Goal: Task Accomplishment & Management: Use online tool/utility

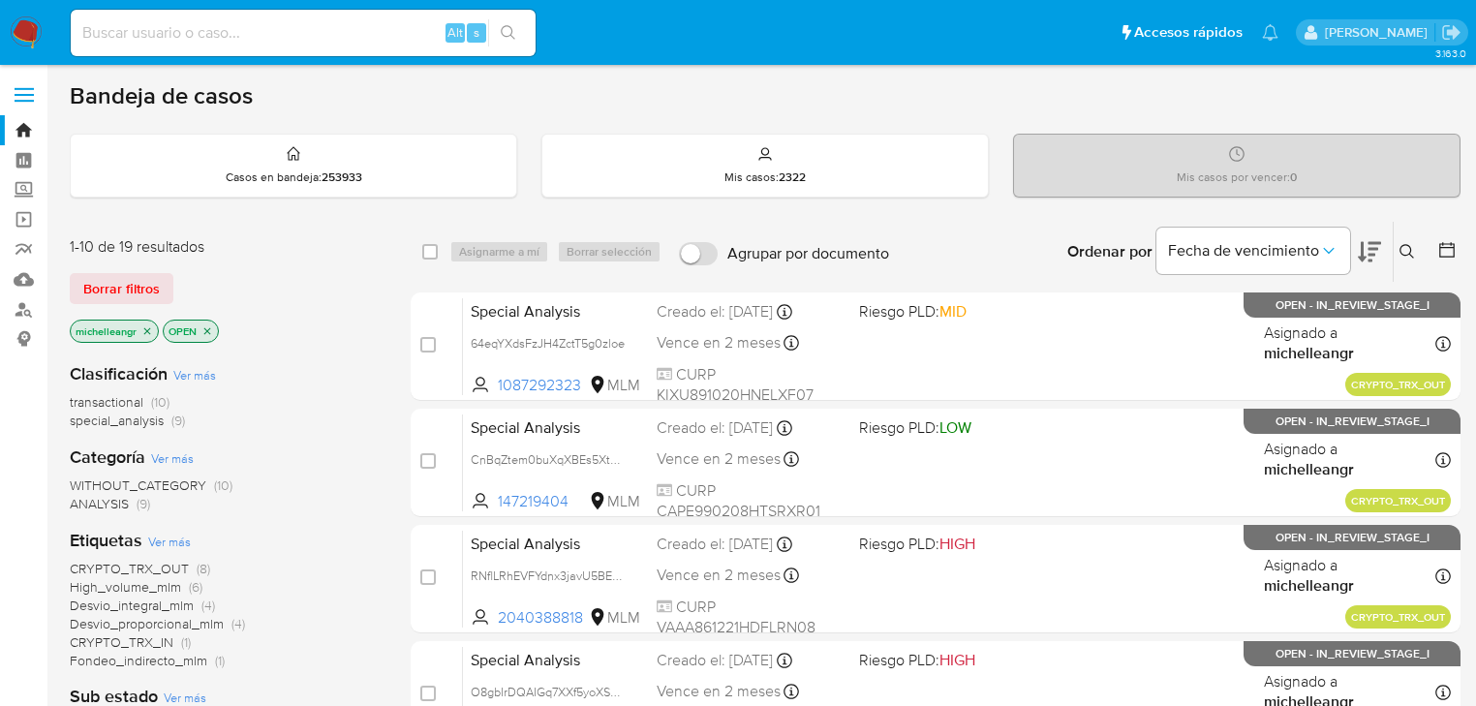
click at [145, 332] on icon "close-filter" at bounding box center [147, 331] width 12 height 12
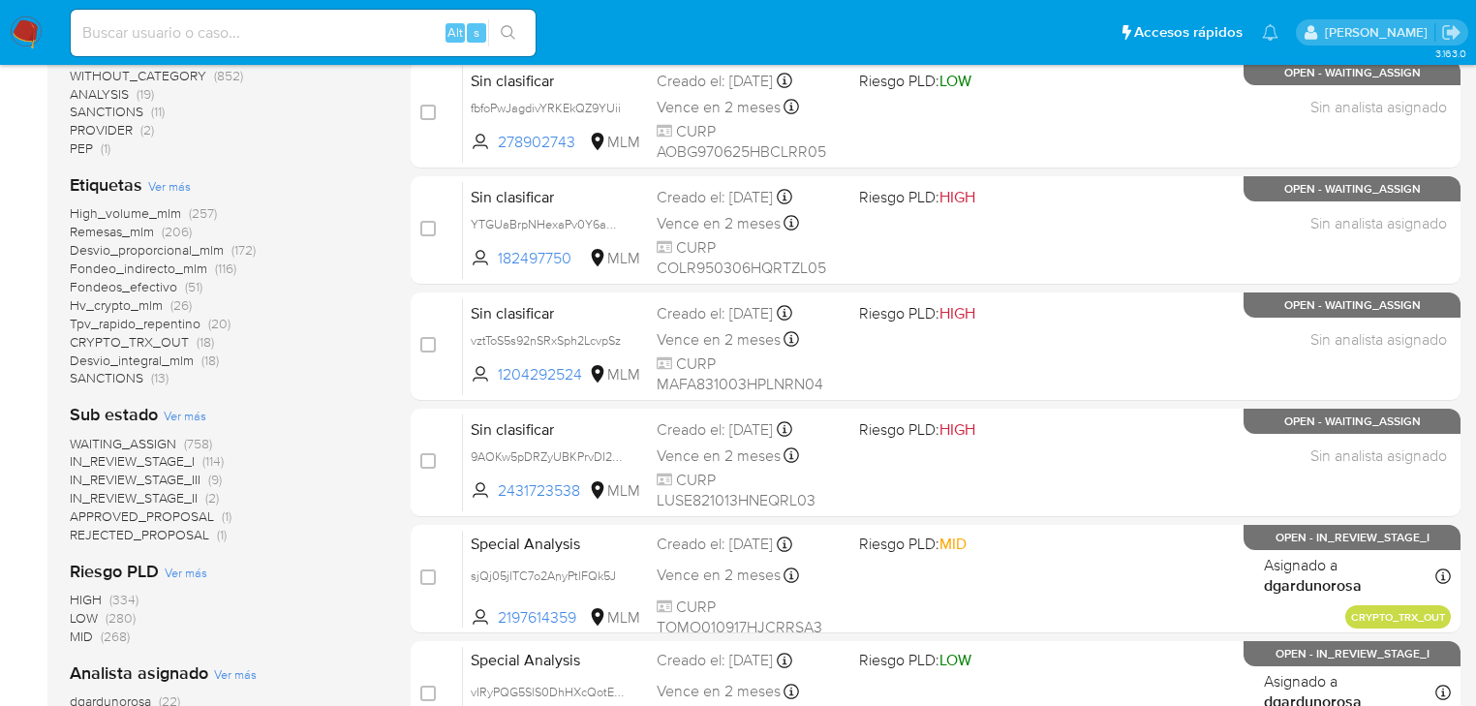
scroll to position [697, 0]
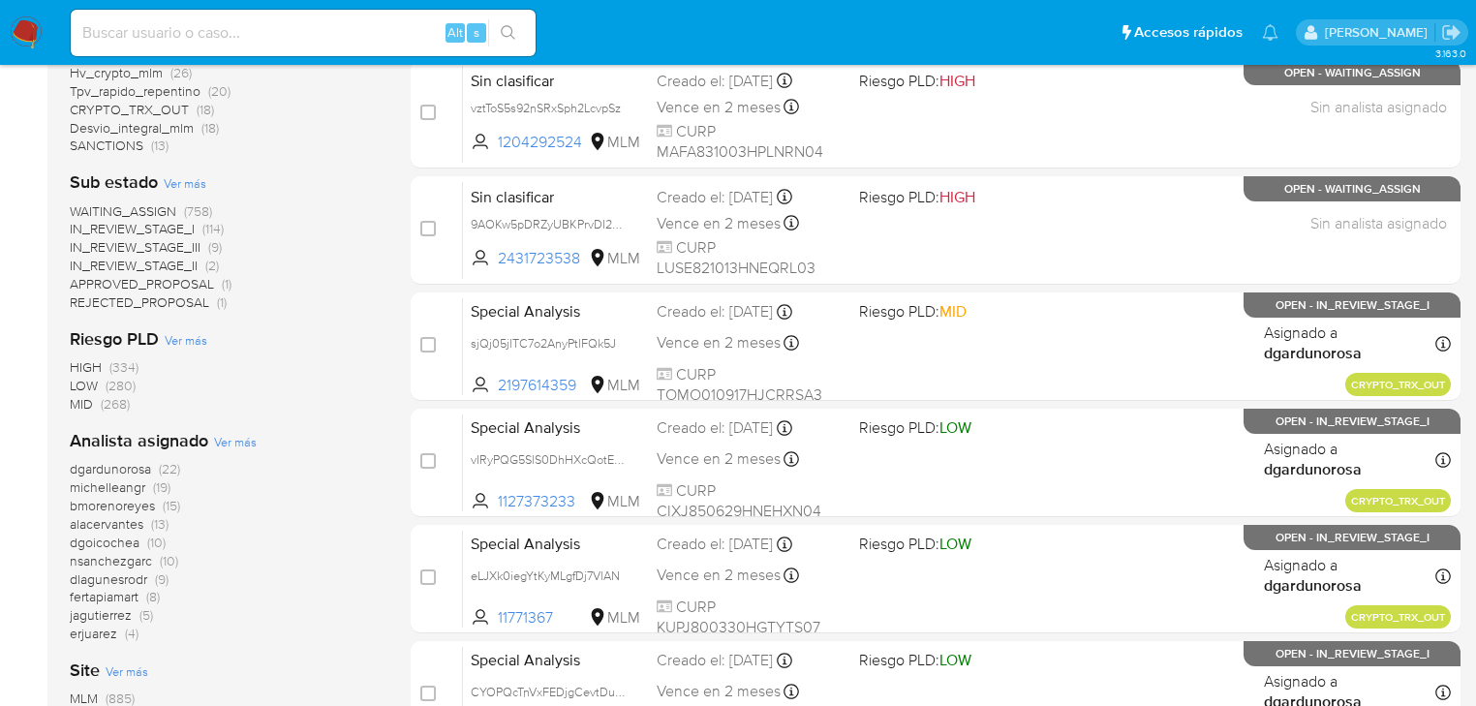
click at [117, 488] on span "michelleangr" at bounding box center [108, 486] width 76 height 19
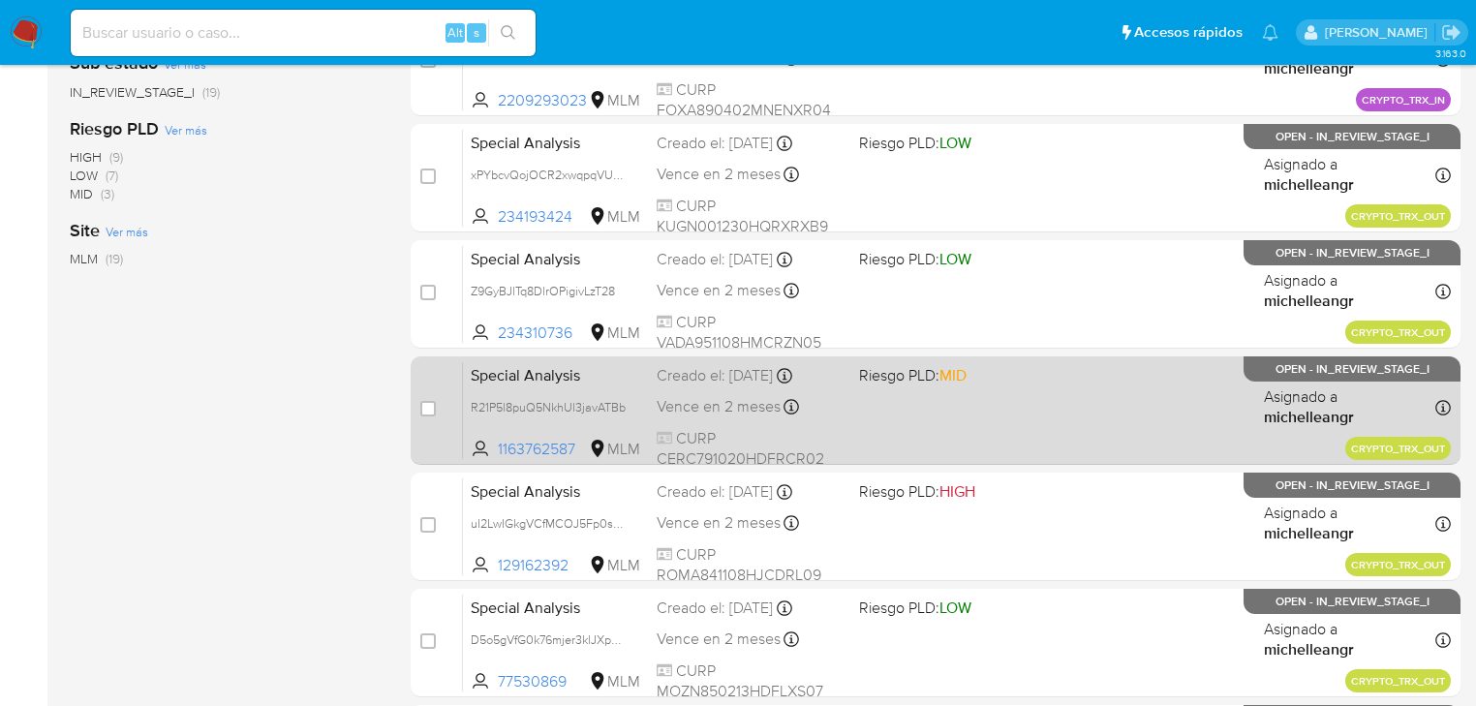
scroll to position [852, 0]
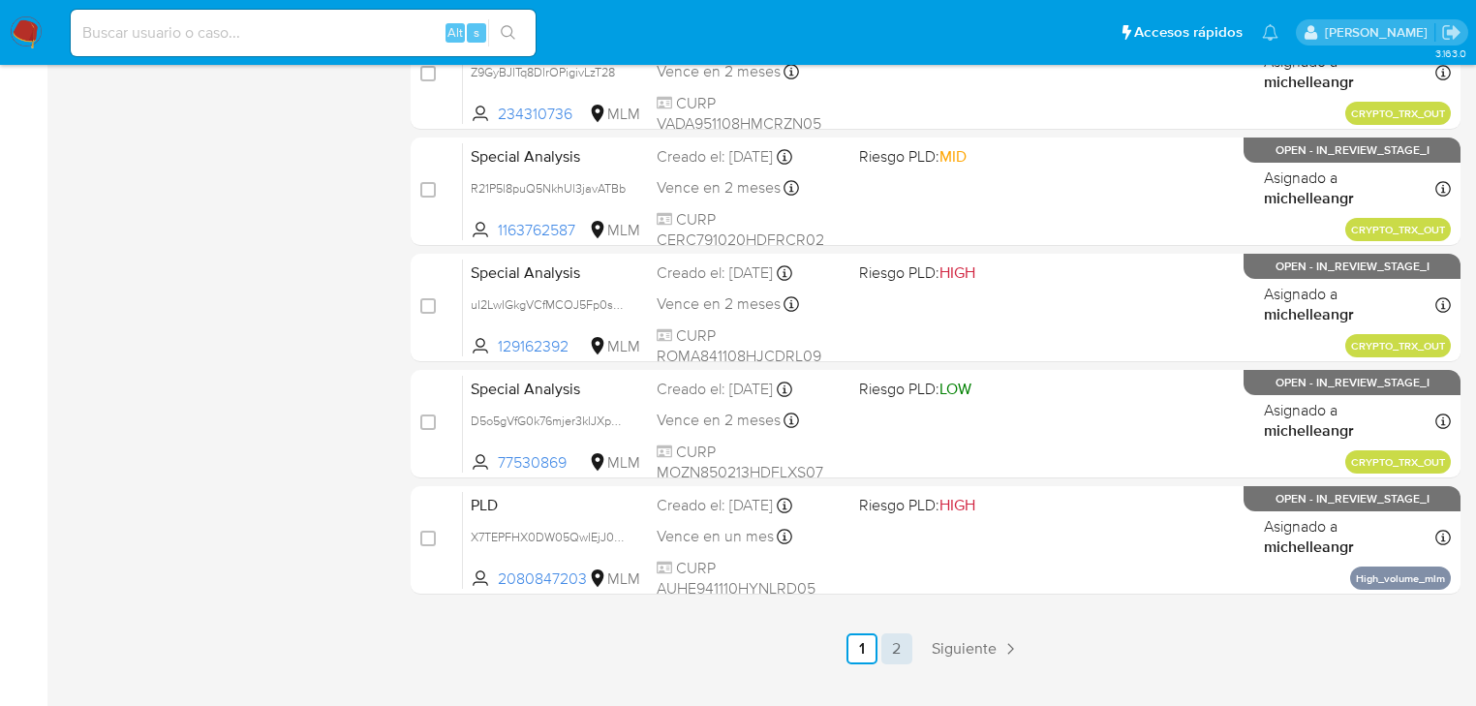
click at [899, 646] on link "2" at bounding box center [896, 648] width 31 height 31
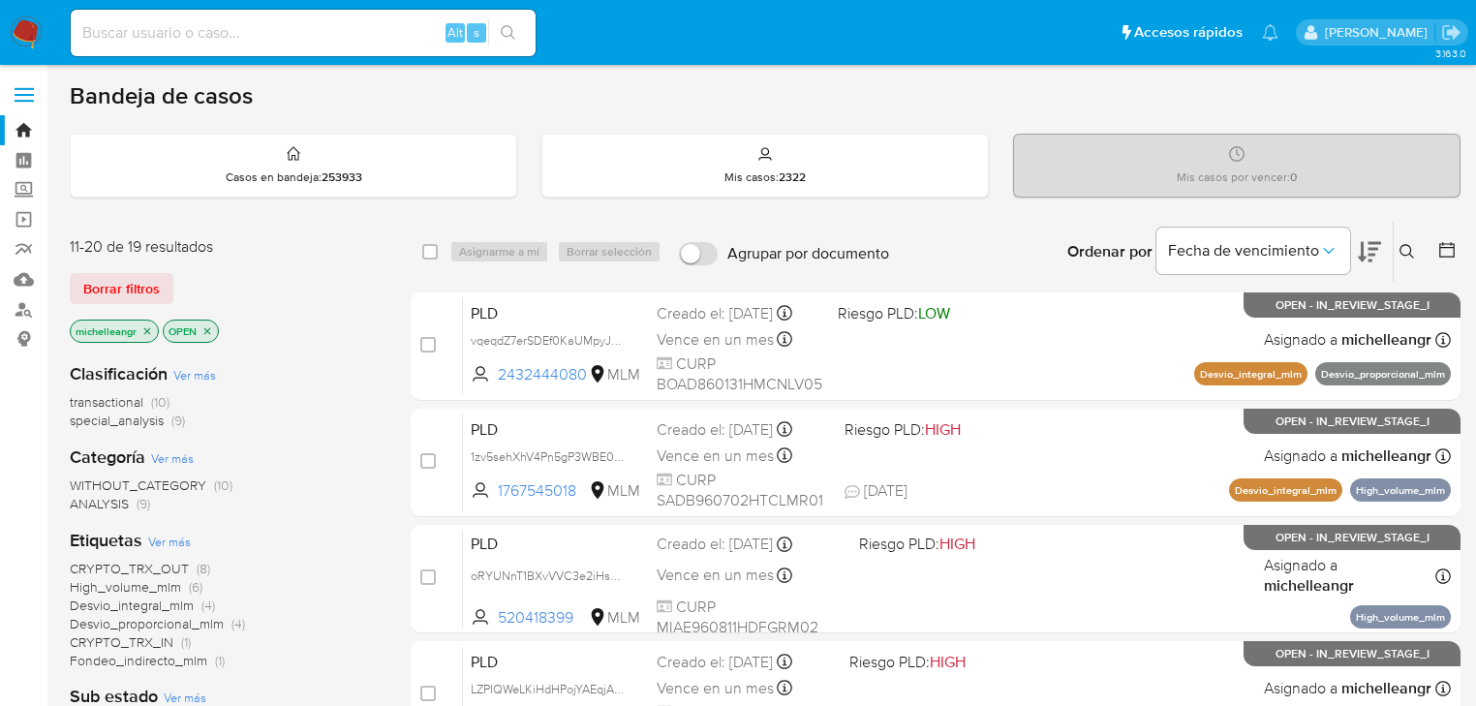
drag, startPoint x: 155, startPoint y: 335, endPoint x: 147, endPoint y: 327, distance: 11.0
click at [147, 327] on p "michelleangr" at bounding box center [114, 331] width 87 height 21
click at [147, 327] on icon "close-filter" at bounding box center [147, 331] width 12 height 12
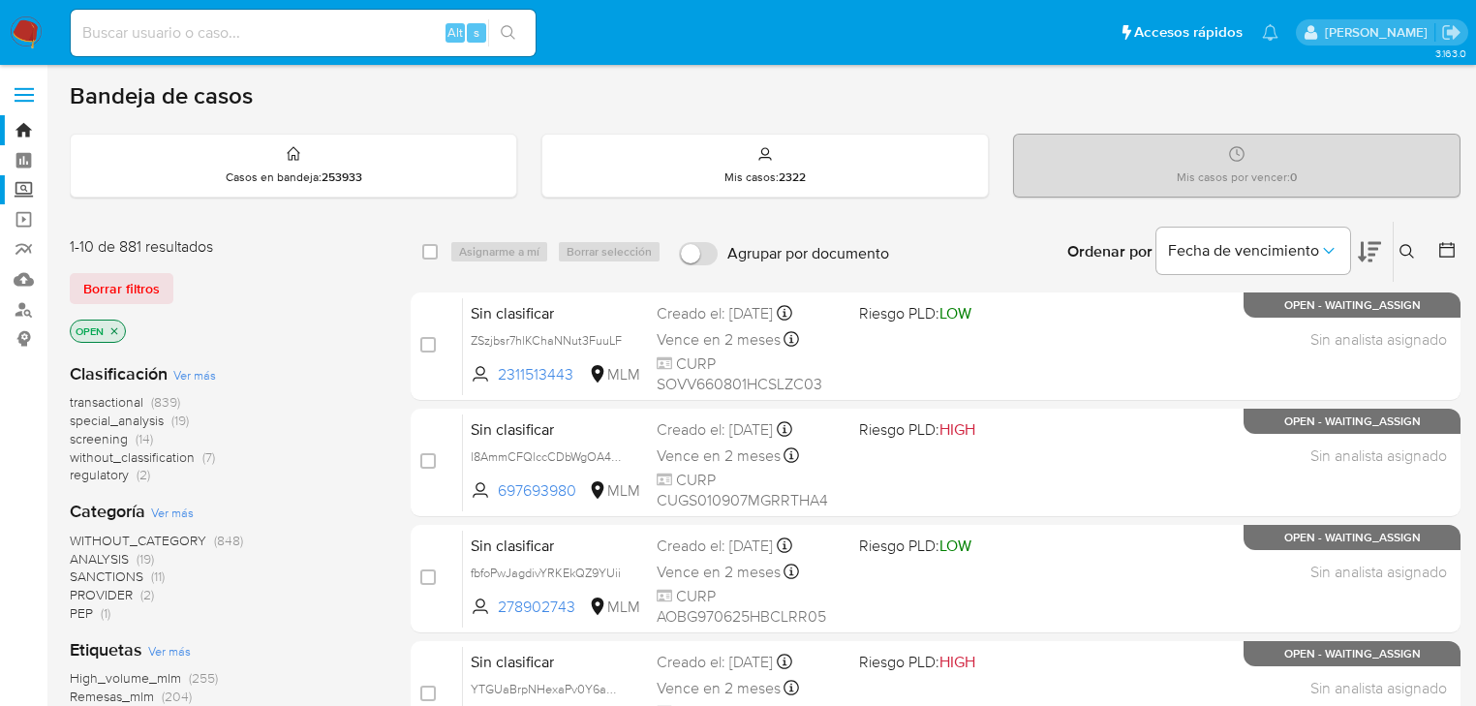
click at [23, 186] on label "Screening" at bounding box center [115, 190] width 230 height 30
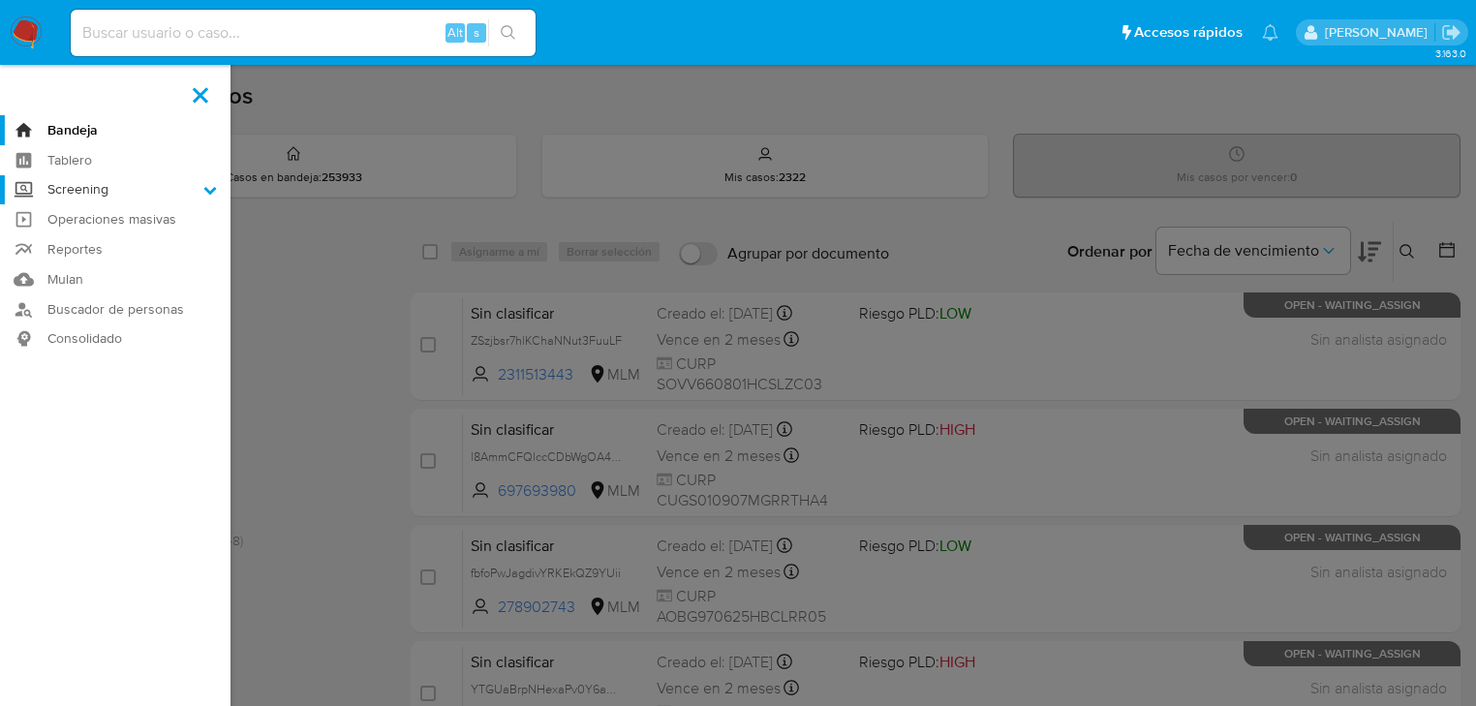
click at [0, 0] on input "Screening" at bounding box center [0, 0] width 0 height 0
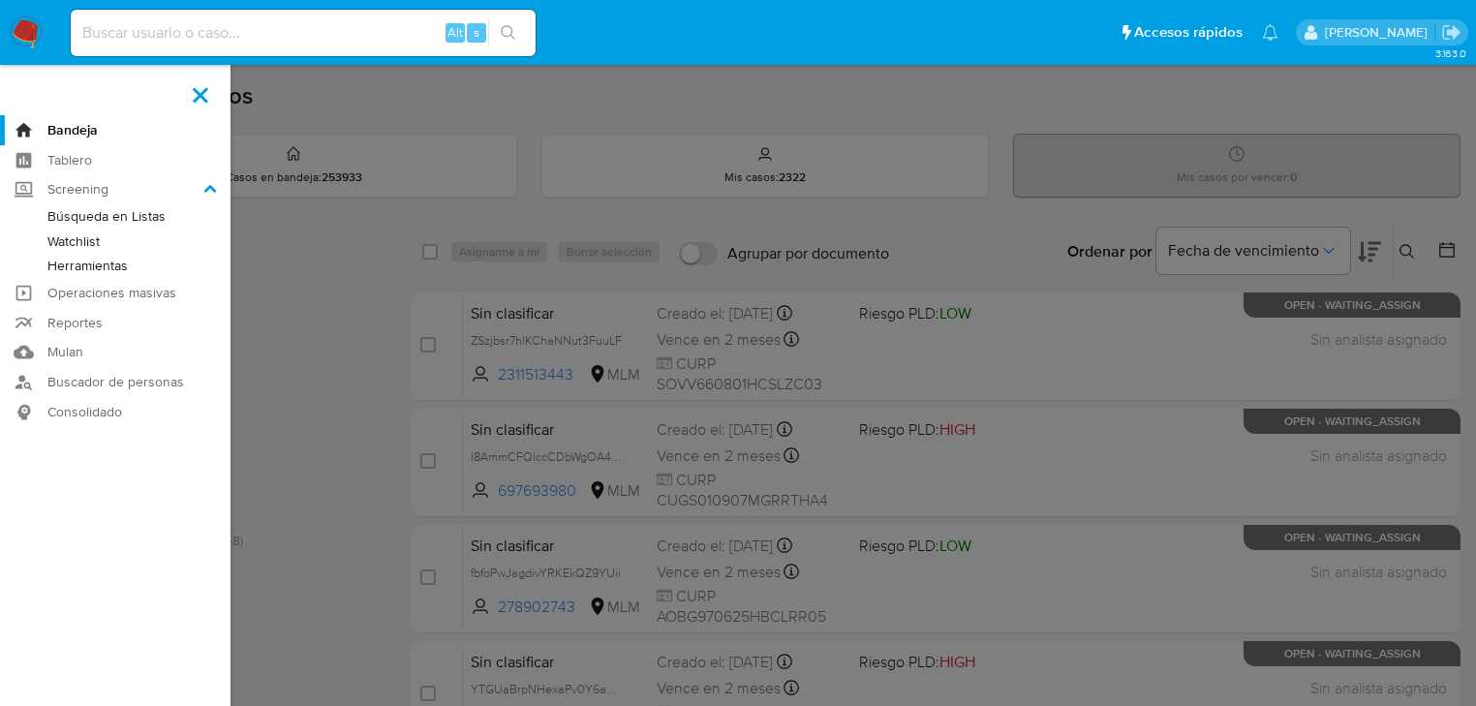
click at [81, 264] on link "Herramientas" at bounding box center [115, 266] width 230 height 24
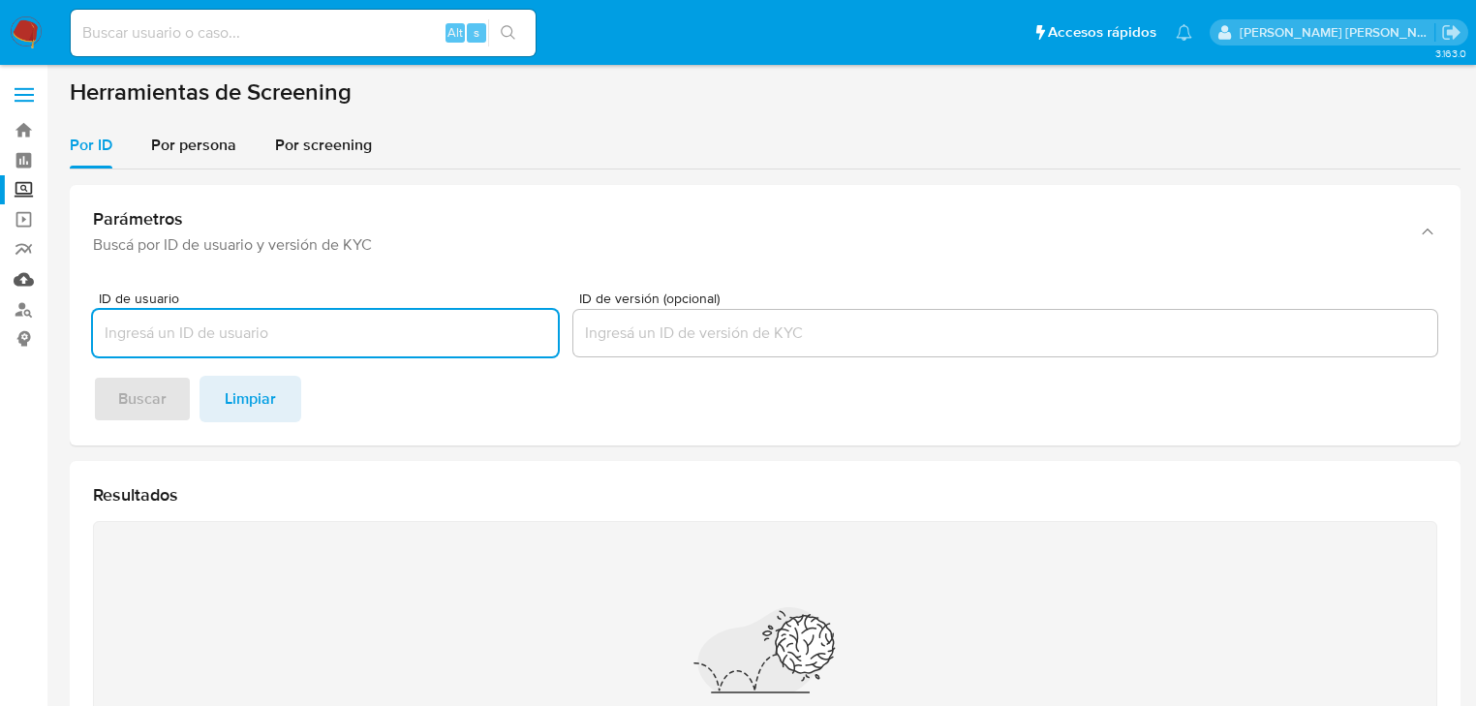
click at [24, 283] on link "Mulan" at bounding box center [115, 279] width 230 height 30
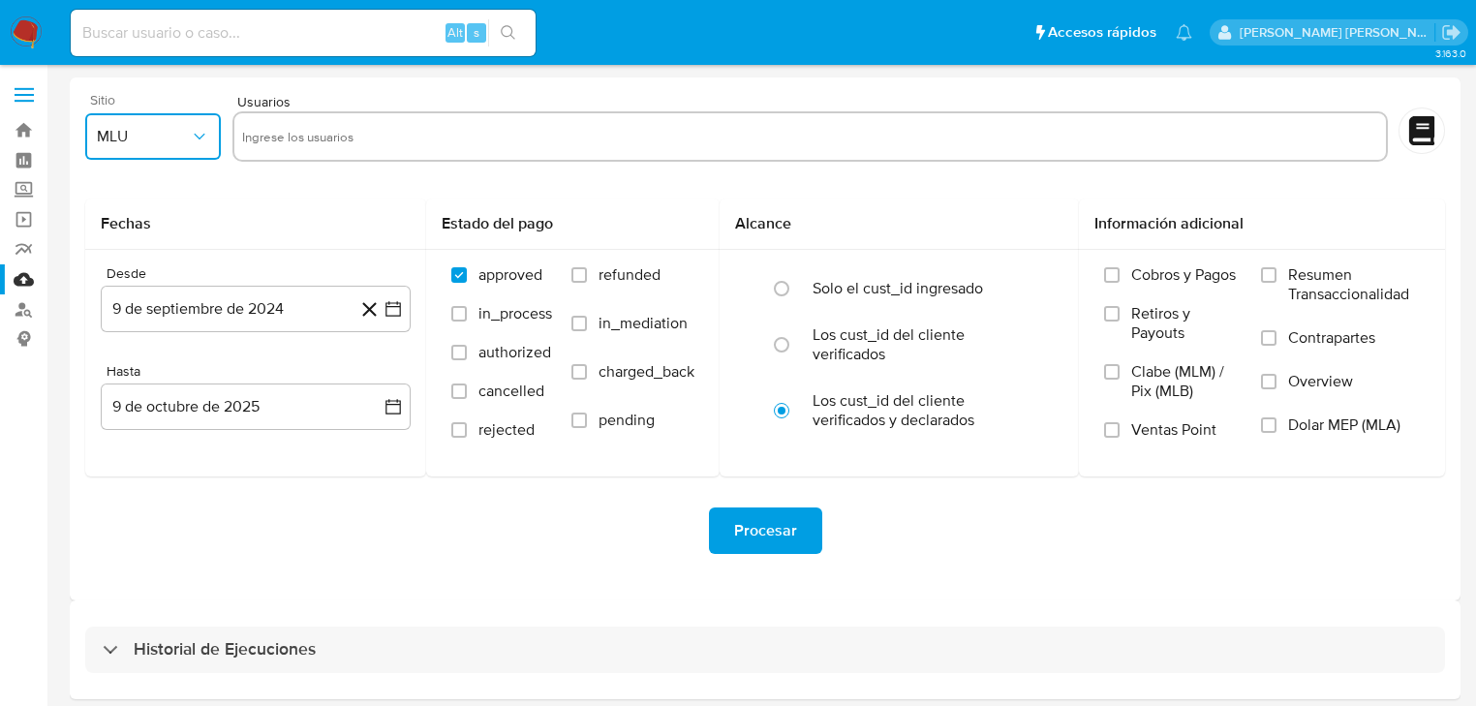
click at [199, 113] on button "MLU" at bounding box center [153, 136] width 136 height 46
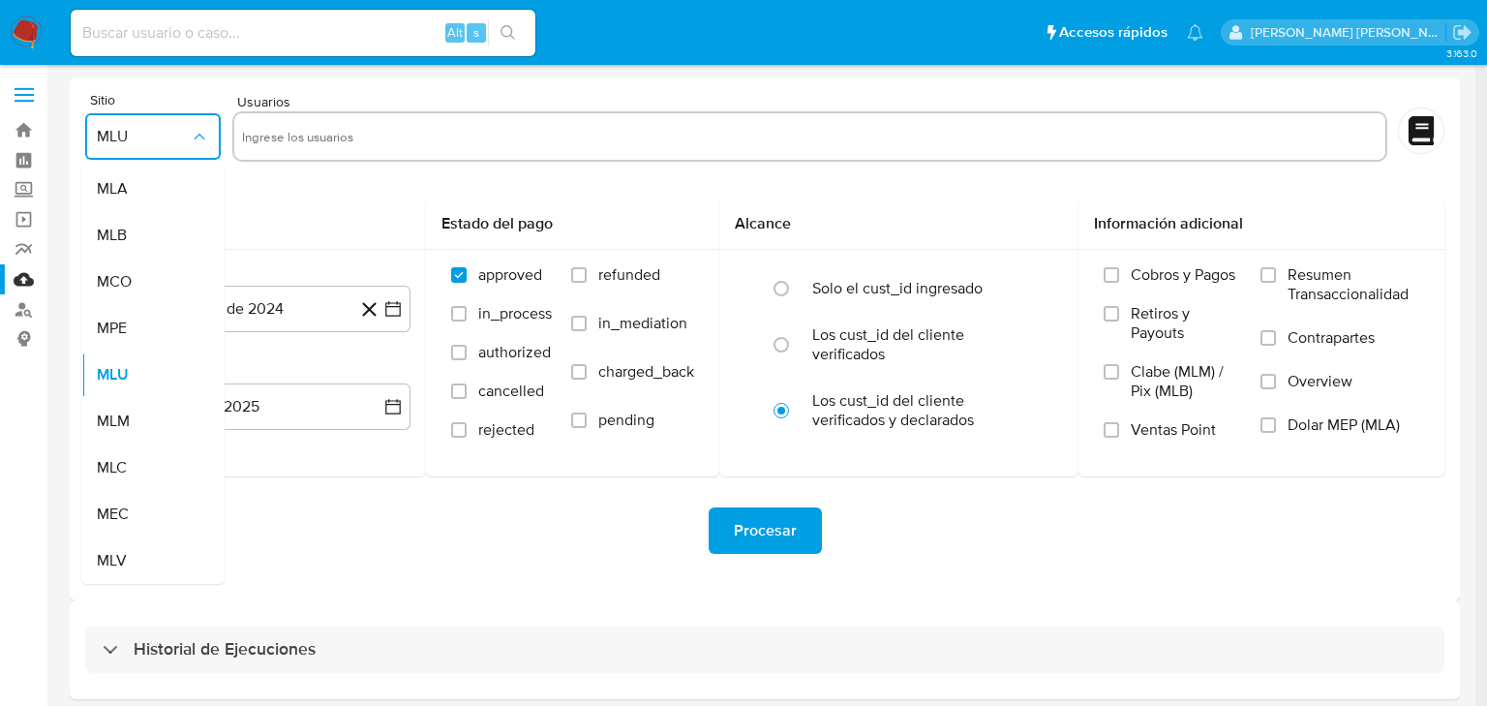
drag, startPoint x: 158, startPoint y: 415, endPoint x: 304, endPoint y: 165, distance: 290.3
click at [157, 414] on div "MLM" at bounding box center [147, 421] width 101 height 46
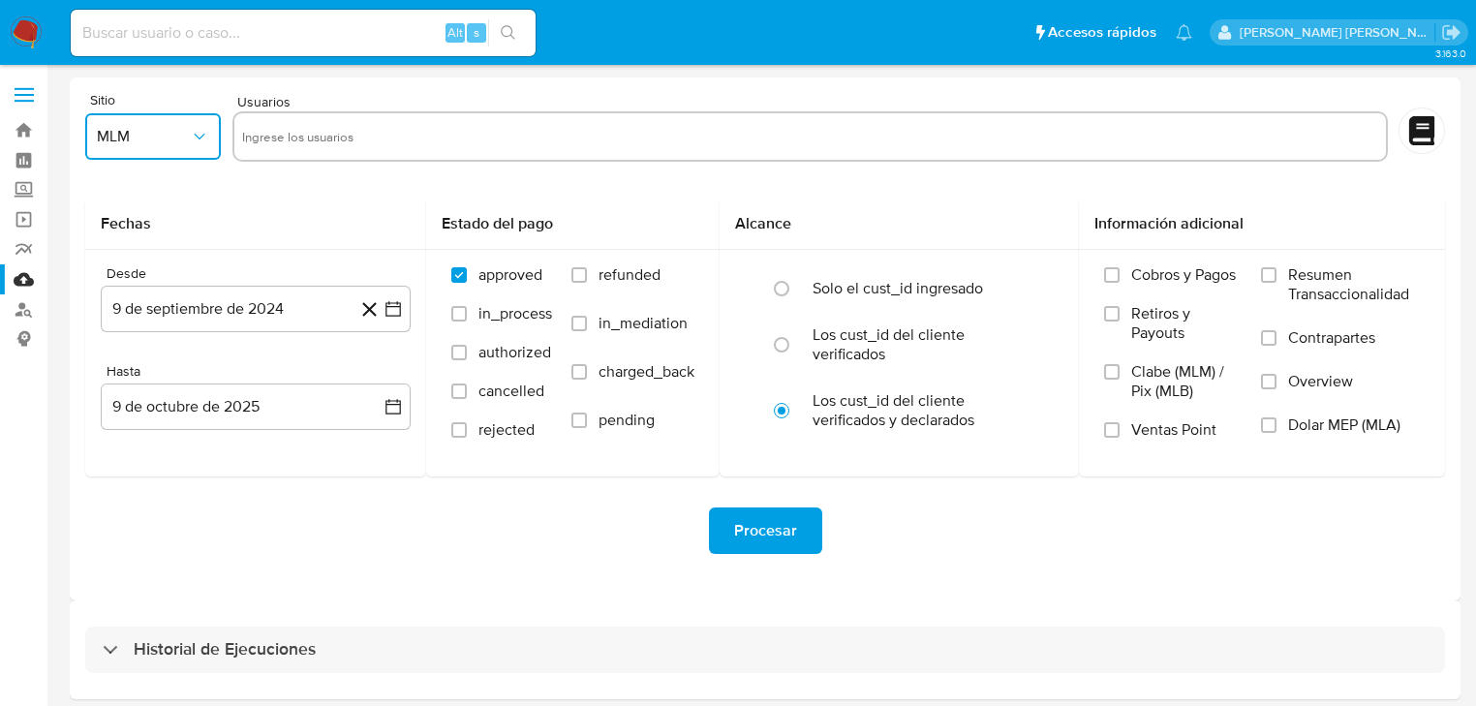
click at [284, 143] on input "text" at bounding box center [810, 136] width 1136 height 31
type input "1998186567"
paste input "2369660934"
type input "2369660934"
paste input "1502240458"
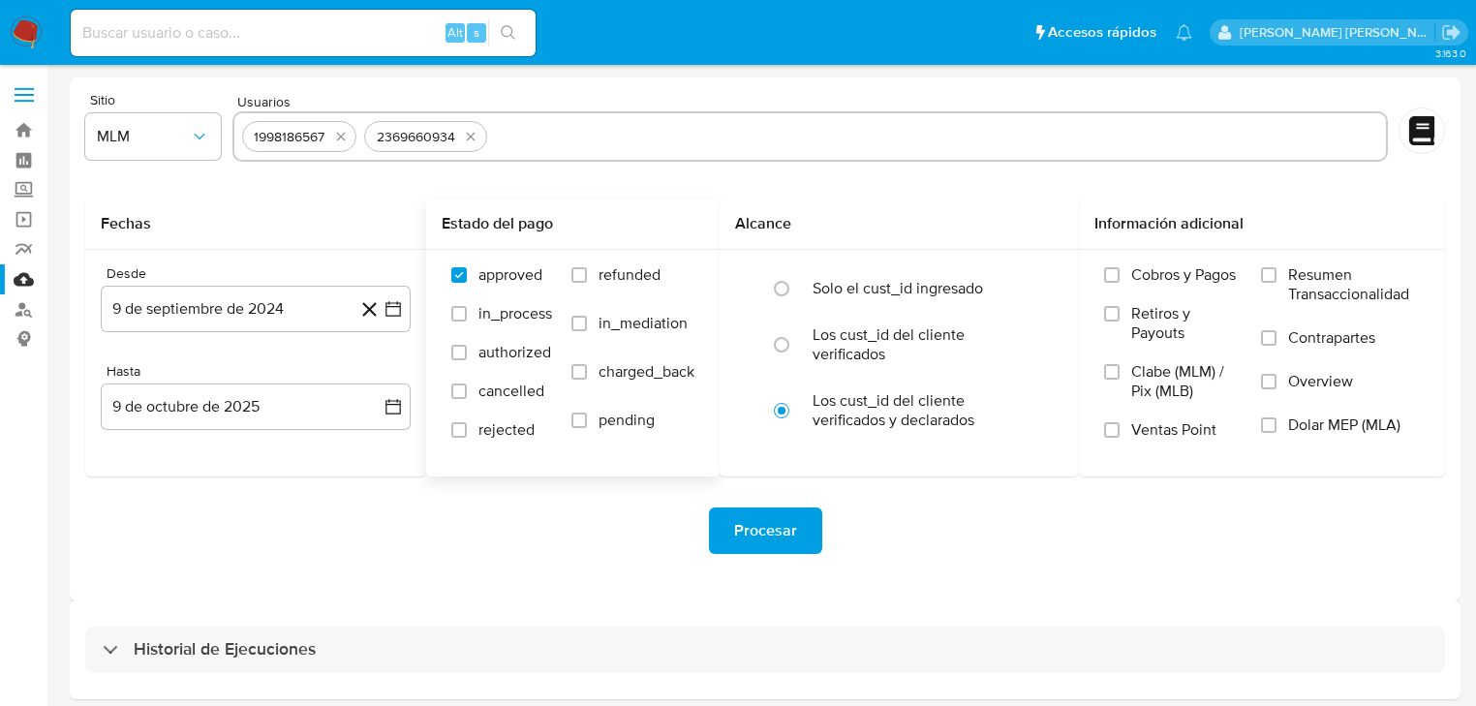
type input "1502240458"
paste input "669751974"
type input "669751974"
paste input "304037880"
type input "304037880"
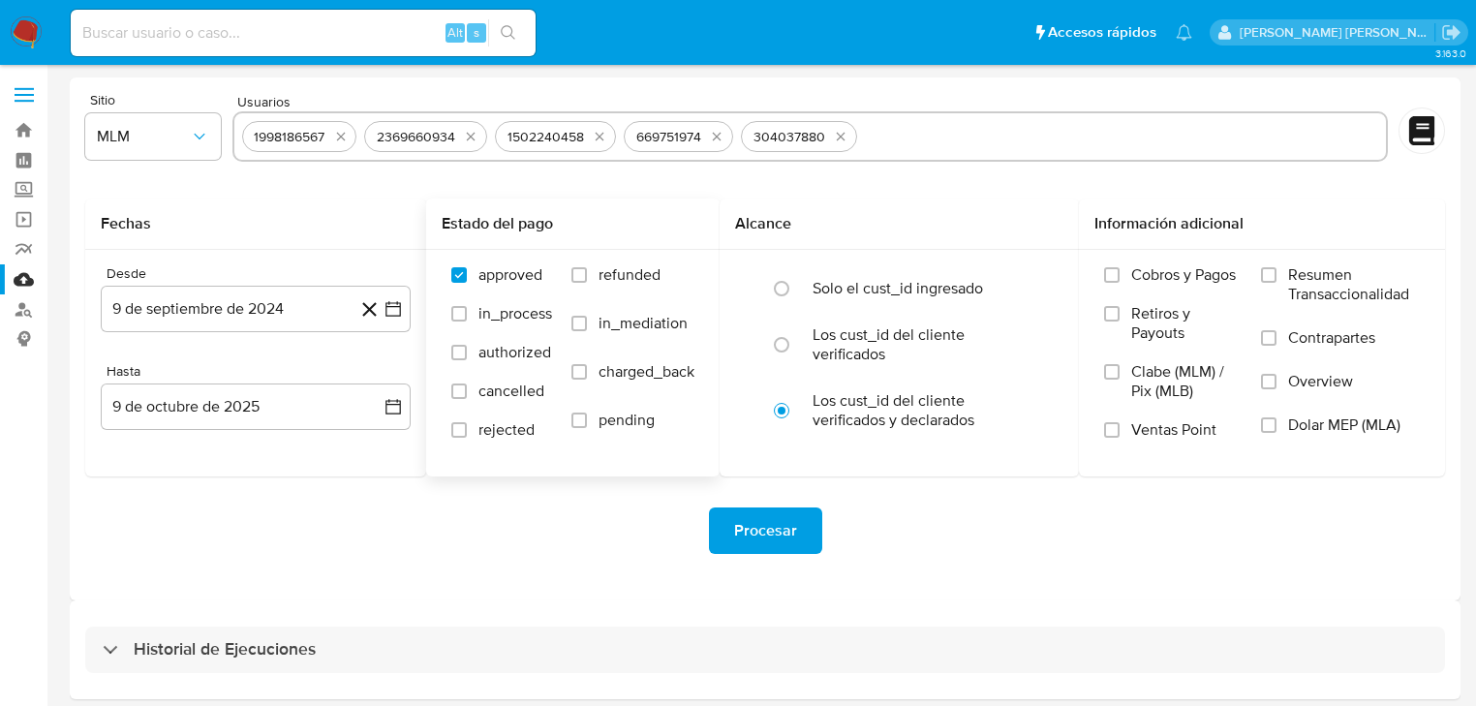
paste input "312124620"
type input "312124620"
paste input "466827852"
type input "466827852"
paste input "2564314630"
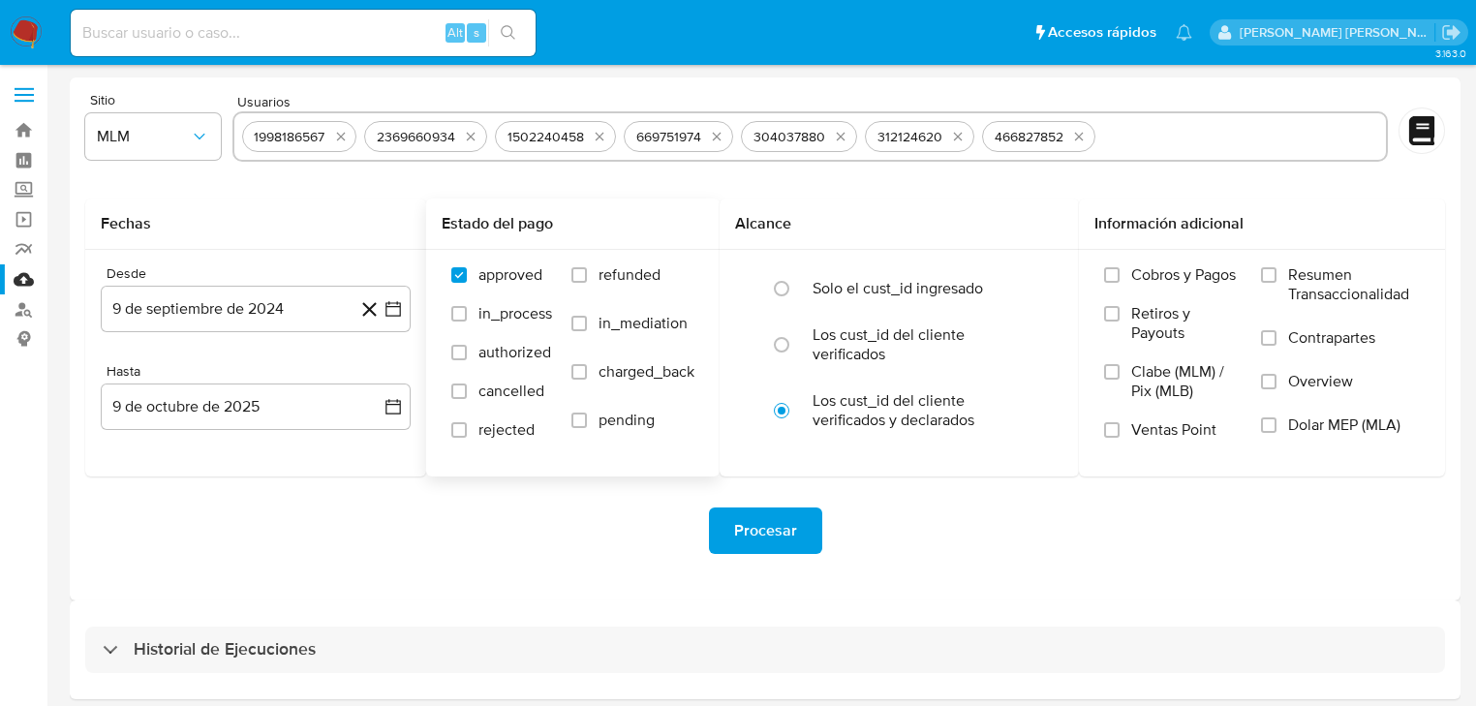
type input "2564314630"
click at [233, 293] on button "9 de septiembre de 2024" at bounding box center [256, 309] width 310 height 46
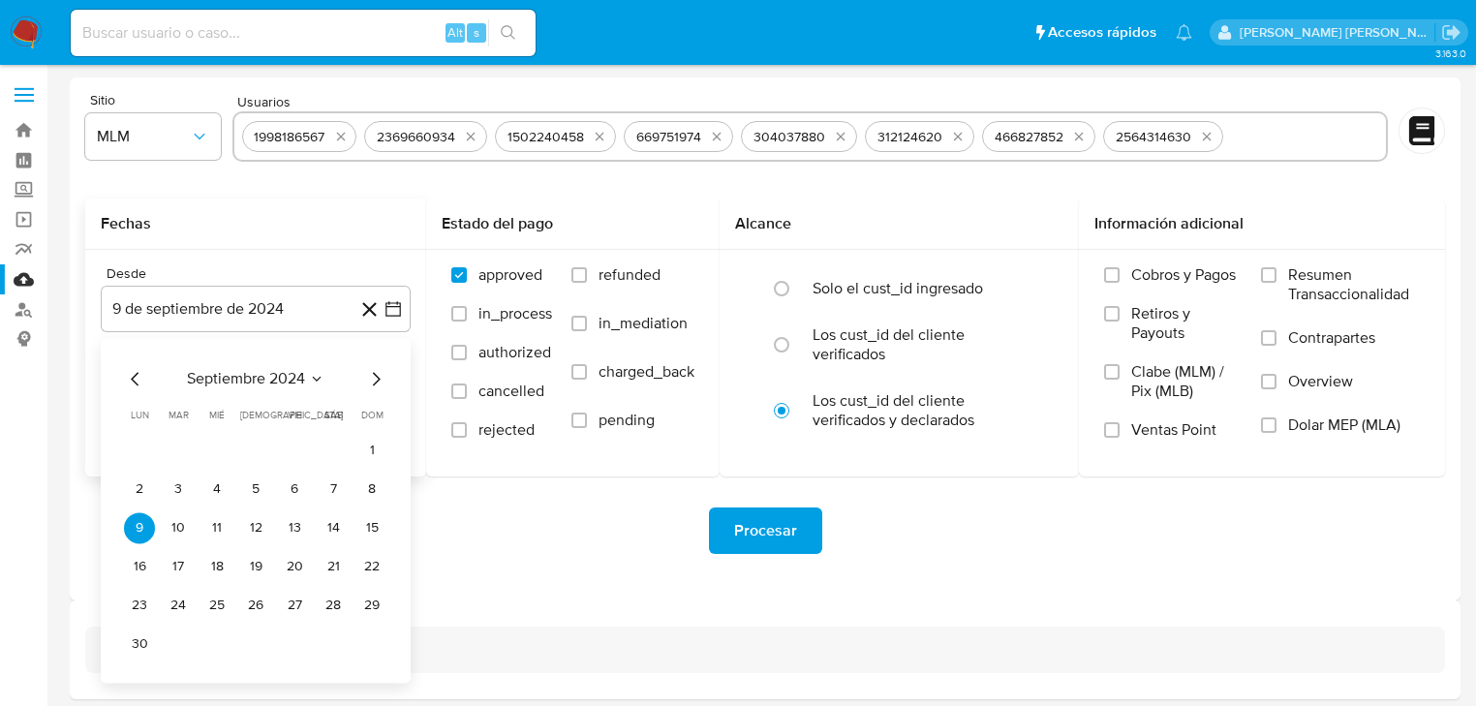
click at [252, 364] on div "septiembre 2024 septiembre 2024 lun lunes mar martes mié miércoles jue jueves v…" at bounding box center [256, 510] width 310 height 345
drag, startPoint x: 279, startPoint y: 379, endPoint x: 291, endPoint y: 372, distance: 13.5
click at [291, 372] on span "septiembre 2024" at bounding box center [246, 378] width 118 height 19
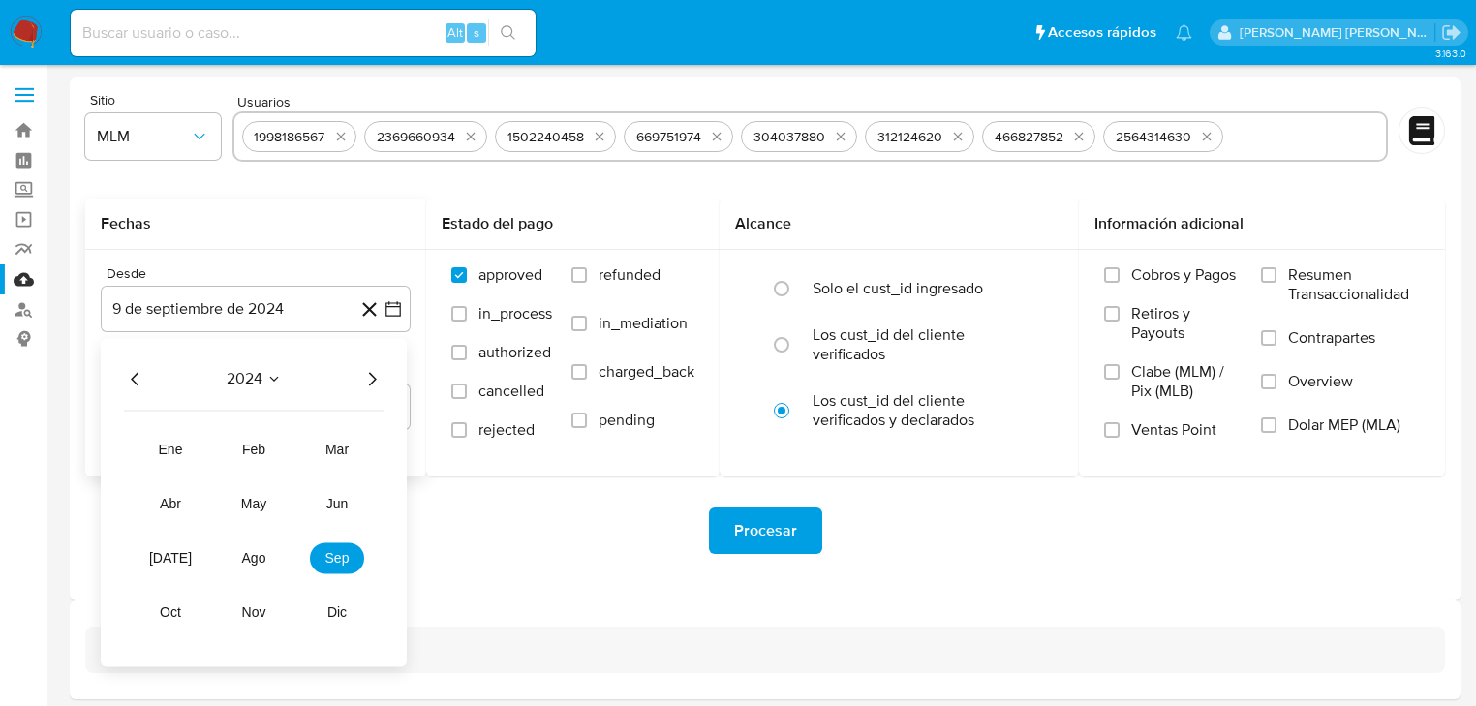
click at [375, 380] on icon "Año siguiente" at bounding box center [373, 379] width 8 height 14
click at [260, 511] on span "may" at bounding box center [253, 503] width 25 height 15
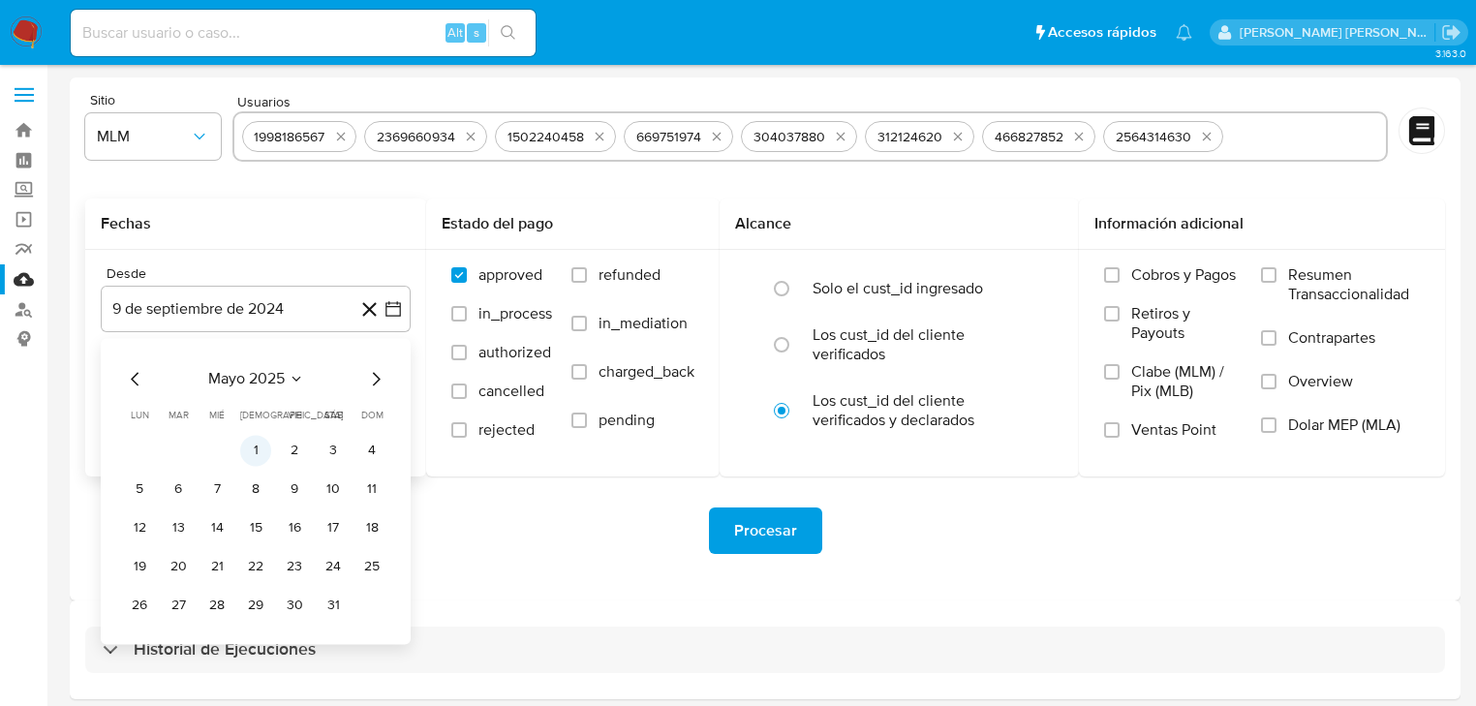
click at [254, 446] on button "1" at bounding box center [255, 450] width 31 height 31
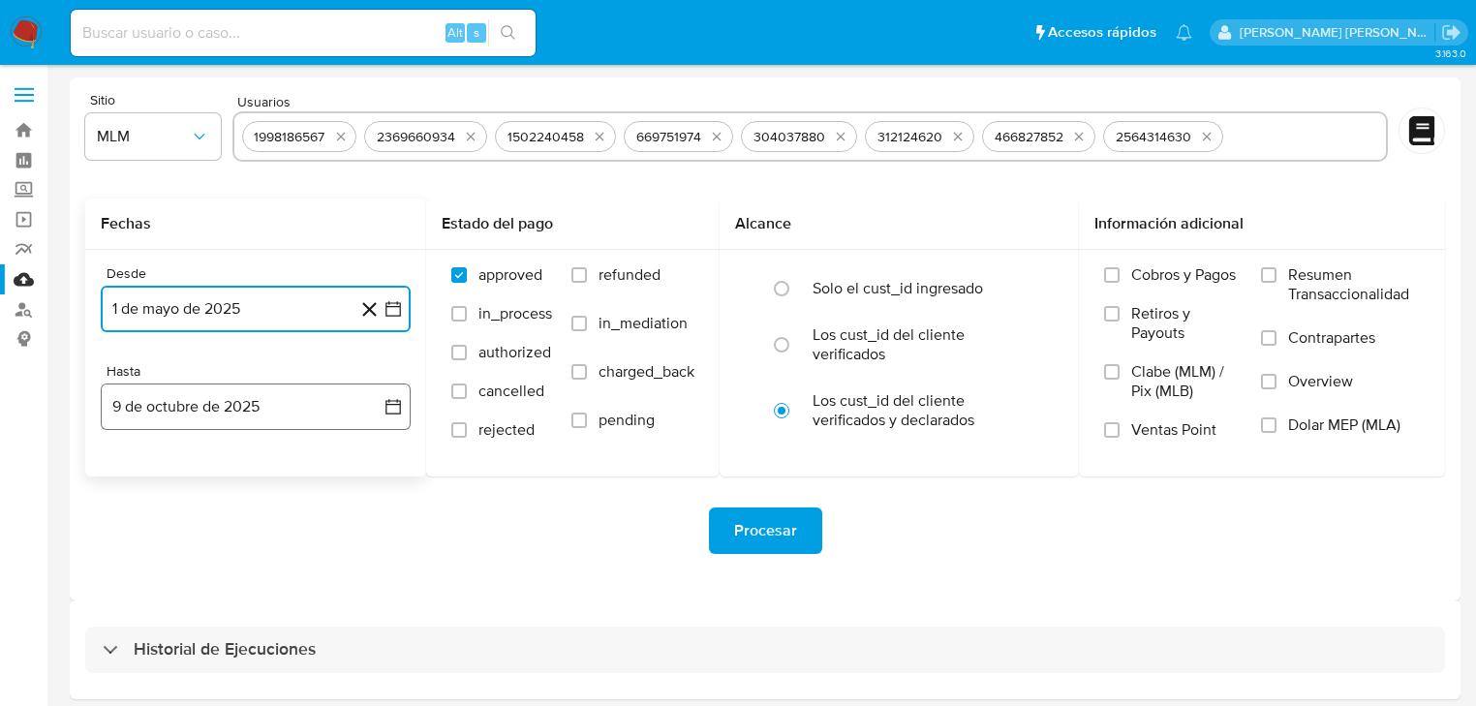
click at [223, 421] on button "9 de octubre de 2025" at bounding box center [256, 406] width 310 height 46
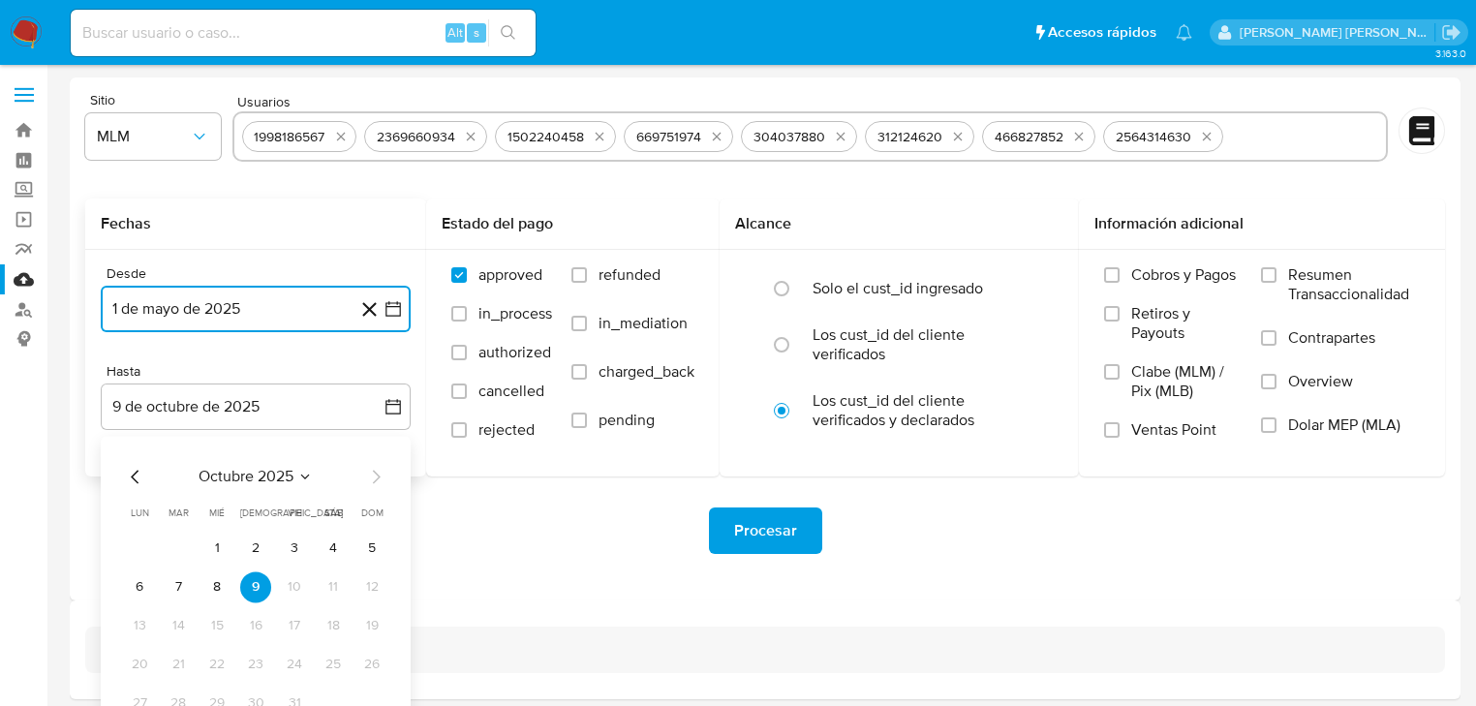
click at [138, 476] on icon "Mes anterior" at bounding box center [135, 476] width 23 height 23
click at [138, 478] on icon "Mes anterior" at bounding box center [135, 476] width 23 height 23
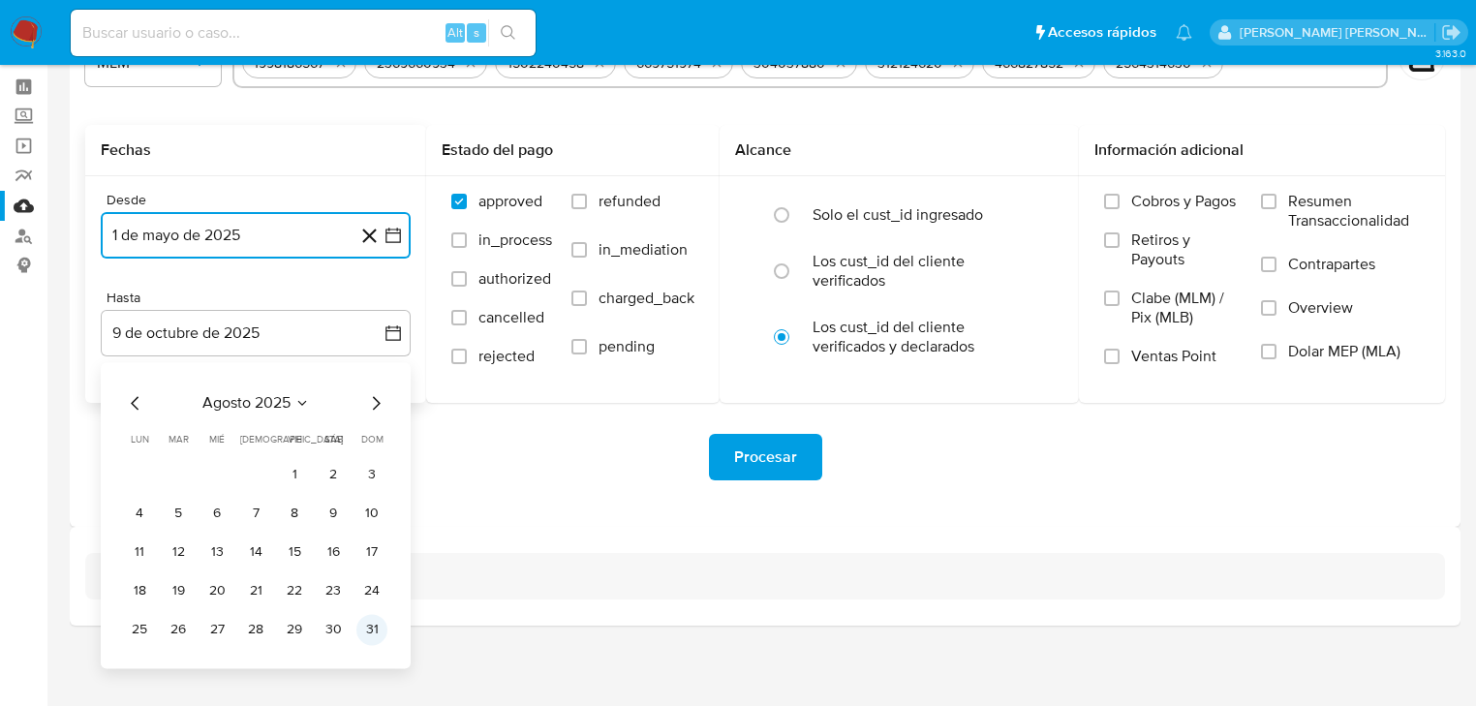
scroll to position [75, 0]
click at [364, 619] on button "31" at bounding box center [371, 628] width 31 height 31
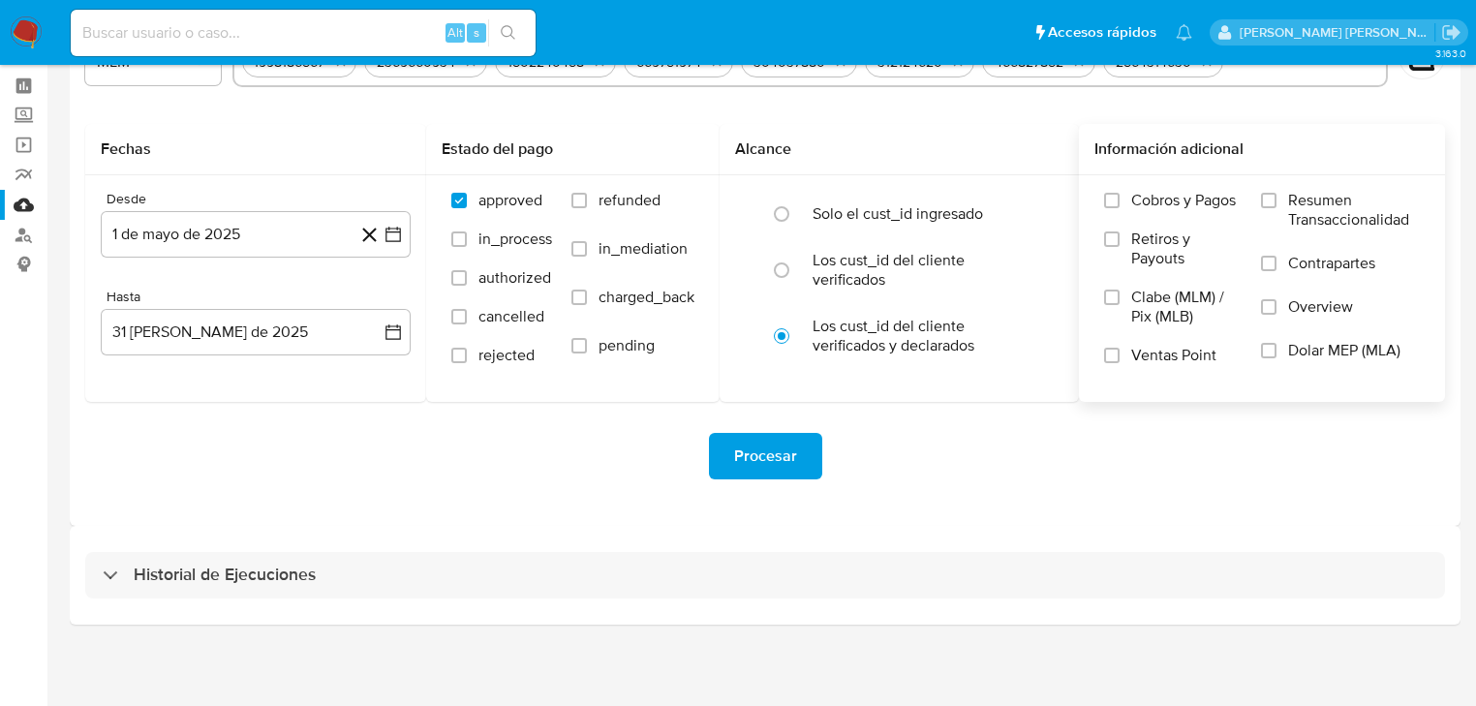
click at [1305, 308] on span "Overview" at bounding box center [1320, 306] width 65 height 19
click at [1276, 308] on label "Overview" at bounding box center [1340, 319] width 159 height 44
click at [1276, 308] on input "Overview" at bounding box center [1268, 306] width 15 height 15
click at [790, 445] on span "Procesar" at bounding box center [765, 456] width 63 height 43
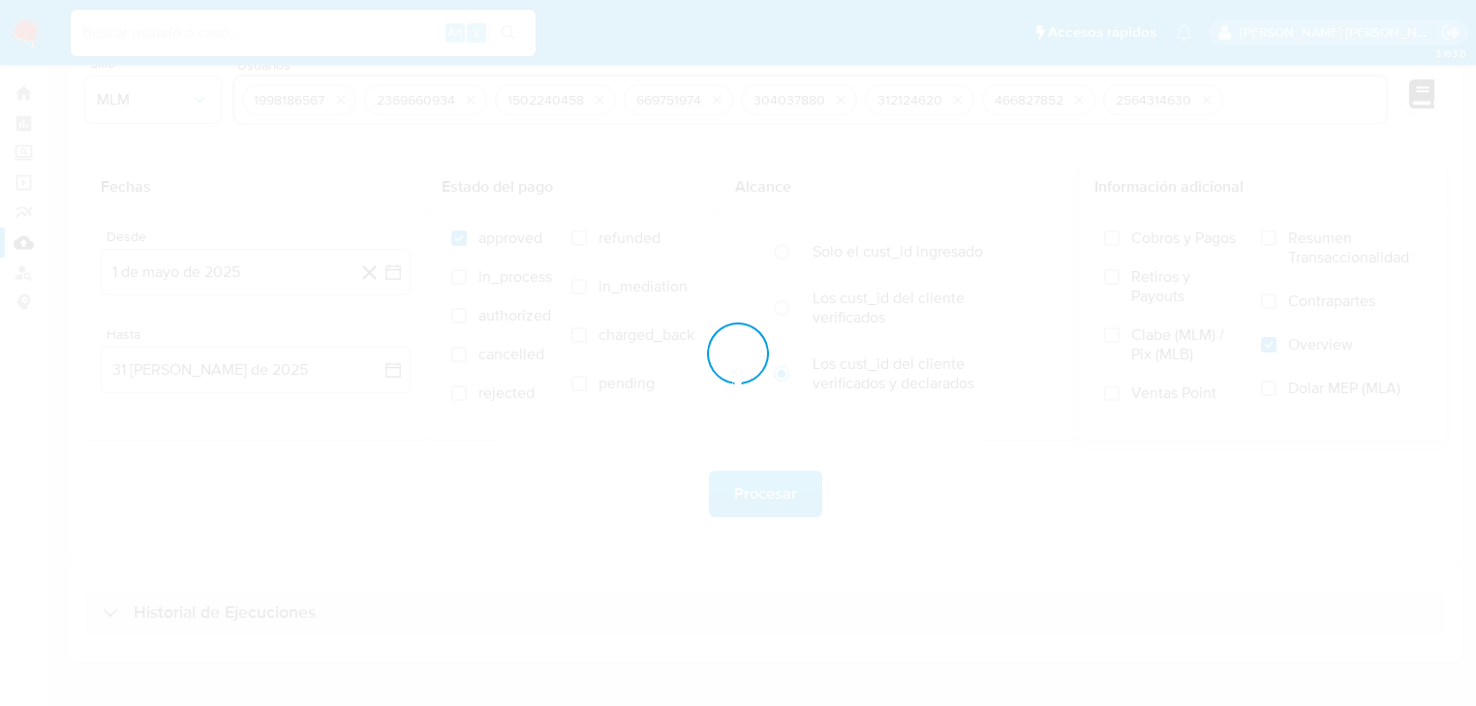
scroll to position [0, 0]
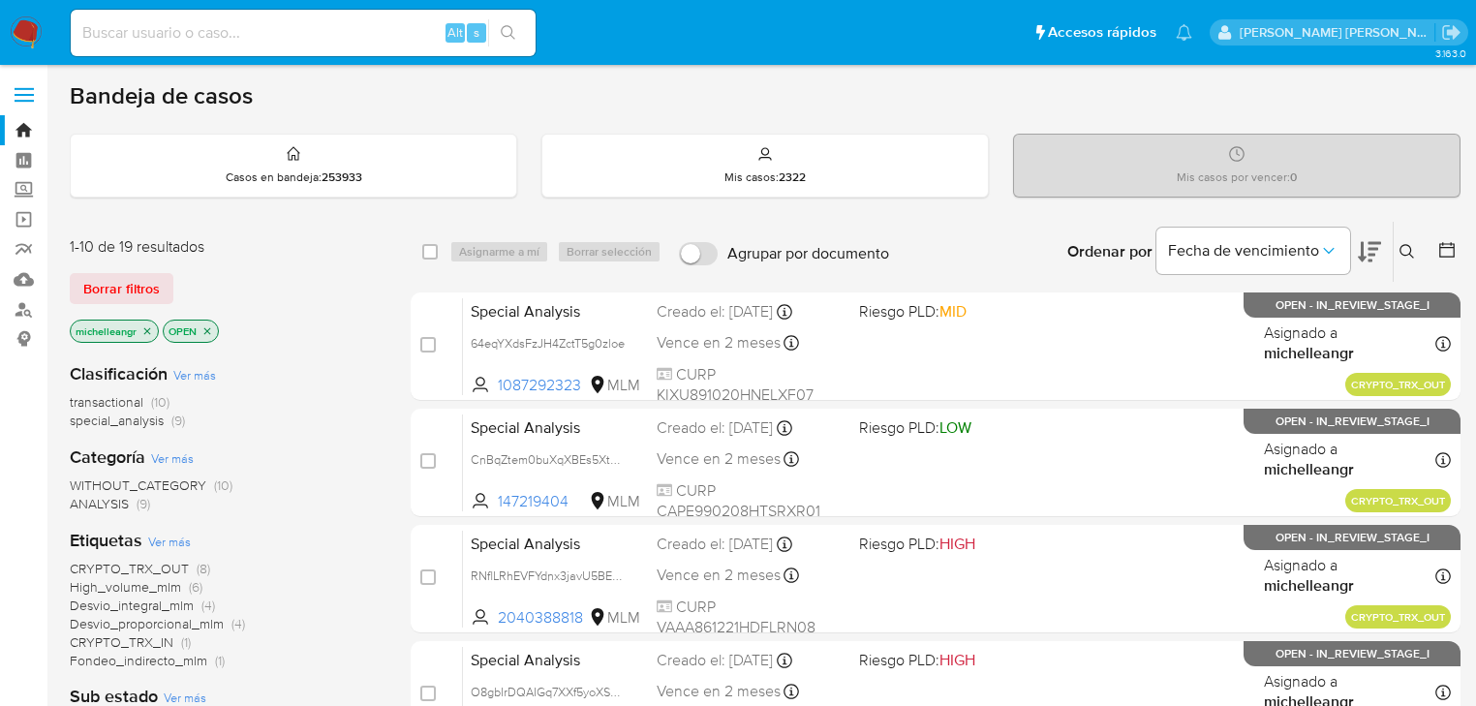
click at [147, 326] on icon "close-filter" at bounding box center [147, 331] width 12 height 12
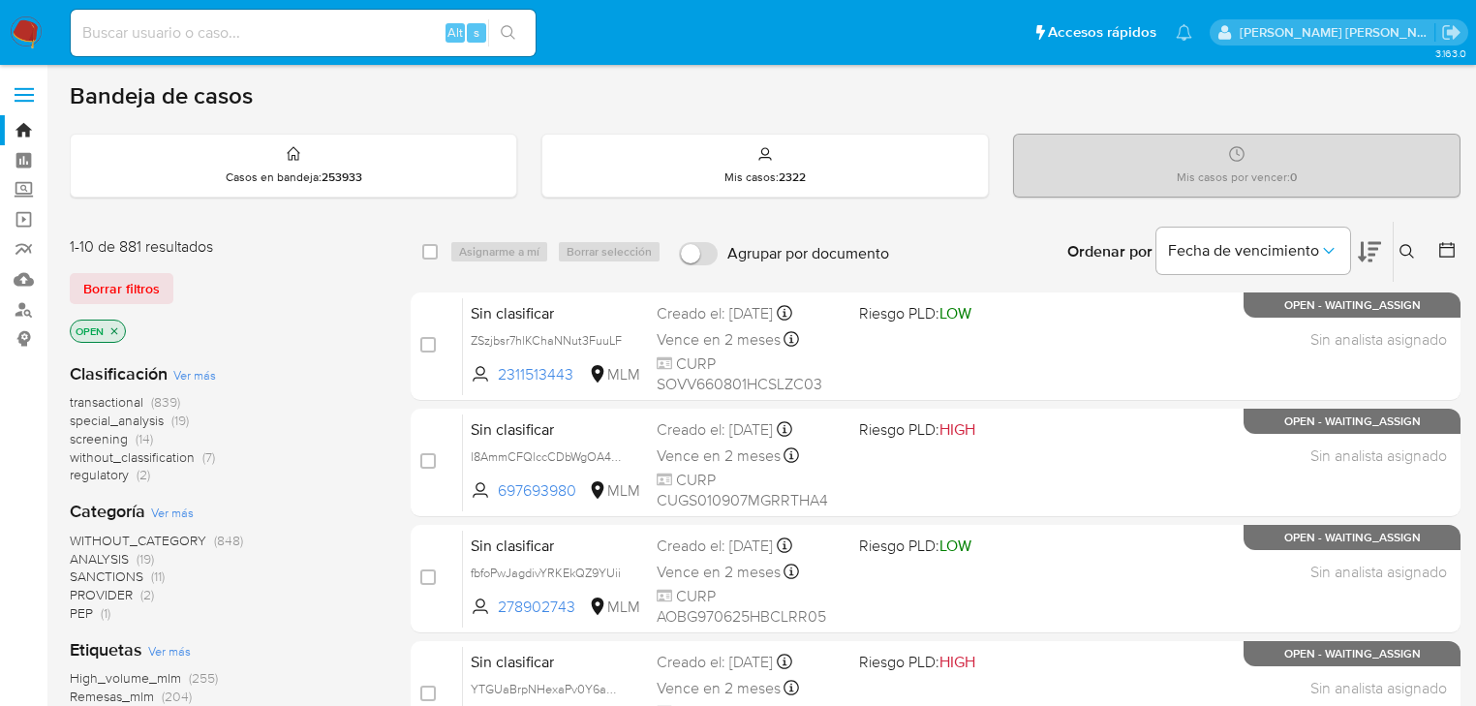
click at [1410, 252] on icon at bounding box center [1406, 251] width 15 height 15
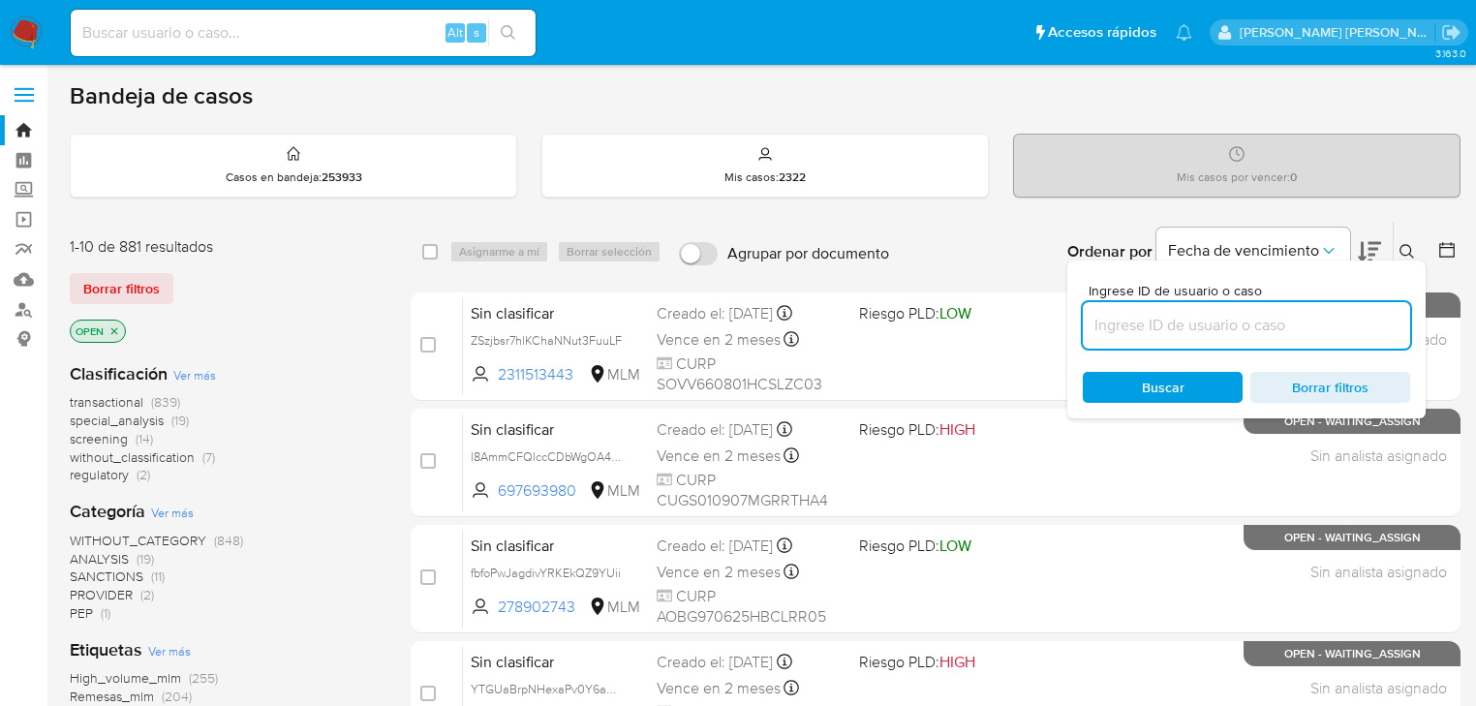
drag, startPoint x: 1233, startPoint y: 322, endPoint x: 1157, endPoint y: 325, distance: 75.6
click at [1232, 324] on input at bounding box center [1246, 325] width 327 height 25
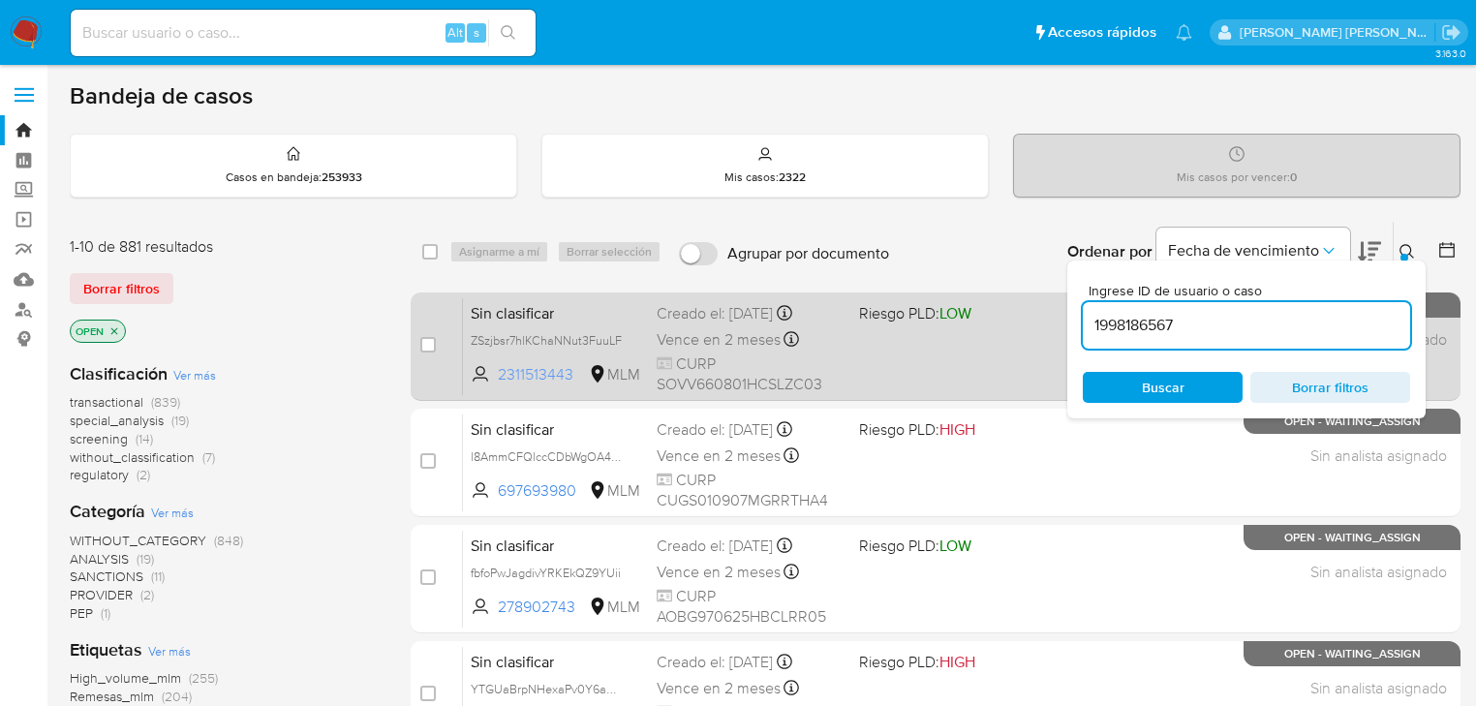
type input "1998186567"
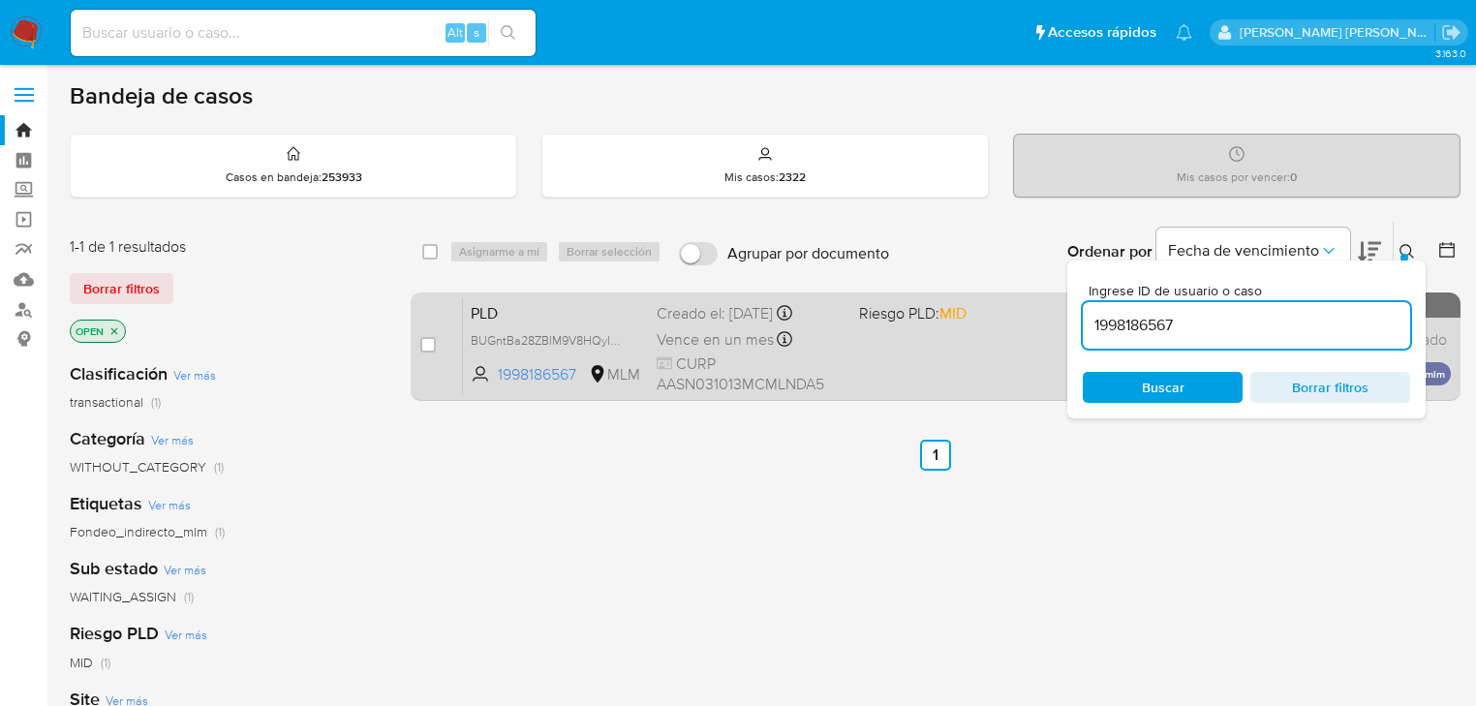
click at [562, 353] on div "PLD BUGntBa28ZBlM9V8HQyIRLyb 1998186567 MLM Riesgo PLD: MID Creado el: 12/09/20…" at bounding box center [957, 346] width 988 height 98
click at [625, 341] on span "BUGntBa28ZBlM9V8HQyIRLyb" at bounding box center [553, 338] width 165 height 21
click at [430, 339] on input "checkbox" at bounding box center [427, 344] width 15 height 15
checkbox input "true"
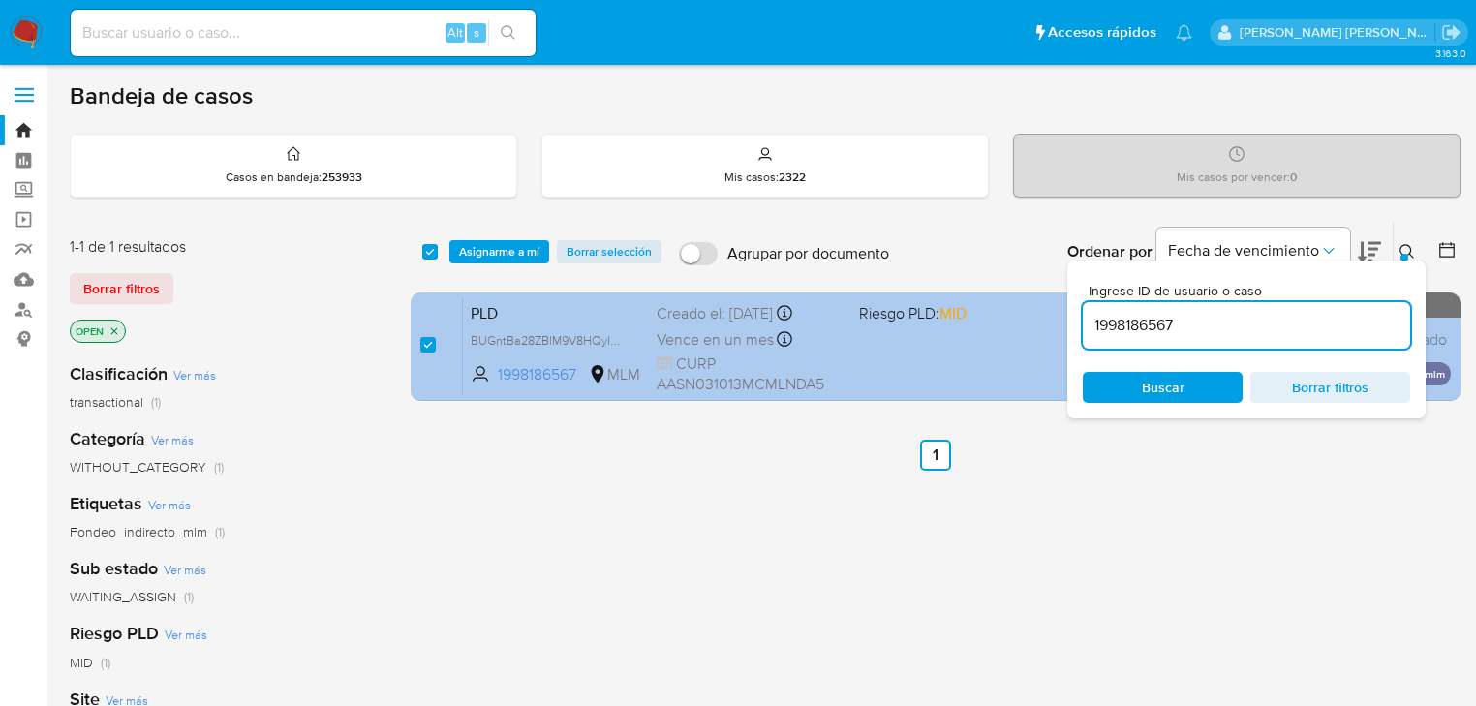
click at [631, 306] on div "select-all-cases-checkbox Asignarme a mí Borrar selección Agrupar por documento…" at bounding box center [936, 315] width 1050 height 188
type input "2369660934"
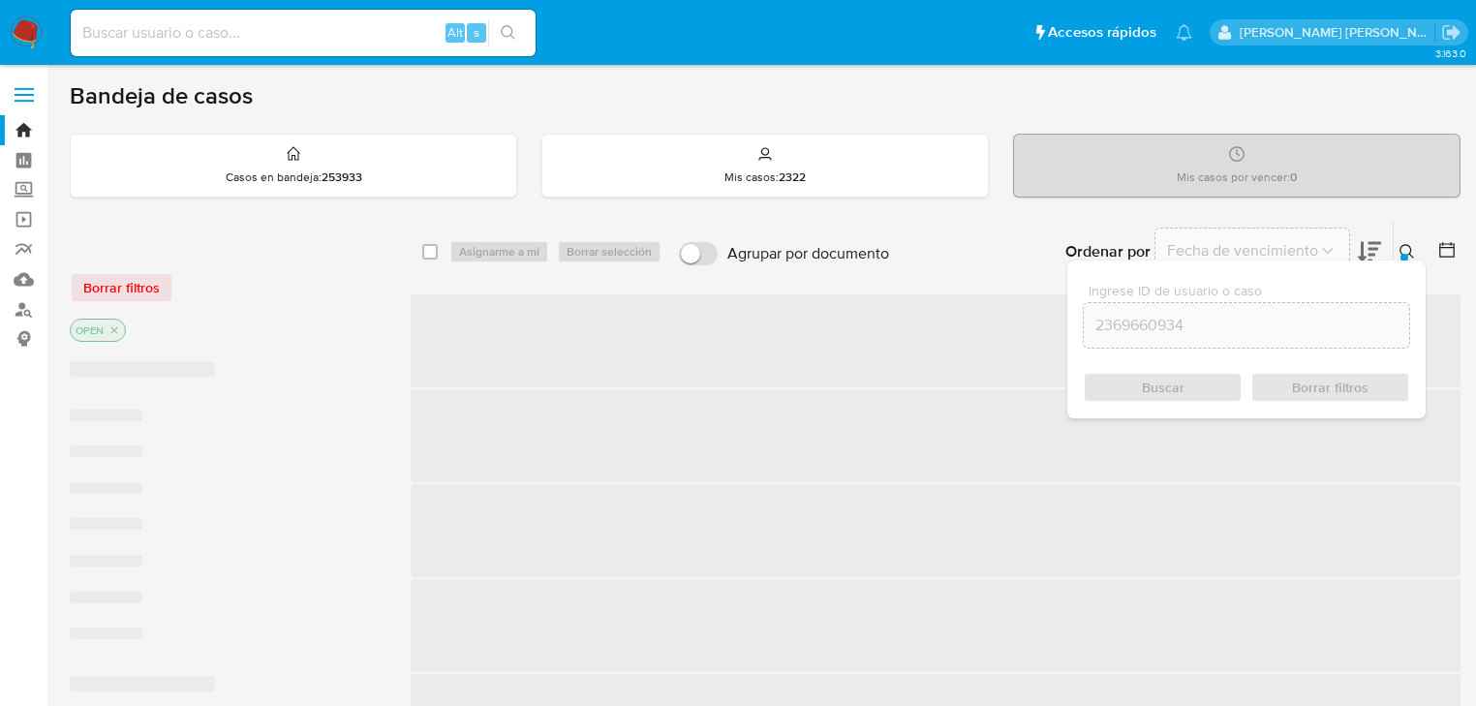
checkbox input "false"
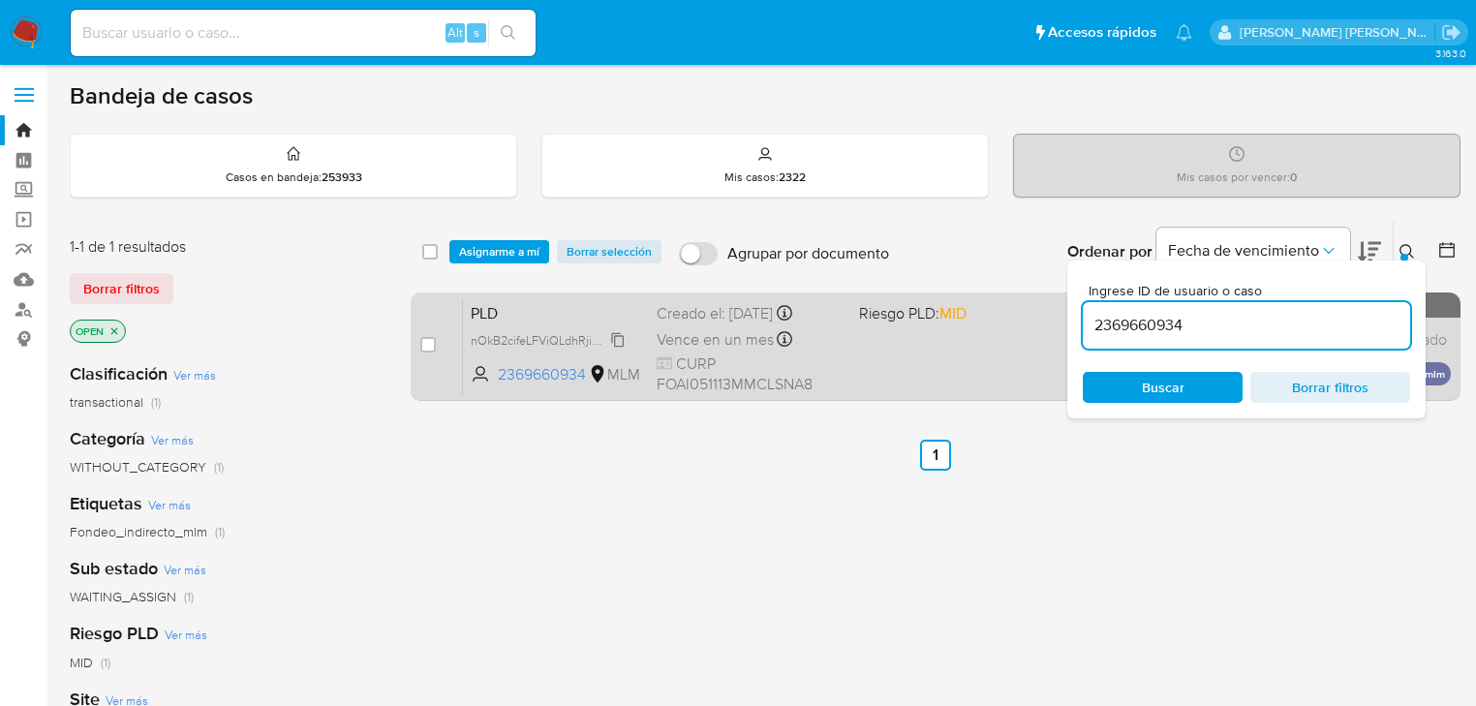
click at [612, 337] on span "nOkB2cifeLFViQLdhRjim9Zj" at bounding box center [544, 338] width 147 height 21
click at [427, 343] on input "checkbox" at bounding box center [427, 344] width 15 height 15
checkbox input "true"
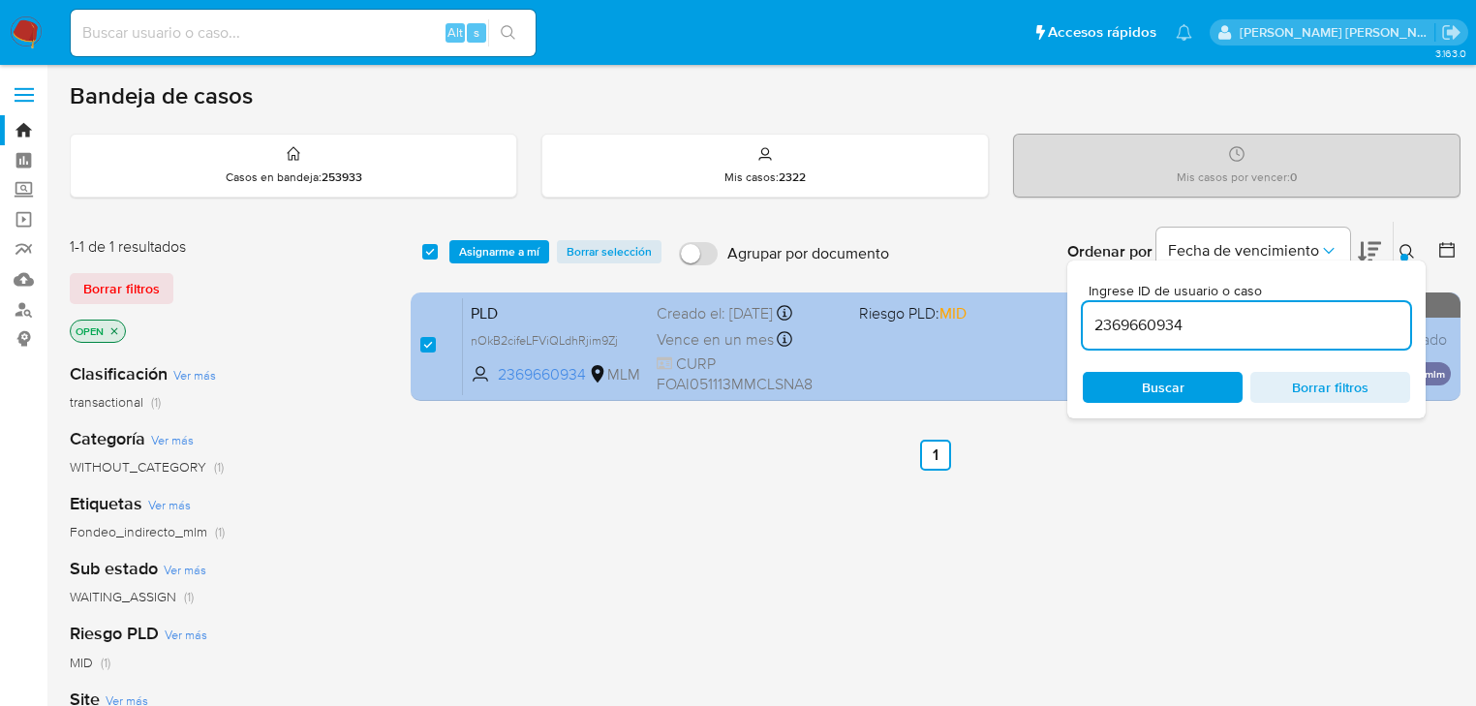
drag, startPoint x: 1224, startPoint y: 329, endPoint x: 772, endPoint y: 297, distance: 453.4
click at [812, 297] on div "select-all-cases-checkbox Asignarme a mí Borrar selección Agrupar por documento…" at bounding box center [936, 315] width 1050 height 188
type input "1502240458"
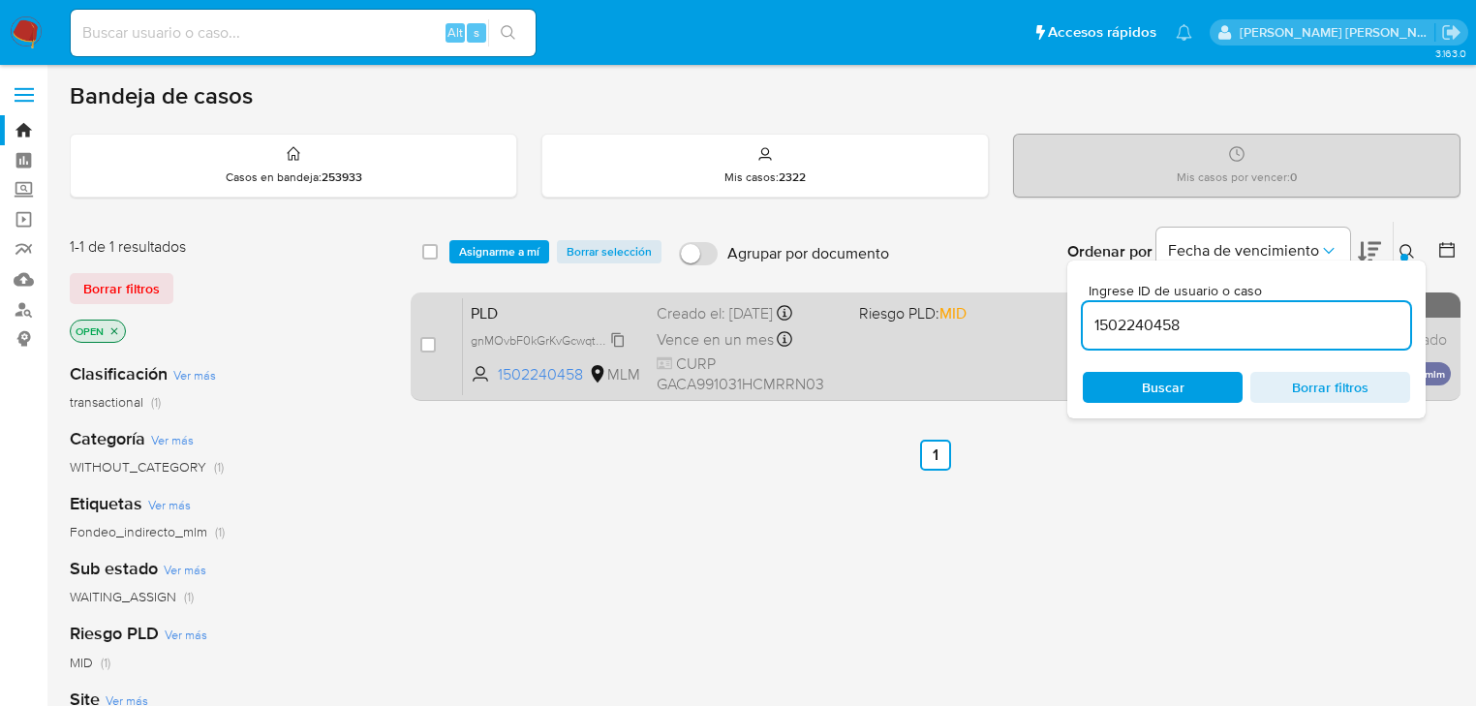
checkbox input "false"
click at [611, 340] on span "gnMOvbF0kGrKvGcwqt9weXFh" at bounding box center [555, 338] width 169 height 21
click at [435, 341] on input "checkbox" at bounding box center [427, 344] width 15 height 15
checkbox input "true"
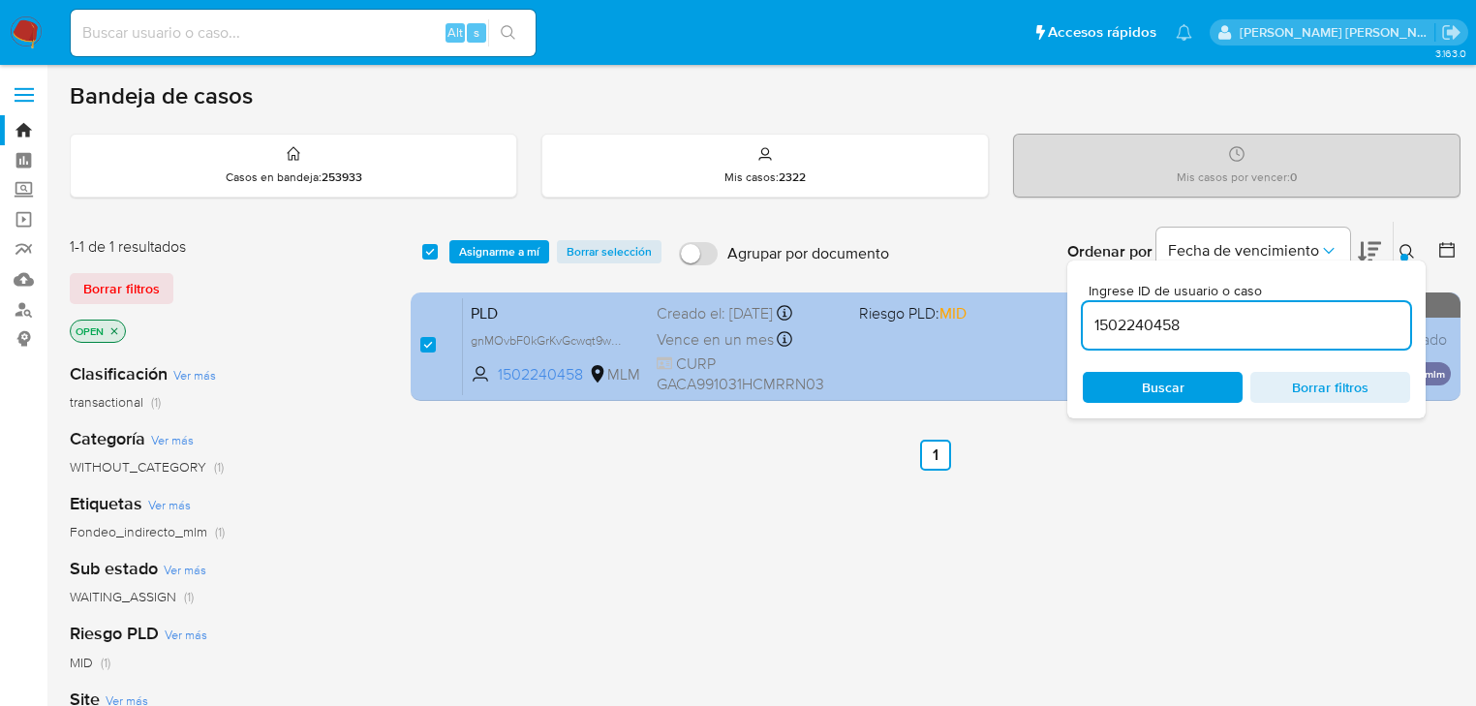
drag, startPoint x: 724, startPoint y: 304, endPoint x: 654, endPoint y: 300, distance: 70.8
click at [647, 302] on div "select-all-cases-checkbox Asignarme a mí Borrar selección Agrupar por documento…" at bounding box center [936, 315] width 1050 height 188
type input "669751974"
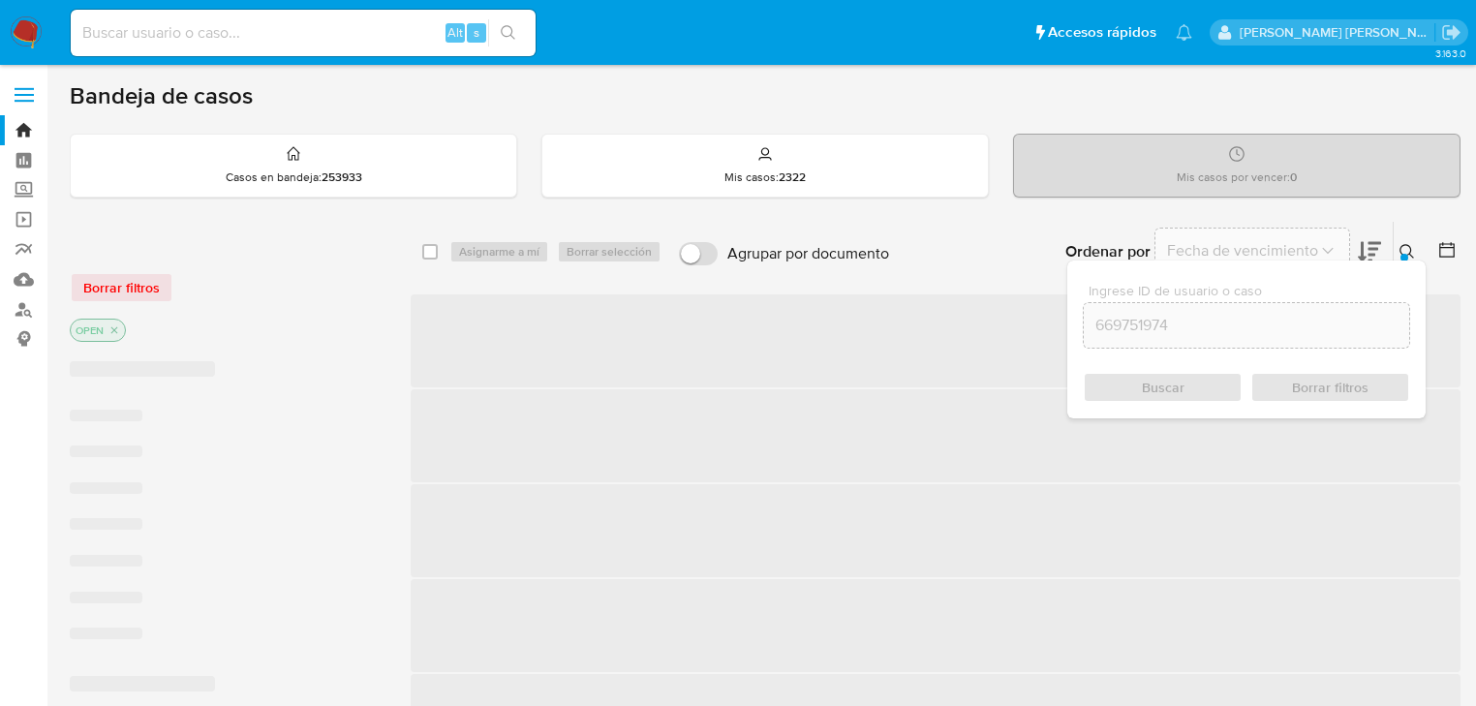
checkbox input "false"
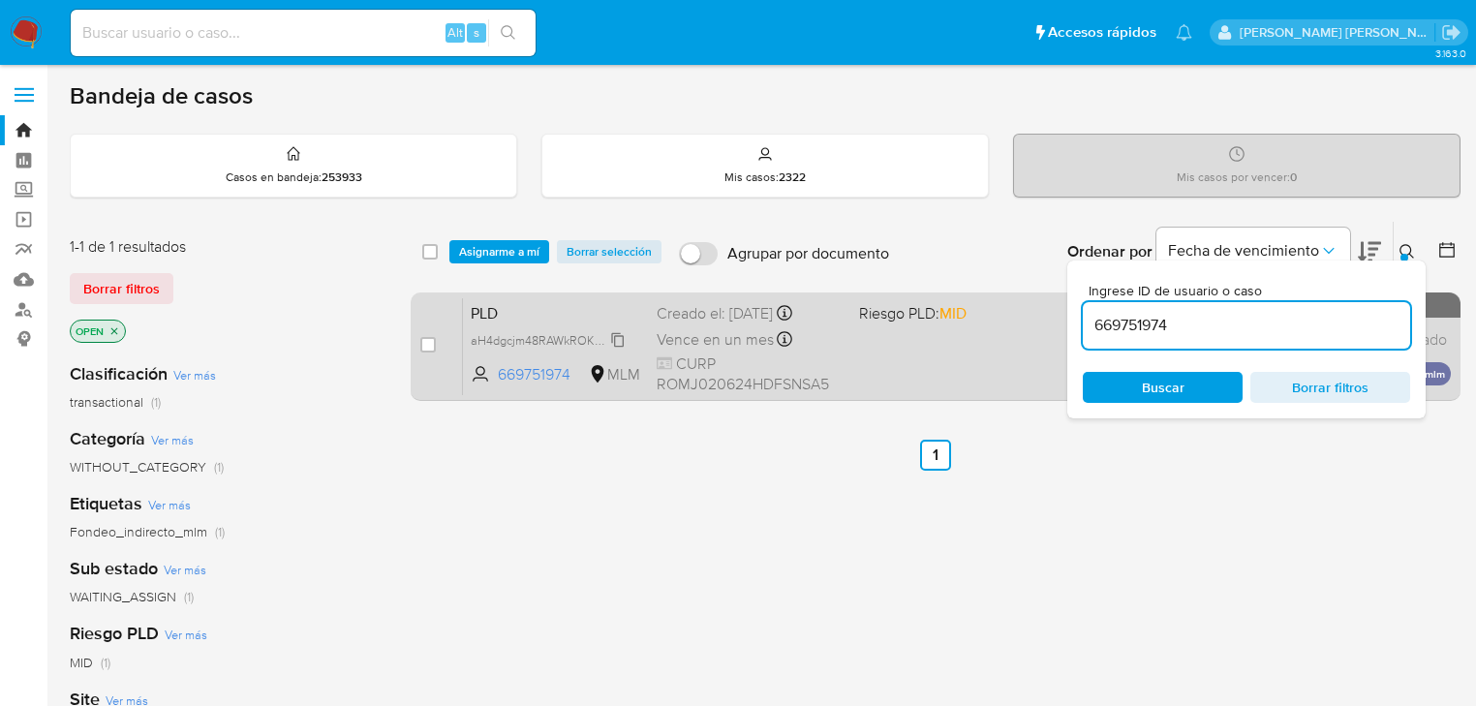
click at [609, 336] on span "aH4dgcjm48RAWkROKVnJoWeo" at bounding box center [557, 338] width 173 height 21
click at [411, 341] on div "case-item-checkbox No es posible asignar el caso PLD aH4dgcjm48RAWkROKVnJoWeo C…" at bounding box center [936, 346] width 1050 height 108
click at [423, 341] on input "checkbox" at bounding box center [427, 344] width 15 height 15
checkbox input "true"
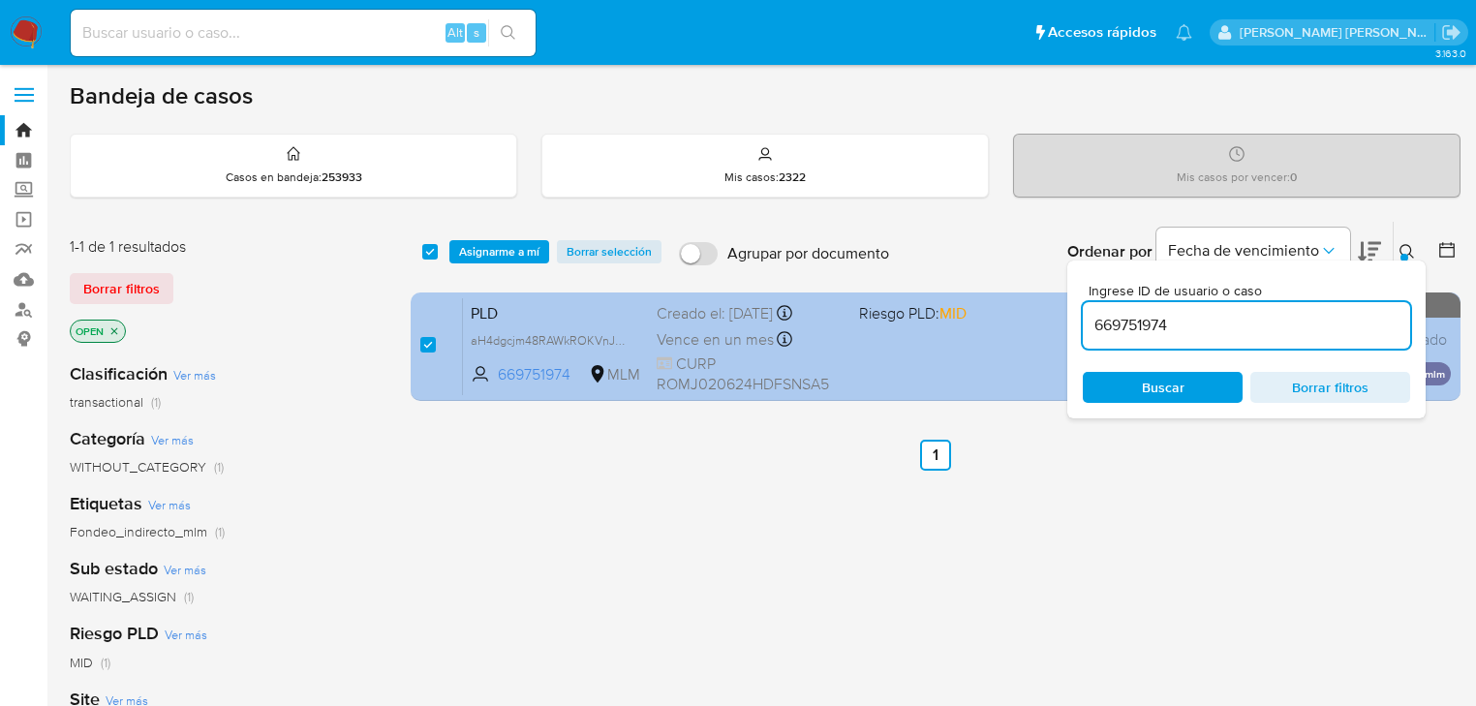
drag, startPoint x: 1132, startPoint y: 316, endPoint x: 936, endPoint y: 308, distance: 195.8
click at [972, 308] on div "select-all-cases-checkbox Asignarme a mí Borrar selección Agrupar por documento…" at bounding box center [936, 315] width 1050 height 188
type input "304037880"
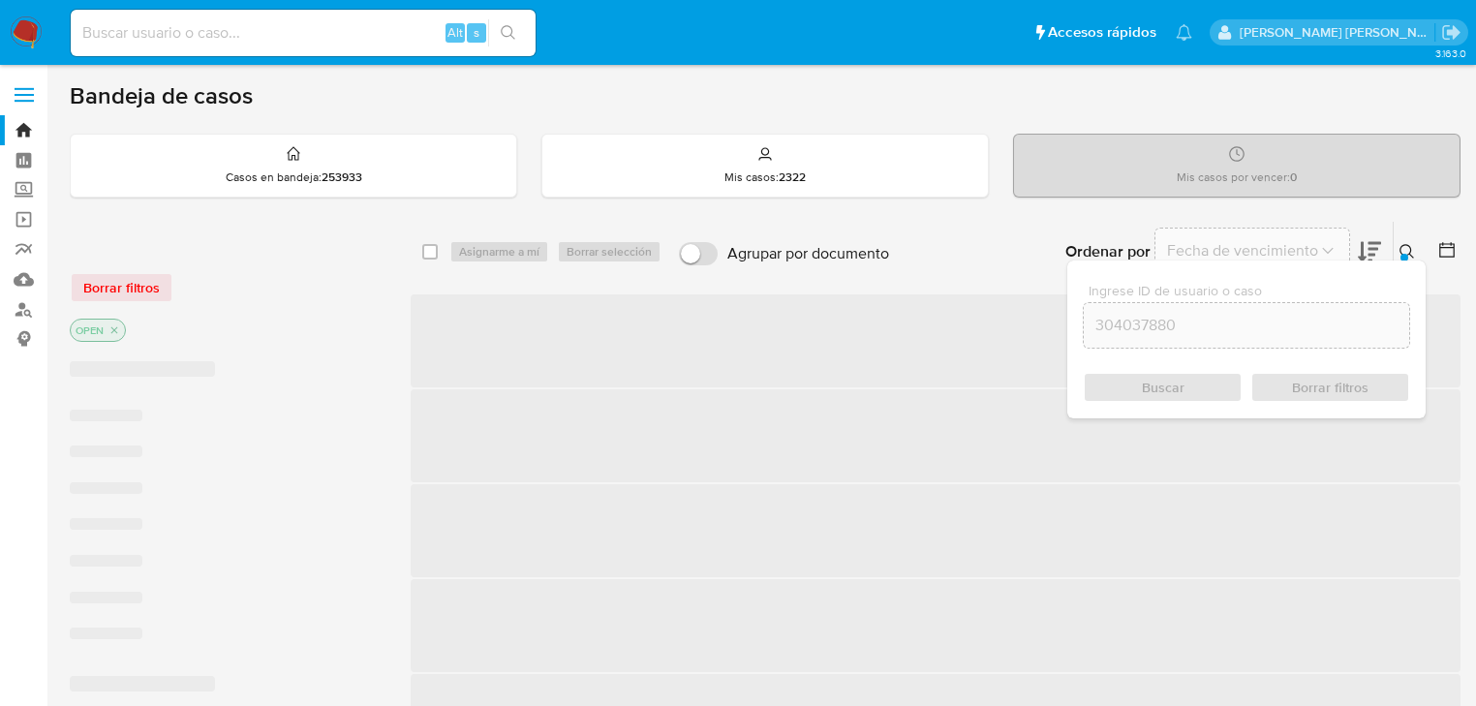
checkbox input "false"
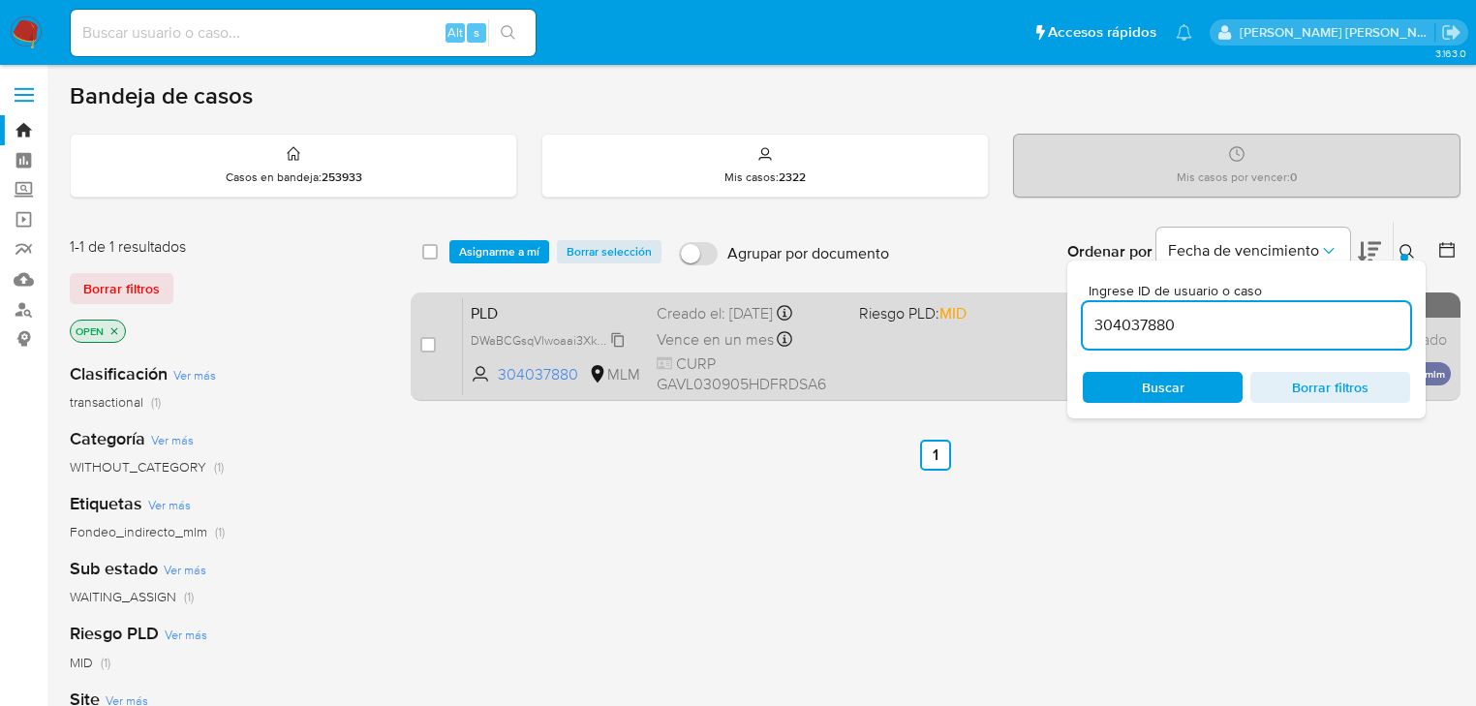
drag, startPoint x: 615, startPoint y: 333, endPoint x: 541, endPoint y: 337, distance: 73.7
click at [613, 331] on span "DWaBCGsqVlwoaai3XkwQC7pq" at bounding box center [557, 338] width 172 height 21
click at [422, 341] on input "checkbox" at bounding box center [427, 344] width 15 height 15
checkbox input "true"
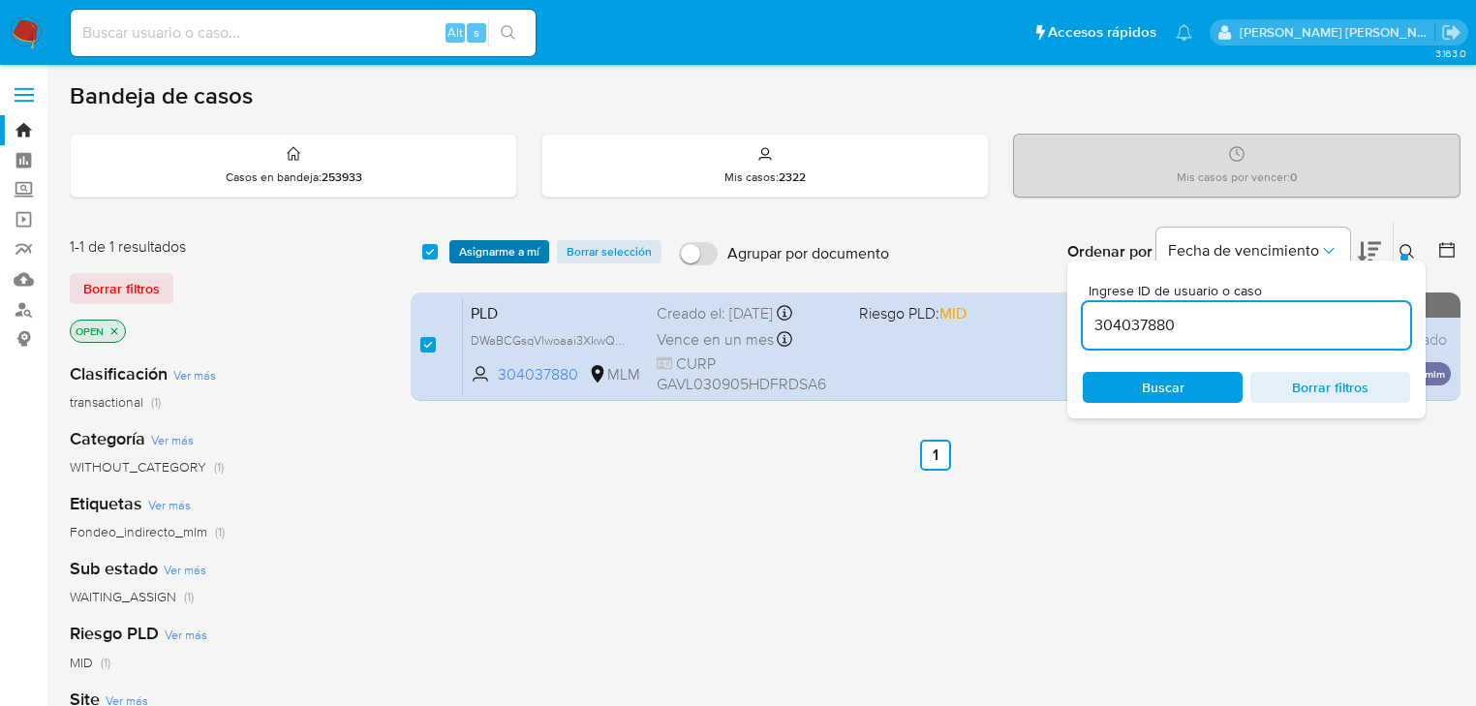
click at [506, 242] on span "Asignarme a mí" at bounding box center [499, 251] width 80 height 19
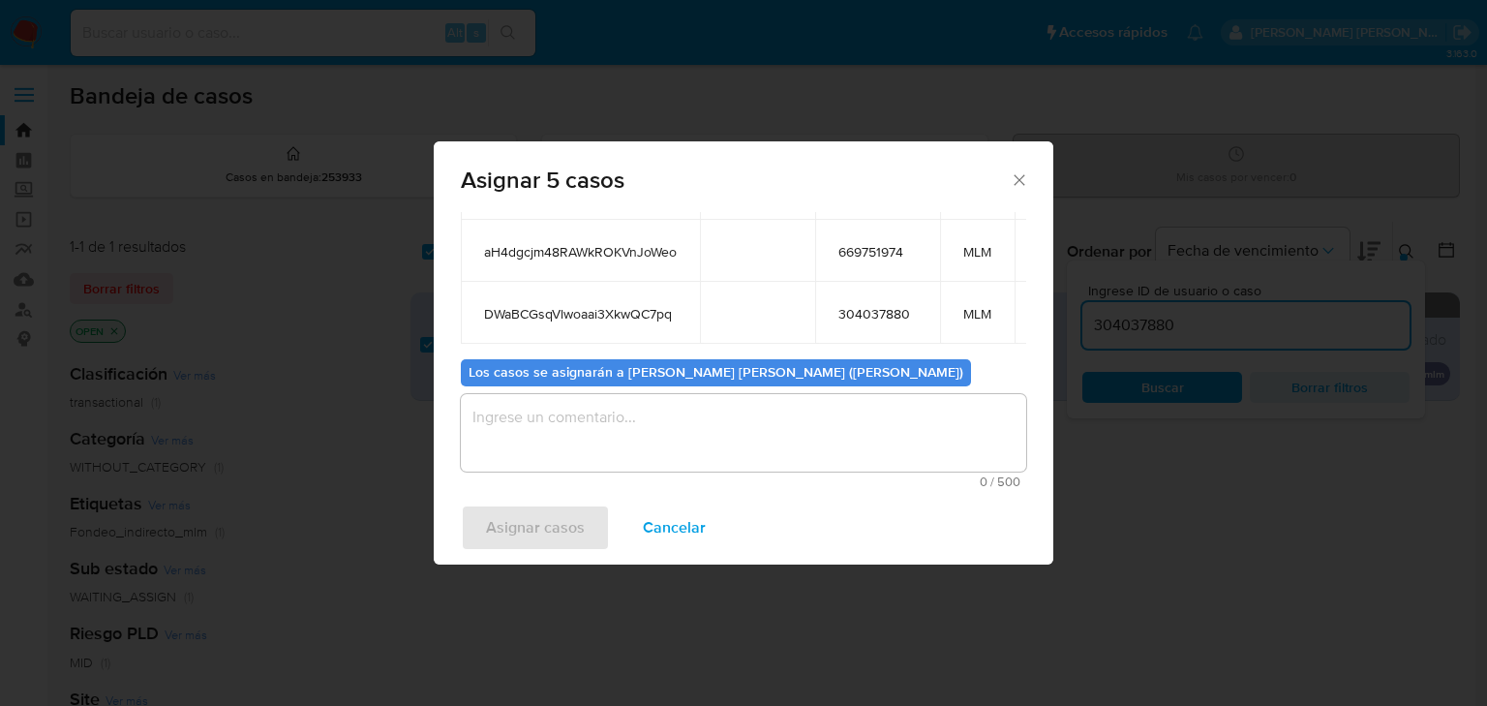
scroll to position [291, 0]
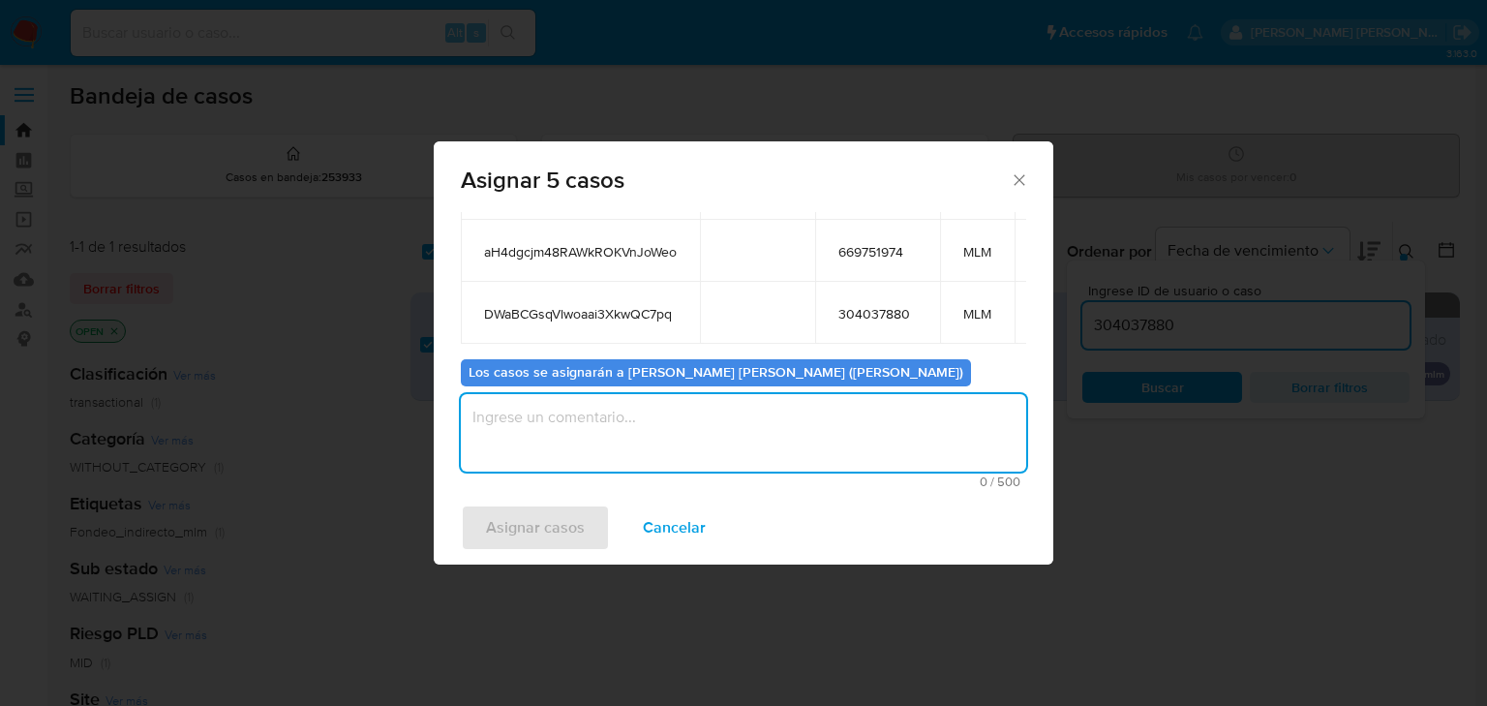
click at [585, 444] on textarea "assign-modal" at bounding box center [744, 432] width 566 height 77
type textarea "mich"
click at [562, 516] on span "Asignar casos" at bounding box center [535, 527] width 99 height 43
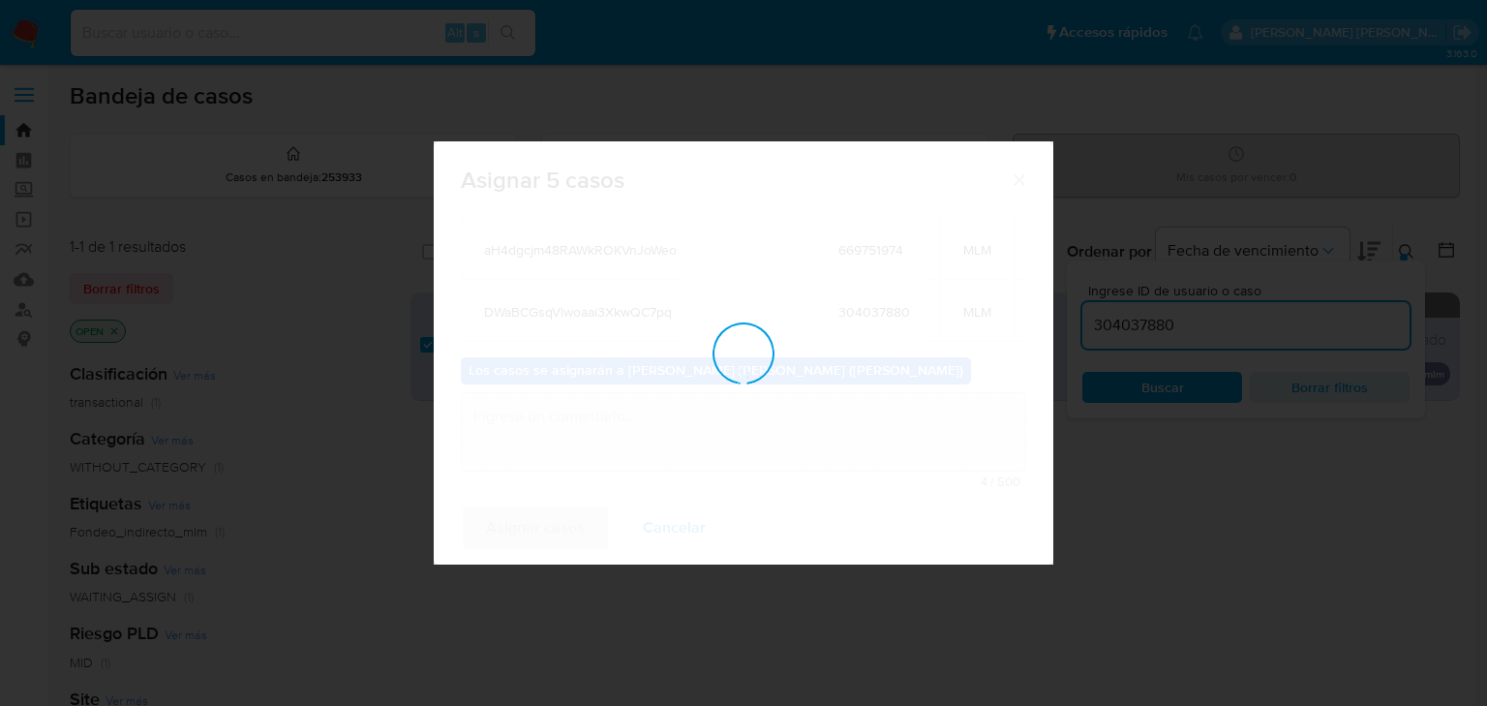
checkbox input "false"
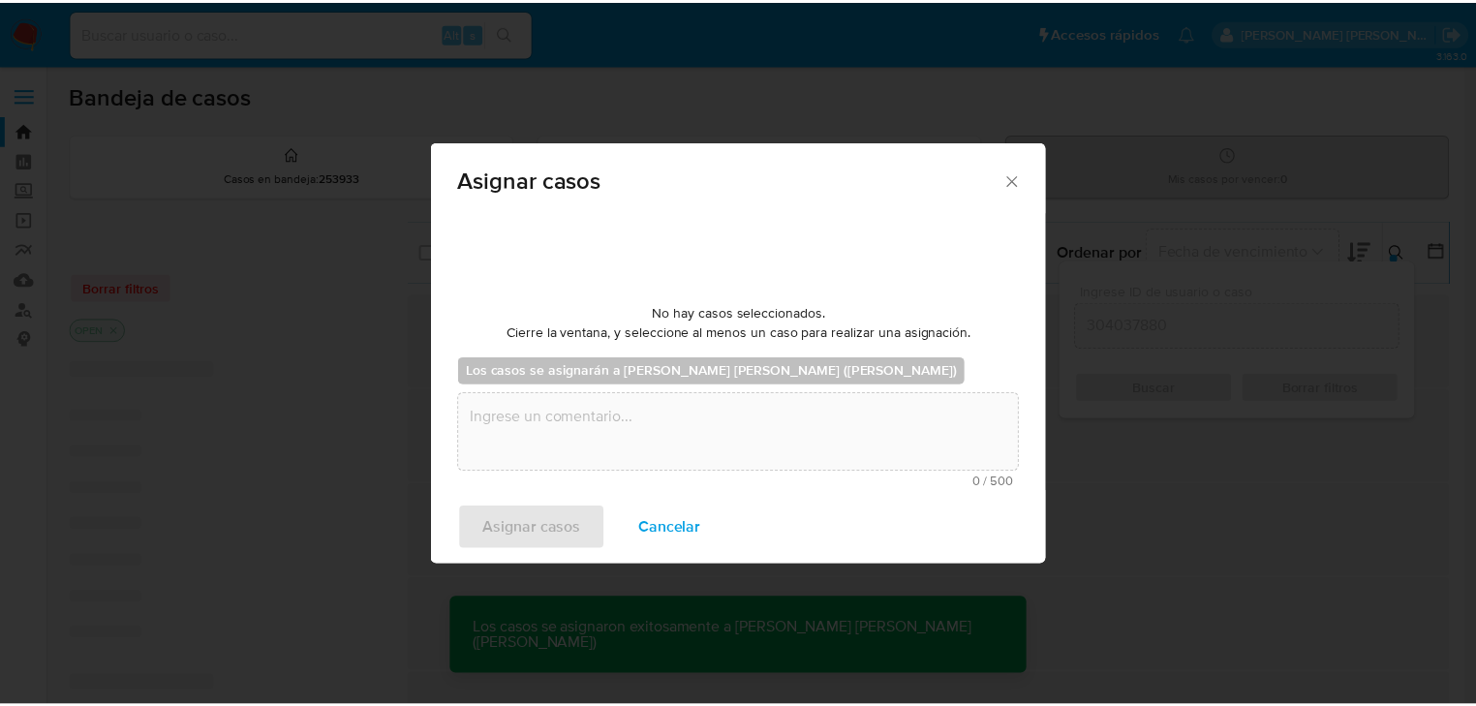
scroll to position [116, 0]
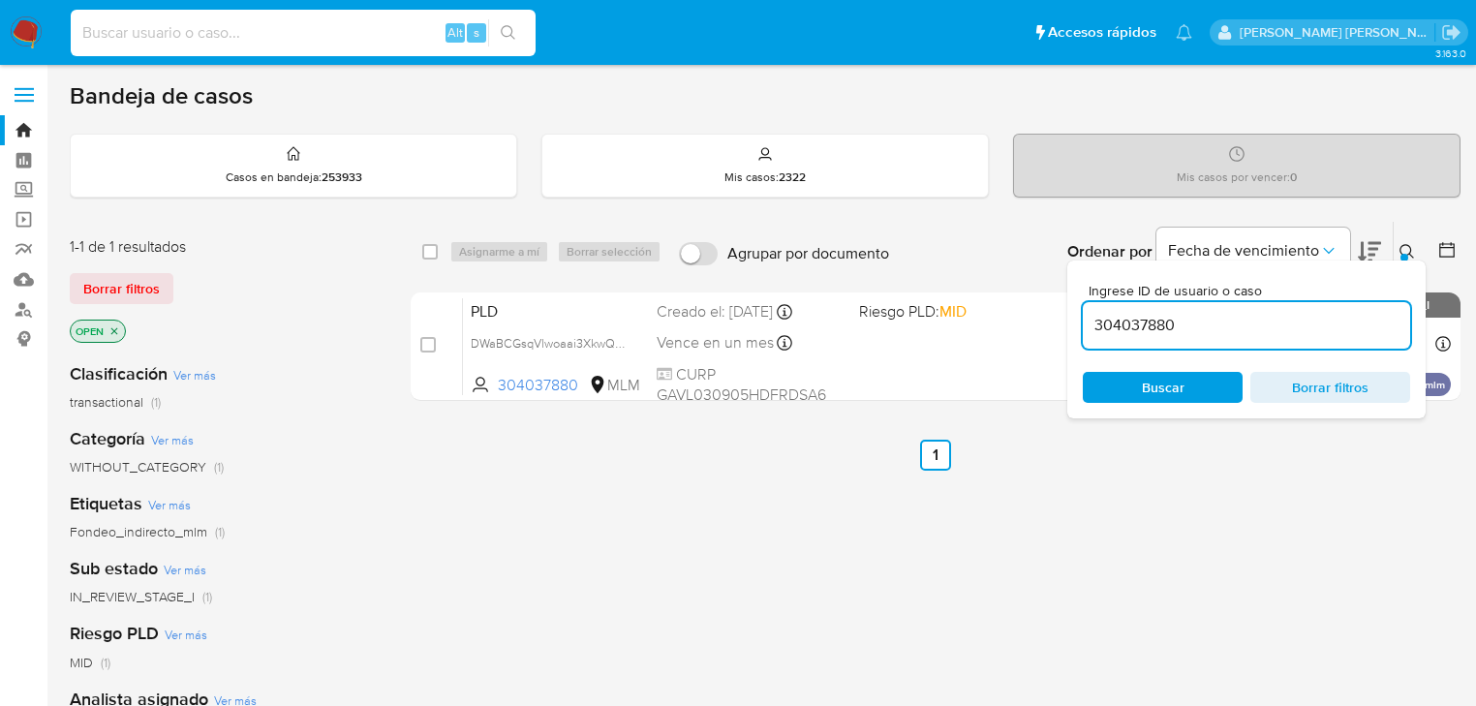
click at [271, 31] on input at bounding box center [303, 32] width 465 height 25
paste input "BUGntBa28ZBlM9V8HQyIRLyb"
type input "BUGntBa28ZBlM9V8HQyIRLyb"
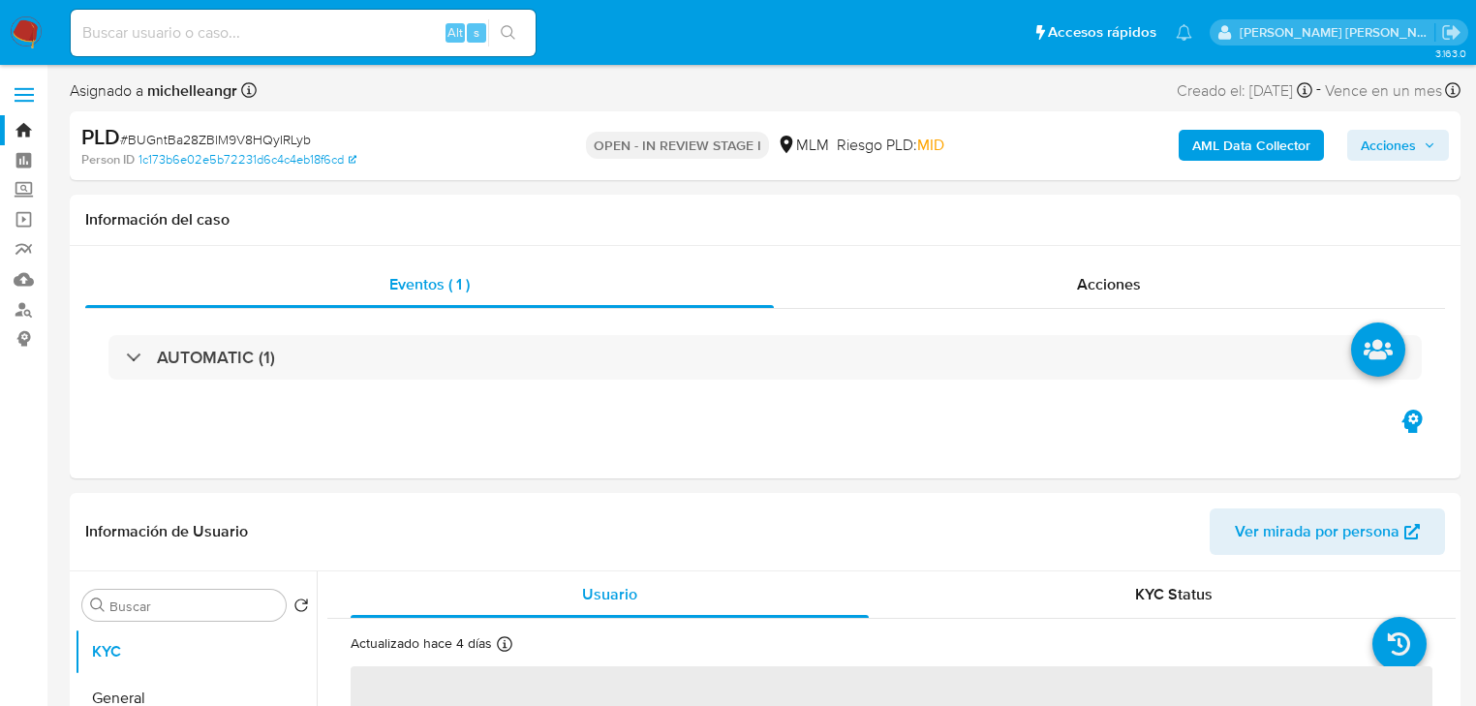
select select "10"
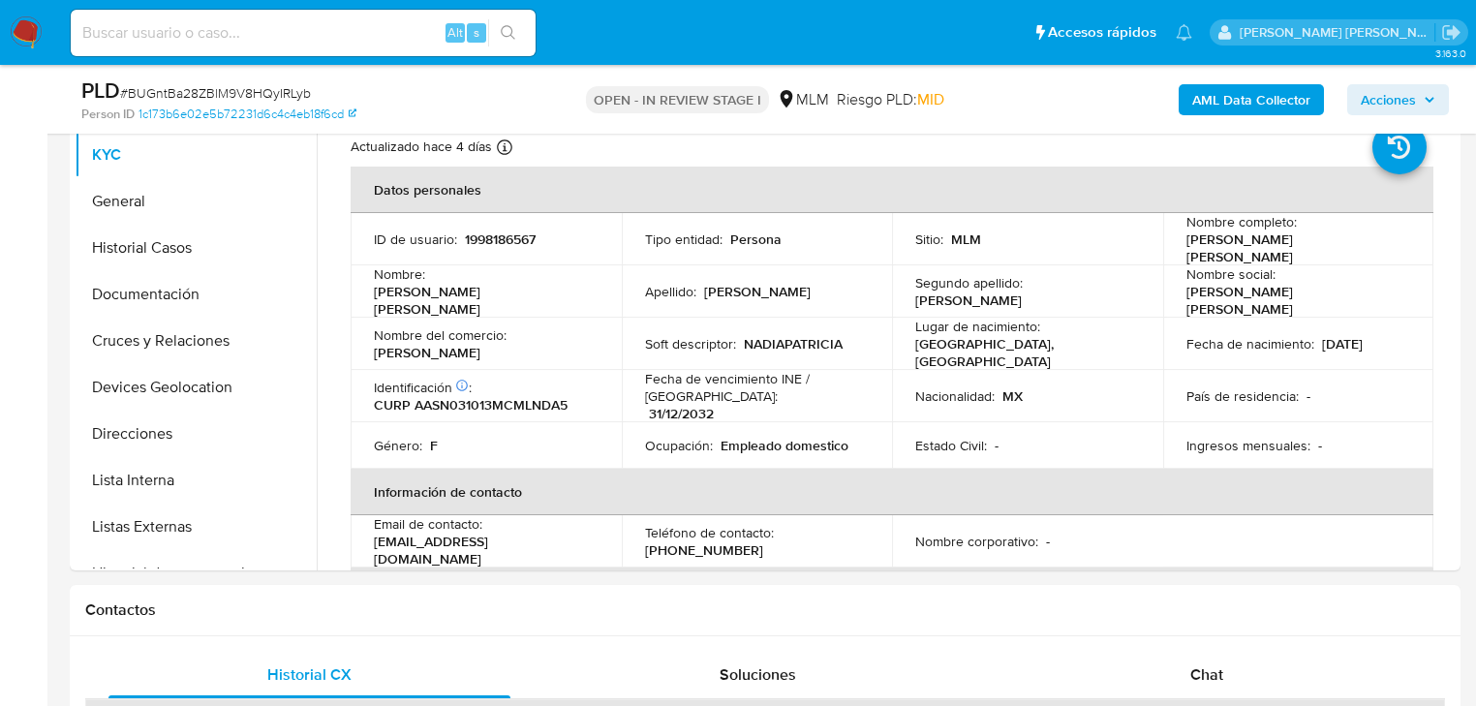
scroll to position [432, 0]
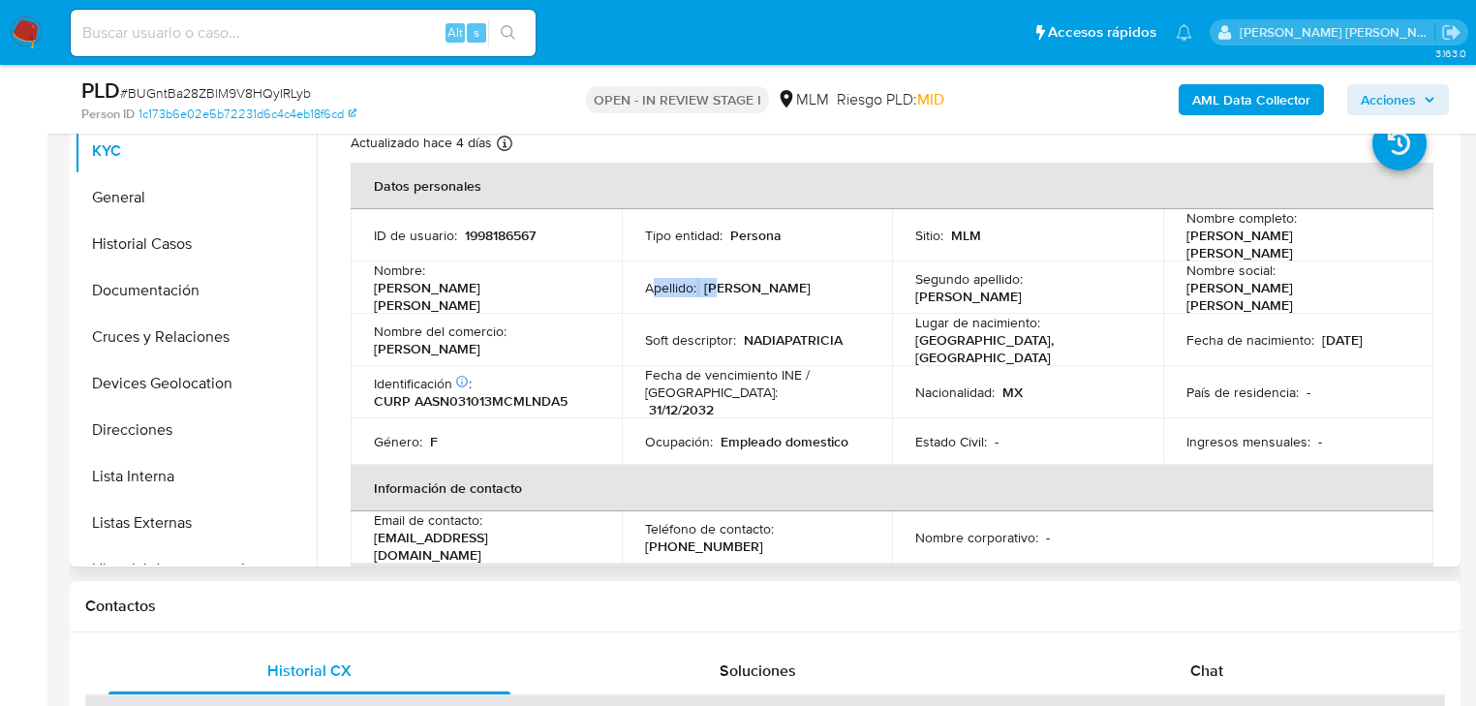
drag, startPoint x: 651, startPoint y: 281, endPoint x: 941, endPoint y: 282, distance: 290.5
click at [777, 282] on div "Apellido : Alvarado" at bounding box center [757, 287] width 225 height 17
click at [980, 314] on p "Lugar de nacimiento :" at bounding box center [977, 322] width 125 height 17
click at [1340, 418] on td "Ingresos mensuales : -" at bounding box center [1298, 441] width 271 height 46
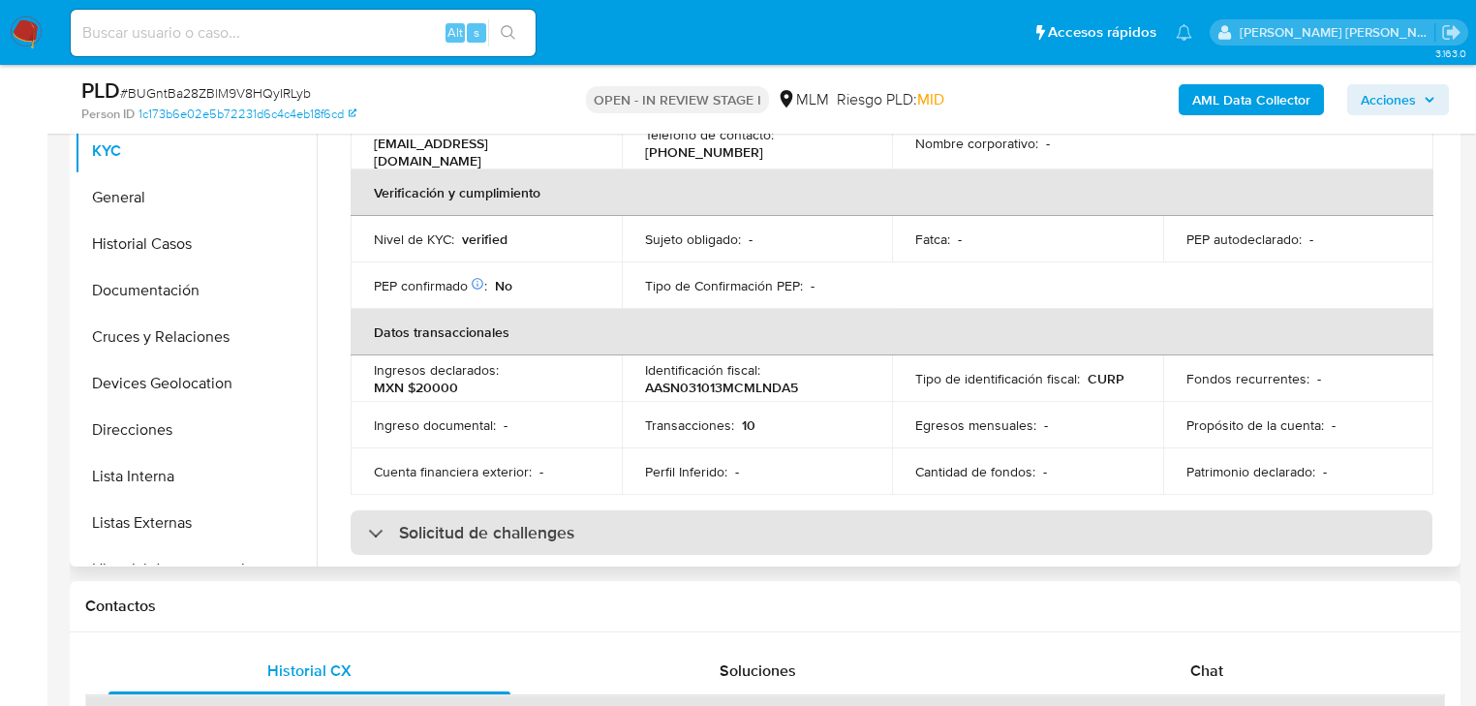
scroll to position [542, 0]
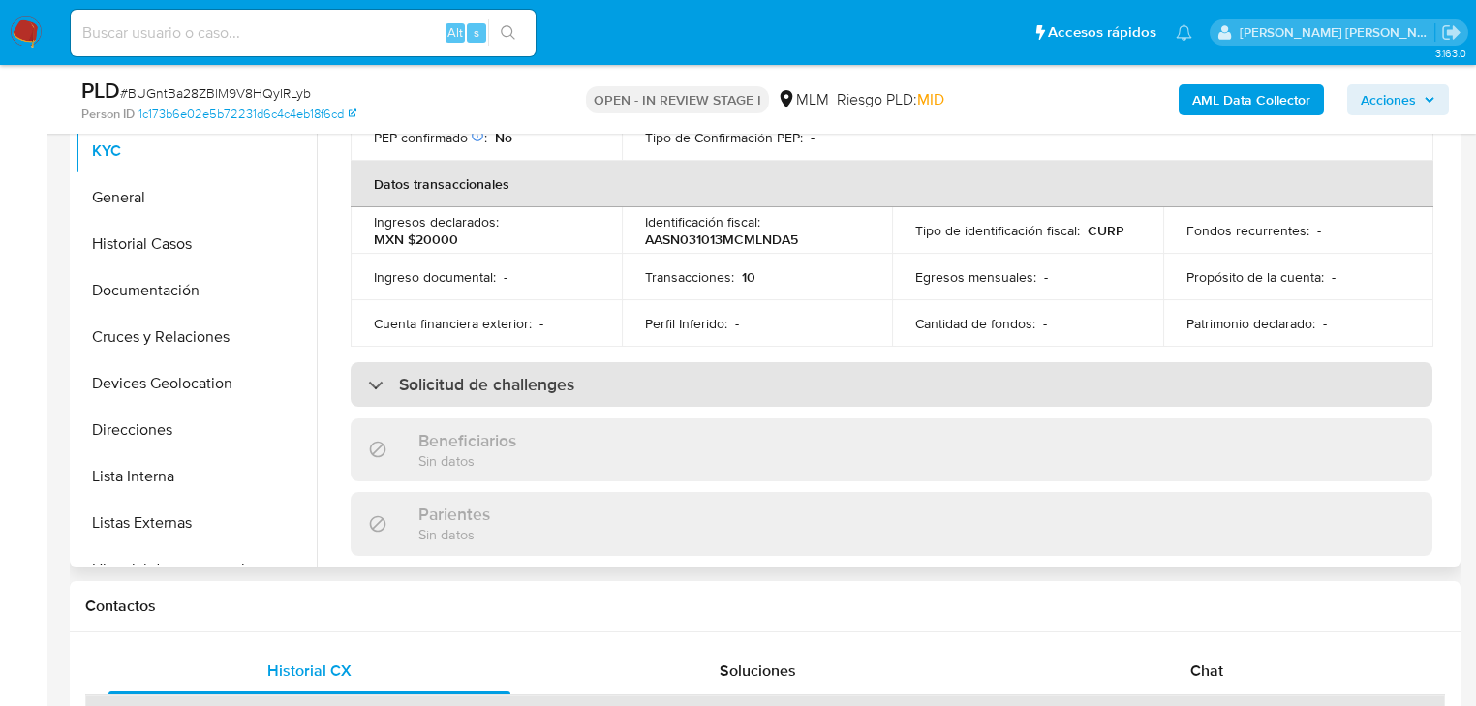
click at [1019, 362] on div "Solicitud de challenges" at bounding box center [892, 384] width 1082 height 45
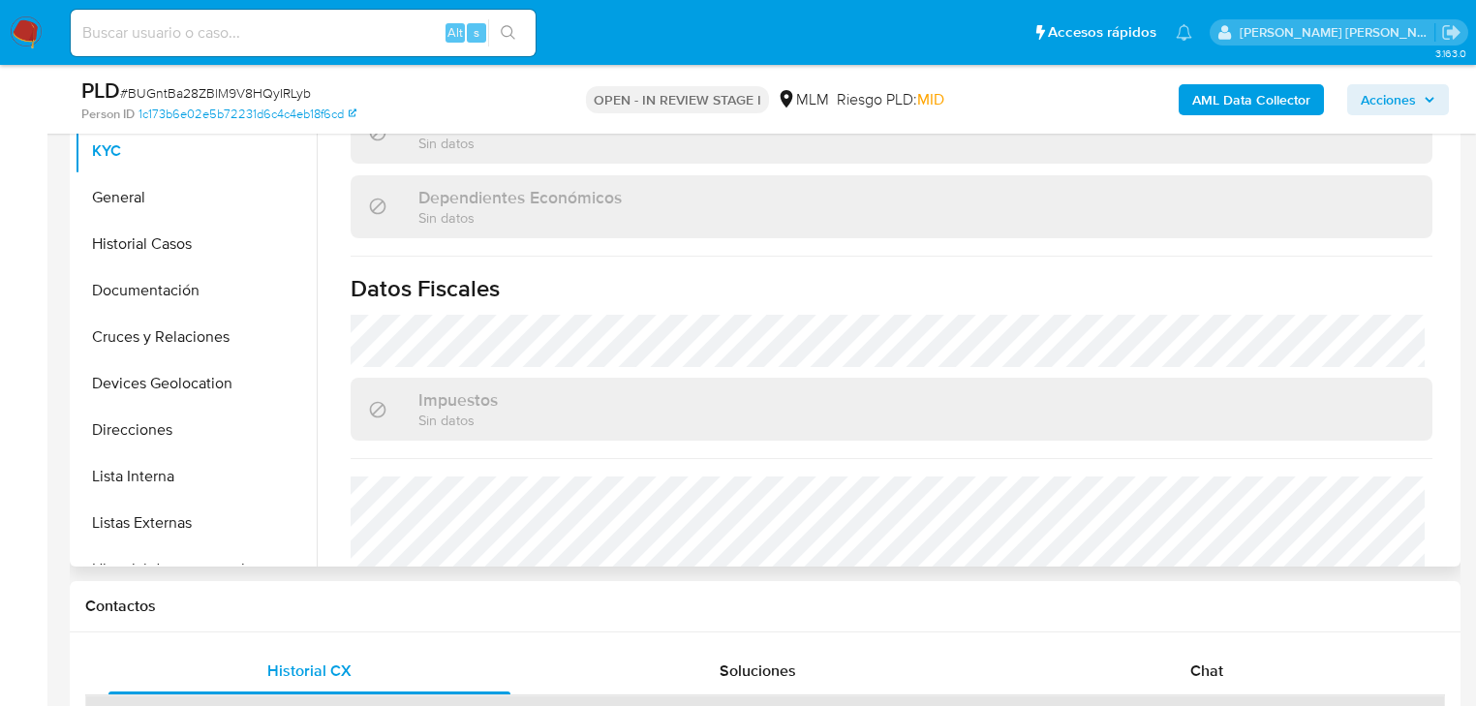
scroll to position [1317, 0]
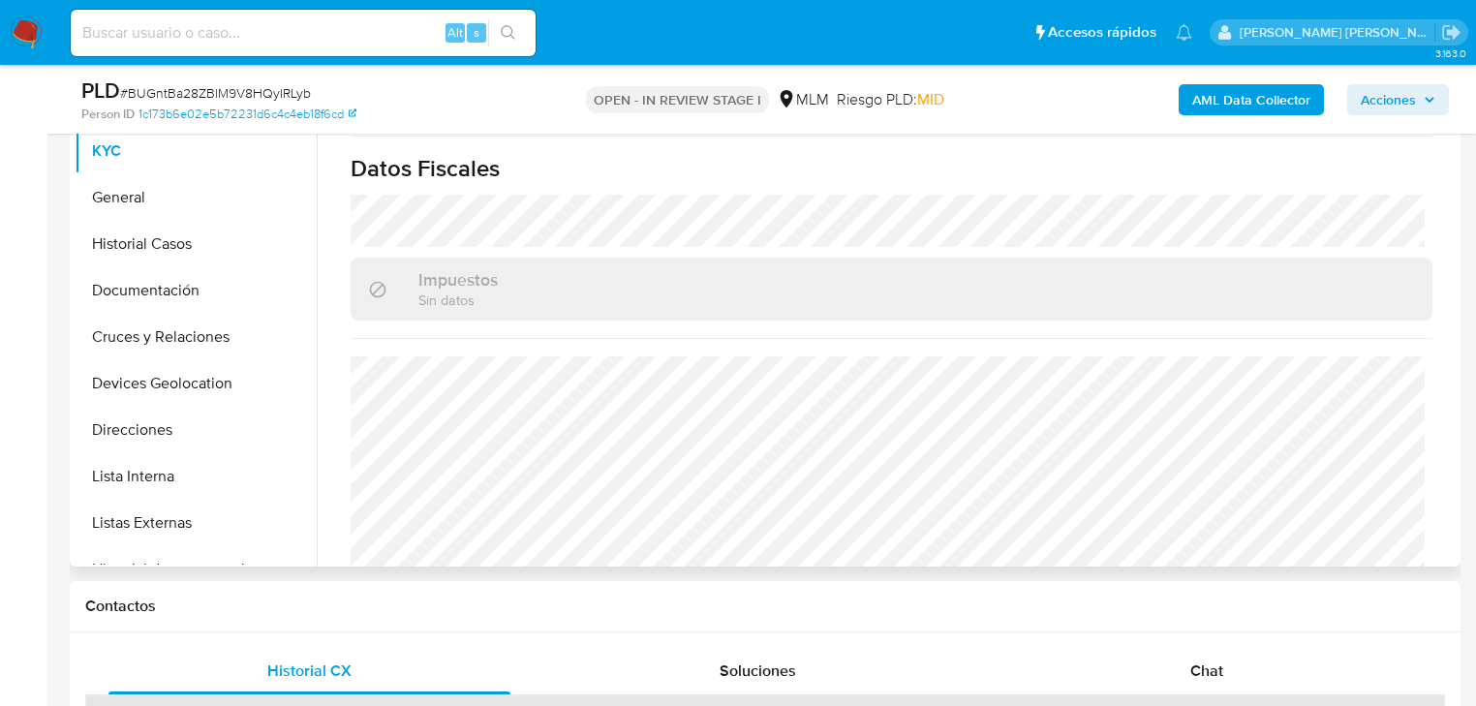
click at [175, 209] on button "General" at bounding box center [196, 197] width 242 height 46
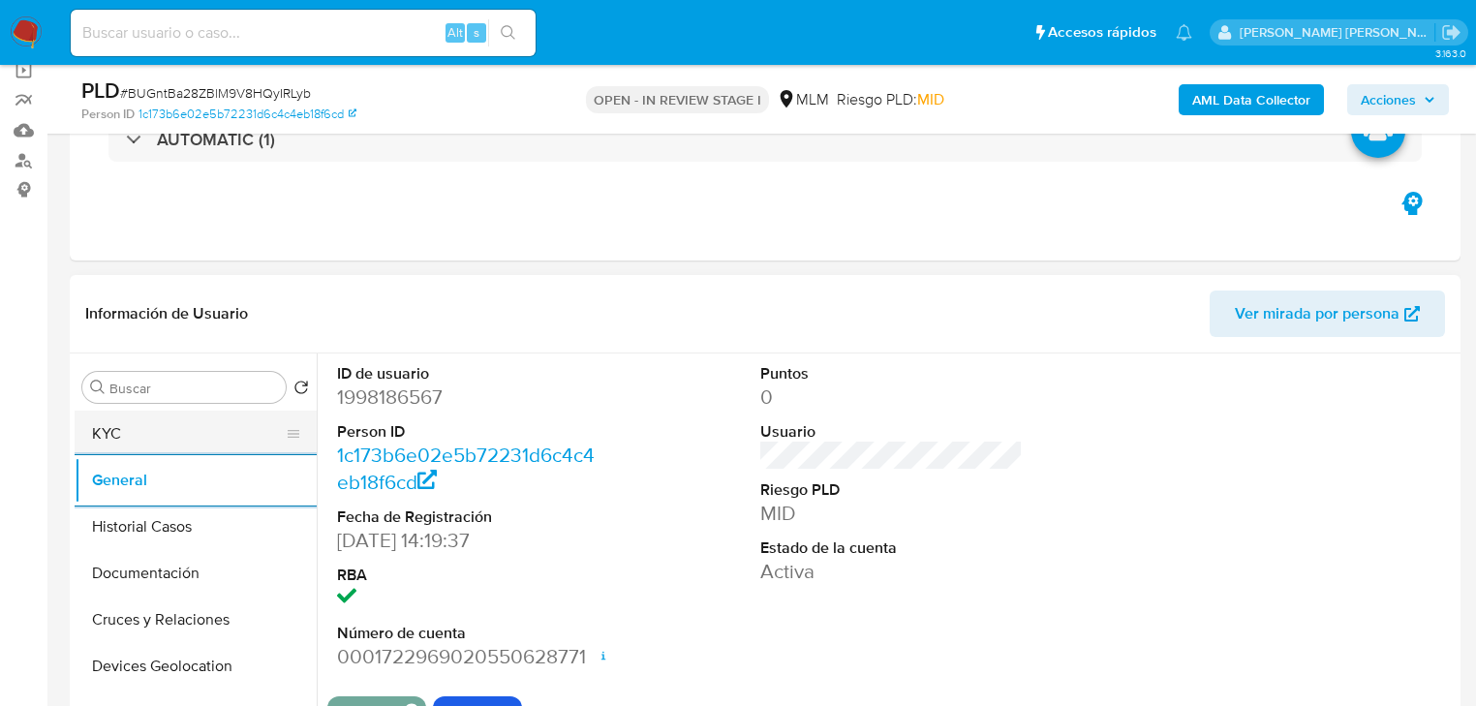
scroll to position [122, 0]
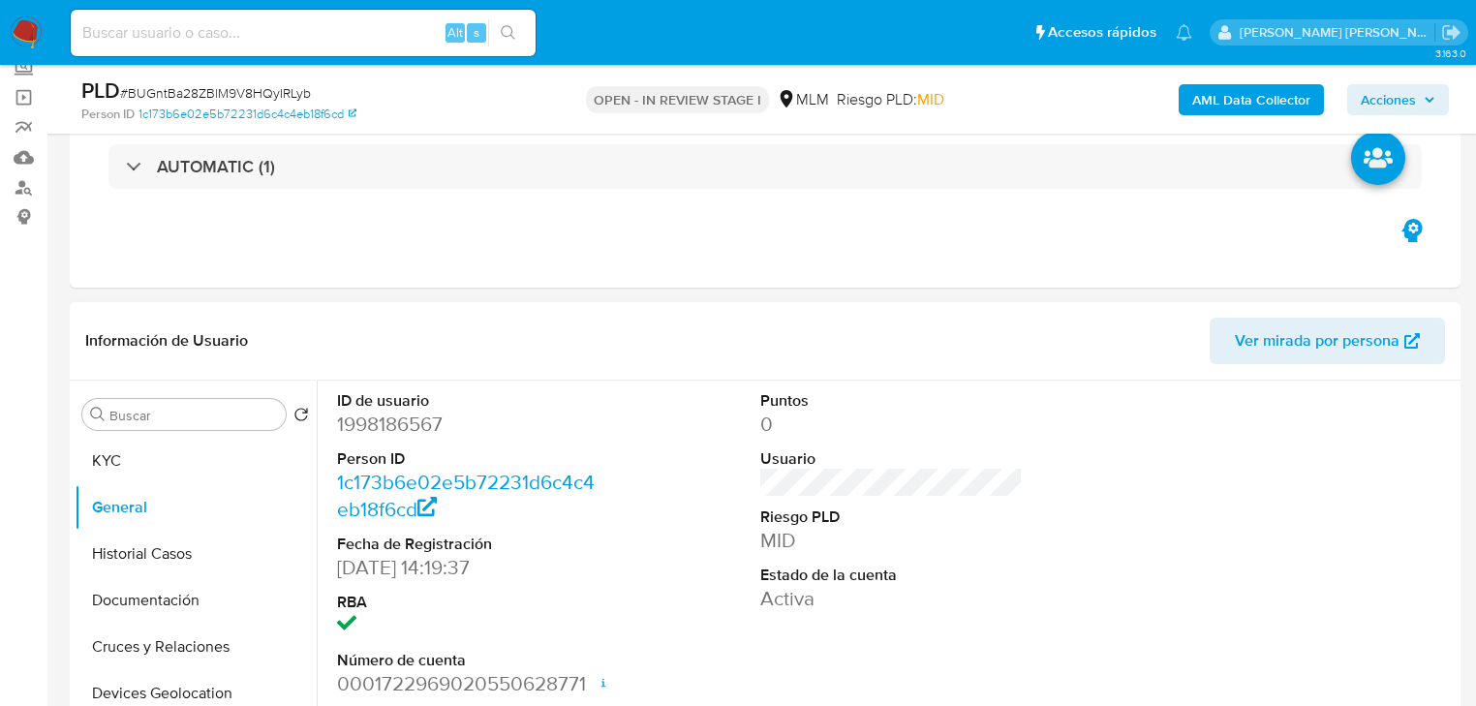
drag, startPoint x: 177, startPoint y: 562, endPoint x: 378, endPoint y: 520, distance: 204.7
click at [177, 558] on button "Historial Casos" at bounding box center [196, 554] width 242 height 46
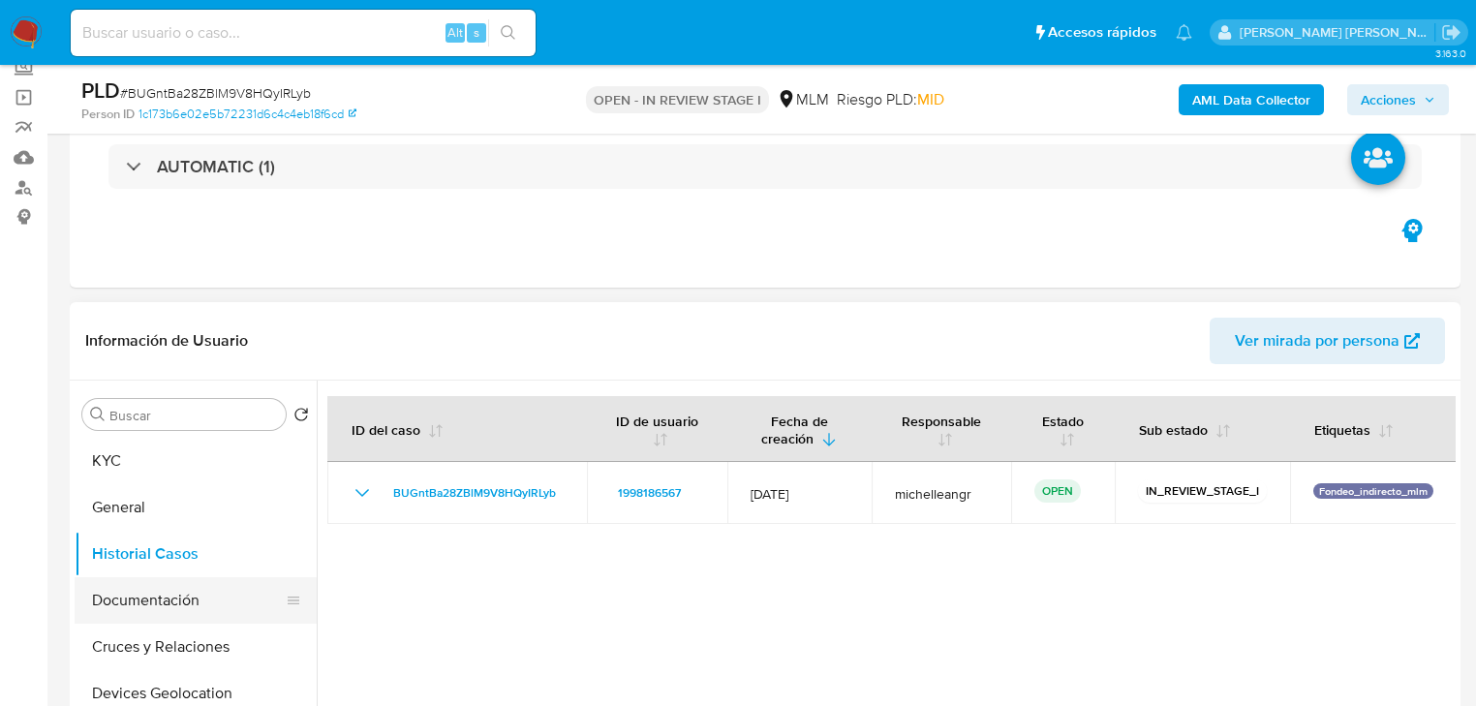
click at [217, 603] on button "Documentación" at bounding box center [188, 600] width 227 height 46
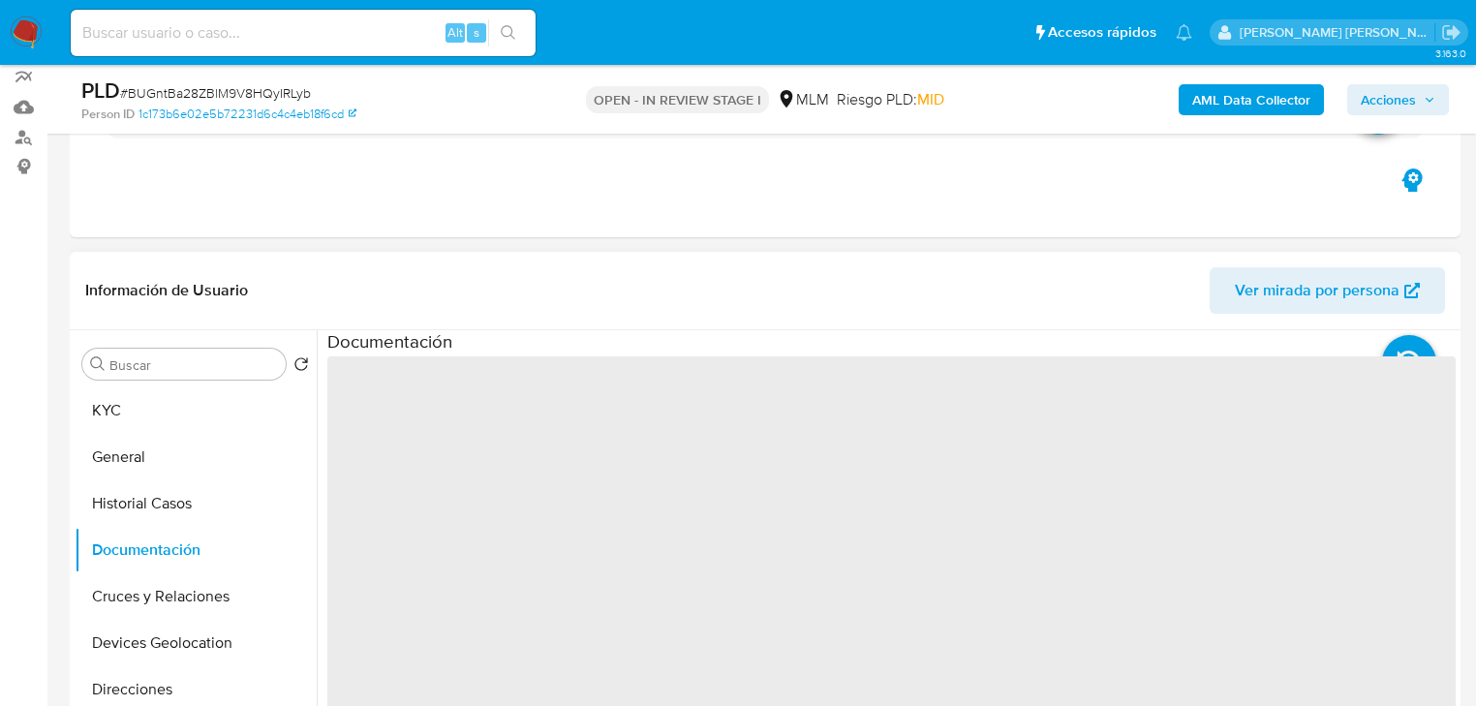
scroll to position [199, 0]
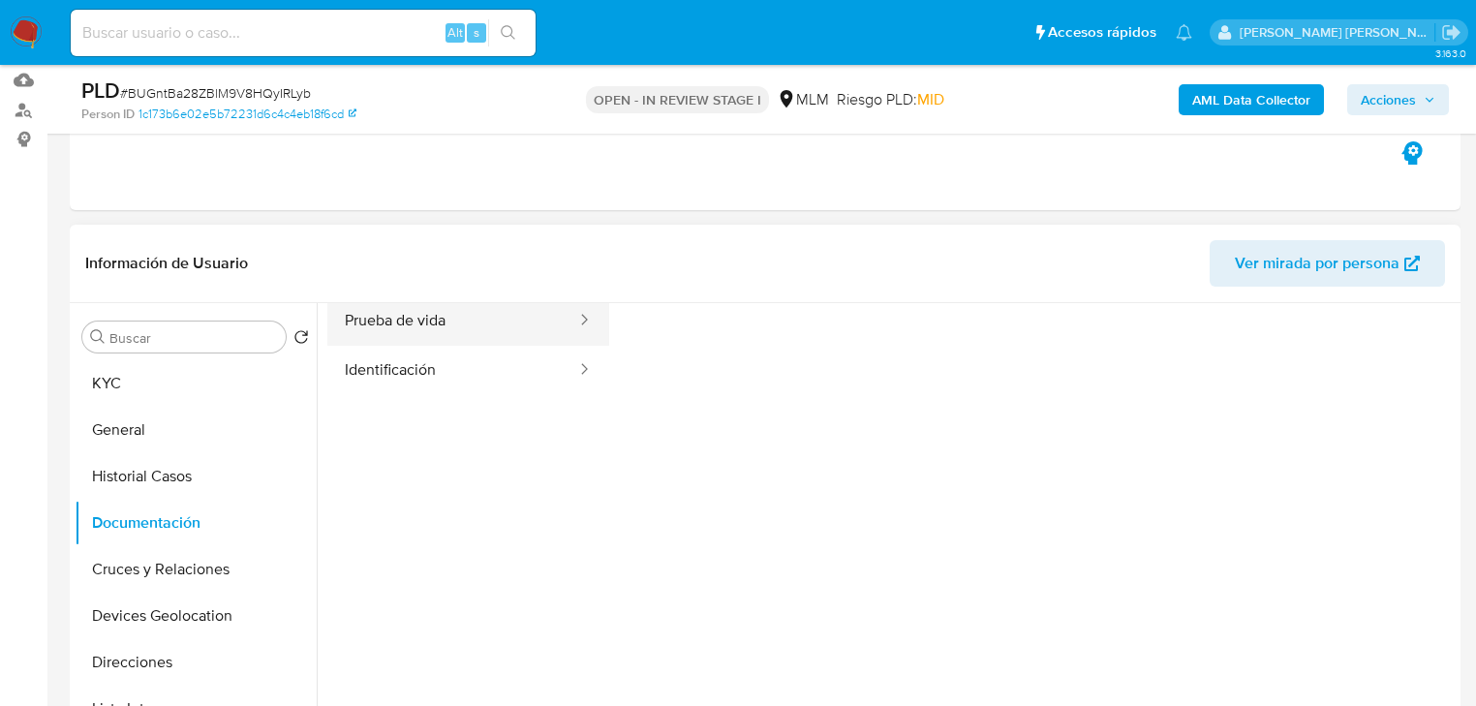
click at [563, 307] on div at bounding box center [578, 320] width 31 height 49
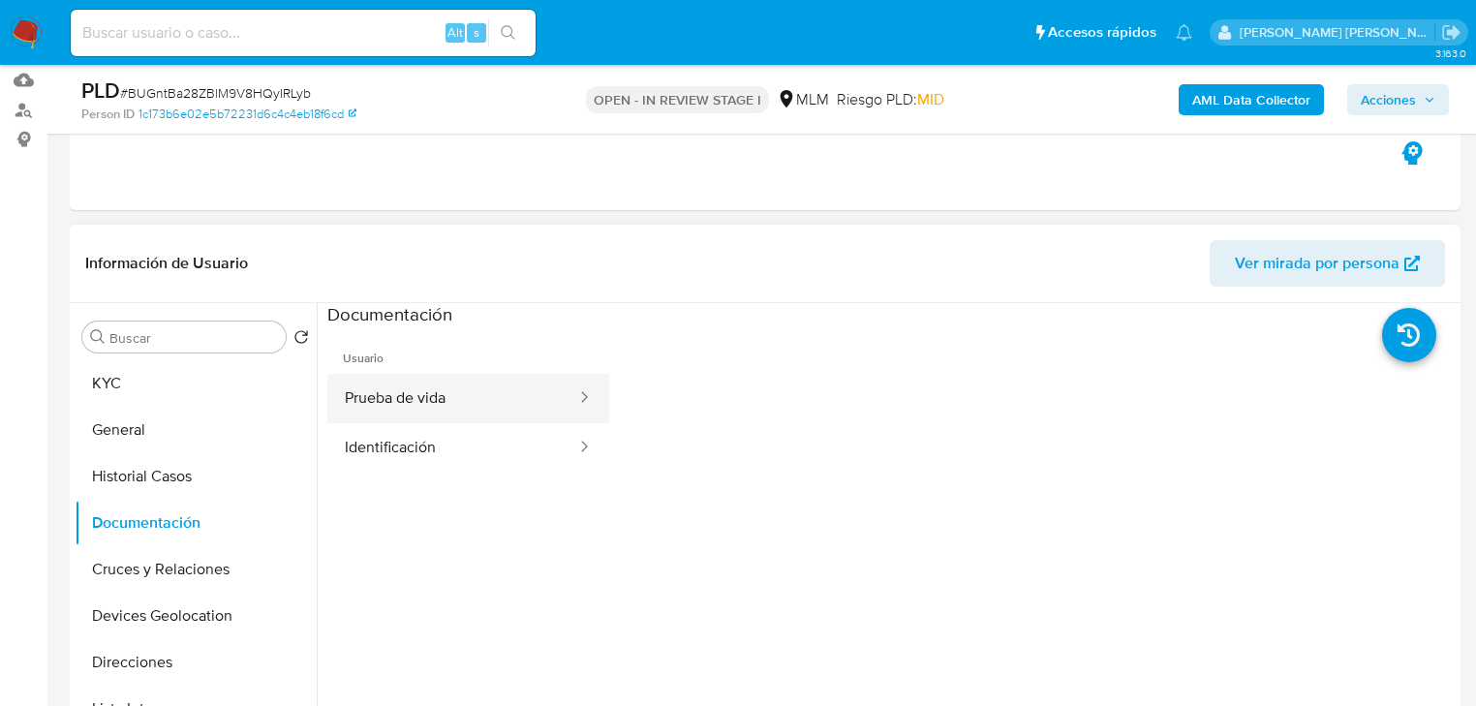
drag, startPoint x: 444, startPoint y: 410, endPoint x: 578, endPoint y: 397, distance: 135.2
click at [444, 408] on button "Prueba de vida" at bounding box center [452, 398] width 251 height 49
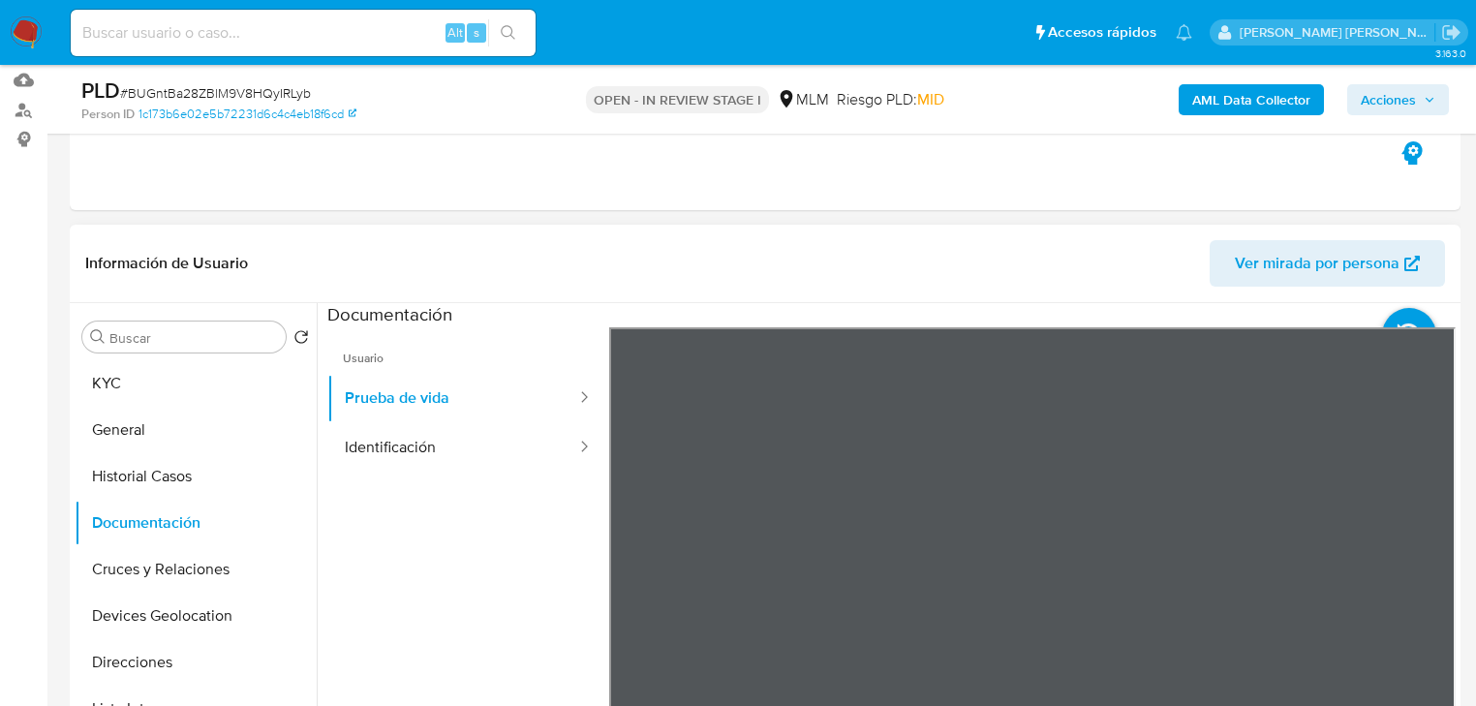
scroll to position [58, 0]
click at [563, 461] on div at bounding box center [578, 447] width 31 height 49
click at [453, 442] on button "Identificación" at bounding box center [452, 447] width 251 height 49
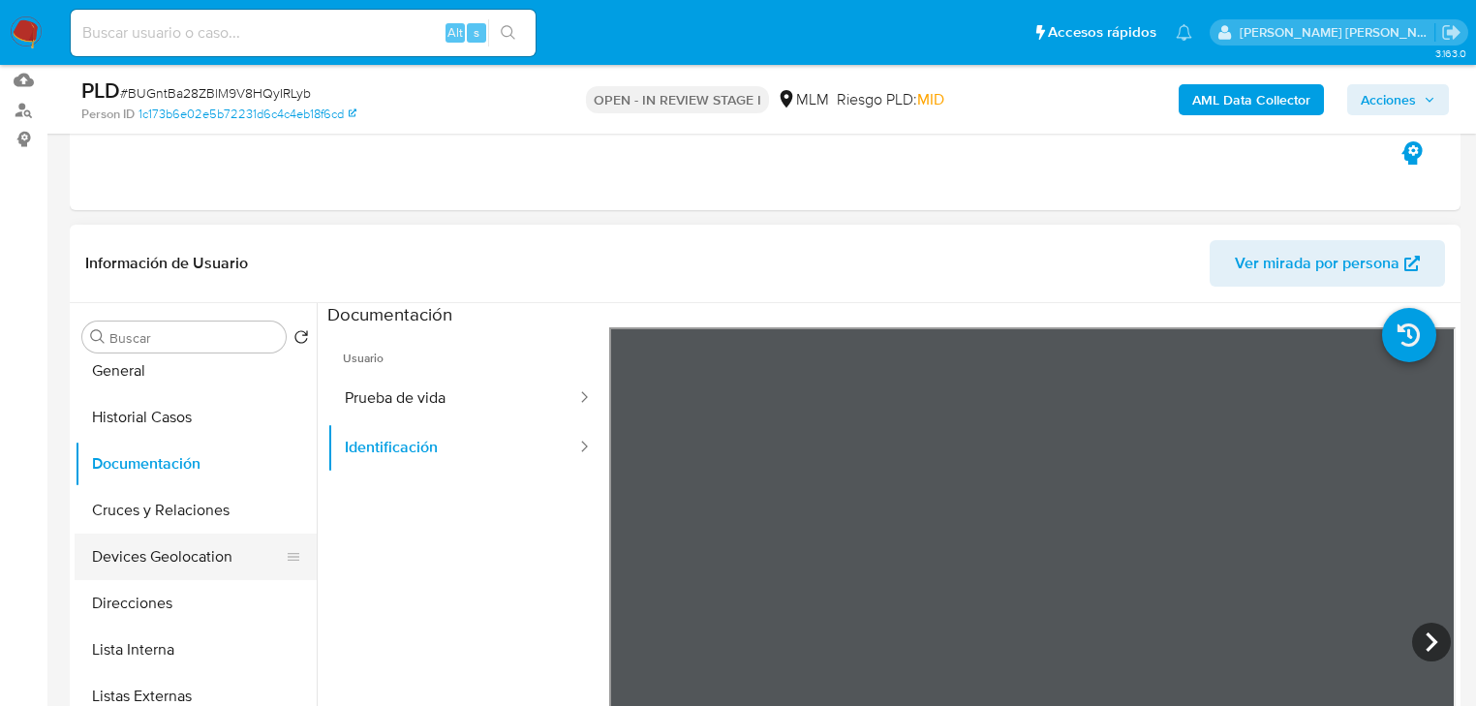
scroll to position [77, 0]
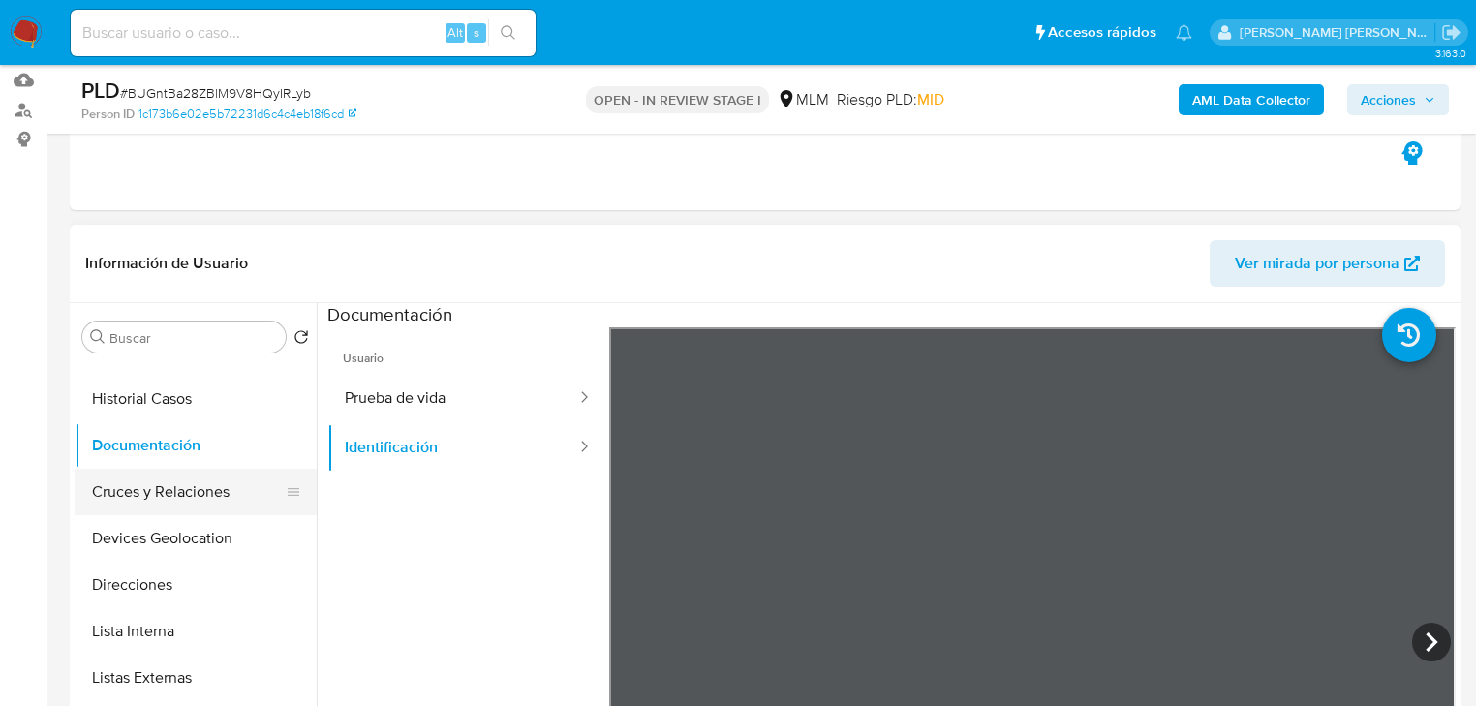
click at [173, 503] on button "Cruces y Relaciones" at bounding box center [188, 492] width 227 height 46
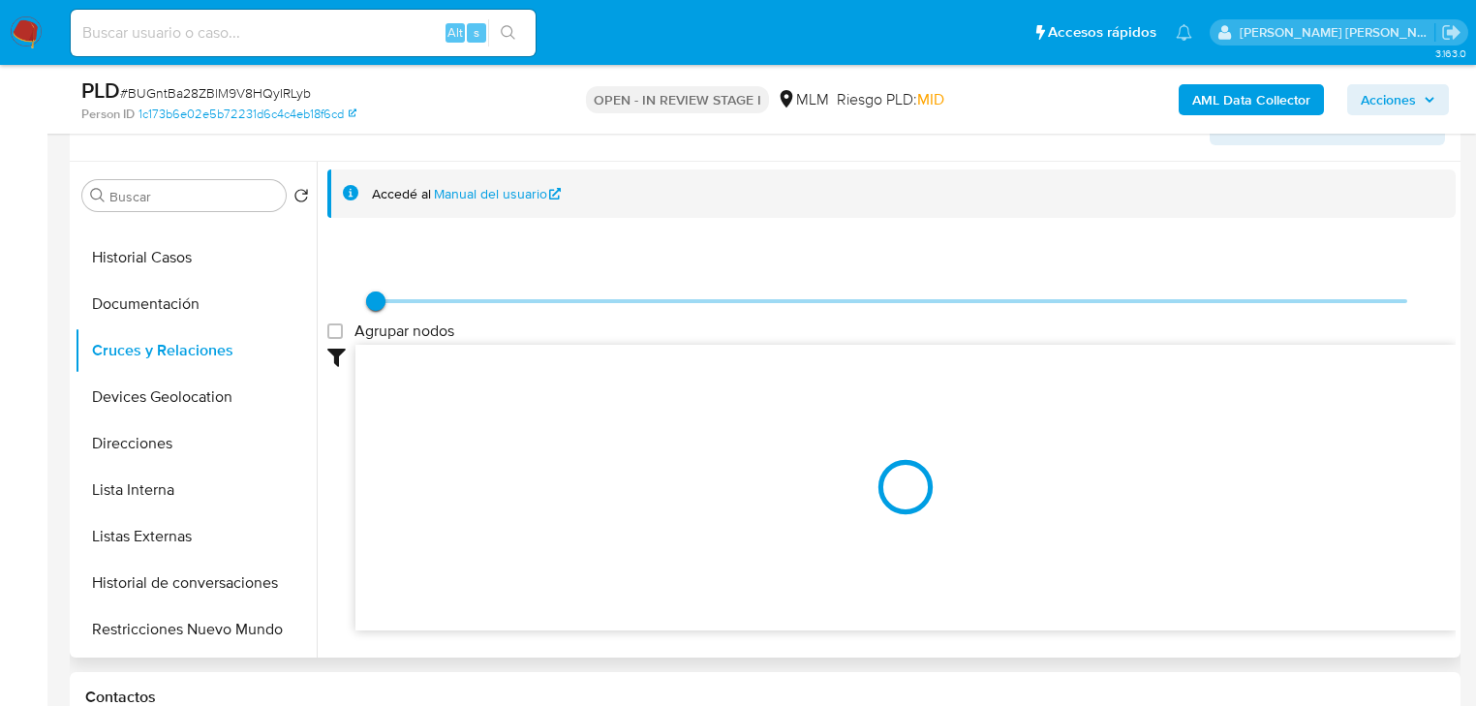
scroll to position [354, 0]
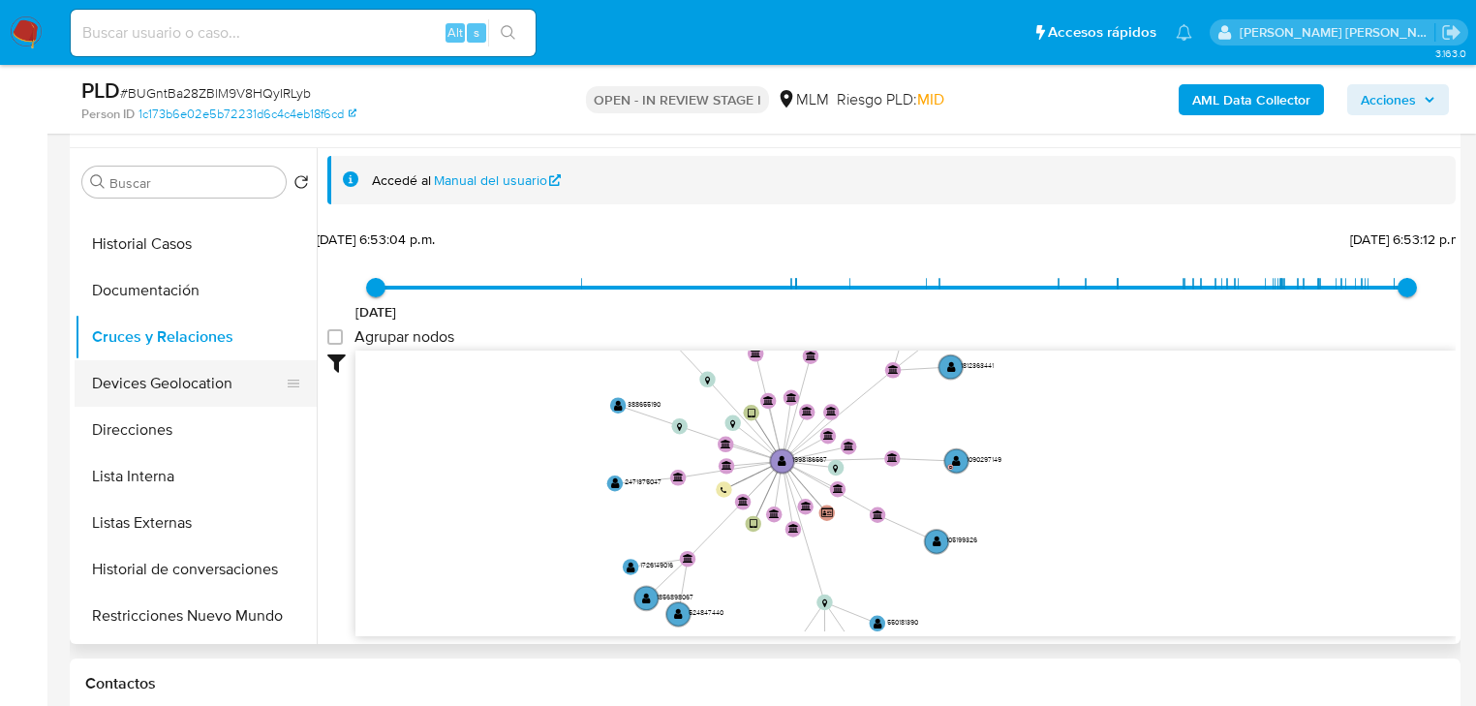
click at [182, 392] on button "Devices Geolocation" at bounding box center [188, 383] width 227 height 46
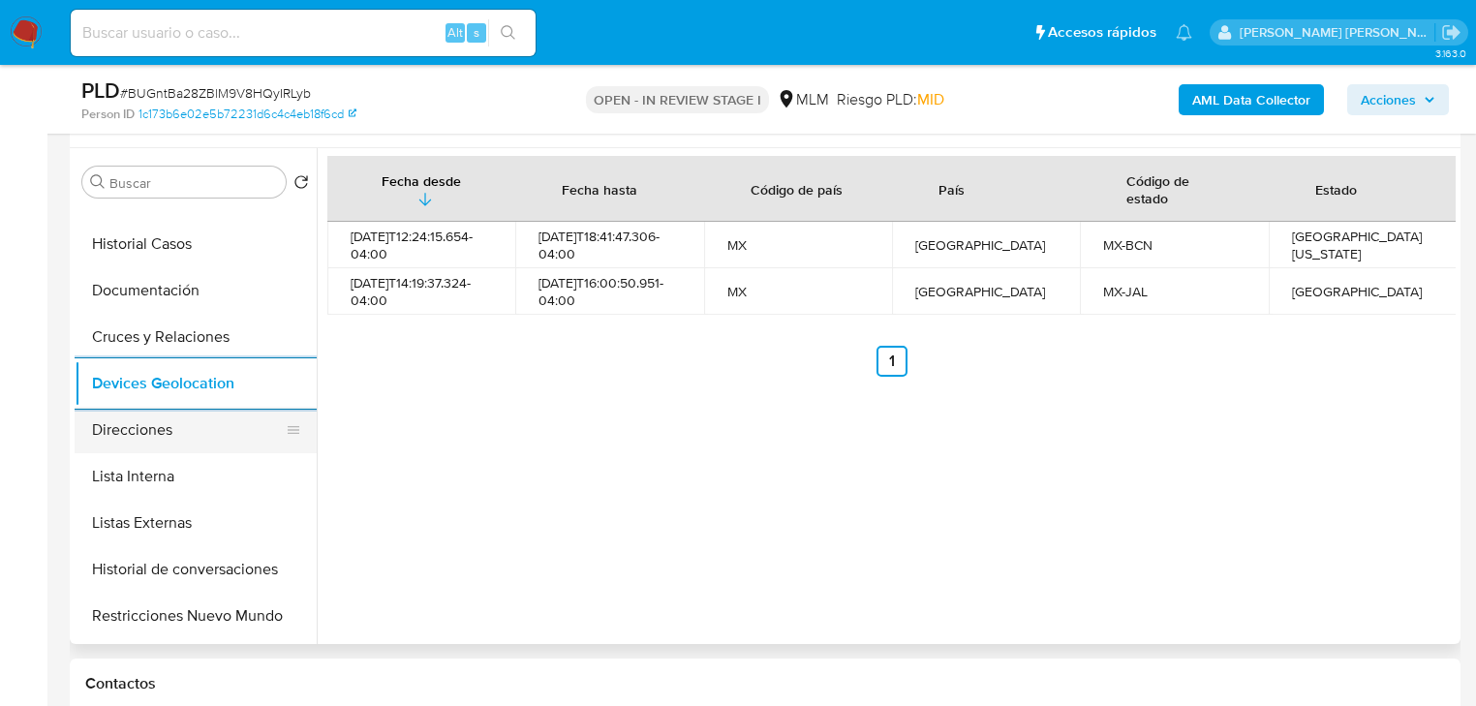
click at [195, 439] on button "Direcciones" at bounding box center [188, 430] width 227 height 46
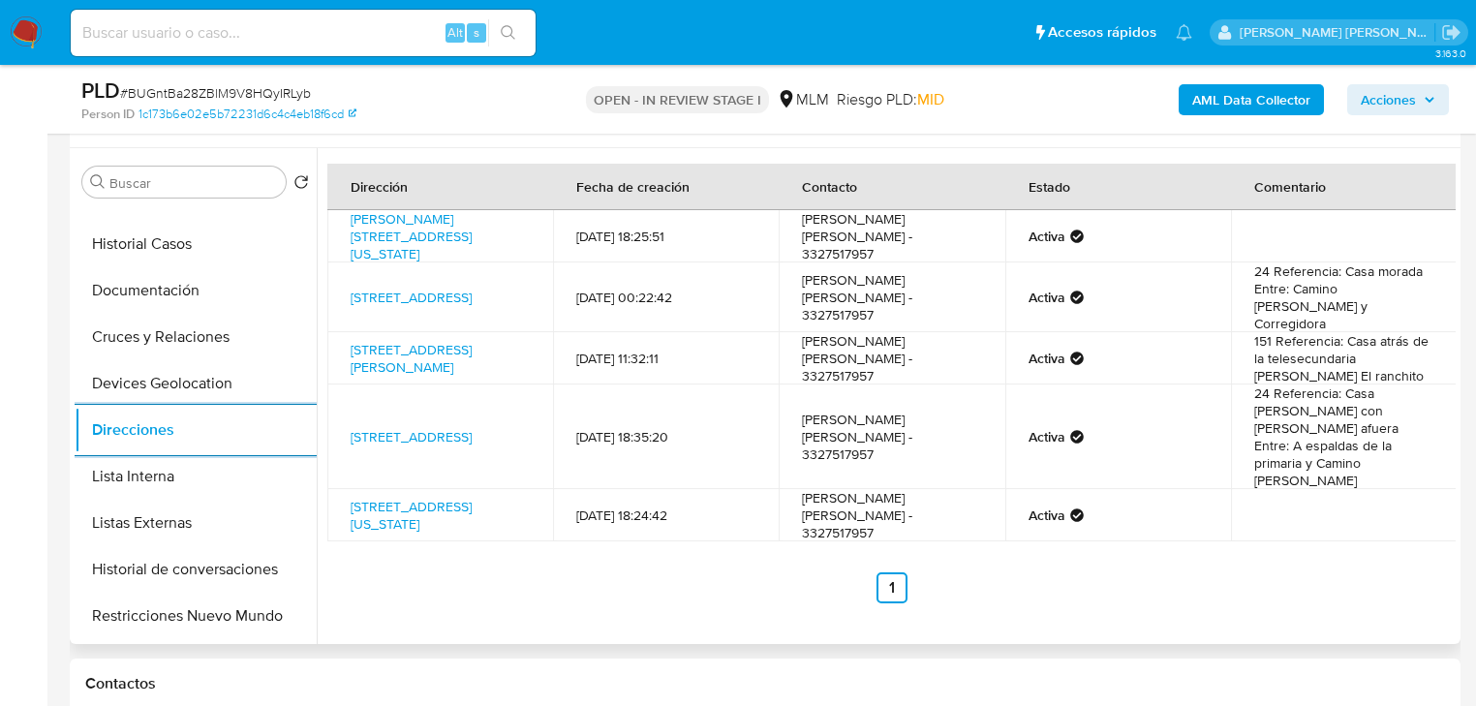
click at [174, 534] on button "Listas Externas" at bounding box center [196, 523] width 242 height 46
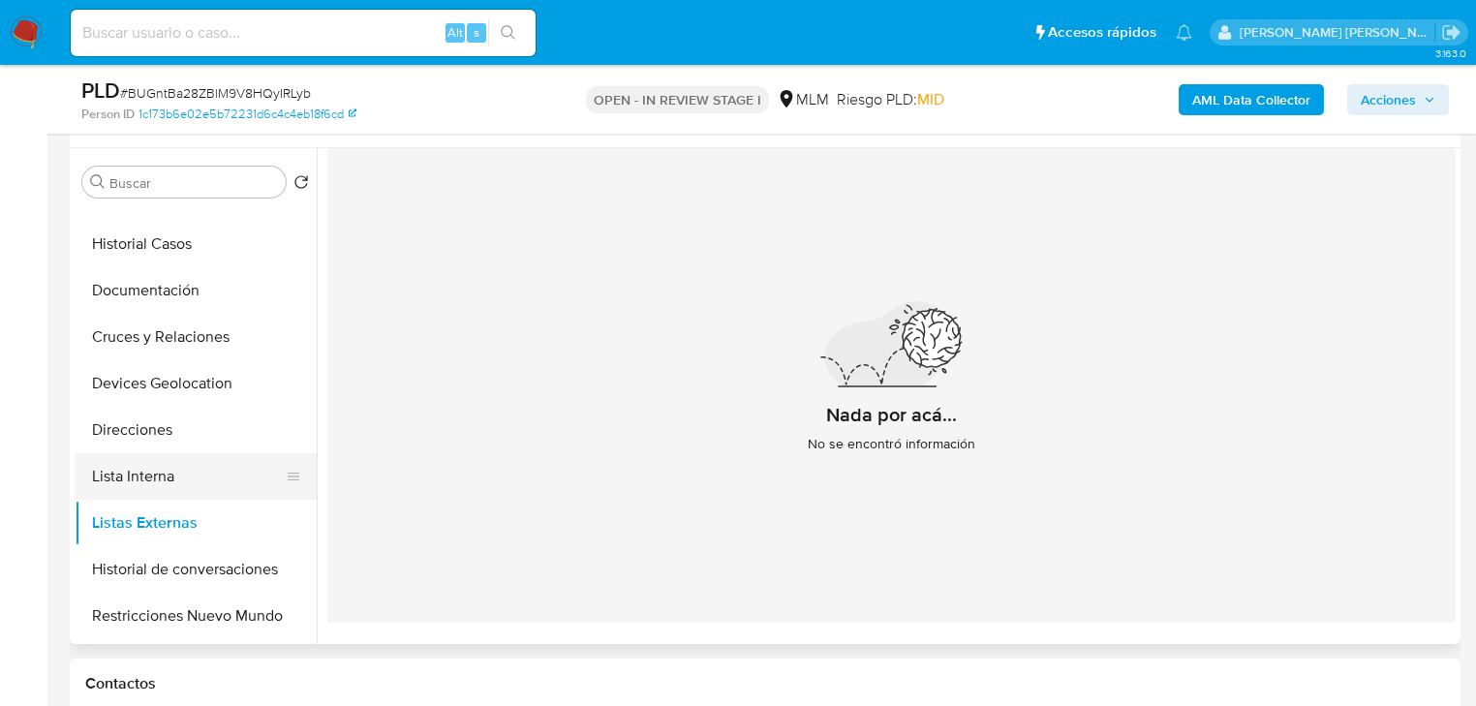
drag, startPoint x: 152, startPoint y: 475, endPoint x: 215, endPoint y: 473, distance: 63.0
click at [152, 474] on button "Lista Interna" at bounding box center [188, 476] width 227 height 46
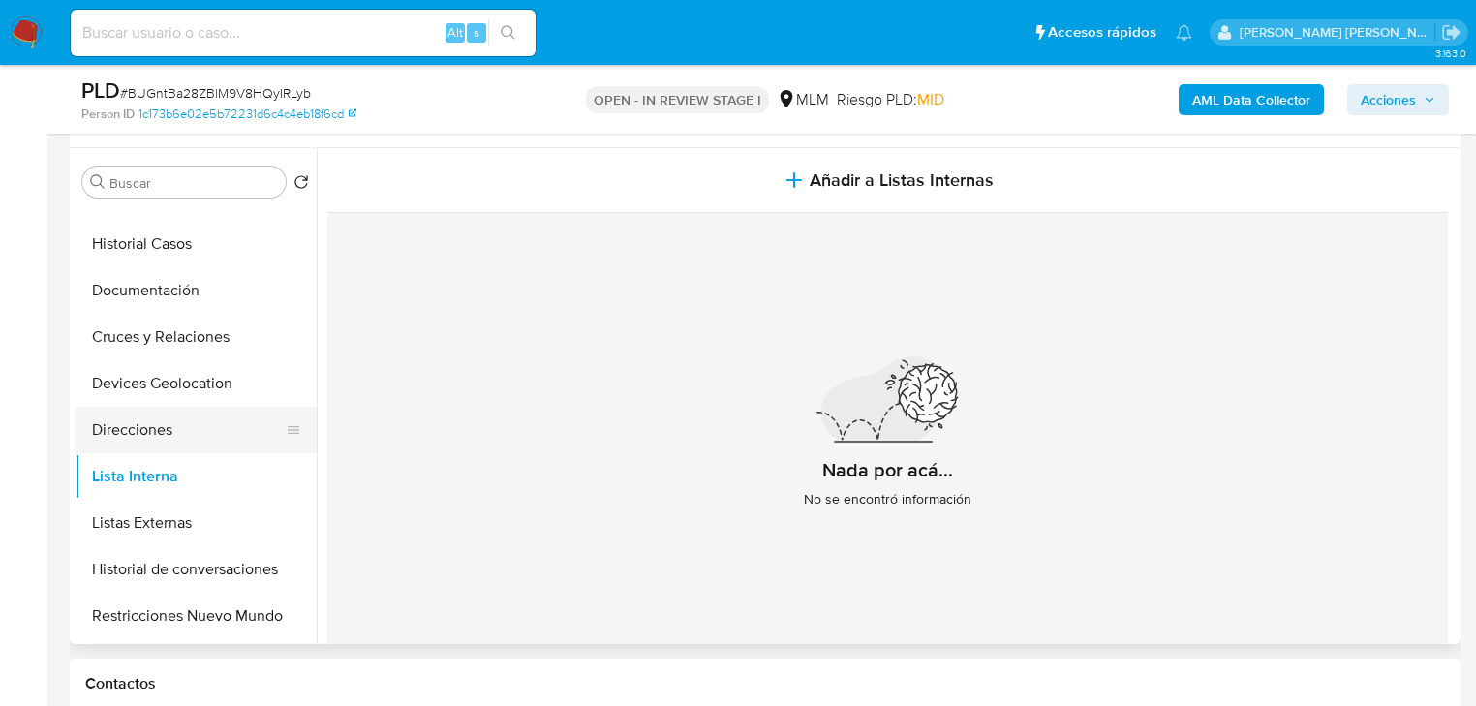
click at [210, 421] on button "Direcciones" at bounding box center [188, 430] width 227 height 46
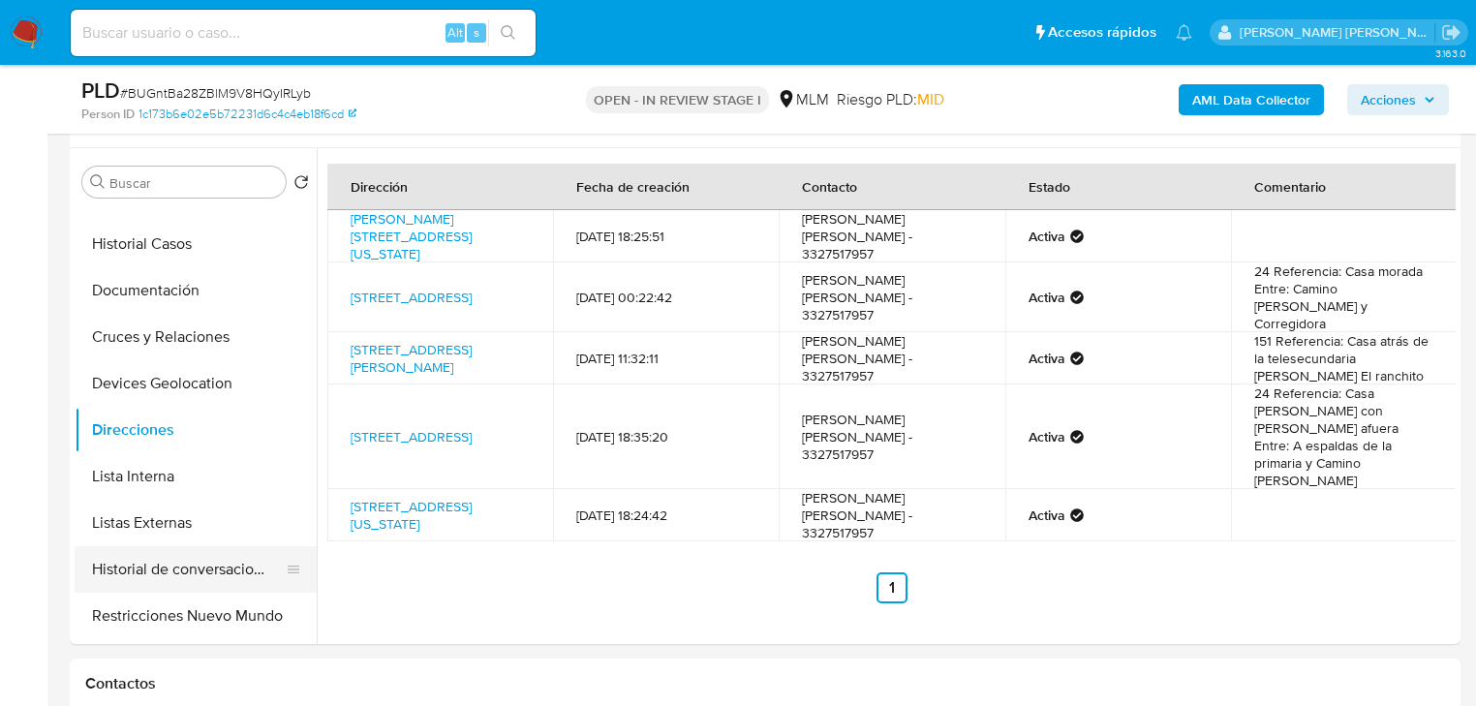
click at [187, 584] on button "Historial de conversaciones" at bounding box center [188, 569] width 227 height 46
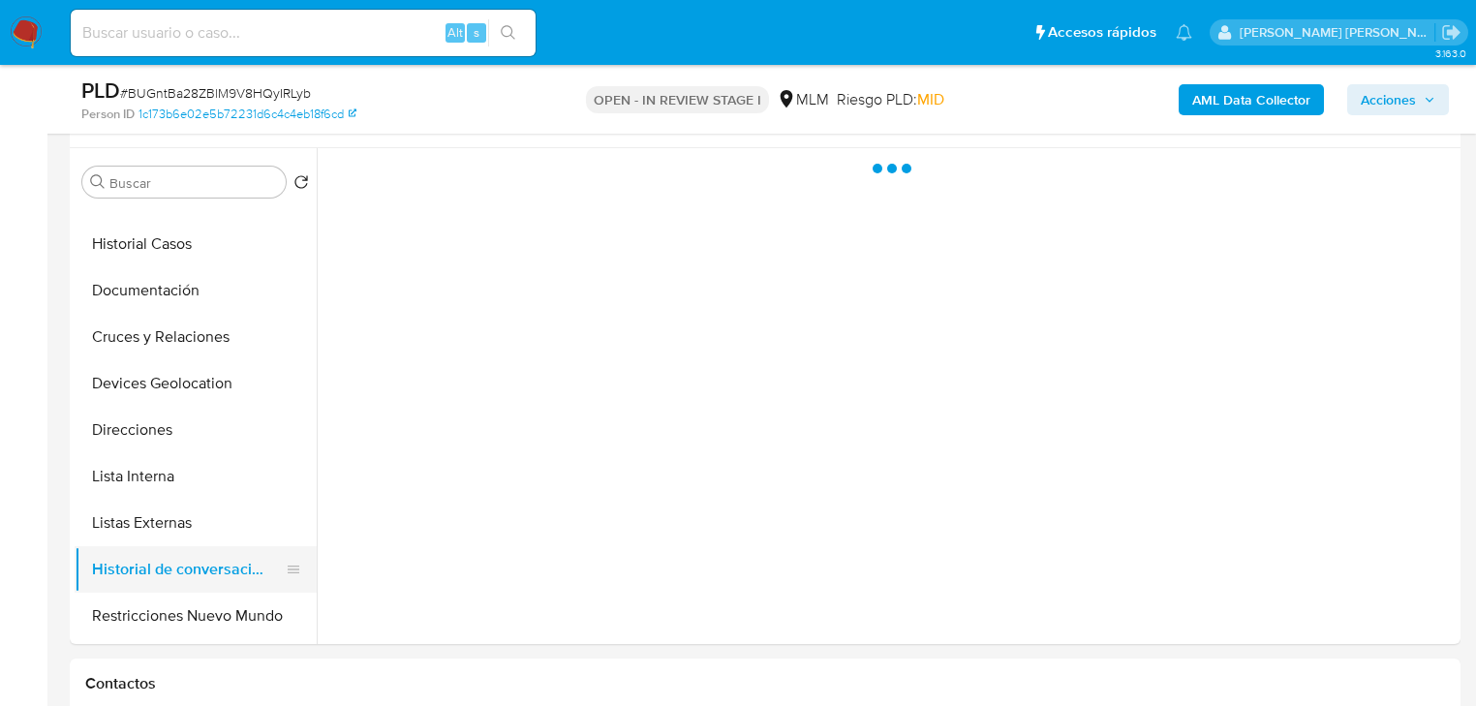
click at [181, 585] on button "Historial de conversaciones" at bounding box center [188, 569] width 227 height 46
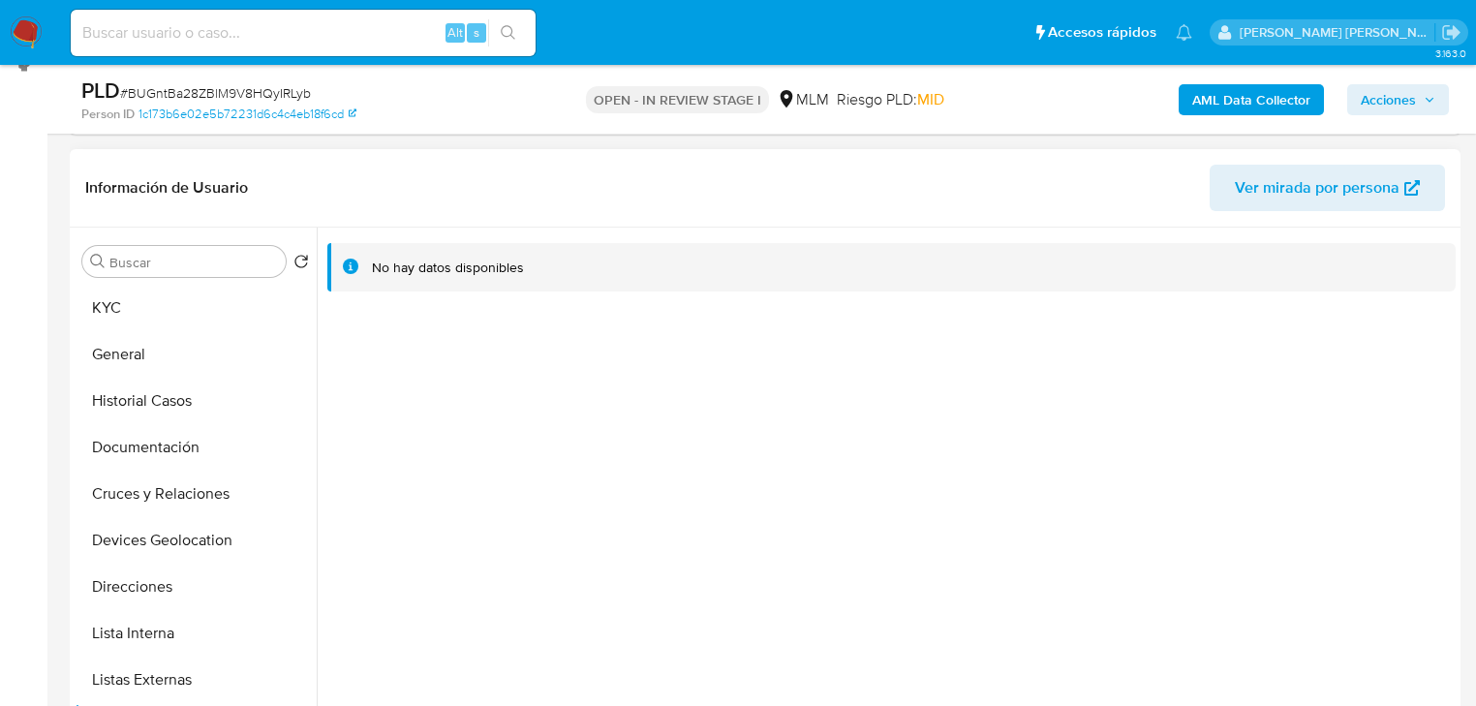
scroll to position [199, 0]
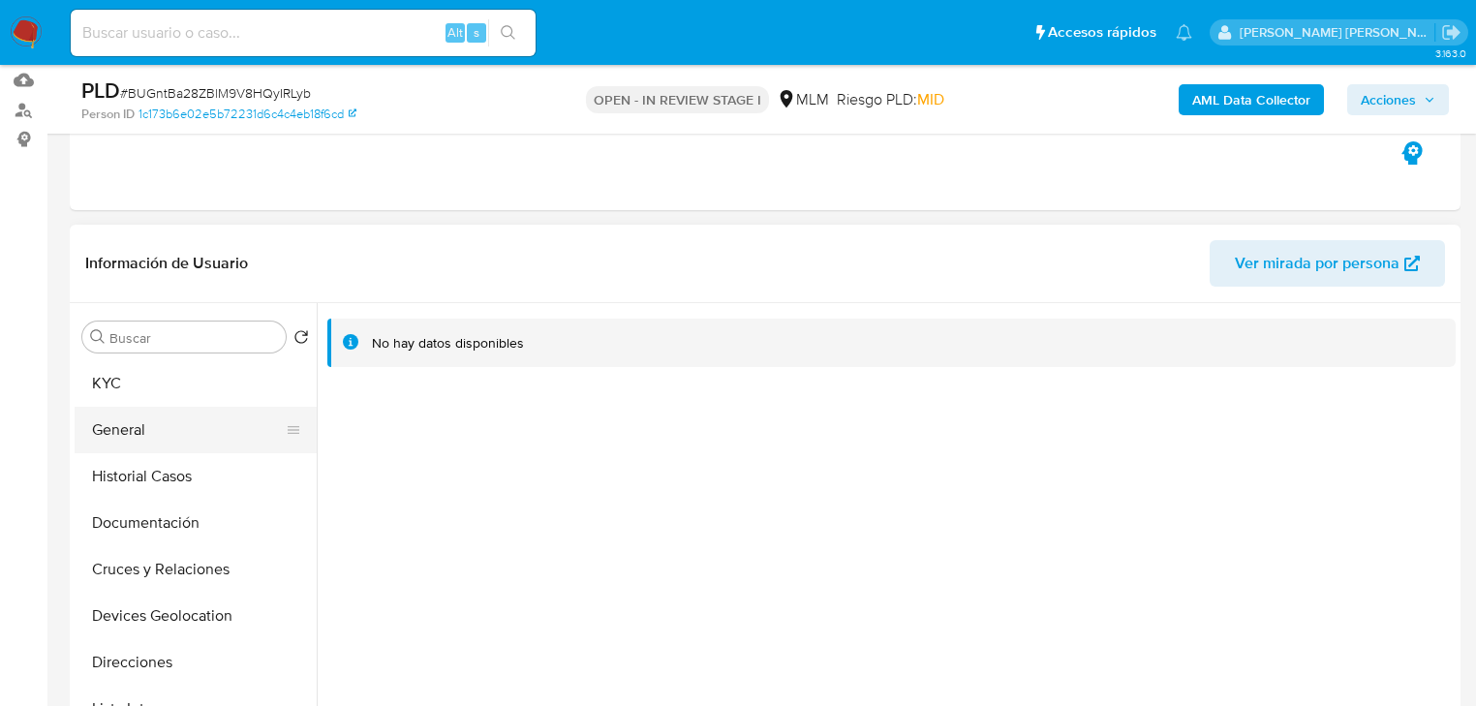
click at [135, 407] on button "General" at bounding box center [188, 430] width 227 height 46
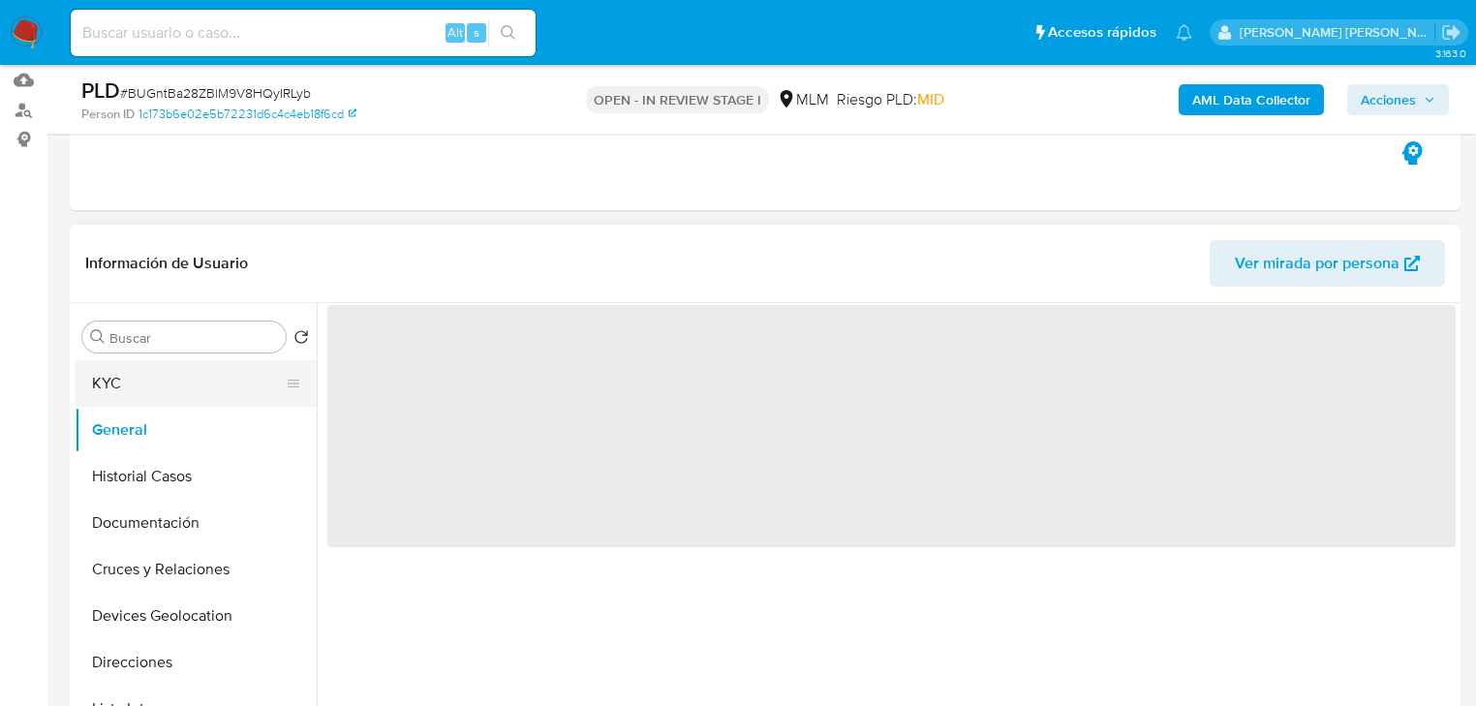
click at [142, 385] on button "KYC" at bounding box center [188, 383] width 227 height 46
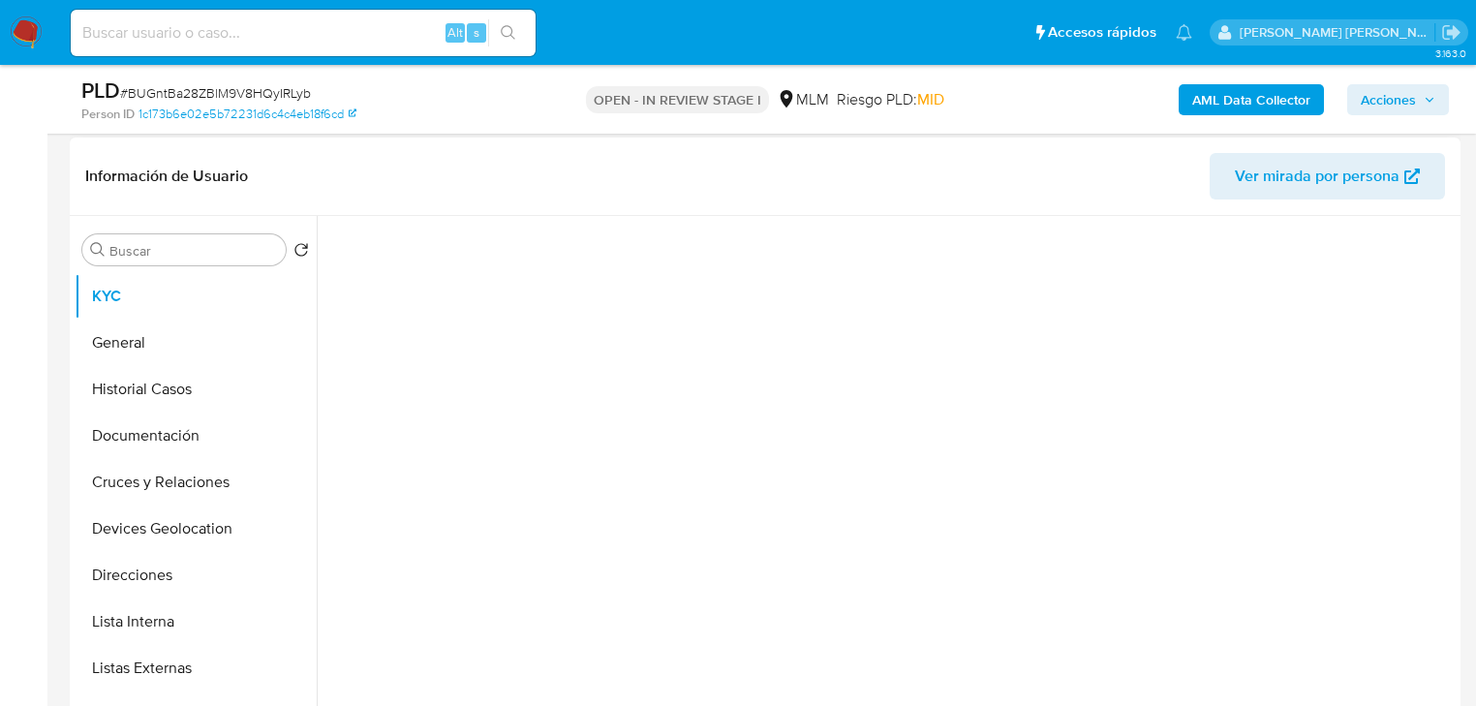
scroll to position [354, 0]
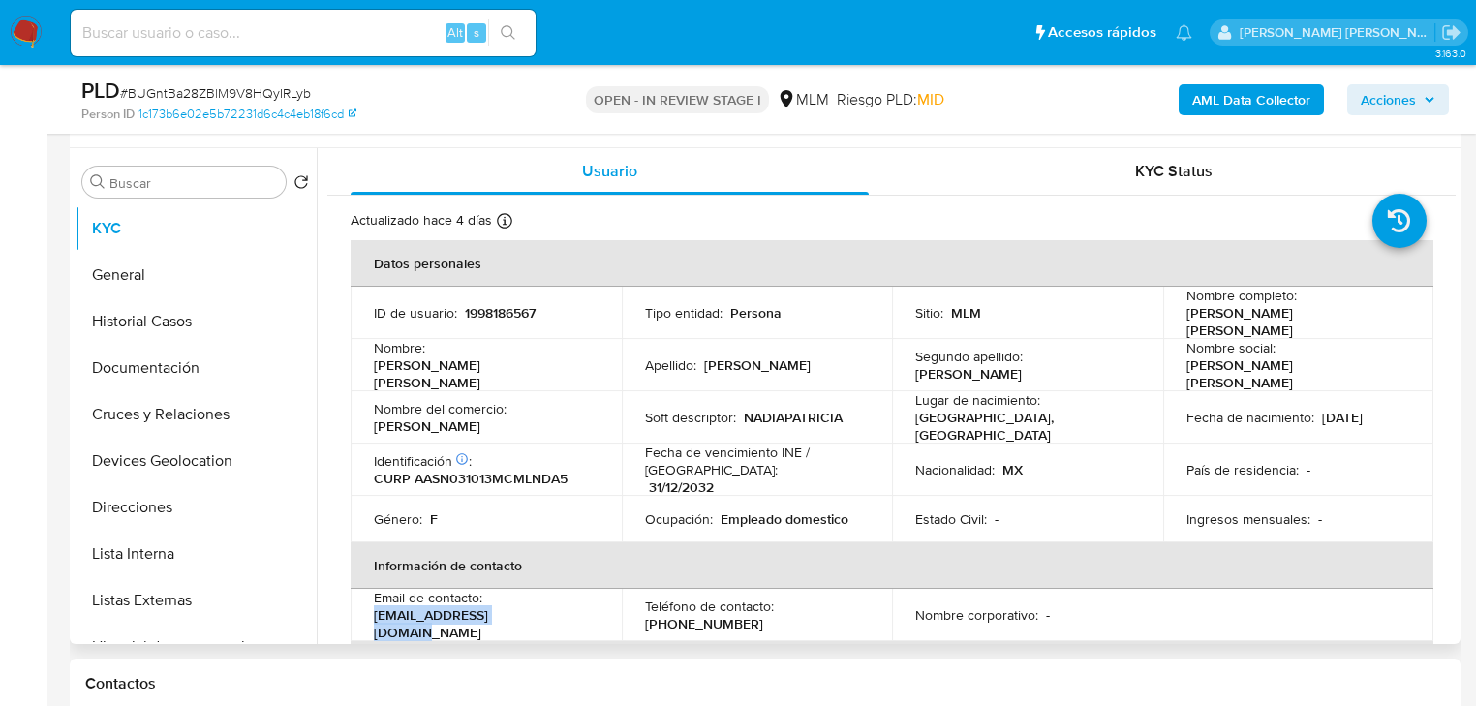
drag, startPoint x: 538, startPoint y: 612, endPoint x: 356, endPoint y: 602, distance: 182.3
click at [356, 602] on td "Email de contacto : nadia030303@icloud.com" at bounding box center [486, 615] width 271 height 52
copy p "nadia030303@icloud.com"
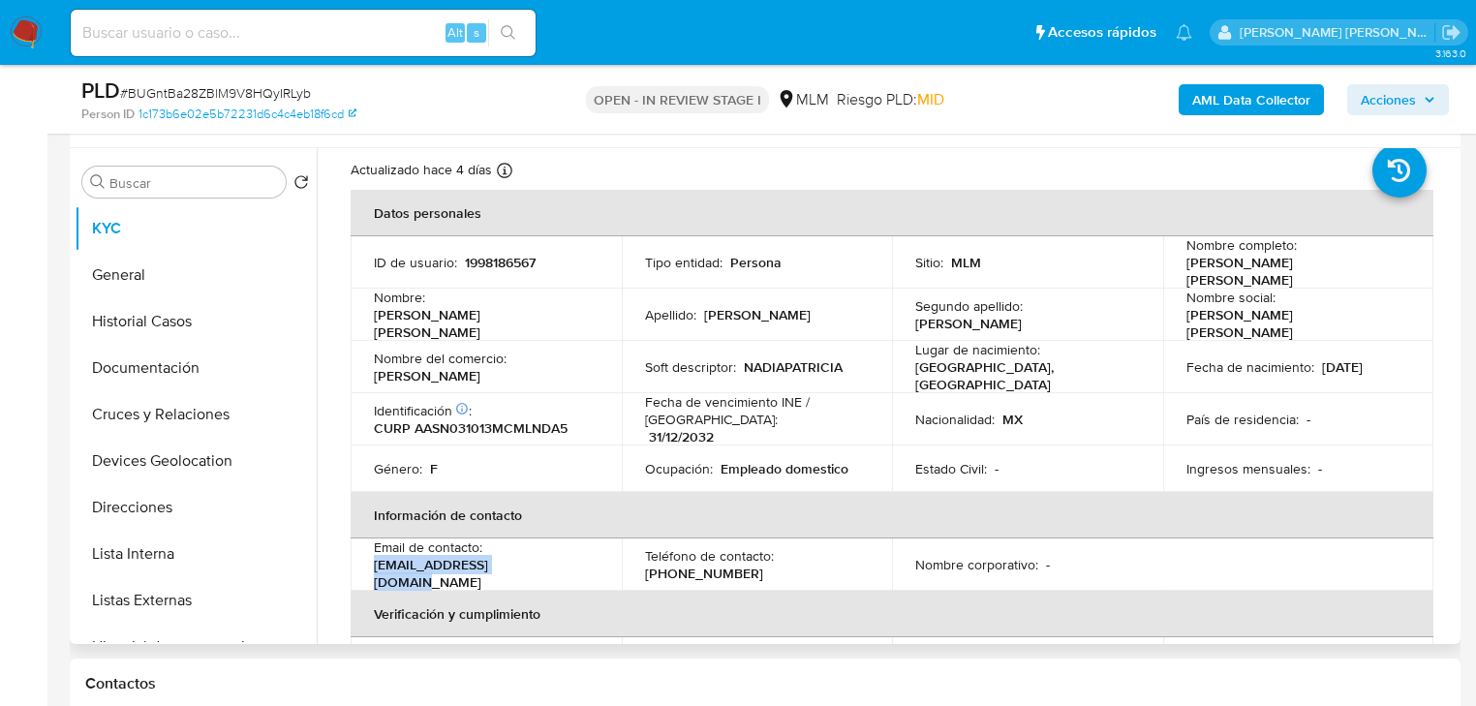
scroll to position [77, 0]
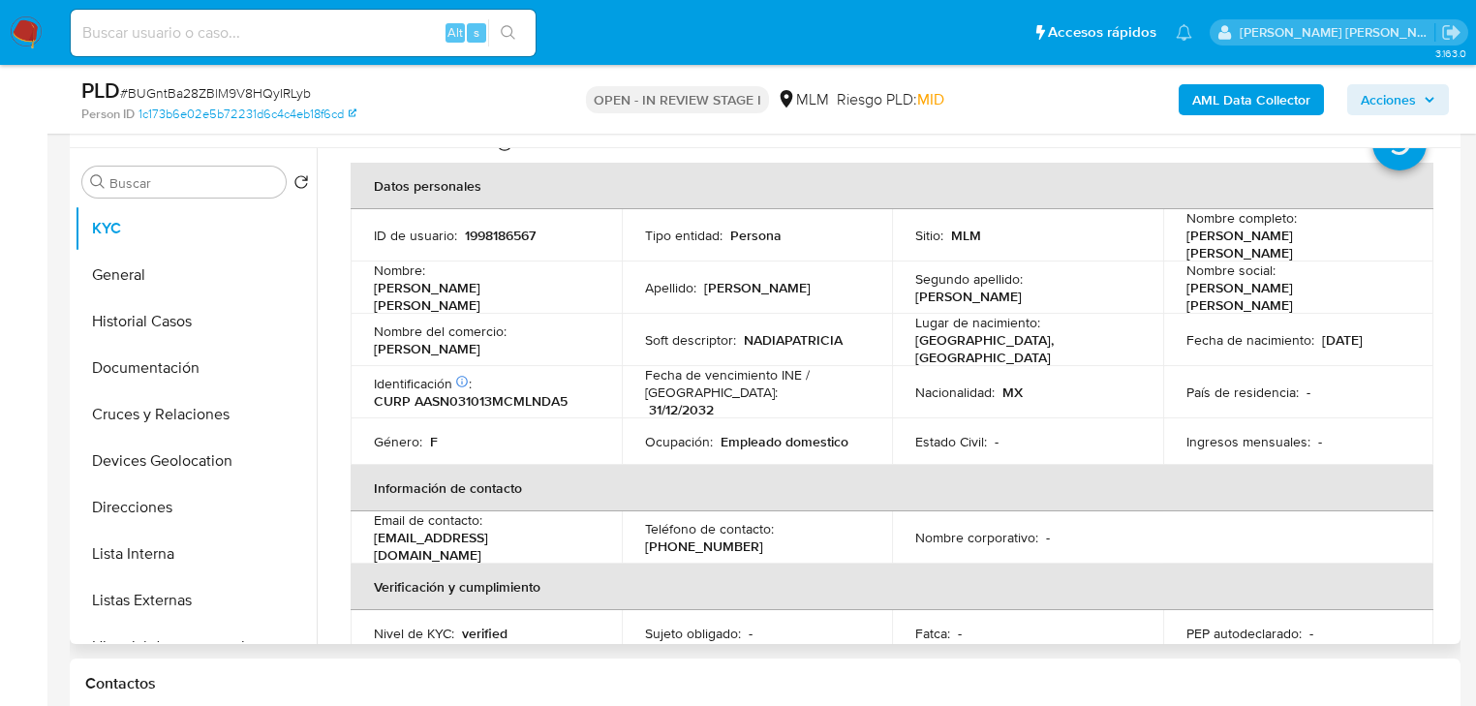
click at [718, 537] on p "(33) 27517957" at bounding box center [704, 545] width 118 height 17
copy p "27517957"
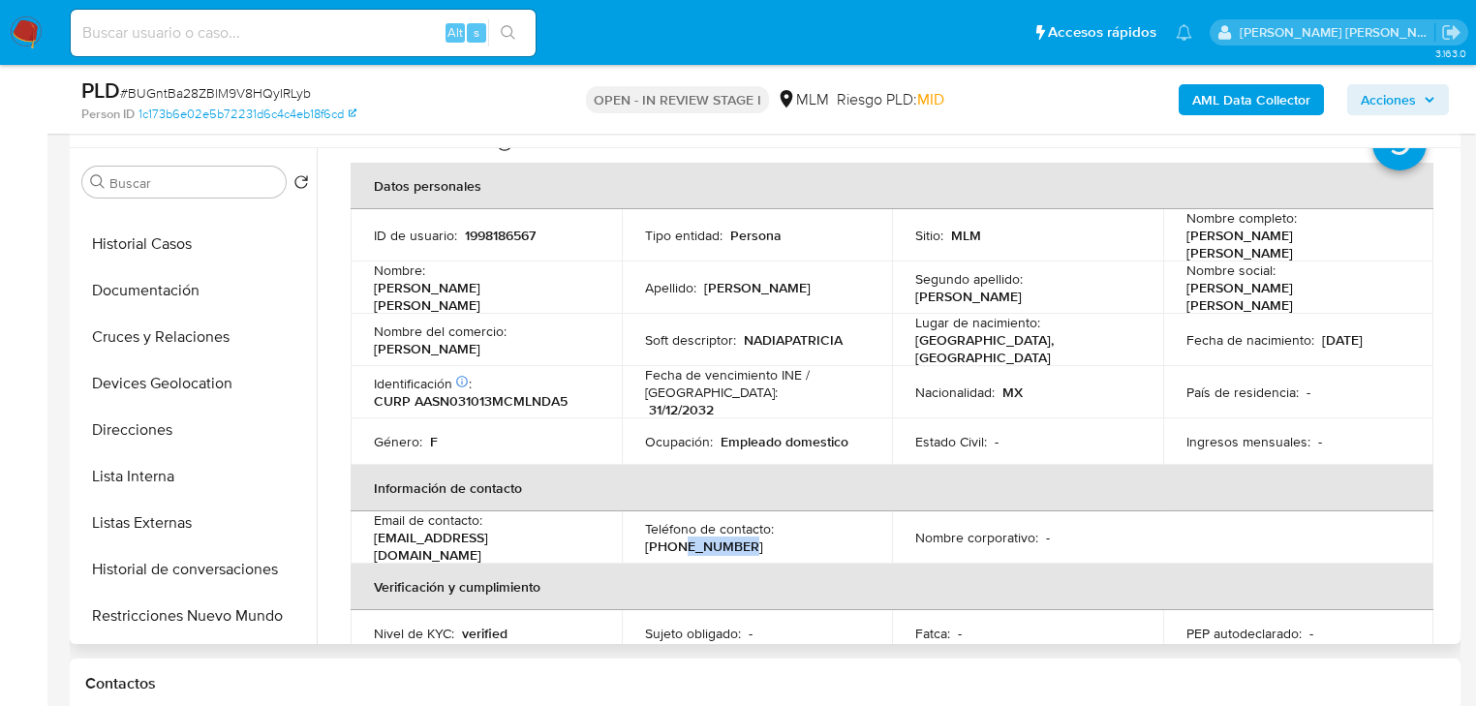
drag, startPoint x: 146, startPoint y: 426, endPoint x: 635, endPoint y: 517, distance: 497.4
click at [147, 424] on button "Direcciones" at bounding box center [196, 430] width 242 height 46
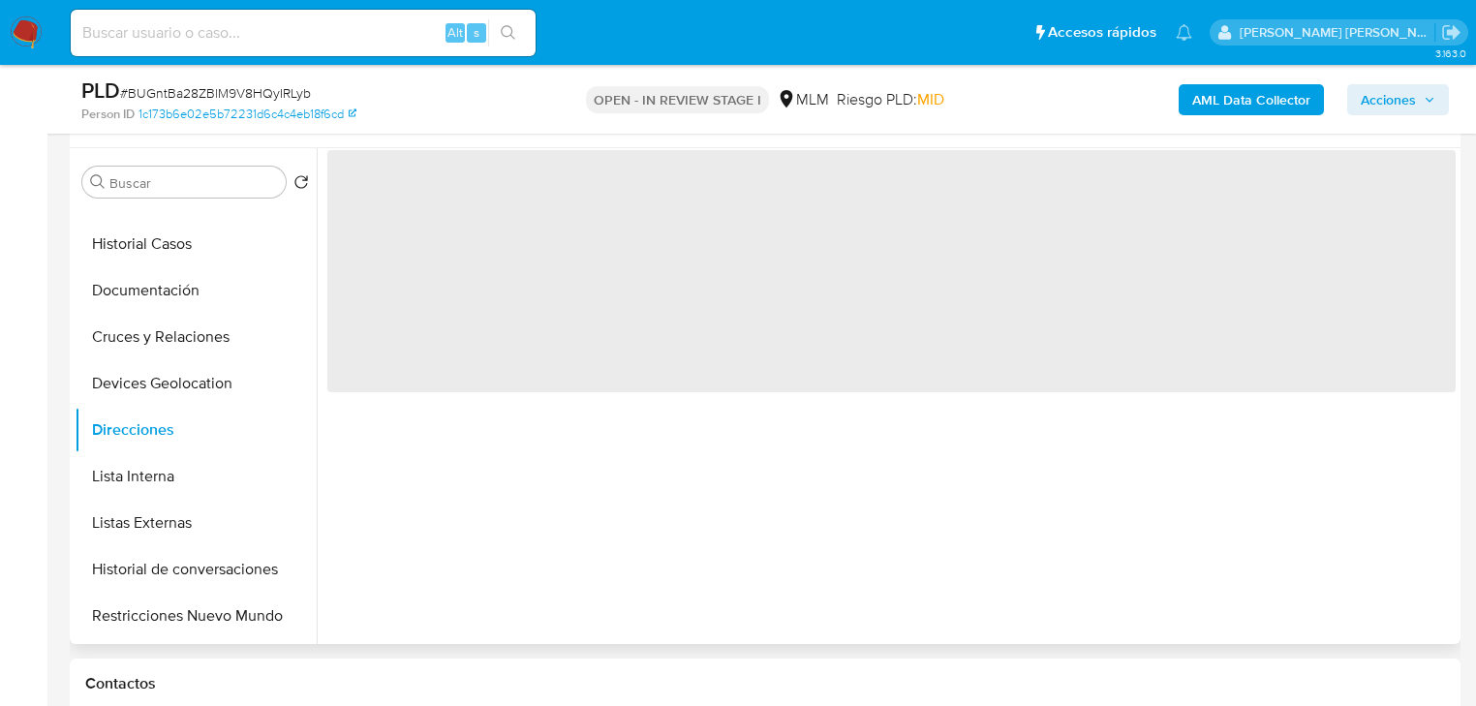
scroll to position [0, 0]
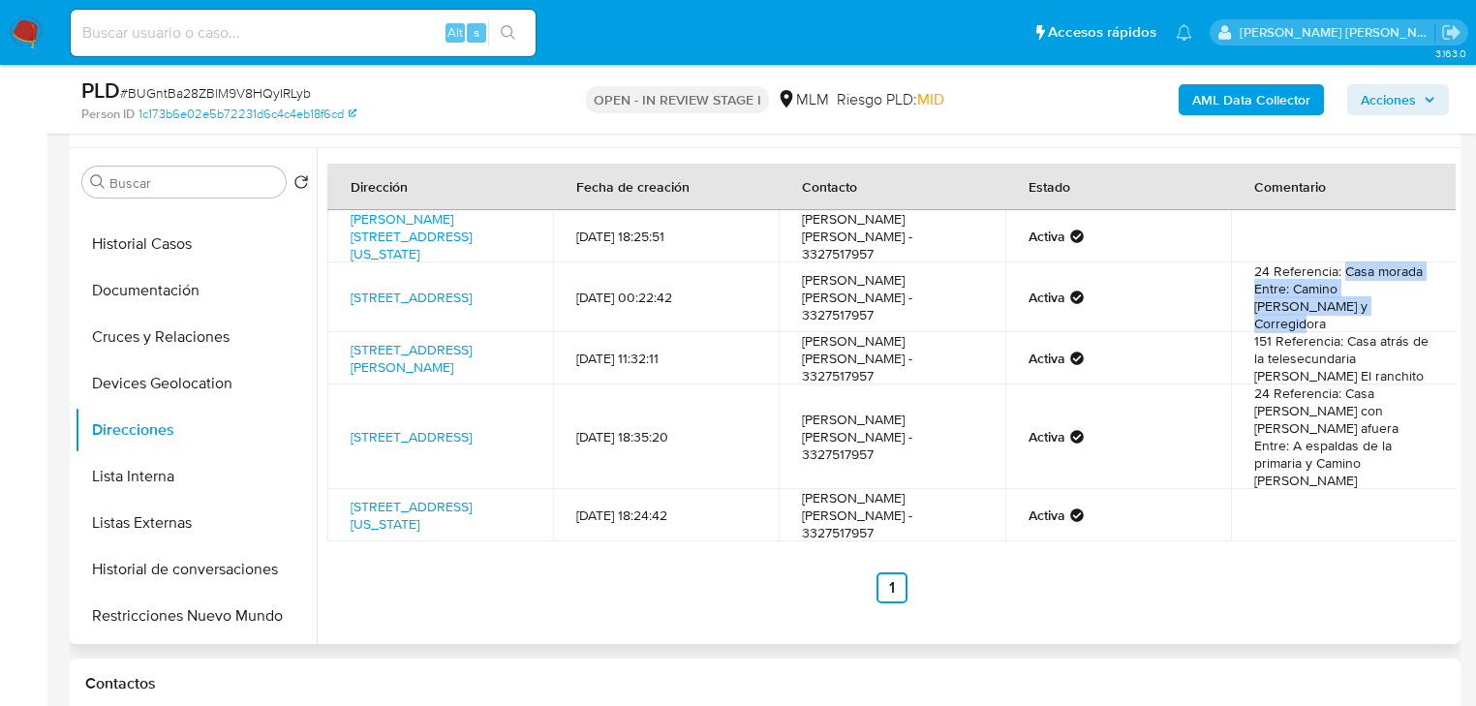
drag, startPoint x: 1338, startPoint y: 274, endPoint x: 1430, endPoint y: 297, distance: 94.9
click at [1430, 297] on td "24 Referencia: Casa morada Entre: Camino al naranjo y Corregidora" at bounding box center [1344, 297] width 226 height 70
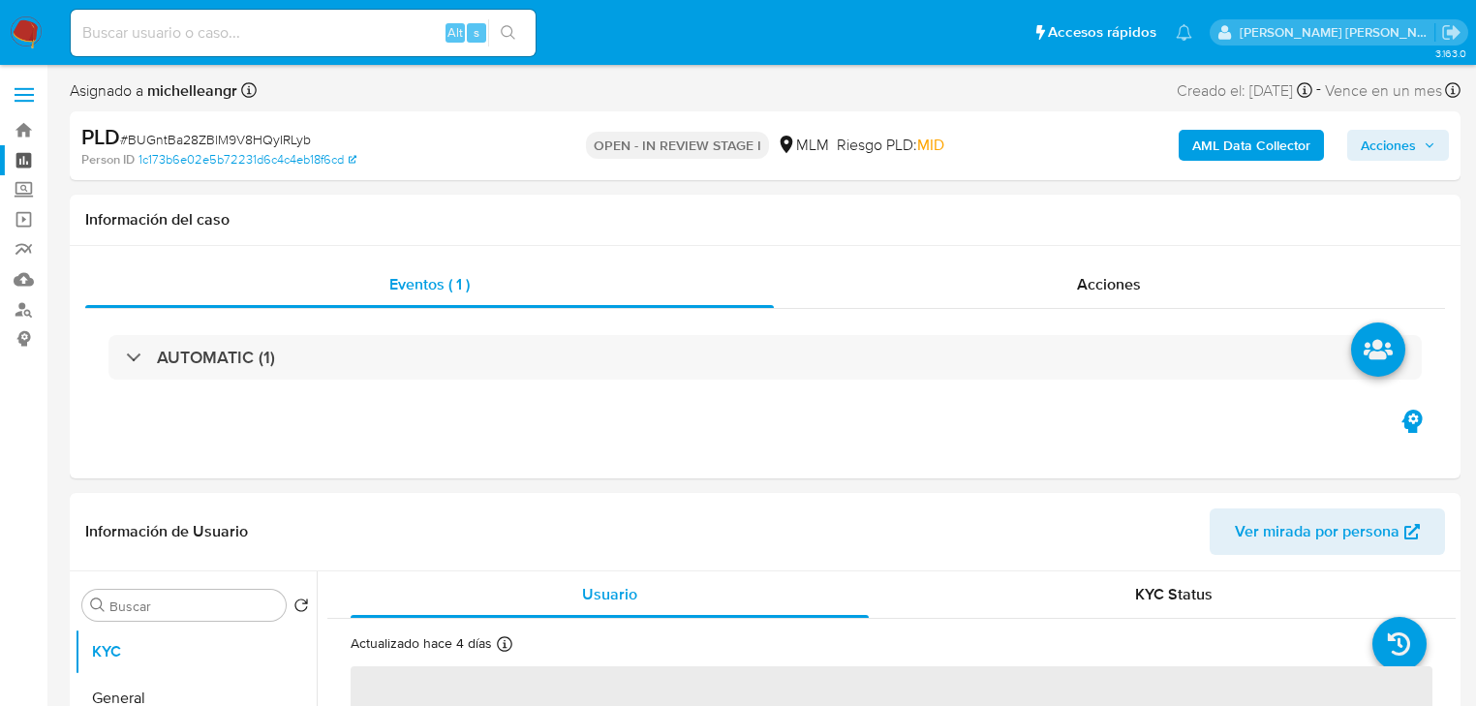
select select "10"
click at [22, 191] on label "Screening" at bounding box center [115, 190] width 230 height 30
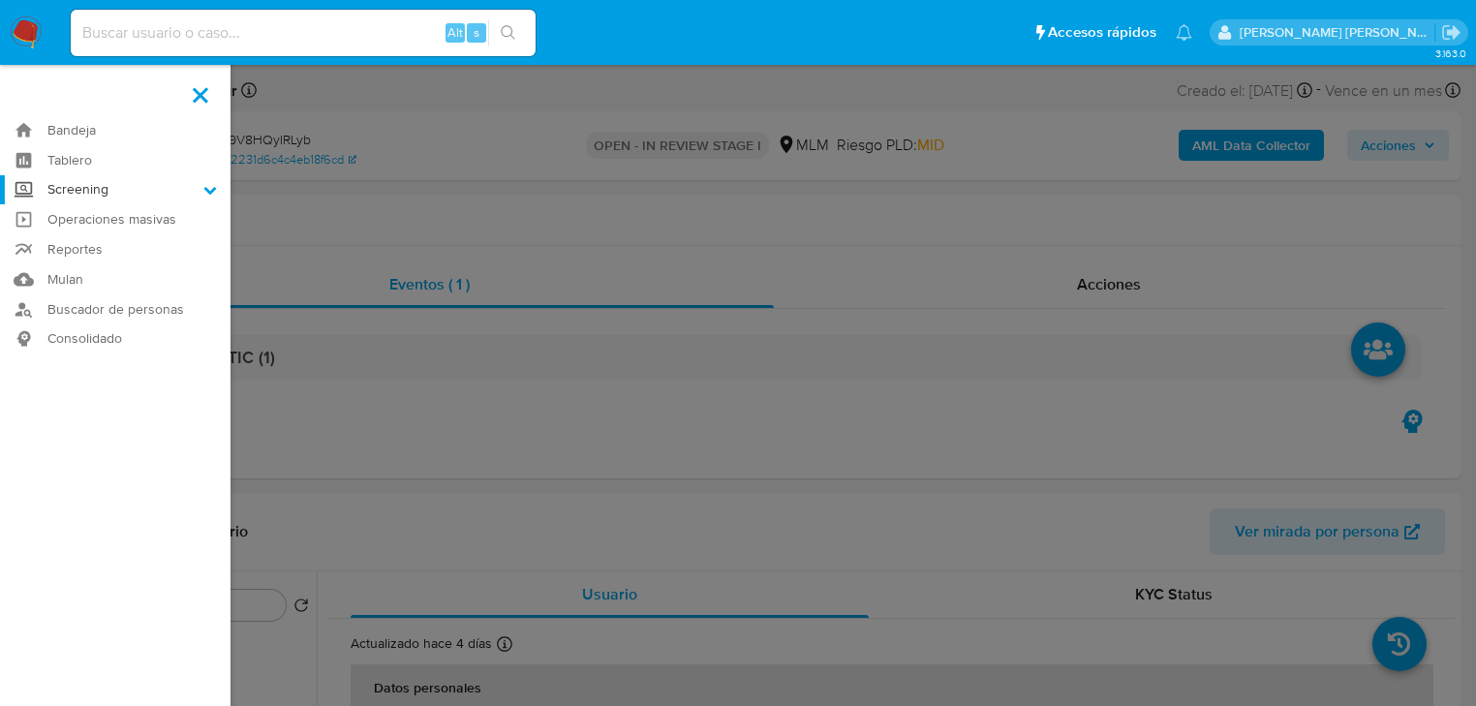
click at [0, 0] on input "Screening" at bounding box center [0, 0] width 0 height 0
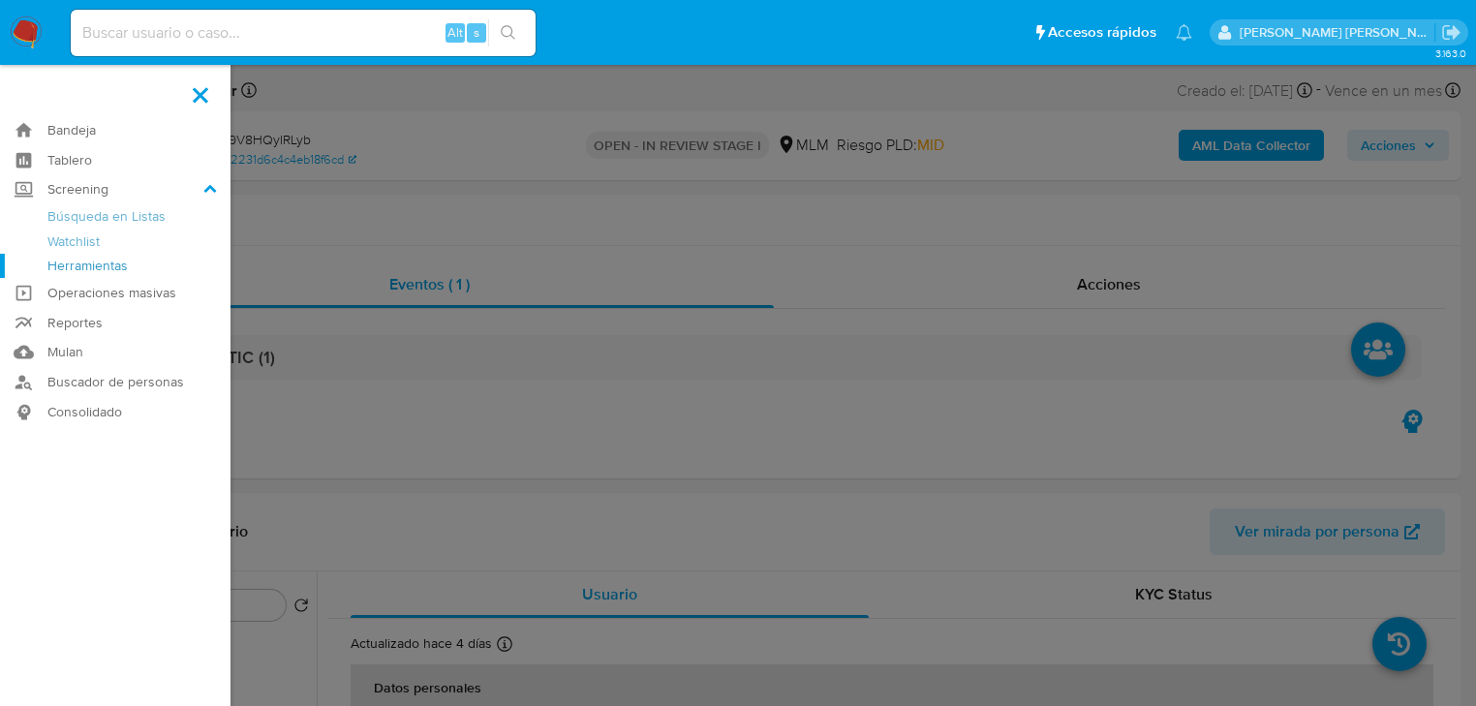
click at [61, 259] on link "Herramientas" at bounding box center [115, 266] width 230 height 24
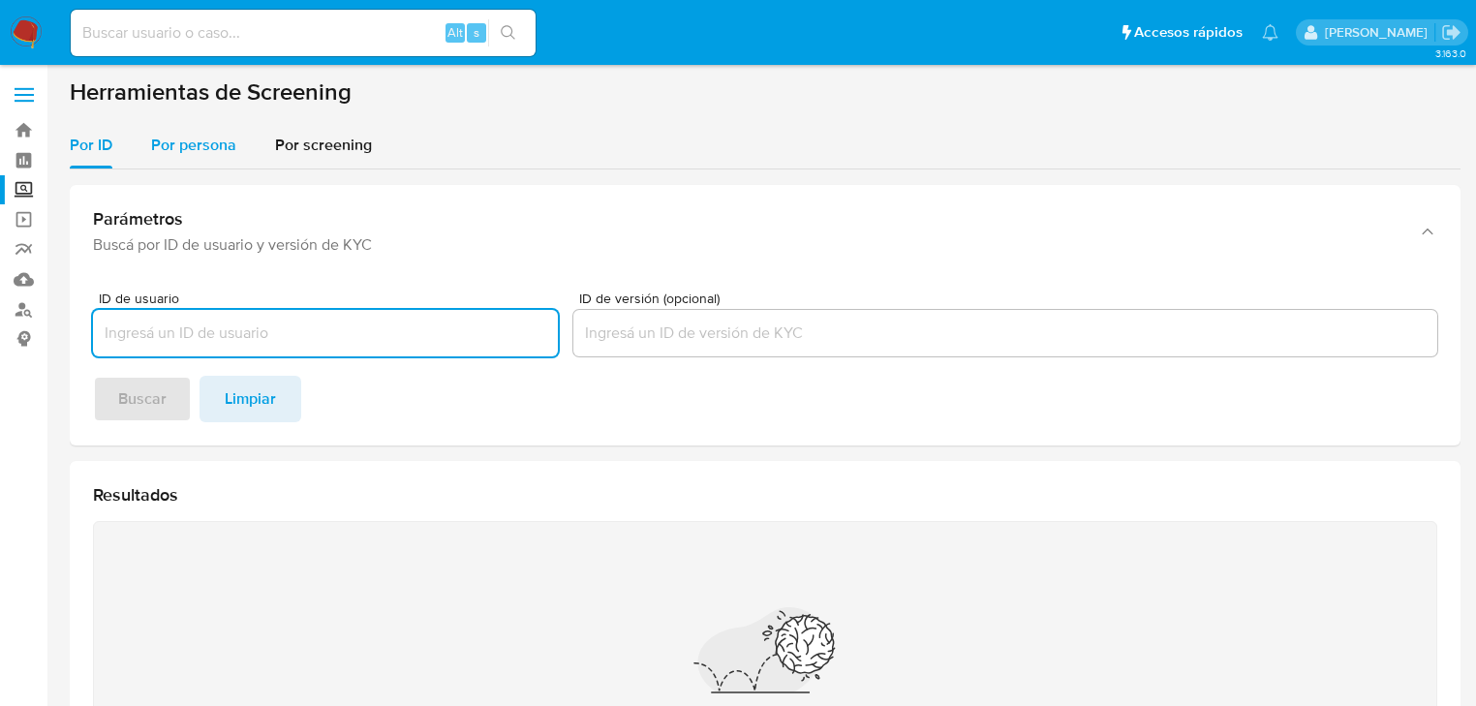
click at [197, 139] on span "Por persona" at bounding box center [193, 145] width 85 height 22
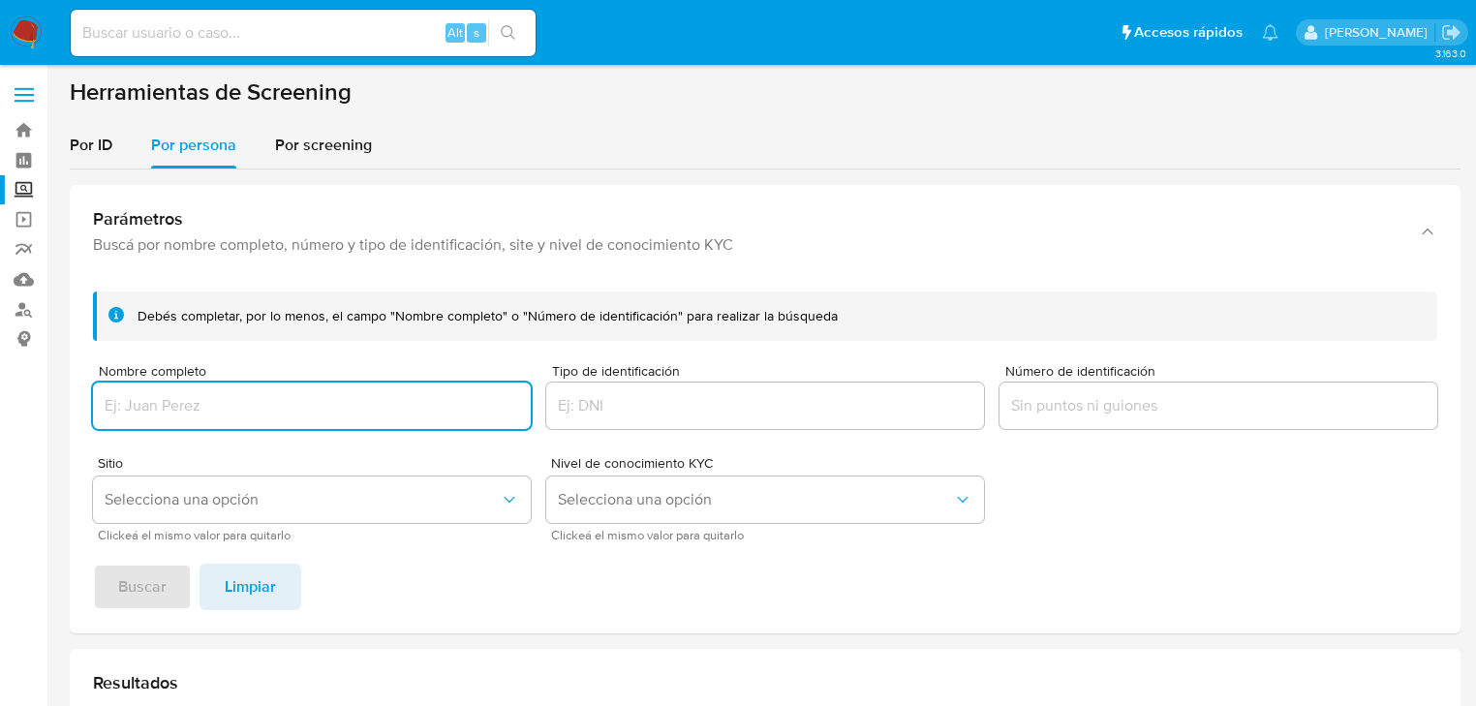
click at [175, 407] on input "Nombre completo" at bounding box center [312, 405] width 438 height 25
type input "2471375047"
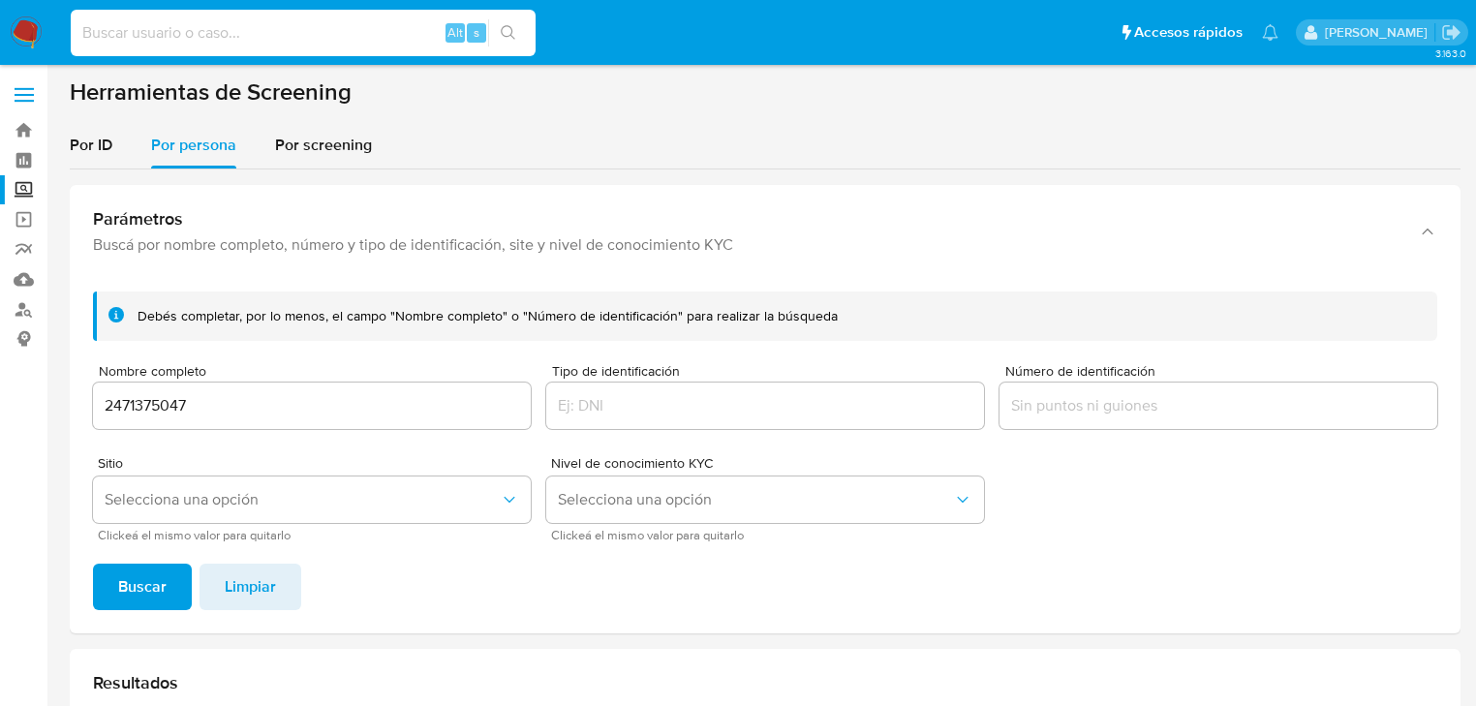
click at [177, 31] on input at bounding box center [303, 32] width 465 height 25
paste input "2471375047"
type input "2471375047"
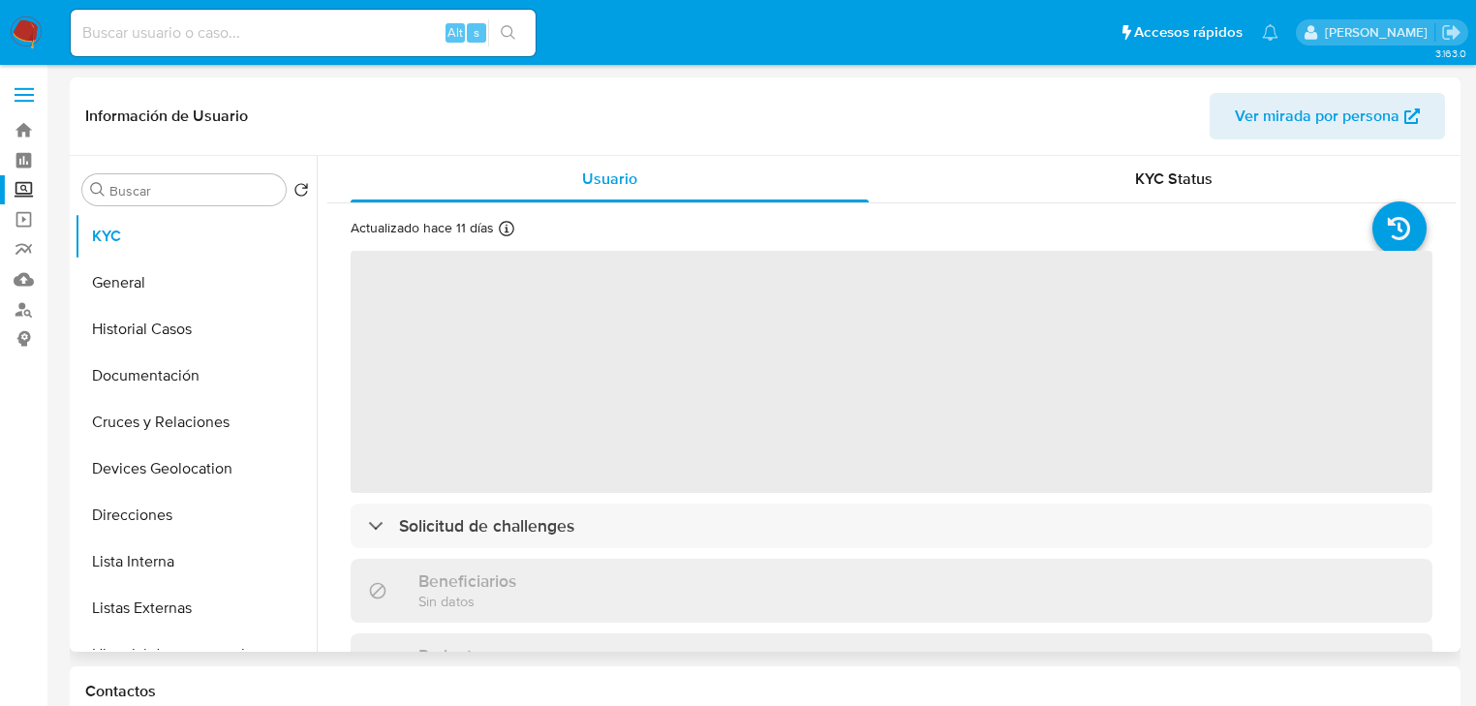
select select "10"
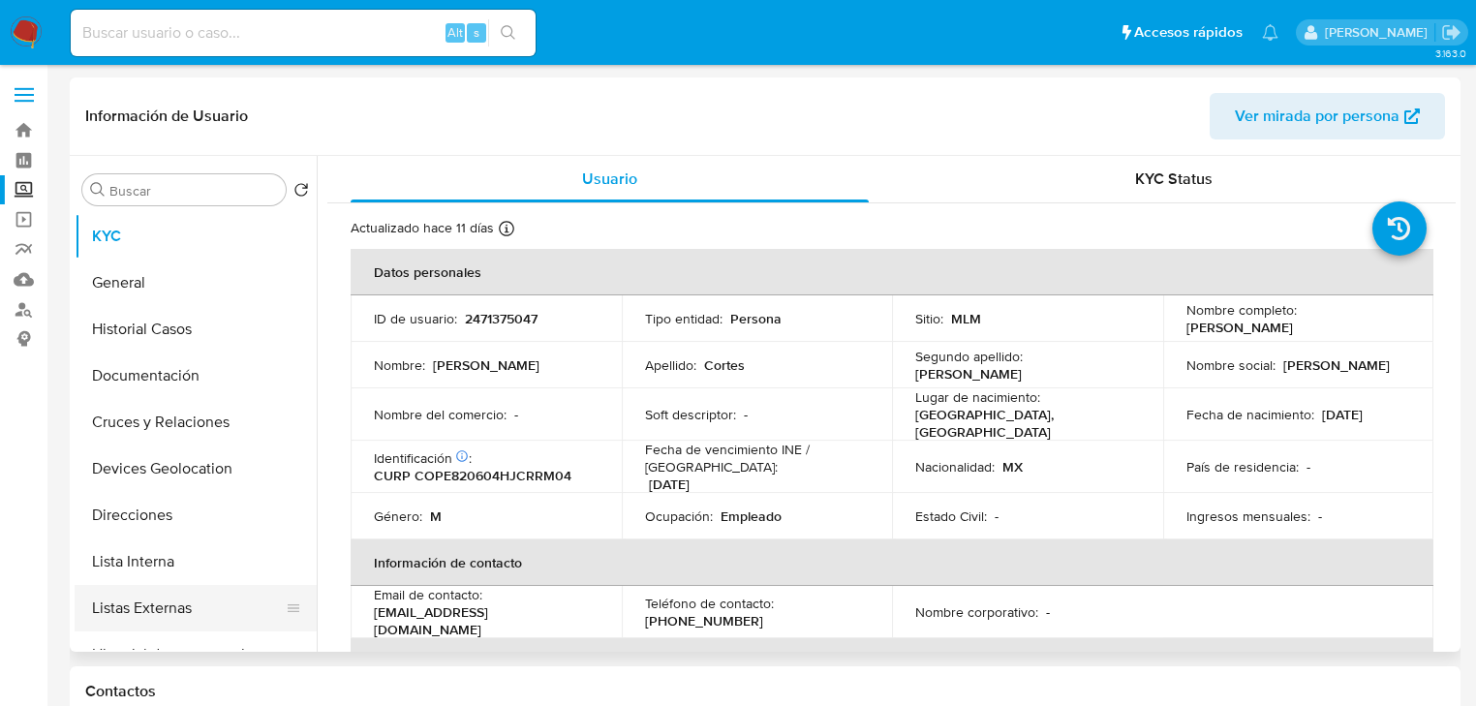
click at [154, 605] on button "Listas Externas" at bounding box center [188, 608] width 227 height 46
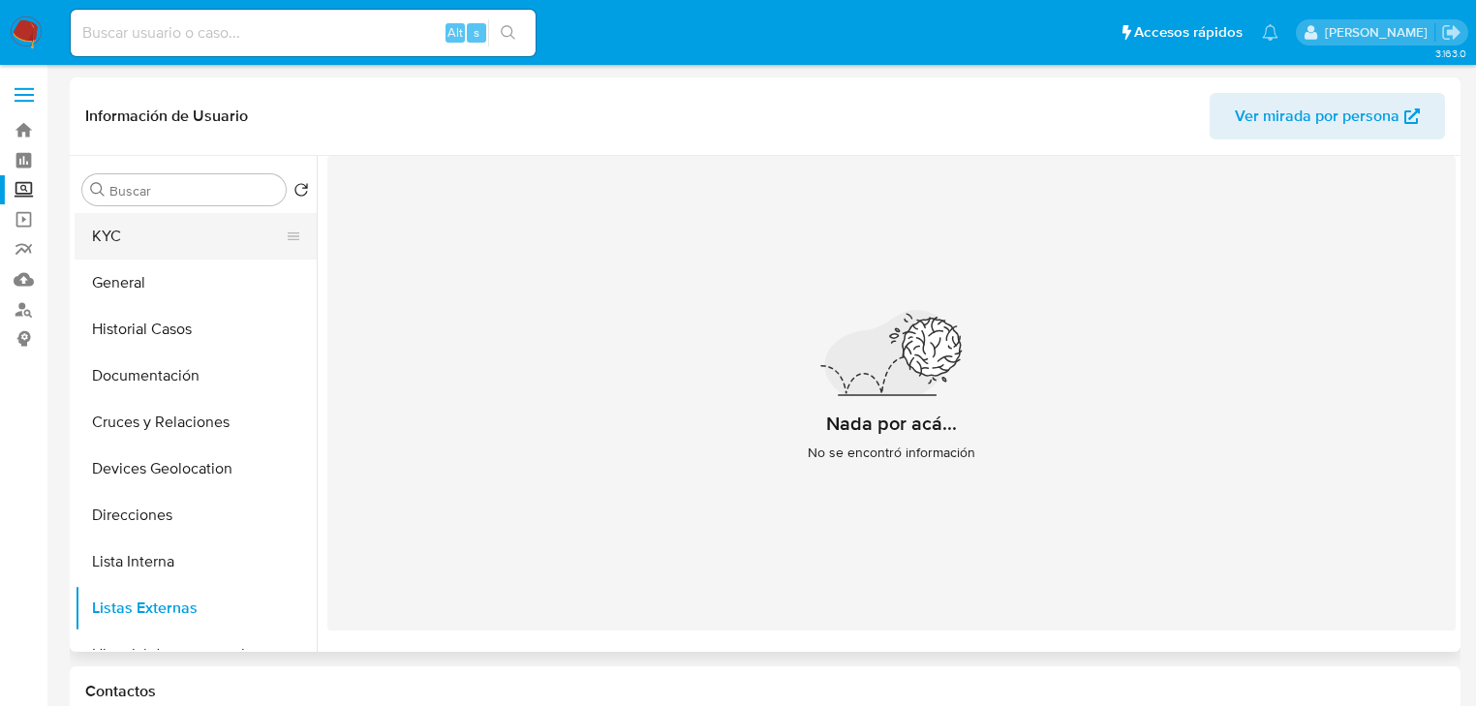
drag, startPoint x: 160, startPoint y: 241, endPoint x: 205, endPoint y: 248, distance: 46.0
click at [159, 241] on button "KYC" at bounding box center [188, 236] width 227 height 46
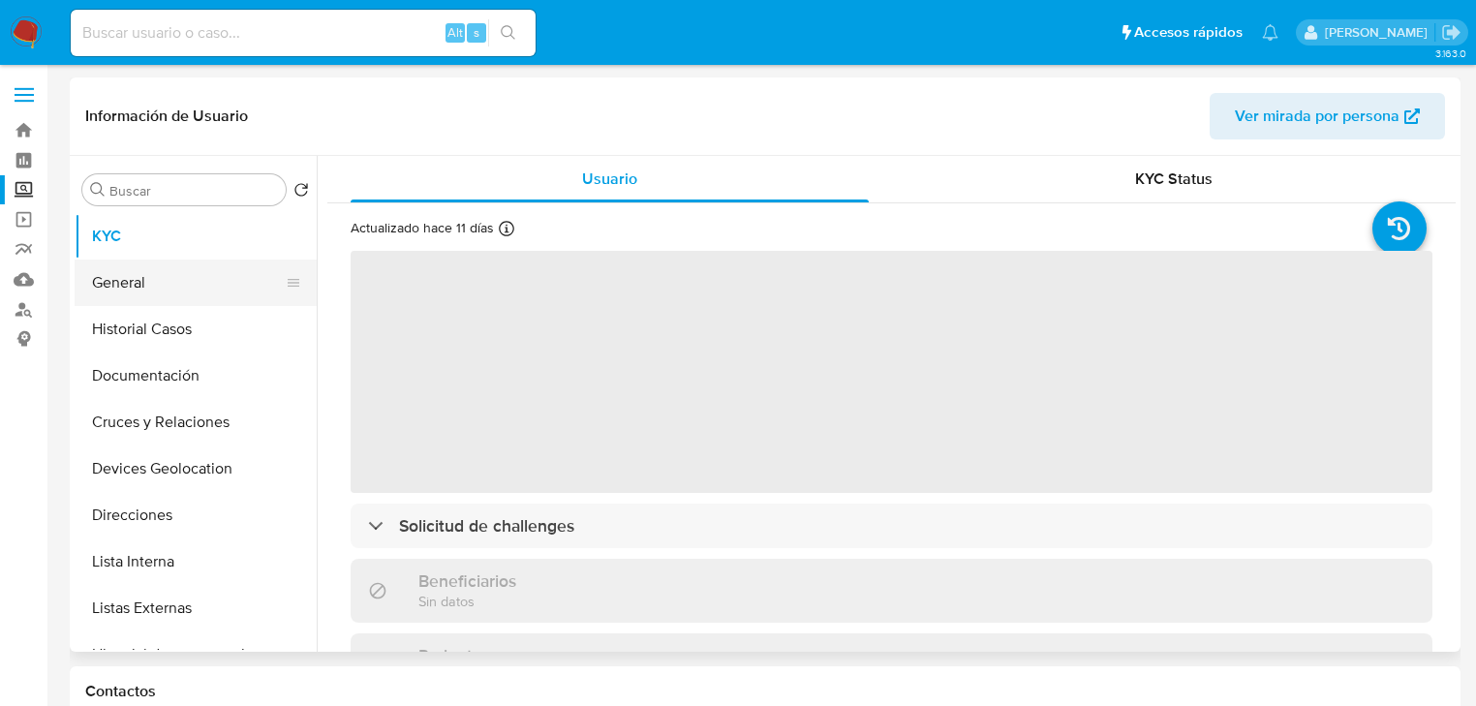
click at [209, 291] on button "General" at bounding box center [188, 283] width 227 height 46
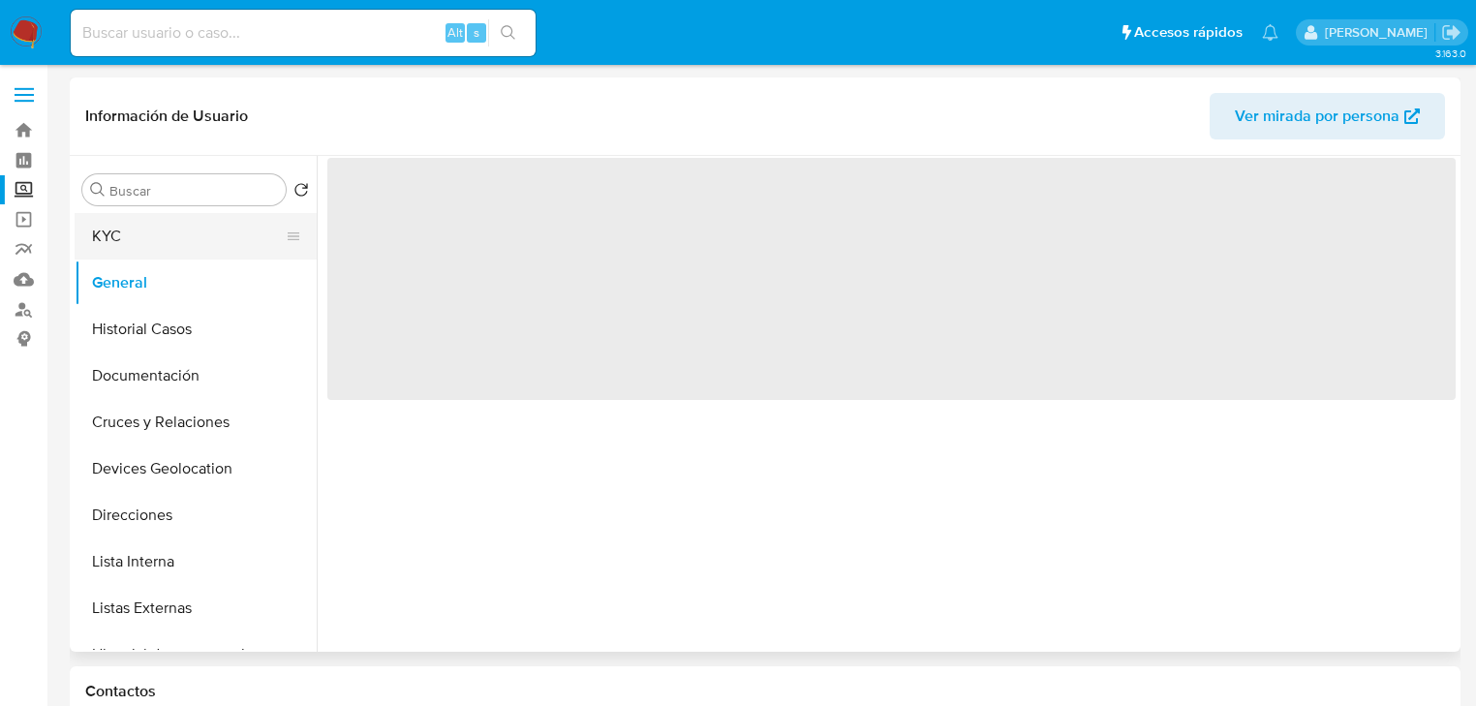
drag, startPoint x: 204, startPoint y: 329, endPoint x: 170, endPoint y: 239, distance: 96.2
click at [202, 324] on button "Historial Casos" at bounding box center [196, 329] width 242 height 46
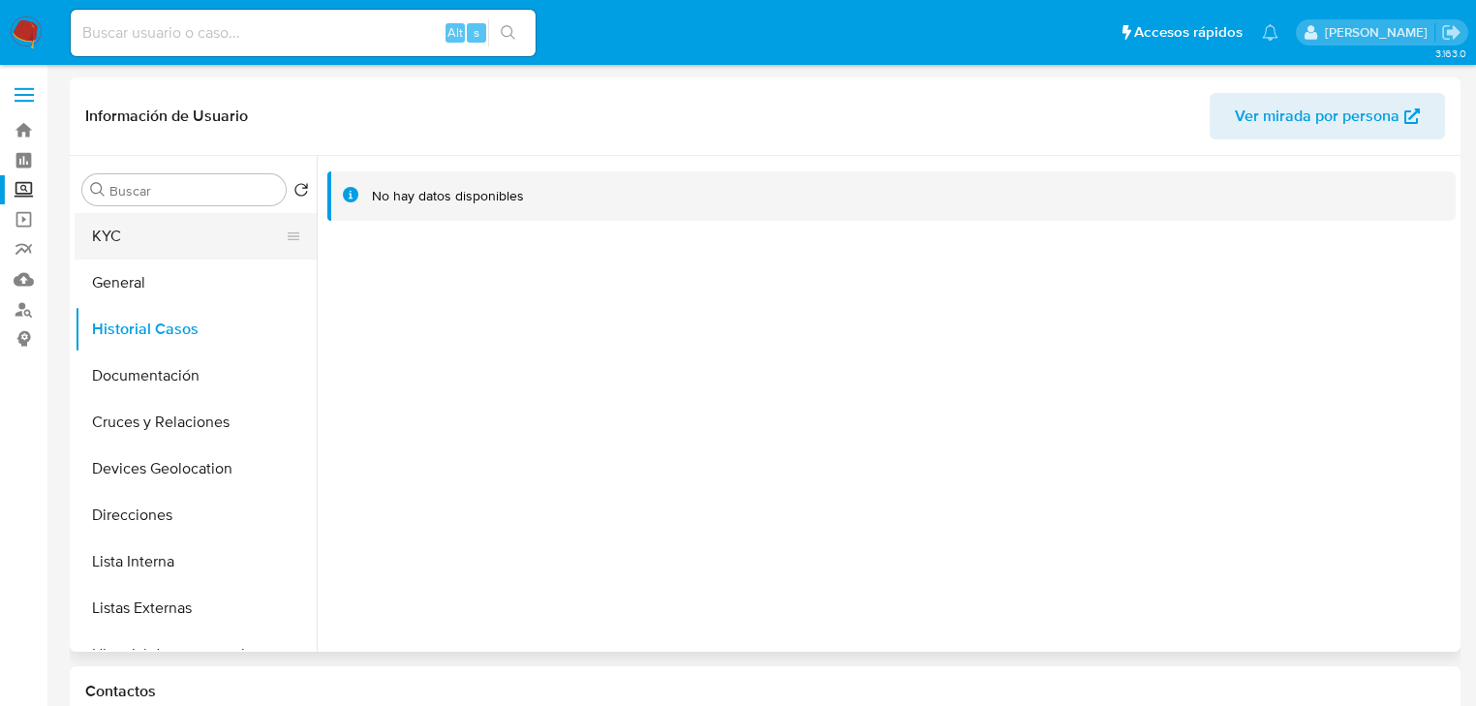
click at [158, 225] on button "KYC" at bounding box center [188, 236] width 227 height 46
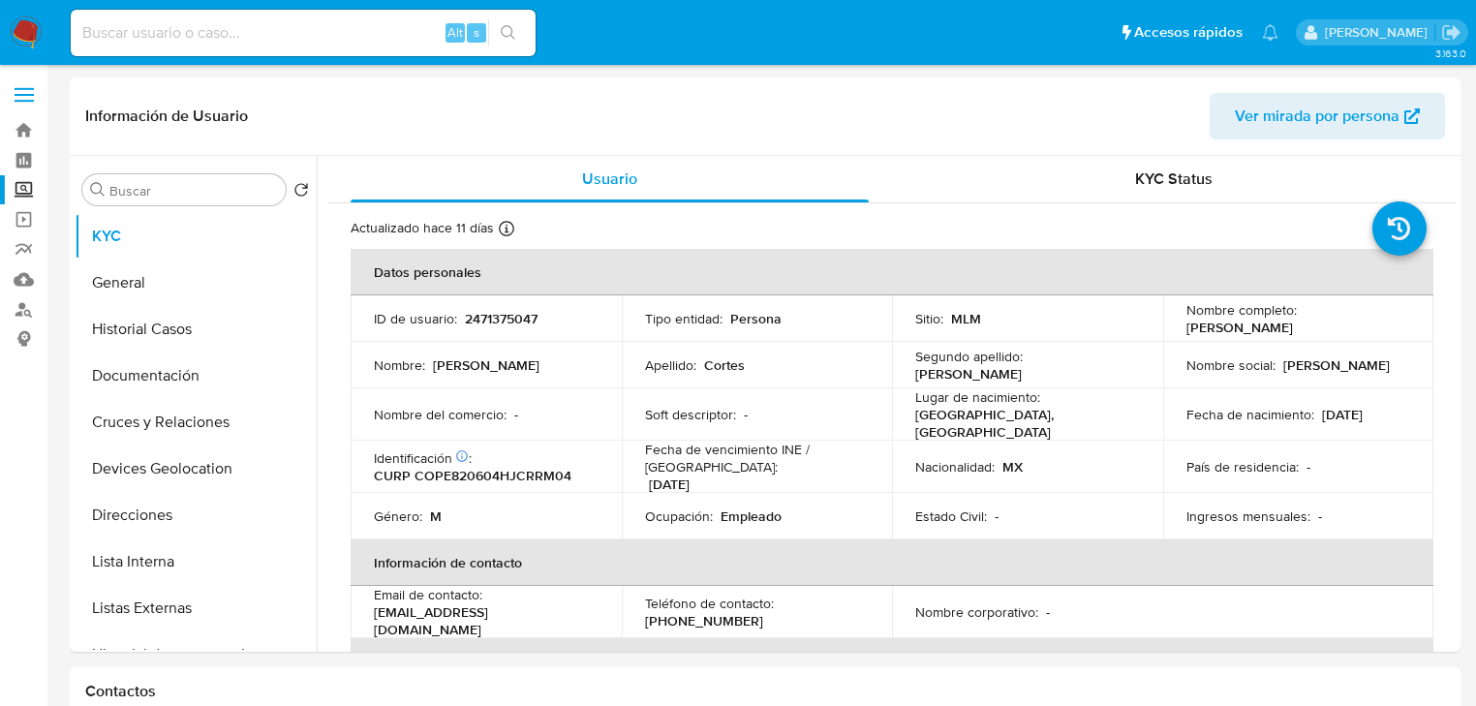
click at [510, 366] on div "Nombre : Emigdio" at bounding box center [486, 364] width 225 height 17
click at [492, 471] on p "CURP COPE820604HJCRRM04" at bounding box center [473, 475] width 198 height 17
copy p "COPE820604HJCRRM04"
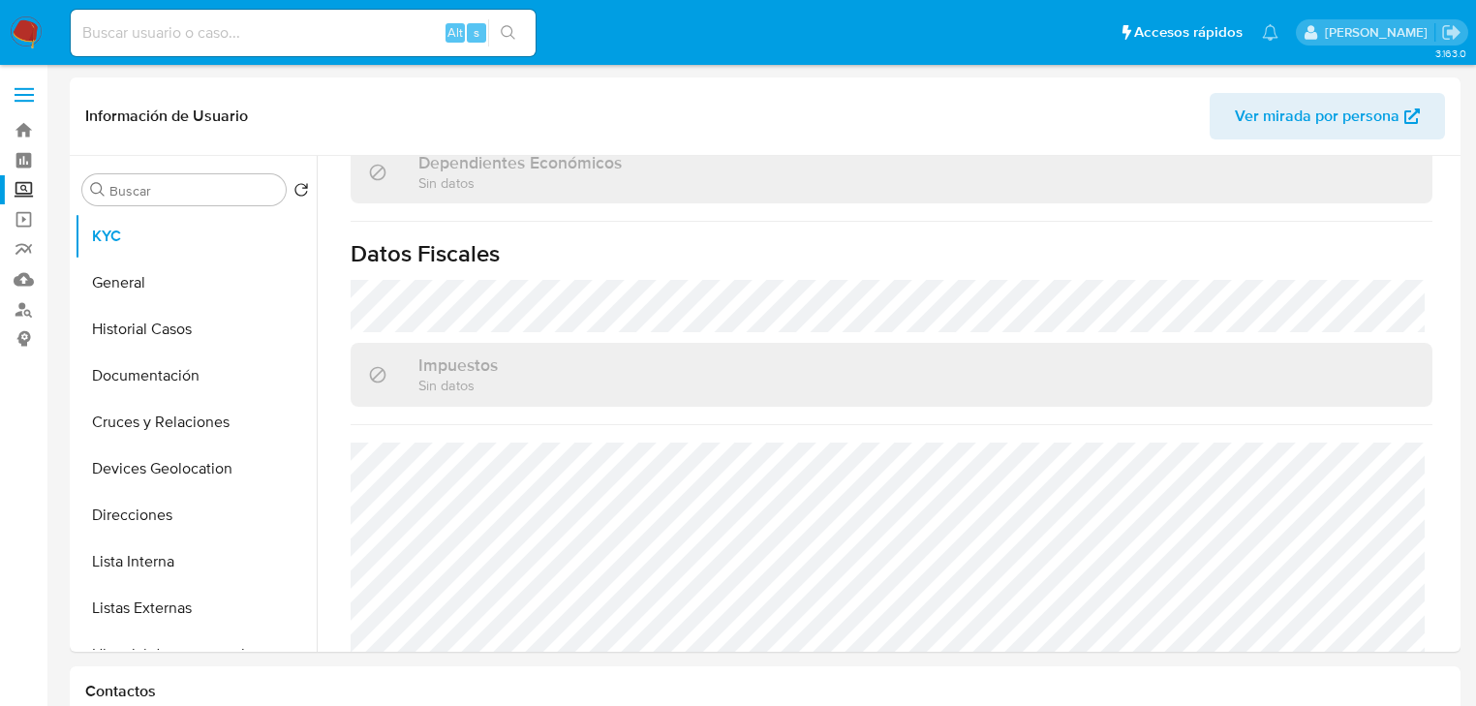
scroll to position [1204, 0]
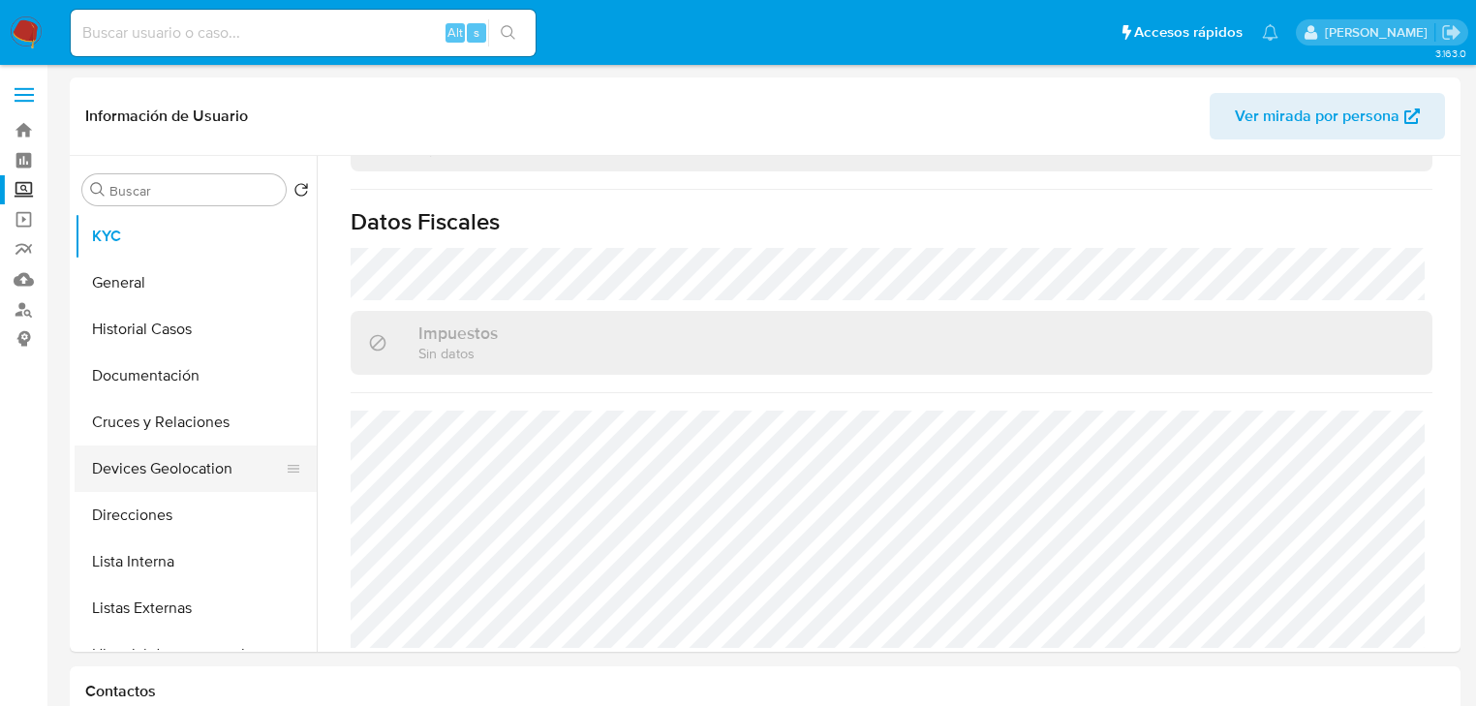
click at [169, 345] on button "Historial Casos" at bounding box center [196, 329] width 242 height 46
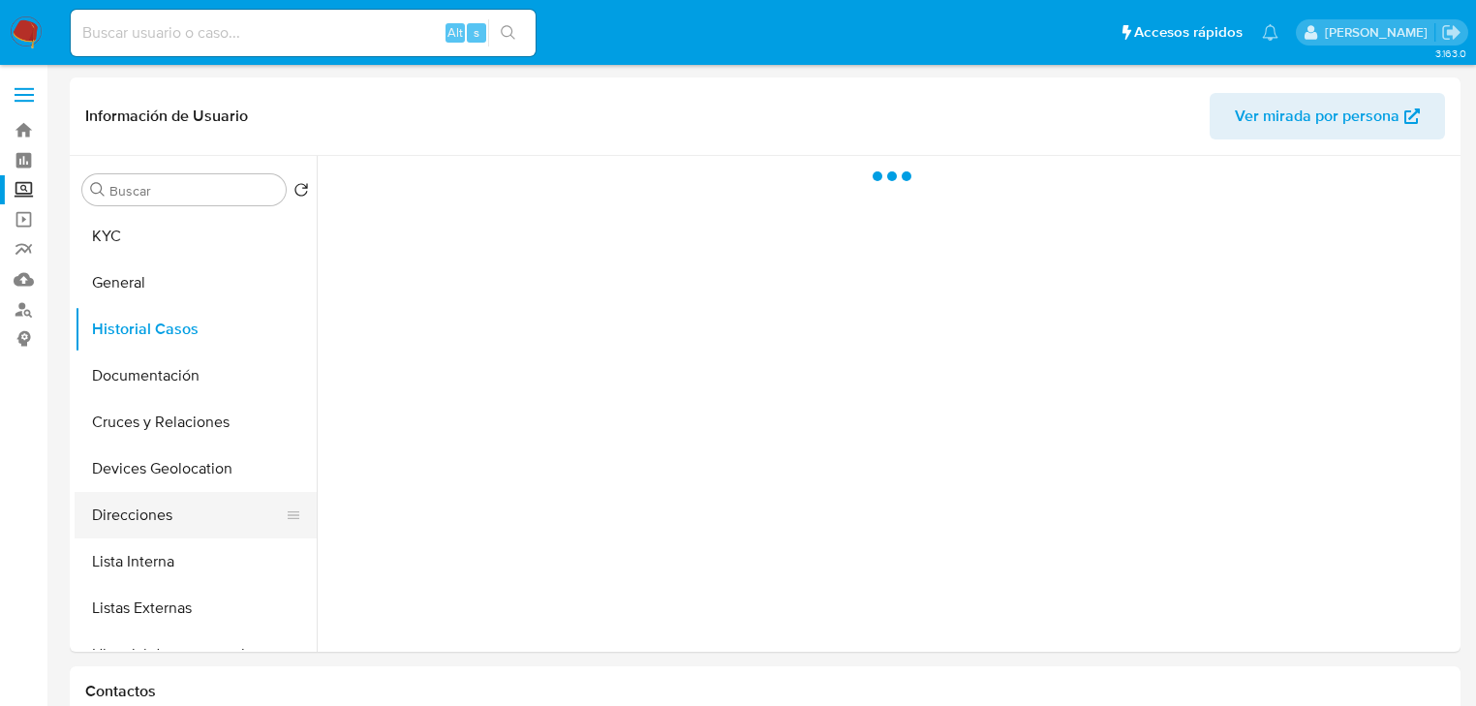
scroll to position [0, 0]
click at [132, 511] on button "Direcciones" at bounding box center [188, 515] width 227 height 46
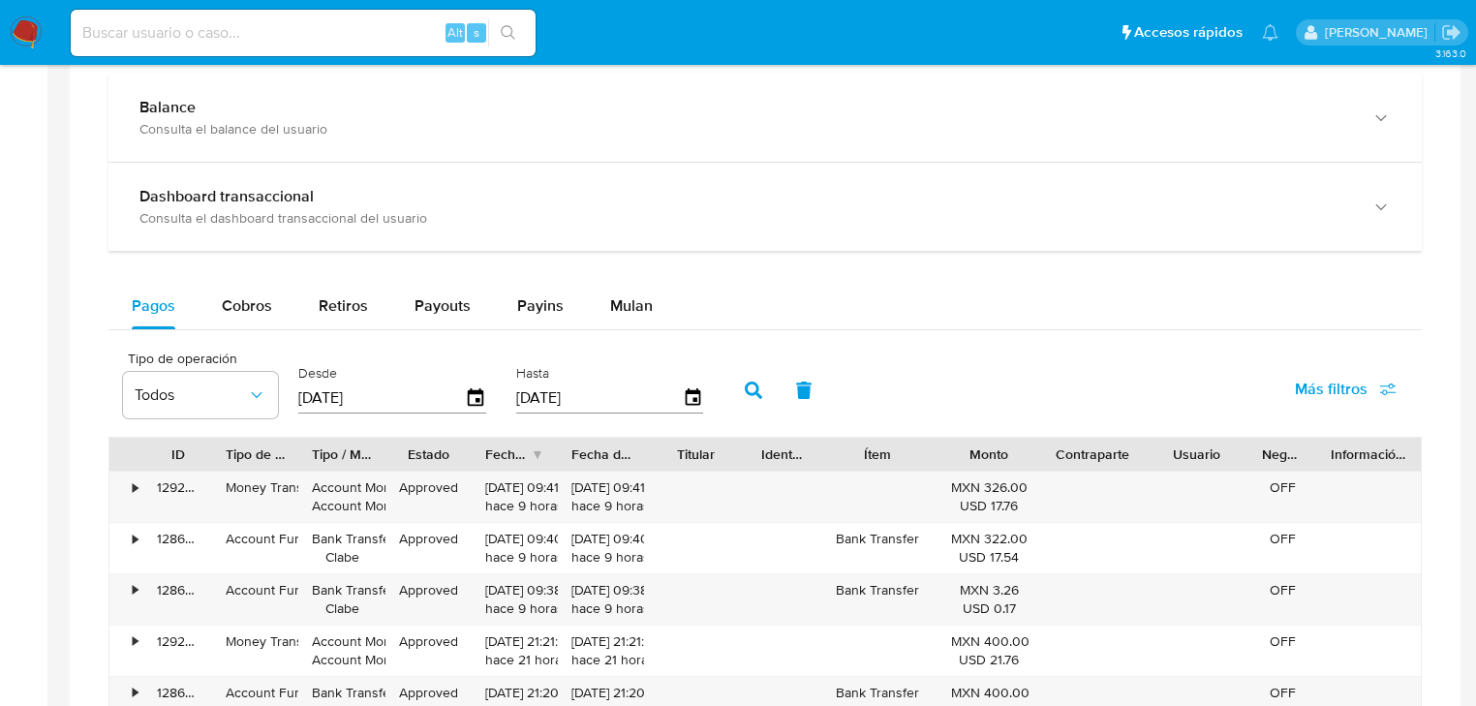
scroll to position [1162, 0]
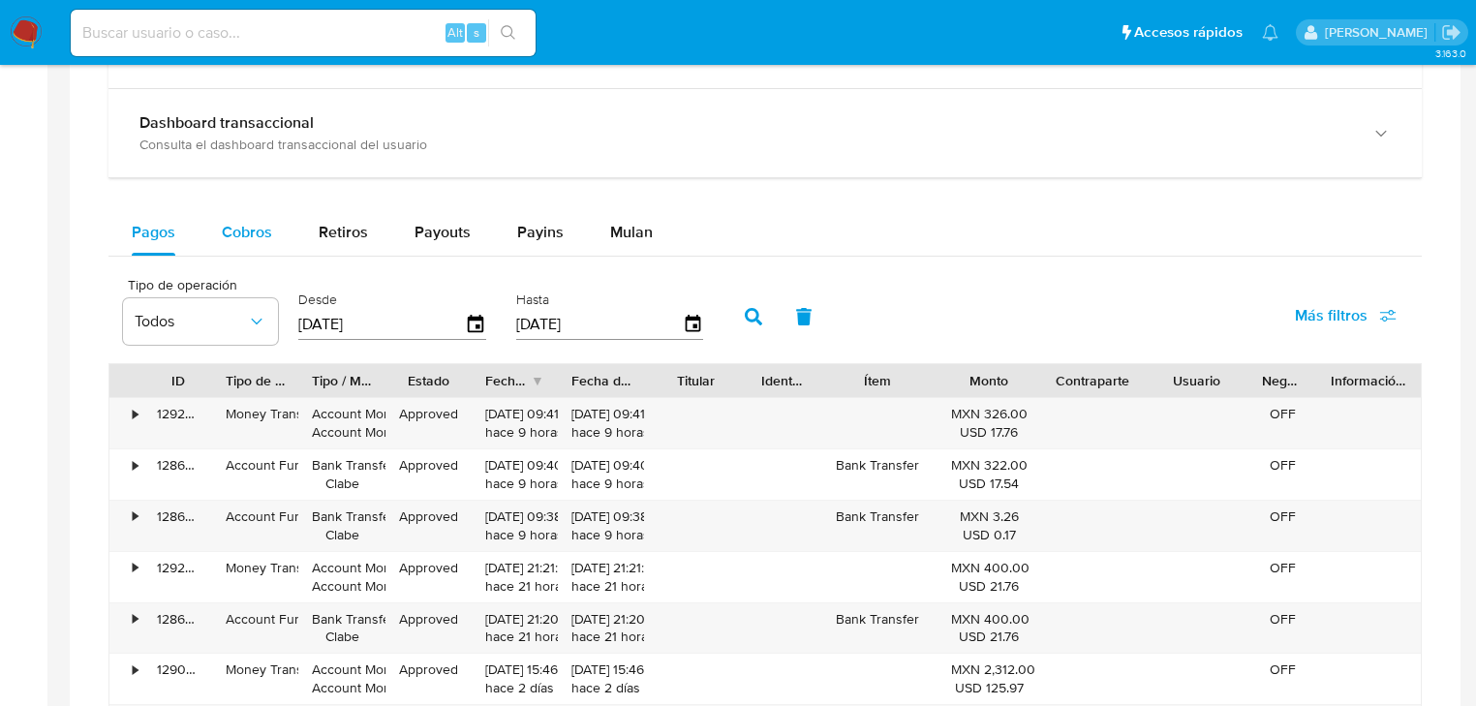
click at [260, 222] on span "Cobros" at bounding box center [247, 232] width 50 height 22
select select "10"
click at [145, 230] on span "Pagos" at bounding box center [154, 232] width 44 height 22
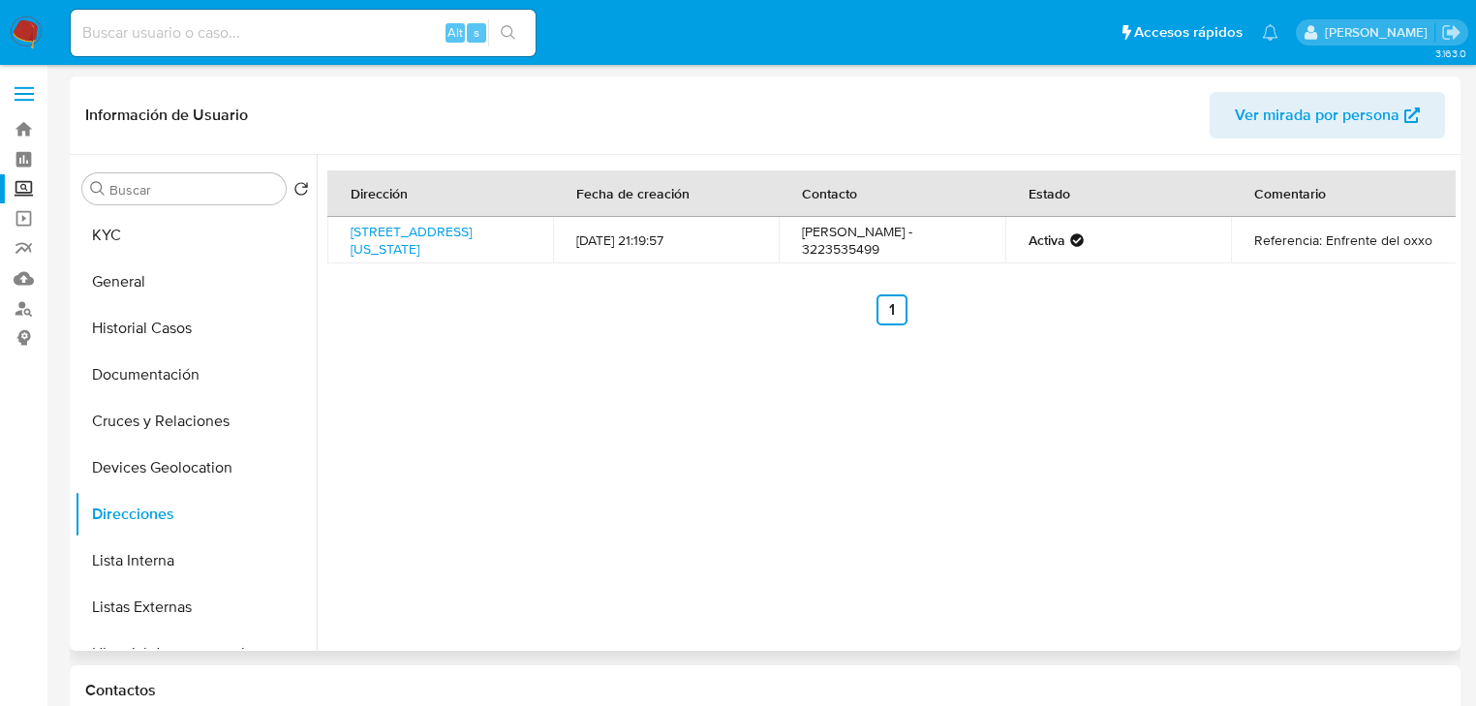
scroll to position [0, 0]
drag, startPoint x: 23, startPoint y: 191, endPoint x: 48, endPoint y: 216, distance: 35.6
click at [23, 191] on label "Screening" at bounding box center [115, 190] width 230 height 30
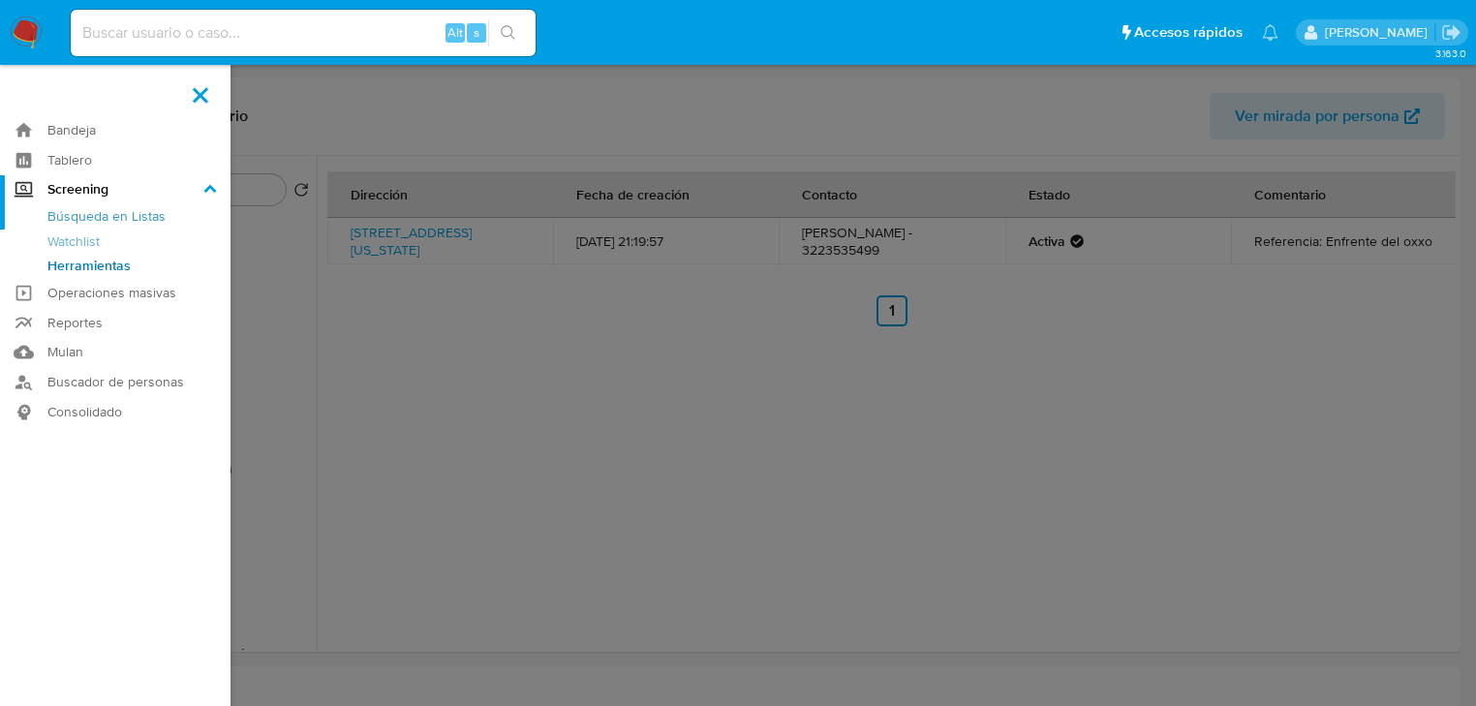
click at [0, 0] on input "Screening" at bounding box center [0, 0] width 0 height 0
click at [81, 269] on link "Herramientas" at bounding box center [115, 266] width 230 height 24
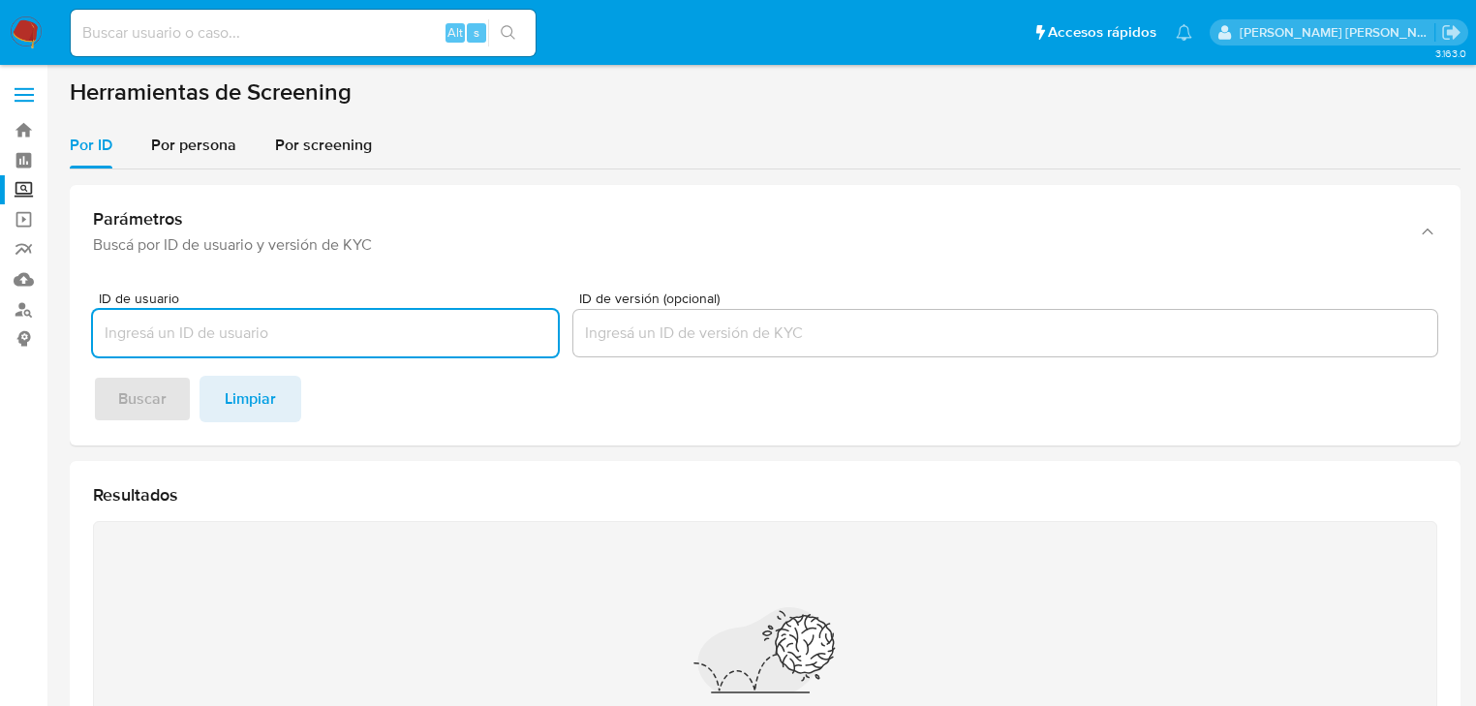
drag, startPoint x: 201, startPoint y: 141, endPoint x: 225, endPoint y: 178, distance: 43.5
click at [203, 142] on span "Por persona" at bounding box center [193, 145] width 85 height 22
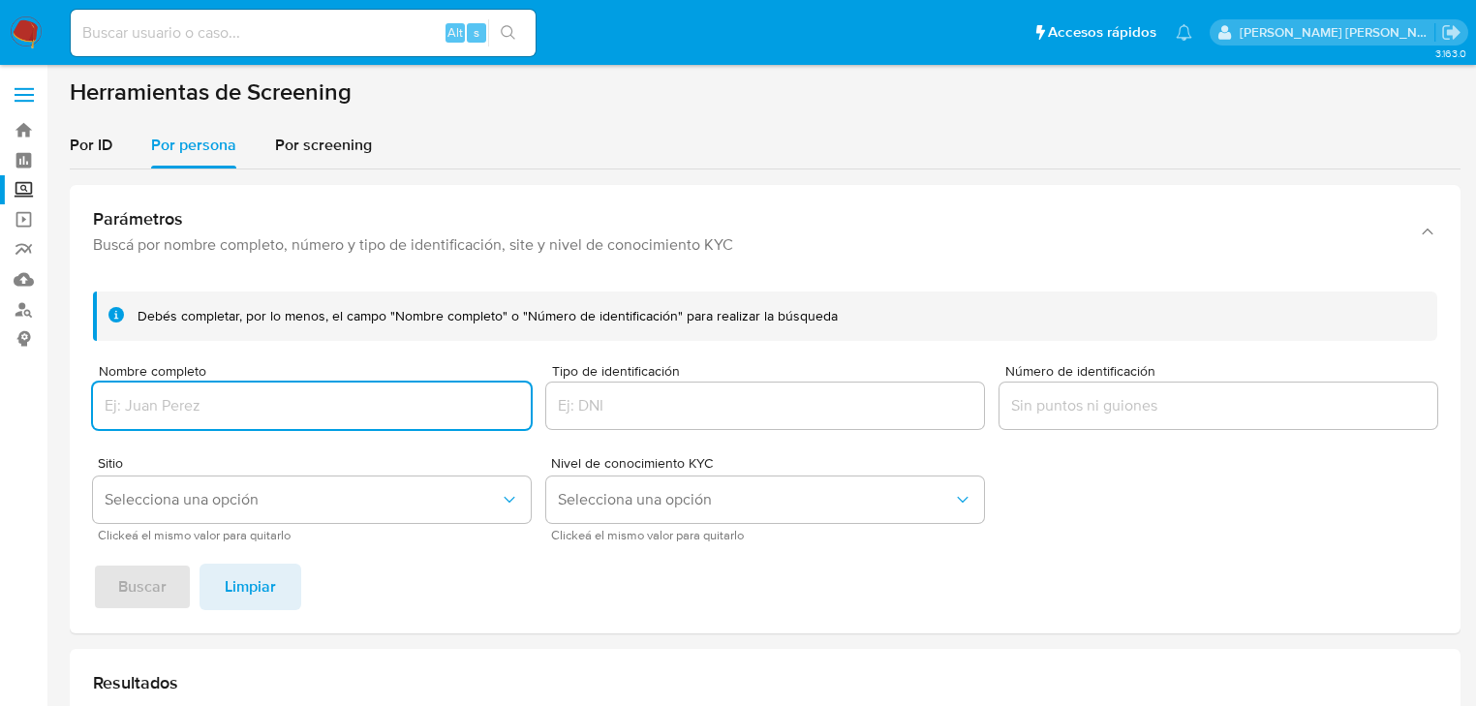
drag, startPoint x: 218, startPoint y: 419, endPoint x: 217, endPoint y: 407, distance: 12.6
click at [217, 412] on div at bounding box center [312, 406] width 438 height 46
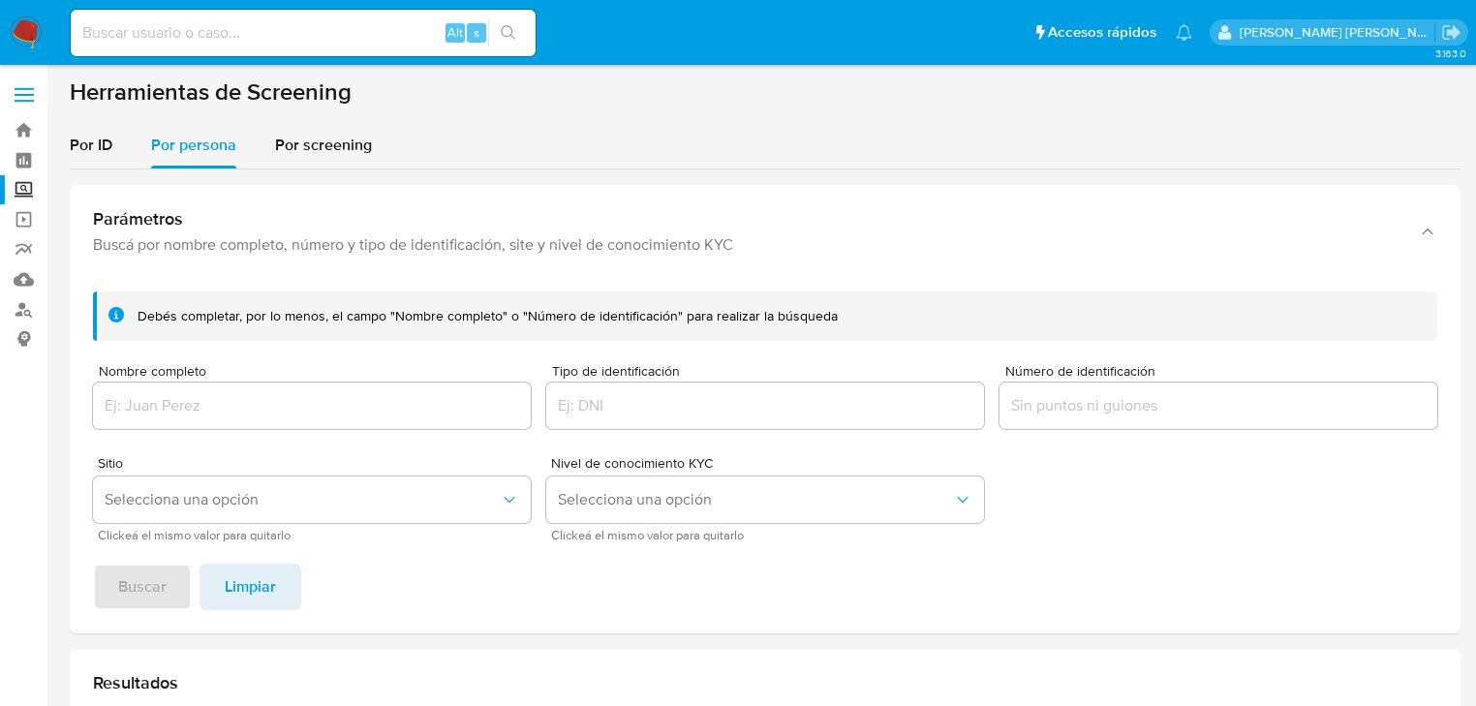
click at [218, 416] on div at bounding box center [312, 406] width 438 height 46
click at [221, 412] on input "Nombre completo" at bounding box center [312, 405] width 438 height 25
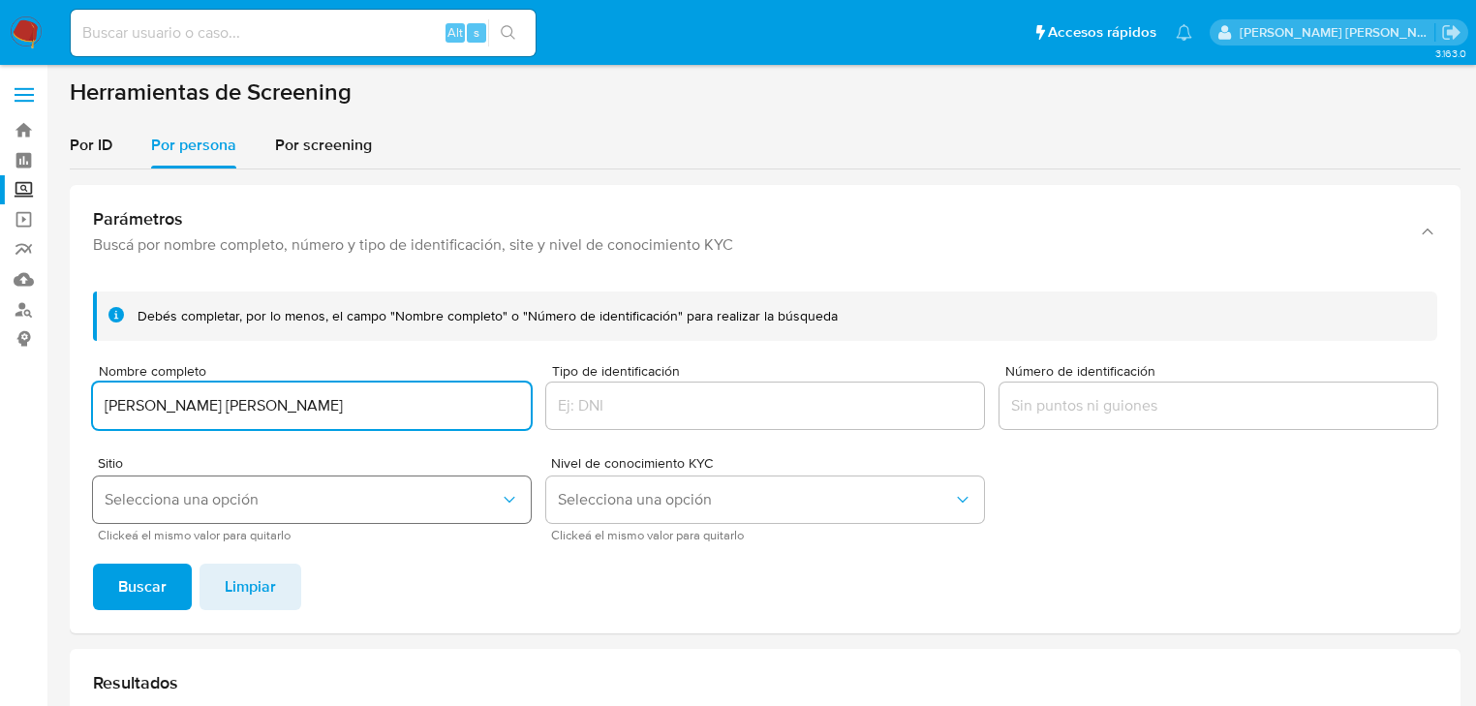
type input "[PERSON_NAME] [PERSON_NAME]"
click at [205, 511] on button "Selecciona una opción" at bounding box center [312, 499] width 438 height 46
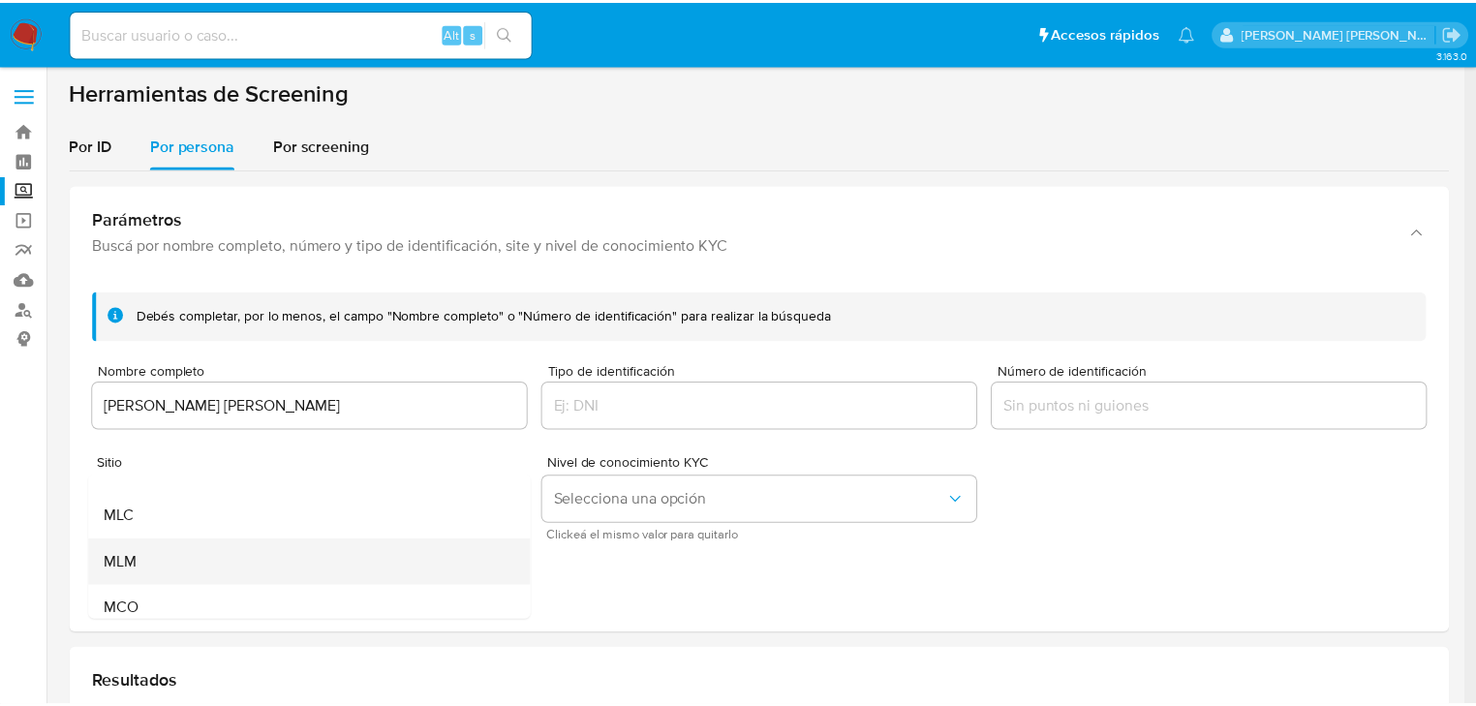
scroll to position [133, 0]
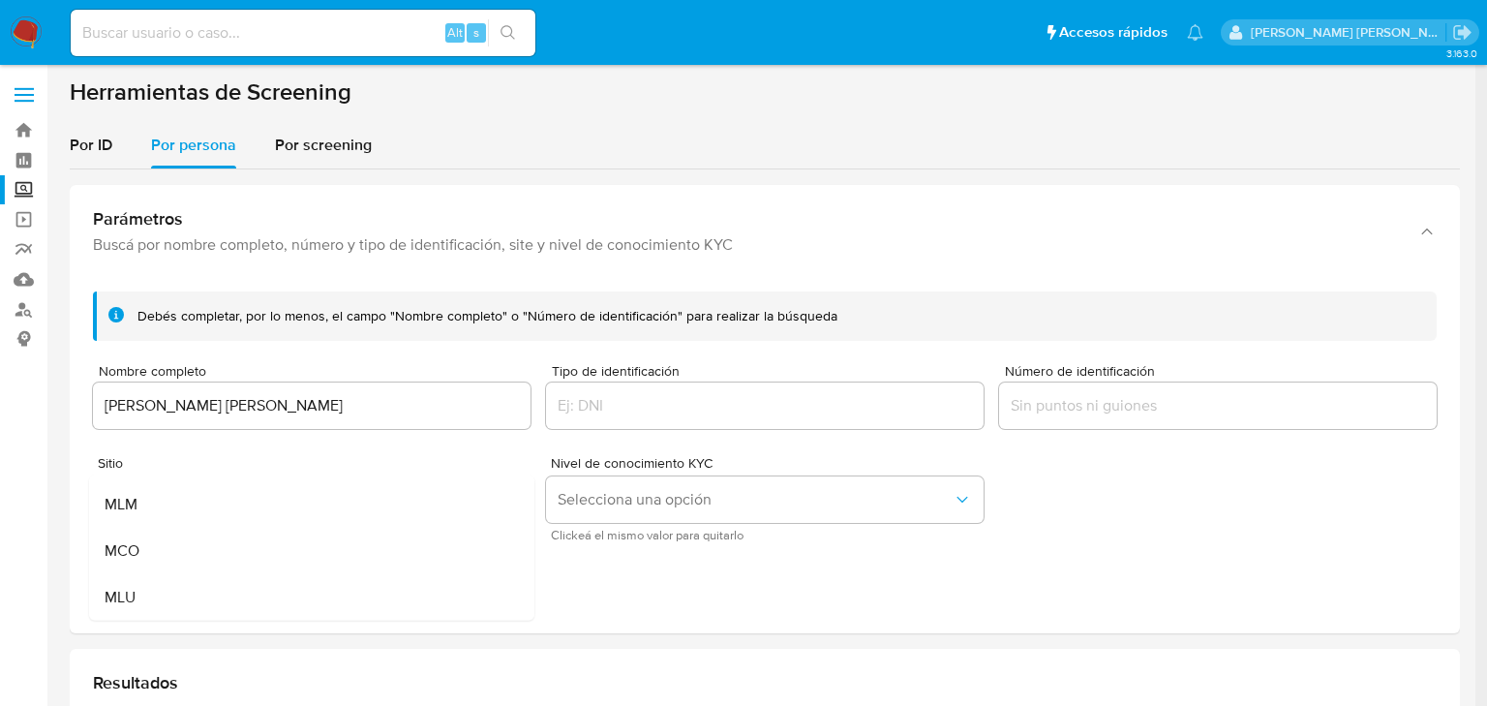
click at [178, 503] on div "MLM" at bounding box center [306, 504] width 403 height 46
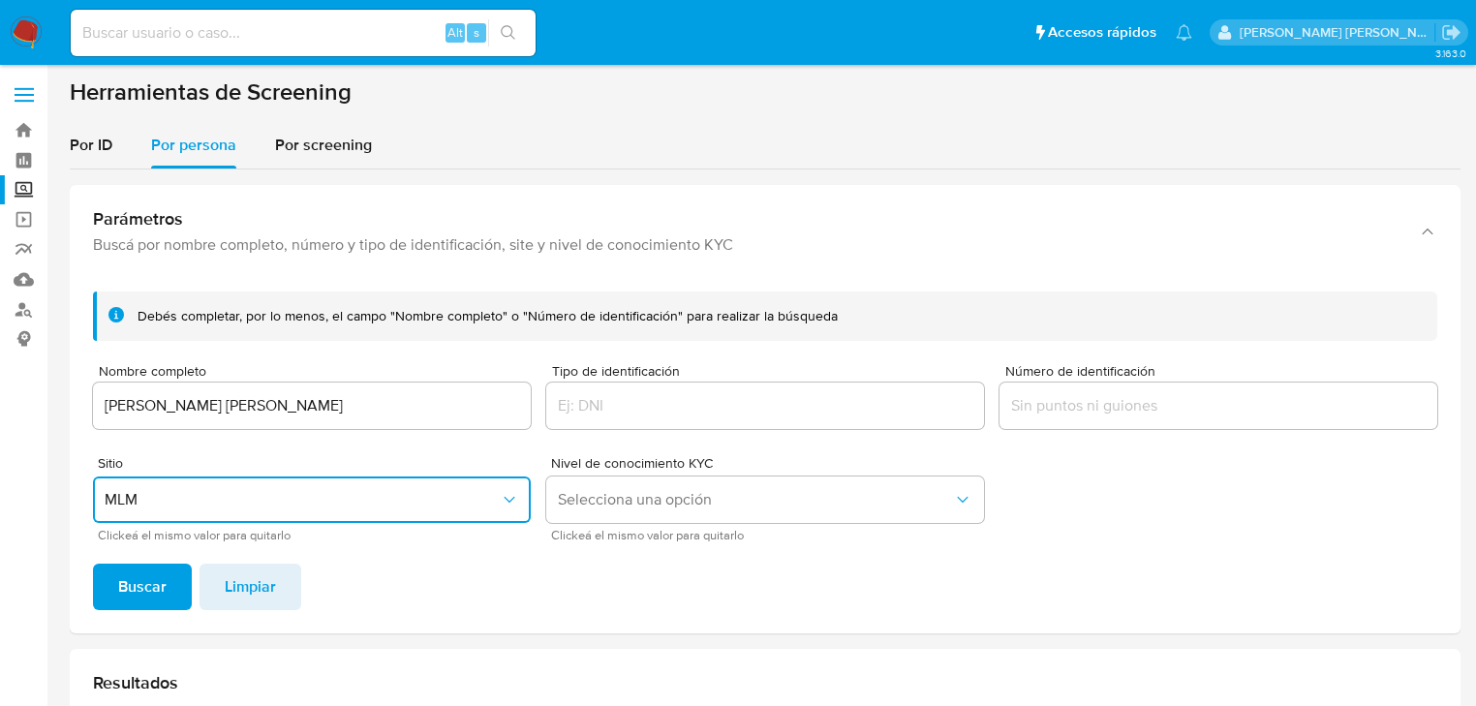
click at [138, 590] on span "Buscar" at bounding box center [142, 587] width 48 height 43
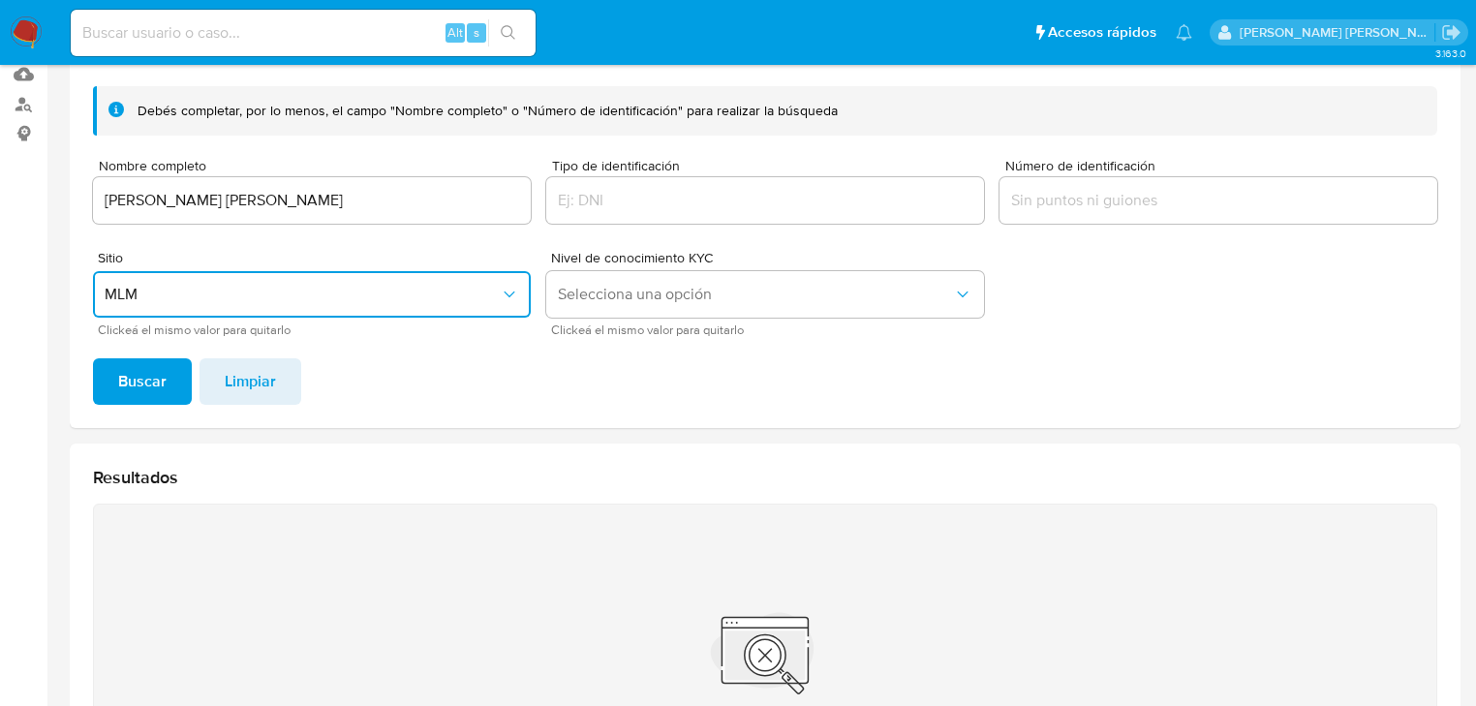
scroll to position [75, 0]
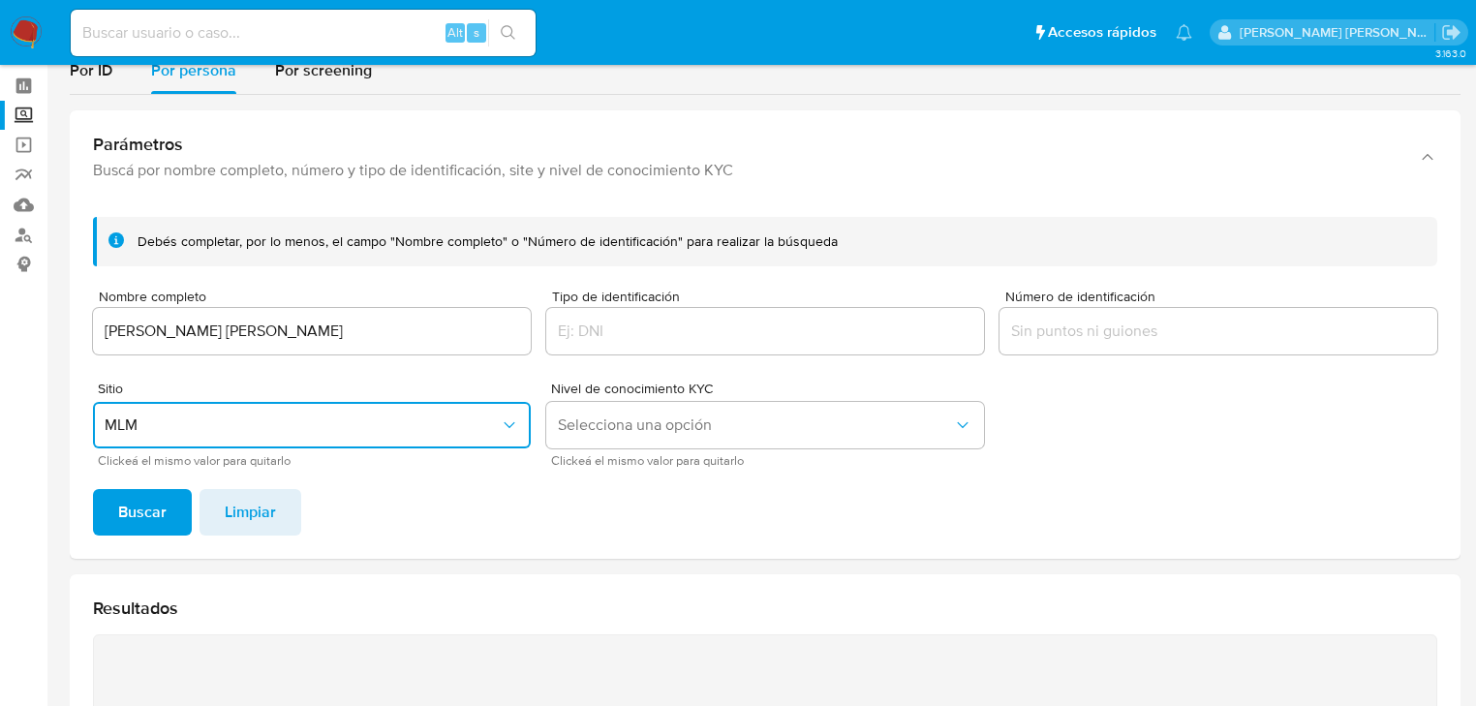
click at [404, 336] on input "[PERSON_NAME] [PERSON_NAME]" at bounding box center [312, 331] width 438 height 25
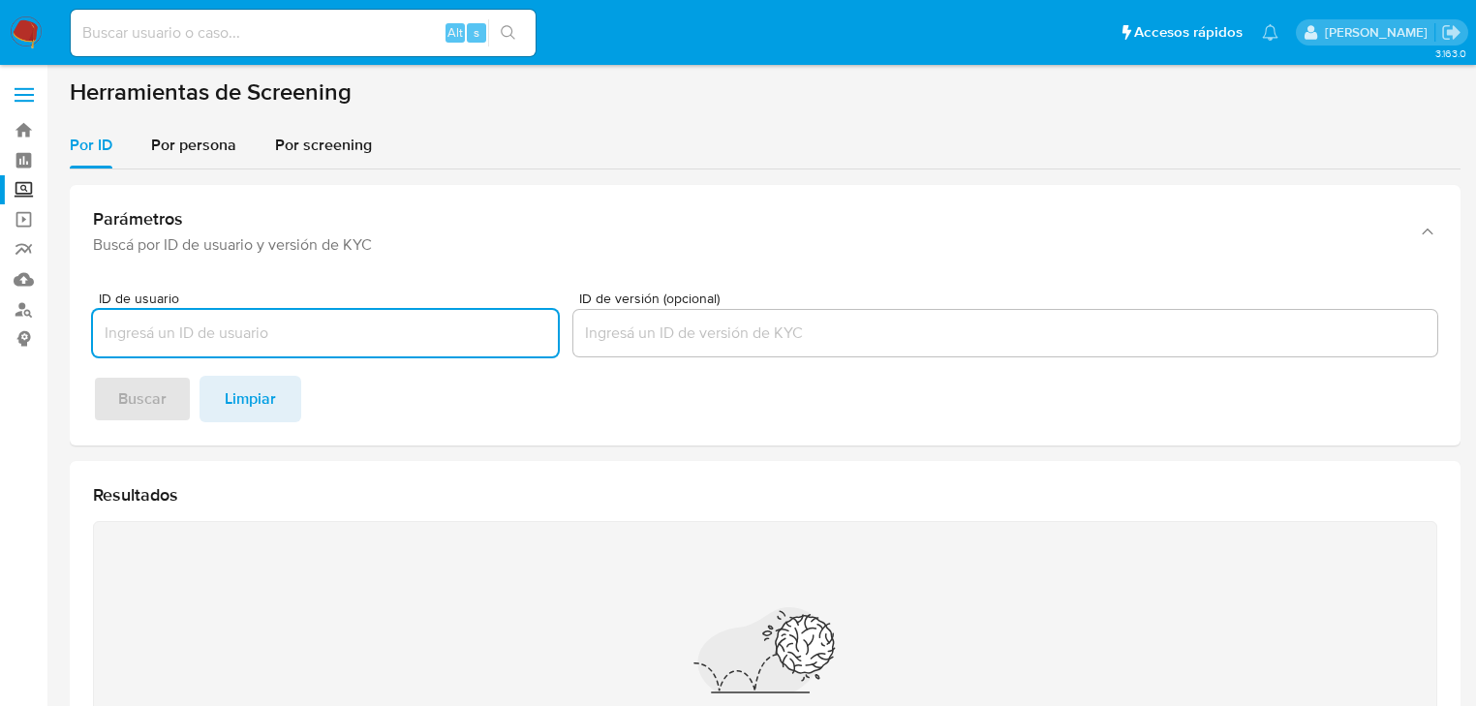
click at [252, 29] on input at bounding box center [303, 32] width 465 height 25
paste input "BUGntBa28ZBlM9V8HQyIRLyb"
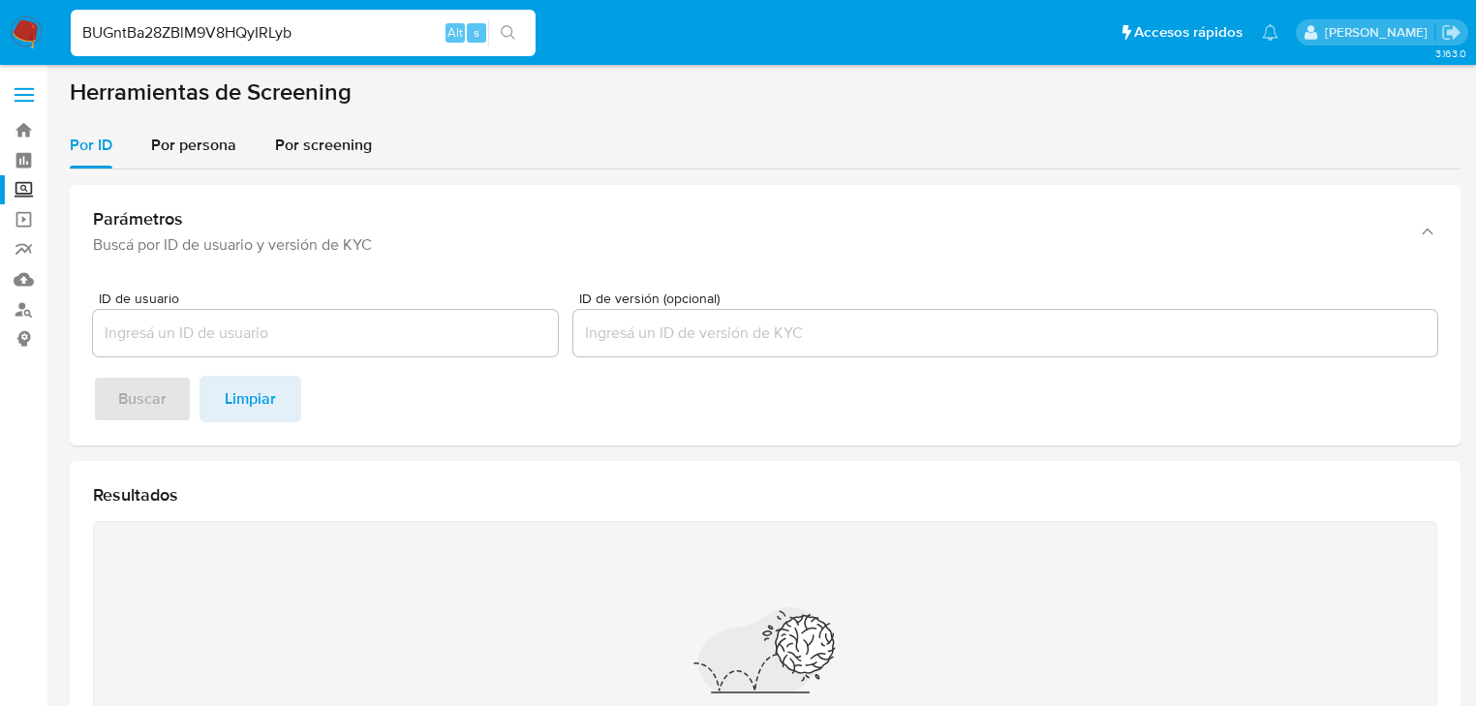
type input "BUGntBa28ZBlM9V8HQyIRLyb"
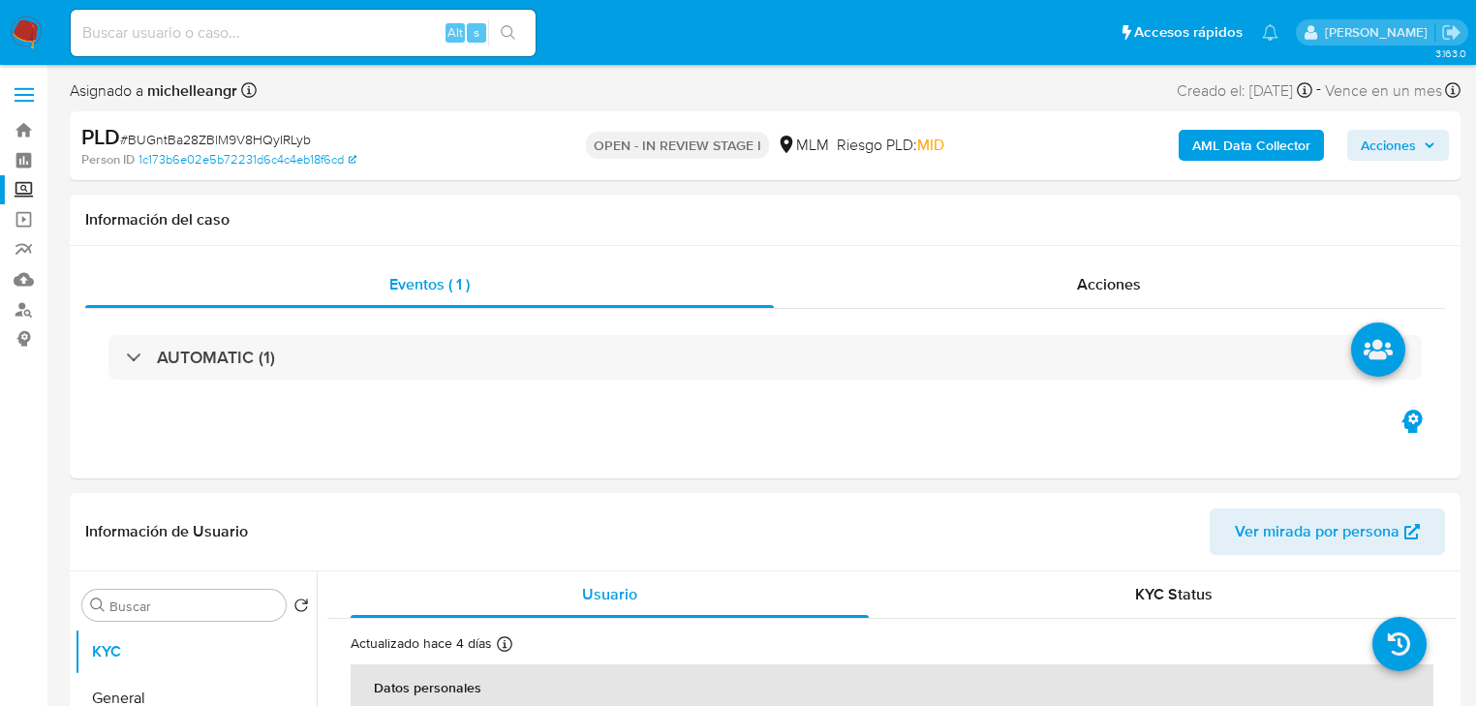
select select "10"
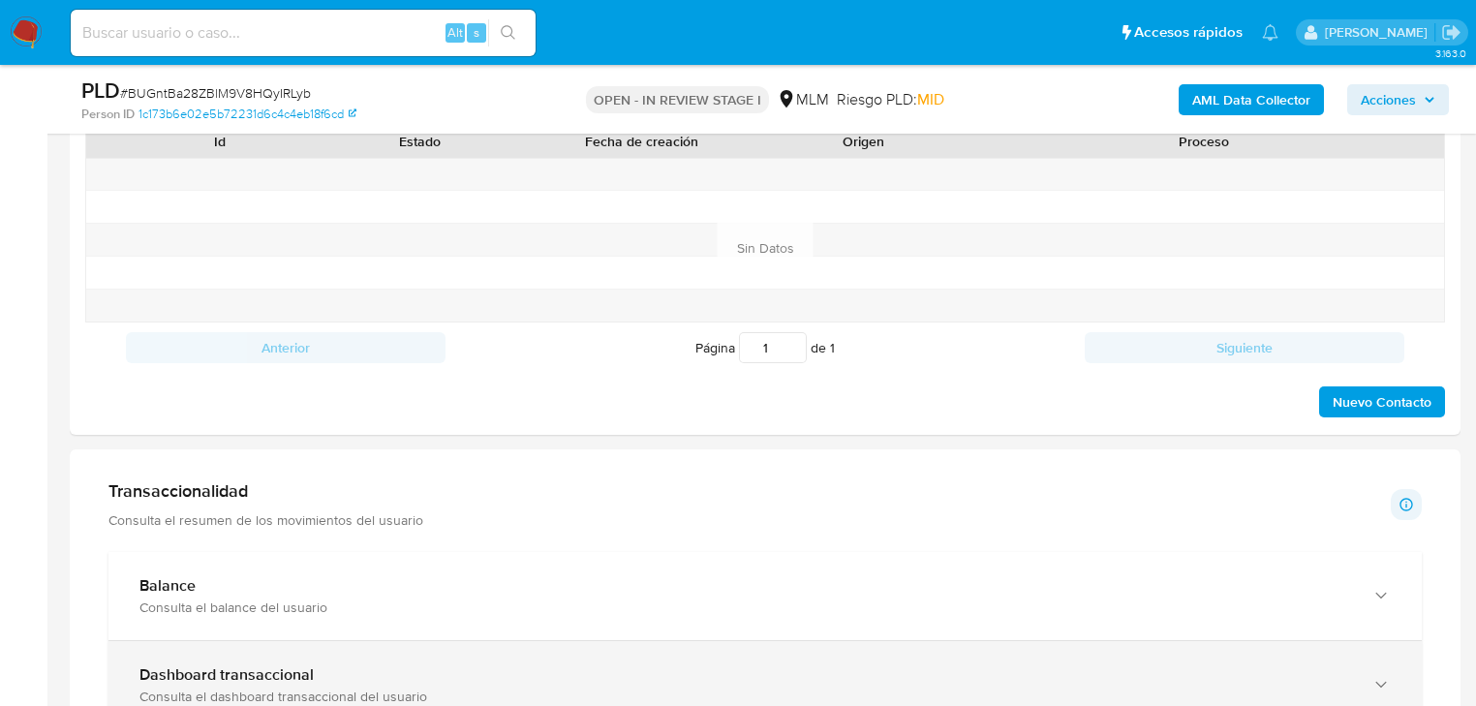
scroll to position [1085, 0]
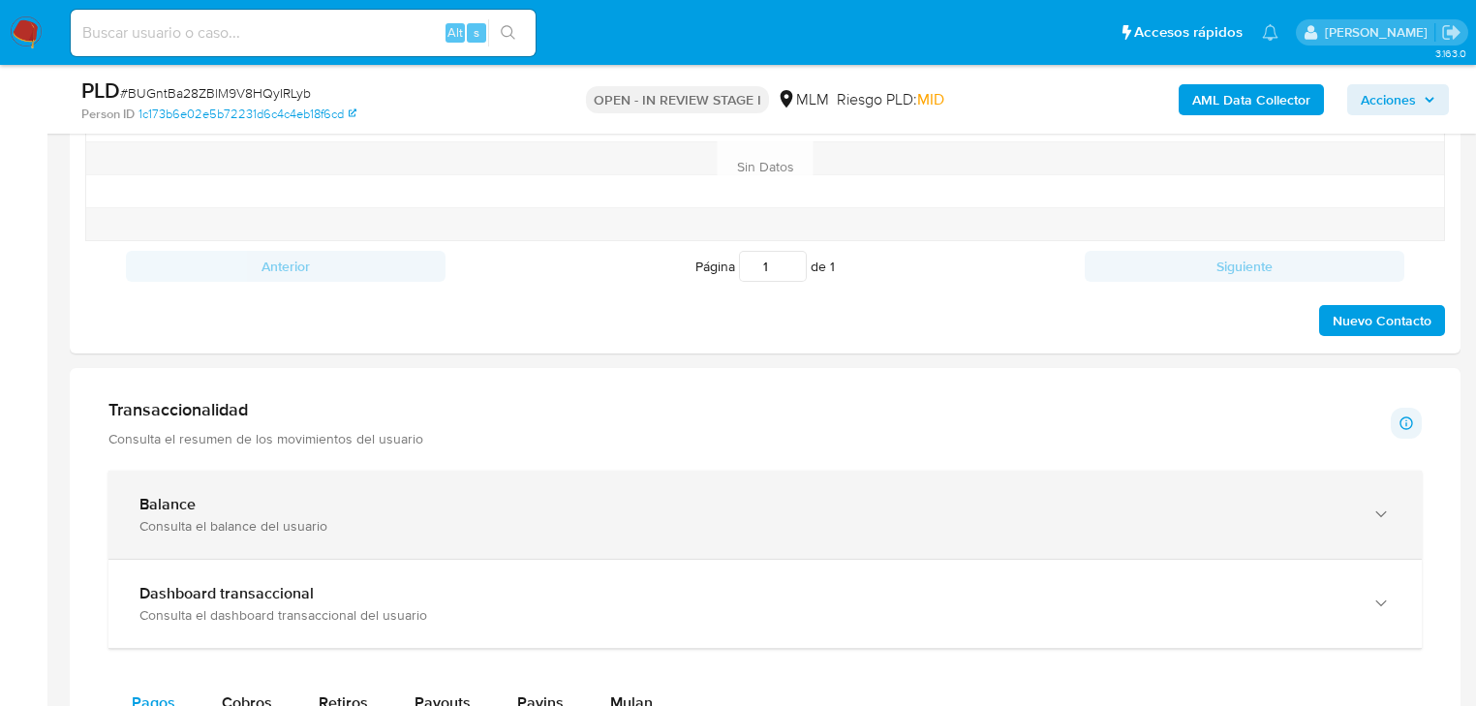
drag, startPoint x: 336, startPoint y: 516, endPoint x: 397, endPoint y: 525, distance: 61.6
click at [336, 517] on div "Consulta el balance del usuario" at bounding box center [745, 525] width 1212 height 17
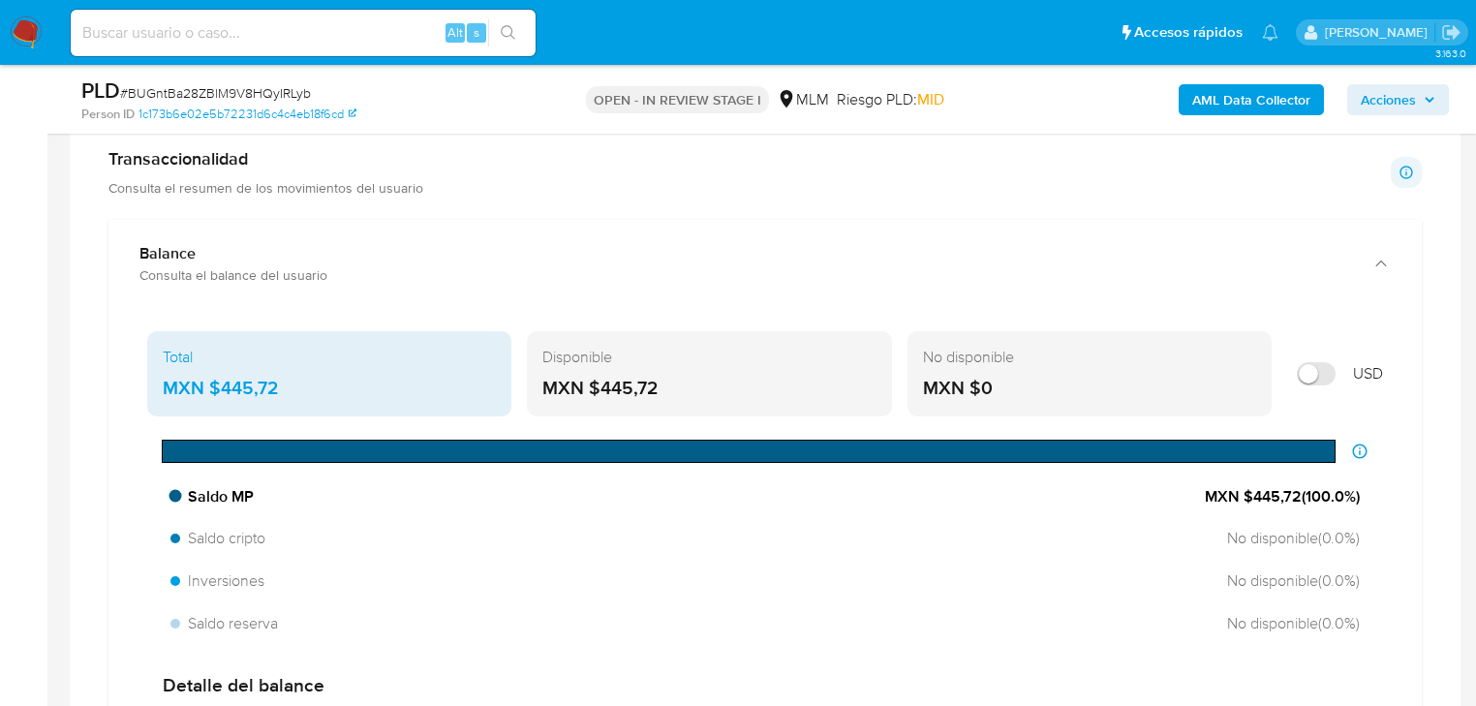
scroll to position [1395, 0]
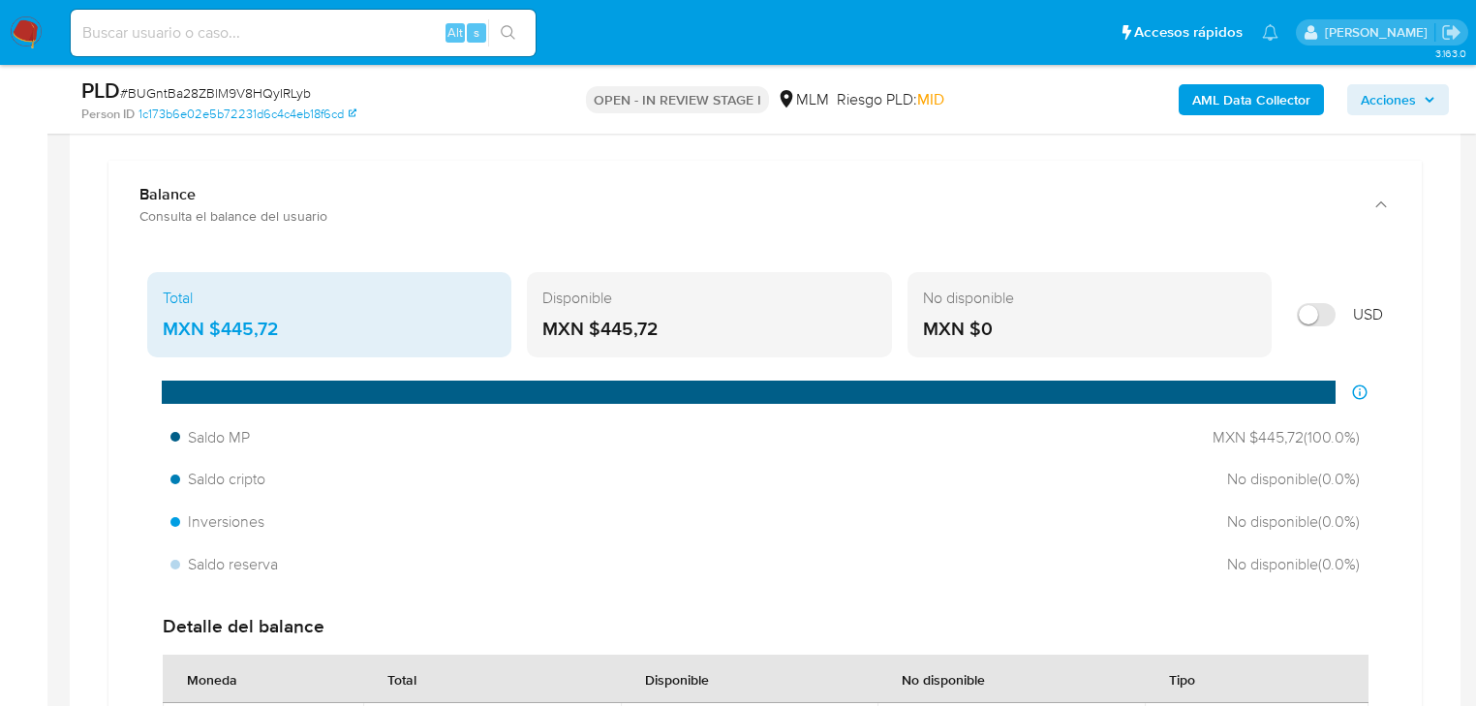
click at [148, 387] on div "Distribución de saldos El gráfico muestra cómo se distribuyen los diferentes ti…" at bounding box center [765, 392] width 1236 height 23
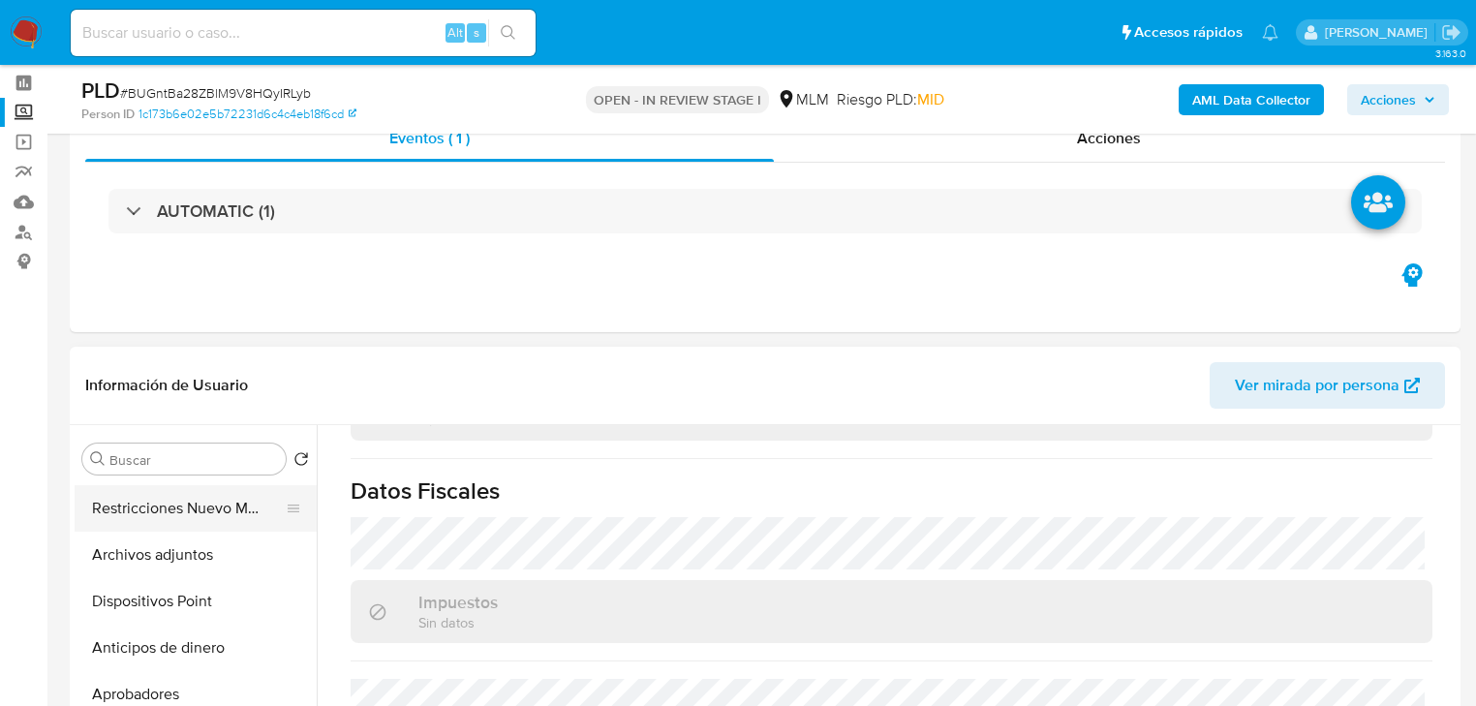
scroll to position [387, 0]
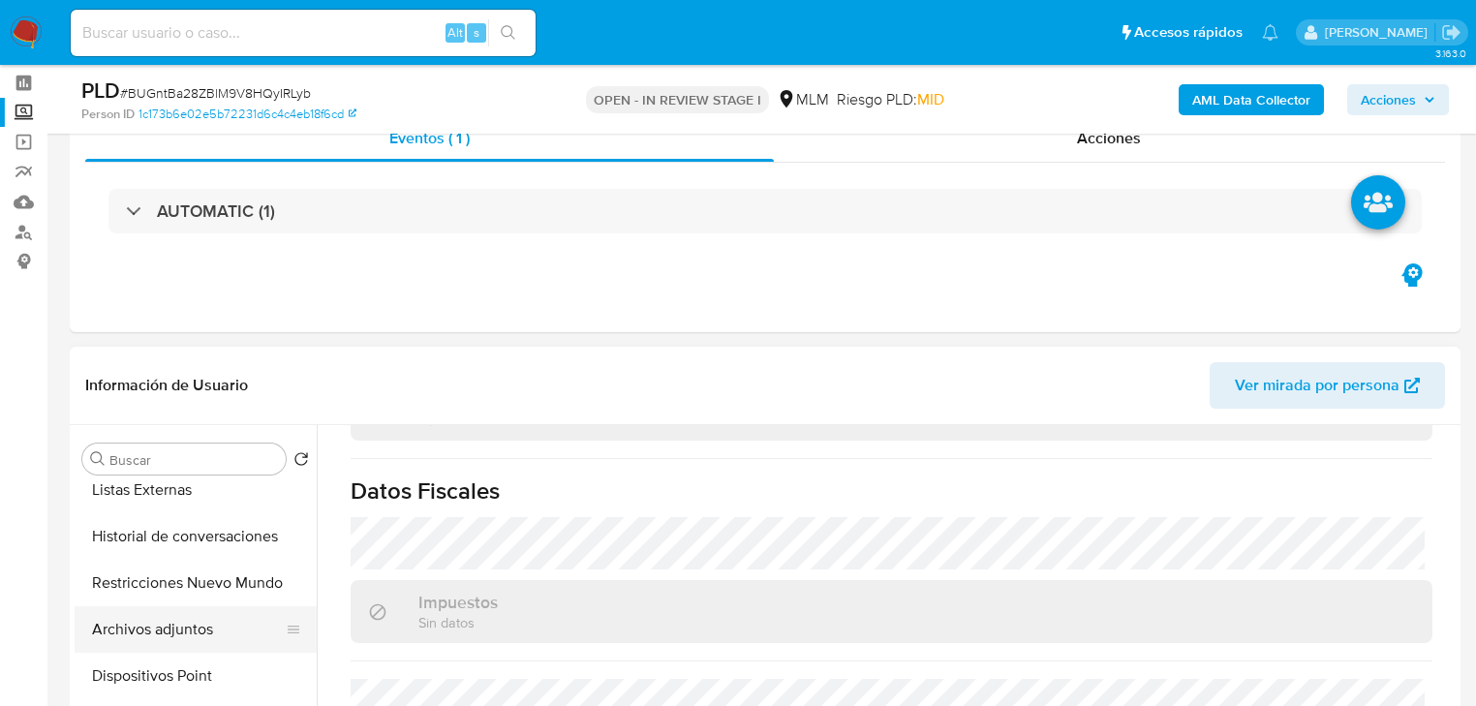
click at [187, 618] on button "Archivos adjuntos" at bounding box center [188, 629] width 227 height 46
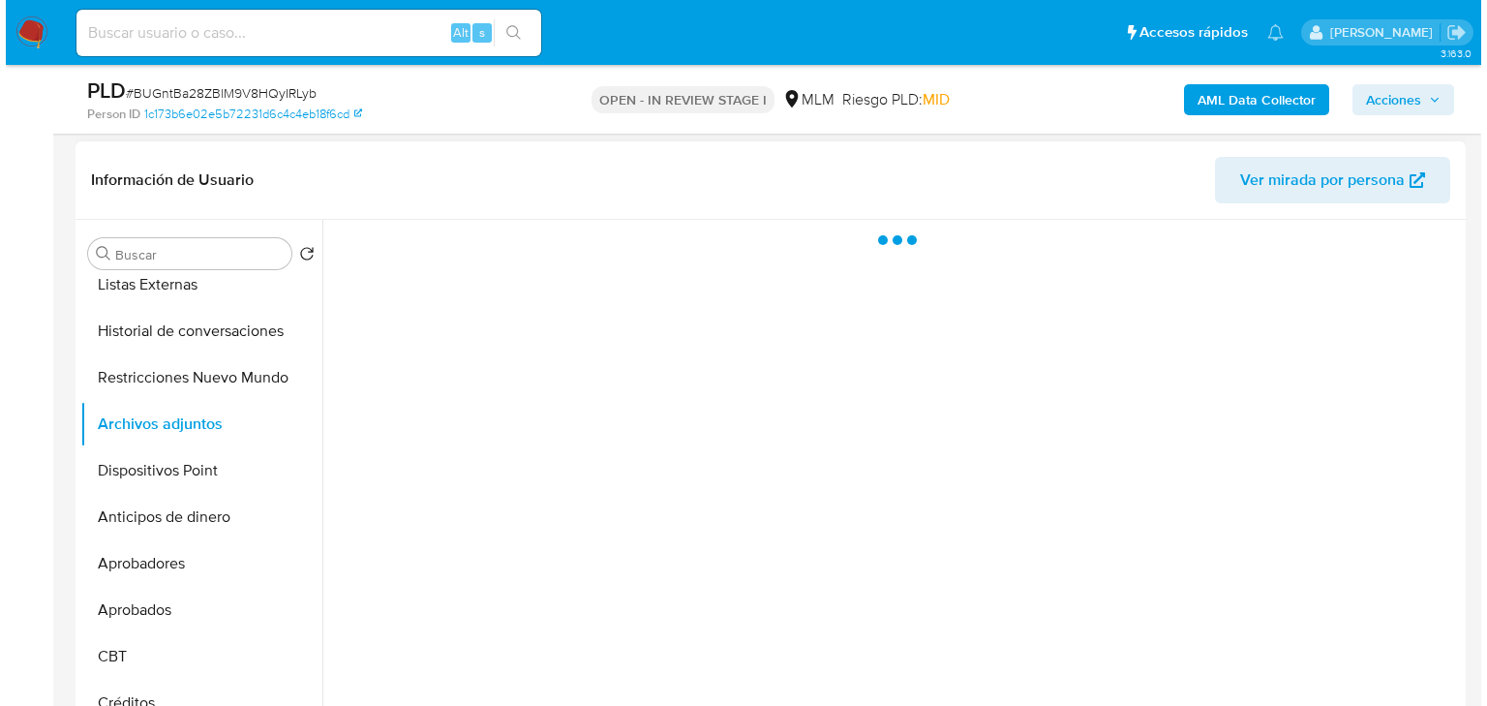
scroll to position [310, 0]
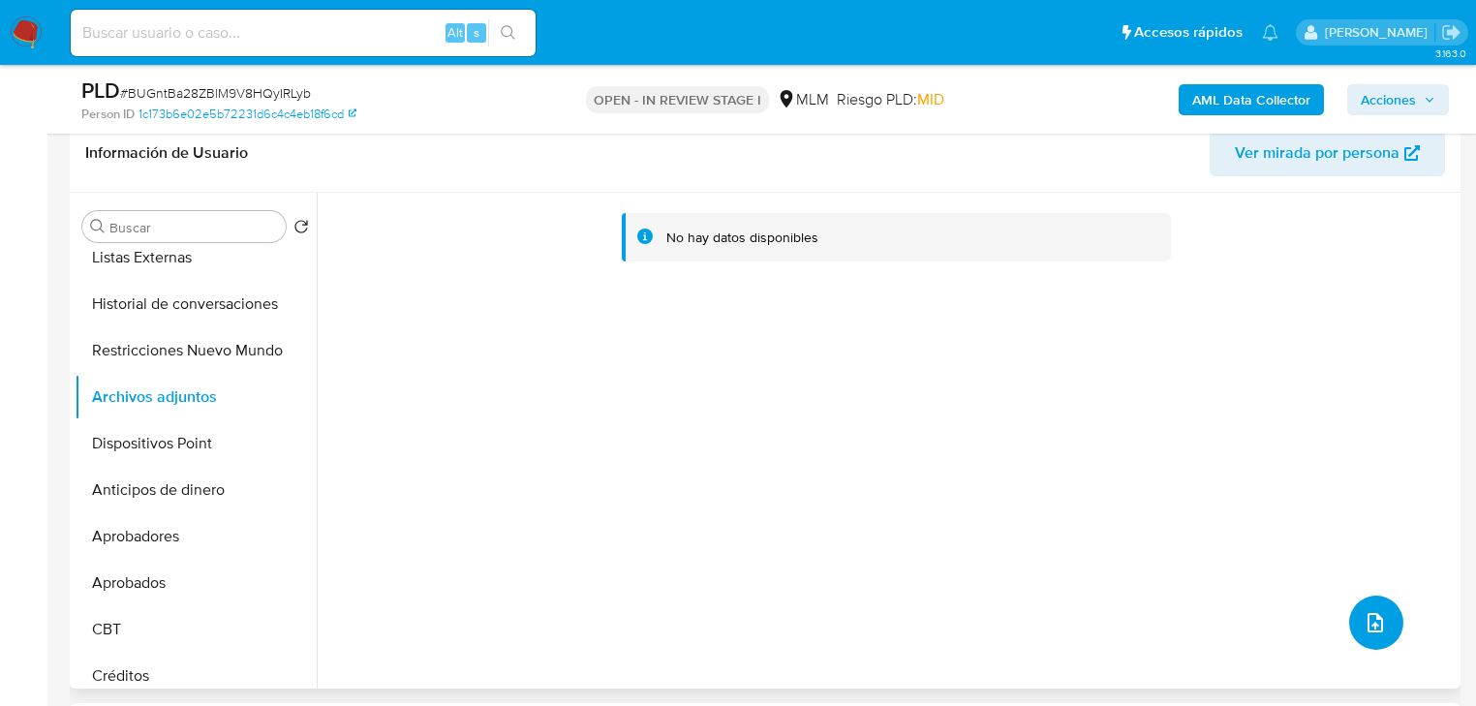
click at [1364, 611] on span "upload-file" at bounding box center [1375, 622] width 23 height 23
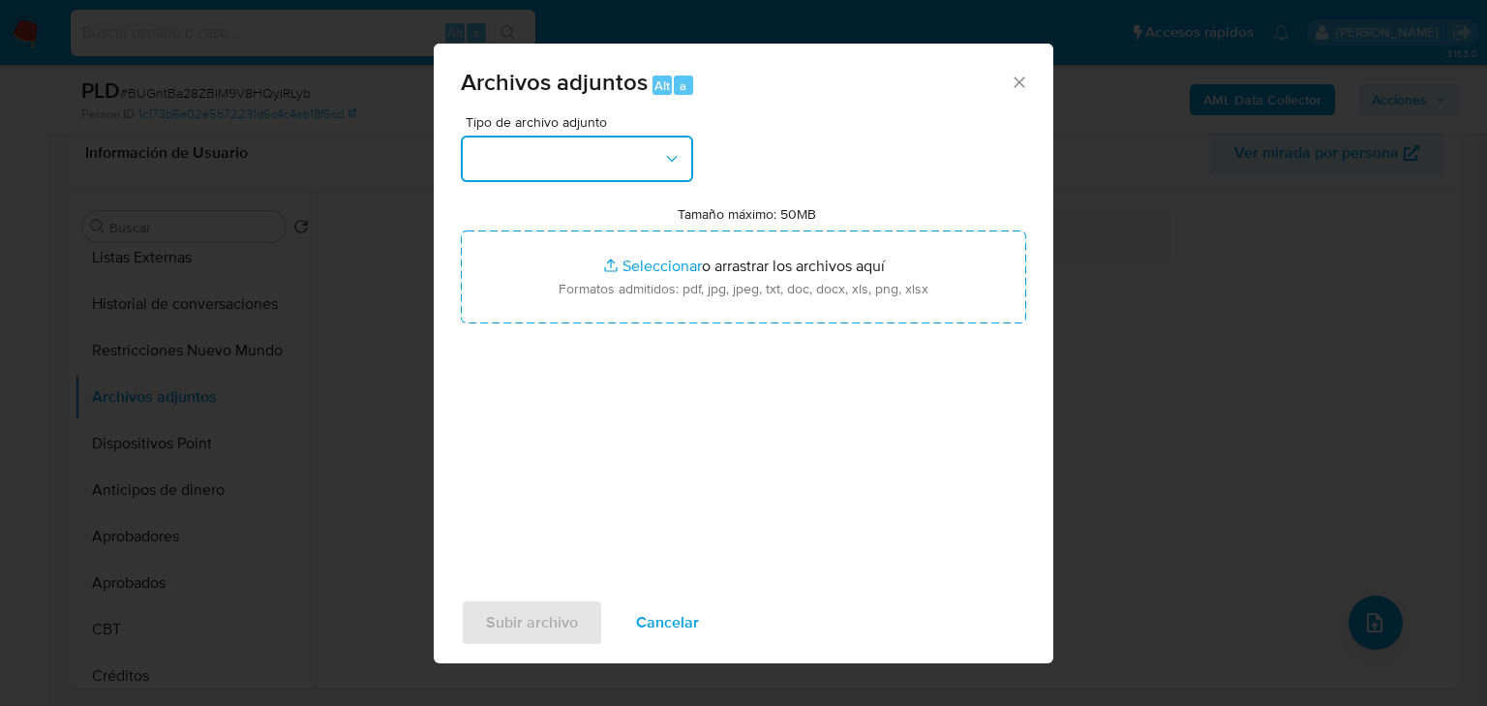
click at [514, 175] on button "button" at bounding box center [577, 159] width 232 height 46
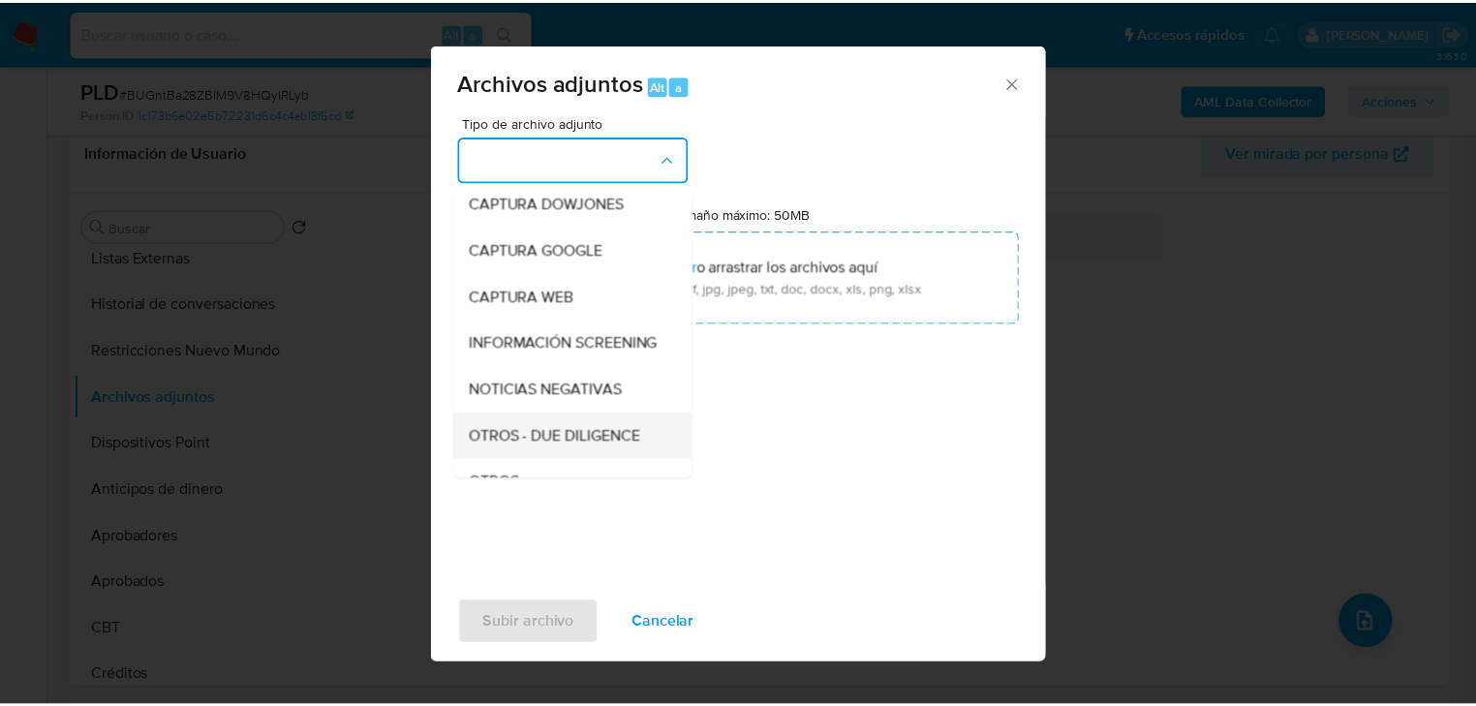
scroll to position [132, 0]
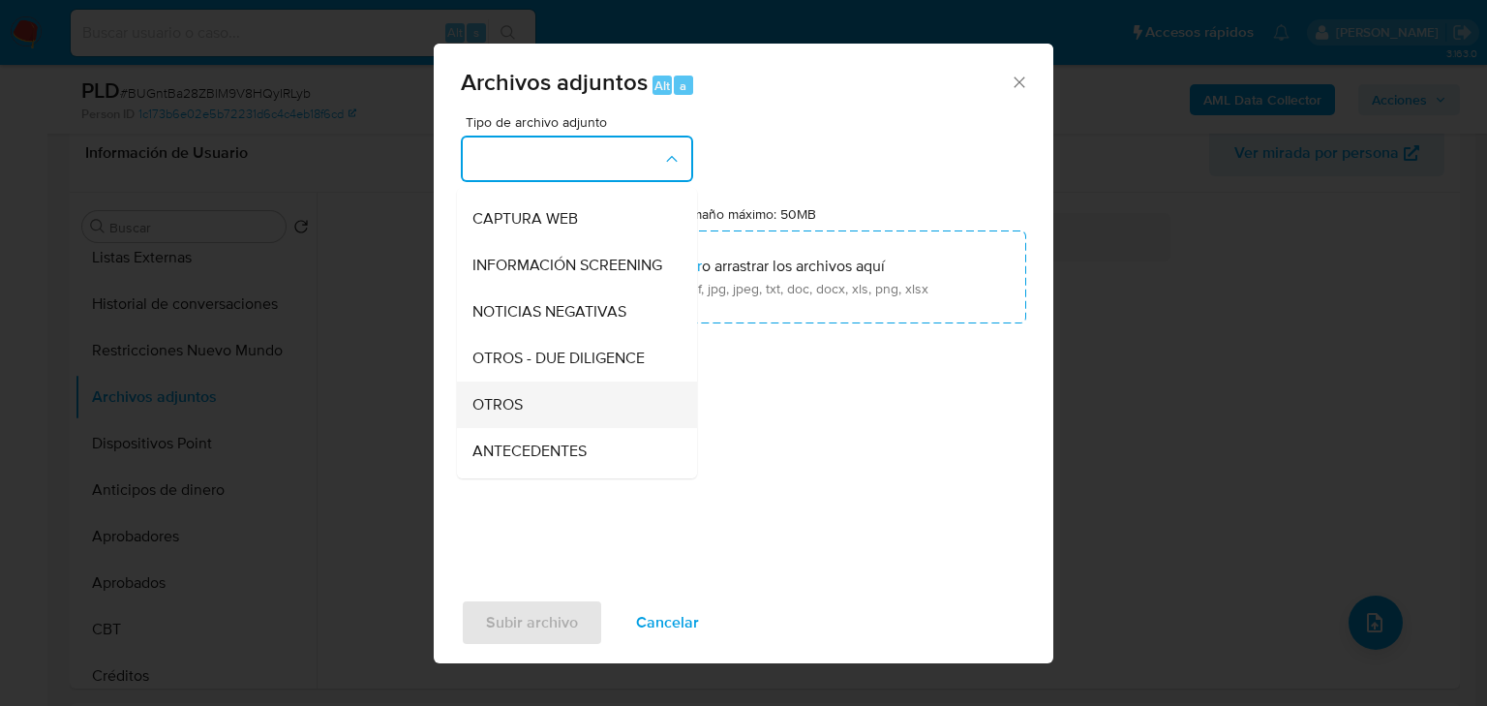
click at [518, 414] on span "OTROS" at bounding box center [498, 404] width 50 height 19
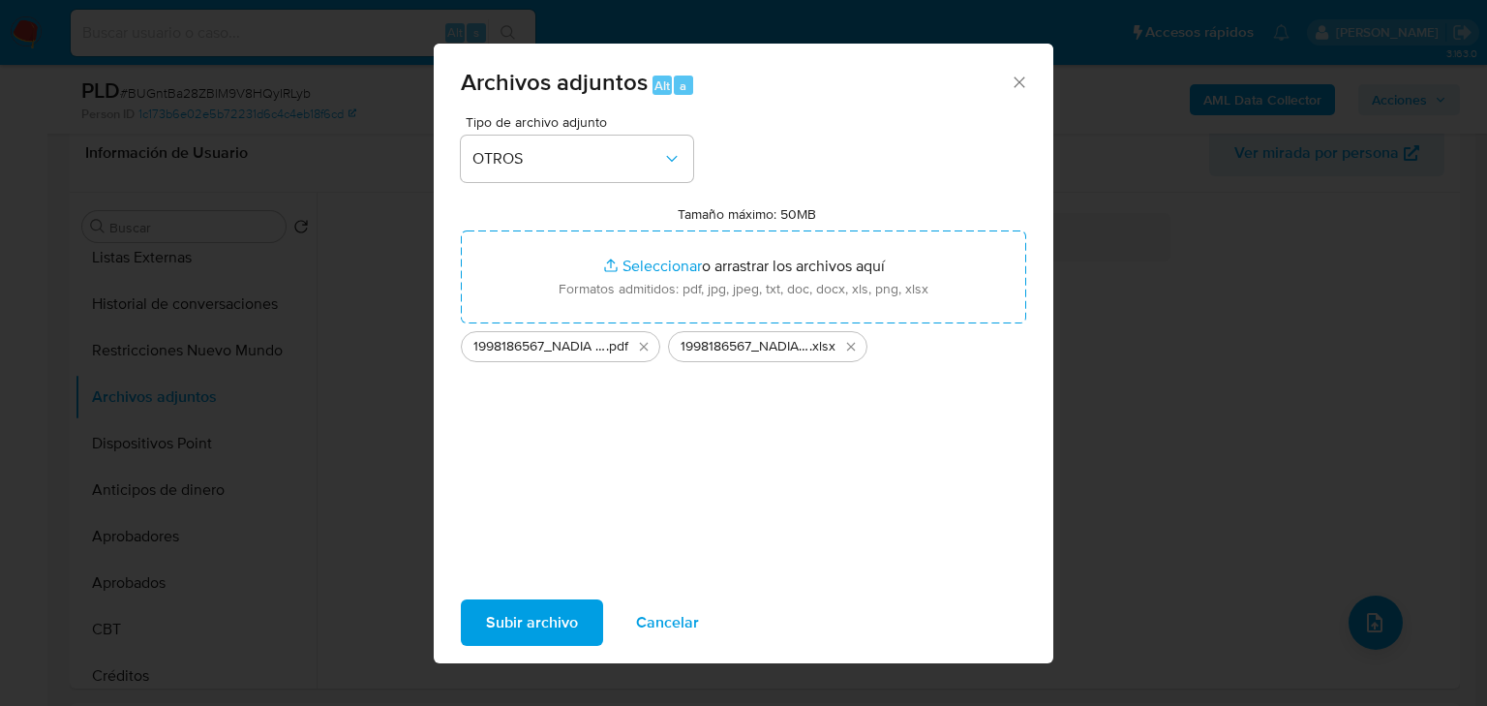
click at [500, 624] on span "Subir archivo" at bounding box center [532, 622] width 92 height 43
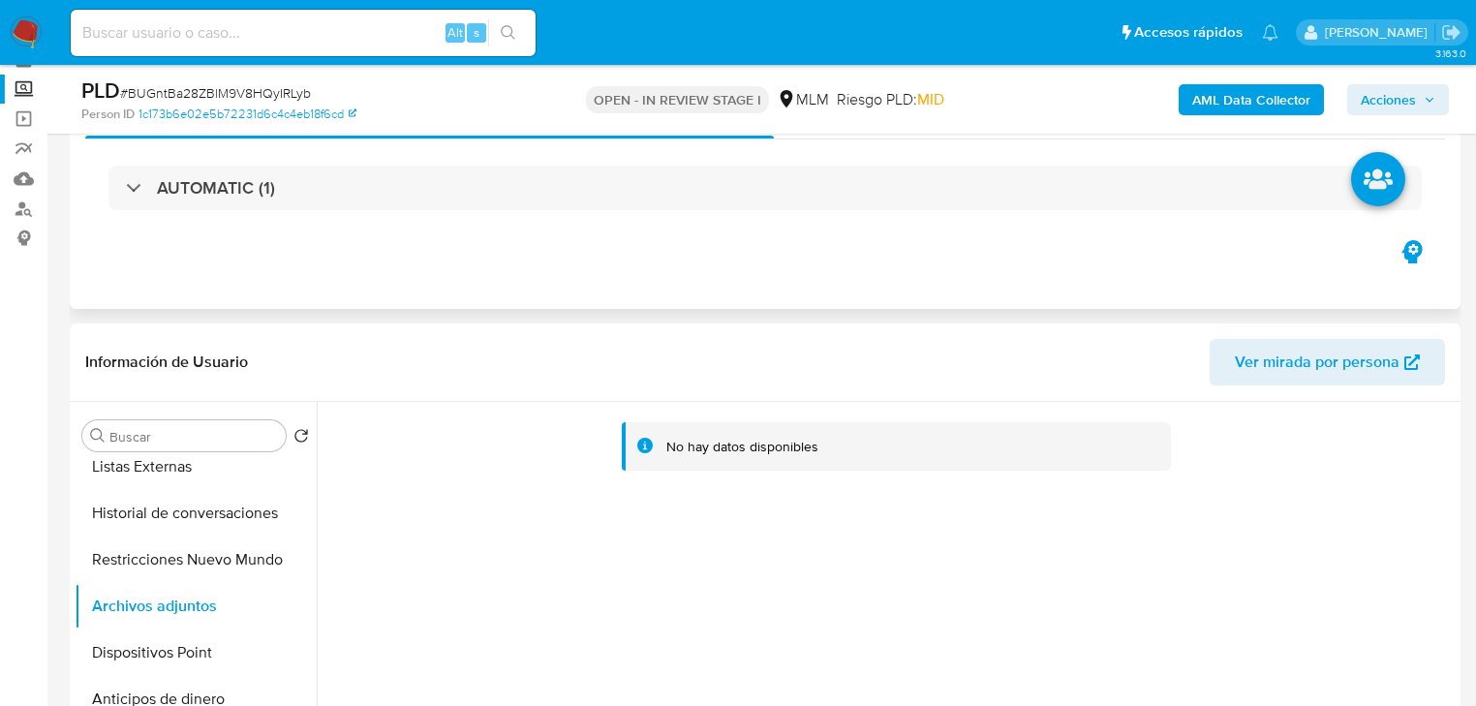
scroll to position [0, 0]
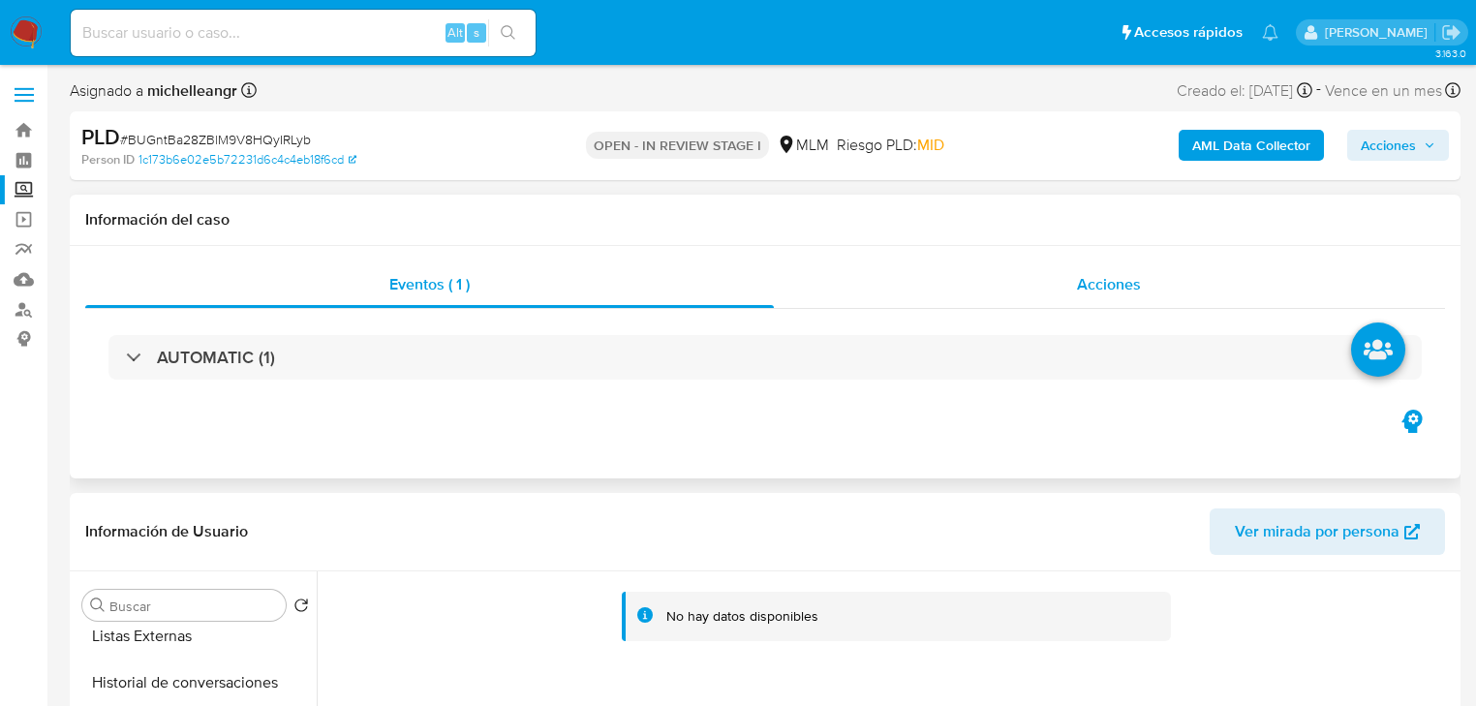
click at [1094, 286] on span "Acciones" at bounding box center [1109, 284] width 64 height 22
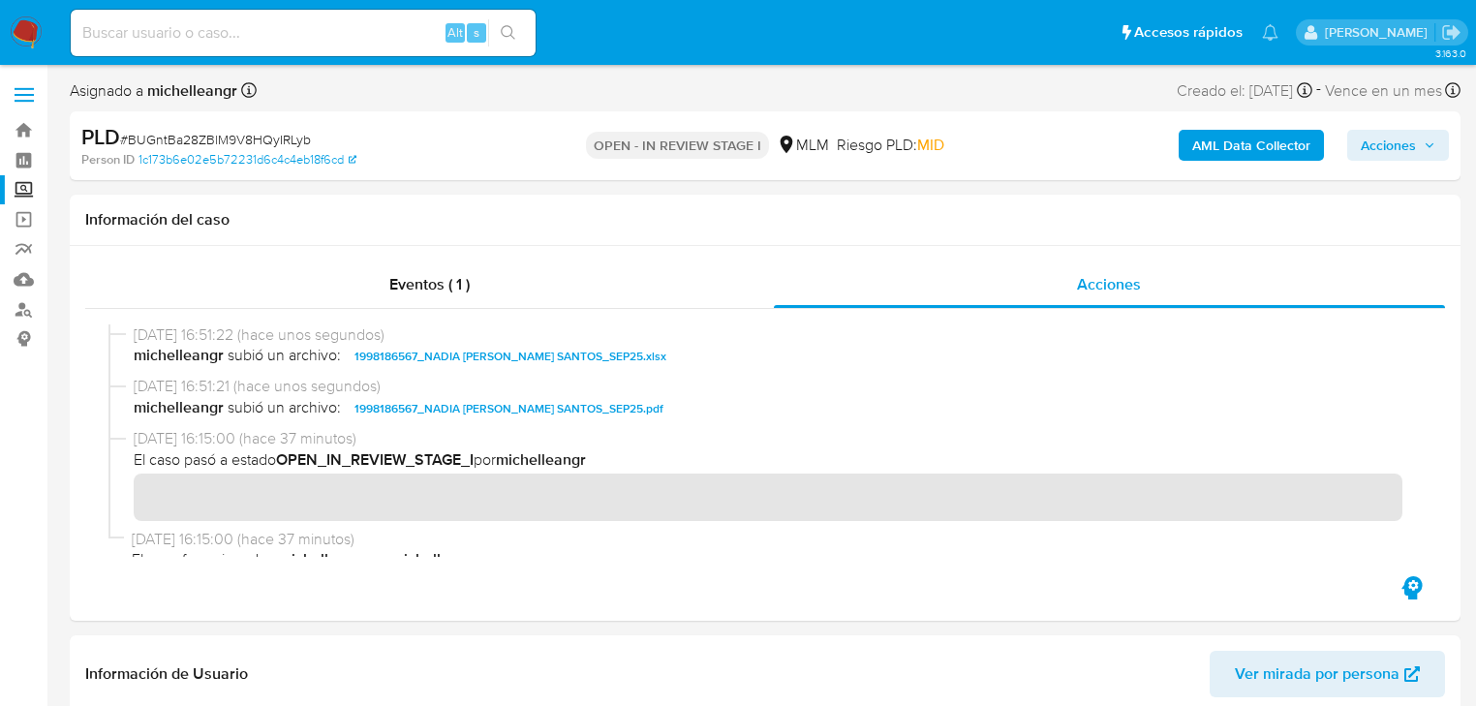
click at [1369, 139] on span "Acciones" at bounding box center [1388, 145] width 55 height 31
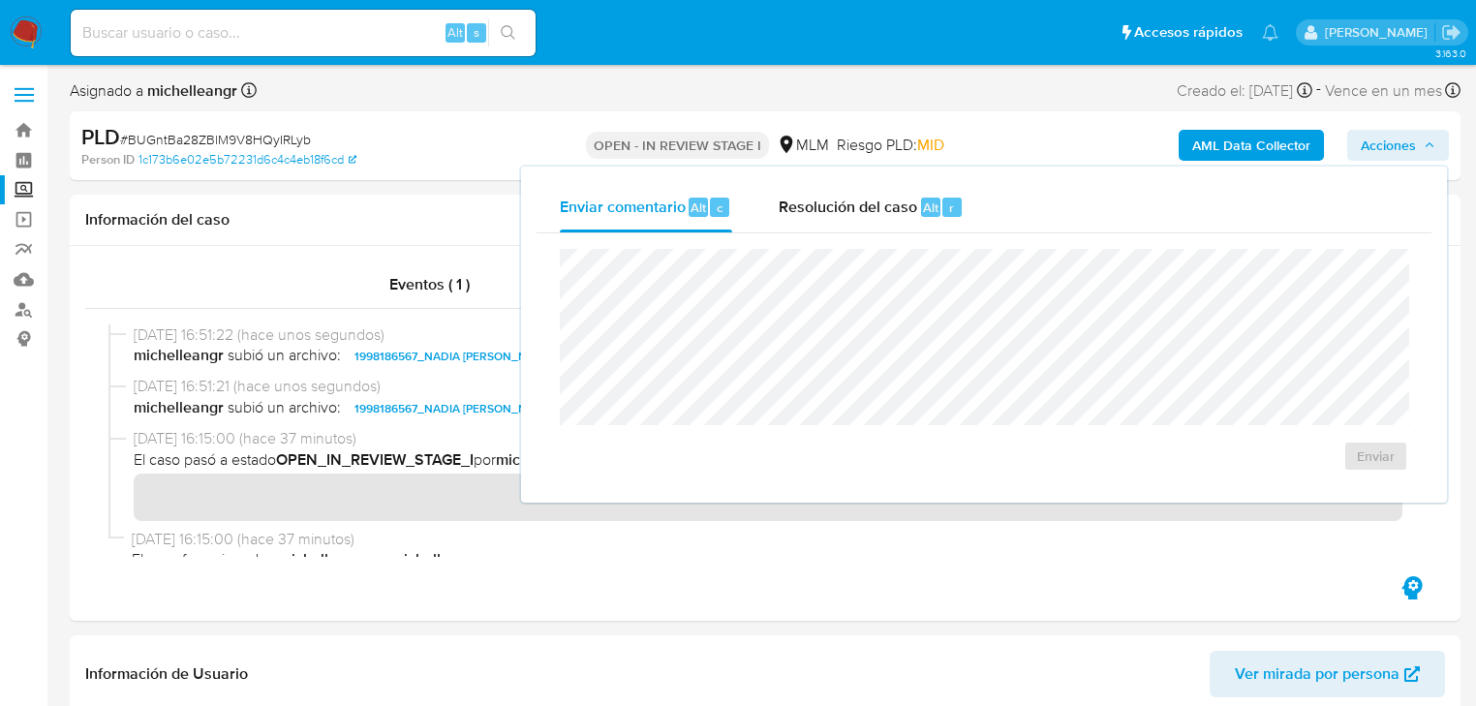
drag, startPoint x: 826, startPoint y: 221, endPoint x: 825, endPoint y: 241, distance: 20.4
click at [826, 220] on div "Resolución del caso Alt r" at bounding box center [871, 207] width 185 height 50
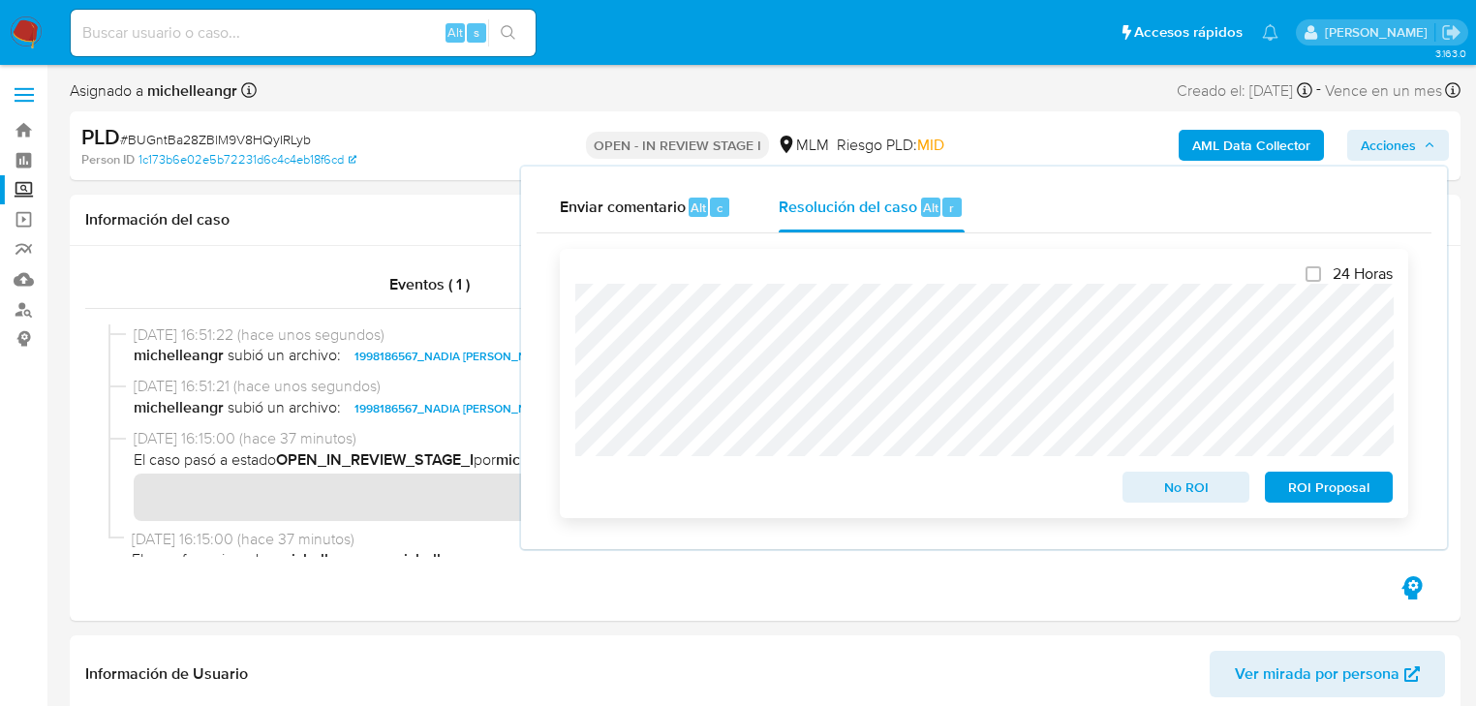
click at [1166, 485] on span "No ROI" at bounding box center [1186, 487] width 101 height 27
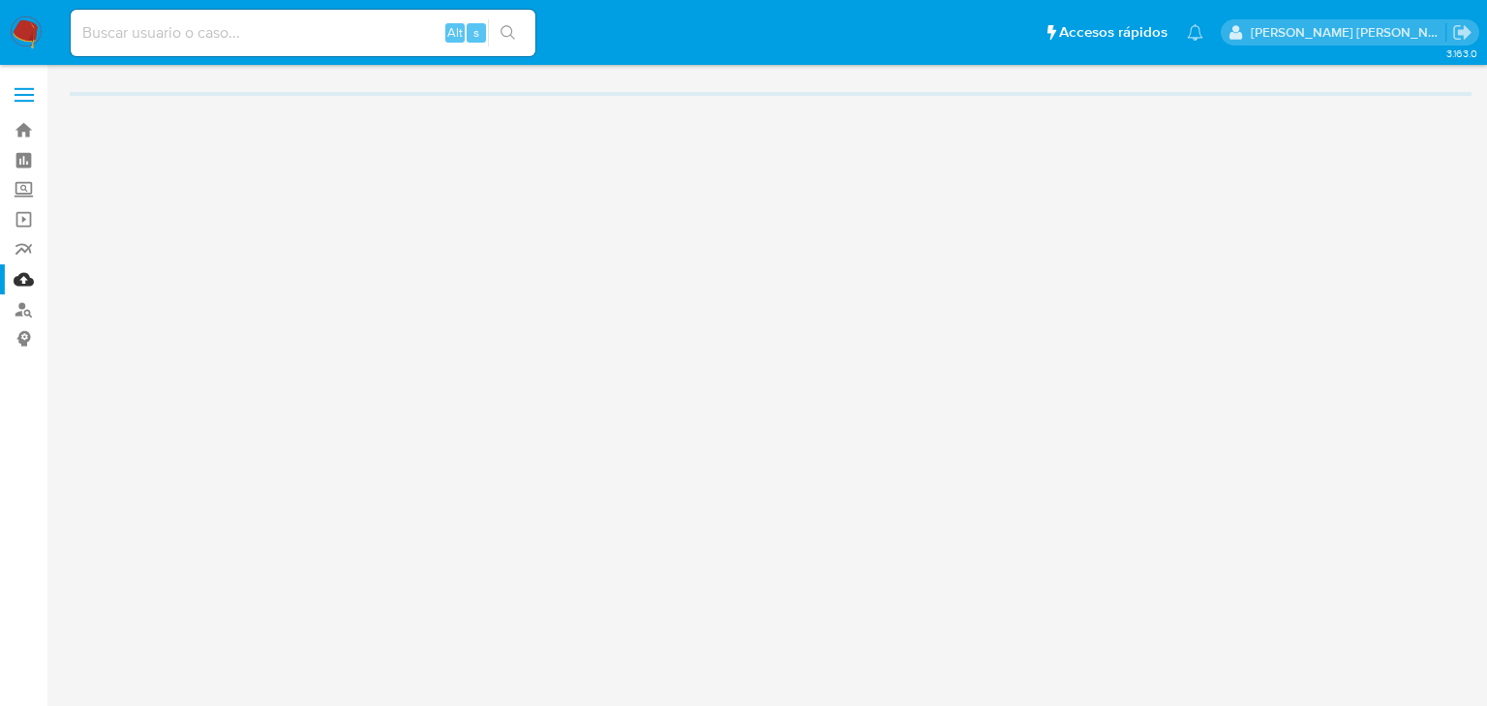
click at [25, 30] on img at bounding box center [26, 32] width 33 height 33
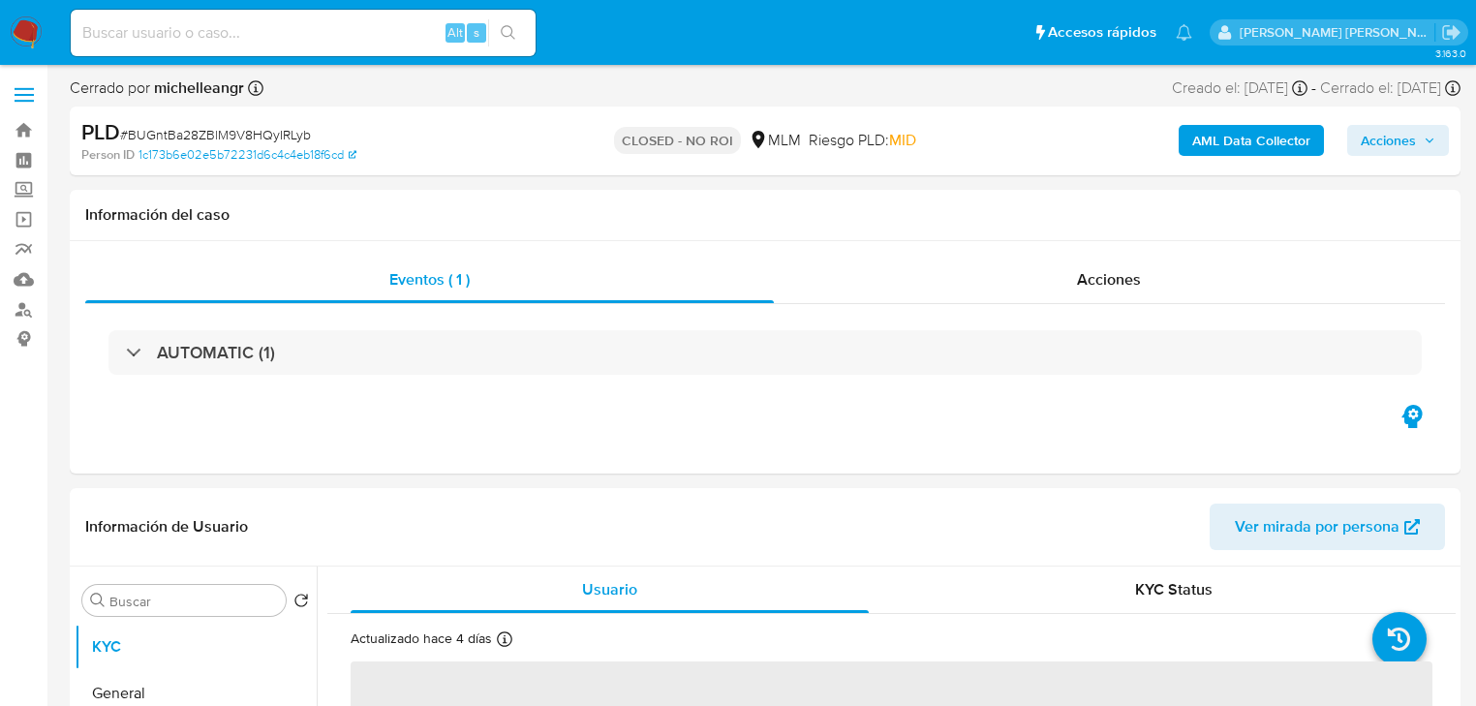
select select "10"
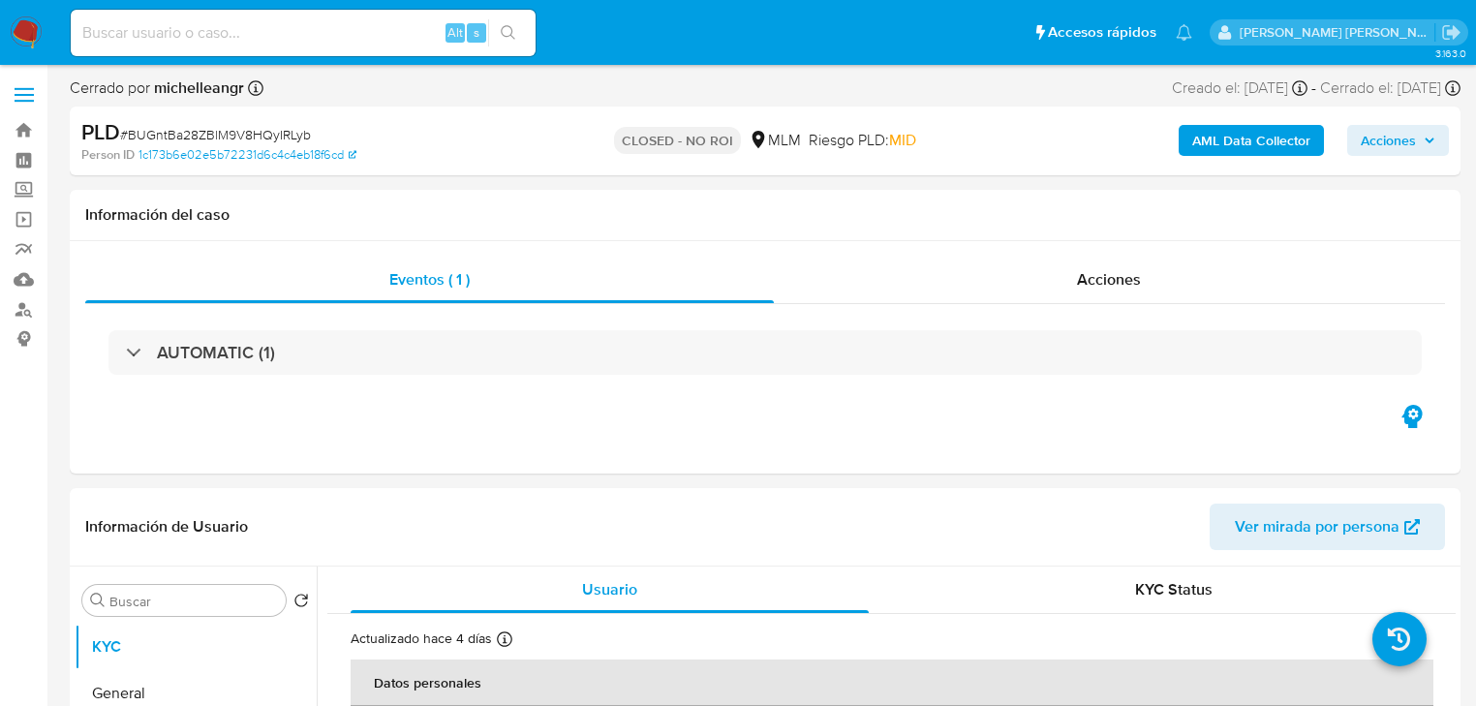
click at [254, 28] on input at bounding box center [303, 32] width 465 height 25
paste input "nOkB2cifeLFViQLdhRjim9Zj"
type input "nOkB2cifeLFViQLdhRjim9Zj"
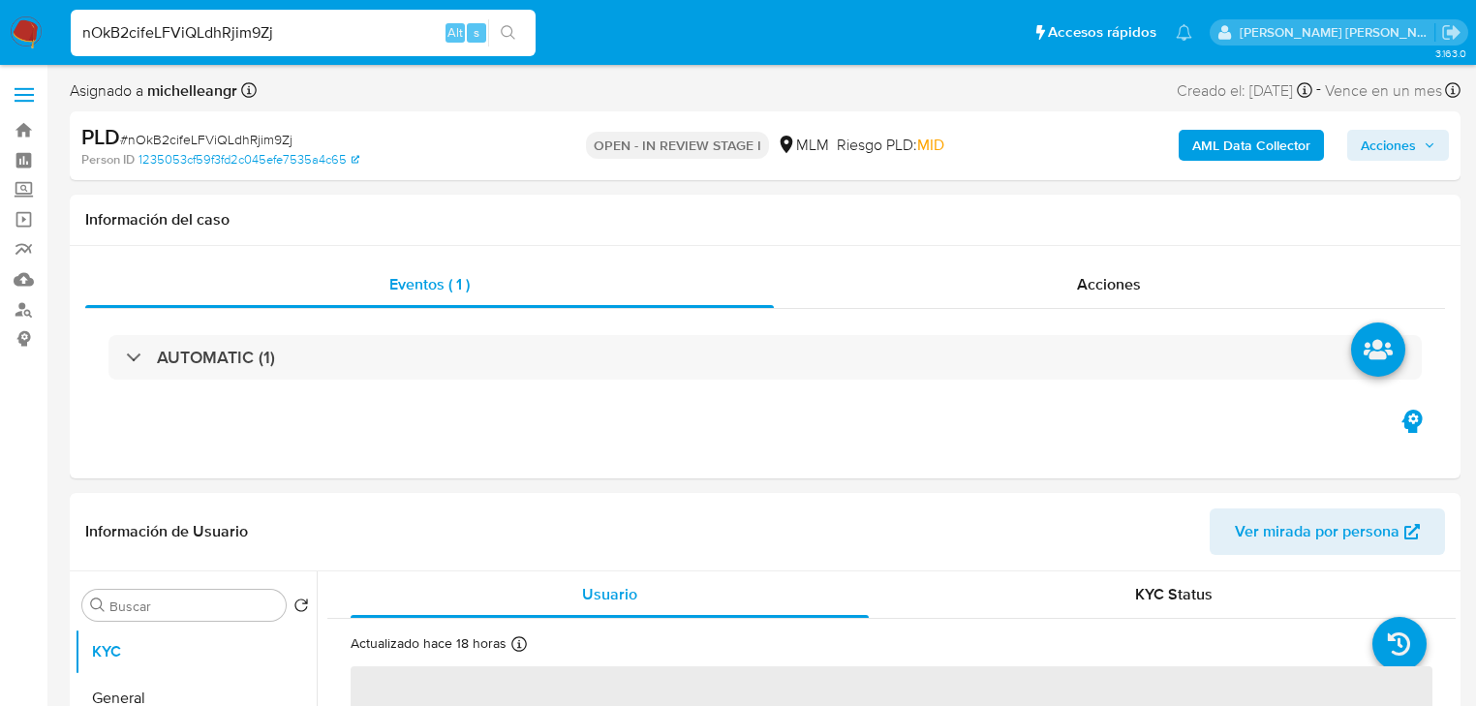
select select "10"
paste input "eBQfgc5zHGLMUMtF1CyndAr1"
type input "eBQfgc5zHGLMUMtF1CyndAr1"
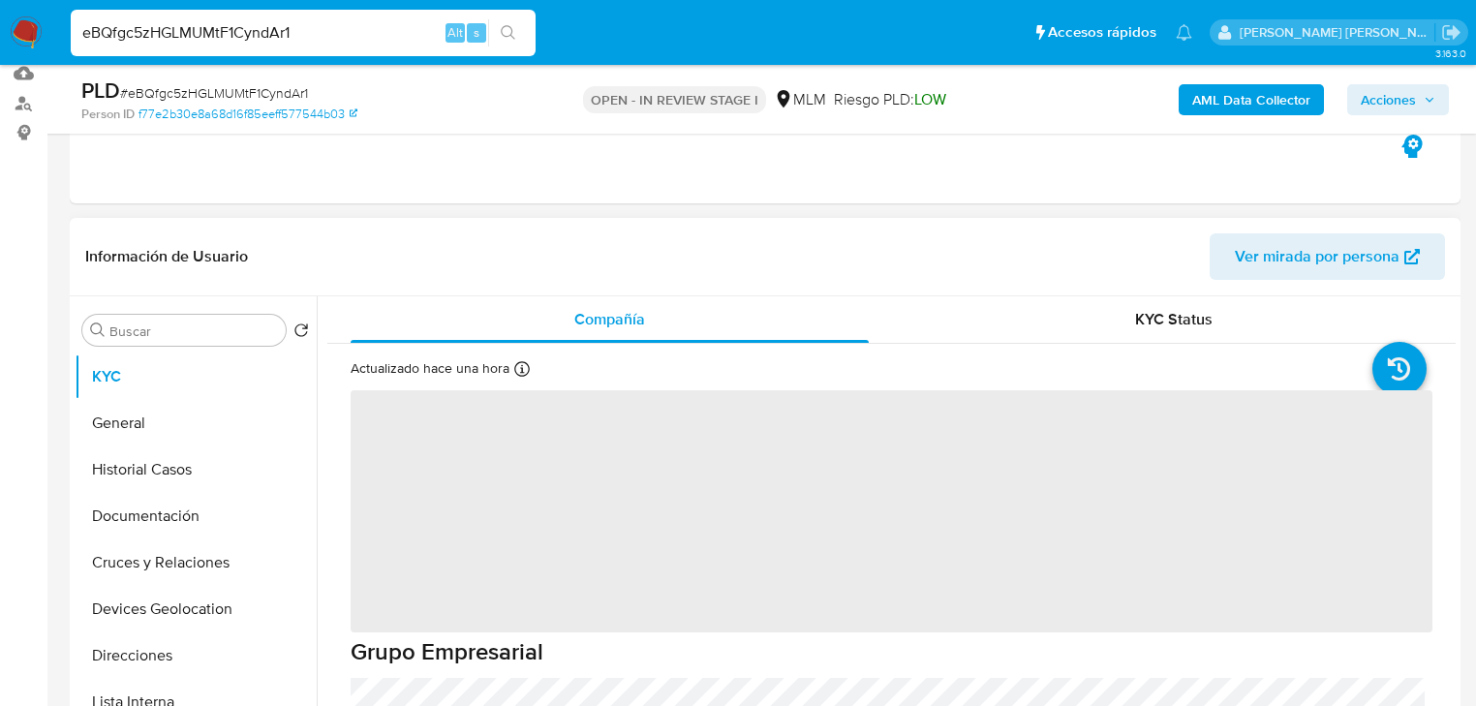
scroll to position [232, 0]
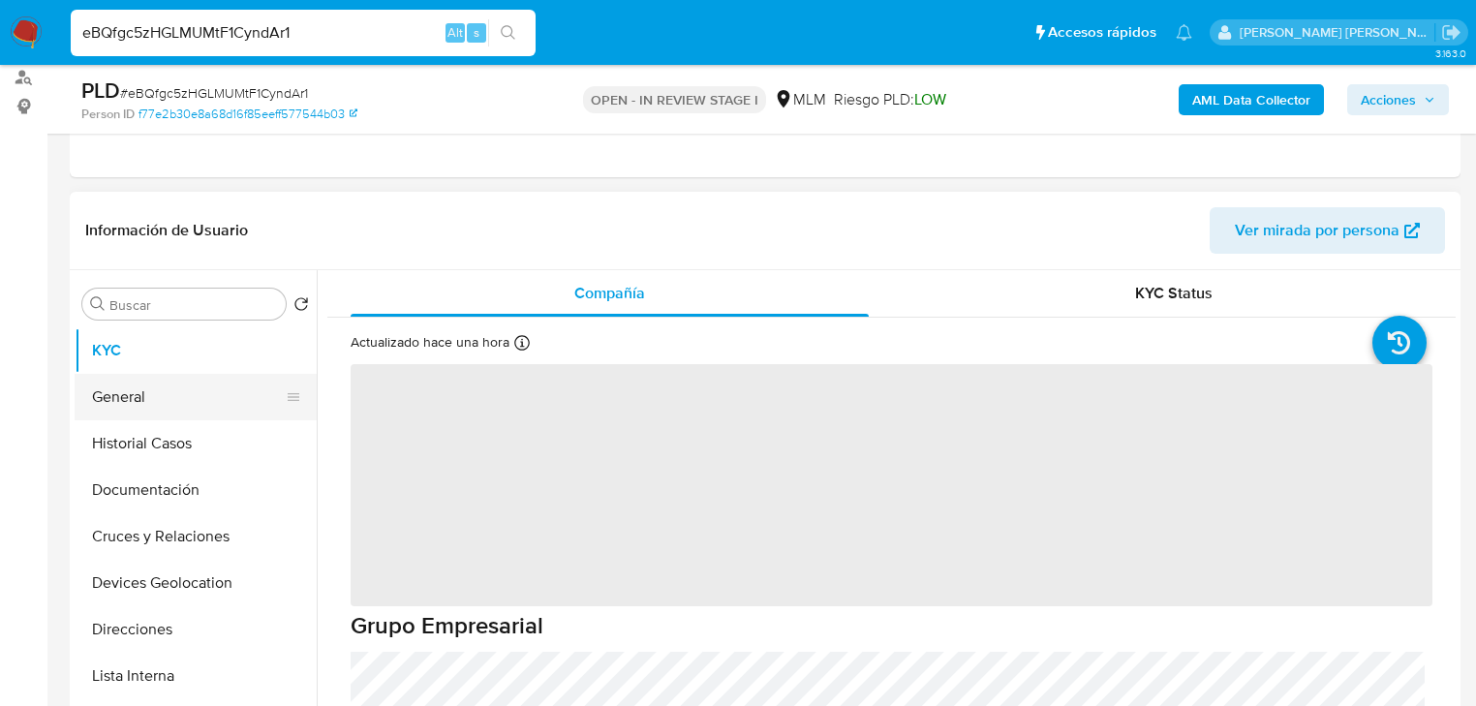
select select "10"
click at [157, 388] on button "General" at bounding box center [188, 397] width 227 height 46
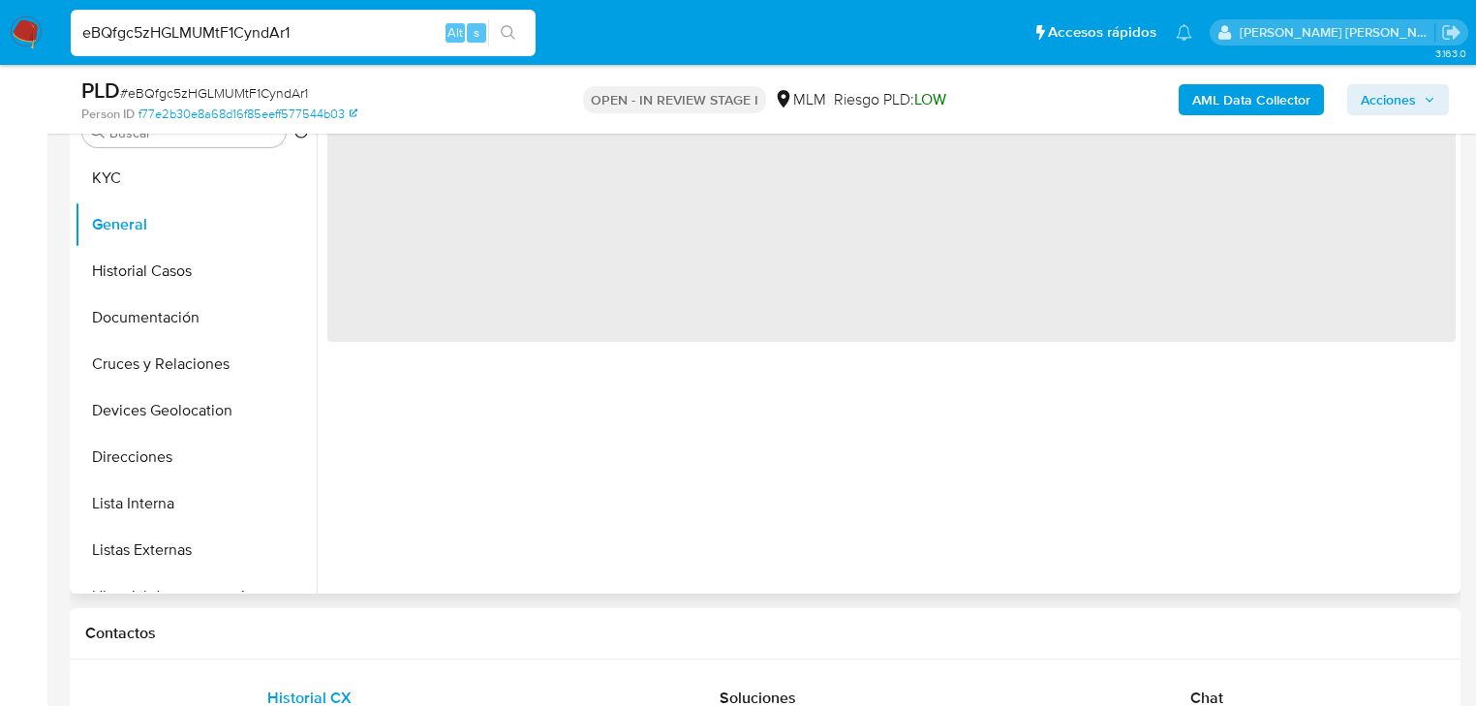
scroll to position [387, 0]
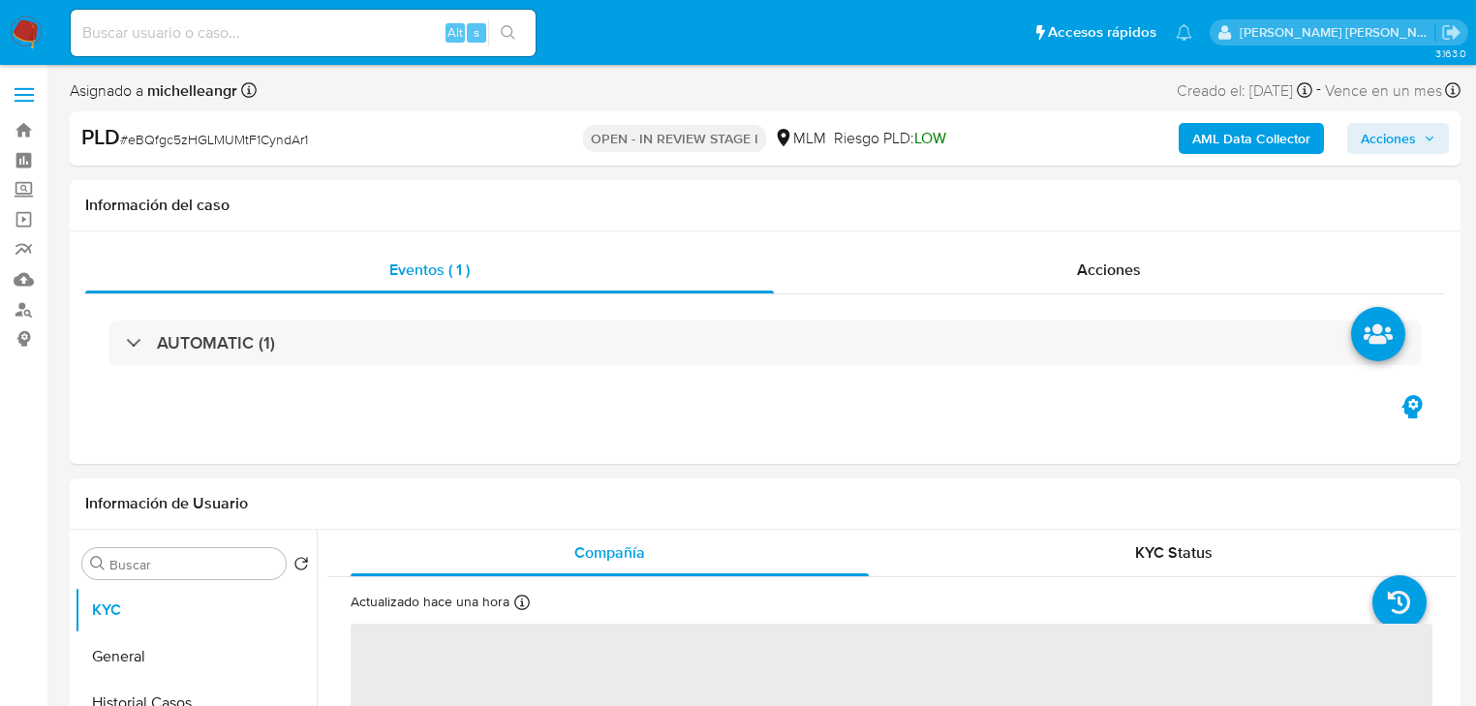
select select "10"
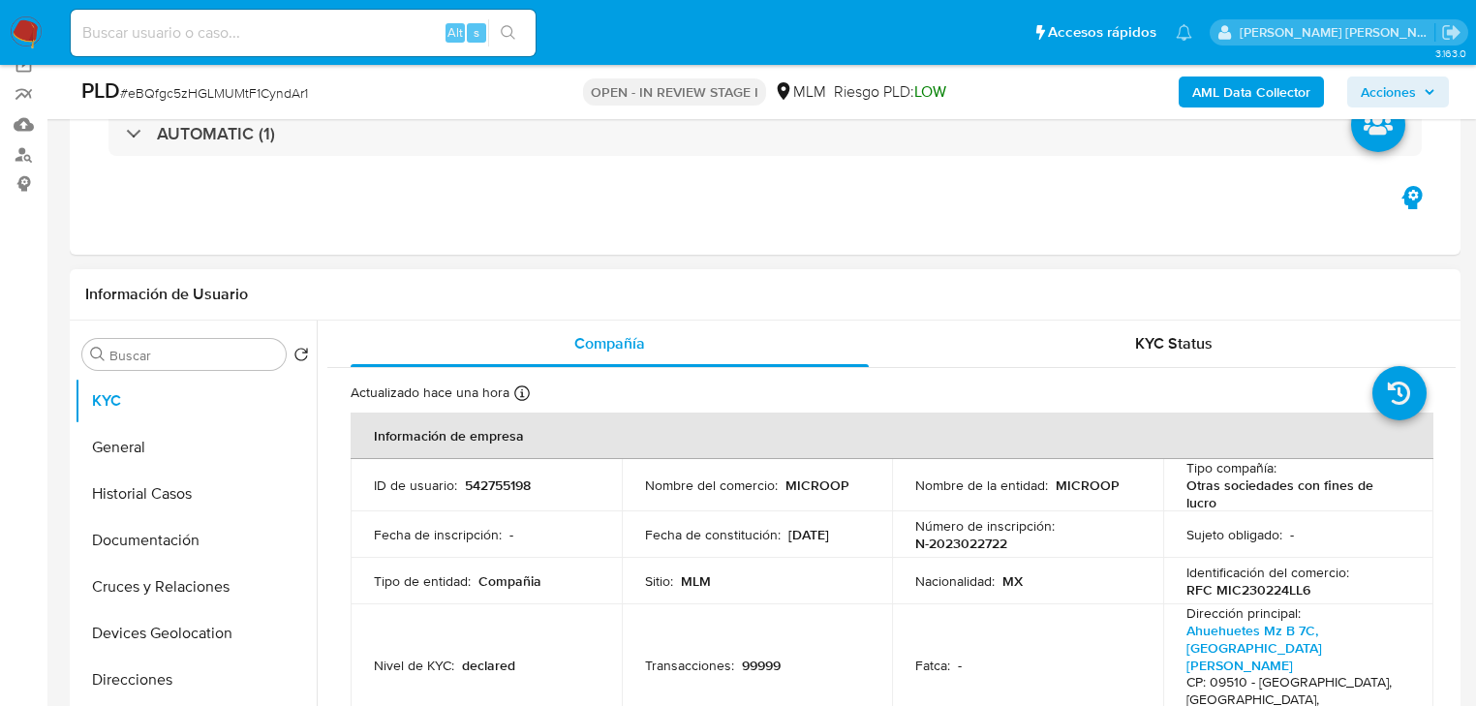
scroll to position [77, 0]
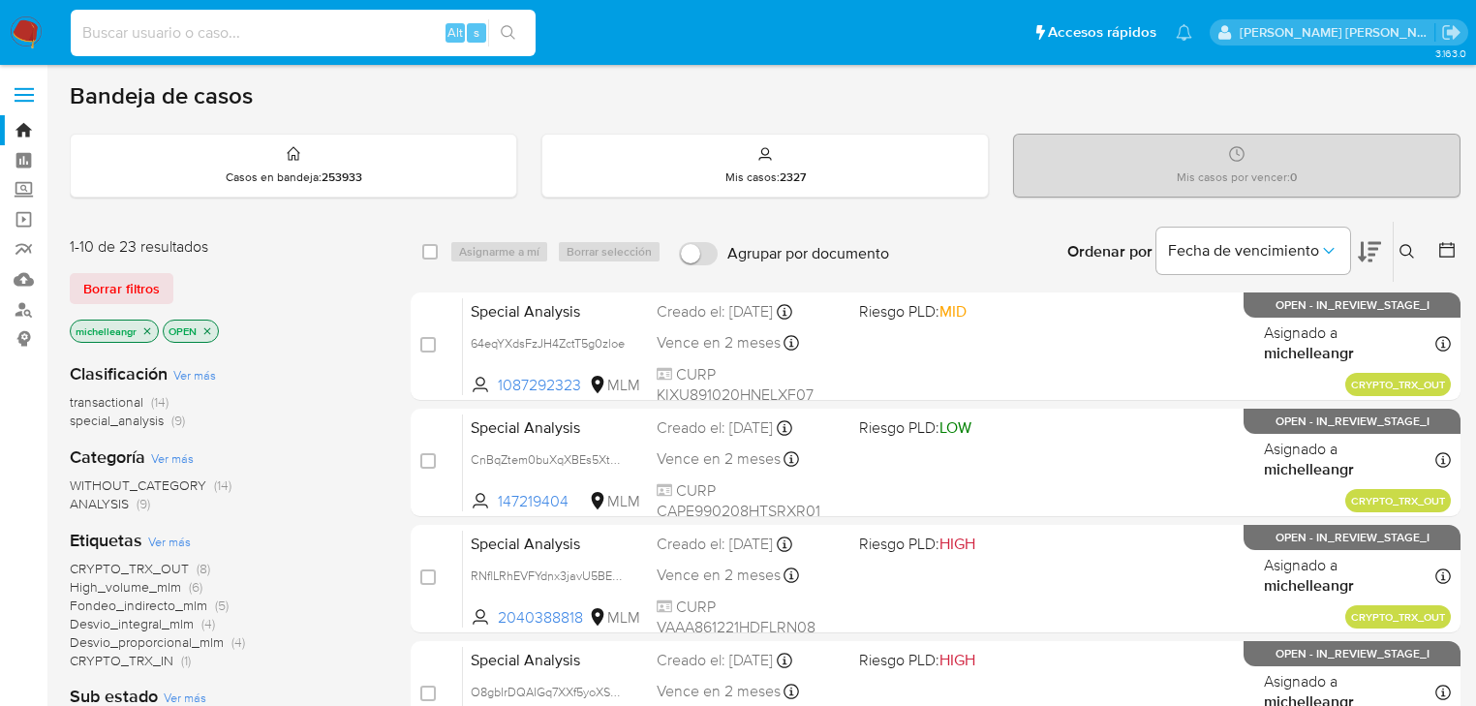
click at [211, 30] on input at bounding box center [303, 32] width 465 height 25
paste input "nOkB2cifeLFViQLdhRjim9Zj"
type input "nOkB2cifeLFViQLdhRjim9Zj"
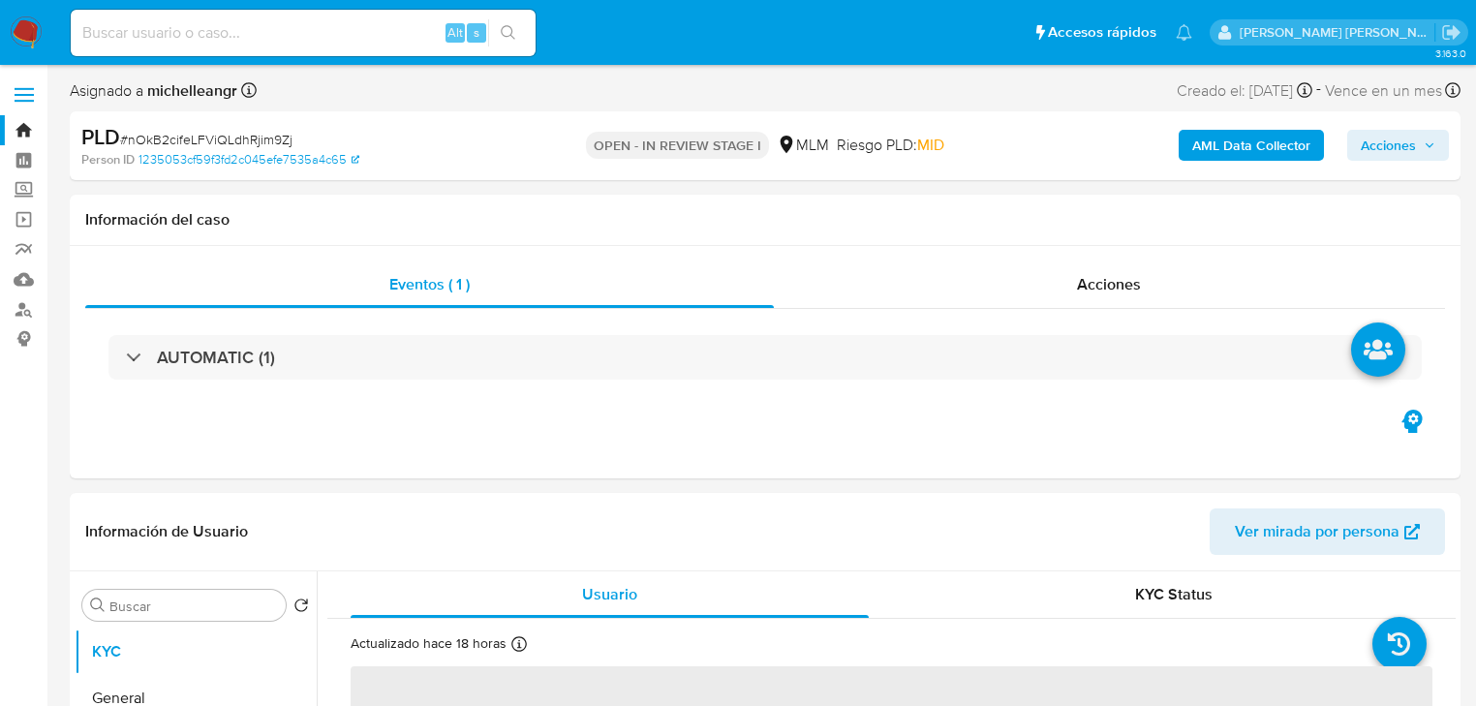
select select "10"
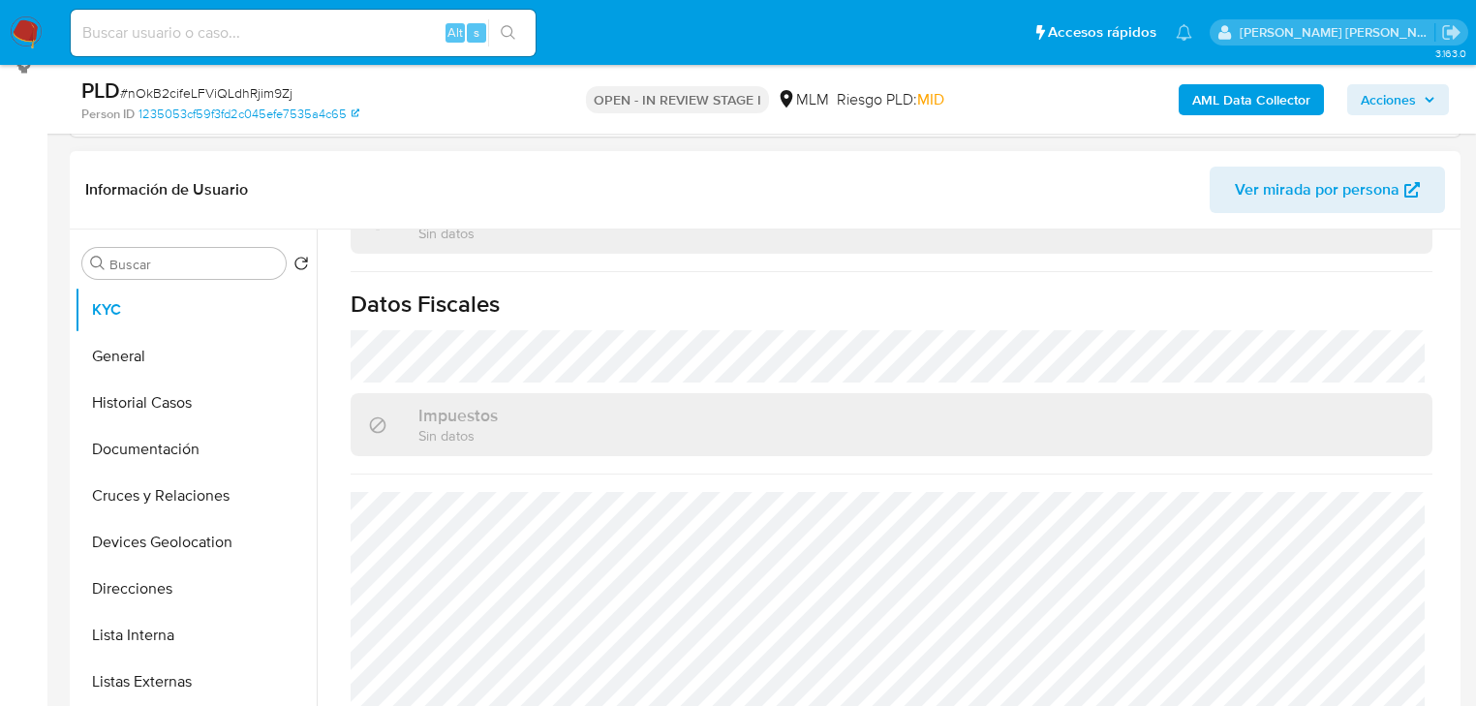
scroll to position [1204, 0]
click at [155, 371] on button "General" at bounding box center [188, 356] width 227 height 46
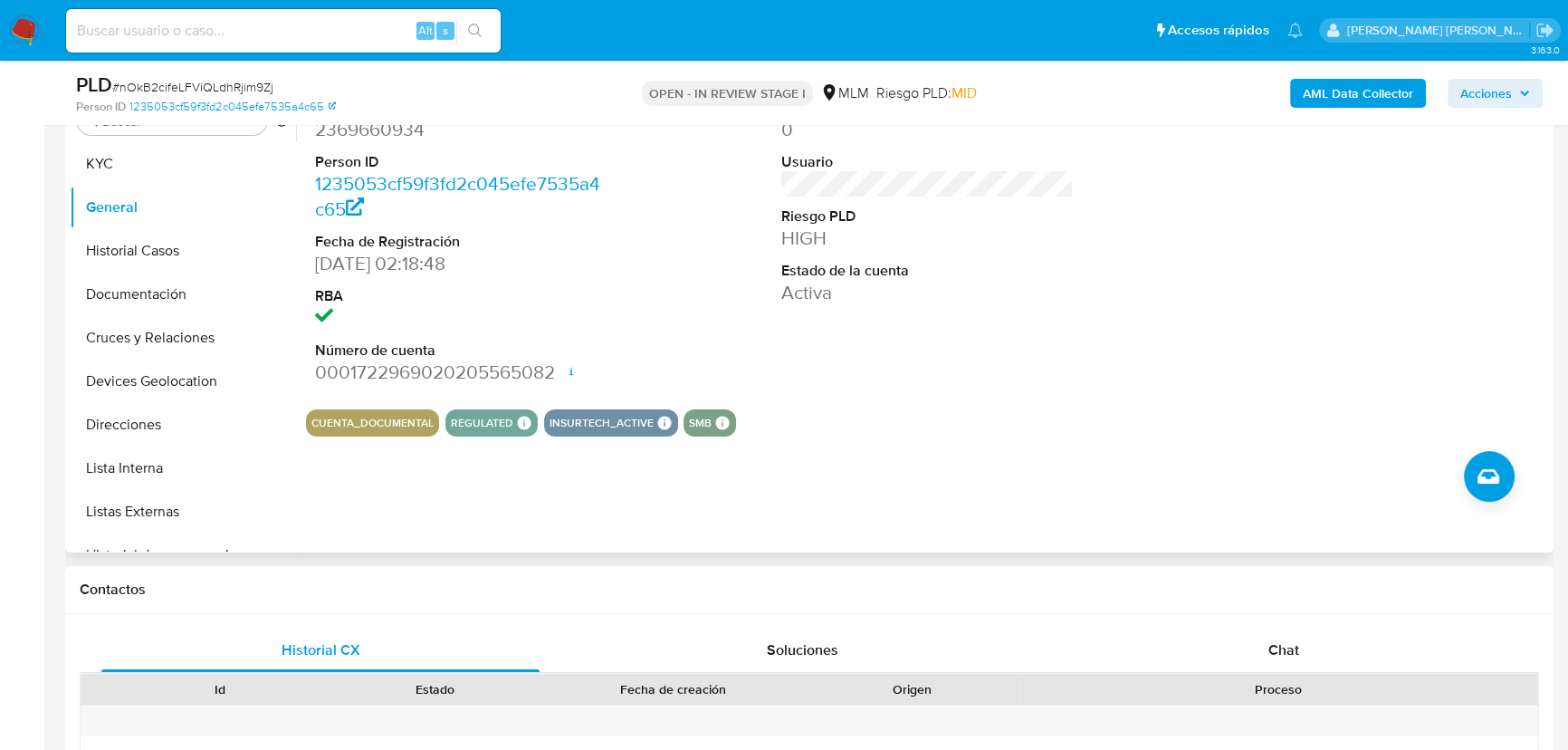
scroll to position [411, 0]
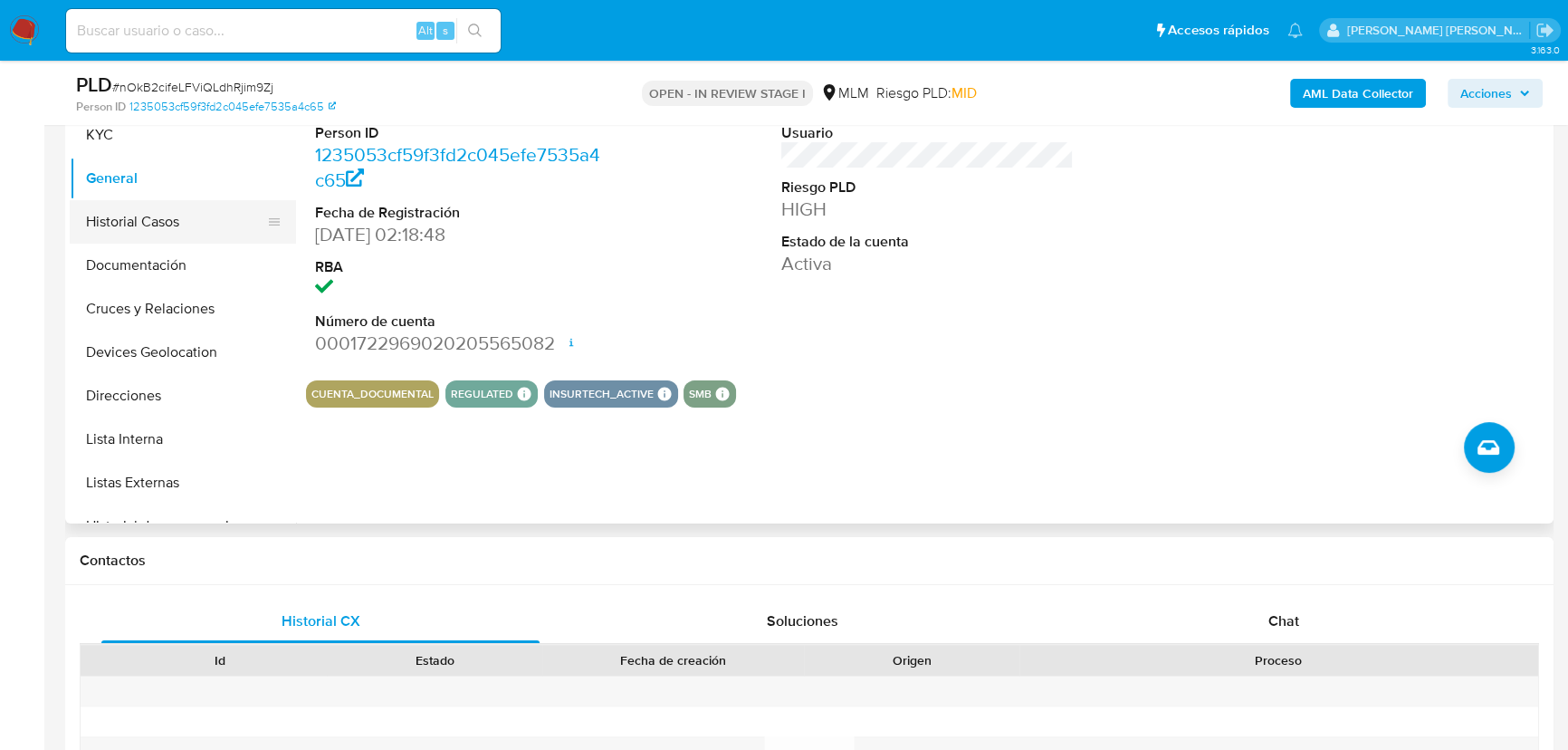
click at [152, 218] on button "Historial Casos" at bounding box center [176, 222] width 212 height 43
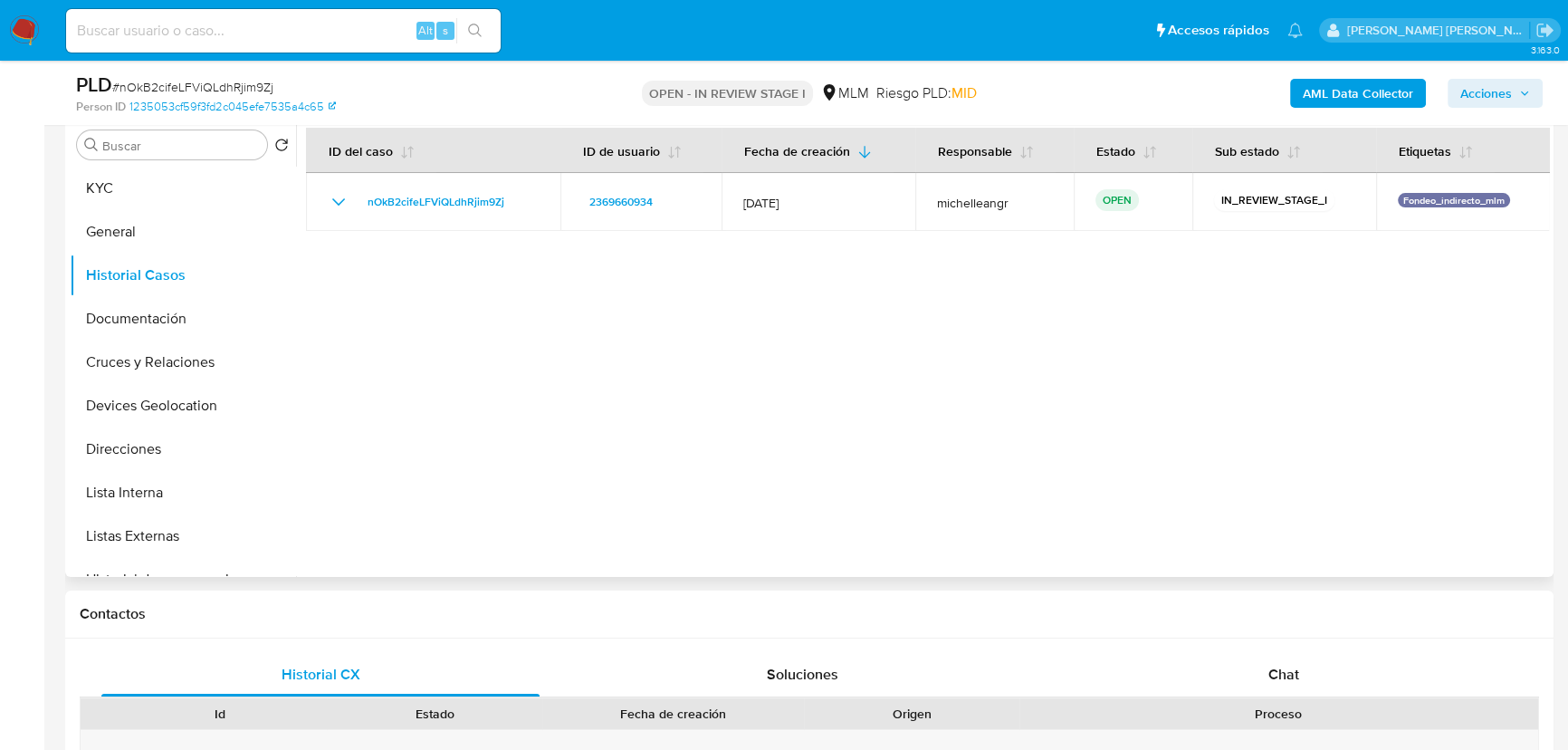
scroll to position [328, 0]
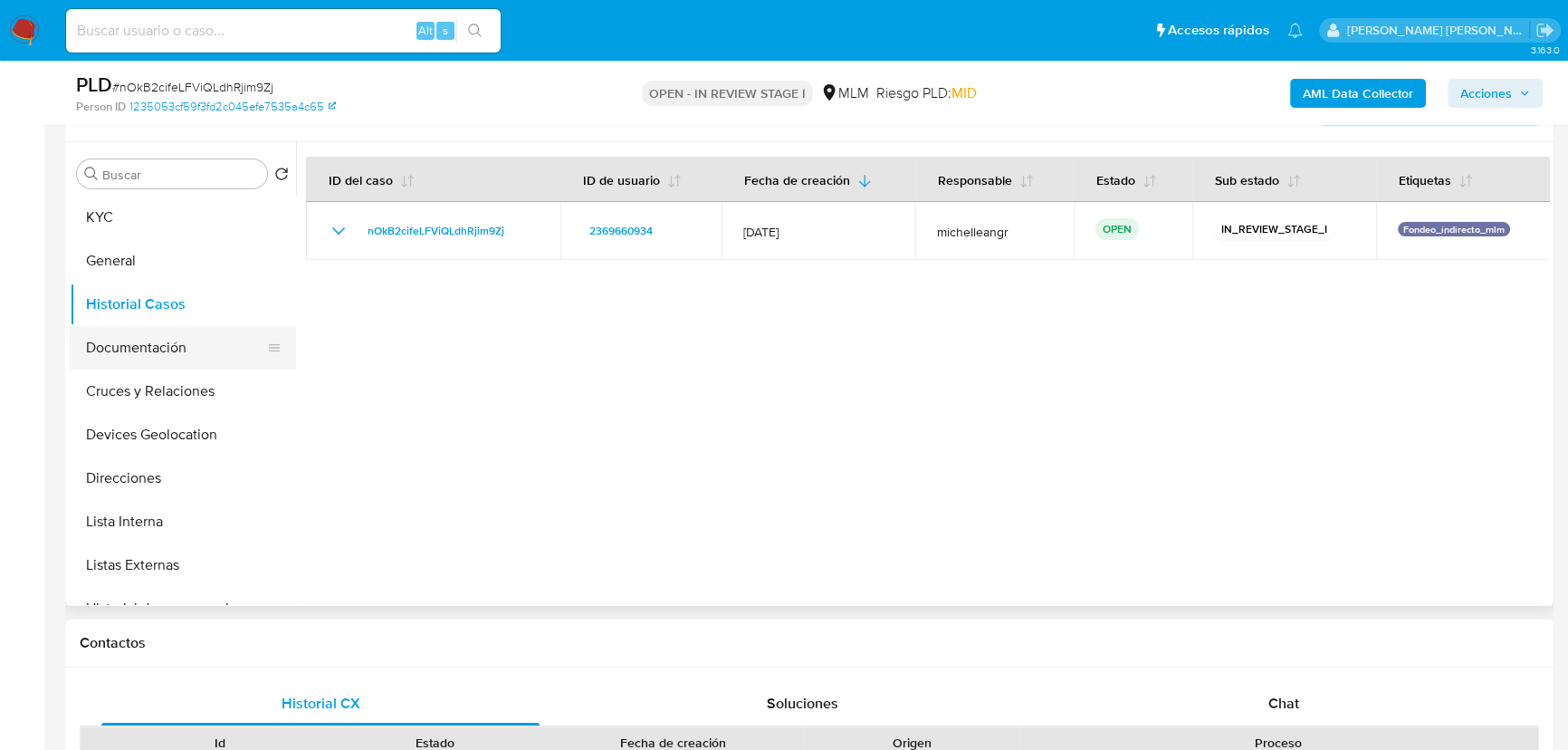
click at [154, 349] on button "Documentación" at bounding box center [176, 348] width 212 height 43
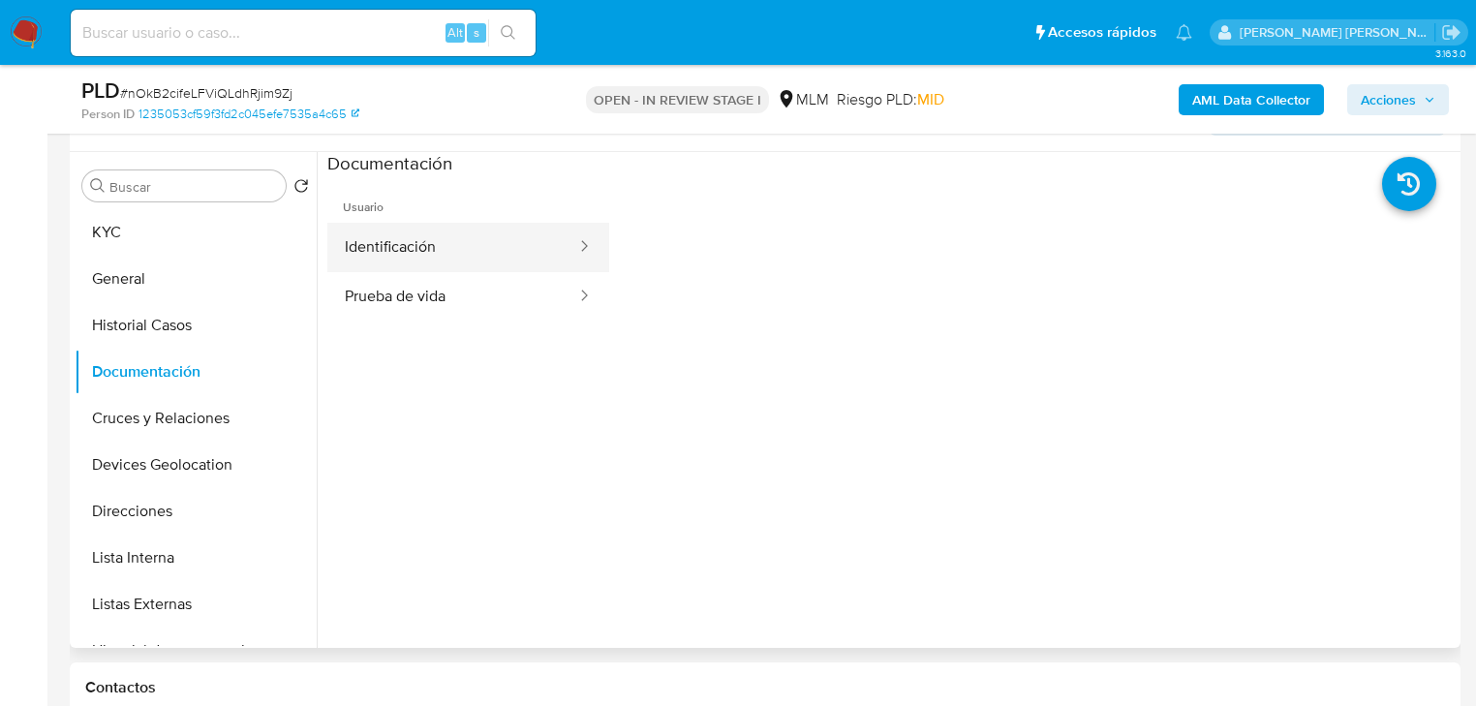
drag, startPoint x: 496, startPoint y: 209, endPoint x: 482, endPoint y: 243, distance: 36.5
click at [496, 209] on span "Usuario" at bounding box center [468, 199] width 282 height 46
click at [484, 240] on button "Identificación" at bounding box center [452, 247] width 251 height 49
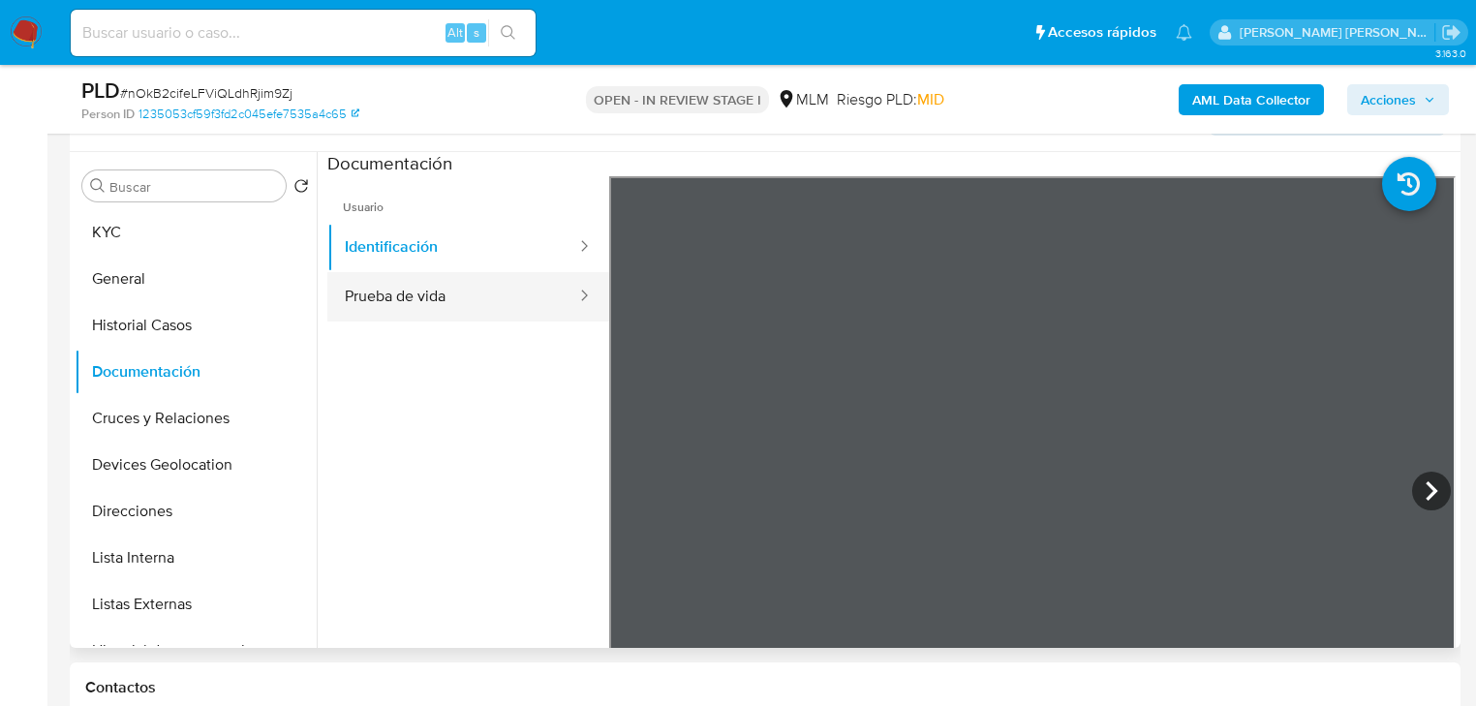
click at [486, 298] on button "Prueba de vida" at bounding box center [452, 296] width 251 height 49
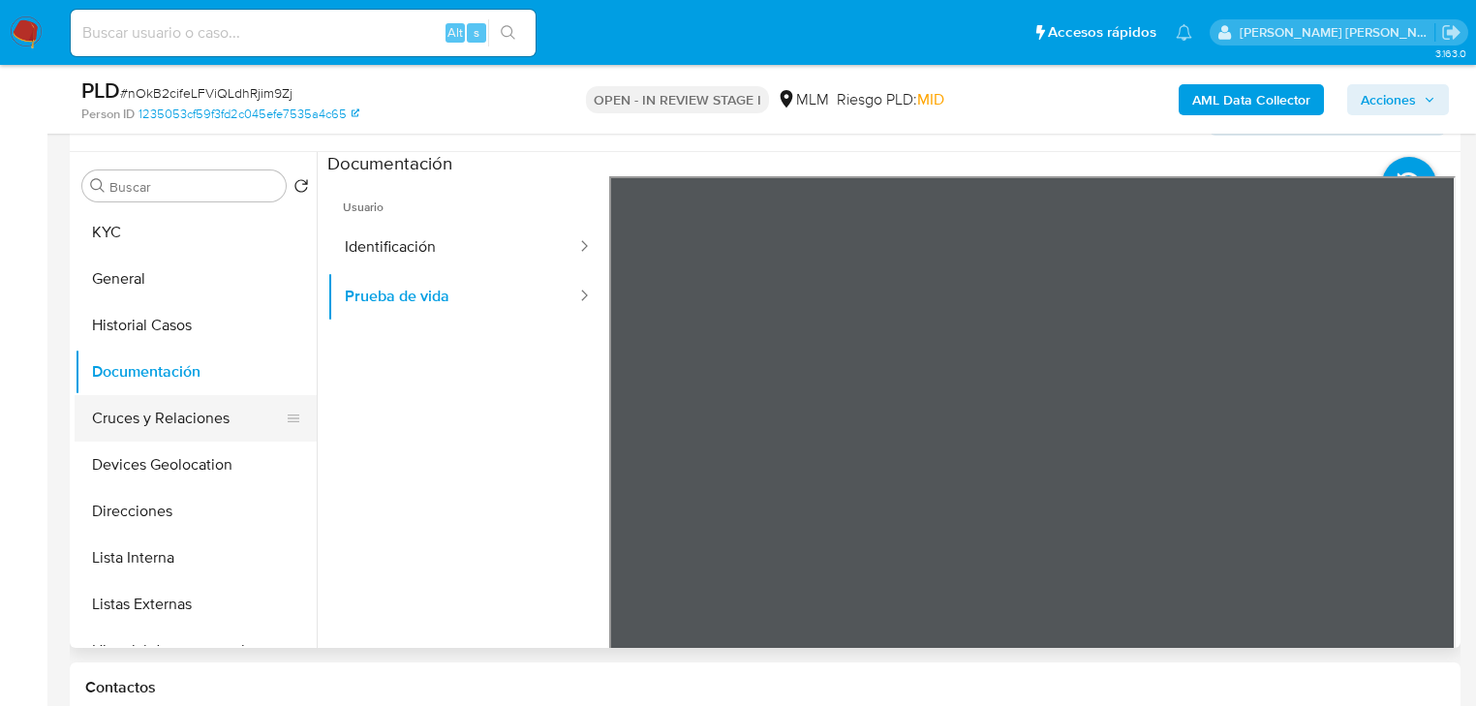
click at [218, 410] on button "Cruces y Relaciones" at bounding box center [188, 418] width 227 height 46
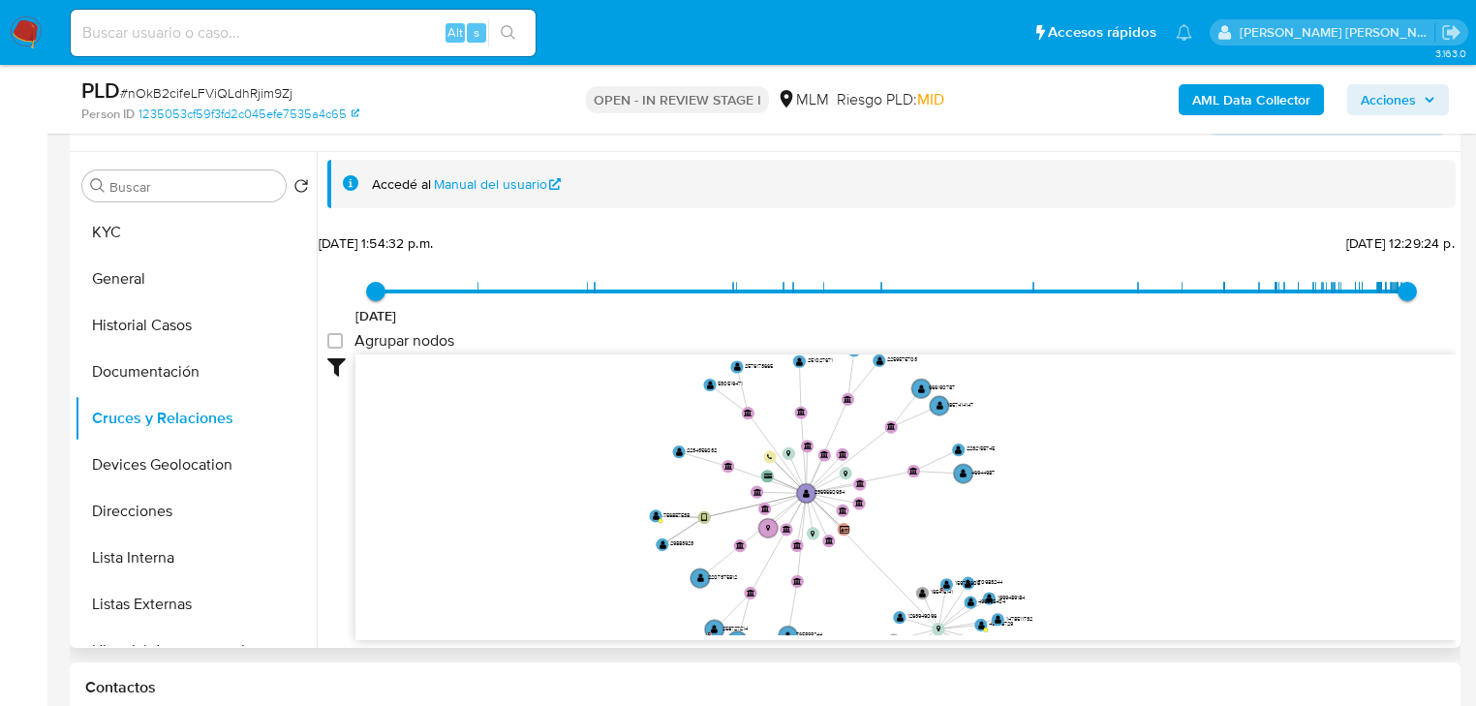
drag, startPoint x: 849, startPoint y: 505, endPoint x: 854, endPoint y: 521, distance: 17.2
click at [854, 521] on icon "user-2369660934  2369660934 device-6556e1d7115057f1f1d84ccf  card-GZLDENOAGHH…" at bounding box center [905, 494] width 1100 height 281
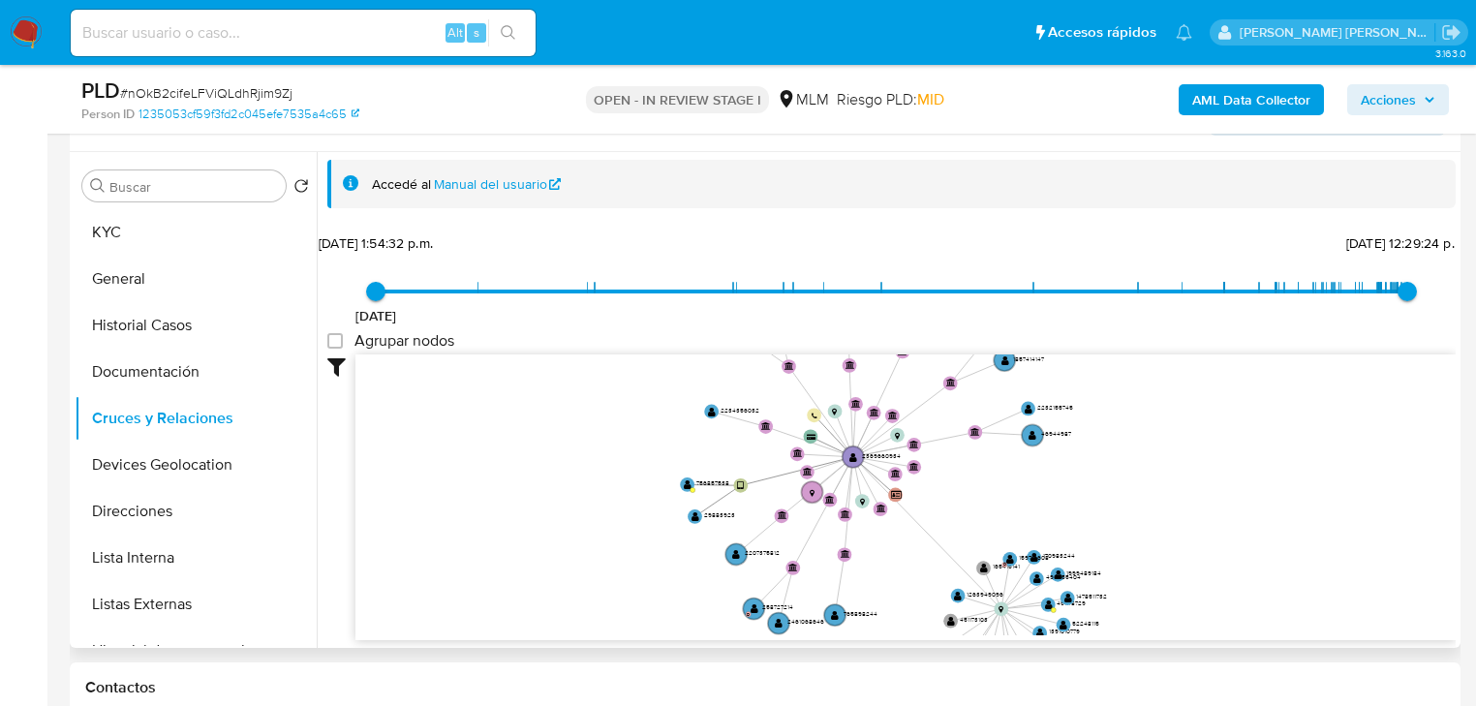
drag, startPoint x: 1264, startPoint y: 459, endPoint x: 1228, endPoint y: 469, distance: 37.1
click at [1255, 462] on icon "user-2369660934  2369660934 device-6556e1d7115057f1f1d84ccf  card-GZLDENOAGHH…" at bounding box center [905, 494] width 1100 height 281
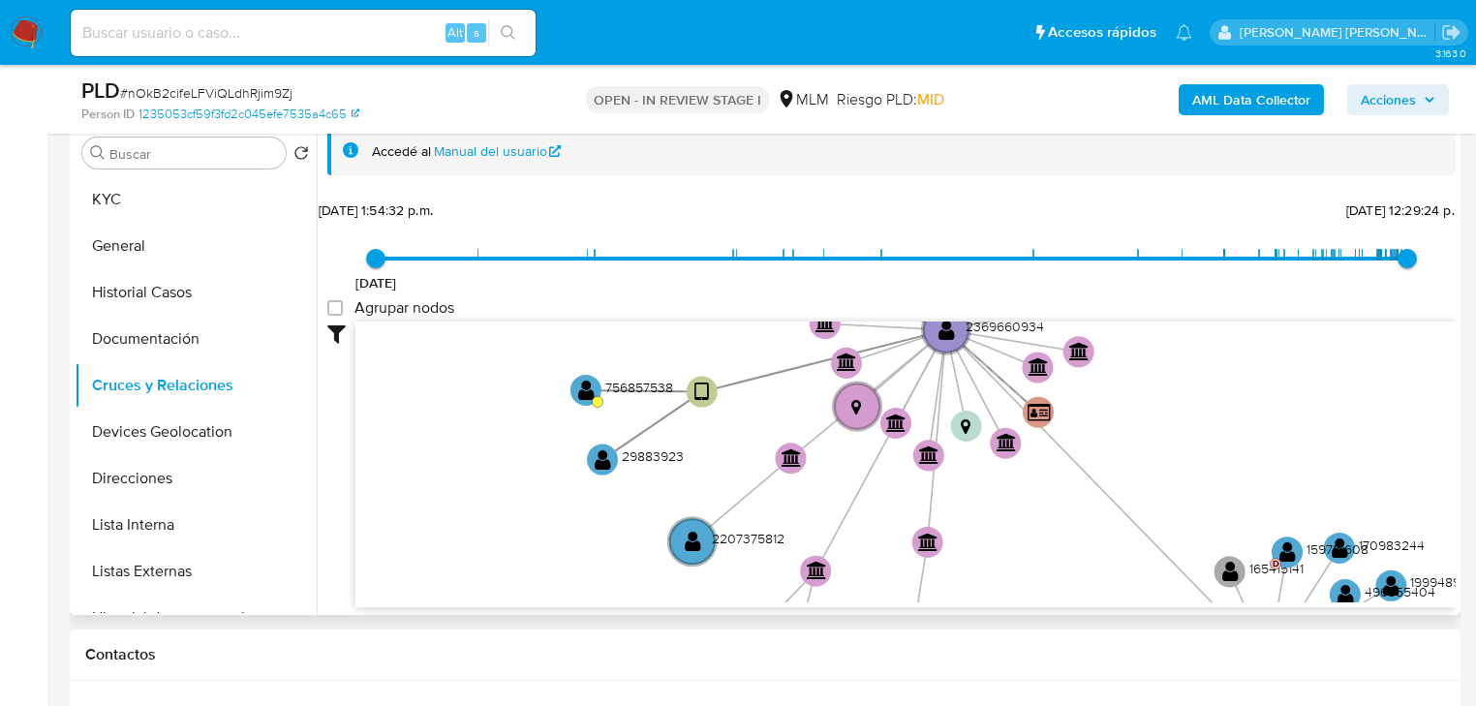
scroll to position [294, 0]
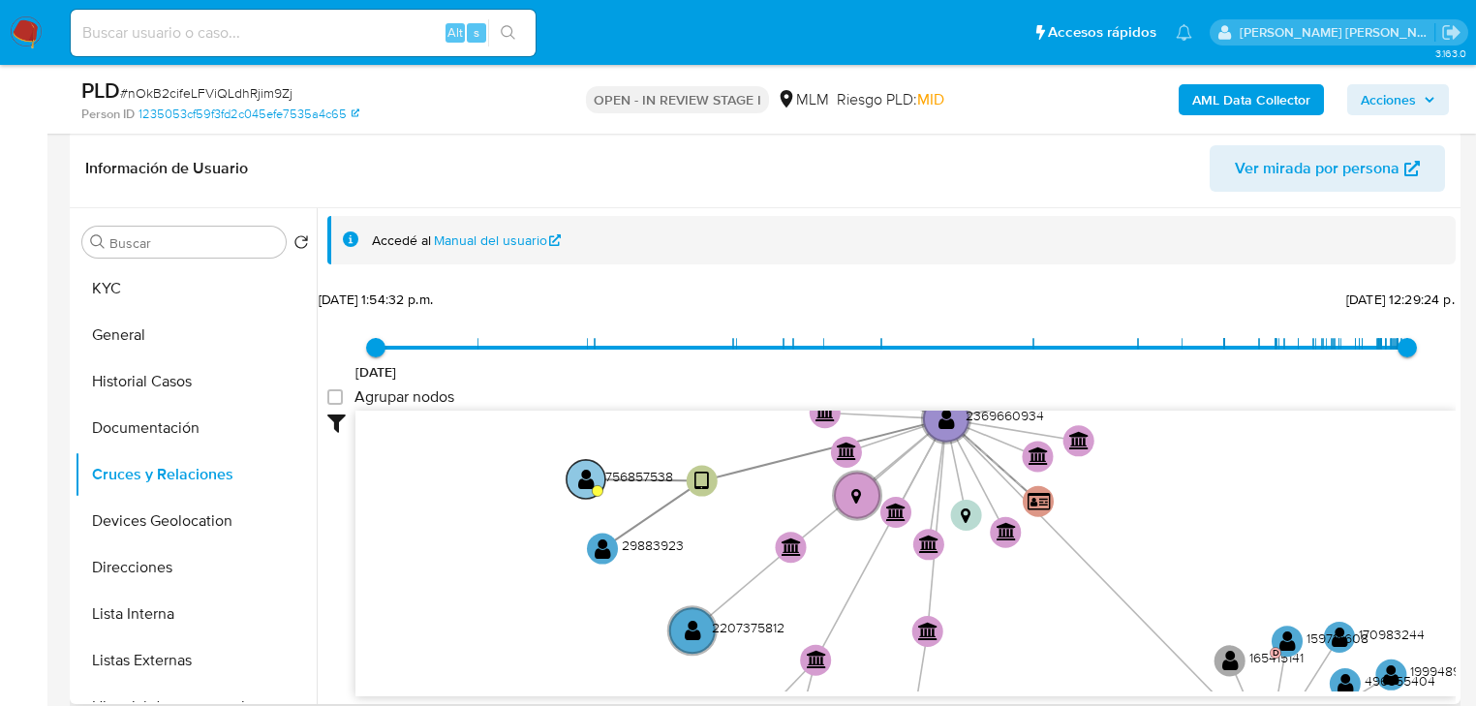
click at [595, 469] on circle at bounding box center [586, 479] width 39 height 39
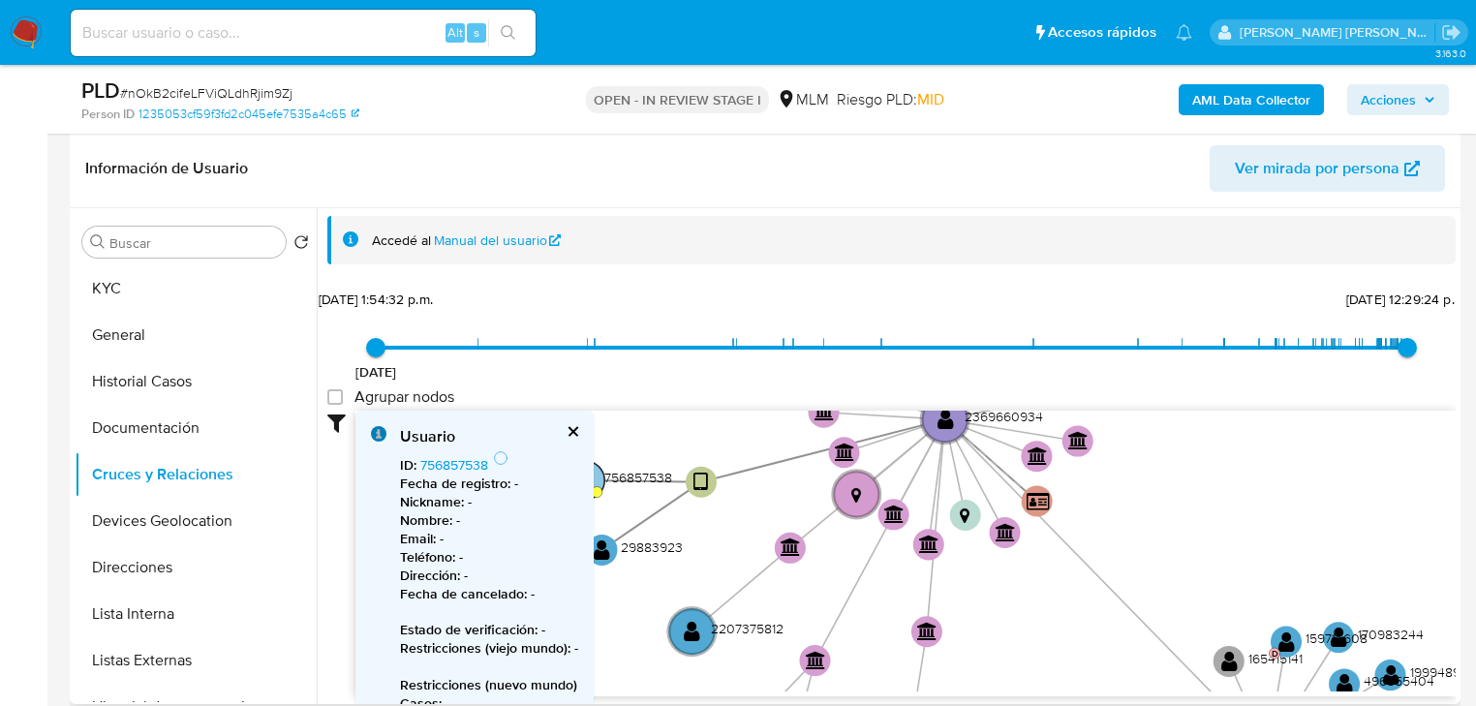
click at [598, 480] on circle at bounding box center [585, 480] width 39 height 39
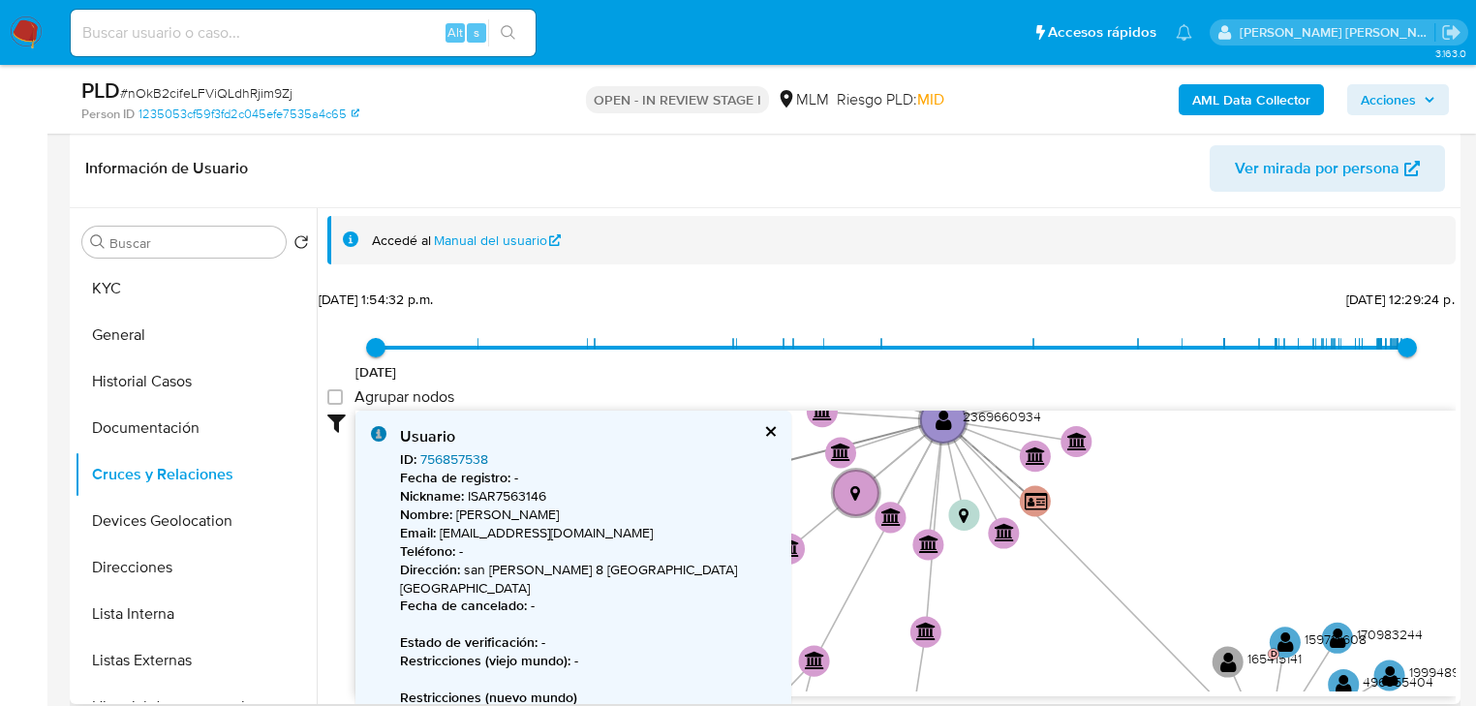
click at [444, 459] on link "756857538" at bounding box center [454, 458] width 68 height 19
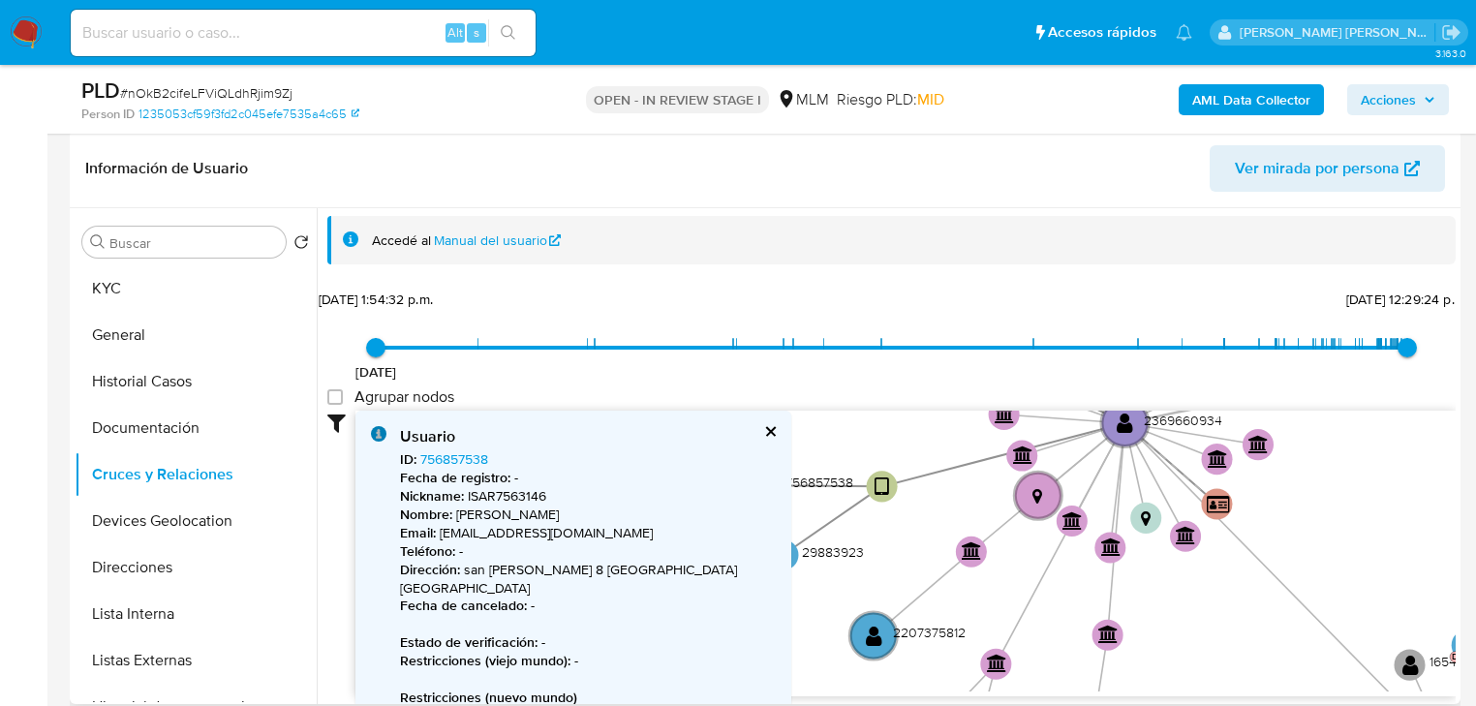
drag, startPoint x: 806, startPoint y: 508, endPoint x: 1109, endPoint y: 512, distance: 303.1
click at [1111, 512] on icon "user-2369660934  2369660934 device-6556e1d7115057f1f1d84ccf  card-GZLDENOAGHH…" at bounding box center [905, 551] width 1100 height 281
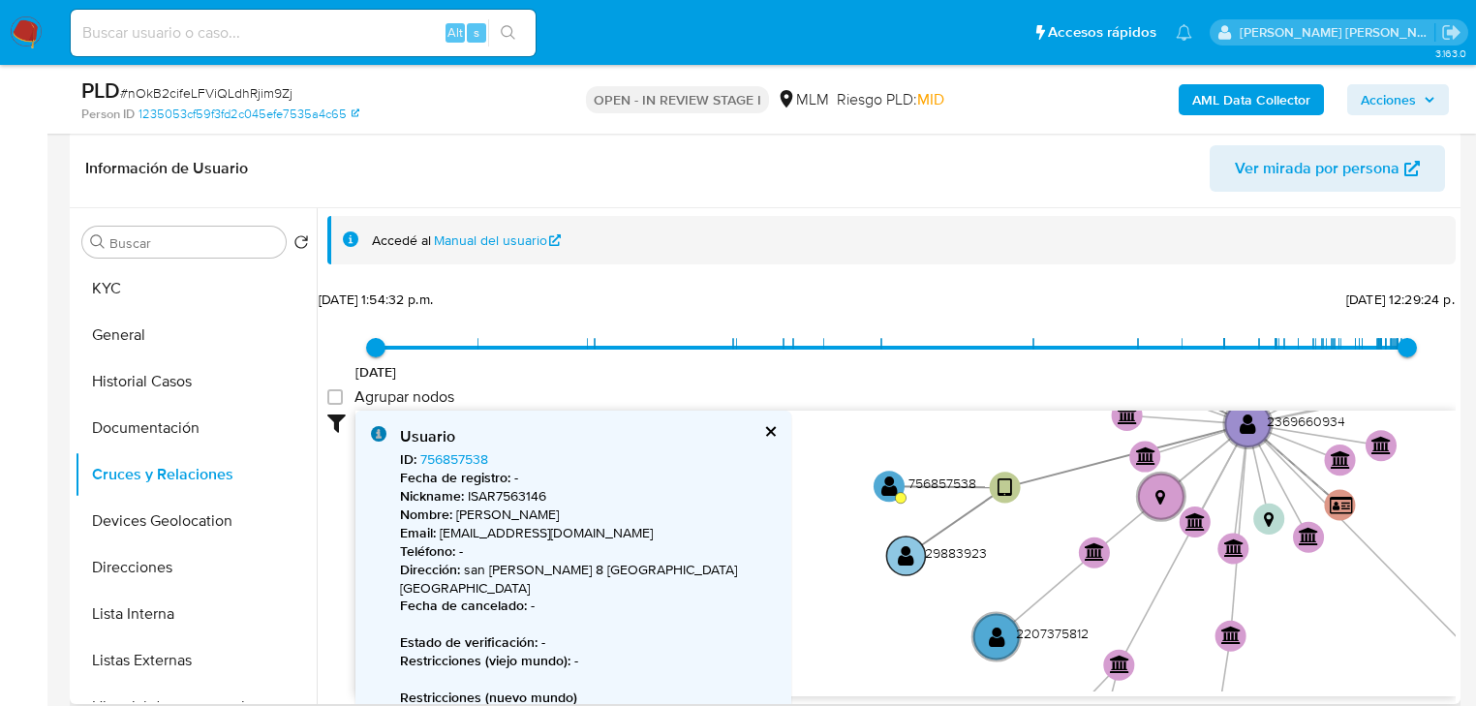
click at [907, 544] on text "" at bounding box center [906, 555] width 16 height 22
click at [902, 553] on text "" at bounding box center [906, 555] width 16 height 22
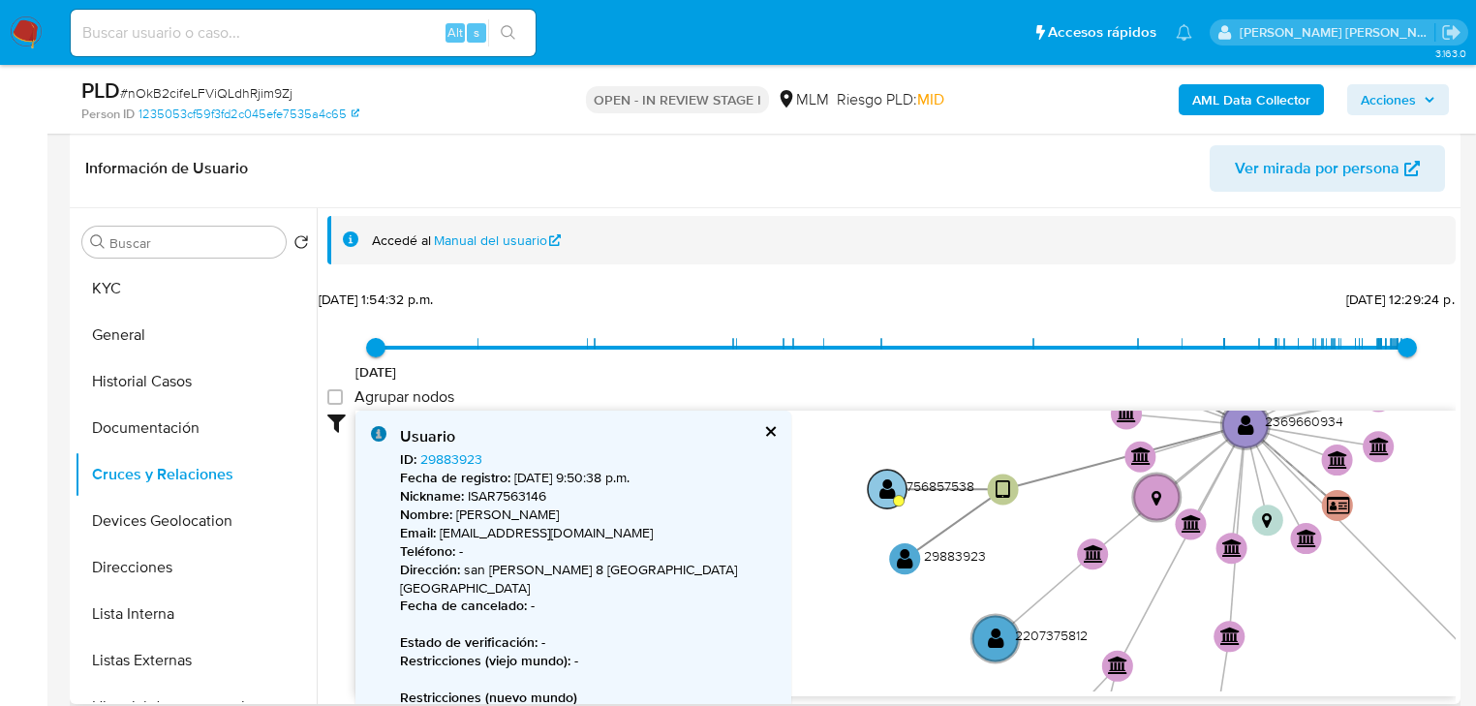
click at [882, 492] on text "" at bounding box center [887, 488] width 16 height 22
click at [904, 560] on text "" at bounding box center [905, 558] width 16 height 22
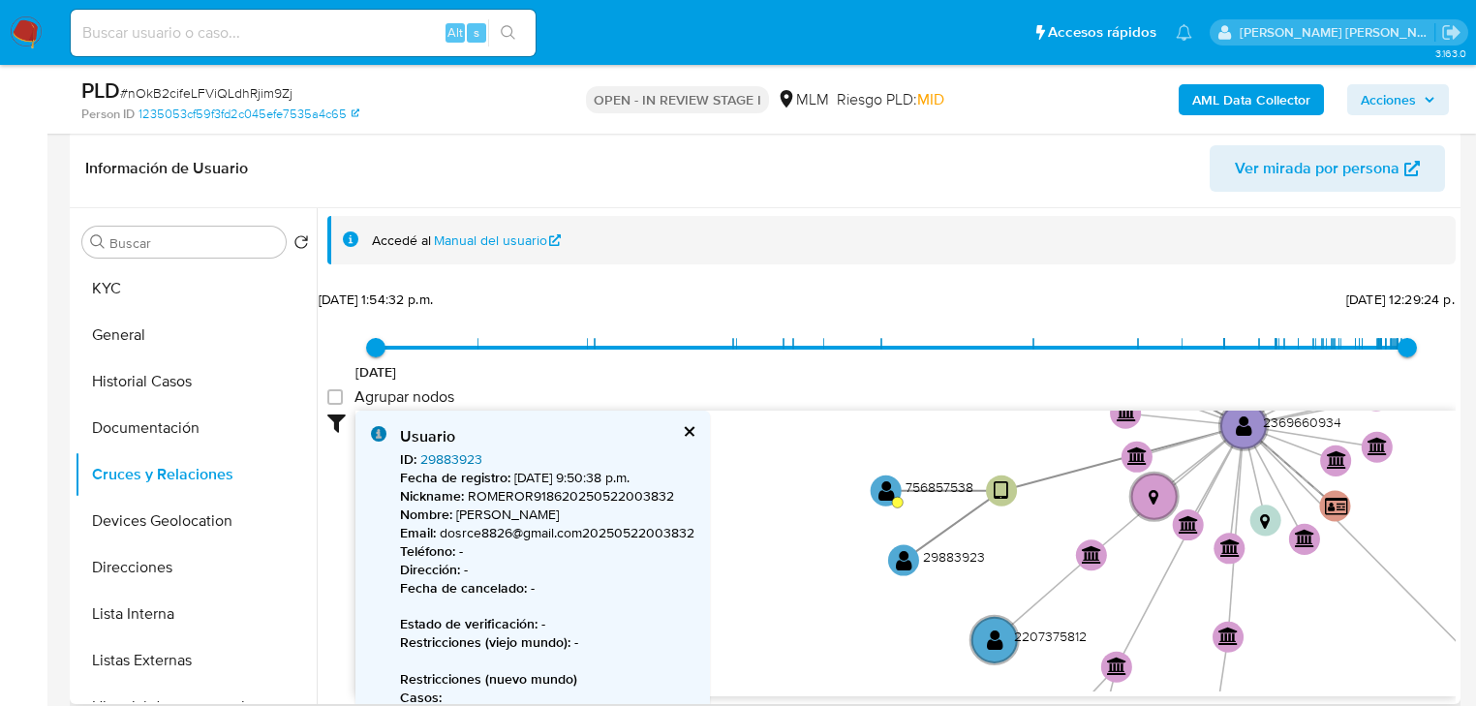
click at [457, 462] on link "29883923" at bounding box center [451, 458] width 62 height 19
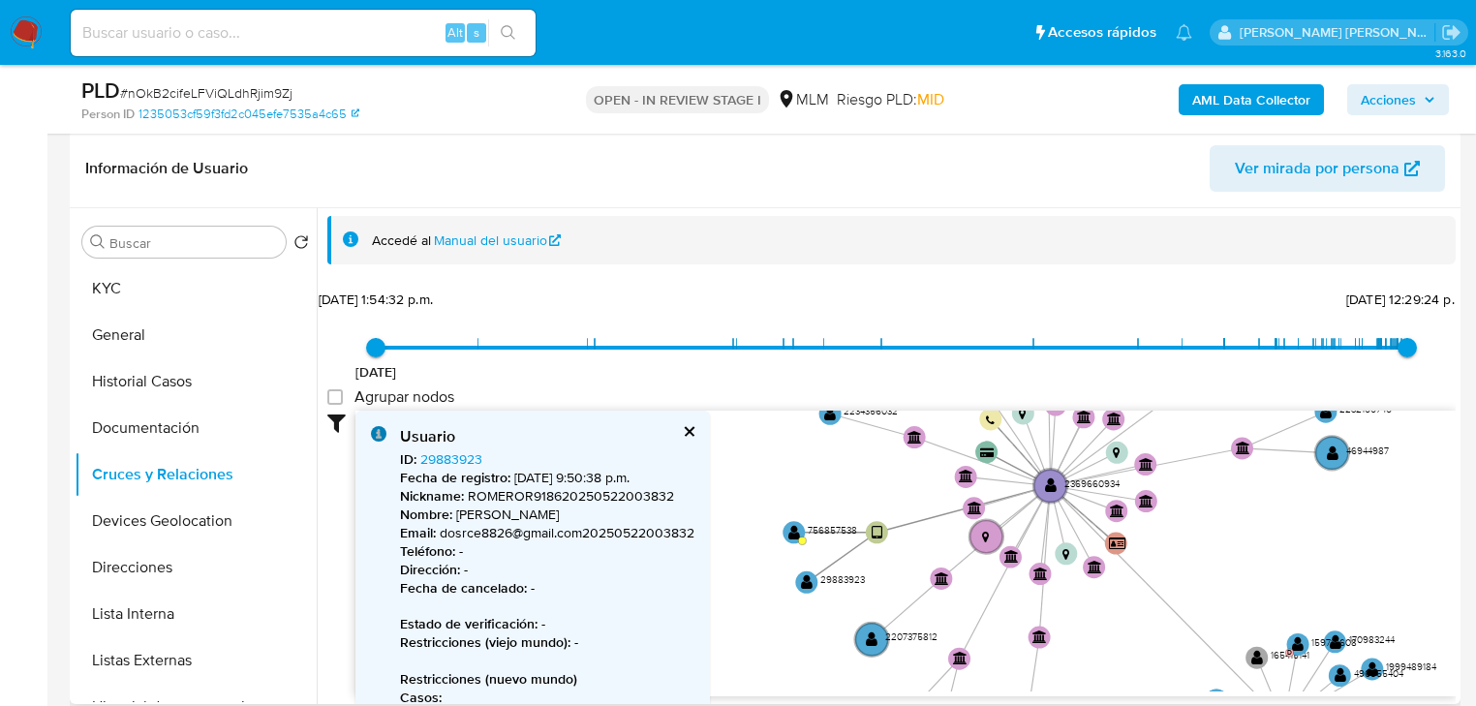
drag, startPoint x: 828, startPoint y: 606, endPoint x: 756, endPoint y: 590, distance: 73.5
click at [756, 590] on icon "user-2369660934  2369660934 device-6556e1d7115057f1f1d84ccf  card-GZLDENOAGHH…" at bounding box center [905, 551] width 1100 height 281
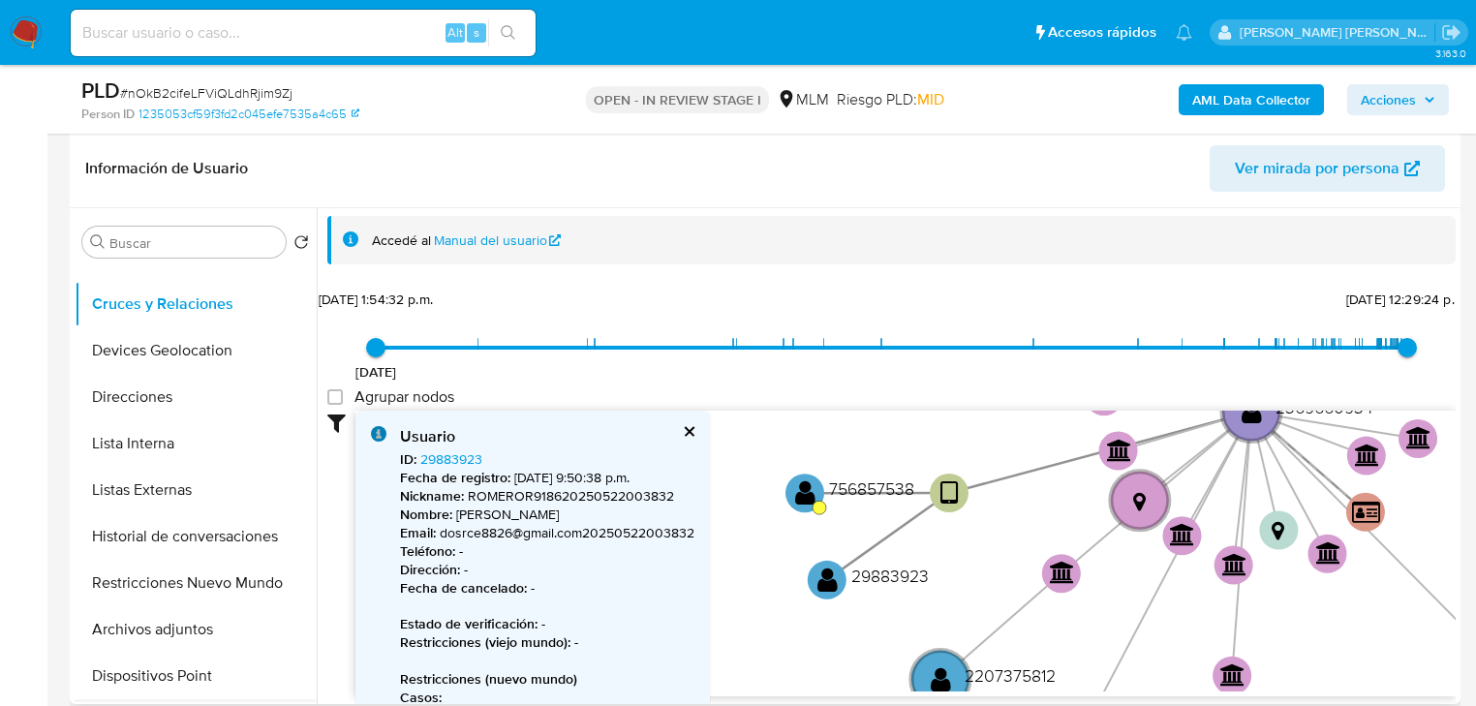
scroll to position [310, 0]
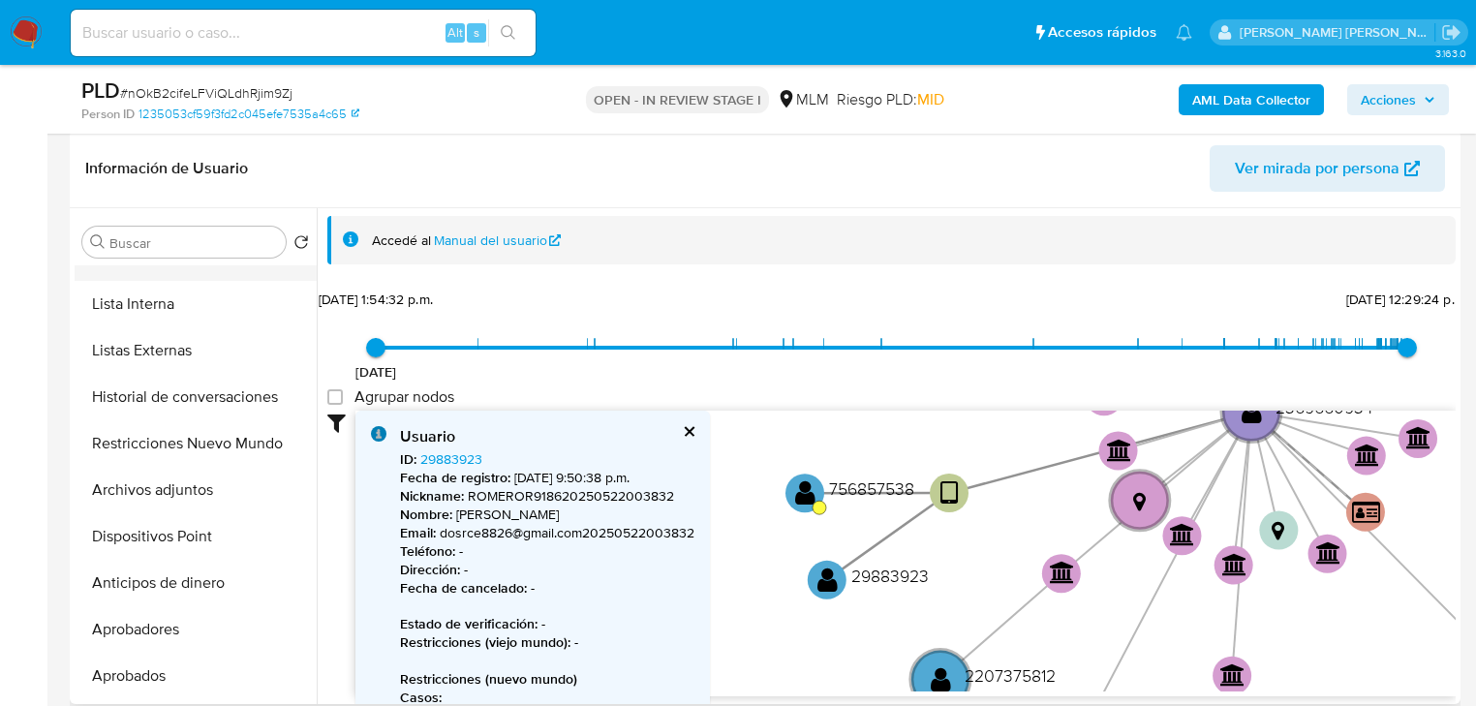
drag, startPoint x: 199, startPoint y: 396, endPoint x: 213, endPoint y: 279, distance: 118.0
click at [209, 368] on ul "KYC General Historial Casos Documentación Cruces y Relaciones Devices Geolocati…" at bounding box center [196, 483] width 242 height 437
click at [209, 283] on button "Lista Interna" at bounding box center [188, 304] width 227 height 46
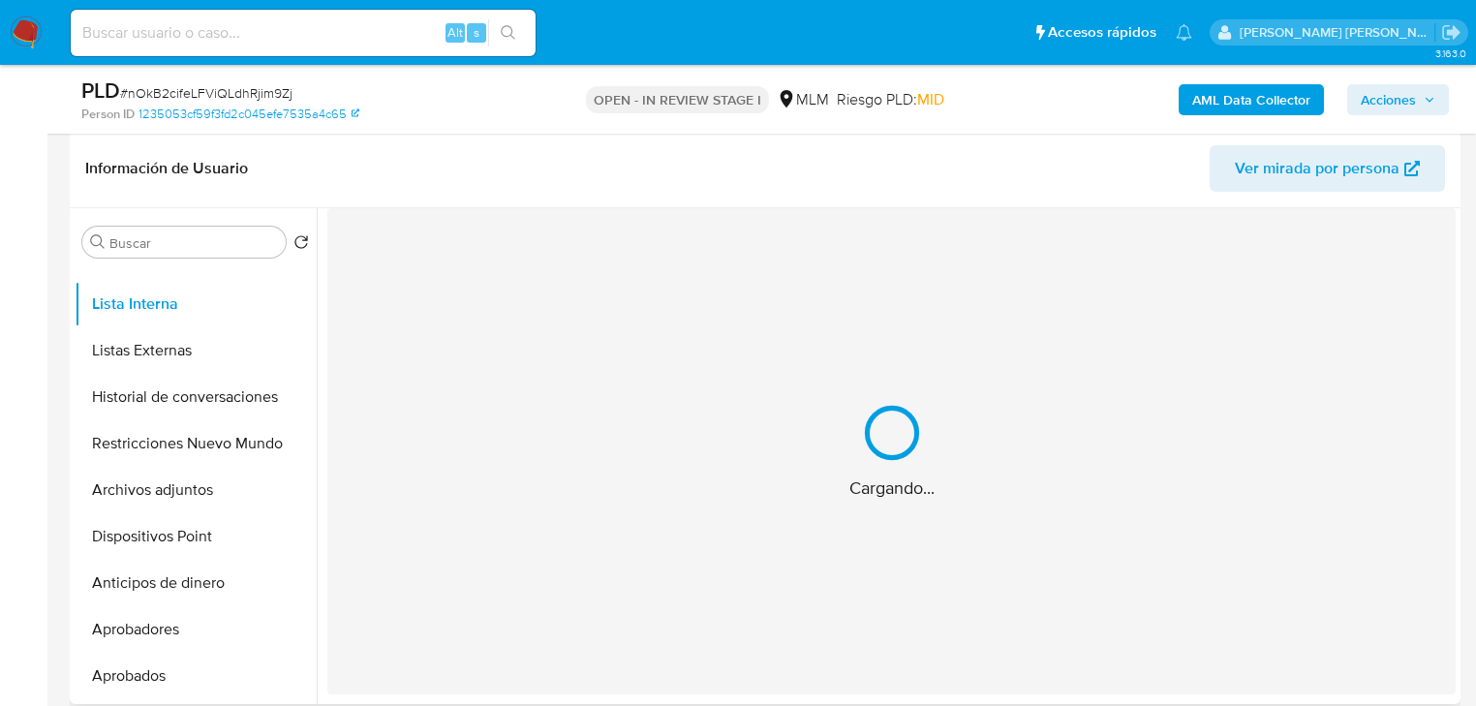
drag, startPoint x: 184, startPoint y: 370, endPoint x: 322, endPoint y: 384, distance: 139.2
click at [186, 370] on button "Listas Externas" at bounding box center [196, 350] width 242 height 46
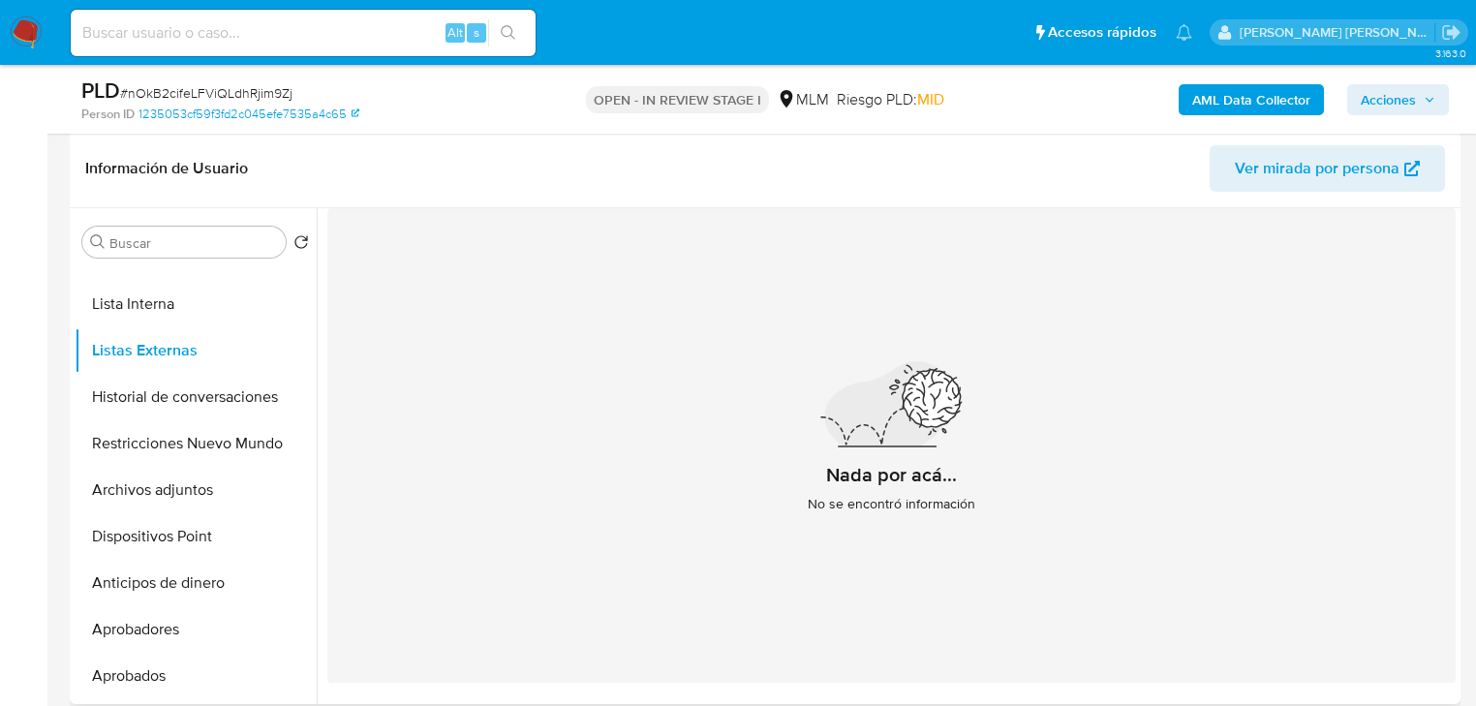
drag, startPoint x: 1356, startPoint y: 403, endPoint x: 1335, endPoint y: 391, distance: 23.4
click at [1356, 399] on div "Nada por acá... No se encontró información" at bounding box center [891, 445] width 1128 height 475
click at [210, 406] on button "Historial de conversaciones" at bounding box center [188, 397] width 227 height 46
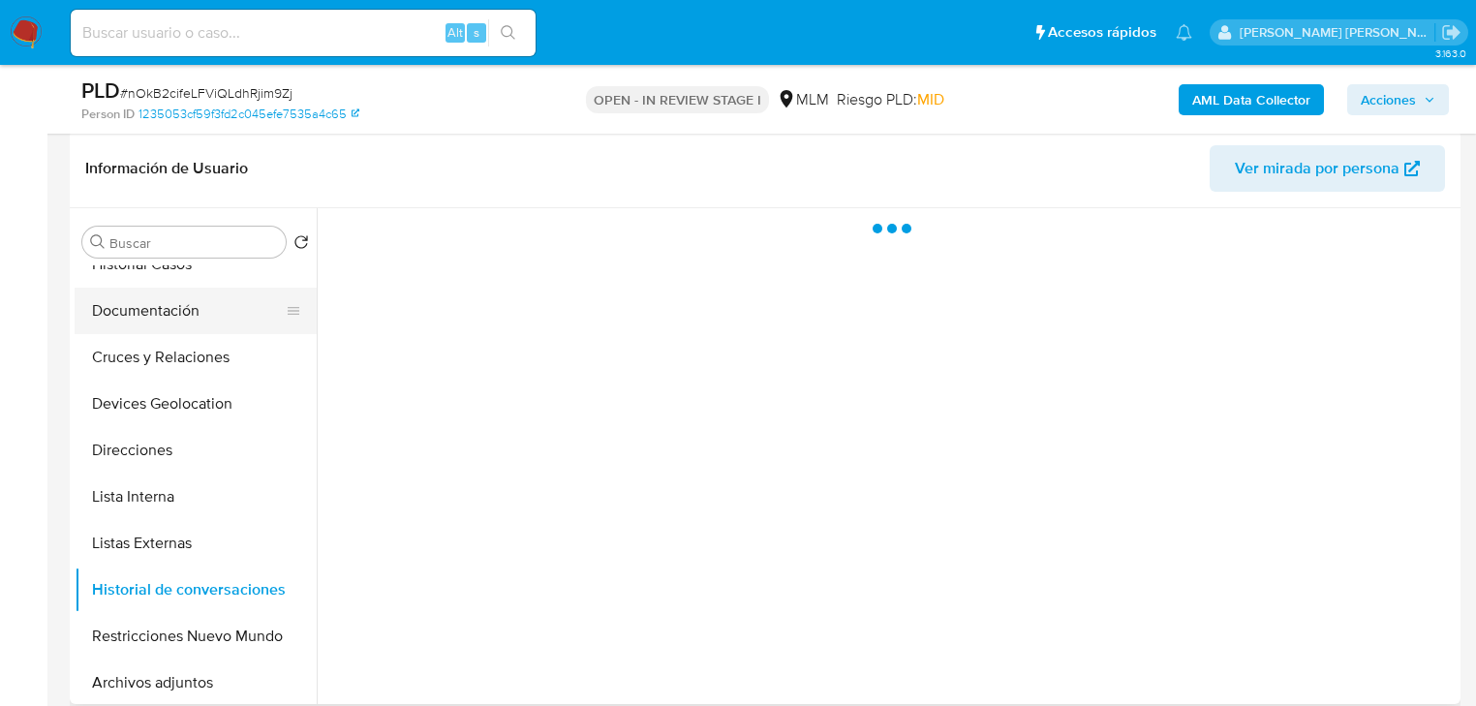
scroll to position [0, 0]
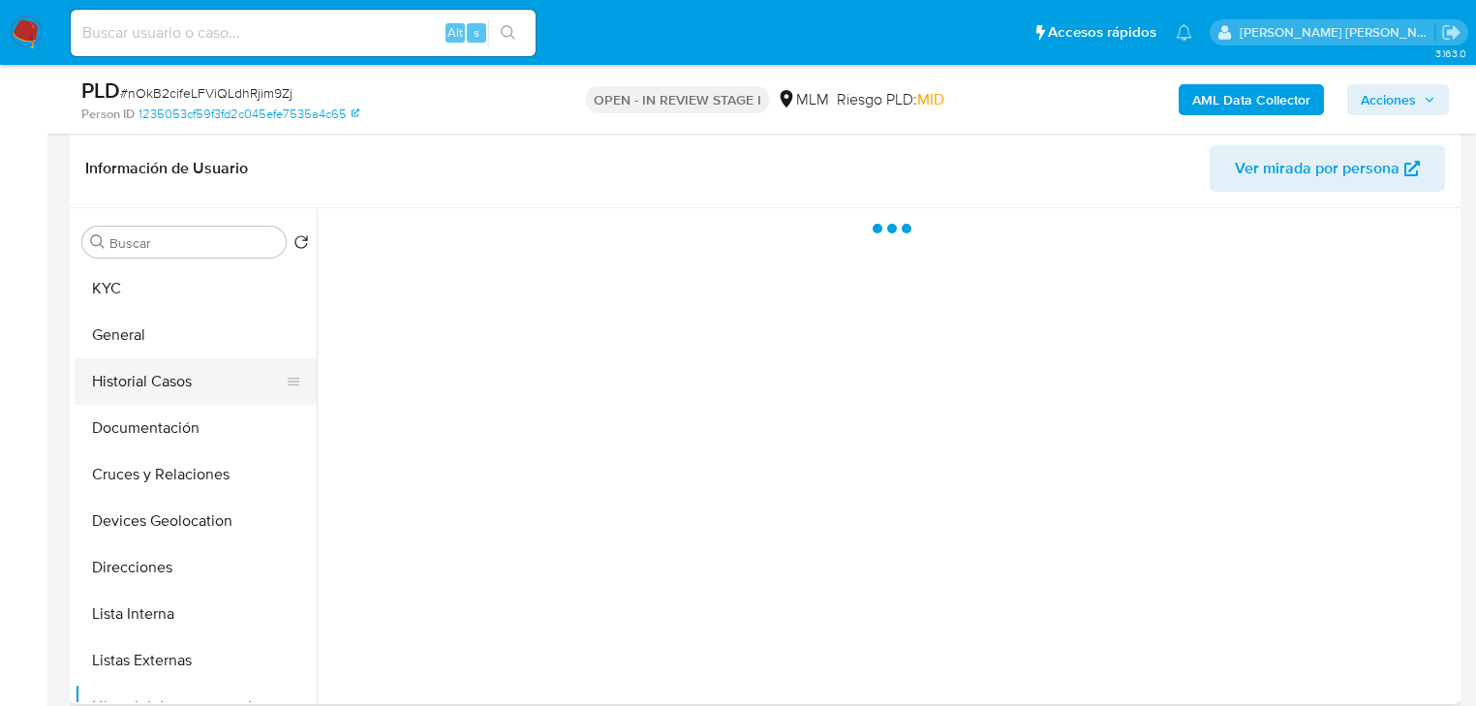
click at [182, 382] on button "Historial Casos" at bounding box center [188, 381] width 227 height 46
click at [190, 429] on button "Documentación" at bounding box center [188, 428] width 227 height 46
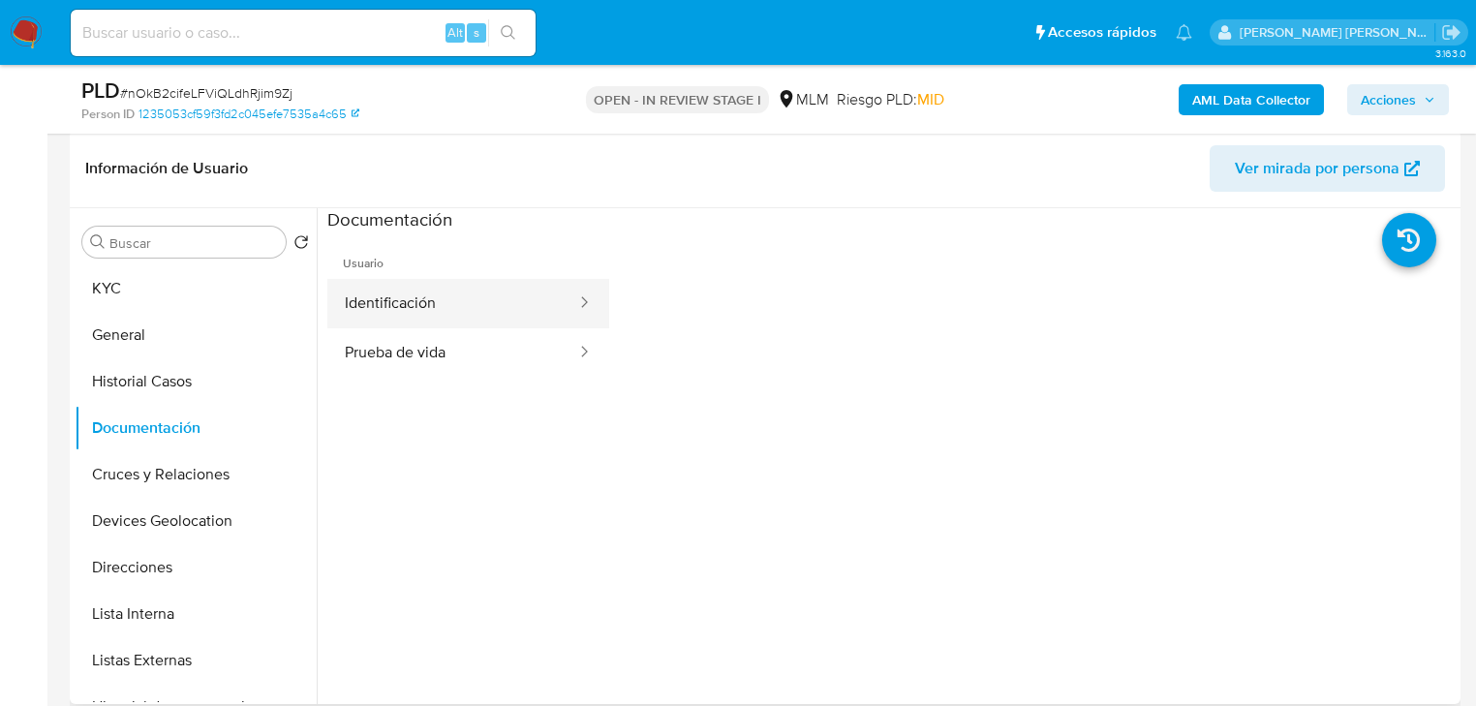
drag, startPoint x: 461, startPoint y: 298, endPoint x: 589, endPoint y: 314, distance: 128.8
click at [469, 298] on button "Identificación" at bounding box center [452, 303] width 251 height 49
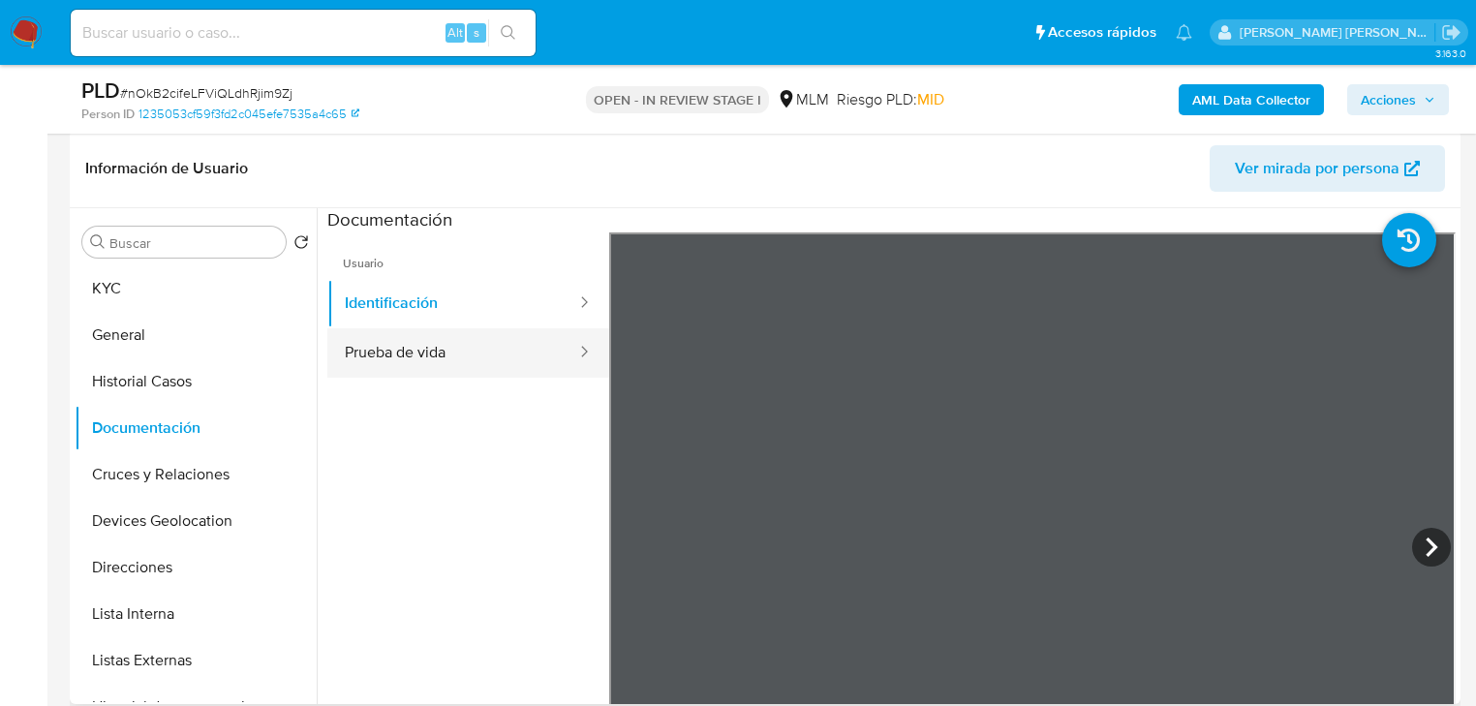
click at [455, 364] on button "Prueba de vida" at bounding box center [452, 352] width 251 height 49
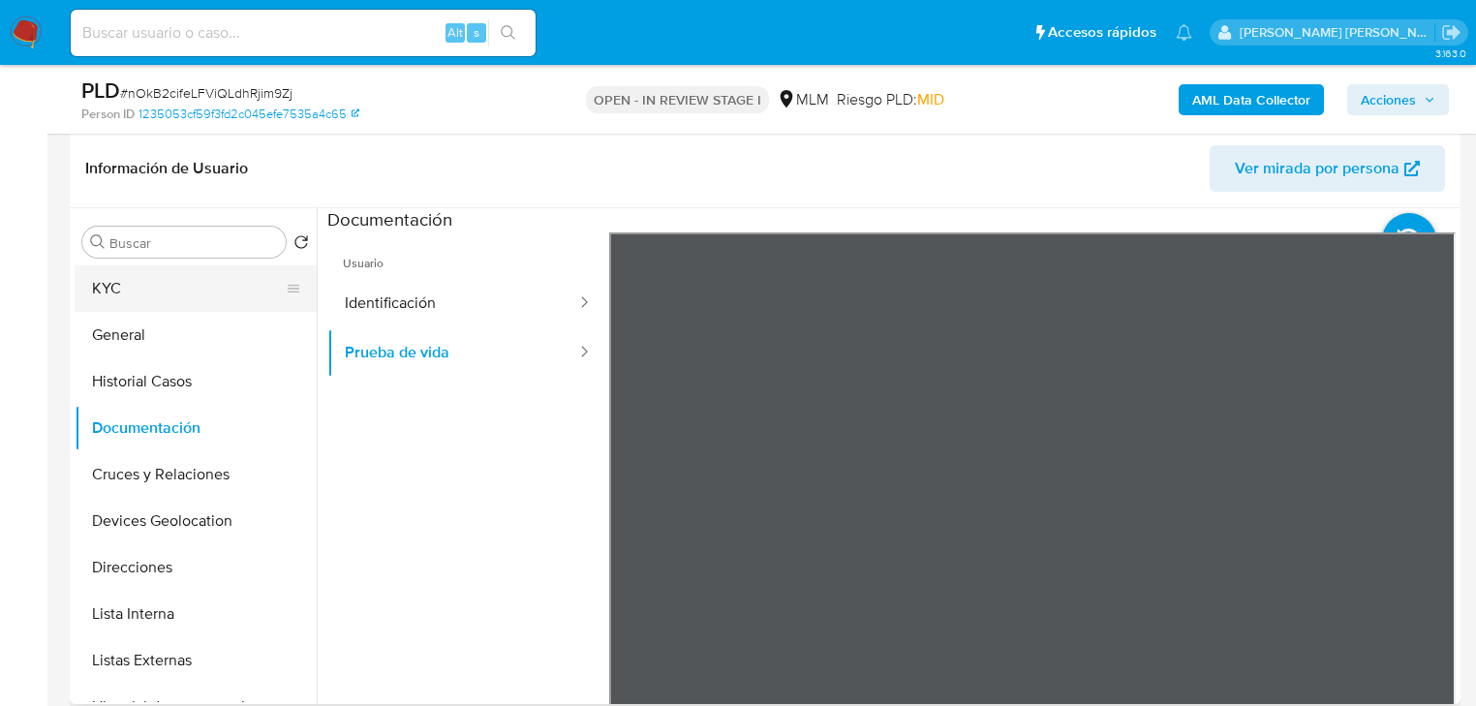
click at [163, 291] on button "KYC" at bounding box center [188, 288] width 227 height 46
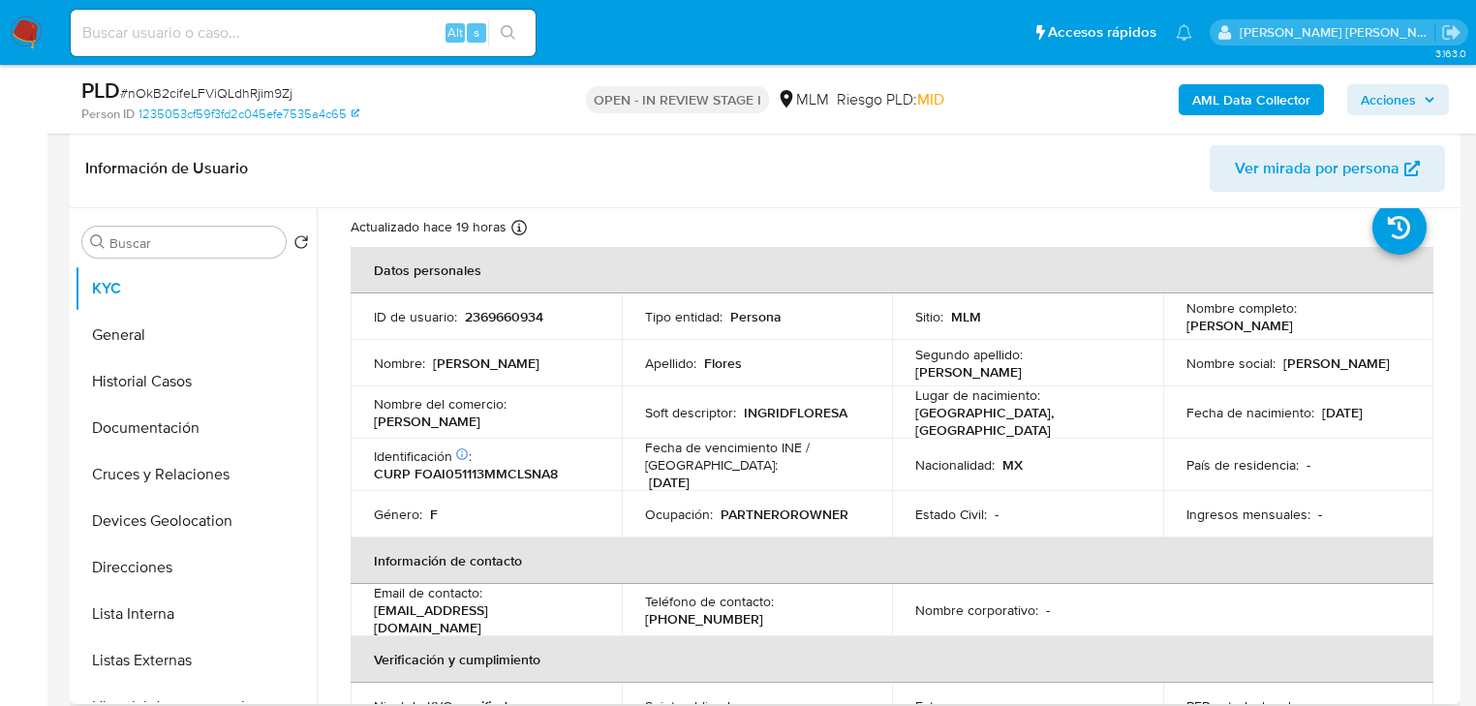
scroll to position [77, 0]
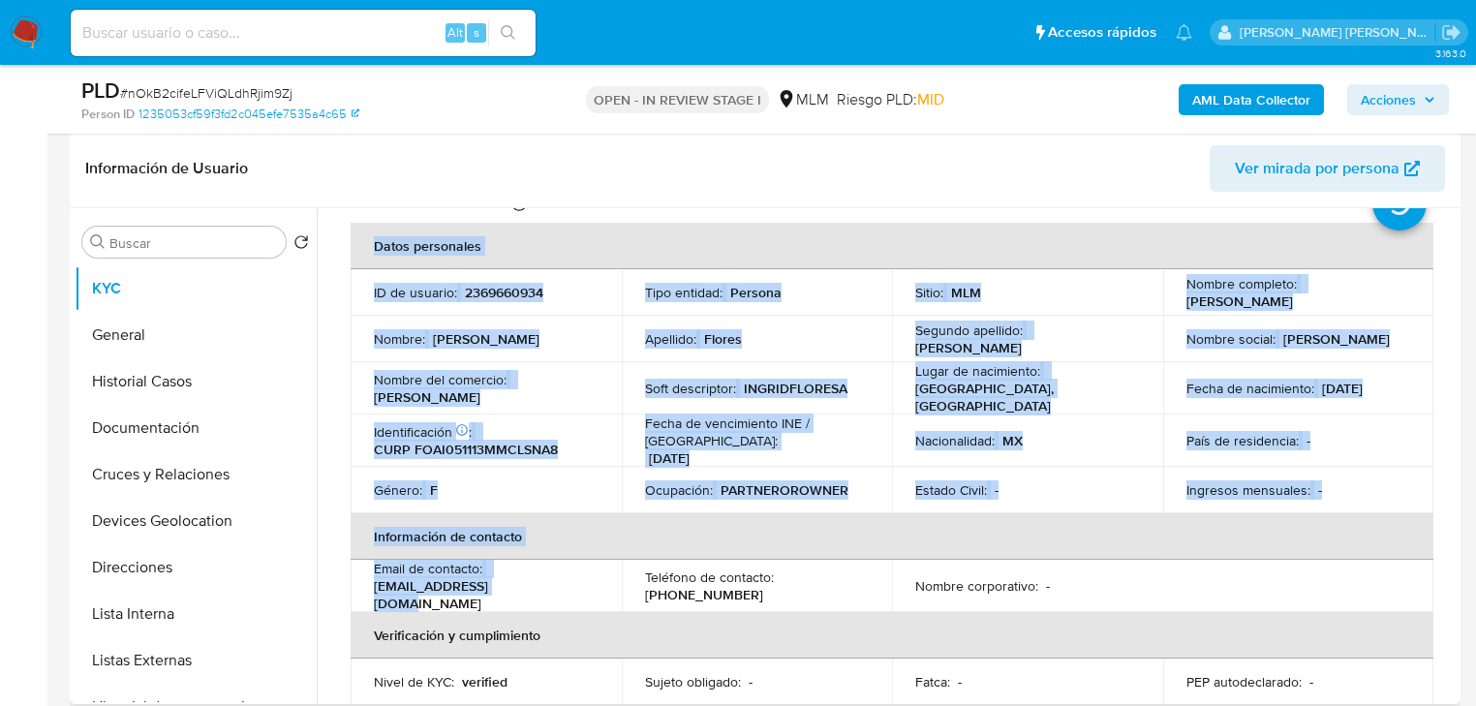
drag, startPoint x: 378, startPoint y: 593, endPoint x: 346, endPoint y: 591, distance: 32.0
copy section "Datos personales ID de usuario : 2369660934 Tipo entidad : Persona Sitio : MLM …"
click at [525, 387] on div "Nombre del comercio : Ingrid Astudillo" at bounding box center [486, 388] width 225 height 35
click at [504, 573] on div "Email de contacto : itlein2601@gmail.com" at bounding box center [486, 586] width 225 height 52
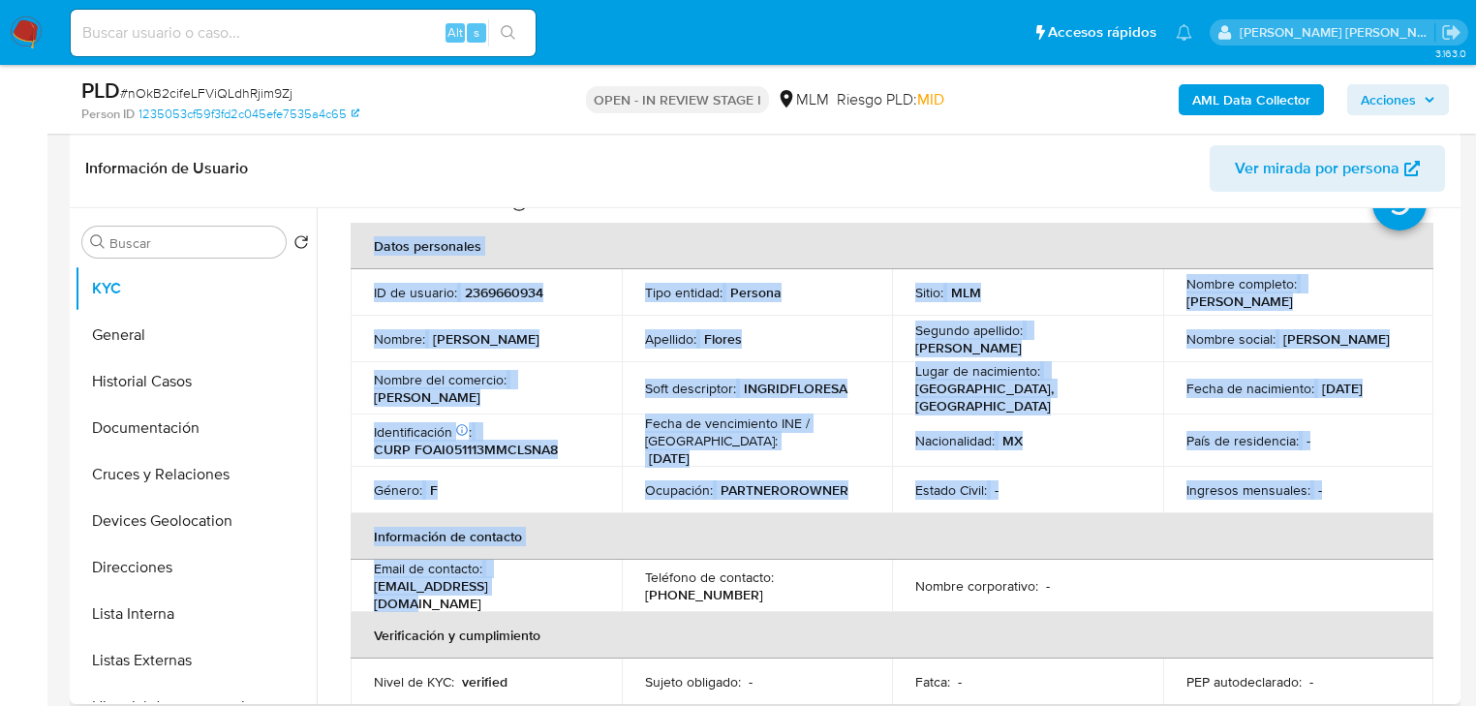
drag, startPoint x: 504, startPoint y: 587, endPoint x: 343, endPoint y: 589, distance: 160.8
copy section "Datos personales ID de usuario : 2369660934 Tipo entidad : Persona Sitio : MLM …"
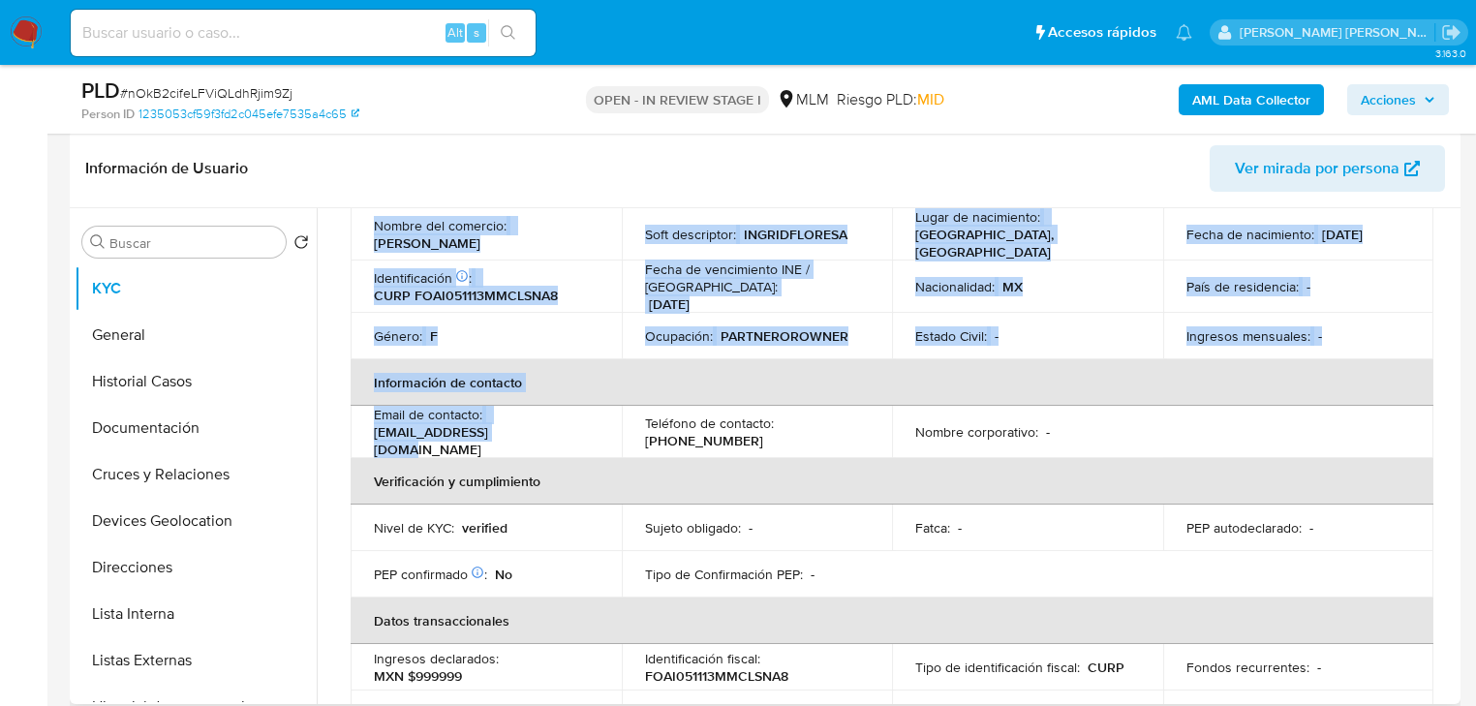
click at [601, 406] on td "Email de contacto : itlein2601@gmail.com" at bounding box center [486, 432] width 271 height 52
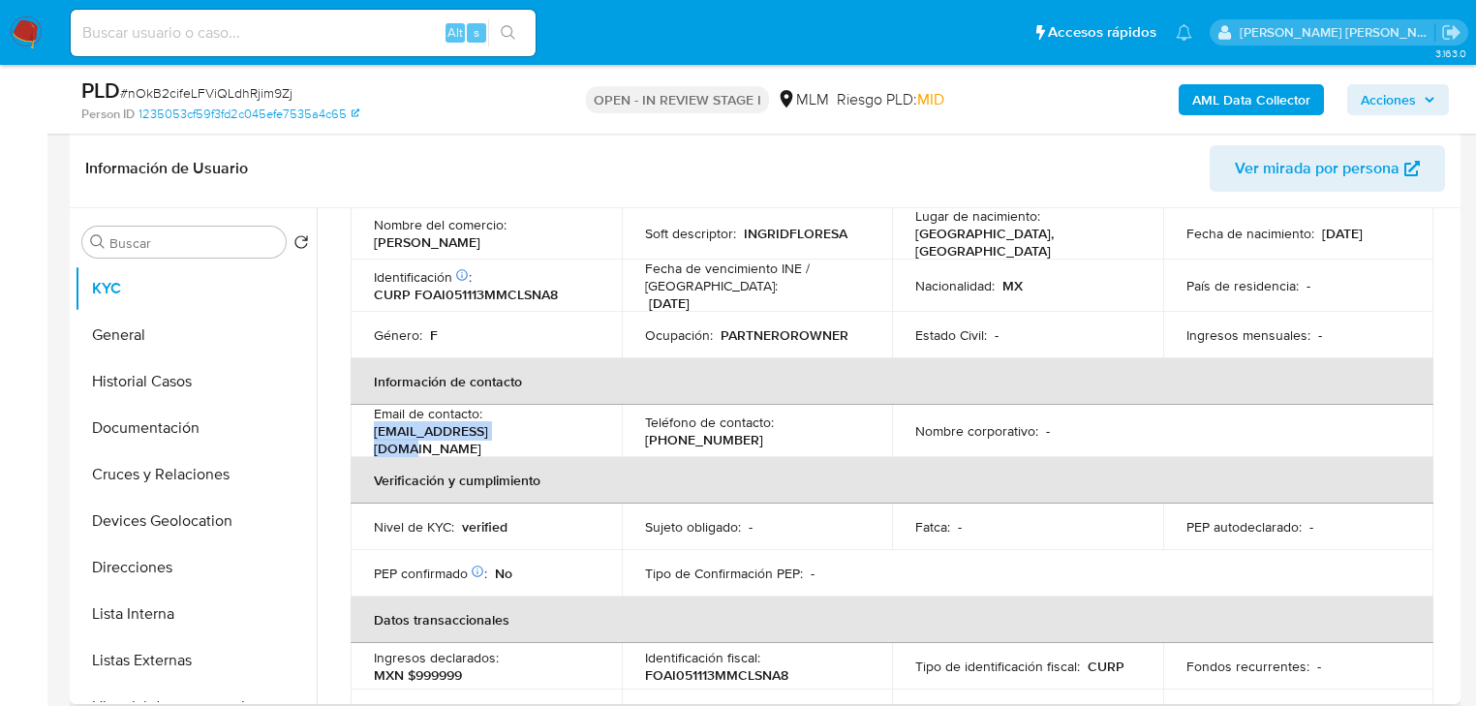
drag, startPoint x: 506, startPoint y: 428, endPoint x: 748, endPoint y: 55, distance: 444.0
click at [372, 429] on td "Email de contacto : itlein2601@gmail.com" at bounding box center [486, 431] width 271 height 52
copy p "itlein2601@gmail.com"
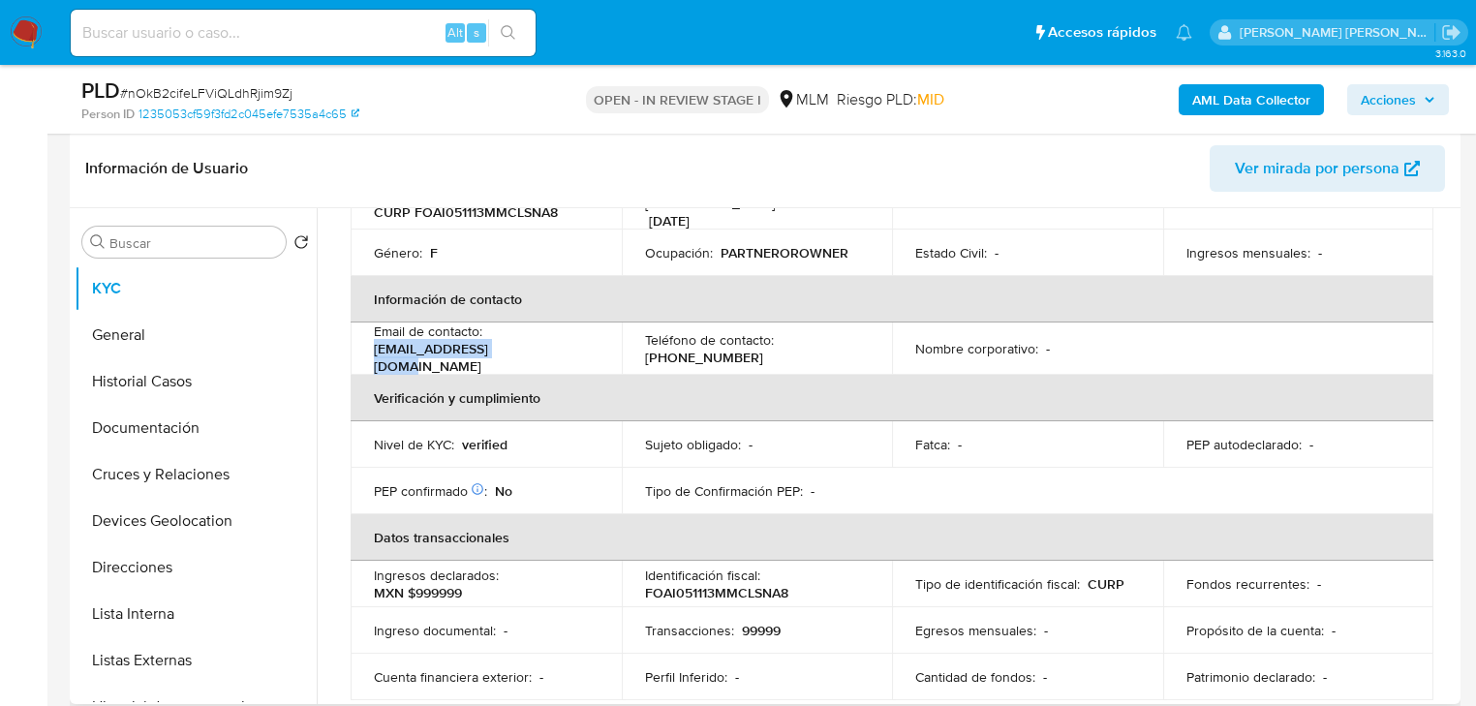
scroll to position [155, 0]
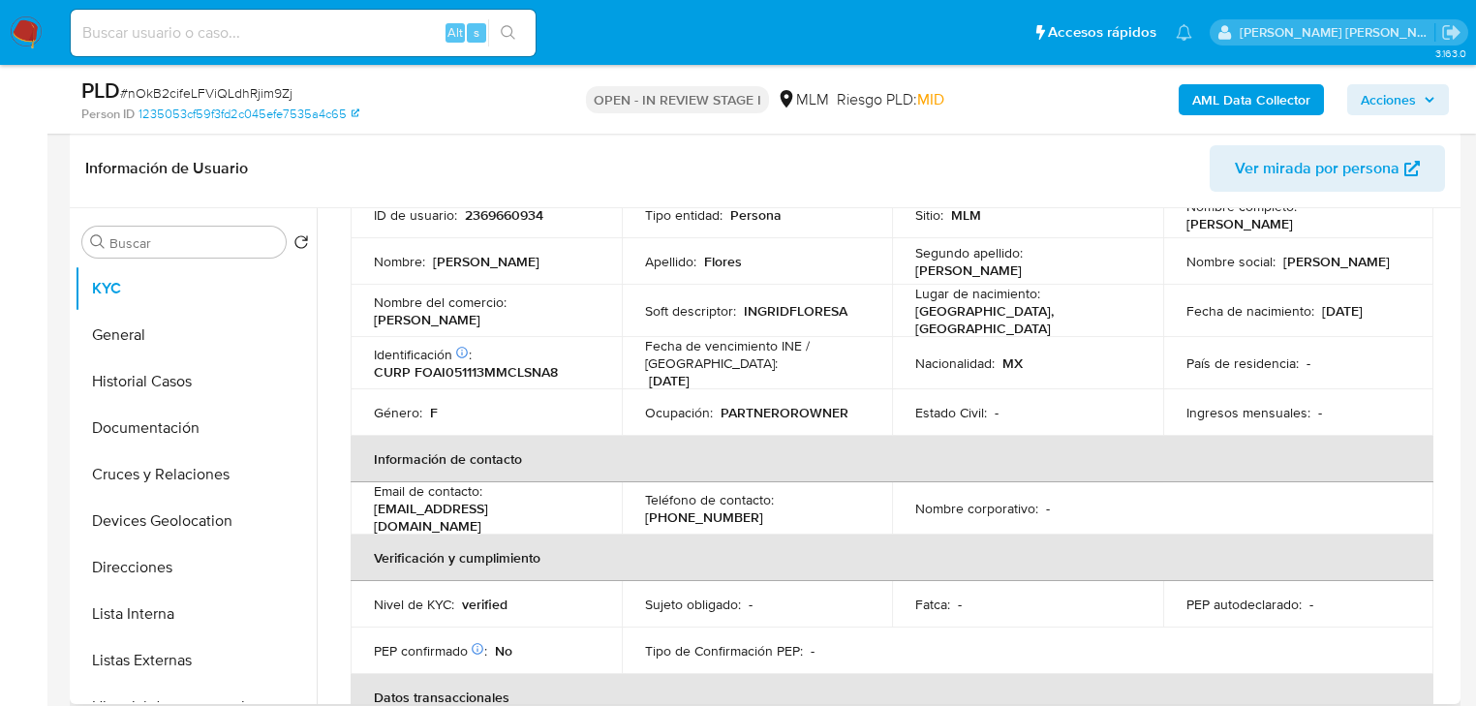
click at [710, 508] on p "(55) 54955043" at bounding box center [704, 516] width 118 height 17
click at [710, 508] on p "[PHONE_NUMBER]" at bounding box center [704, 516] width 118 height 17
copy p "54955043"
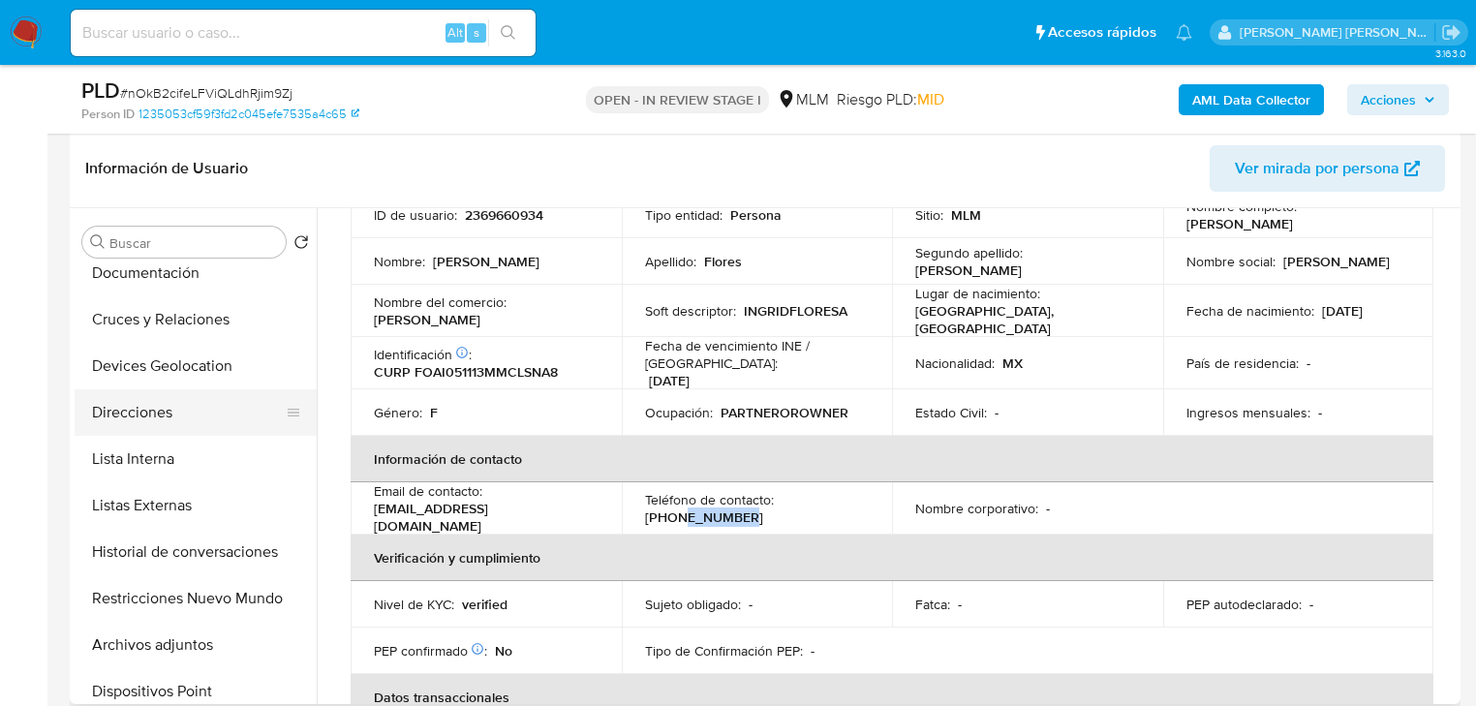
click at [156, 413] on button "Direcciones" at bounding box center [188, 412] width 227 height 46
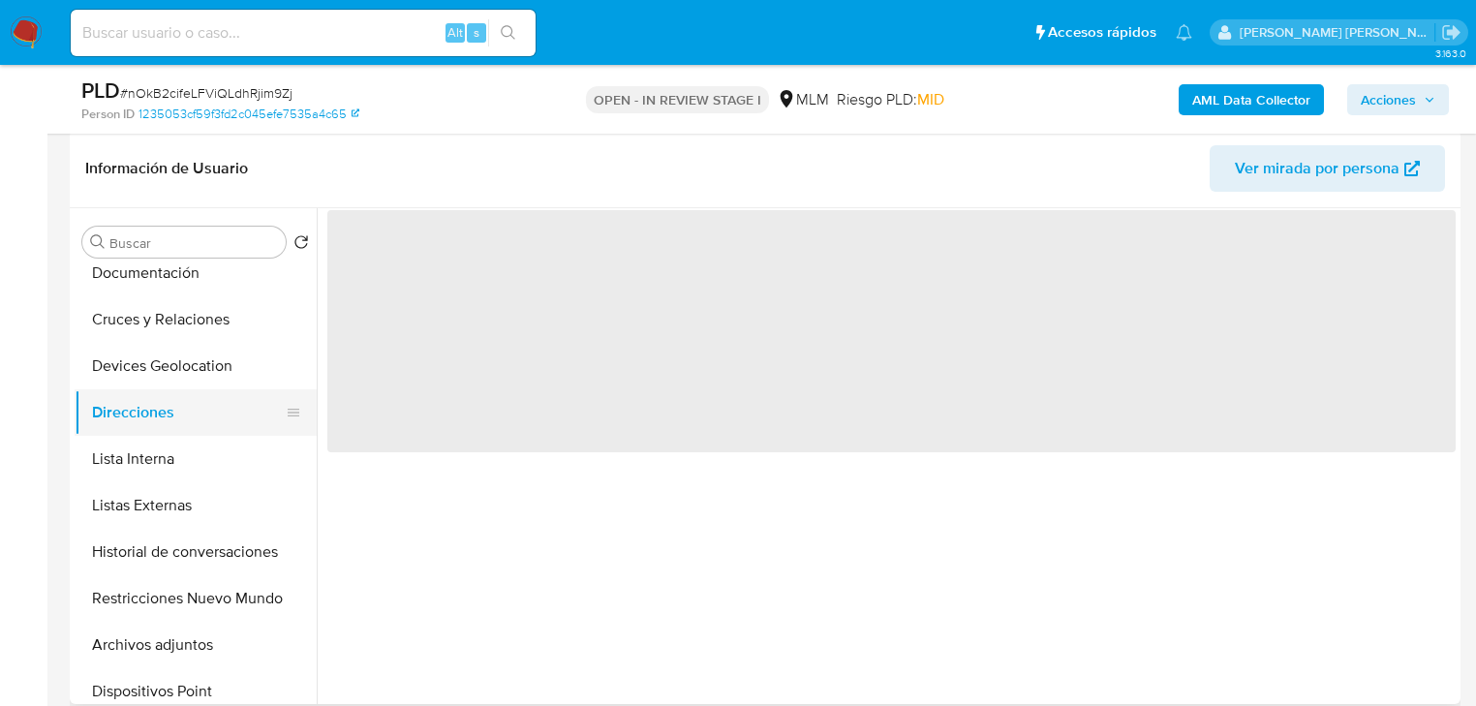
scroll to position [0, 0]
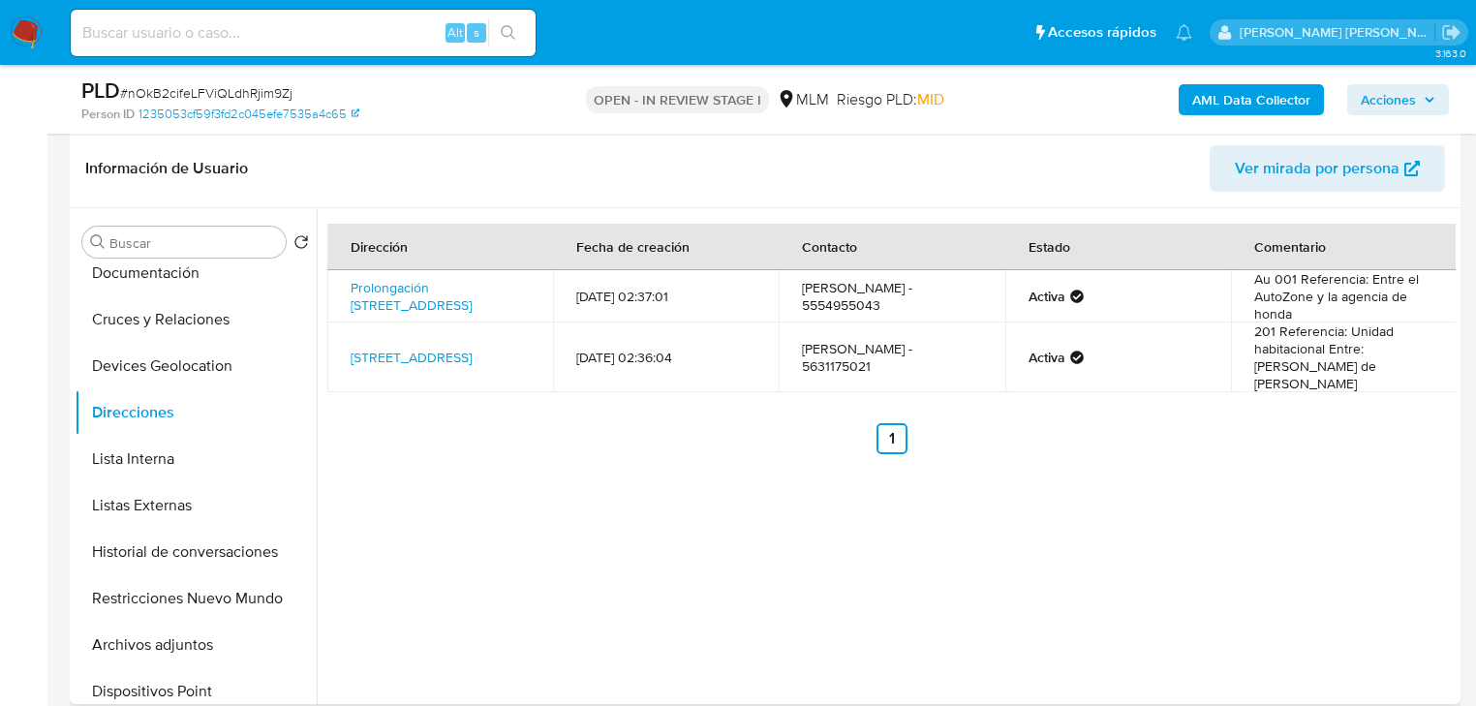
click at [837, 372] on td "Ingrid flores Astudillo - 5631175021" at bounding box center [892, 357] width 226 height 70
copy td "5631175021"
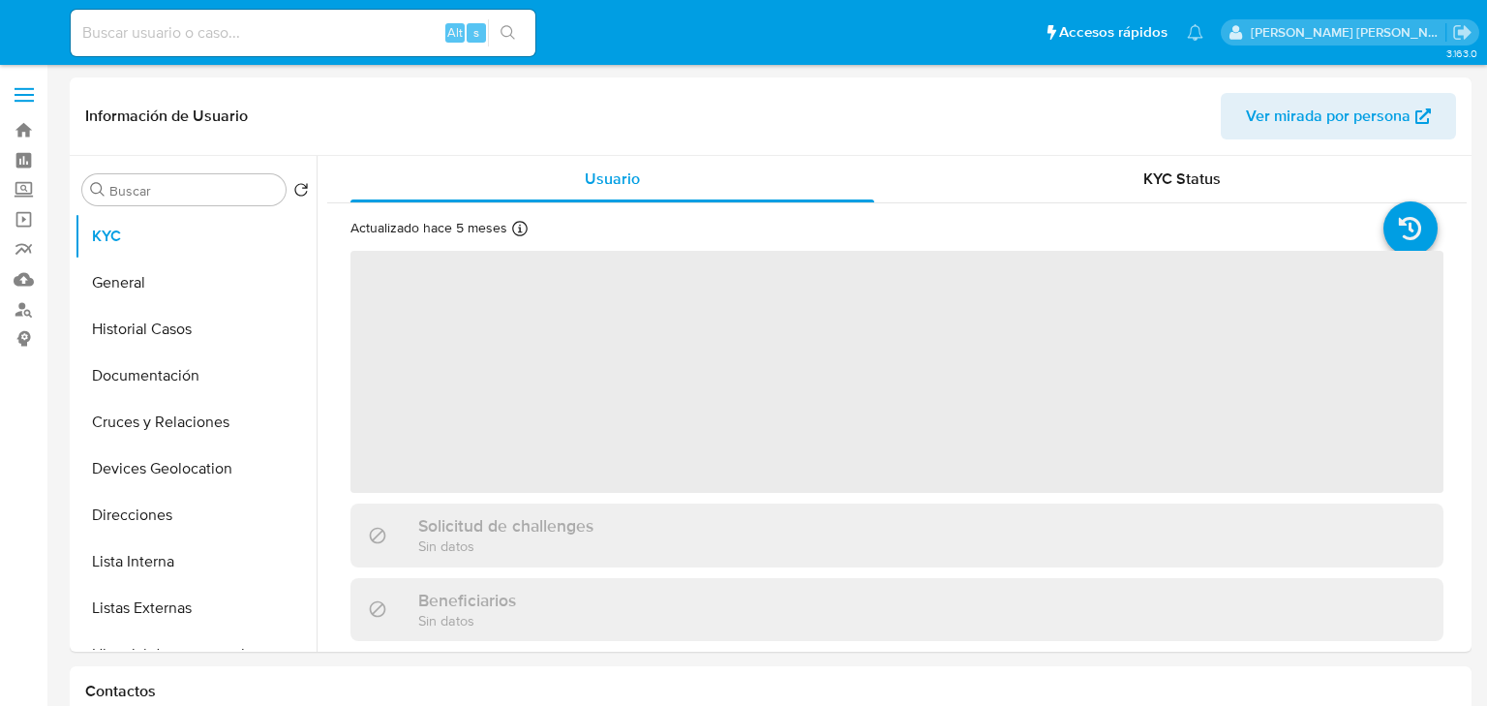
select select "10"
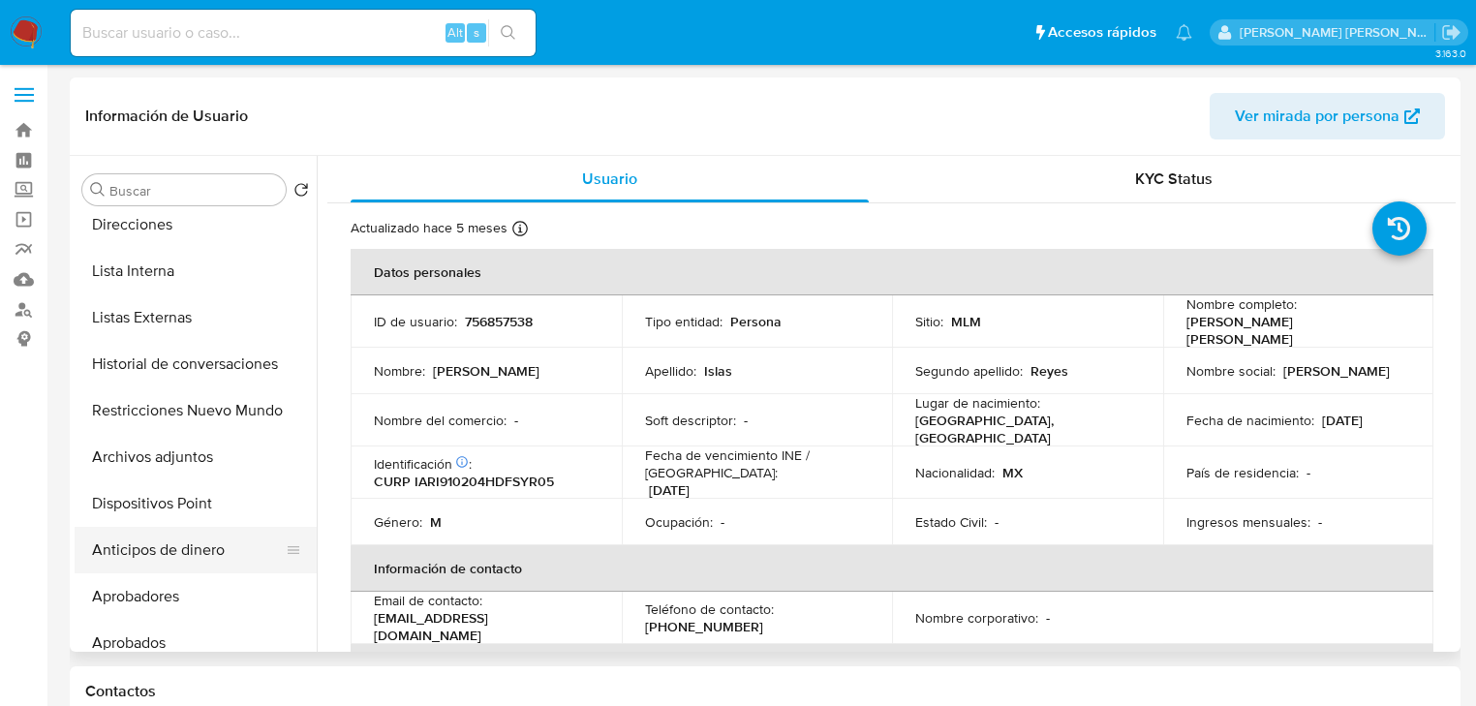
scroll to position [387, 0]
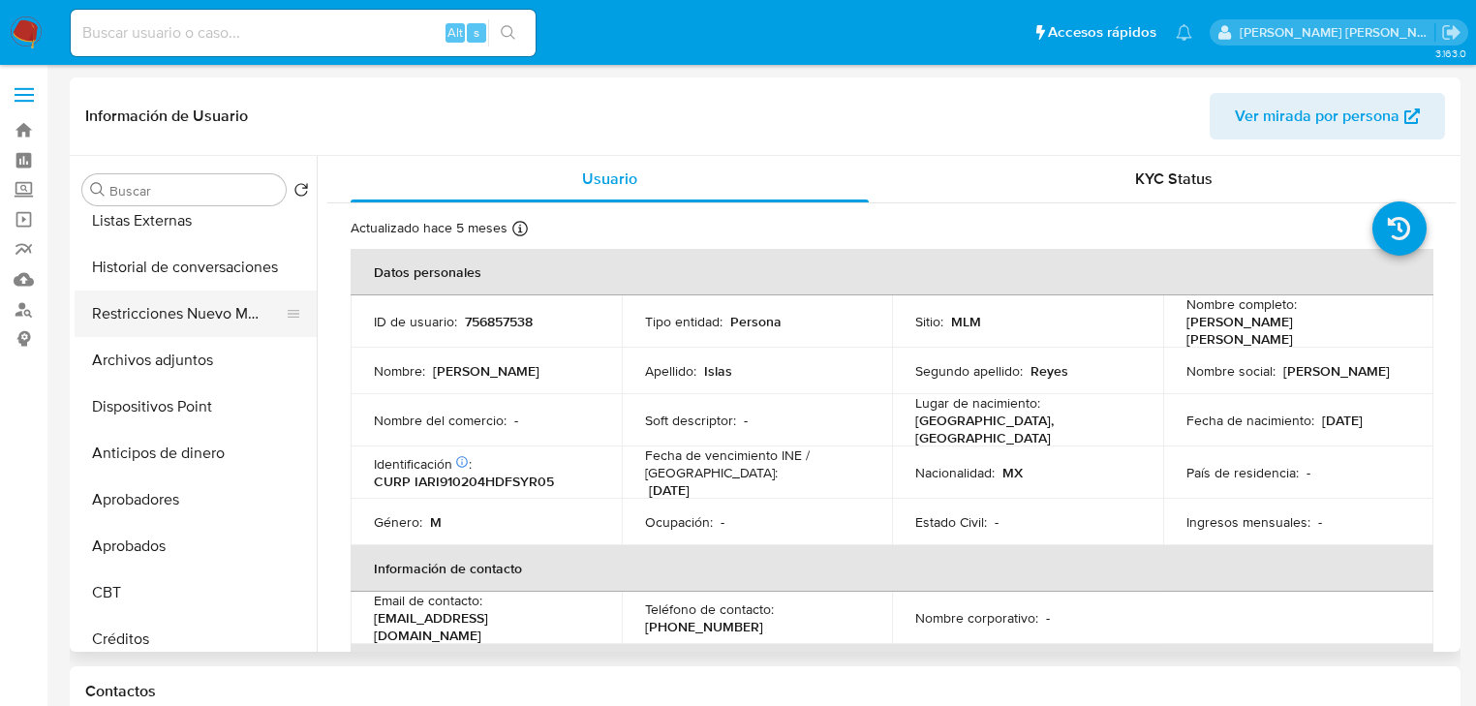
click at [238, 327] on button "Restricciones Nuevo Mundo" at bounding box center [188, 314] width 227 height 46
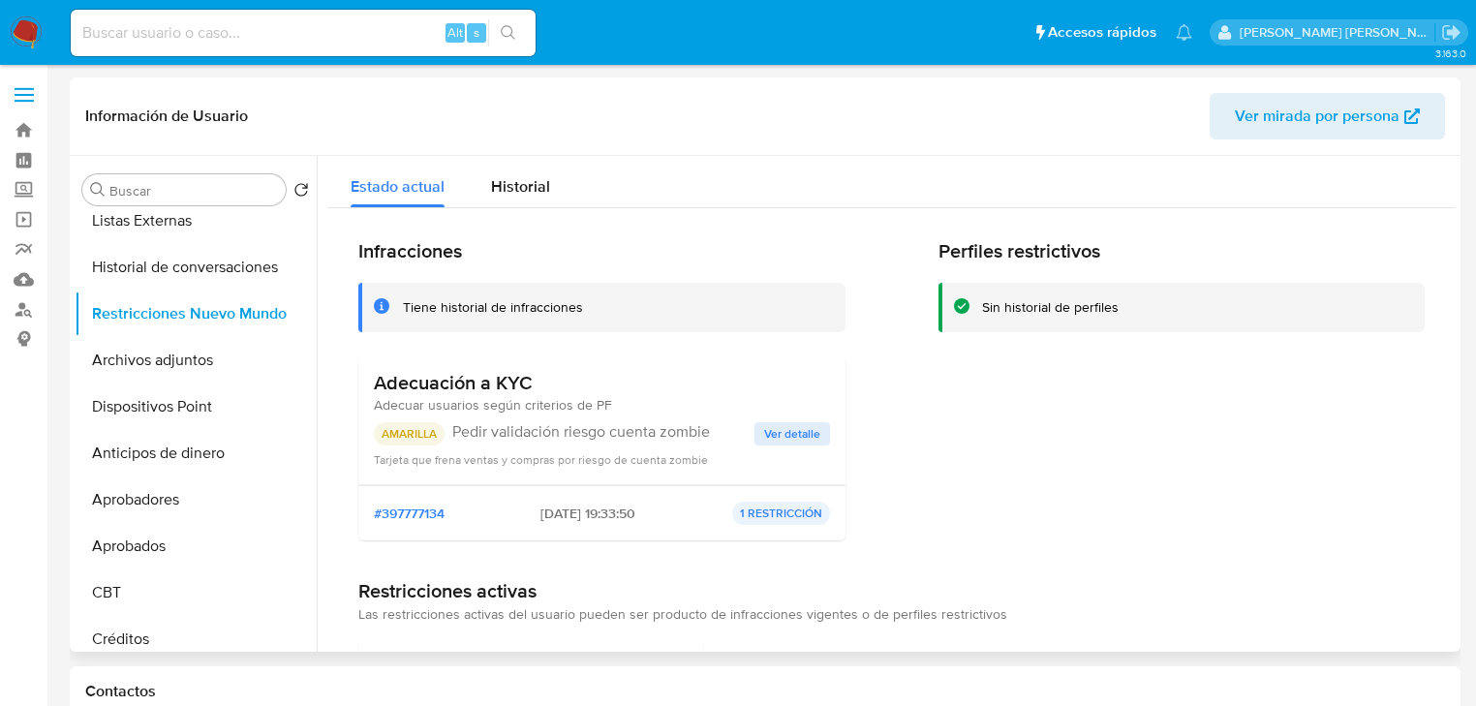
click at [777, 432] on span "Ver detalle" at bounding box center [792, 433] width 56 height 19
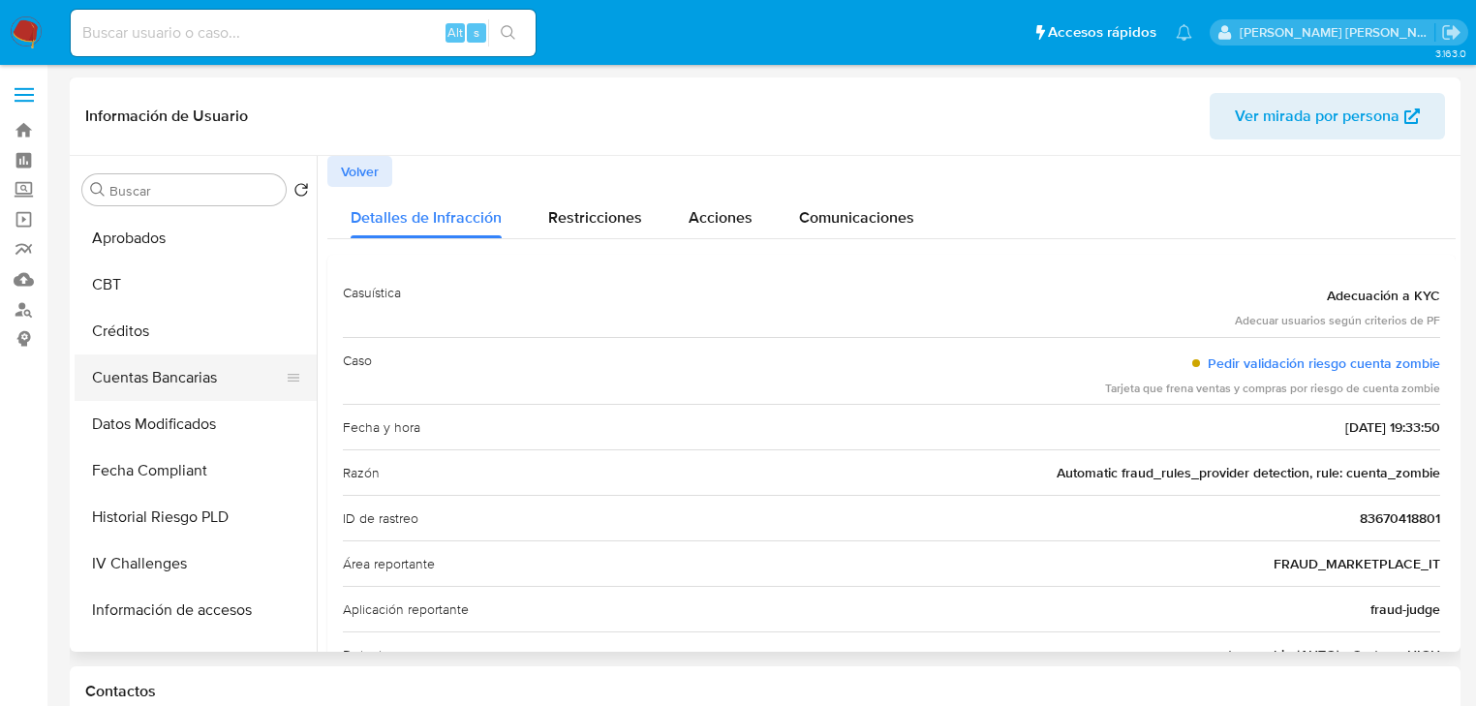
scroll to position [697, 0]
click at [213, 355] on button "Cuentas Bancarias" at bounding box center [188, 375] width 227 height 46
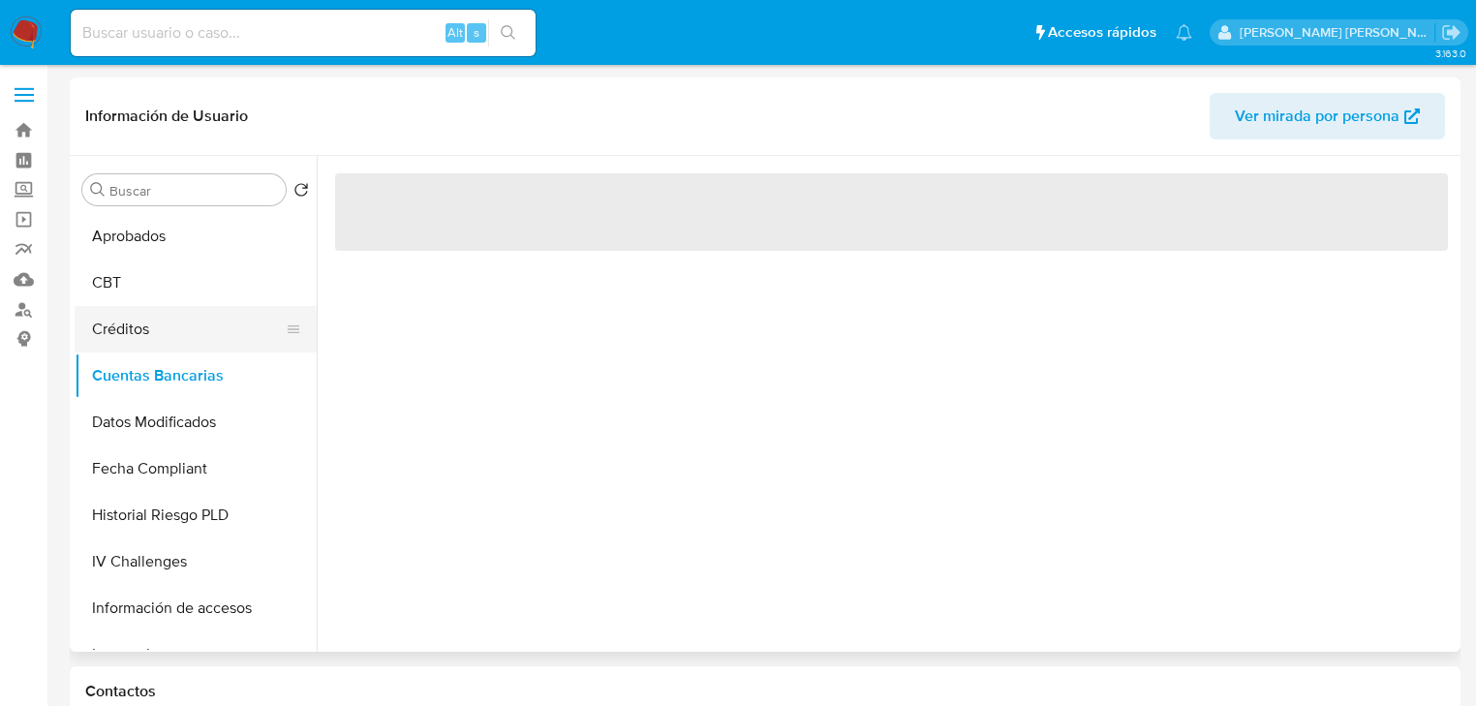
click at [214, 346] on button "Créditos" at bounding box center [188, 329] width 227 height 46
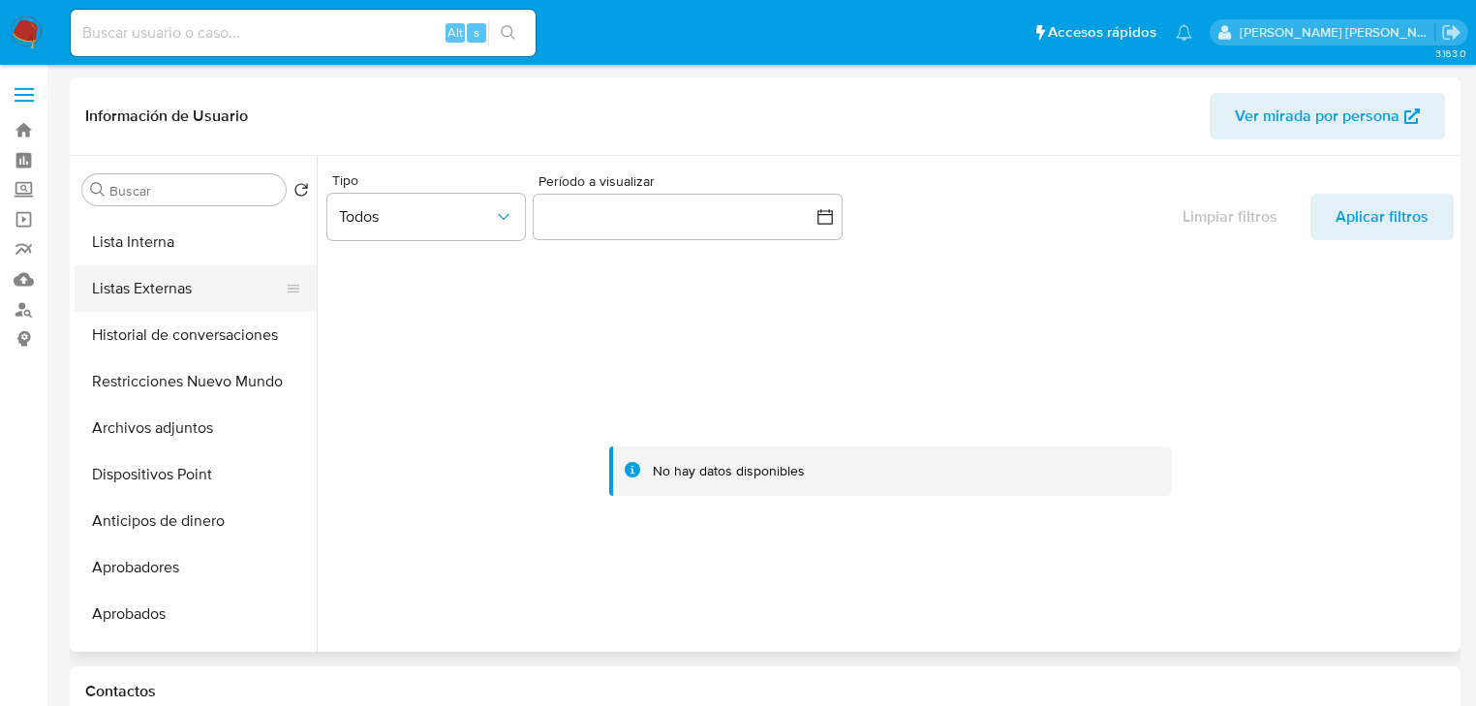
scroll to position [232, 0]
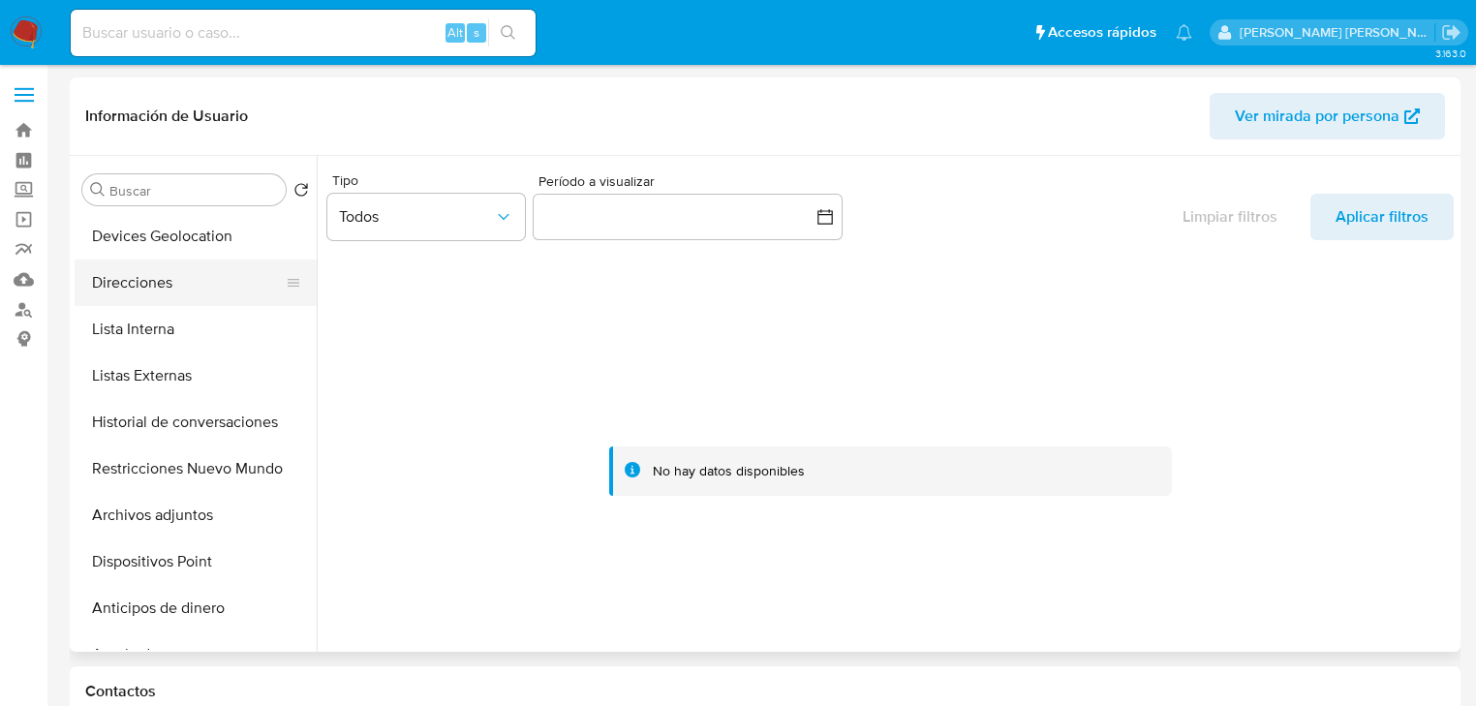
click at [166, 289] on button "Direcciones" at bounding box center [188, 283] width 227 height 46
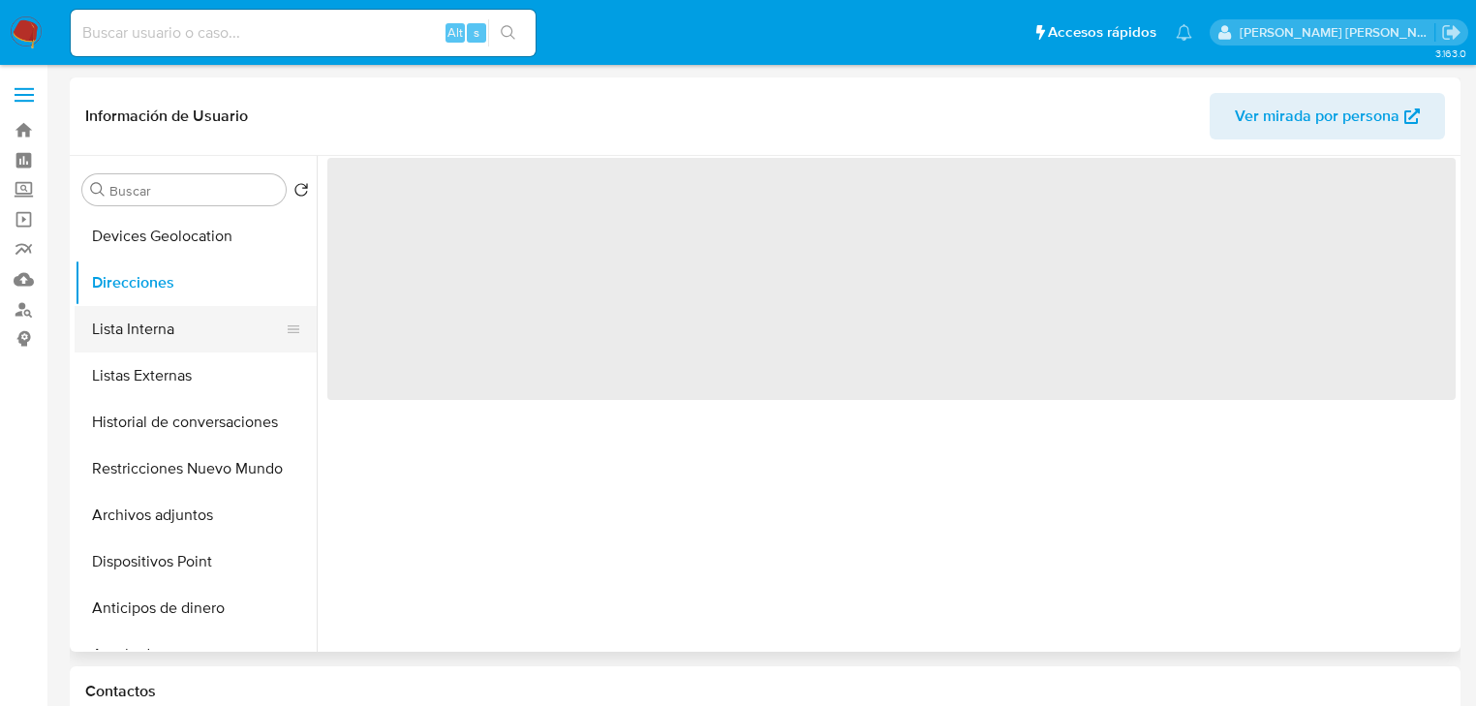
click at [176, 333] on button "Lista Interna" at bounding box center [188, 329] width 227 height 46
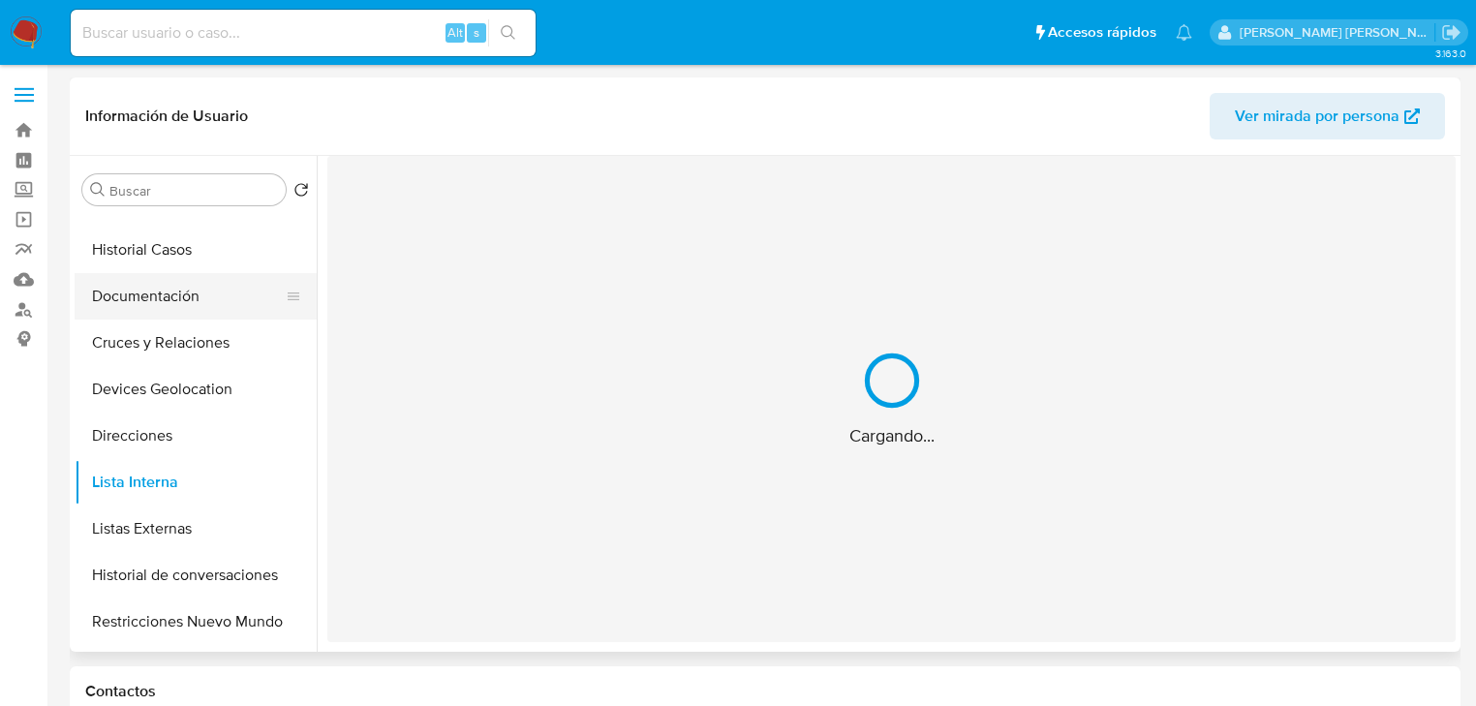
scroll to position [0, 0]
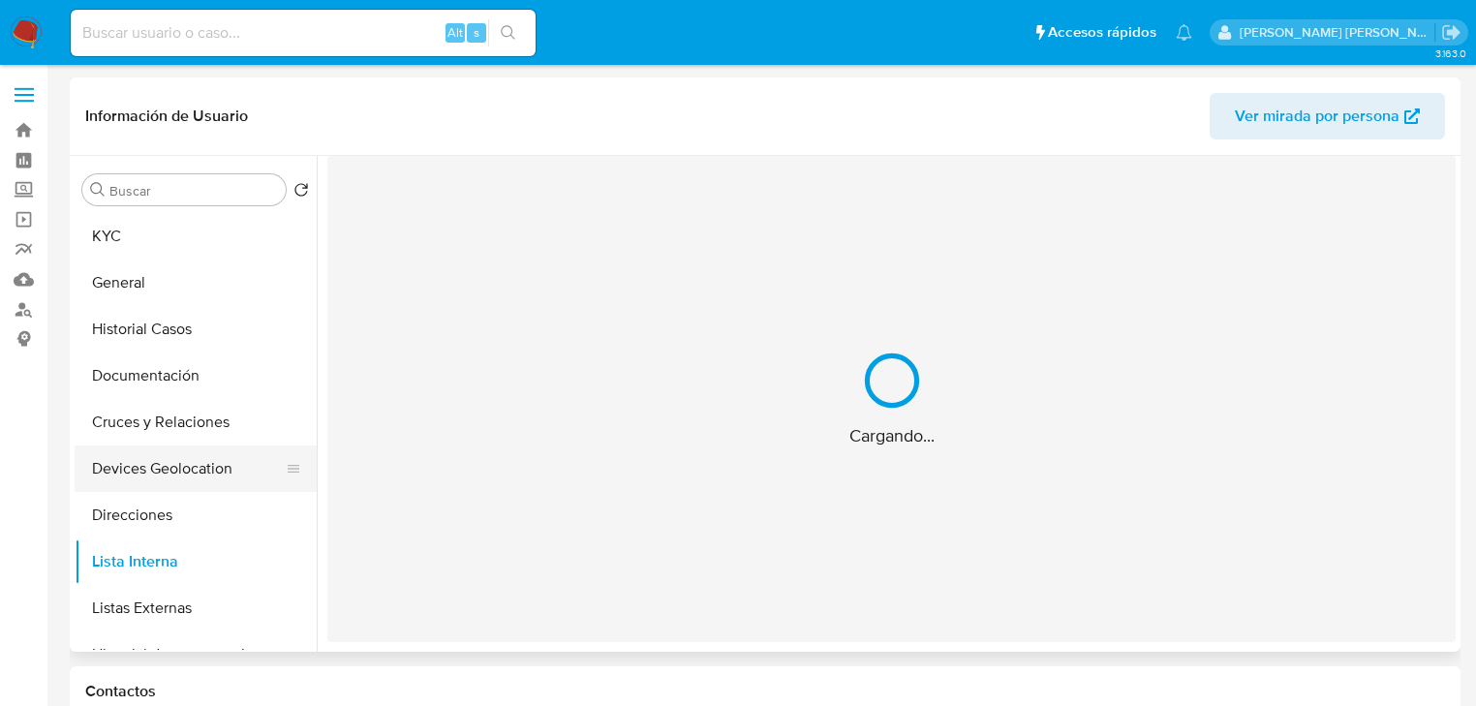
click at [181, 446] on button "Devices Geolocation" at bounding box center [188, 468] width 227 height 46
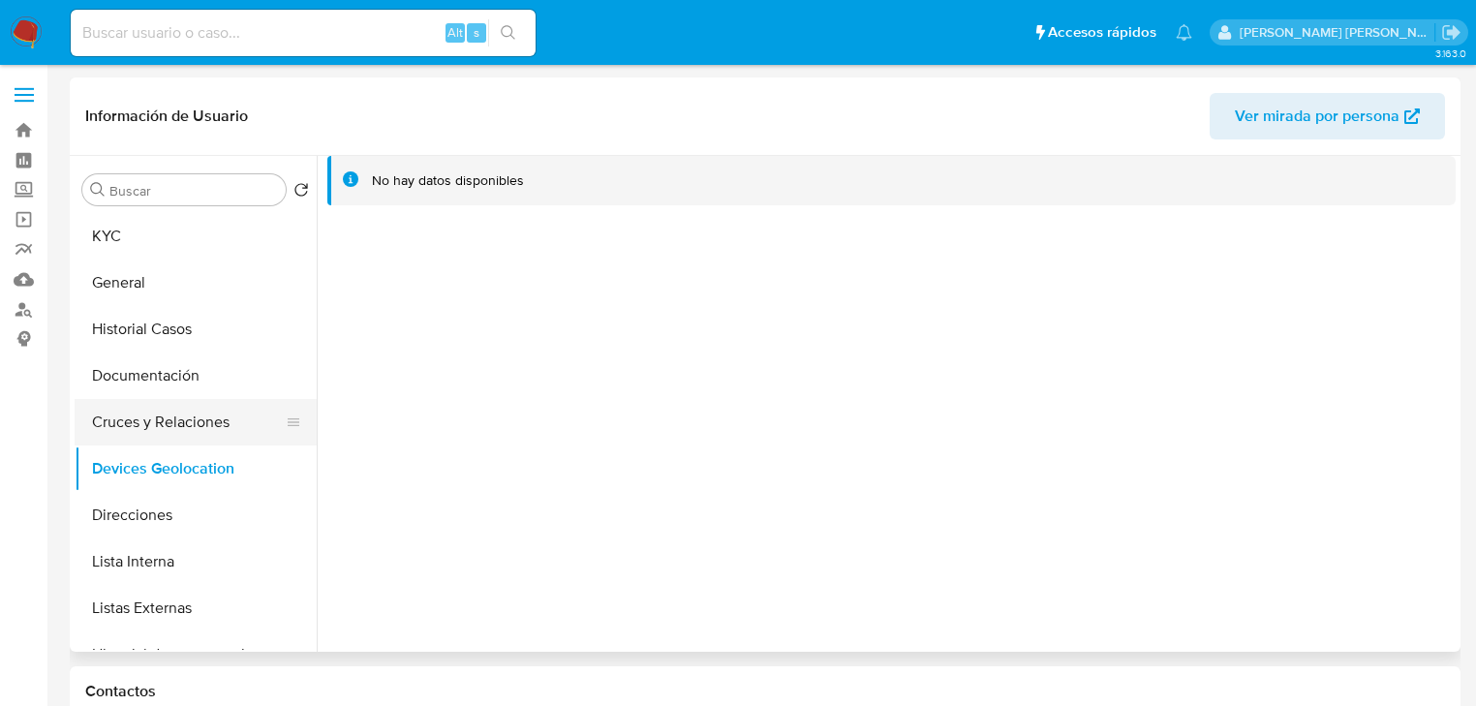
click at [185, 422] on button "Cruces y Relaciones" at bounding box center [188, 422] width 227 height 46
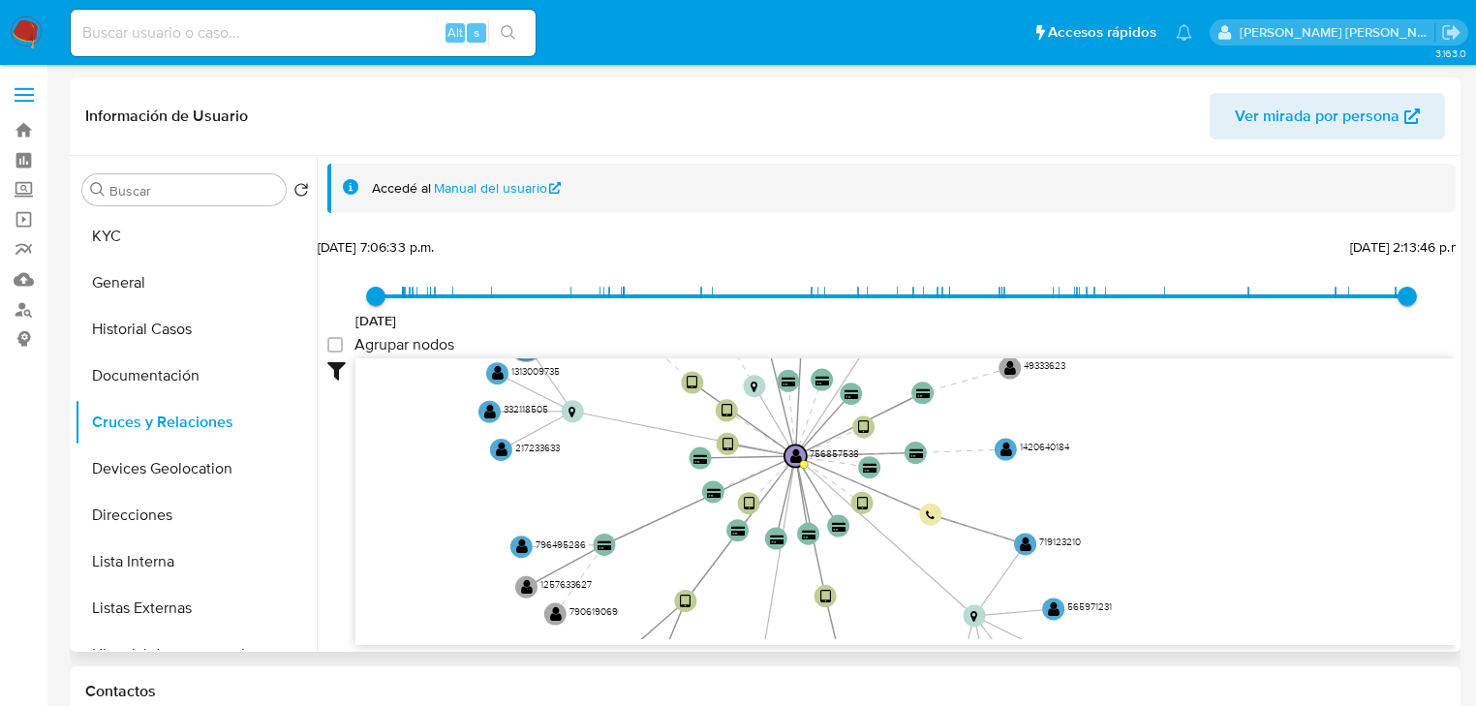
drag, startPoint x: 567, startPoint y: 457, endPoint x: 592, endPoint y: 495, distance: 45.4
click at [592, 495] on icon "device-65a8e0336eafb9cdccb8c06d  device-5fea614008813b0017e2af0a  device-643f…" at bounding box center [905, 498] width 1100 height 281
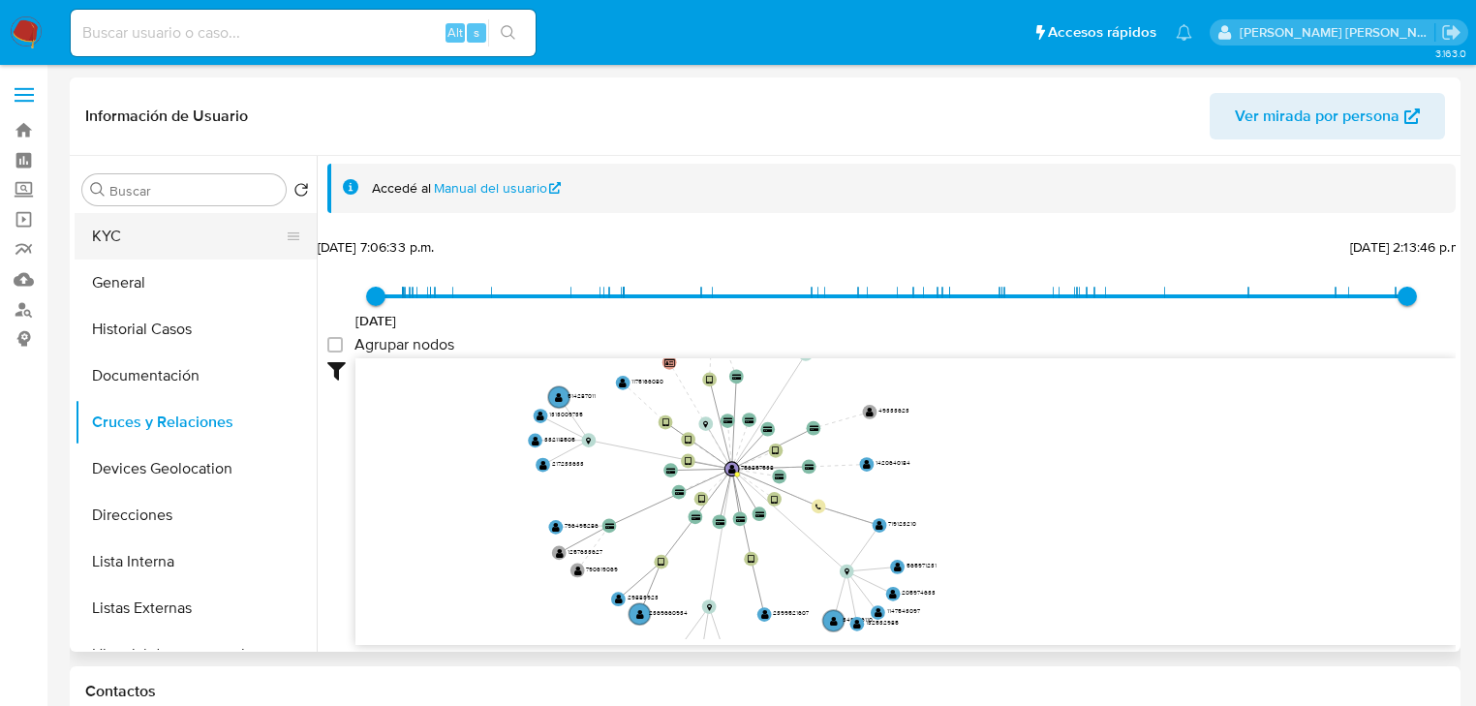
click at [201, 219] on button "KYC" at bounding box center [188, 236] width 227 height 46
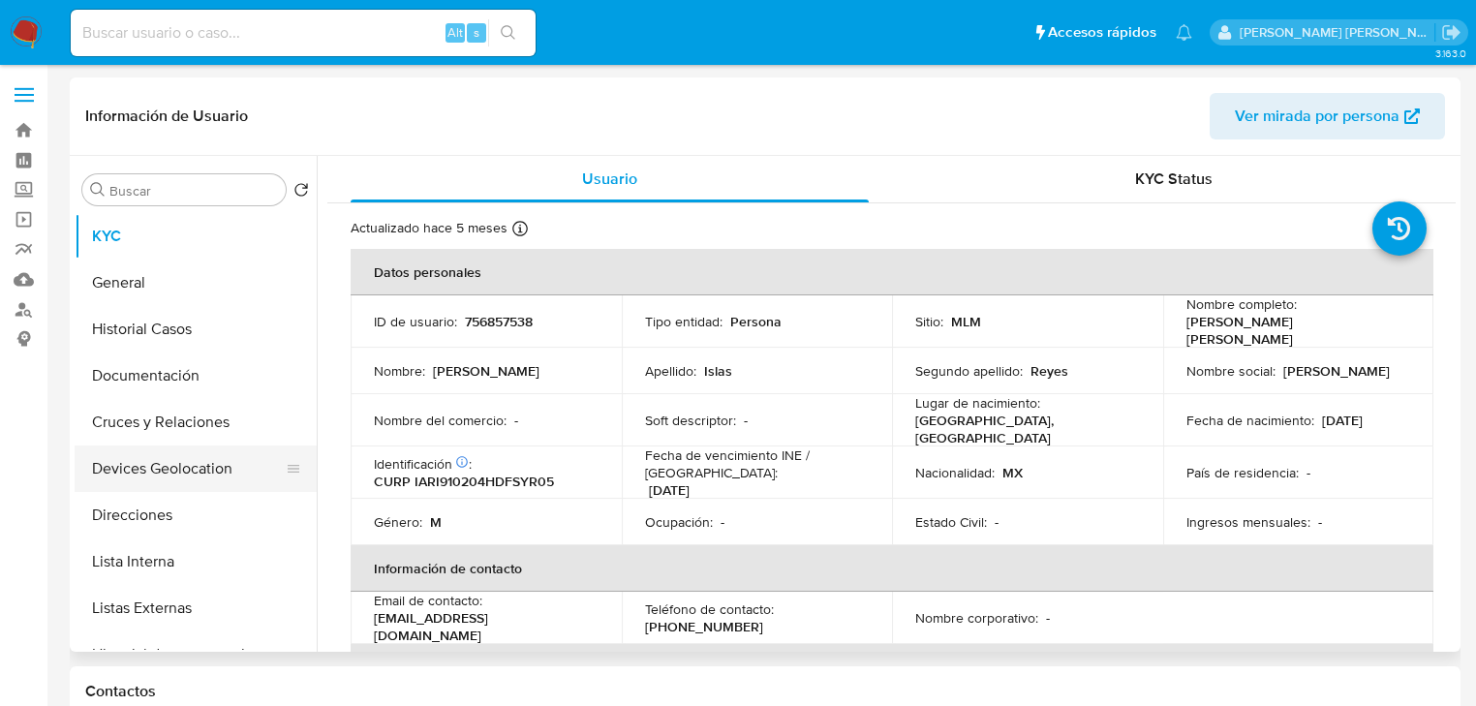
click at [194, 424] on button "Cruces y Relaciones" at bounding box center [196, 422] width 242 height 46
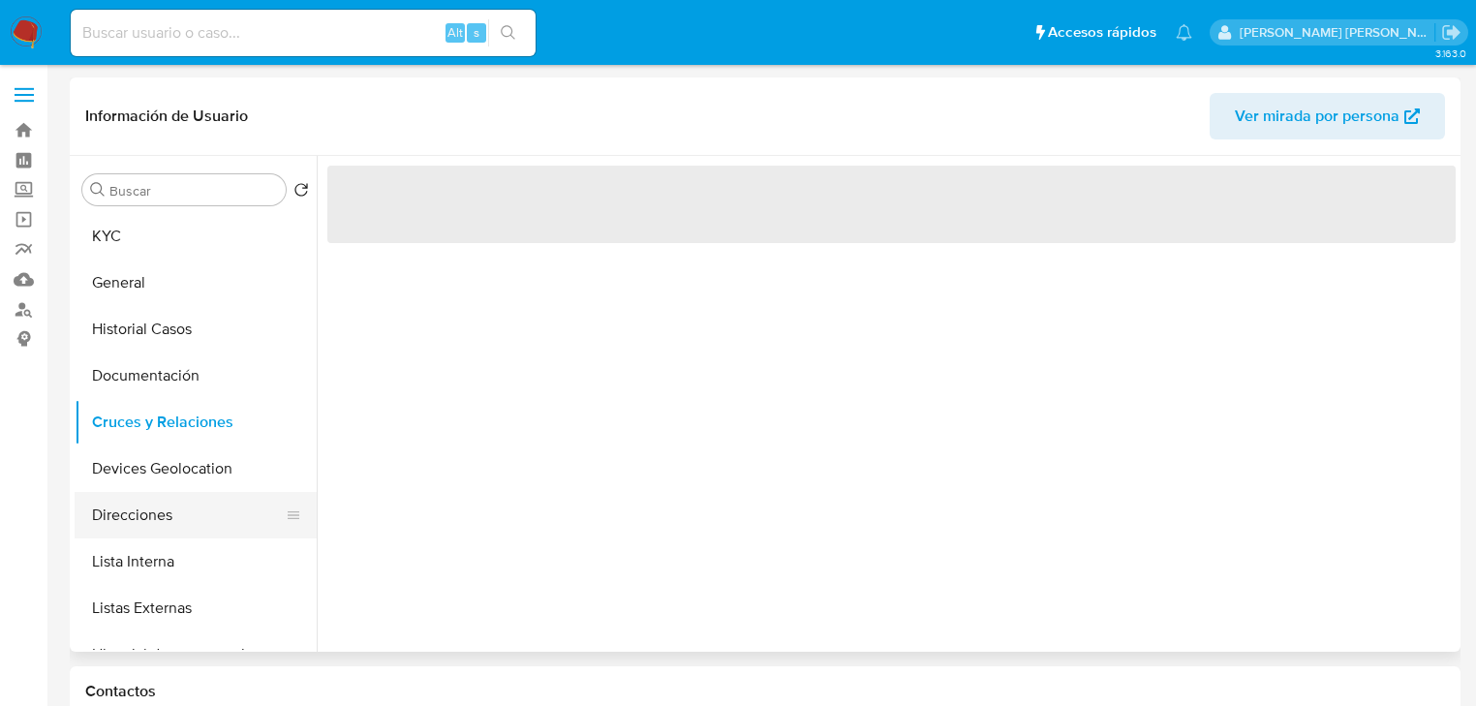
drag, startPoint x: 180, startPoint y: 483, endPoint x: 170, endPoint y: 497, distance: 16.7
click at [179, 483] on button "Devices Geolocation" at bounding box center [196, 468] width 242 height 46
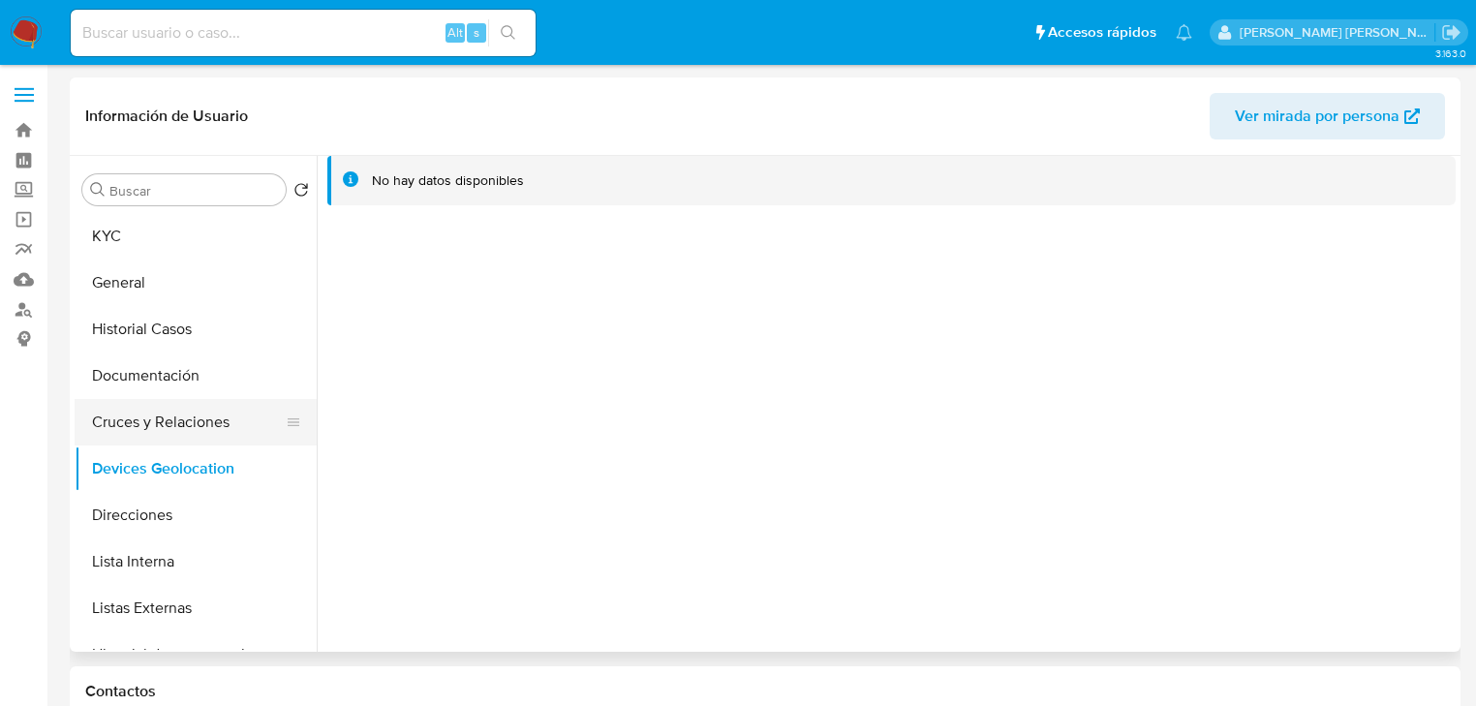
drag, startPoint x: 167, startPoint y: 415, endPoint x: 341, endPoint y: 459, distance: 179.7
click at [167, 414] on button "Cruces y Relaciones" at bounding box center [196, 422] width 242 height 46
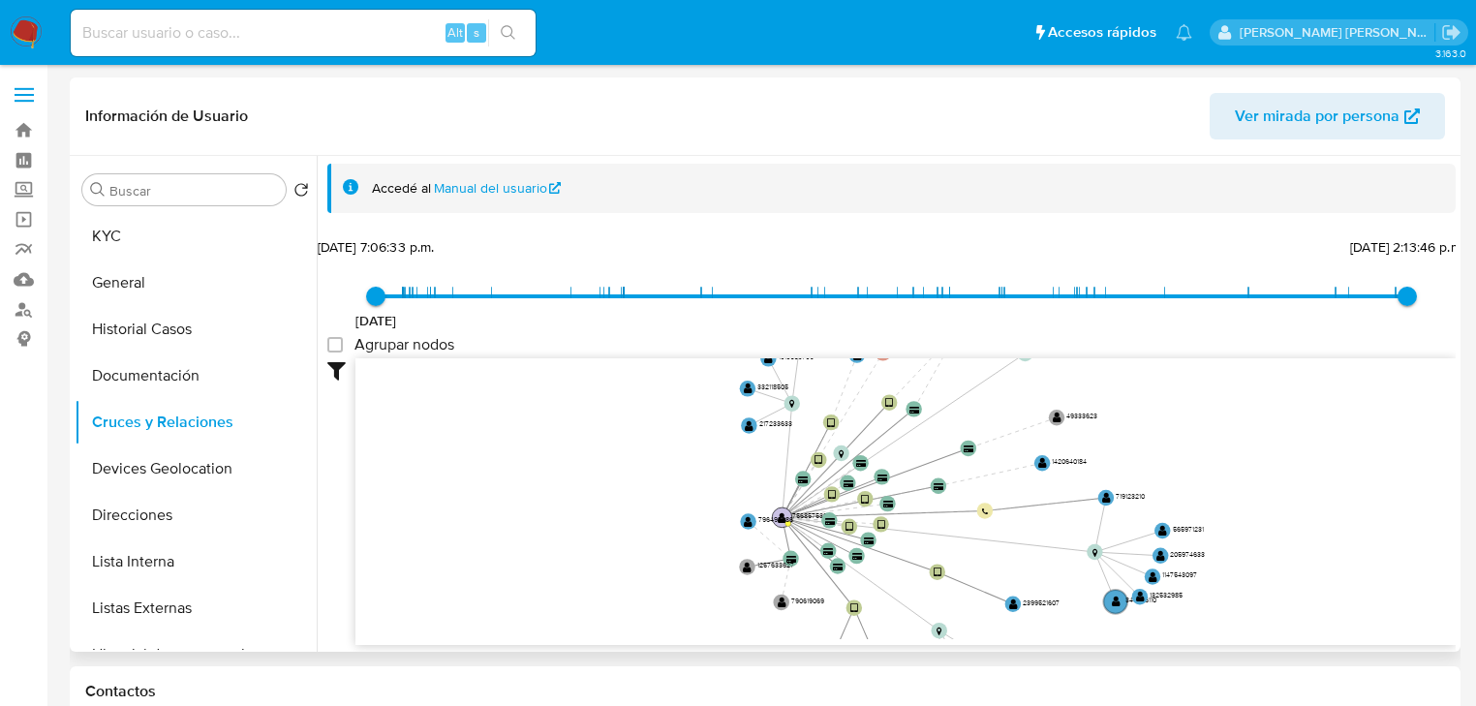
drag, startPoint x: 1013, startPoint y: 453, endPoint x: 879, endPoint y: 520, distance: 149.4
click at [827, 520] on text "756857538" at bounding box center [809, 515] width 35 height 10
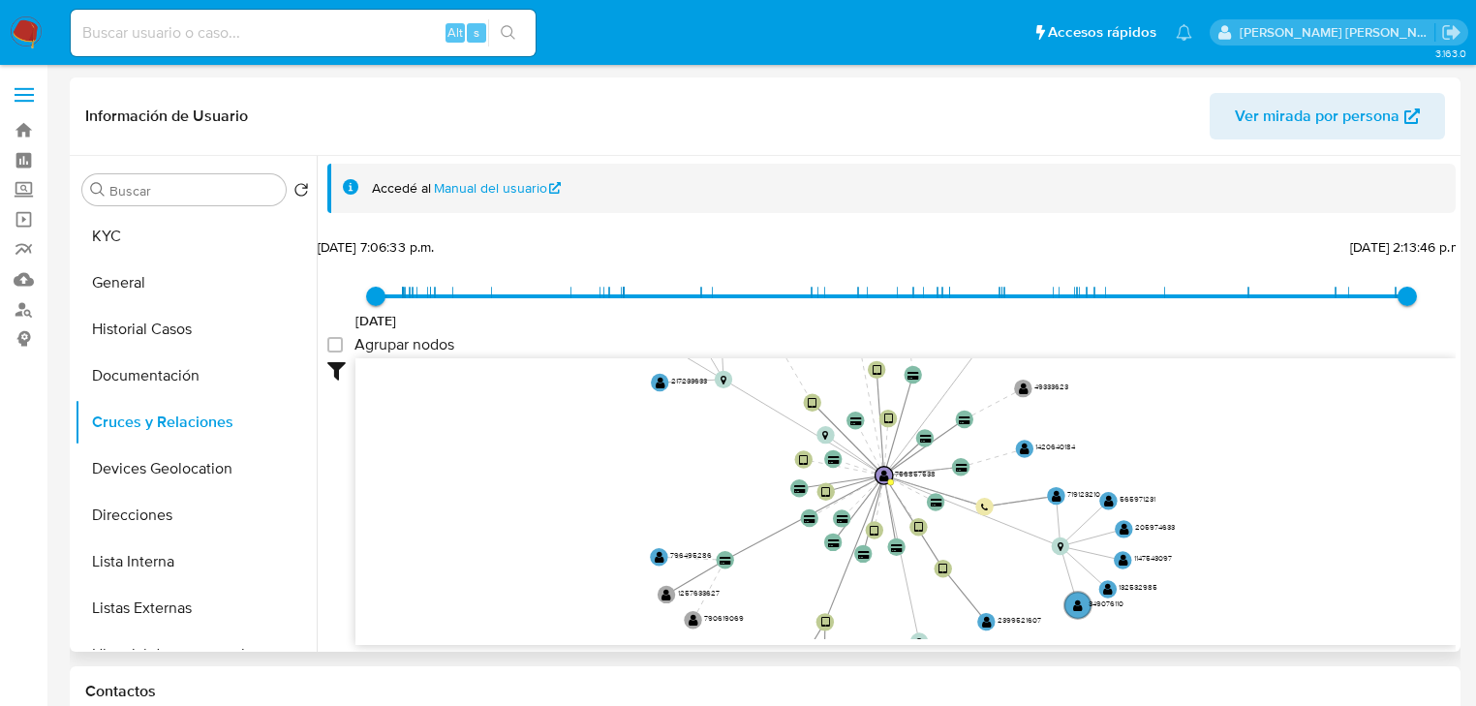
drag, startPoint x: 895, startPoint y: 525, endPoint x: 813, endPoint y: 527, distance: 81.4
click at [813, 527] on icon "device-65a8e0336eafb9cdccb8c06d  device-5fea614008813b0017e2af0a  device-643f…" at bounding box center [905, 498] width 1100 height 281
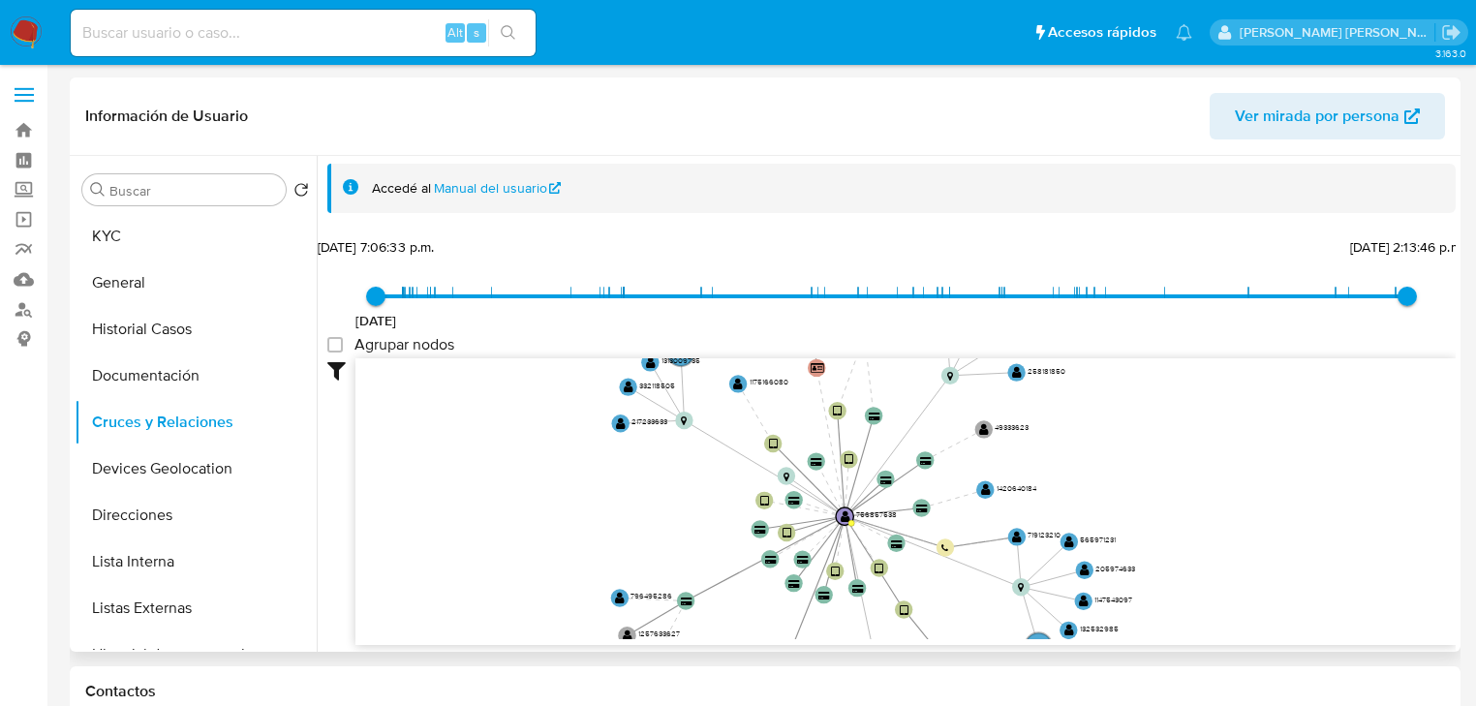
drag, startPoint x: 736, startPoint y: 493, endPoint x: 721, endPoint y: 515, distance: 26.6
click at [721, 515] on icon "device-65a8e0336eafb9cdccb8c06d  device-5fea614008813b0017e2af0a  device-643f…" at bounding box center [905, 498] width 1100 height 281
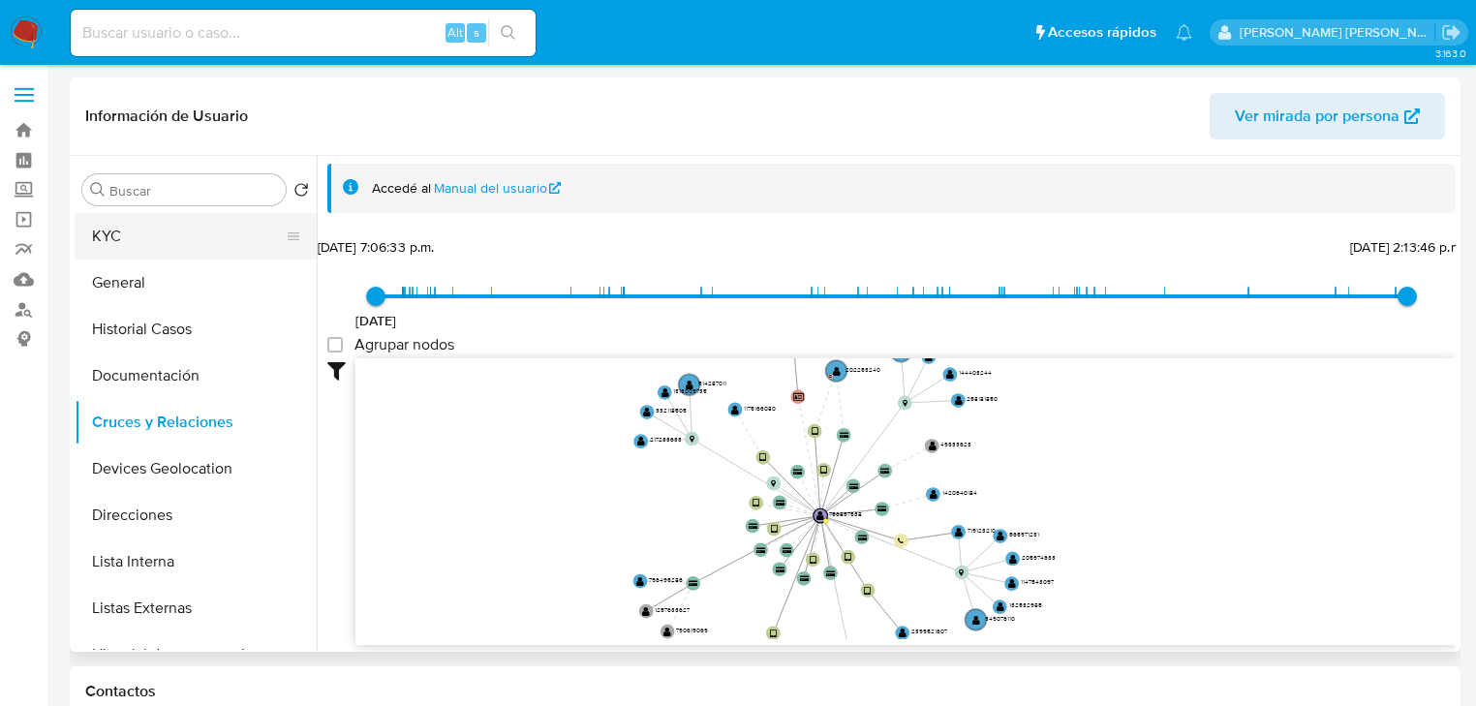
click at [126, 241] on button "KYC" at bounding box center [188, 236] width 227 height 46
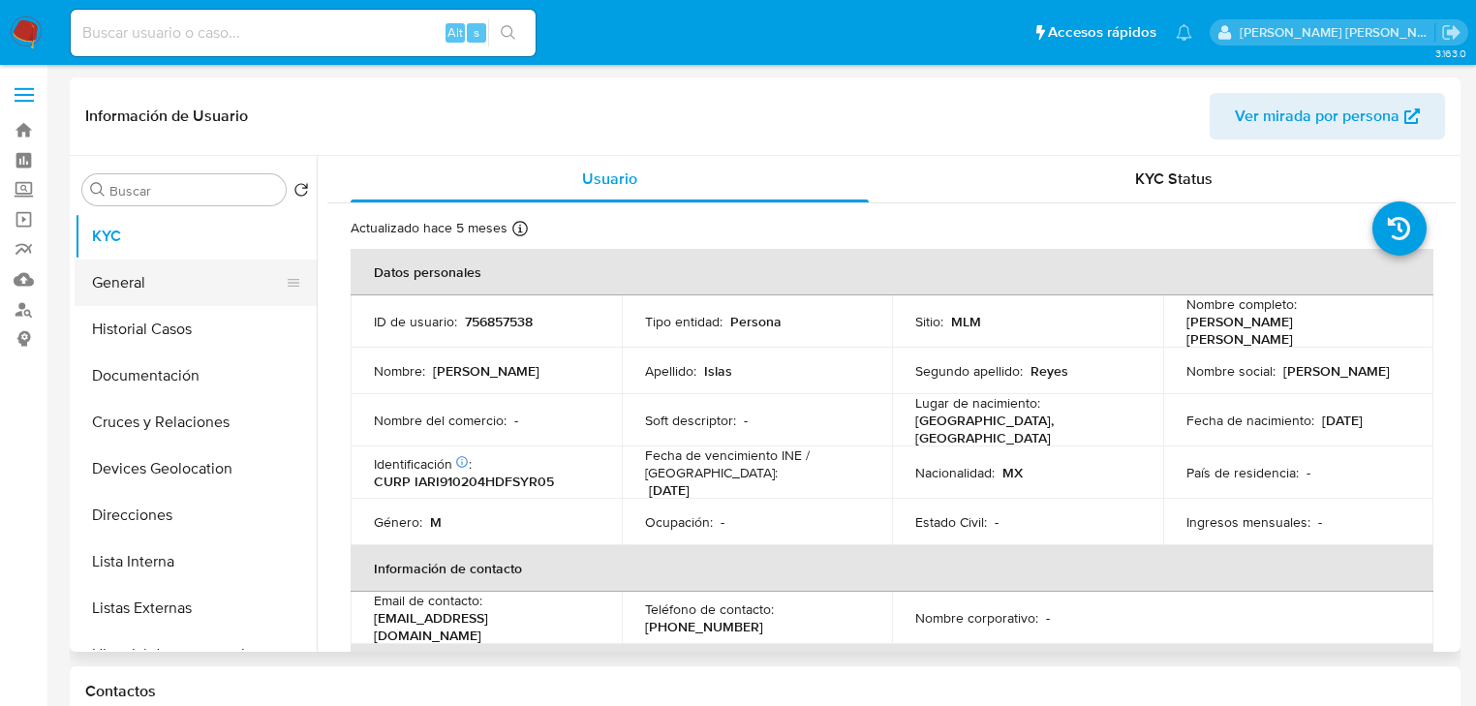
drag, startPoint x: 196, startPoint y: 281, endPoint x: 195, endPoint y: 317, distance: 35.8
click at [197, 281] on button "General" at bounding box center [196, 283] width 242 height 46
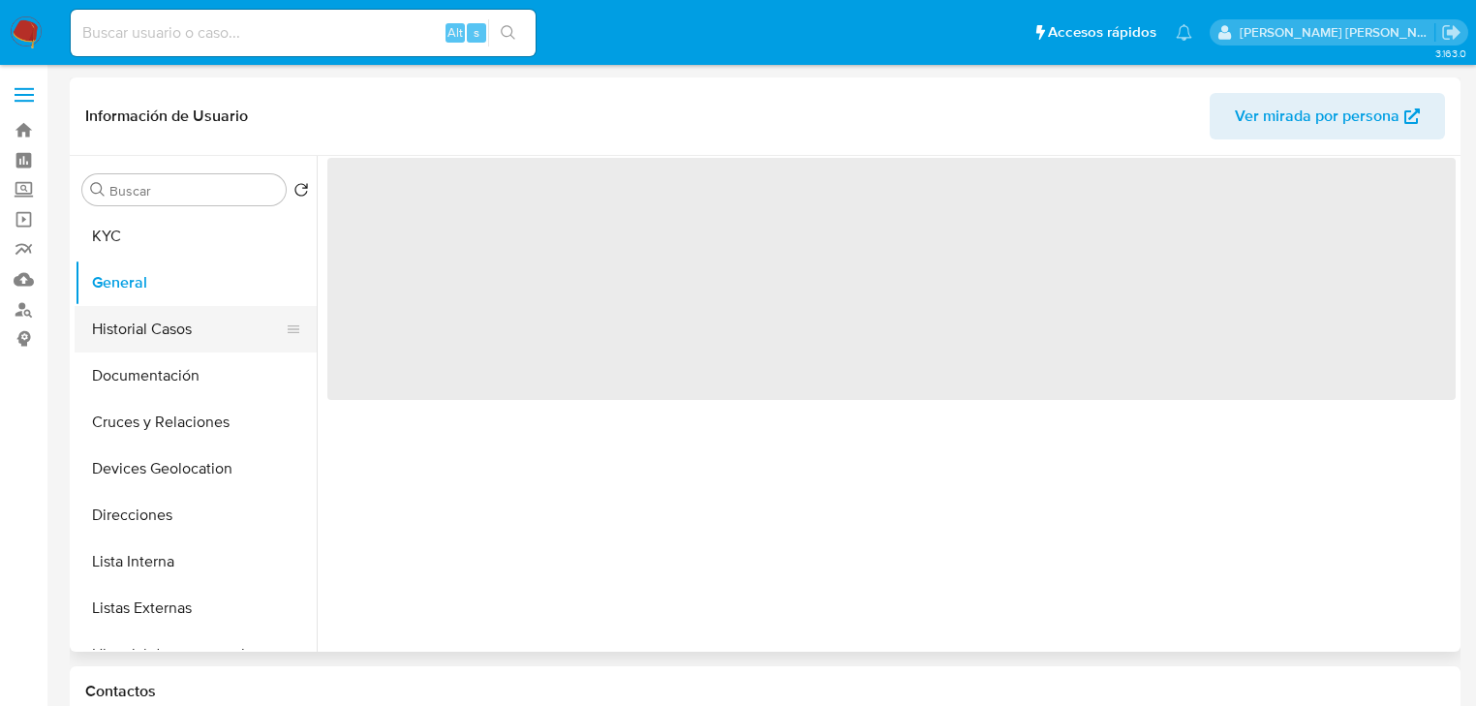
click at [195, 316] on button "Historial Casos" at bounding box center [188, 329] width 227 height 46
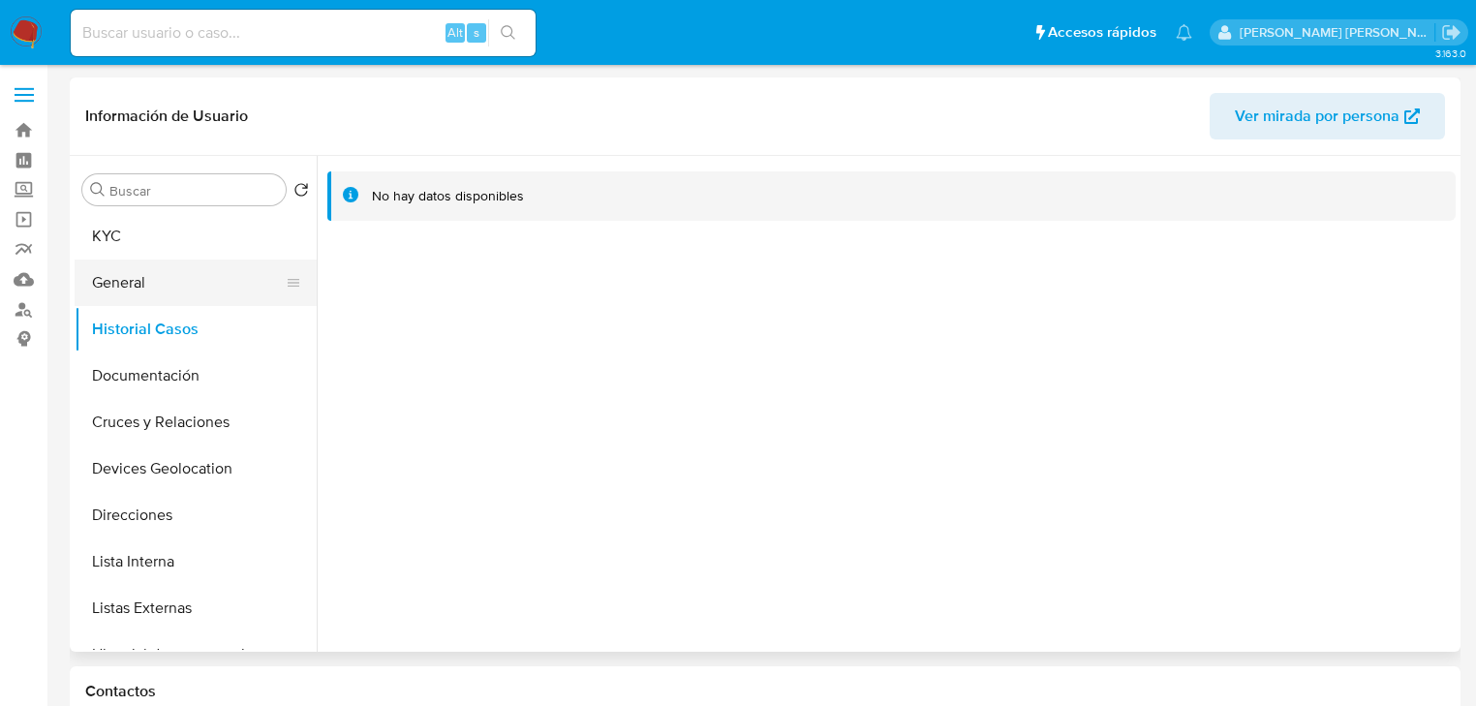
click at [147, 291] on button "General" at bounding box center [188, 283] width 227 height 46
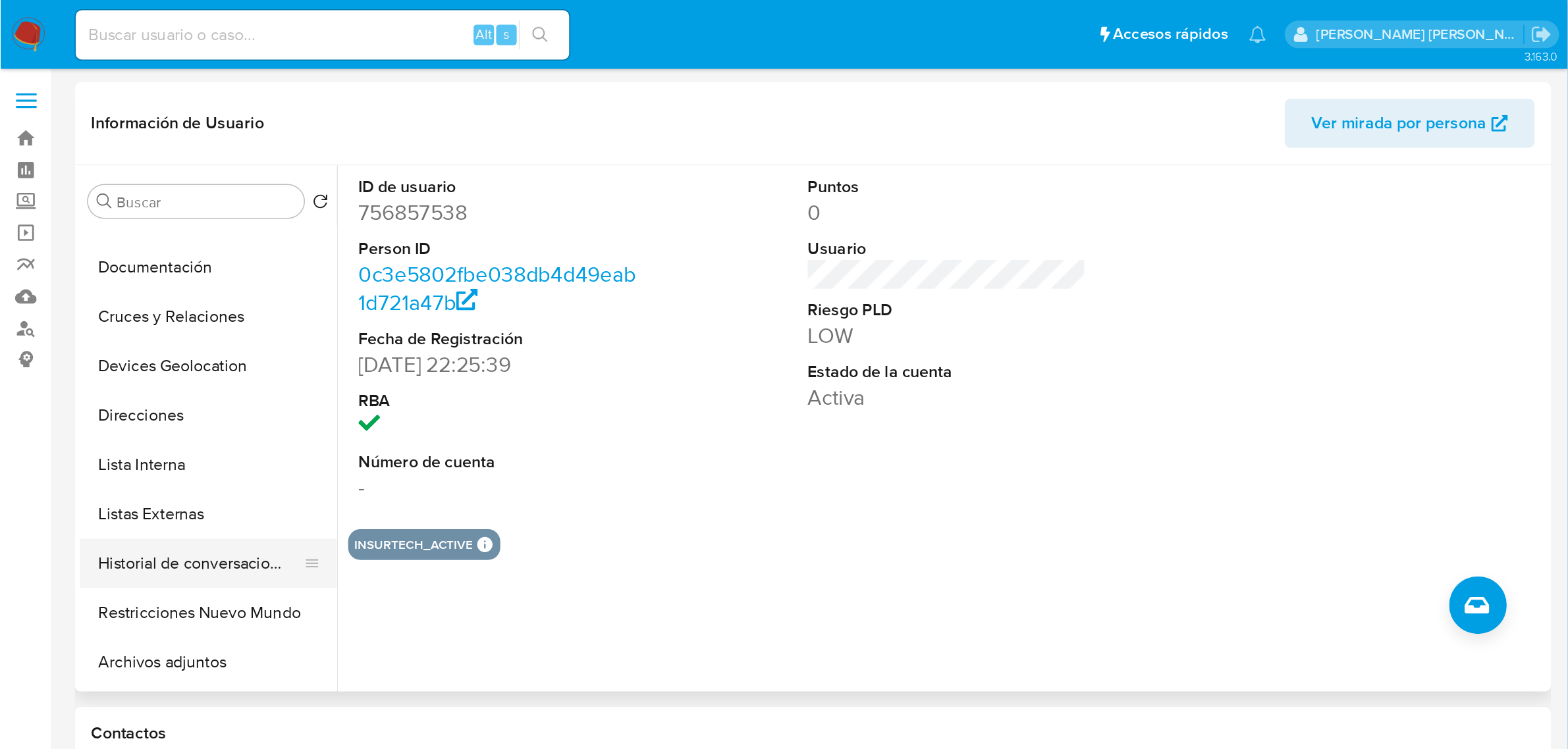
scroll to position [158, 0]
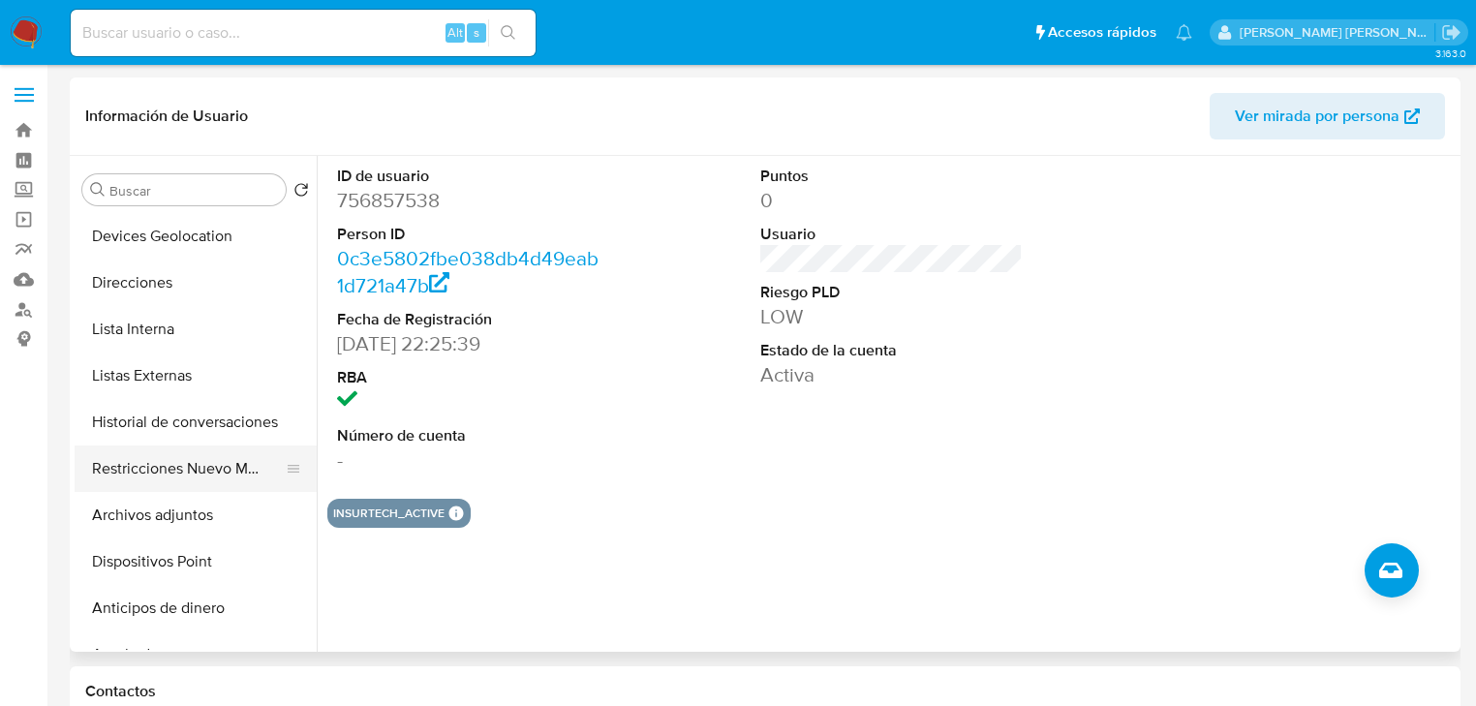
click at [195, 461] on button "Restricciones Nuevo Mundo" at bounding box center [188, 468] width 227 height 46
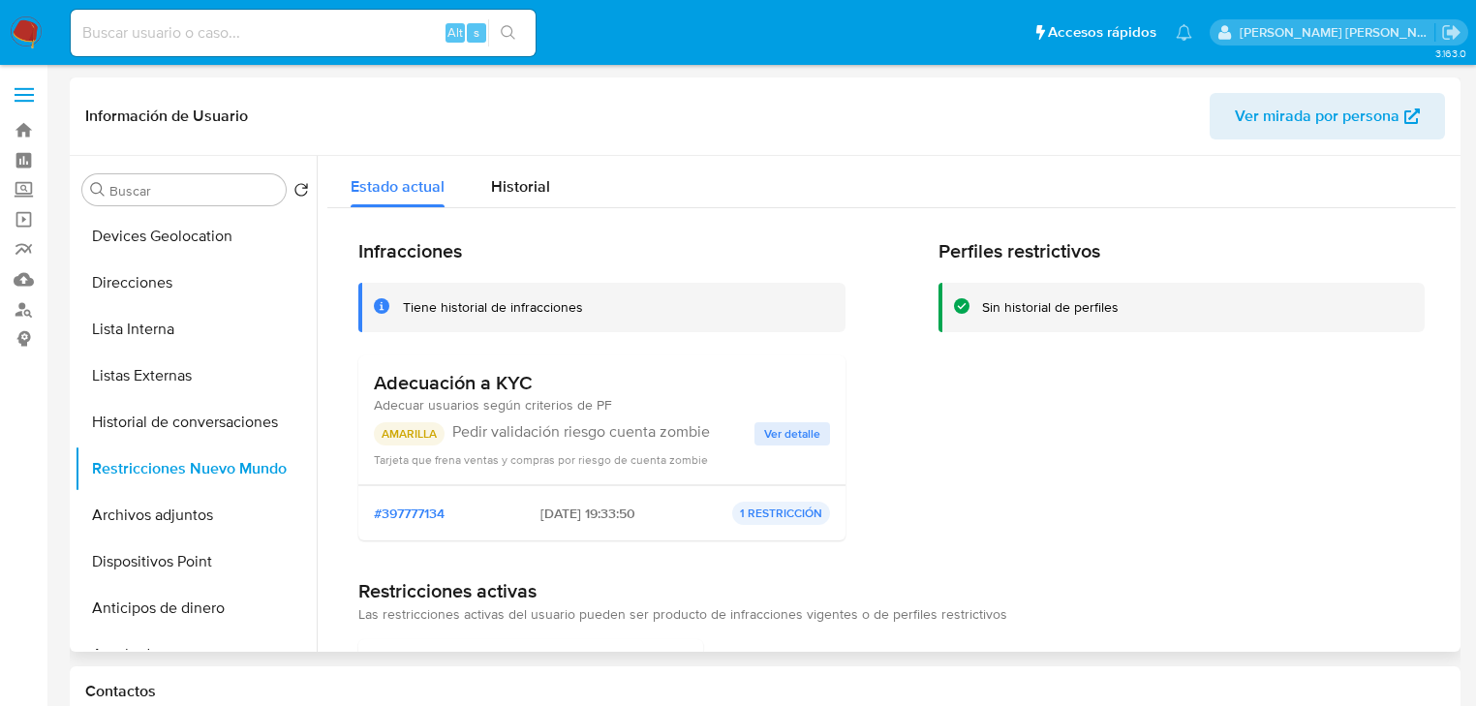
click at [782, 426] on span "Ver detalle" at bounding box center [792, 433] width 56 height 19
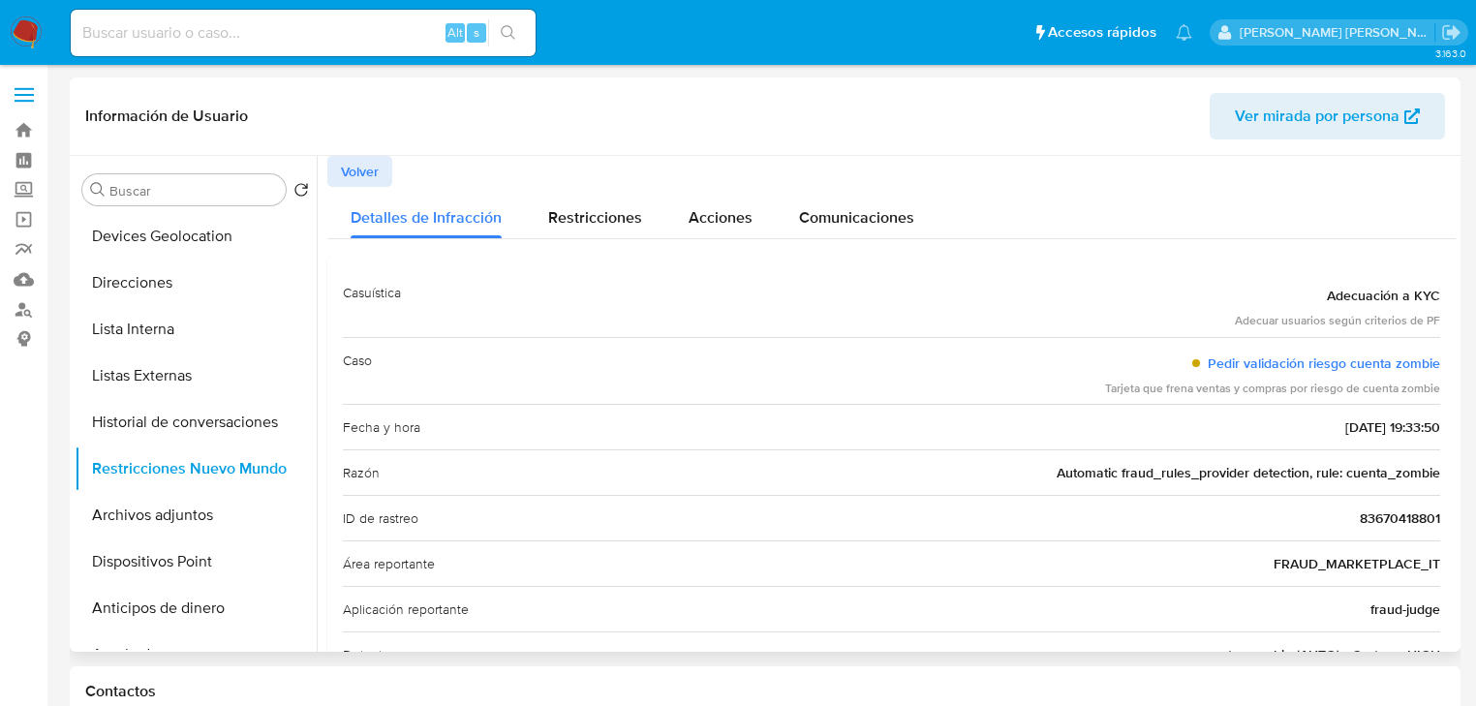
click at [341, 167] on span "Volver" at bounding box center [360, 171] width 38 height 27
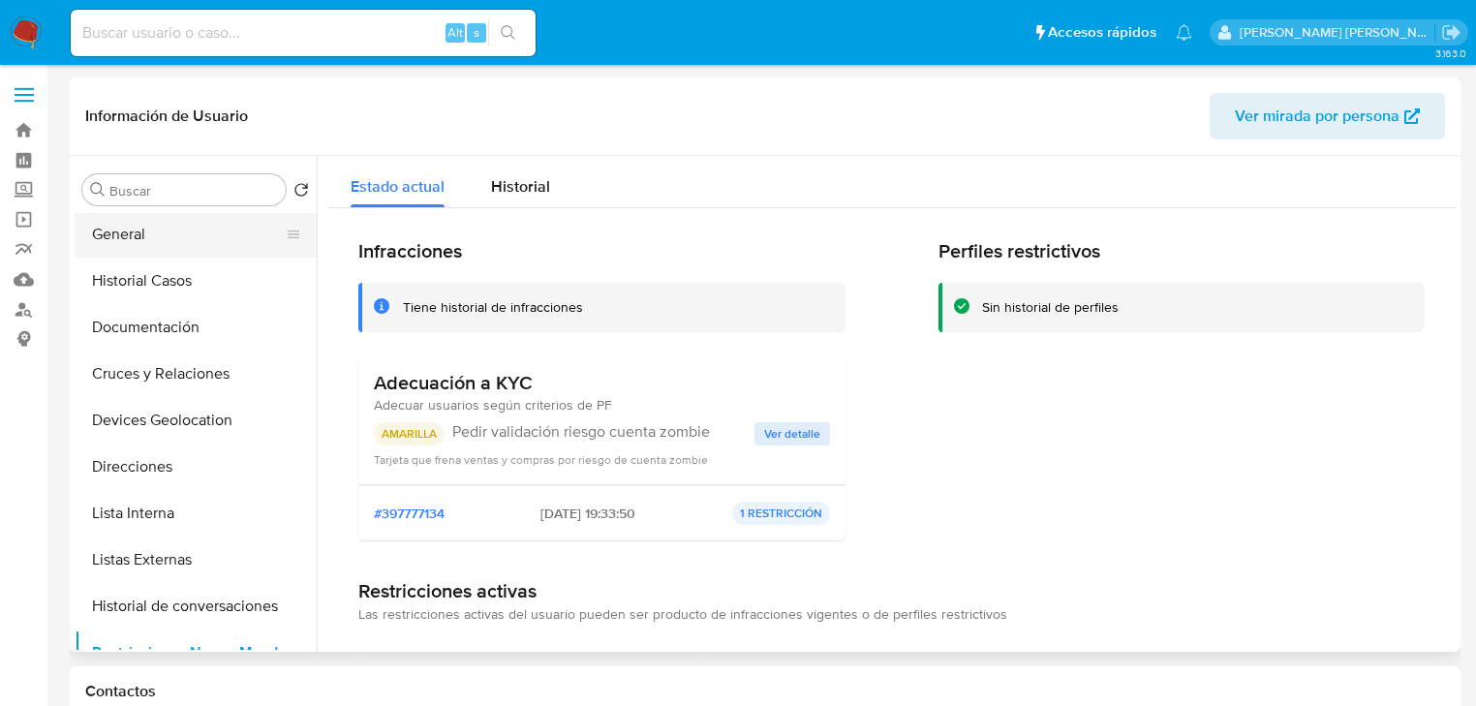
scroll to position [0, 0]
click at [143, 249] on button "KYC" at bounding box center [188, 236] width 227 height 46
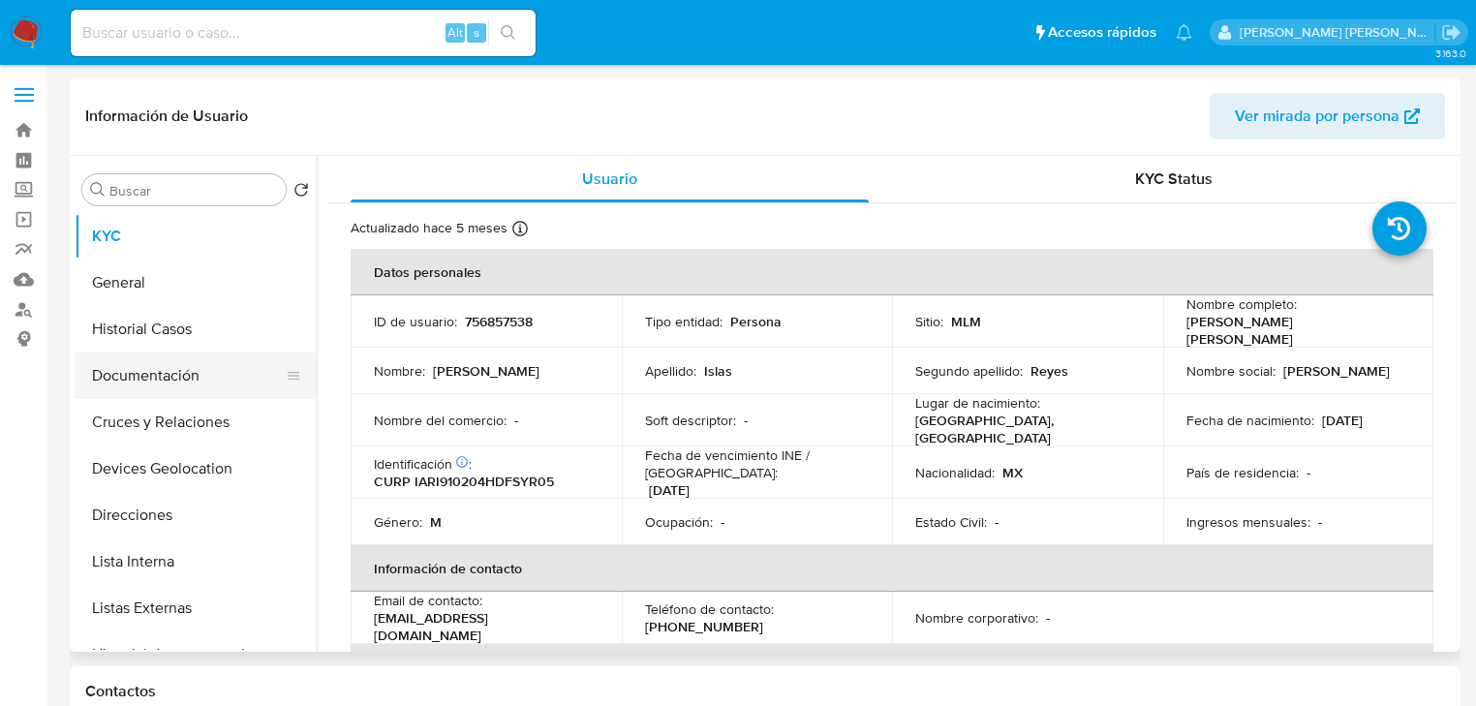
click at [192, 383] on button "Documentación" at bounding box center [188, 375] width 227 height 46
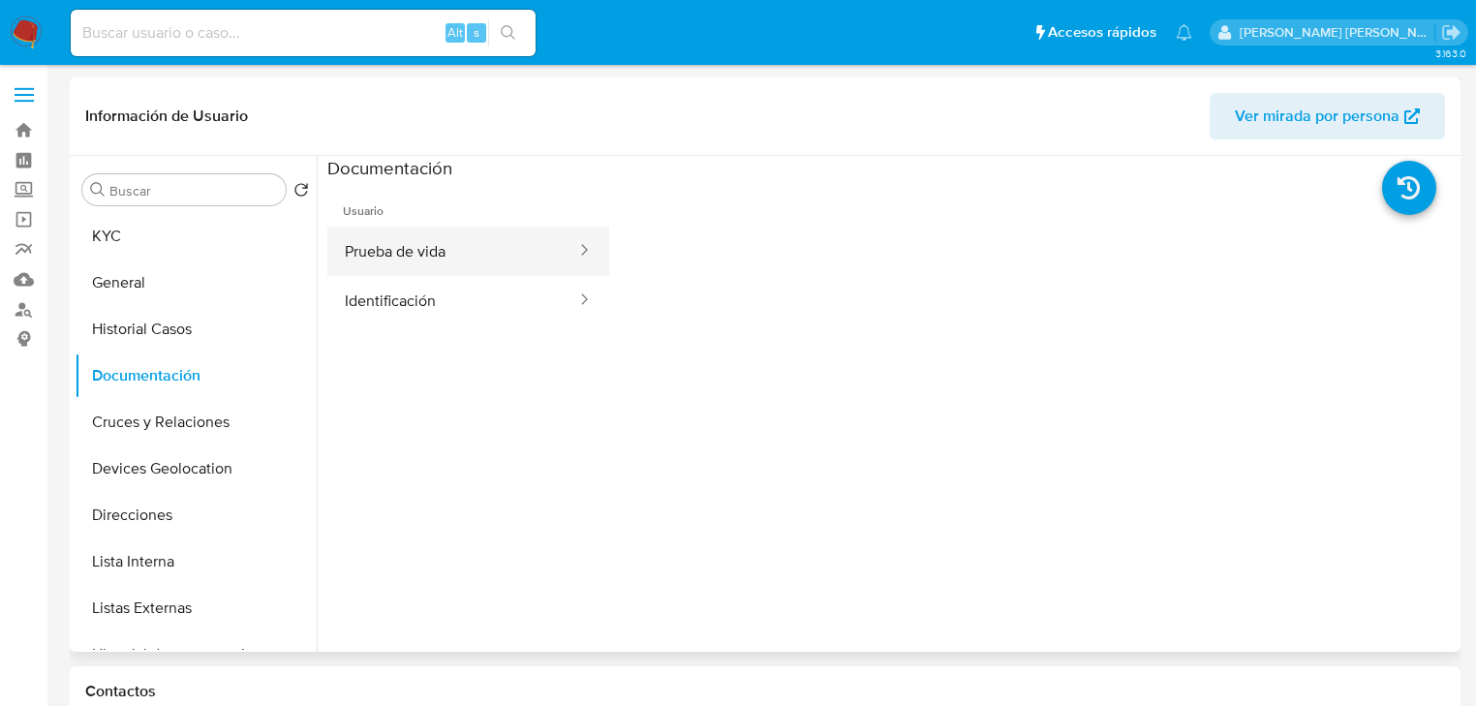
click at [433, 259] on button "Prueba de vida" at bounding box center [452, 251] width 251 height 49
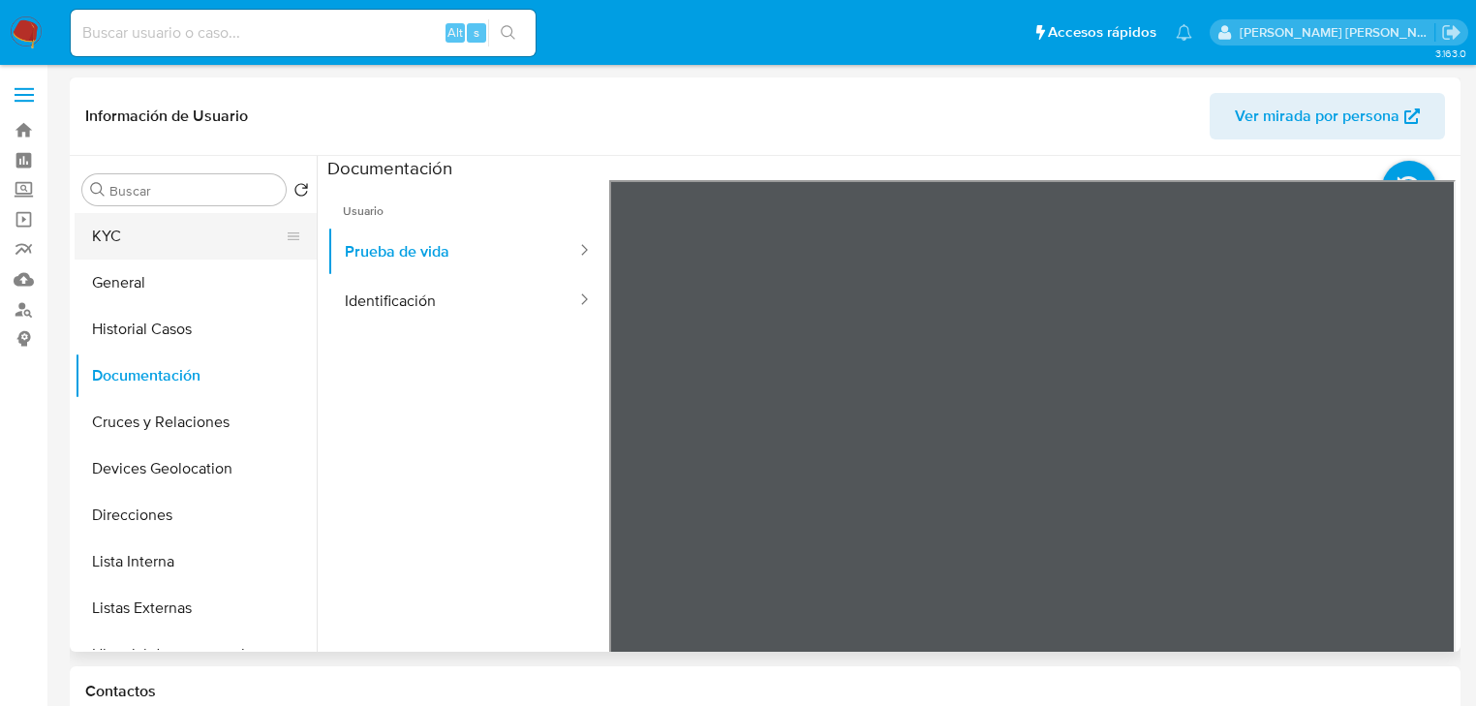
click at [187, 251] on button "KYC" at bounding box center [188, 236] width 227 height 46
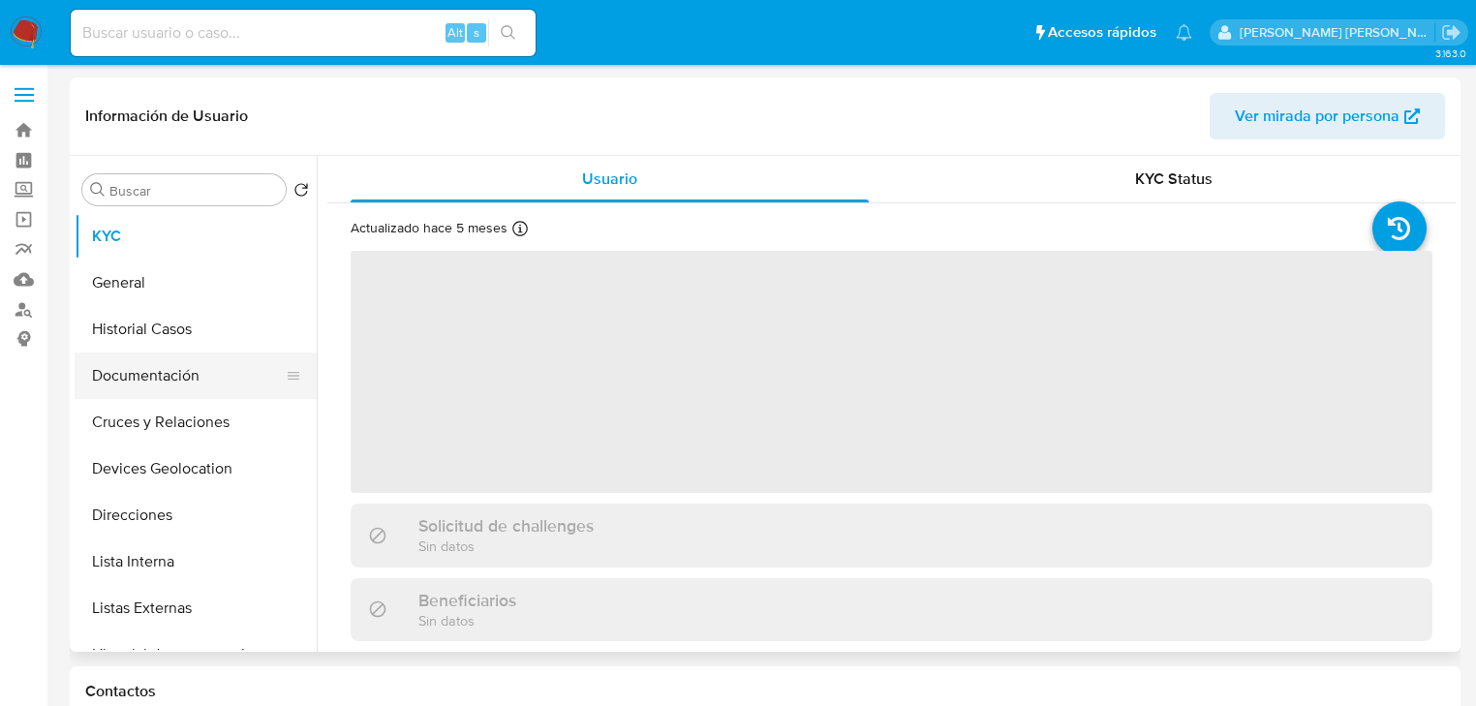
drag, startPoint x: 178, startPoint y: 382, endPoint x: 173, endPoint y: 543, distance: 161.8
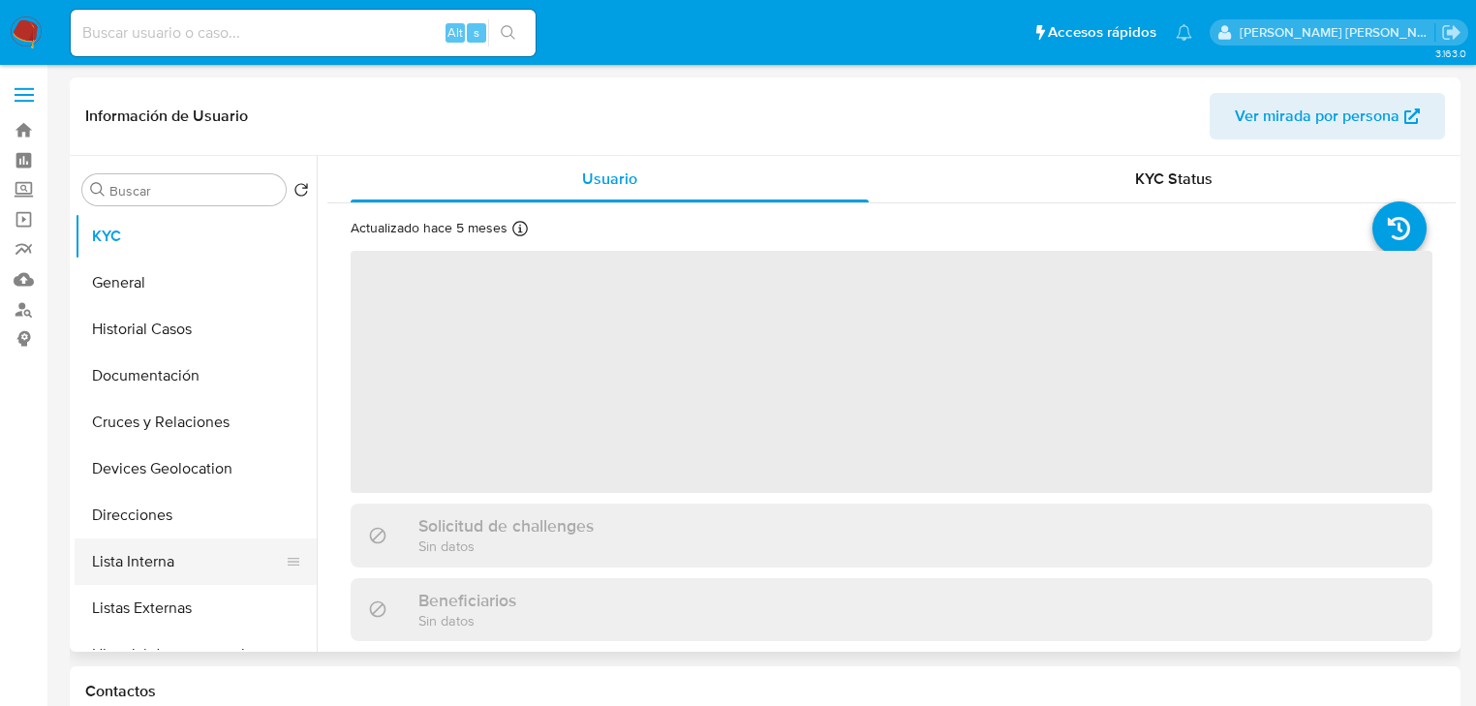
click at [178, 383] on button "Documentación" at bounding box center [196, 375] width 242 height 46
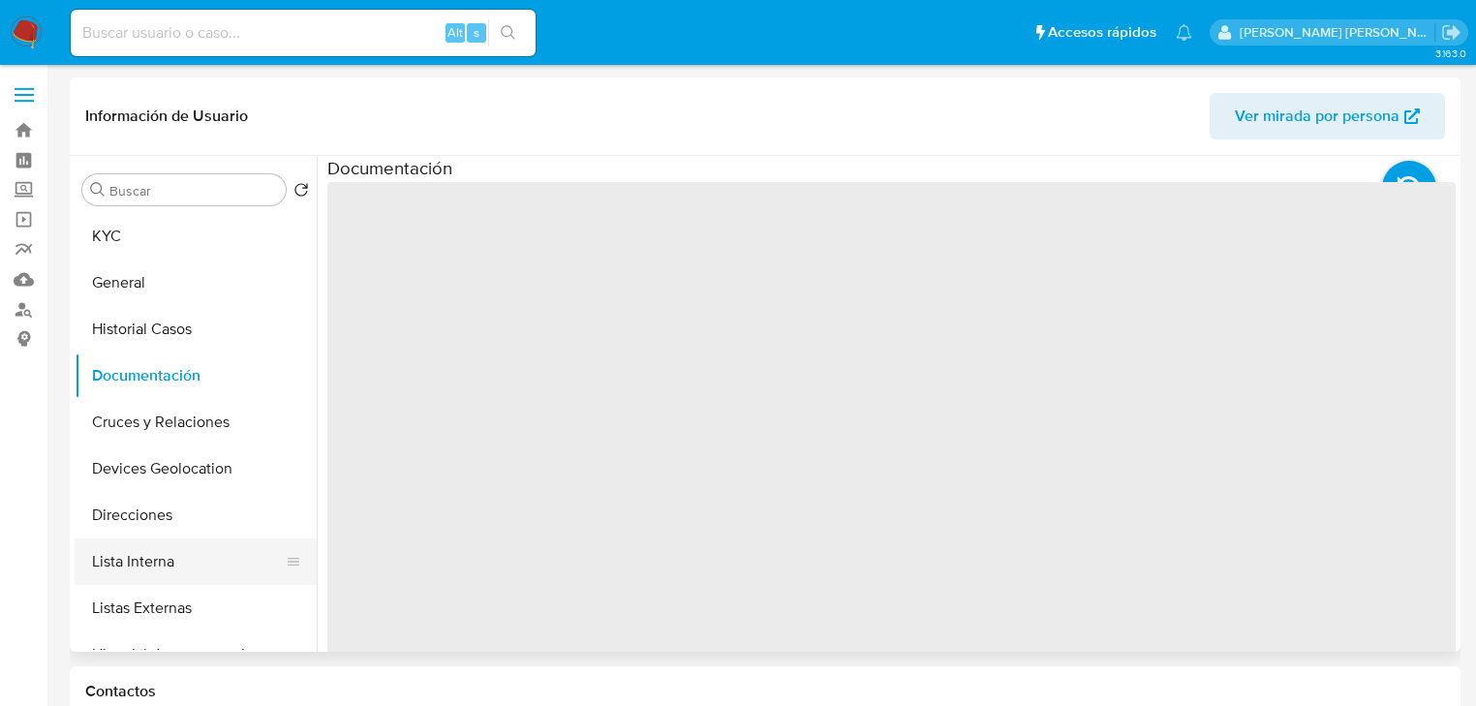
click at [170, 547] on button "Lista Interna" at bounding box center [188, 561] width 227 height 46
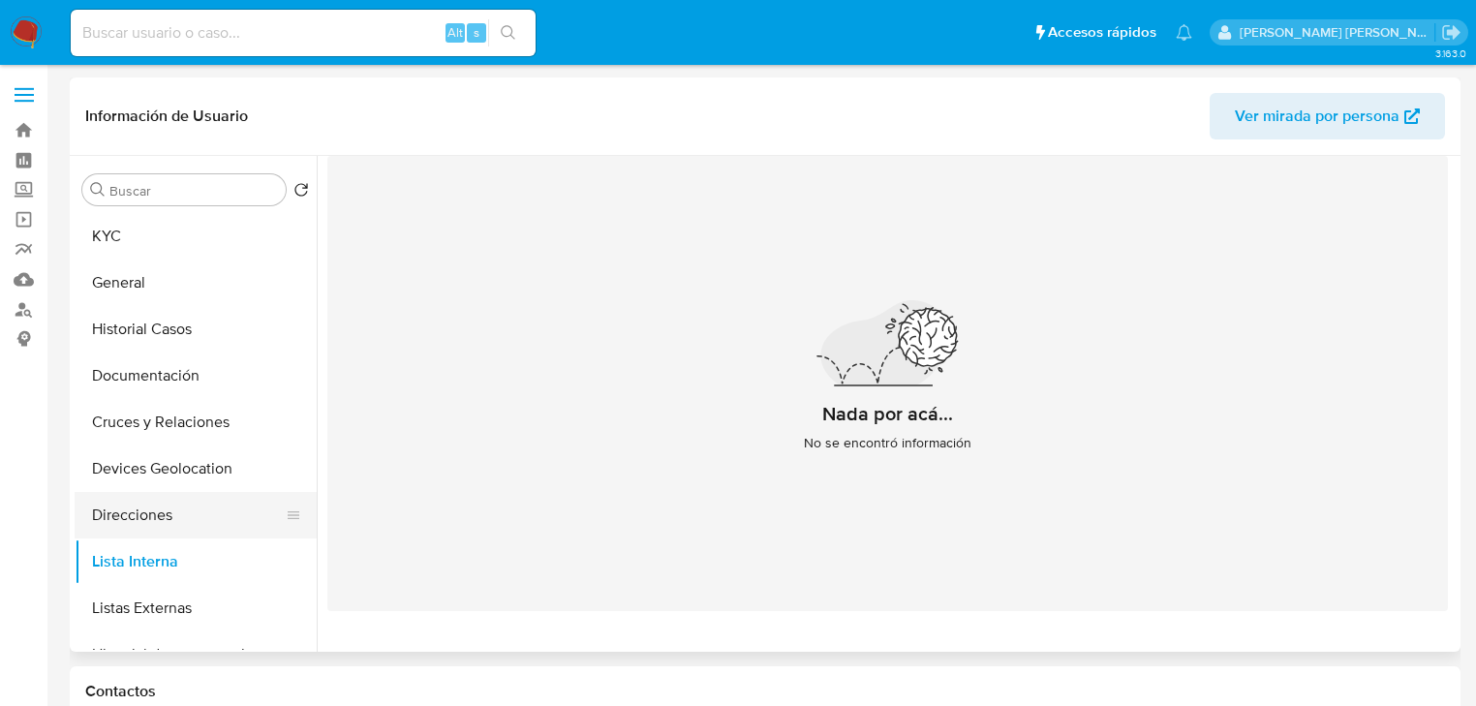
click at [174, 518] on button "Direcciones" at bounding box center [188, 515] width 227 height 46
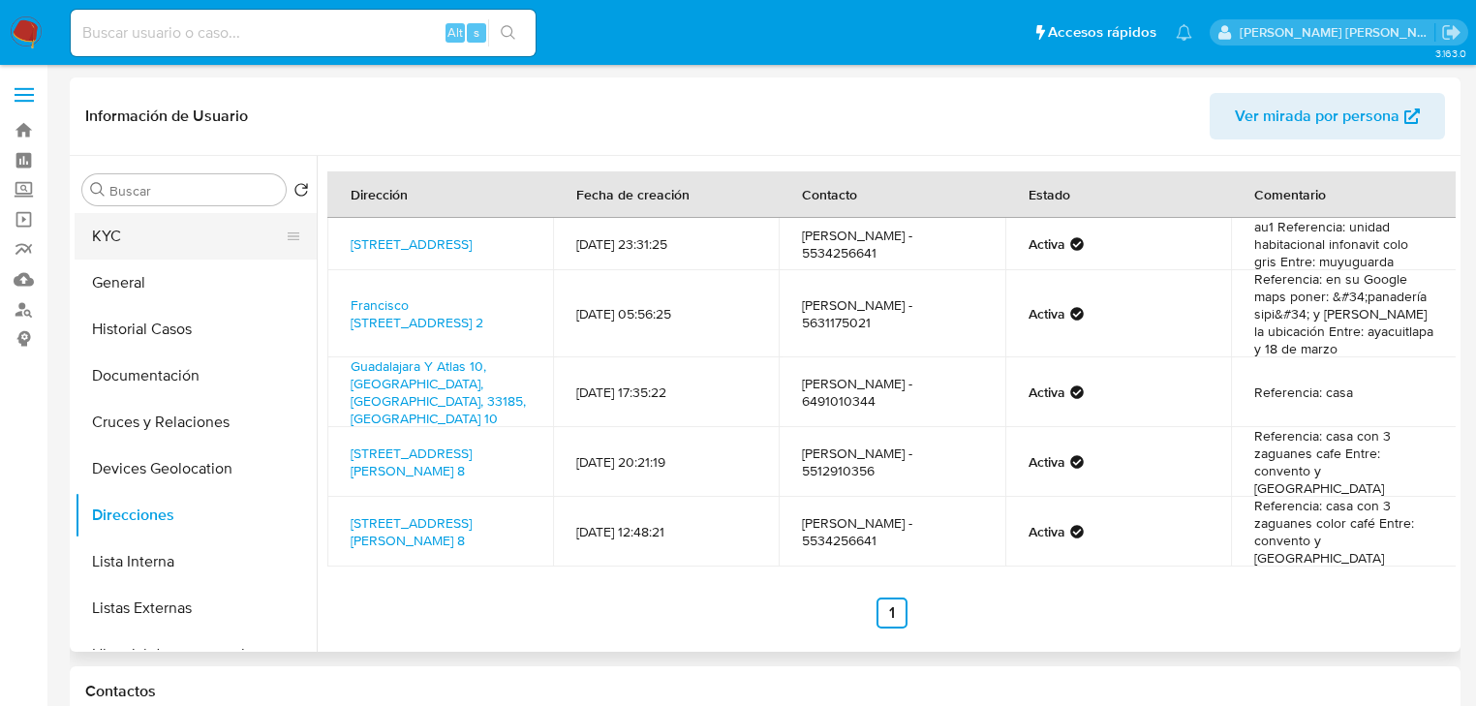
click at [182, 252] on button "KYC" at bounding box center [188, 236] width 227 height 46
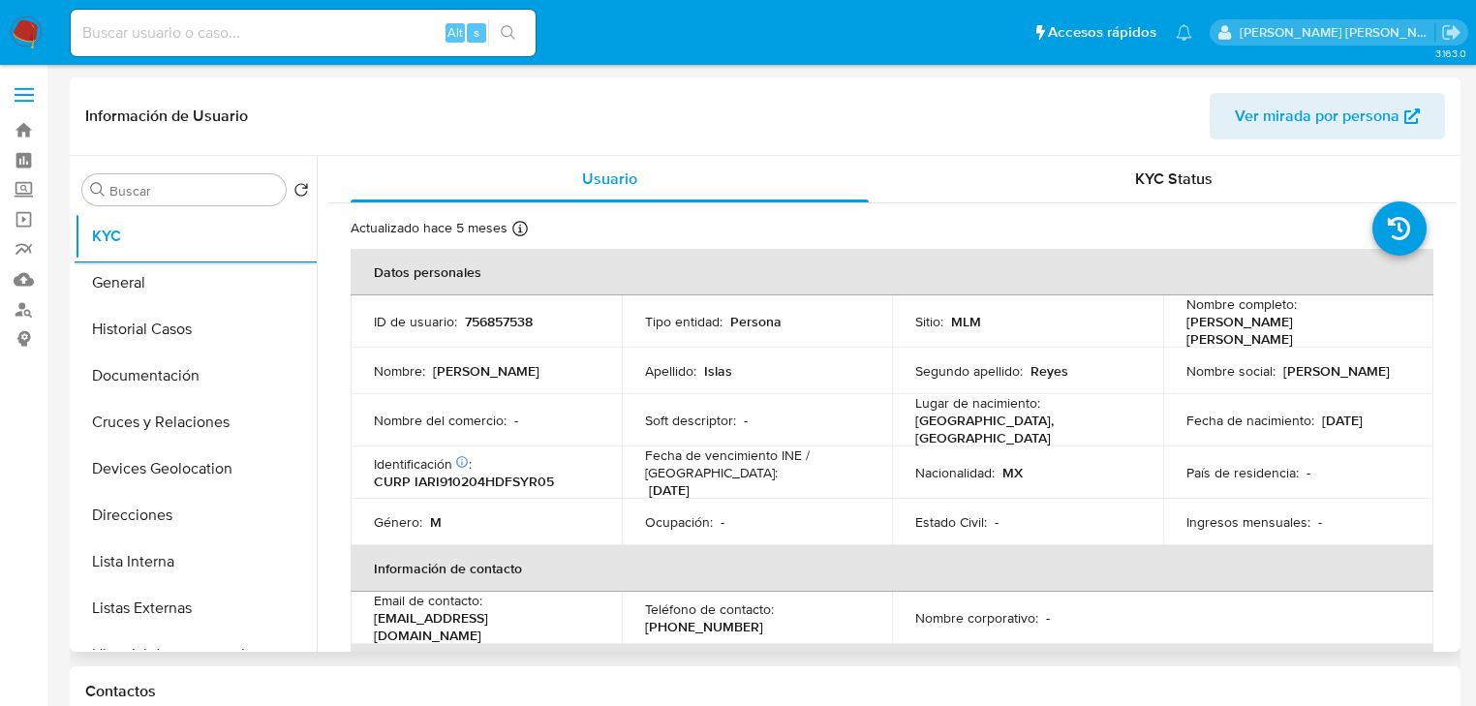
click at [490, 322] on p "756857538" at bounding box center [499, 321] width 68 height 17
click at [520, 302] on td "ID de usuario : 756857538" at bounding box center [486, 321] width 271 height 52
click at [518, 301] on td "ID de usuario : 756857538" at bounding box center [486, 321] width 271 height 52
click at [539, 317] on div "ID de usuario : 756857538" at bounding box center [486, 321] width 225 height 17
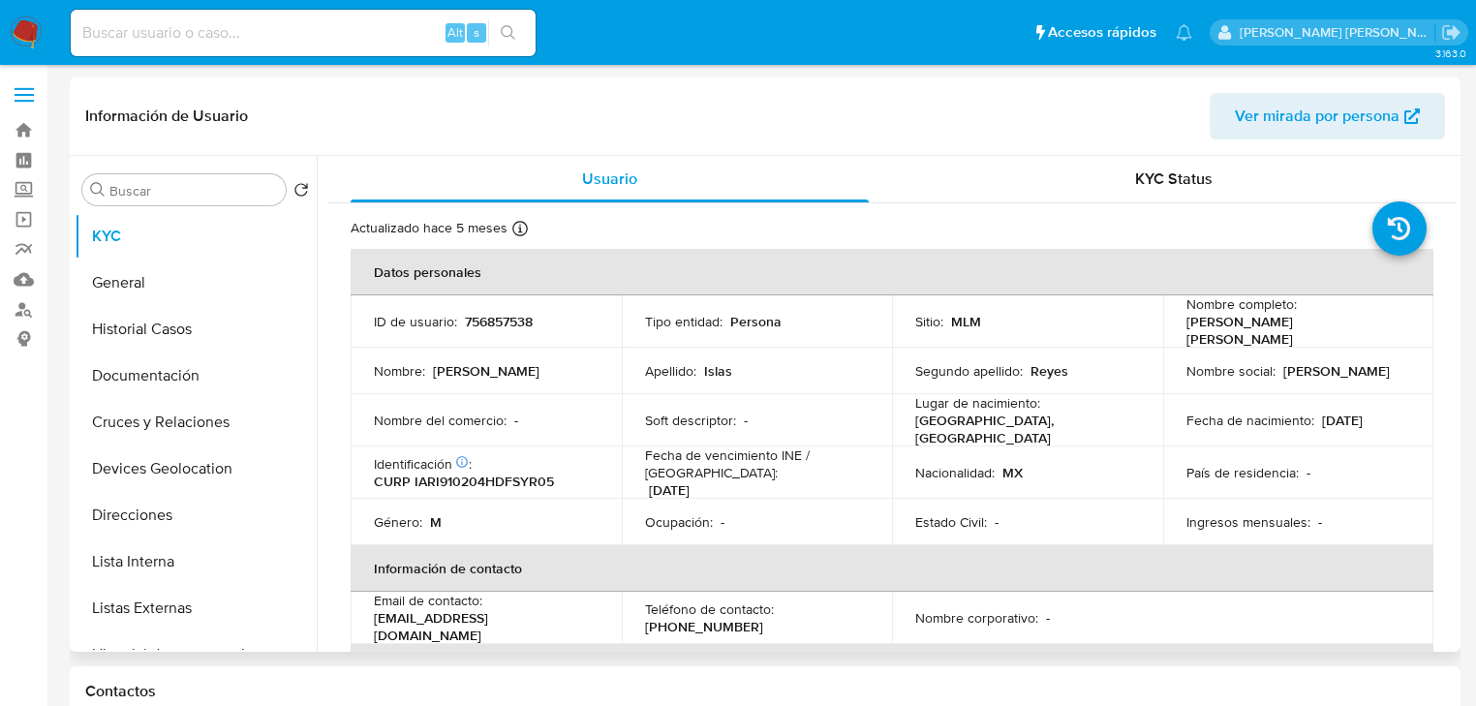
click at [539, 317] on div "ID de usuario : 756857538" at bounding box center [486, 321] width 225 height 17
click at [492, 318] on p "756857538" at bounding box center [499, 321] width 68 height 17
copy p "756857538"
drag, startPoint x: 1181, startPoint y: 331, endPoint x: 1321, endPoint y: 331, distance: 139.5
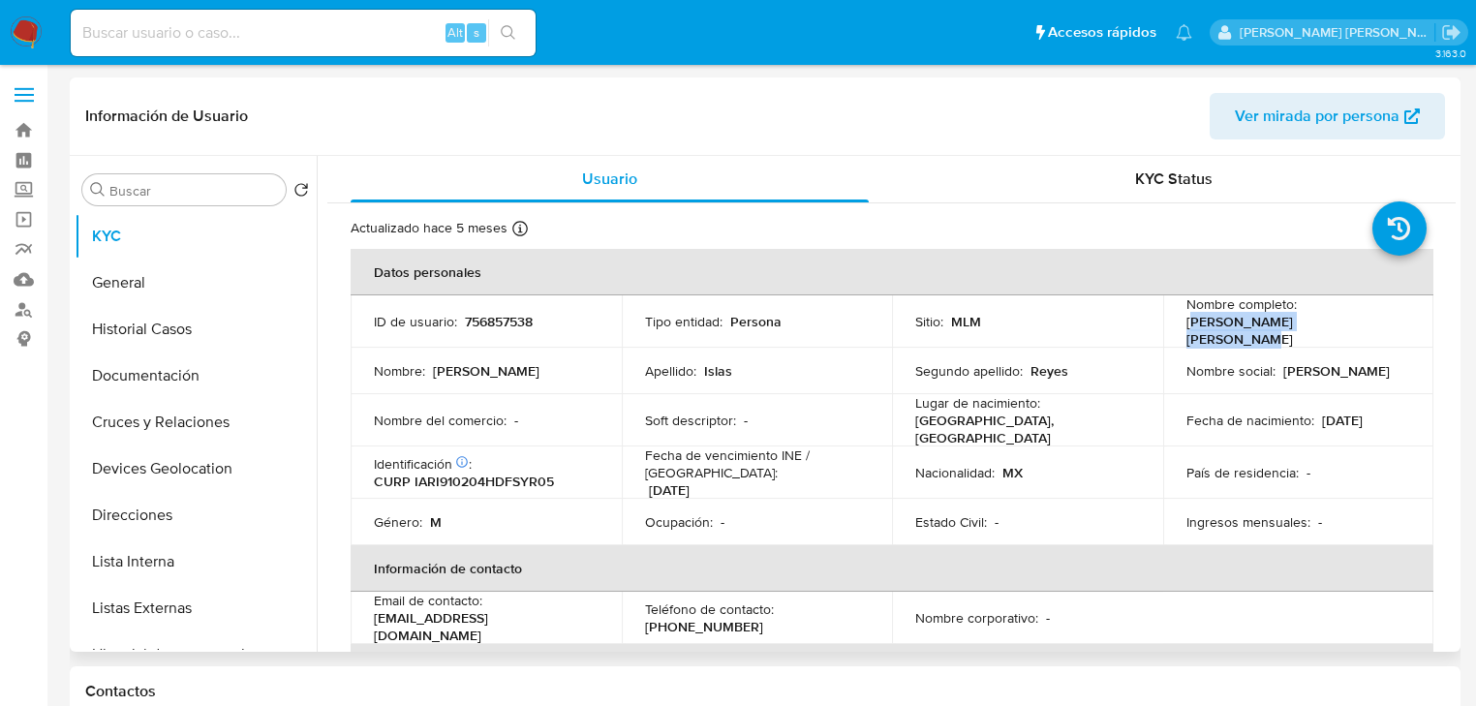
click at [1336, 328] on div "Nombre completo : Irving Arturo Islas Reyes" at bounding box center [1298, 321] width 225 height 52
copy p "rving Arturo Islas Reyes"
click at [1176, 332] on td "Nombre completo : Irving Arturo Islas Reyes" at bounding box center [1298, 321] width 271 height 52
drag, startPoint x: 1176, startPoint y: 330, endPoint x: 1412, endPoint y: 333, distance: 236.3
click at [1412, 333] on td "Nombre completo : Irving Arturo Islas Reyes" at bounding box center [1298, 321] width 271 height 52
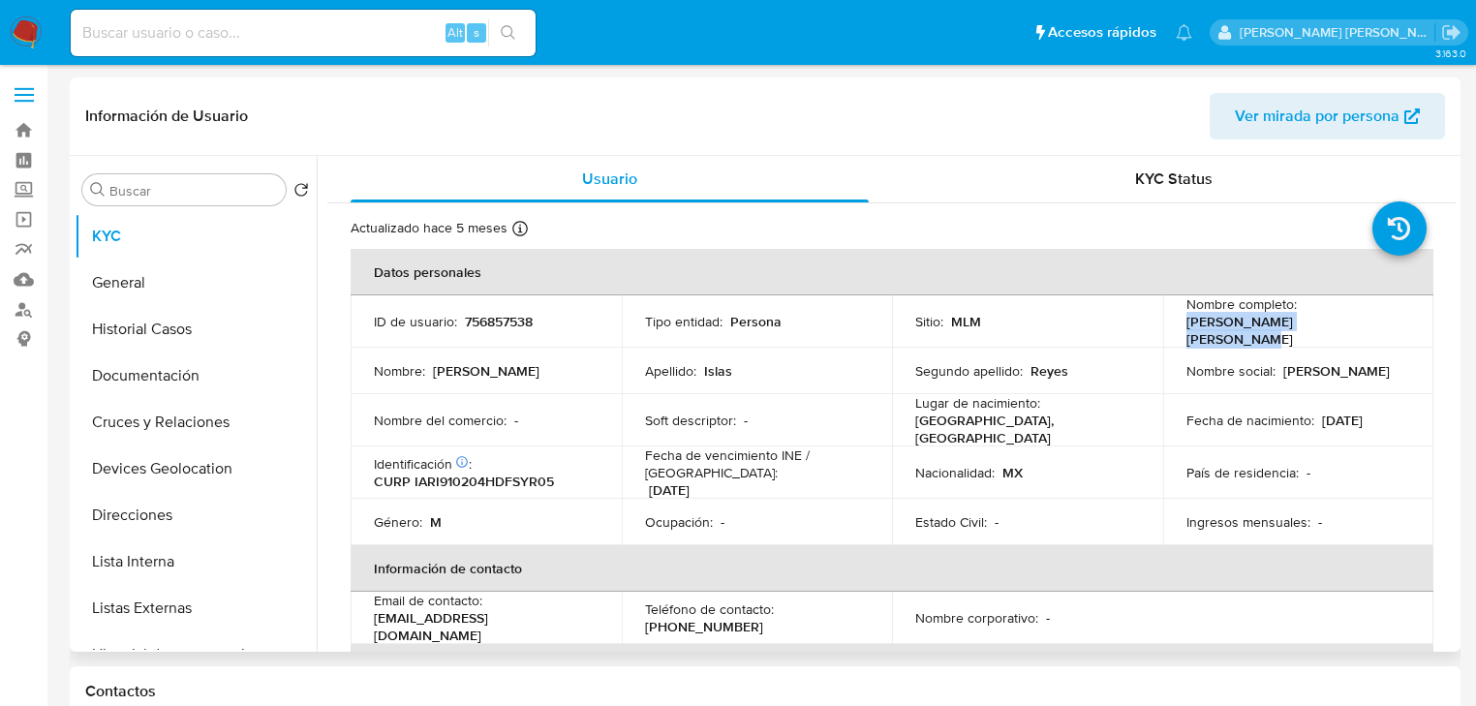
copy p "Irving Arturo Islas Reyes"
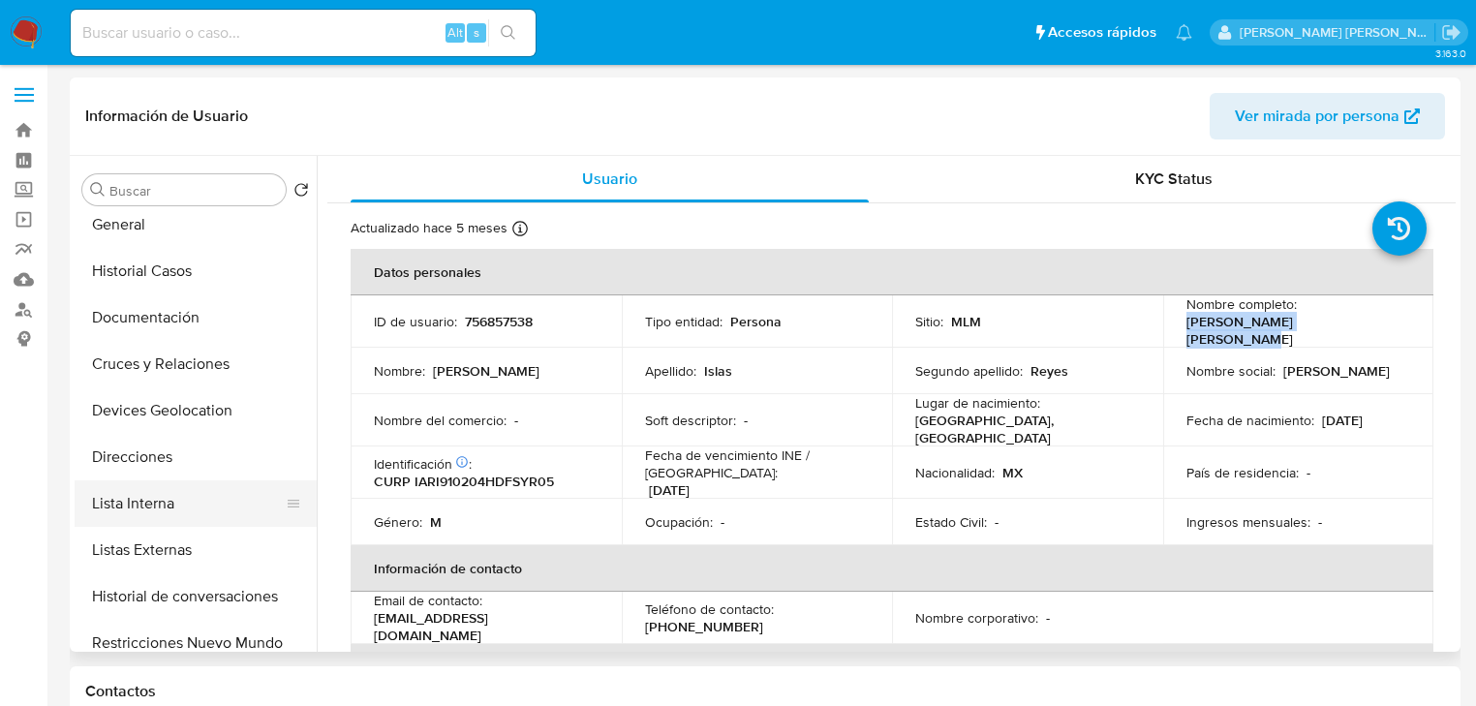
scroll to position [155, 0]
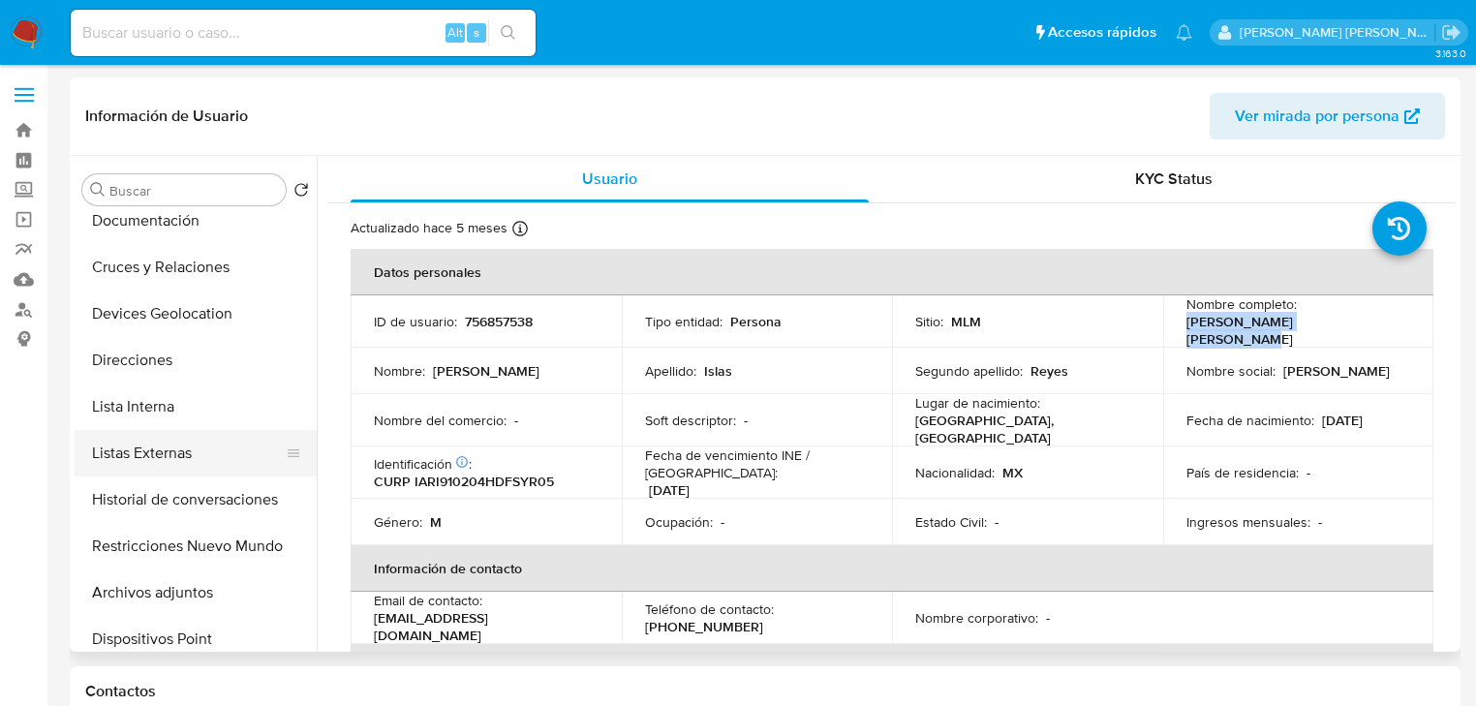
click at [164, 462] on button "Listas Externas" at bounding box center [188, 453] width 227 height 46
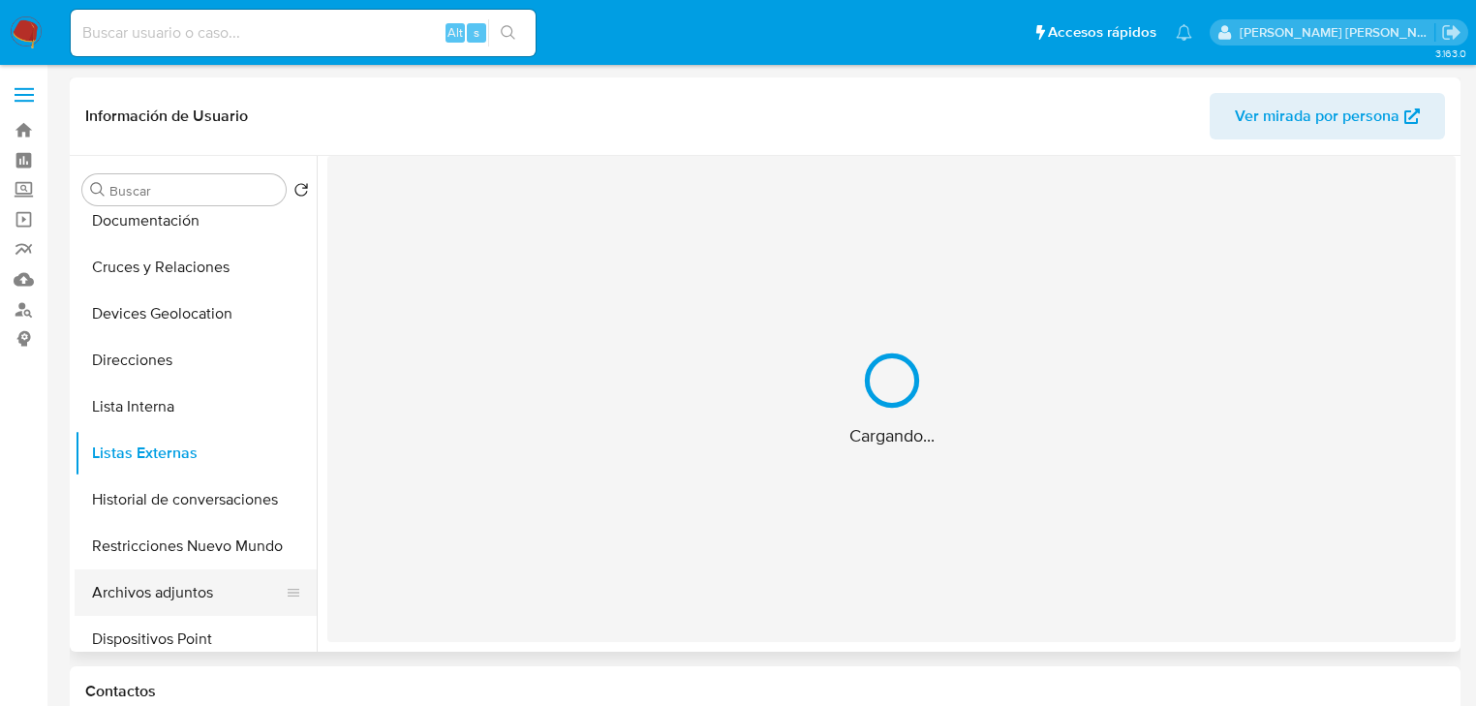
drag, startPoint x: 167, startPoint y: 539, endPoint x: 164, endPoint y: 577, distance: 37.9
click at [163, 542] on button "Restricciones Nuevo Mundo" at bounding box center [196, 546] width 242 height 46
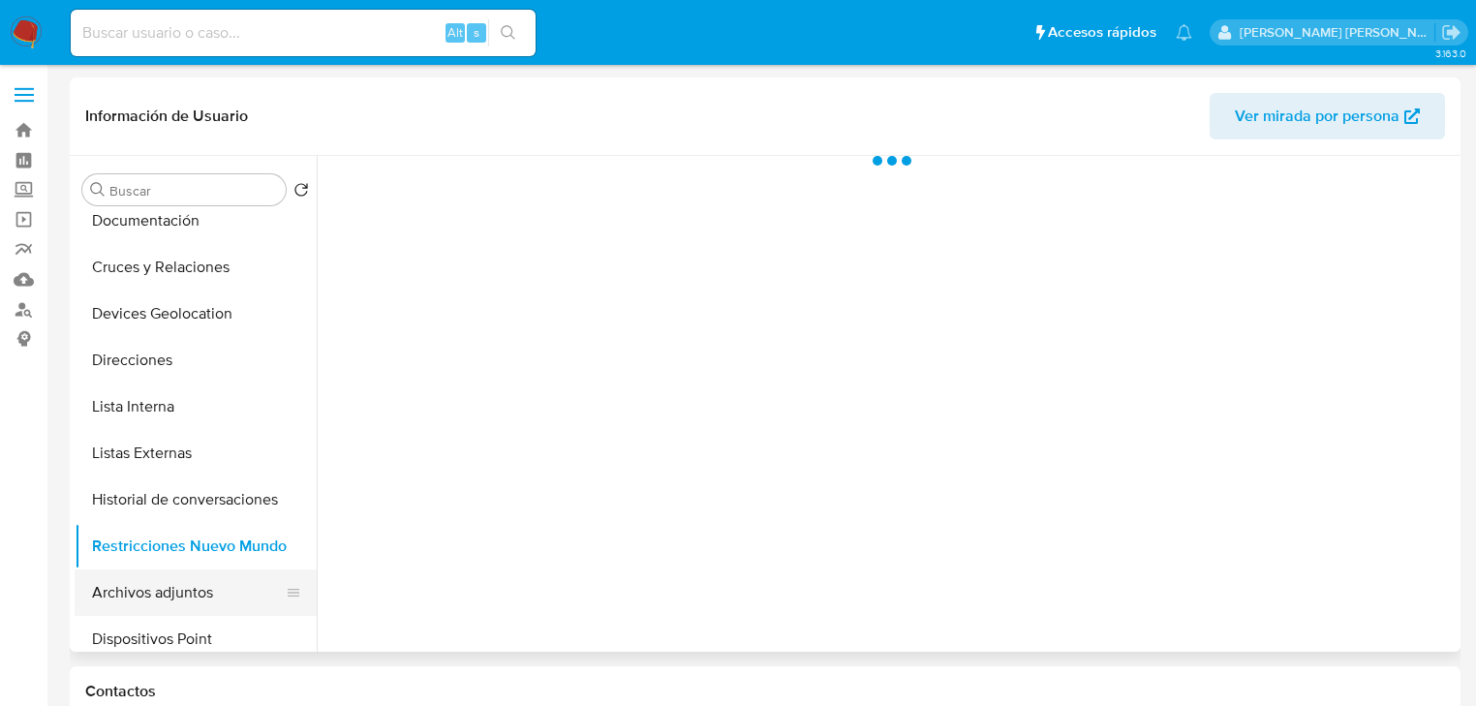
click at [169, 596] on button "Archivos adjuntos" at bounding box center [188, 592] width 227 height 46
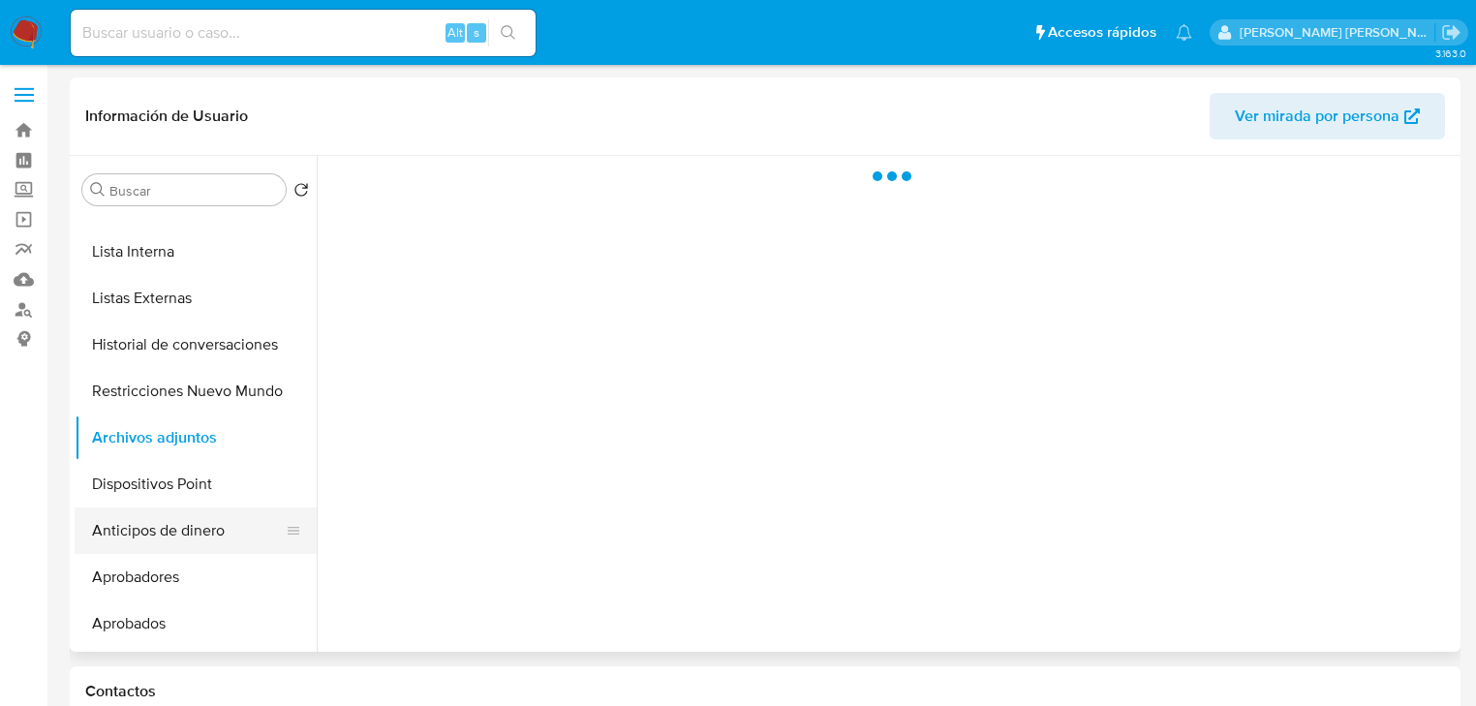
click at [186, 532] on button "Anticipos de dinero" at bounding box center [188, 530] width 227 height 46
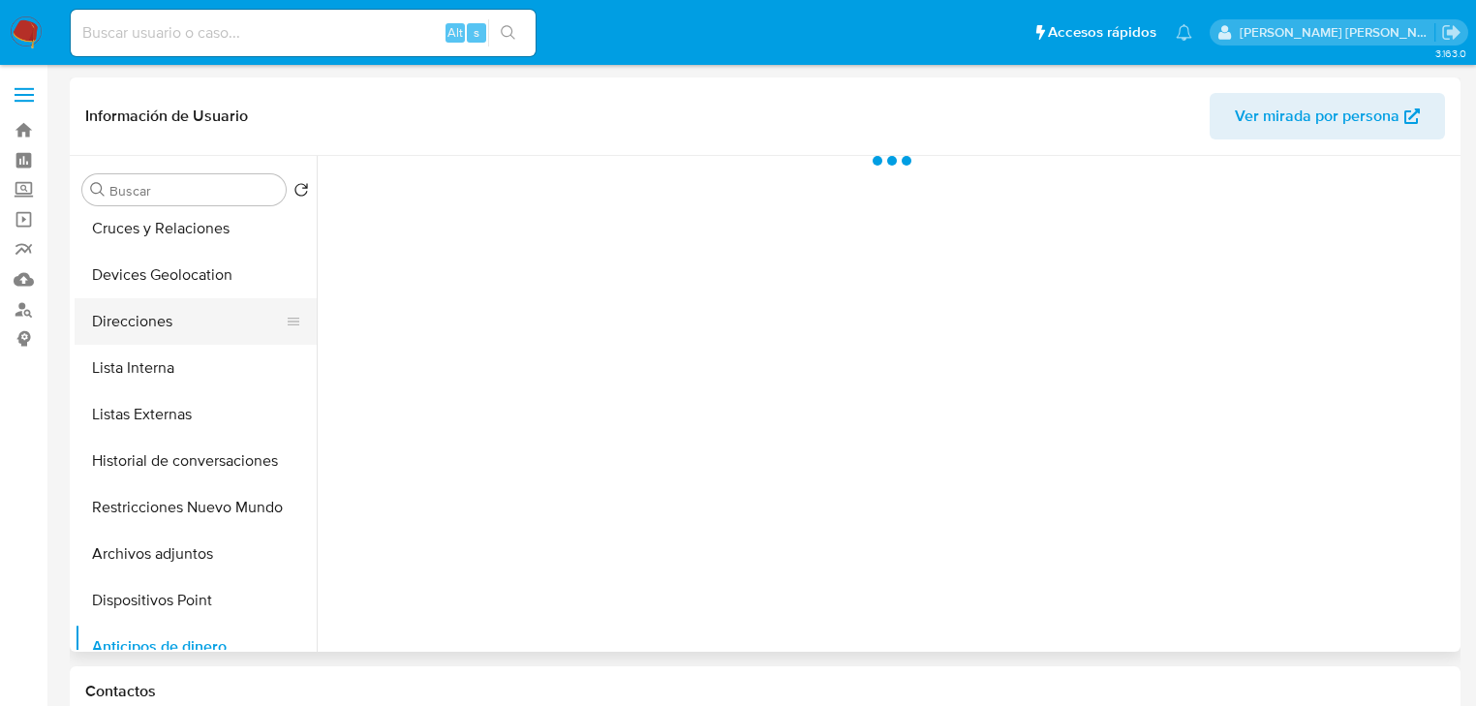
scroll to position [77, 0]
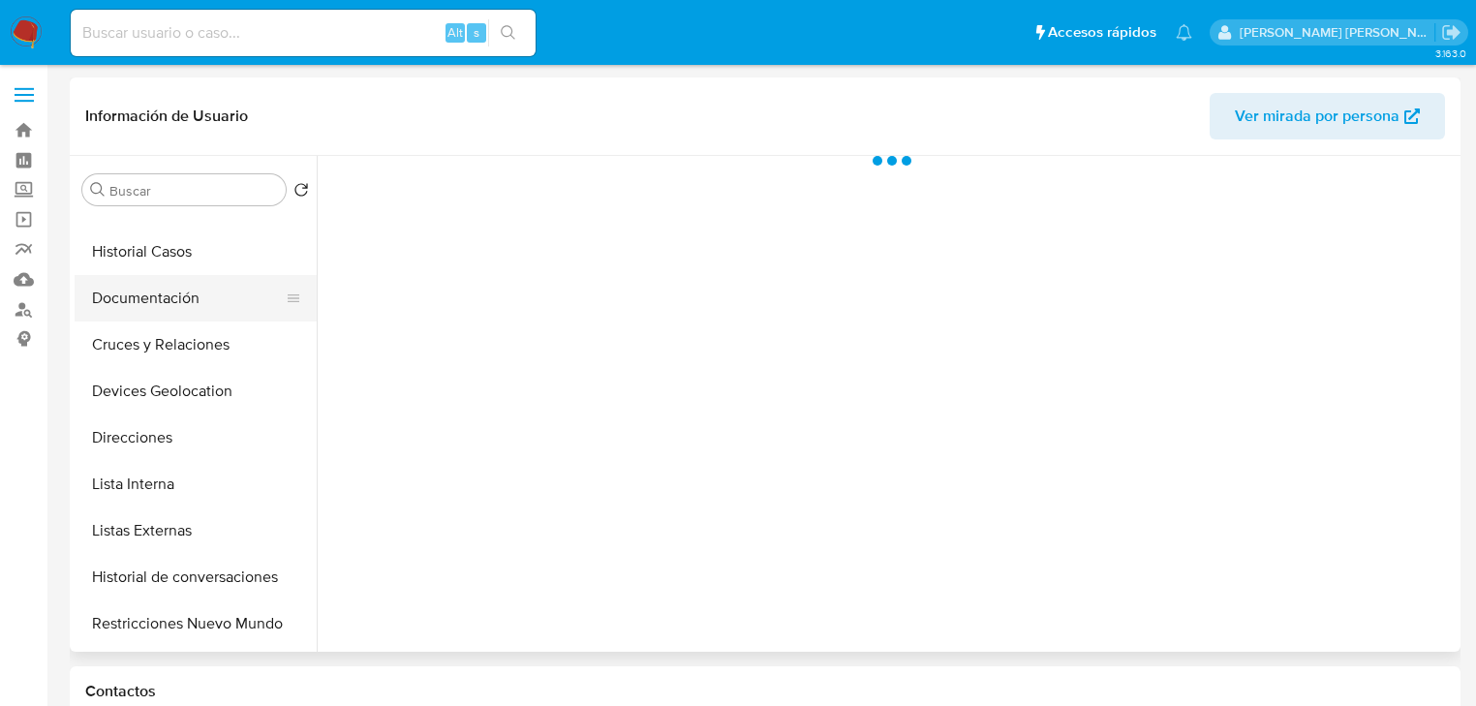
drag, startPoint x: 210, startPoint y: 376, endPoint x: 201, endPoint y: 321, distance: 55.9
click at [211, 362] on ul "KYC General Historial Casos Documentación Cruces y Relaciones Devices Geolocati…" at bounding box center [196, 431] width 242 height 437
click at [201, 318] on button "Documentación" at bounding box center [188, 298] width 227 height 46
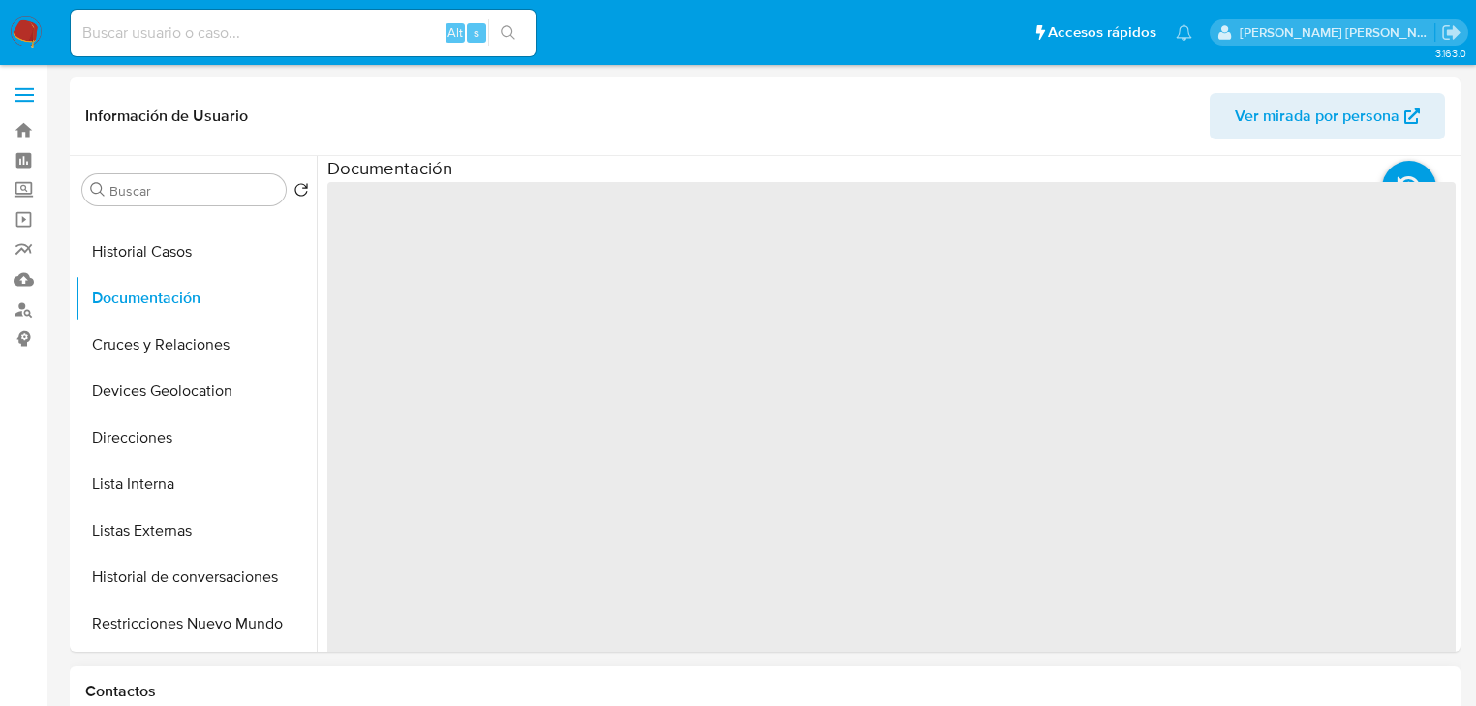
drag, startPoint x: 191, startPoint y: 346, endPoint x: 862, endPoint y: 694, distance: 756.3
click at [195, 346] on button "Cruces y Relaciones" at bounding box center [196, 345] width 242 height 46
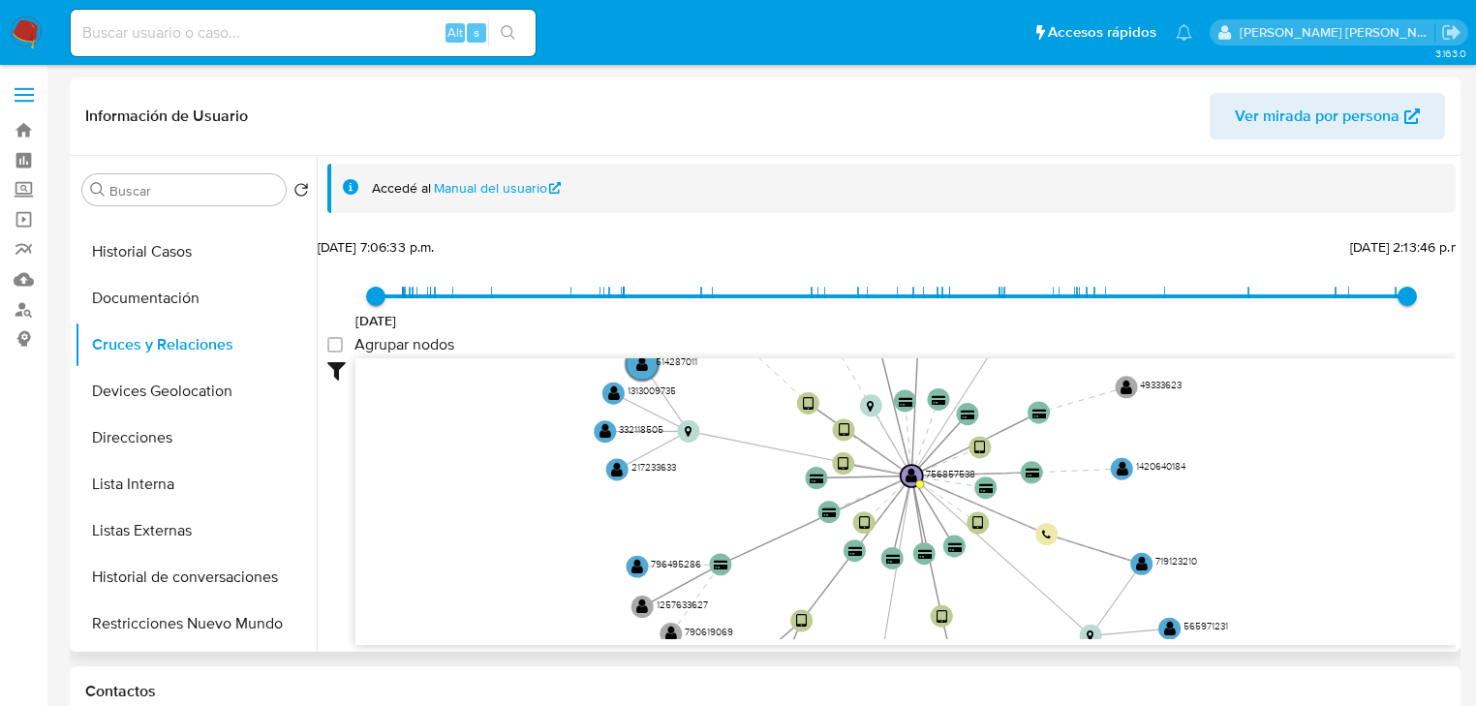
drag, startPoint x: 967, startPoint y: 567, endPoint x: 975, endPoint y: 622, distance: 54.8
click at [975, 622] on icon "device-65a8e0336eafb9cdccb8c06d  device-5fea614008813b0017e2af0a  device-643f…" at bounding box center [905, 498] width 1100 height 281
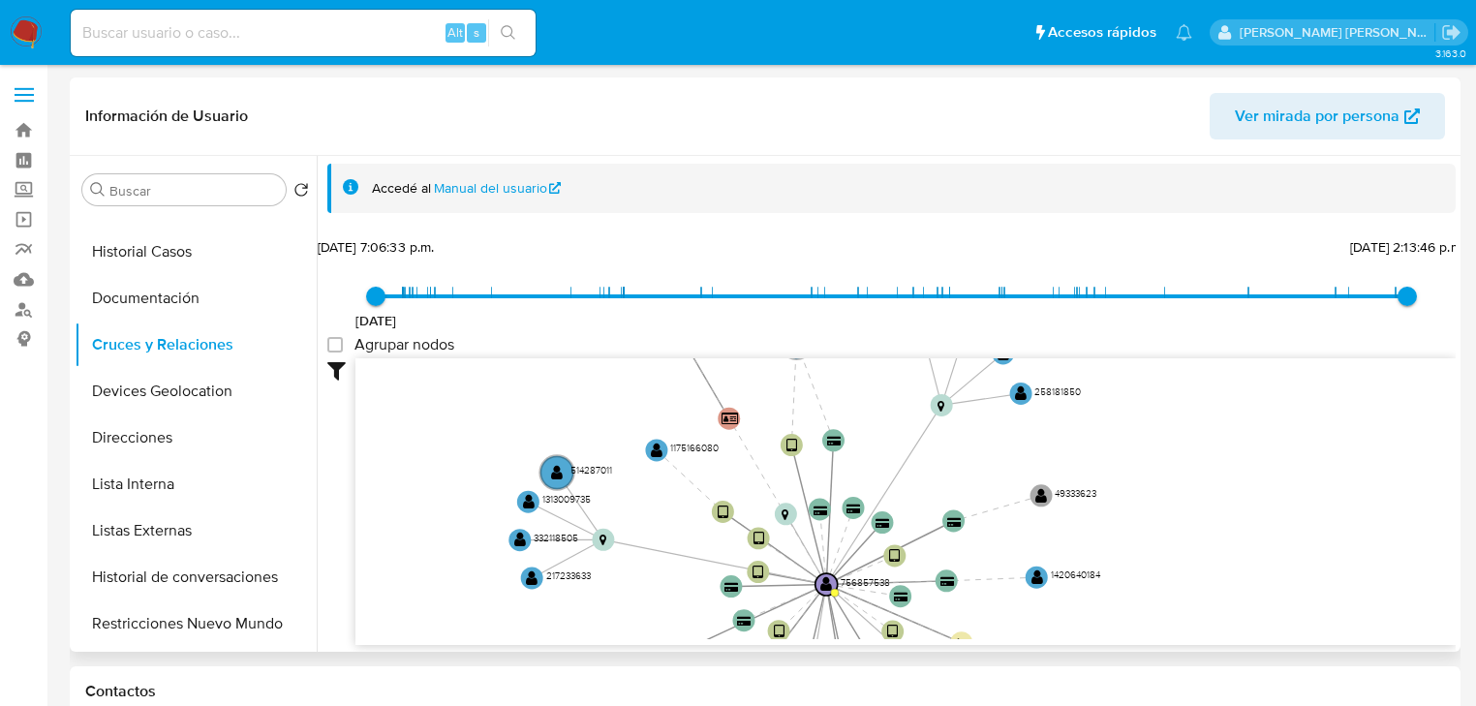
drag, startPoint x: 806, startPoint y: 440, endPoint x: 743, endPoint y: 500, distance: 87.0
click at [736, 514] on icon "device-65a8e0336eafb9cdccb8c06d  device-5fea614008813b0017e2af0a  device-643f…" at bounding box center [905, 498] width 1100 height 281
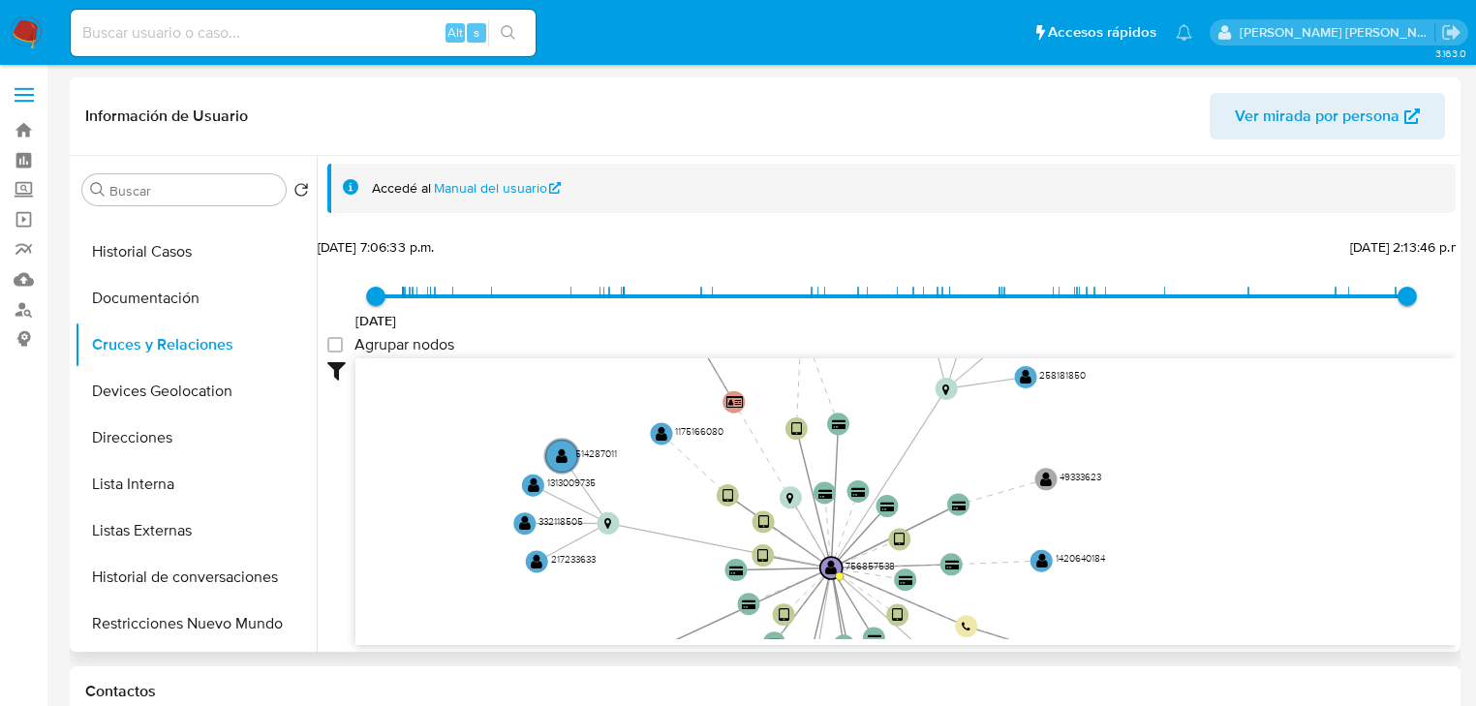
click at [1333, 438] on icon "device-65a8e0336eafb9cdccb8c06d  device-5fea614008813b0017e2af0a  device-643f…" at bounding box center [905, 498] width 1100 height 281
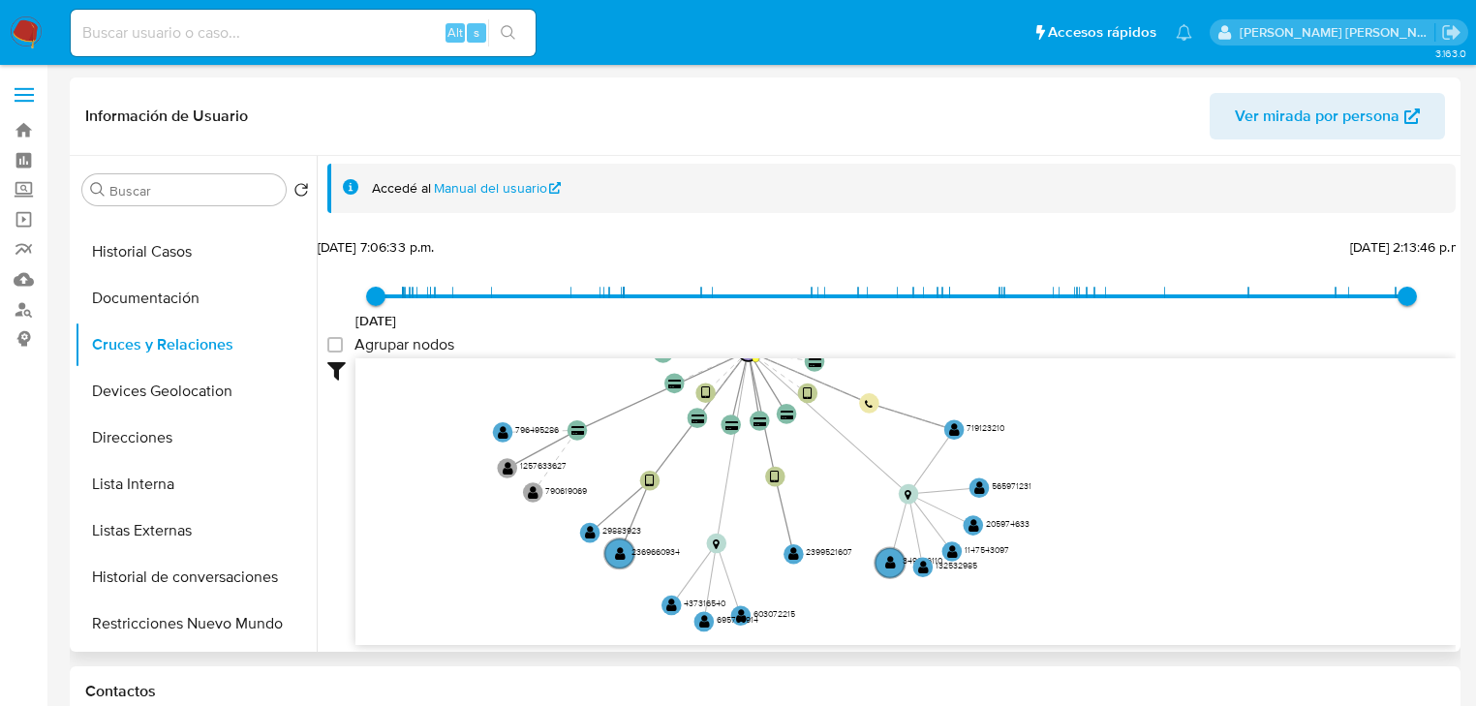
drag, startPoint x: 961, startPoint y: 524, endPoint x: 844, endPoint y: 316, distance: 238.4
click at [844, 316] on div "26/4/2021 26/4/2021, 7:06:33 p.m. 18/7/2025, 2:13:46 p.m. Agrupar nodos Filtros…" at bounding box center [891, 473] width 1128 height 481
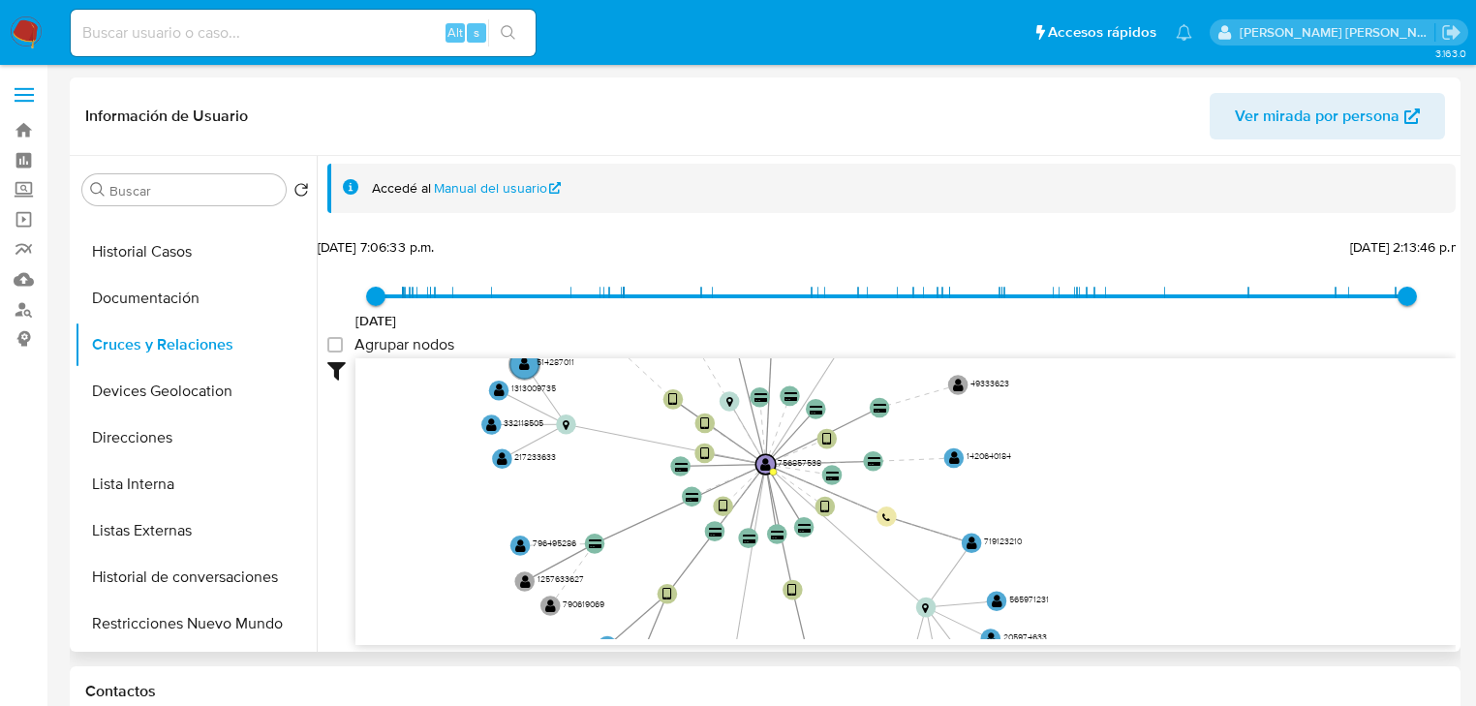
drag, startPoint x: 795, startPoint y: 503, endPoint x: 817, endPoint y: 617, distance: 116.4
click at [817, 617] on icon "device-65a8e0336eafb9cdccb8c06d  device-5fea614008813b0017e2af0a  device-643f…" at bounding box center [905, 498] width 1100 height 281
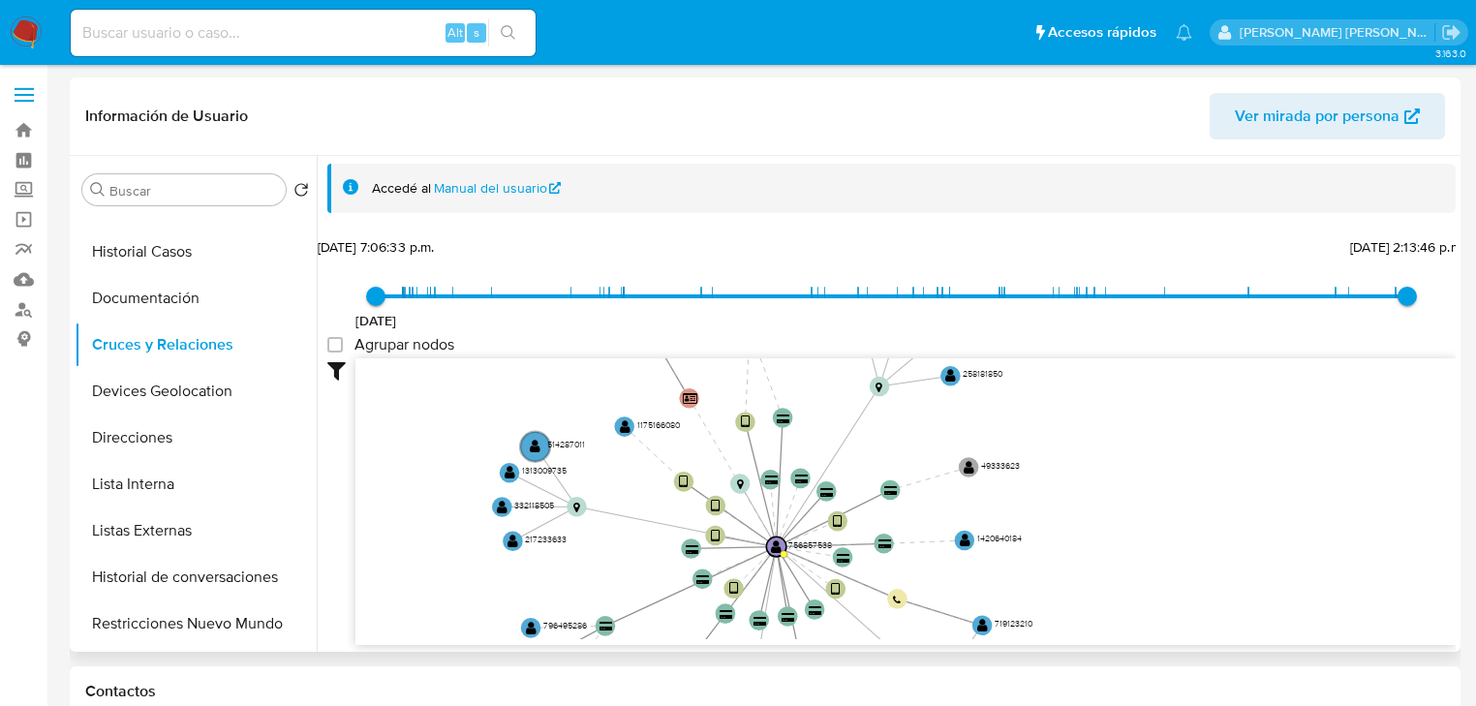
drag, startPoint x: 875, startPoint y: 433, endPoint x: 891, endPoint y: 508, distance: 77.1
click at [887, 511] on icon "device-65a8e0336eafb9cdccb8c06d  device-5fea614008813b0017e2af0a  device-643f…" at bounding box center [905, 498] width 1100 height 281
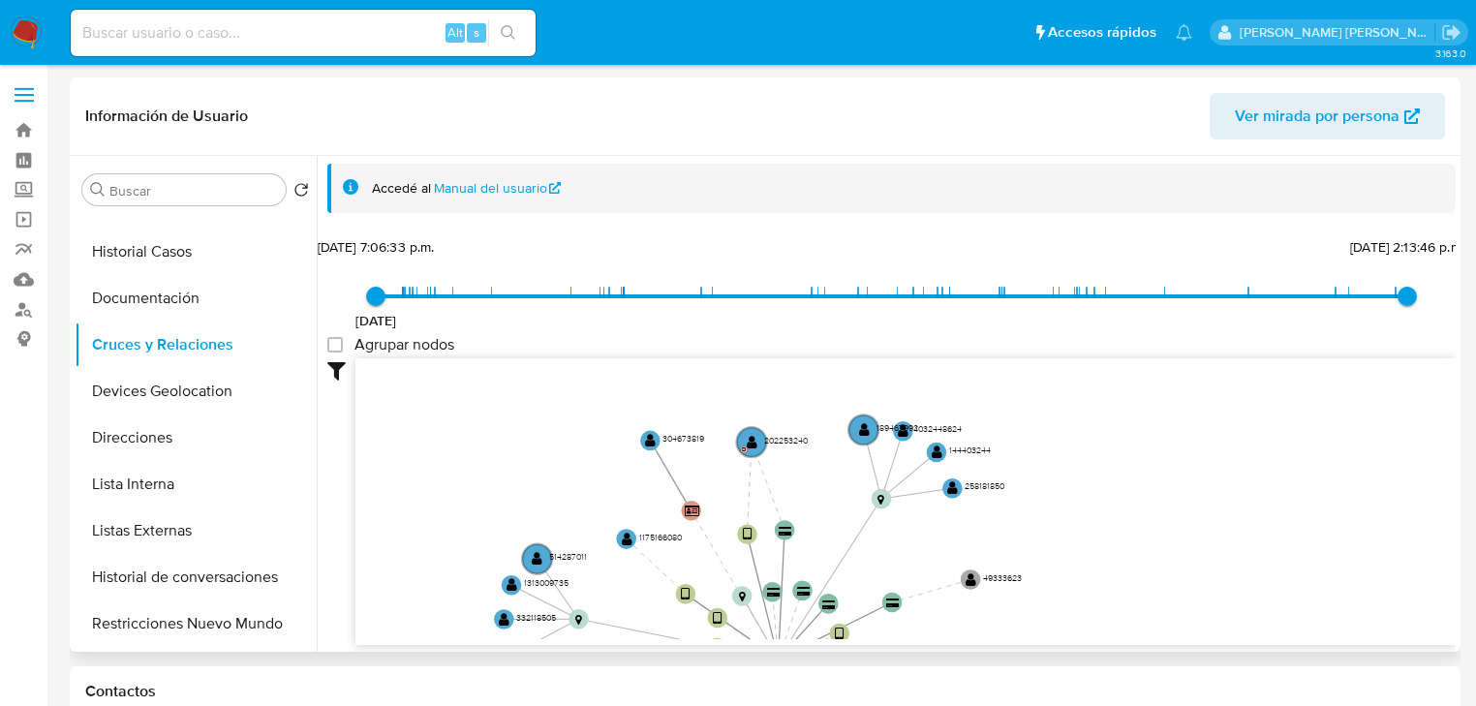
drag, startPoint x: 685, startPoint y: 458, endPoint x: 698, endPoint y: 560, distance: 102.6
click at [687, 568] on icon "device-65a8e0336eafb9cdccb8c06d  device-5fea614008813b0017e2af0a  device-643f…" at bounding box center [905, 498] width 1100 height 281
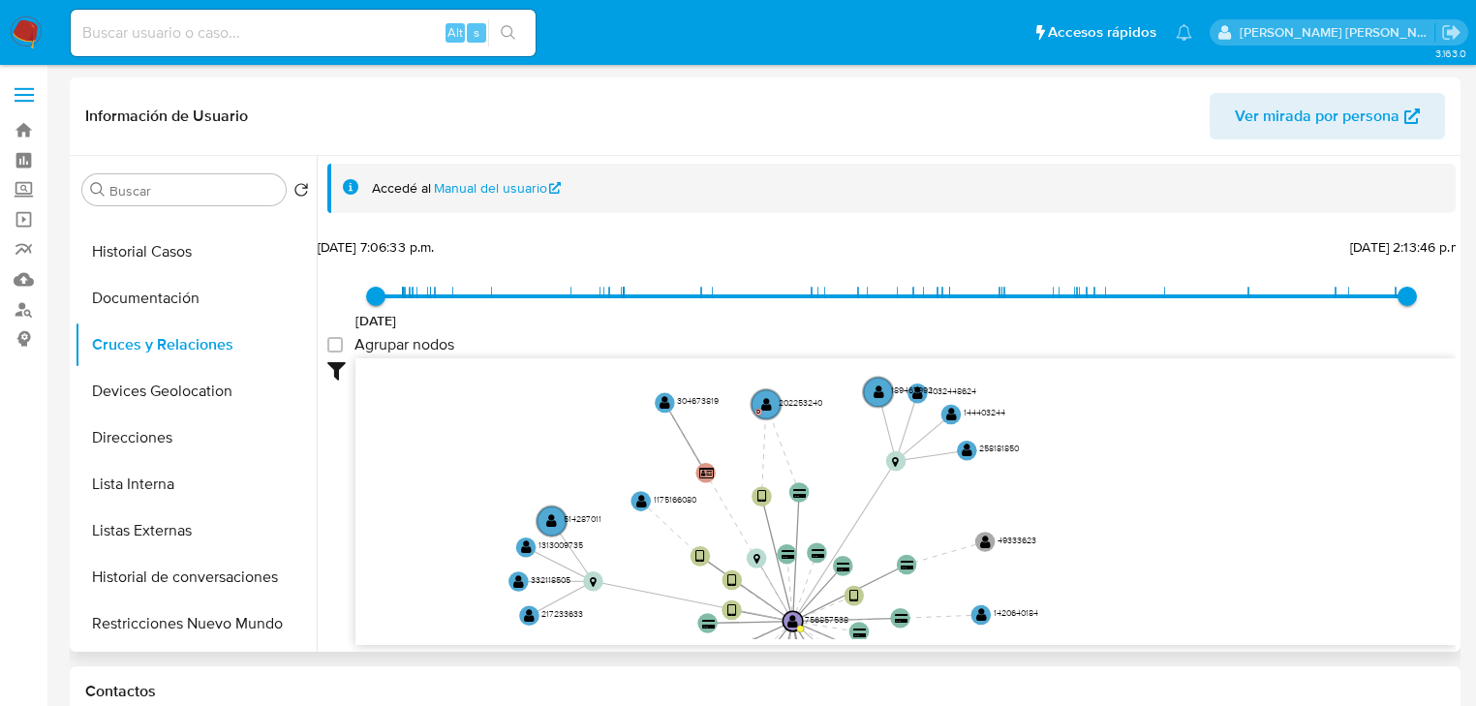
drag, startPoint x: 841, startPoint y: 515, endPoint x: 853, endPoint y: 482, distance: 35.3
click at [853, 482] on icon "device-65a8e0336eafb9cdccb8c06d  device-5fea614008813b0017e2af0a  device-643f…" at bounding box center [905, 498] width 1100 height 281
click at [771, 395] on circle at bounding box center [766, 404] width 35 height 35
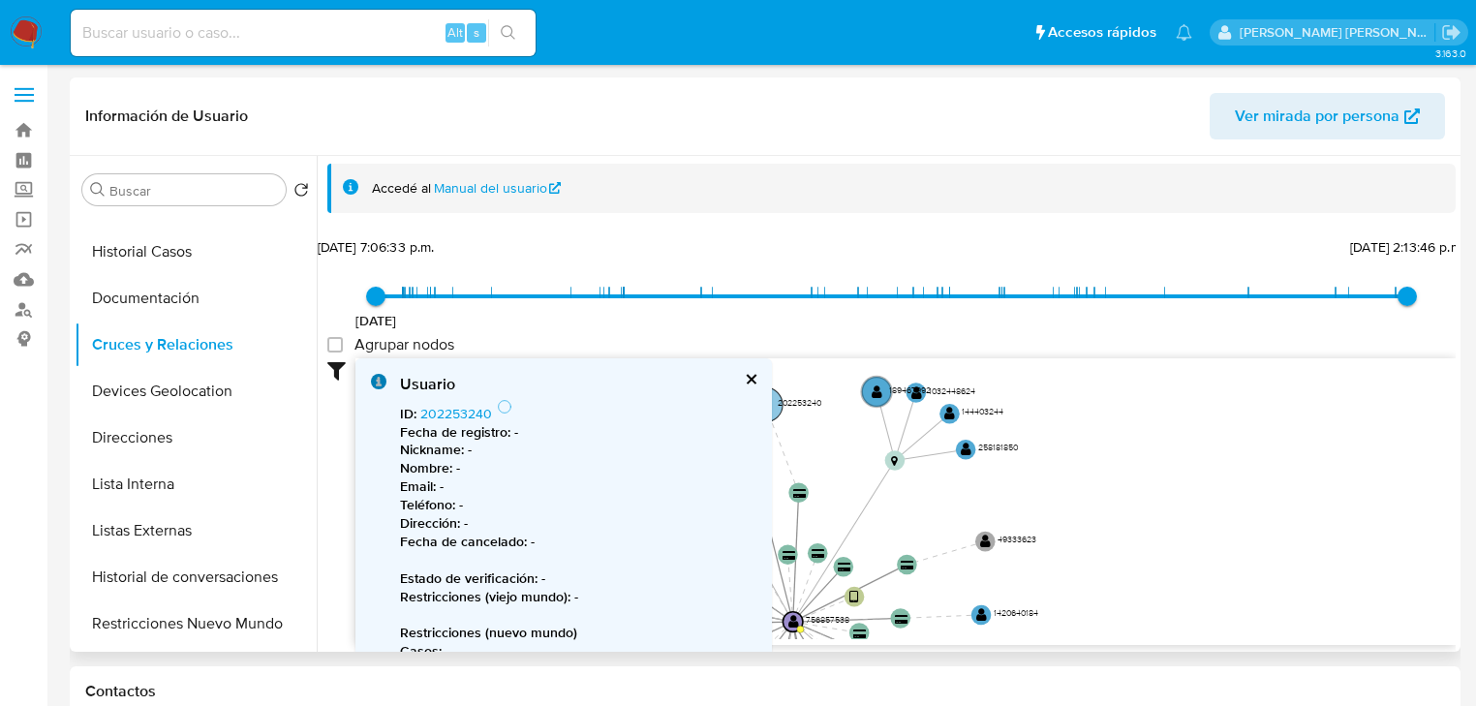
click at [766, 403] on text "" at bounding box center [765, 404] width 11 height 15
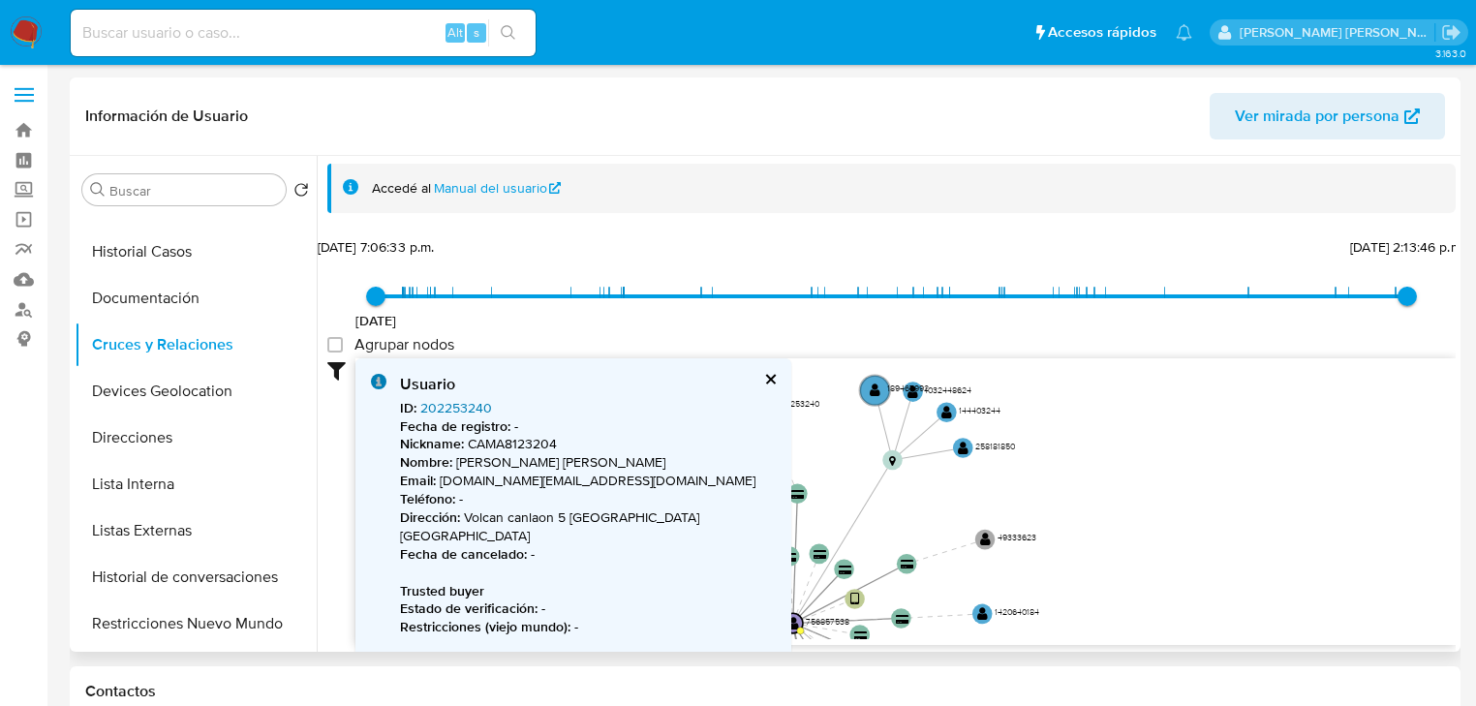
click at [477, 407] on link "202253240" at bounding box center [456, 407] width 72 height 19
click at [763, 375] on button "cerrar" at bounding box center [769, 379] width 13 height 13
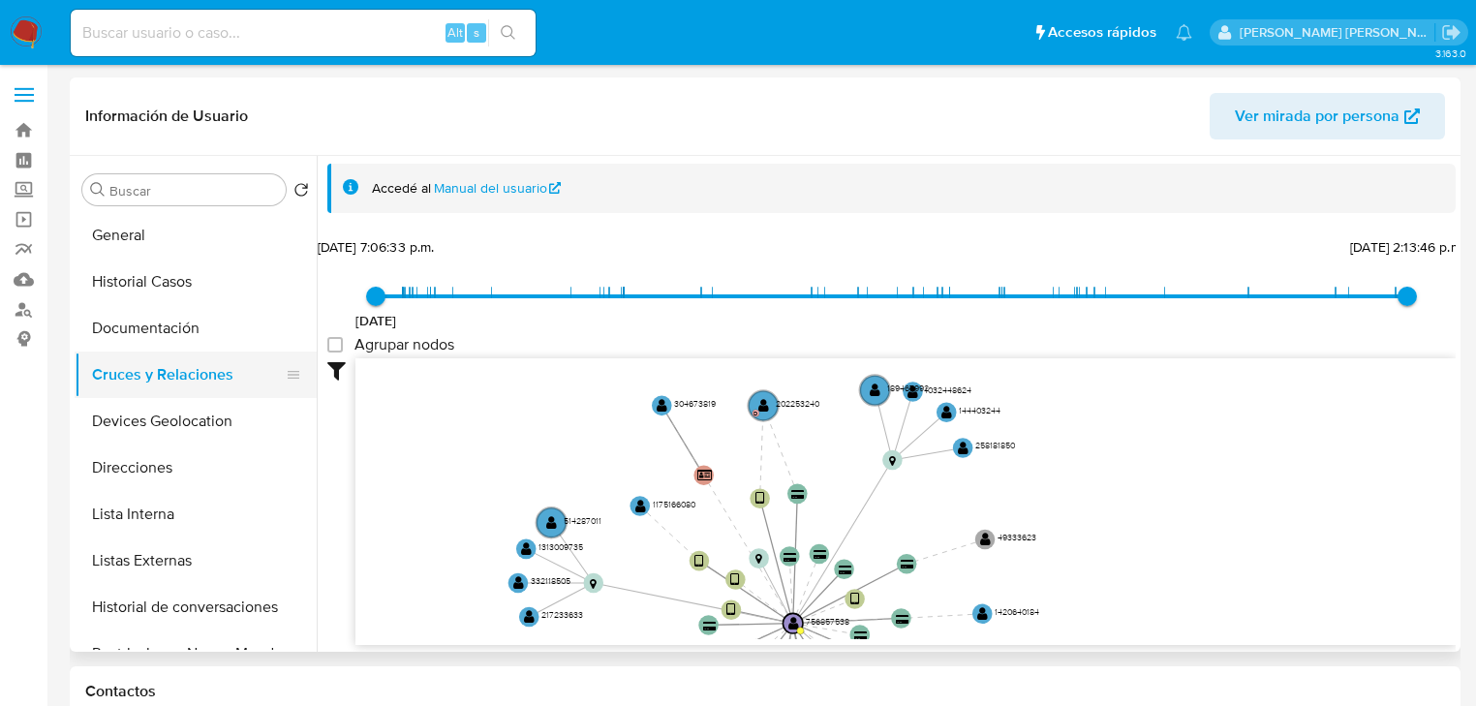
scroll to position [0, 0]
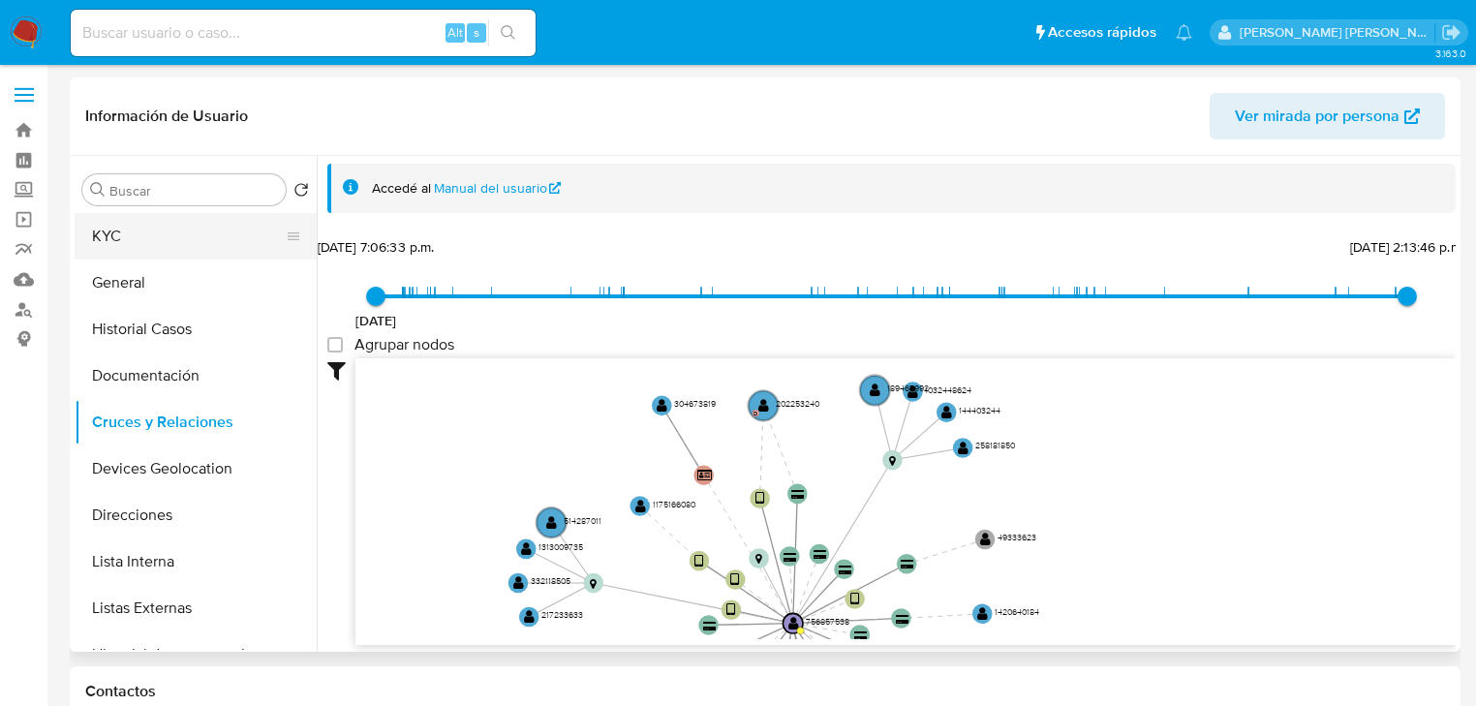
click at [165, 255] on button "KYC" at bounding box center [188, 236] width 227 height 46
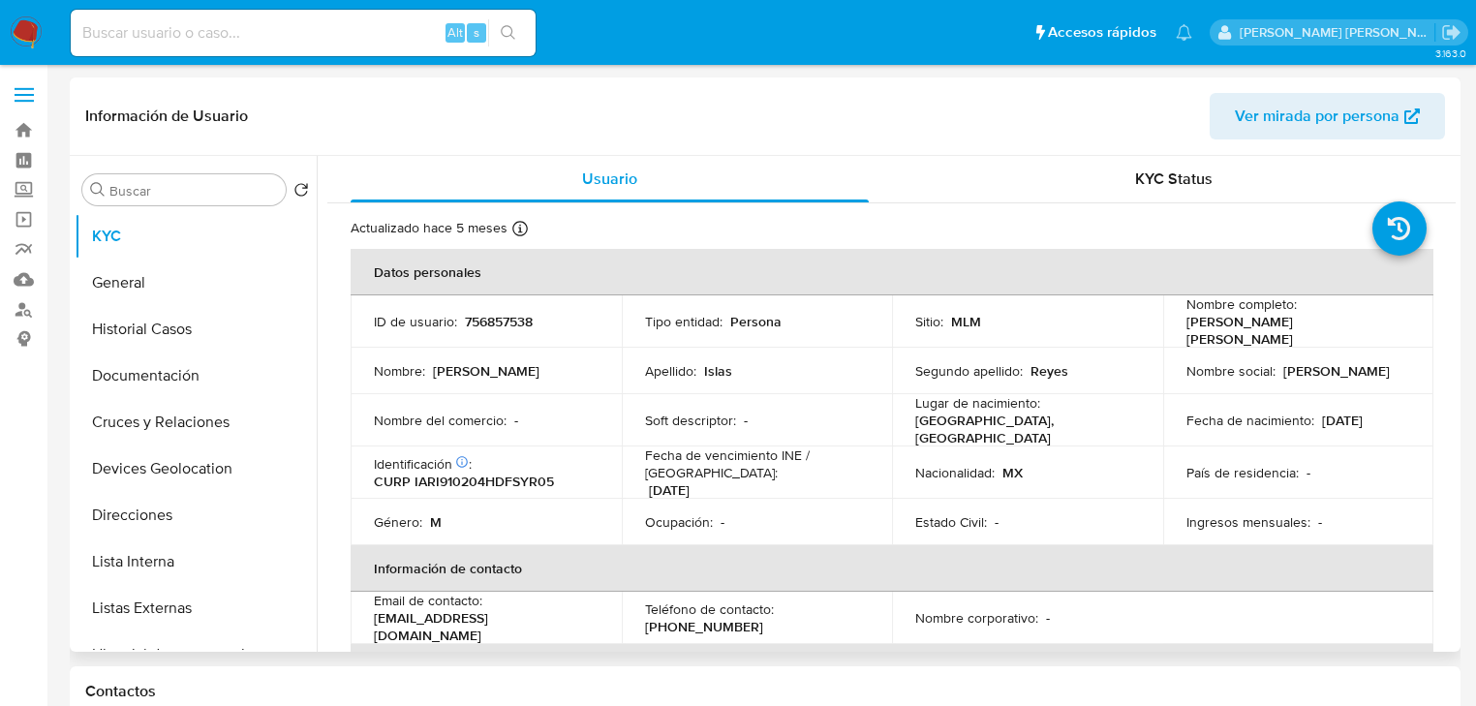
scroll to position [232, 0]
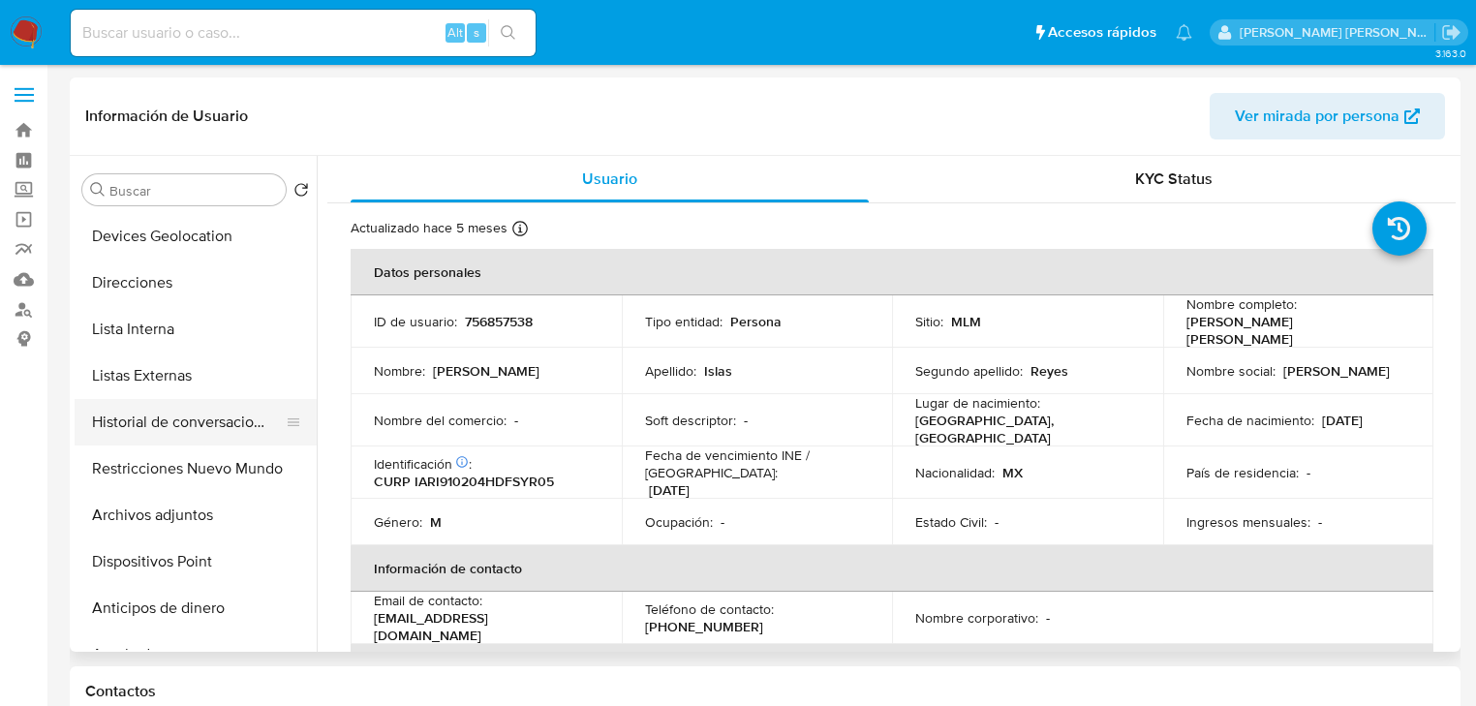
click at [182, 442] on button "Historial de conversaciones" at bounding box center [188, 422] width 227 height 46
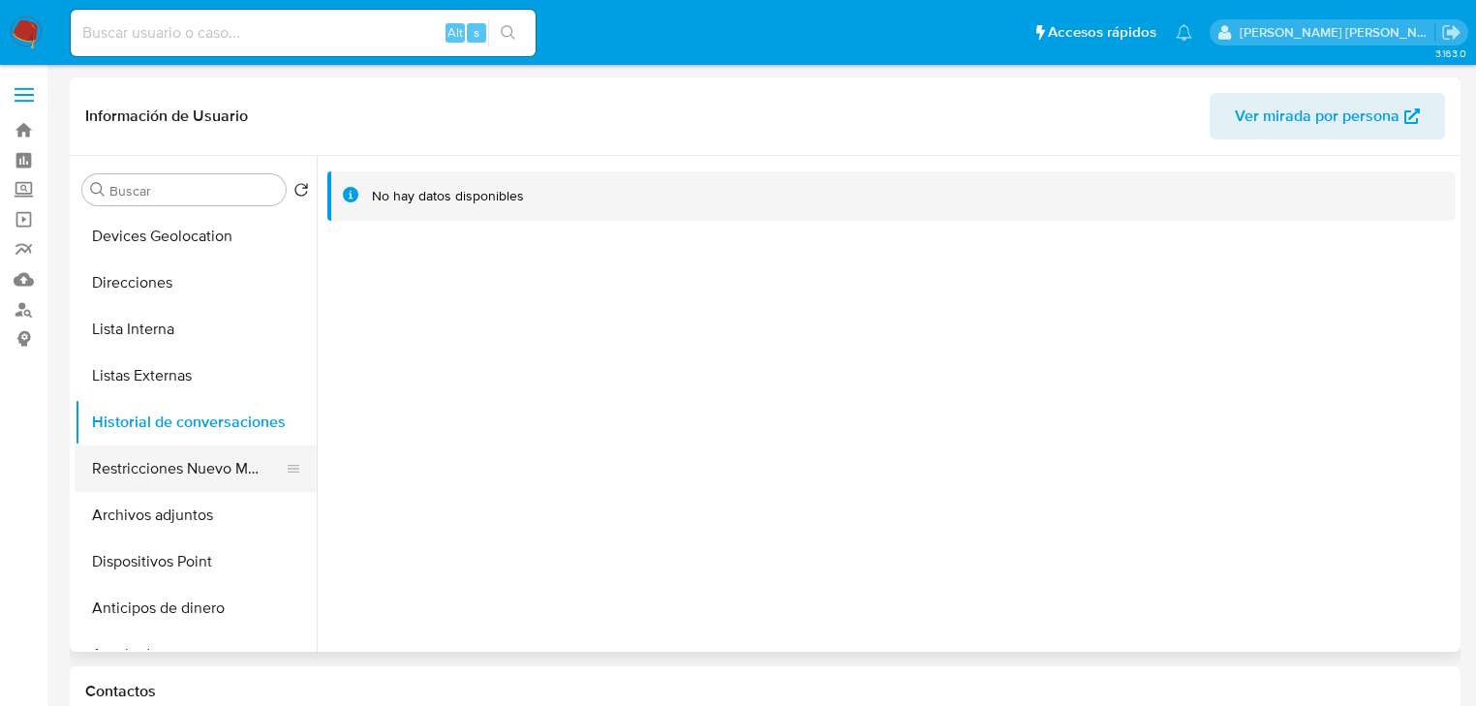
click at [187, 459] on button "Restricciones Nuevo Mundo" at bounding box center [188, 468] width 227 height 46
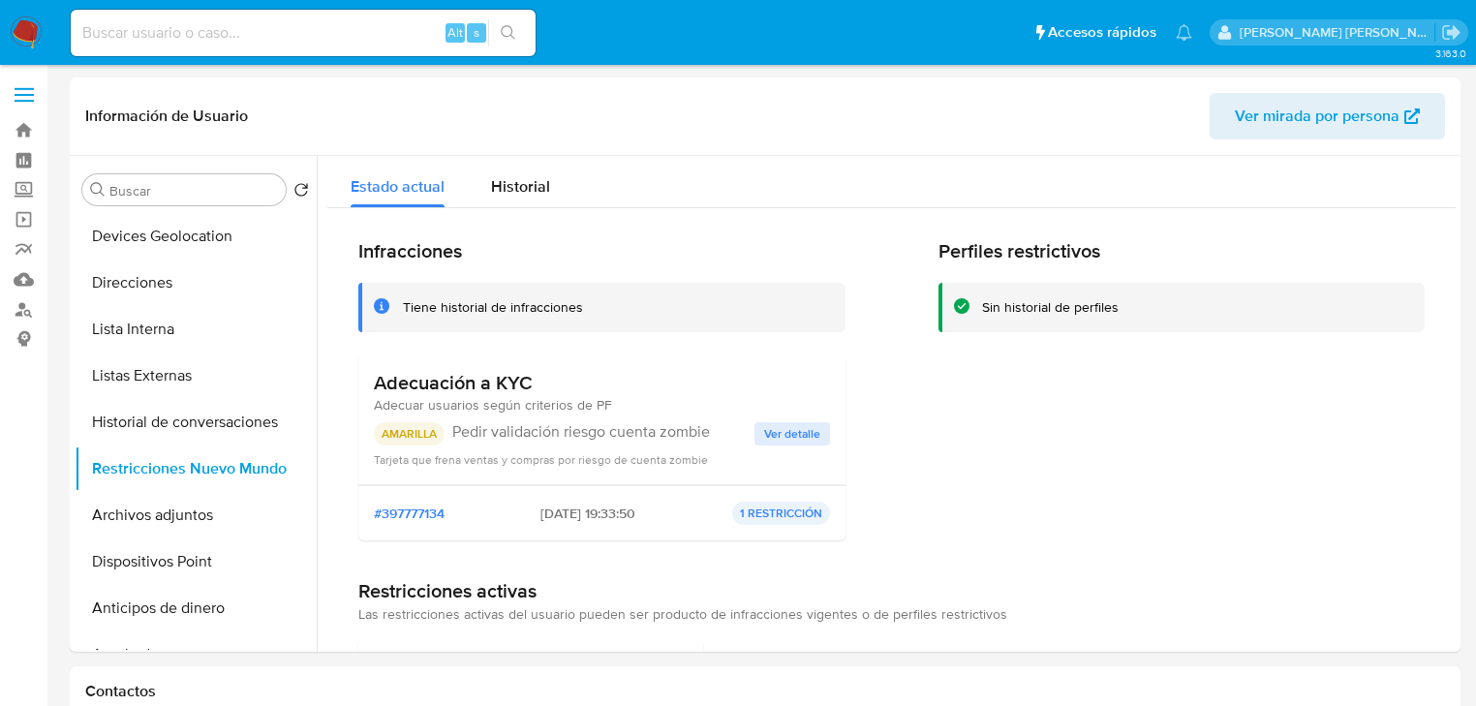
click at [782, 446] on div "AMARILLA Pedir validación riesgo cuenta zombie Ver detalle Tarjeta que frena ve…" at bounding box center [602, 445] width 456 height 46
drag, startPoint x: 787, startPoint y: 436, endPoint x: 610, endPoint y: 31, distance: 441.9
click at [787, 435] on span "Ver detalle" at bounding box center [792, 433] width 56 height 19
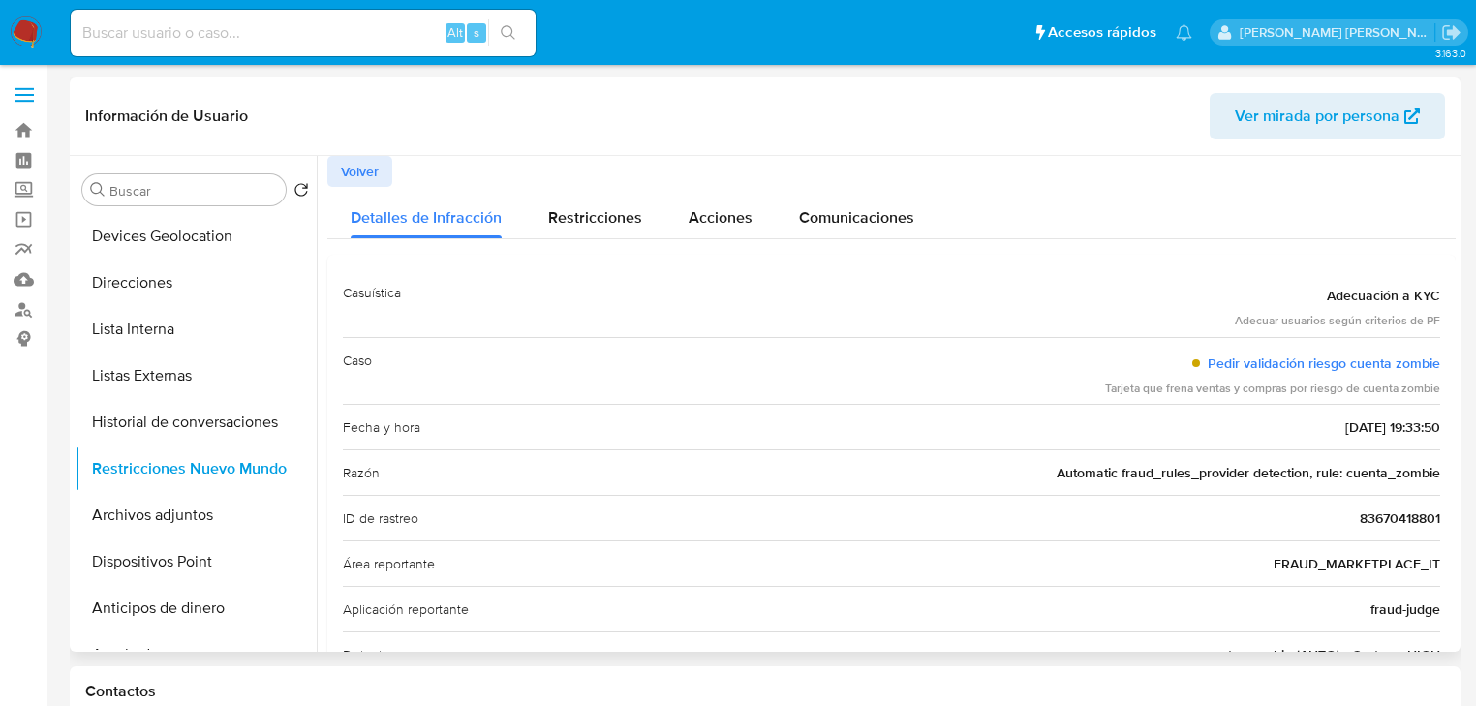
click at [362, 180] on span "Volver" at bounding box center [360, 171] width 38 height 27
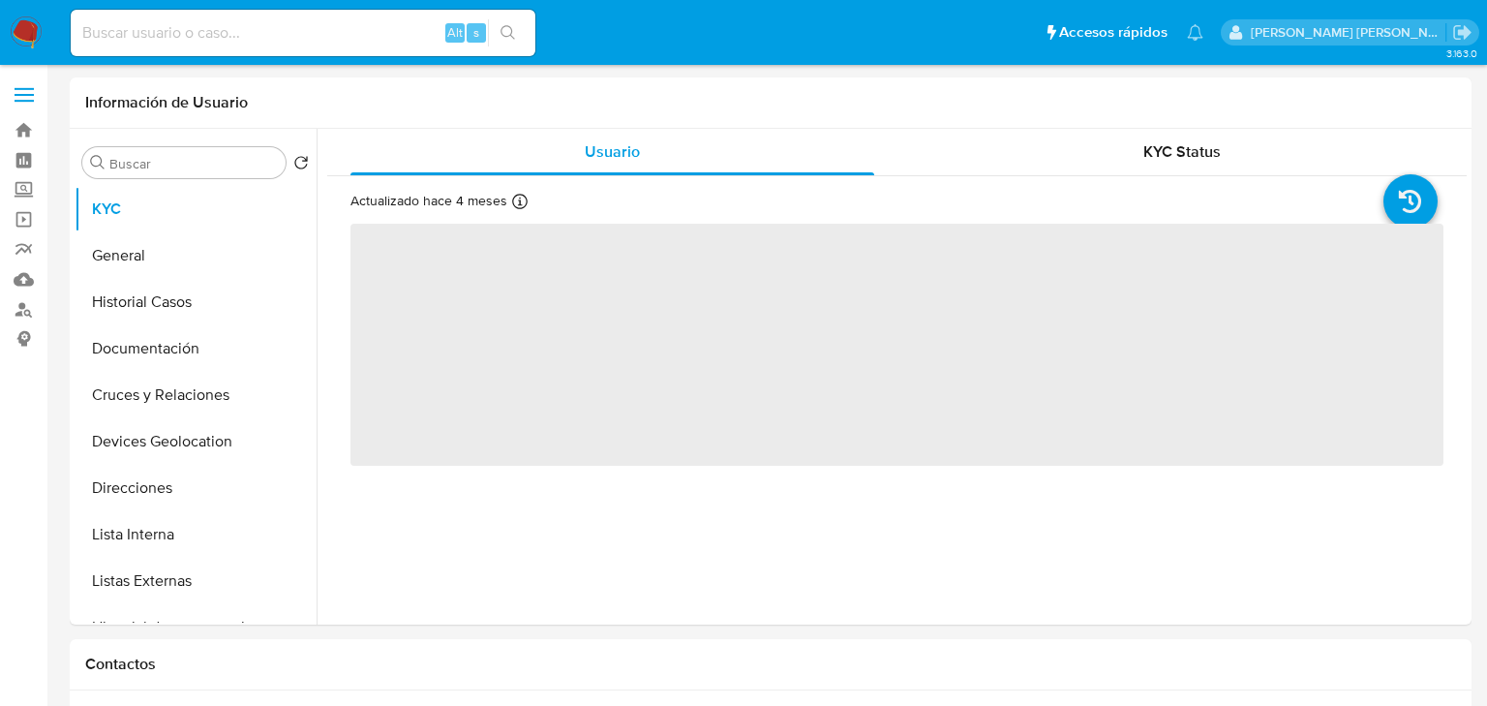
select select "10"
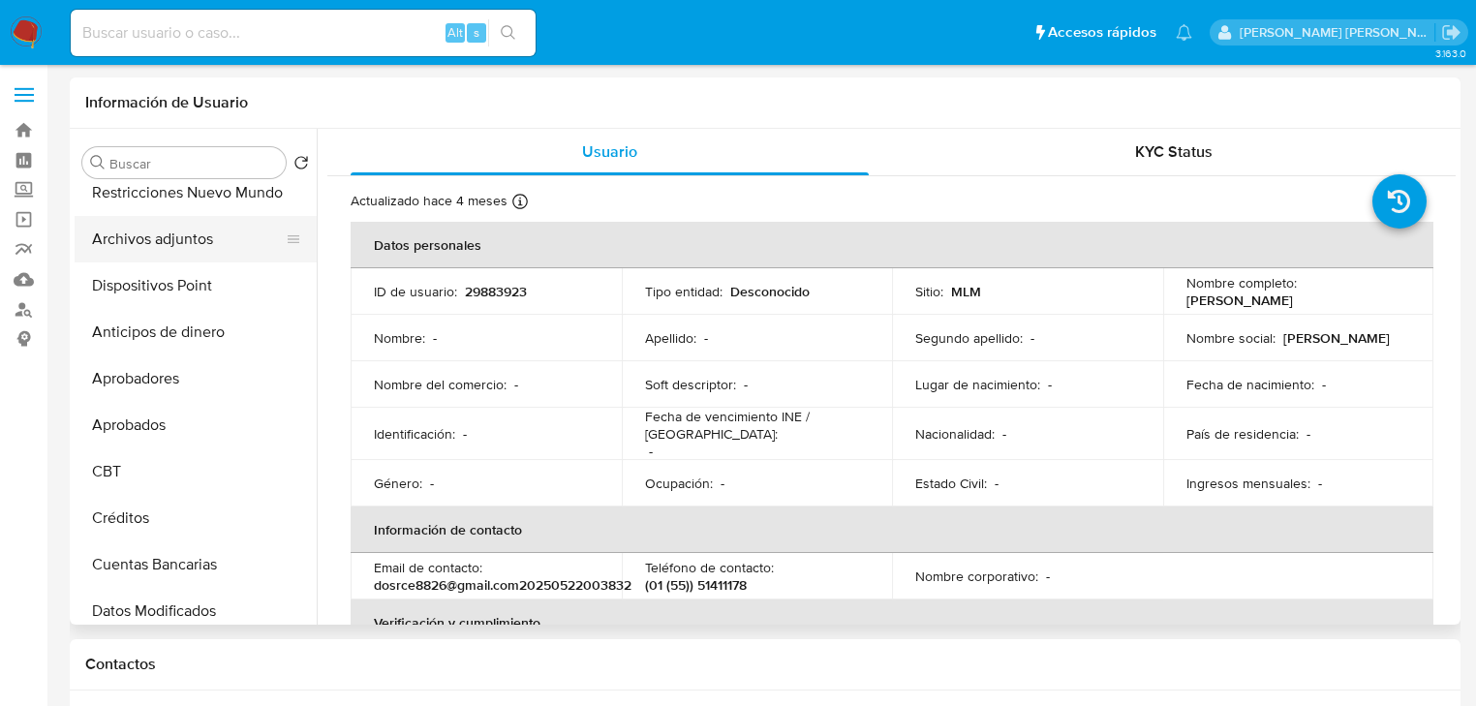
scroll to position [310, 0]
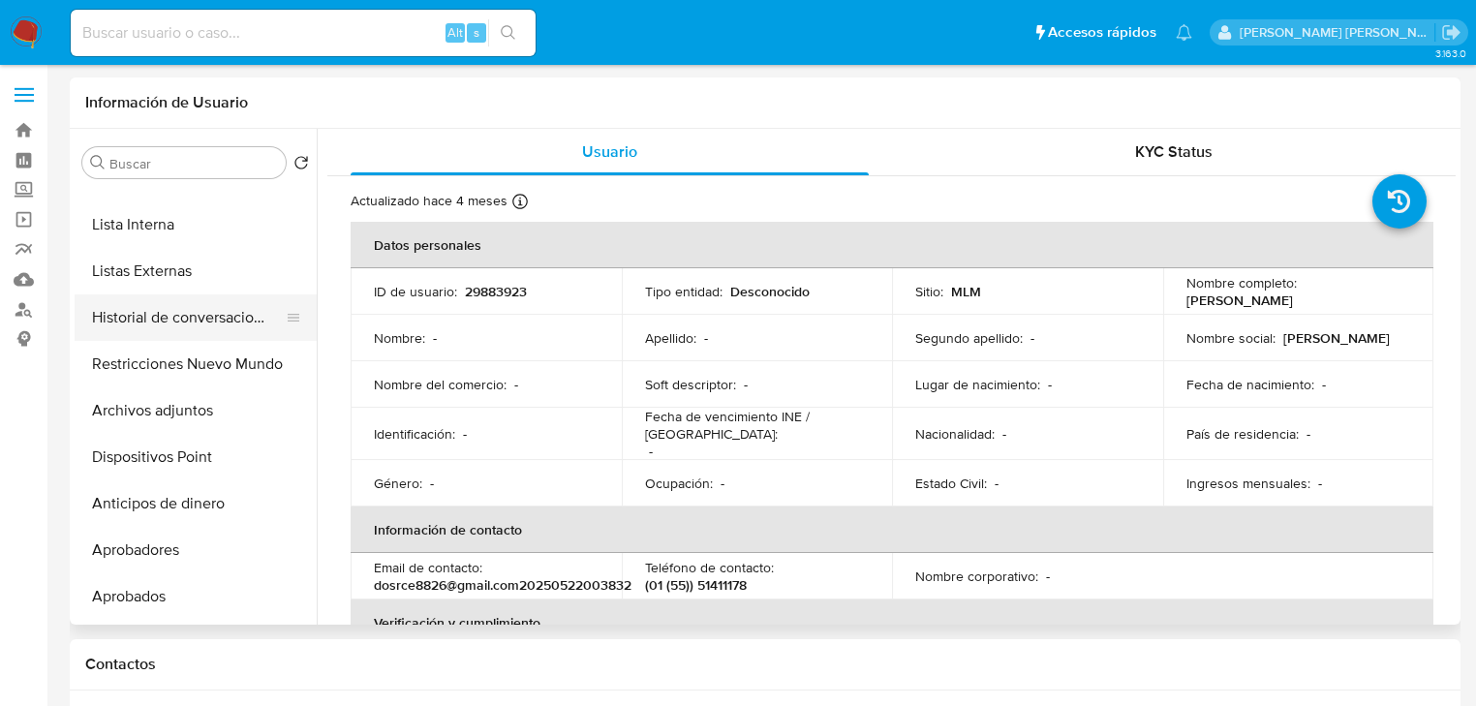
click at [232, 338] on button "Historial de conversaciones" at bounding box center [188, 317] width 227 height 46
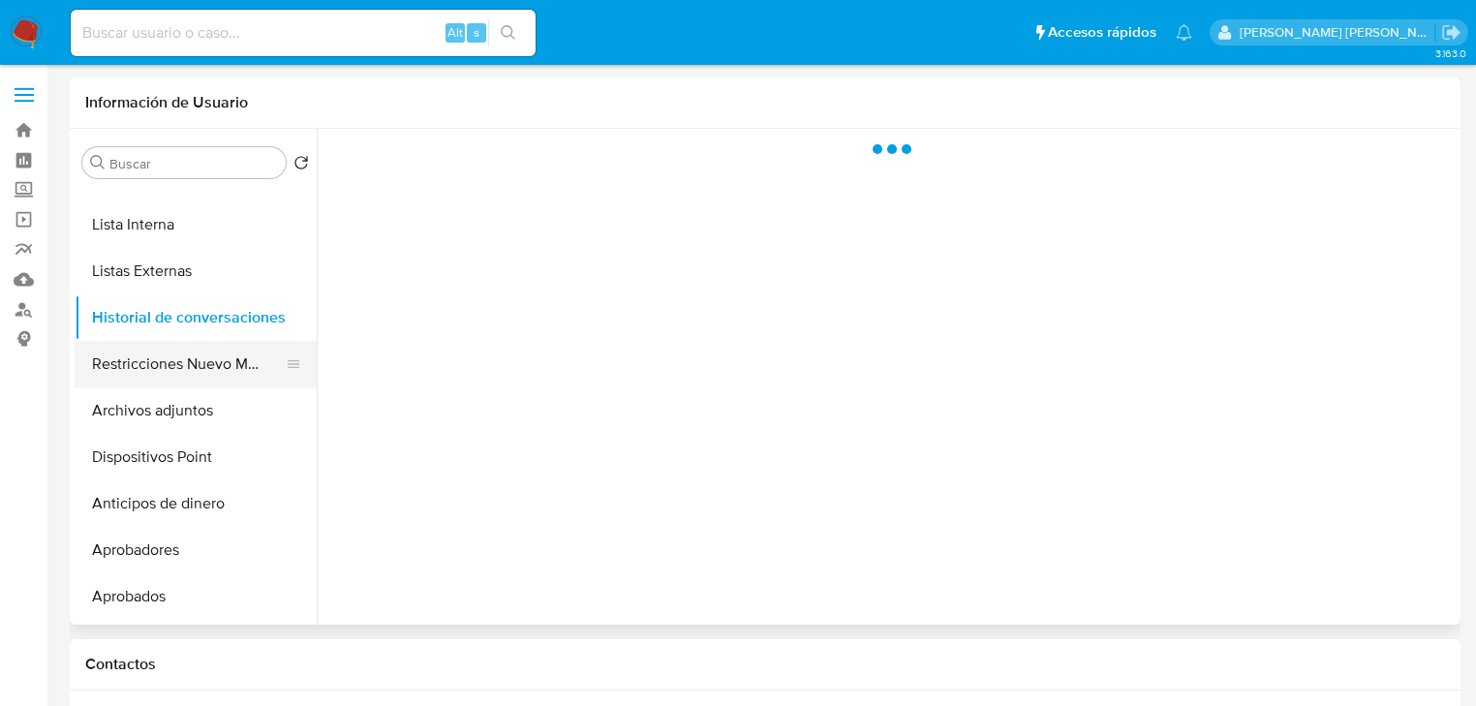
click at [230, 368] on button "Restricciones Nuevo Mundo" at bounding box center [188, 364] width 227 height 46
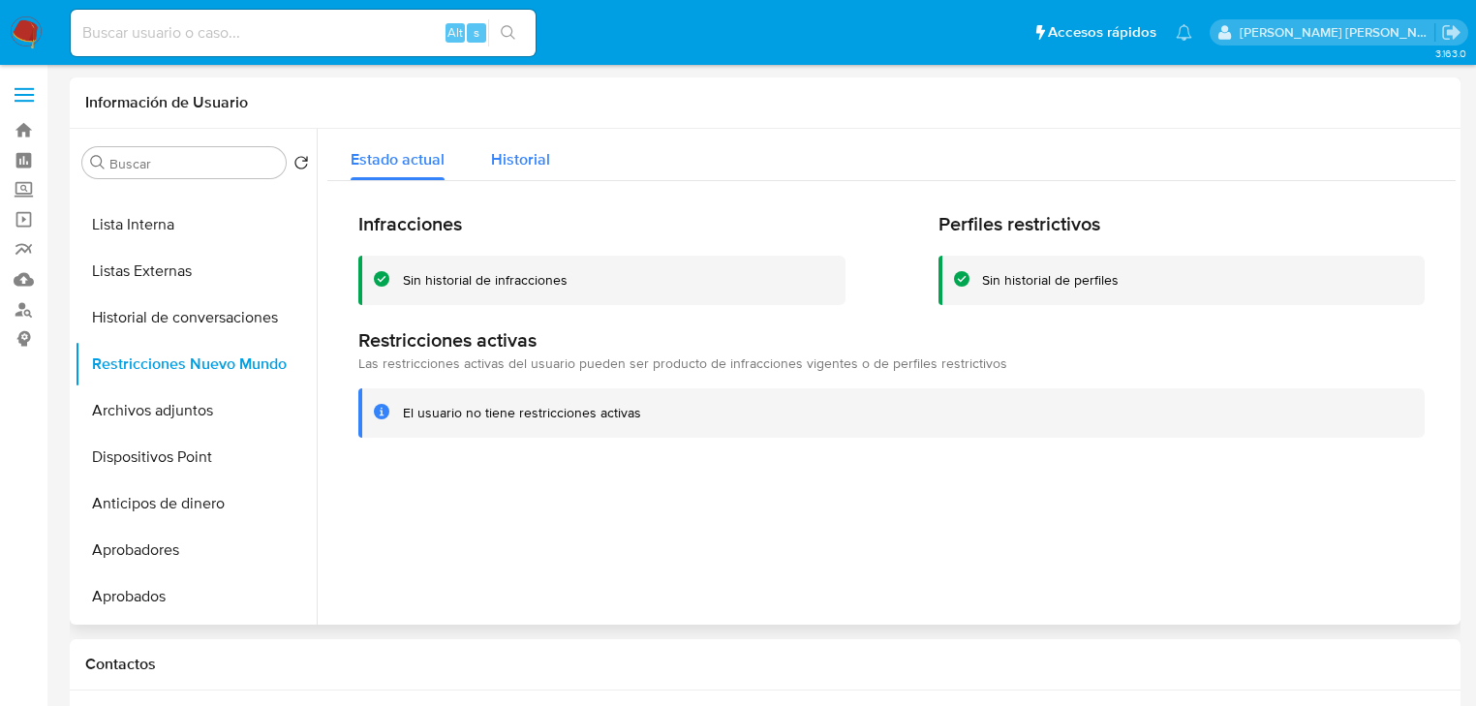
click at [553, 146] on button "Historial" at bounding box center [521, 154] width 106 height 51
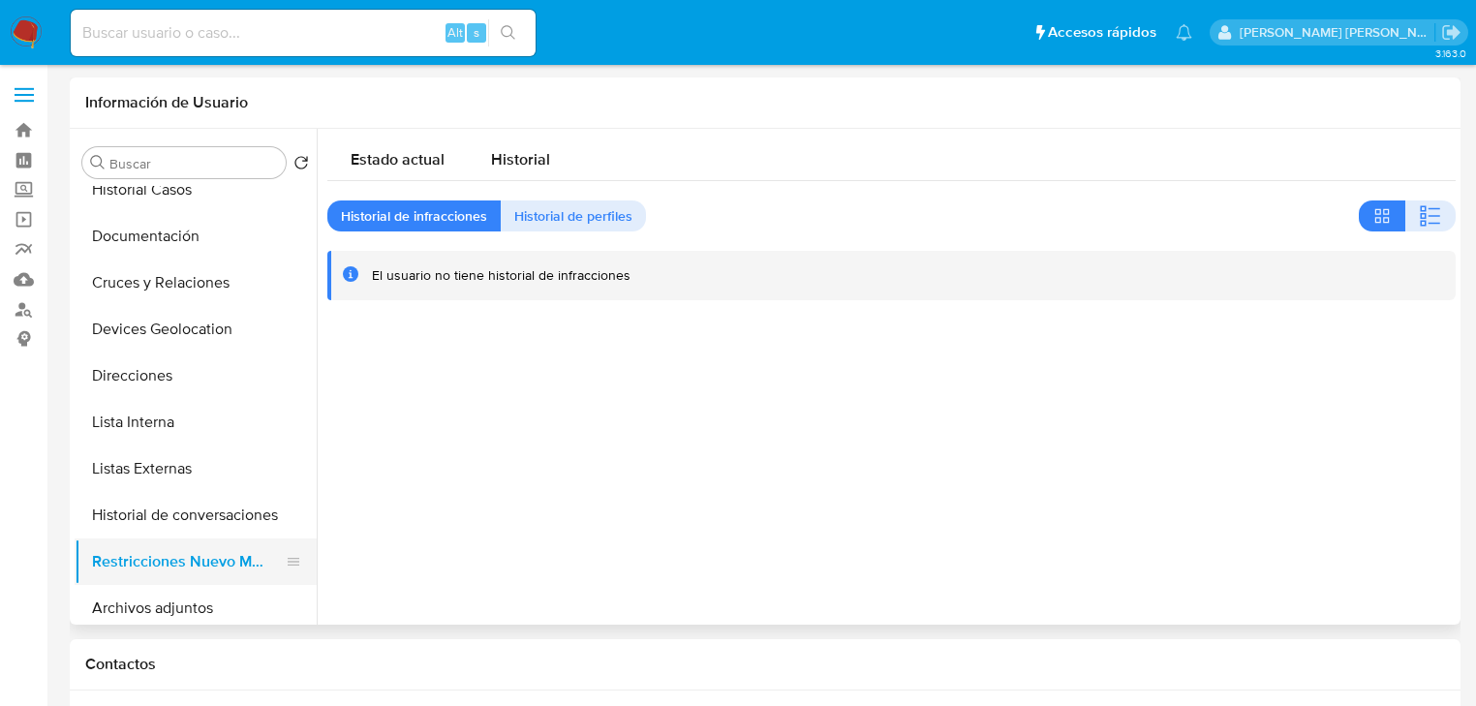
scroll to position [0, 0]
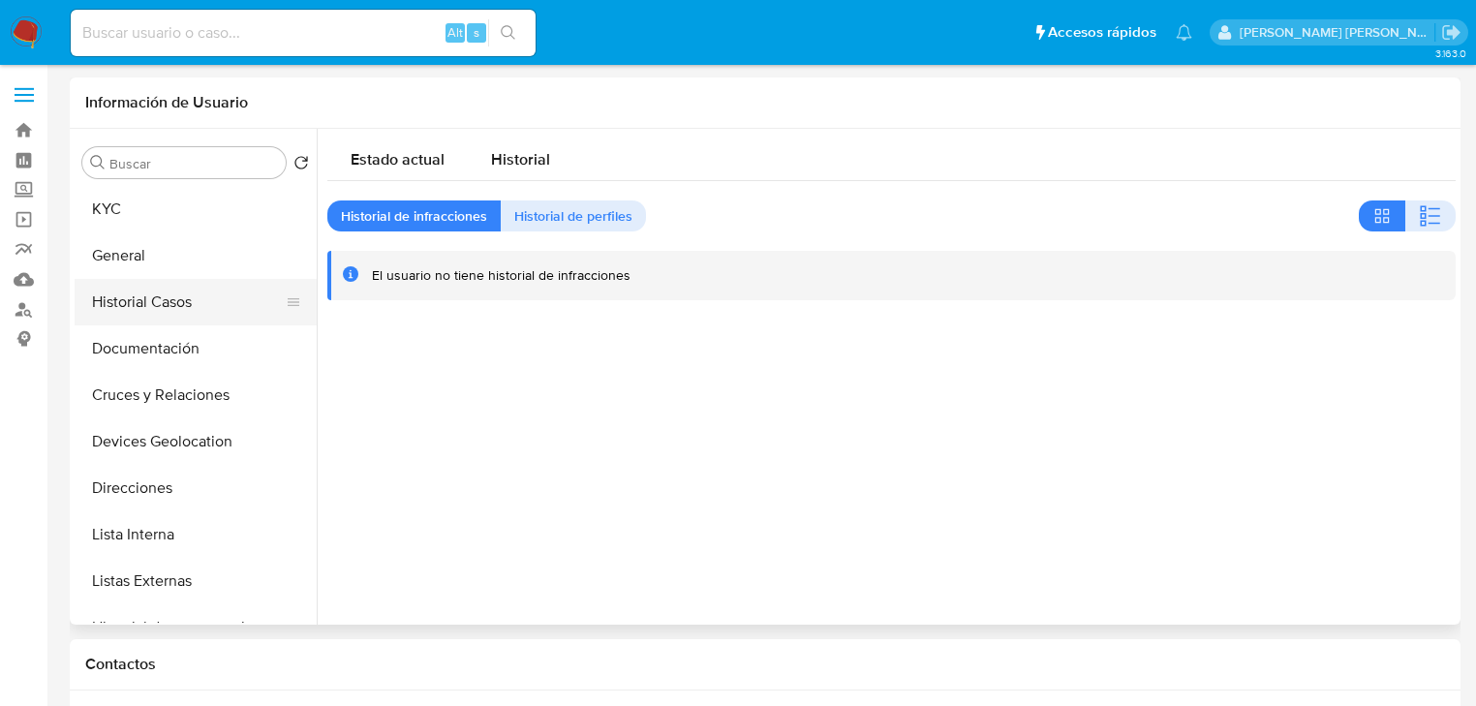
drag, startPoint x: 180, startPoint y: 302, endPoint x: 170, endPoint y: 285, distance: 19.9
click at [179, 301] on button "Historial Casos" at bounding box center [188, 302] width 227 height 46
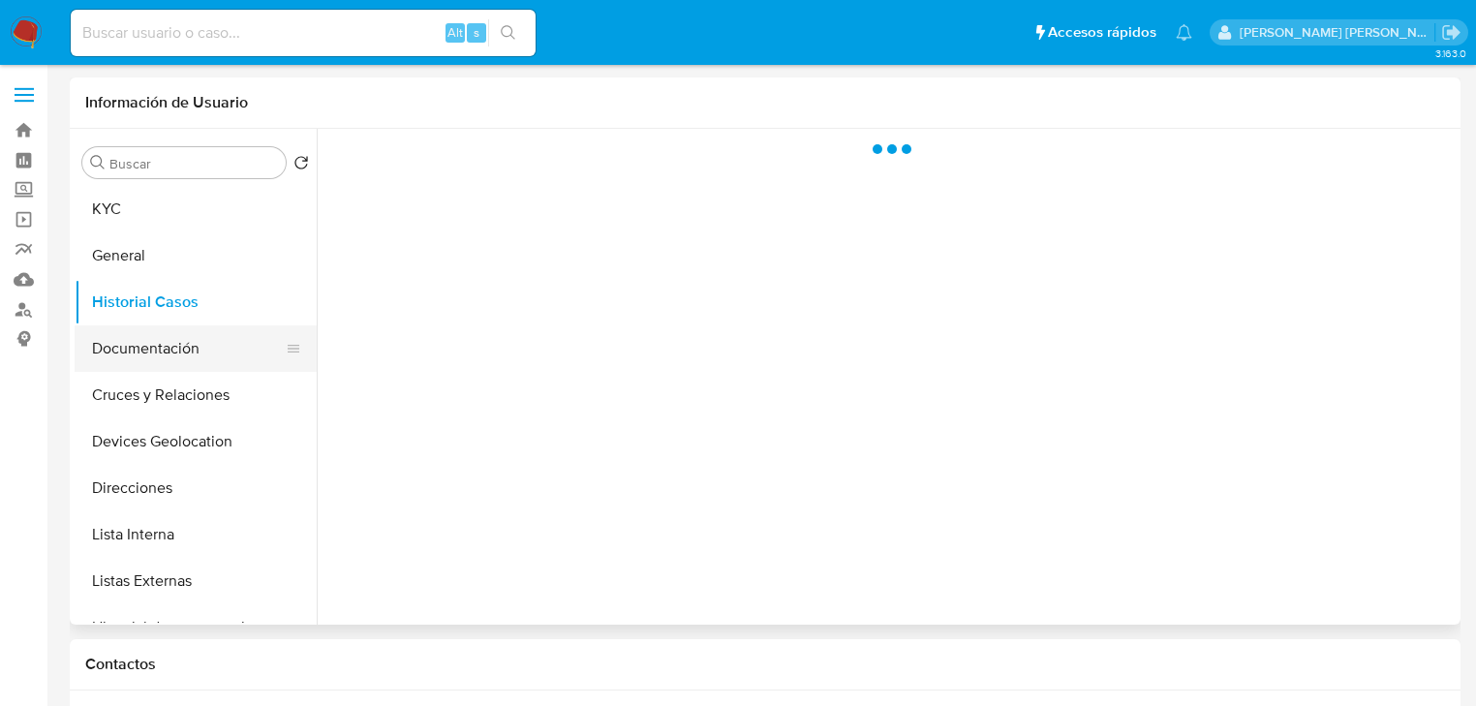
click at [182, 352] on button "Documentación" at bounding box center [188, 348] width 227 height 46
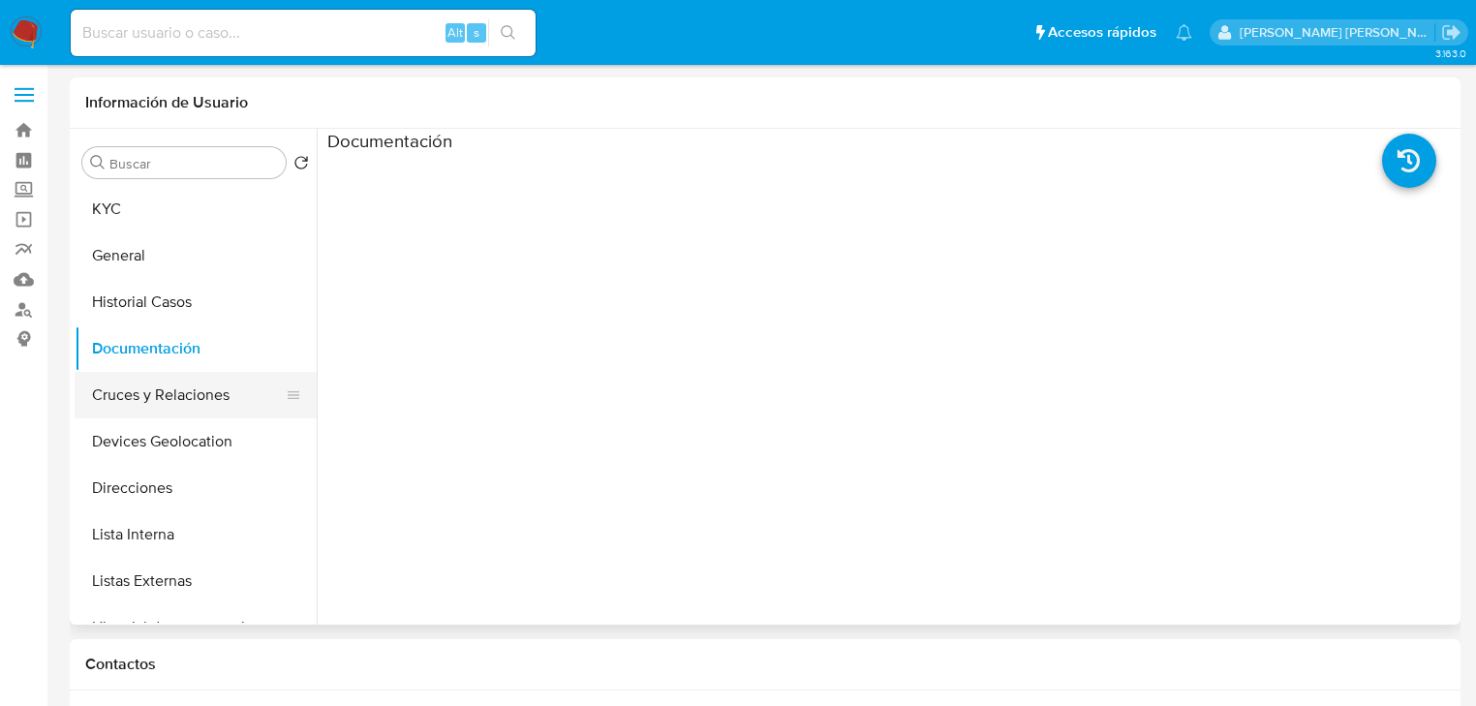
drag, startPoint x: 210, startPoint y: 387, endPoint x: 240, endPoint y: 398, distance: 31.9
click at [213, 387] on button "Cruces y Relaciones" at bounding box center [188, 395] width 227 height 46
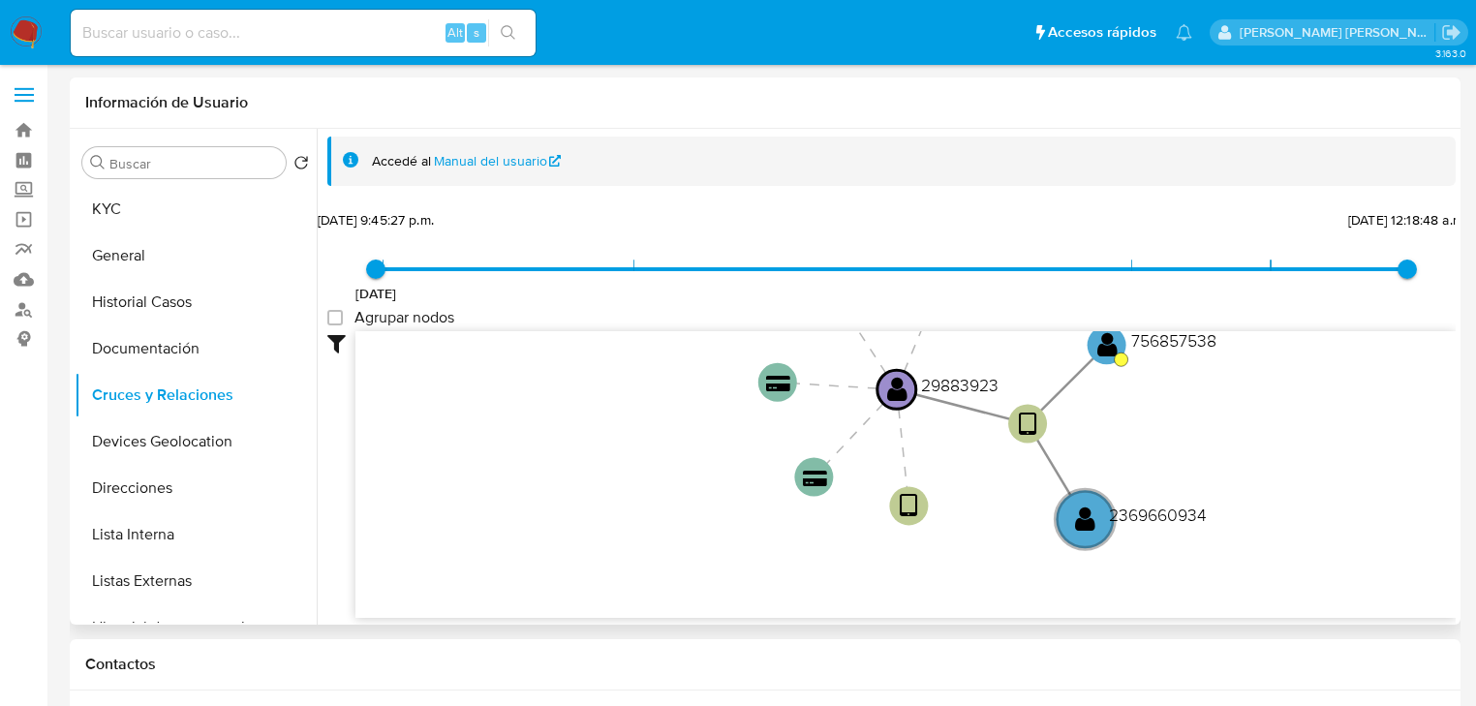
click at [1333, 473] on icon "device-65fd0d2dc9d8a4748d1f73c3  user-29883923  29883923 device-67967b3bed3e3…" at bounding box center [905, 471] width 1100 height 281
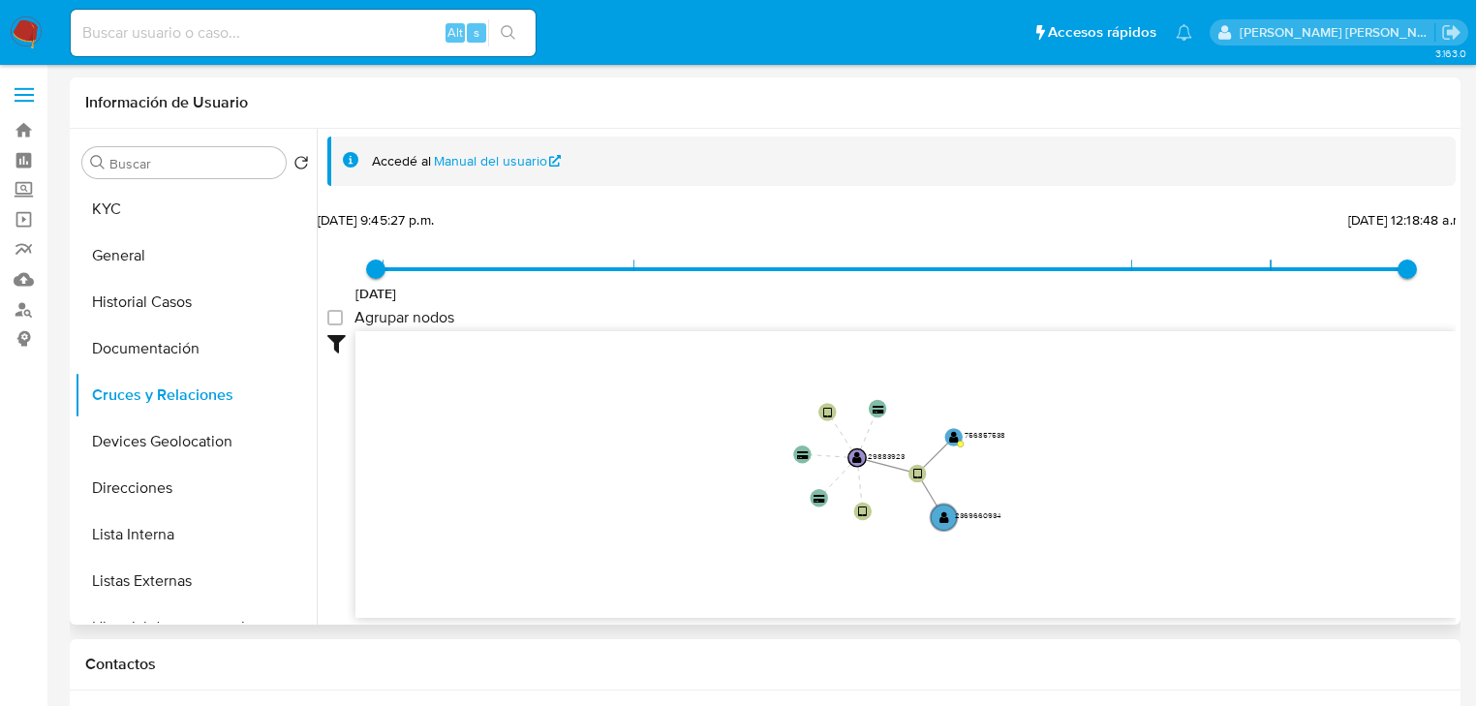
click at [757, 466] on icon "device-65fd0d2dc9d8a4748d1f73c3  user-29883923  29883923 device-67967b3bed3e3…" at bounding box center [905, 471] width 1100 height 281
click at [146, 452] on button "Devices Geolocation" at bounding box center [188, 441] width 227 height 46
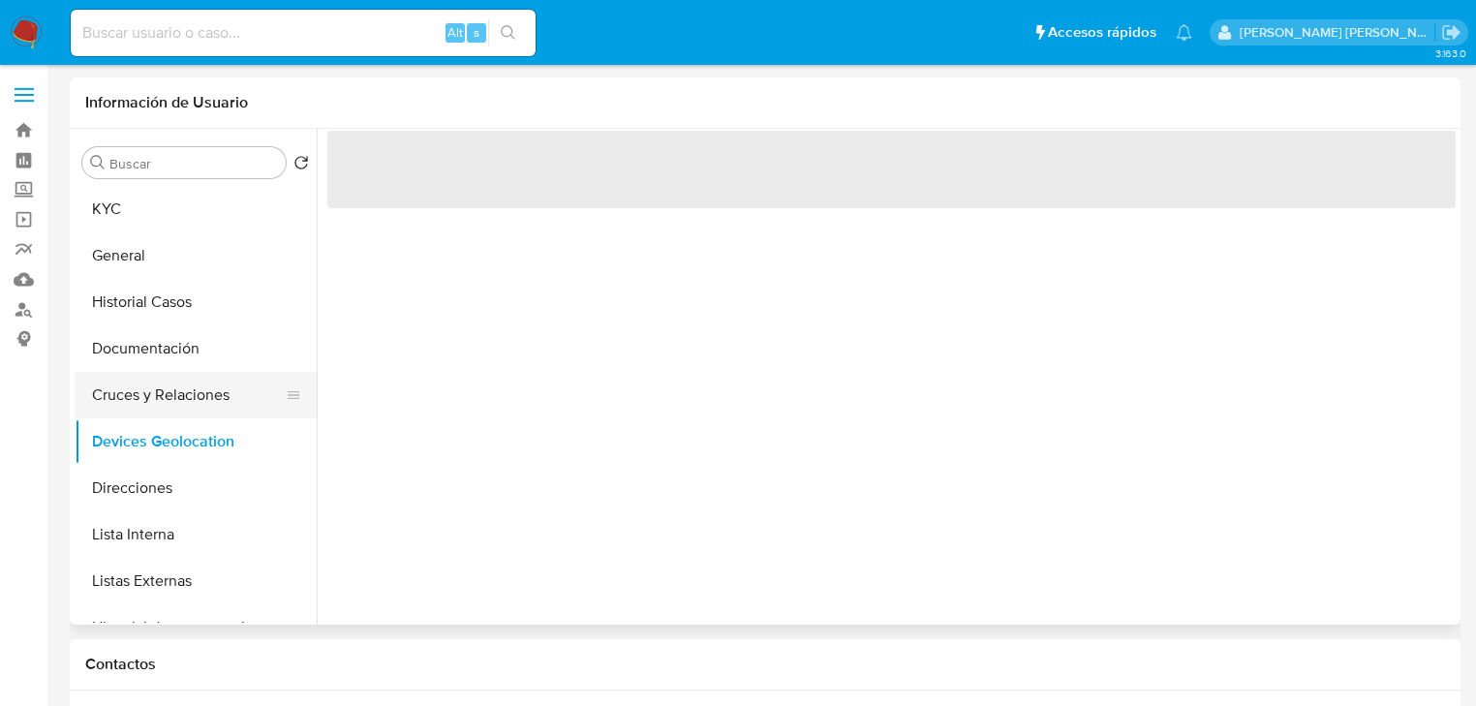
click at [176, 395] on button "Cruces y Relaciones" at bounding box center [188, 395] width 227 height 46
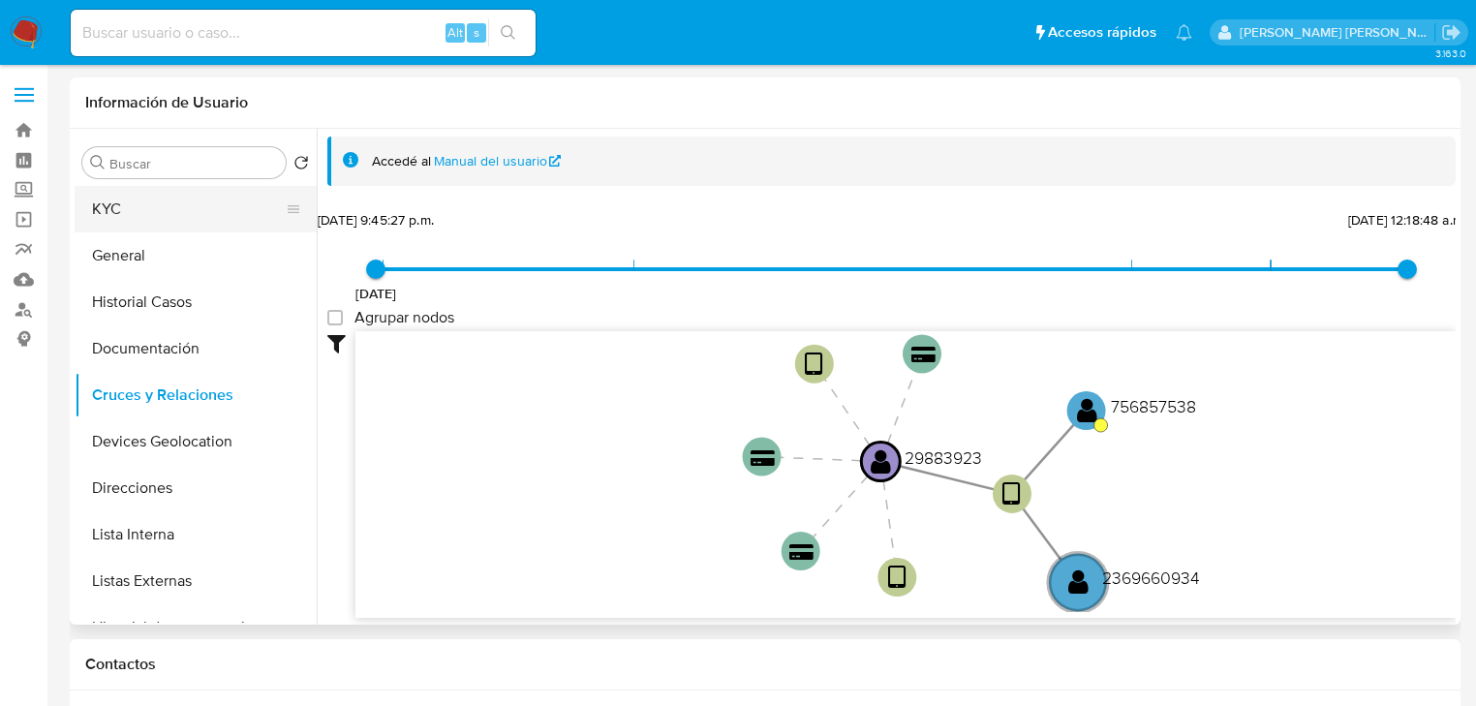
click at [129, 220] on button "KYC" at bounding box center [188, 209] width 227 height 46
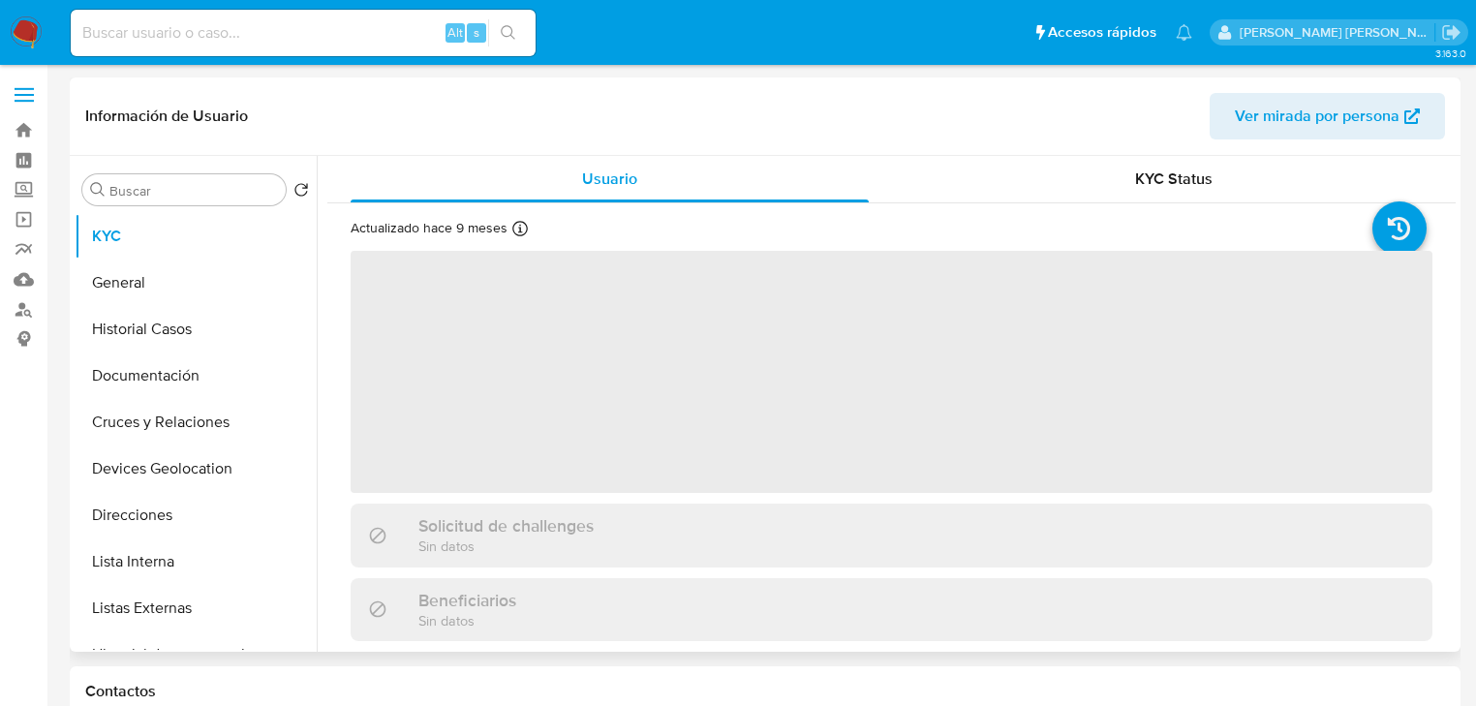
select select "10"
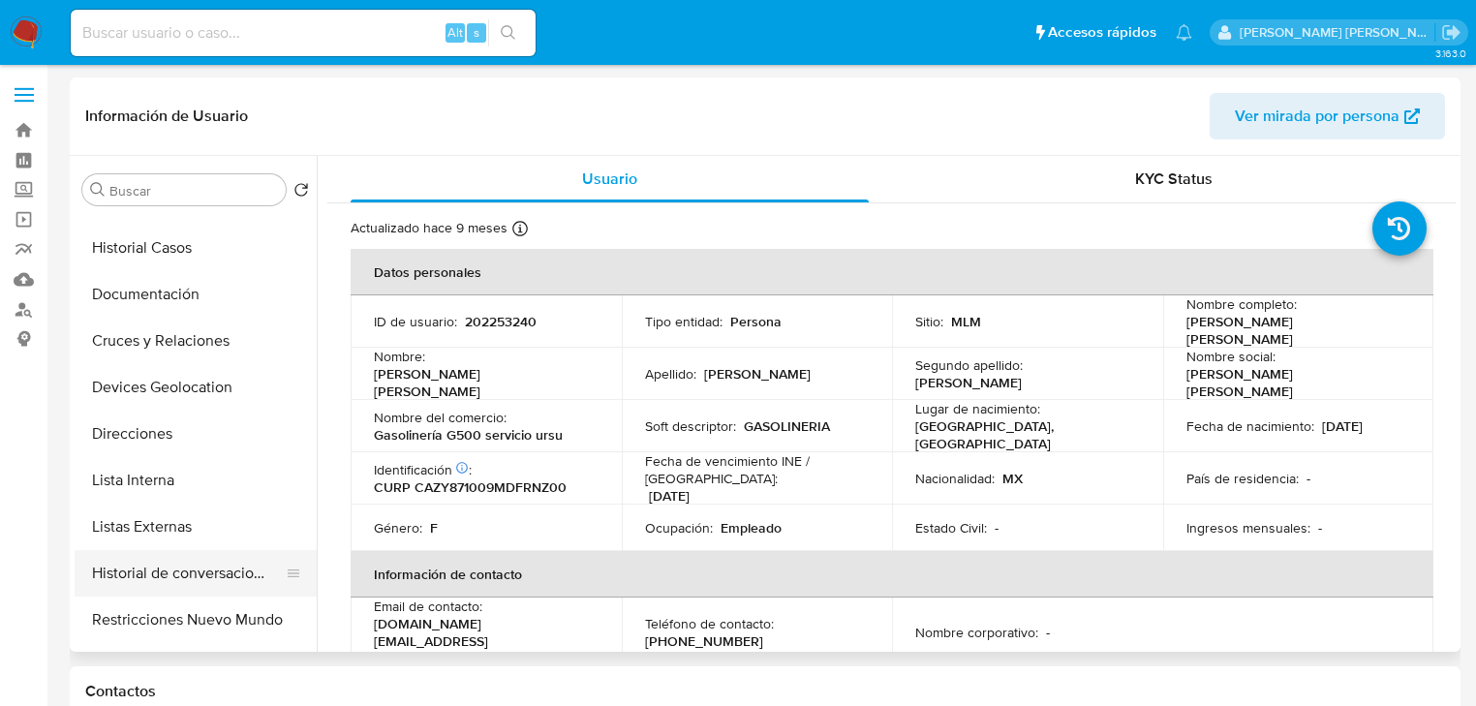
scroll to position [155, 0]
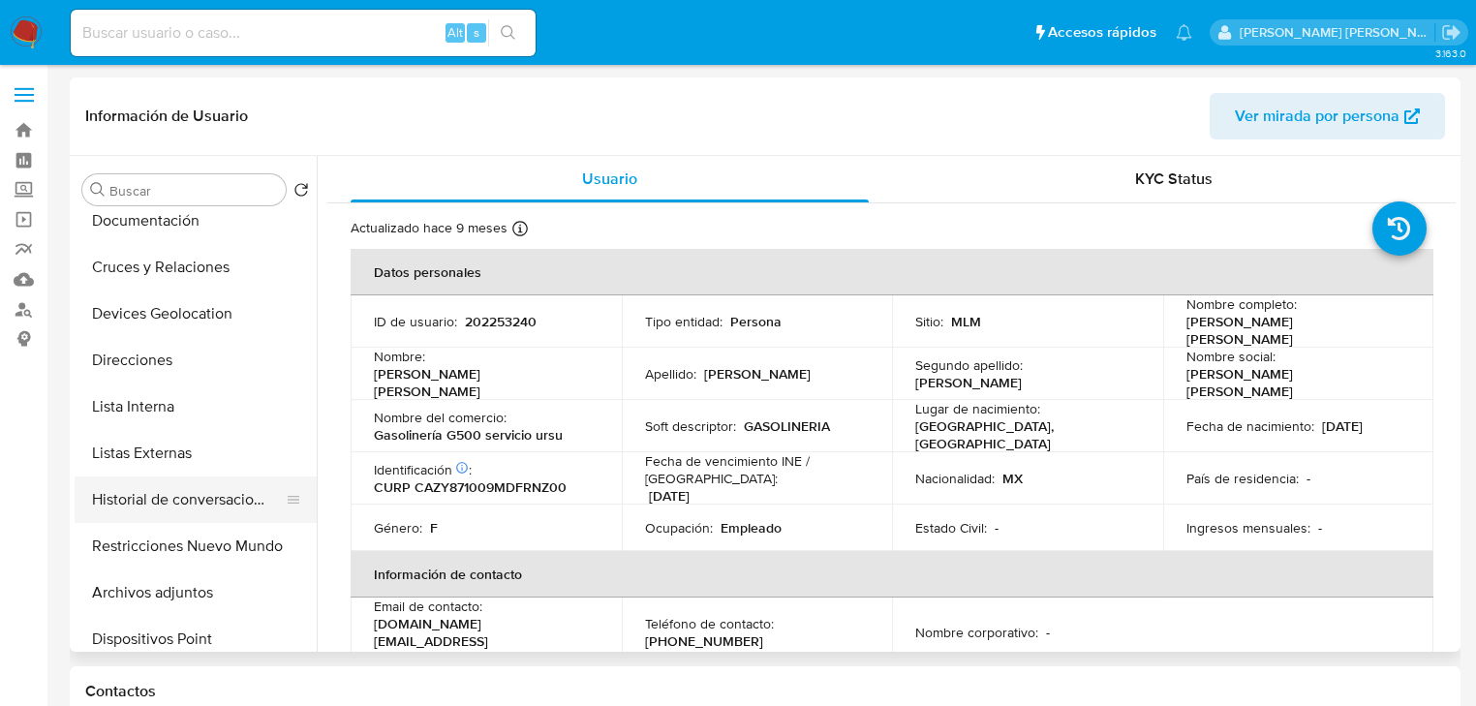
drag, startPoint x: 240, startPoint y: 489, endPoint x: 228, endPoint y: 505, distance: 20.0
click at [236, 490] on button "Historial de conversaciones" at bounding box center [188, 499] width 227 height 46
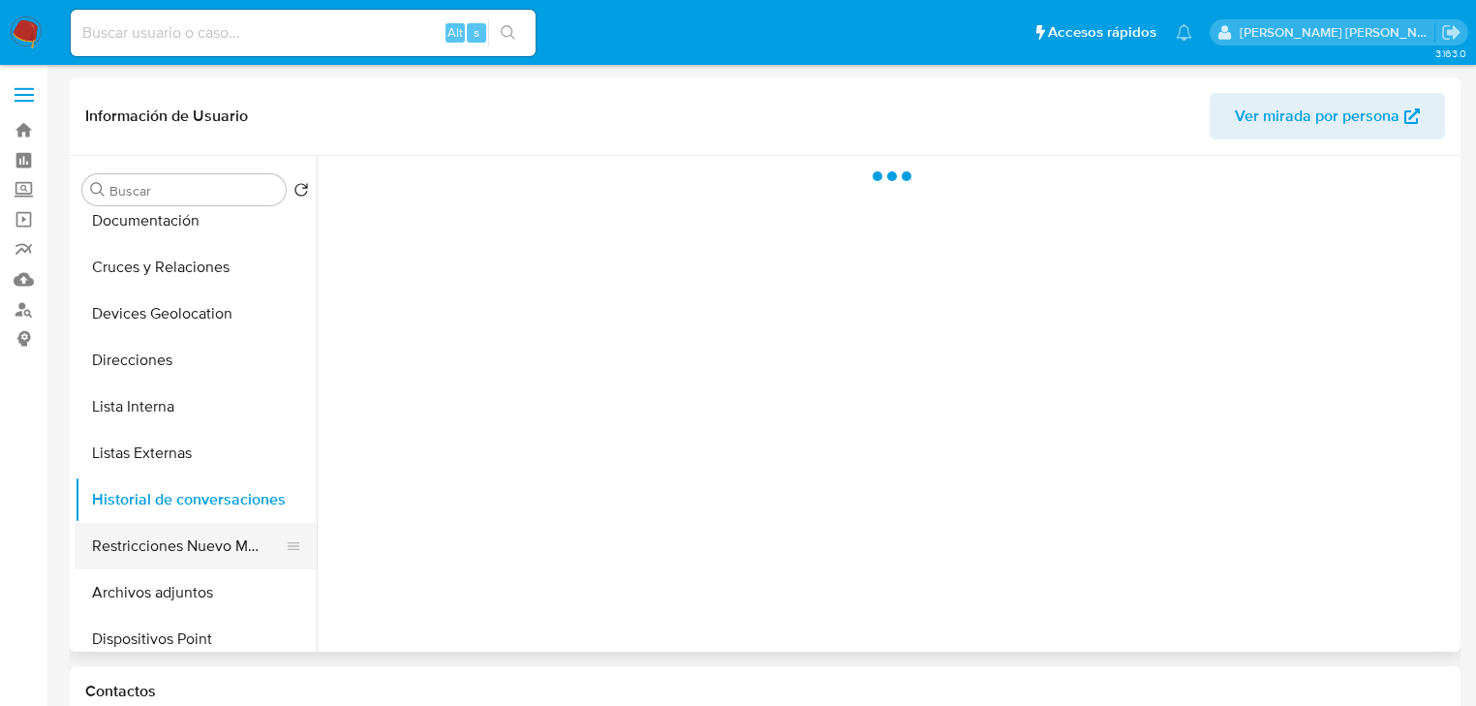
click at [219, 527] on button "Restricciones Nuevo Mundo" at bounding box center [188, 546] width 227 height 46
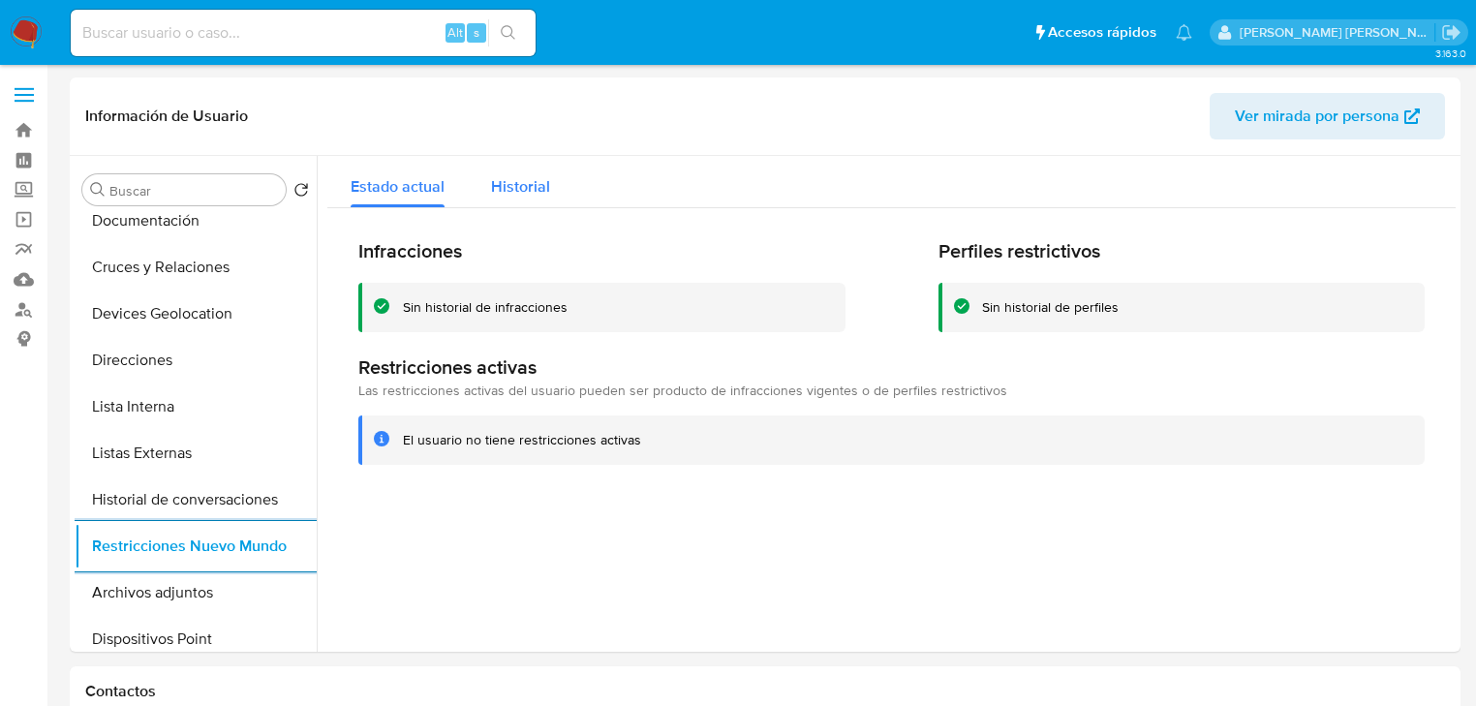
click at [542, 177] on span "Historial" at bounding box center [520, 186] width 59 height 22
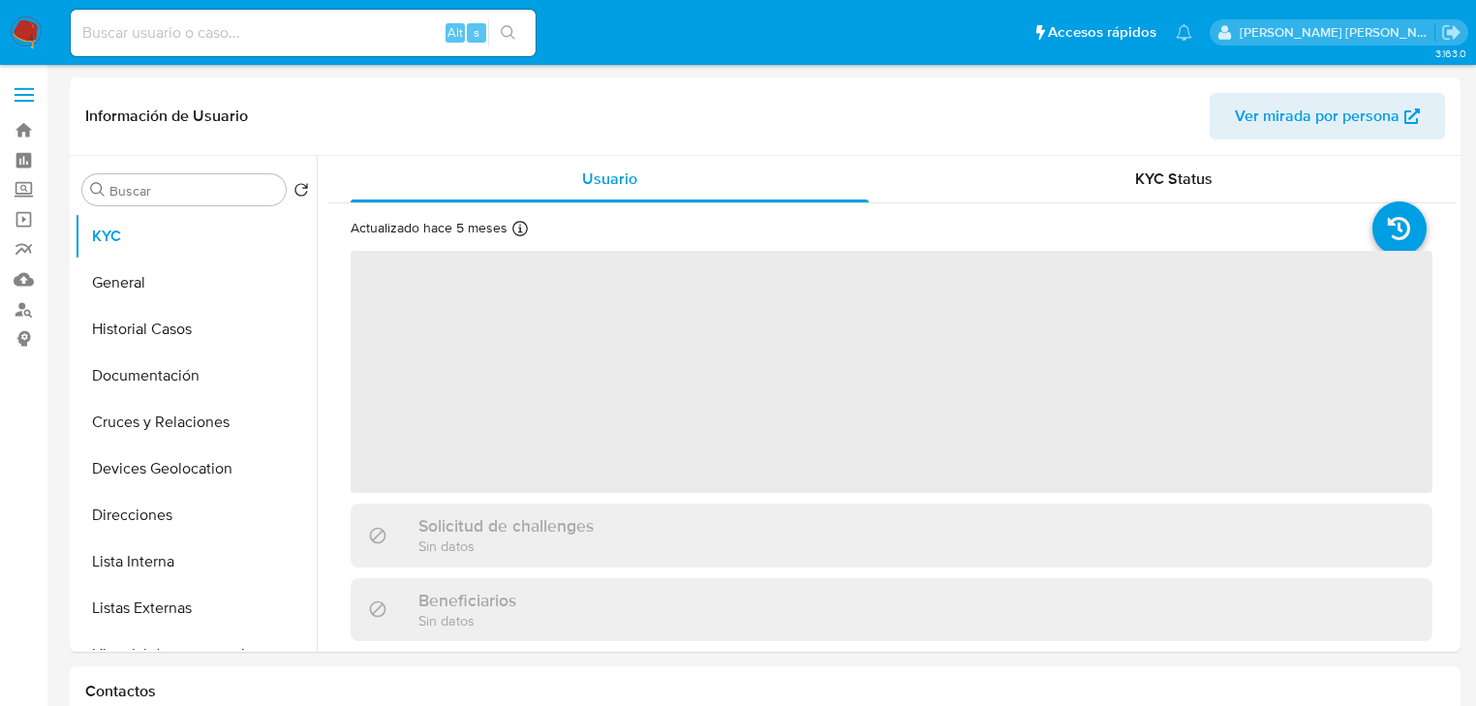
select select "10"
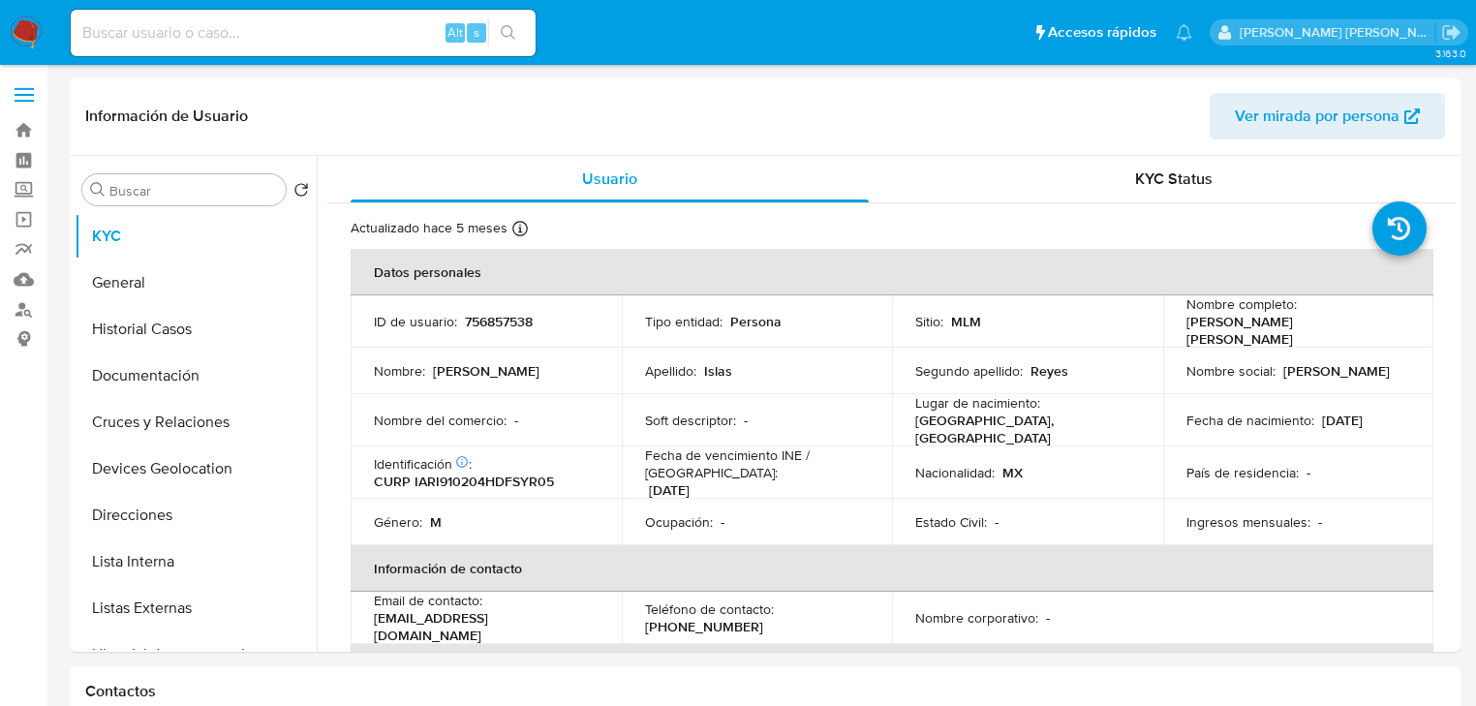
drag, startPoint x: 29, startPoint y: 190, endPoint x: 30, endPoint y: 205, distance: 15.5
click at [29, 190] on label "Screening" at bounding box center [115, 190] width 230 height 30
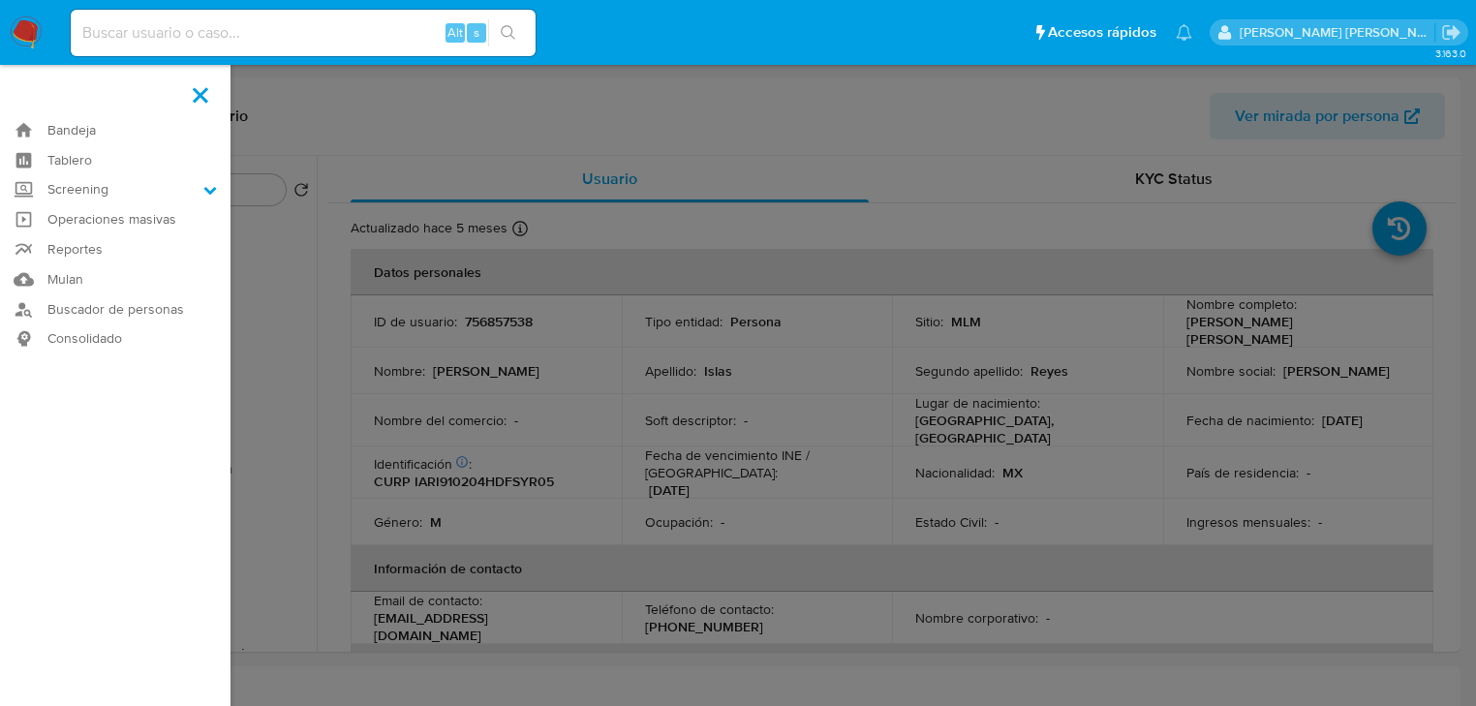
click at [0, 0] on input "Screening" at bounding box center [0, 0] width 0 height 0
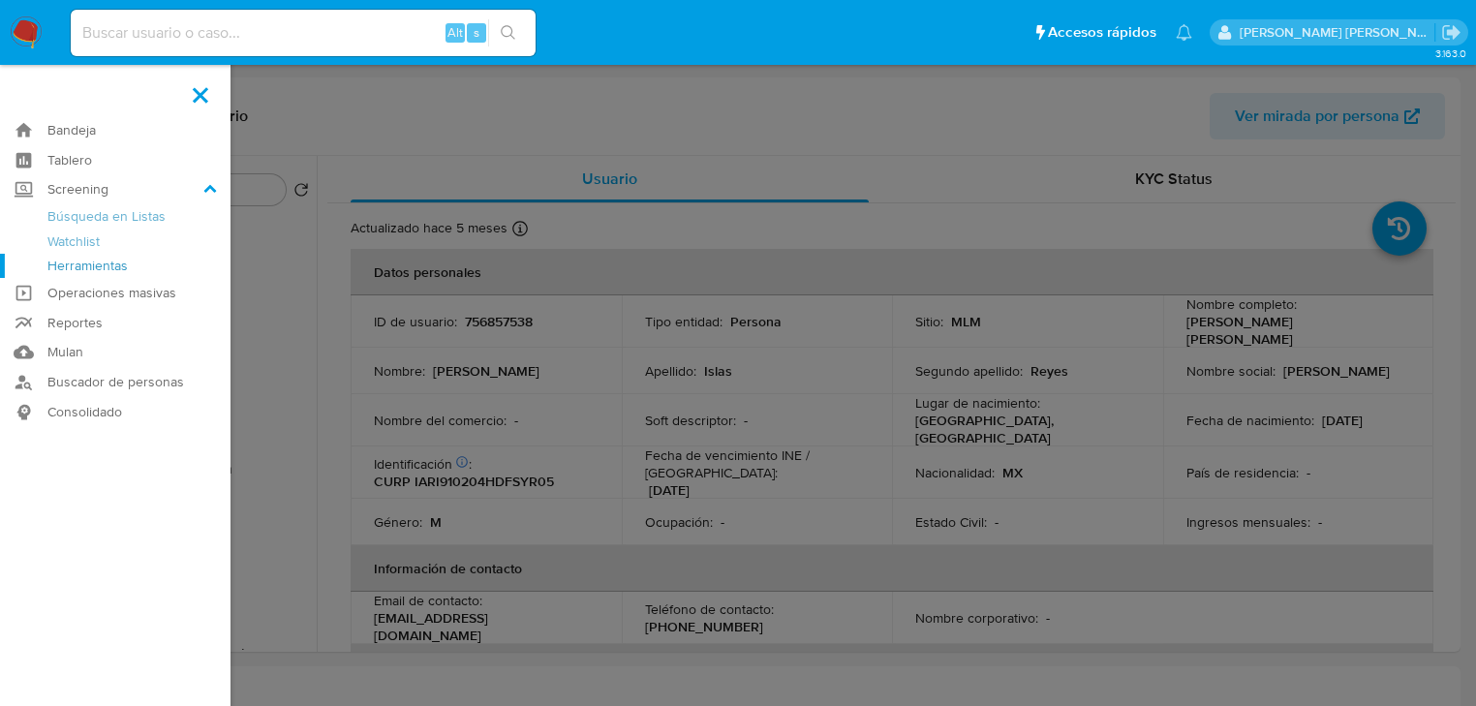
click at [74, 268] on link "Herramientas" at bounding box center [115, 266] width 230 height 24
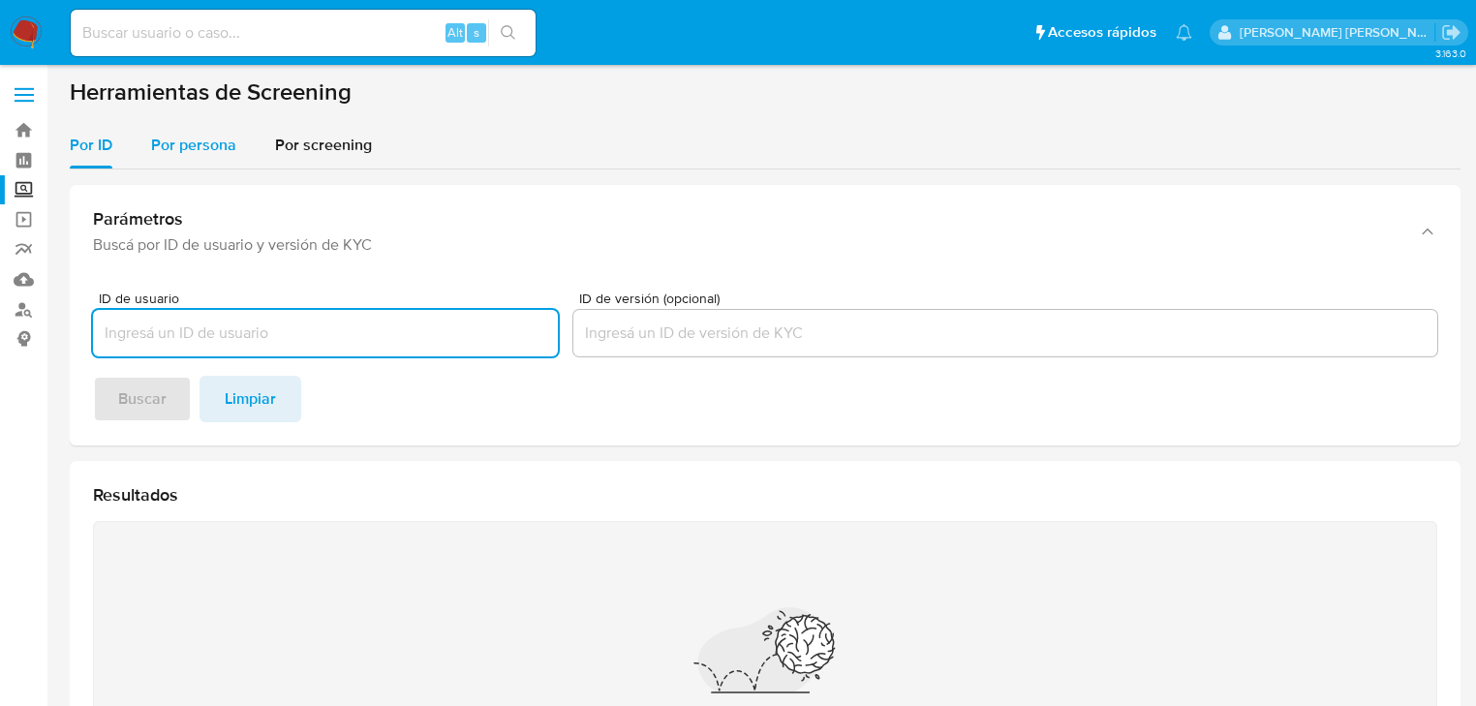
click at [171, 161] on div "Por persona" at bounding box center [193, 145] width 85 height 46
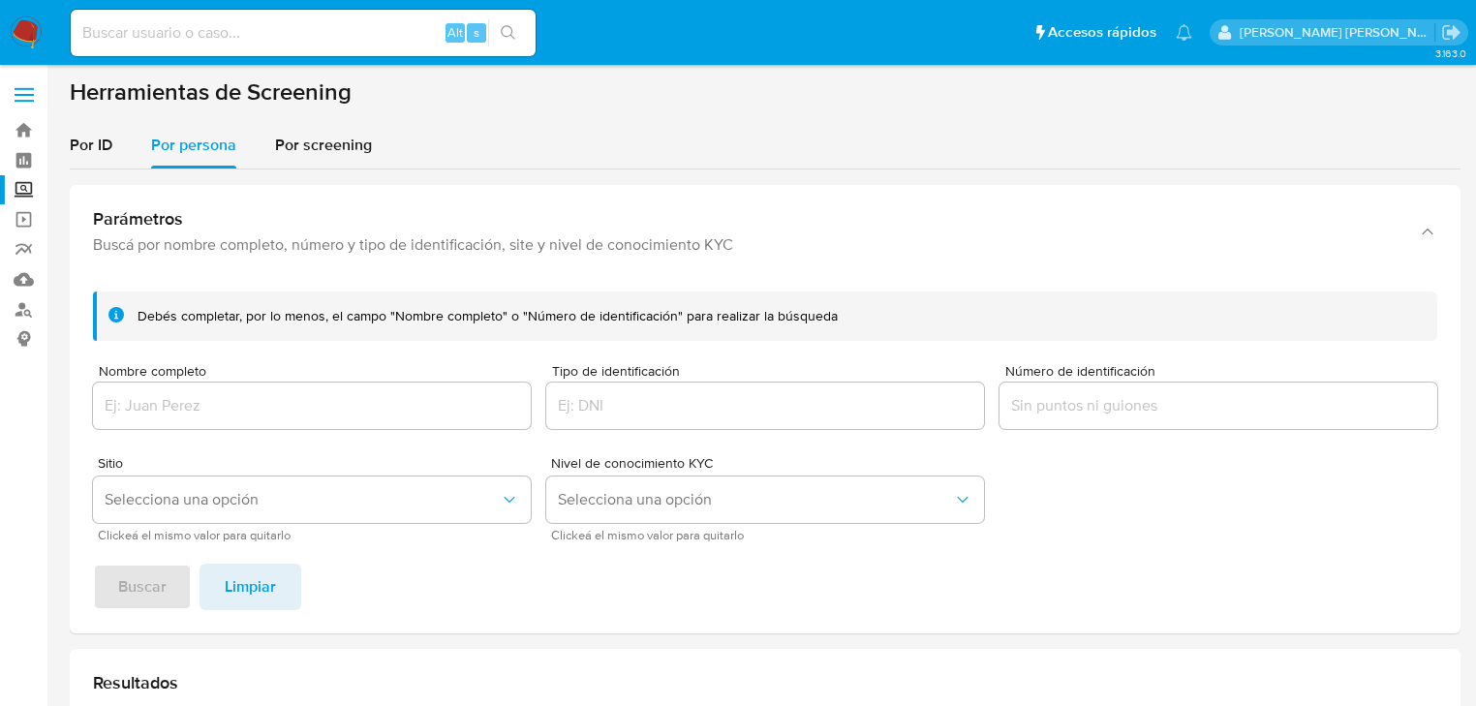
click at [223, 383] on div at bounding box center [312, 406] width 438 height 46
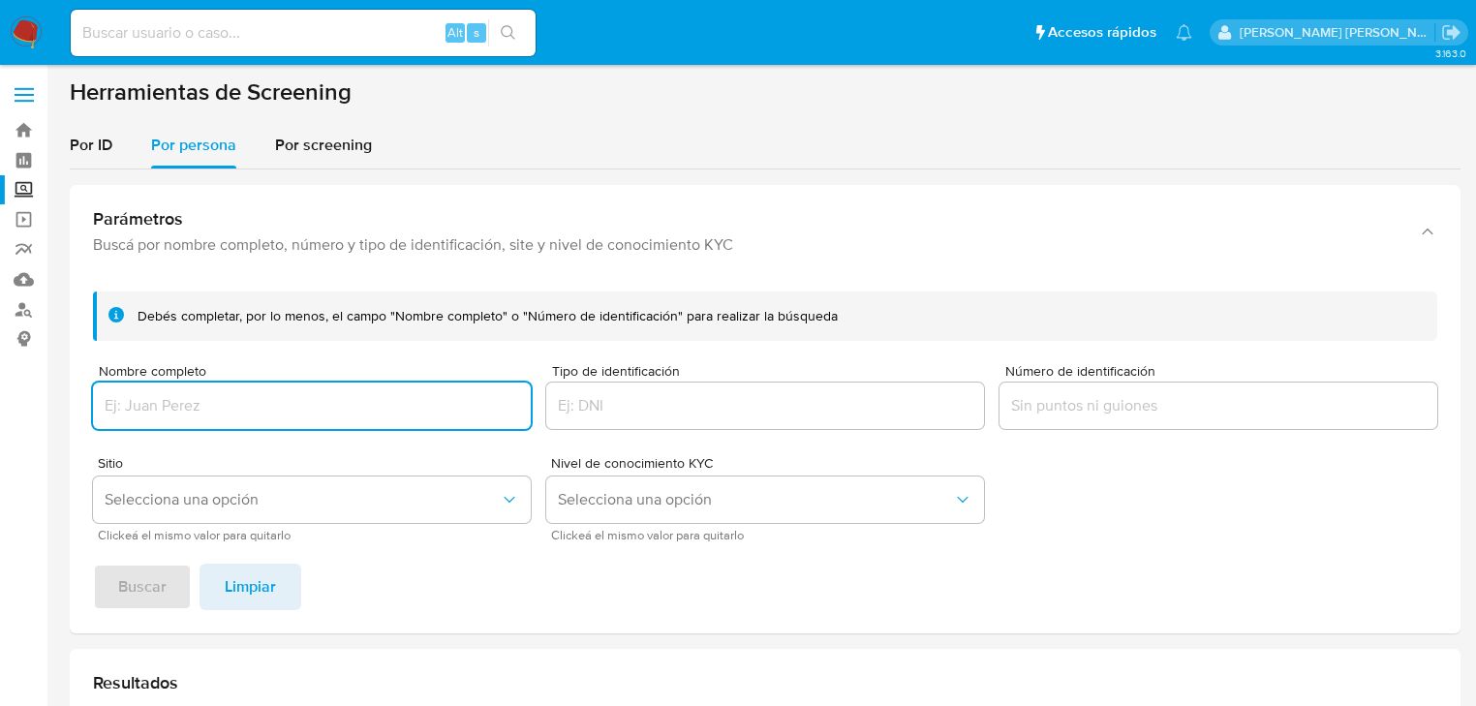
drag, startPoint x: 230, startPoint y: 399, endPoint x: 227, endPoint y: 458, distance: 59.2
click at [226, 399] on input "Nombre completo" at bounding box center [312, 405] width 438 height 25
click at [161, 484] on button "Selecciona una opción" at bounding box center [312, 499] width 438 height 46
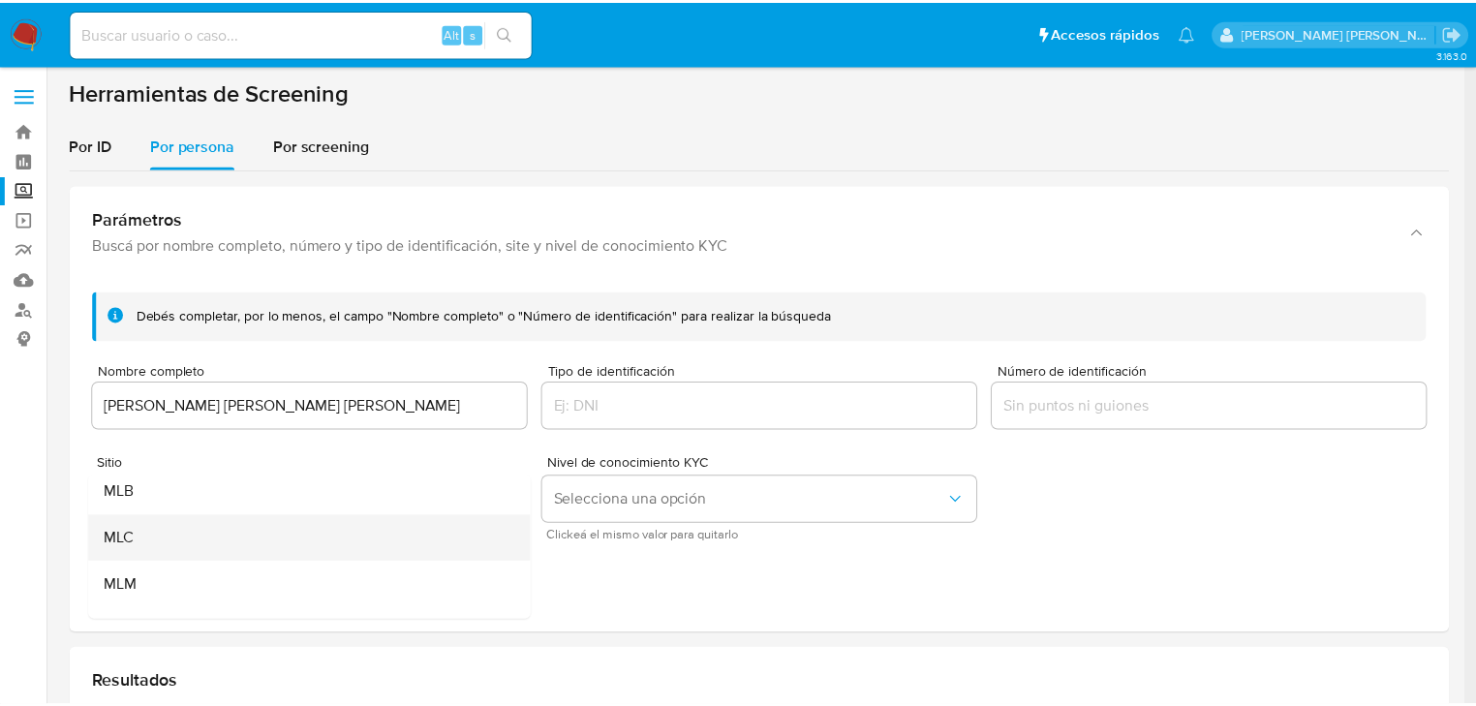
scroll to position [77, 0]
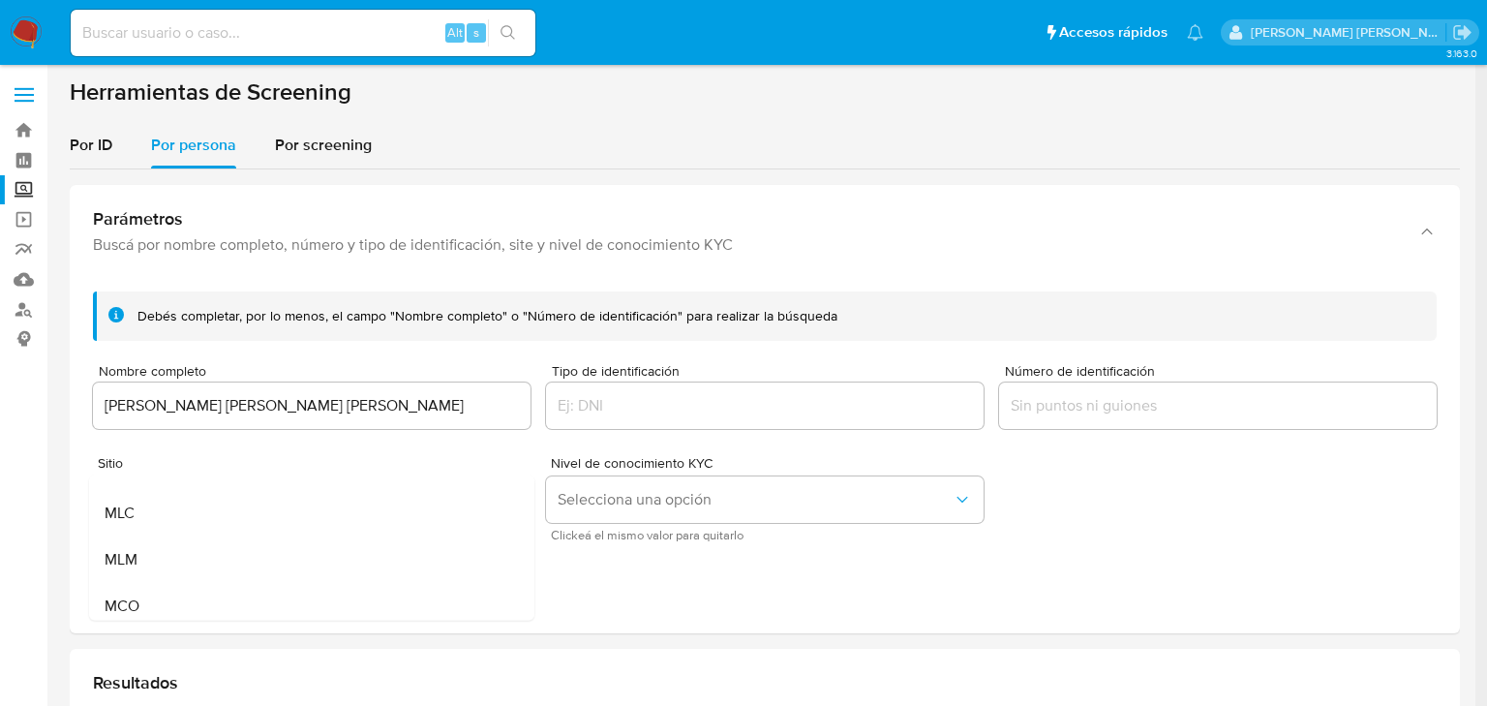
click at [169, 557] on div "MLM" at bounding box center [306, 559] width 403 height 46
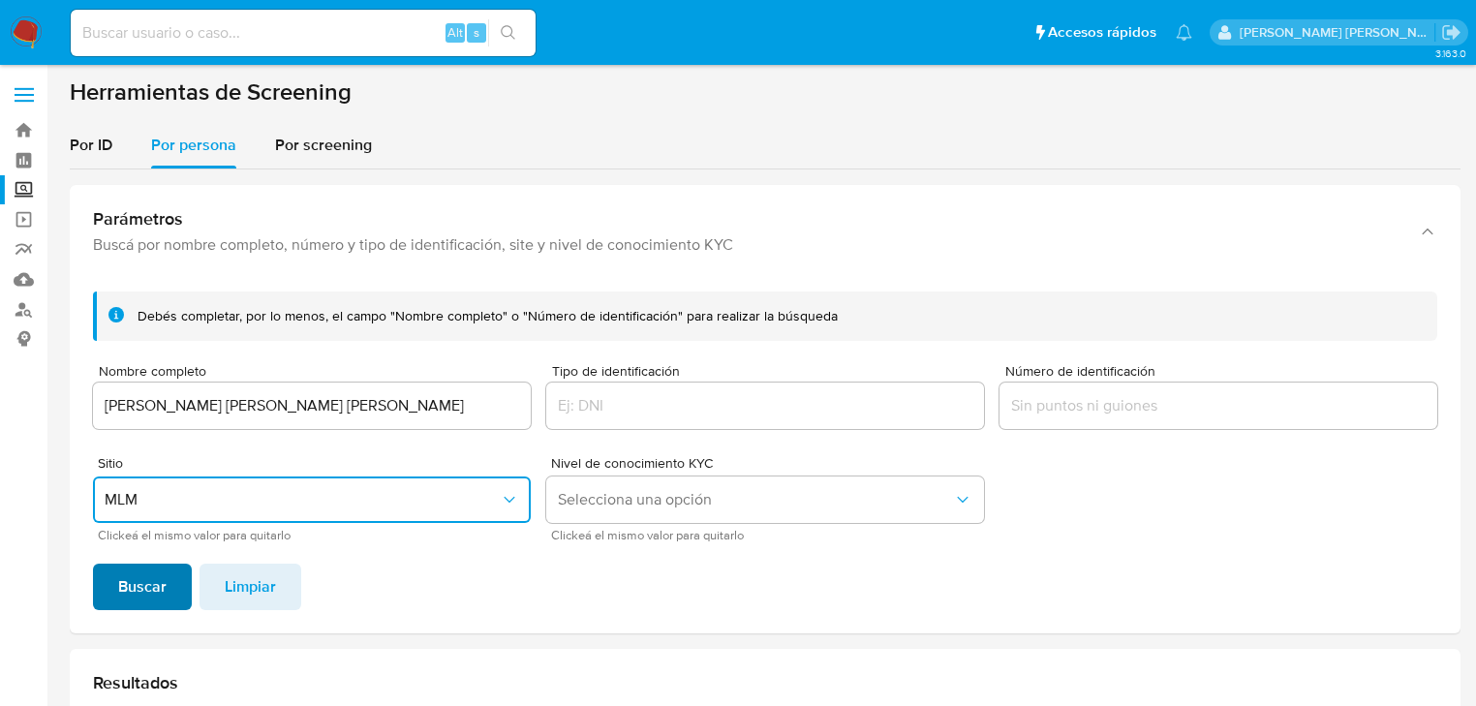
click at [159, 598] on span "Buscar" at bounding box center [142, 587] width 48 height 43
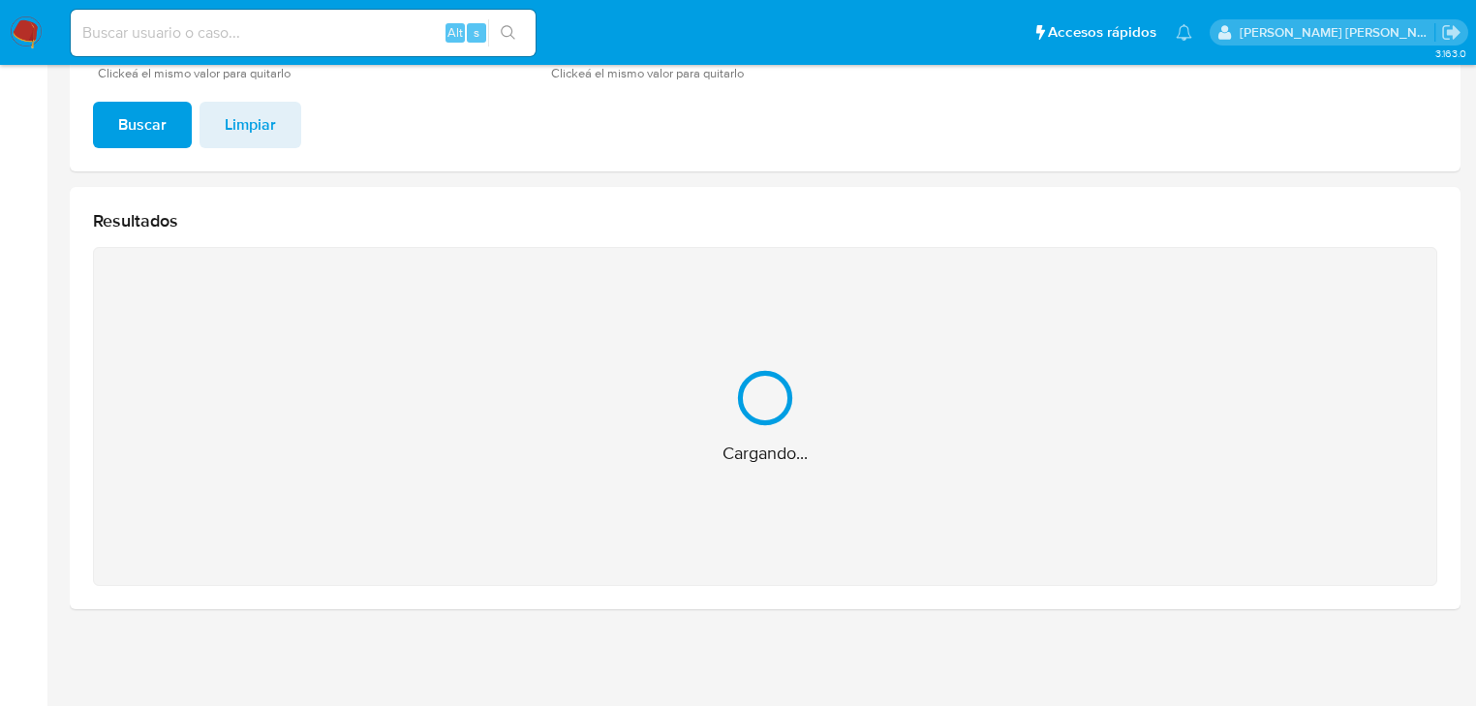
scroll to position [155, 0]
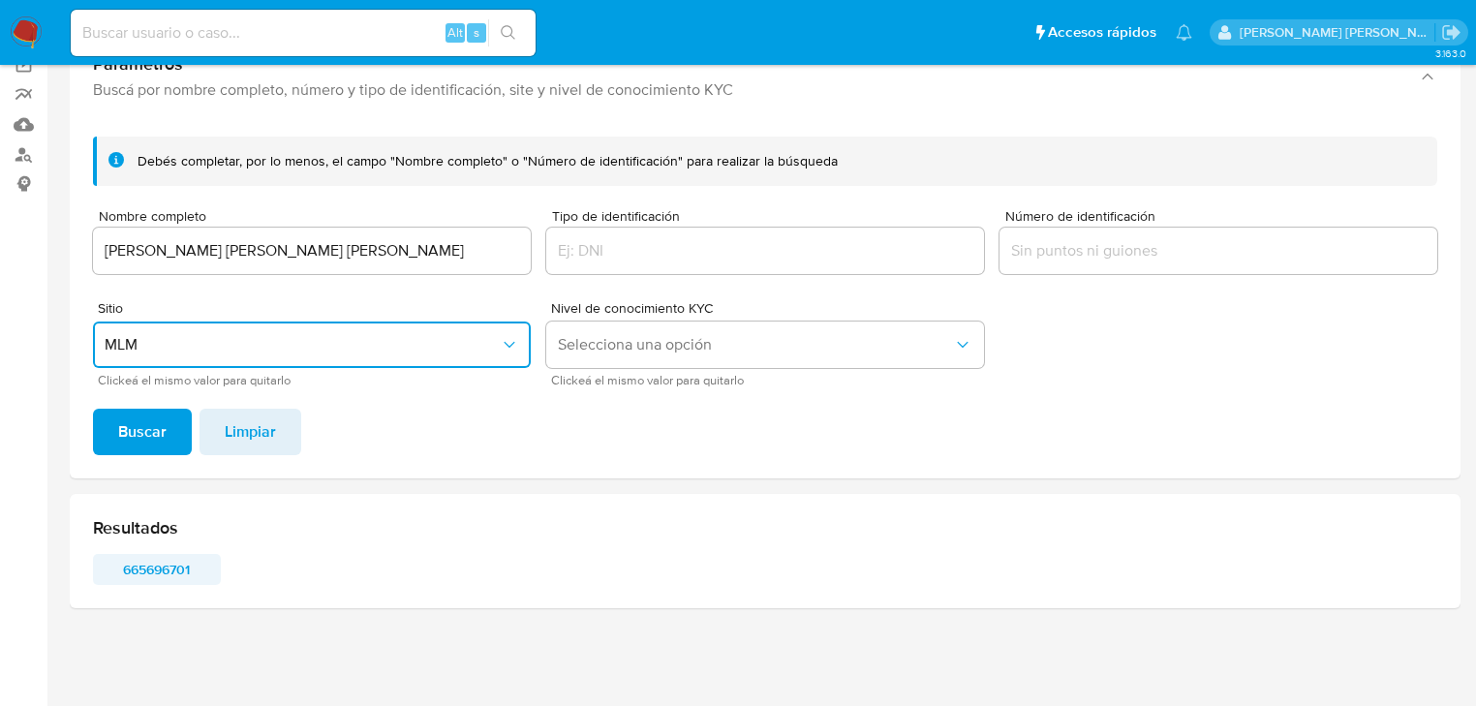
click at [171, 575] on span "665696701" at bounding box center [157, 569] width 101 height 27
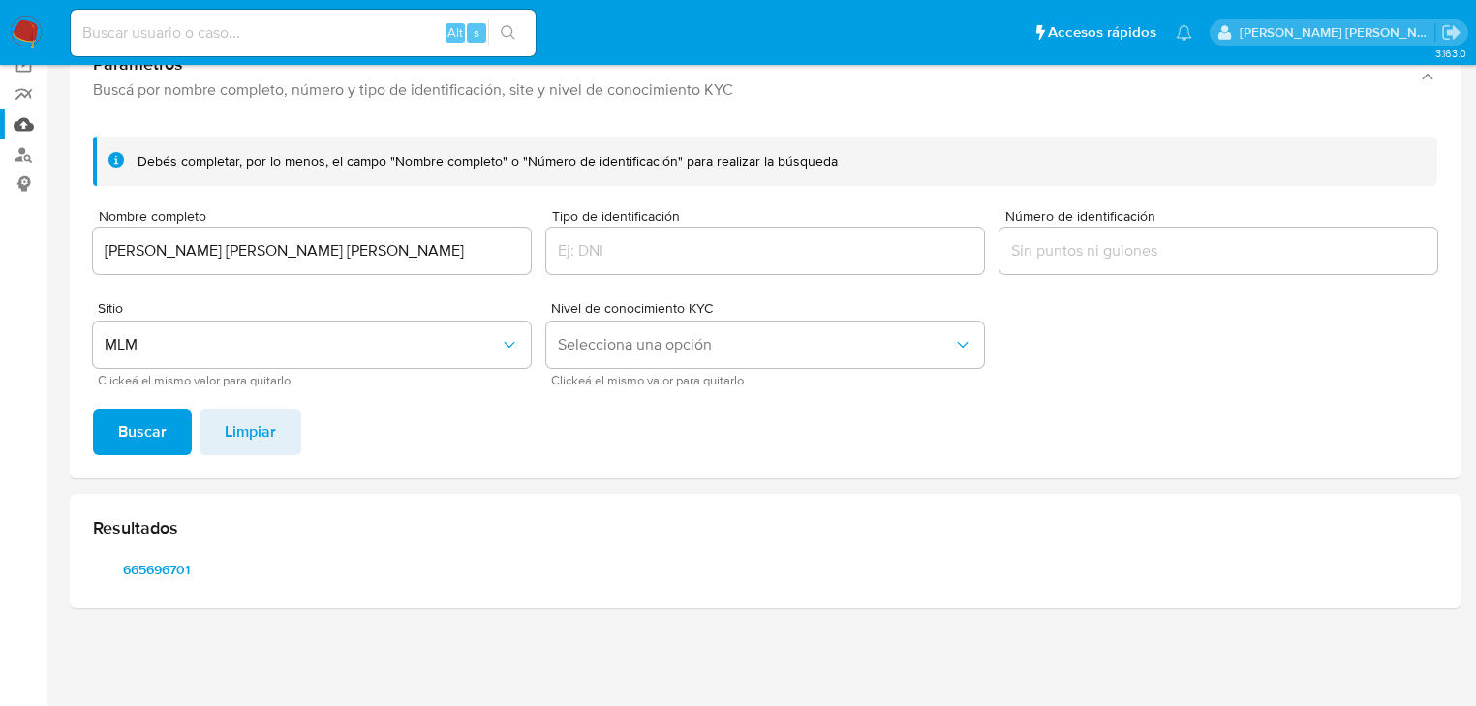
click at [0, 138] on section "Bandeja Tablero Screening Búsqueda en Listas Watchlist Herramientas Operaciones…" at bounding box center [738, 275] width 1476 height 861
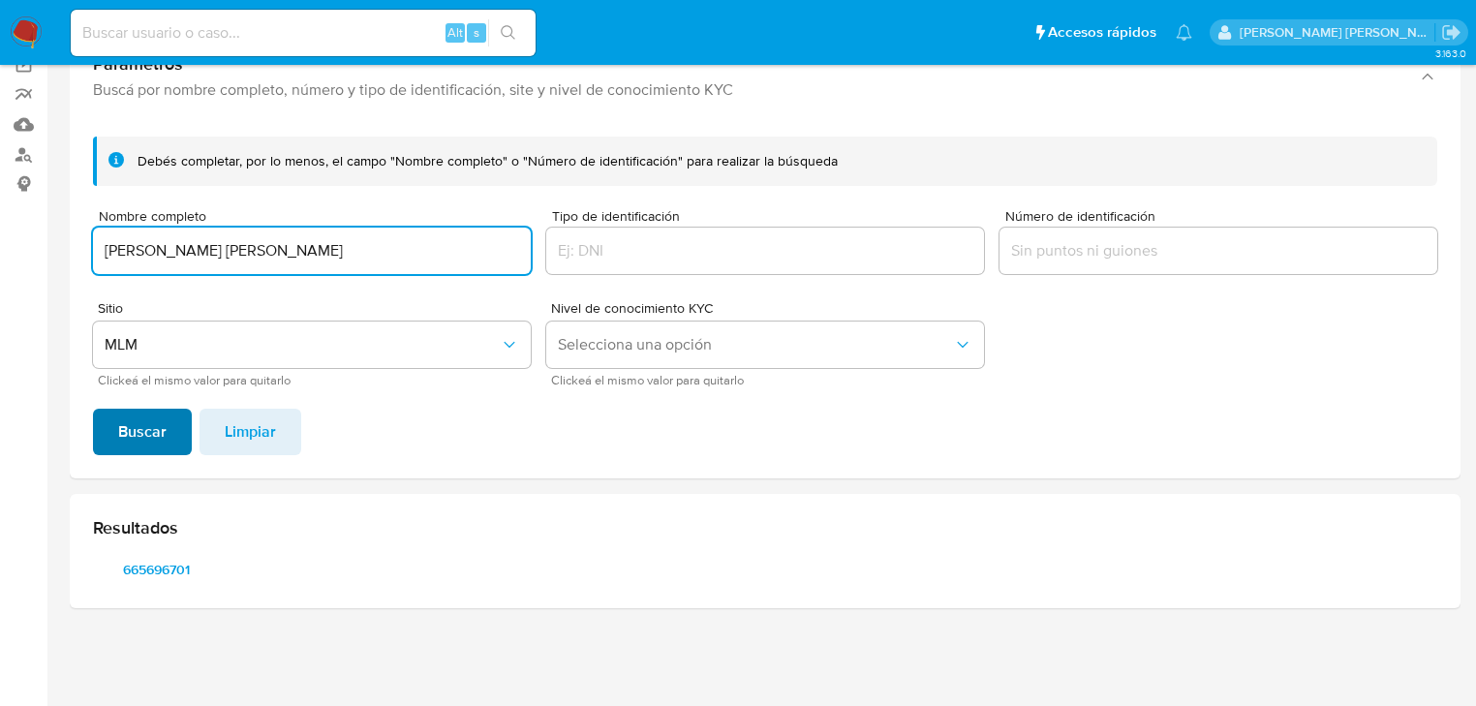
click at [128, 424] on span "Buscar" at bounding box center [142, 432] width 48 height 43
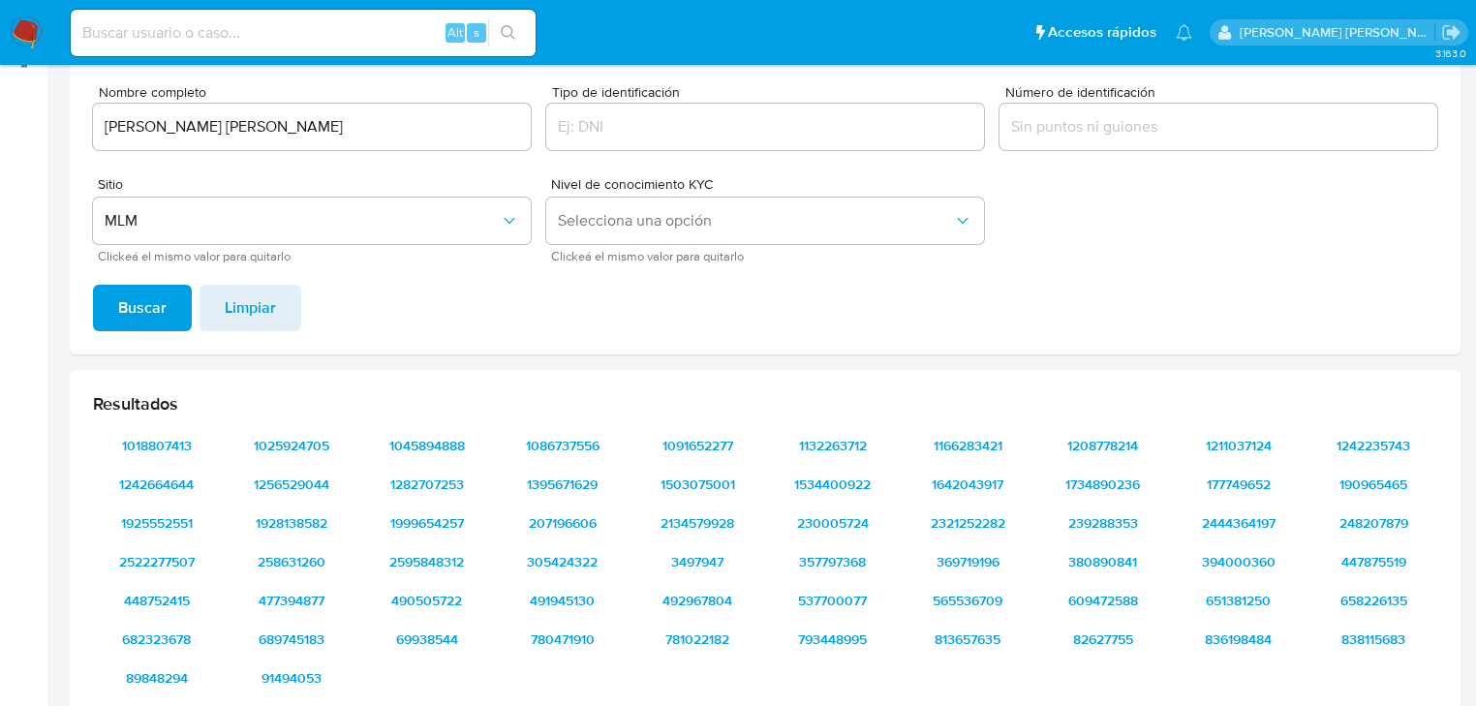
scroll to position [0, 0]
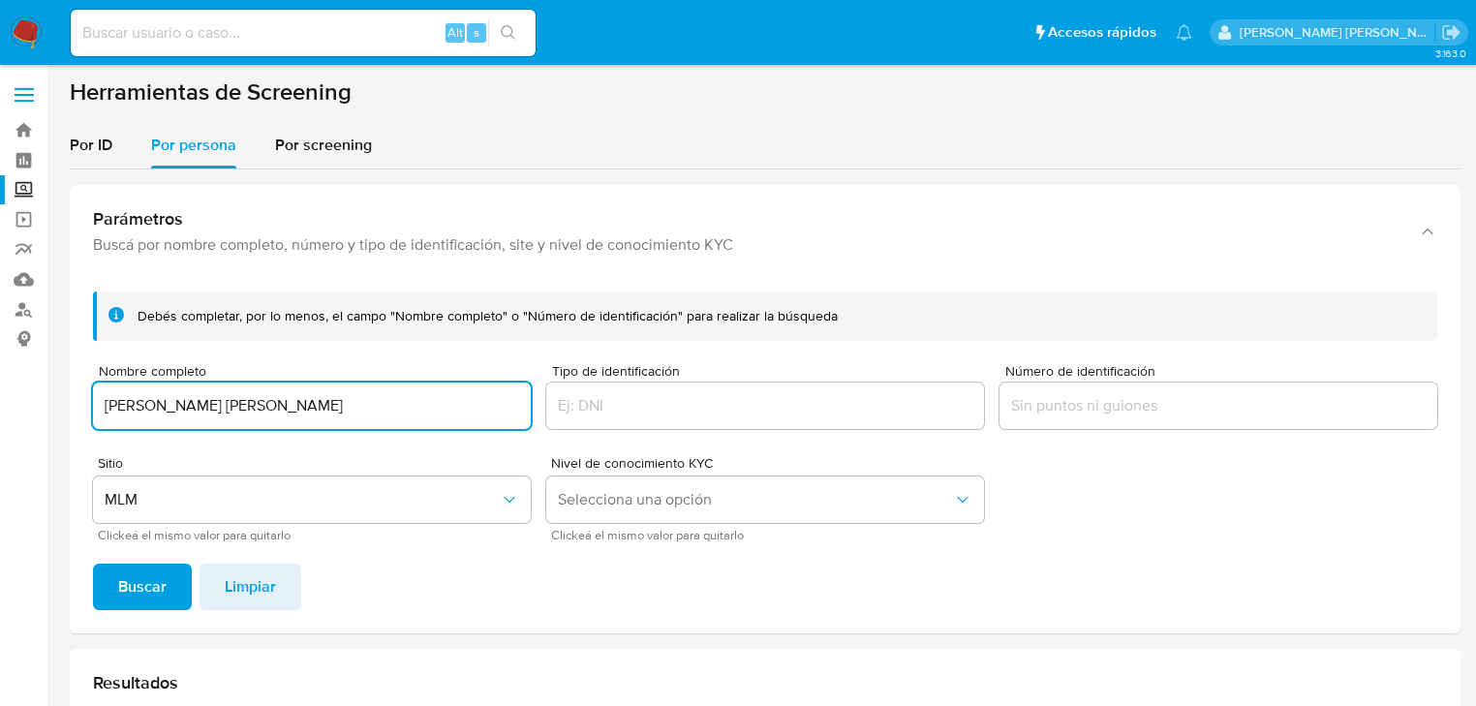
drag, startPoint x: 354, startPoint y: 389, endPoint x: 178, endPoint y: 377, distance: 176.7
click at [0, 357] on section "Bandeja Tablero Screening Búsqueda en Listas Watchlist Herramientas Operaciones…" at bounding box center [738, 546] width 1476 height 1093
type input "[PERSON_NAME]"
click at [168, 575] on button "Buscar" at bounding box center [142, 587] width 99 height 46
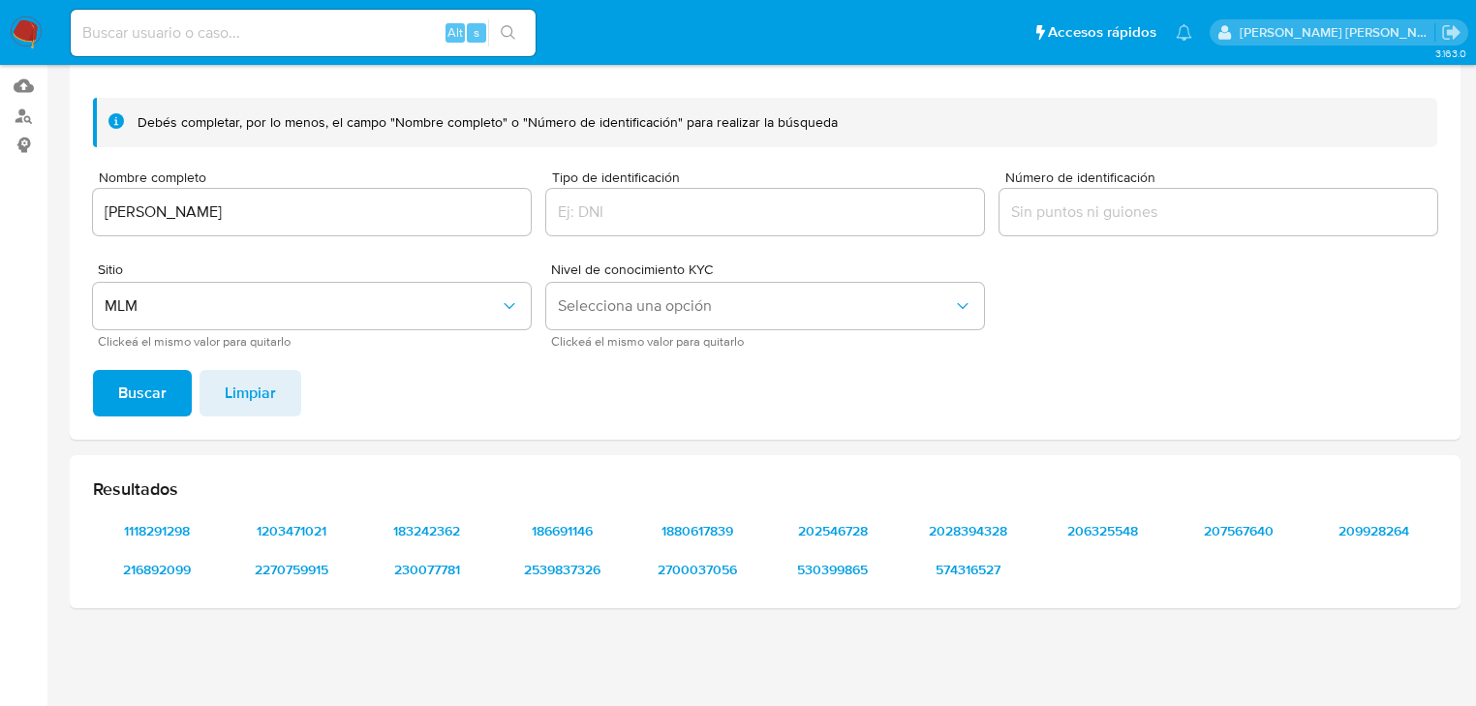
scroll to position [194, 0]
click at [169, 534] on span "1118291298" at bounding box center [157, 530] width 101 height 27
click at [287, 524] on span "1203471021" at bounding box center [292, 530] width 101 height 27
click at [407, 534] on span "183242362" at bounding box center [427, 530] width 101 height 27
click at [541, 526] on span "186691146" at bounding box center [562, 530] width 101 height 27
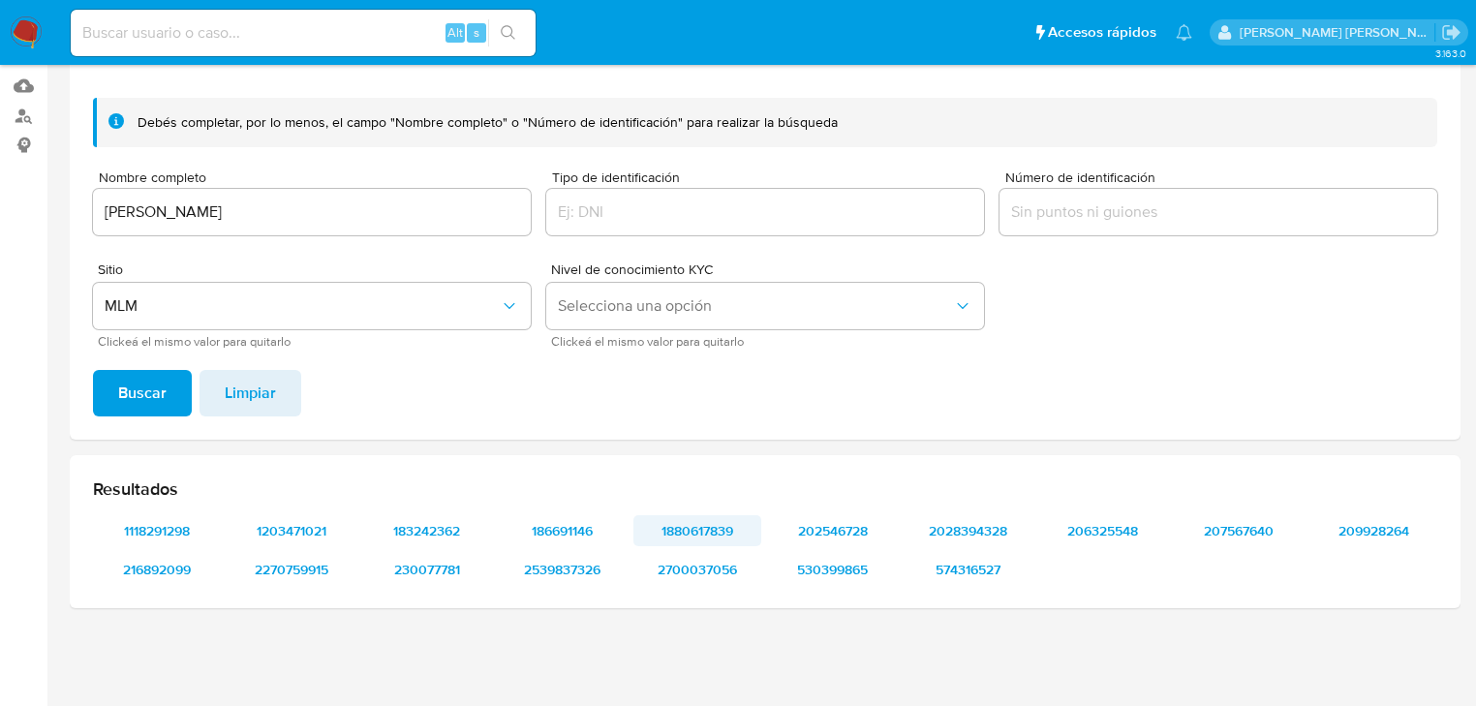
click at [724, 525] on span "1880617839" at bounding box center [697, 530] width 101 height 27
click at [835, 535] on span "202546728" at bounding box center [832, 530] width 101 height 27
click at [980, 523] on span "2028394328" at bounding box center [968, 530] width 101 height 27
click at [1077, 528] on span "206325548" at bounding box center [1103, 530] width 101 height 27
click at [1234, 540] on span "207567640" at bounding box center [1238, 530] width 101 height 27
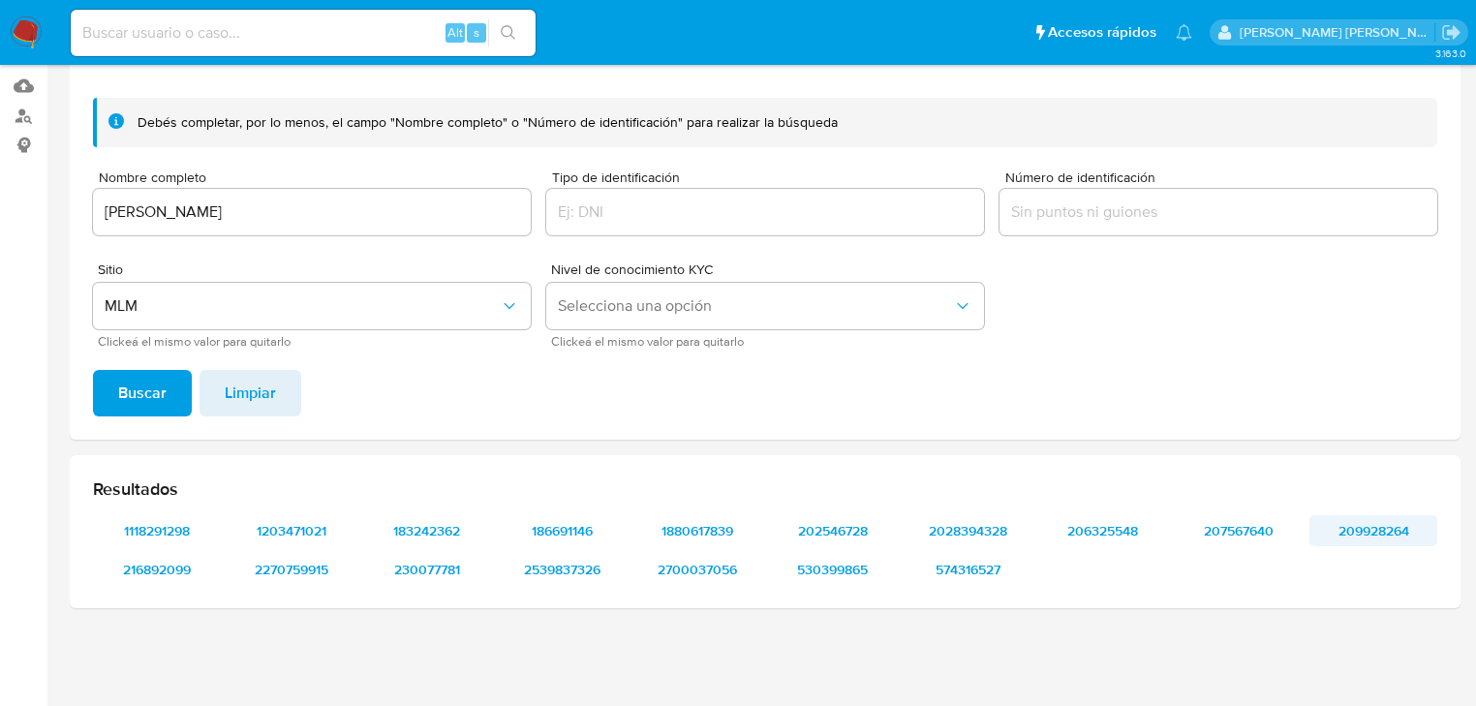
click at [1362, 538] on span "209928264" at bounding box center [1373, 530] width 101 height 27
click at [124, 577] on span "216892099" at bounding box center [157, 569] width 101 height 27
click at [314, 573] on span "2270759915" at bounding box center [292, 569] width 101 height 27
drag, startPoint x: 438, startPoint y: 575, endPoint x: 432, endPoint y: 552, distance: 24.0
click at [436, 570] on span "230077781" at bounding box center [427, 569] width 101 height 27
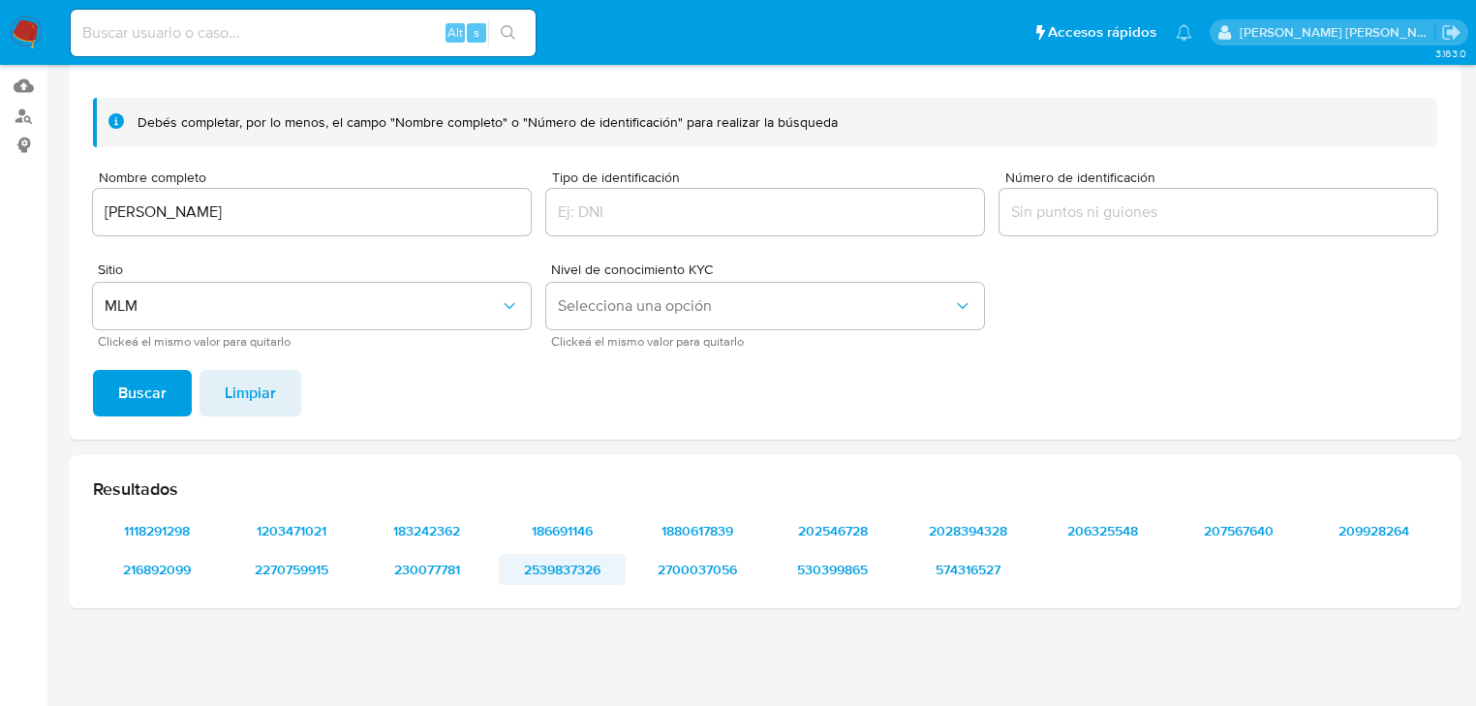
click at [554, 571] on span "2539837326" at bounding box center [562, 569] width 101 height 27
click at [751, 569] on button "2700037056" at bounding box center [697, 569] width 128 height 31
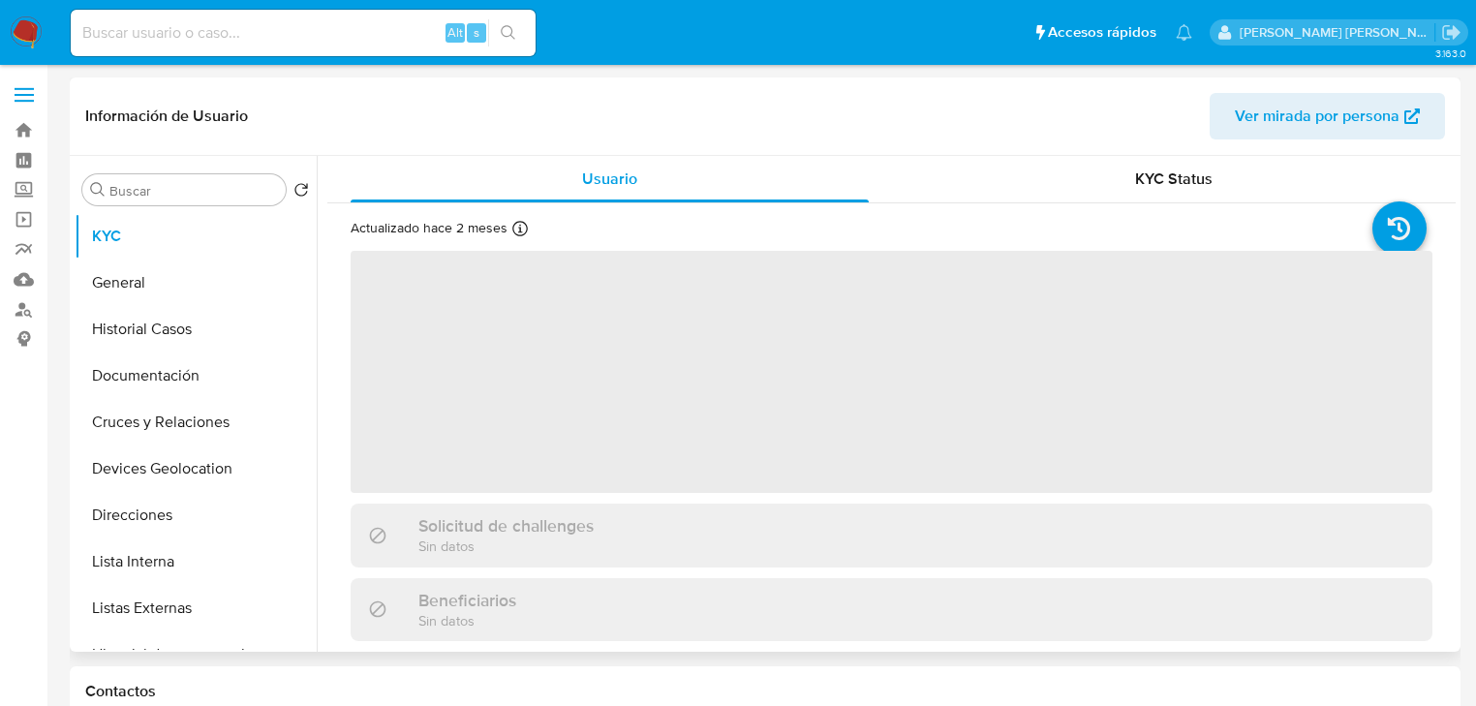
select select "10"
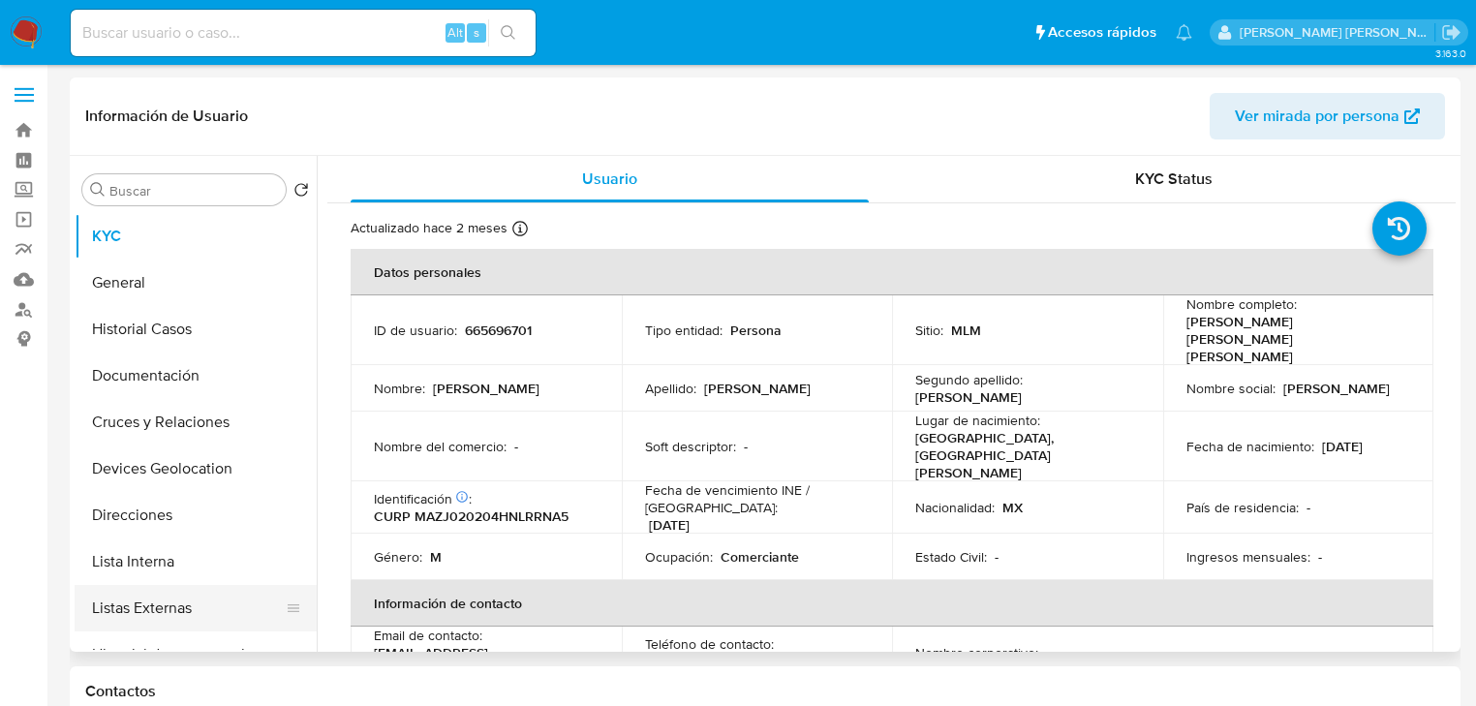
drag, startPoint x: 151, startPoint y: 589, endPoint x: 198, endPoint y: 604, distance: 49.0
click at [151, 590] on button "Listas Externas" at bounding box center [188, 608] width 227 height 46
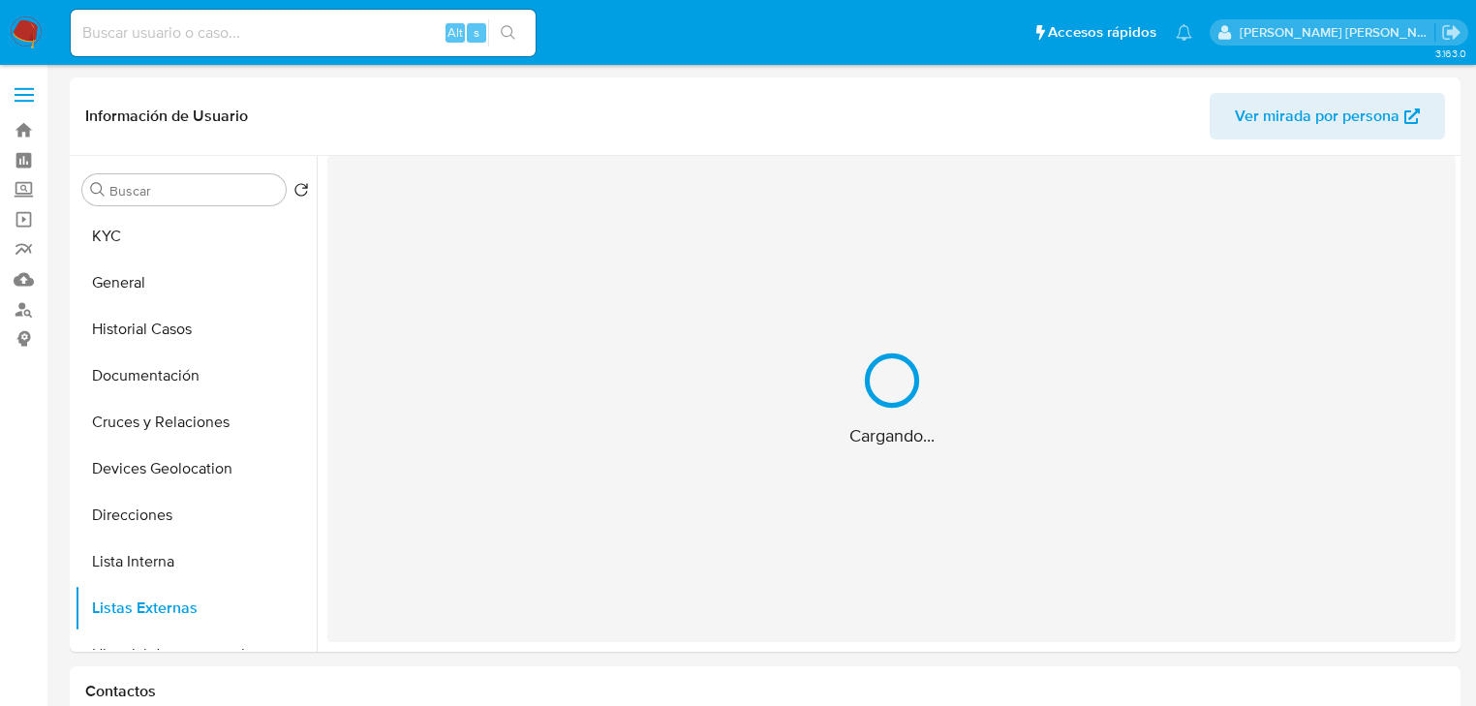
click at [643, 500] on div "Cargando..." at bounding box center [891, 399] width 1128 height 486
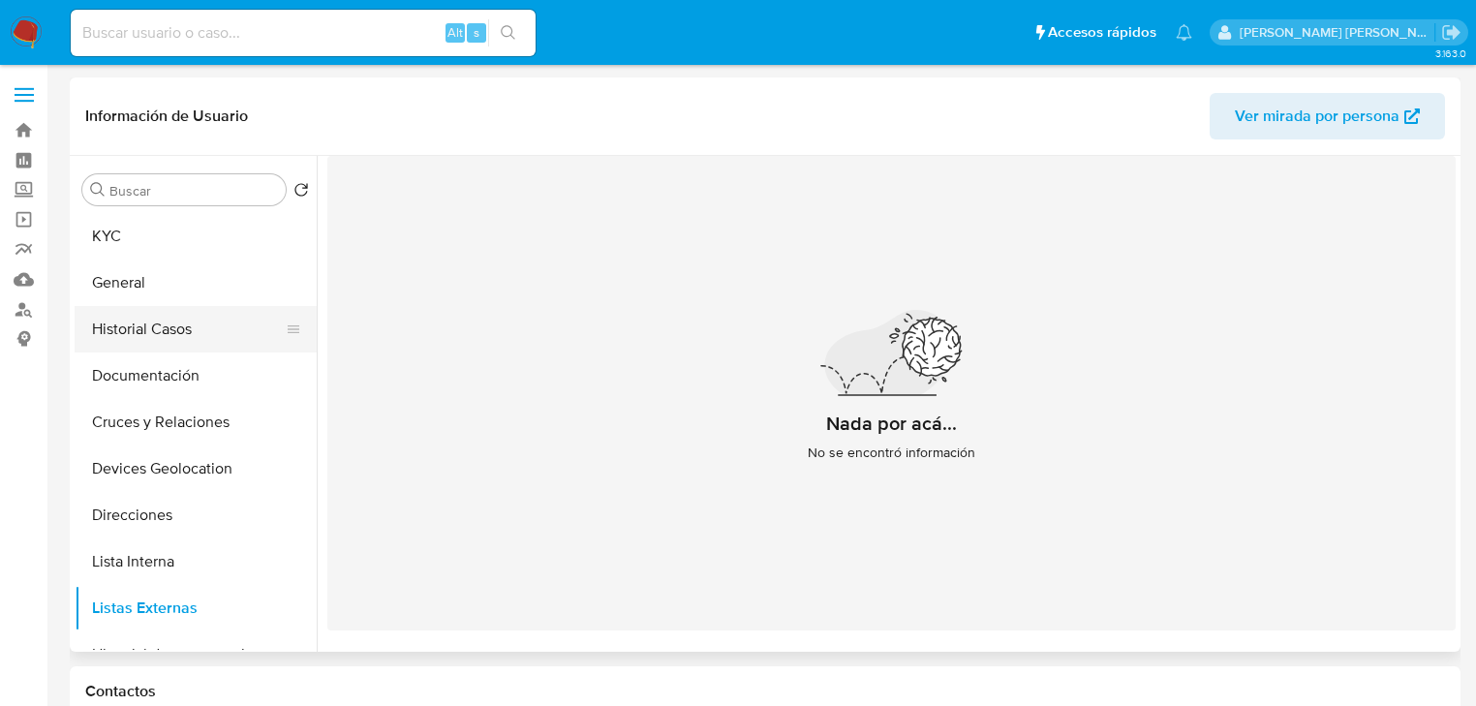
click at [119, 311] on button "Historial Casos" at bounding box center [188, 329] width 227 height 46
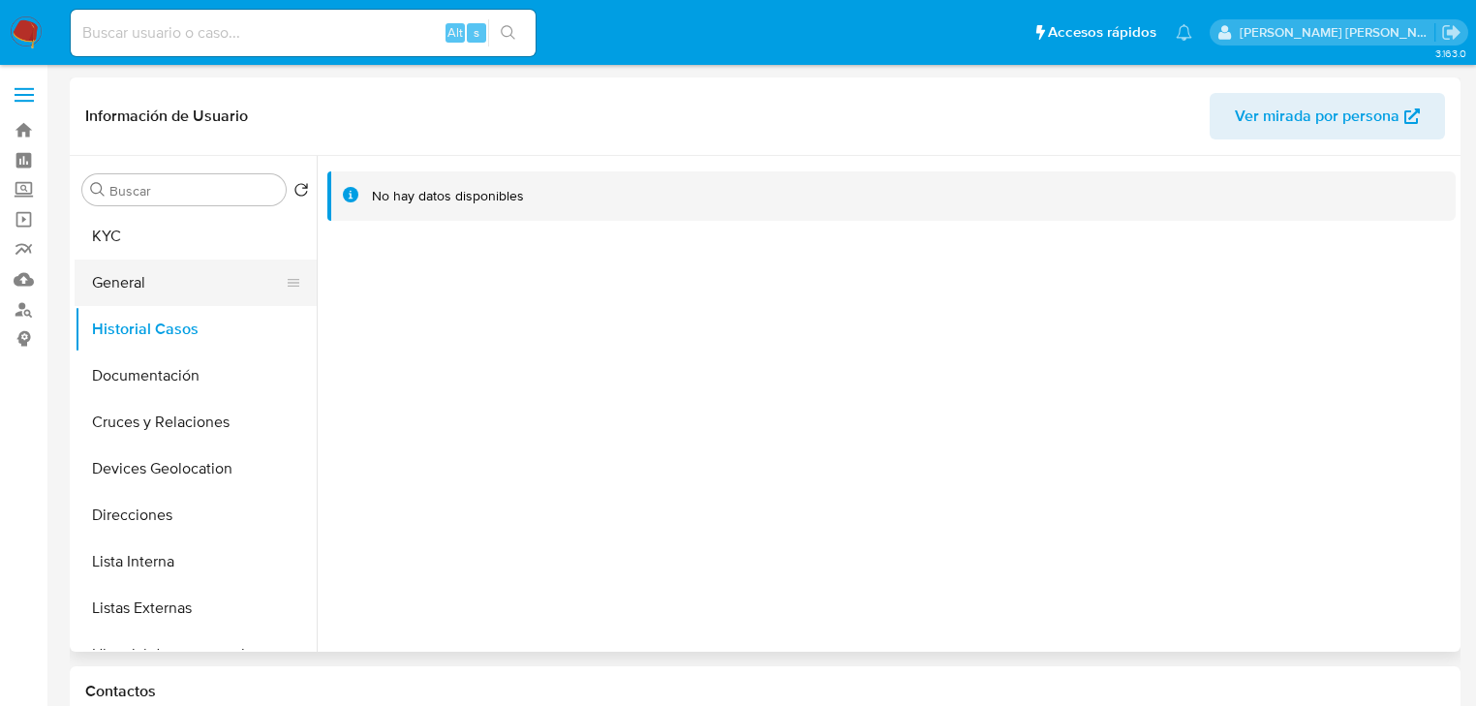
click at [169, 279] on button "General" at bounding box center [188, 283] width 227 height 46
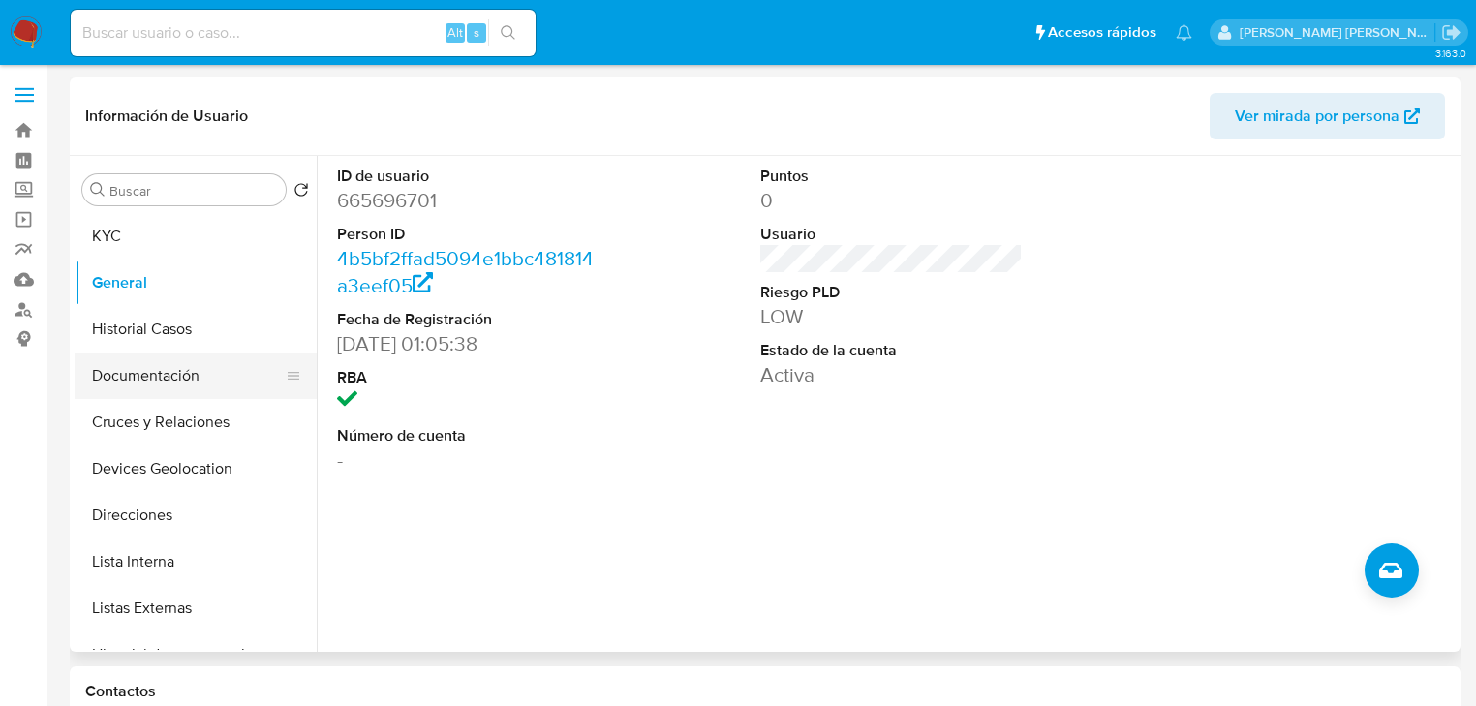
click at [196, 375] on button "Documentación" at bounding box center [188, 375] width 227 height 46
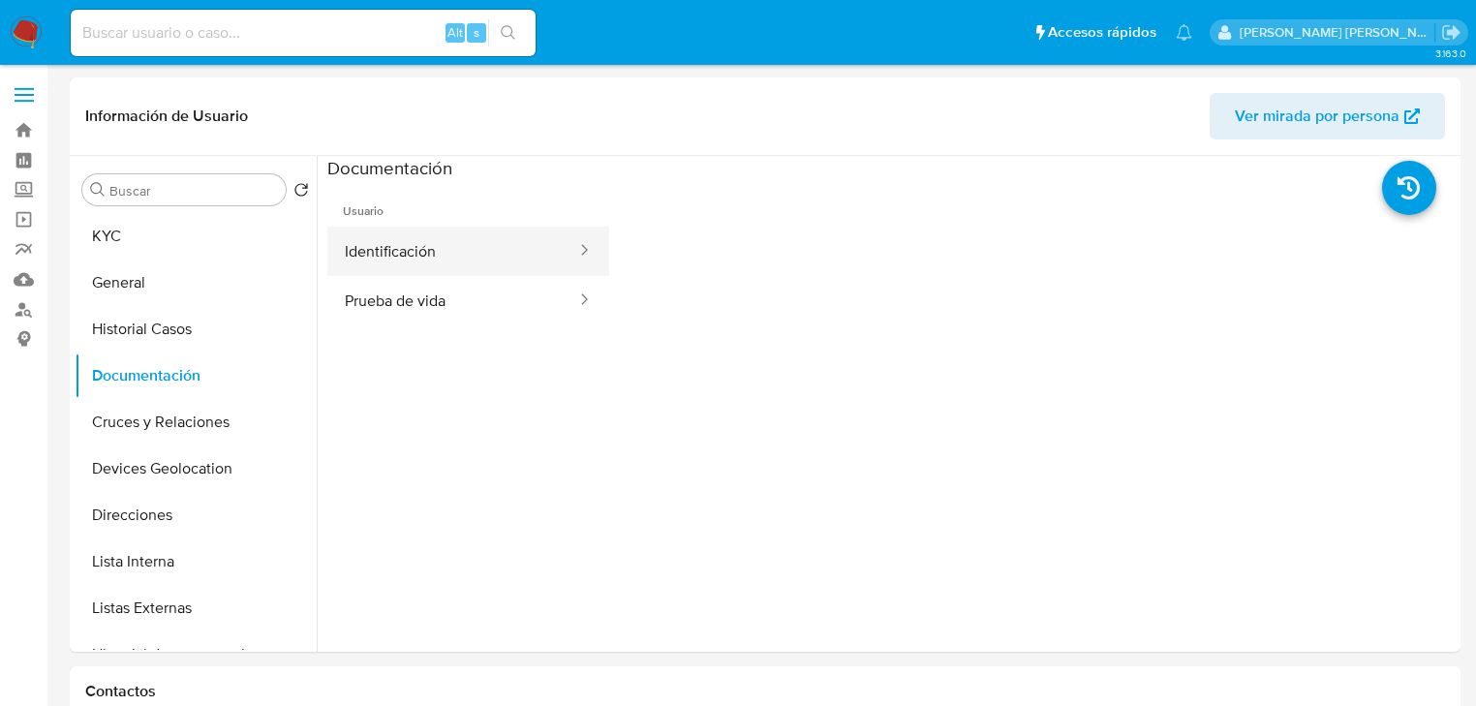
click at [524, 261] on button "Identificación" at bounding box center [452, 251] width 251 height 49
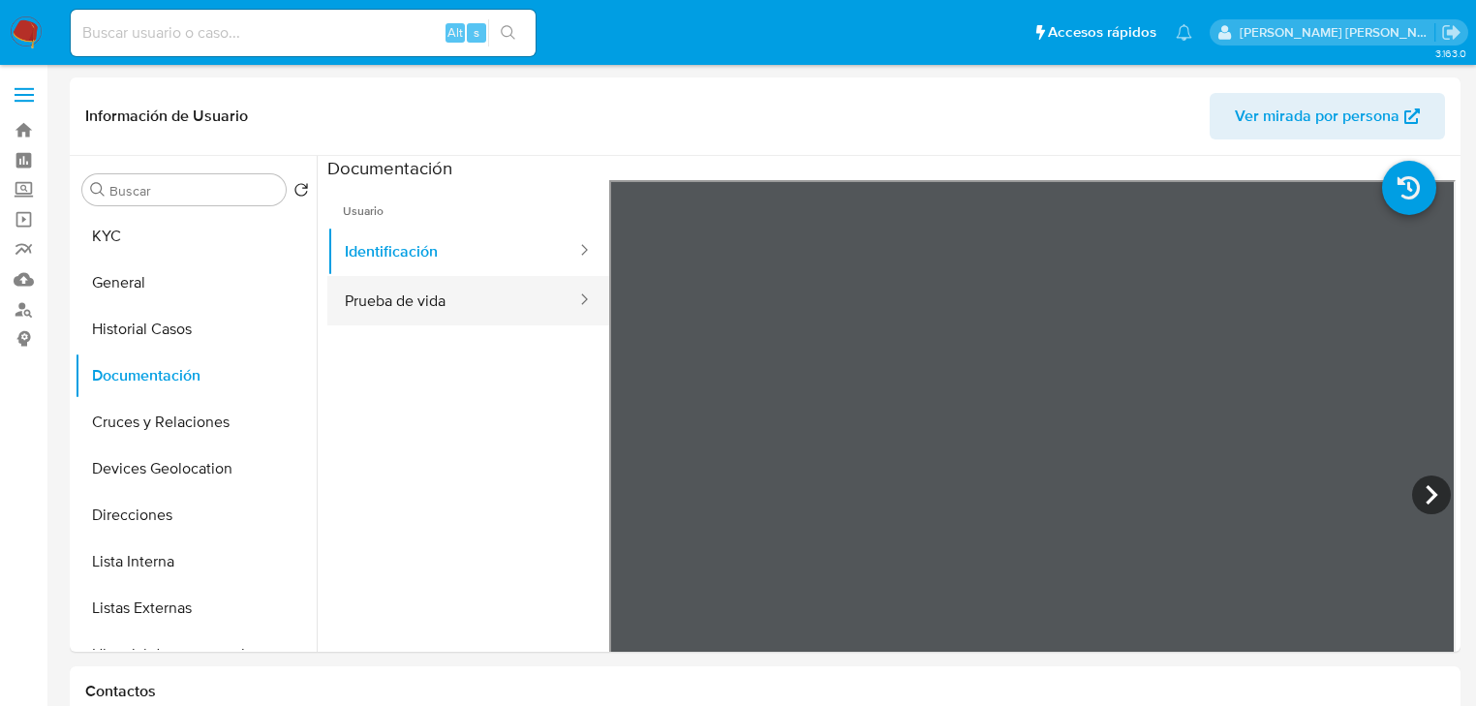
click at [408, 306] on button "Prueba de vida" at bounding box center [452, 300] width 251 height 49
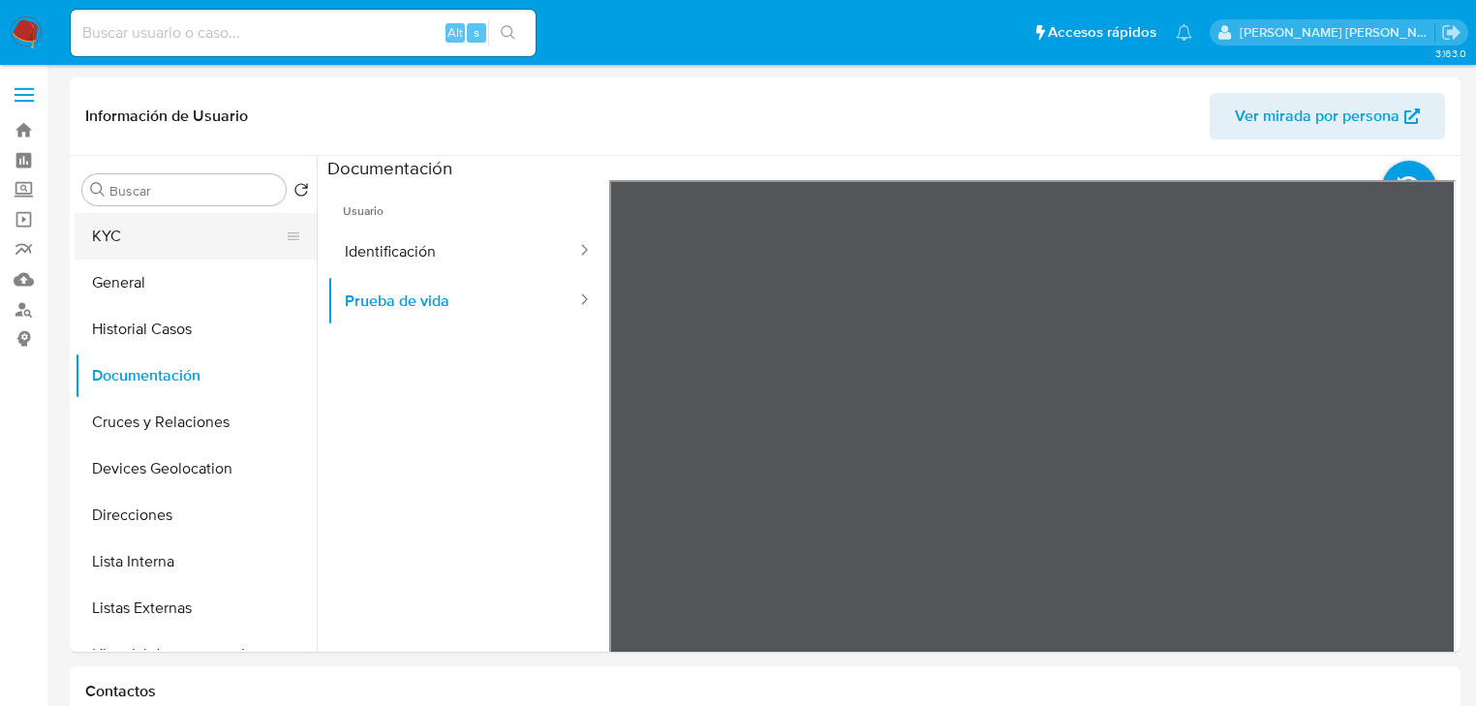
click at [120, 237] on button "KYC" at bounding box center [188, 236] width 227 height 46
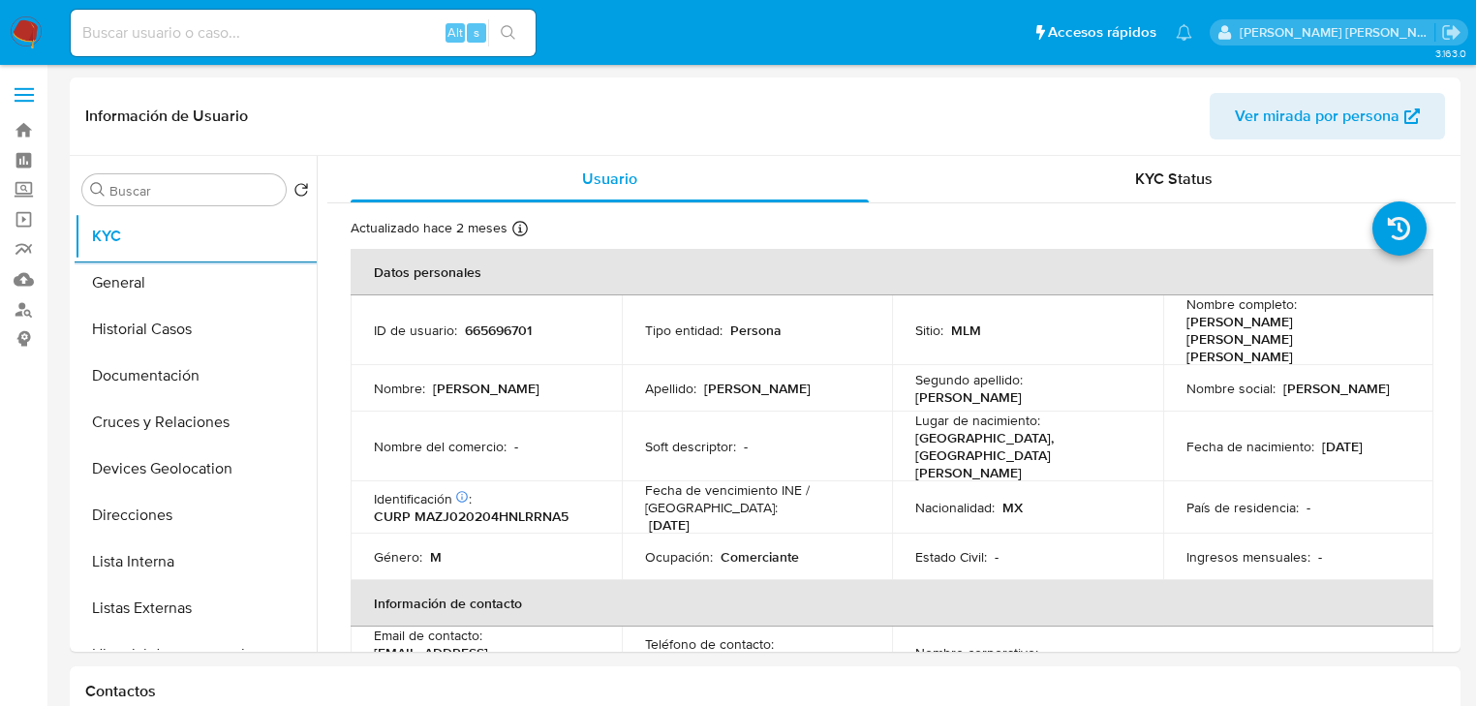
click at [547, 365] on td "Nombre : [PERSON_NAME]" at bounding box center [486, 388] width 271 height 46
click at [516, 507] on p "CURP MAZJ020204HNLRRNA5" at bounding box center [471, 515] width 195 height 17
click at [513, 507] on p "CURP MAZJ020204HNLRRNA5" at bounding box center [471, 515] width 195 height 17
copy p "MAZJ020204HNLRRNA5"
click at [473, 303] on td "ID de usuario : 665696701" at bounding box center [486, 330] width 271 height 70
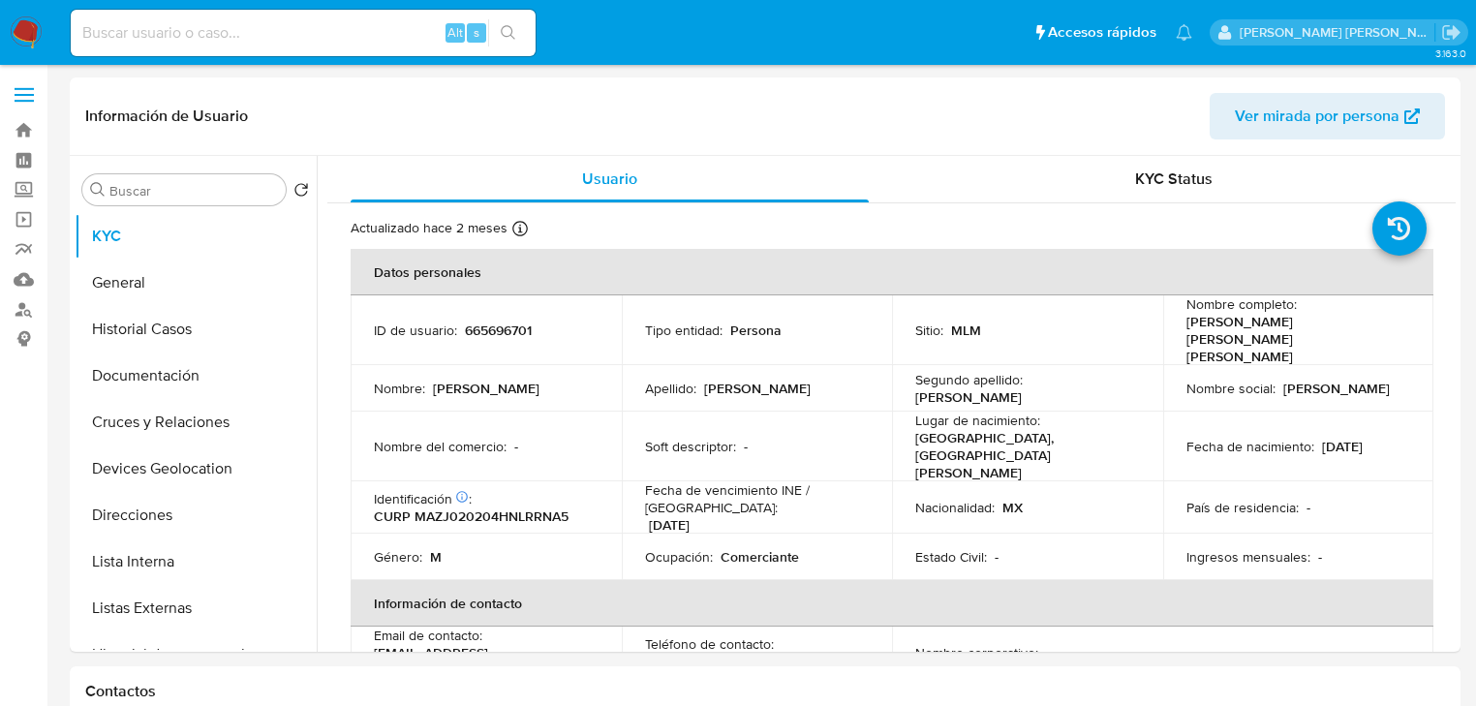
click at [475, 322] on p "665696701" at bounding box center [498, 330] width 67 height 17
copy p "665696701"
drag, startPoint x: 1375, startPoint y: 515, endPoint x: 1360, endPoint y: 515, distance: 15.5
click at [1375, 548] on div "Ingresos mensuales : -" at bounding box center [1298, 556] width 225 height 17
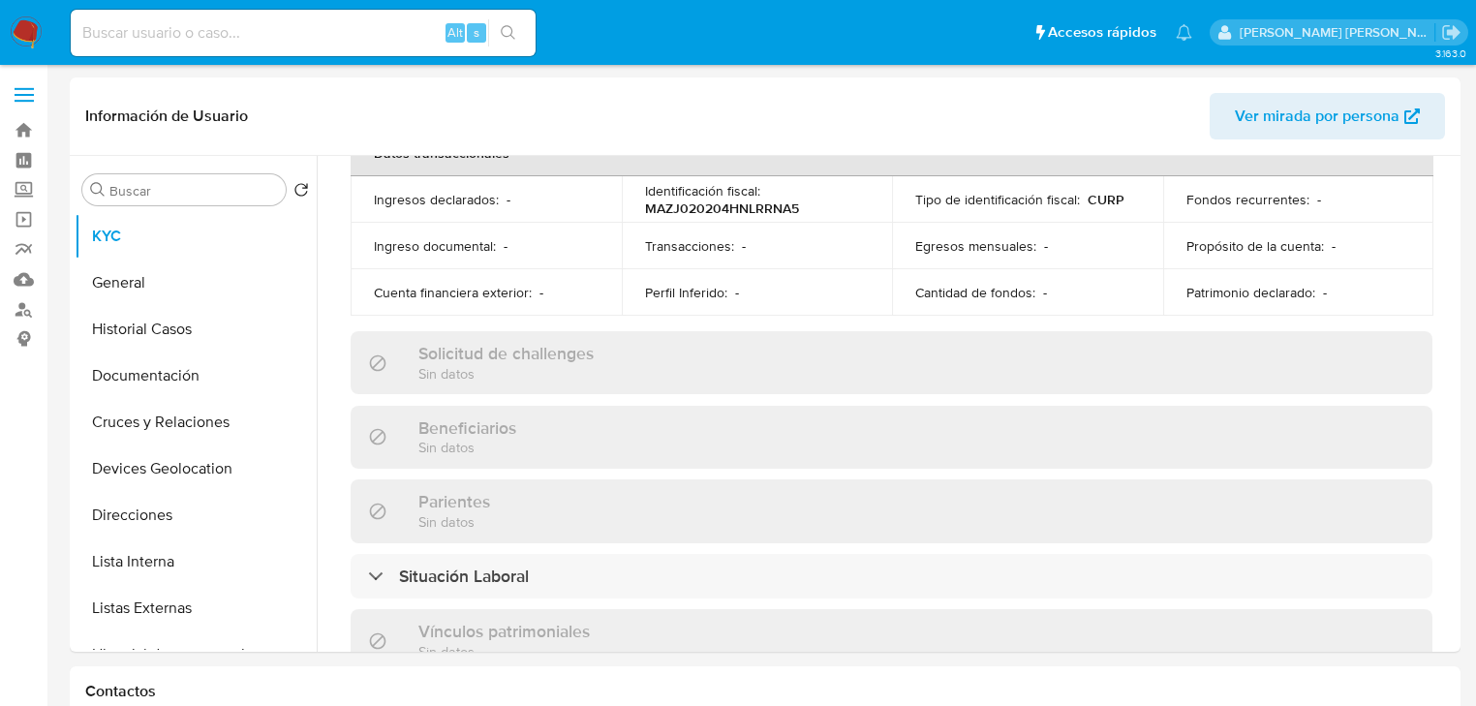
scroll to position [293, 0]
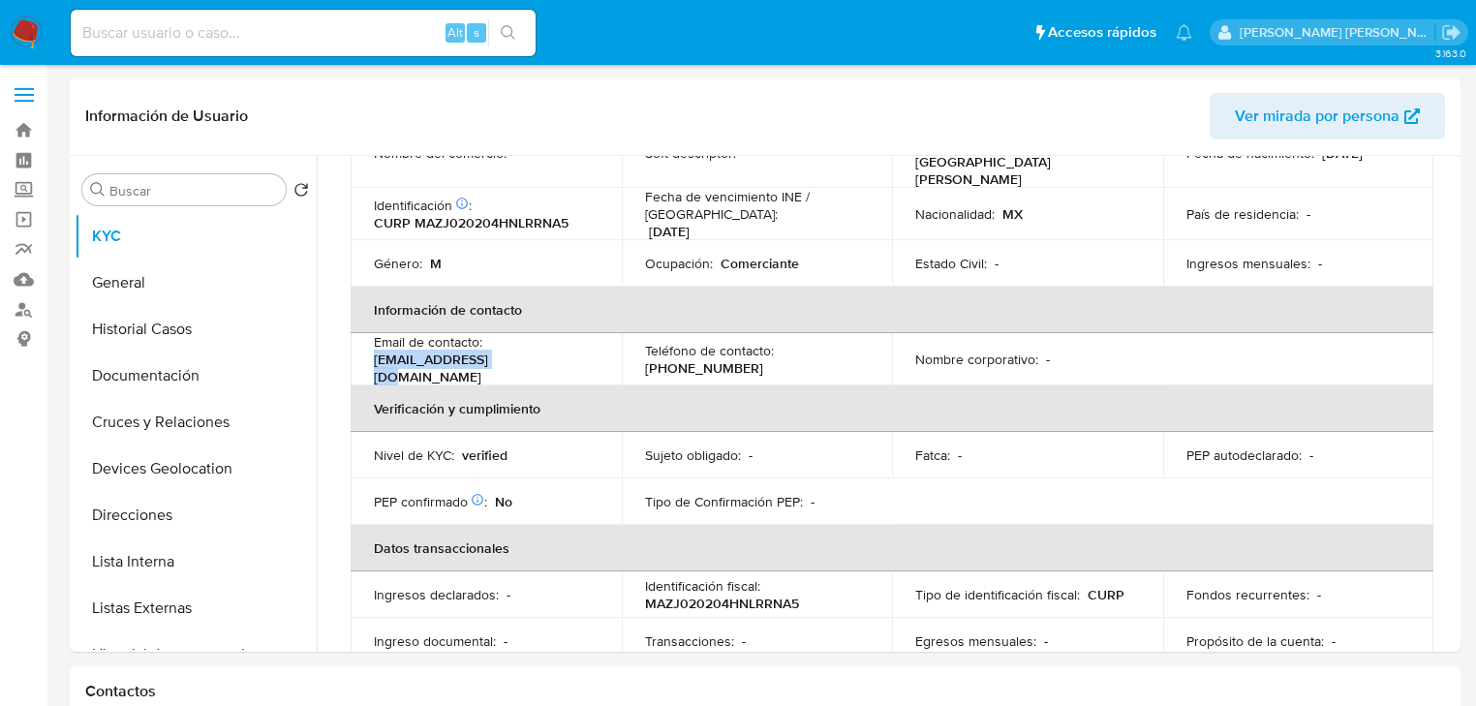
drag, startPoint x: 535, startPoint y: 323, endPoint x: 371, endPoint y: 313, distance: 164.0
click at [371, 333] on td "Email de contacto : [EMAIL_ADDRESS][DOMAIN_NAME]" at bounding box center [486, 359] width 271 height 52
copy p "[EMAIL_ADDRESS][DOMAIN_NAME]"
click at [708, 359] on p "[PHONE_NUMBER]" at bounding box center [704, 367] width 118 height 17
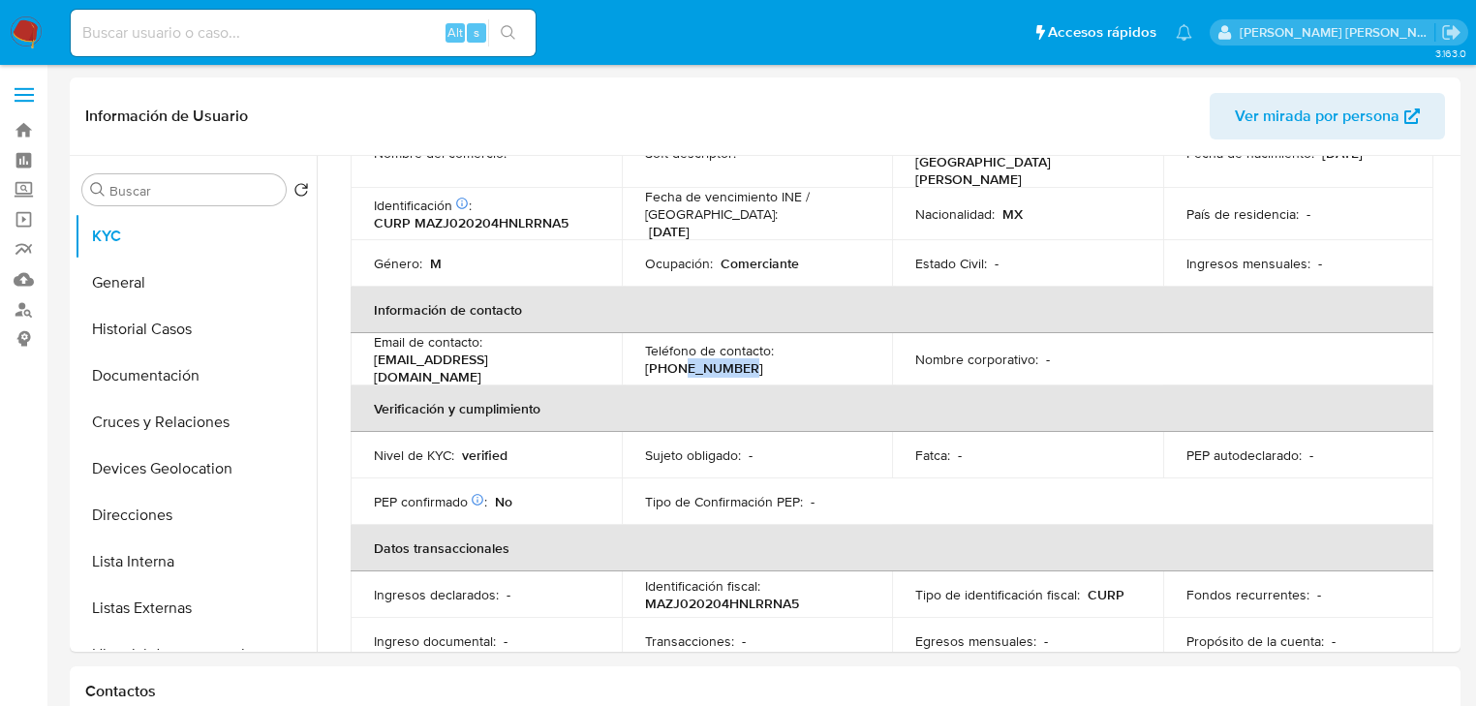
copy p "22882347"
click at [265, 29] on input at bounding box center [303, 32] width 465 height 25
paste input "426392915"
type input "426392915"
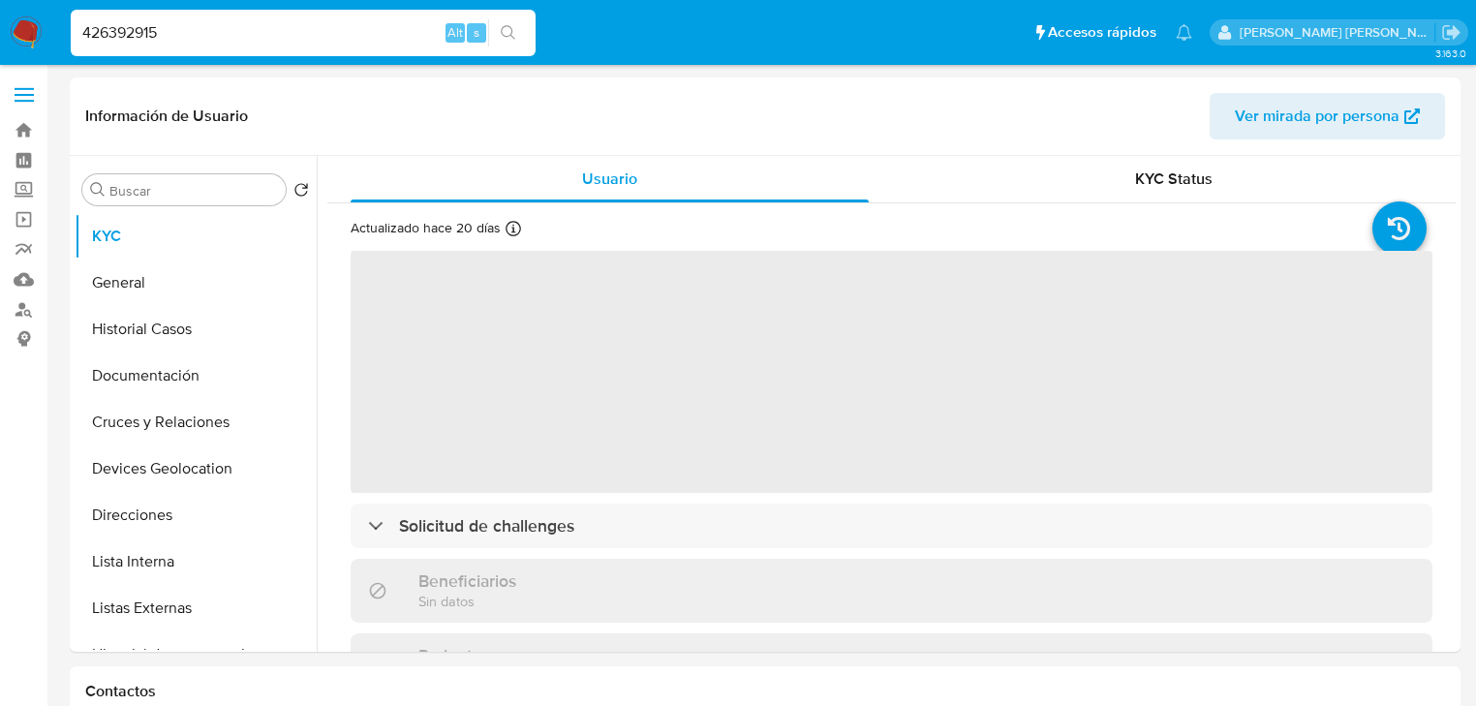
select select "10"
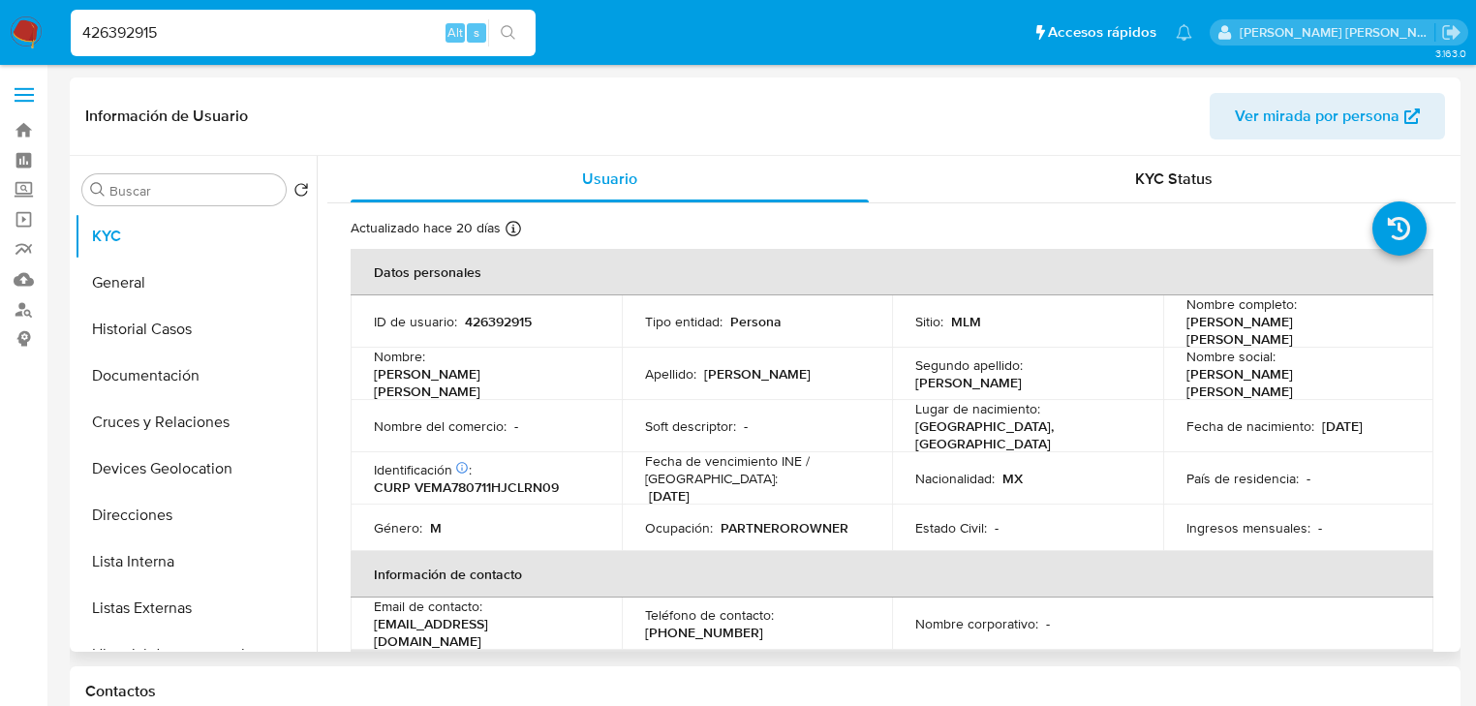
click at [817, 400] on td "Soft descriptor : -" at bounding box center [757, 426] width 271 height 52
drag, startPoint x: 264, startPoint y: 628, endPoint x: 275, endPoint y: 616, distance: 15.8
click at [264, 627] on button "Listas Externas" at bounding box center [188, 608] width 227 height 46
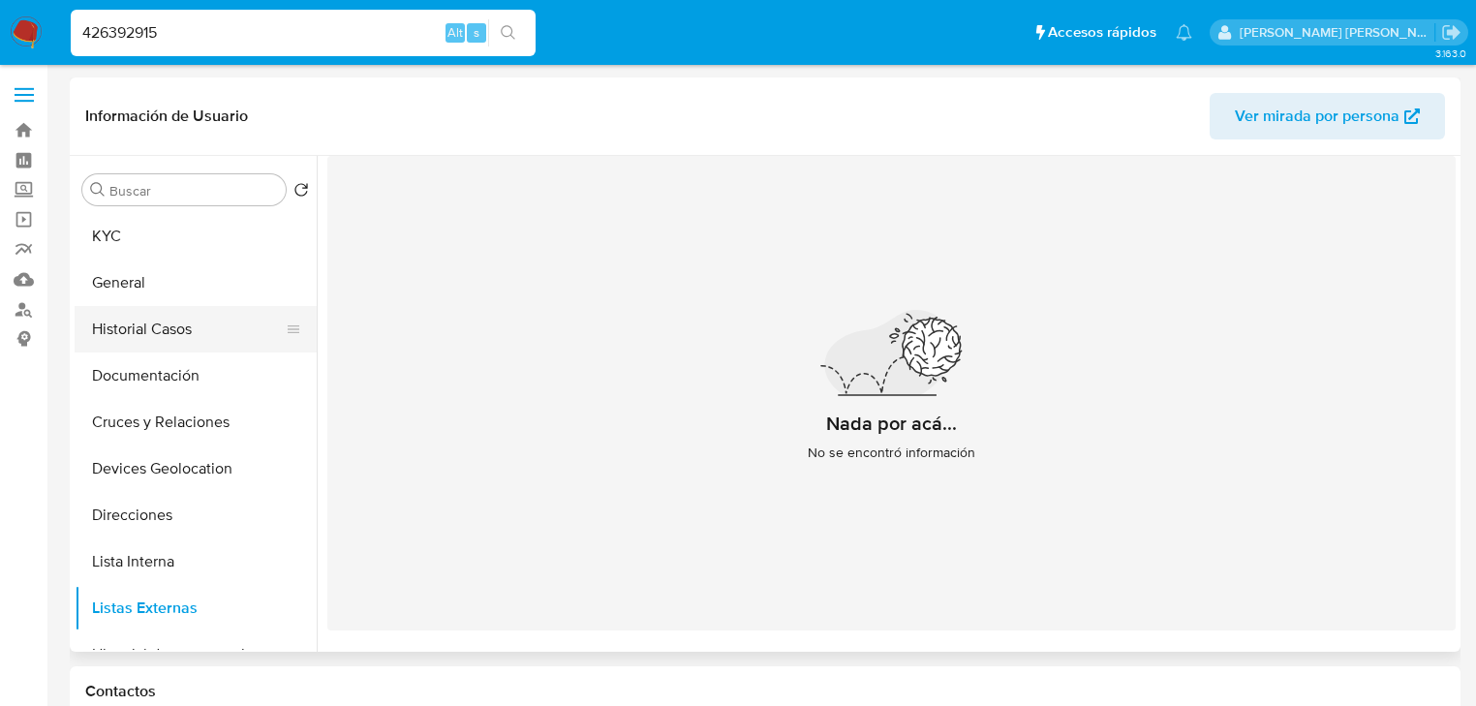
click at [128, 330] on button "Historial Casos" at bounding box center [188, 329] width 227 height 46
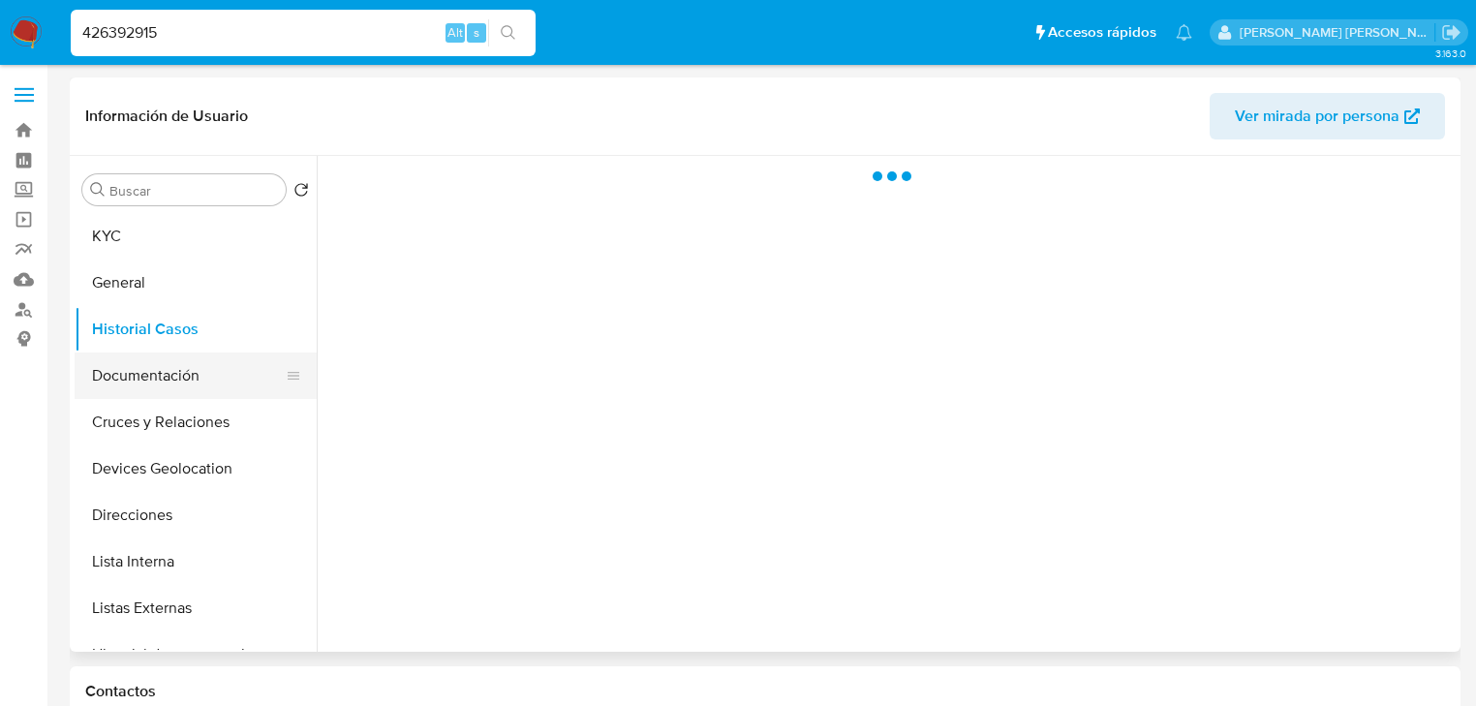
click at [149, 356] on button "Documentación" at bounding box center [188, 375] width 227 height 46
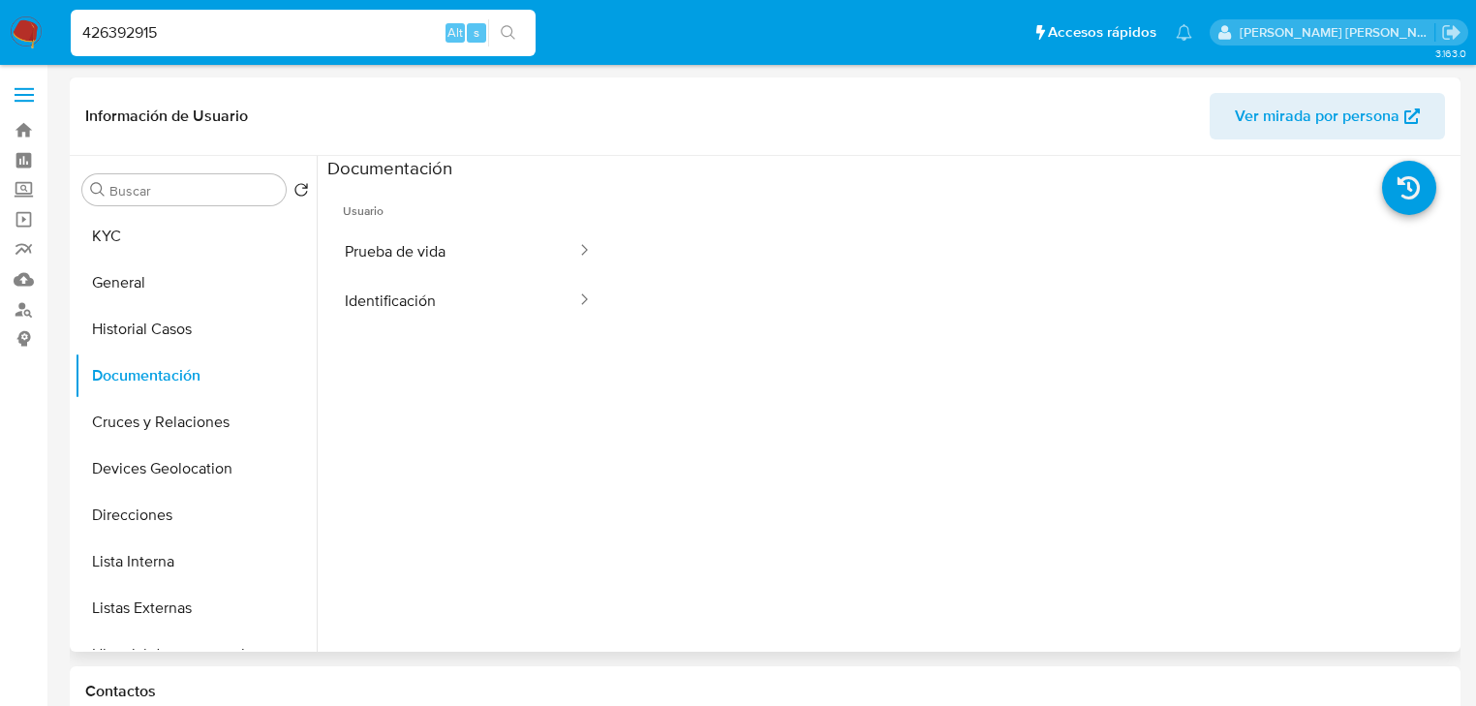
drag, startPoint x: 550, startPoint y: 238, endPoint x: 736, endPoint y: 271, distance: 188.8
click at [563, 235] on div at bounding box center [578, 251] width 31 height 49
click at [465, 253] on button "Prueba de vida" at bounding box center [452, 251] width 251 height 49
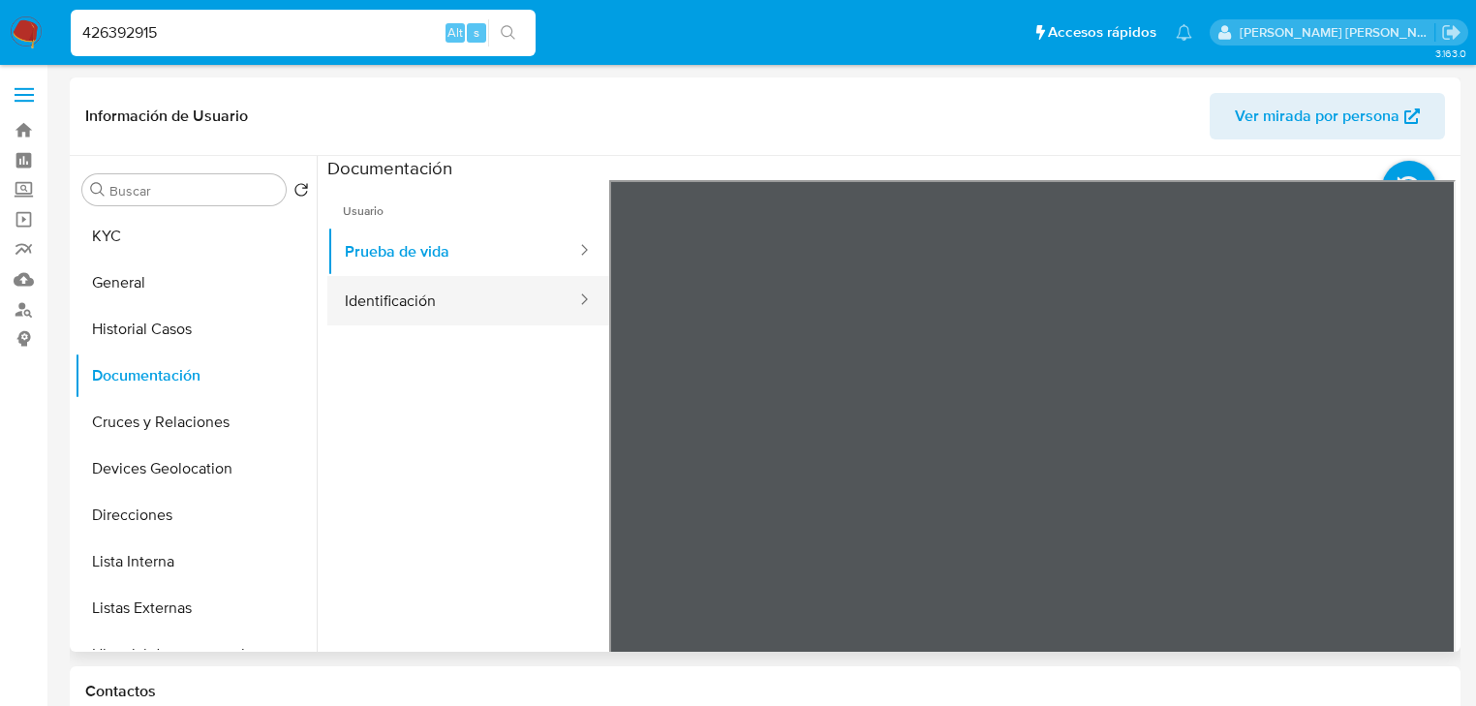
drag, startPoint x: 438, startPoint y: 303, endPoint x: 569, endPoint y: 307, distance: 131.8
click at [441, 300] on button "Identificación" at bounding box center [452, 300] width 251 height 49
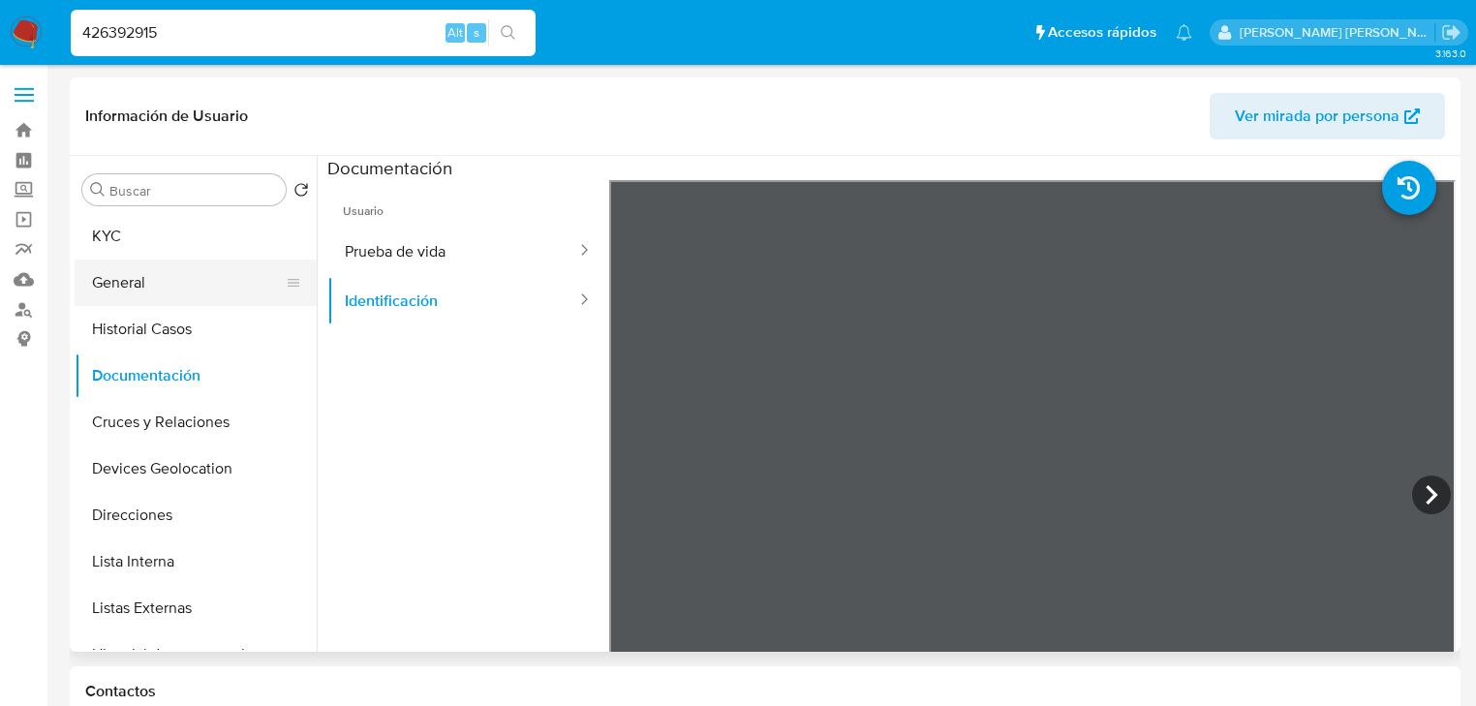
drag, startPoint x: 208, startPoint y: 271, endPoint x: 201, endPoint y: 302, distance: 31.7
click at [209, 271] on button "General" at bounding box center [188, 283] width 227 height 46
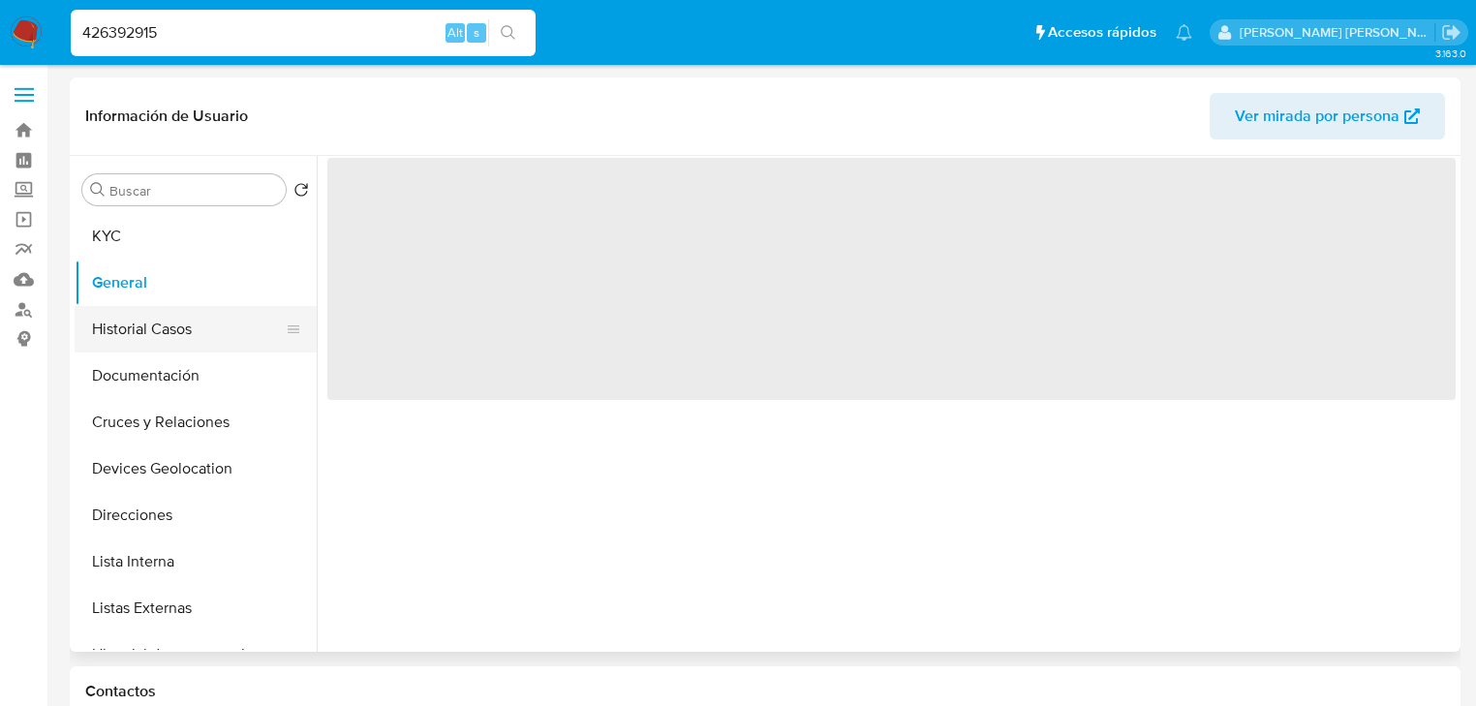
click at [192, 316] on button "Historial Casos" at bounding box center [188, 329] width 227 height 46
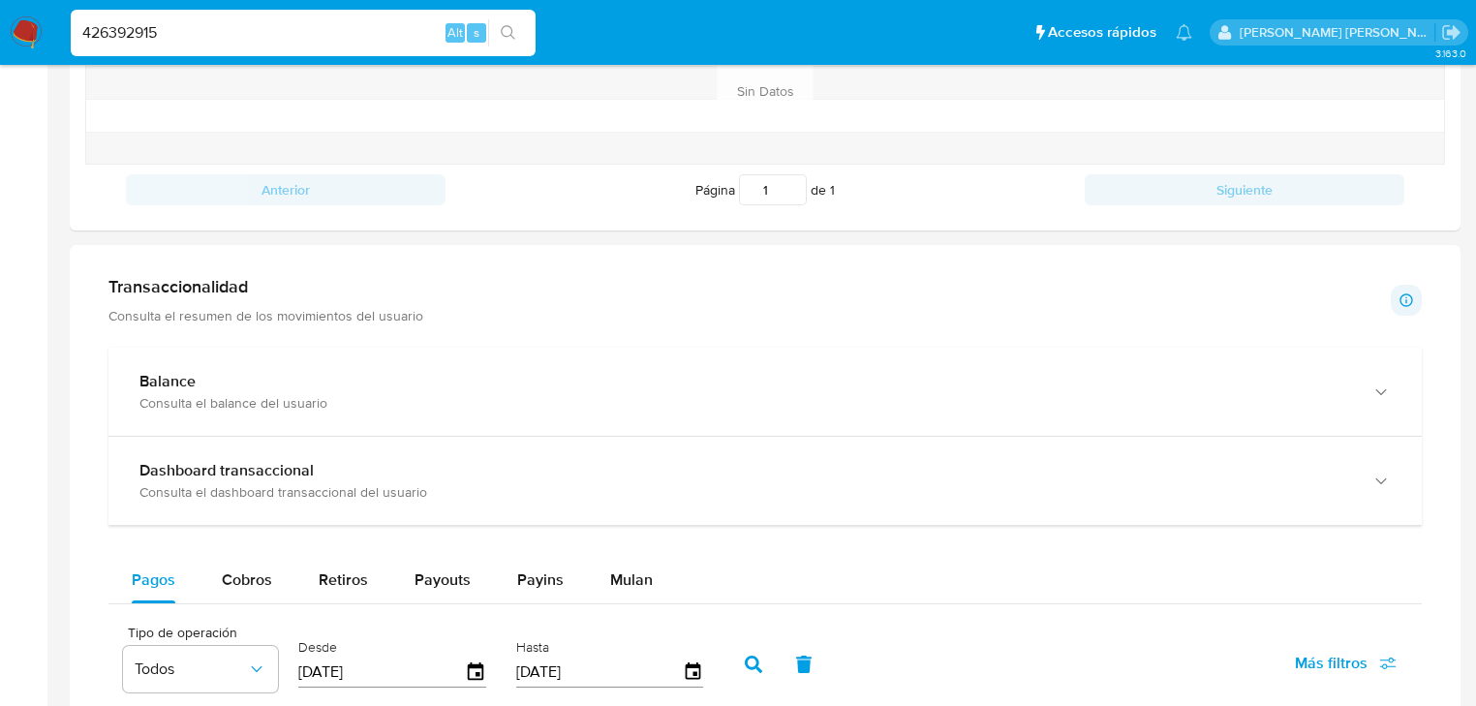
scroll to position [930, 0]
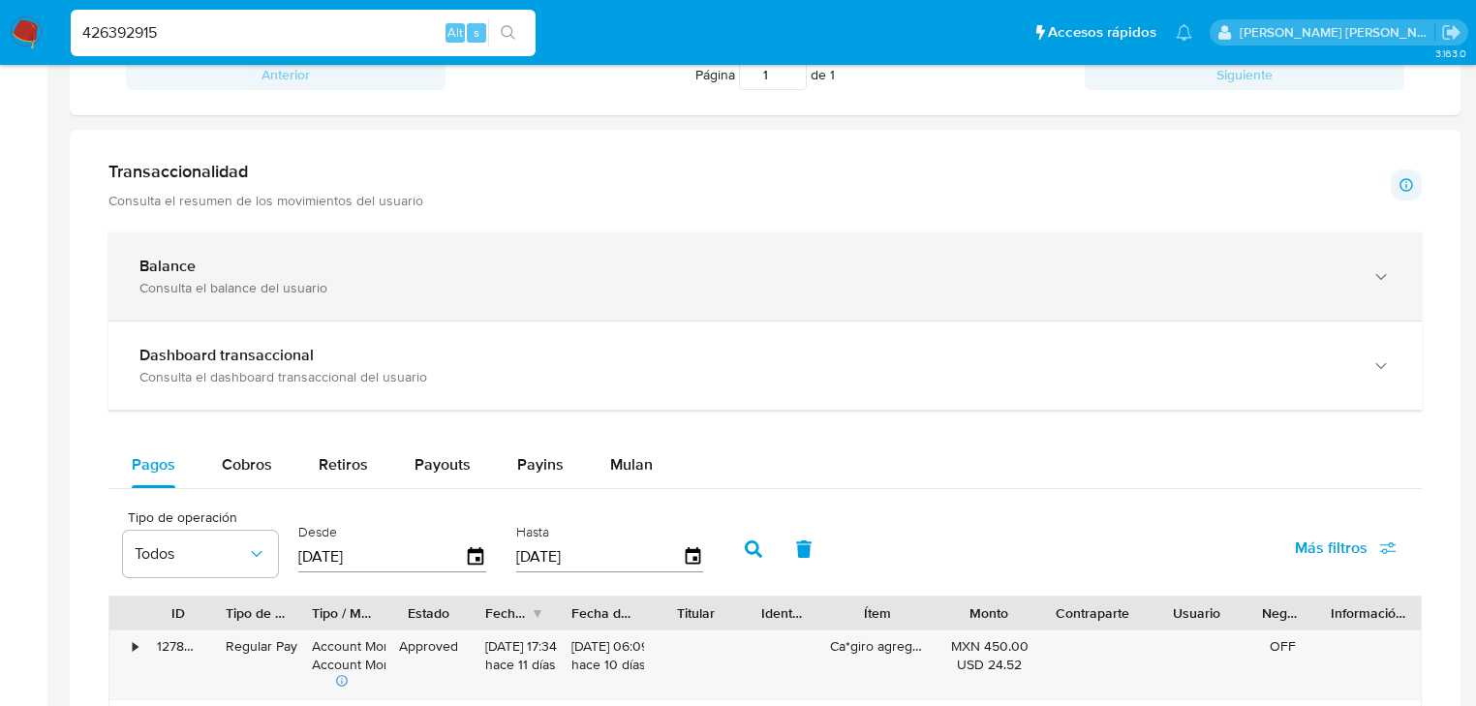
click at [453, 275] on div "Balance Consulta el balance del usuario" at bounding box center [745, 277] width 1212 height 40
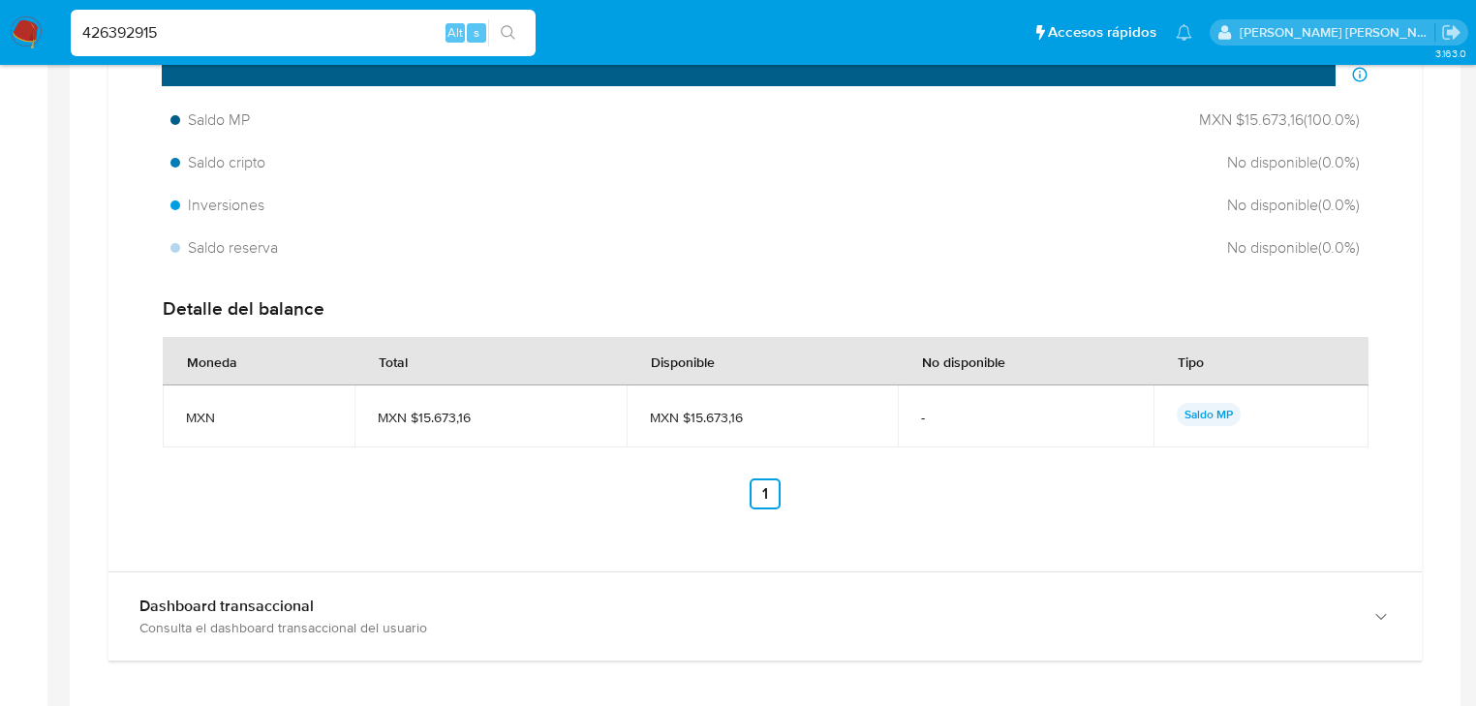
scroll to position [1549, 0]
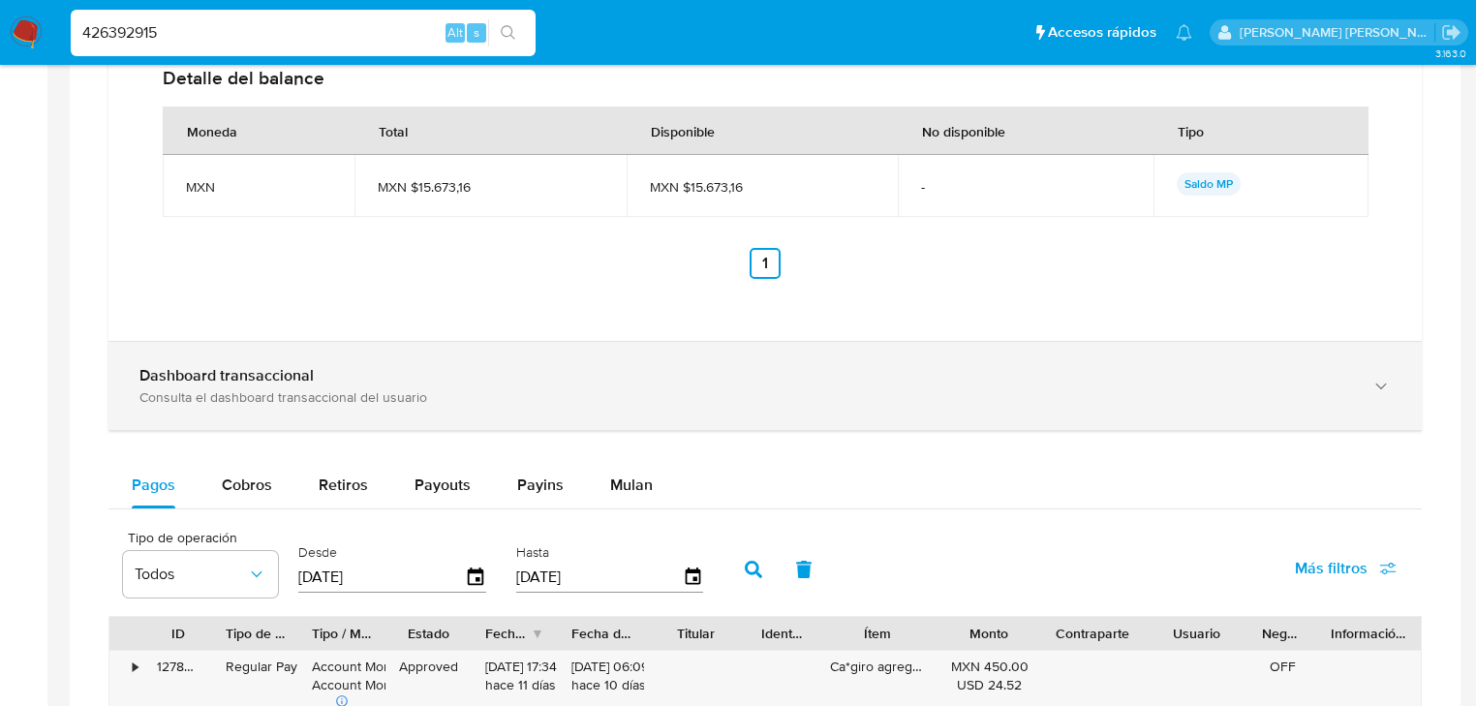
click at [369, 397] on div "Consulta el dashboard transaccional del usuario" at bounding box center [745, 396] width 1212 height 17
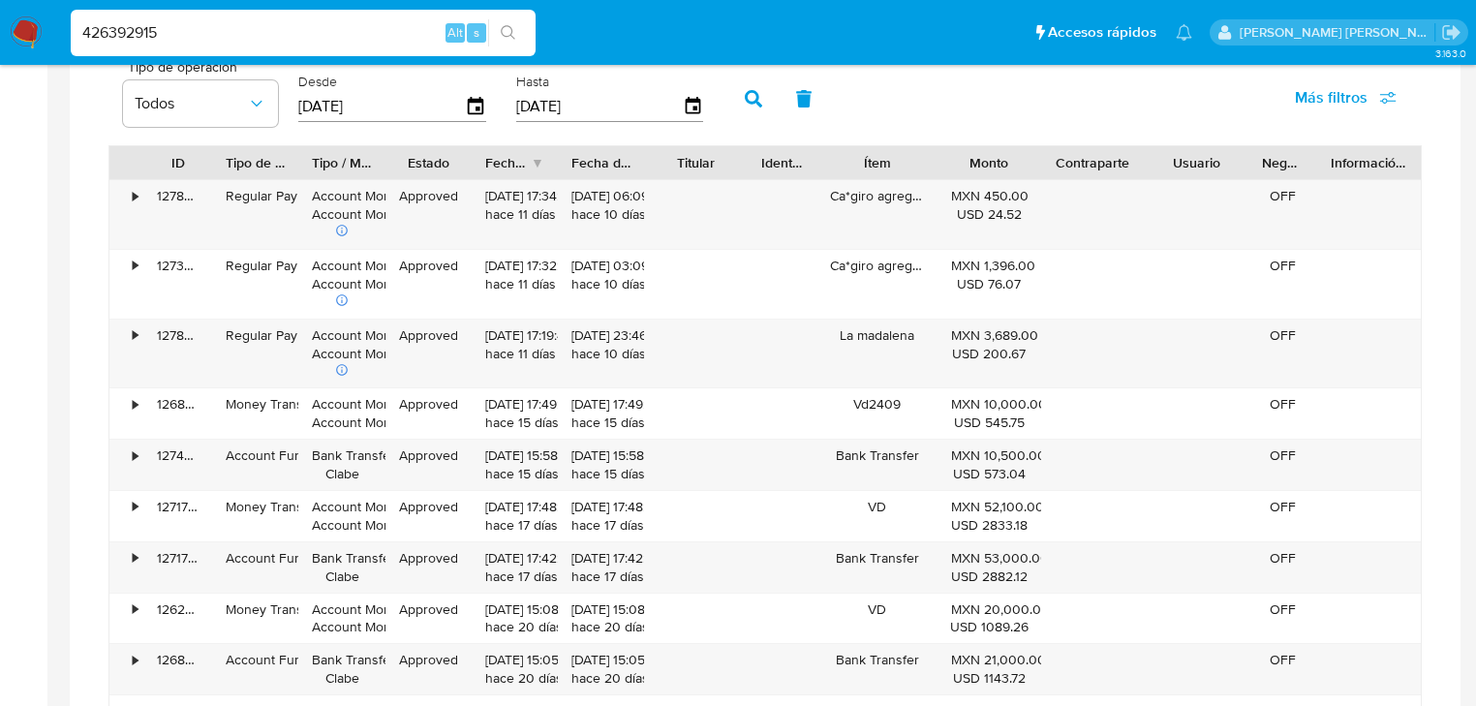
scroll to position [2789, 0]
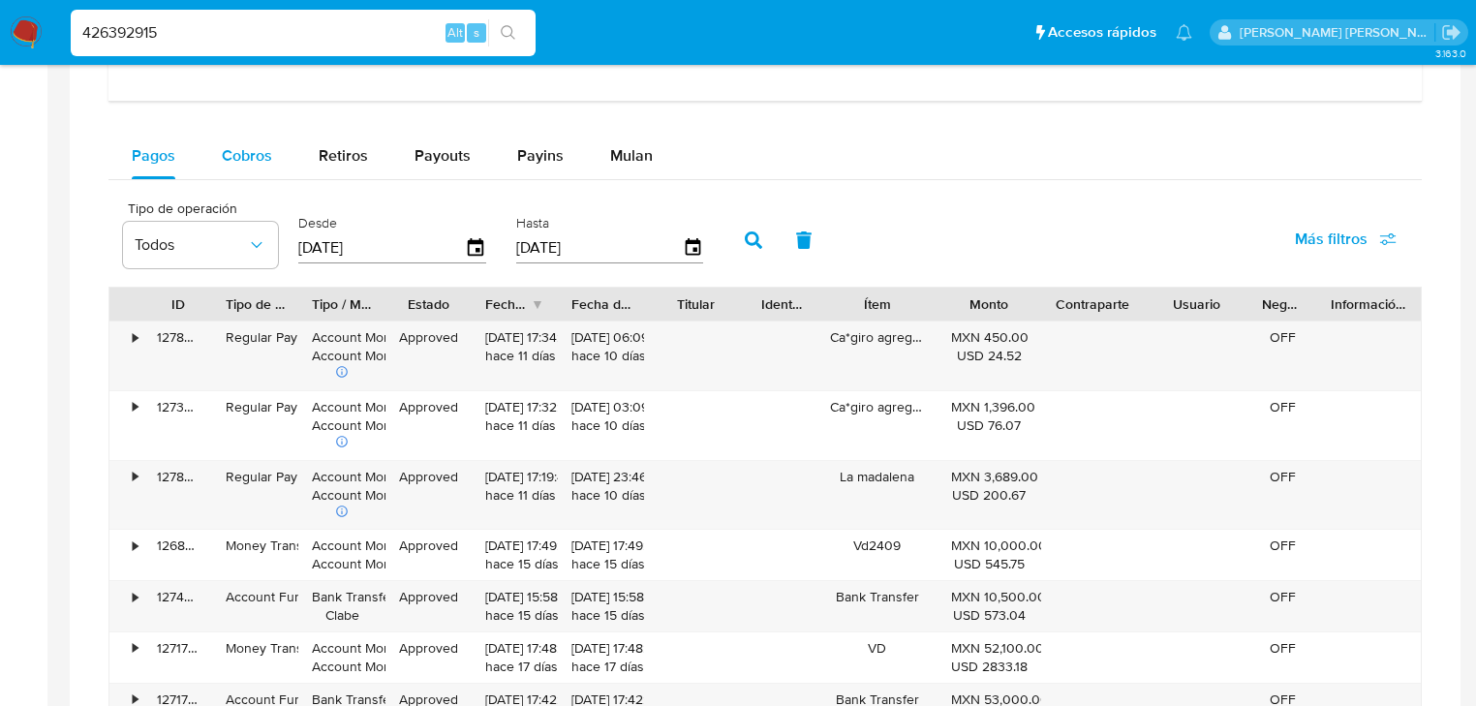
click at [278, 158] on button "Cobros" at bounding box center [247, 156] width 97 height 46
select select "10"
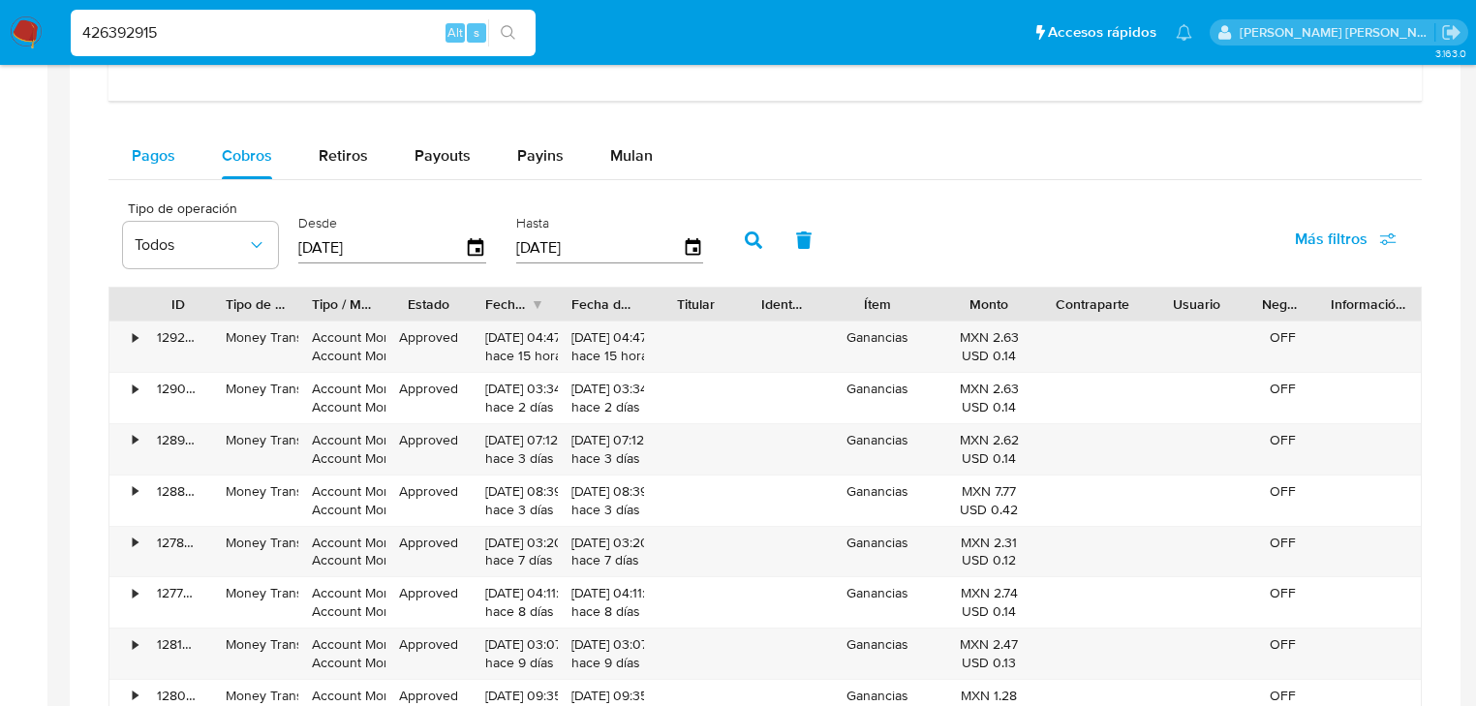
click at [152, 147] on span "Pagos" at bounding box center [154, 155] width 44 height 22
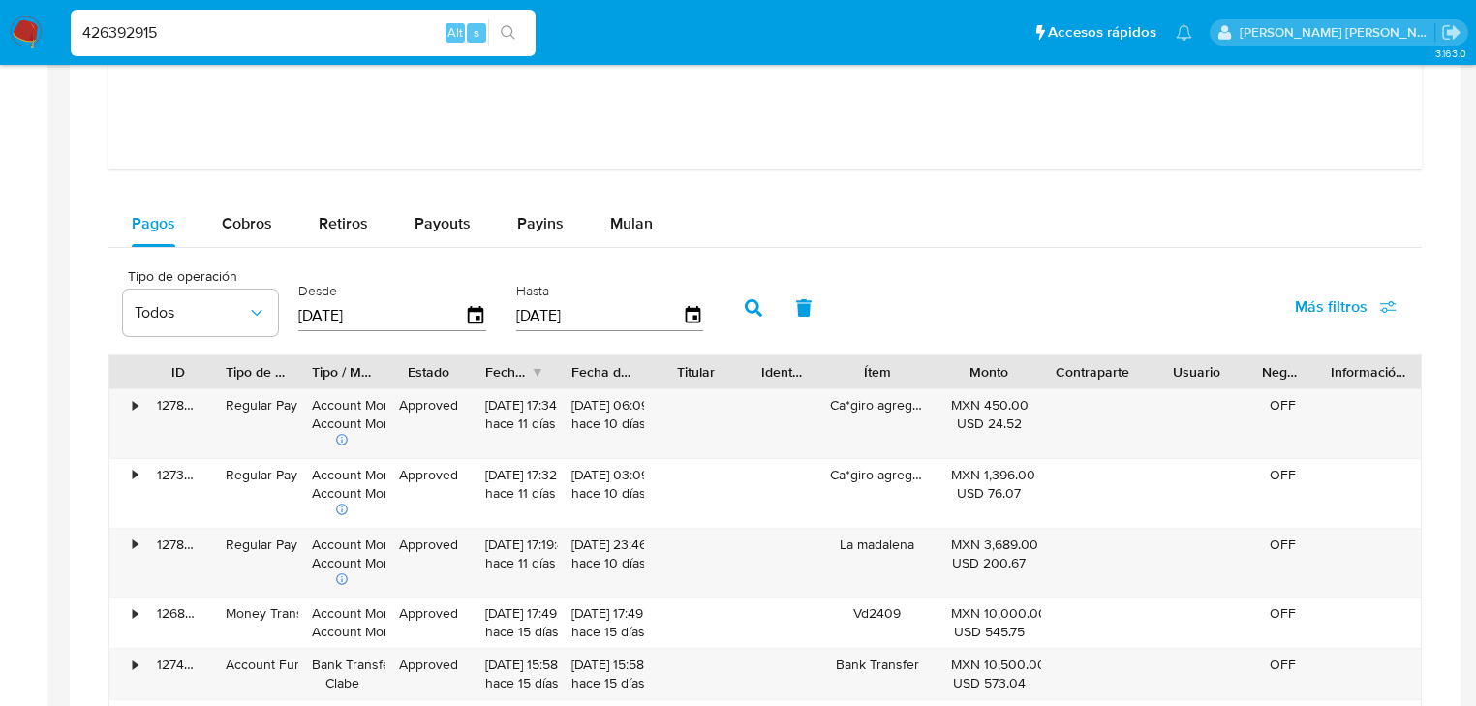
scroll to position [2712, 0]
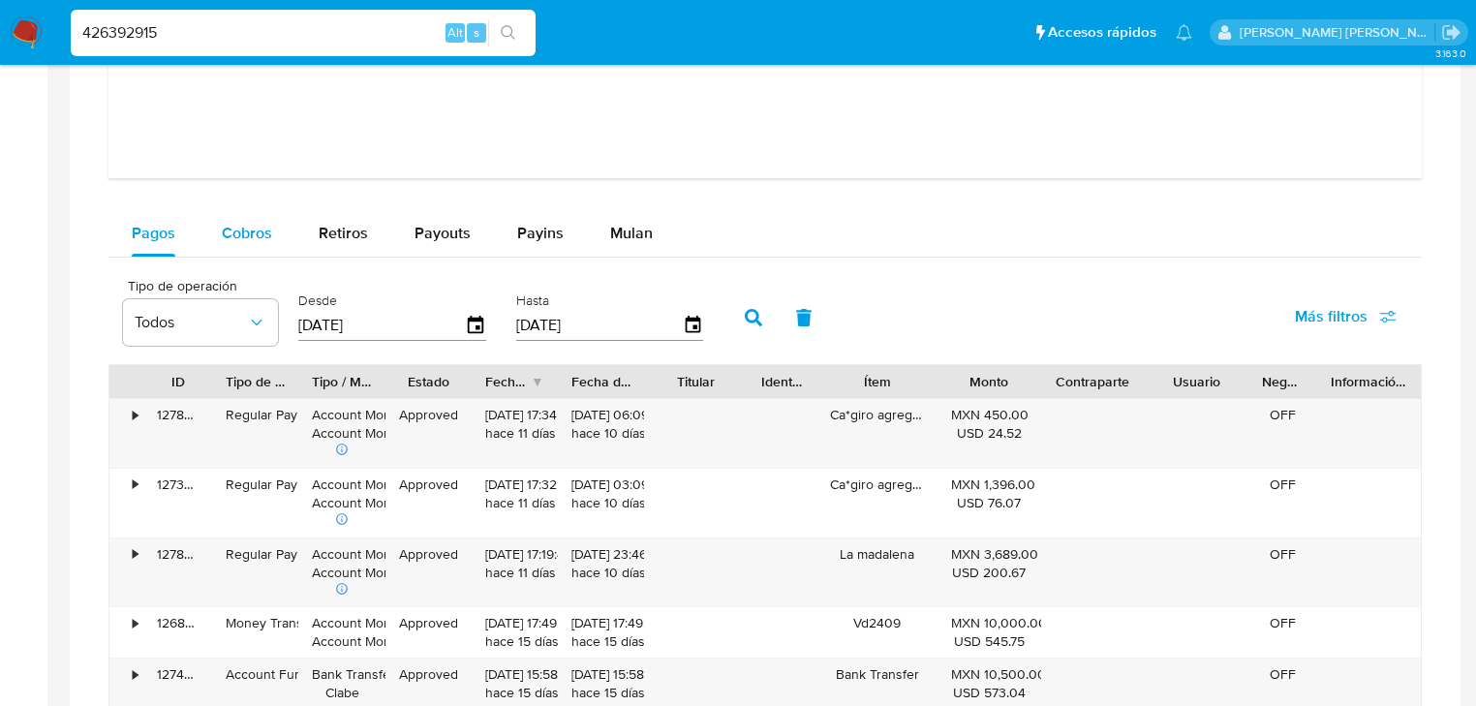
click at [257, 227] on span "Cobros" at bounding box center [247, 233] width 50 height 22
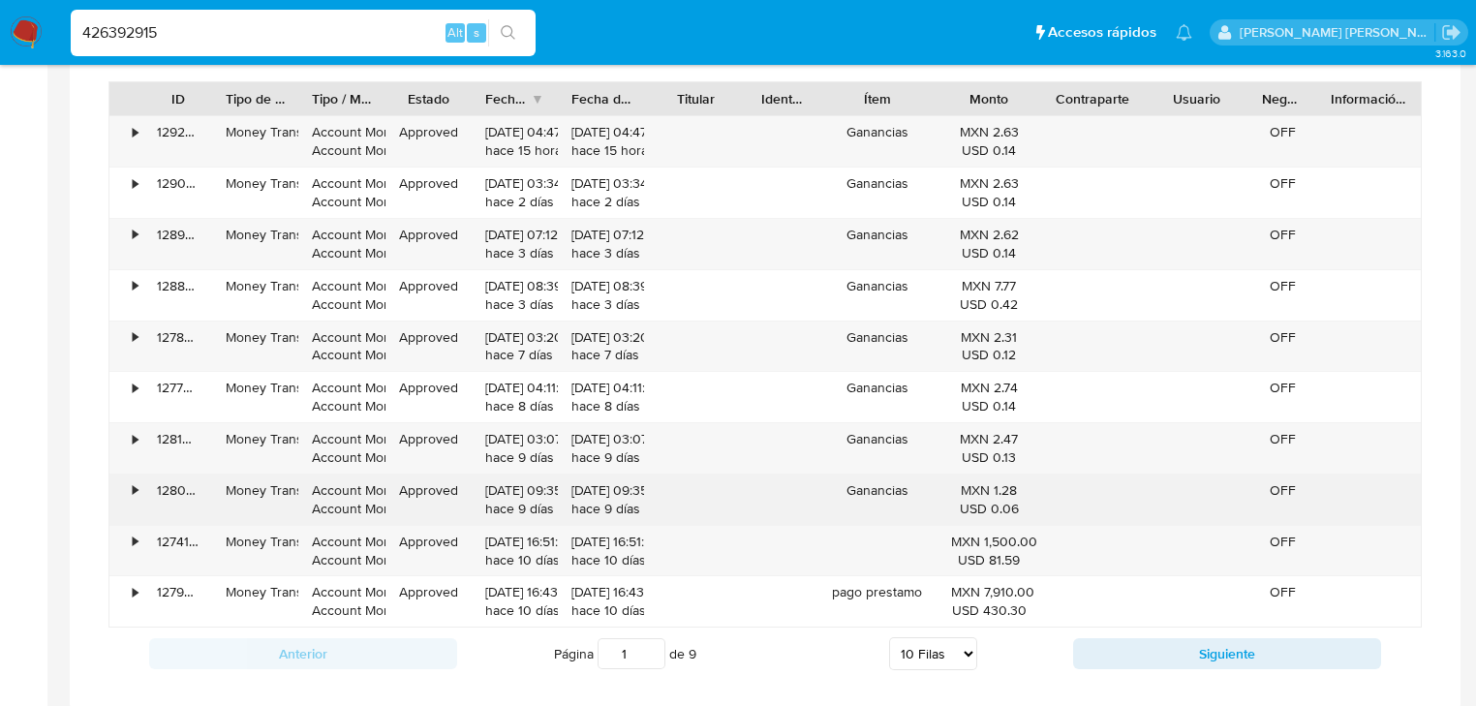
scroll to position [3021, 0]
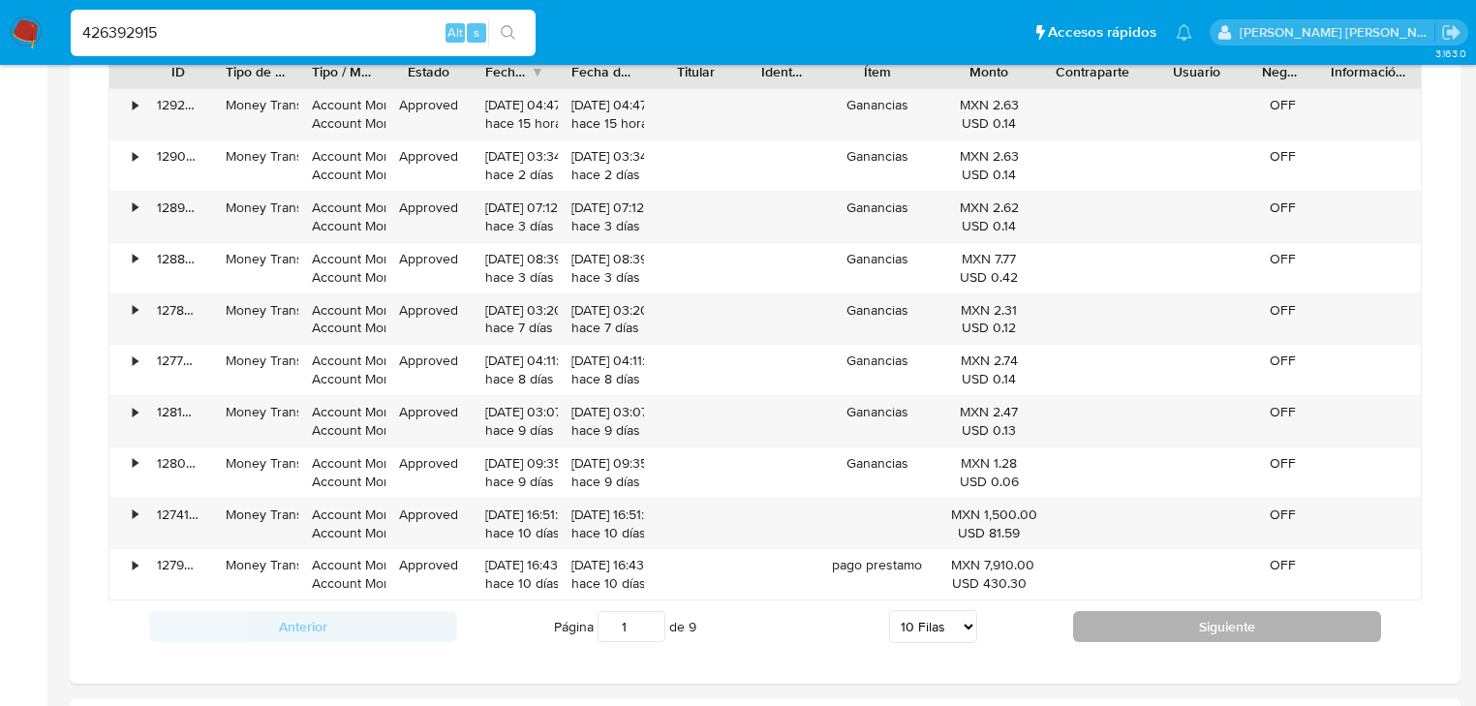
click at [1183, 634] on button "Siguiente" at bounding box center [1227, 626] width 308 height 31
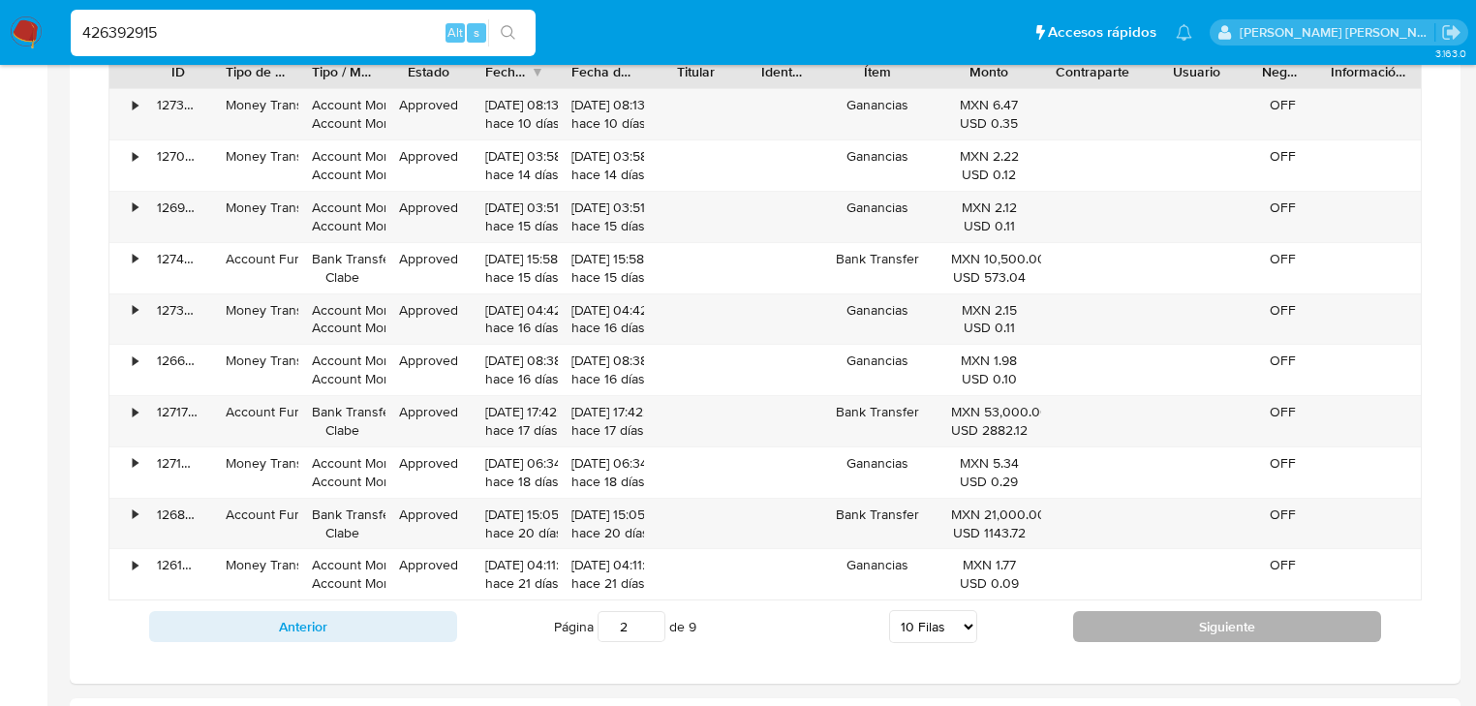
click at [1184, 622] on button "Siguiente" at bounding box center [1227, 626] width 308 height 31
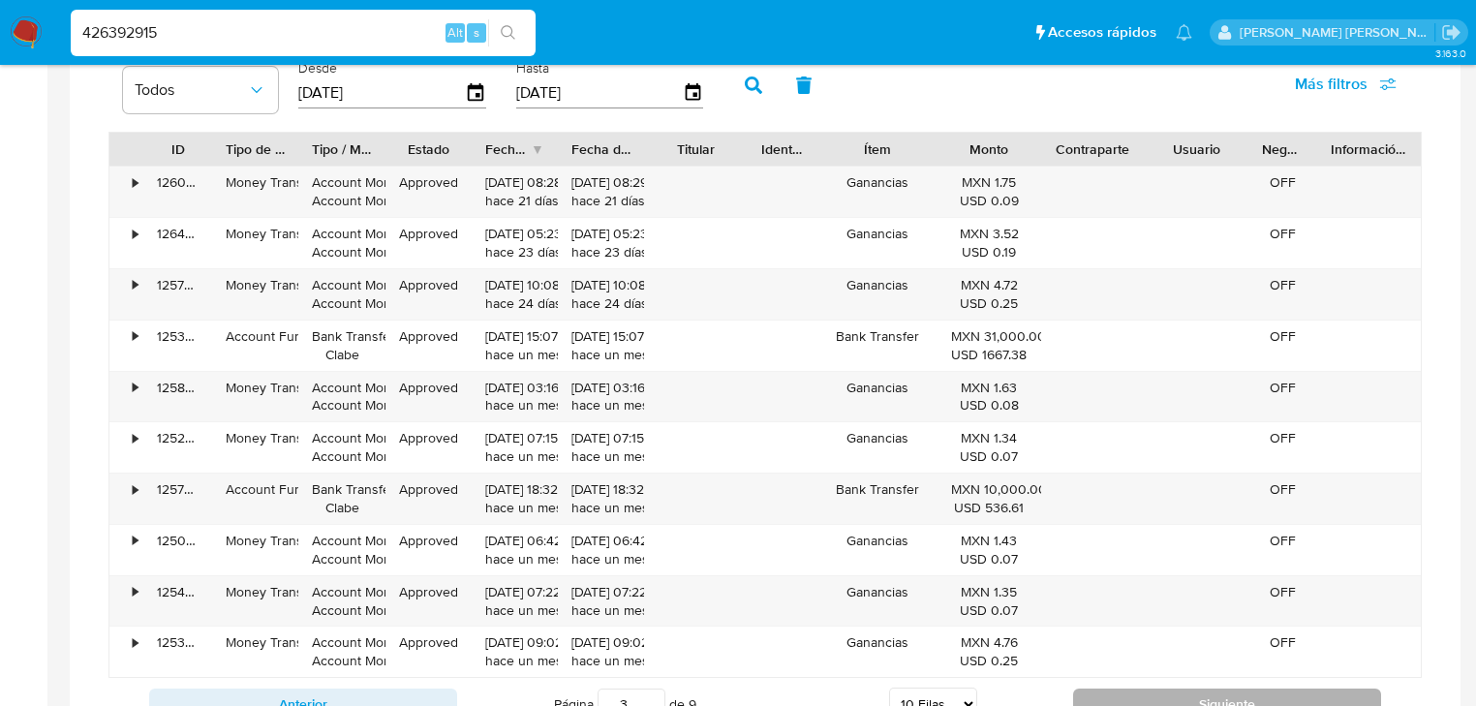
scroll to position [3254, 0]
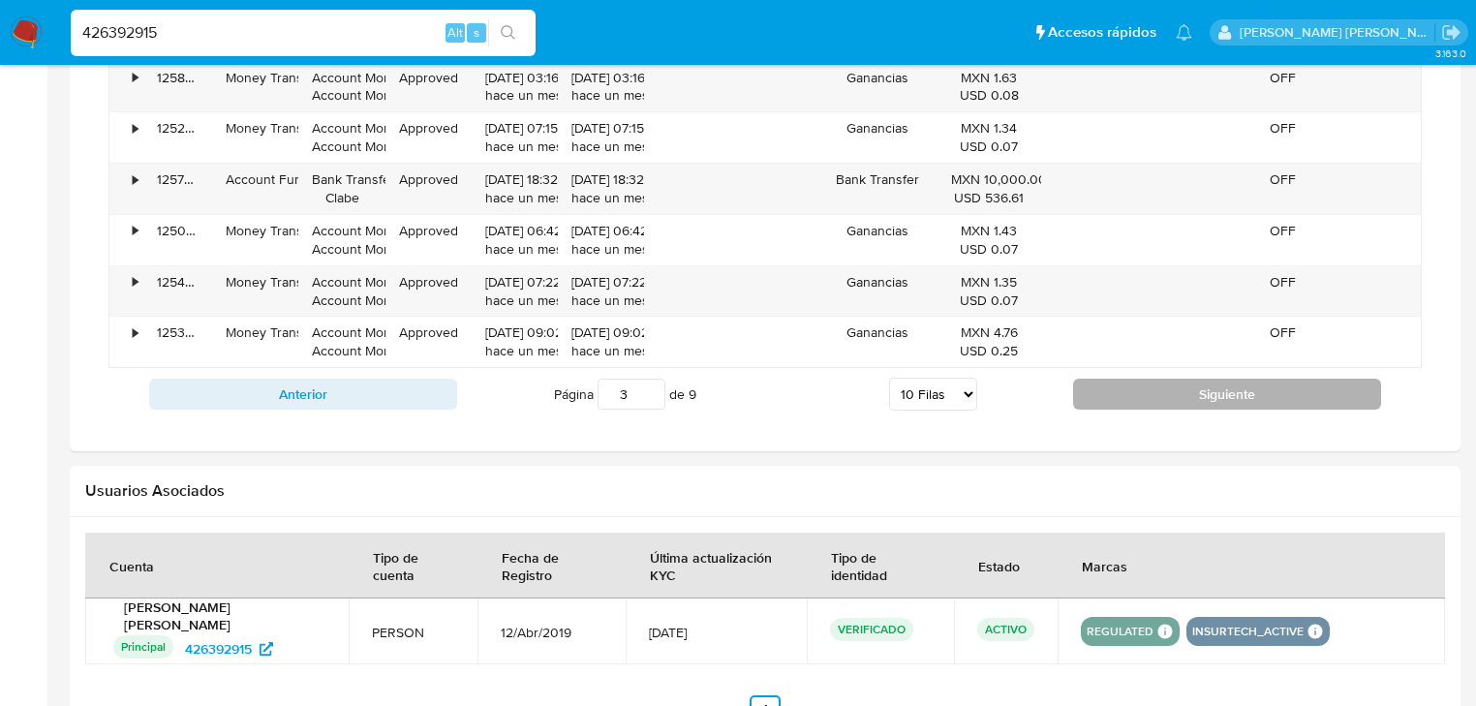
click at [1138, 389] on button "Siguiente" at bounding box center [1227, 394] width 308 height 31
click at [1127, 393] on button "Siguiente" at bounding box center [1227, 394] width 308 height 31
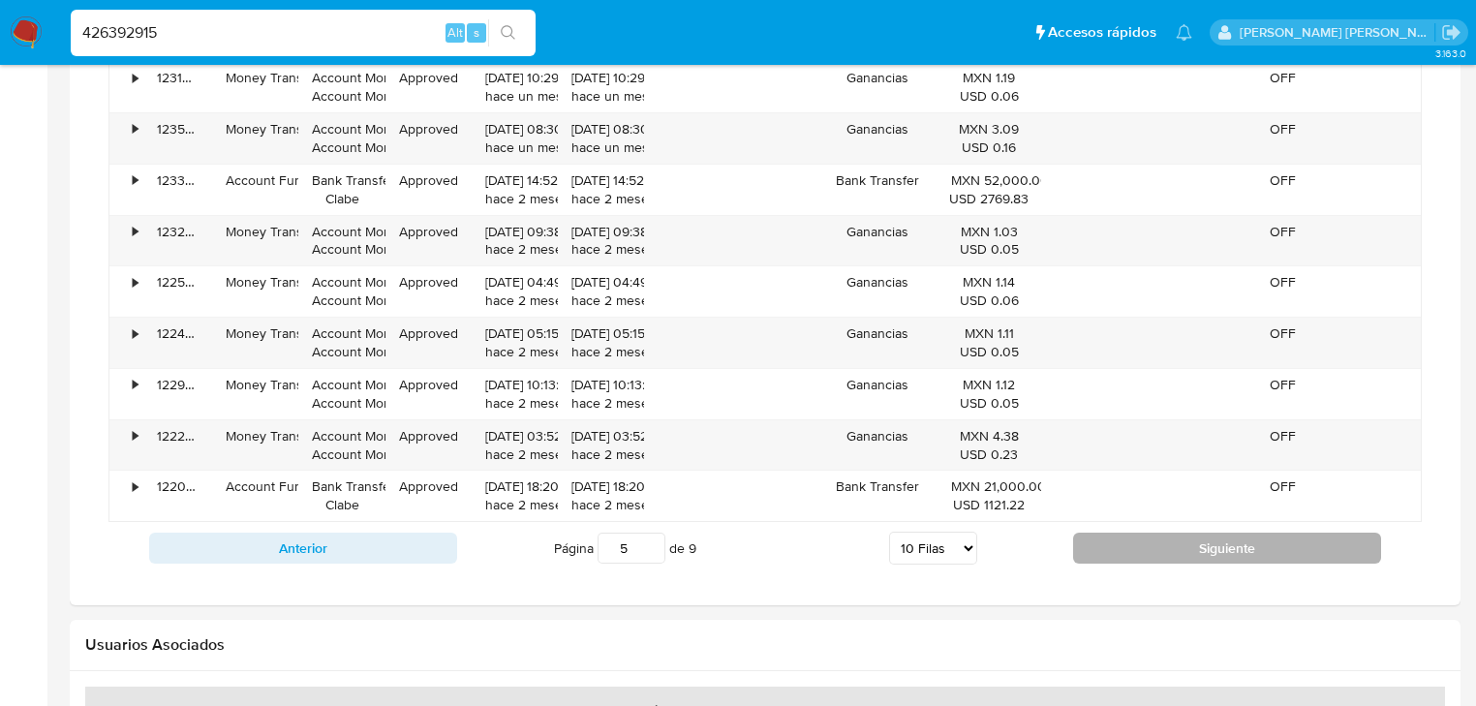
scroll to position [3099, 0]
click at [1113, 551] on button "Siguiente" at bounding box center [1227, 549] width 308 height 31
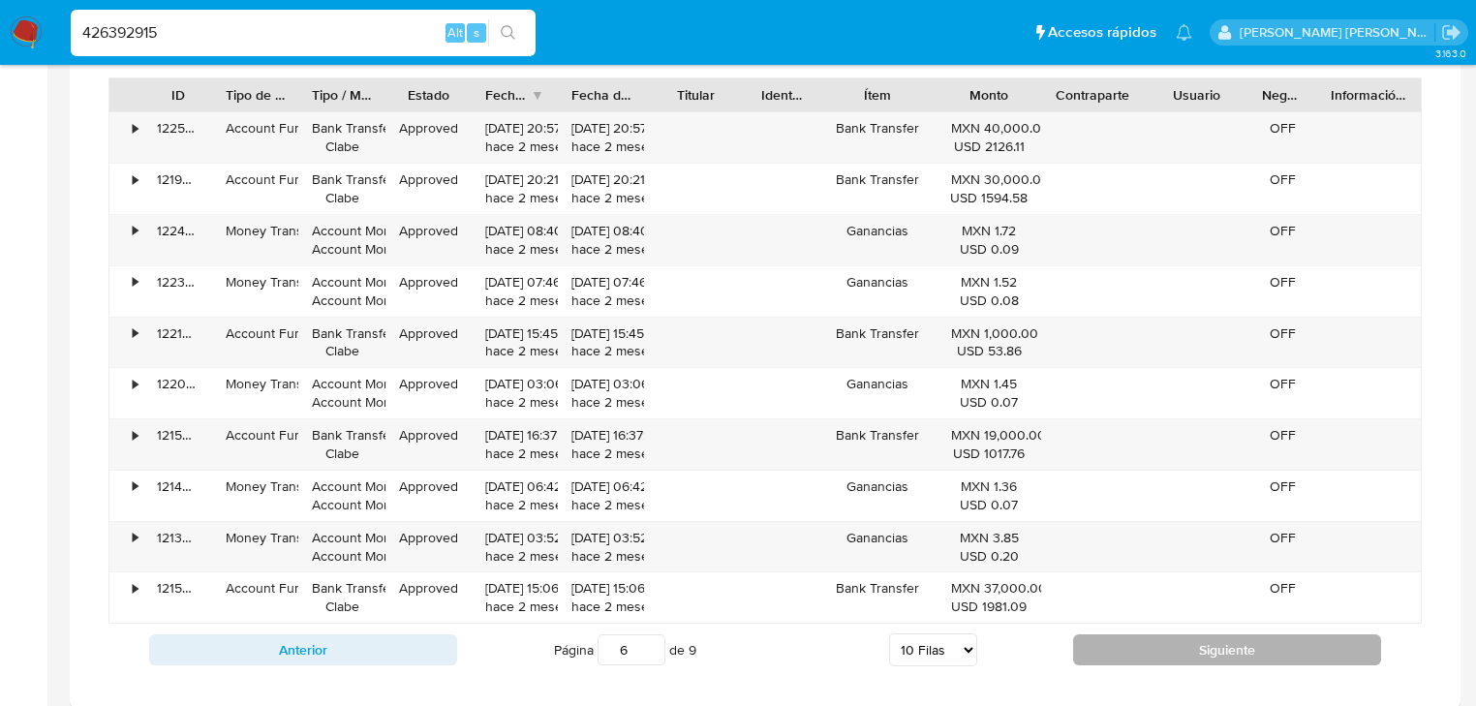
scroll to position [3021, 0]
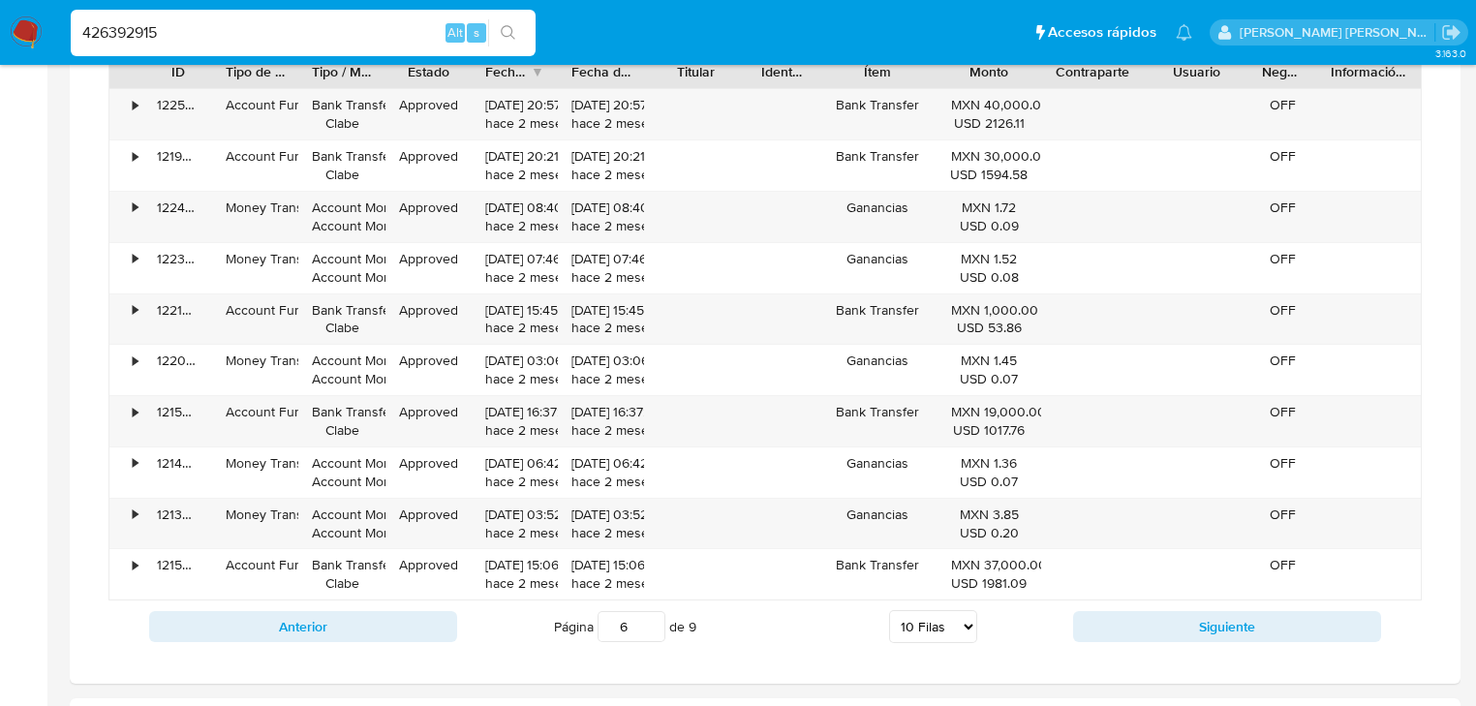
click at [1131, 618] on button "Siguiente" at bounding box center [1227, 626] width 308 height 31
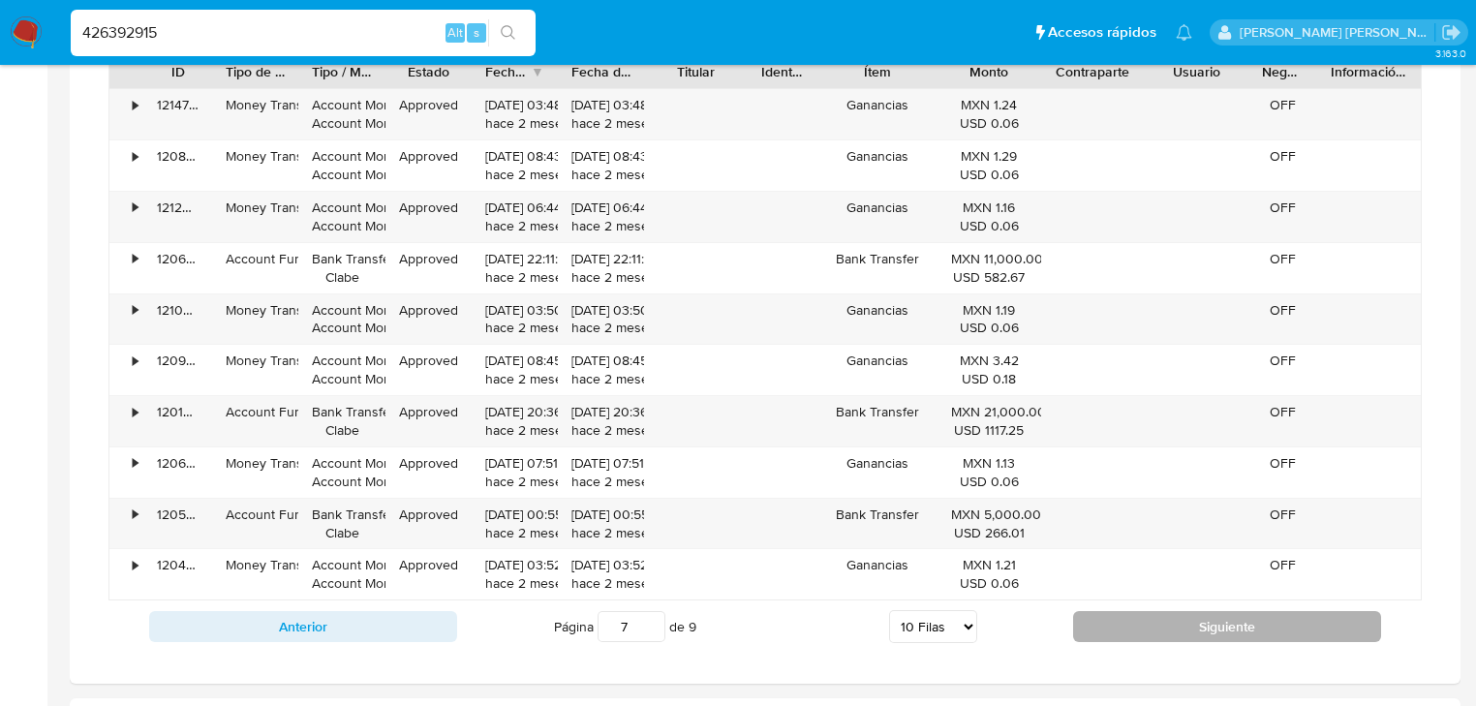
click at [1133, 613] on button "Siguiente" at bounding box center [1227, 626] width 308 height 31
type input "8"
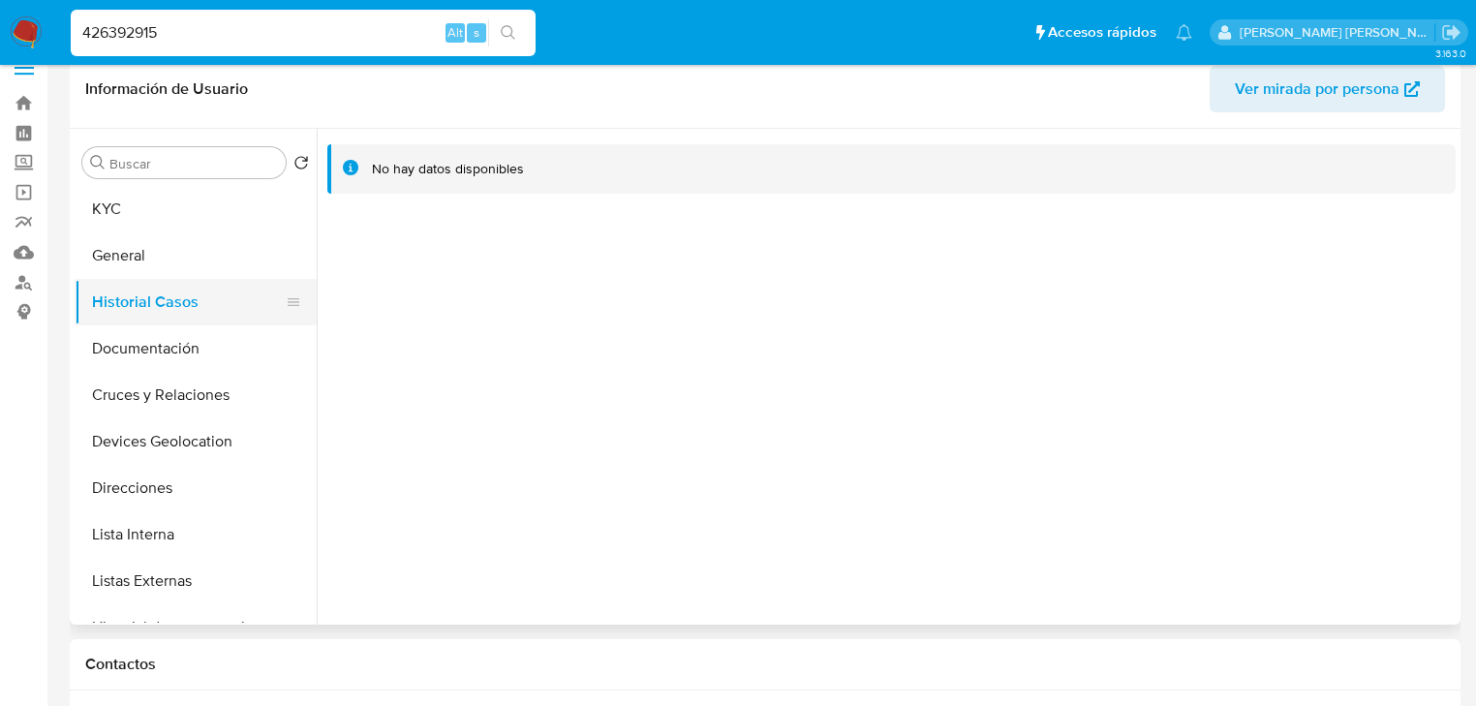
scroll to position [0, 0]
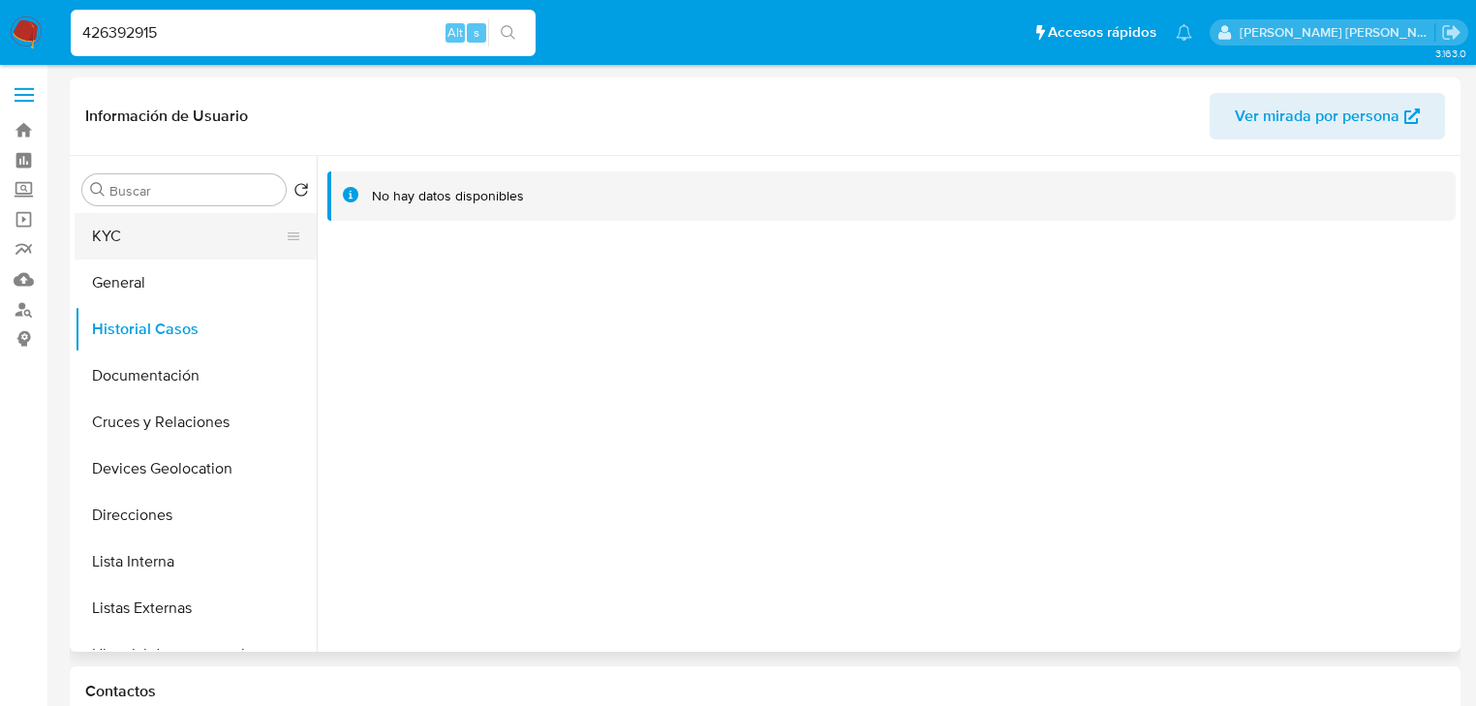
click at [157, 219] on button "KYC" at bounding box center [188, 236] width 227 height 46
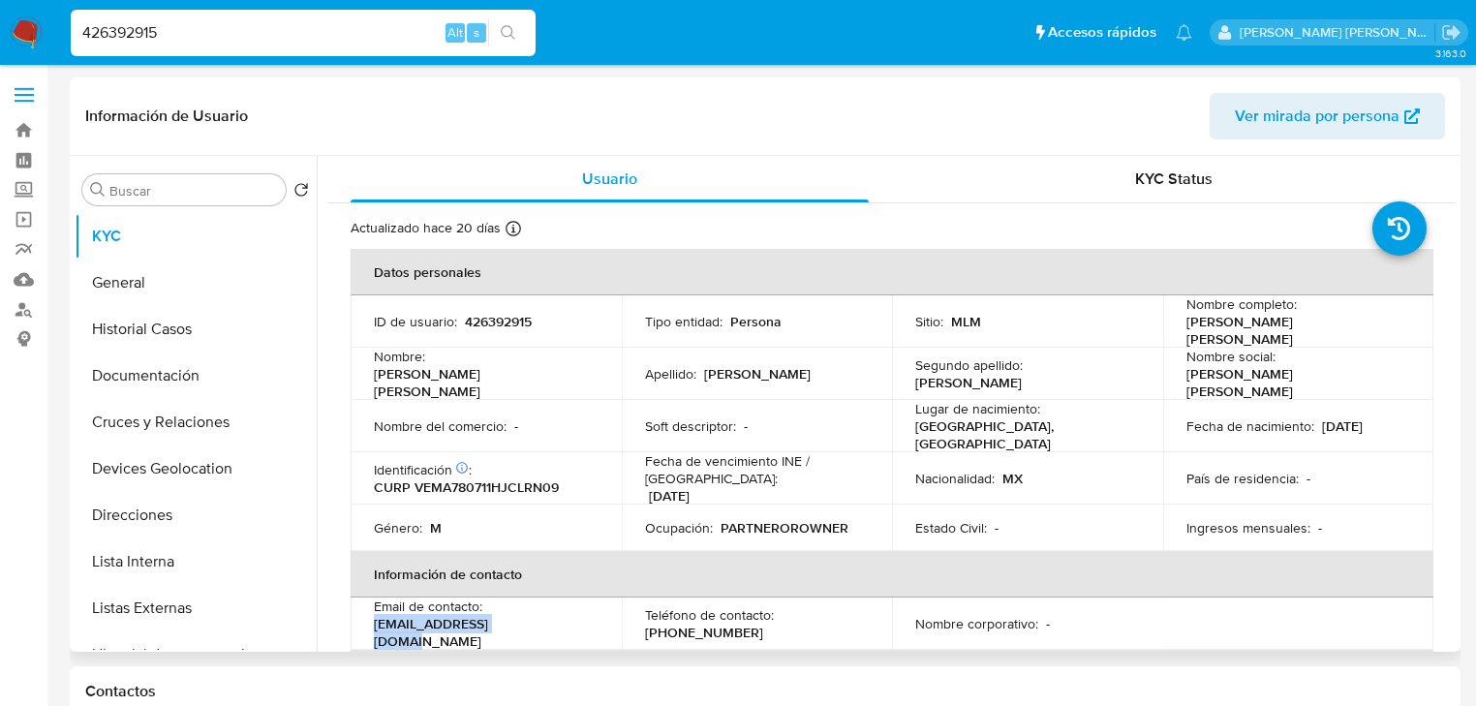
drag, startPoint x: 495, startPoint y: 619, endPoint x: 317, endPoint y: 512, distance: 207.6
click at [368, 614] on td "Email de contacto : [EMAIL_ADDRESS][DOMAIN_NAME]" at bounding box center [486, 624] width 271 height 52
copy p "[EMAIL_ADDRESS][DOMAIN_NAME]"
click at [689, 624] on p "[PHONE_NUMBER]" at bounding box center [704, 632] width 118 height 17
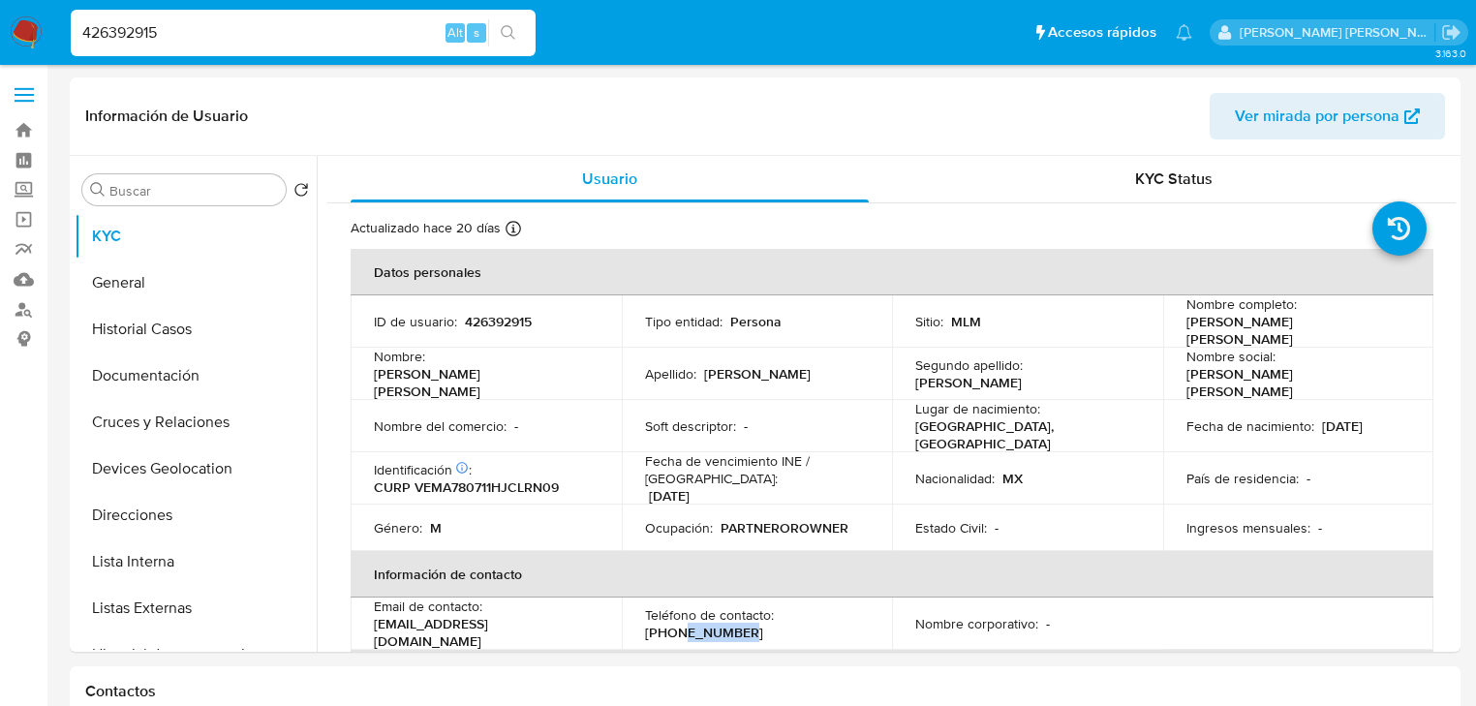
copy p "11941009"
click at [492, 327] on p "426392915" at bounding box center [498, 321] width 67 height 17
click at [501, 478] on p "CURP VEMA780711HJCLRN09" at bounding box center [466, 486] width 185 height 17
copy p "VEMA780711HJCLRN09"
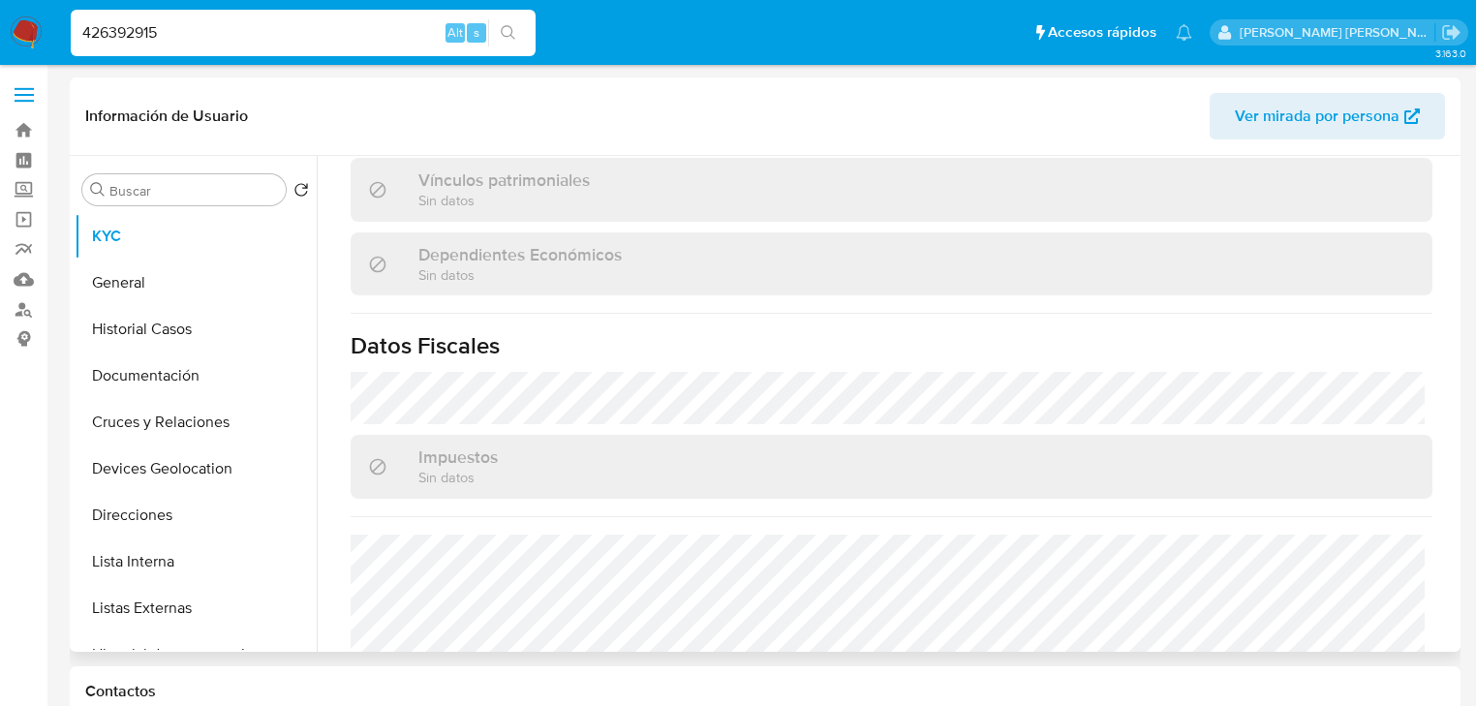
scroll to position [1204, 0]
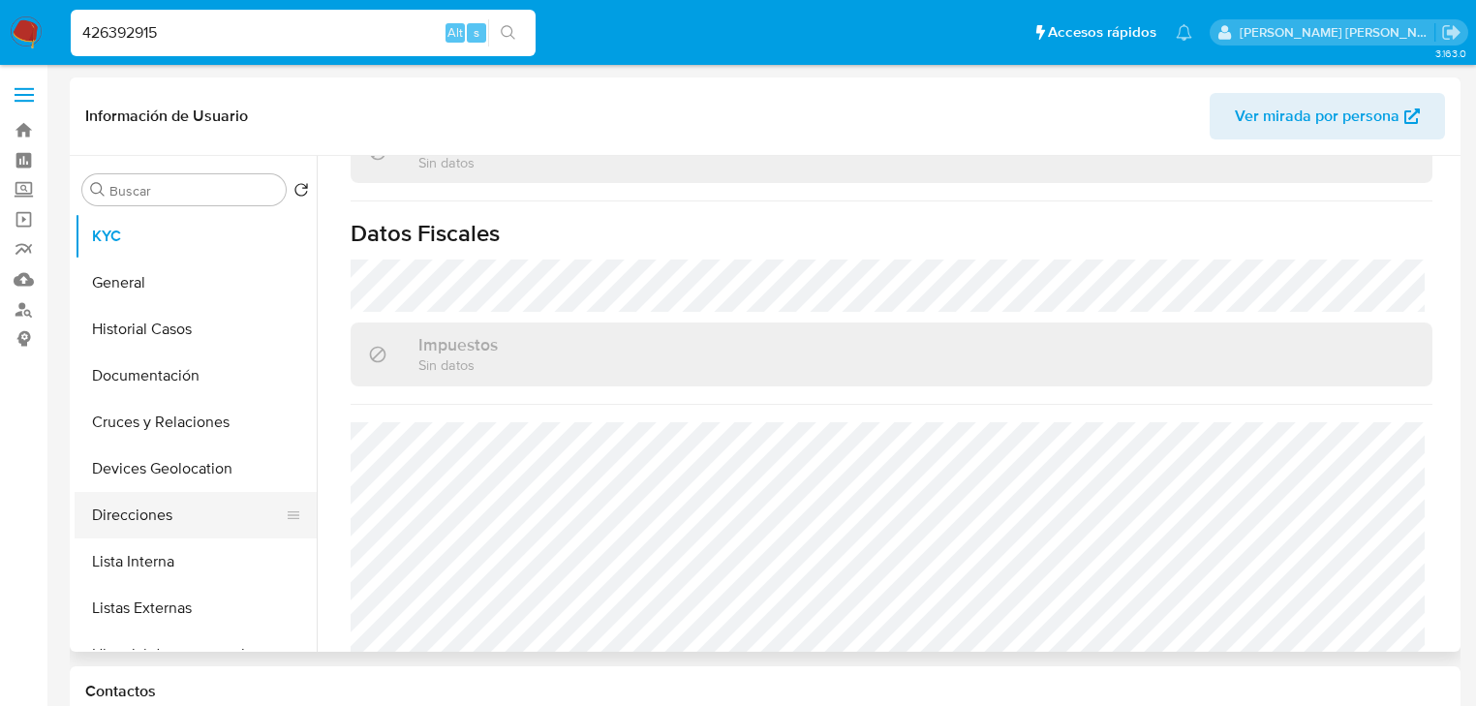
click at [118, 541] on button "Lista Interna" at bounding box center [196, 561] width 242 height 46
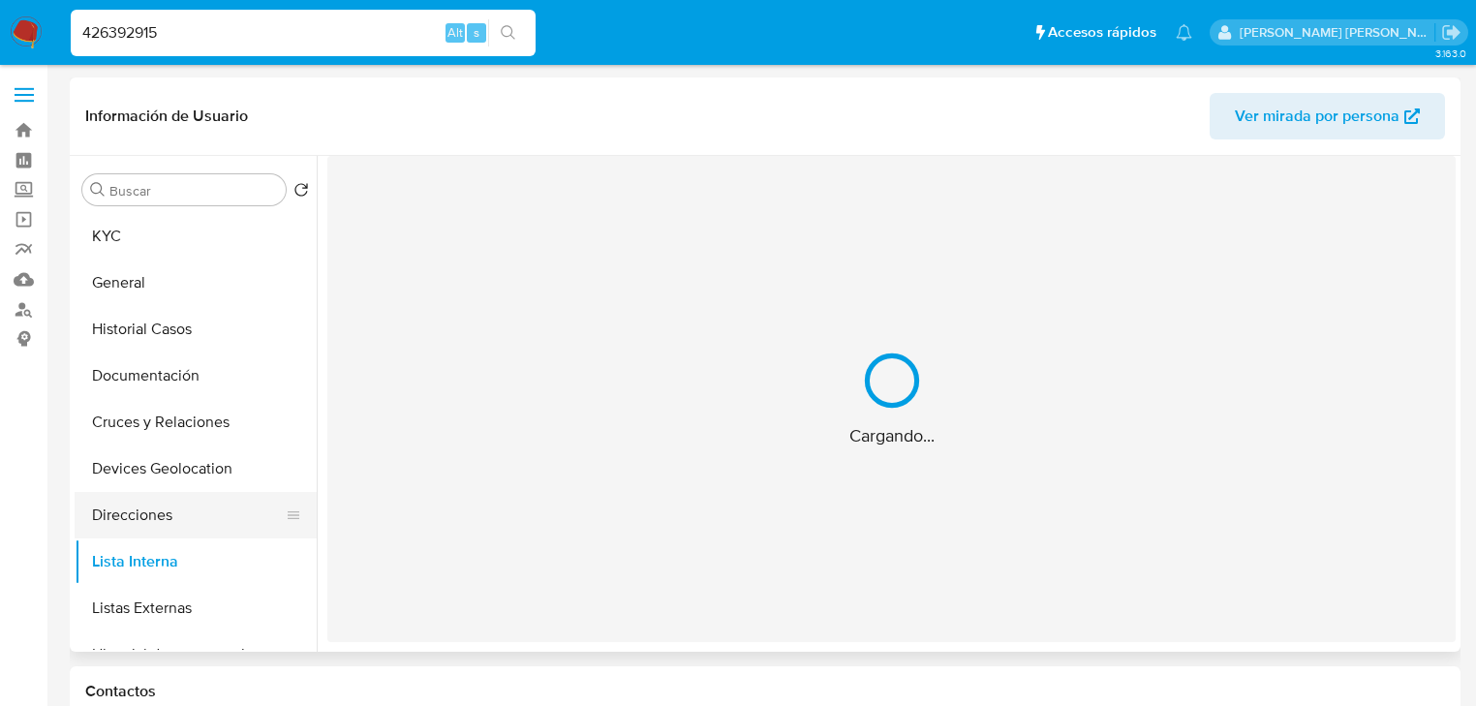
scroll to position [0, 0]
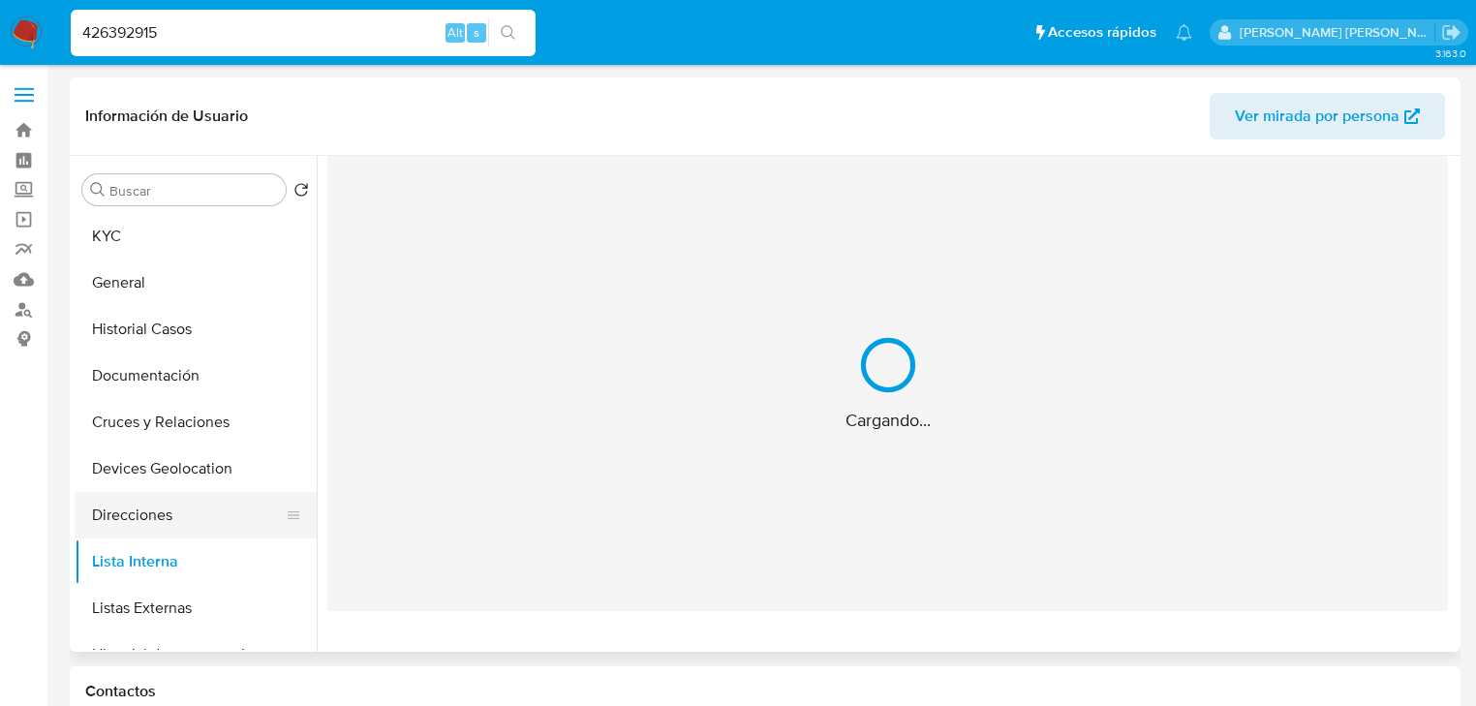
click at [154, 516] on button "Direcciones" at bounding box center [188, 515] width 227 height 46
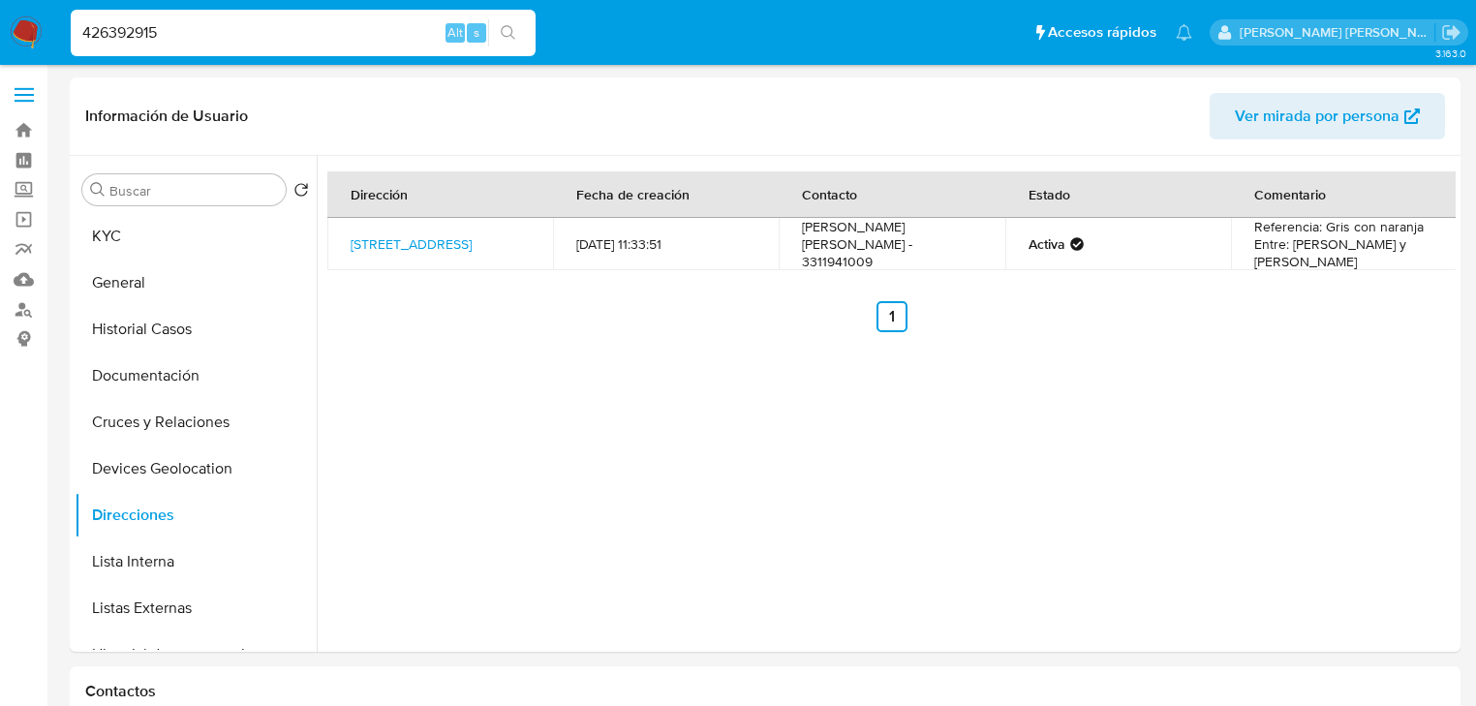
drag, startPoint x: 199, startPoint y: 22, endPoint x: 0, endPoint y: -41, distance: 209.2
paste input "2531797923"
type input "2531797923"
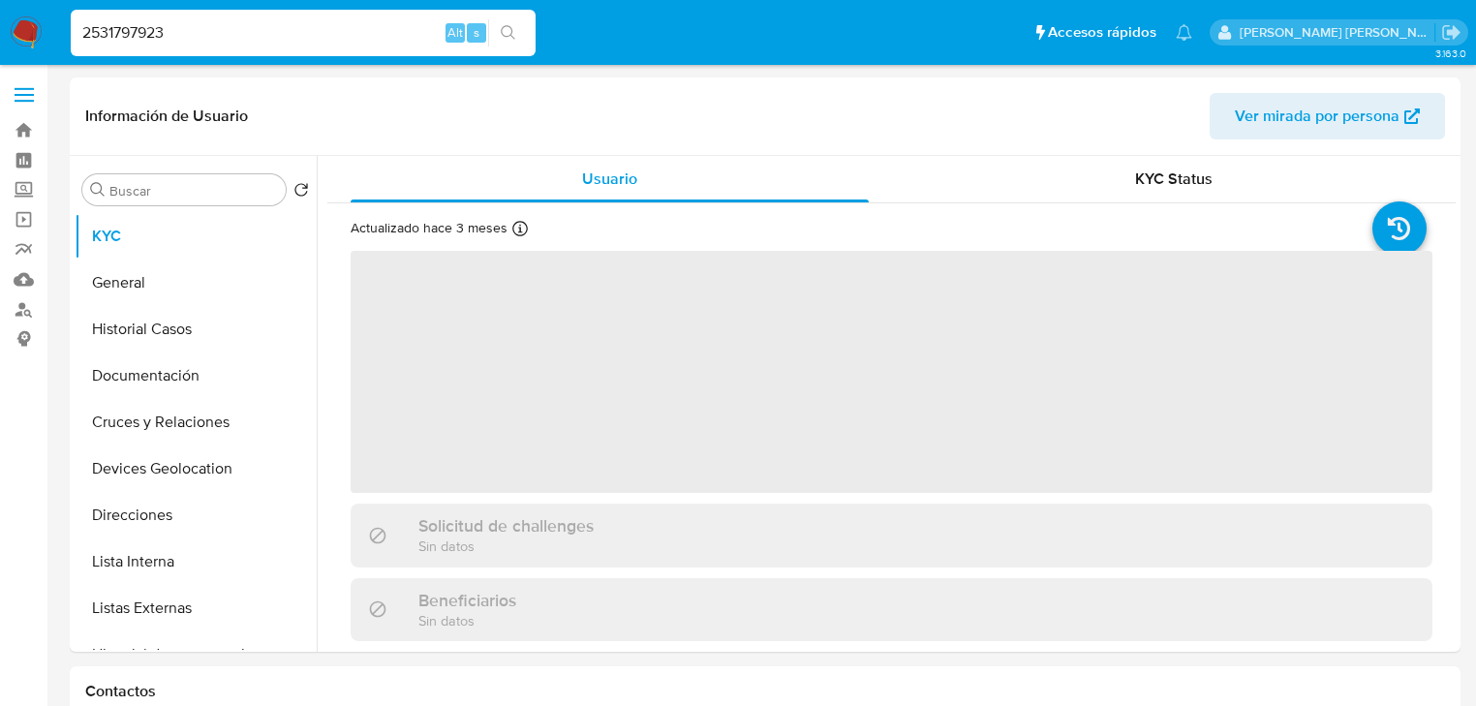
select select "10"
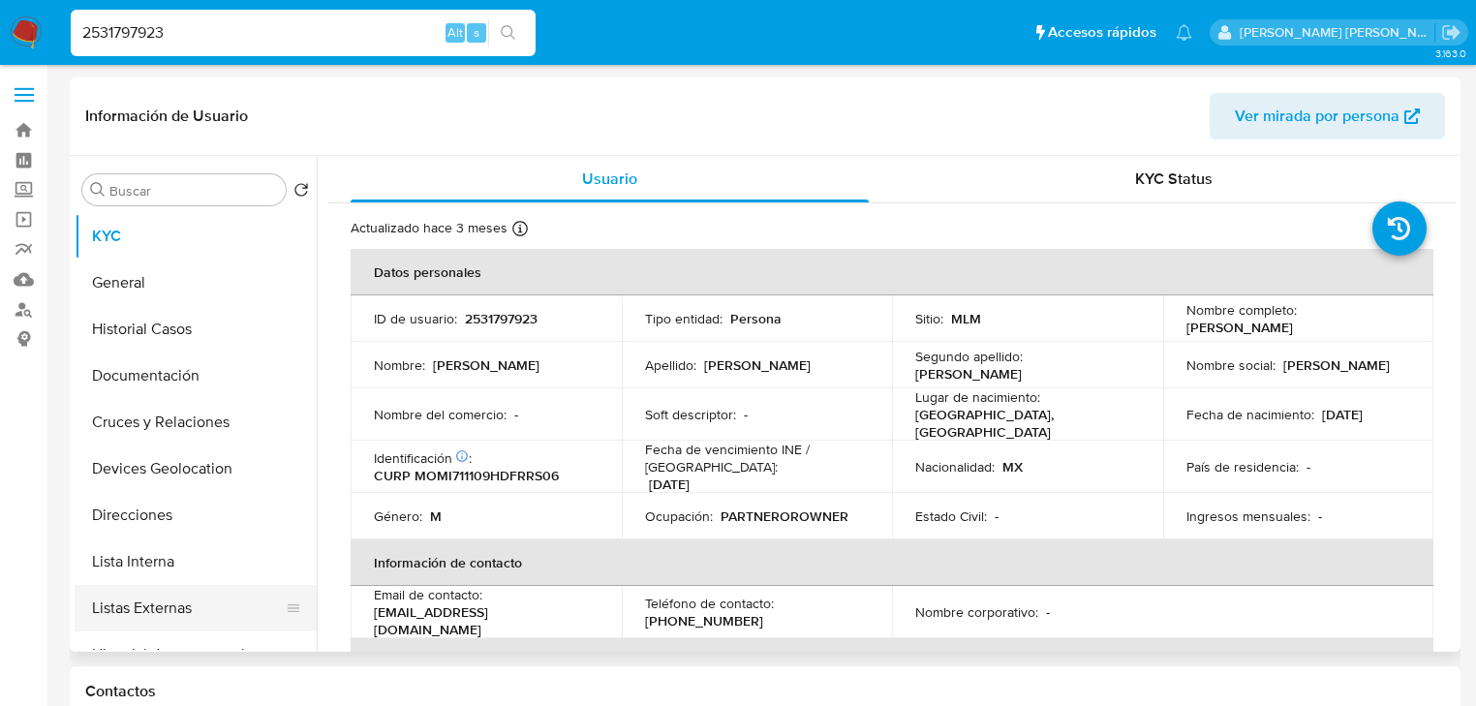
drag, startPoint x: 194, startPoint y: 611, endPoint x: 259, endPoint y: 589, distance: 68.6
click at [194, 604] on button "Listas Externas" at bounding box center [188, 608] width 227 height 46
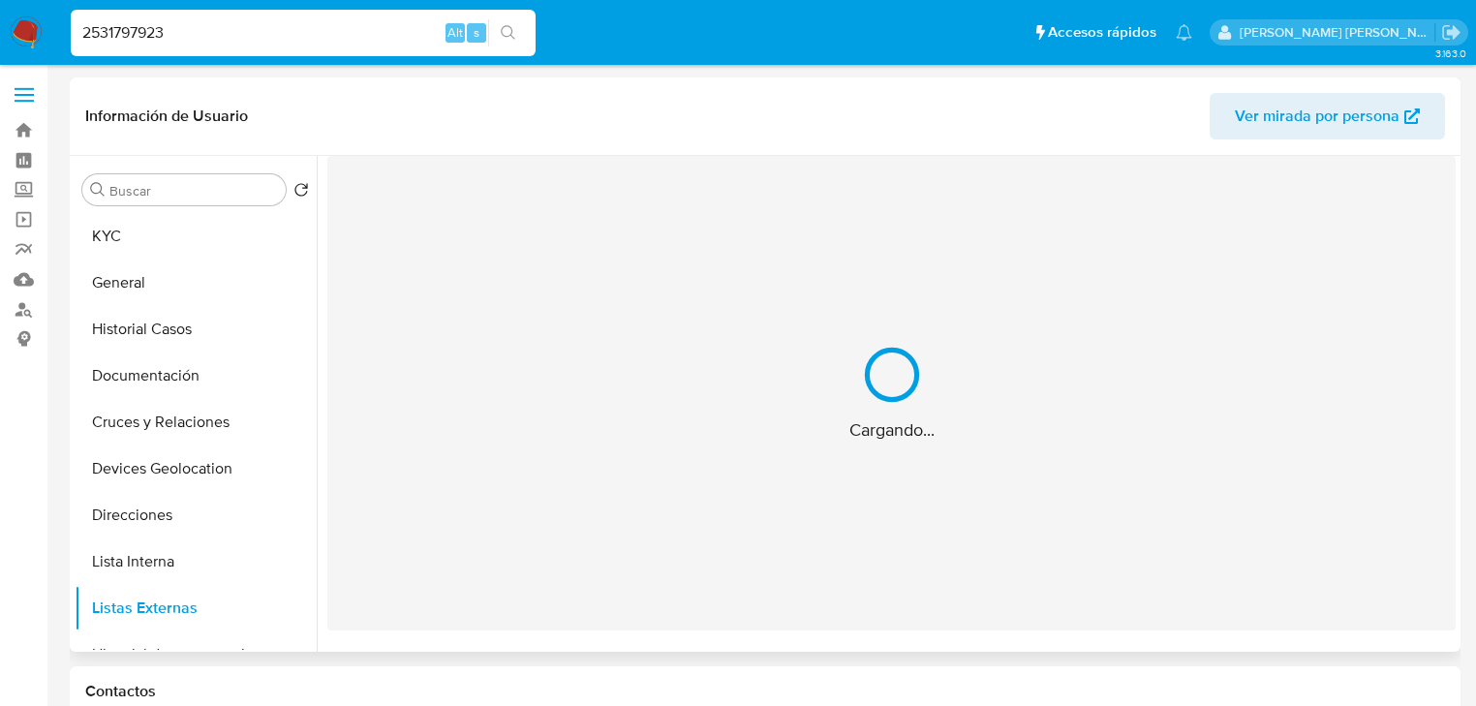
click at [657, 486] on div "Cargando..." at bounding box center [891, 393] width 1128 height 475
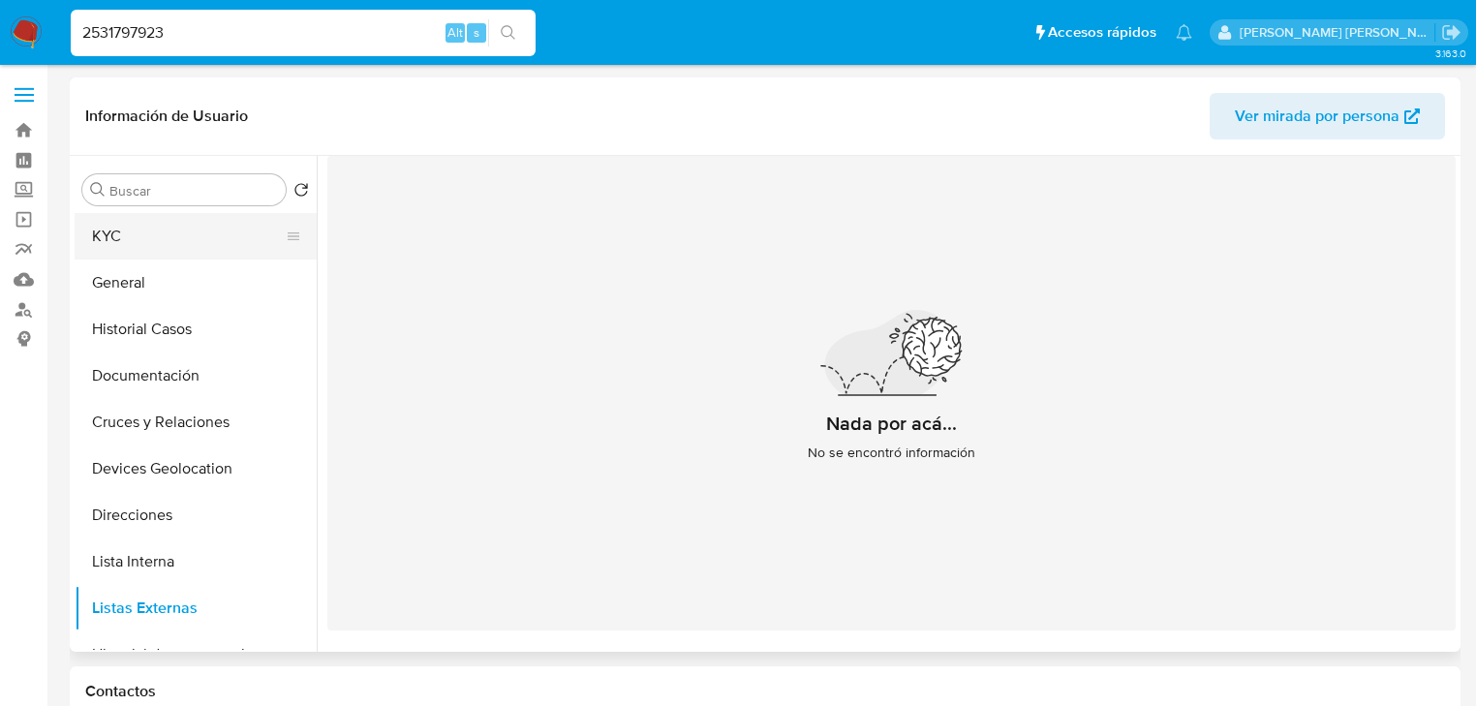
click at [190, 226] on button "KYC" at bounding box center [188, 236] width 227 height 46
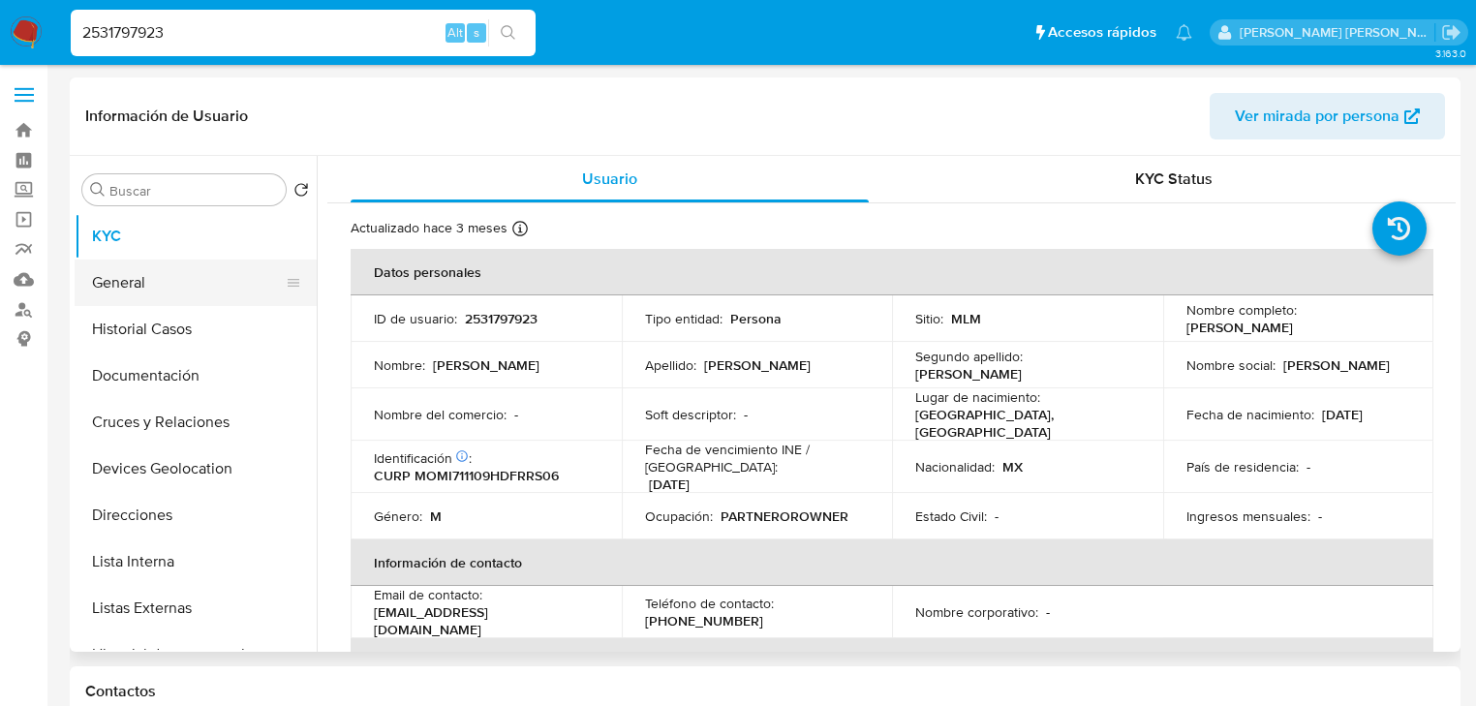
click at [137, 305] on button "General" at bounding box center [188, 283] width 227 height 46
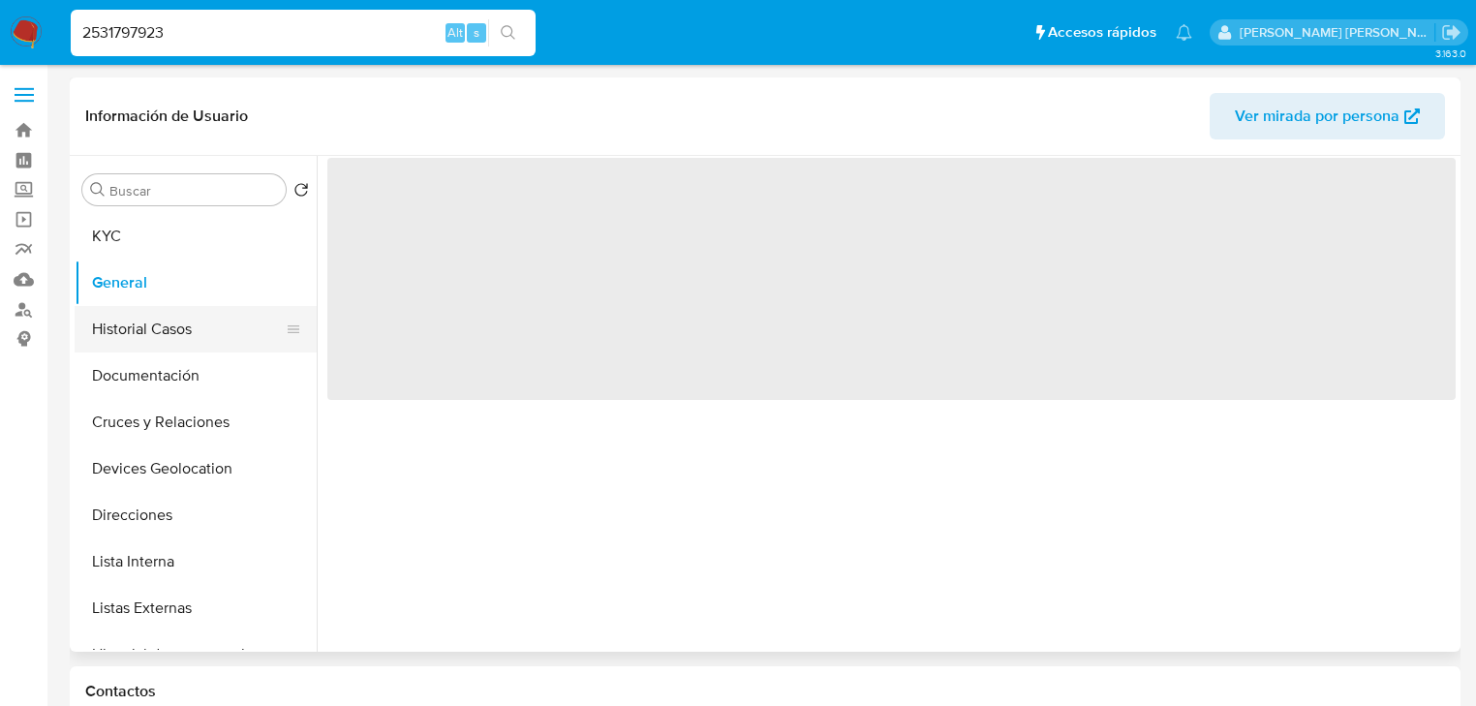
click at [141, 337] on button "Historial Casos" at bounding box center [188, 329] width 227 height 46
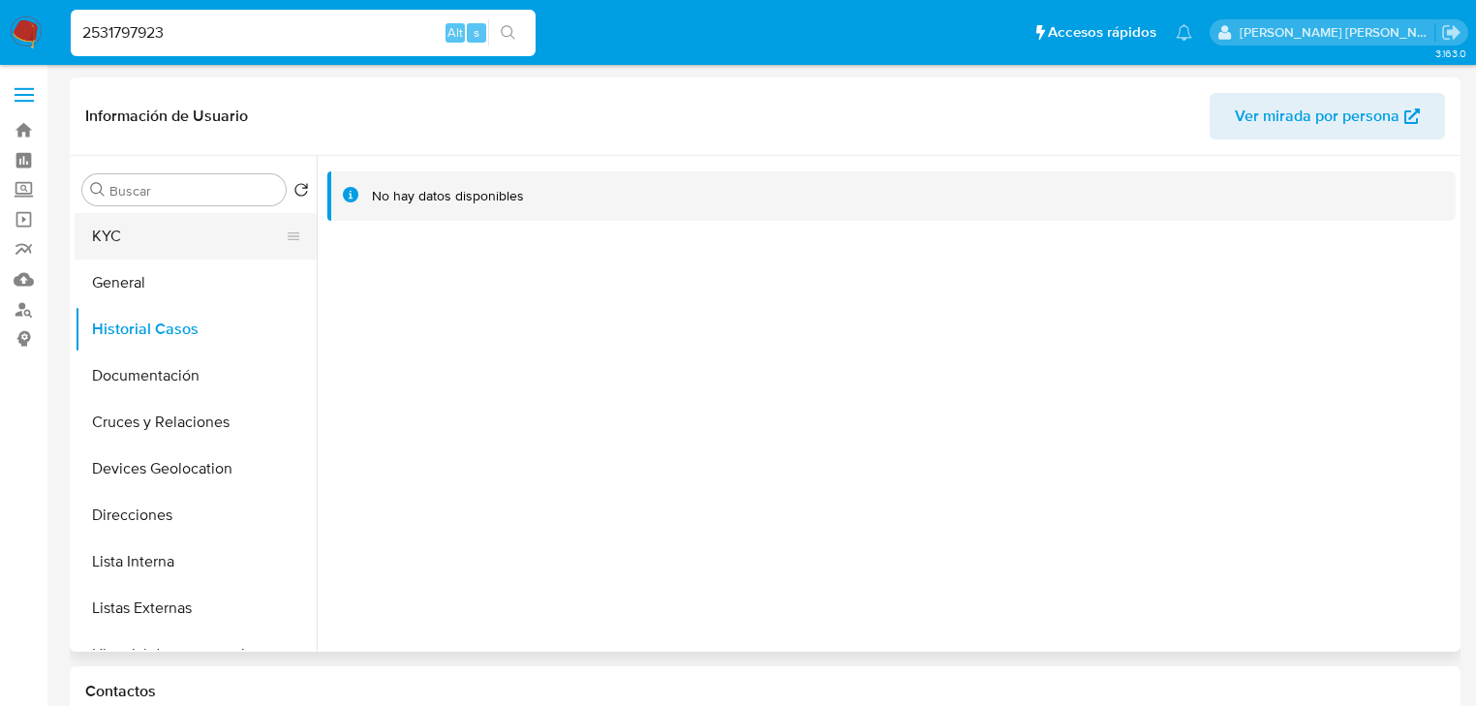
click at [148, 244] on button "KYC" at bounding box center [188, 236] width 227 height 46
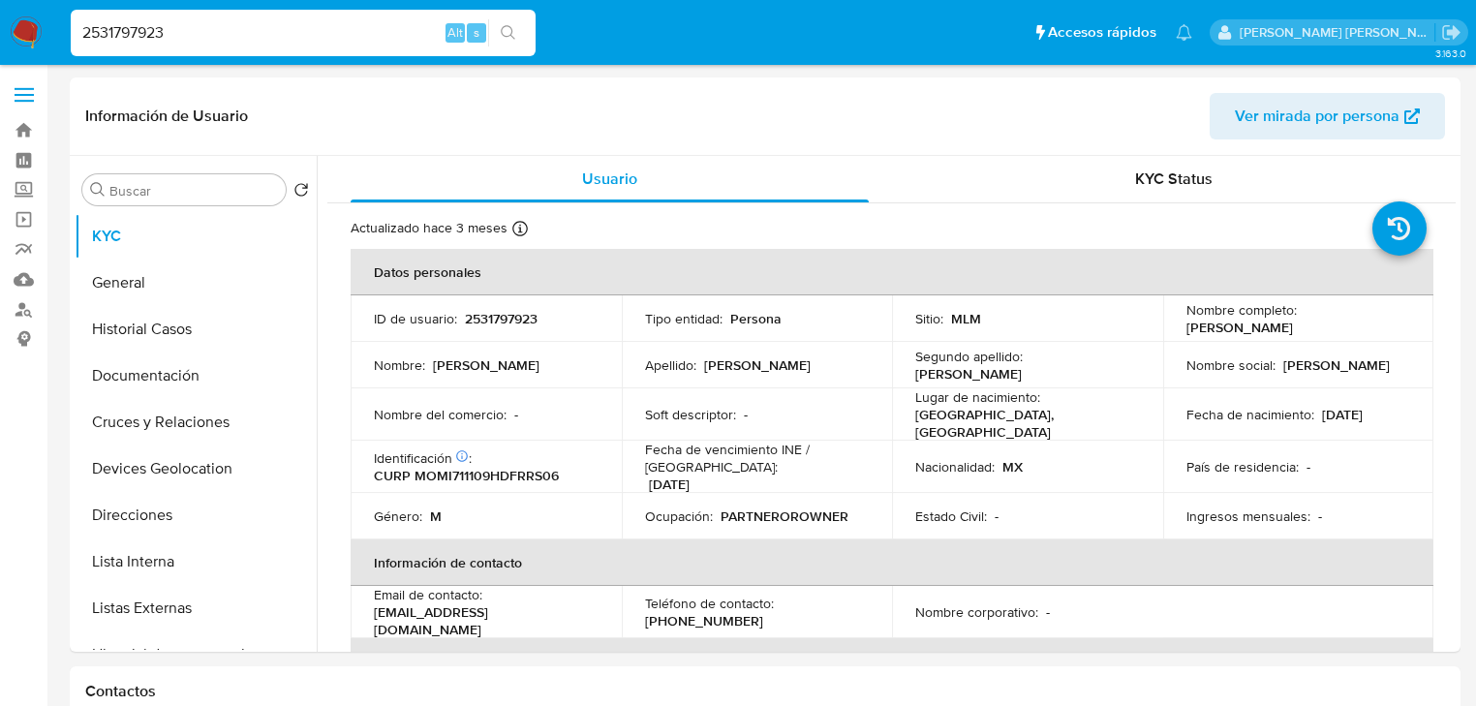
click at [561, 616] on p "[EMAIL_ADDRESS][DOMAIN_NAME]" at bounding box center [482, 620] width 217 height 35
drag, startPoint x: 576, startPoint y: 611, endPoint x: 368, endPoint y: 607, distance: 208.2
click at [368, 607] on td "Email de contacto : [EMAIL_ADDRESS][DOMAIN_NAME]" at bounding box center [486, 612] width 271 height 52
copy p "[EMAIL_ADDRESS][DOMAIN_NAME]"
click at [1032, 586] on td "Nombre corporativo : -" at bounding box center [1027, 612] width 271 height 52
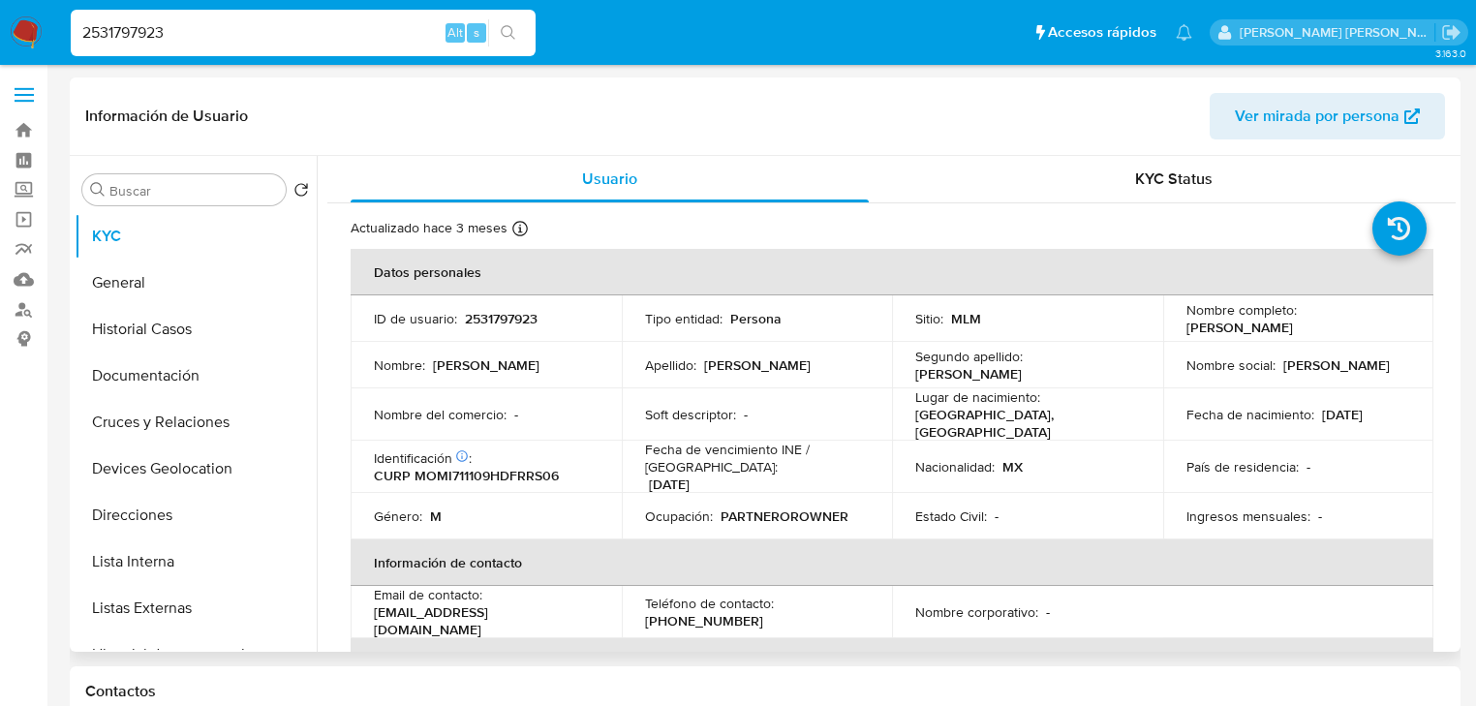
click at [703, 612] on p "[PHONE_NUMBER]" at bounding box center [704, 620] width 118 height 17
copy p "72131576"
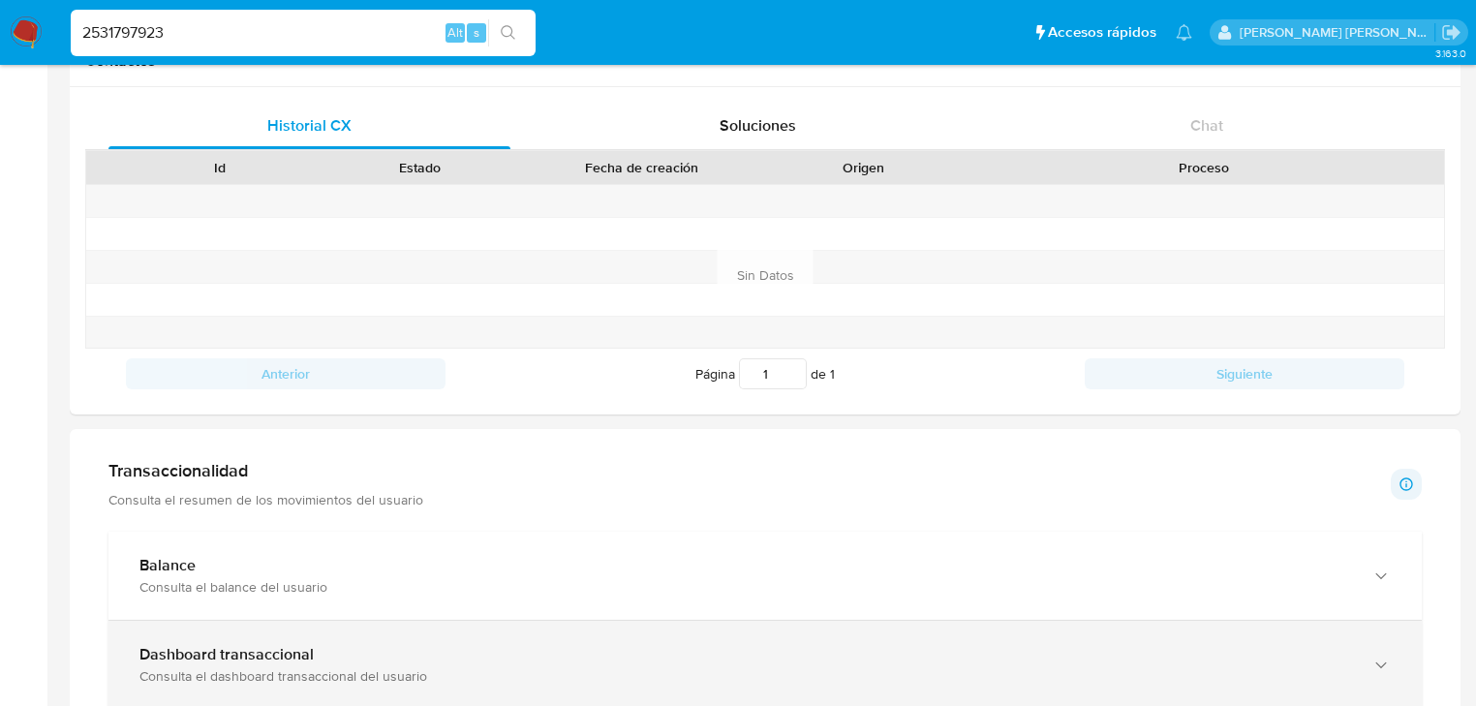
scroll to position [697, 0]
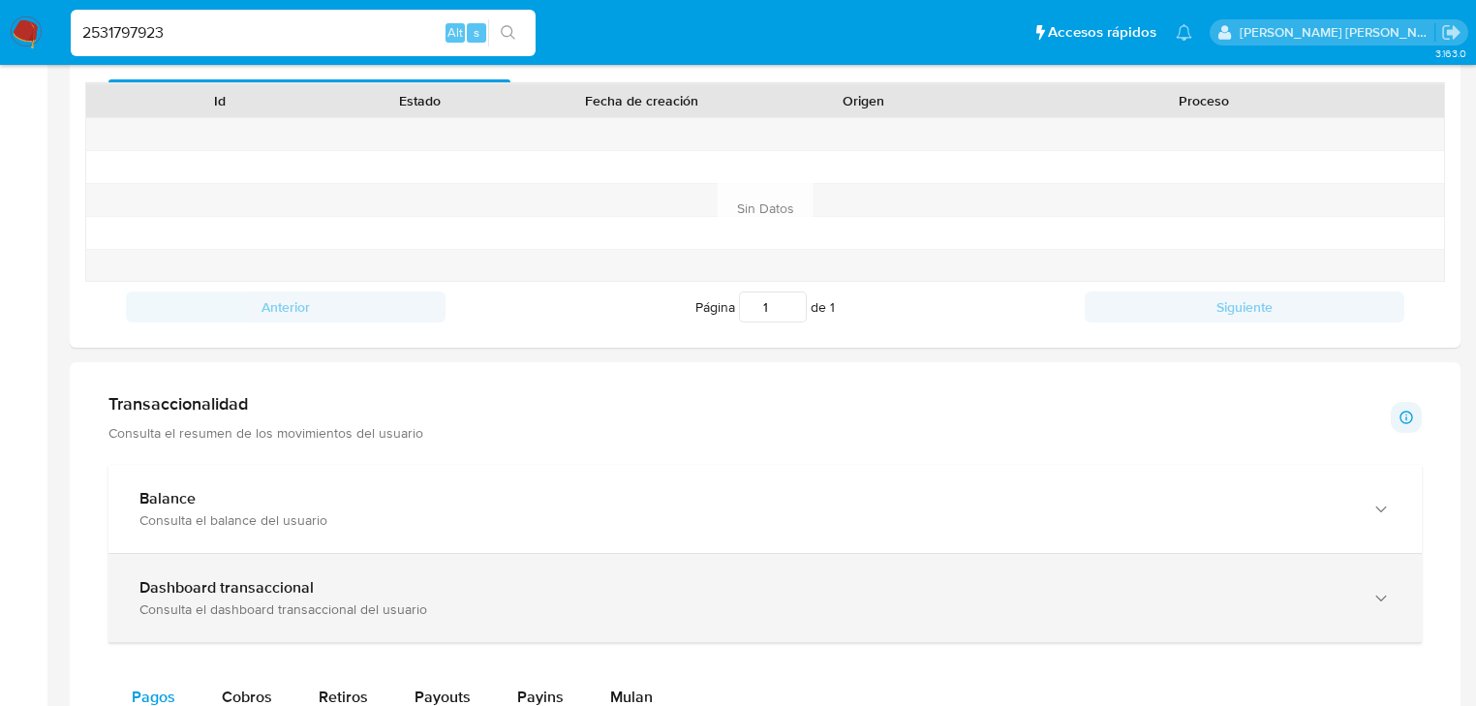
click at [317, 607] on div "Consulta el dashboard transaccional del usuario" at bounding box center [745, 608] width 1212 height 17
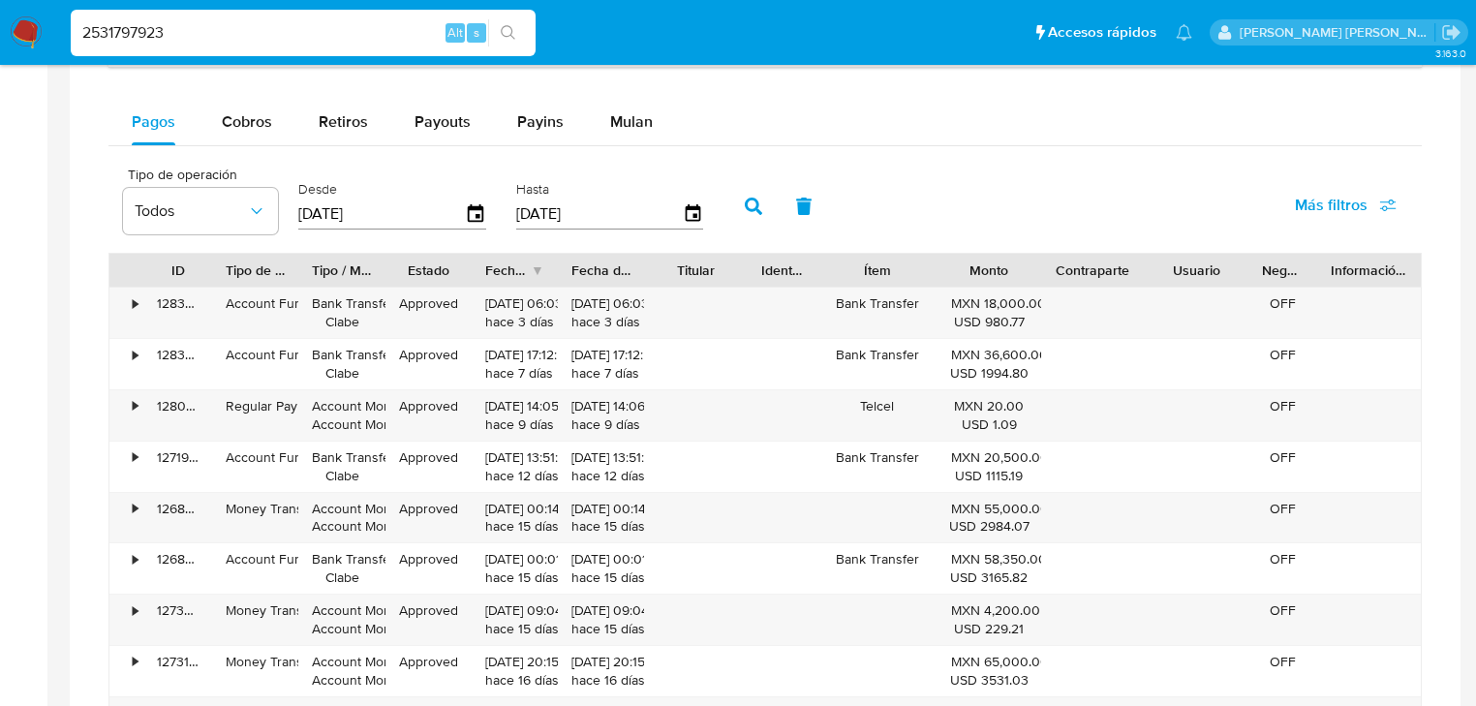
scroll to position [2092, 0]
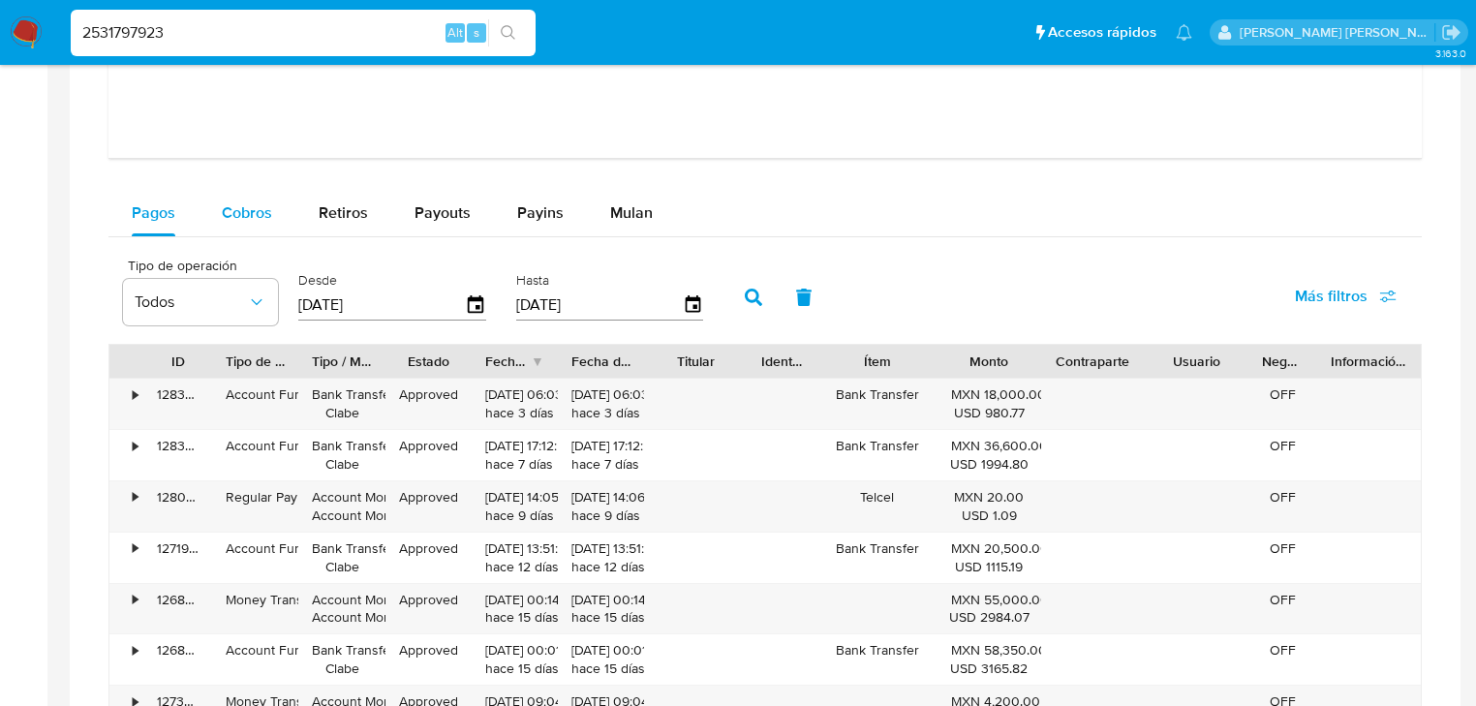
click at [243, 215] on span "Cobros" at bounding box center [247, 212] width 50 height 22
select select "10"
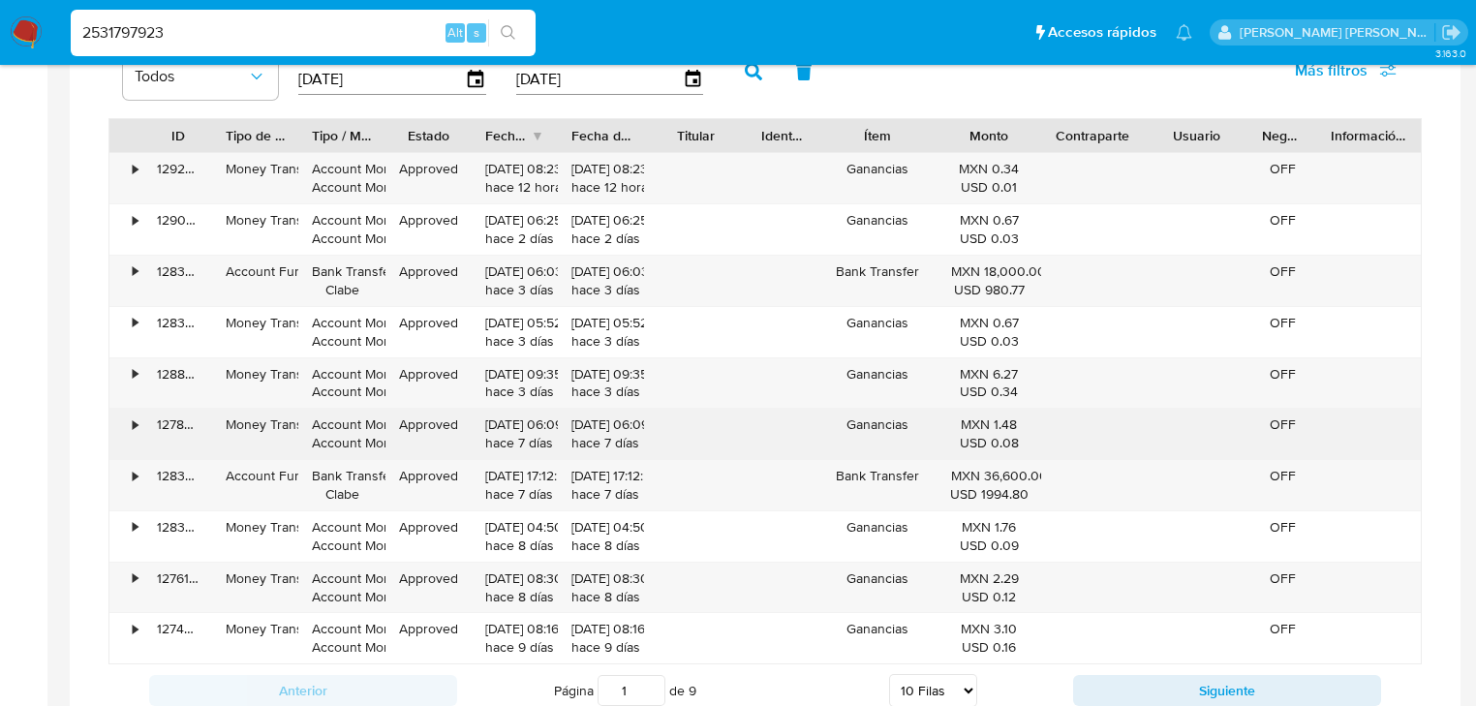
scroll to position [2324, 0]
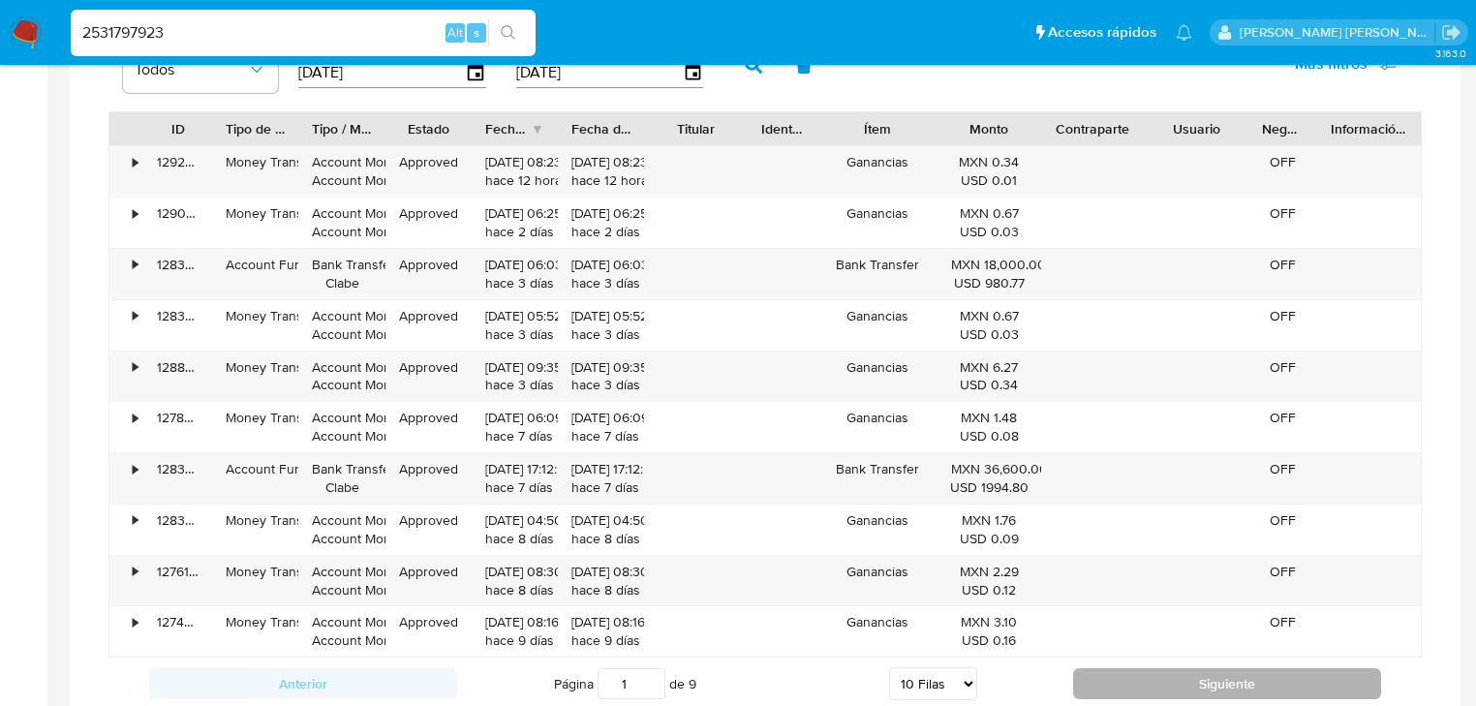
click at [1152, 671] on button "Siguiente" at bounding box center [1227, 683] width 308 height 31
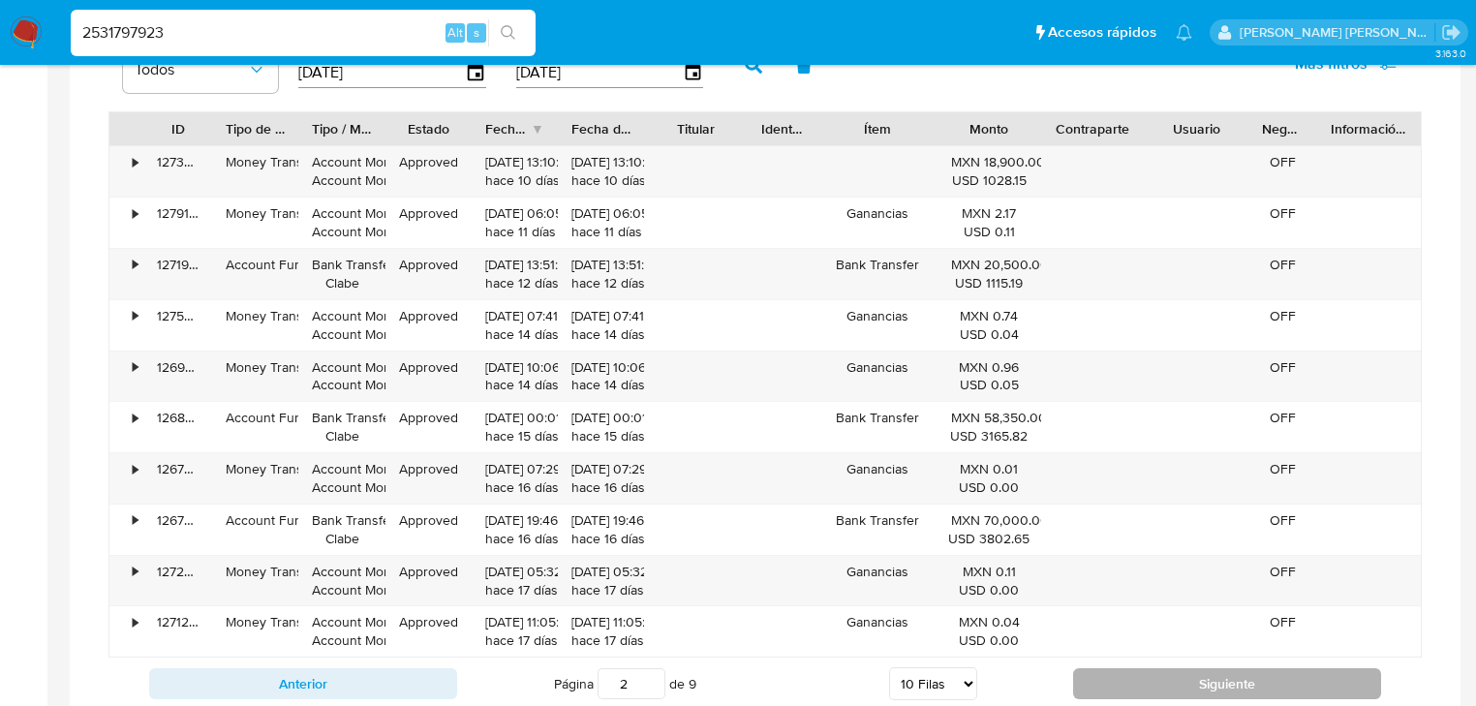
click at [1156, 680] on button "Siguiente" at bounding box center [1227, 683] width 308 height 31
click at [1093, 678] on button "Siguiente" at bounding box center [1227, 683] width 308 height 31
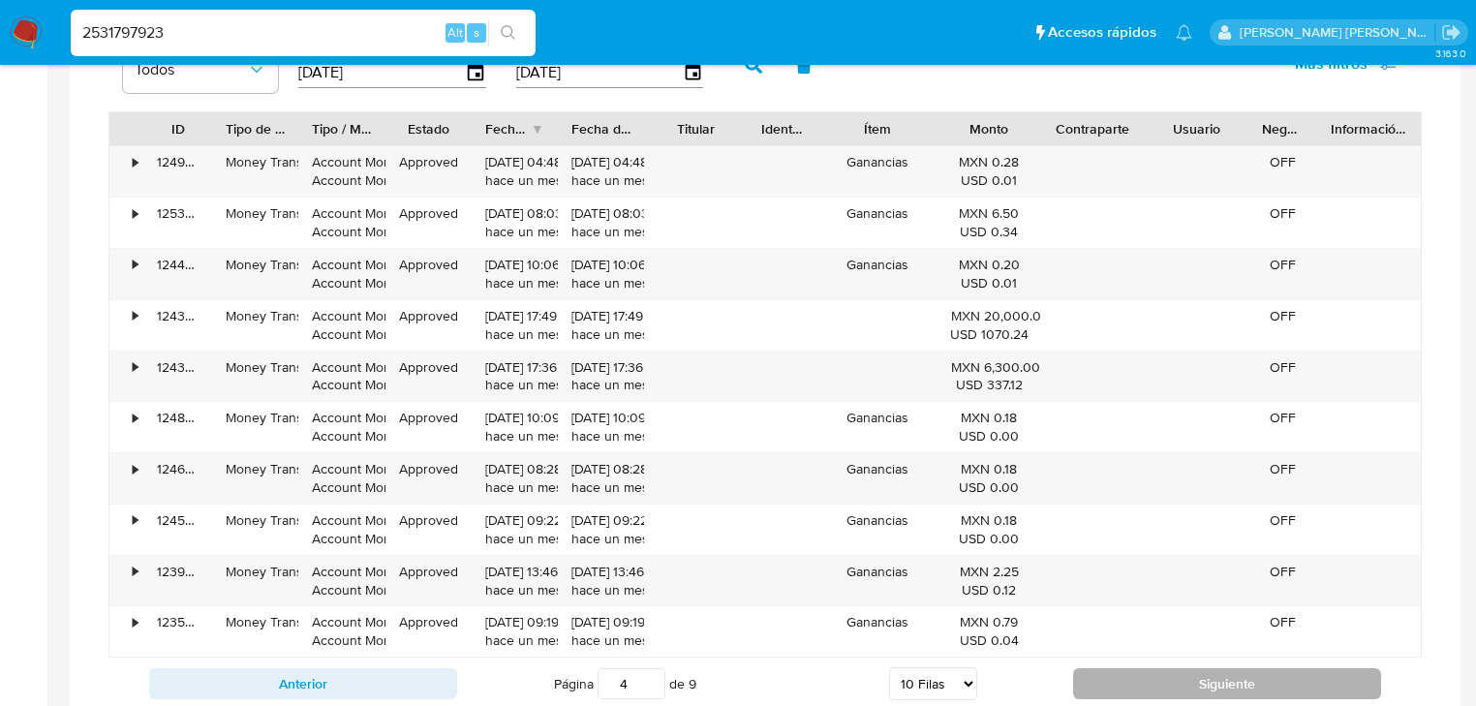
click at [1093, 678] on button "Siguiente" at bounding box center [1227, 683] width 308 height 31
type input "6"
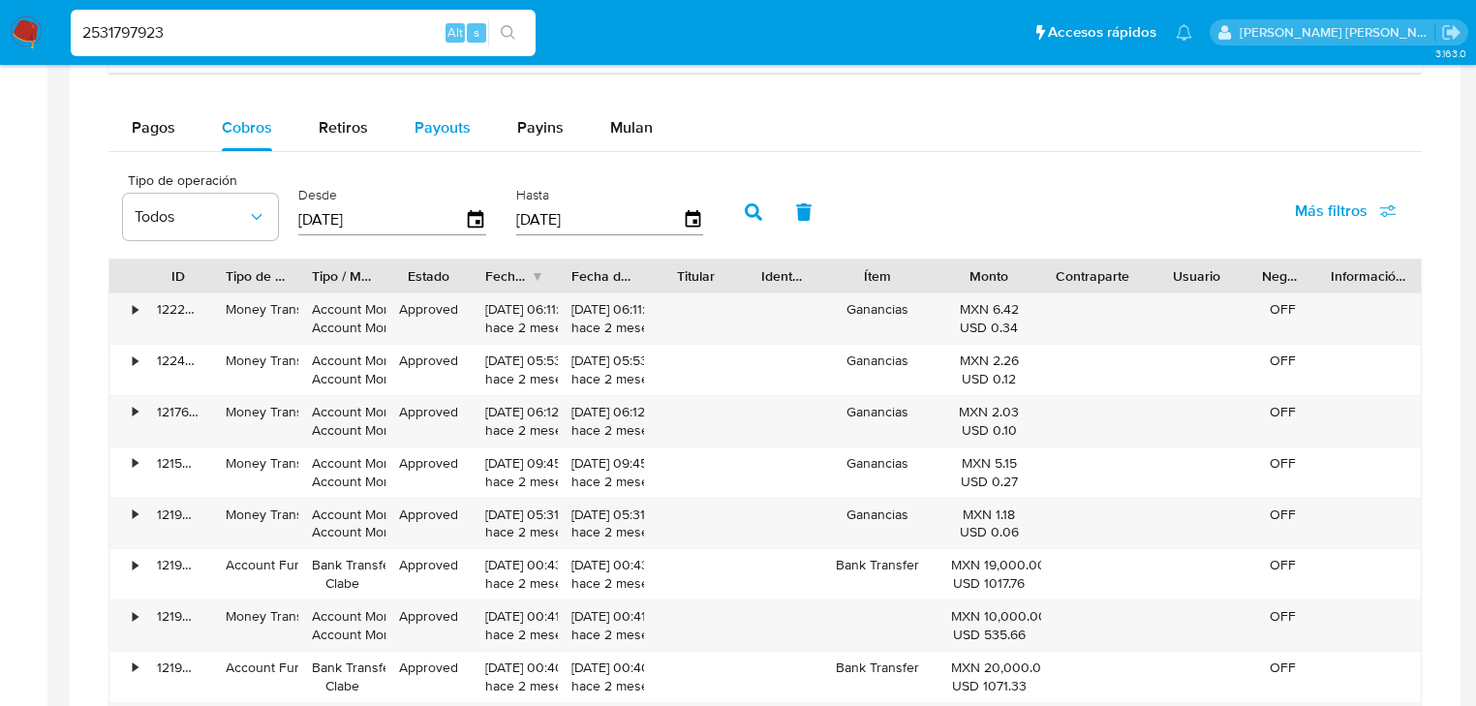
scroll to position [2014, 0]
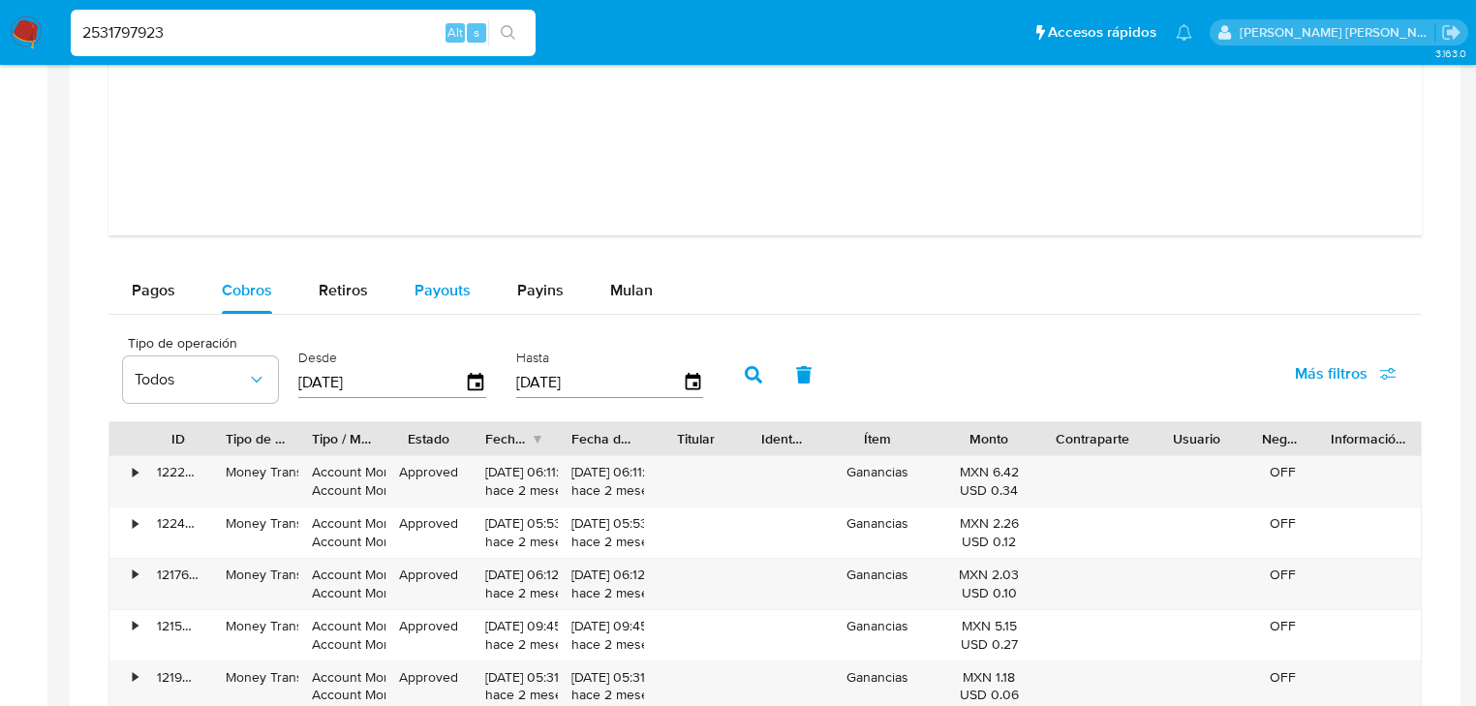
click at [443, 286] on span "Payouts" at bounding box center [442, 290] width 56 height 22
select select "10"
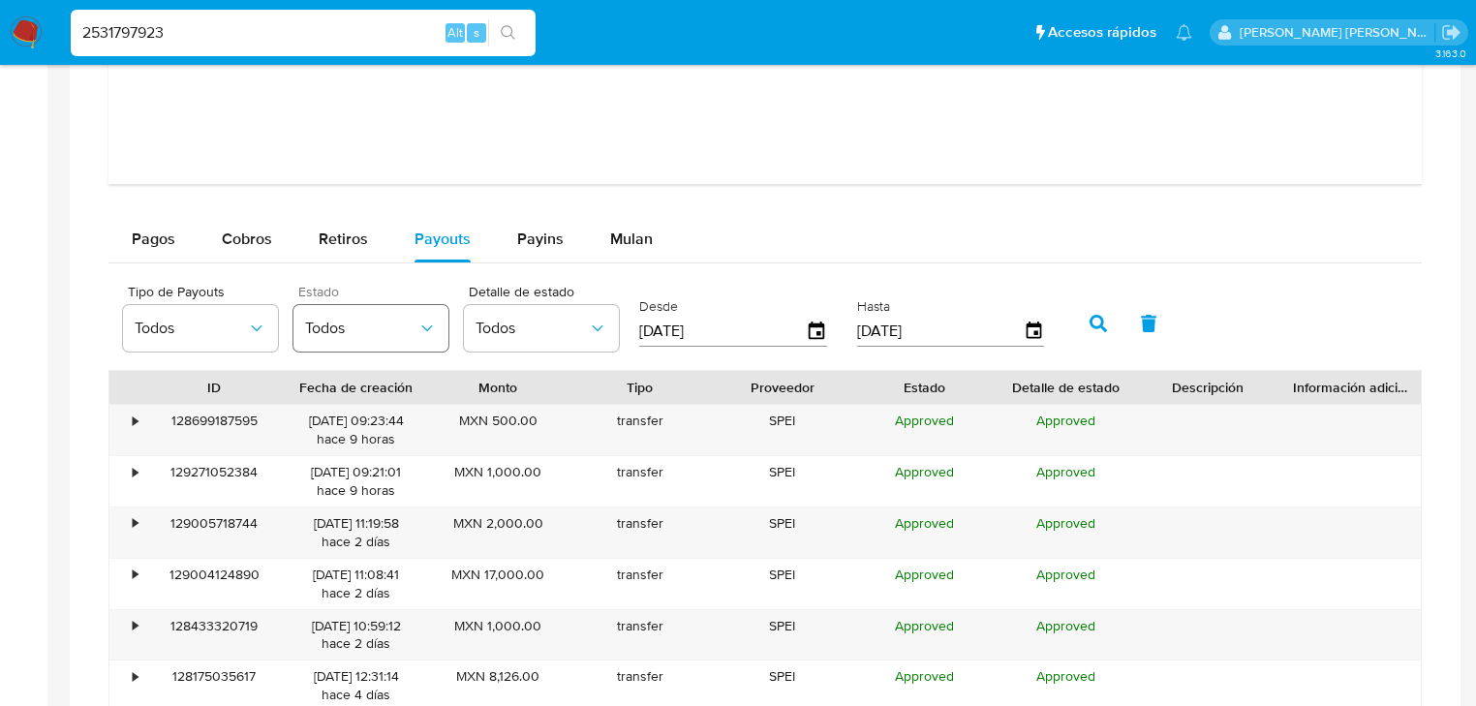
scroll to position [2169, 0]
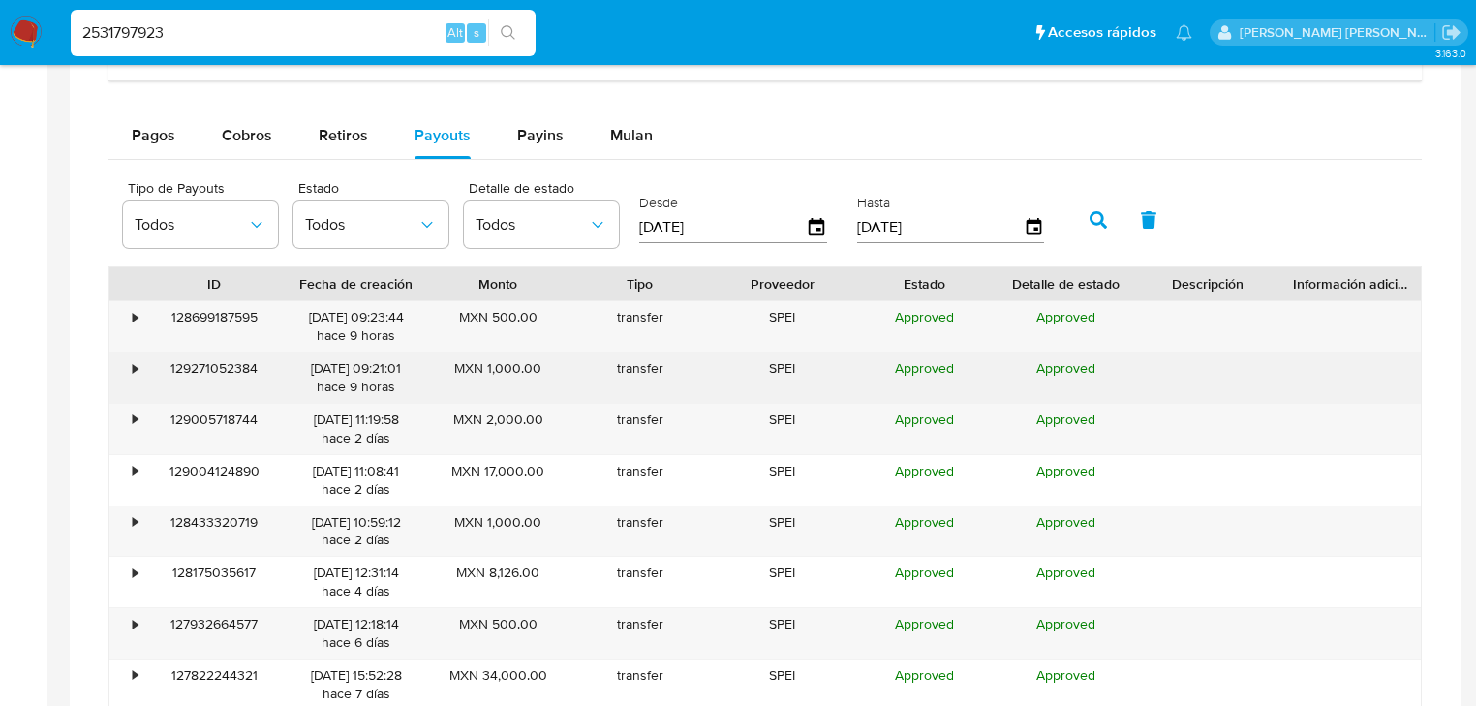
click at [132, 369] on div "•" at bounding box center [126, 377] width 34 height 50
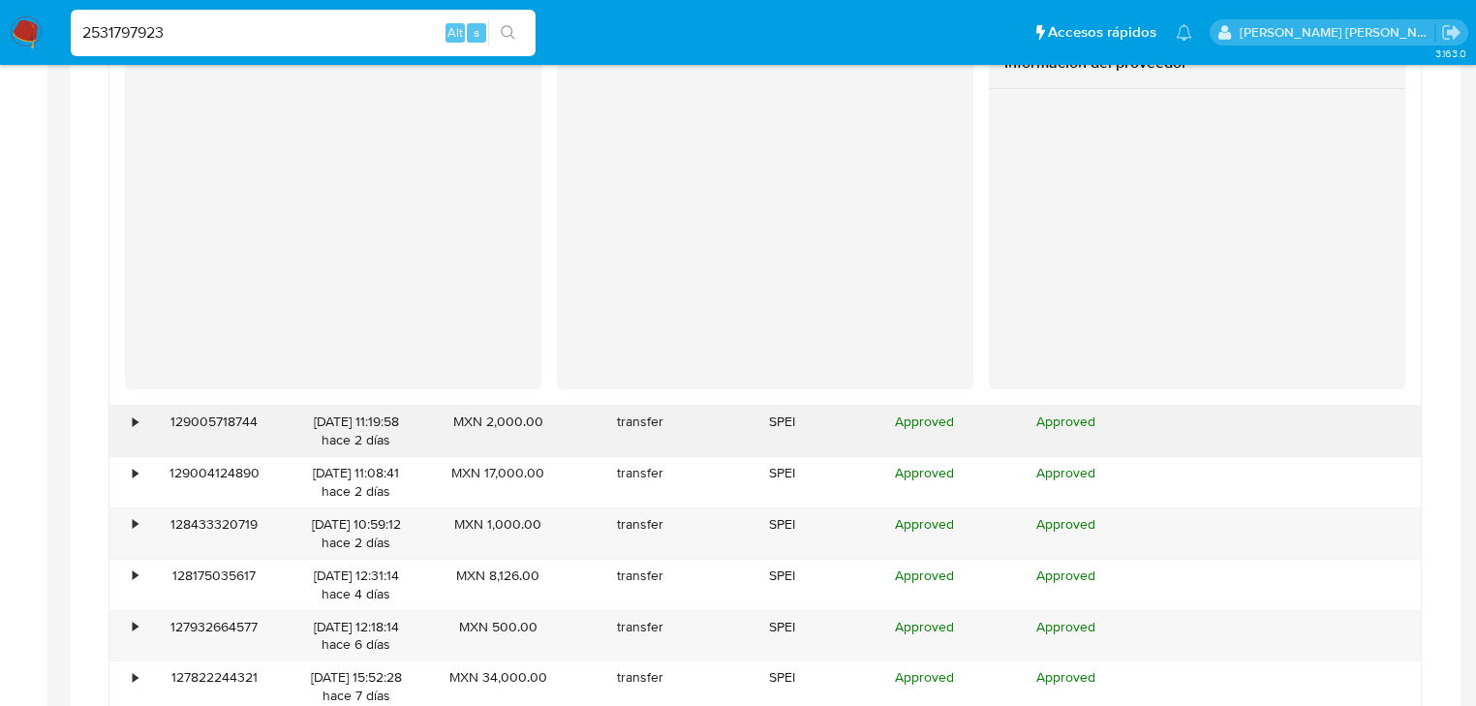
scroll to position [2557, 0]
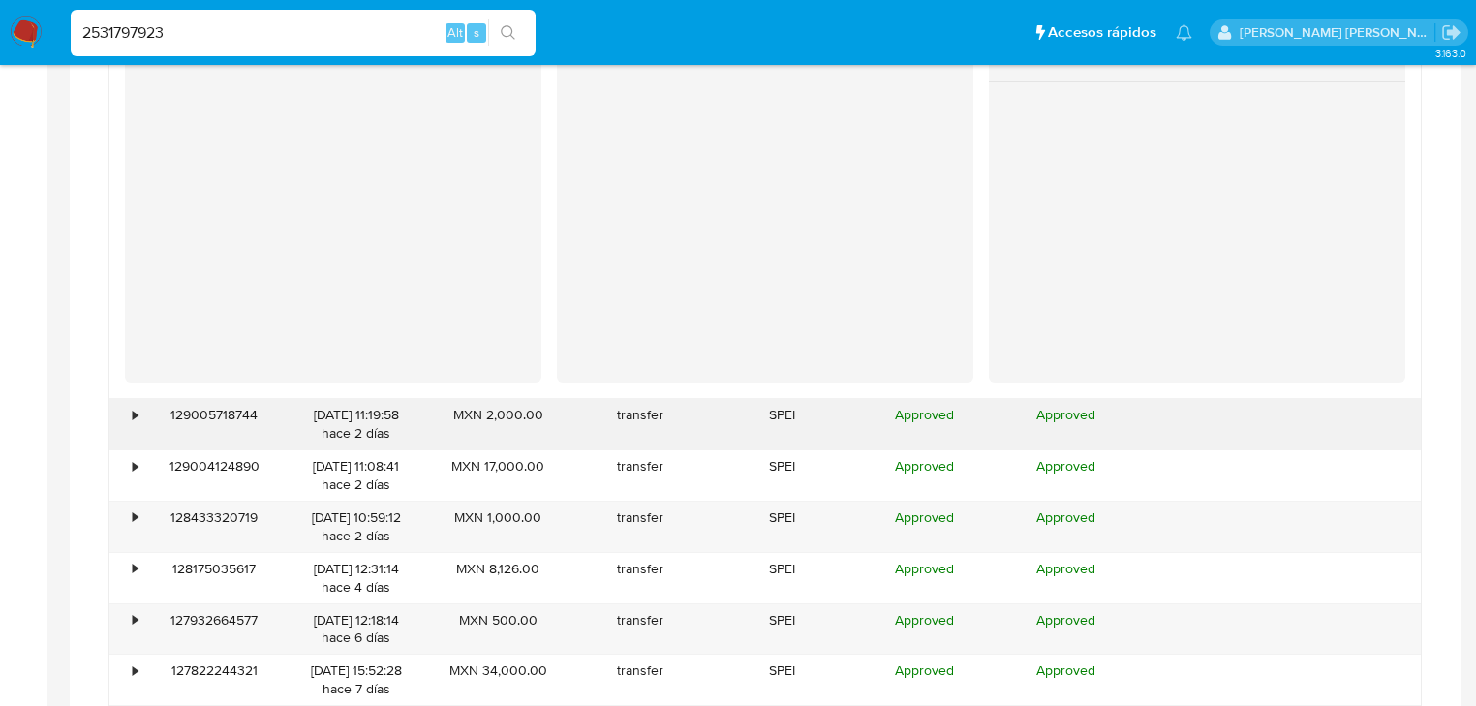
click at [135, 411] on div "•" at bounding box center [135, 415] width 5 height 18
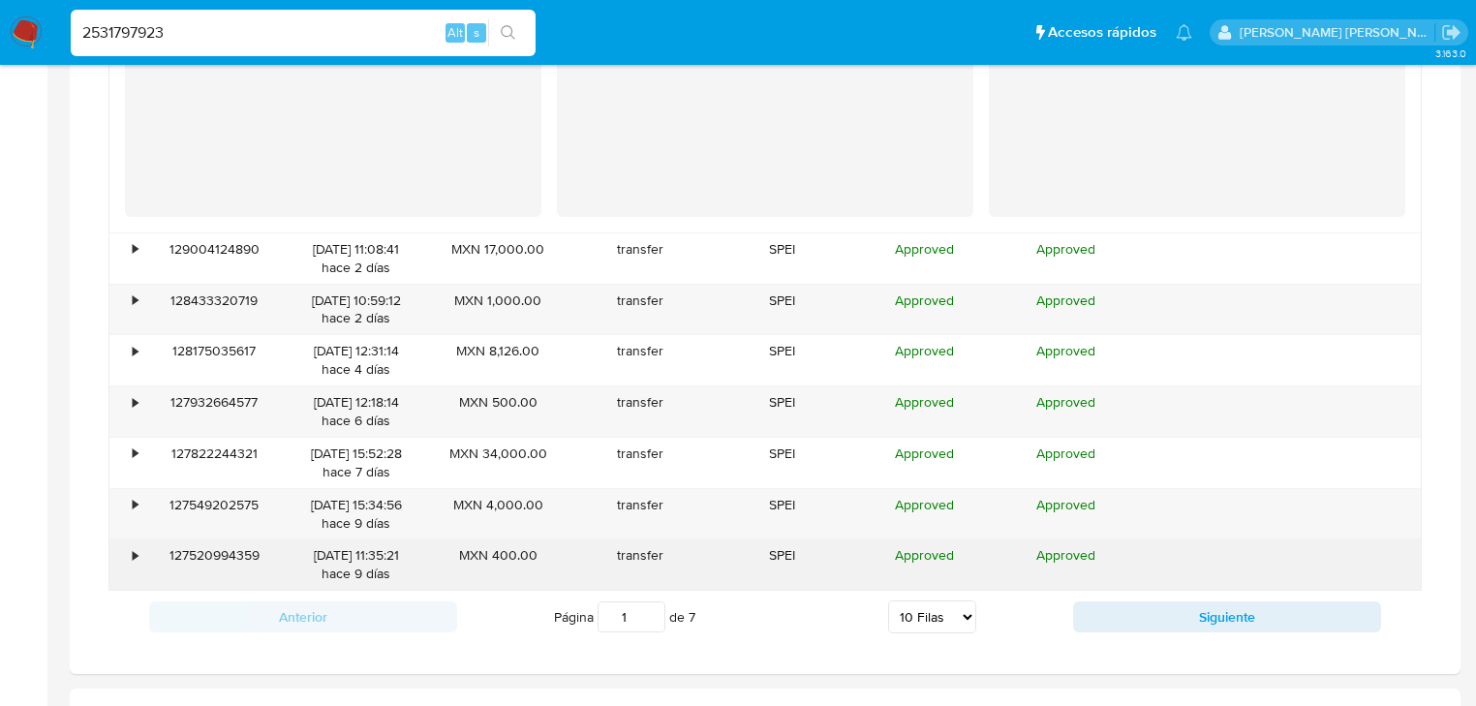
scroll to position [3254, 0]
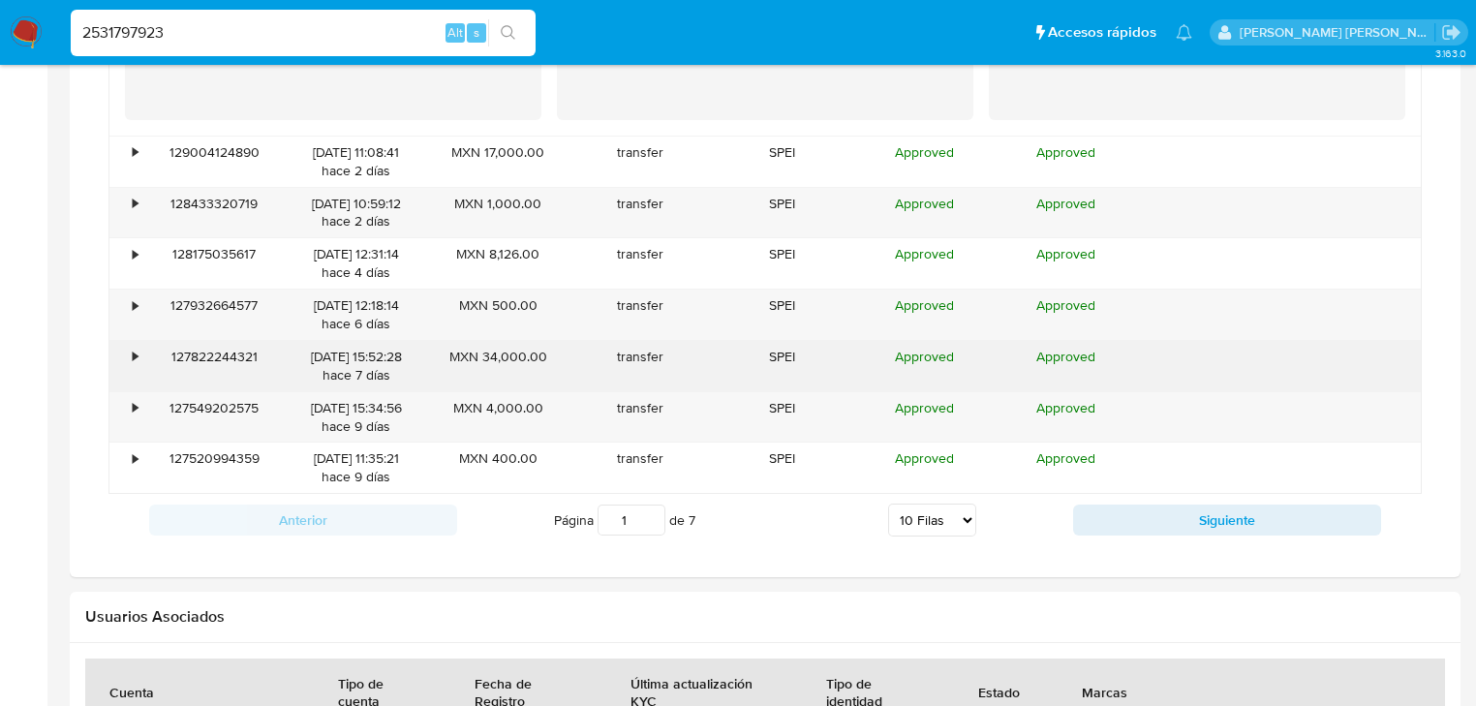
click at [139, 377] on div "•" at bounding box center [126, 366] width 34 height 50
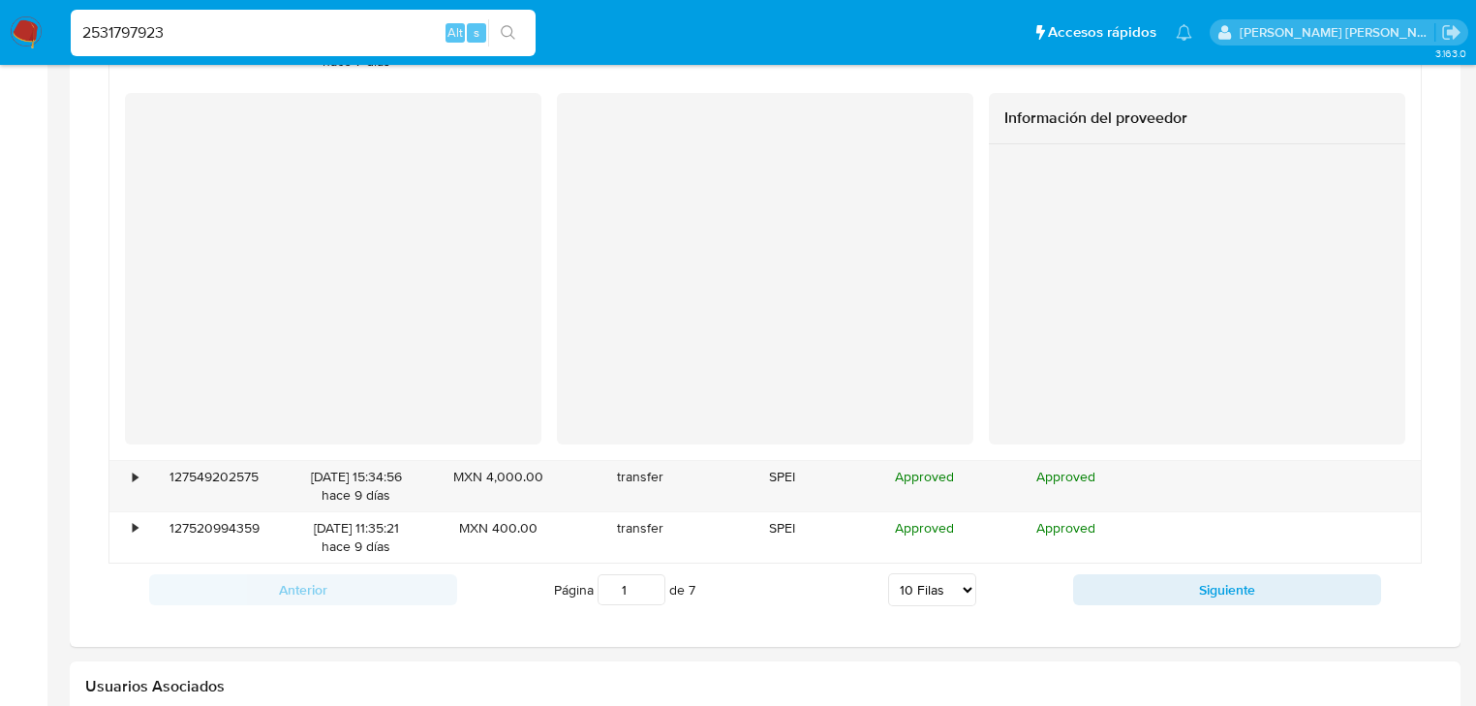
scroll to position [3641, 0]
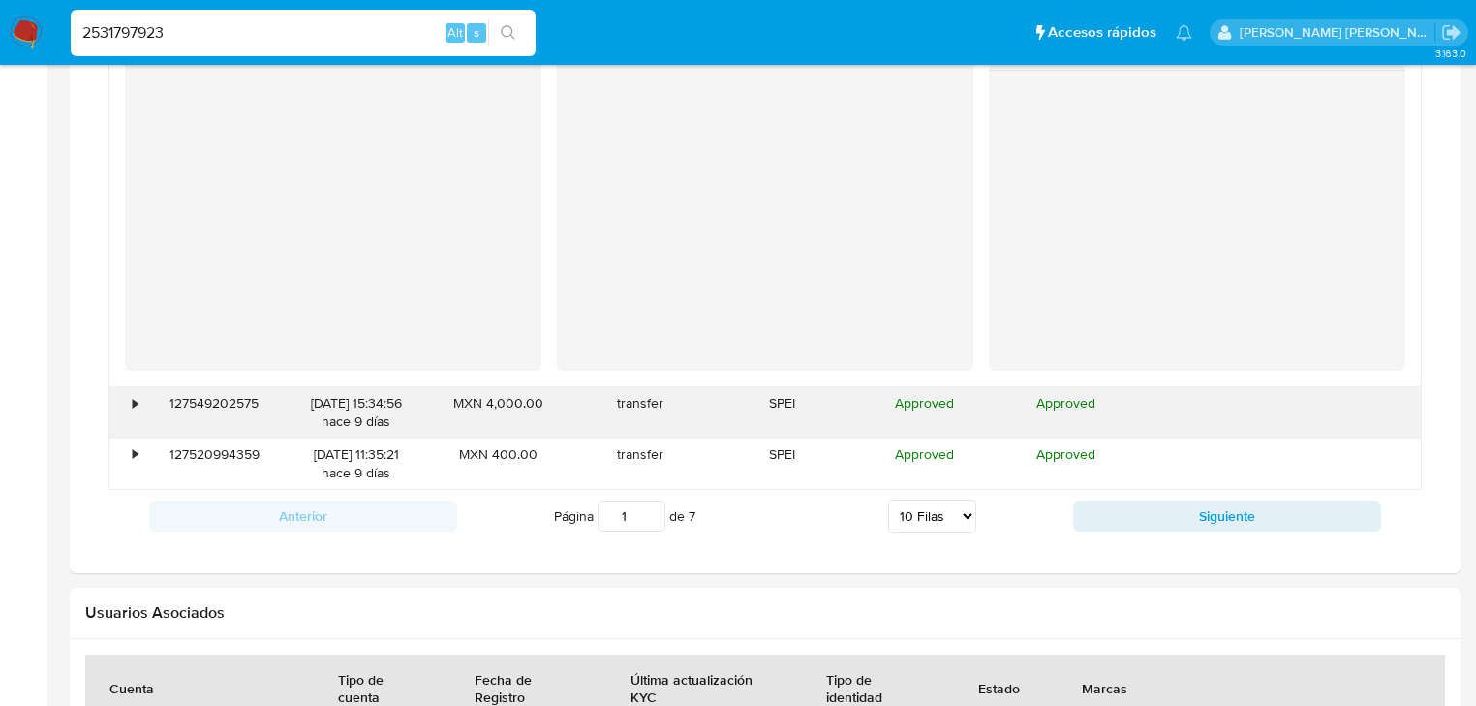
click at [136, 402] on div "•" at bounding box center [135, 403] width 5 height 18
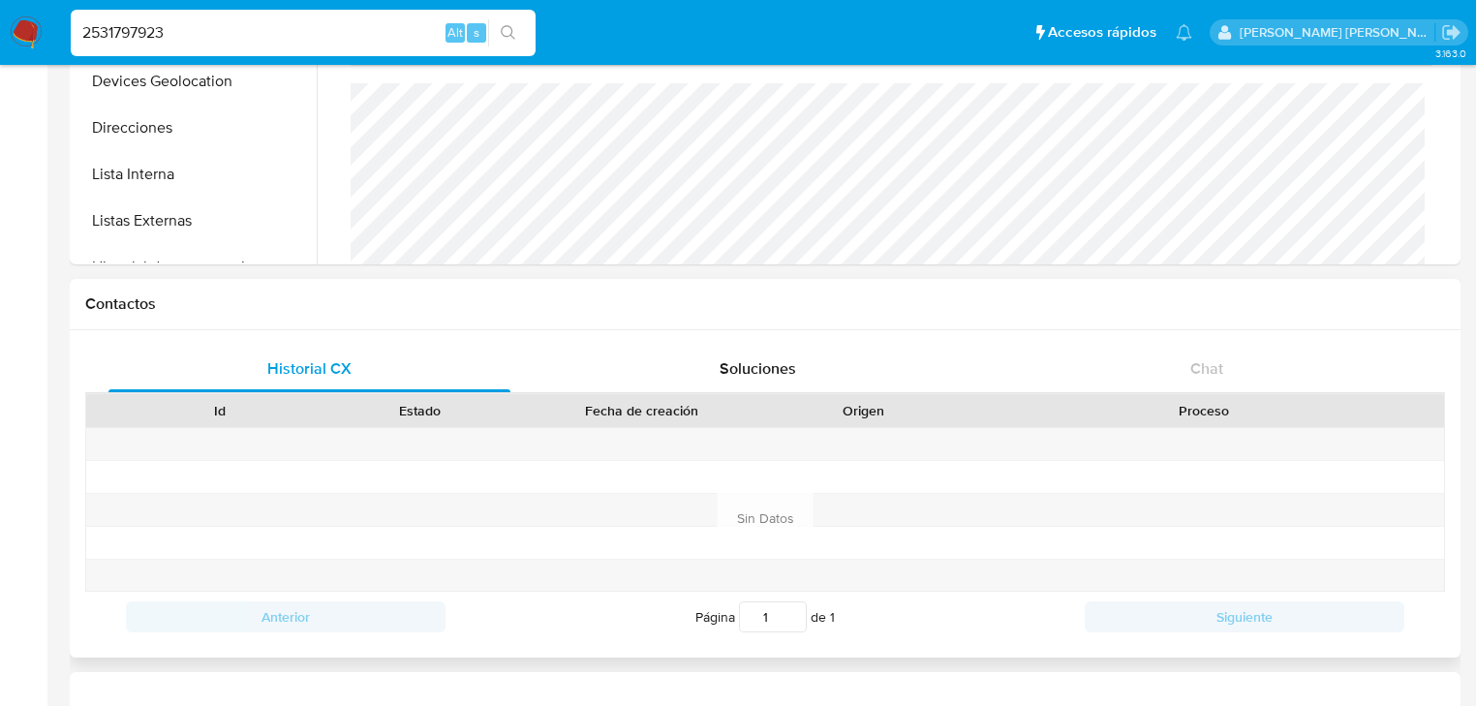
scroll to position [77, 0]
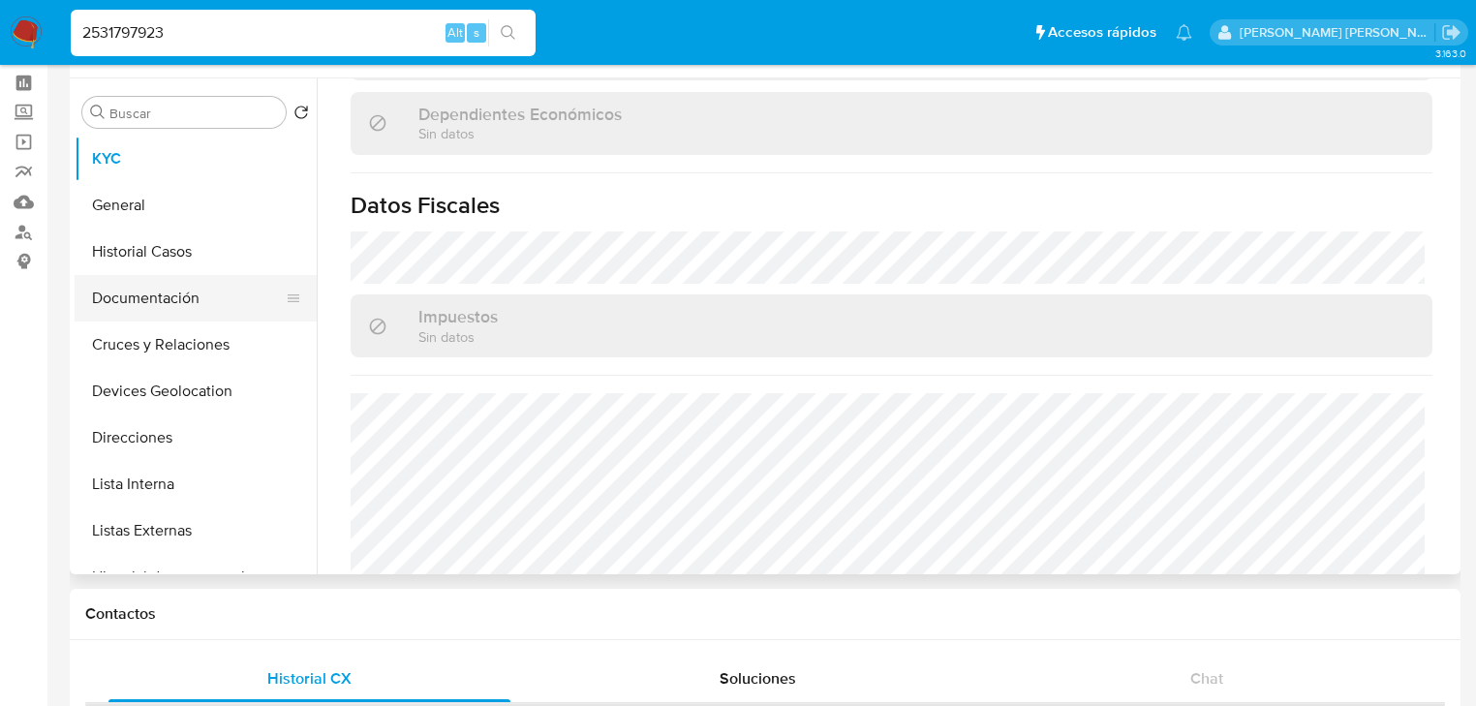
click at [214, 292] on button "Documentación" at bounding box center [188, 298] width 227 height 46
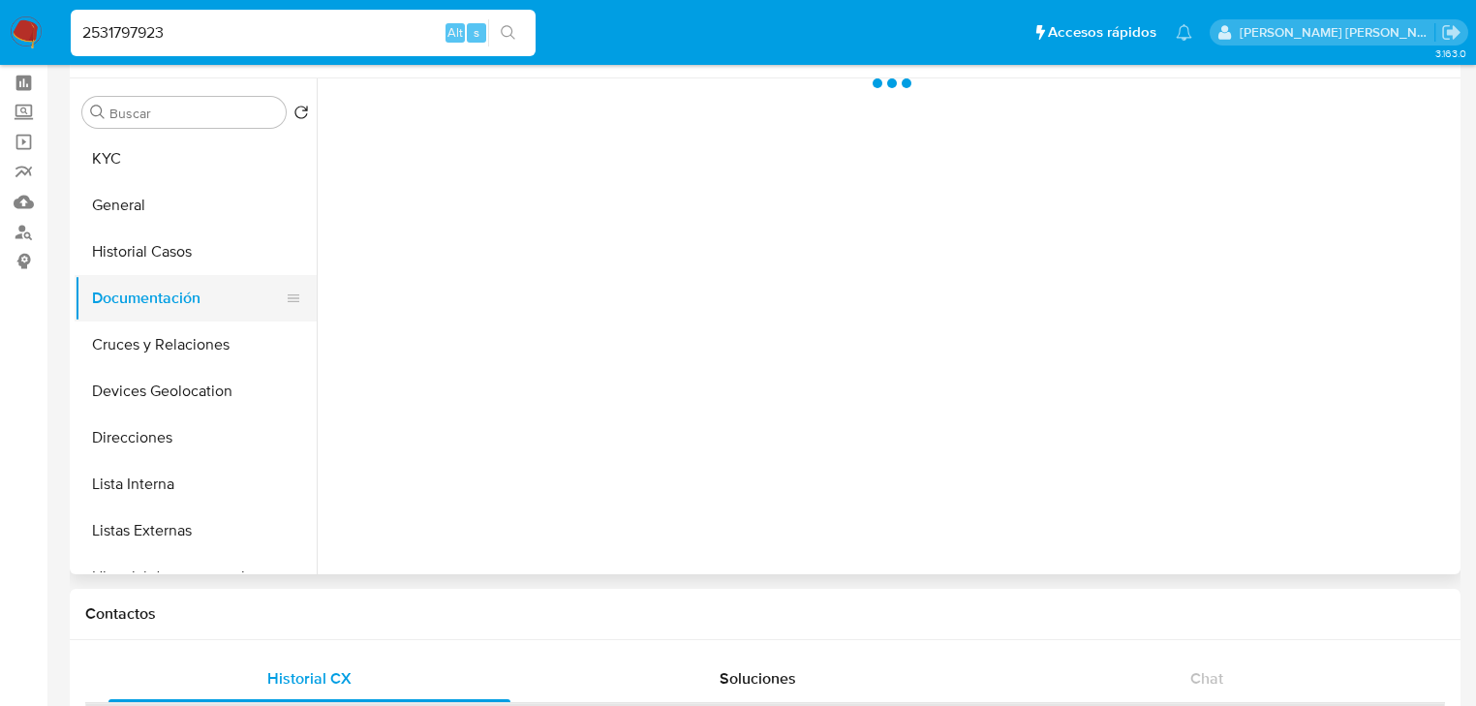
scroll to position [0, 0]
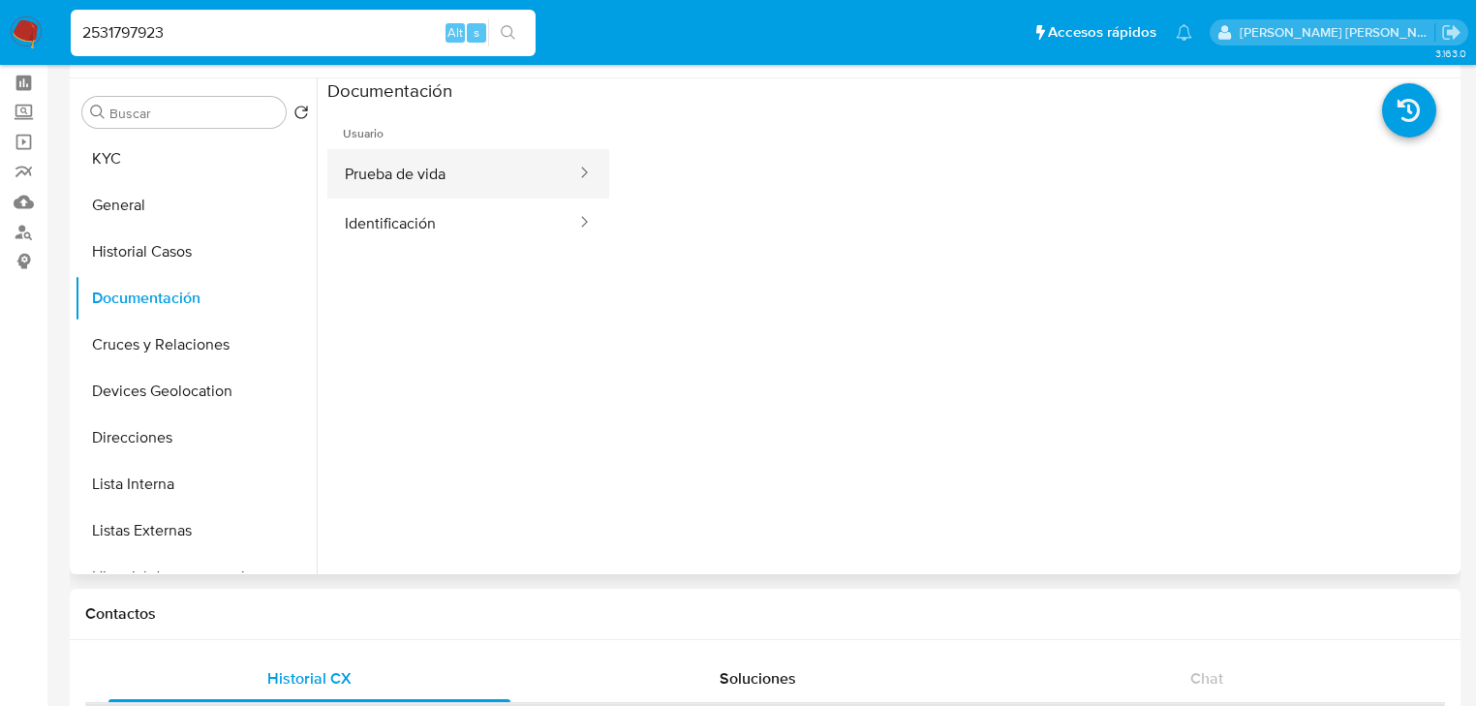
drag, startPoint x: 487, startPoint y: 183, endPoint x: 569, endPoint y: 184, distance: 82.3
click at [495, 181] on button "Prueba de vida" at bounding box center [452, 173] width 251 height 49
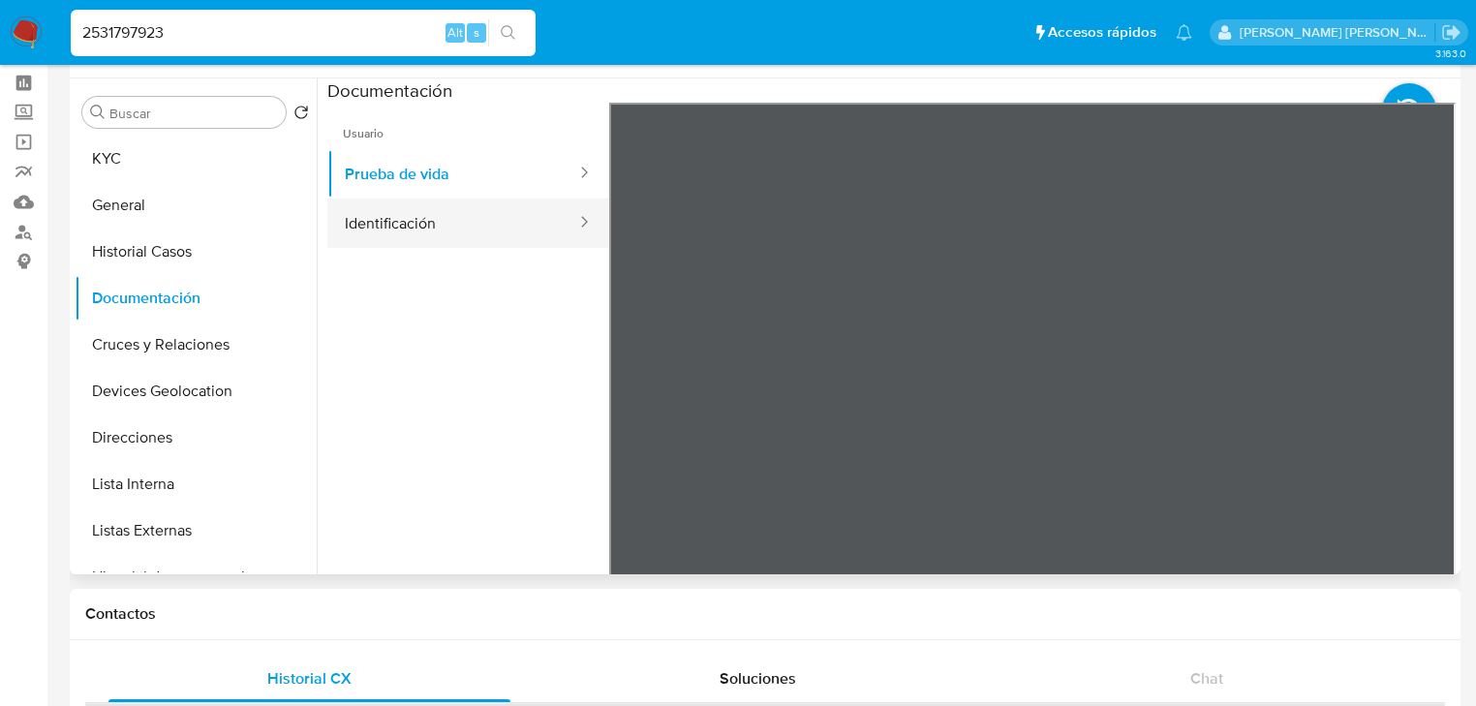
click at [414, 230] on button "Identificación" at bounding box center [452, 223] width 251 height 49
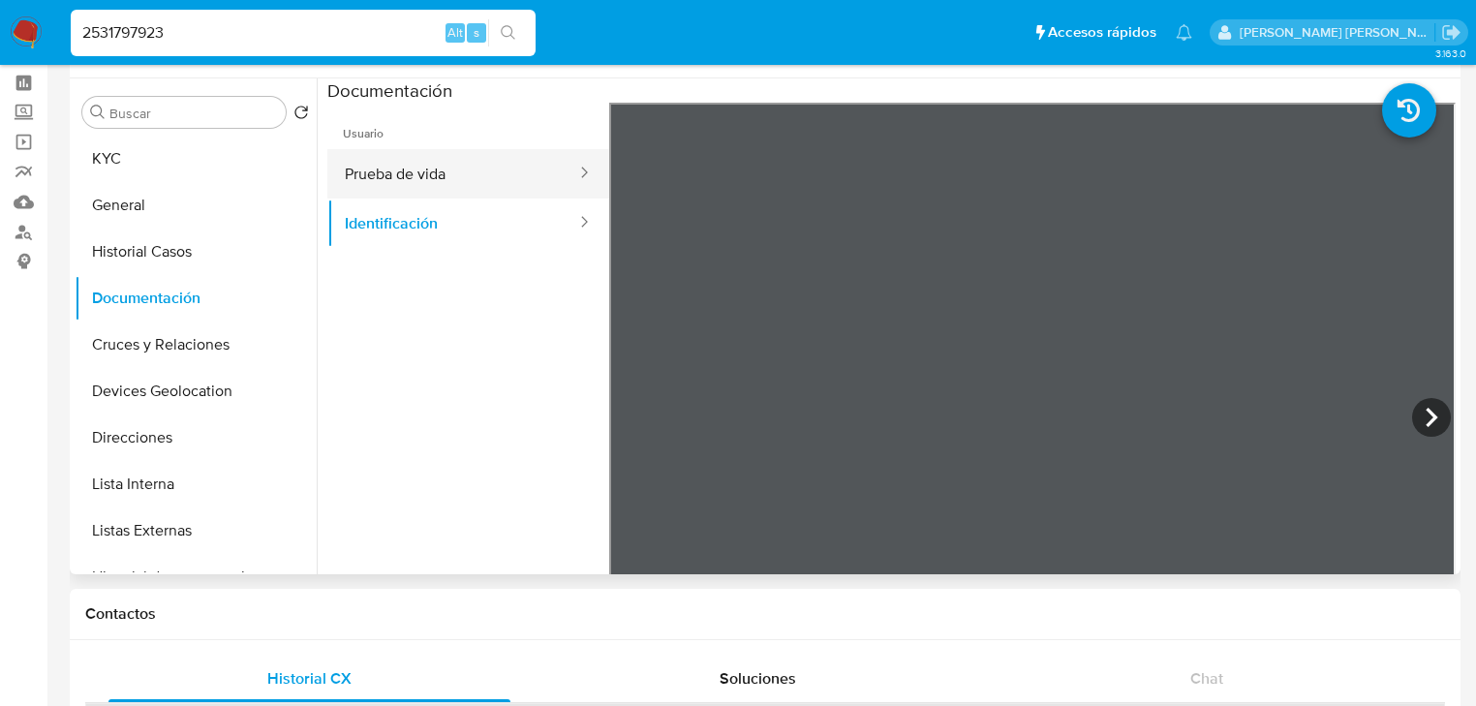
click at [431, 194] on button "Prueba de vida" at bounding box center [452, 173] width 251 height 49
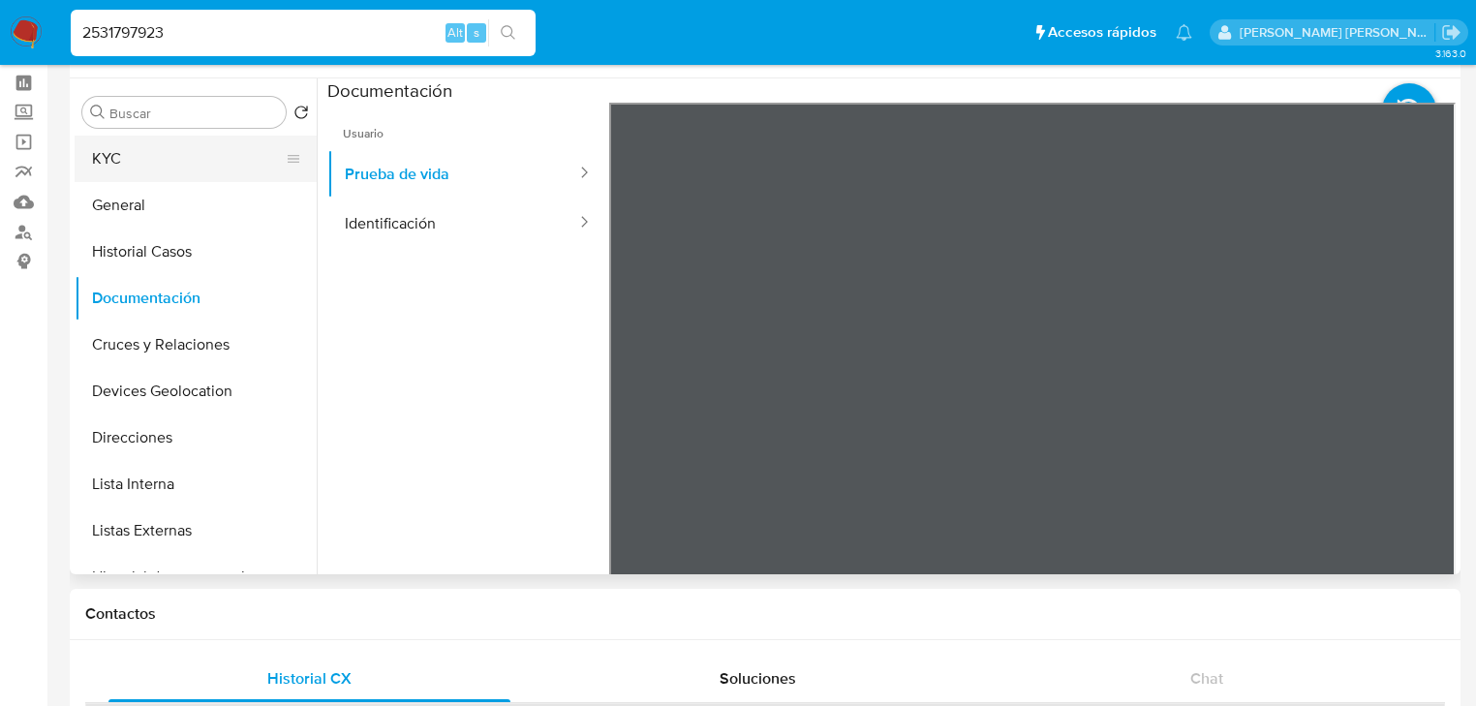
click at [180, 154] on button "KYC" at bounding box center [188, 159] width 227 height 46
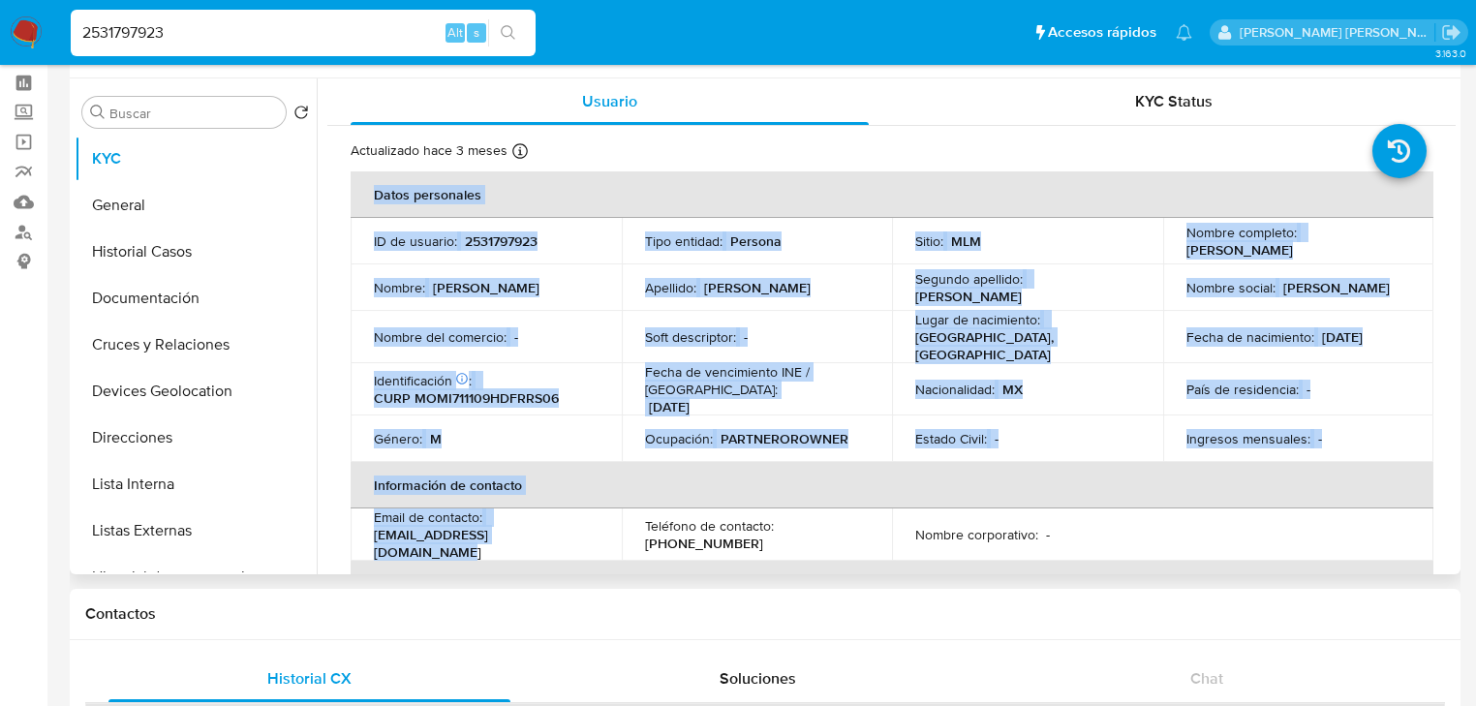
drag, startPoint x: 460, startPoint y: 531, endPoint x: 434, endPoint y: 345, distance: 187.8
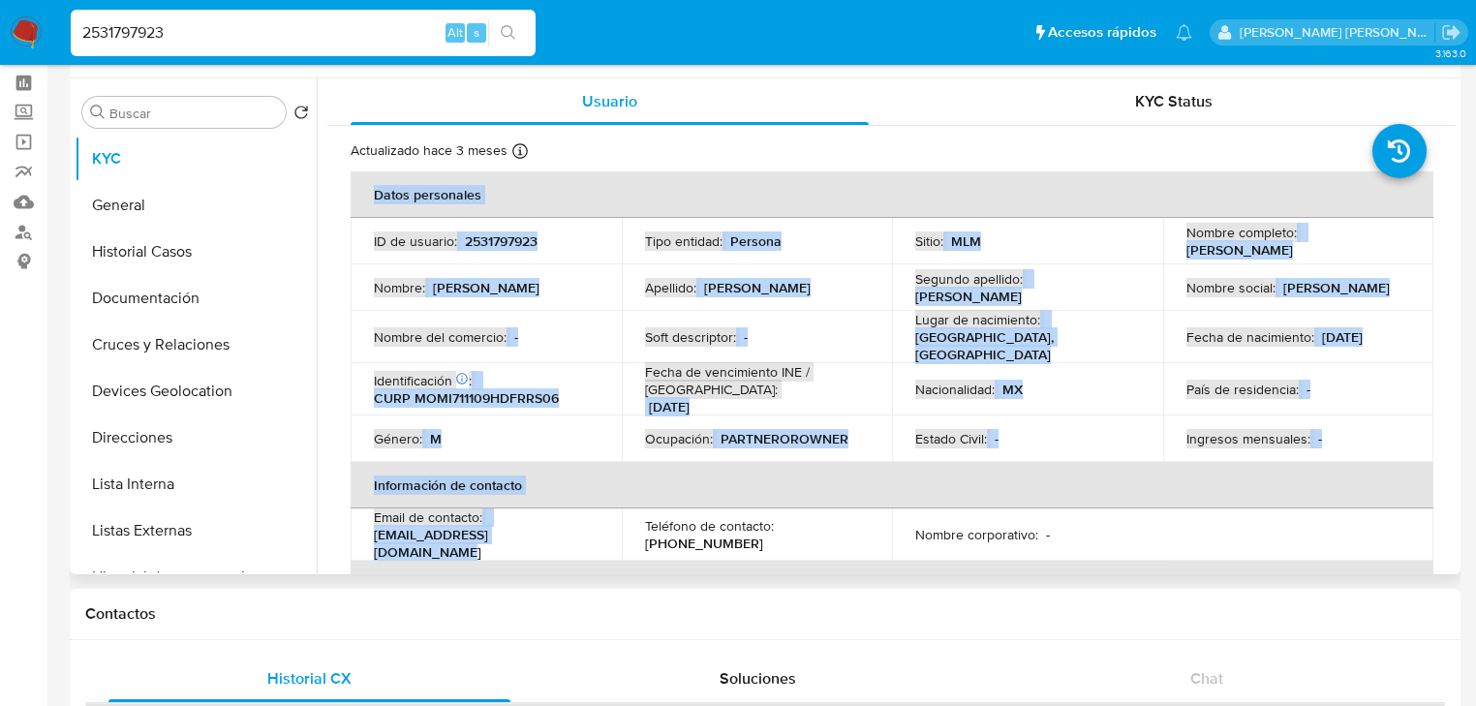
click at [513, 254] on td "ID de usuario : 2531797923" at bounding box center [486, 241] width 271 height 46
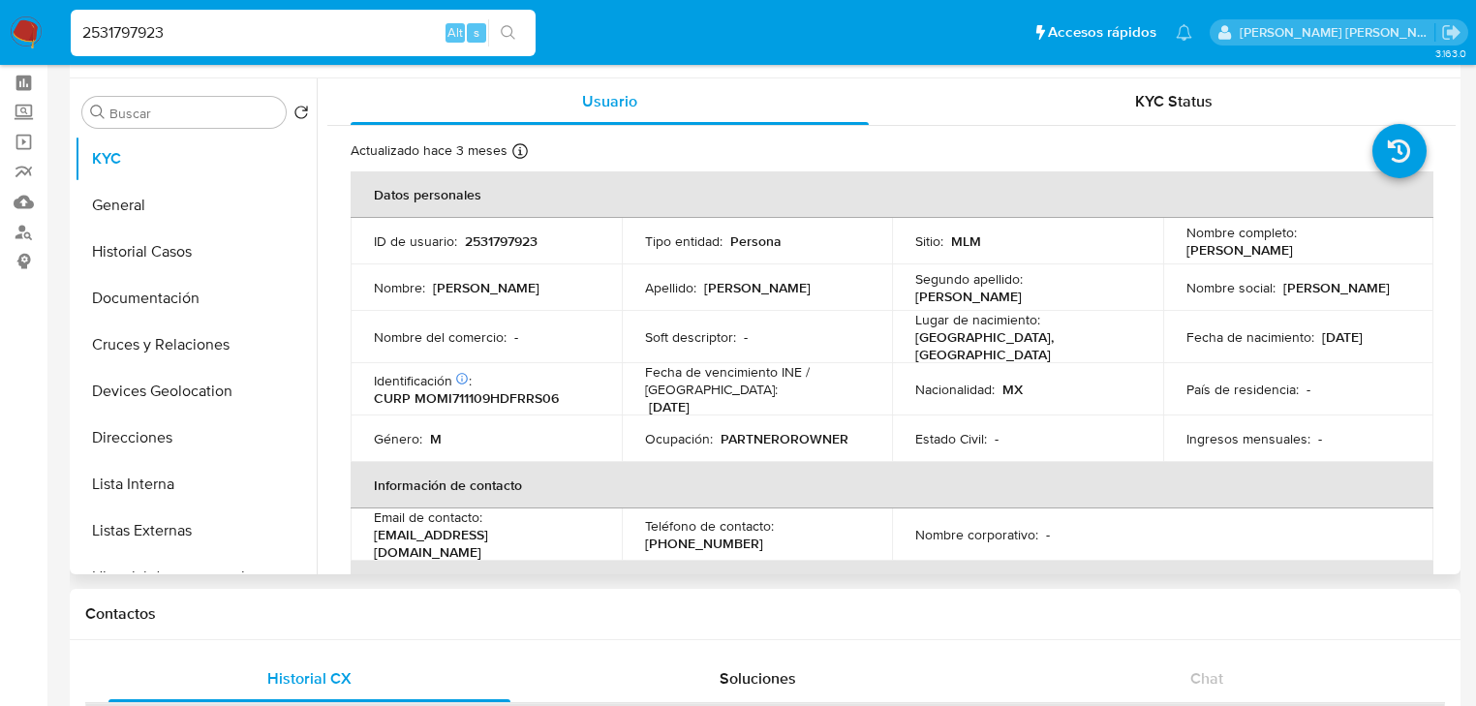
click at [511, 242] on p "2531797923" at bounding box center [501, 240] width 73 height 17
click at [525, 395] on p "CURP MOMI711109HDFRRS06" at bounding box center [466, 397] width 185 height 17
click at [527, 389] on p "CURP MOMI711109HDFRRS06" at bounding box center [466, 397] width 185 height 17
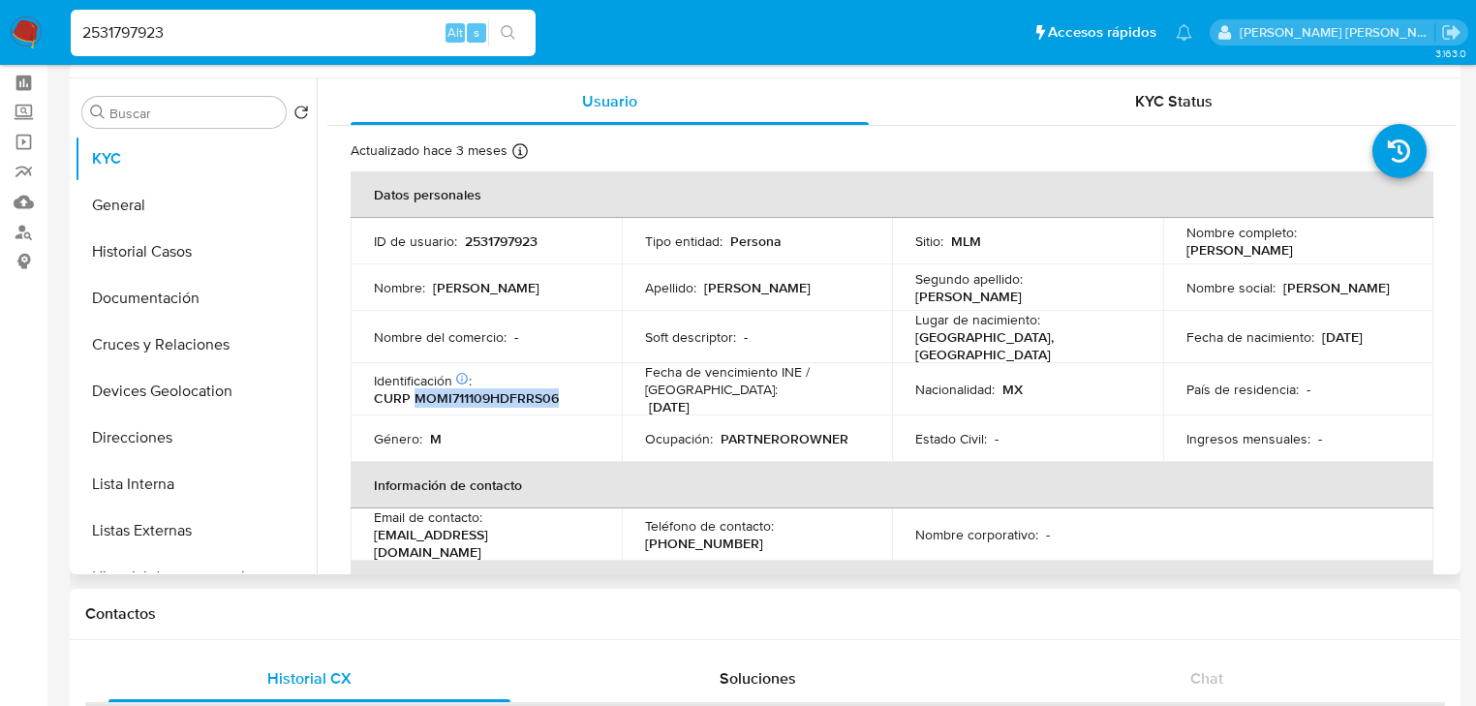
copy p "MOMI711109HDFRRS06"
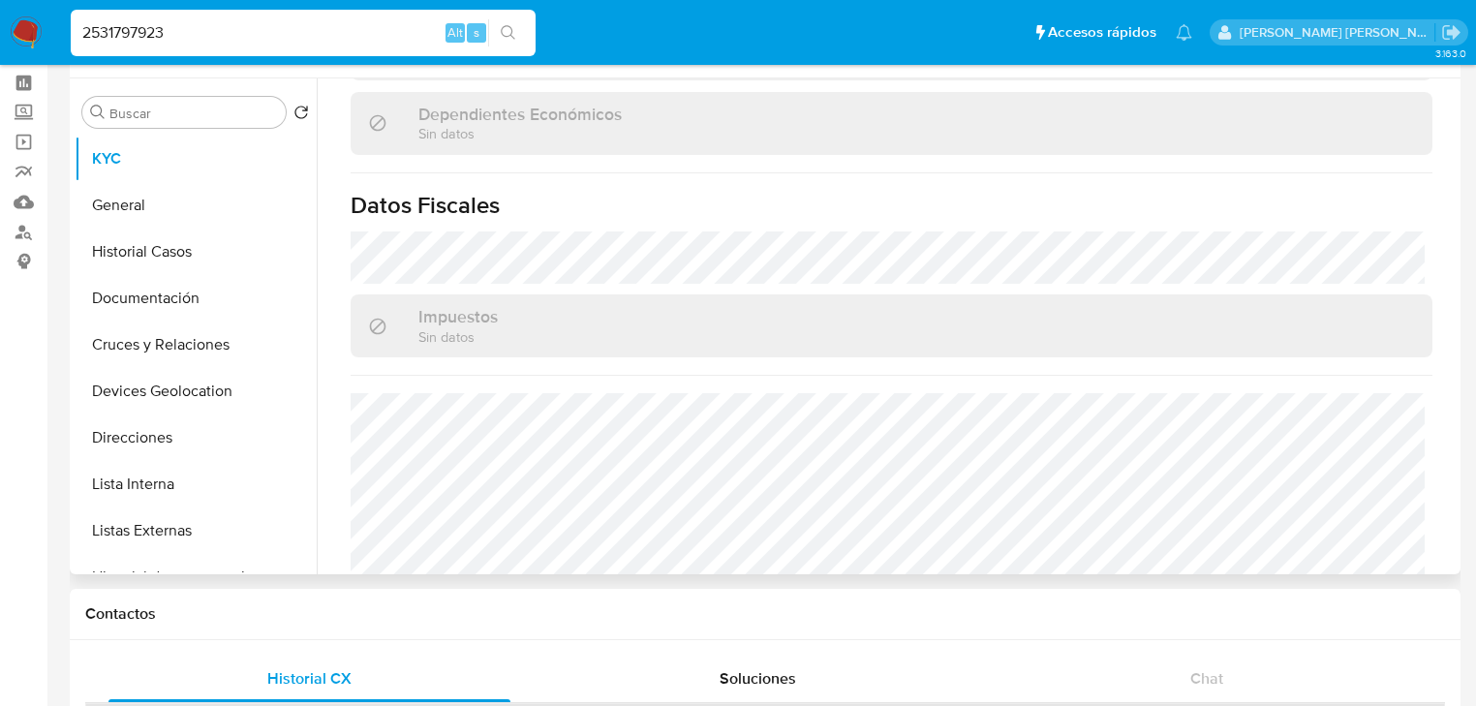
scroll to position [1223, 0]
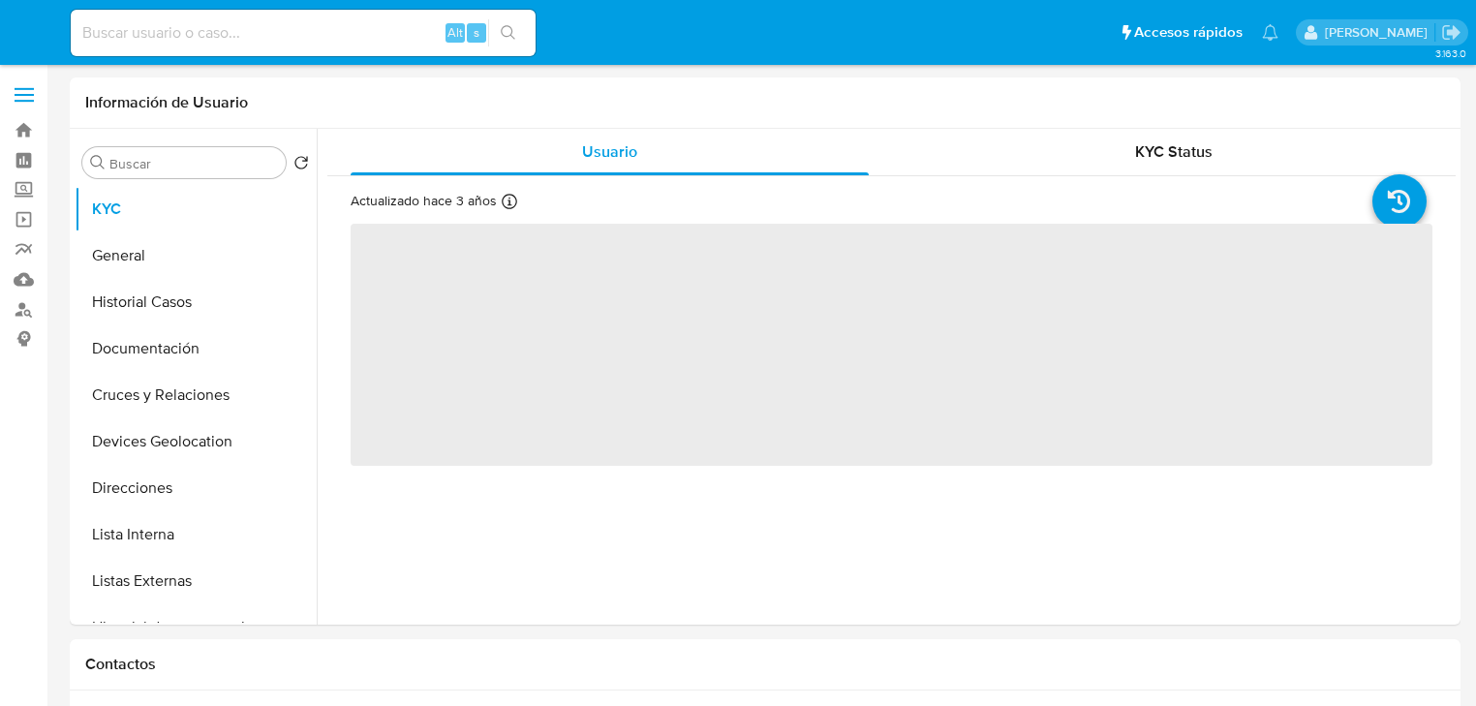
select select "10"
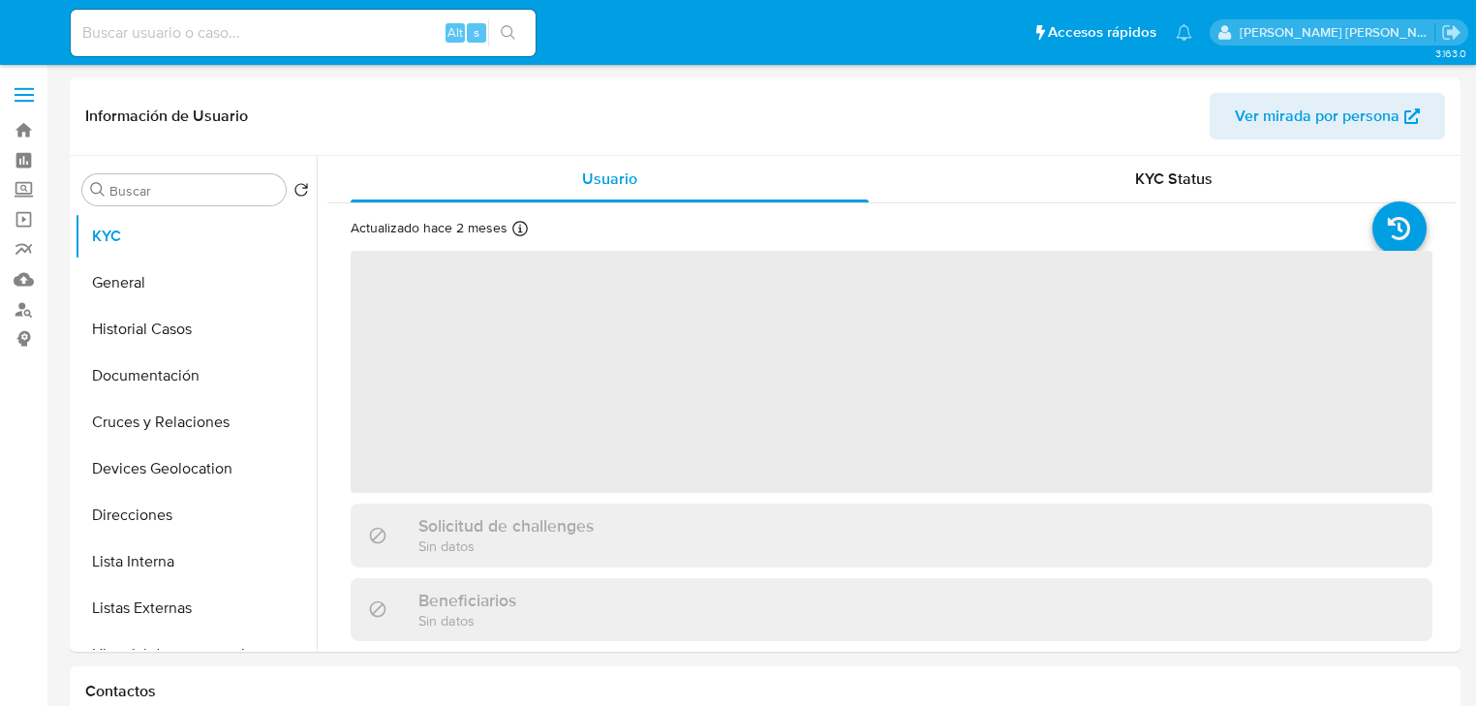
select select "10"
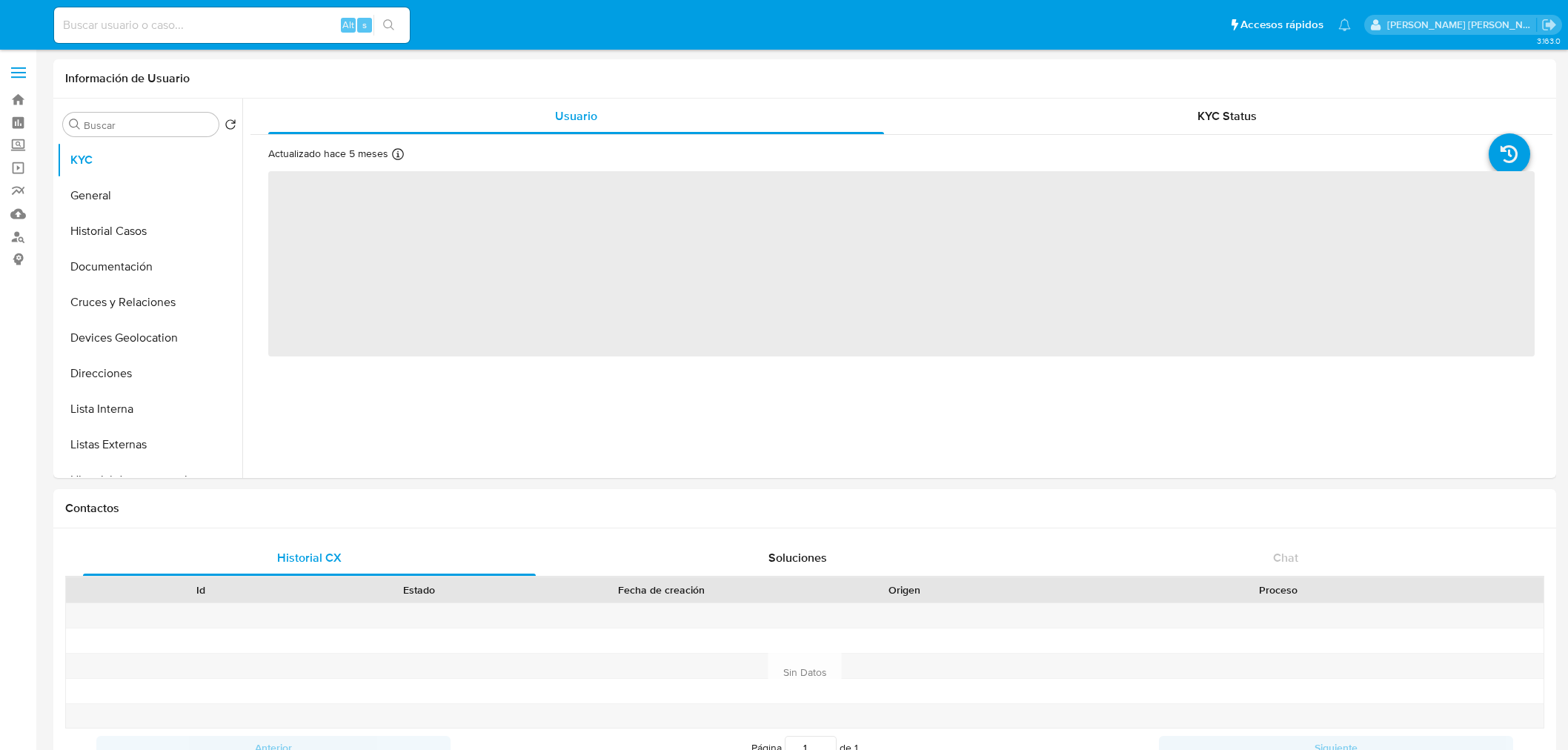
select select "10"
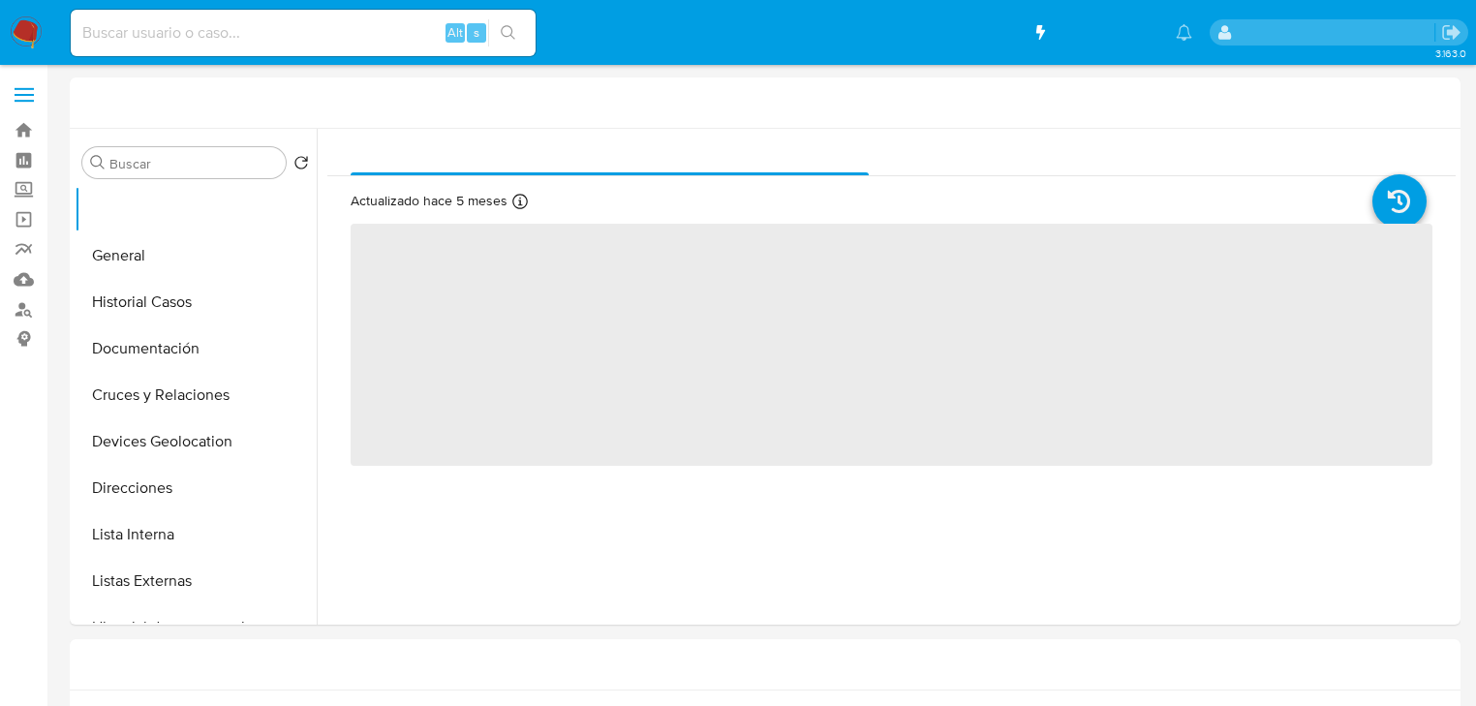
select select "10"
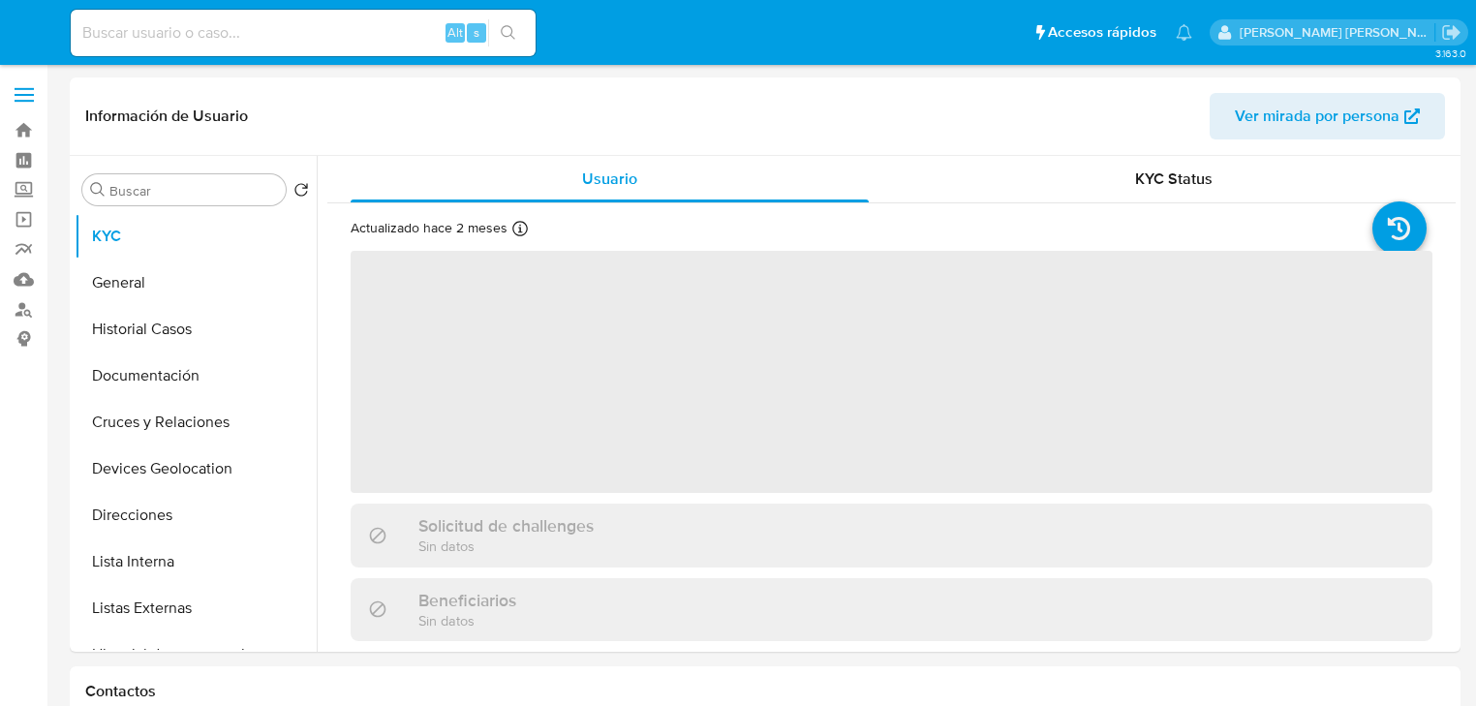
select select "10"
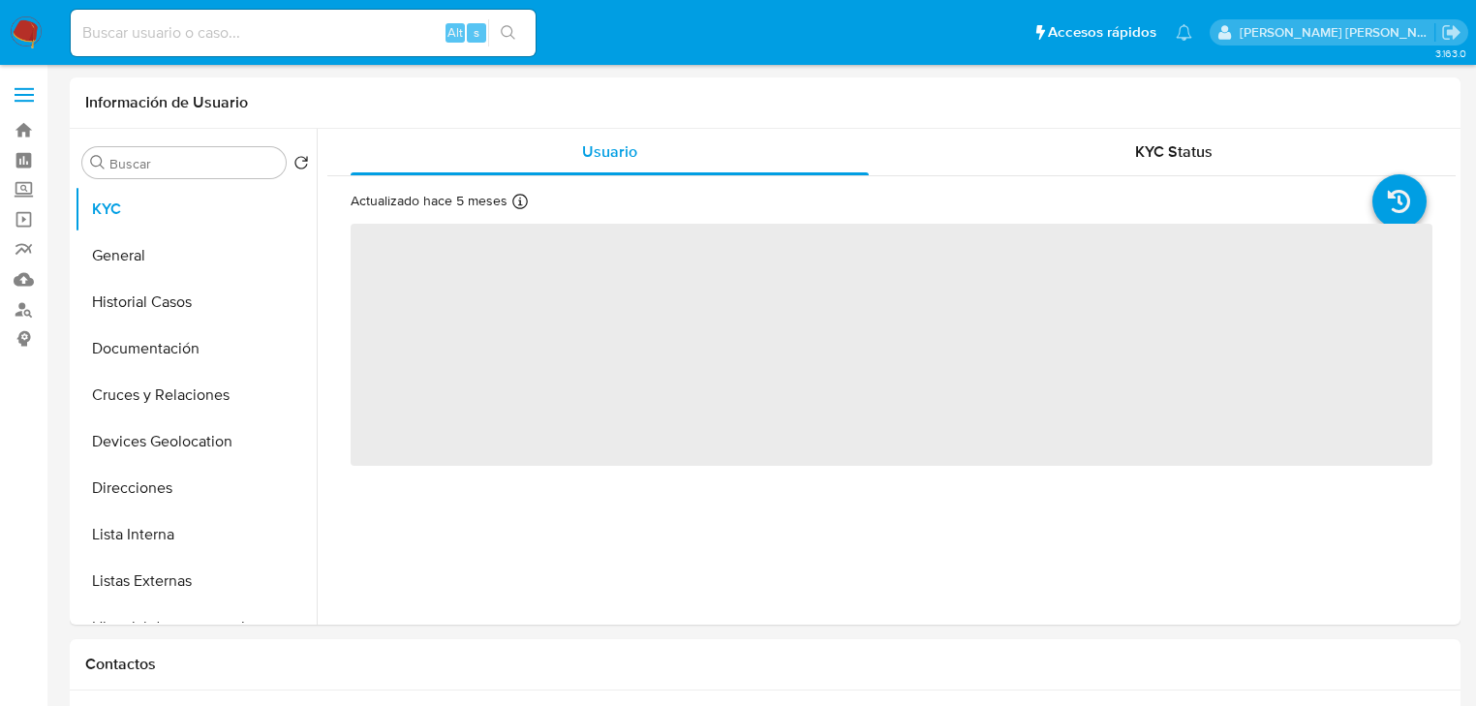
select select "10"
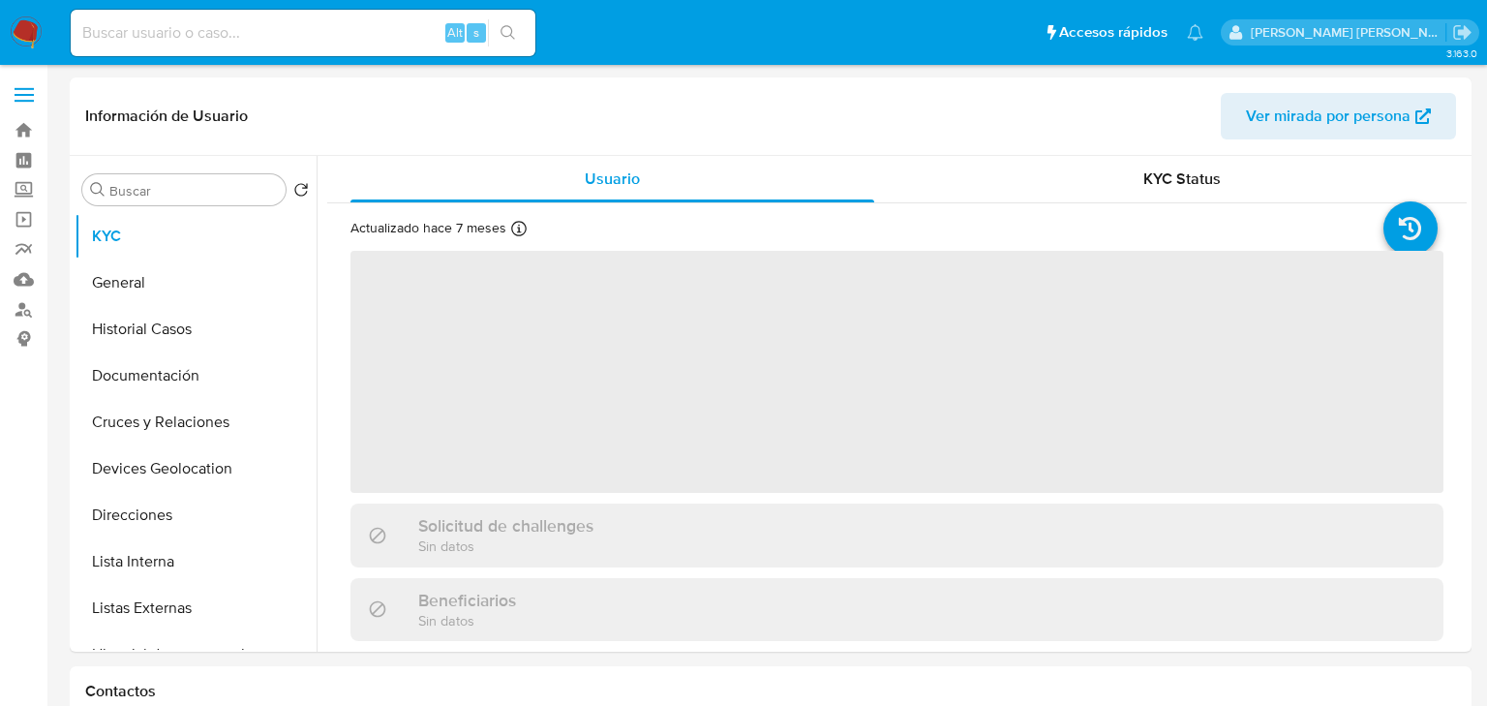
select select "10"
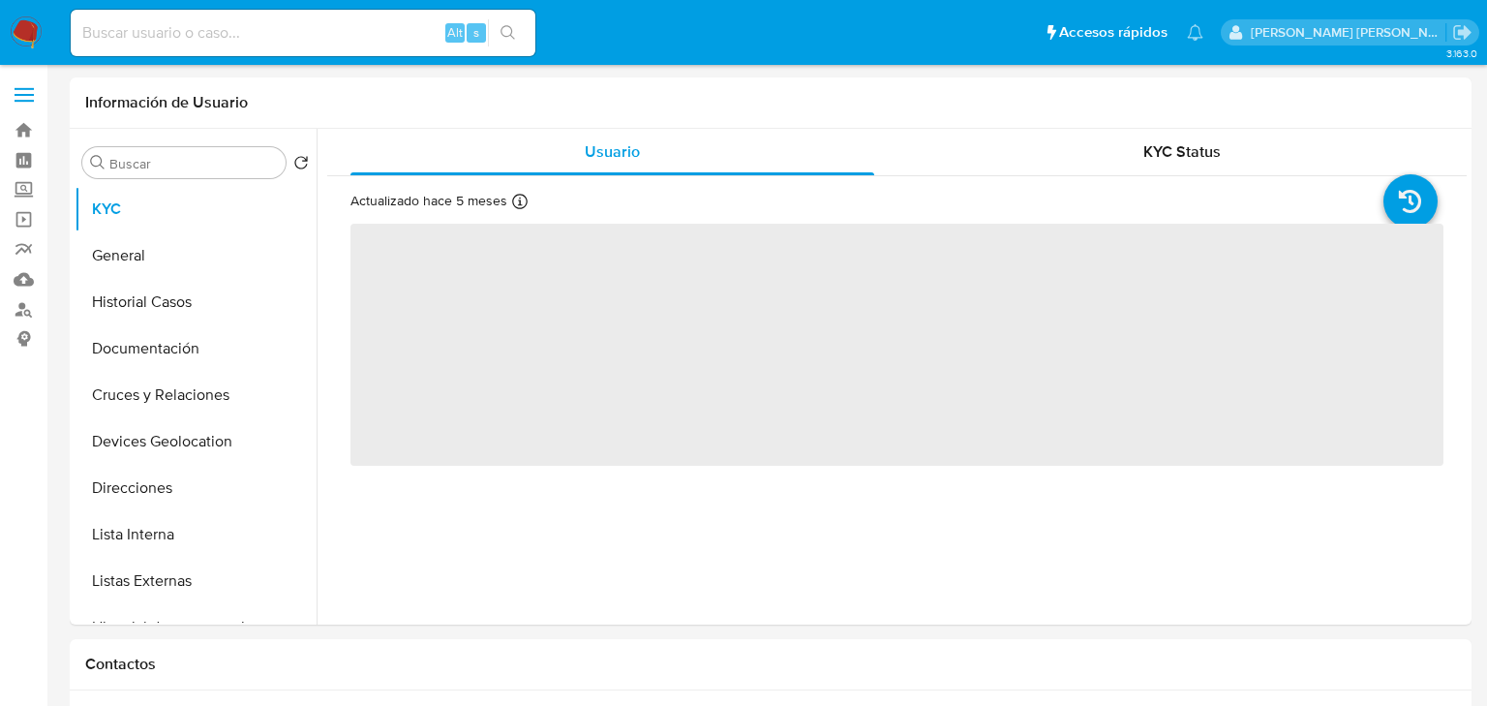
select select "10"
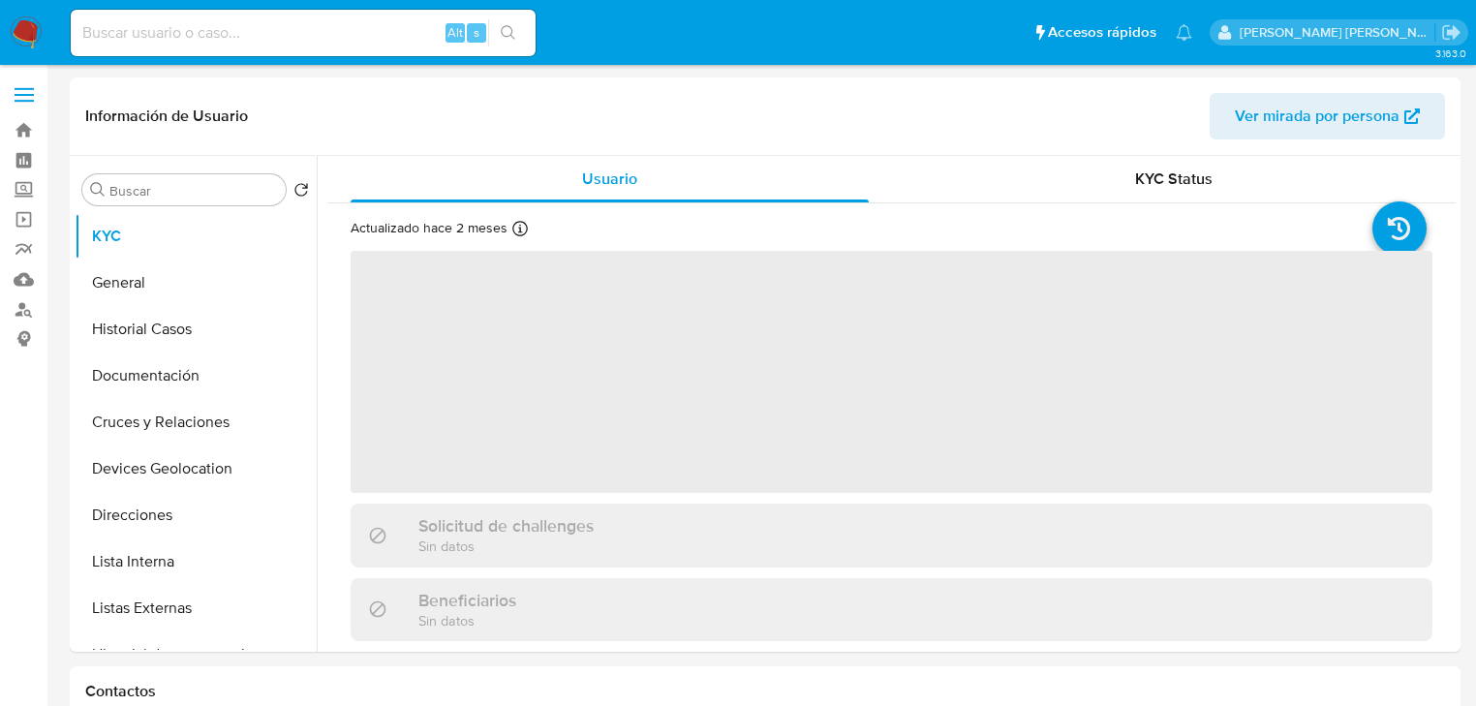
select select "10"
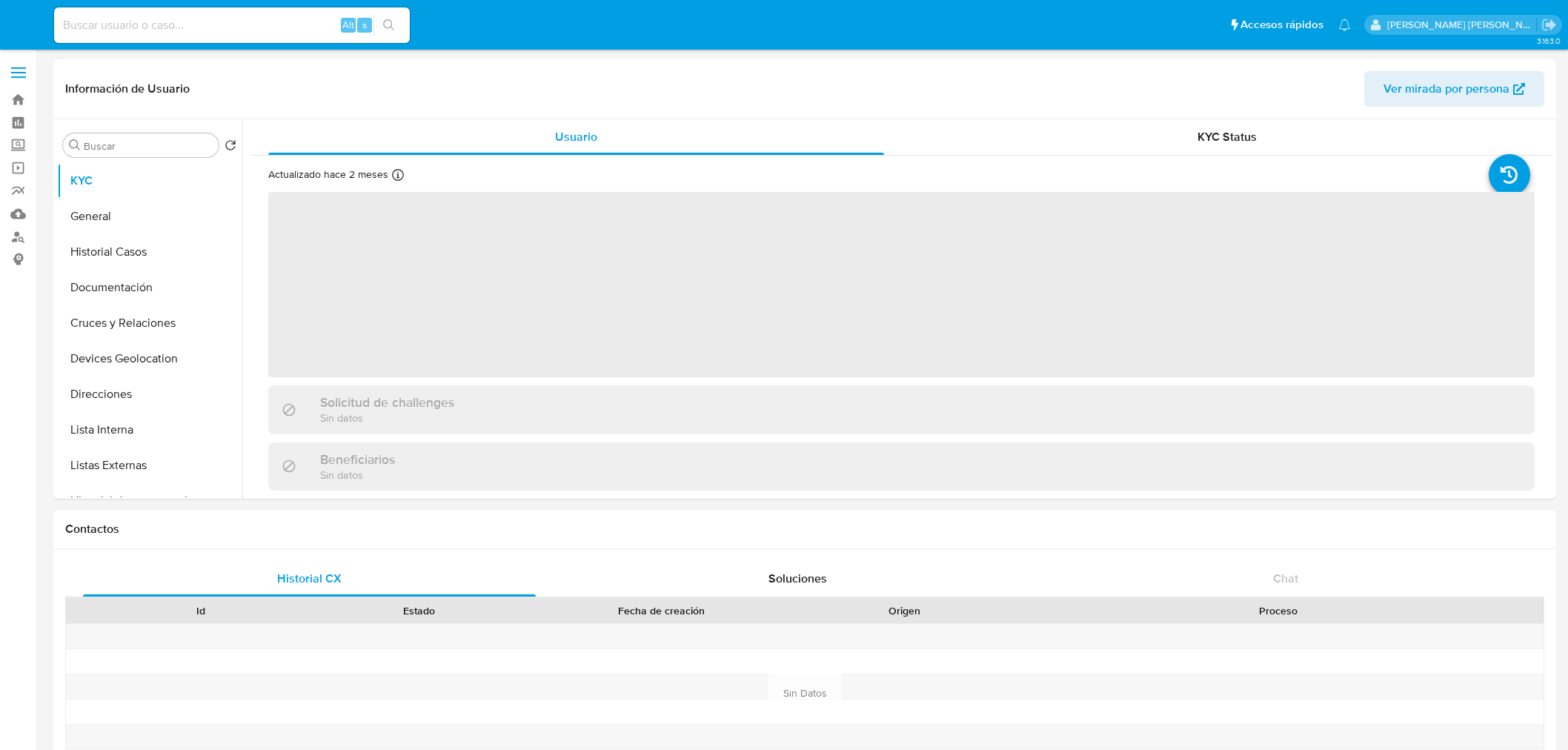
select select "10"
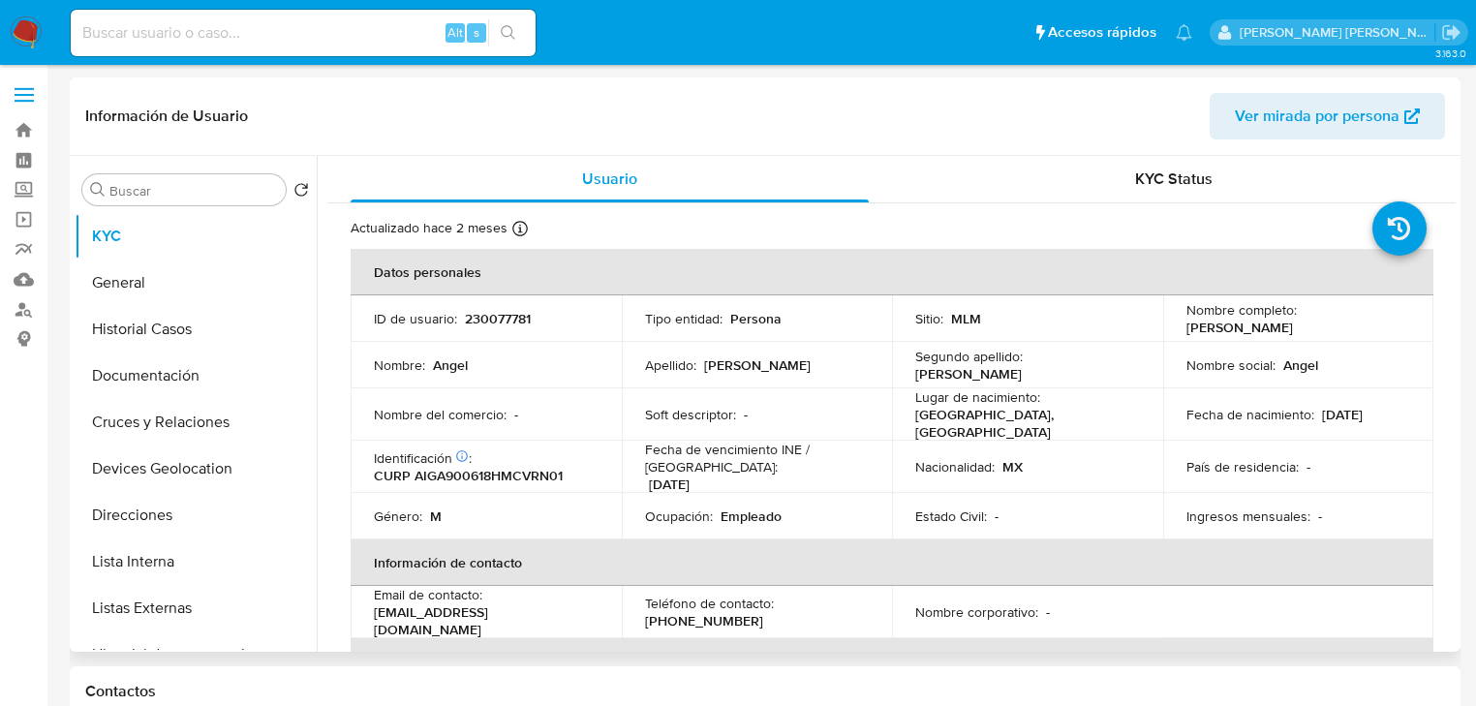
click at [1139, 465] on td "Nacionalidad : MX" at bounding box center [1027, 467] width 271 height 52
click at [180, 592] on button "Listas Externas" at bounding box center [196, 608] width 242 height 46
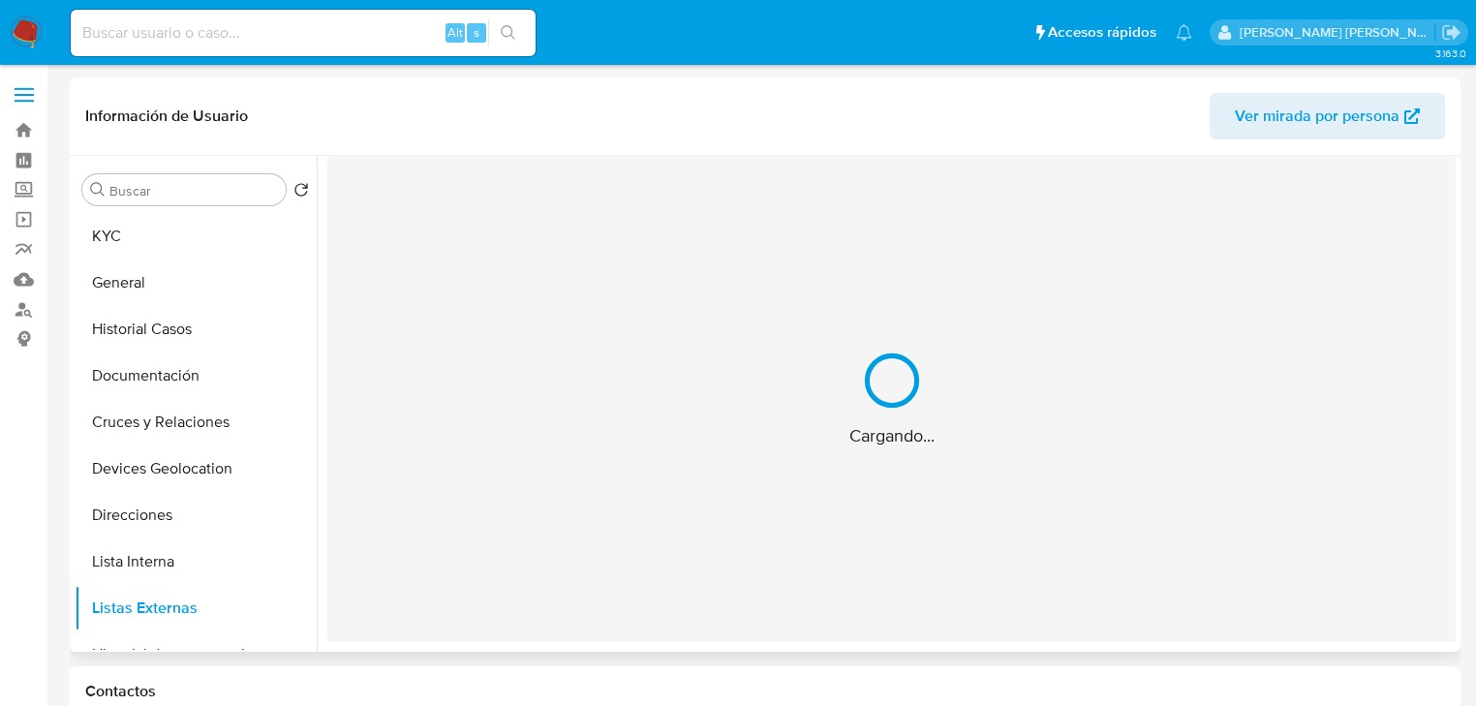
click at [511, 494] on div "Cargando..." at bounding box center [891, 399] width 1128 height 486
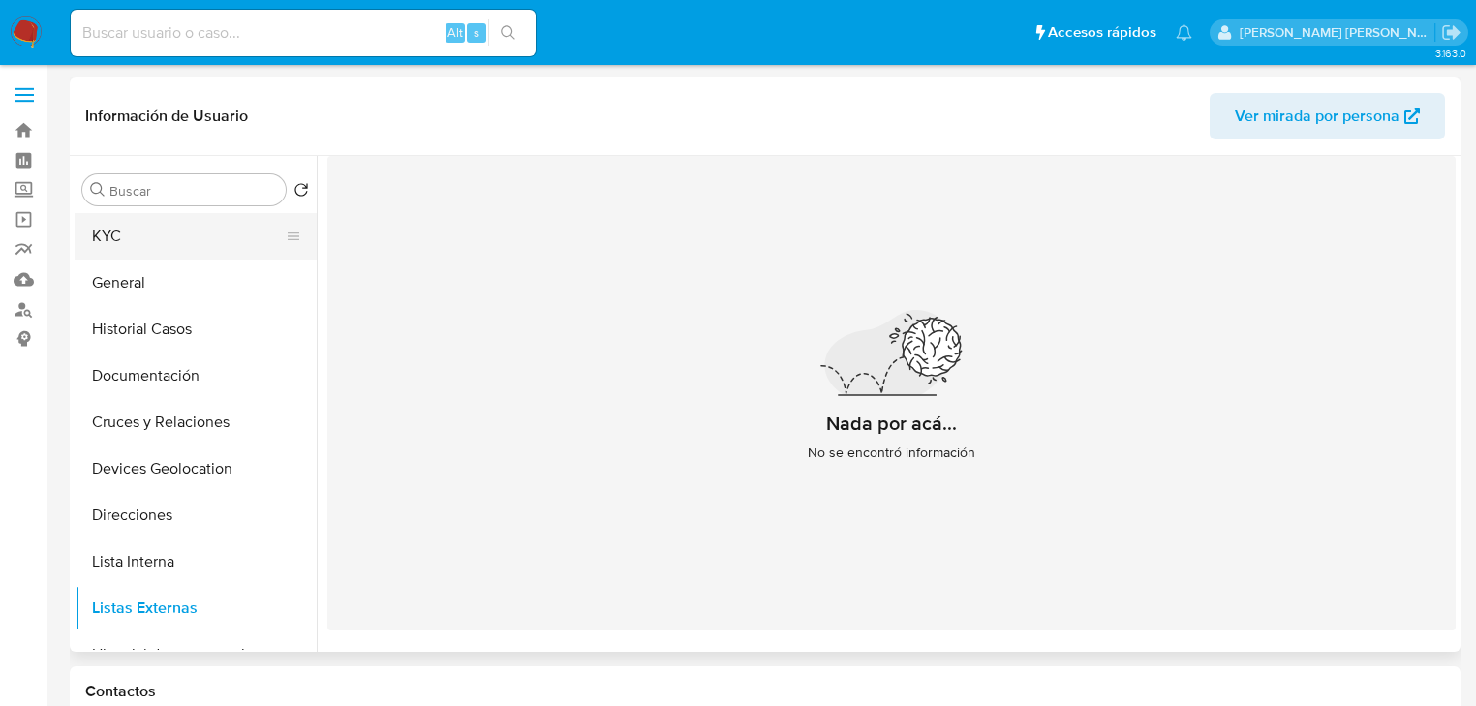
click at [134, 242] on button "KYC" at bounding box center [188, 236] width 227 height 46
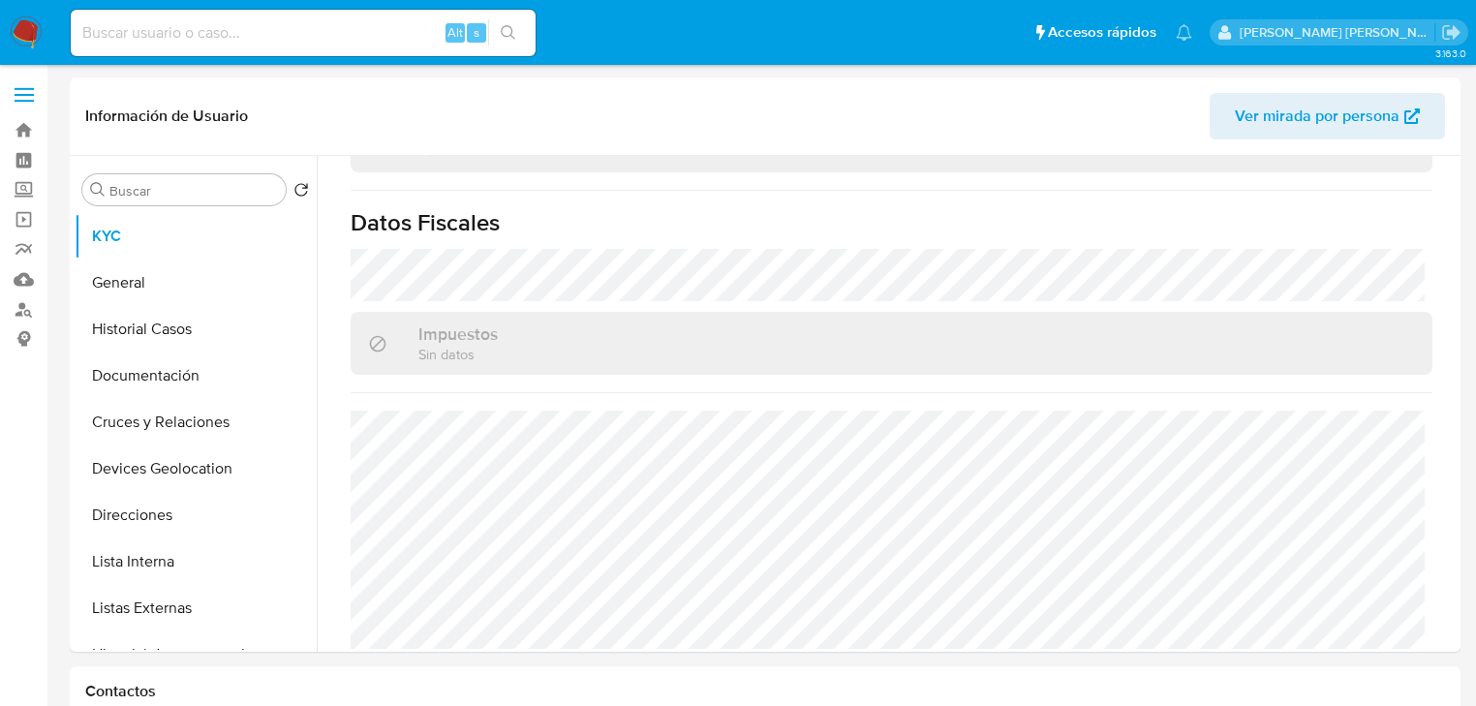
scroll to position [1223, 0]
click at [174, 333] on button "Historial Casos" at bounding box center [188, 329] width 227 height 46
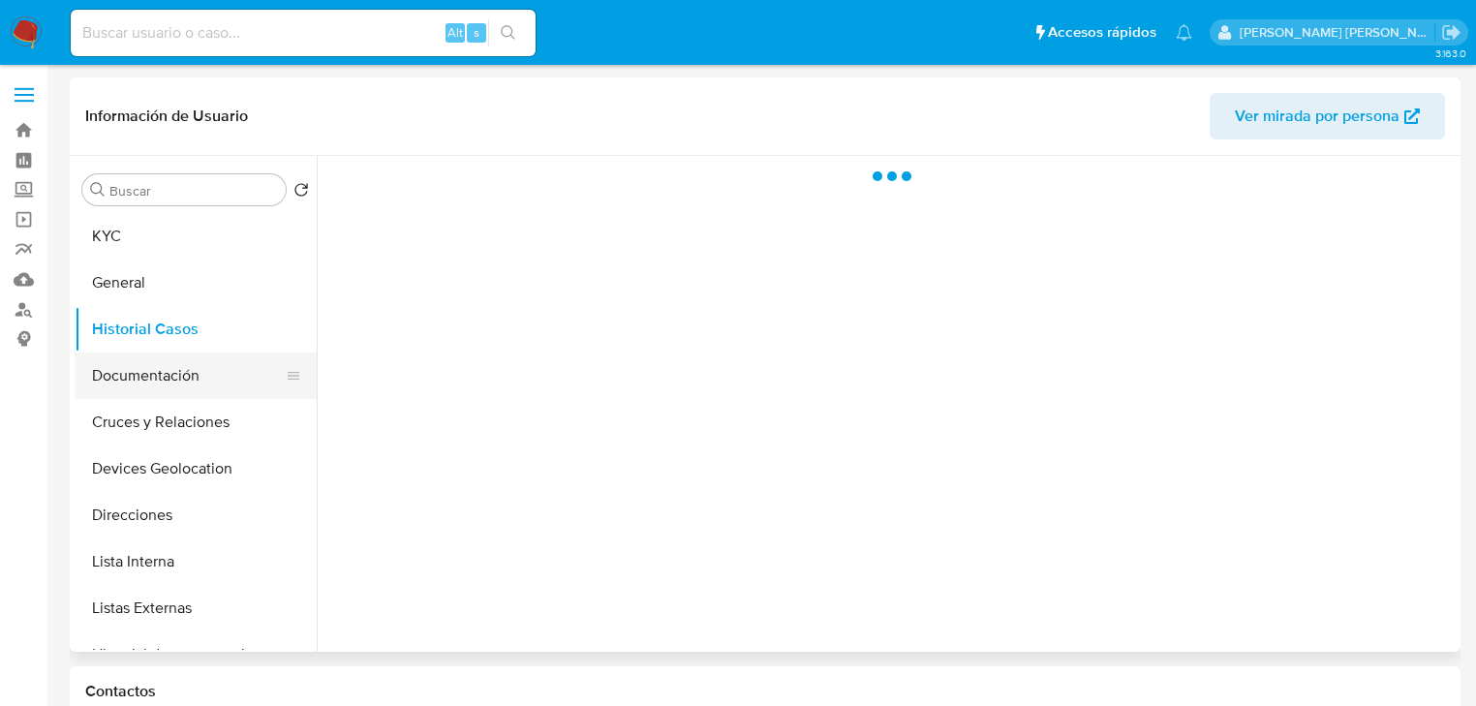
scroll to position [0, 0]
click at [183, 391] on button "Documentación" at bounding box center [188, 375] width 227 height 46
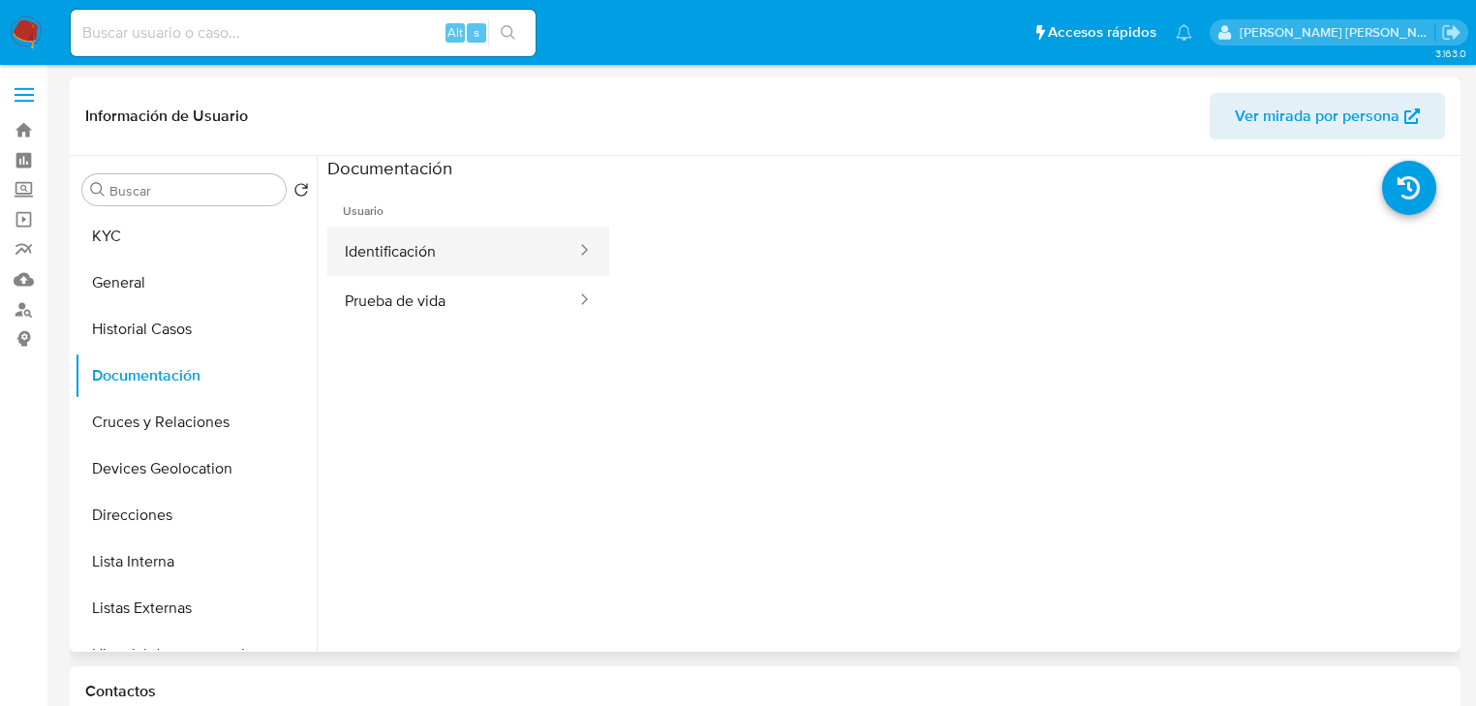
click at [478, 260] on button "Identificación" at bounding box center [452, 251] width 251 height 49
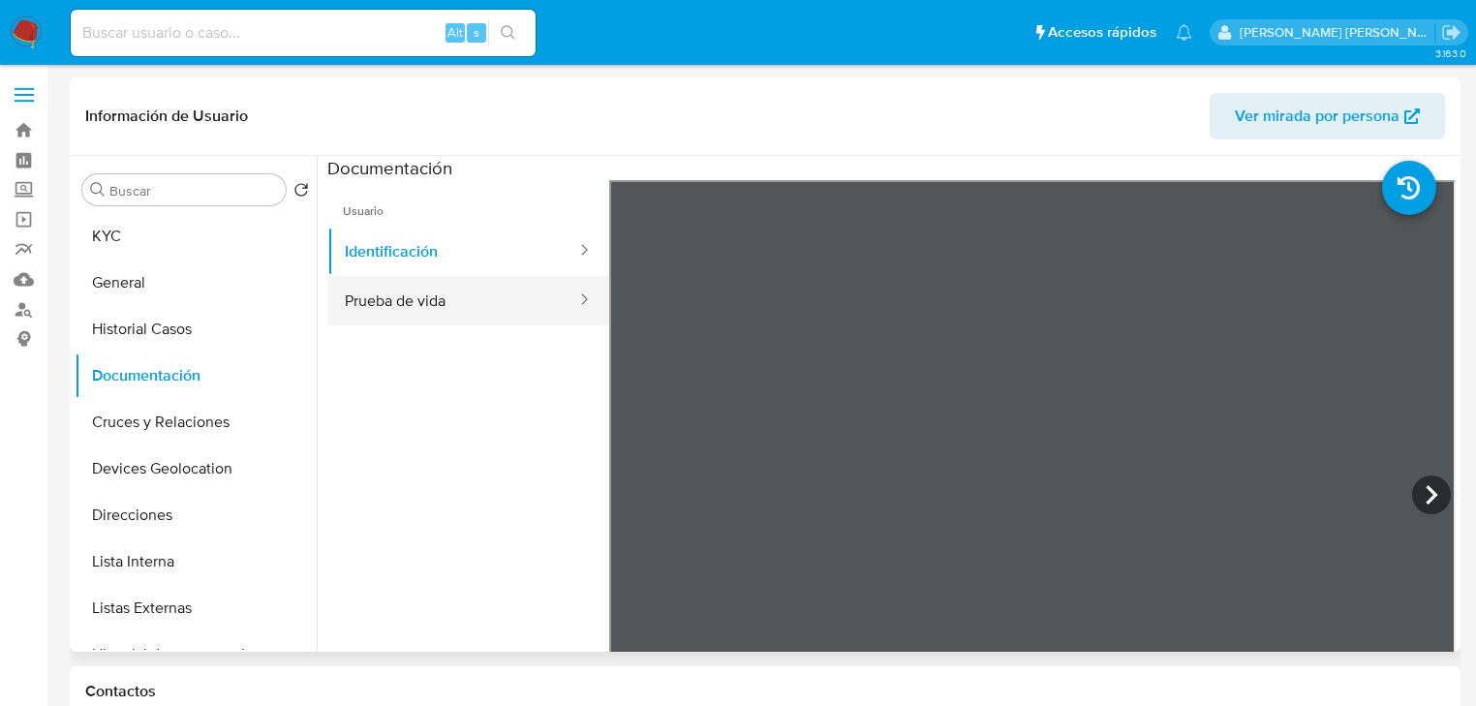
drag, startPoint x: 437, startPoint y: 290, endPoint x: 449, endPoint y: 293, distance: 13.2
click at [438, 290] on button "Prueba de vida" at bounding box center [452, 300] width 251 height 49
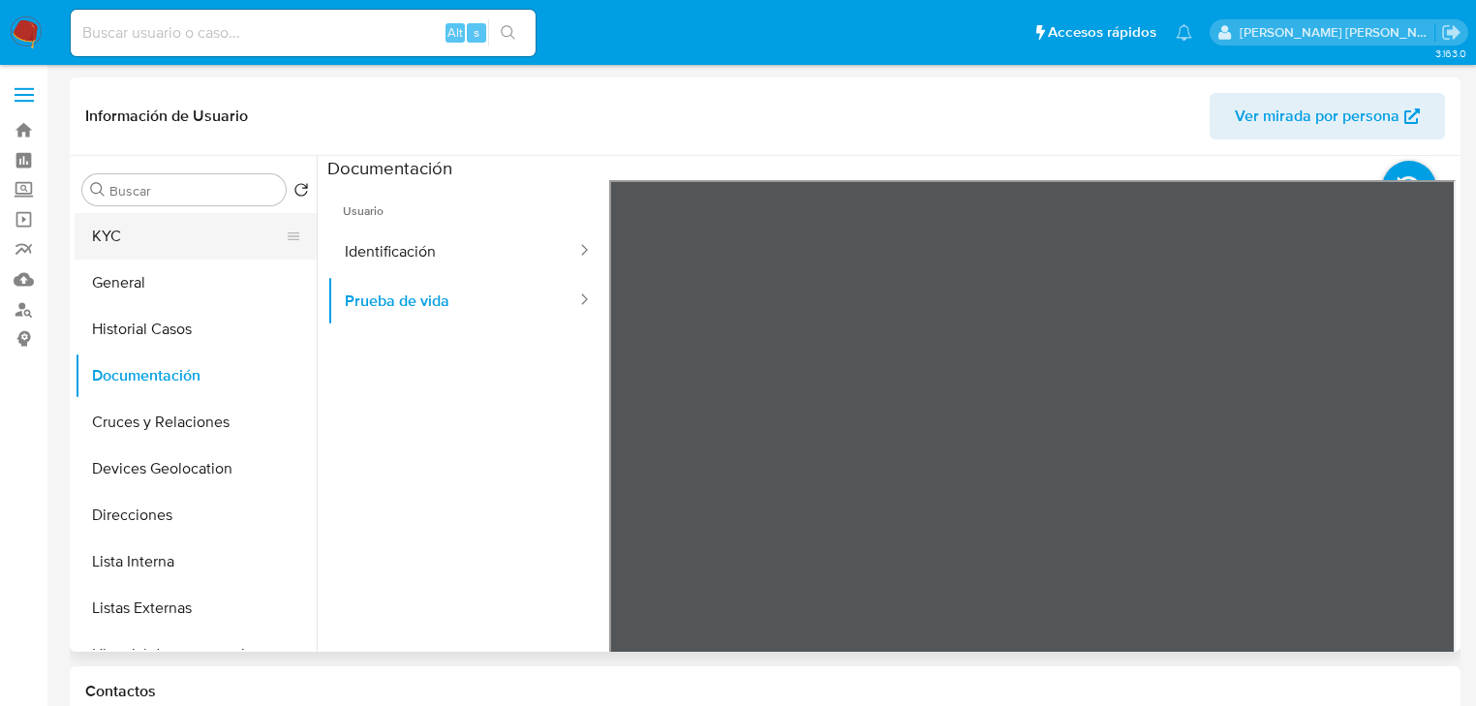
click at [176, 217] on button "KYC" at bounding box center [188, 236] width 227 height 46
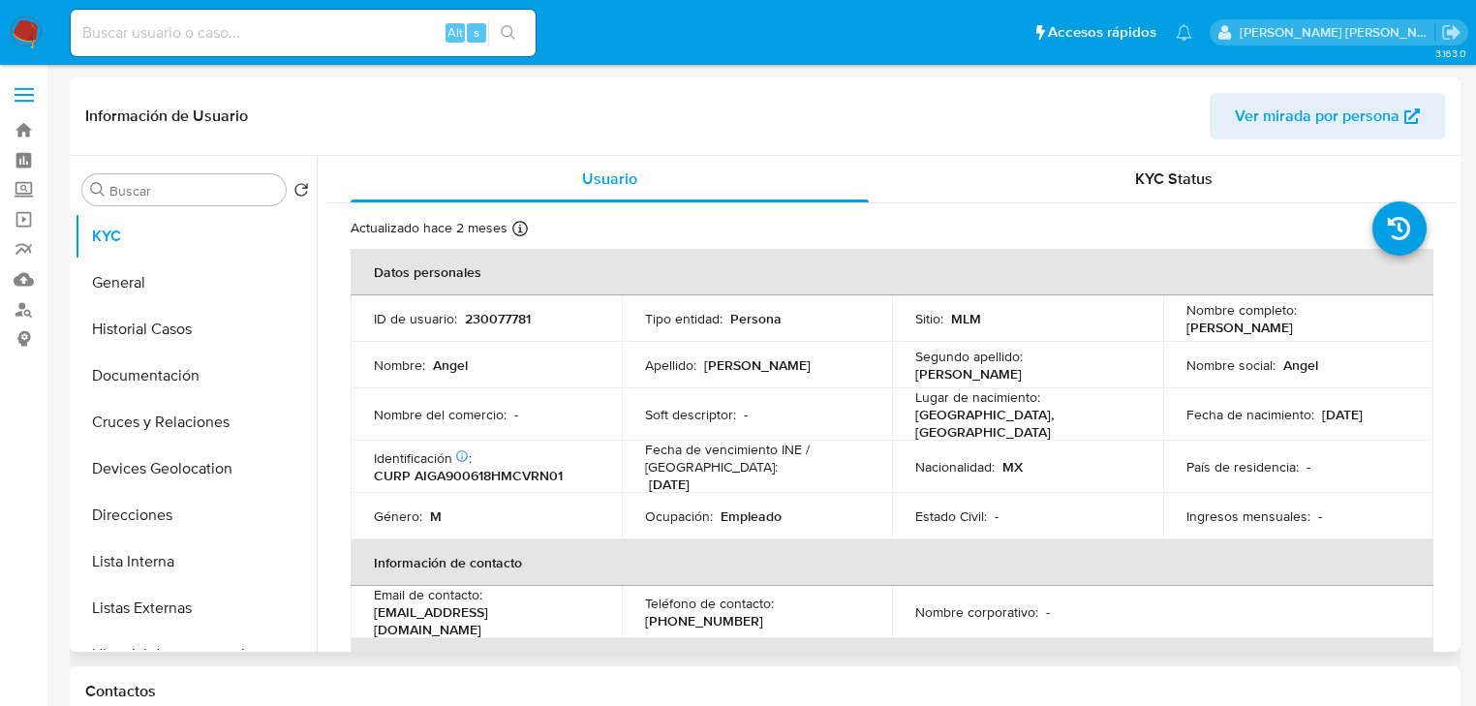
click at [619, 417] on tr "Nombre del comercio : - Soft descriptor : - Lugar de nacimiento : MEXICO, MÉXIC…" at bounding box center [892, 414] width 1083 height 52
click at [496, 297] on td "ID de usuario : 230077781" at bounding box center [486, 318] width 271 height 46
click at [490, 314] on p "230077781" at bounding box center [498, 318] width 66 height 17
copy p "230077781"
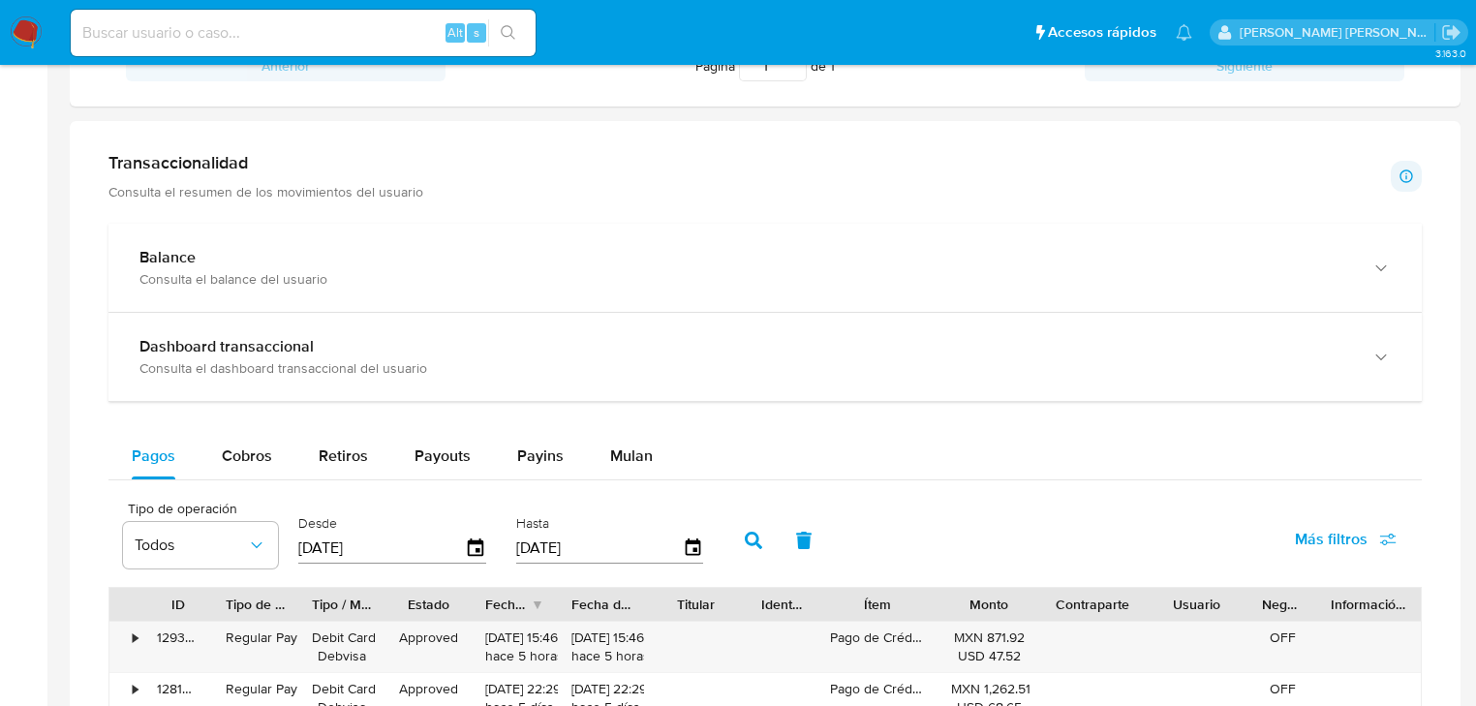
scroll to position [1085, 0]
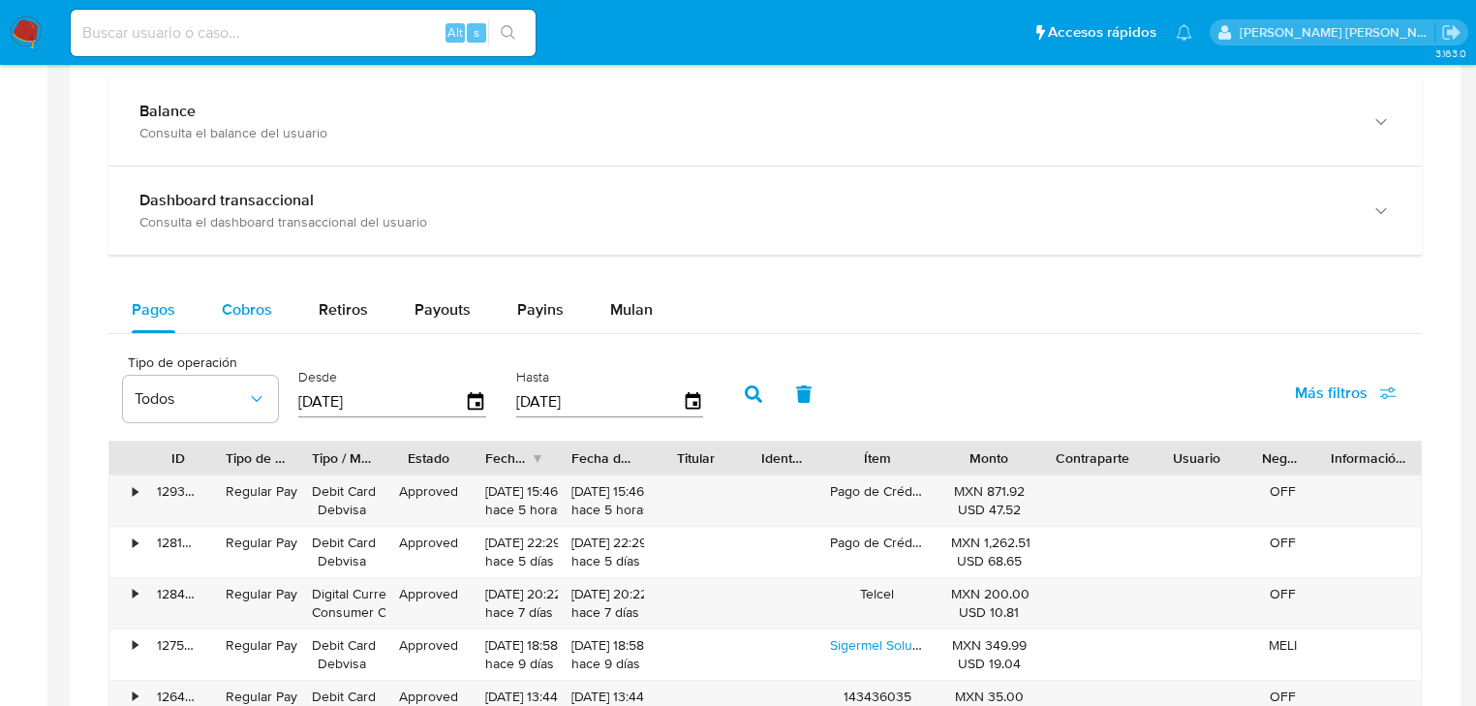
click at [249, 302] on span "Cobros" at bounding box center [247, 309] width 50 height 22
select select "10"
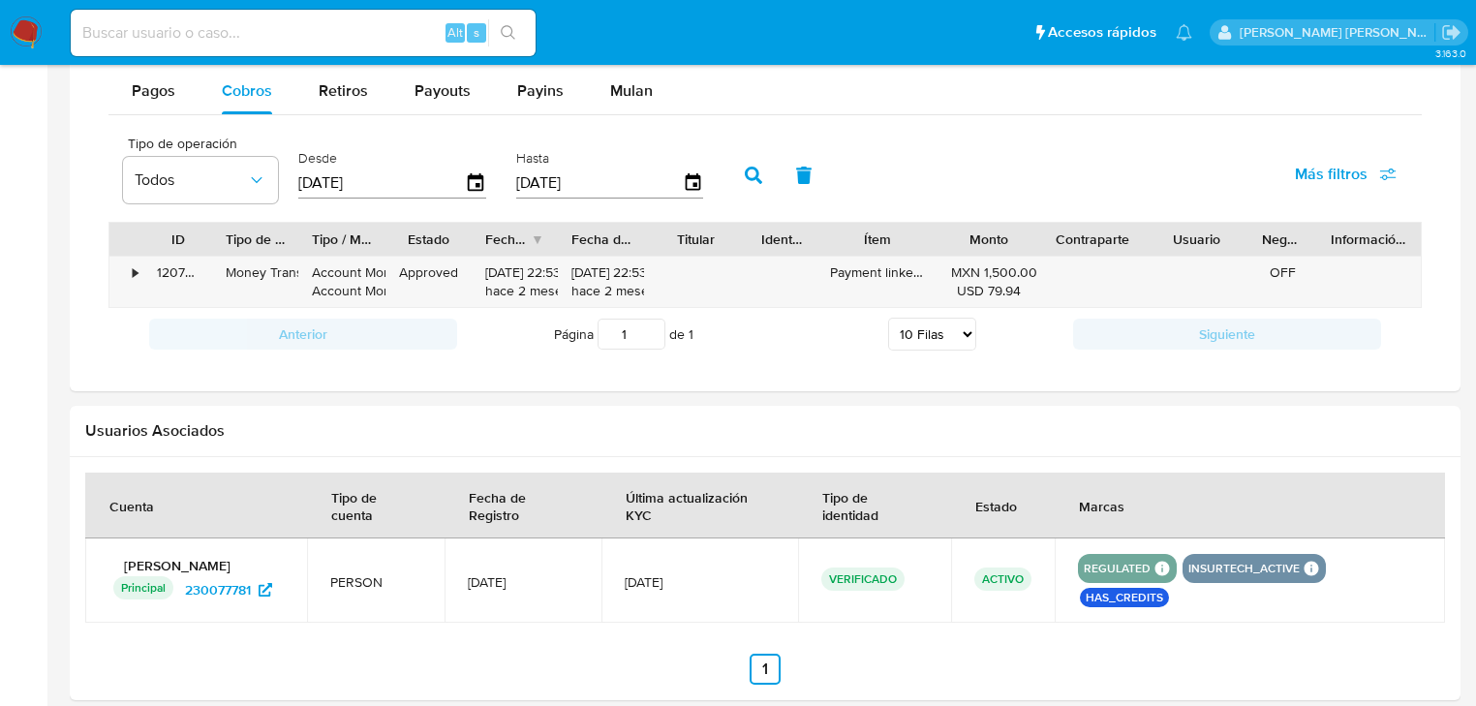
scroll to position [1317, 0]
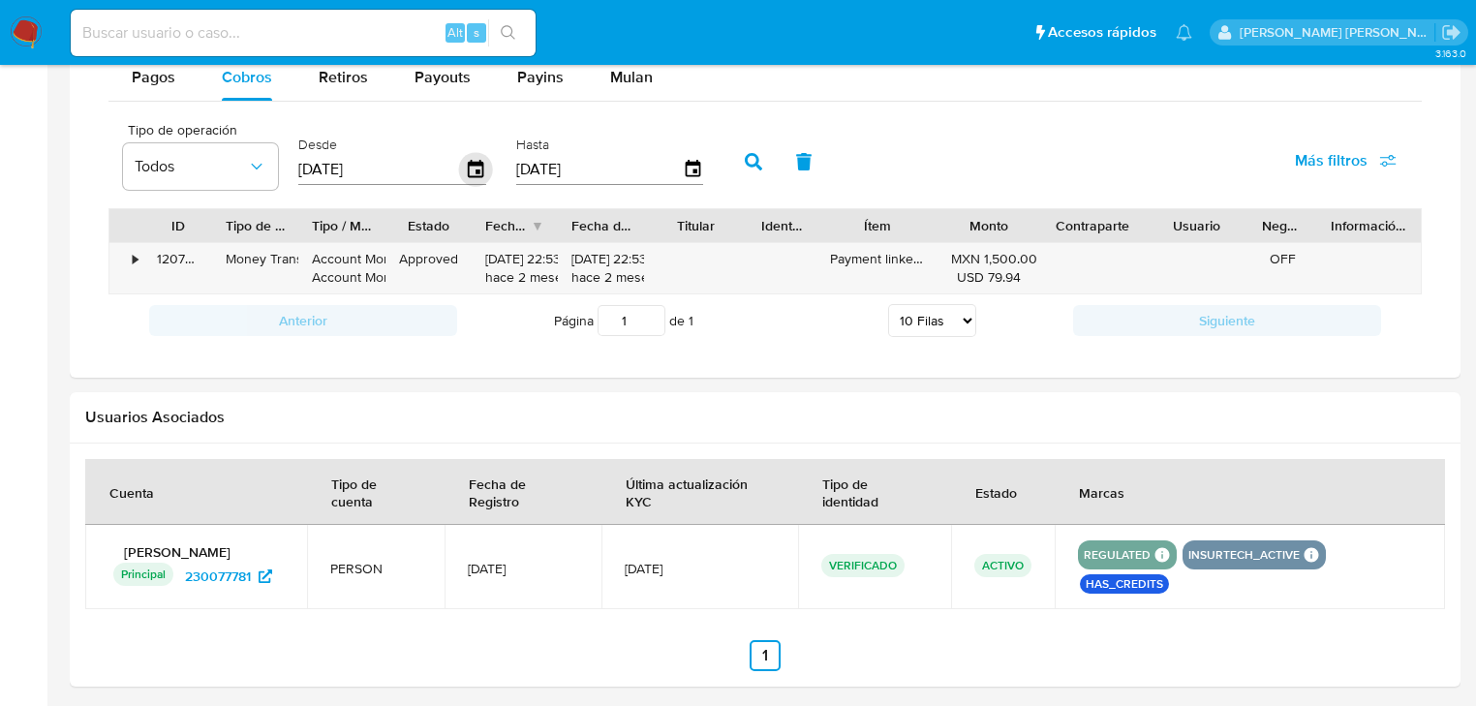
click at [476, 169] on icon "button" at bounding box center [475, 168] width 15 height 17
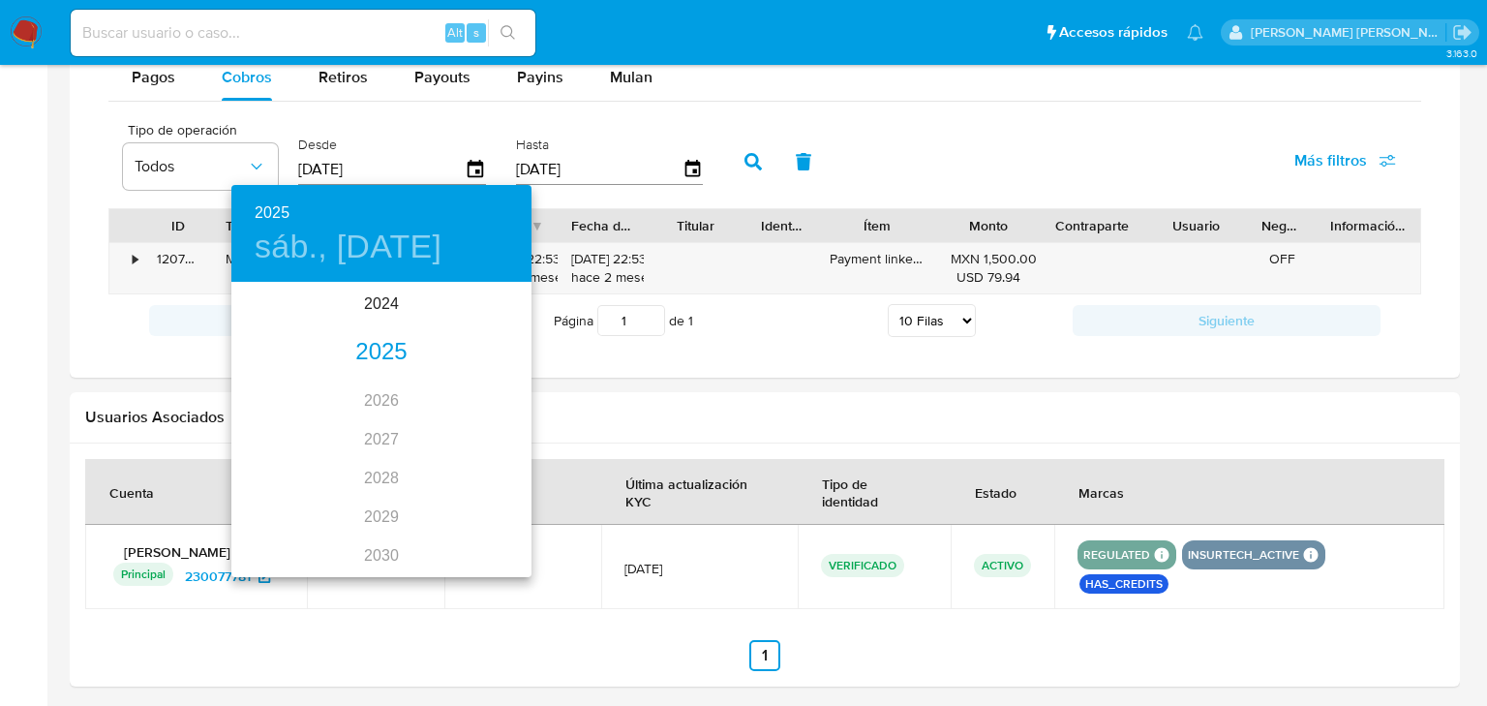
click at [384, 356] on div "2025" at bounding box center [381, 352] width 300 height 39
click at [405, 341] on div "feb." at bounding box center [381, 321] width 100 height 73
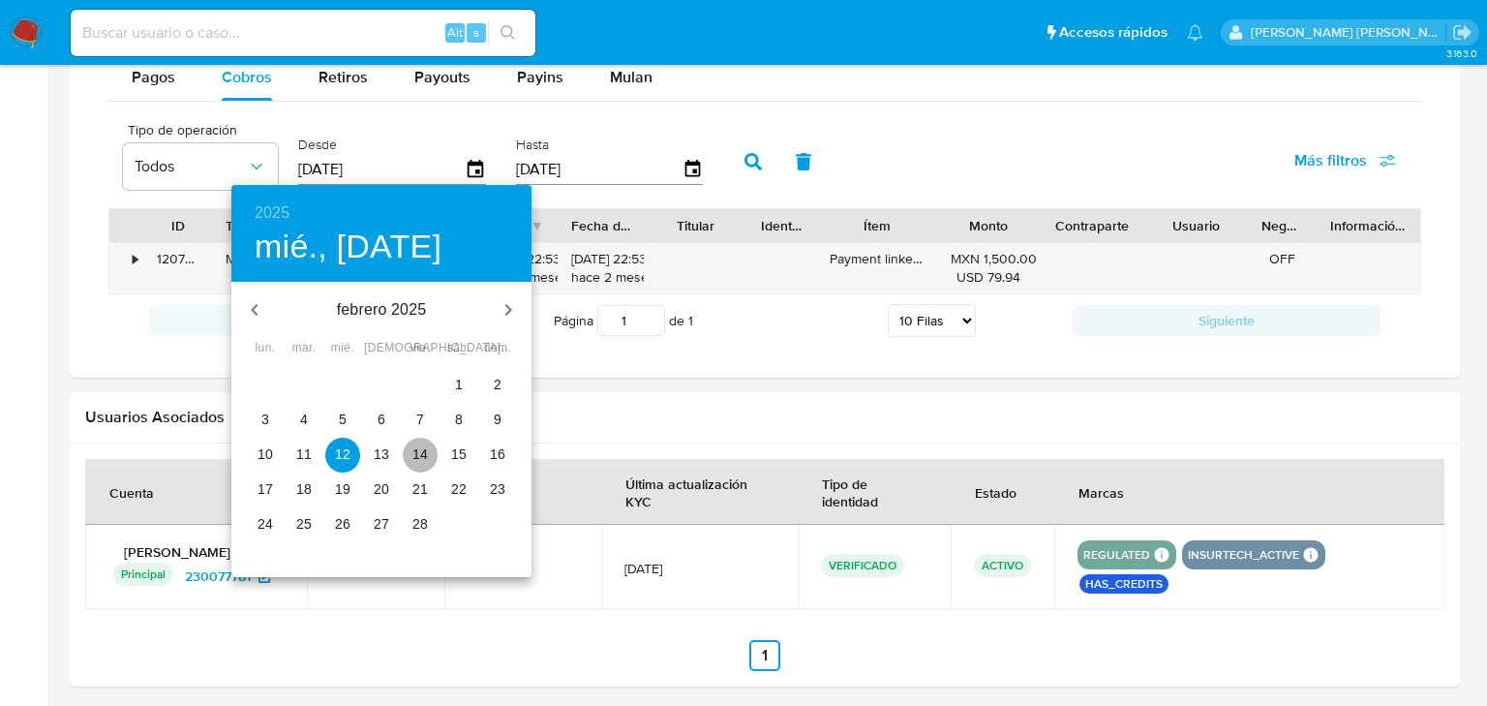
click at [417, 448] on p "14" at bounding box center [420, 453] width 15 height 19
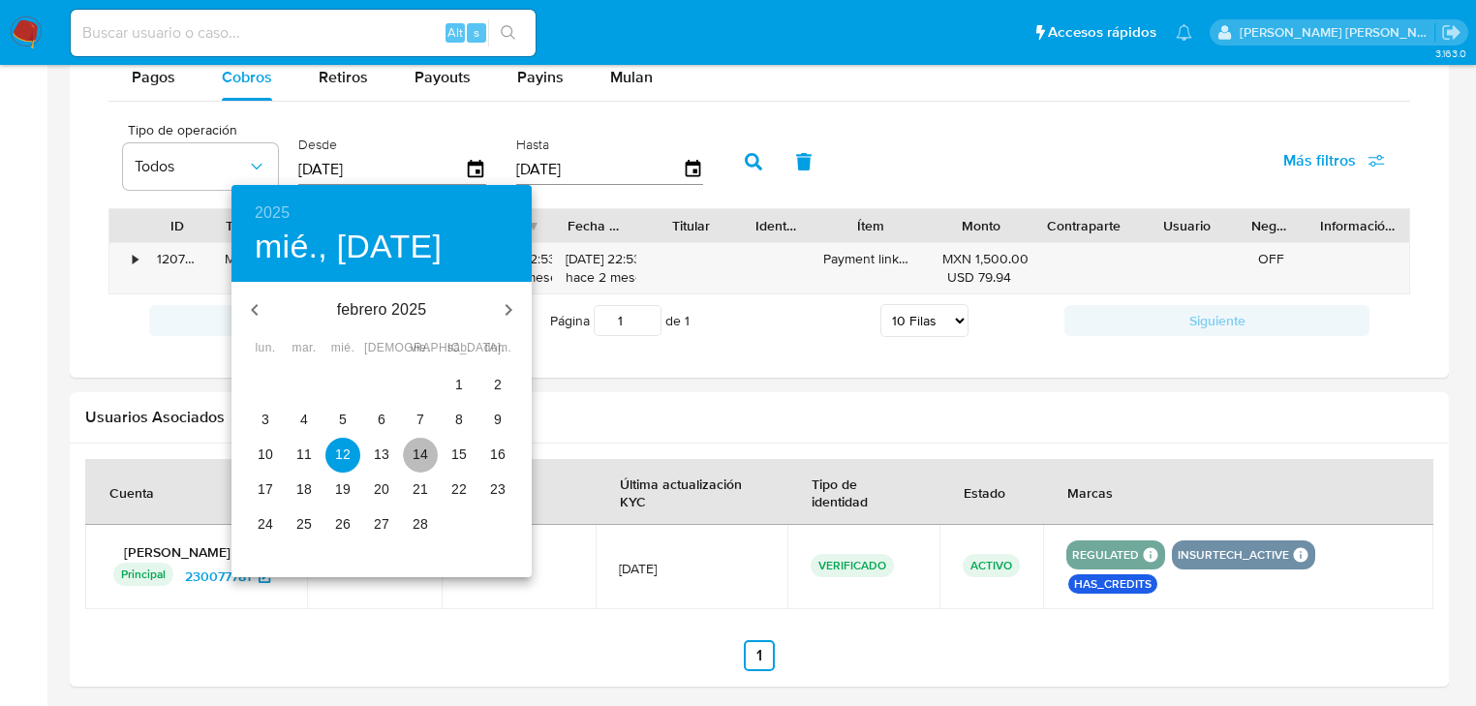
type input "14/02/2025"
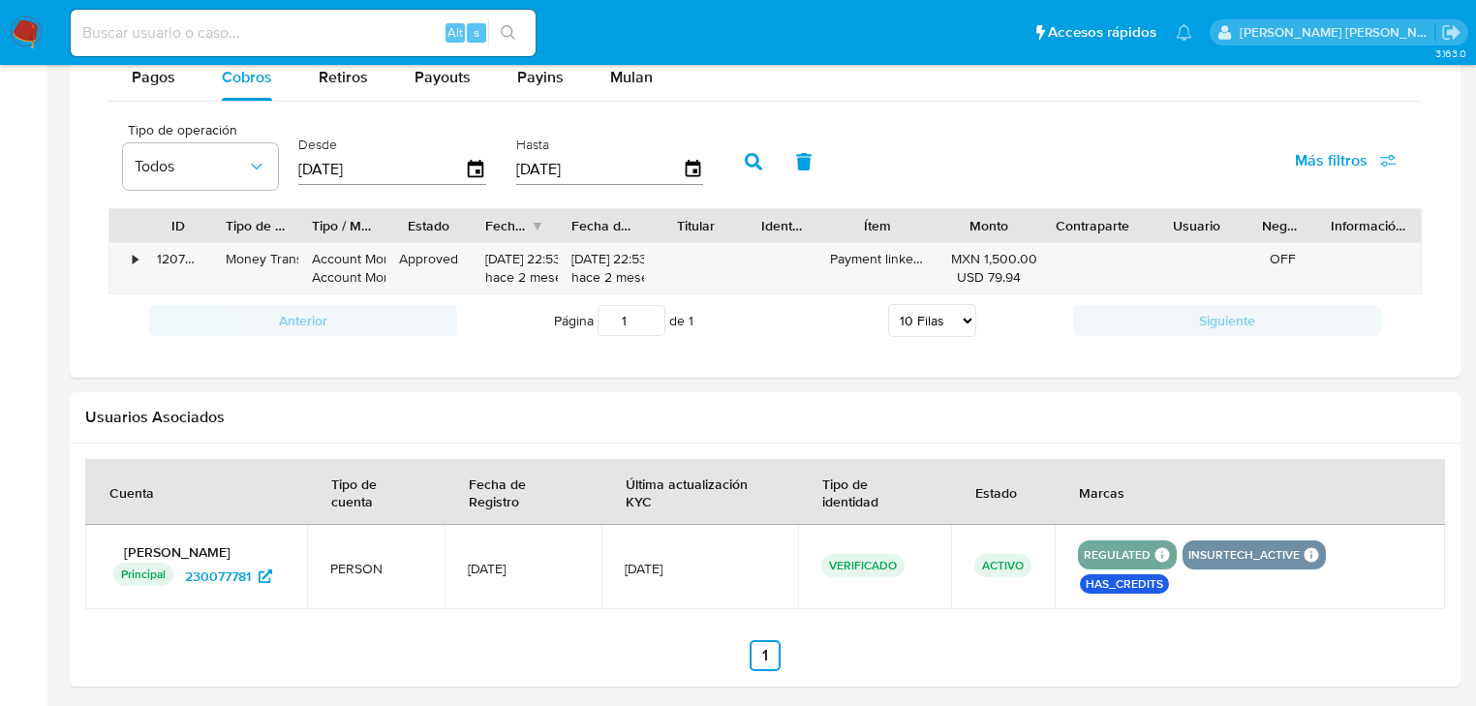
click at [745, 168] on icon "button" at bounding box center [753, 161] width 17 height 17
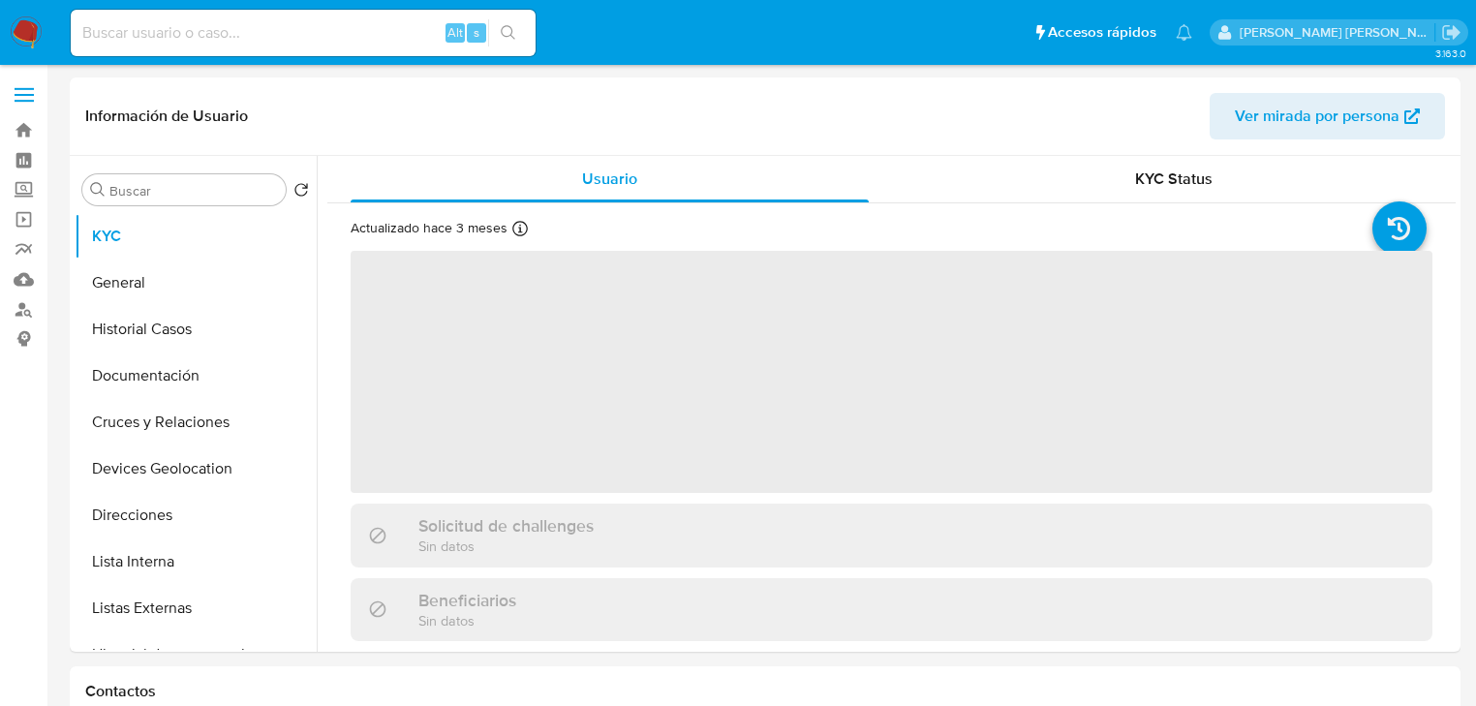
select select "10"
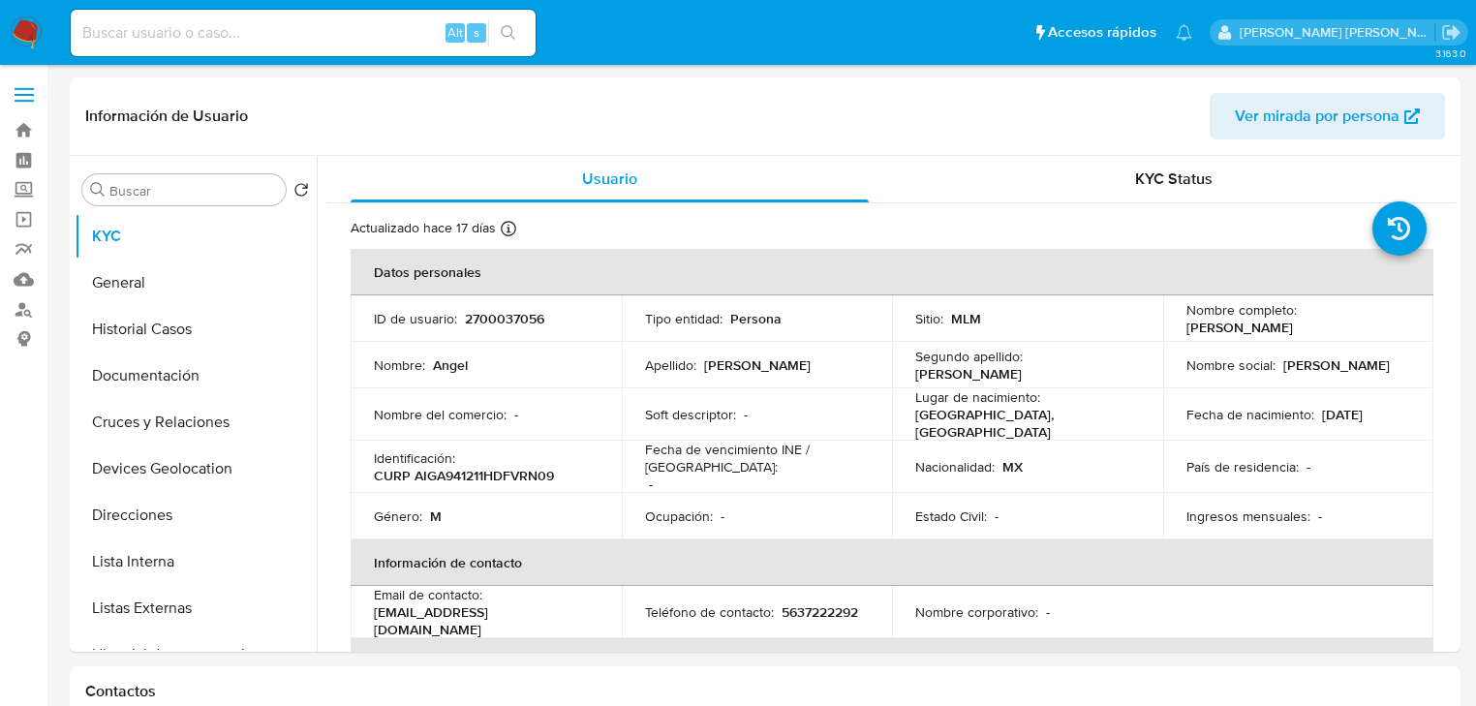
drag, startPoint x: 23, startPoint y: 28, endPoint x: 93, endPoint y: 2, distance: 74.5
click at [21, 29] on img at bounding box center [26, 32] width 33 height 33
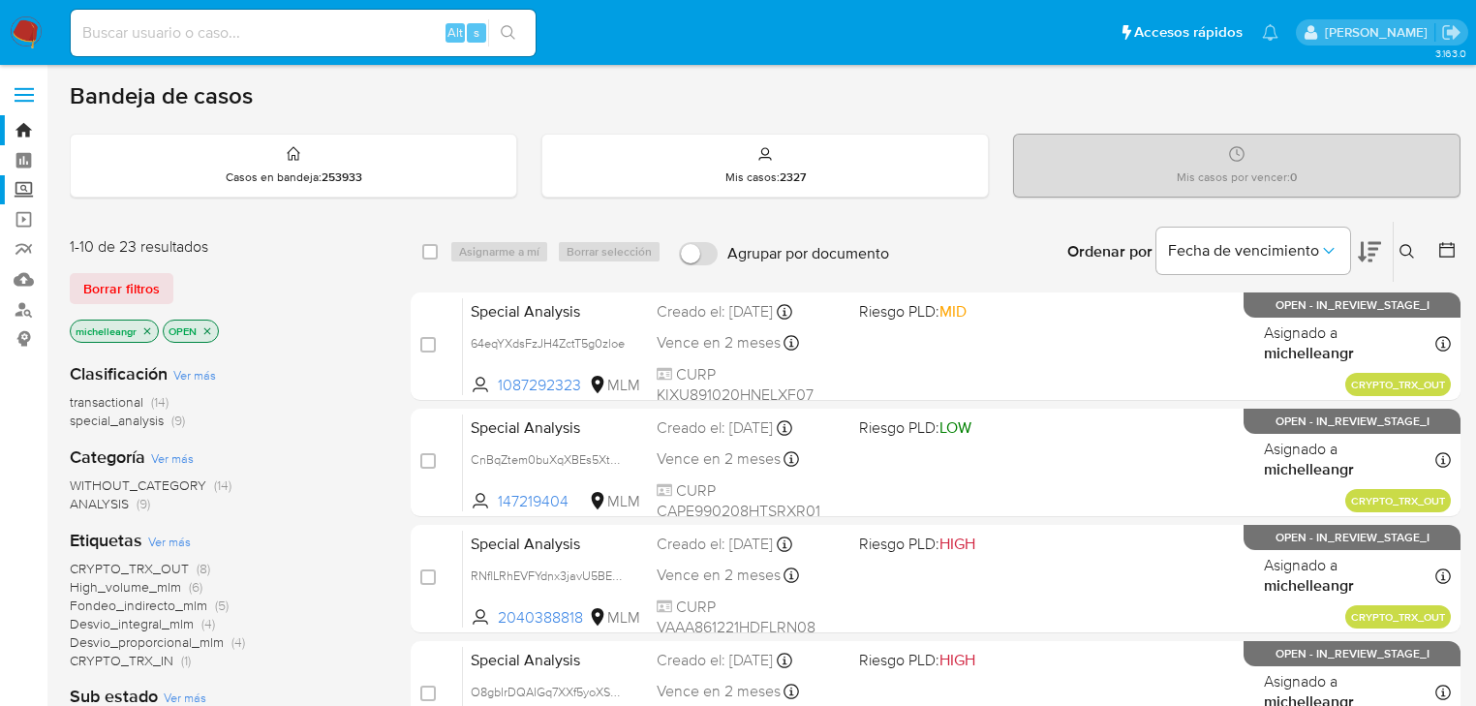
click at [24, 189] on label "Screening" at bounding box center [115, 190] width 230 height 30
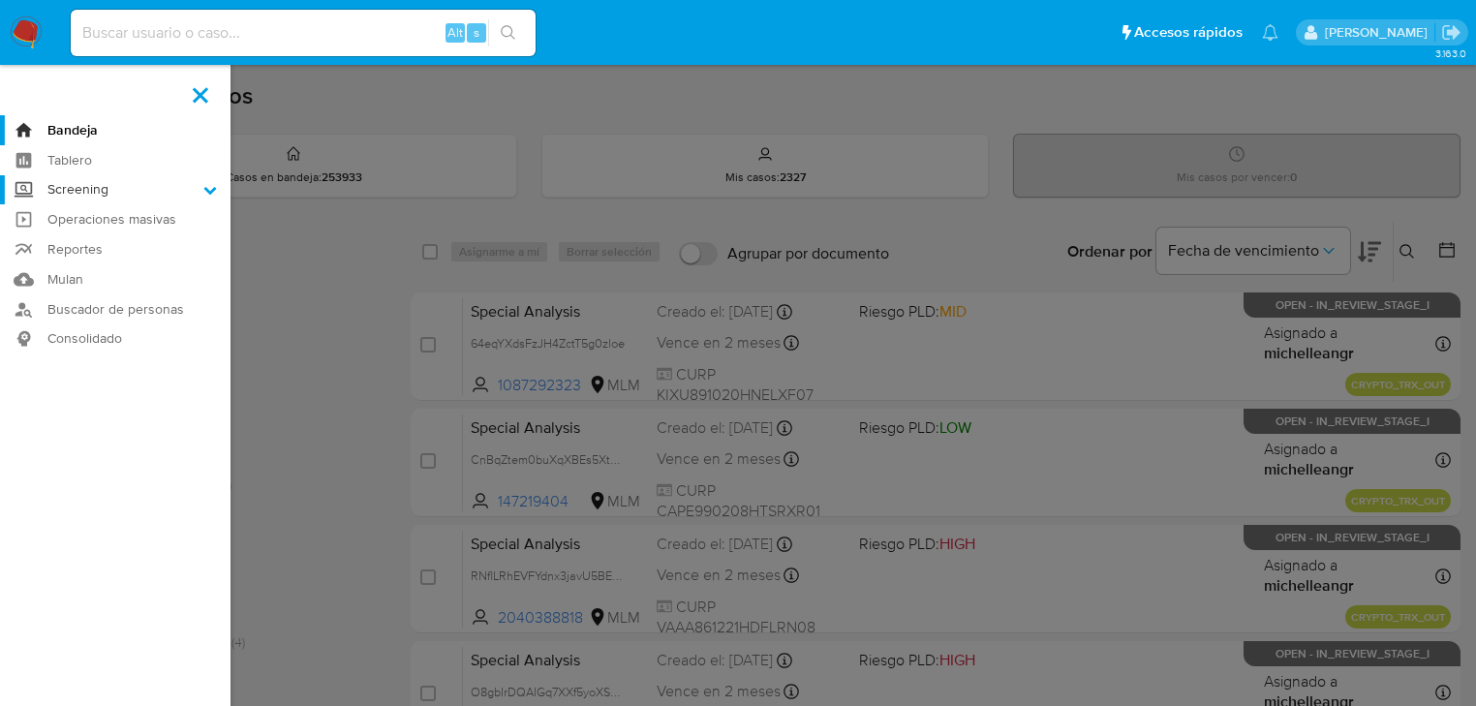
click at [0, 0] on input "Screening" at bounding box center [0, 0] width 0 height 0
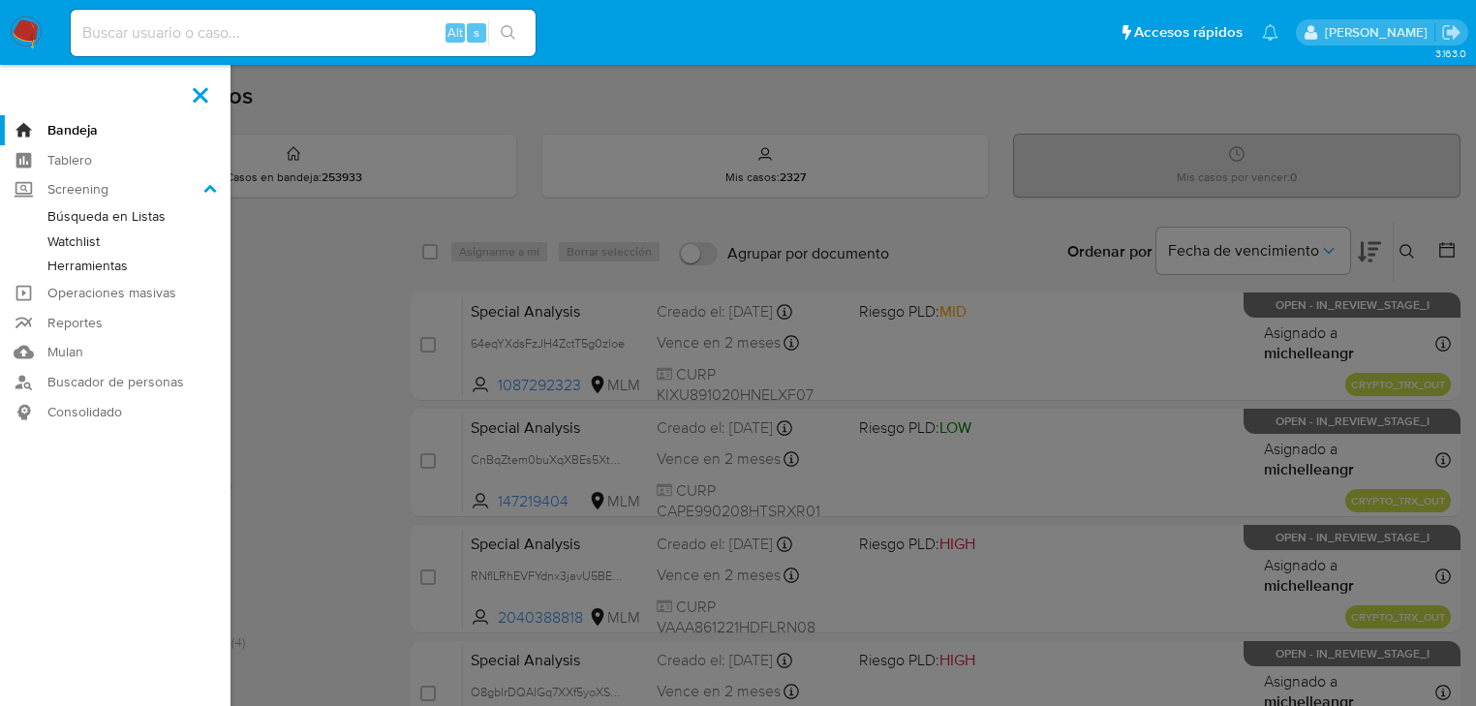
click at [94, 271] on link "Herramientas" at bounding box center [115, 266] width 230 height 24
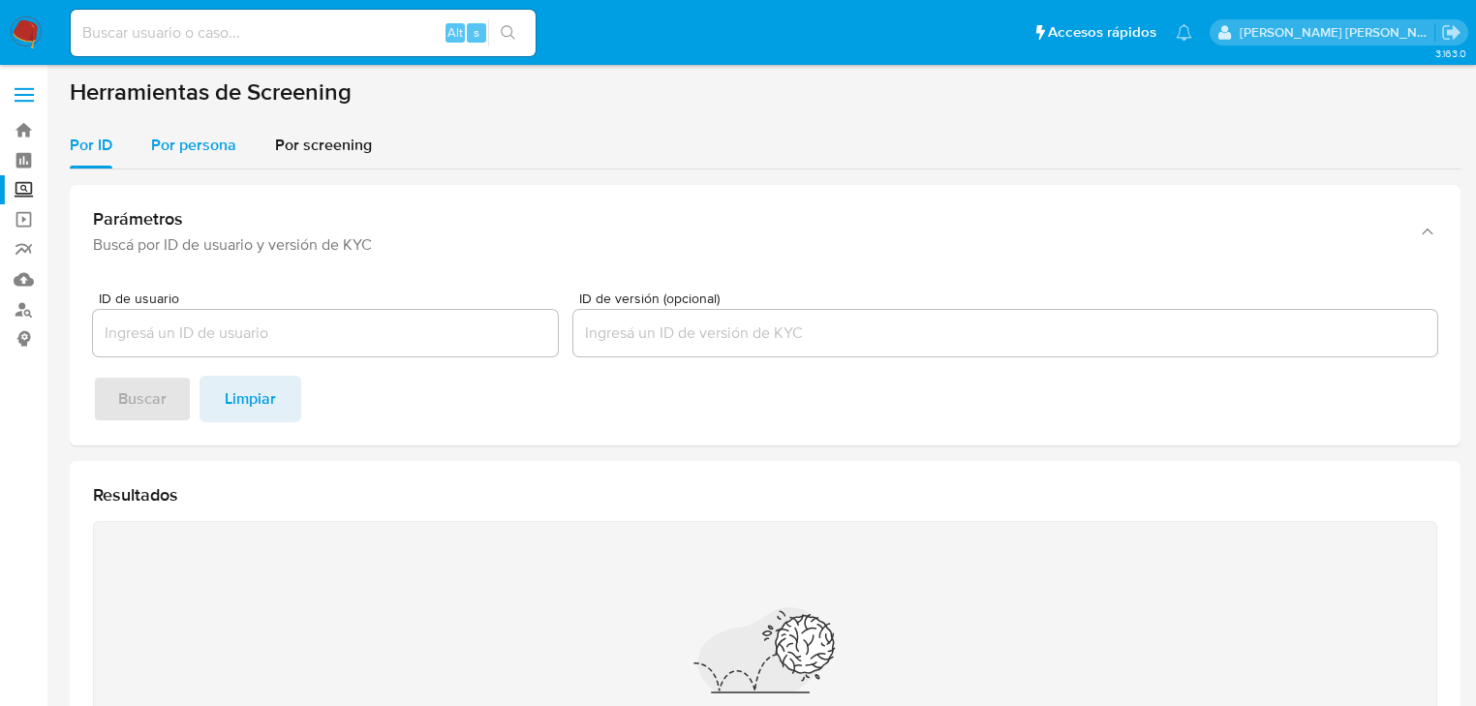
click at [187, 129] on div "Por persona" at bounding box center [193, 145] width 85 height 46
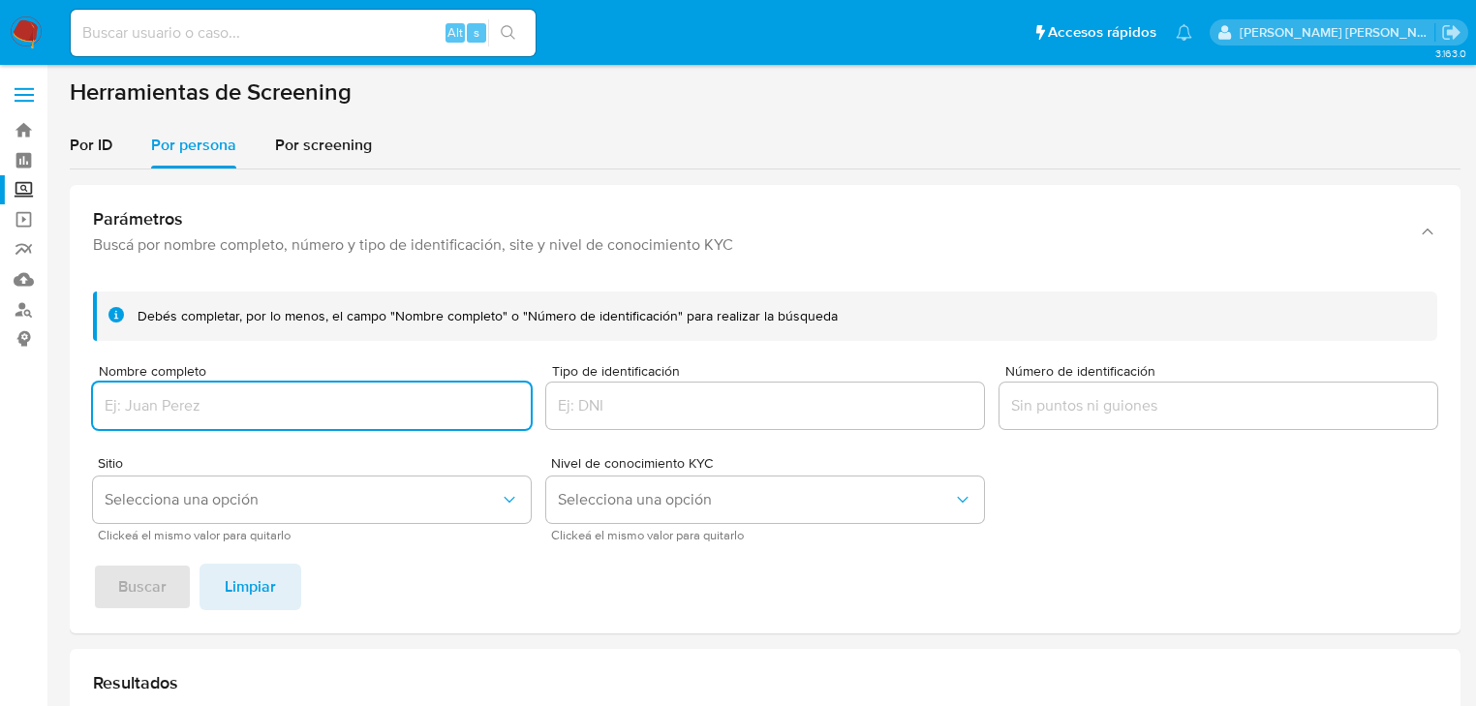
click at [170, 404] on input "Nombre completo" at bounding box center [312, 405] width 438 height 25
type input "NADIA MONICA HERNANDEZ SOTO"
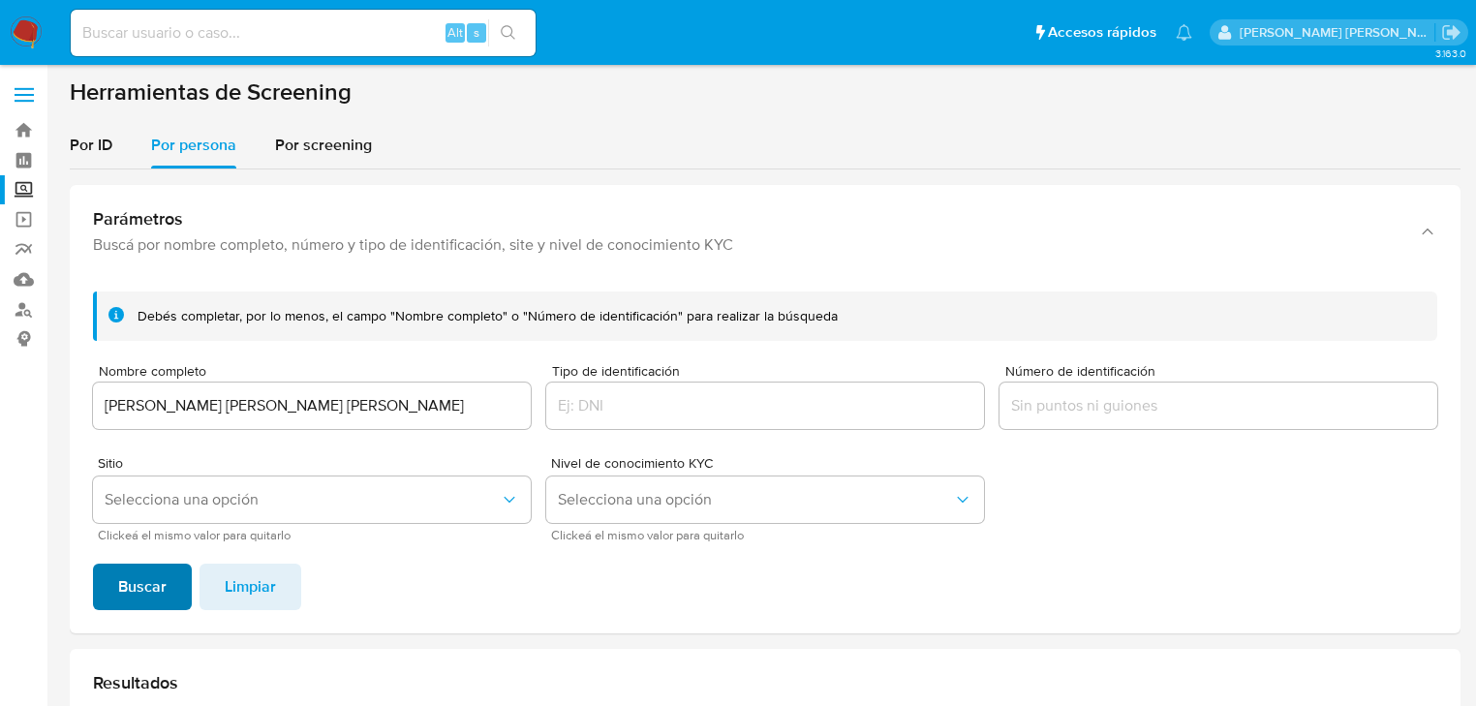
click at [131, 584] on span "Buscar" at bounding box center [142, 587] width 48 height 43
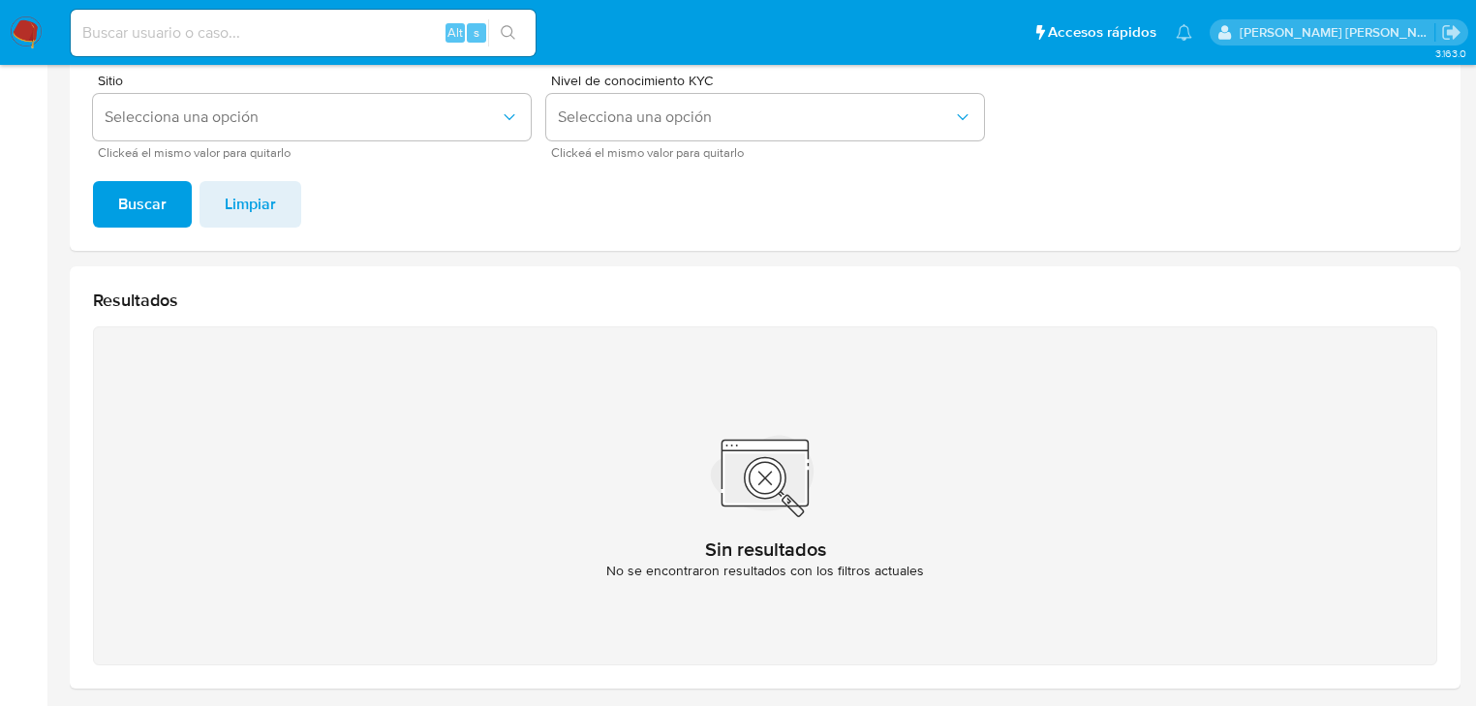
scroll to position [152, 0]
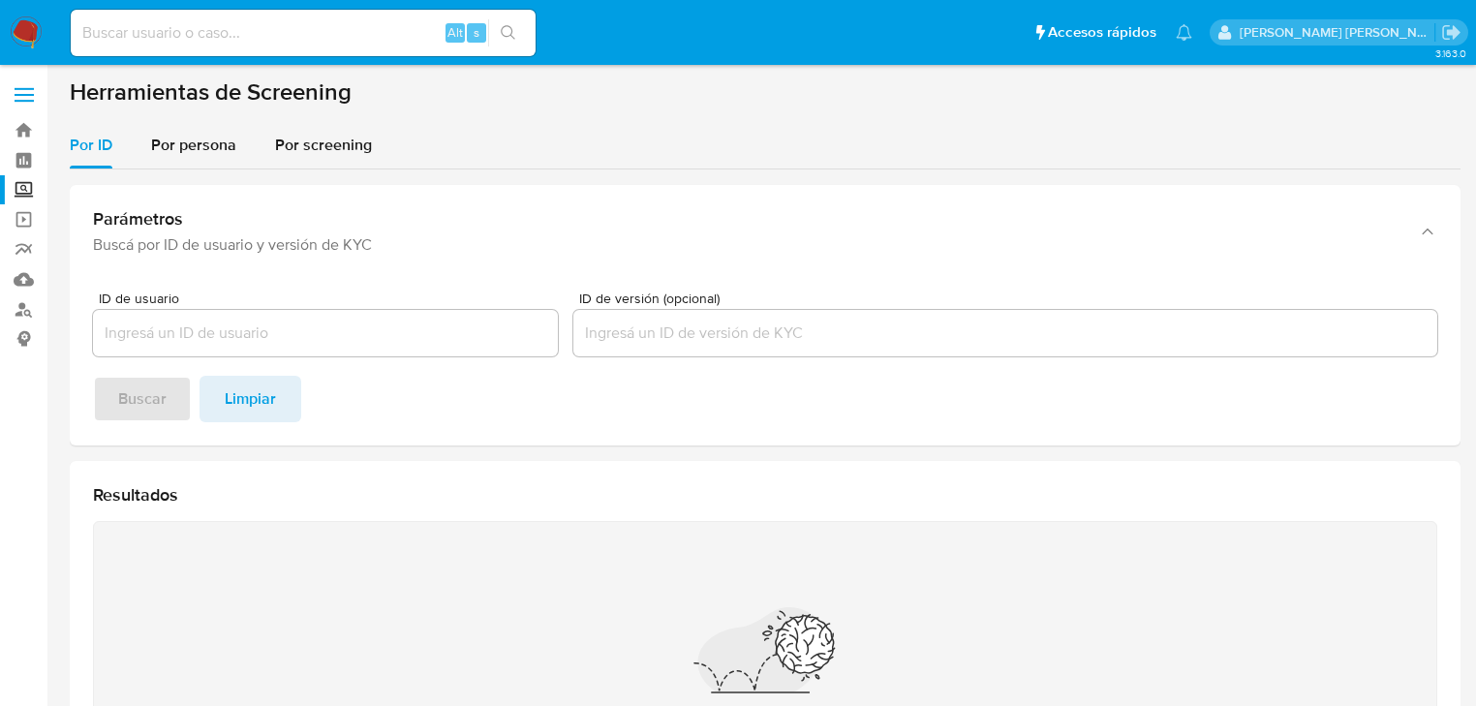
click at [233, 12] on div "Alt s" at bounding box center [303, 33] width 465 height 46
click at [217, 35] on input at bounding box center [303, 32] width 465 height 25
paste input "nOkB2cifeLFViQLdhRjim9Zj"
type input "nOkB2cifeLFViQLdhRjim9Zj"
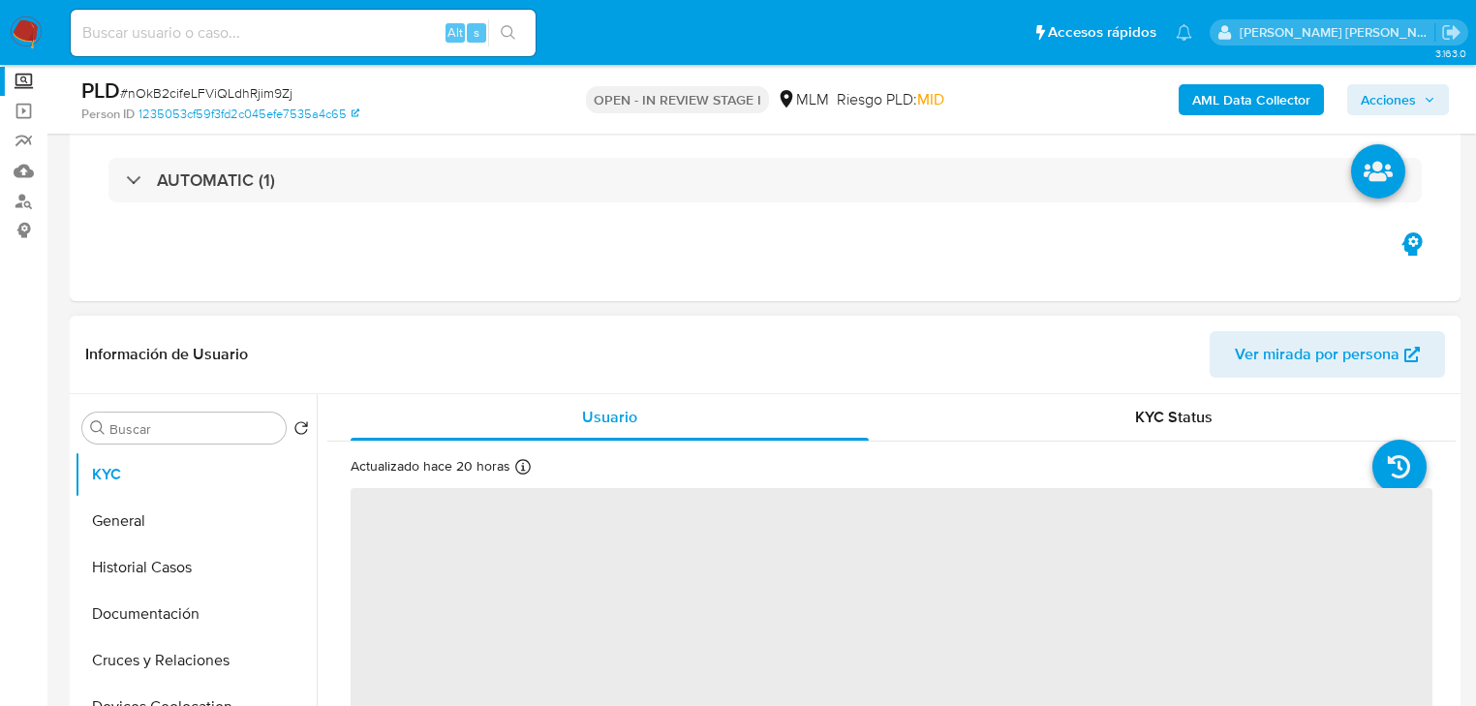
scroll to position [232, 0]
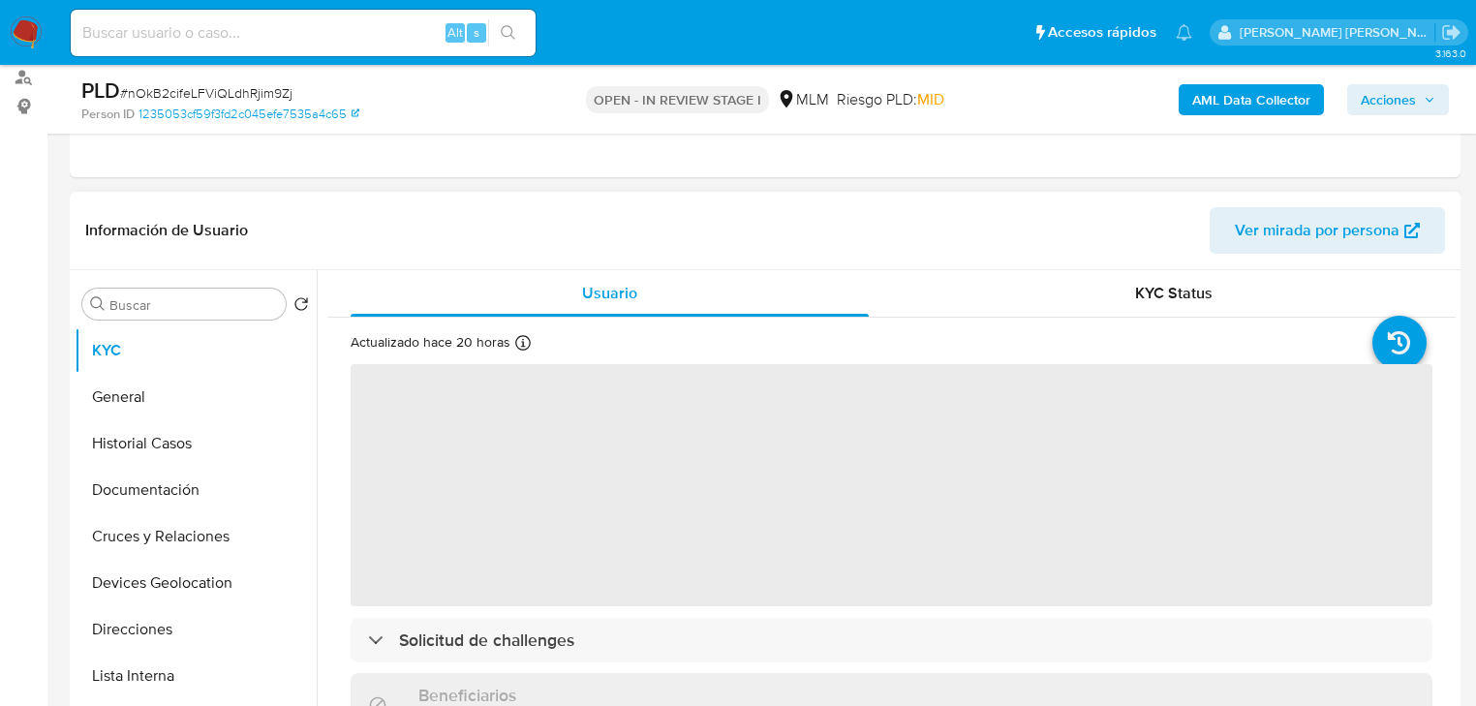
select select "10"
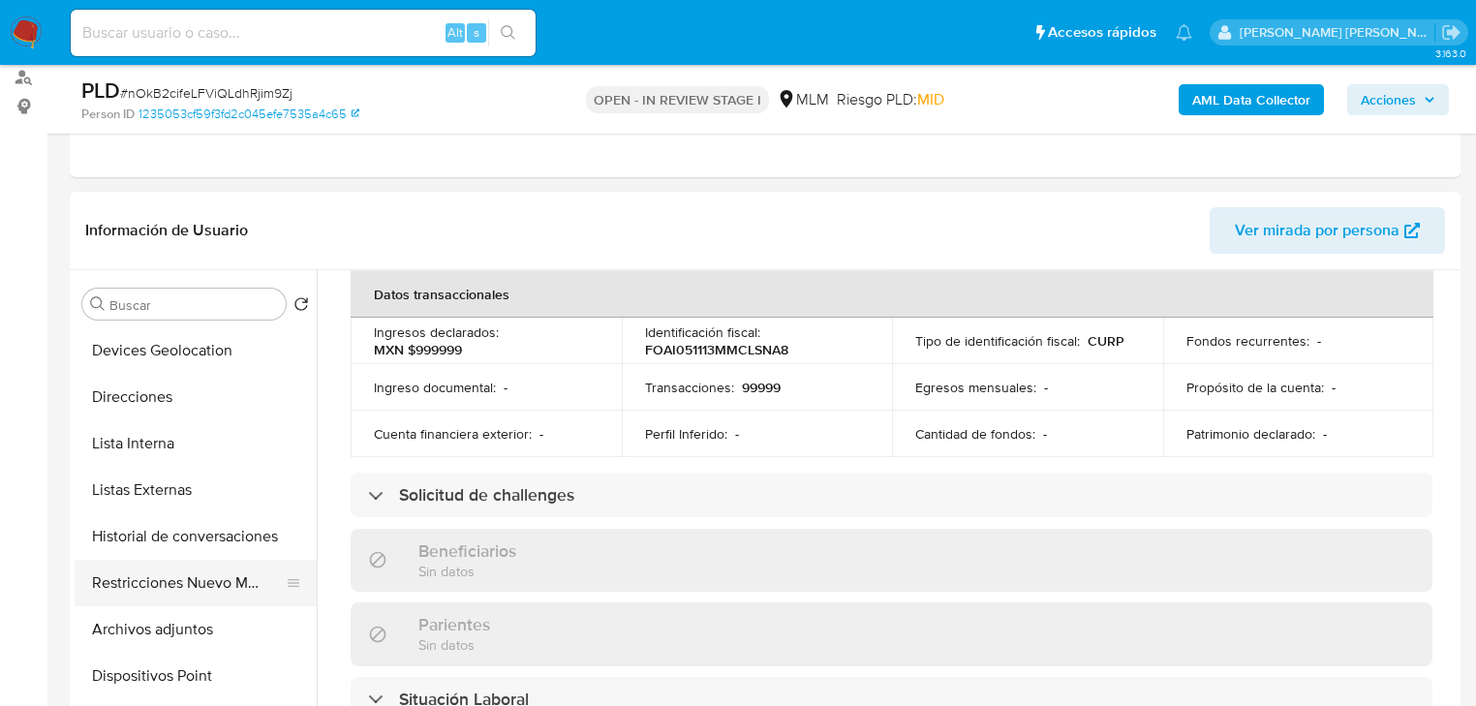
click at [169, 589] on button "Restricciones Nuevo Mundo" at bounding box center [188, 583] width 227 height 46
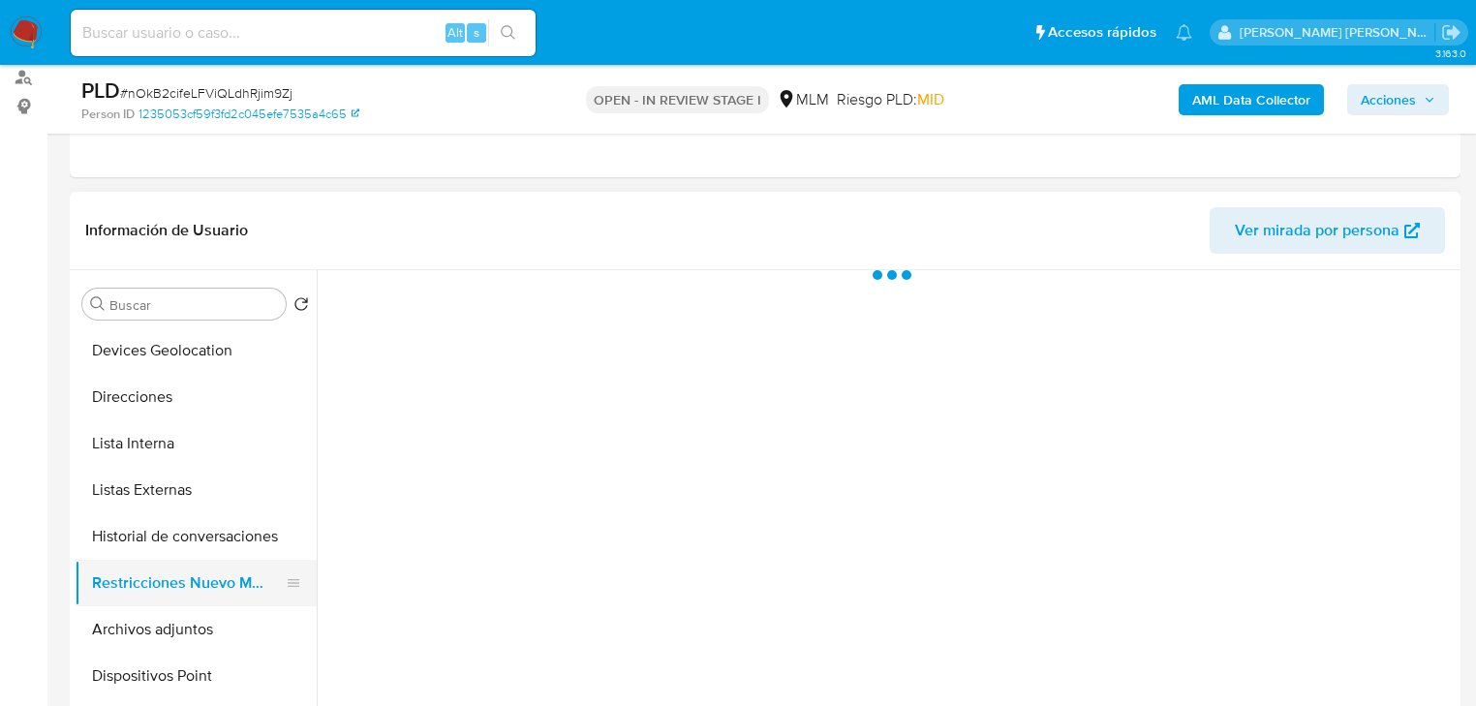
scroll to position [0, 0]
click at [199, 552] on button "Historial de conversaciones" at bounding box center [188, 536] width 227 height 46
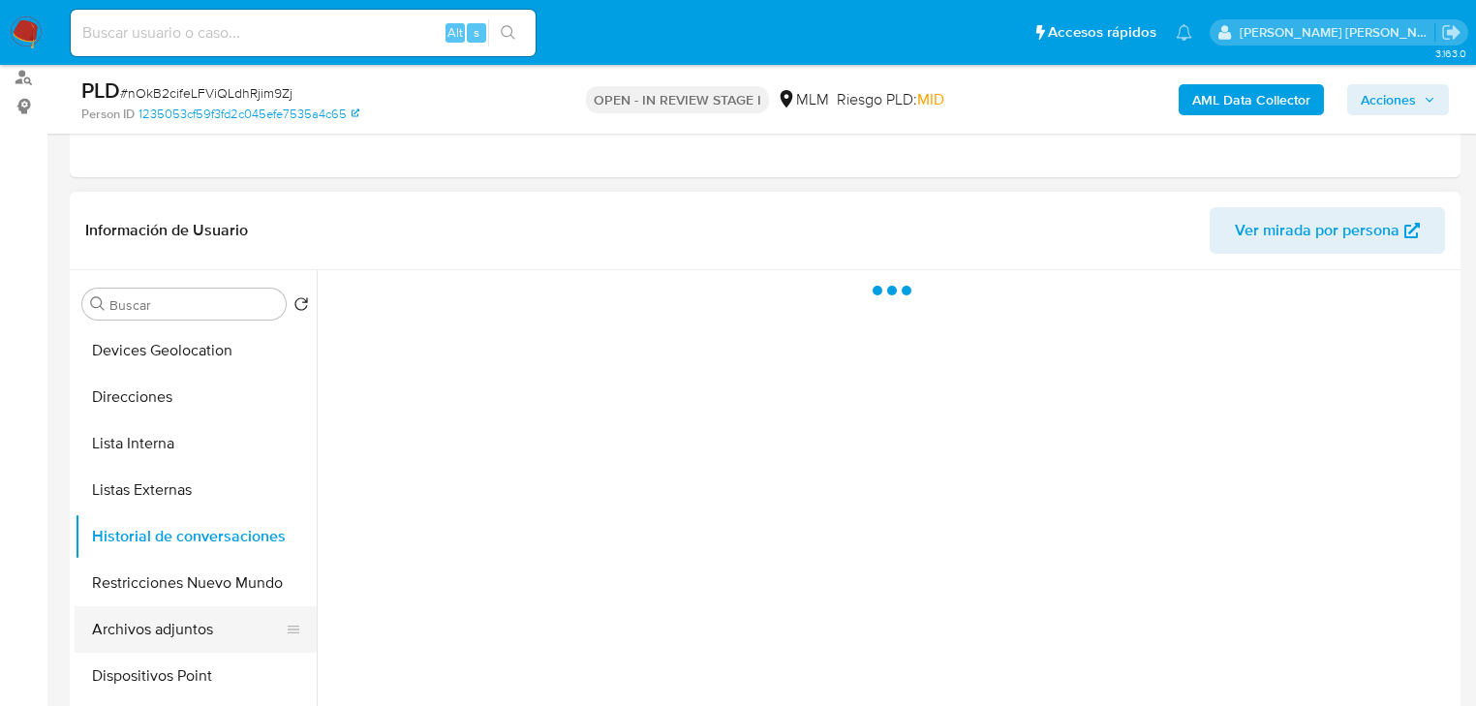
click at [219, 618] on button "Archivos adjuntos" at bounding box center [188, 629] width 227 height 46
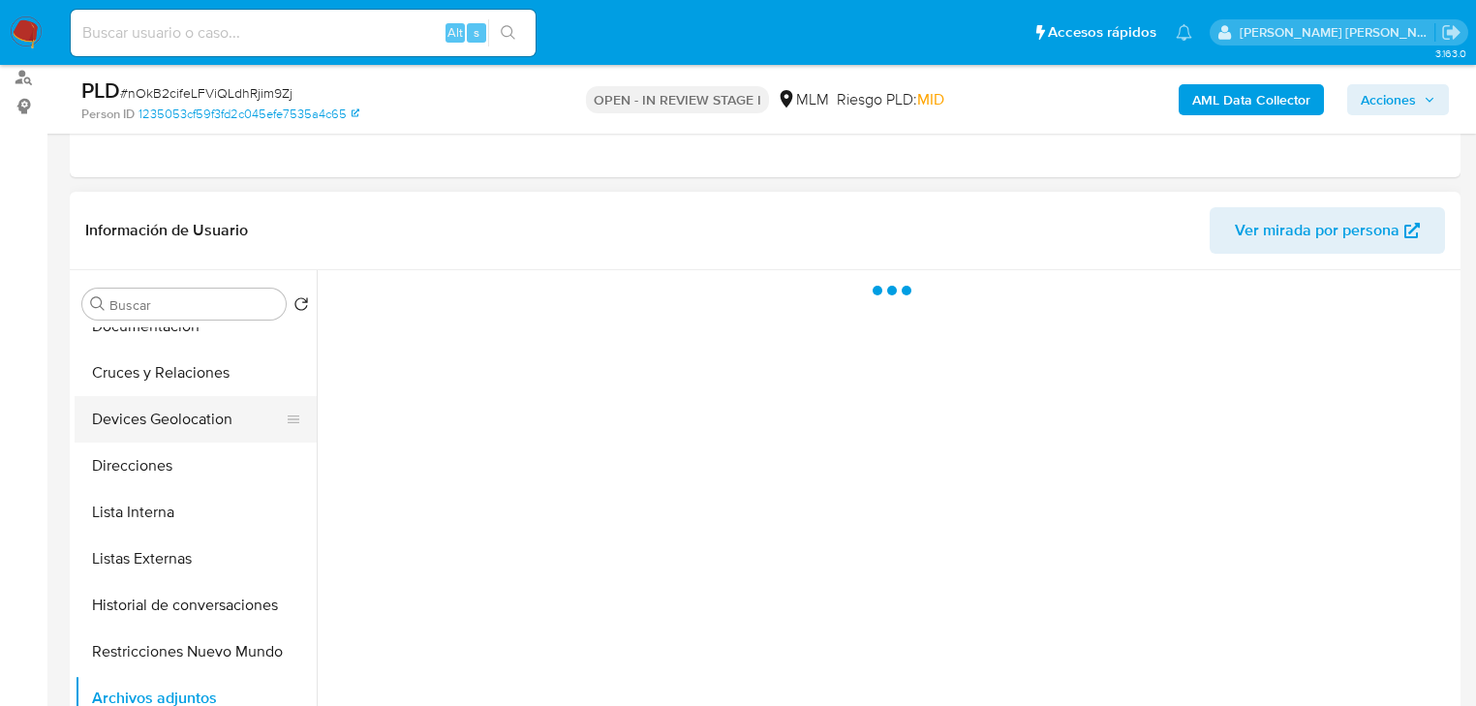
scroll to position [77, 0]
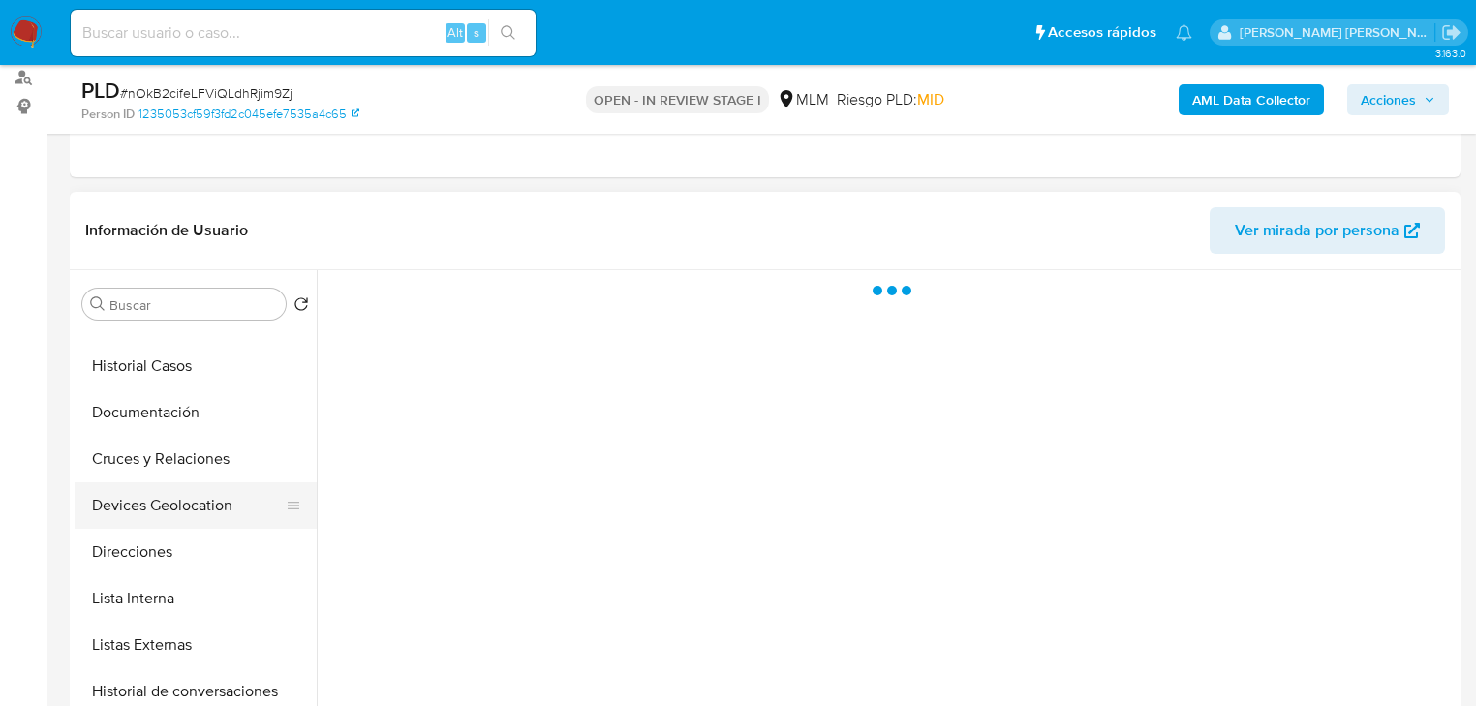
click at [221, 506] on button "Devices Geolocation" at bounding box center [188, 505] width 227 height 46
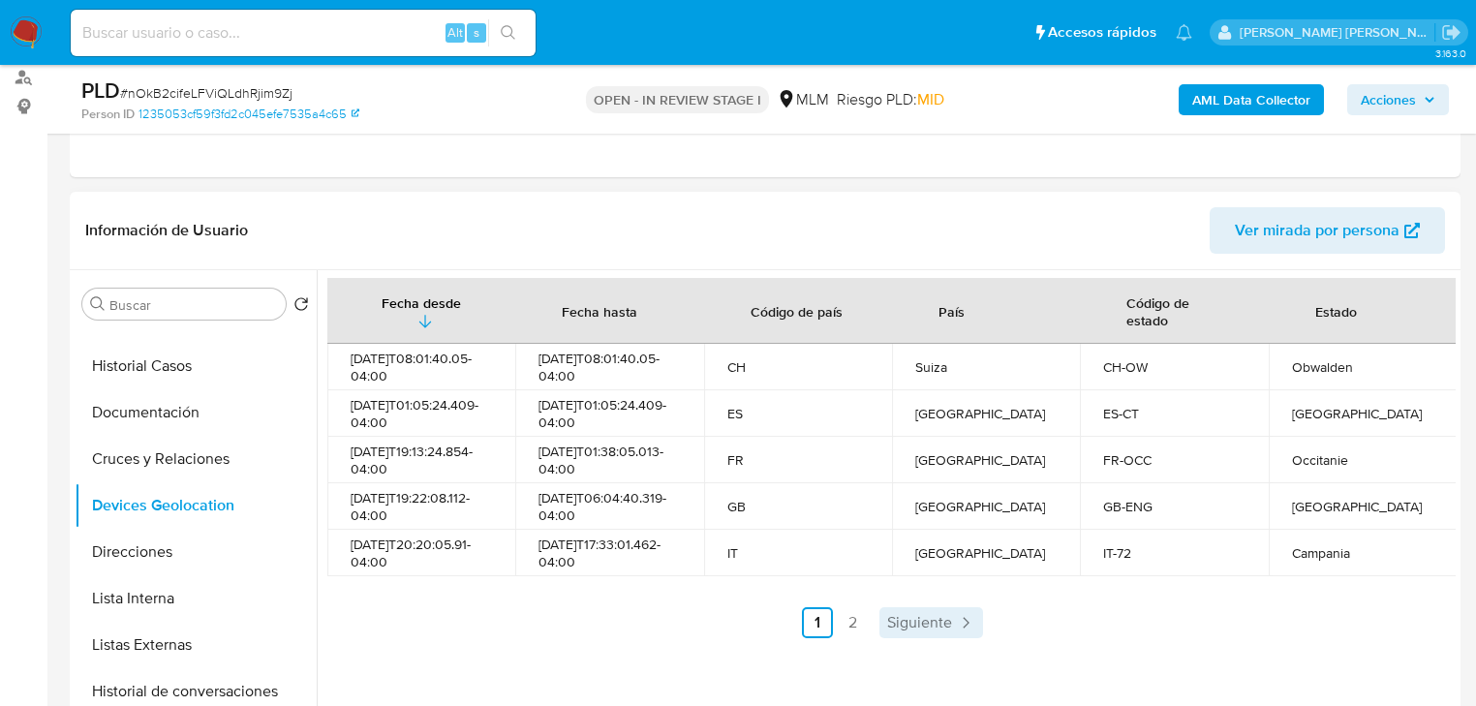
click at [930, 624] on span "Siguiente" at bounding box center [919, 622] width 65 height 15
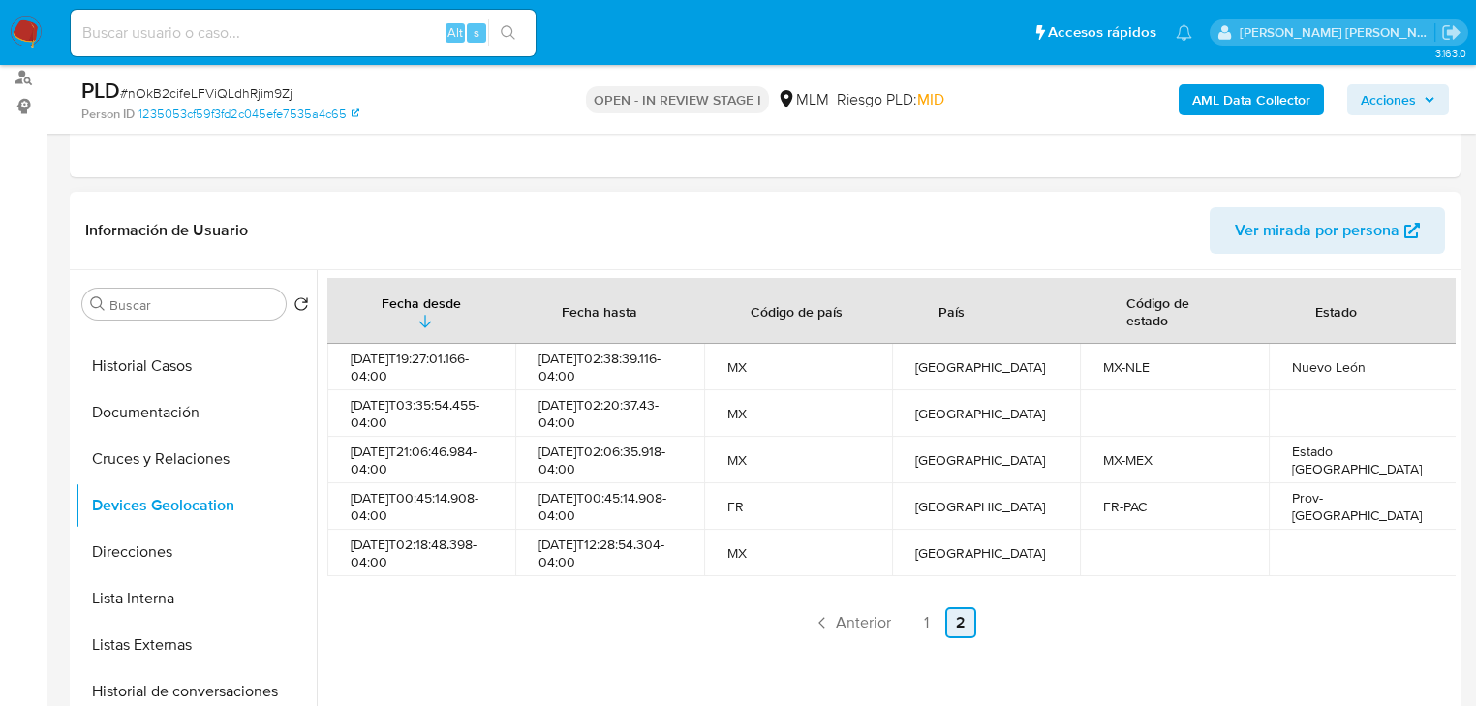
click at [846, 625] on span "Anterior" at bounding box center [863, 622] width 55 height 15
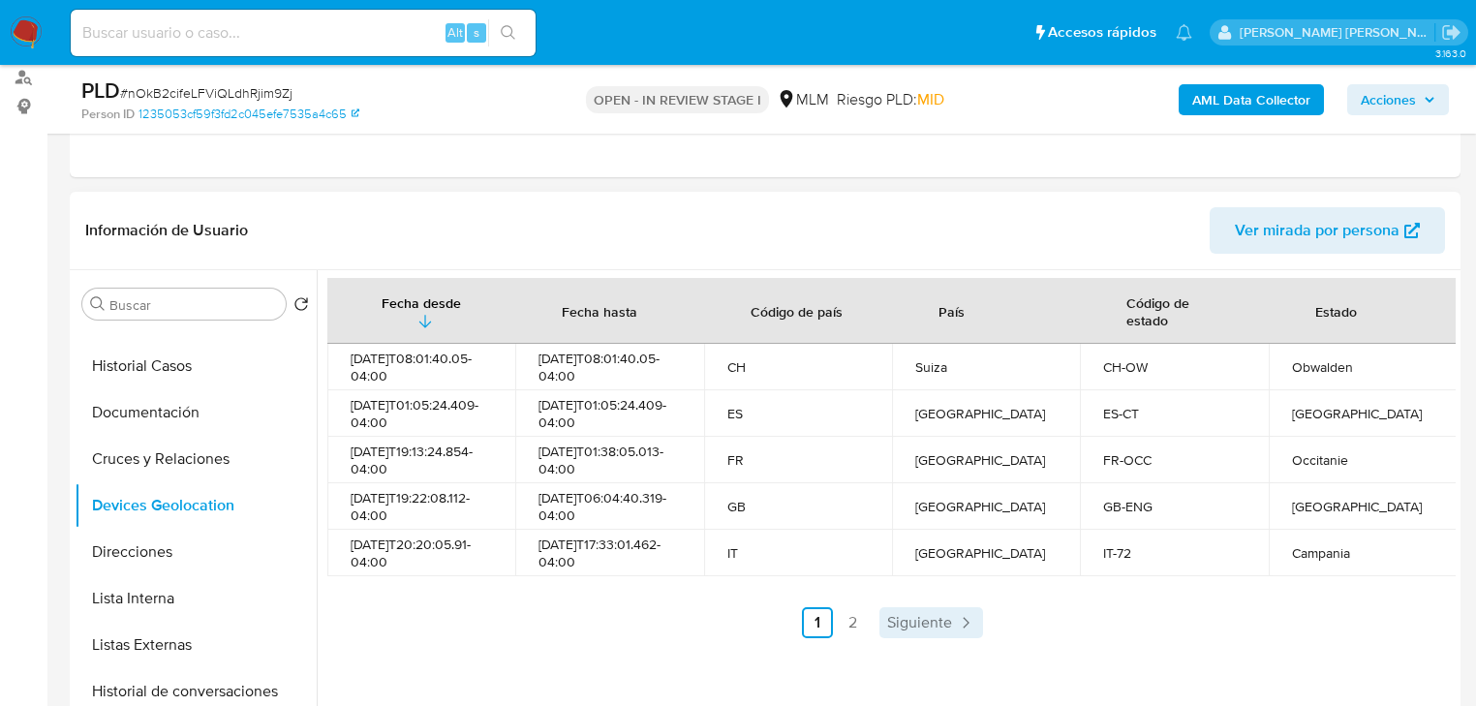
click at [903, 628] on span "Siguiente" at bounding box center [919, 622] width 65 height 15
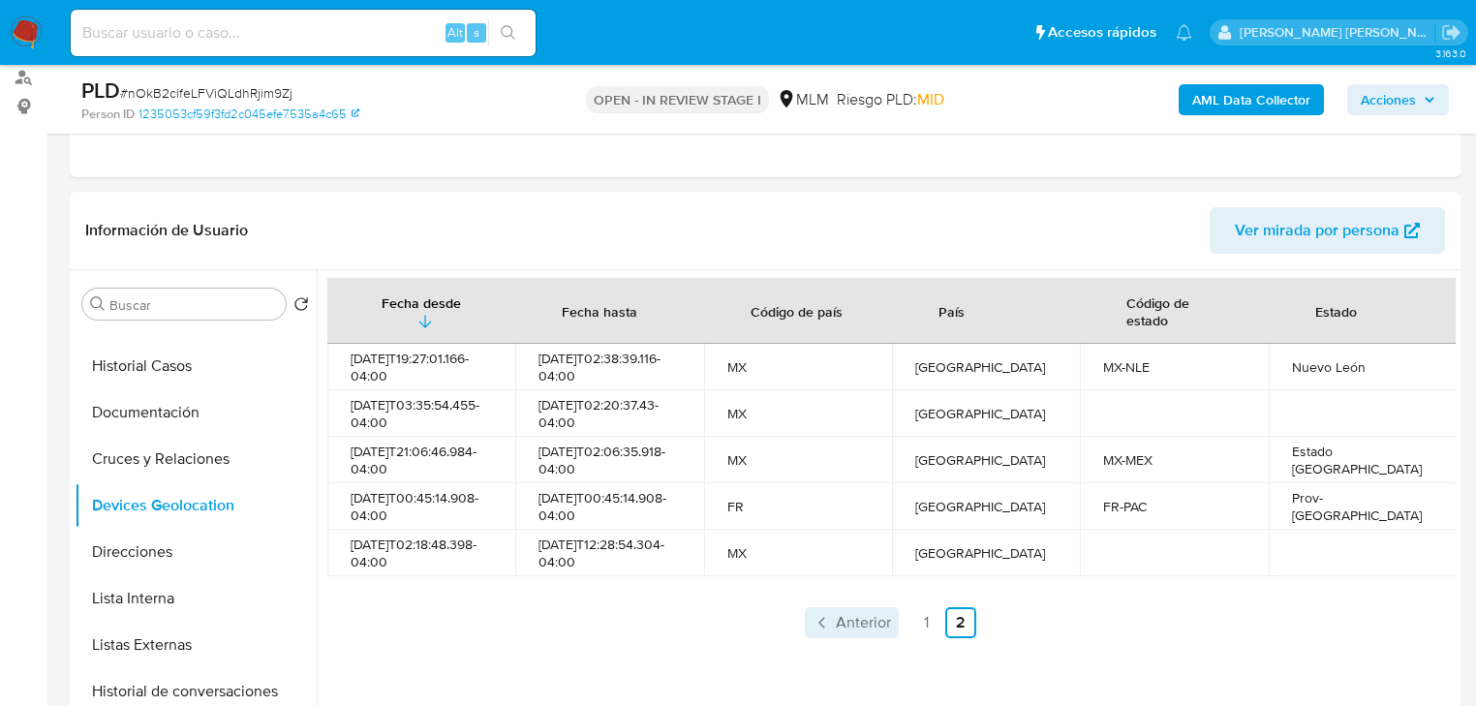
click at [844, 625] on span "Anterior" at bounding box center [863, 622] width 55 height 15
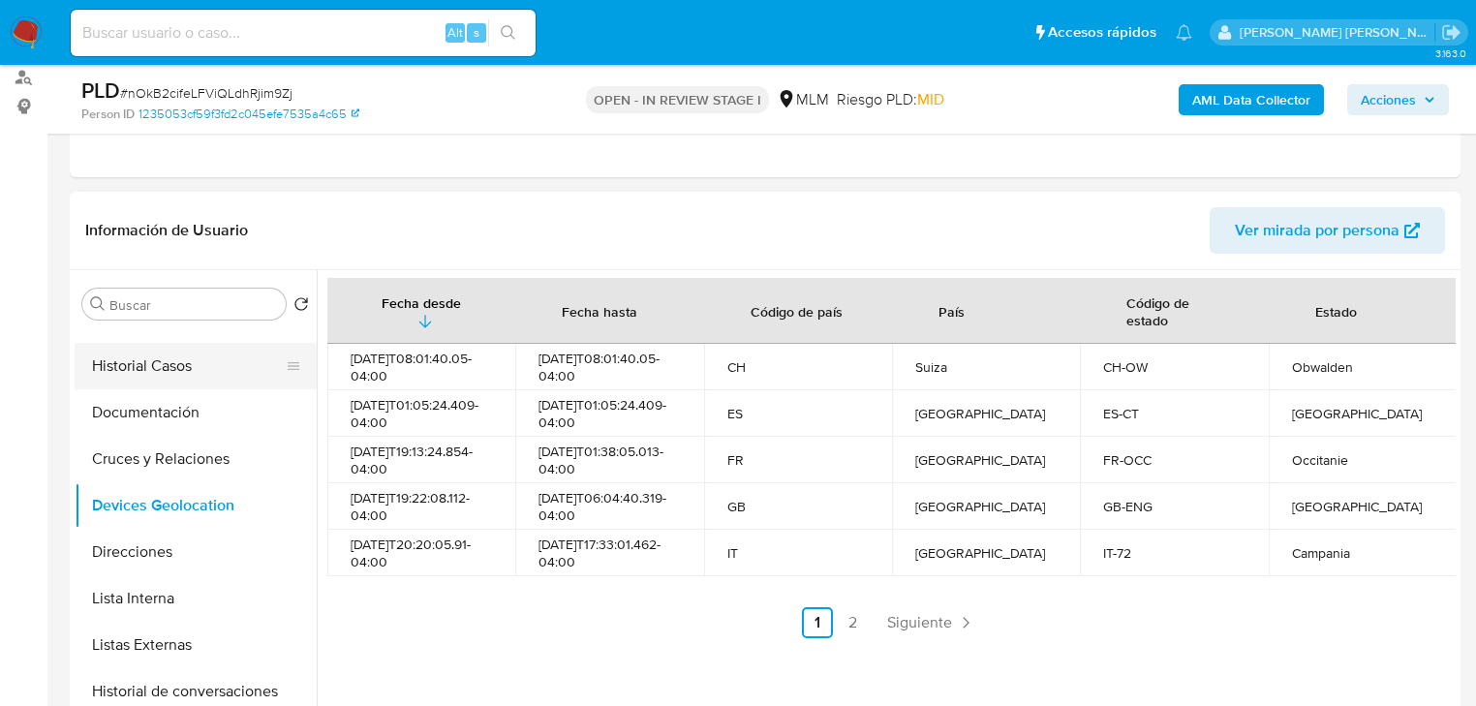
click at [124, 377] on button "Historial Casos" at bounding box center [188, 366] width 227 height 46
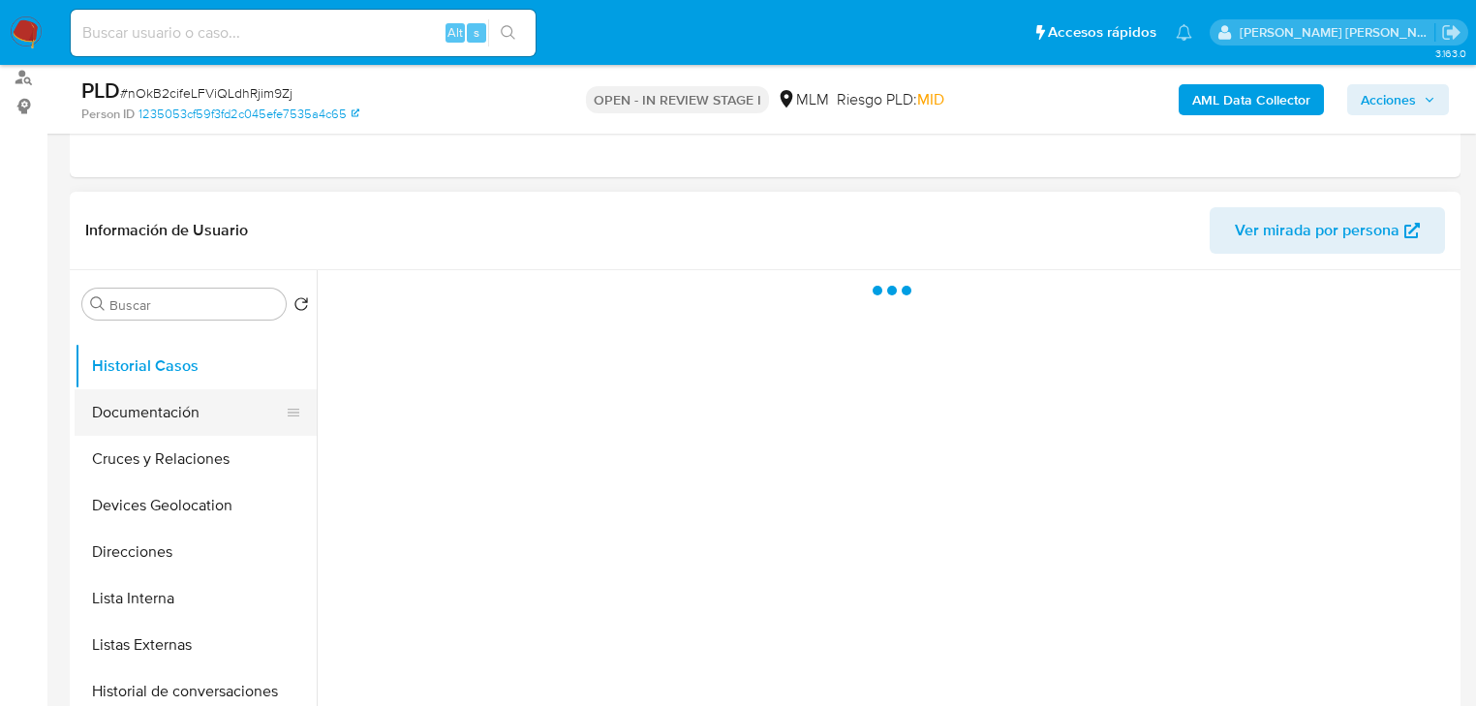
scroll to position [0, 0]
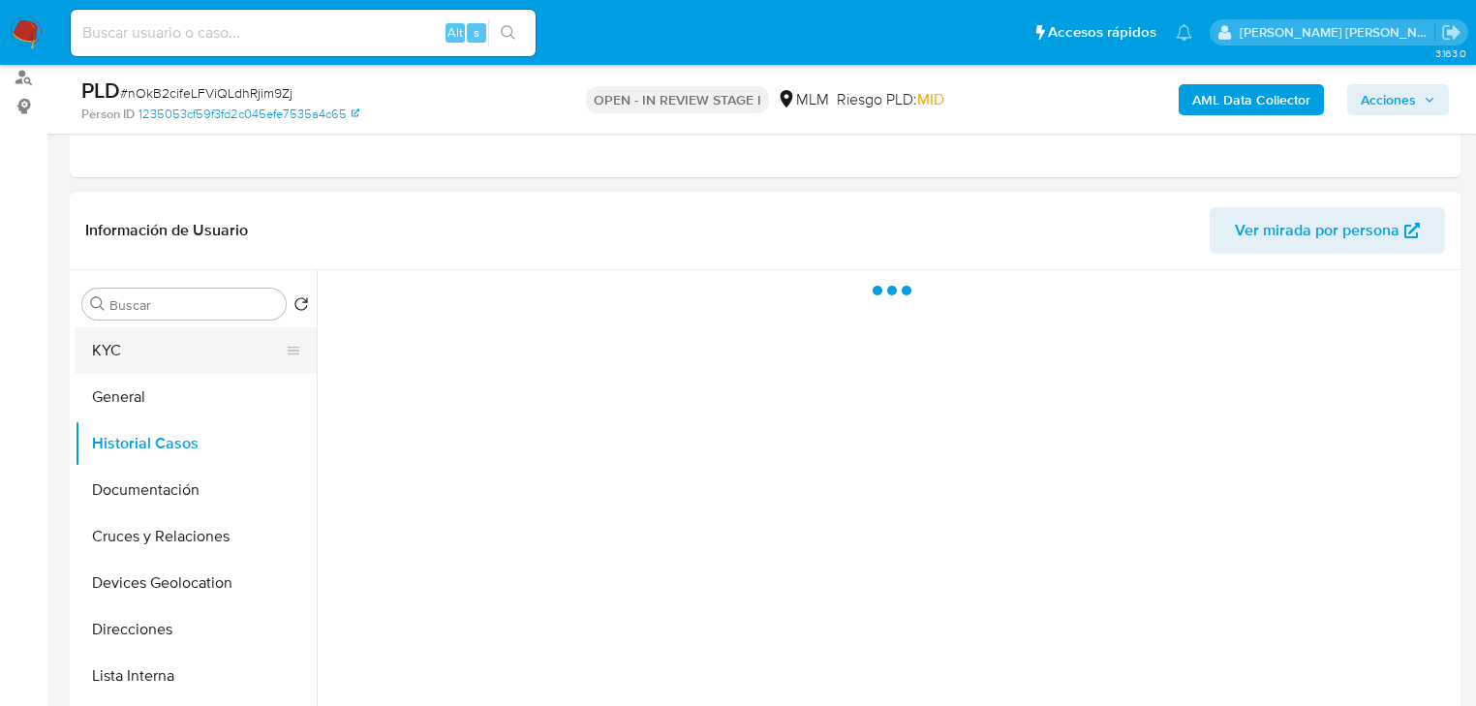
click at [132, 339] on button "KYC" at bounding box center [188, 350] width 227 height 46
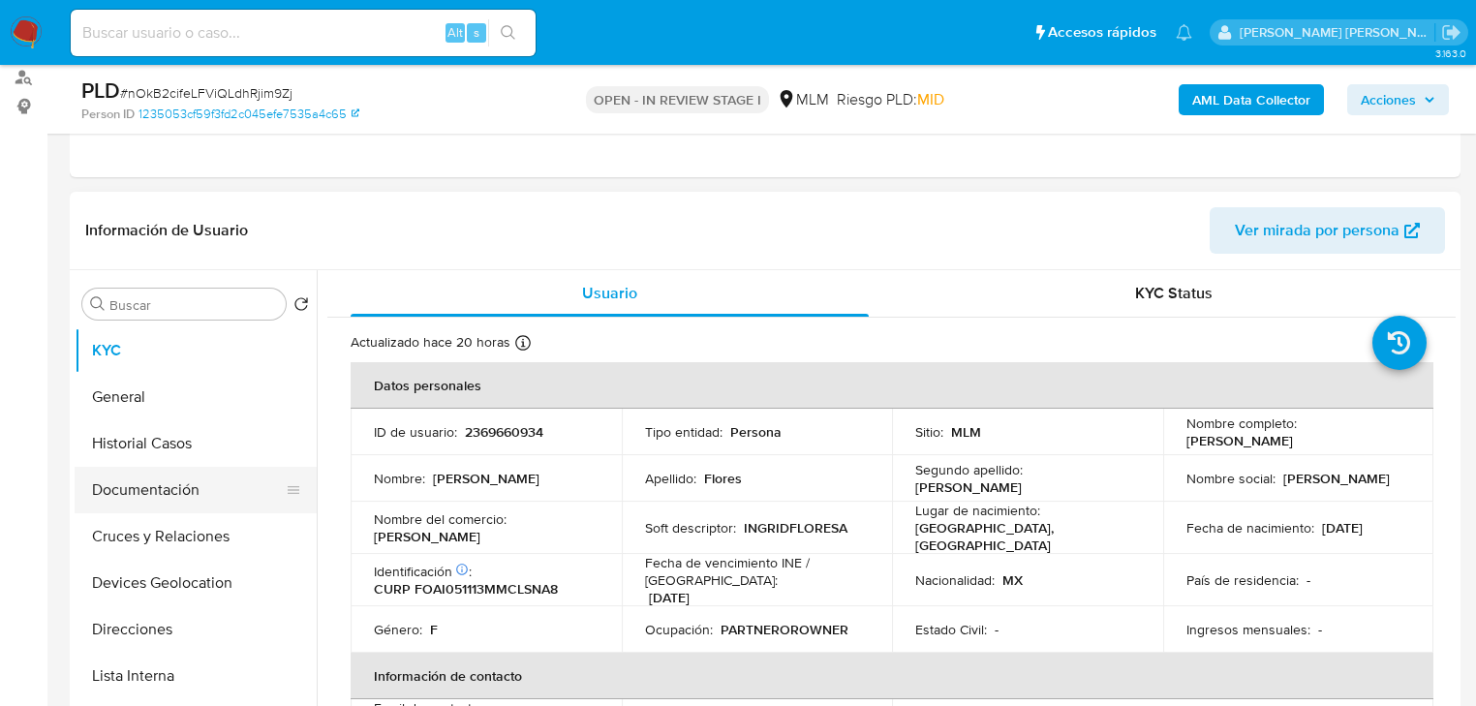
click at [174, 440] on button "Historial Casos" at bounding box center [196, 443] width 242 height 46
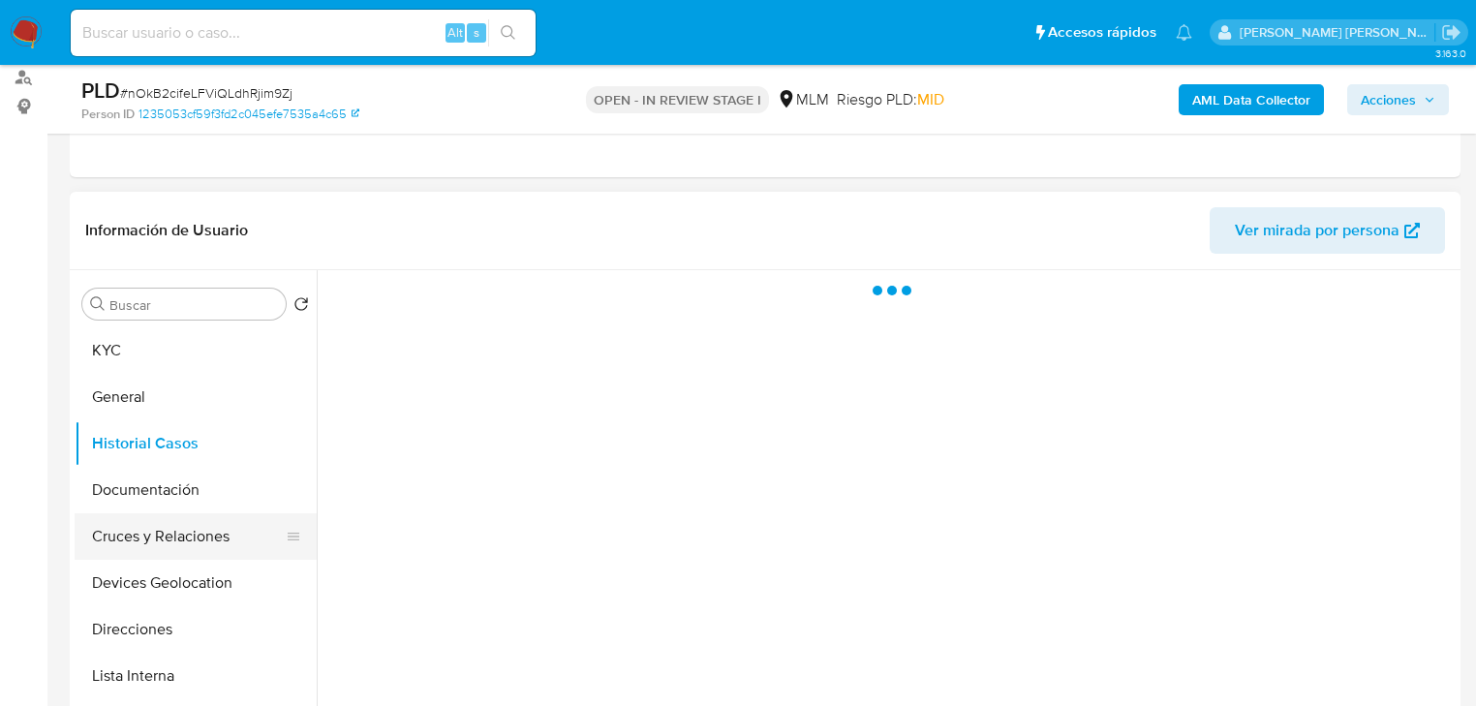
click at [179, 519] on button "Cruces y Relaciones" at bounding box center [188, 536] width 227 height 46
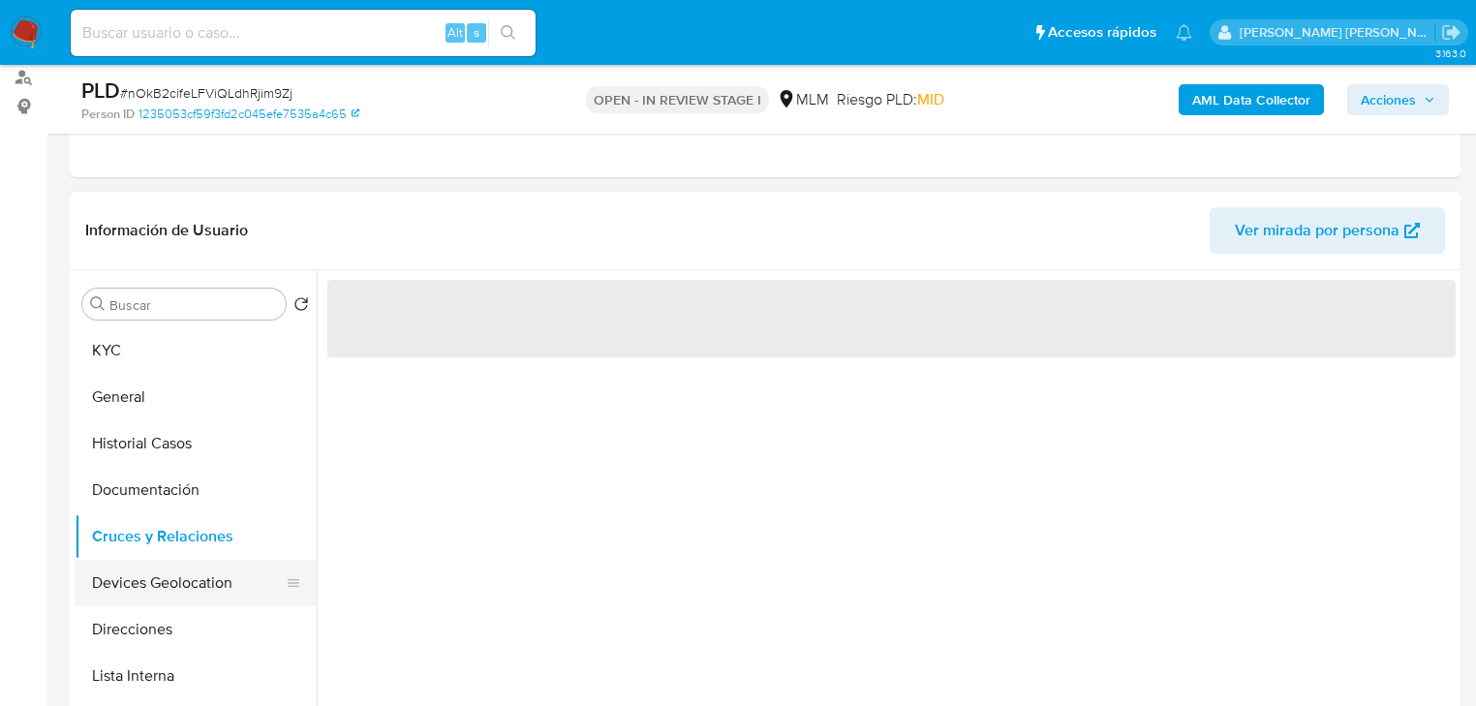
click at [186, 572] on button "Devices Geolocation" at bounding box center [188, 583] width 227 height 46
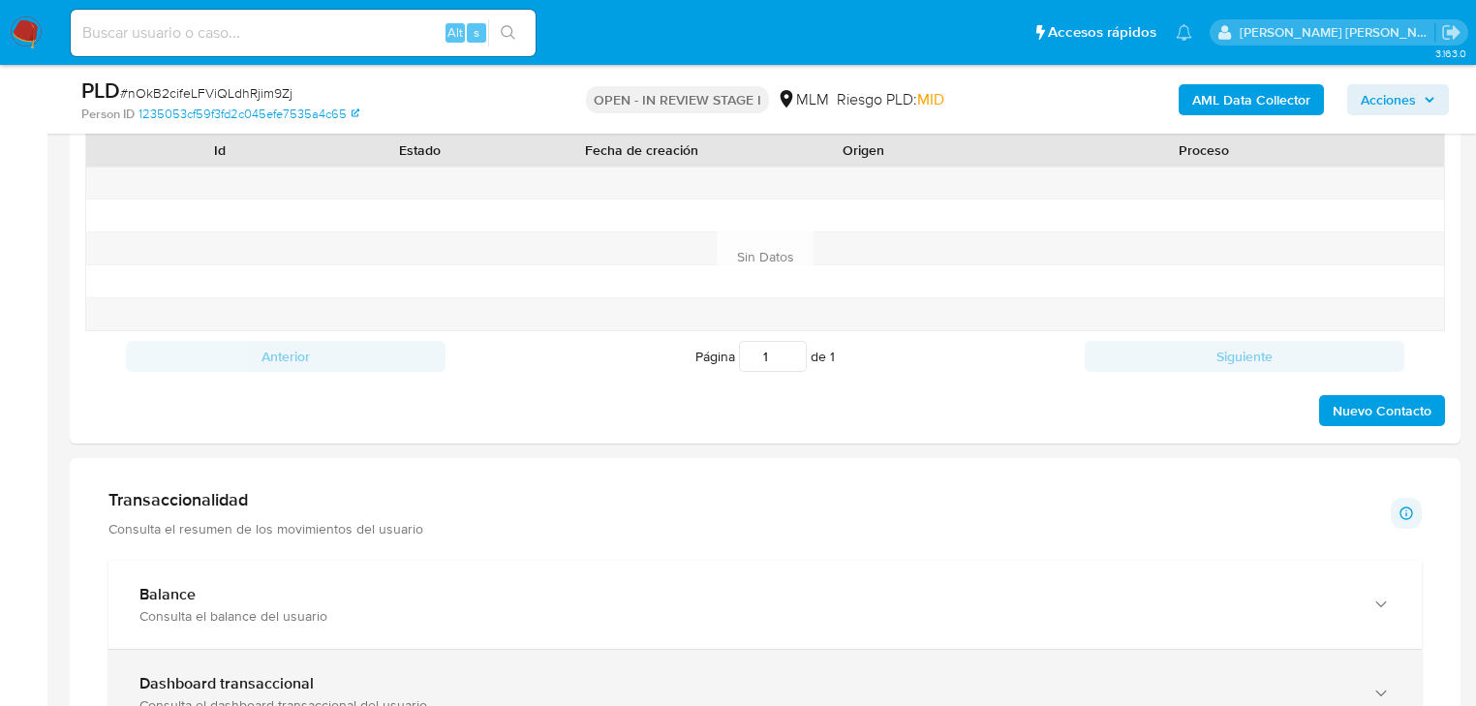
scroll to position [1162, 0]
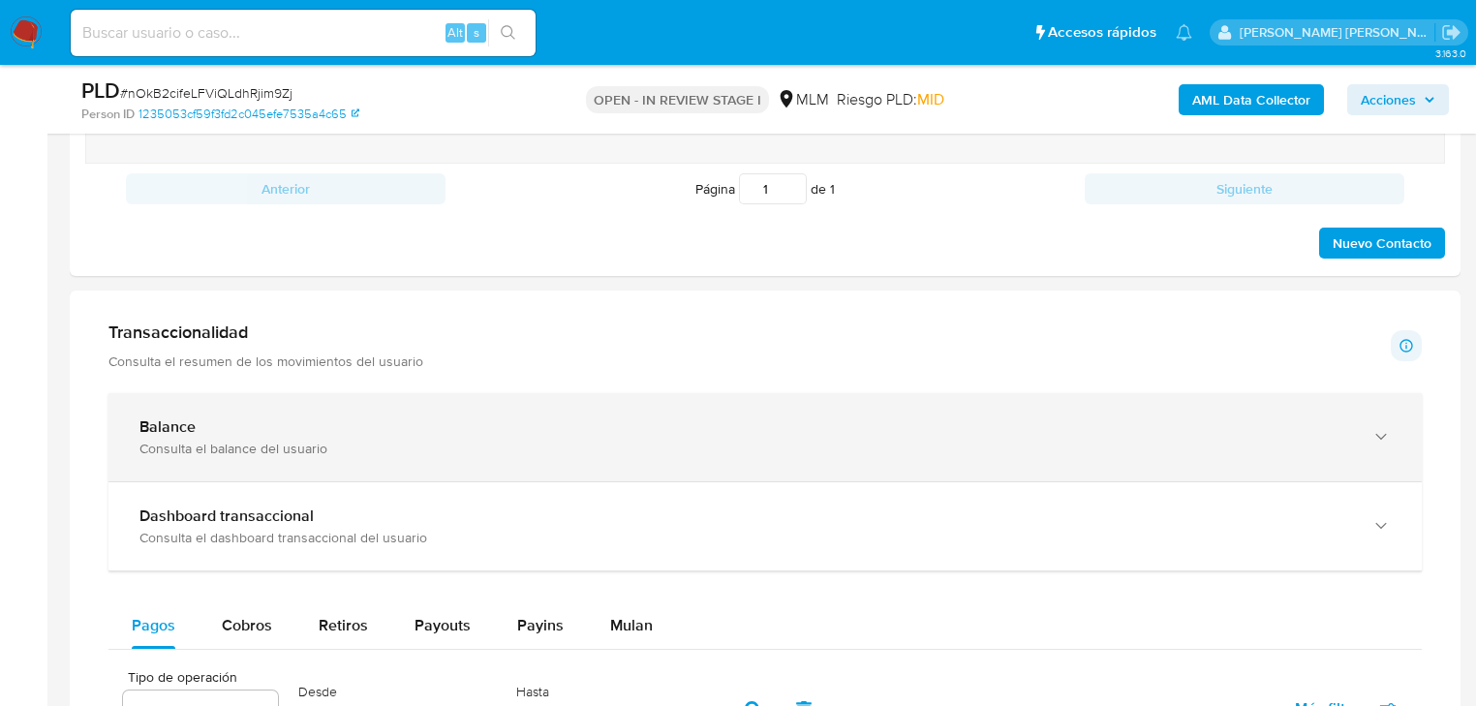
drag, startPoint x: 383, startPoint y: 475, endPoint x: 479, endPoint y: 436, distance: 103.4
click at [387, 468] on div "Balance Consulta el balance del usuario" at bounding box center [764, 437] width 1313 height 88
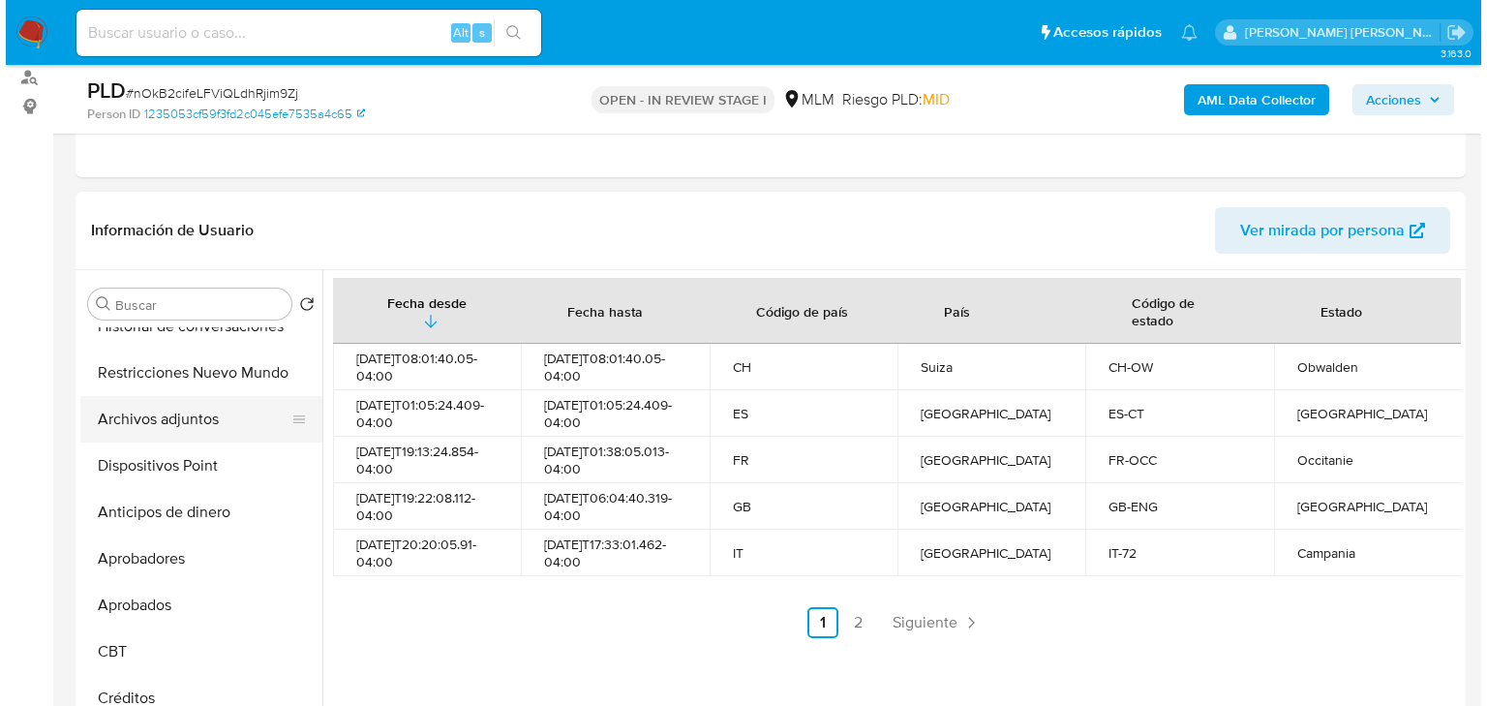
scroll to position [310, 0]
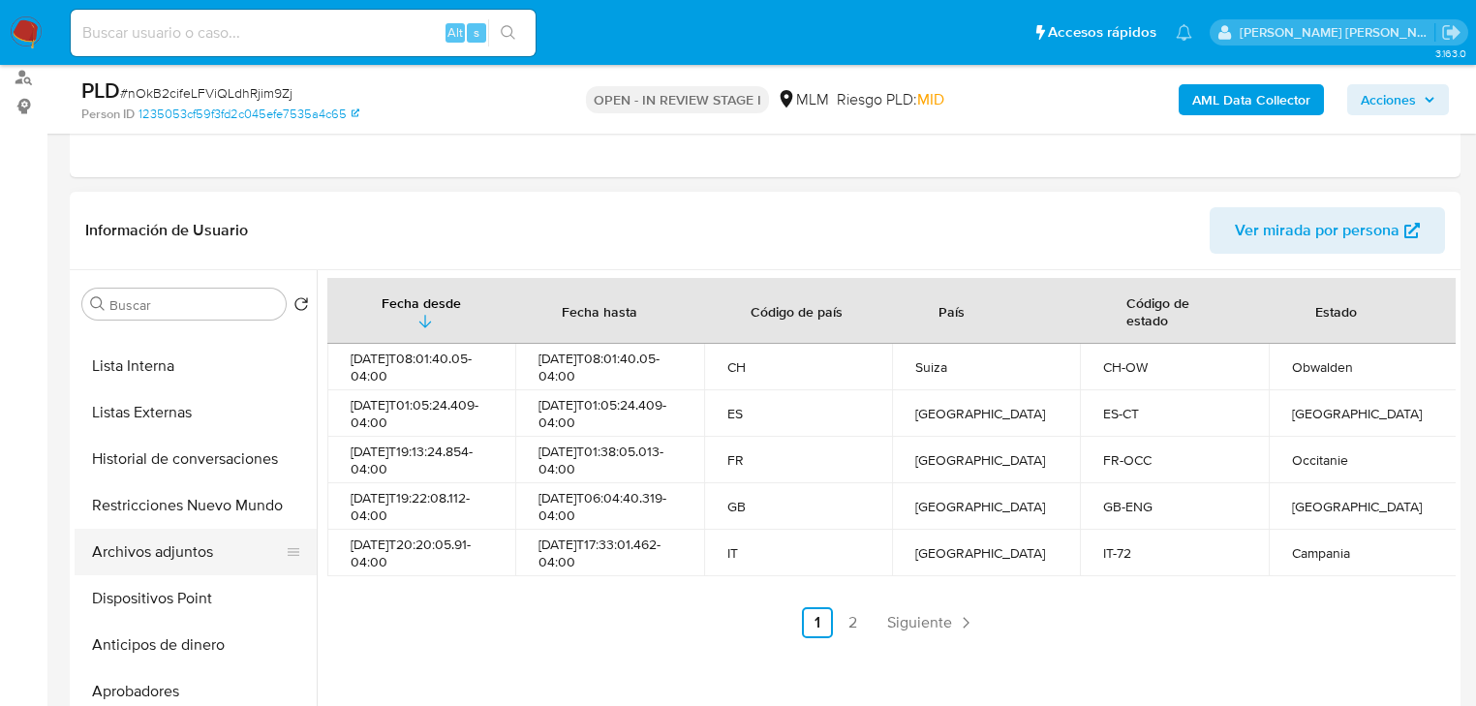
click at [195, 565] on button "Archivos adjuntos" at bounding box center [188, 552] width 227 height 46
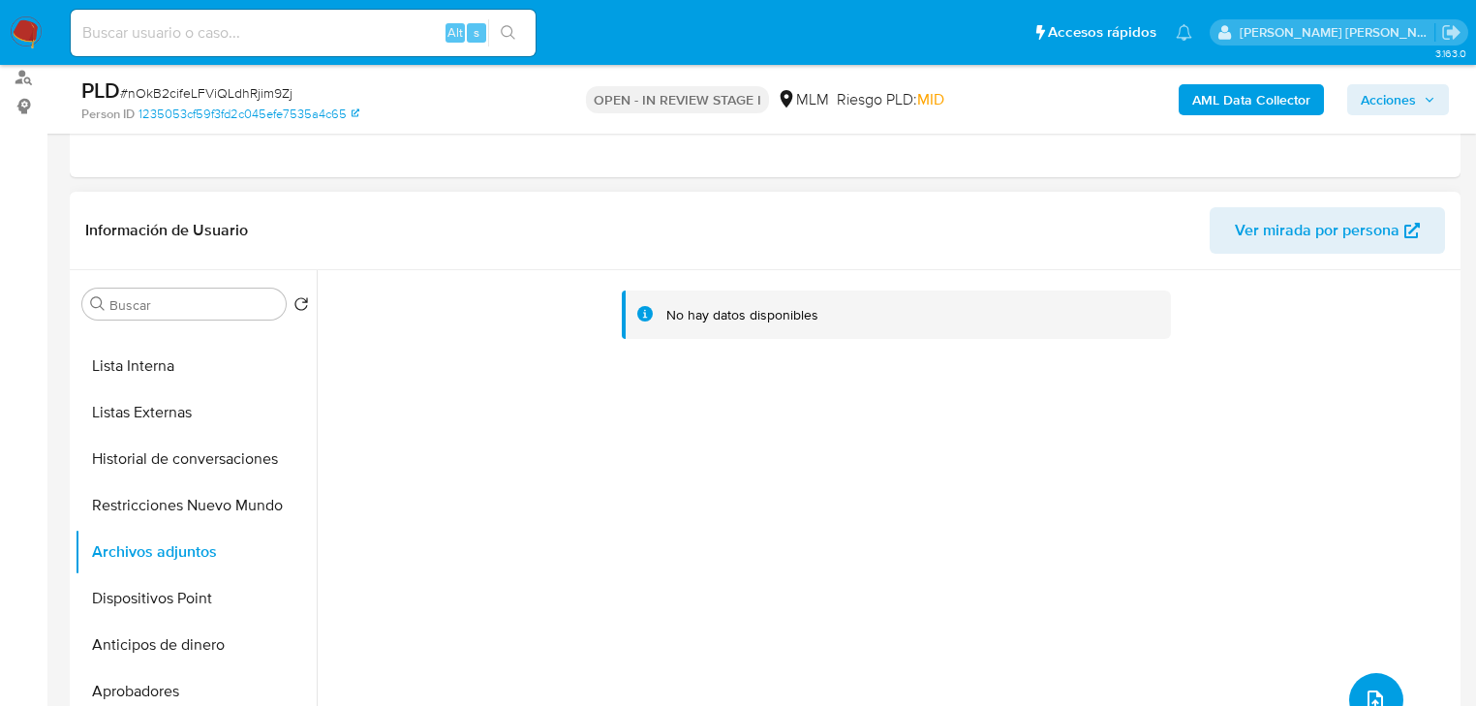
click at [1371, 690] on icon "upload-file" at bounding box center [1374, 699] width 15 height 19
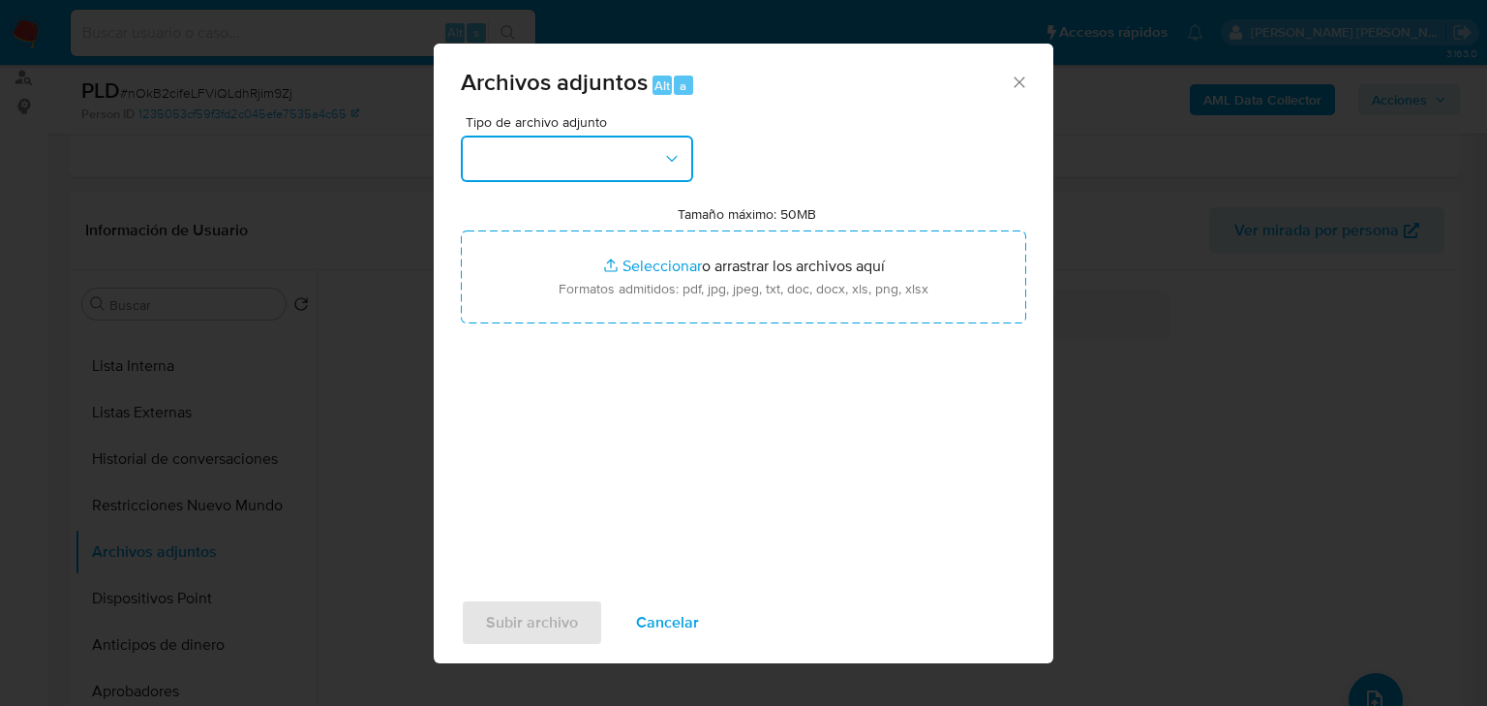
click at [598, 151] on button "button" at bounding box center [577, 159] width 232 height 46
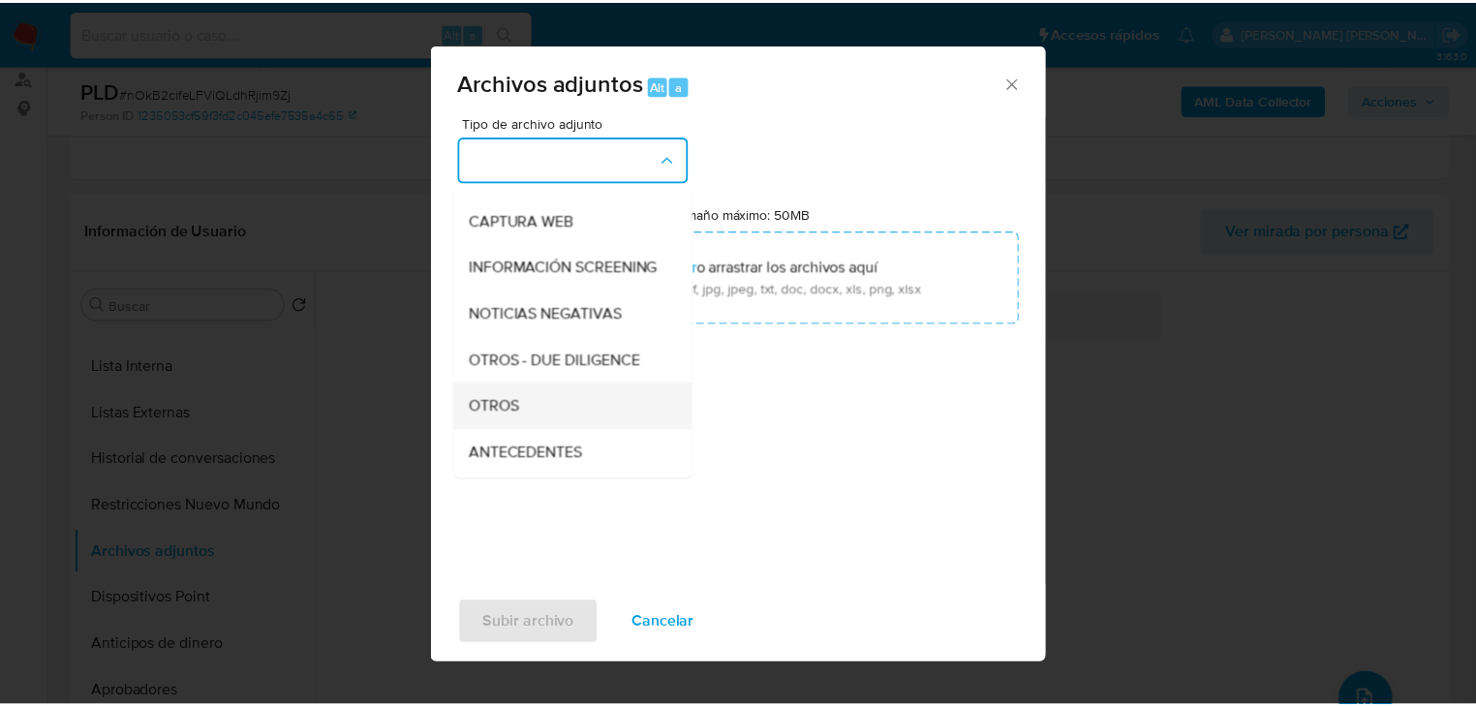
scroll to position [132, 0]
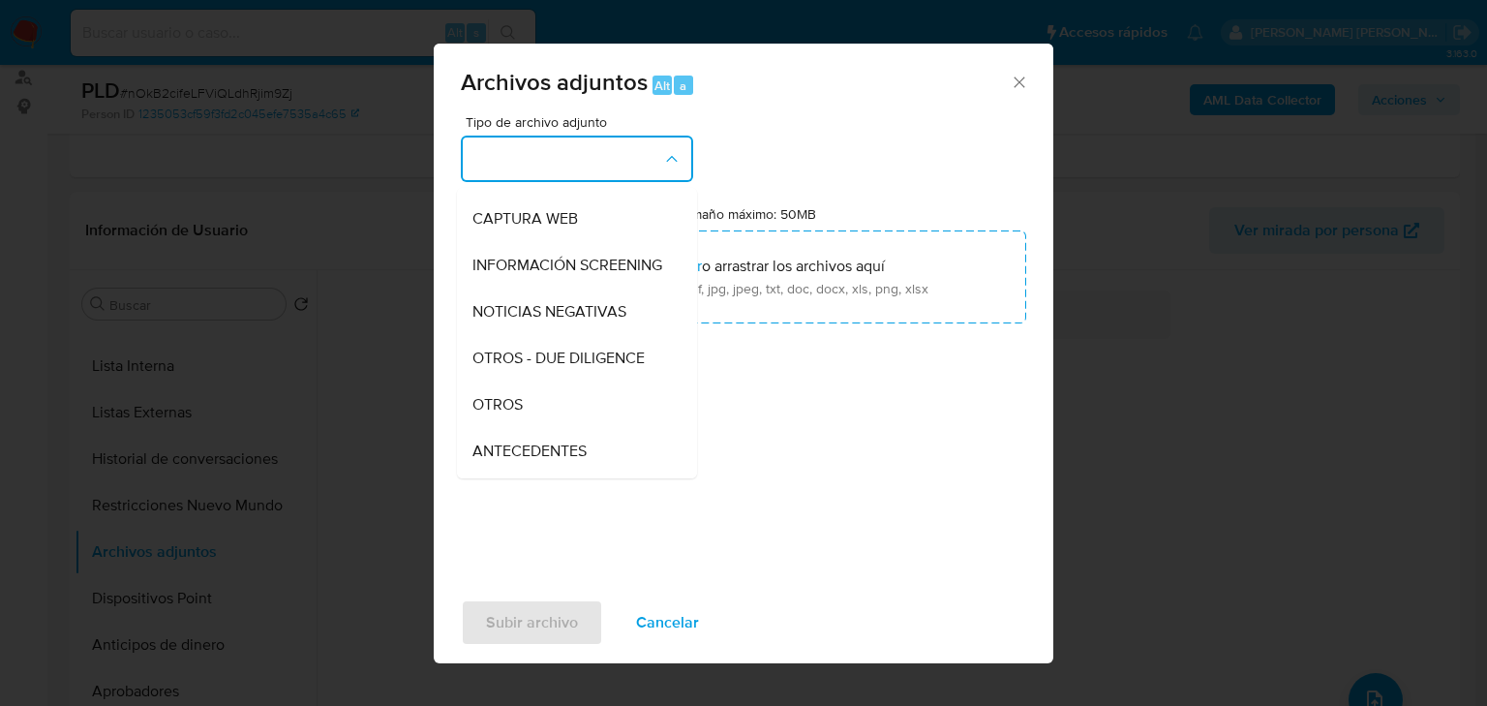
click at [516, 428] on div "OTROS" at bounding box center [572, 405] width 198 height 46
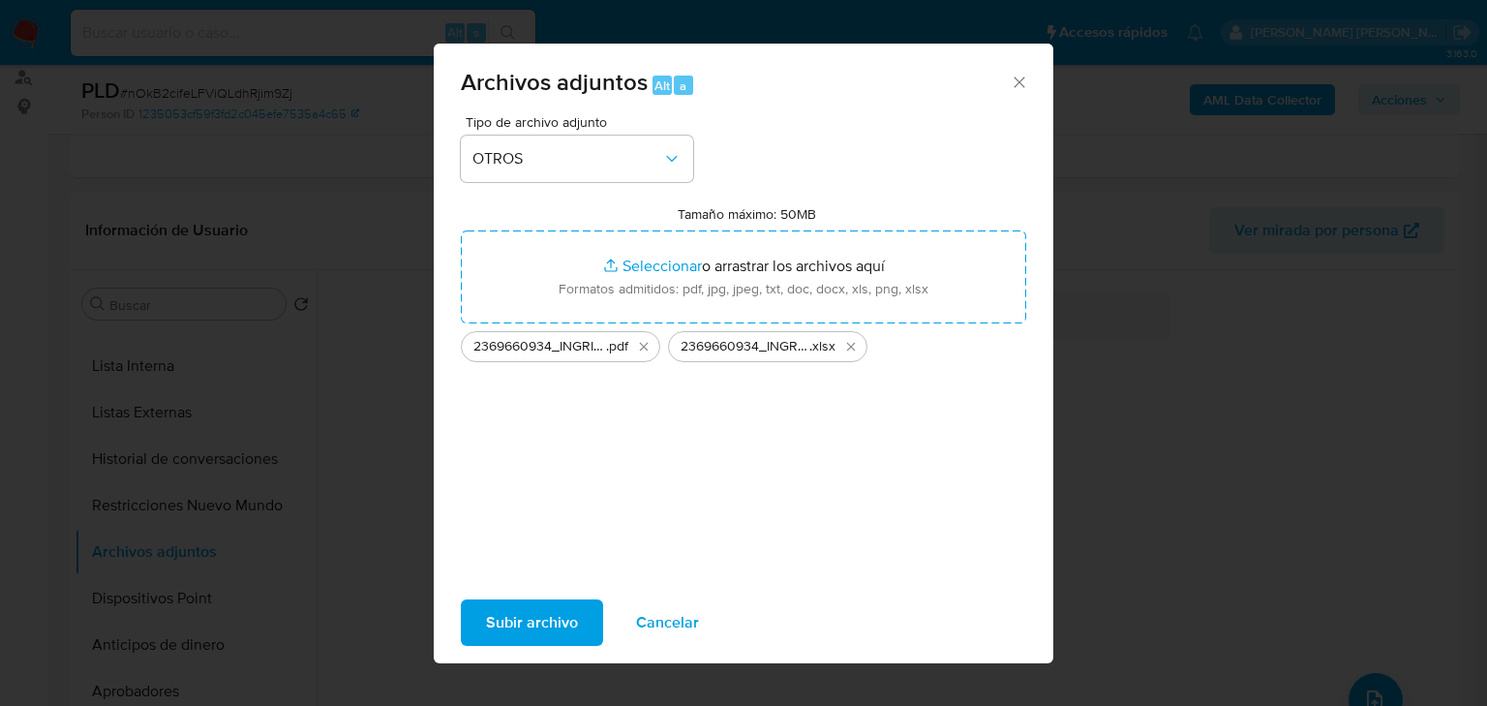
drag, startPoint x: 720, startPoint y: 264, endPoint x: 541, endPoint y: 626, distance: 402.8
click at [541, 626] on span "Subir archivo" at bounding box center [532, 622] width 92 height 43
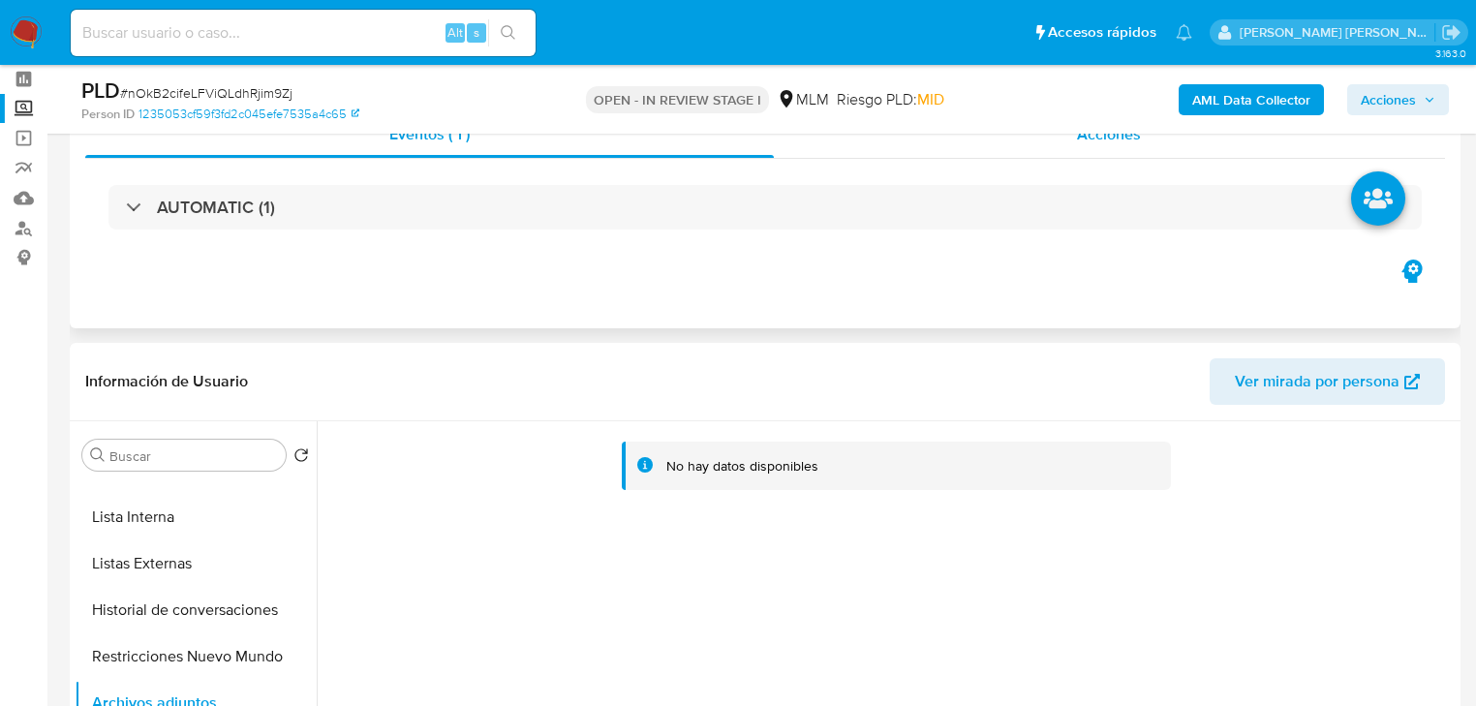
scroll to position [0, 0]
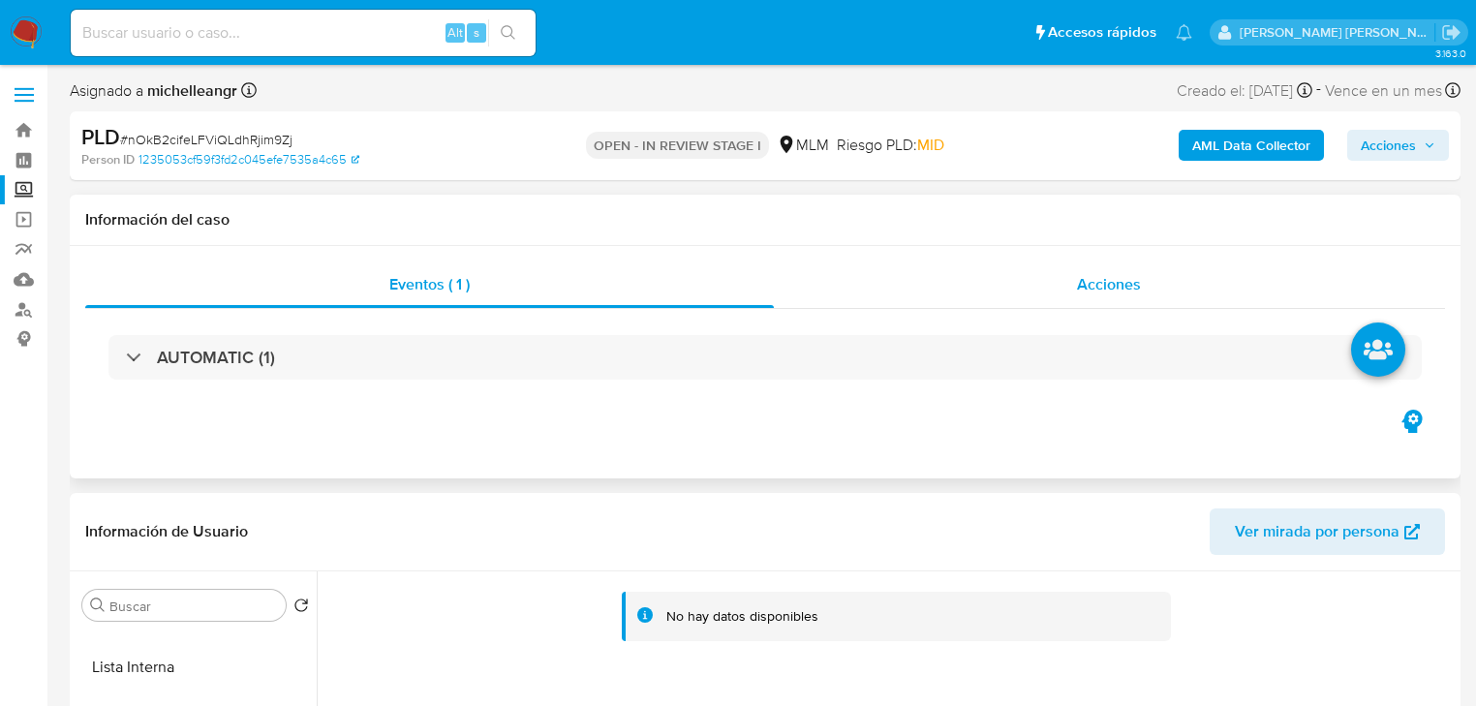
click at [1127, 282] on span "Acciones" at bounding box center [1109, 284] width 64 height 22
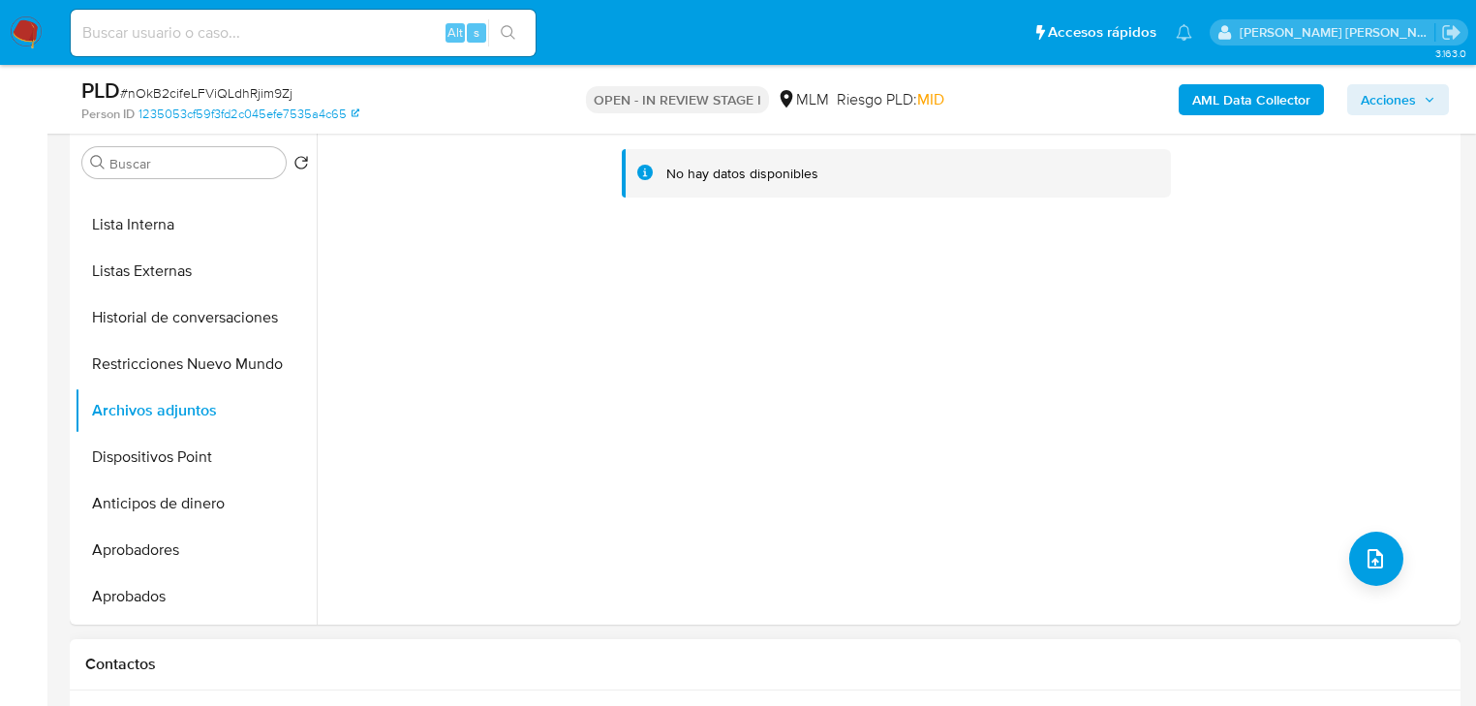
scroll to position [620, 0]
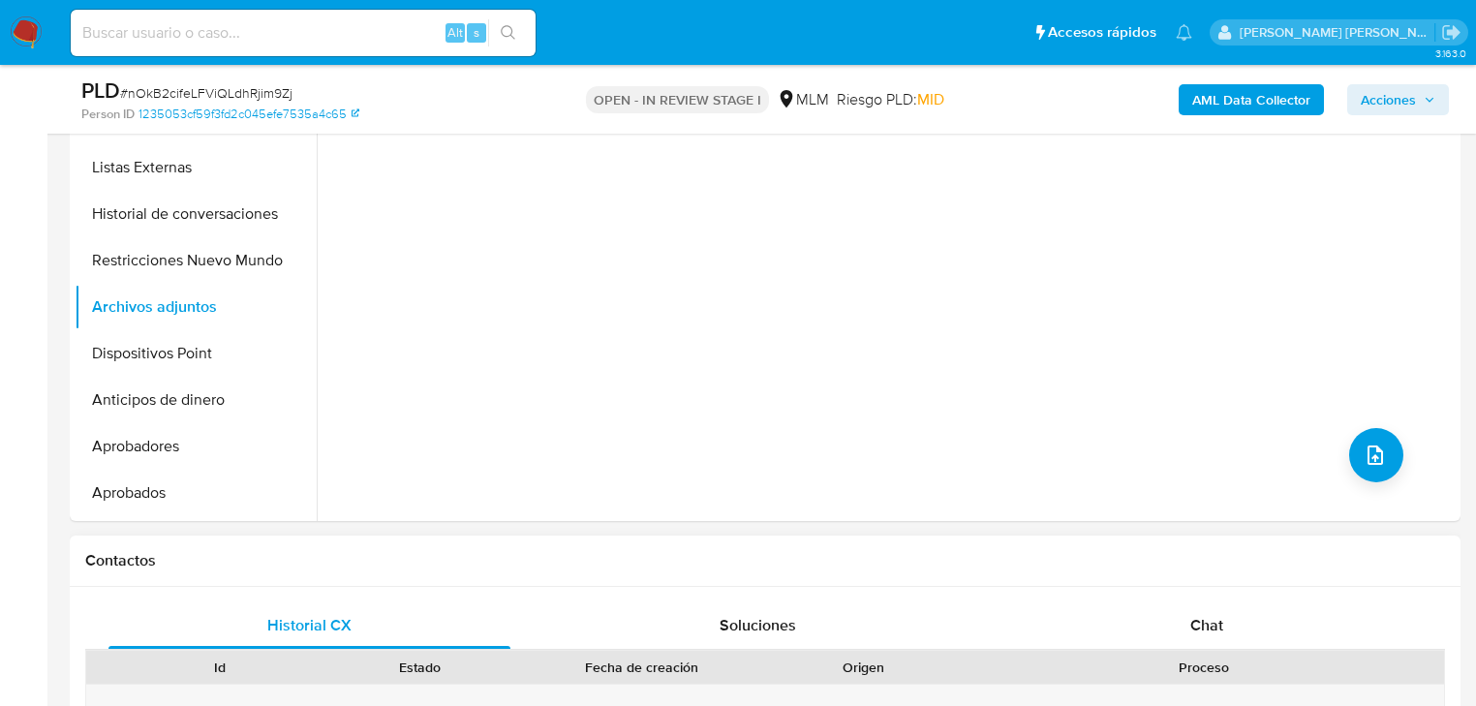
click at [203, 538] on div "Contactos" at bounding box center [765, 561] width 1391 height 51
drag, startPoint x: 182, startPoint y: 408, endPoint x: 187, endPoint y: 357, distance: 50.6
click at [184, 399] on button "Anticipos de dinero" at bounding box center [196, 400] width 242 height 46
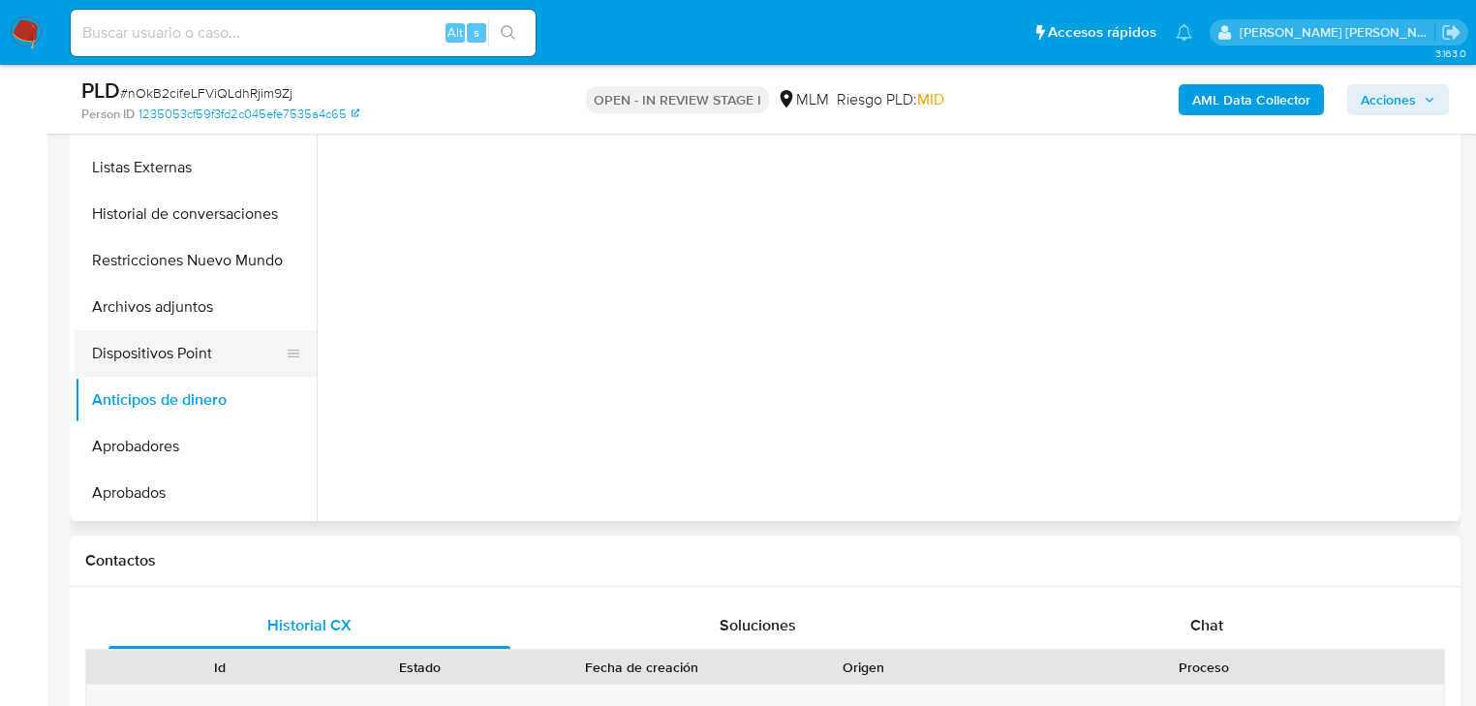
click at [185, 359] on button "Dispositivos Point" at bounding box center [188, 353] width 227 height 46
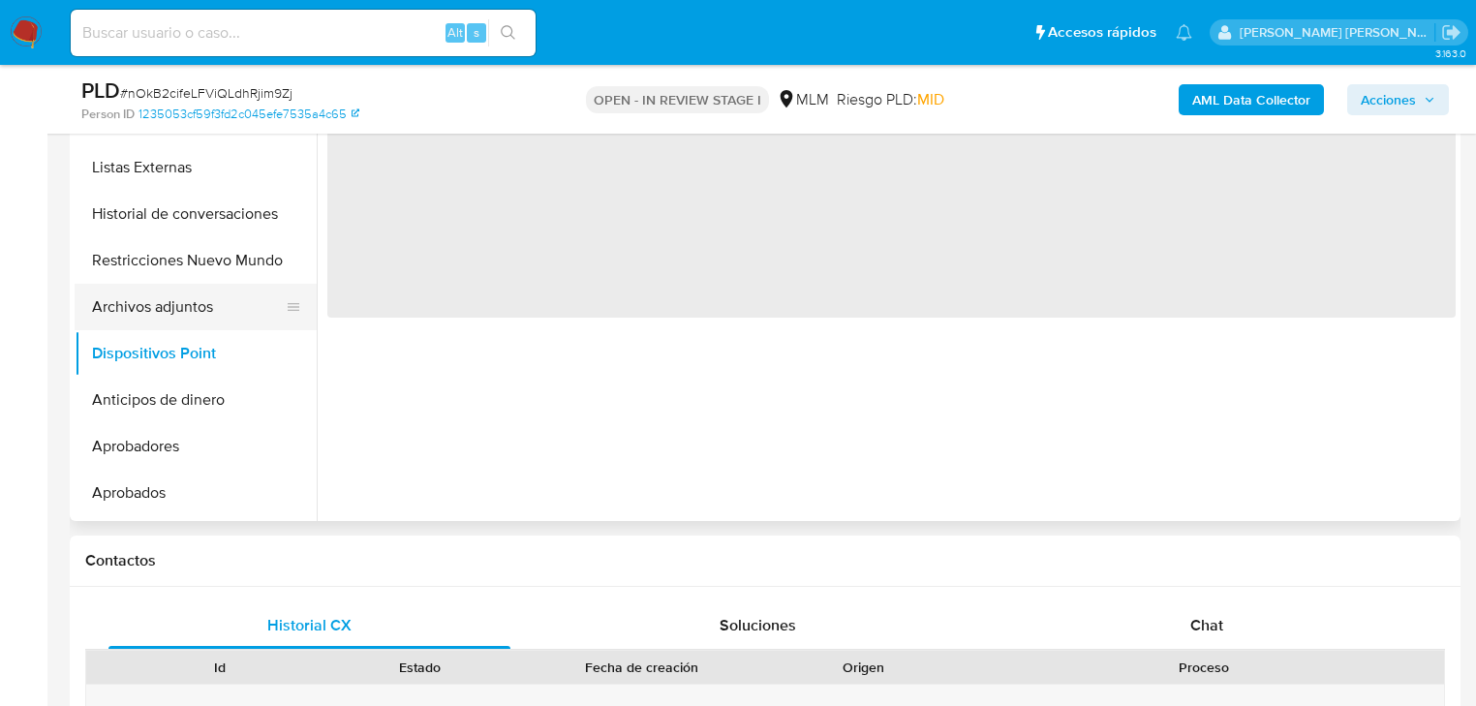
drag, startPoint x: 184, startPoint y: 335, endPoint x: 194, endPoint y: 316, distance: 21.7
click at [186, 331] on button "Dispositivos Point" at bounding box center [196, 353] width 242 height 46
click at [194, 316] on button "Archivos adjuntos" at bounding box center [188, 307] width 227 height 46
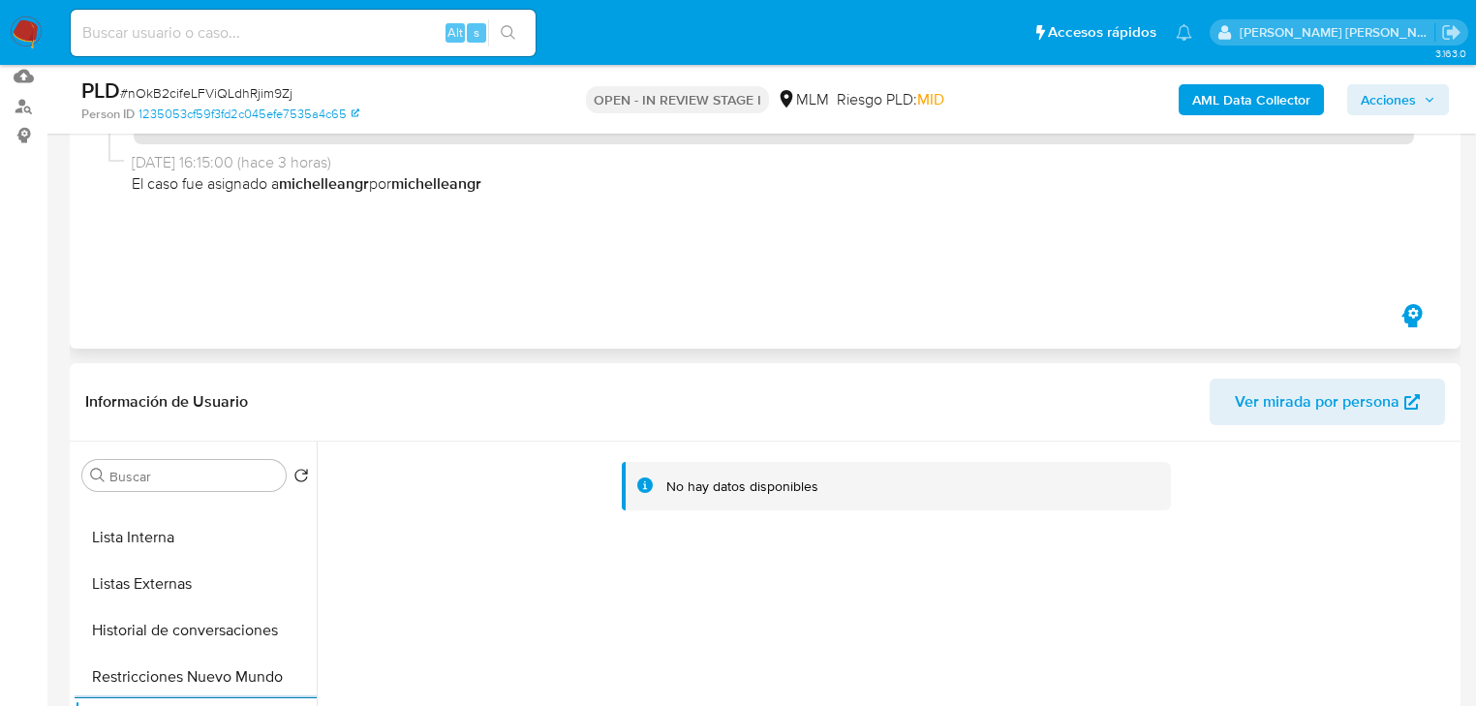
scroll to position [0, 0]
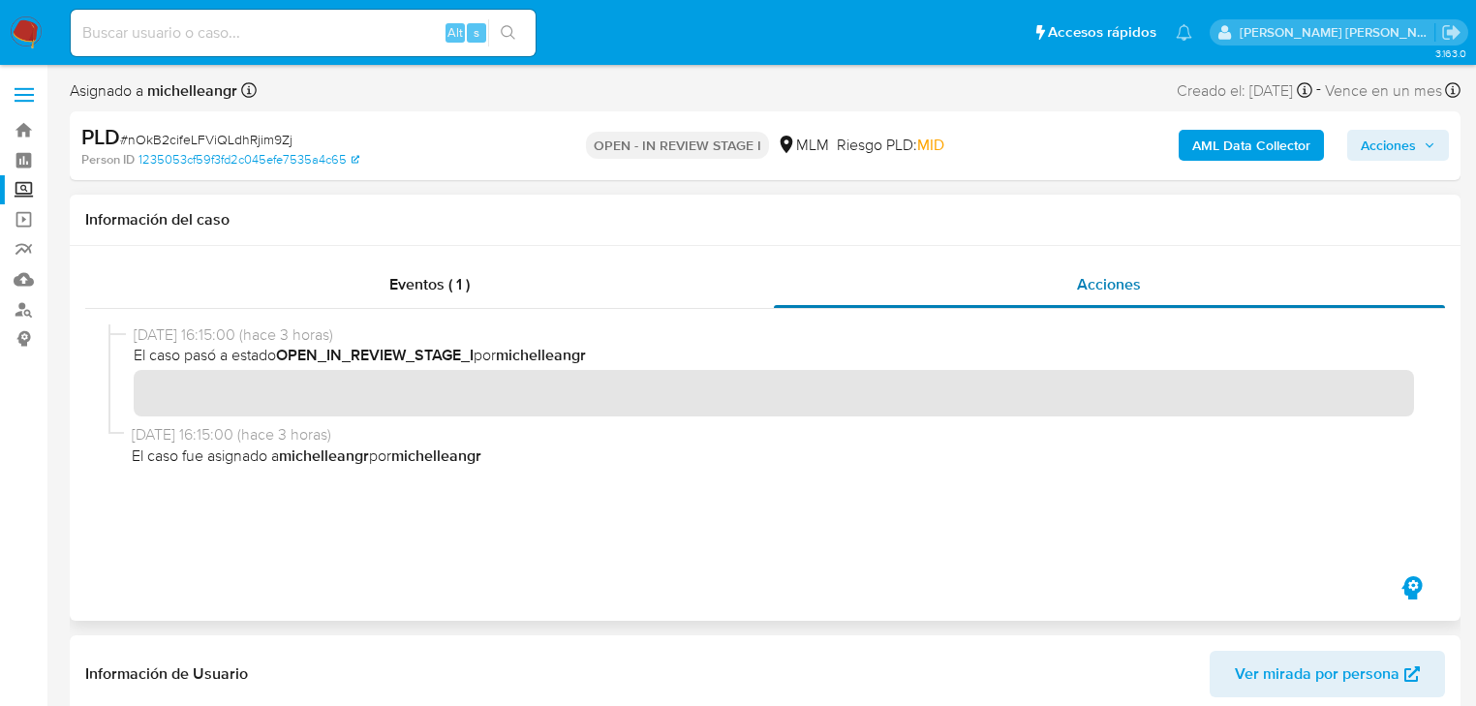
click at [1130, 298] on div "Acciones" at bounding box center [1110, 284] width 672 height 46
click at [1119, 284] on span "Acciones" at bounding box center [1109, 284] width 64 height 22
drag, startPoint x: 337, startPoint y: 298, endPoint x: 352, endPoint y: 296, distance: 15.6
click at [339, 298] on div "Eventos ( 1 )" at bounding box center [429, 284] width 689 height 46
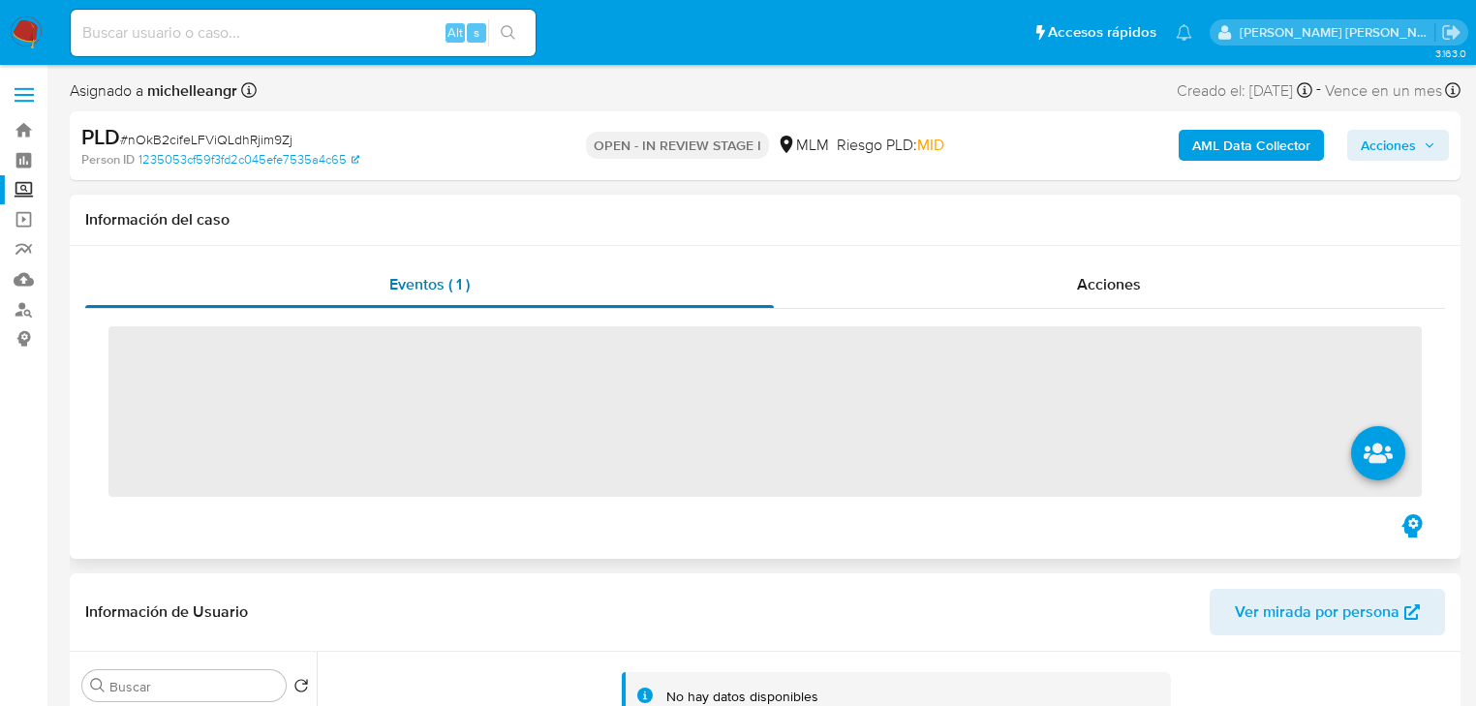
click at [401, 291] on span "Eventos ( 1 )" at bounding box center [429, 284] width 80 height 22
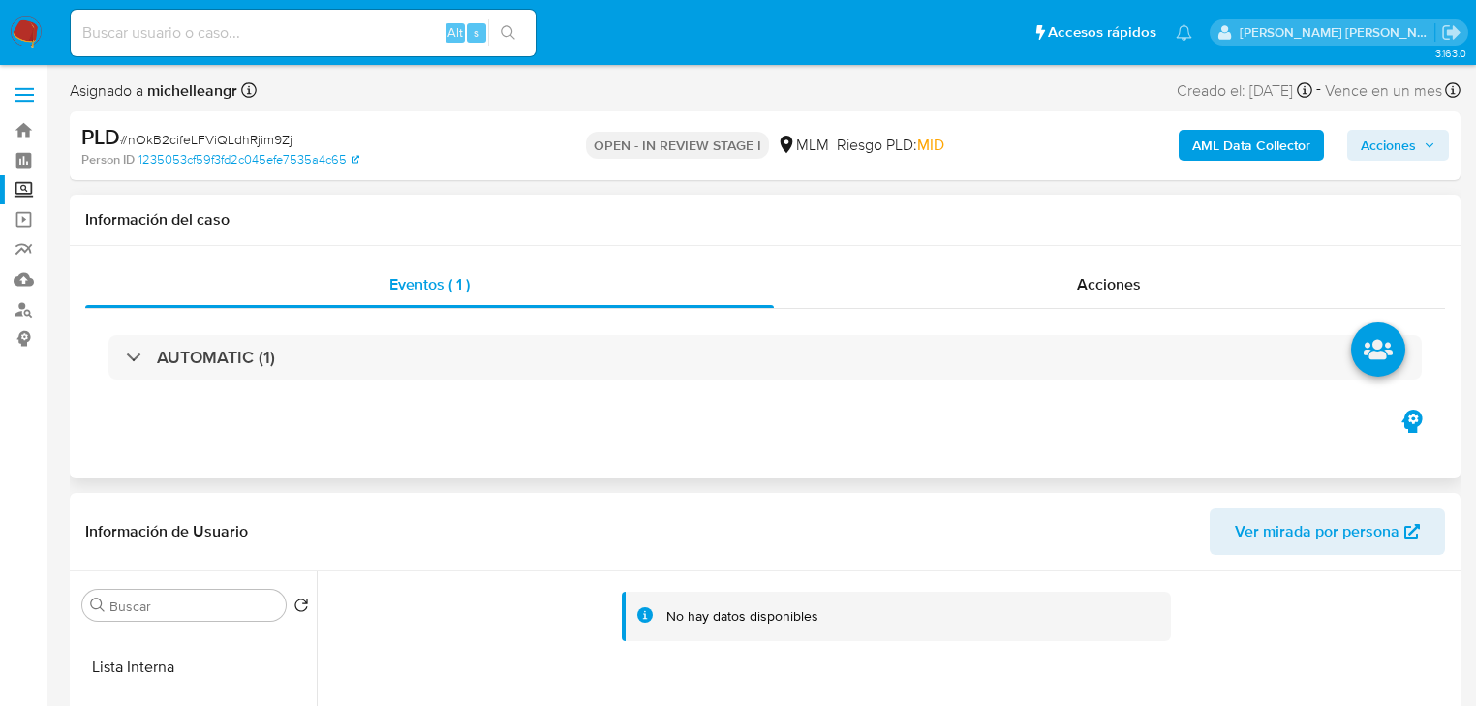
drag, startPoint x: 1086, startPoint y: 292, endPoint x: 1019, endPoint y: 322, distance: 72.9
click at [1083, 291] on span "Acciones" at bounding box center [1109, 284] width 64 height 22
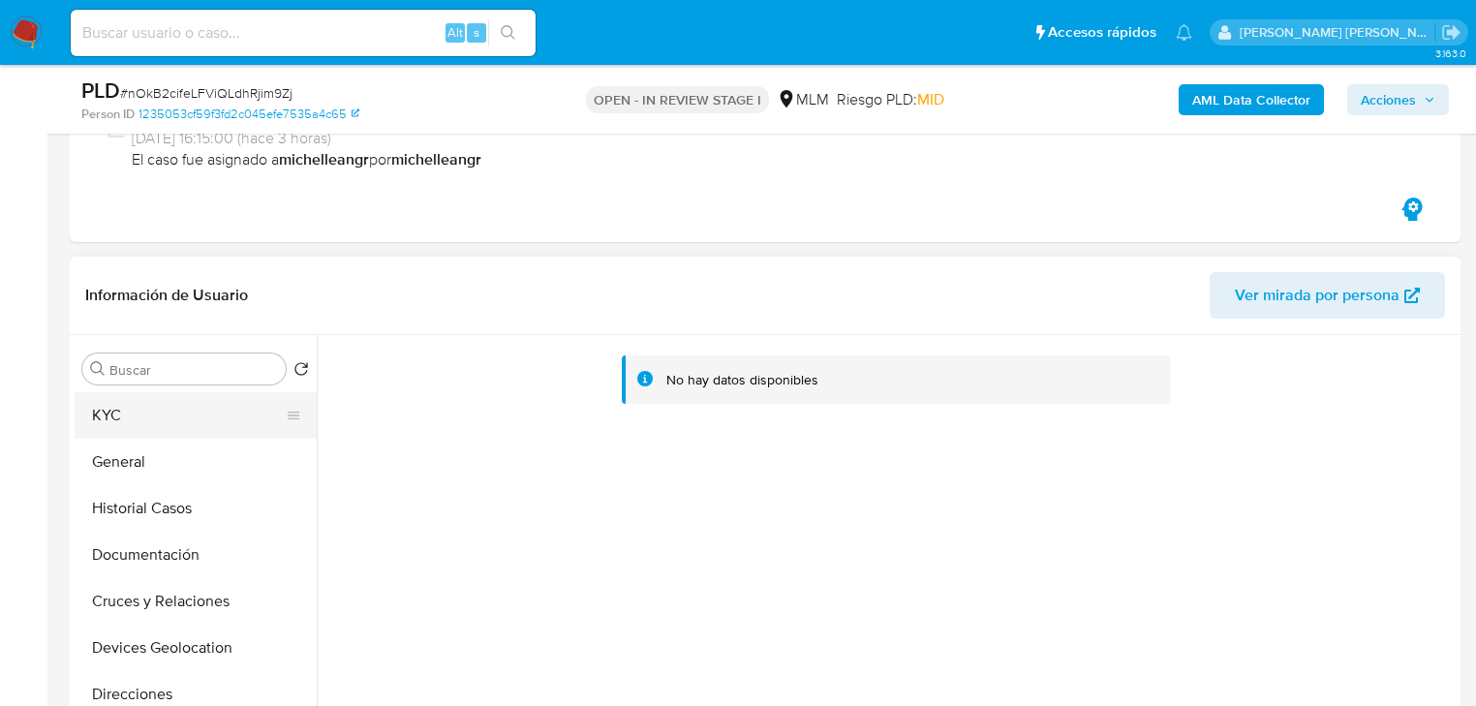
click at [169, 421] on button "KYC" at bounding box center [188, 415] width 227 height 46
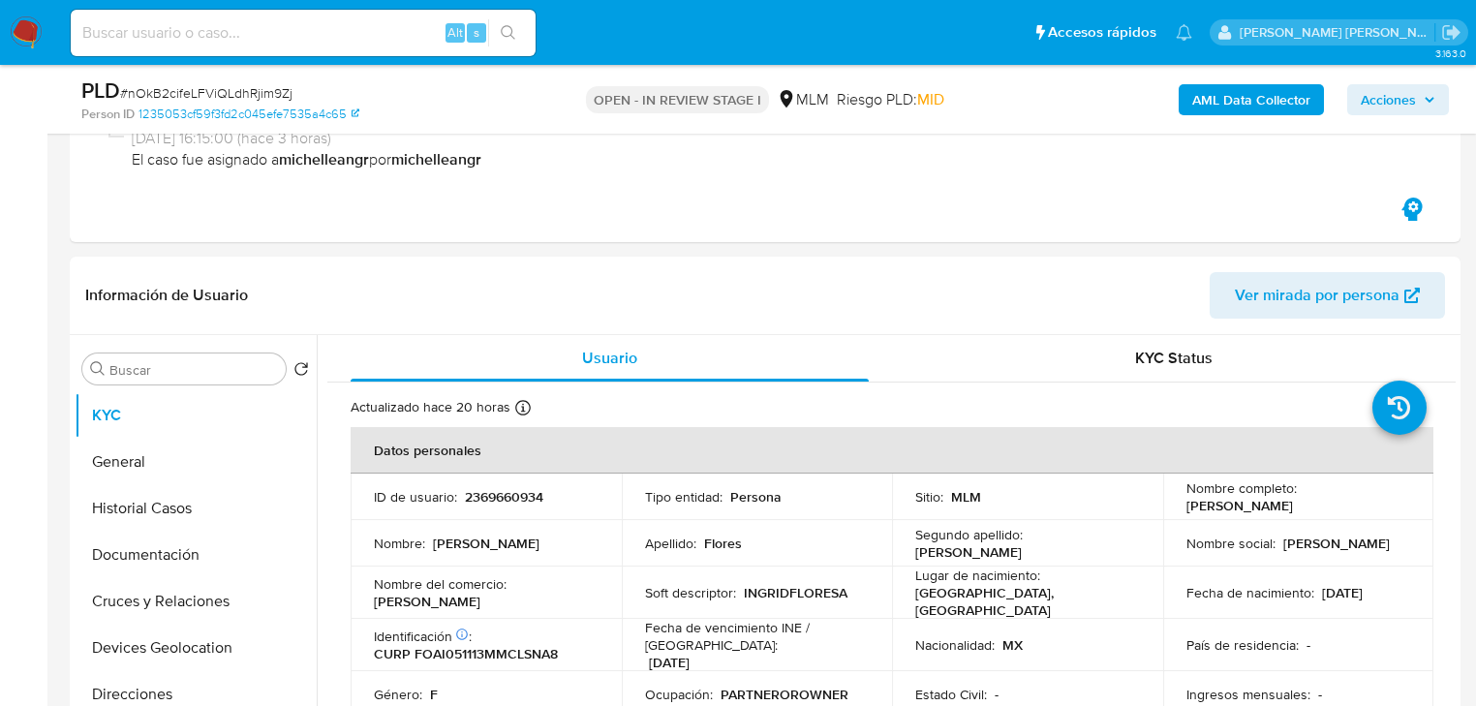
click at [1383, 97] on span "Acciones" at bounding box center [1388, 99] width 55 height 31
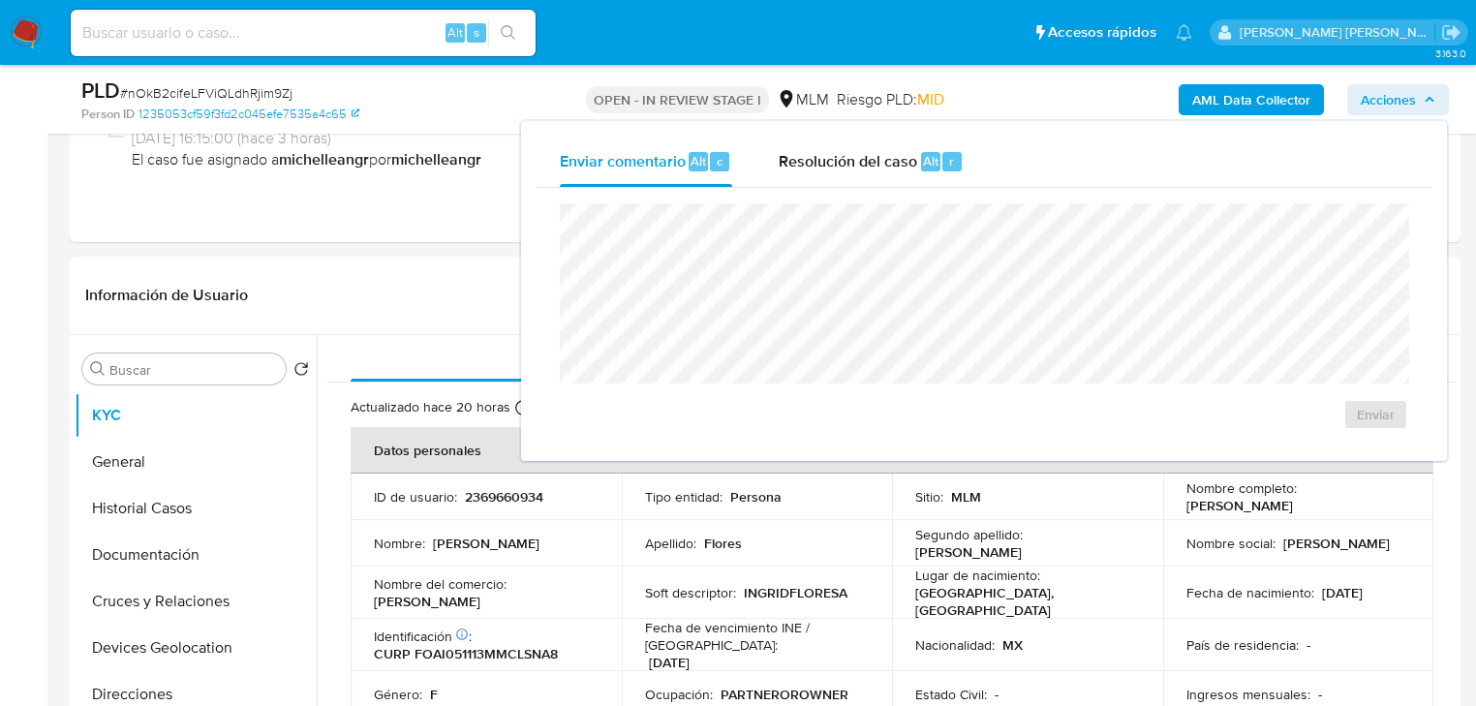
drag, startPoint x: 893, startPoint y: 171, endPoint x: 887, endPoint y: 198, distance: 26.8
click at [893, 170] on div "Resolución del caso Alt r" at bounding box center [871, 162] width 185 height 50
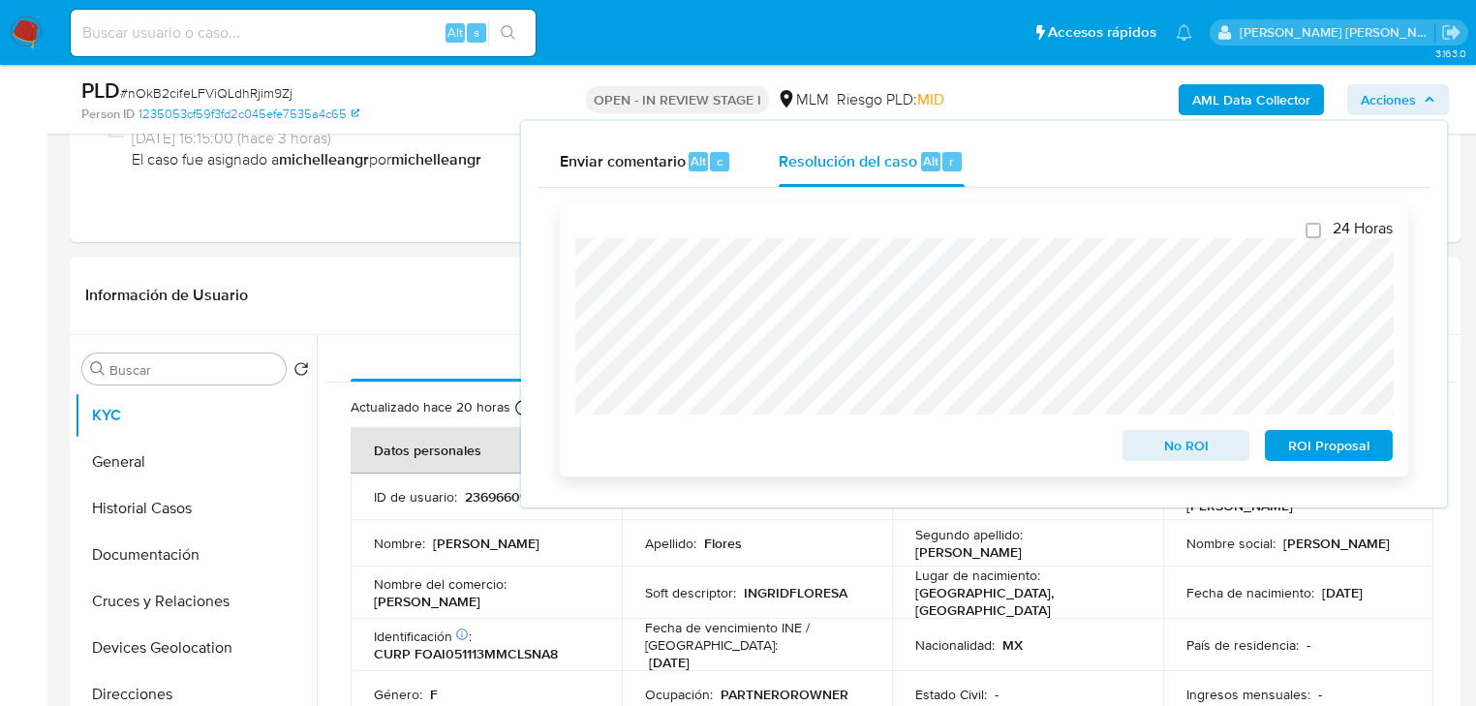
click at [1287, 442] on span "ROI Proposal" at bounding box center [1328, 445] width 101 height 27
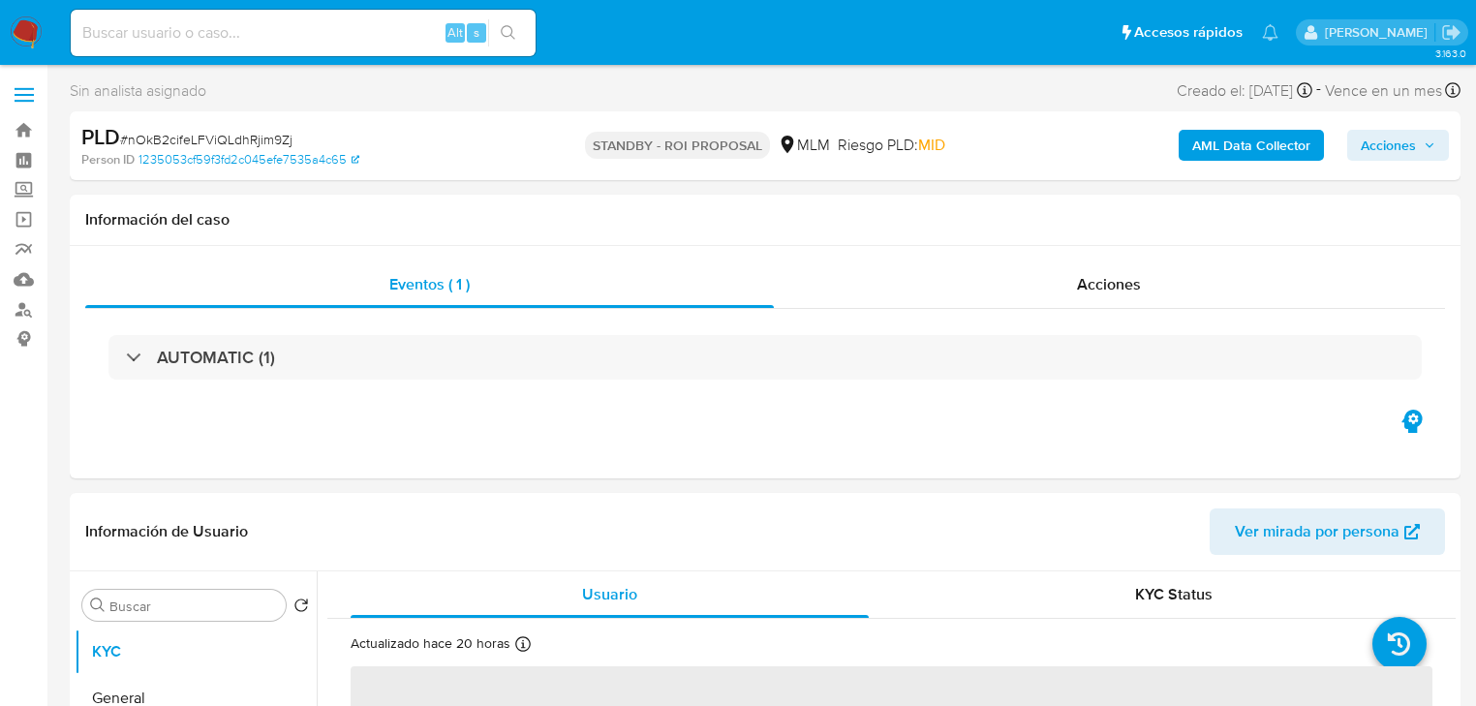
select select "10"
click at [236, 48] on div "Alt s" at bounding box center [303, 33] width 465 height 46
click at [244, 24] on input at bounding box center [303, 32] width 465 height 25
paste input "gnMOvbF0kGrKvGcwqt9weXFh"
type input "gnMOvbF0kGrKvGcwqt9weXFh"
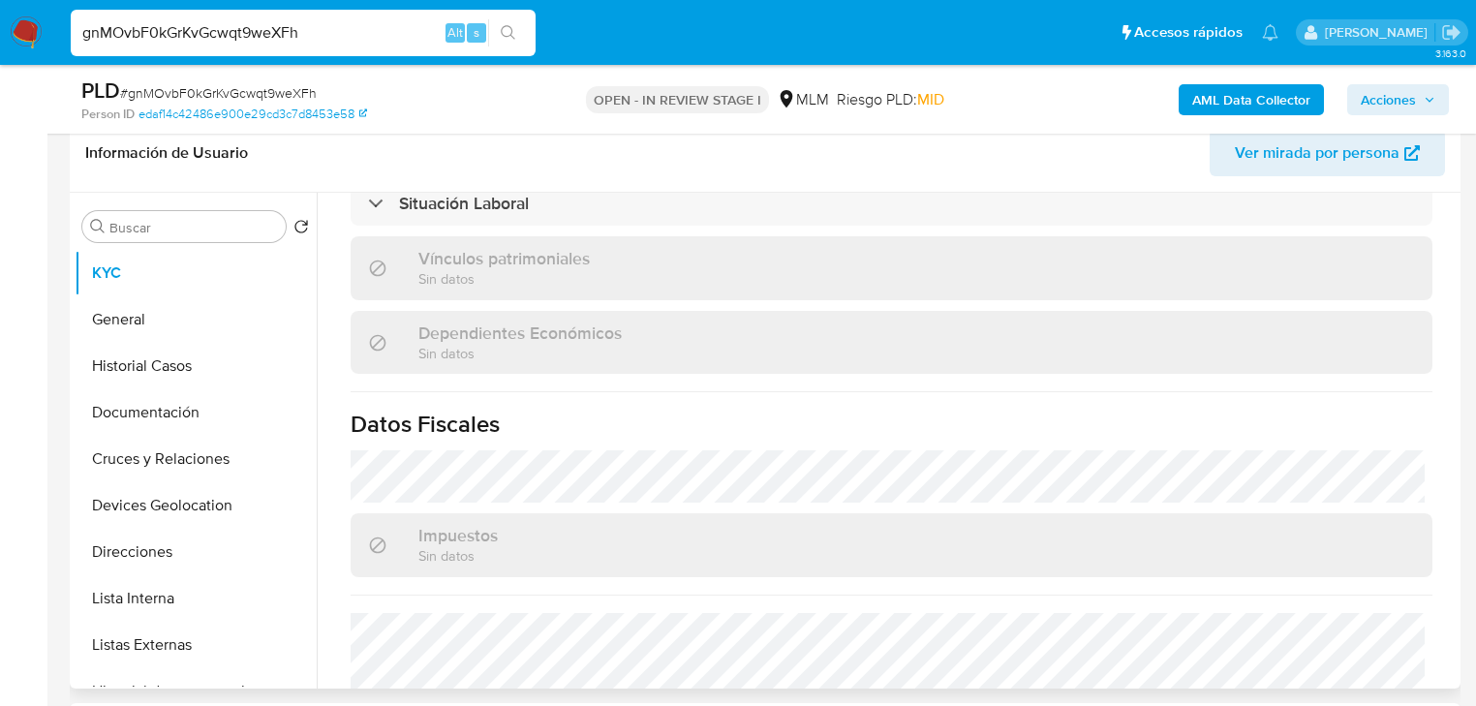
scroll to position [741, 0]
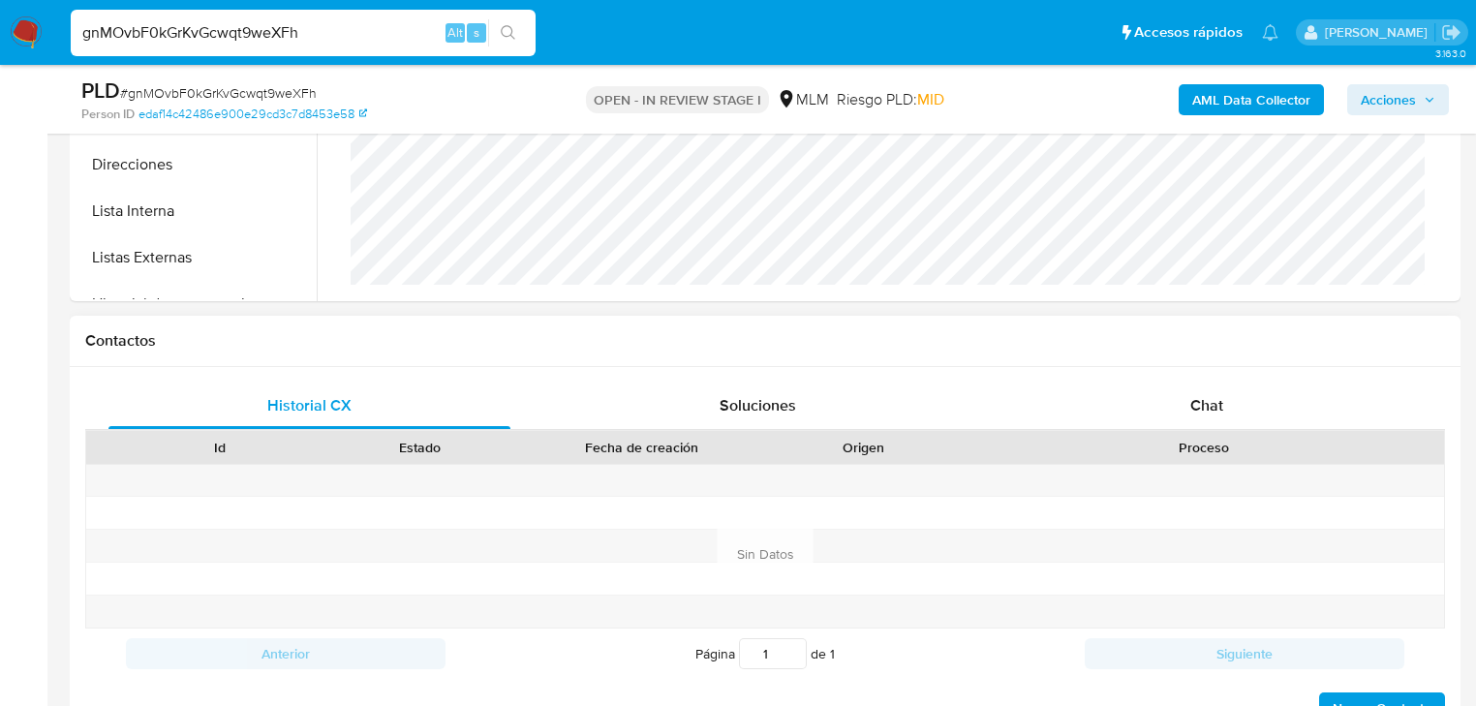
select select "10"
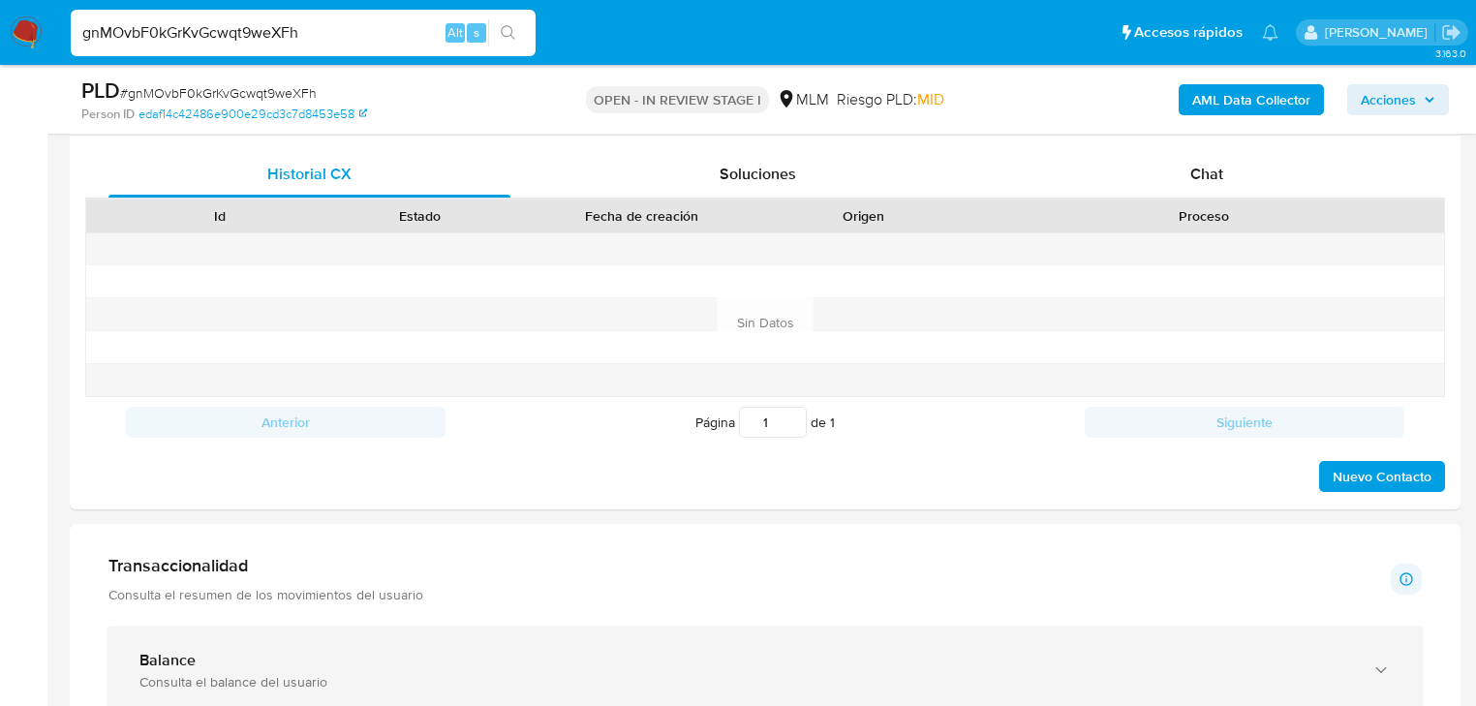
scroll to position [1204, 0]
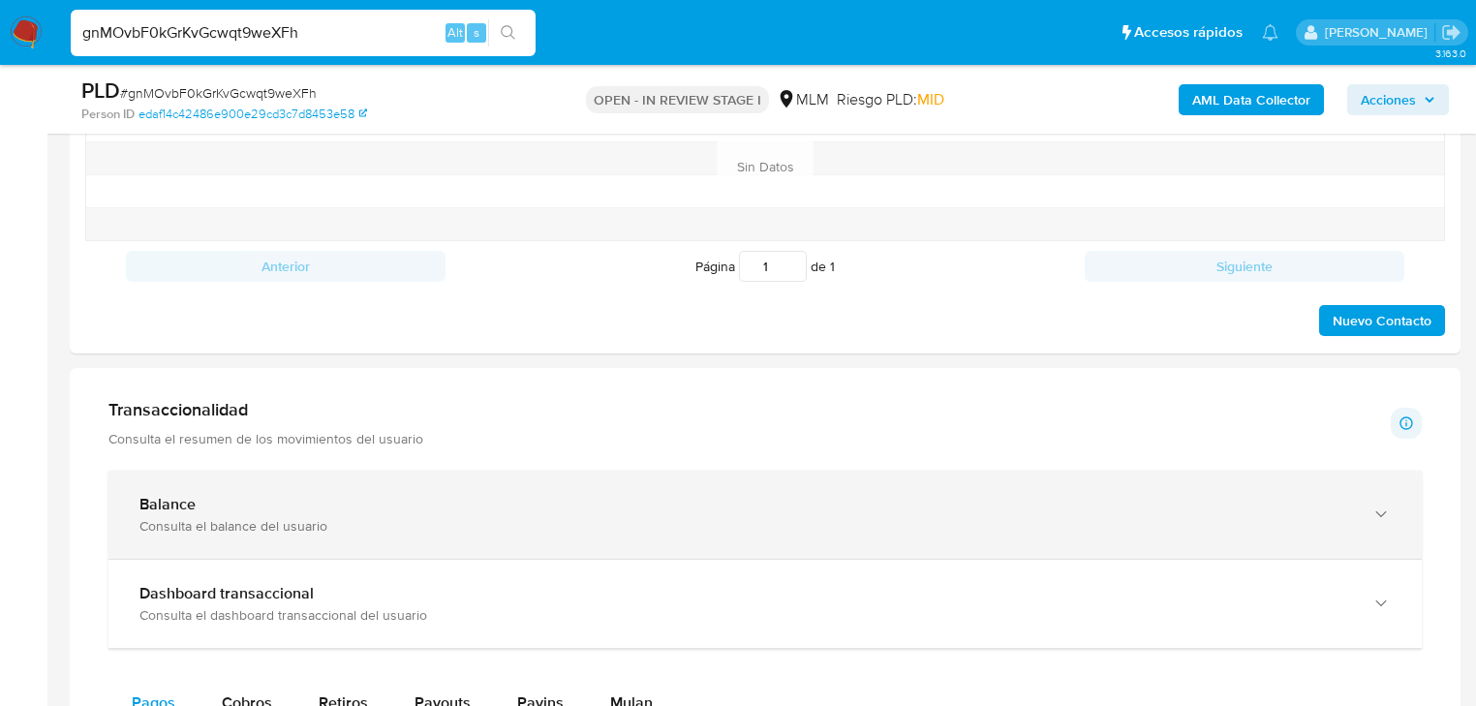
click at [350, 471] on div "Balance Consulta el balance del usuario" at bounding box center [764, 515] width 1313 height 88
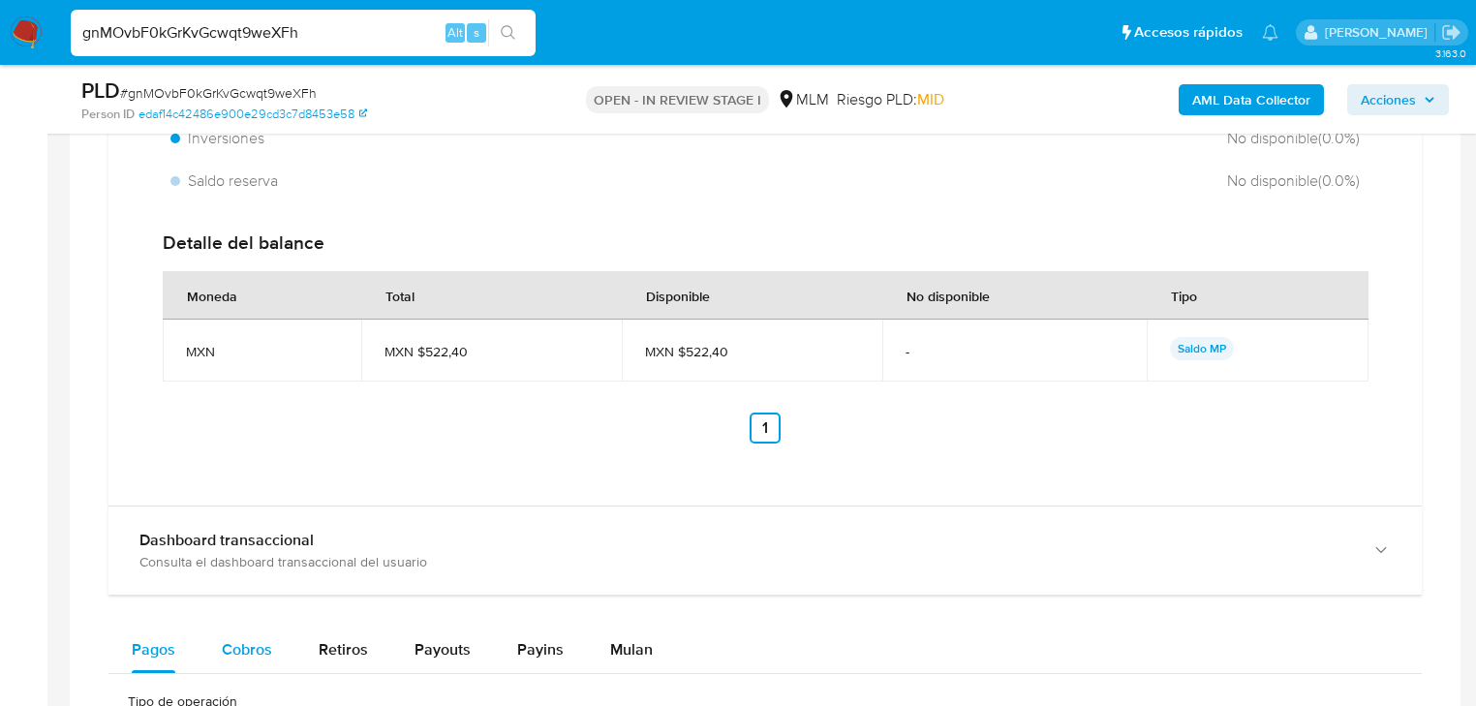
scroll to position [1859, 0]
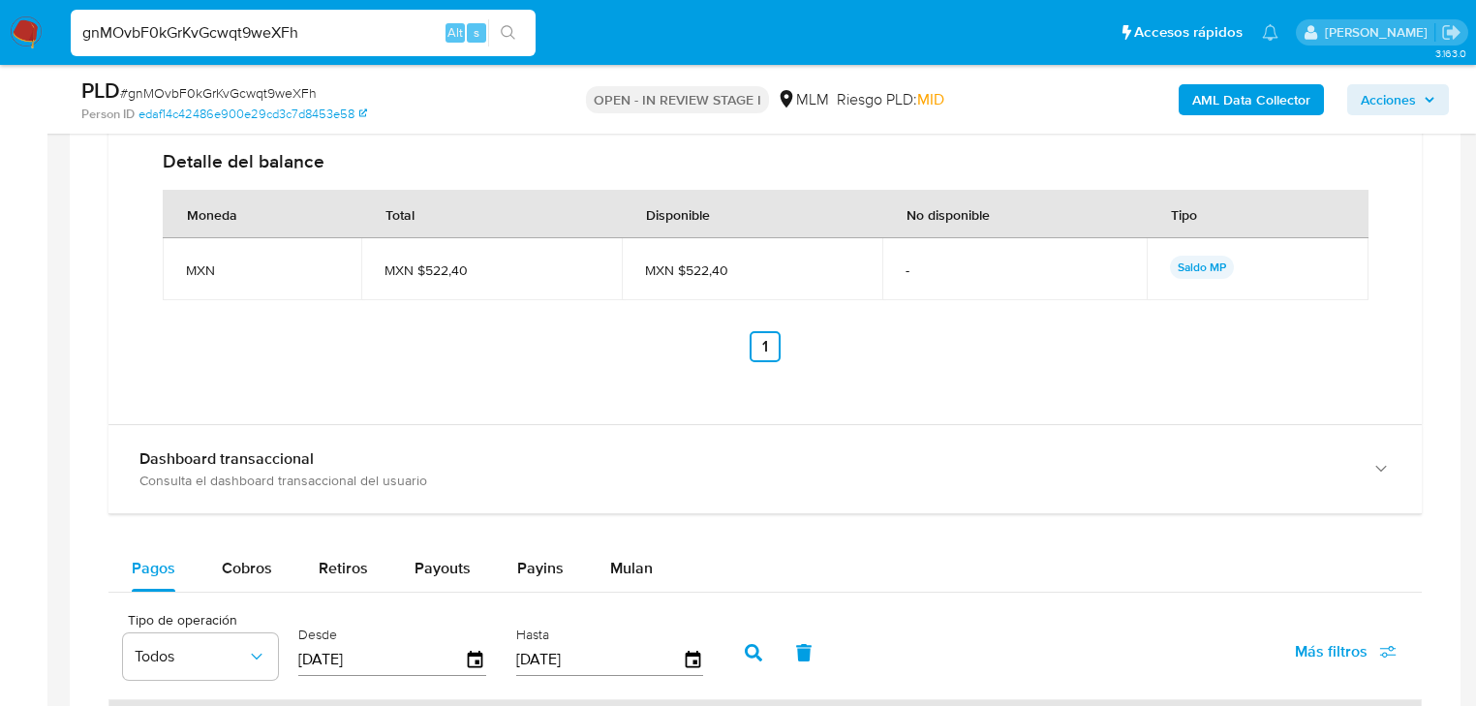
click at [276, 521] on div "Balance Consulta el balance del usuario Total MXN $522,40 Disponible MXN $522,4…" at bounding box center [764, 422] width 1313 height 1452
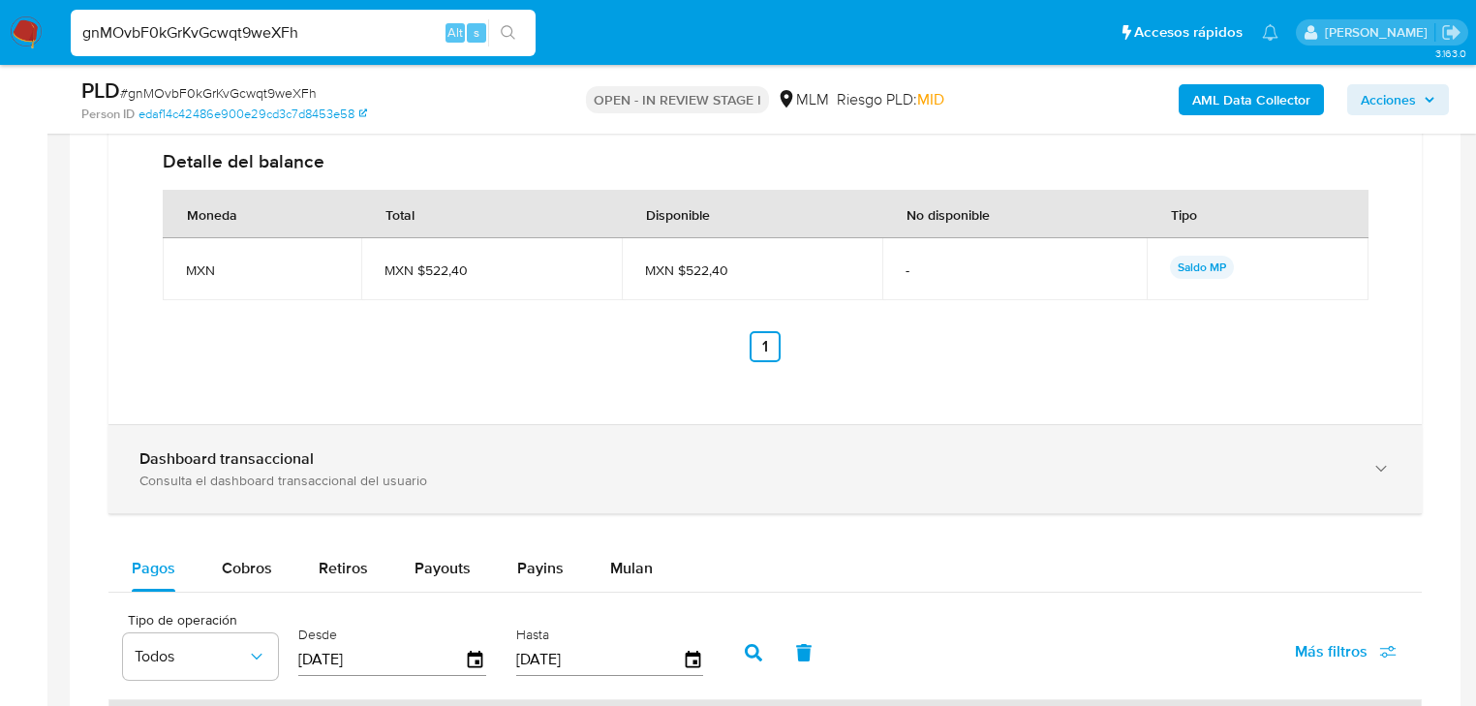
click at [290, 473] on div "Consulta el dashboard transaccional del usuario" at bounding box center [745, 480] width 1212 height 17
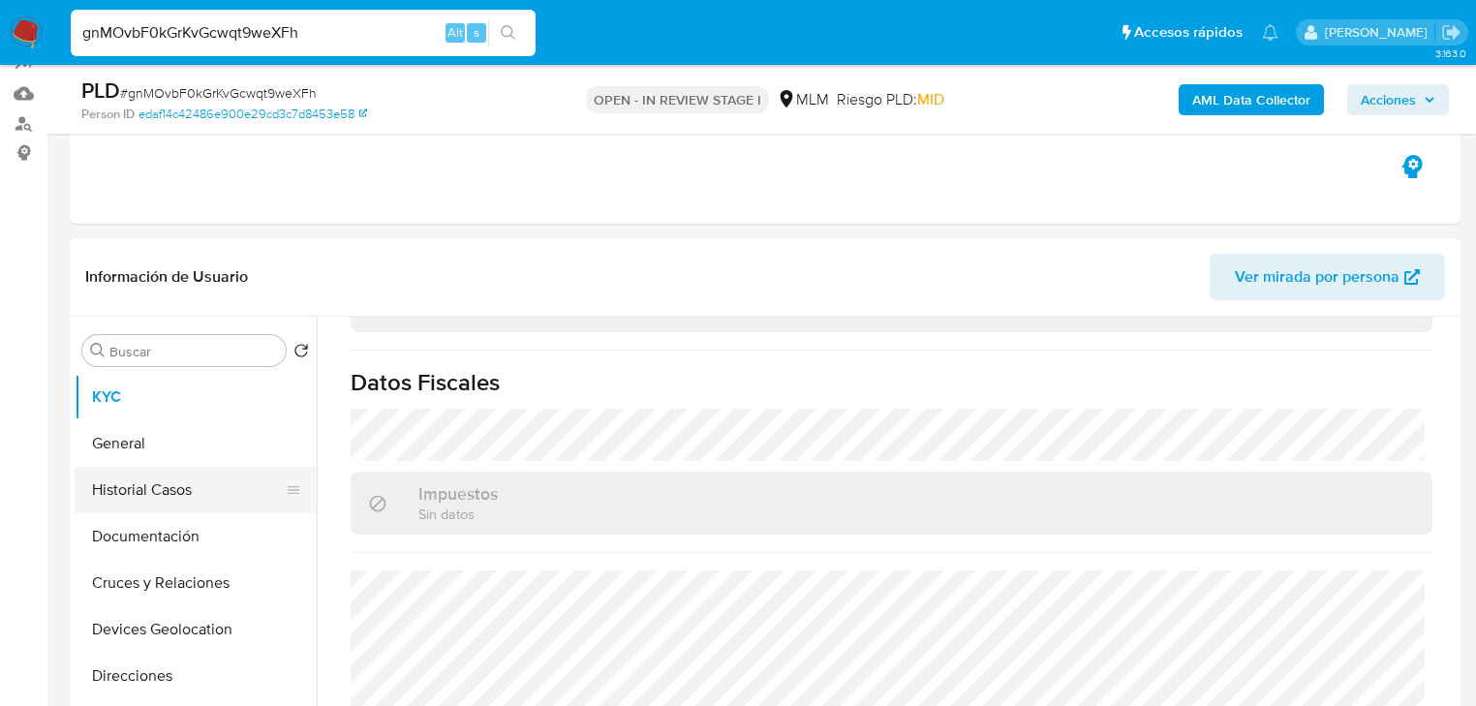
scroll to position [232, 0]
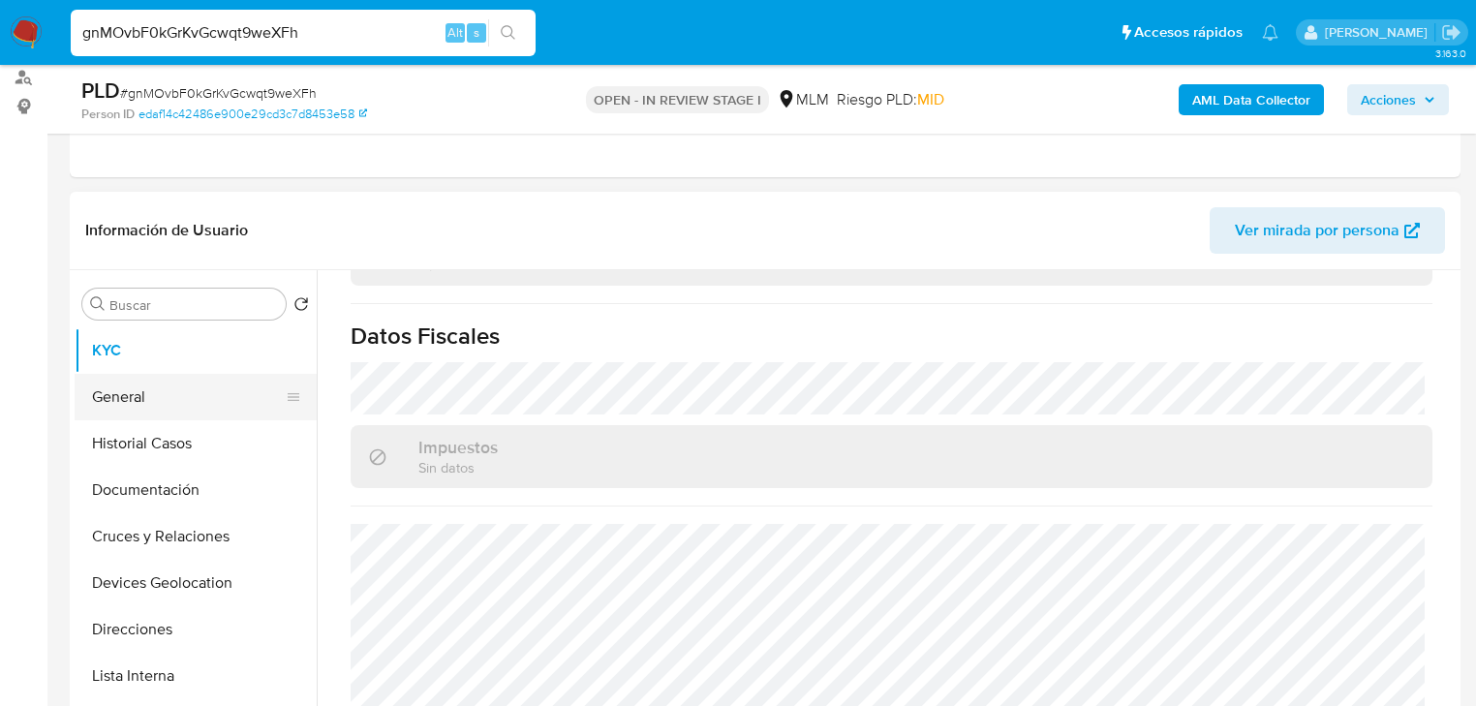
click at [164, 405] on button "General" at bounding box center [188, 397] width 227 height 46
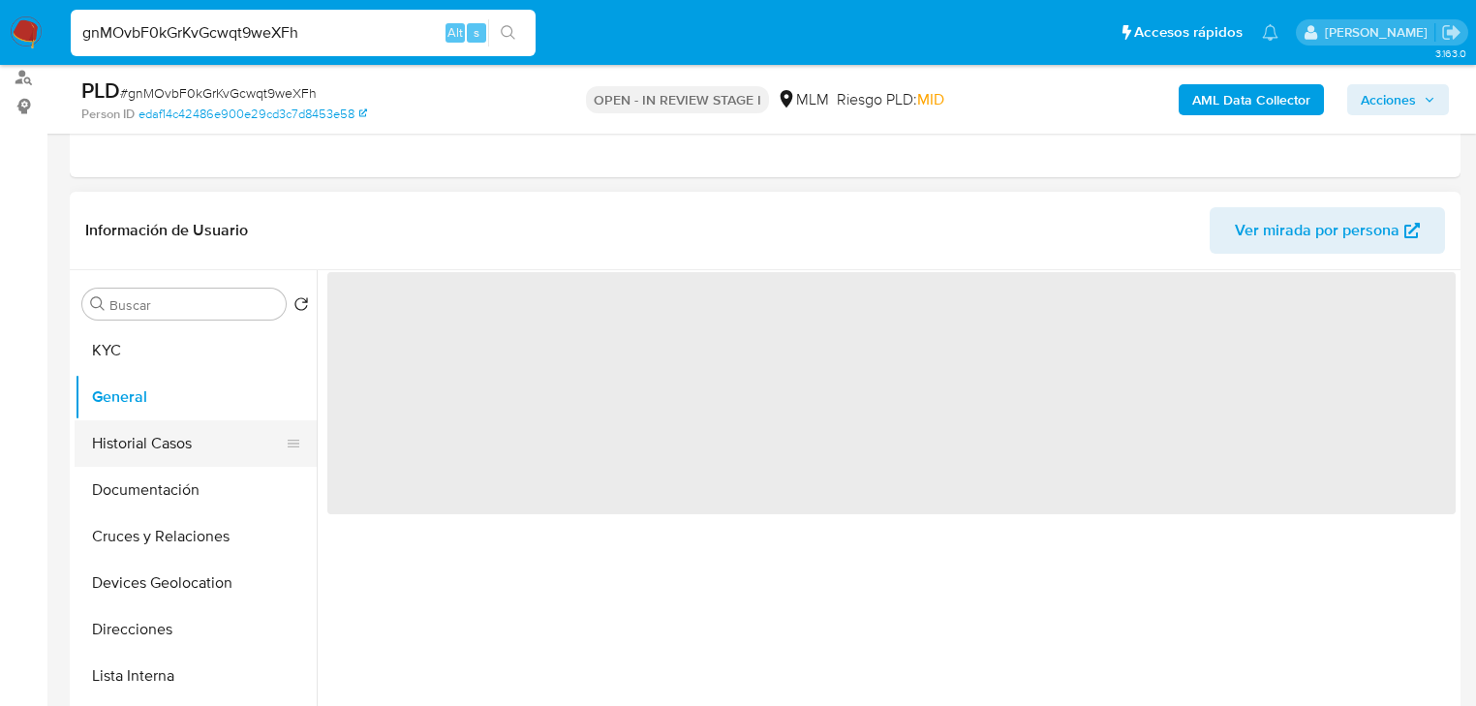
scroll to position [0, 0]
click at [161, 444] on button "Historial Casos" at bounding box center [188, 443] width 227 height 46
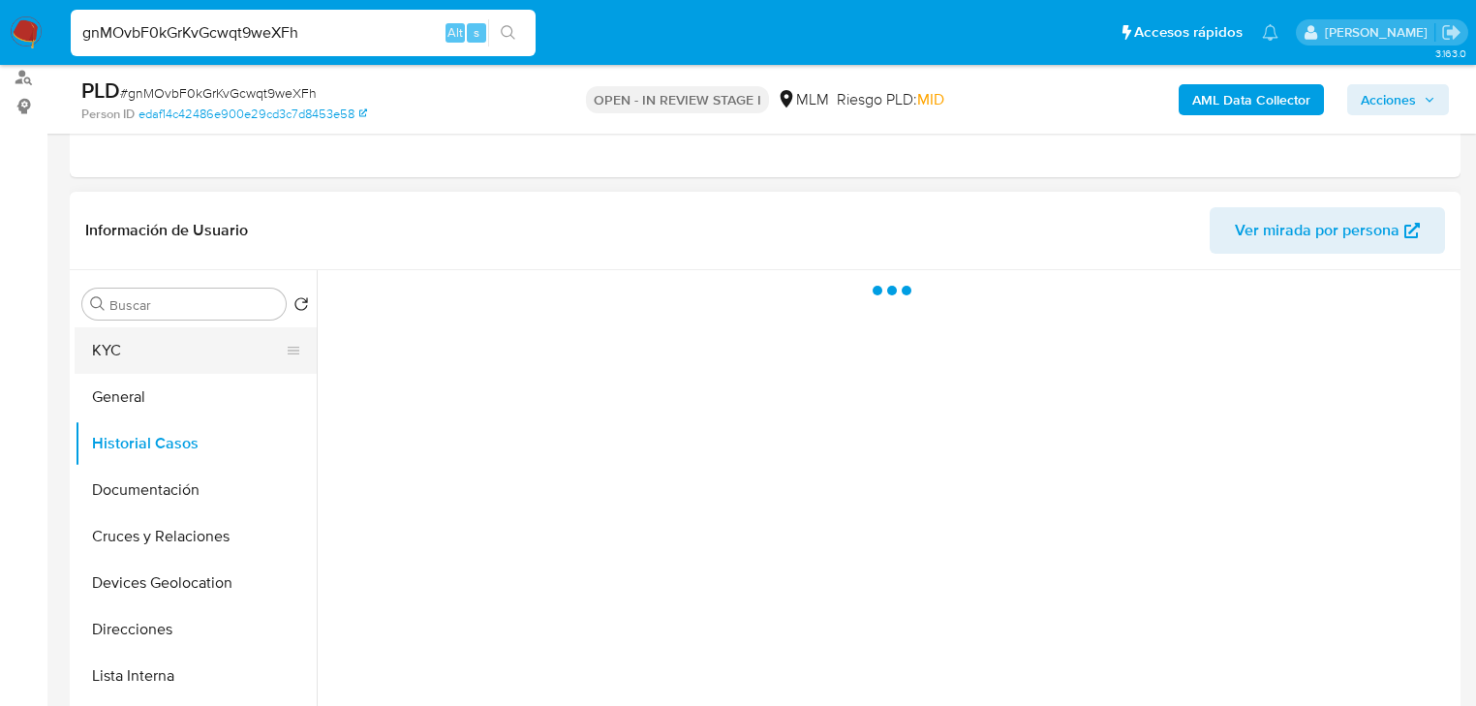
drag, startPoint x: 138, startPoint y: 352, endPoint x: 162, endPoint y: 360, distance: 25.4
click at [138, 352] on button "KYC" at bounding box center [188, 350] width 227 height 46
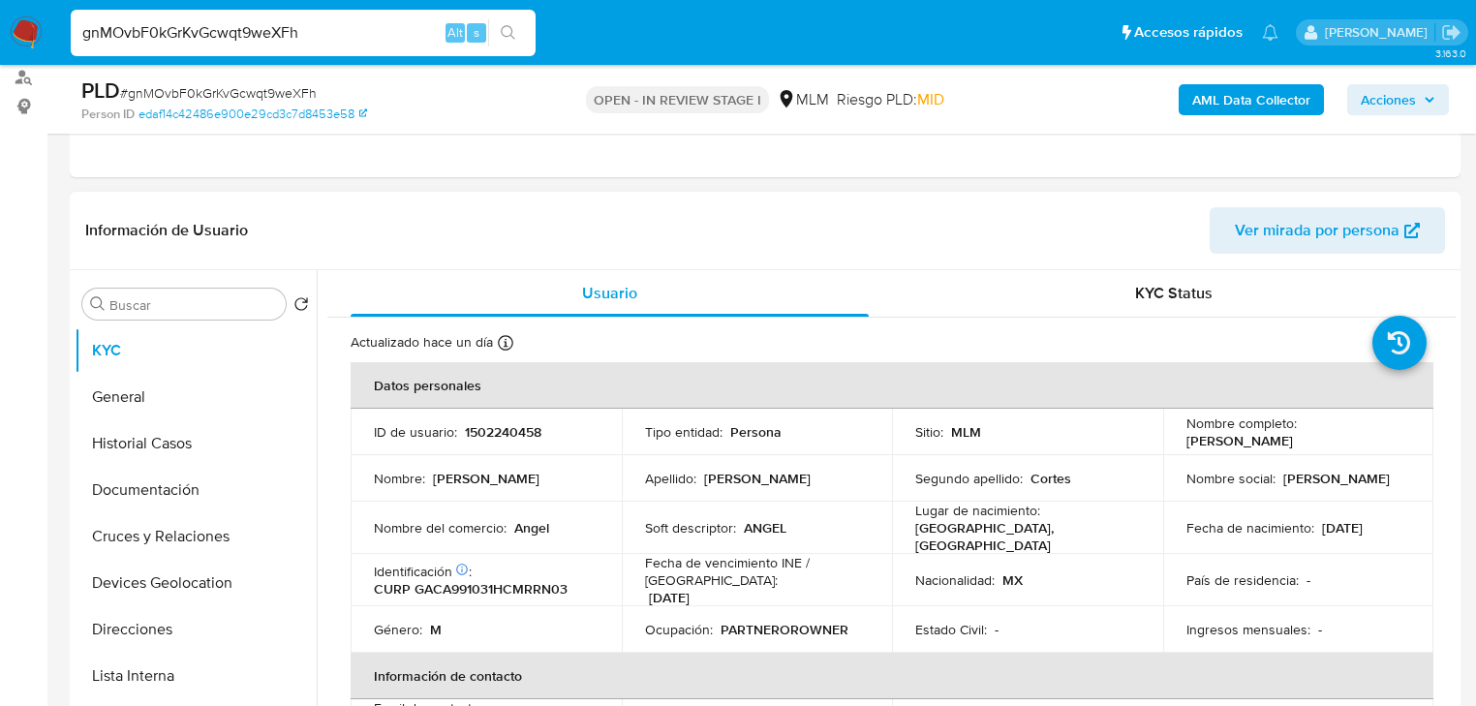
click at [516, 436] on p "1502240458" at bounding box center [503, 431] width 77 height 17
copy p "1502240458"
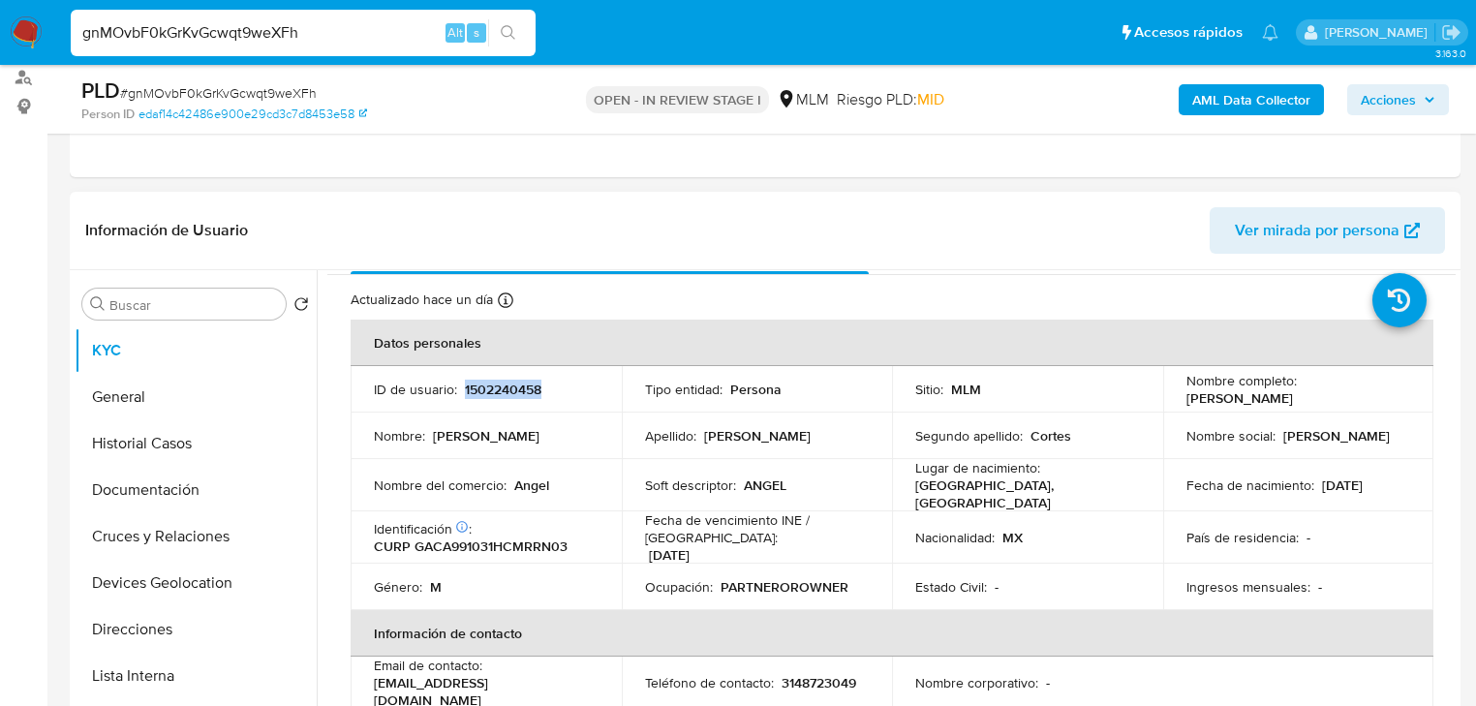
scroll to position [77, 0]
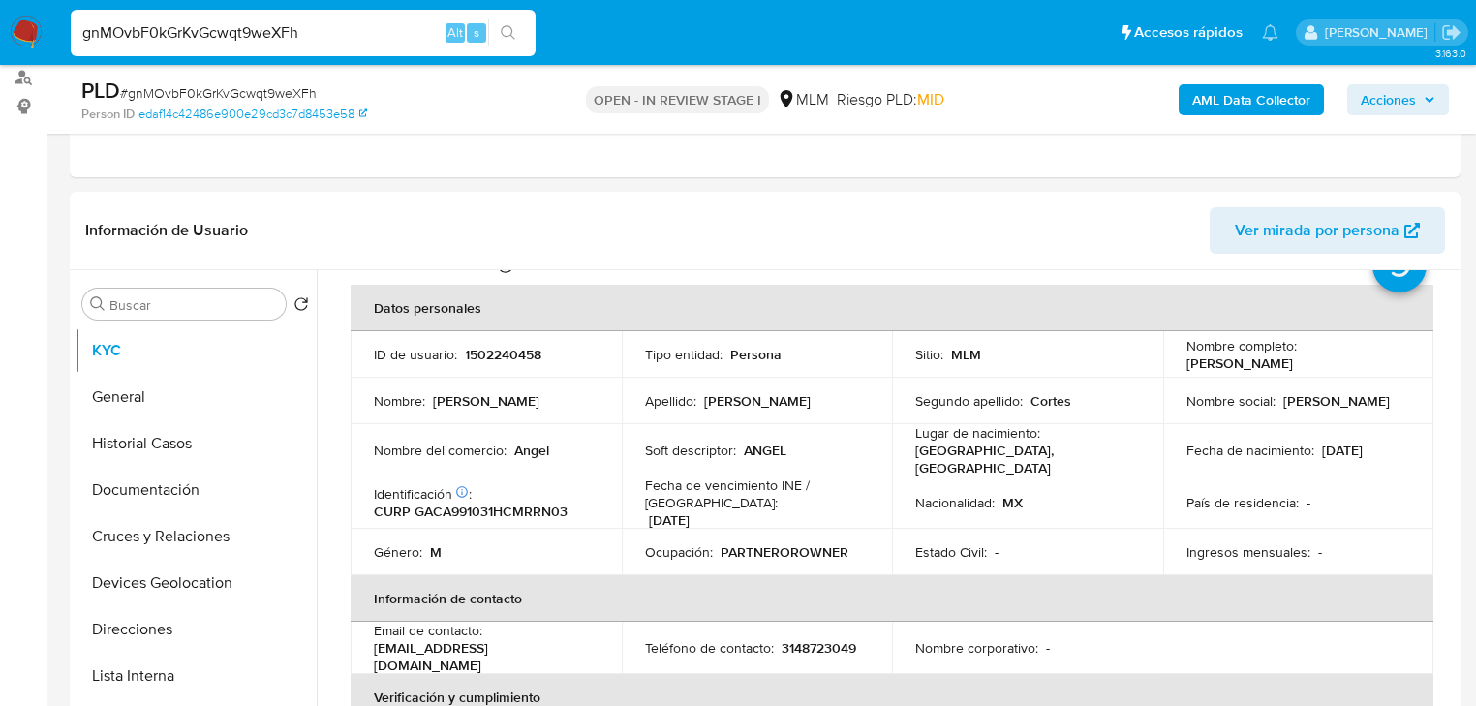
drag, startPoint x: 1271, startPoint y: 445, endPoint x: 1487, endPoint y: 294, distance: 263.6
click at [1270, 442] on p "Fecha de nacimiento :" at bounding box center [1250, 450] width 128 height 17
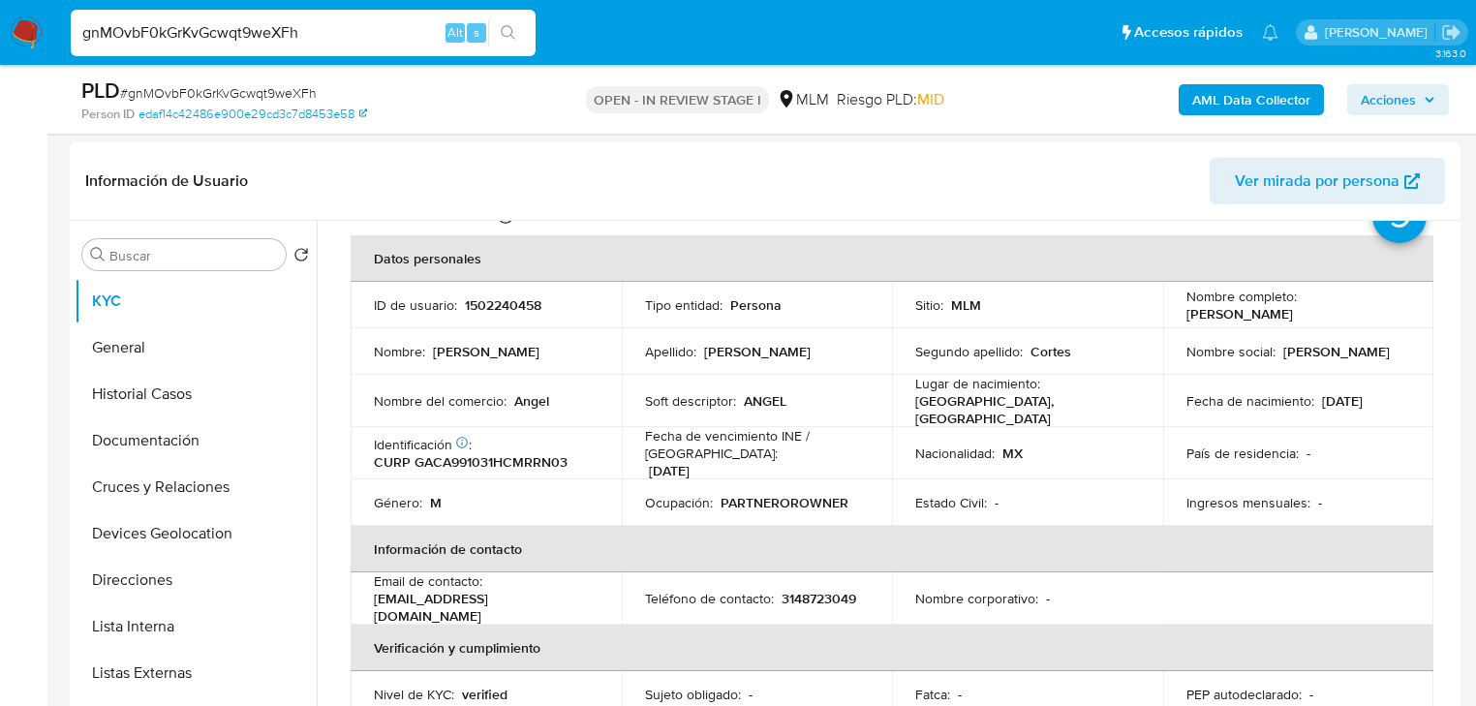
scroll to position [292, 0]
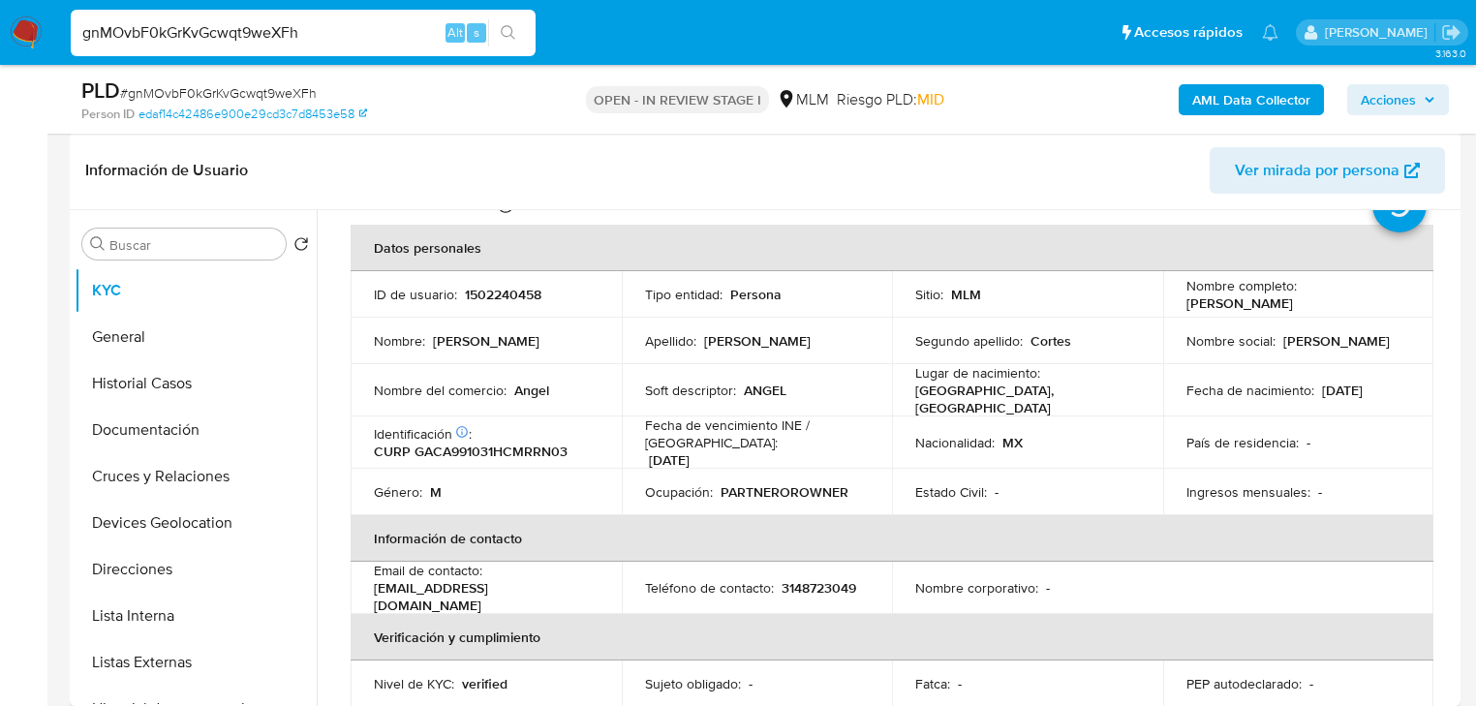
click at [1360, 469] on td "Ingresos mensuales : -" at bounding box center [1298, 492] width 271 height 46
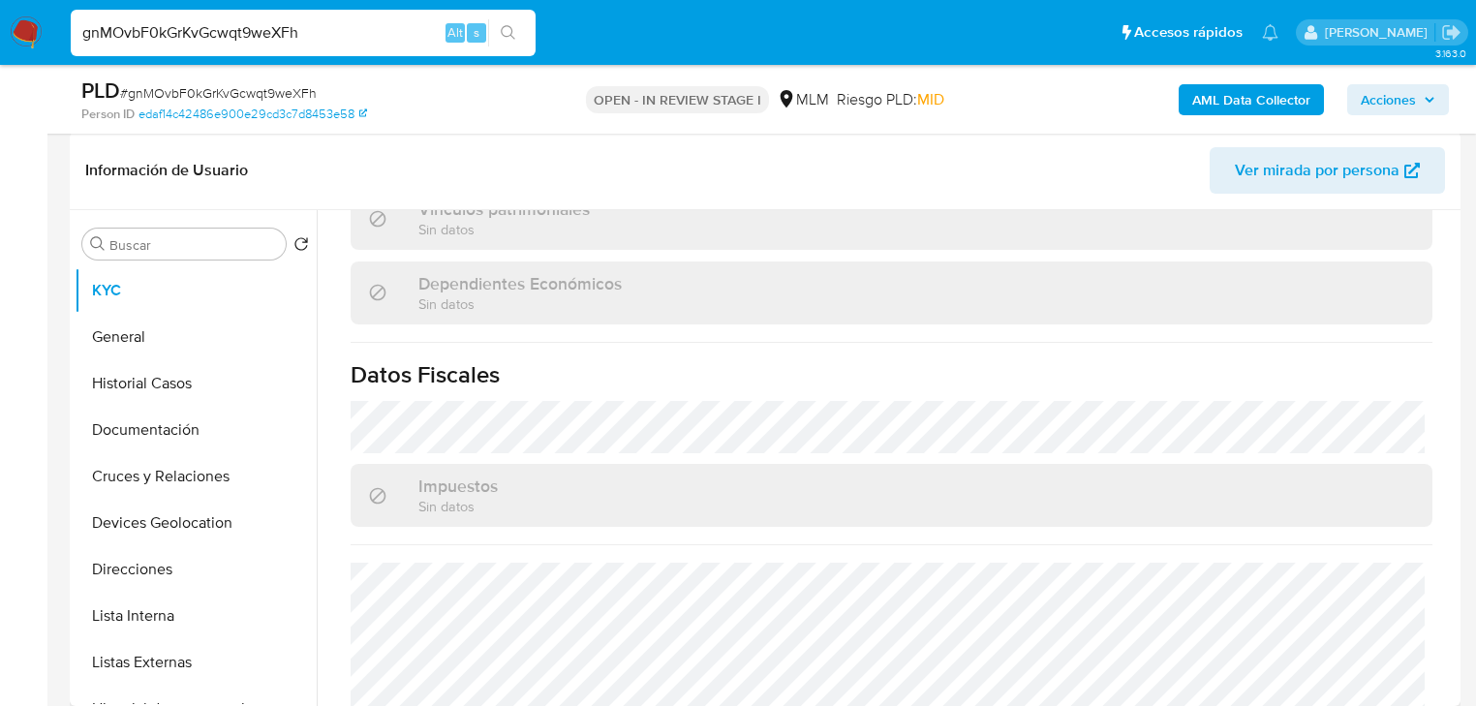
scroll to position [1204, 0]
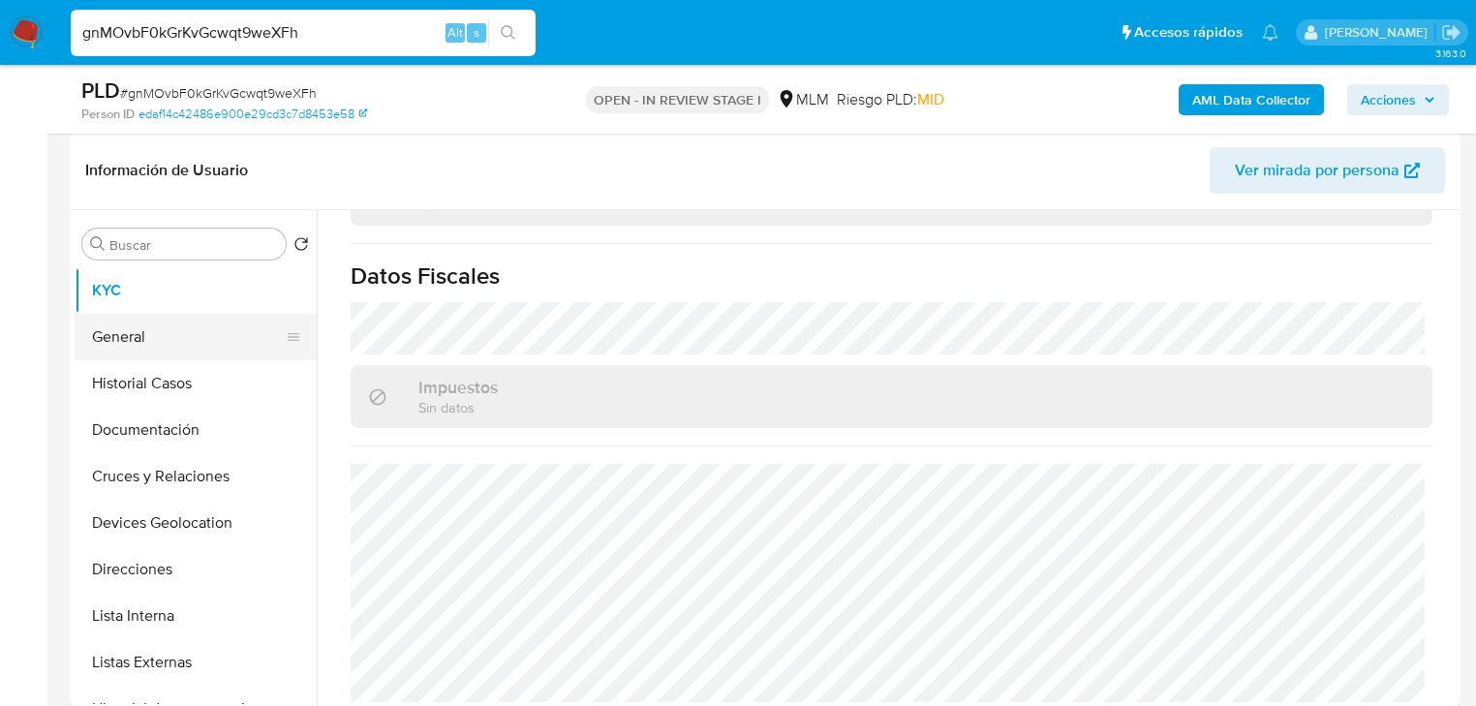
click at [195, 339] on button "General" at bounding box center [188, 337] width 227 height 46
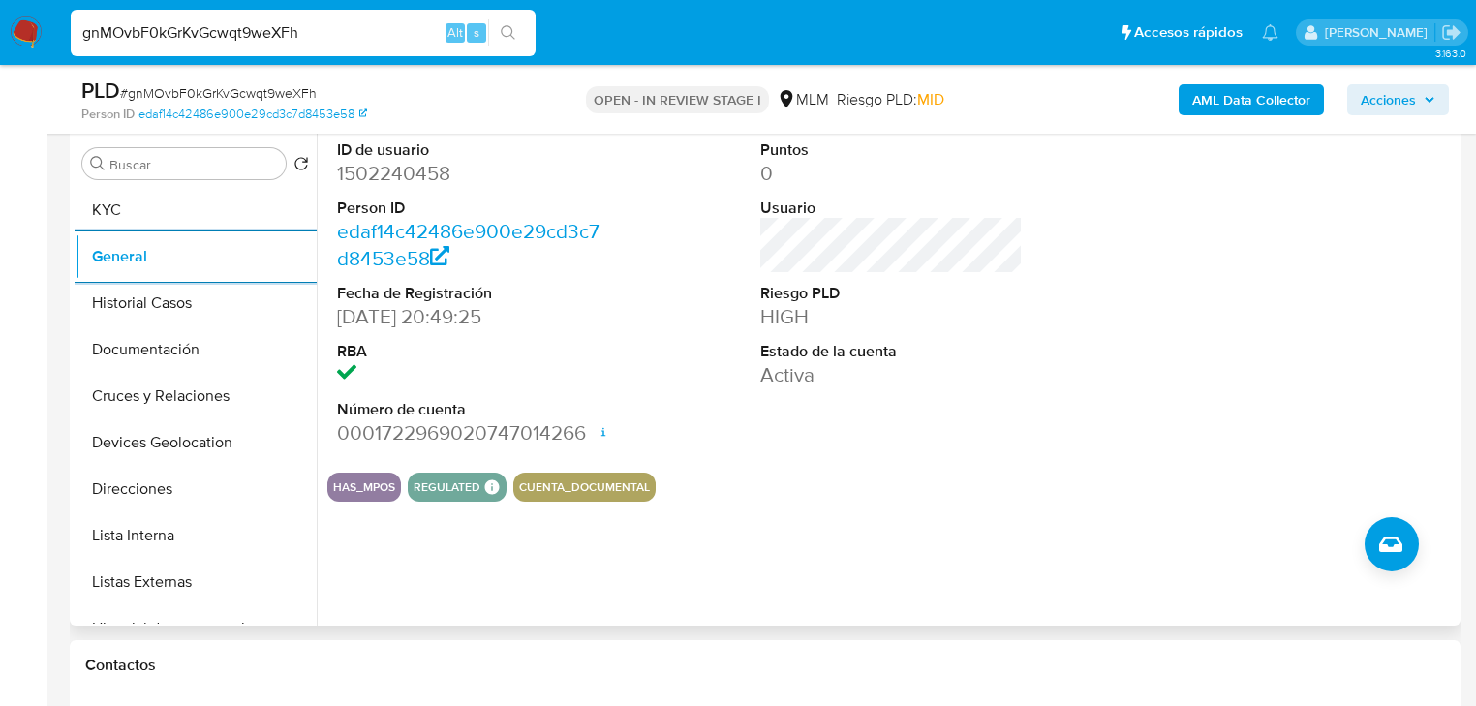
scroll to position [447, 0]
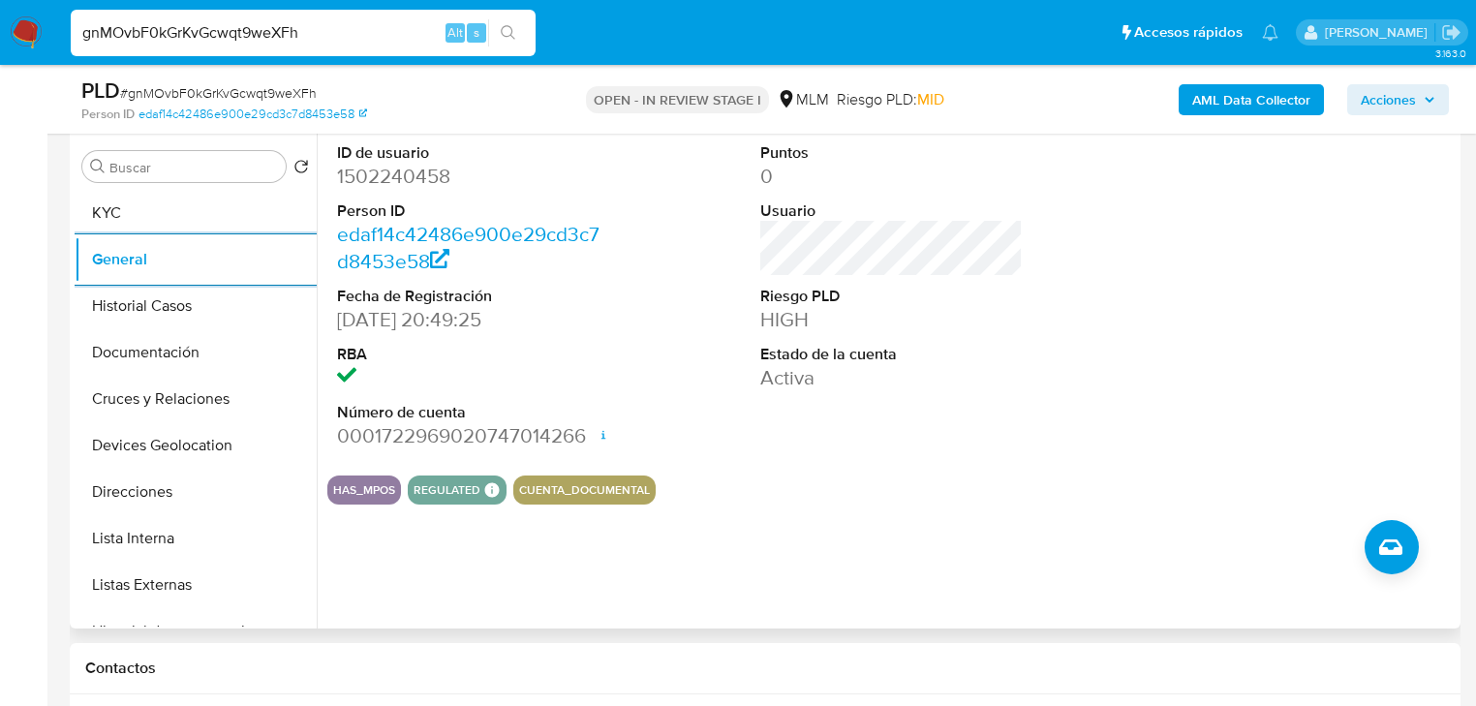
drag, startPoint x: 201, startPoint y: 315, endPoint x: 382, endPoint y: 322, distance: 180.3
click at [206, 314] on button "Historial Casos" at bounding box center [196, 306] width 242 height 46
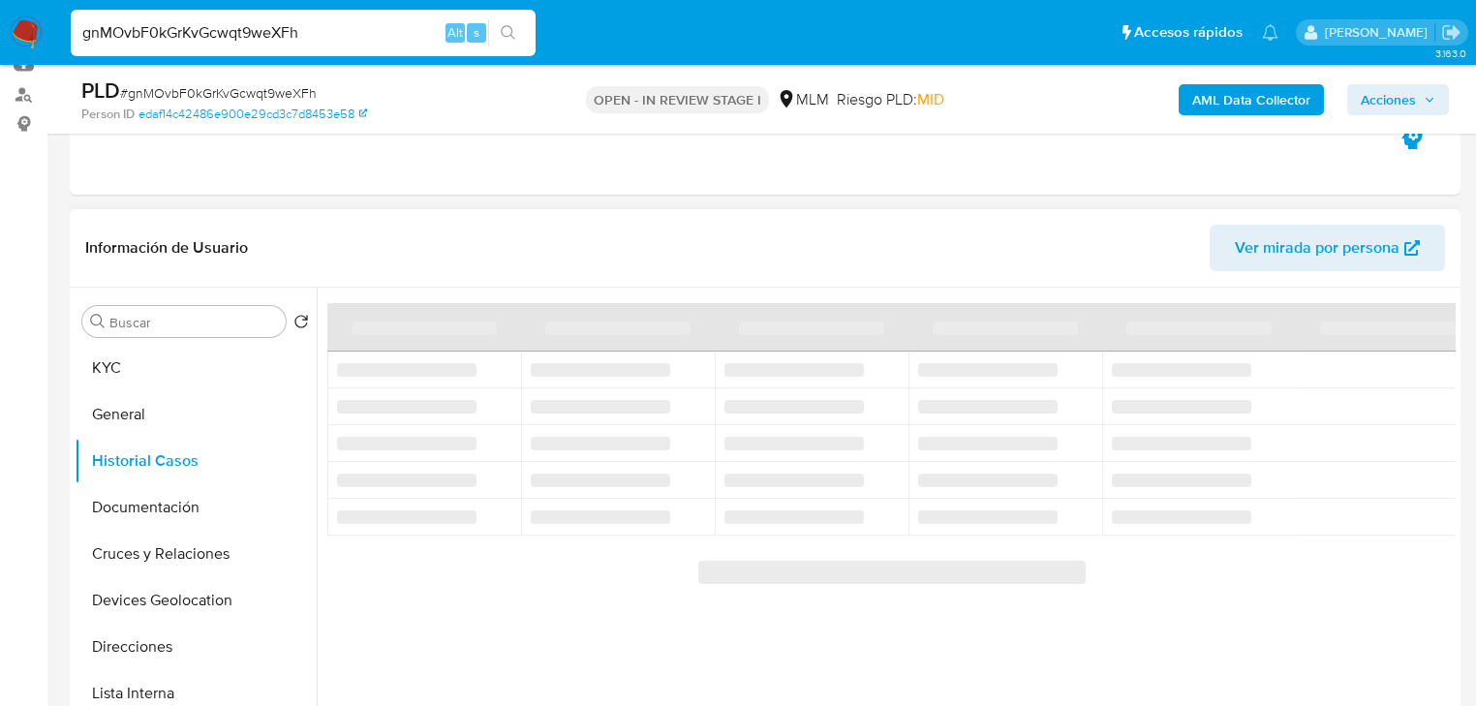
scroll to position [370, 0]
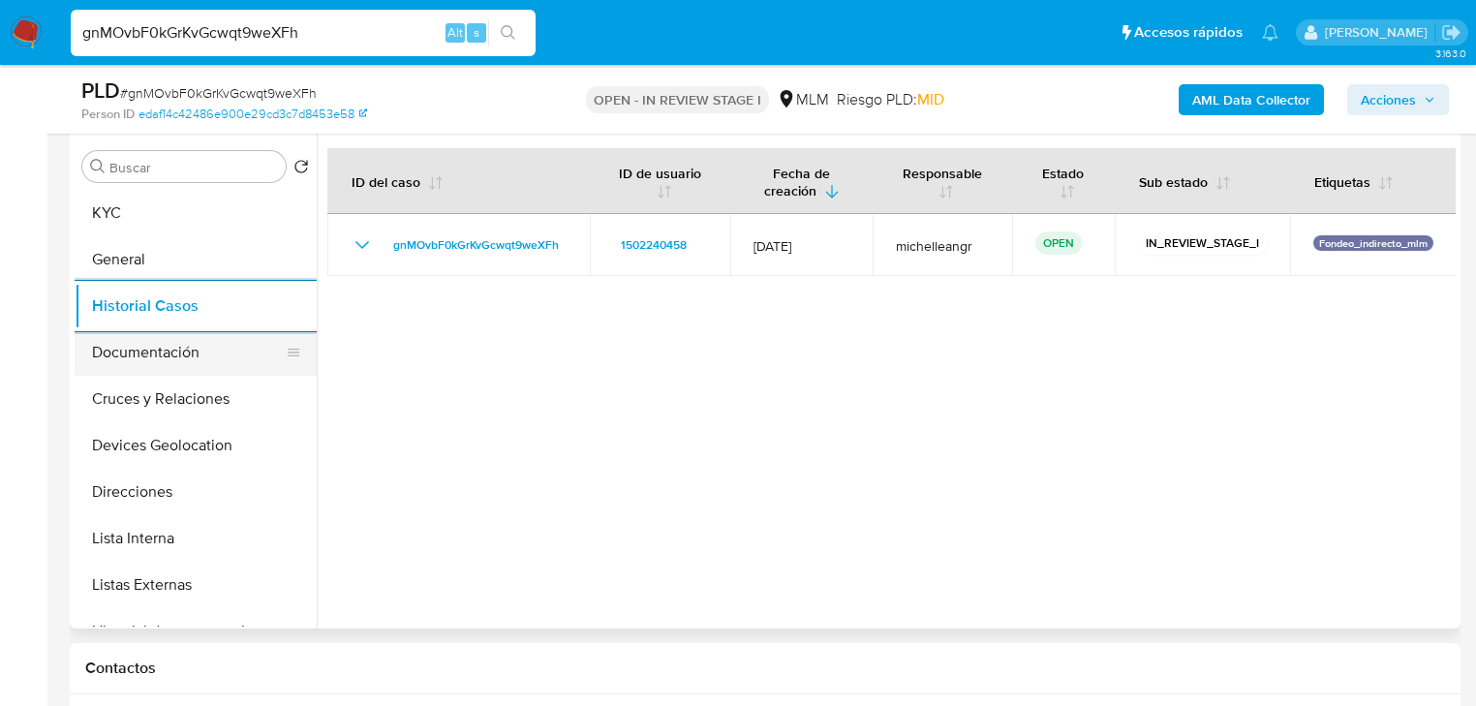
drag, startPoint x: 165, startPoint y: 377, endPoint x: 173, endPoint y: 371, distance: 10.5
click at [167, 377] on button "Cruces y Relaciones" at bounding box center [196, 399] width 242 height 46
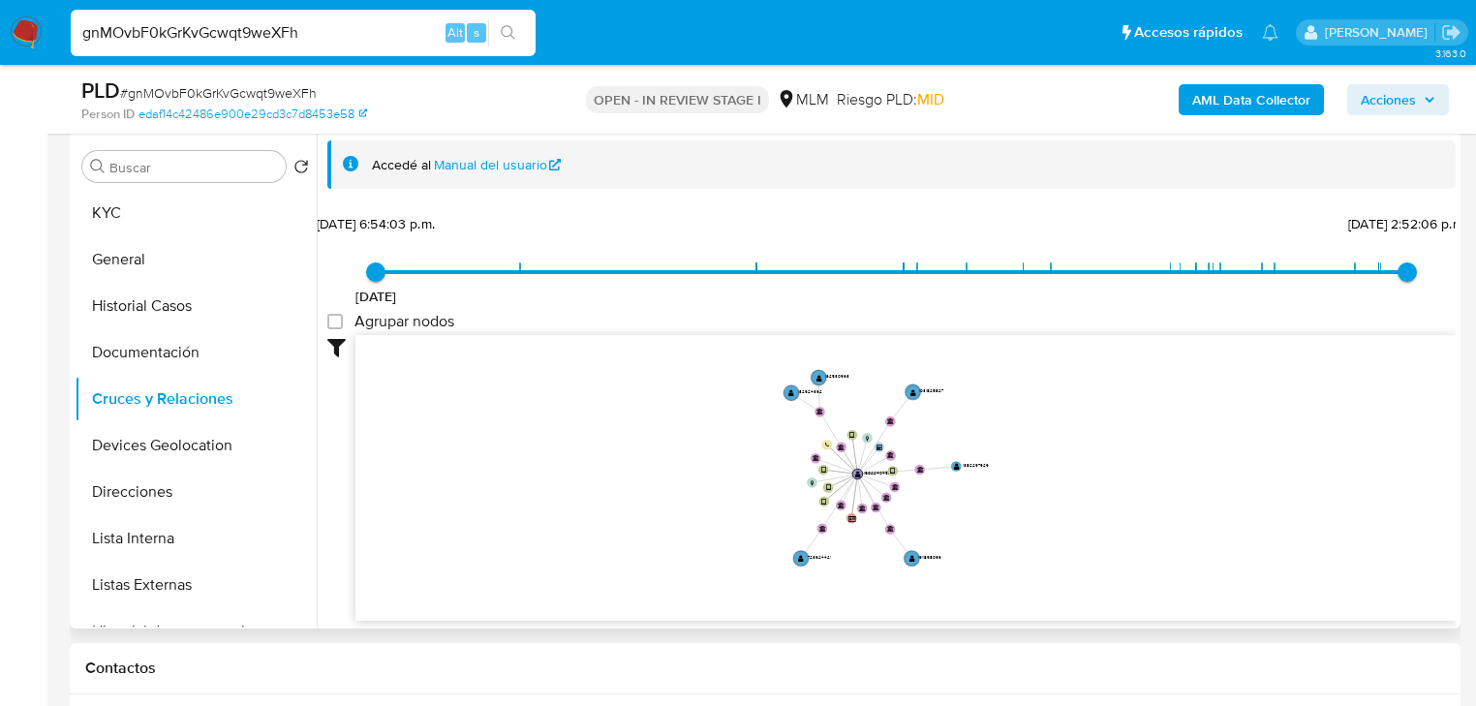
click at [736, 480] on icon "device-651f5995d3c072a2d3e86409  device-671a7d0bf9a1b0cc07dc6c71  device-6683…" at bounding box center [905, 475] width 1100 height 281
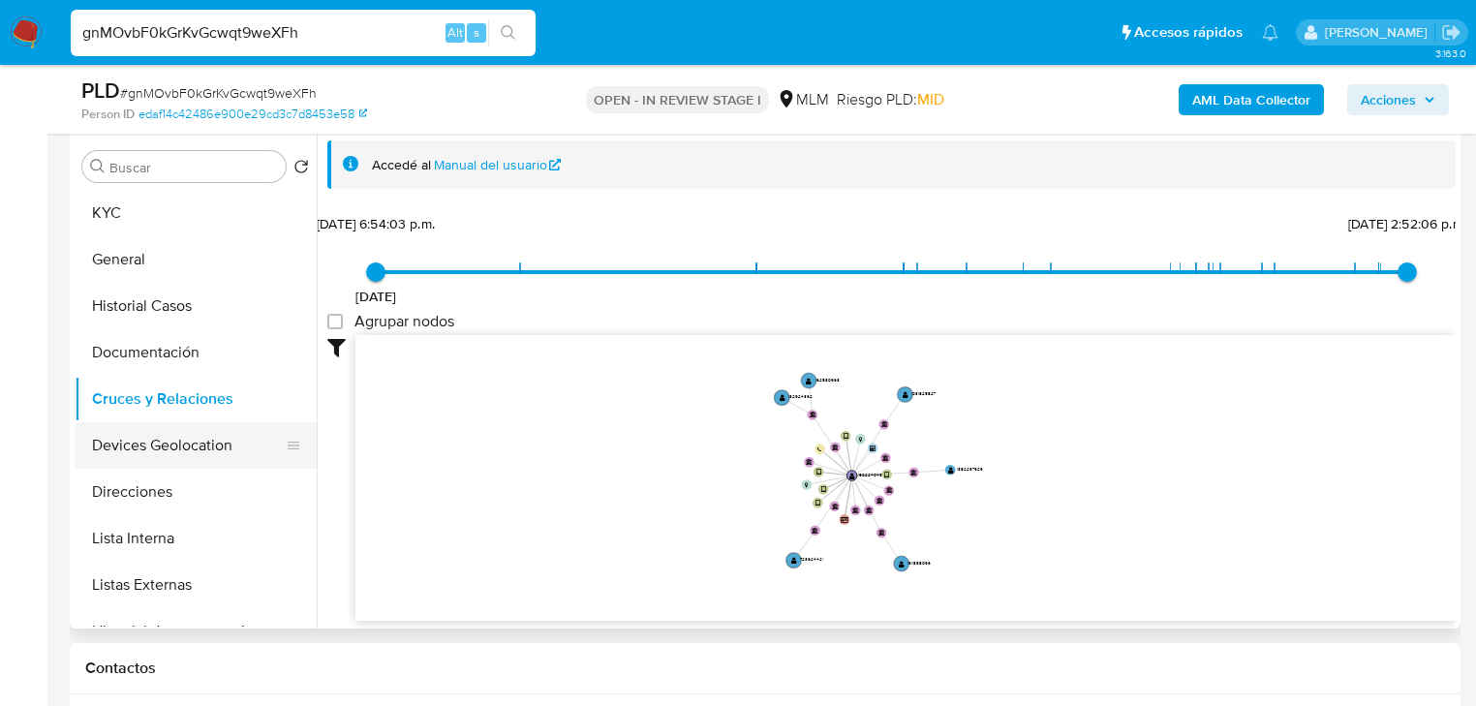
click at [175, 466] on ul "KYC General Historial Casos Documentación Cruces y Relaciones Devices Geolocati…" at bounding box center [196, 408] width 242 height 437
click at [143, 354] on button "Documentación" at bounding box center [188, 352] width 227 height 46
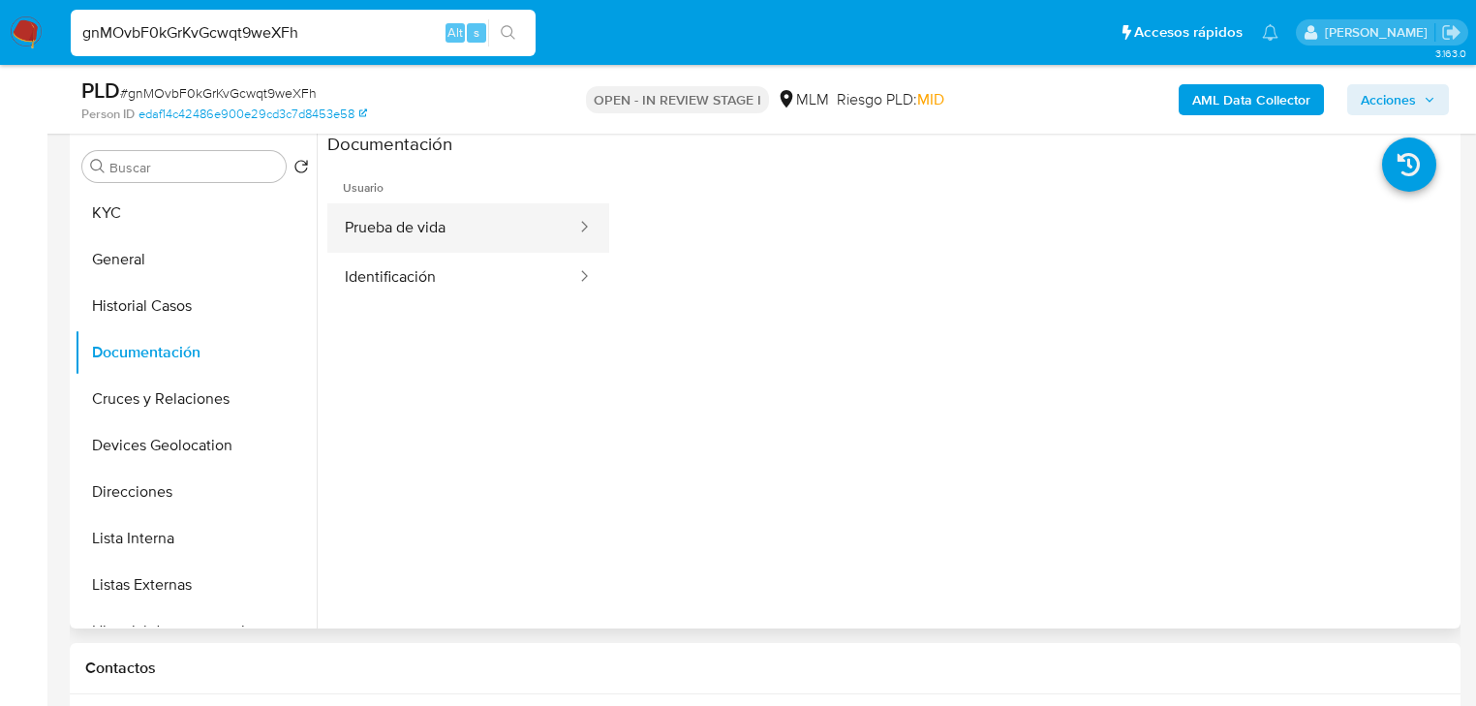
click at [489, 236] on button "Prueba de vida" at bounding box center [452, 227] width 251 height 49
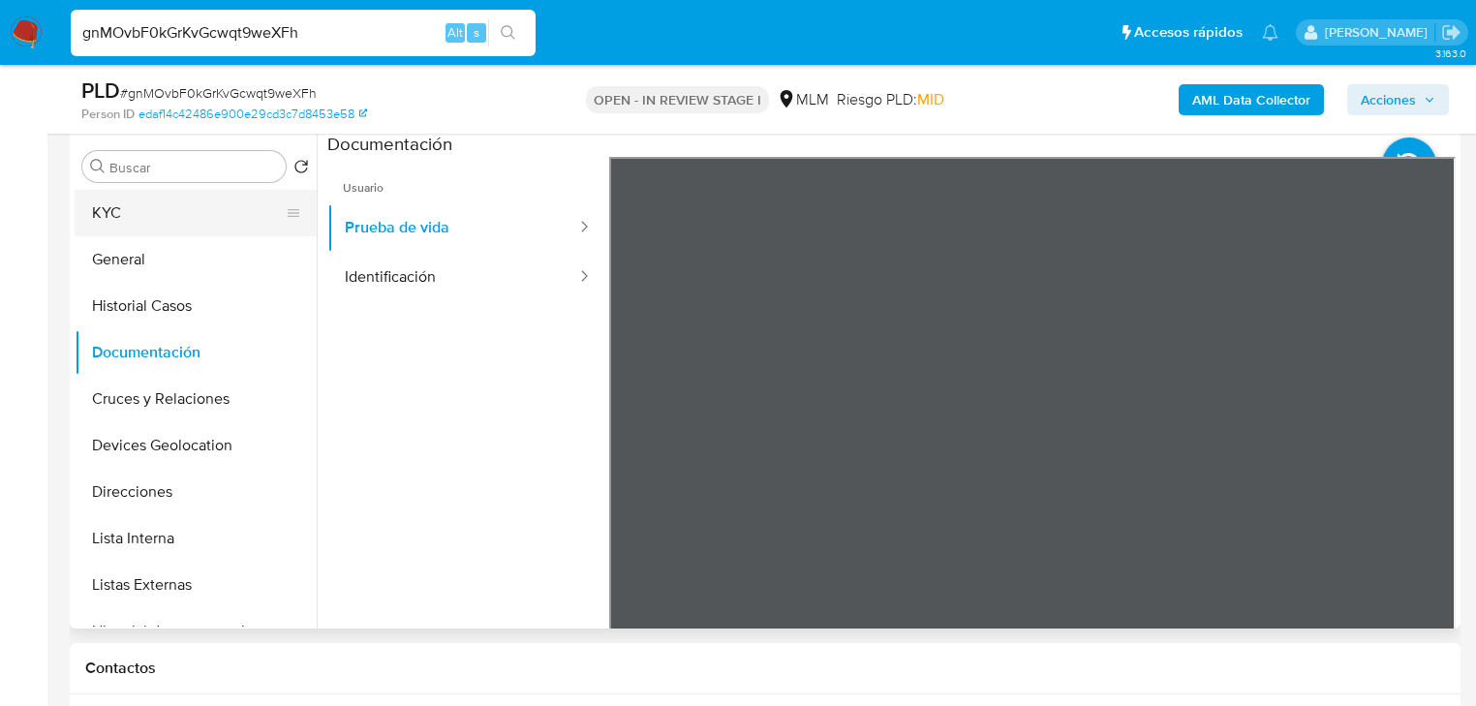
click at [124, 220] on button "KYC" at bounding box center [188, 213] width 227 height 46
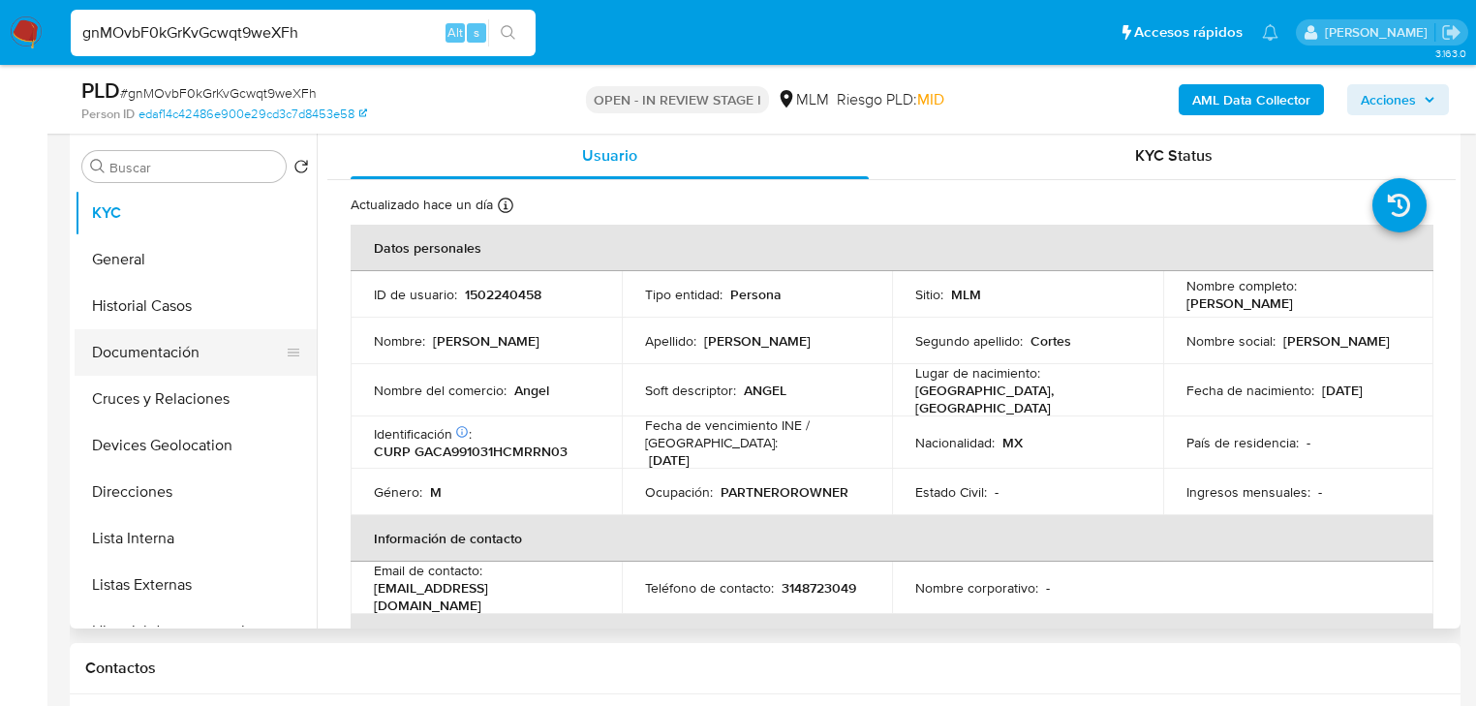
drag, startPoint x: 112, startPoint y: 341, endPoint x: 125, endPoint y: 339, distance: 12.7
click at [112, 341] on button "Documentación" at bounding box center [188, 352] width 227 height 46
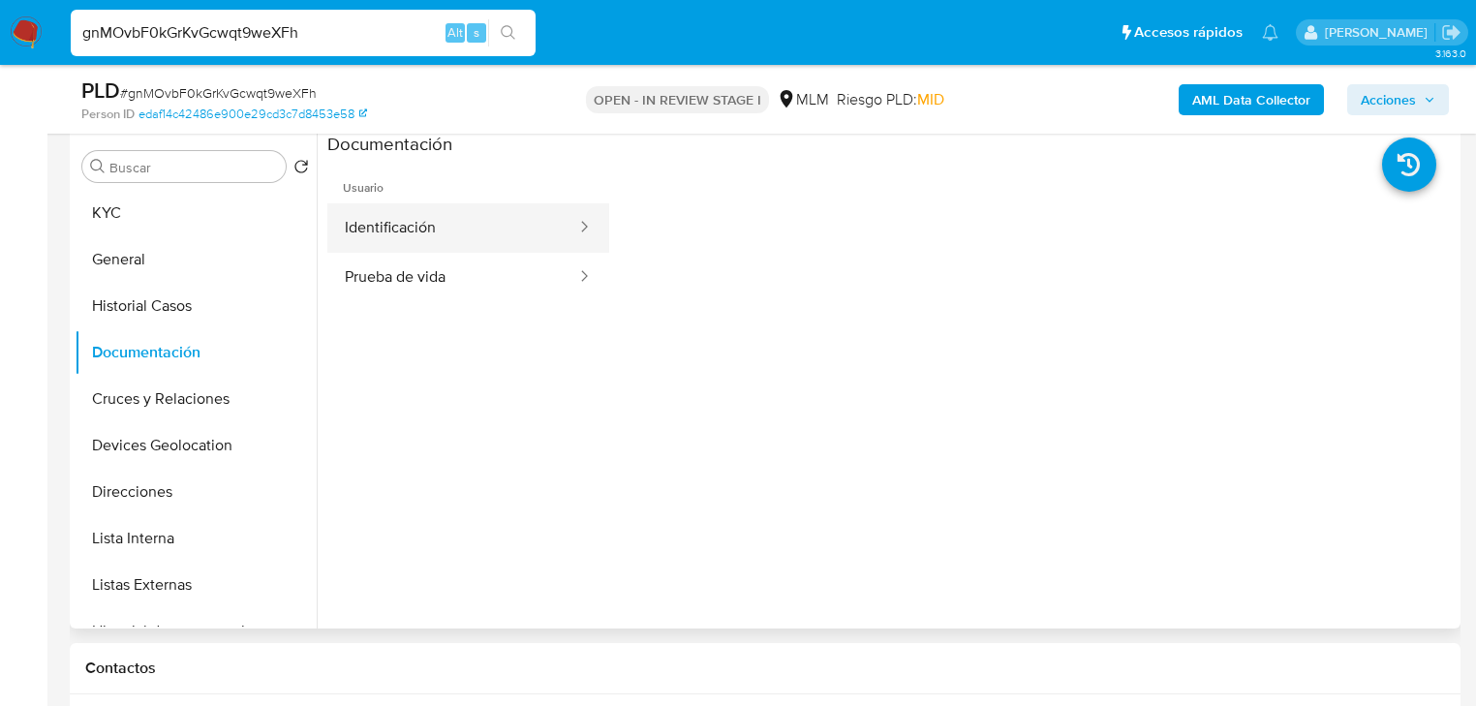
drag, startPoint x: 517, startPoint y: 229, endPoint x: 538, endPoint y: 229, distance: 21.3
click at [518, 229] on button "Identificación" at bounding box center [452, 227] width 251 height 49
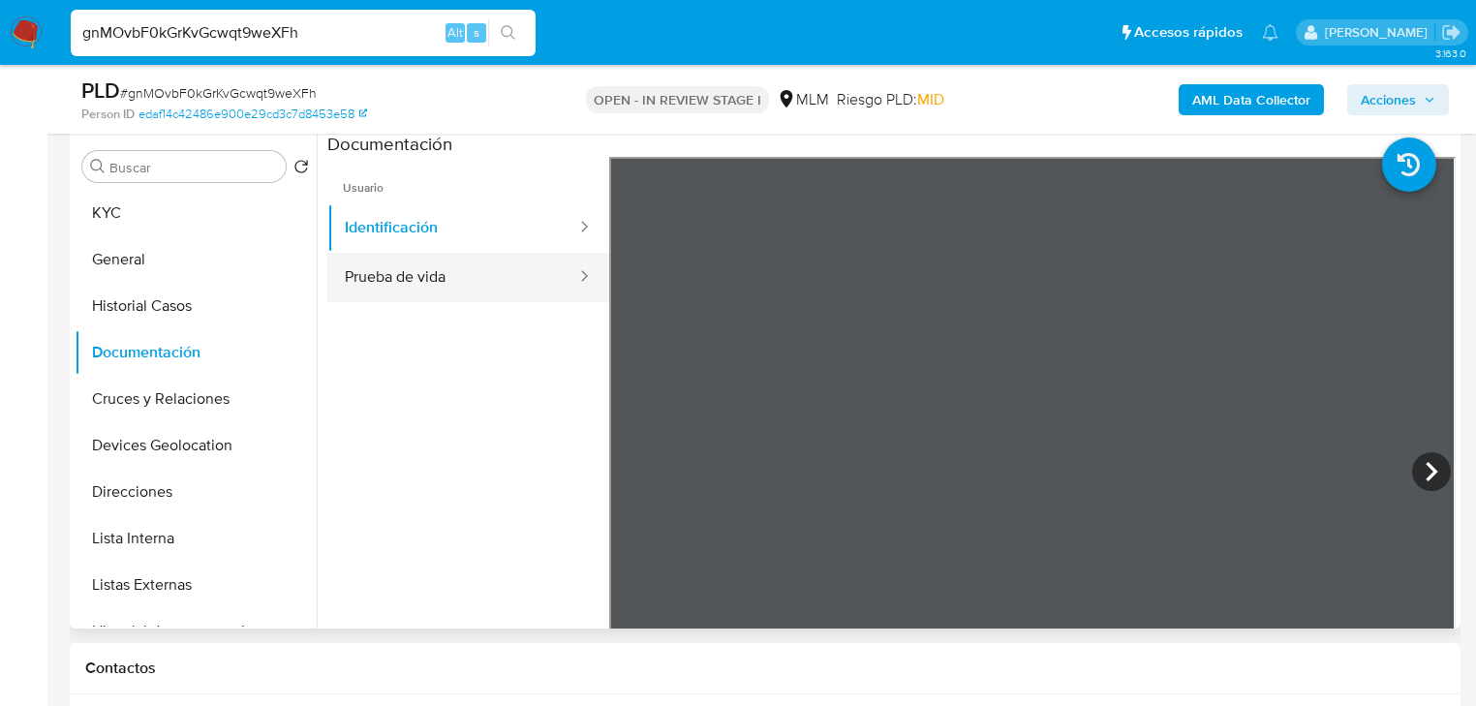
click at [476, 299] on button "Prueba de vida" at bounding box center [452, 277] width 251 height 49
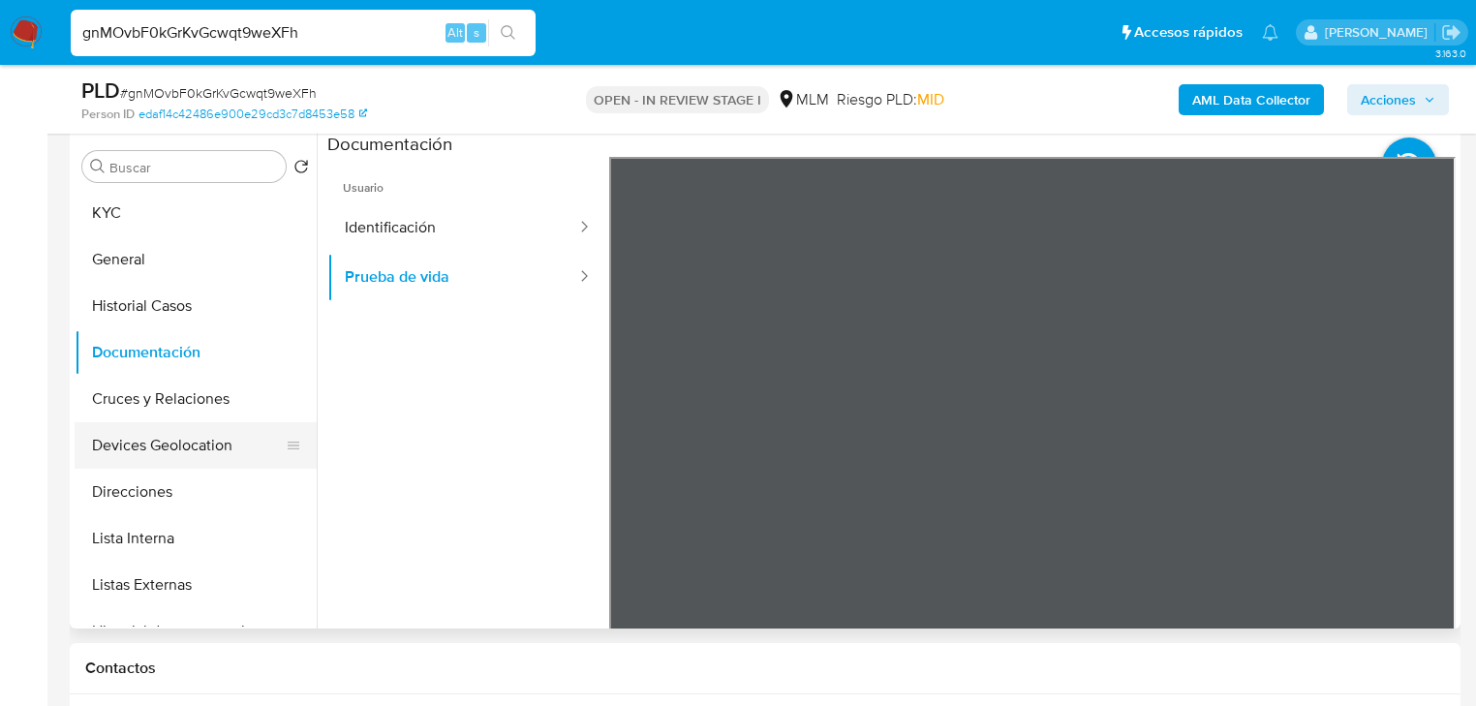
drag, startPoint x: 232, startPoint y: 387, endPoint x: 235, endPoint y: 429, distance: 41.7
click at [232, 388] on button "Cruces y Relaciones" at bounding box center [196, 399] width 242 height 46
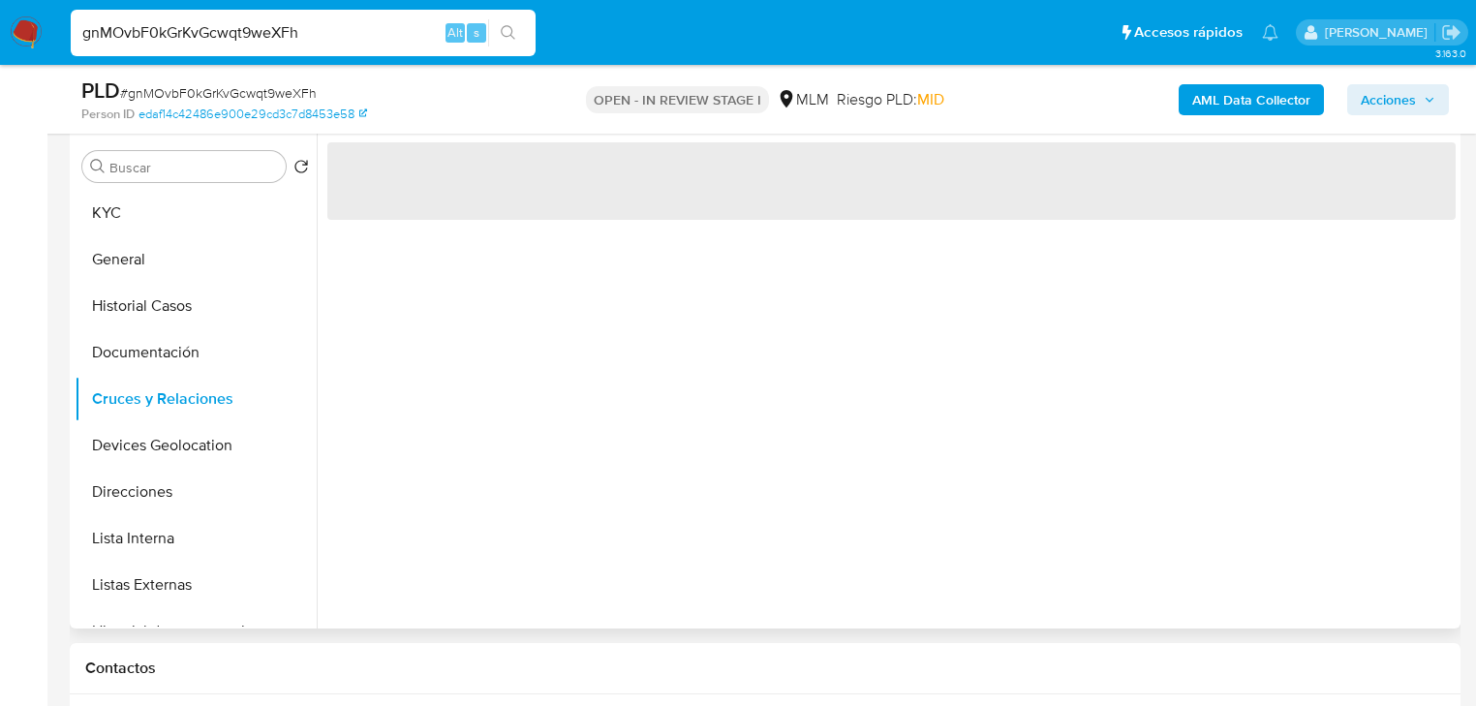
drag, startPoint x: 235, startPoint y: 429, endPoint x: 327, endPoint y: 430, distance: 92.0
click at [233, 431] on button "Devices Geolocation" at bounding box center [196, 445] width 242 height 46
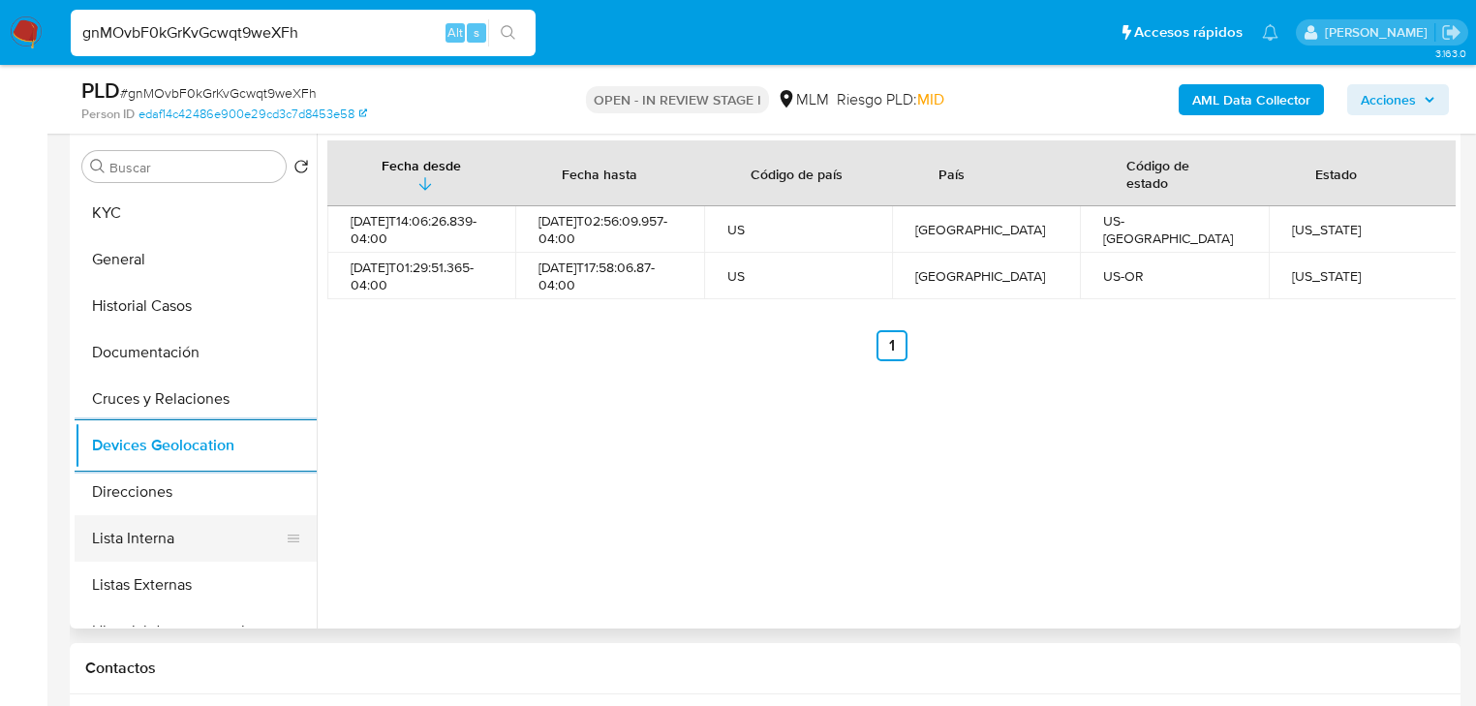
drag, startPoint x: 223, startPoint y: 518, endPoint x: 213, endPoint y: 545, distance: 28.8
click at [221, 520] on button "Lista Interna" at bounding box center [188, 538] width 227 height 46
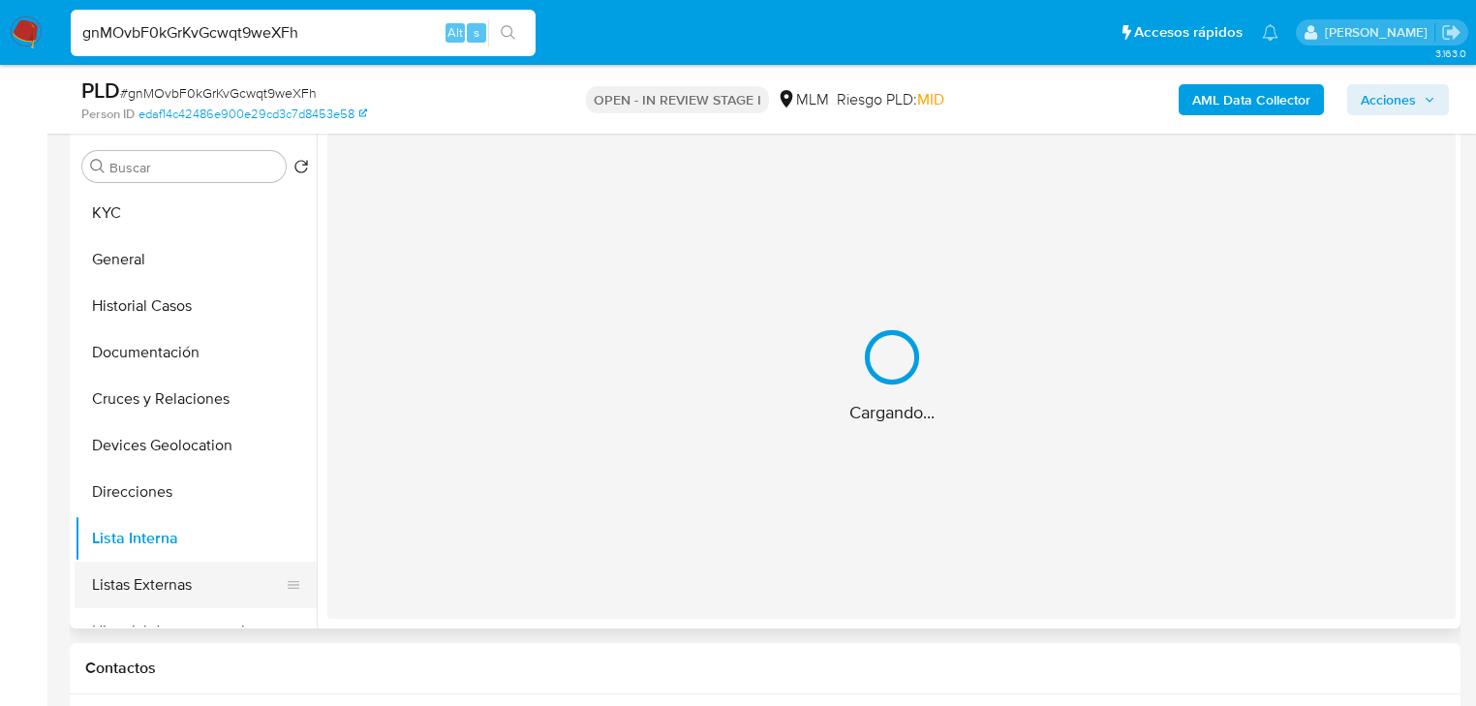
click at [207, 567] on ul "KYC General Historial Casos Documentación Cruces y Relaciones Devices Geolocati…" at bounding box center [196, 408] width 242 height 437
drag, startPoint x: 212, startPoint y: 575, endPoint x: 310, endPoint y: 551, distance: 100.8
click at [209, 571] on button "Listas Externas" at bounding box center [196, 585] width 242 height 46
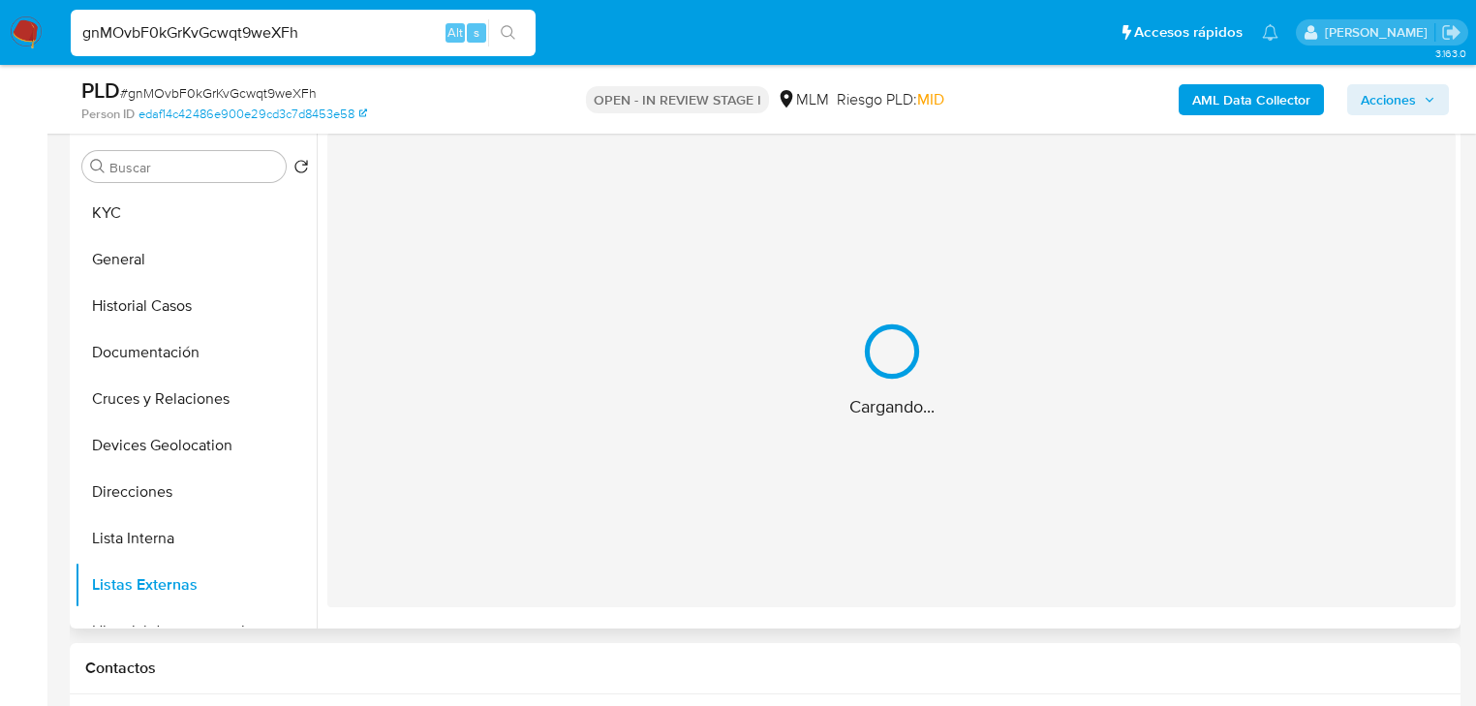
click at [469, 506] on div "Cargando..." at bounding box center [891, 370] width 1128 height 475
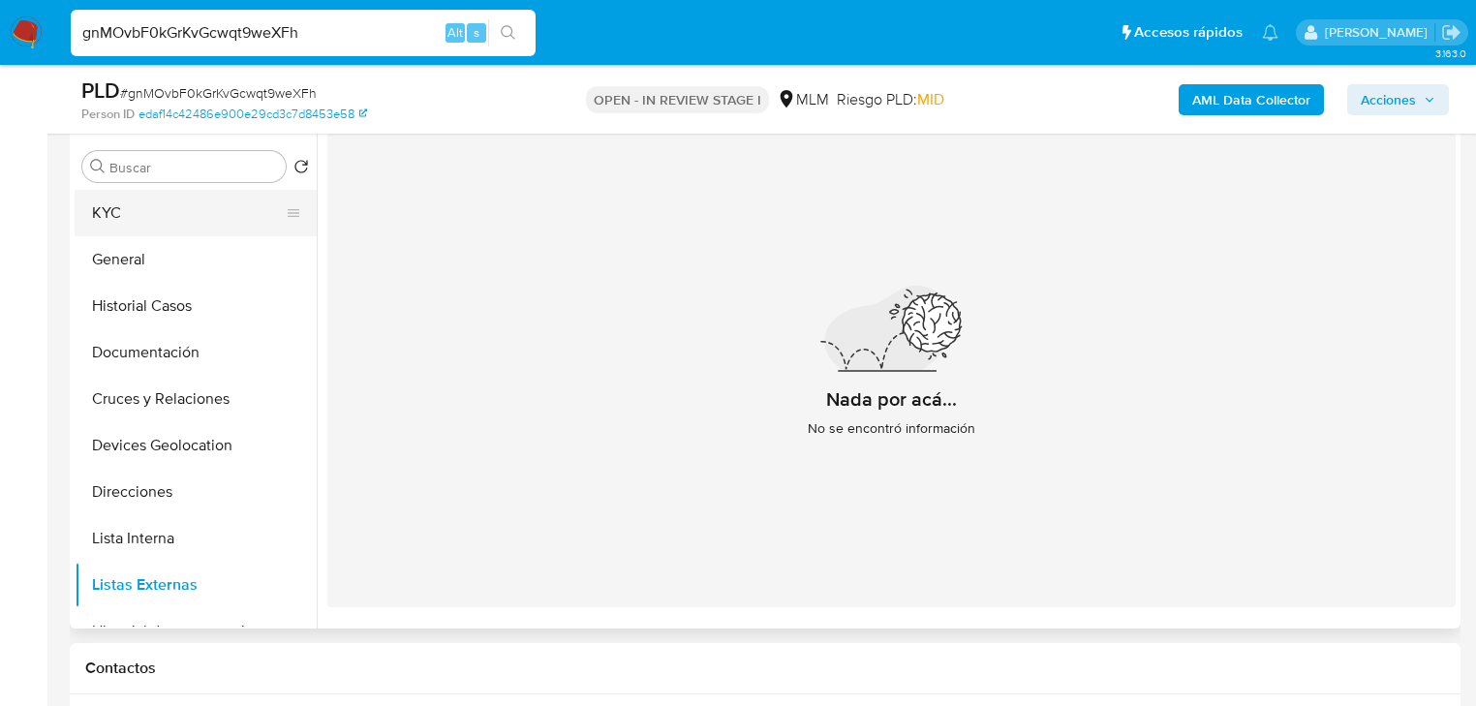
drag, startPoint x: 146, startPoint y: 229, endPoint x: 298, endPoint y: 259, distance: 155.0
click at [145, 228] on button "KYC" at bounding box center [196, 213] width 242 height 46
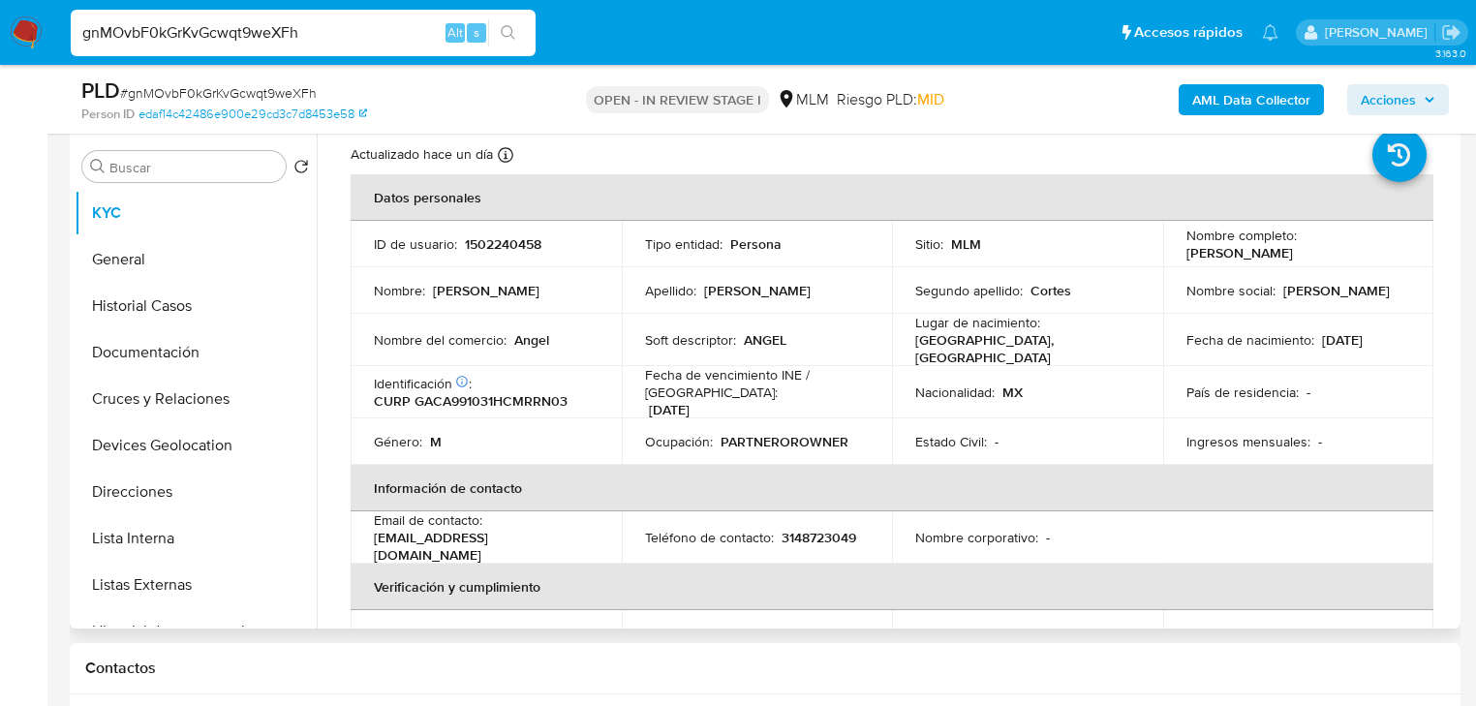
scroll to position [77, 0]
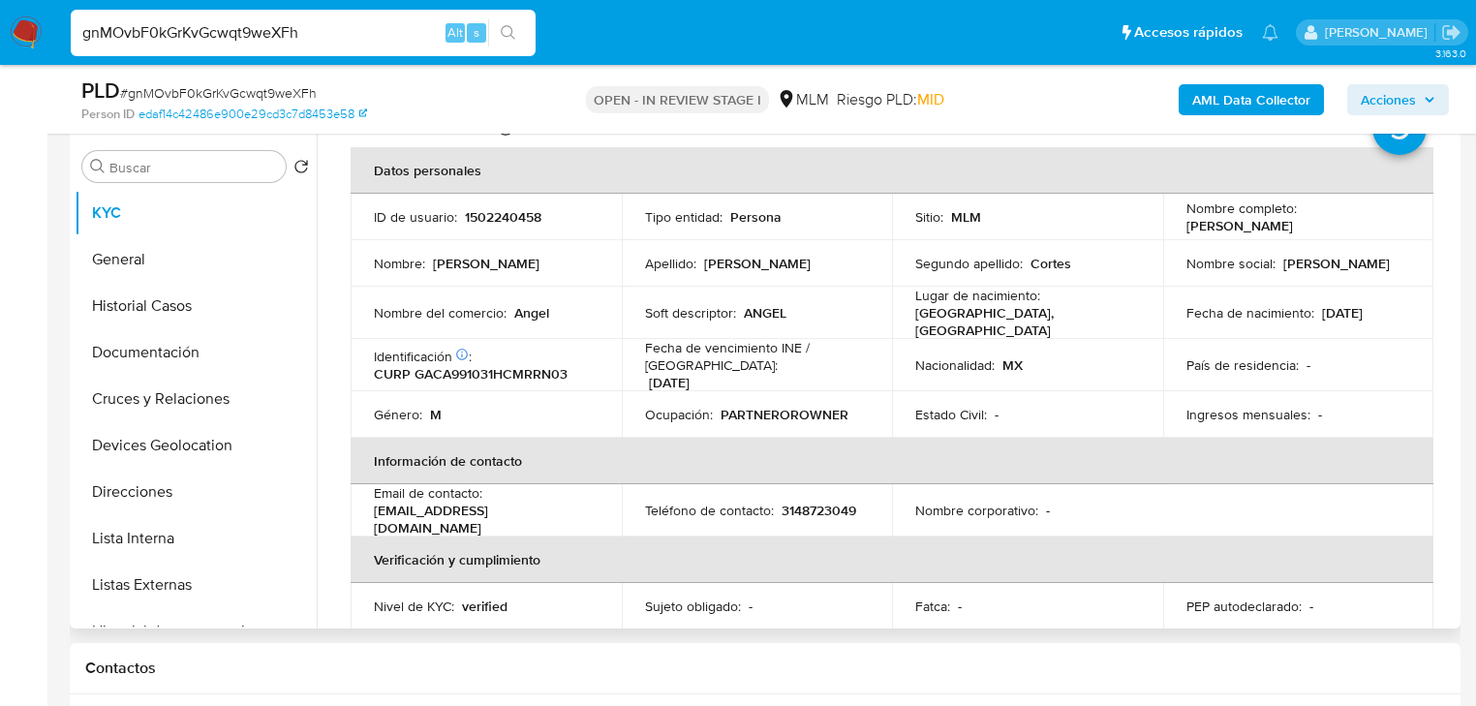
drag, startPoint x: 596, startPoint y: 518, endPoint x: 585, endPoint y: 162, distance: 356.5
click at [367, 514] on td "Email de contacto : garciacortesangeljesus0@gmail.com" at bounding box center [486, 510] width 271 height 52
copy p "[EMAIL_ADDRESS][DOMAIN_NAME]"
click at [868, 443] on th "Información de contacto" at bounding box center [892, 461] width 1083 height 46
click at [836, 504] on p "3148723049" at bounding box center [819, 510] width 75 height 17
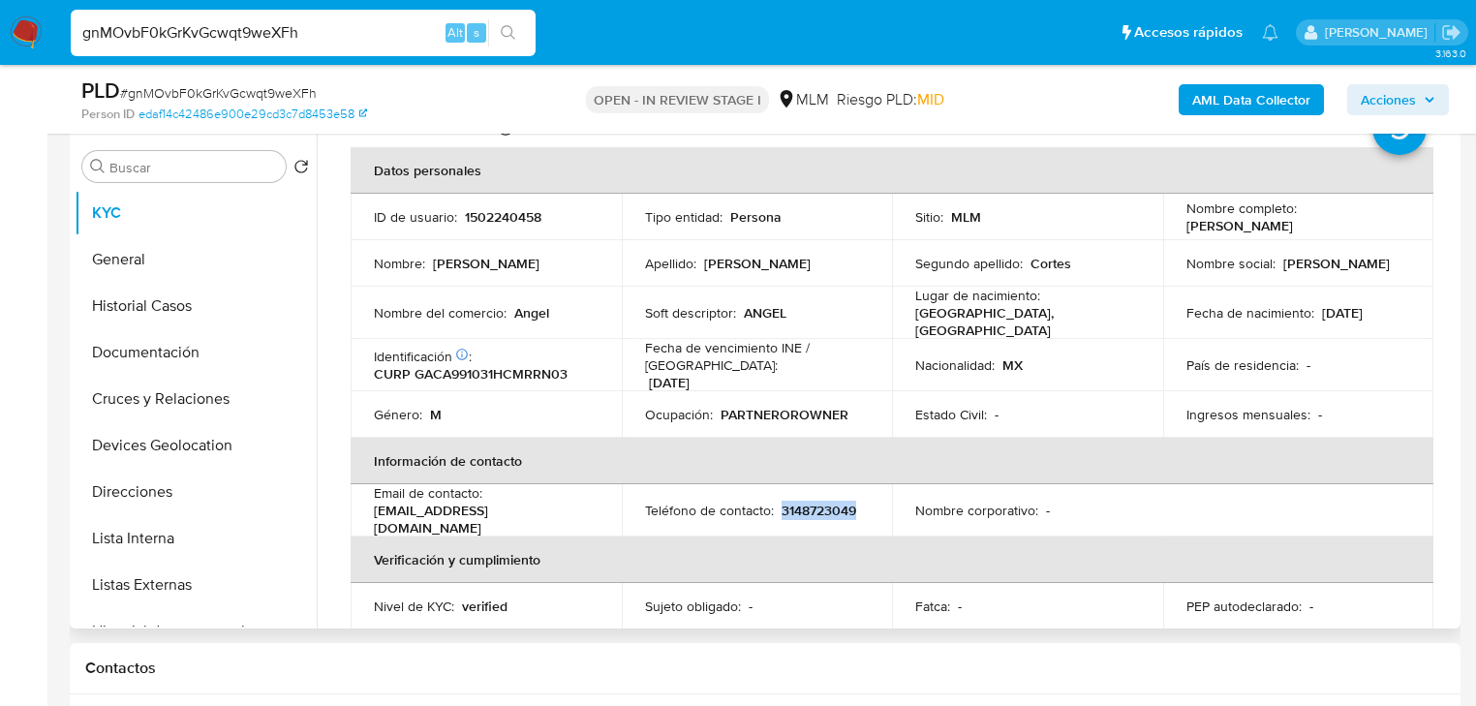
click at [836, 504] on p "3148723049" at bounding box center [819, 510] width 75 height 17
copy p "3148723049"
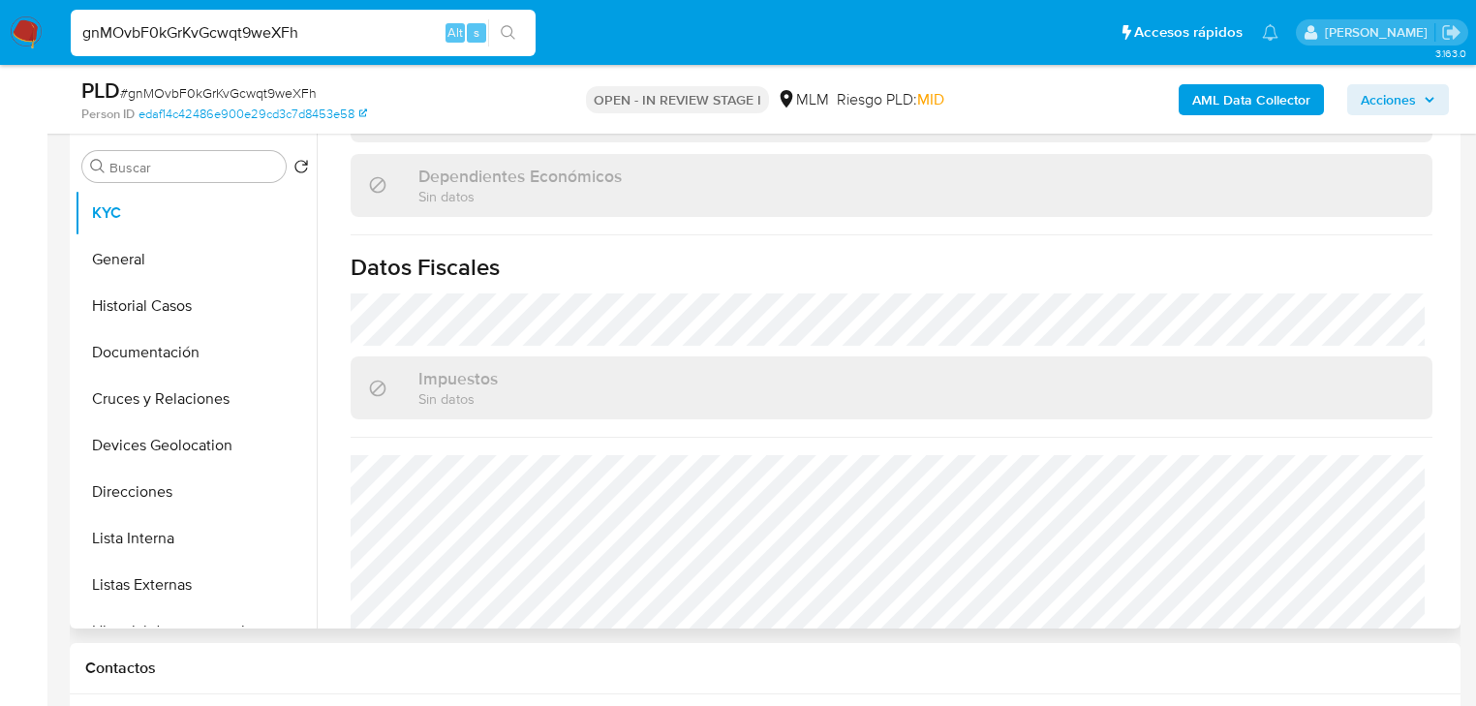
scroll to position [1204, 0]
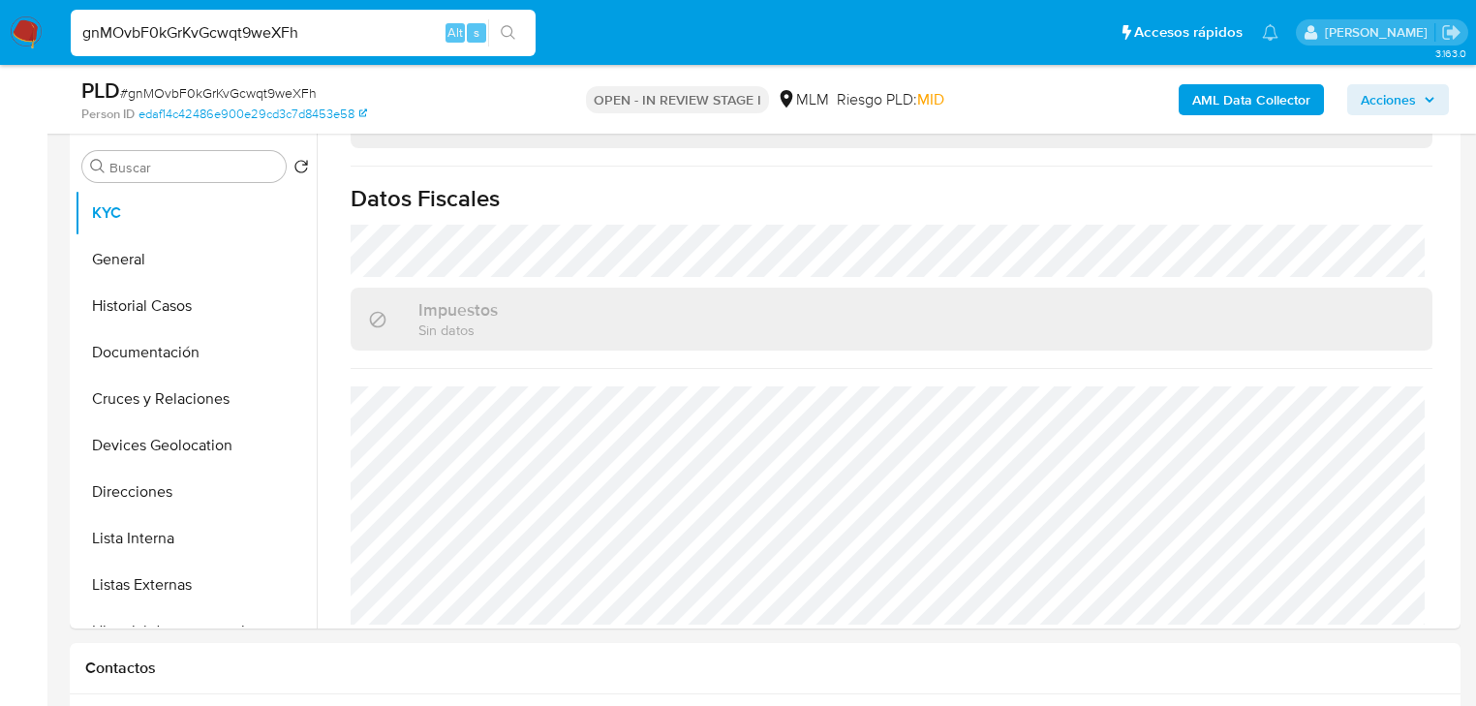
drag, startPoint x: 205, startPoint y: 35, endPoint x: 0, endPoint y: -46, distance: 220.8
paste input "723624421"
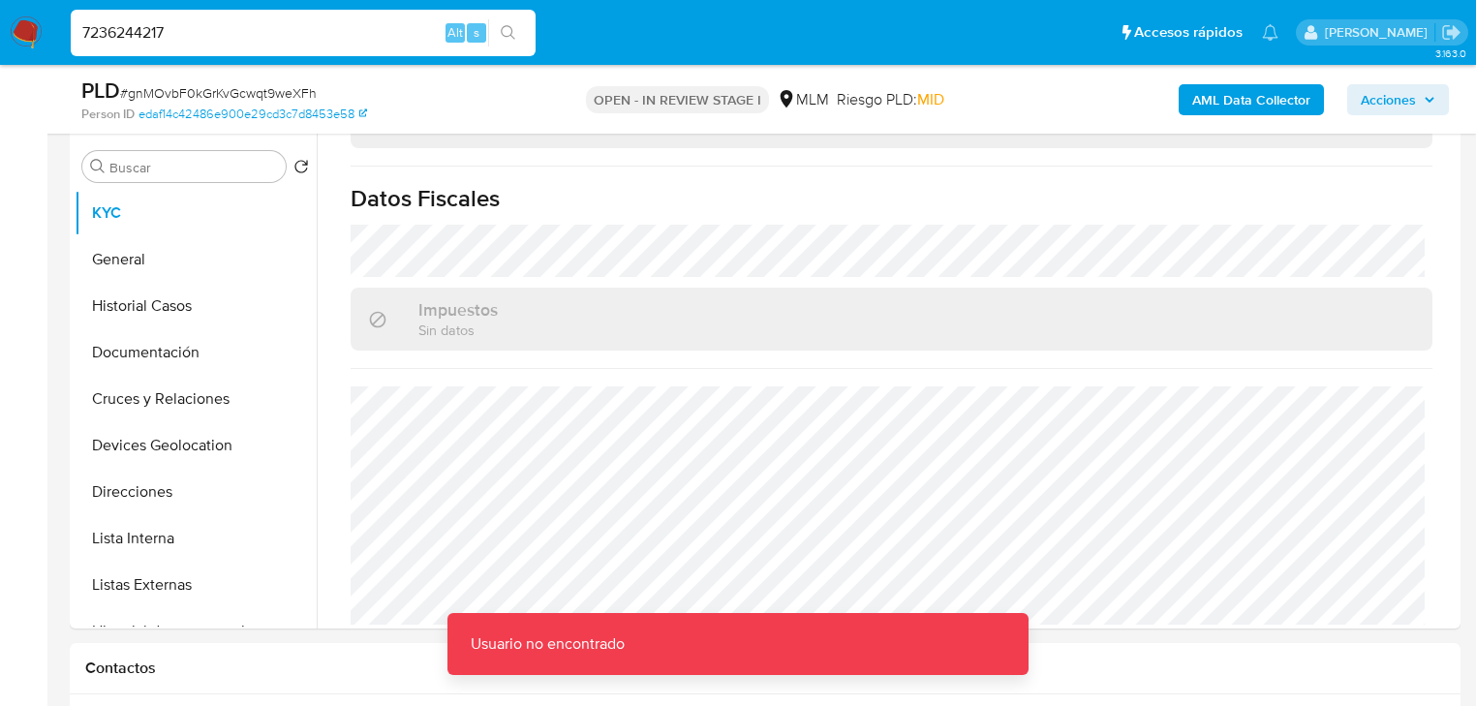
drag, startPoint x: 43, startPoint y: 24, endPoint x: 0, endPoint y: -33, distance: 71.3
paste input
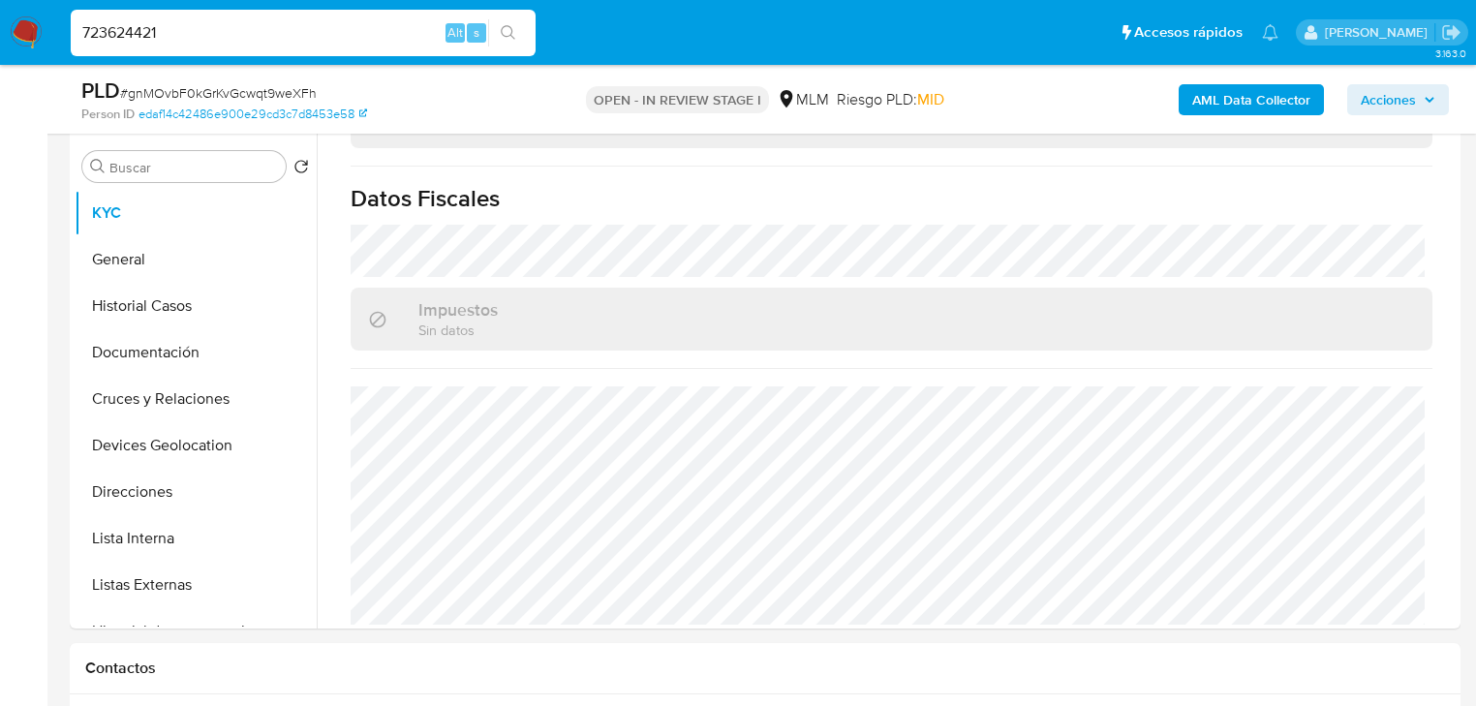
type input "723624421"
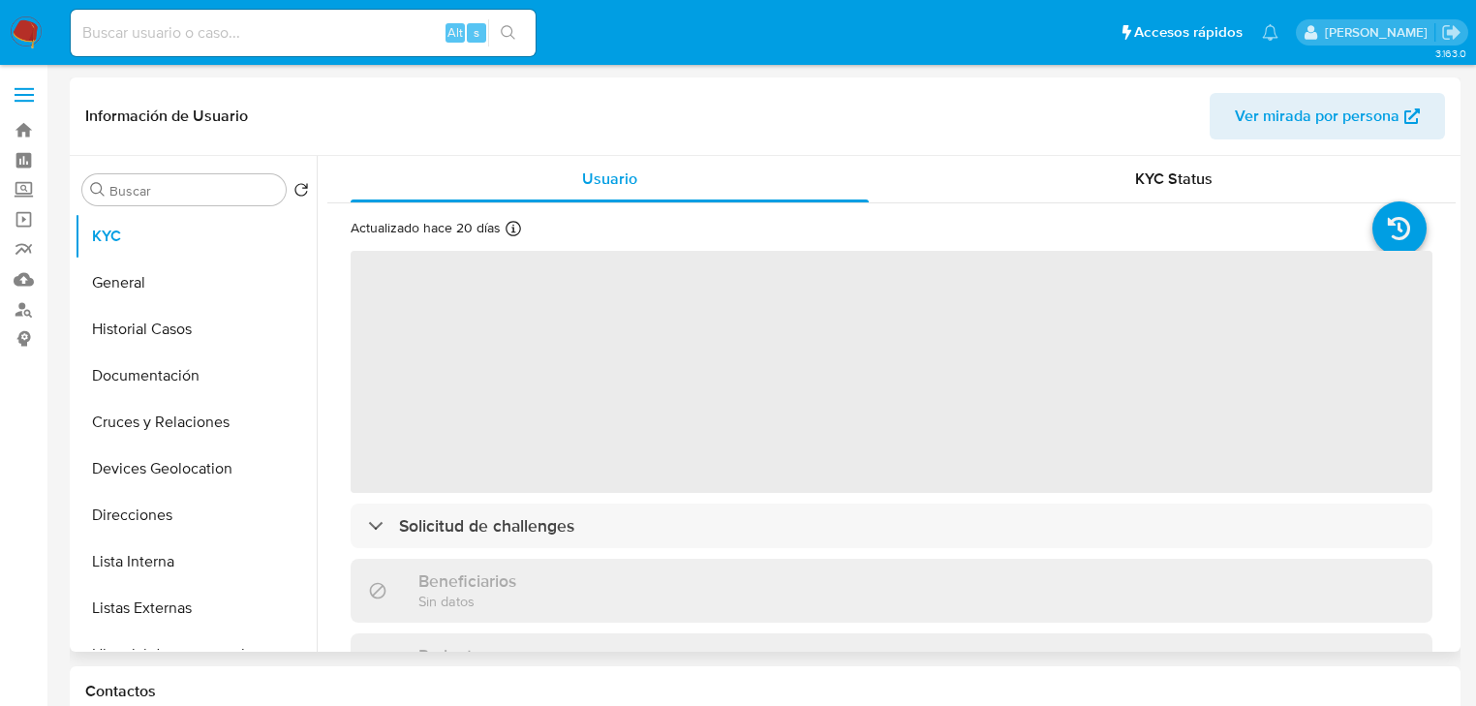
select select "10"
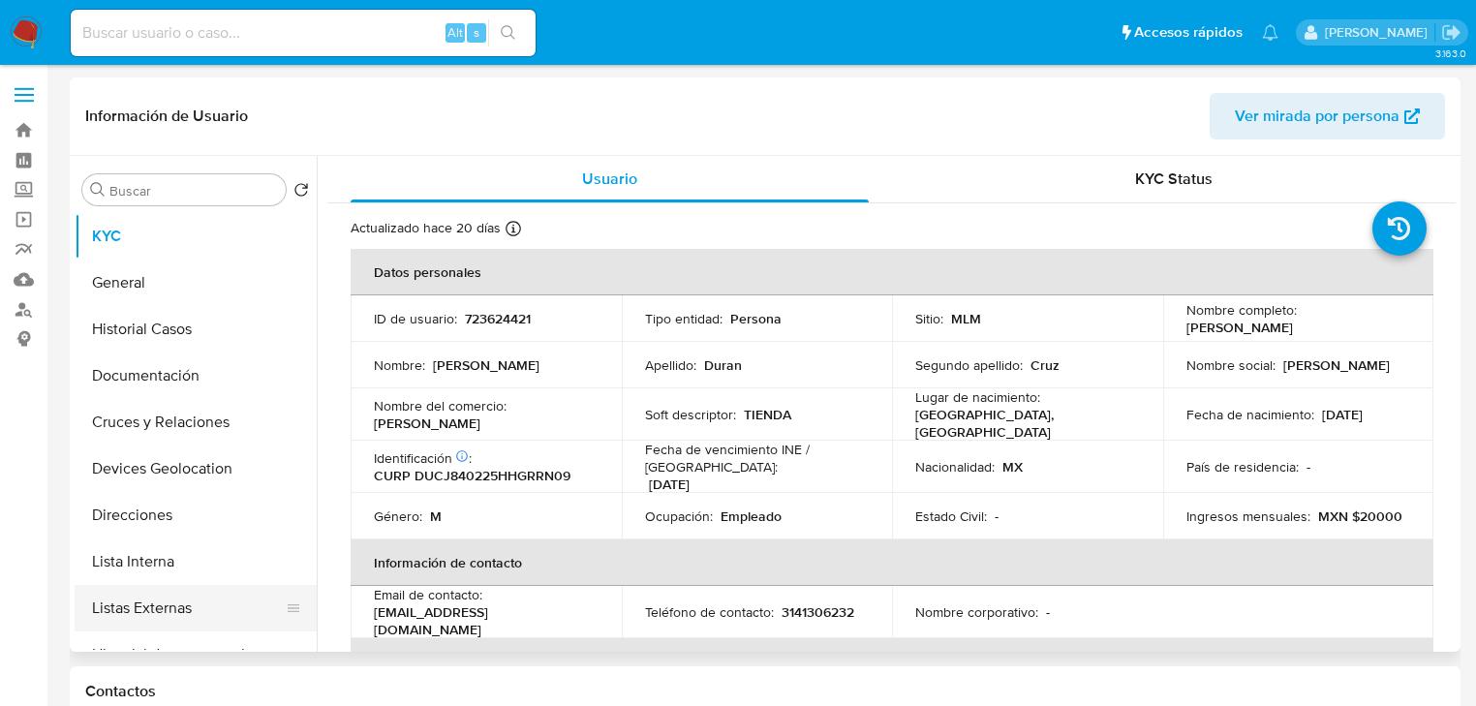
click at [191, 595] on button "Listas Externas" at bounding box center [188, 608] width 227 height 46
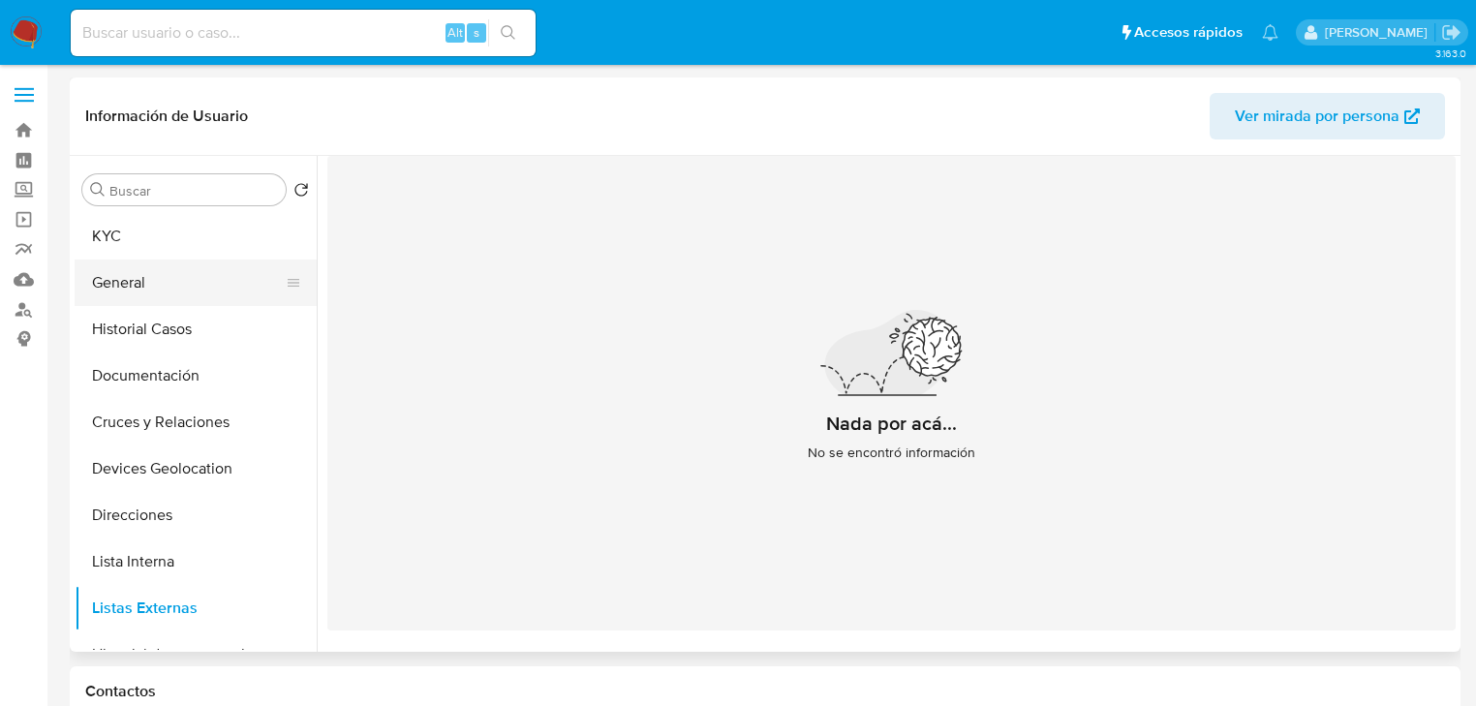
drag, startPoint x: 196, startPoint y: 248, endPoint x: 294, endPoint y: 260, distance: 99.5
click at [198, 248] on button "KYC" at bounding box center [196, 236] width 242 height 46
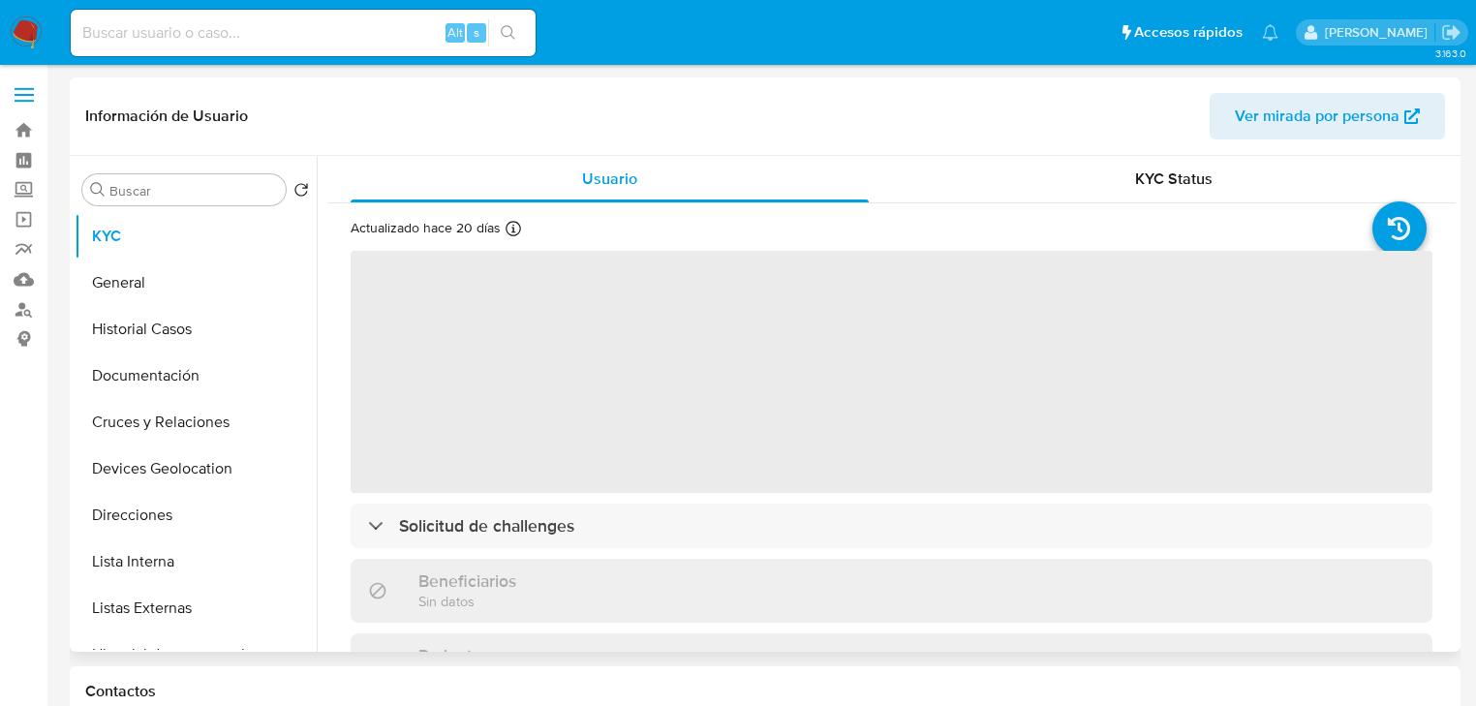
click at [520, 360] on span "‌" at bounding box center [892, 372] width 1082 height 242
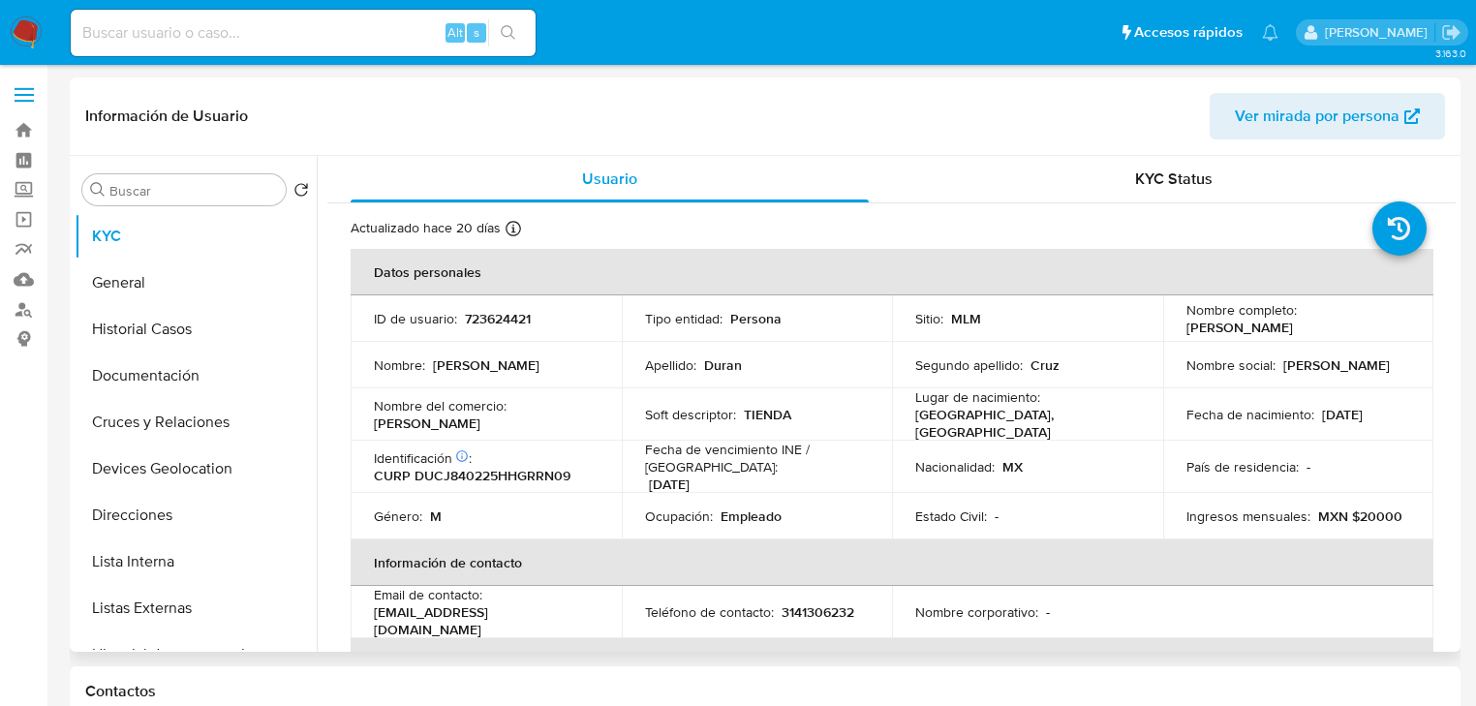
click at [495, 352] on td "Nombre : Juan Carlos" at bounding box center [486, 365] width 271 height 46
click at [498, 322] on p "723624421" at bounding box center [498, 318] width 66 height 17
copy p "2"
click at [532, 469] on p "CURP DUCJ840225HHGRRN09" at bounding box center [472, 475] width 197 height 17
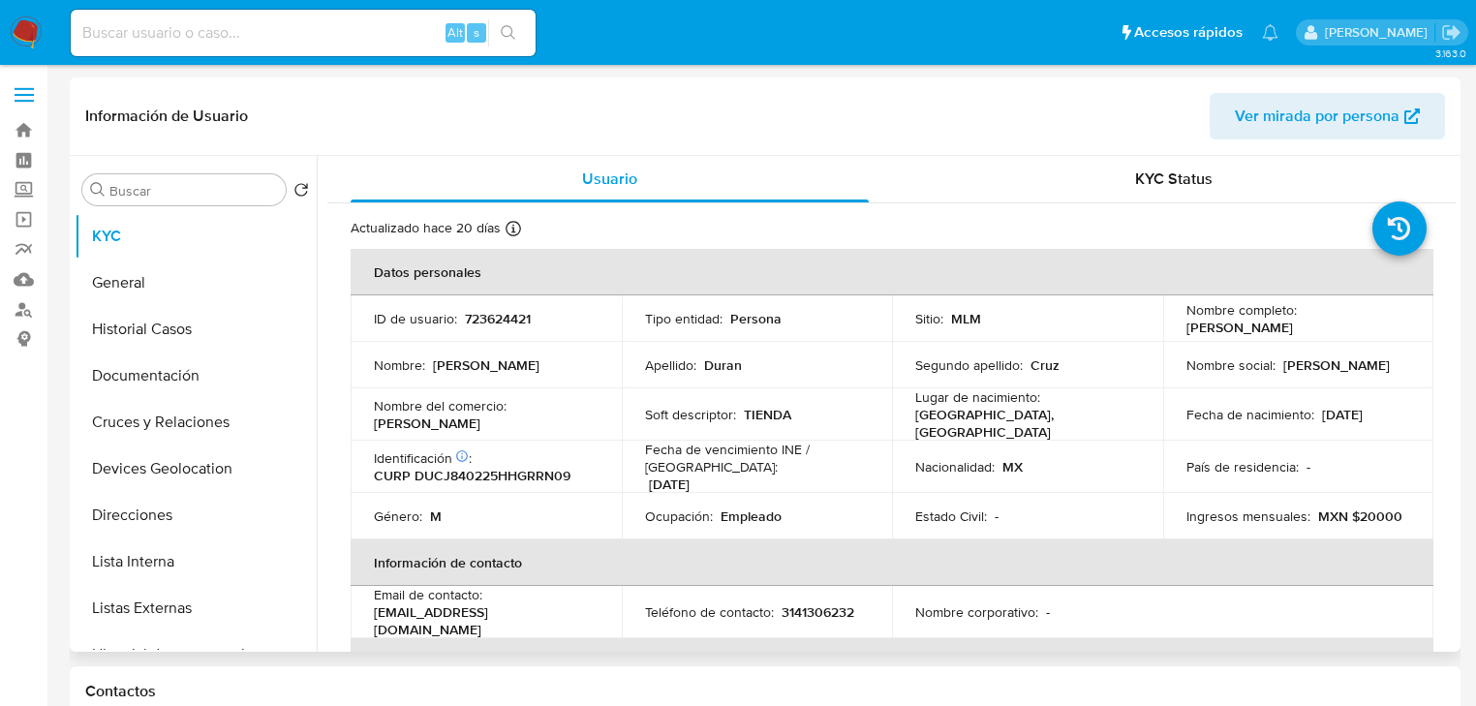
click at [532, 468] on p "CURP DUCJ840225HHGRRN09" at bounding box center [472, 475] width 197 height 17
click at [533, 467] on p "CURP DUCJ840225HHGRRN09" at bounding box center [472, 475] width 197 height 17
copy p "DUCJ840225HHGRRN09"
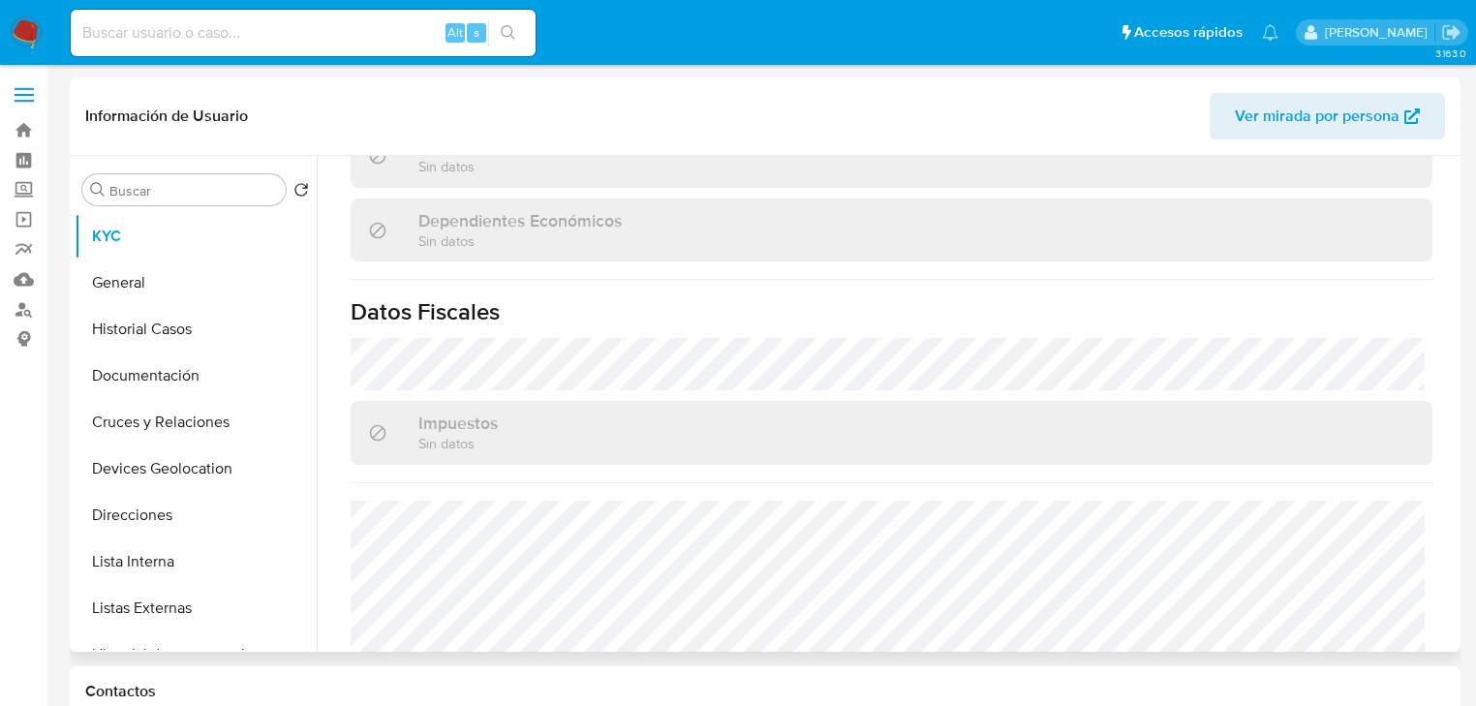
scroll to position [1204, 0]
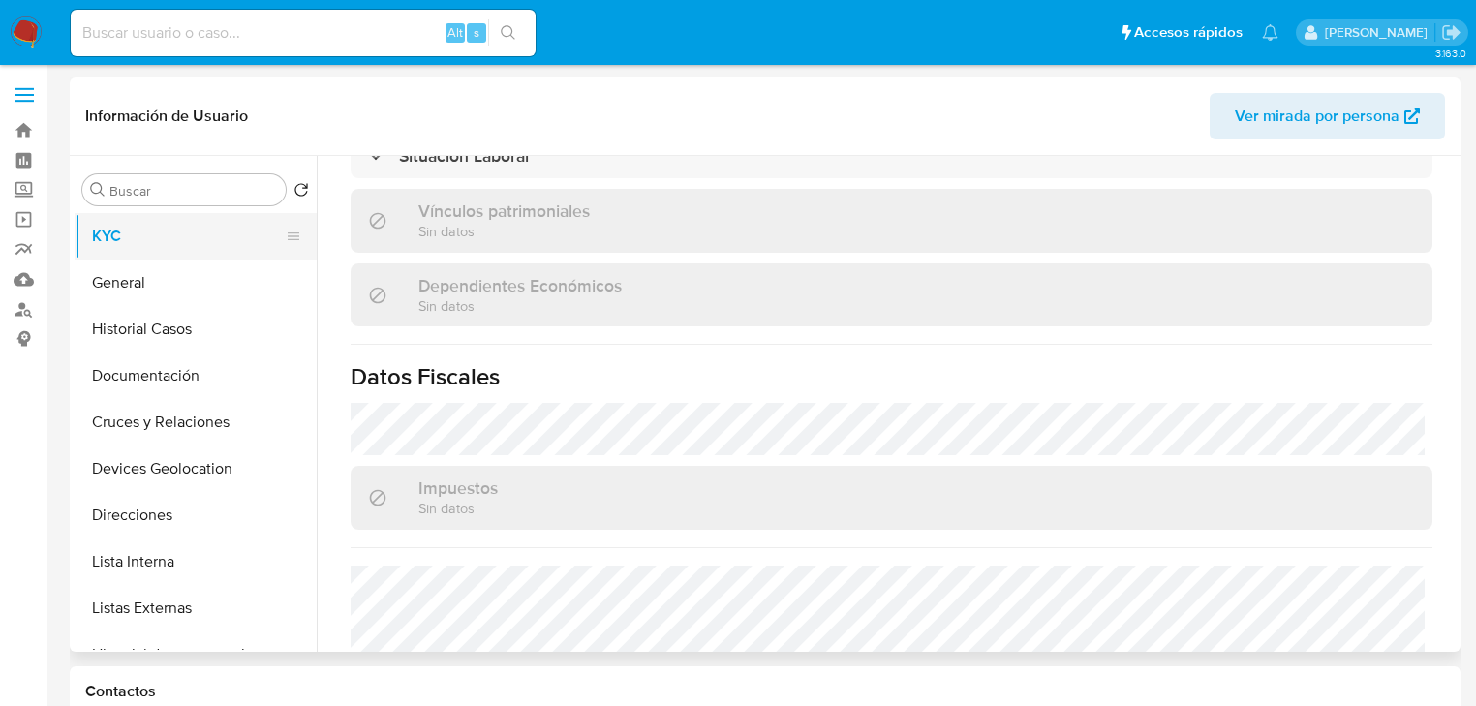
drag, startPoint x: 182, startPoint y: 237, endPoint x: 226, endPoint y: 251, distance: 45.6
click at [186, 237] on button "KYC" at bounding box center [188, 236] width 227 height 46
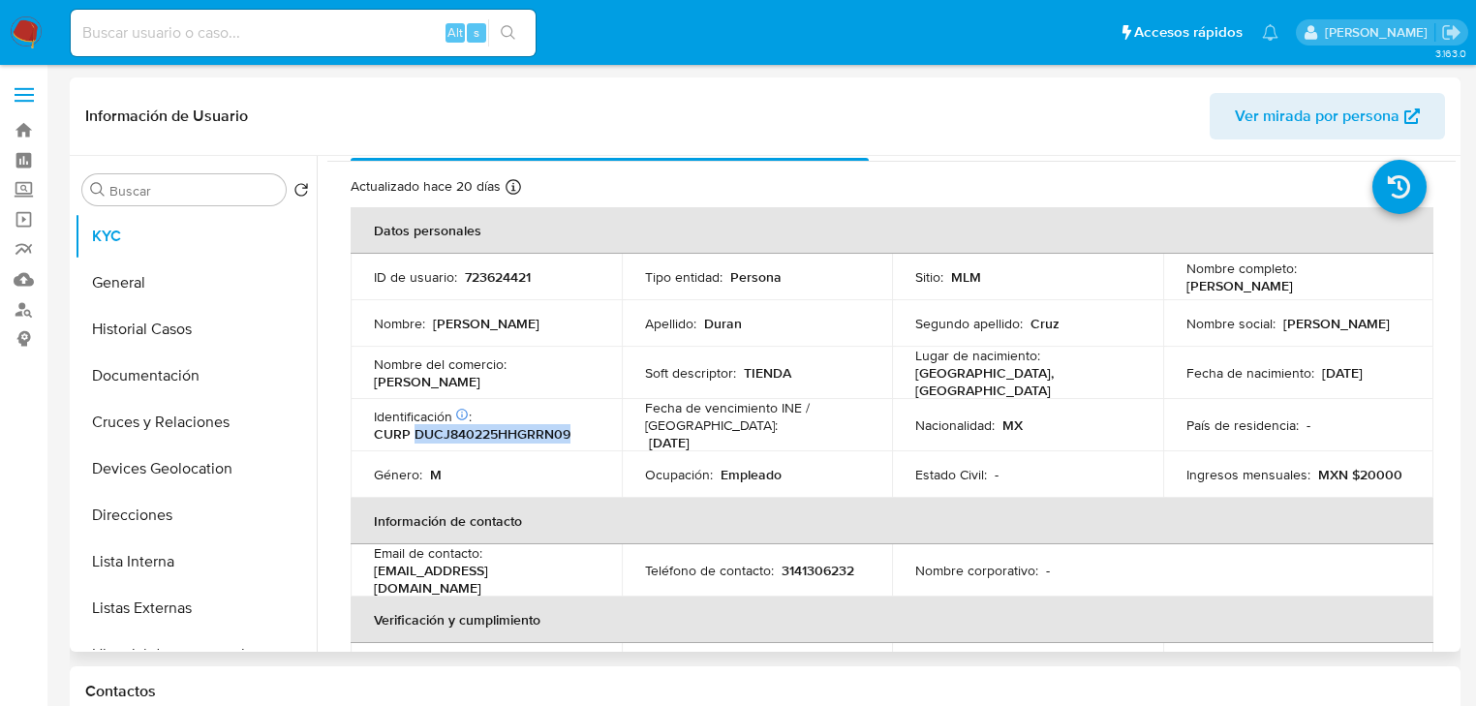
scroll to position [0, 0]
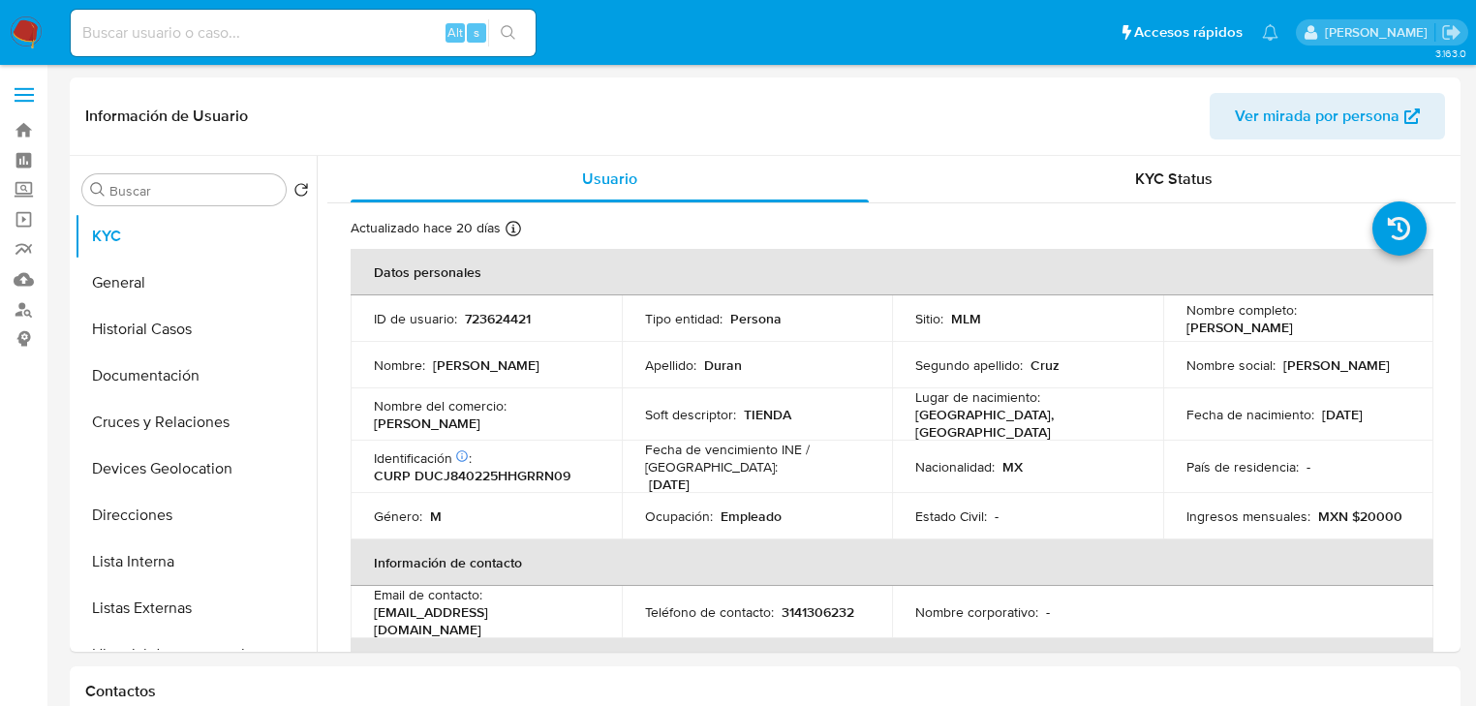
click at [274, 33] on input at bounding box center [303, 32] width 465 height 25
paste input "gnMOvbF0kGrKvGcwqt9weXFh"
type input "gnMOvbF0kGrKvGcwqt9weXFh"
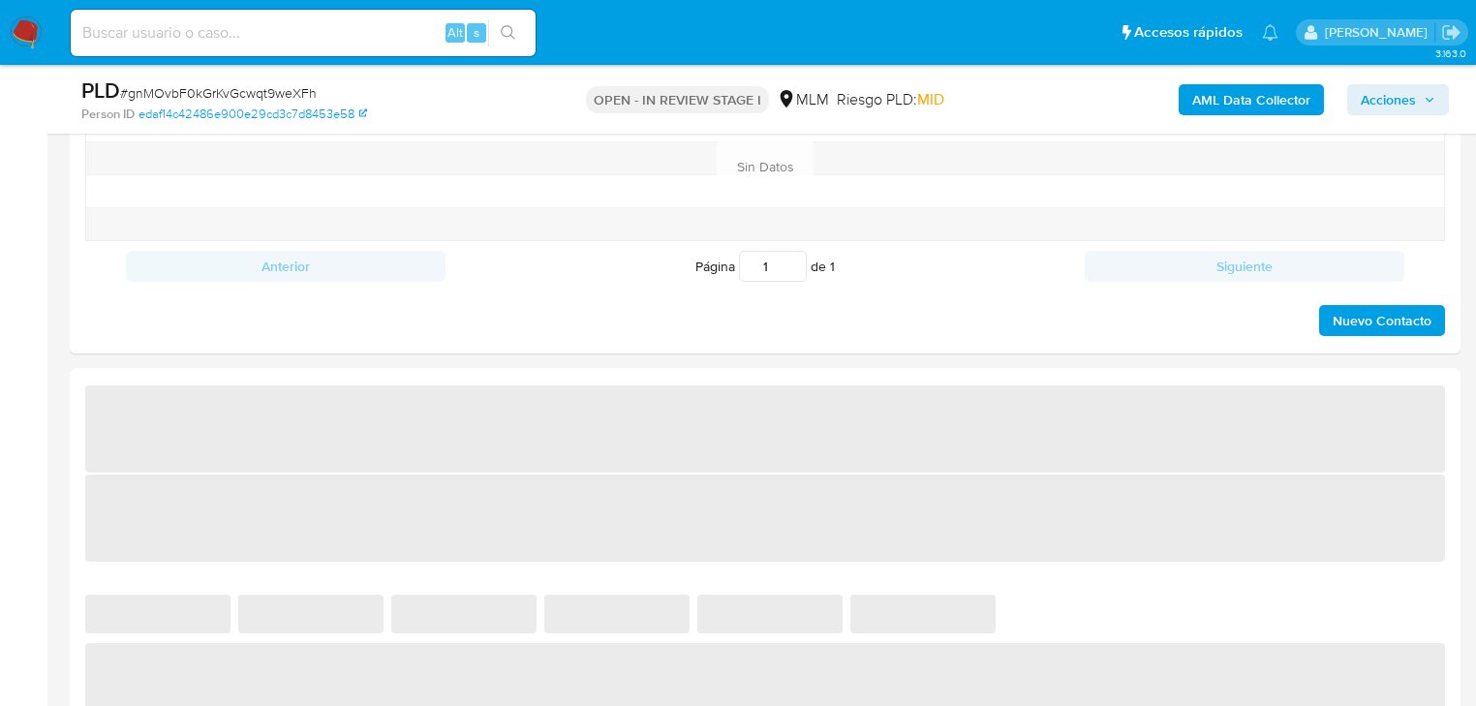
select select "10"
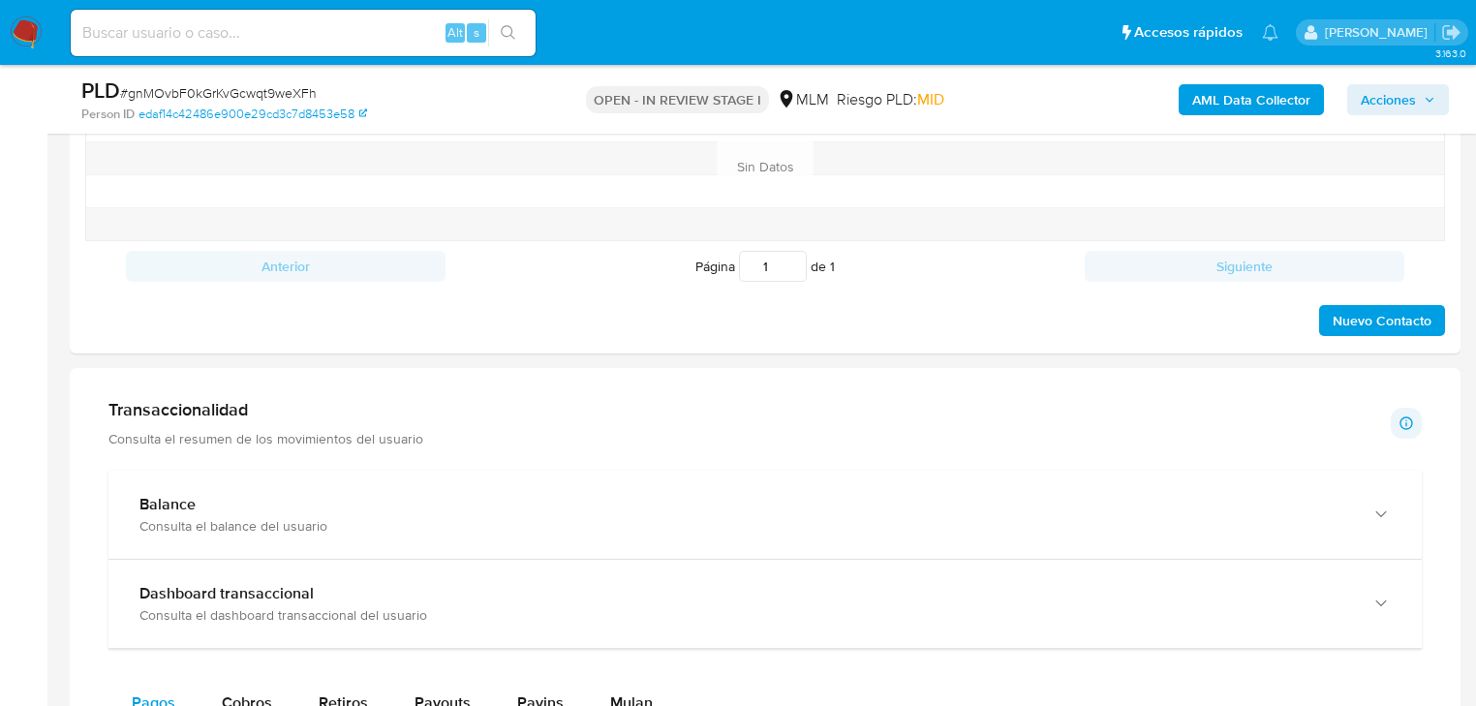
scroll to position [1653, 0]
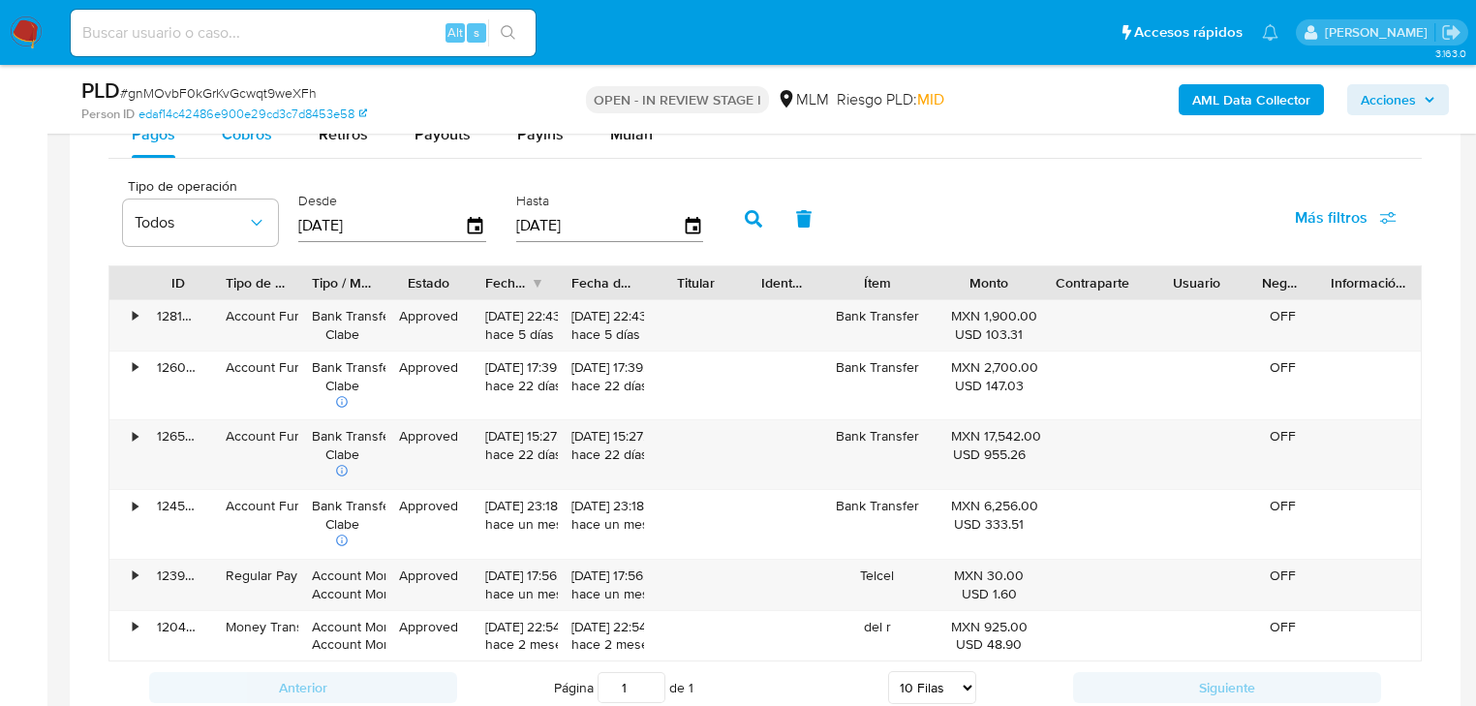
drag, startPoint x: 233, startPoint y: 156, endPoint x: 240, endPoint y: 145, distance: 12.6
click at [233, 154] on div "Cobros" at bounding box center [247, 134] width 50 height 46
select select "10"
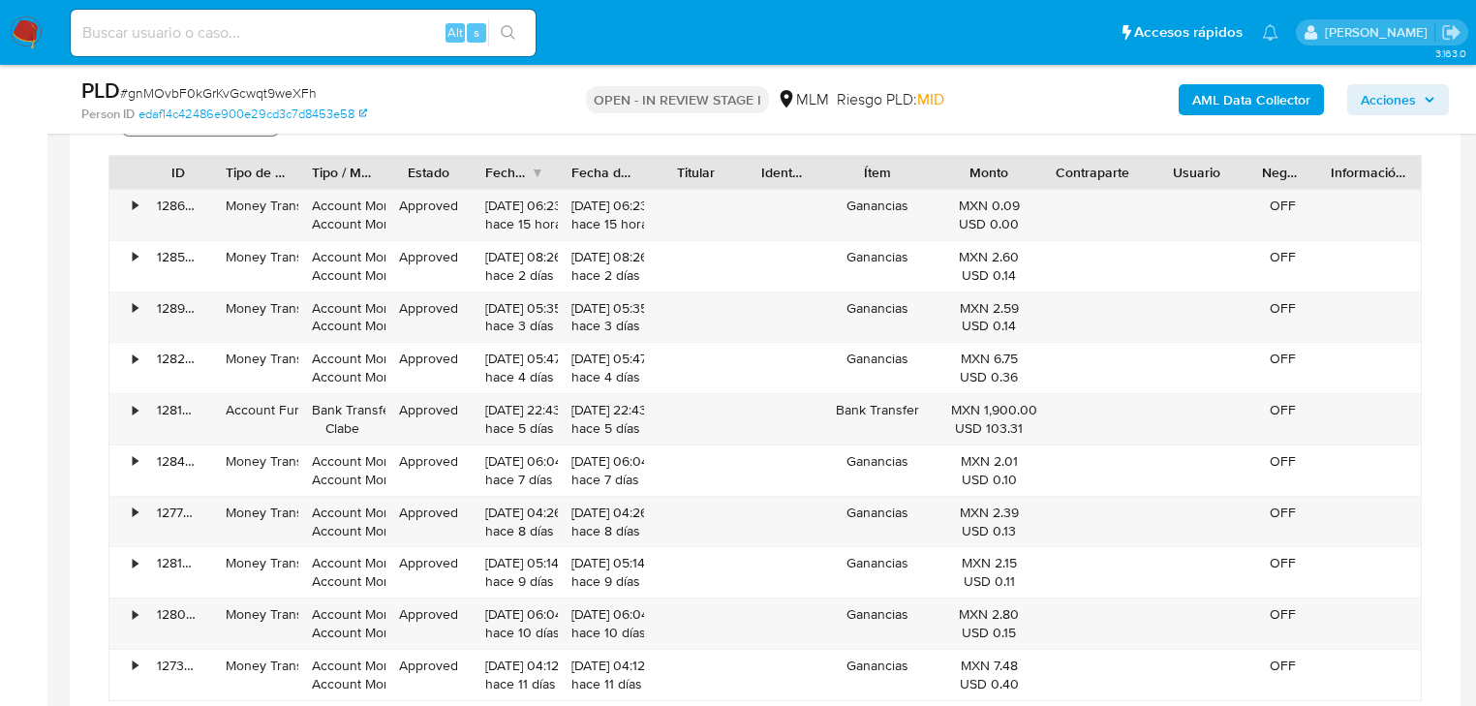
scroll to position [1576, 0]
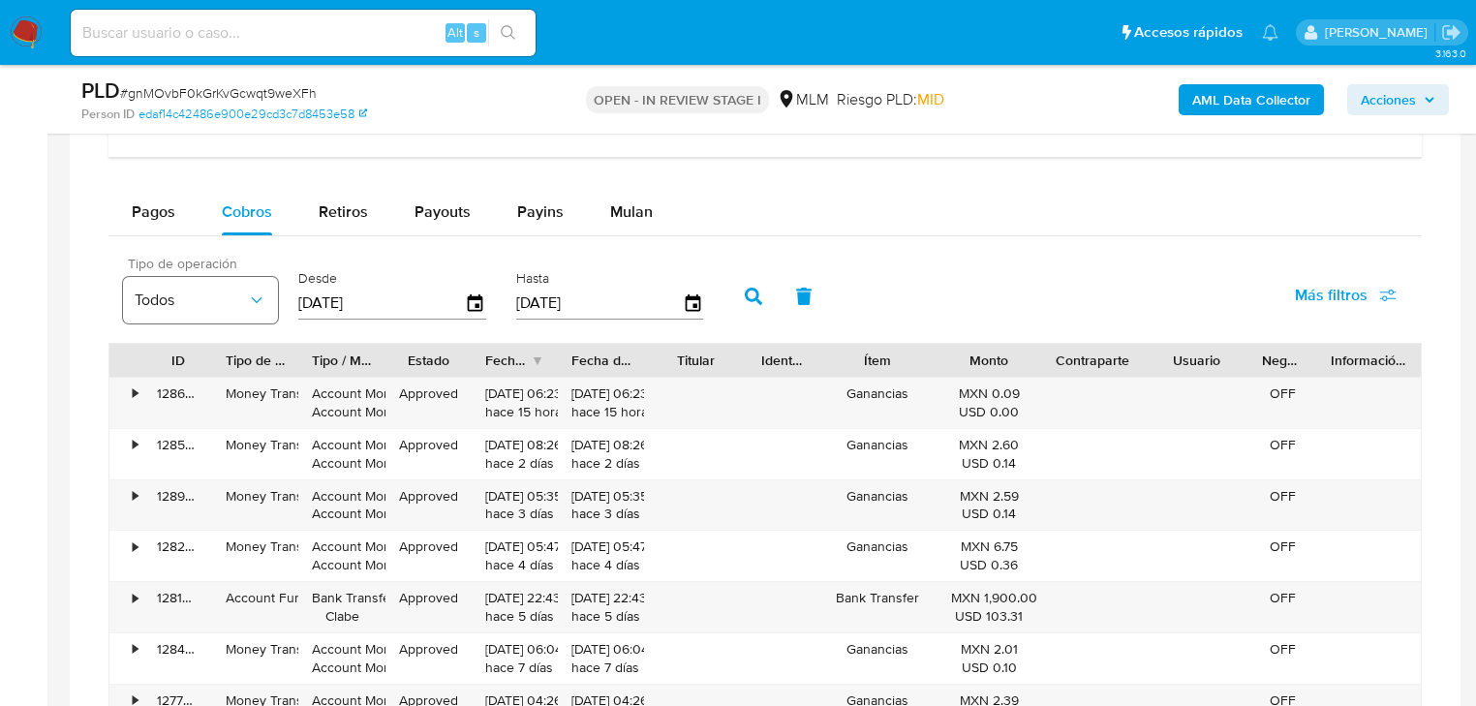
drag, startPoint x: 244, startPoint y: 319, endPoint x: 262, endPoint y: 322, distance: 18.6
click at [246, 315] on button "Todos" at bounding box center [200, 300] width 155 height 46
drag, startPoint x: 751, startPoint y: 235, endPoint x: 939, endPoint y: 298, distance: 198.1
click at [800, 244] on div "Pagos Cobros Retiros Payouts Payins Mulan Tipo de operación Todos Desde 12/07/2…" at bounding box center [770, 565] width 1325 height 752
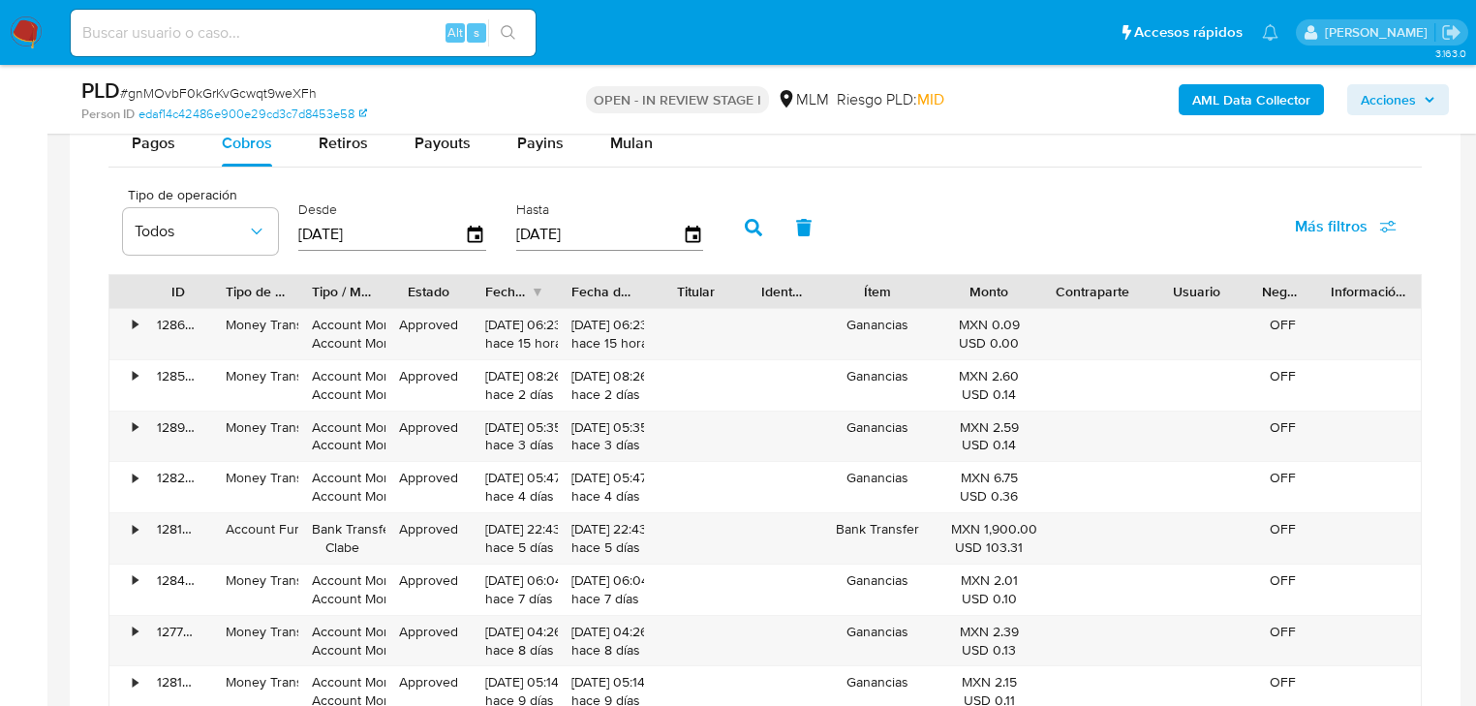
scroll to position [1885, 0]
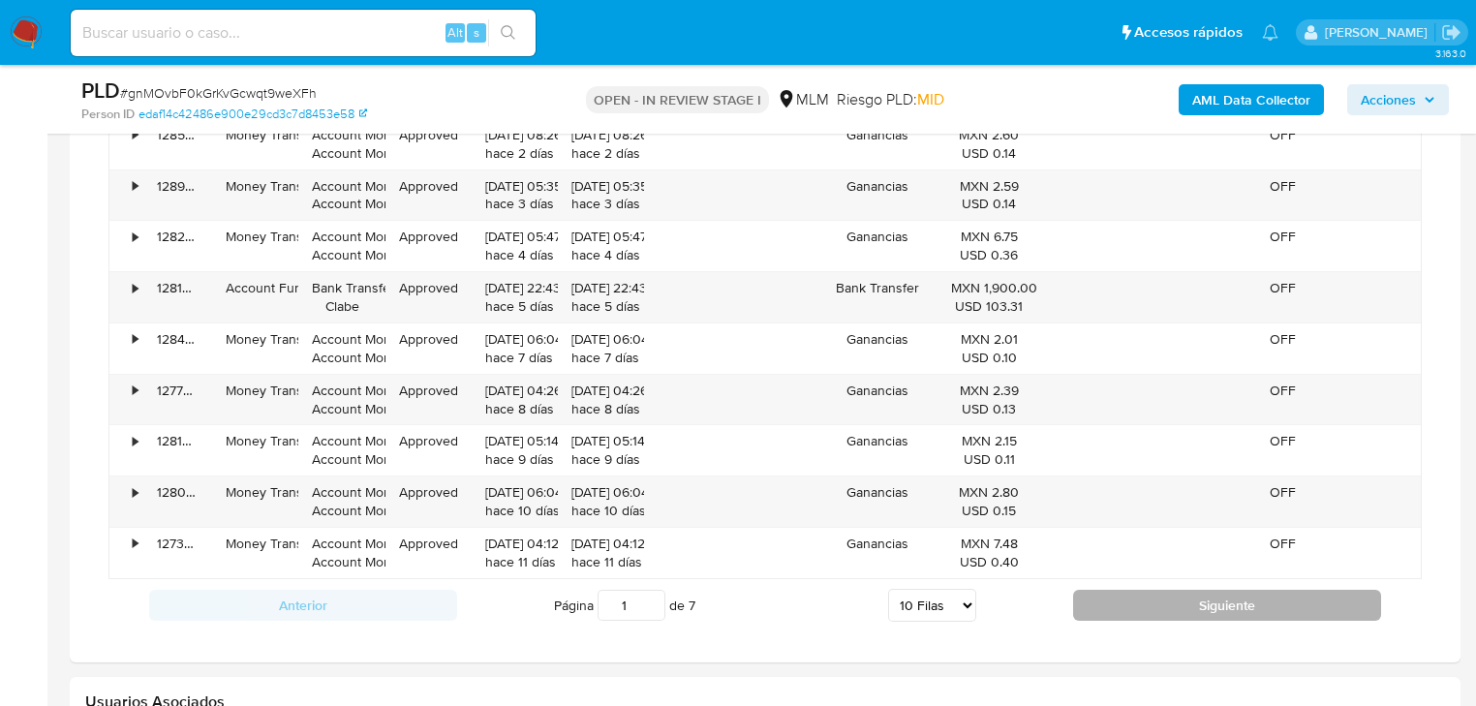
click at [1192, 601] on button "Siguiente" at bounding box center [1227, 605] width 308 height 31
type input "2"
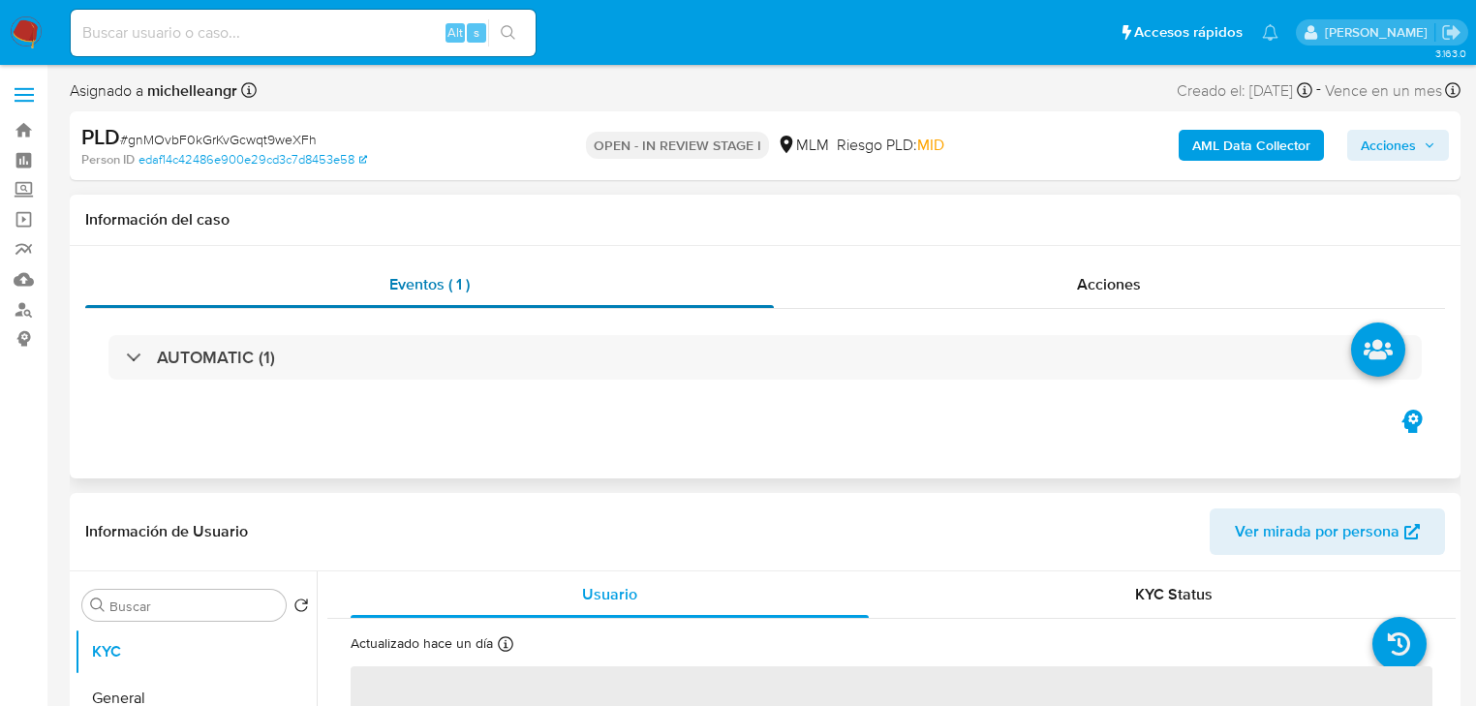
select select "10"
click at [146, 242] on div "Información del caso" at bounding box center [765, 220] width 1391 height 51
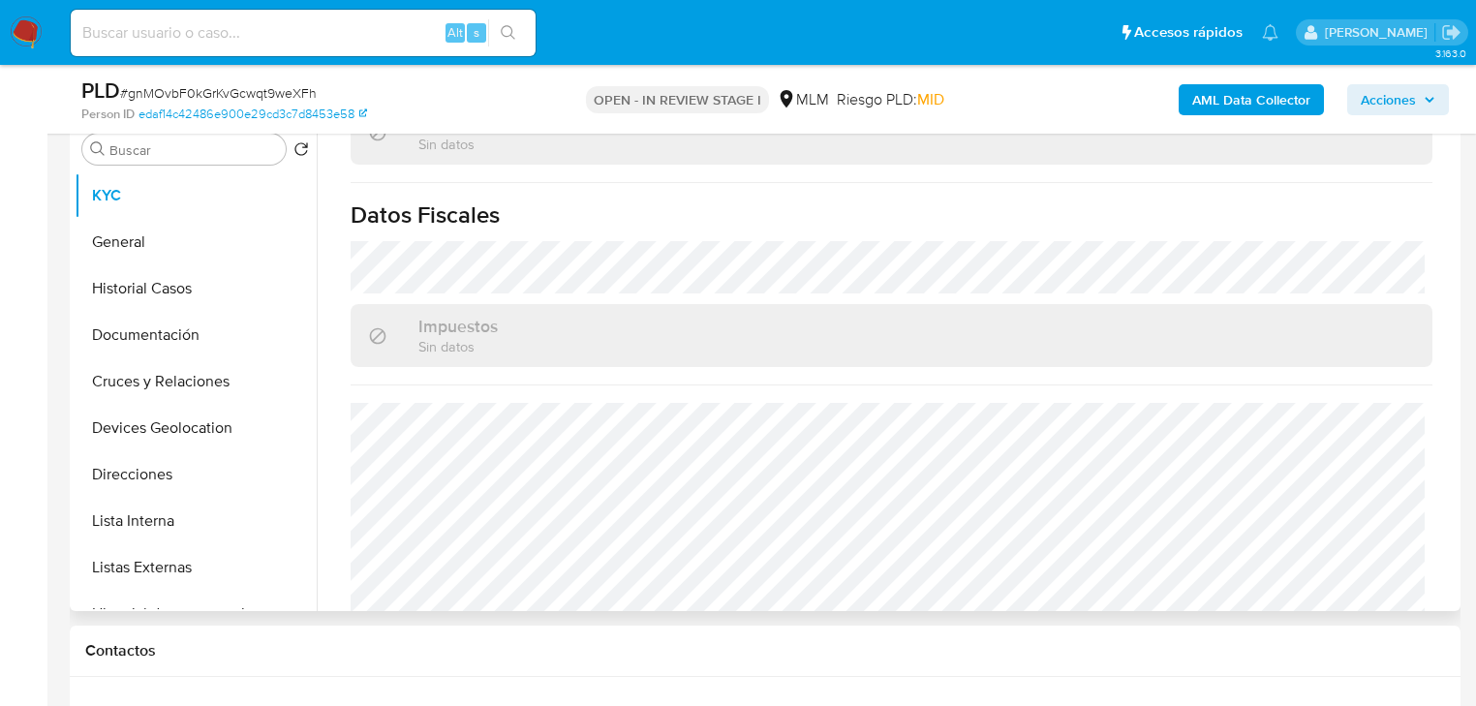
scroll to position [1204, 0]
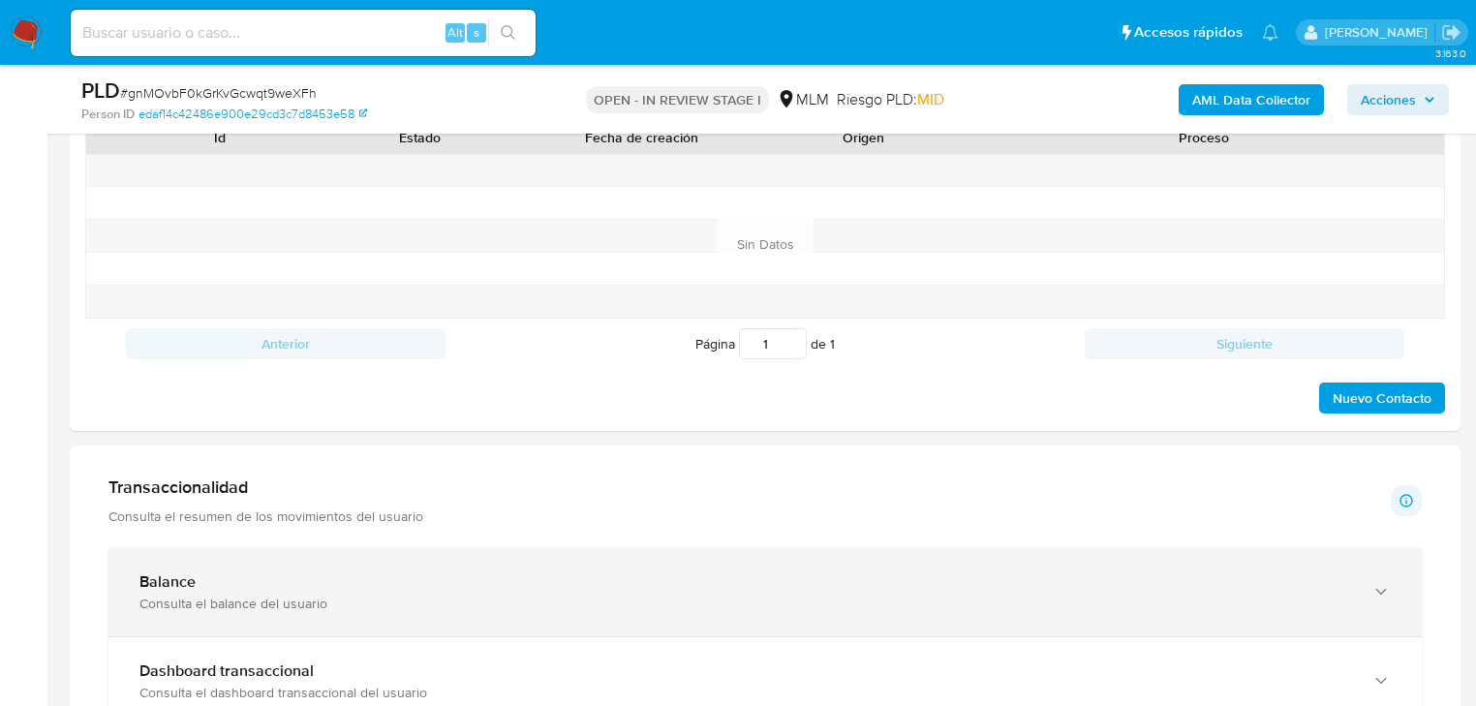
drag, startPoint x: 287, startPoint y: 577, endPoint x: 527, endPoint y: 555, distance: 241.2
click at [288, 577] on div "Balance" at bounding box center [745, 581] width 1212 height 19
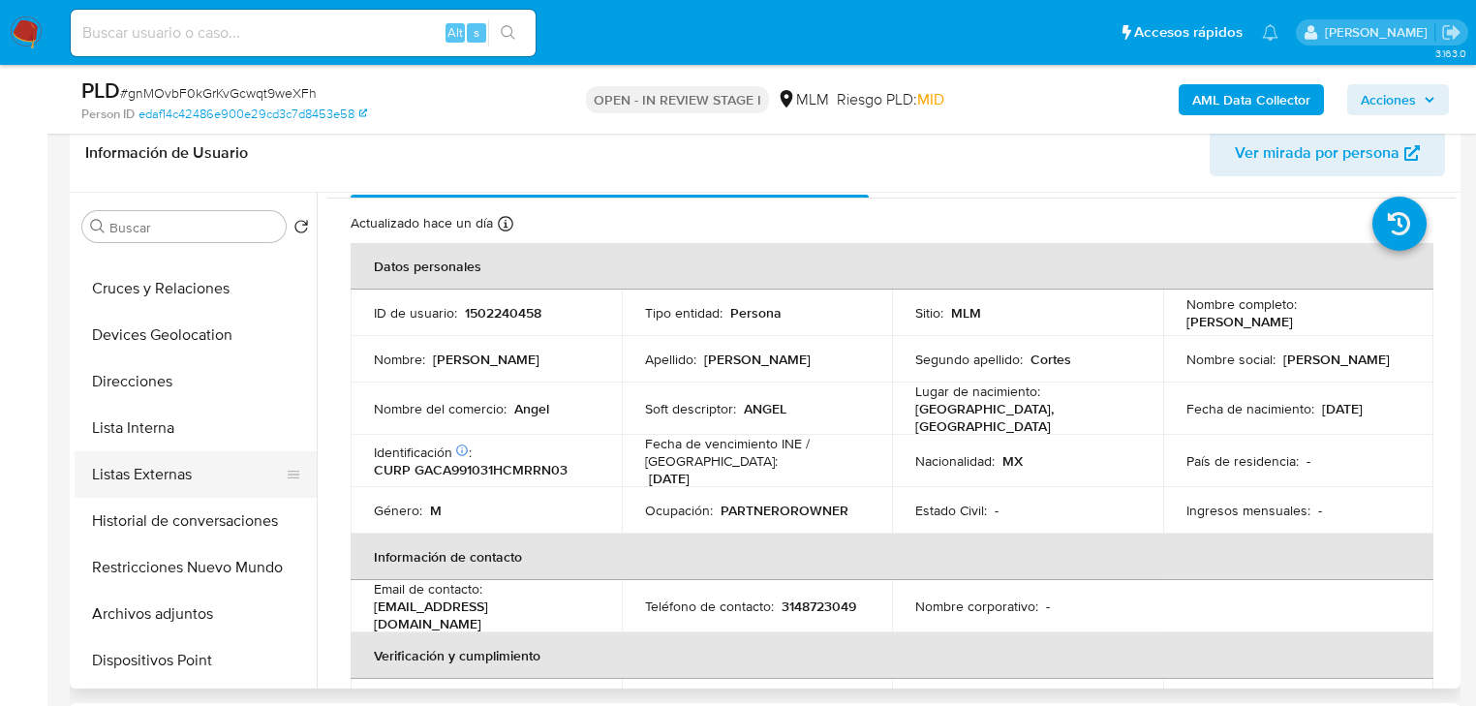
scroll to position [155, 0]
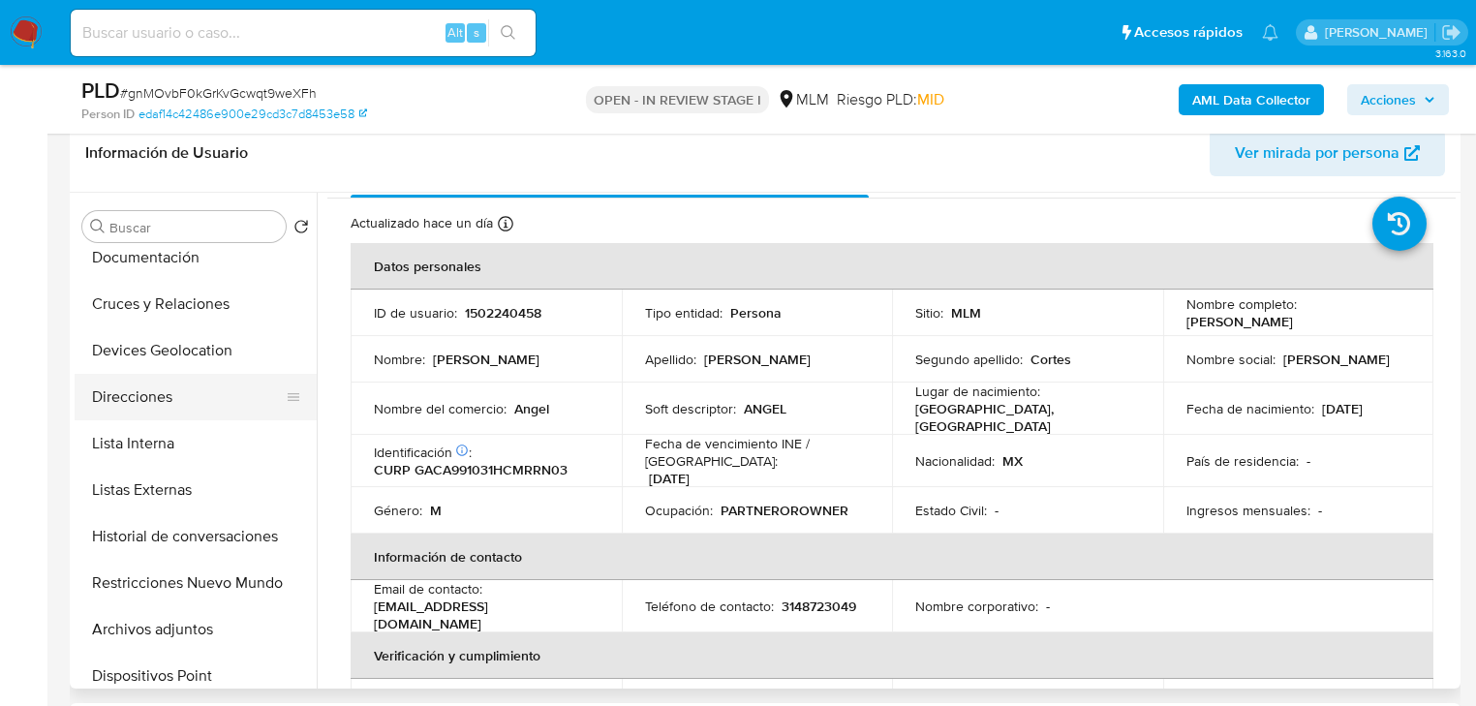
drag, startPoint x: 182, startPoint y: 422, endPoint x: 178, endPoint y: 412, distance: 11.3
click at [183, 422] on button "Lista Interna" at bounding box center [196, 443] width 242 height 46
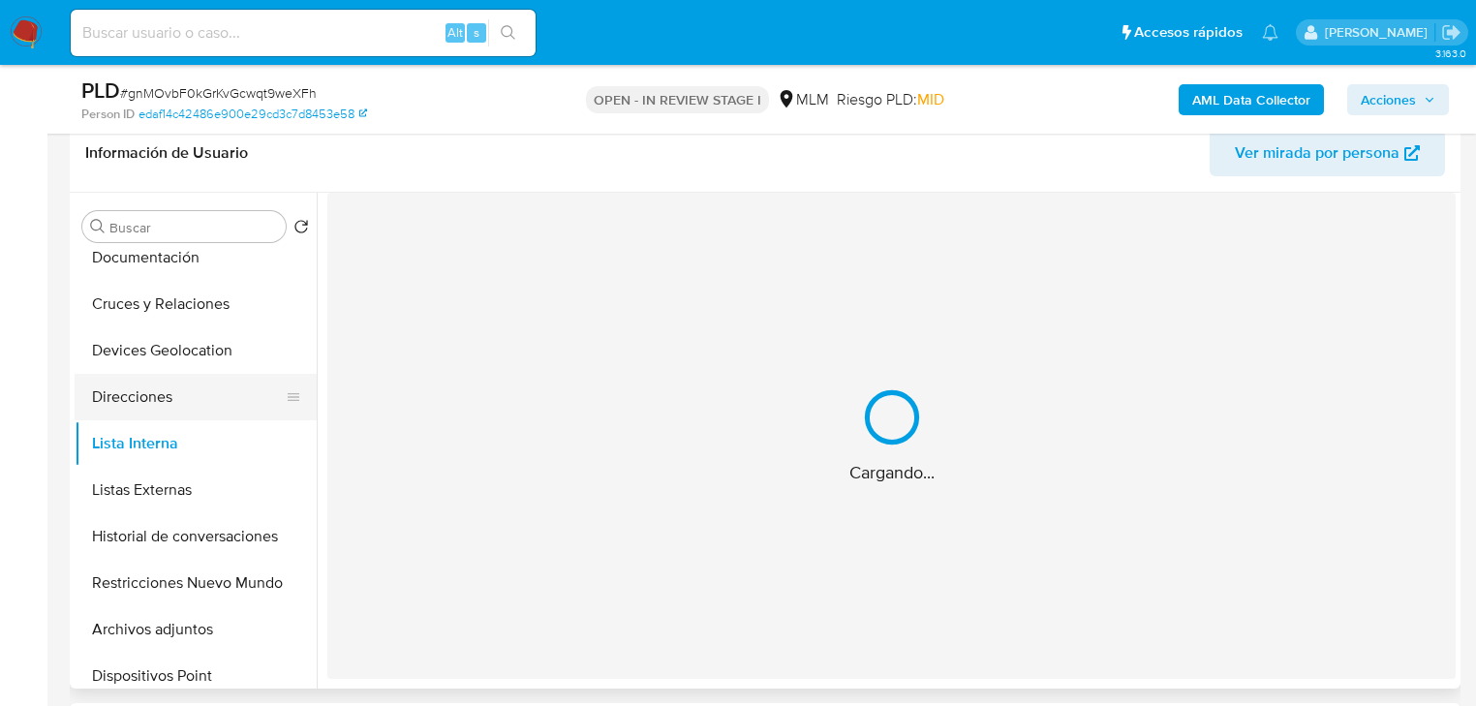
click at [180, 383] on button "Direcciones" at bounding box center [188, 397] width 227 height 46
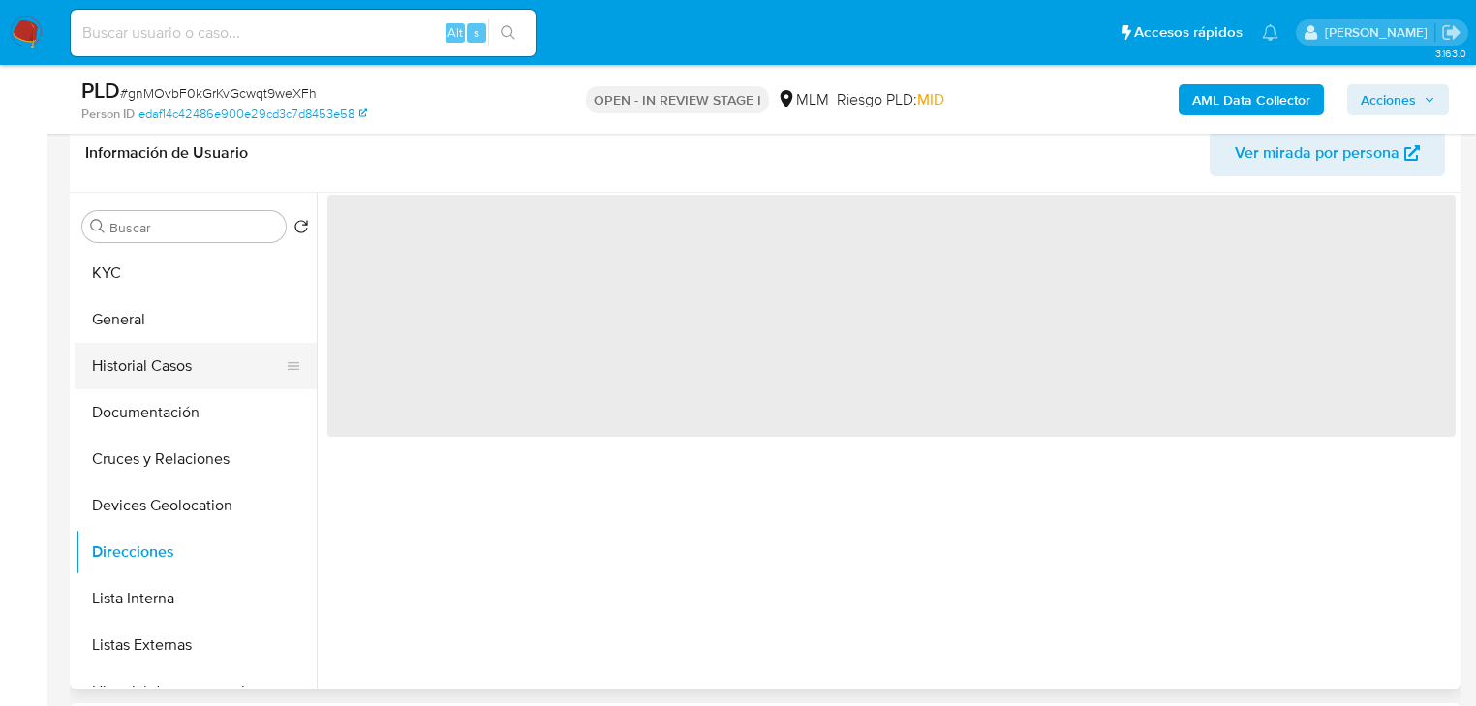
drag, startPoint x: 201, startPoint y: 383, endPoint x: 198, endPoint y: 369, distance: 15.0
click at [202, 377] on button "Historial Casos" at bounding box center [188, 366] width 227 height 46
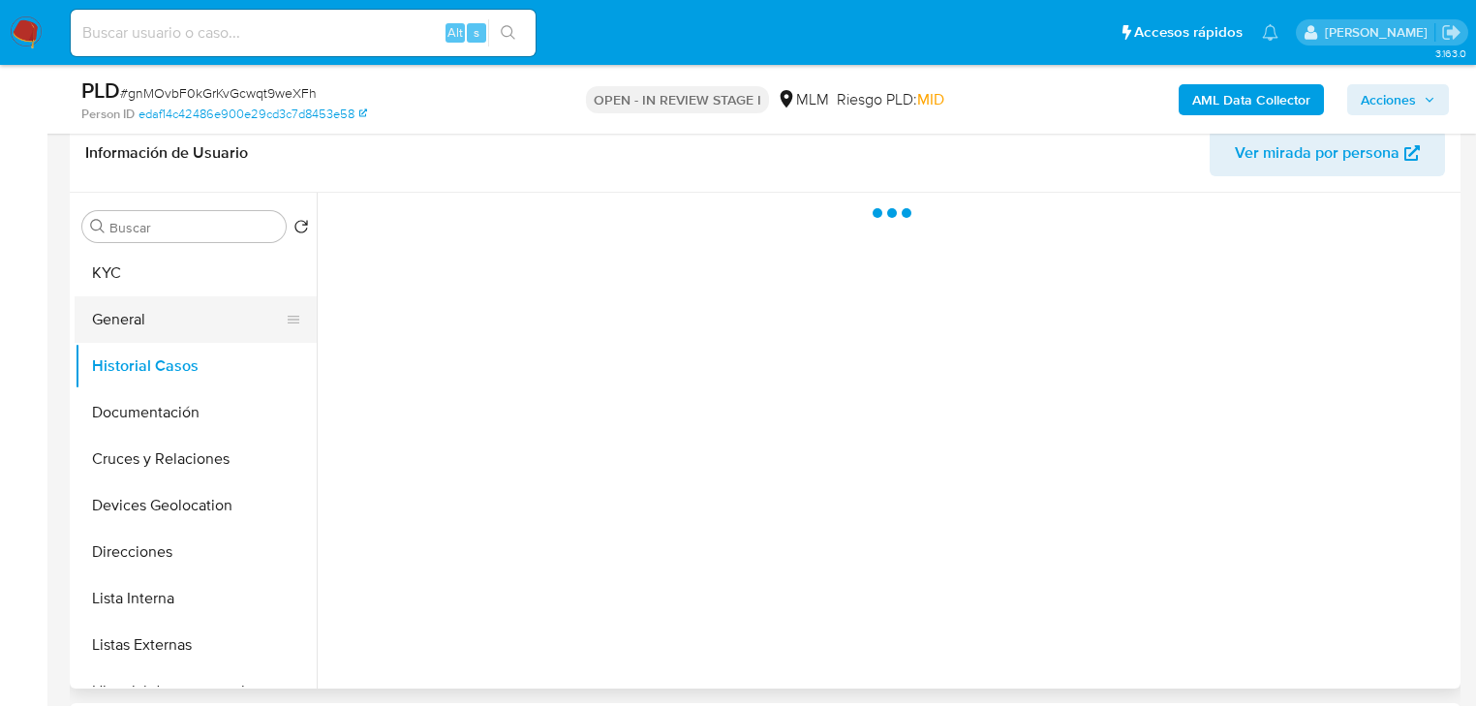
click at [185, 333] on button "General" at bounding box center [188, 319] width 227 height 46
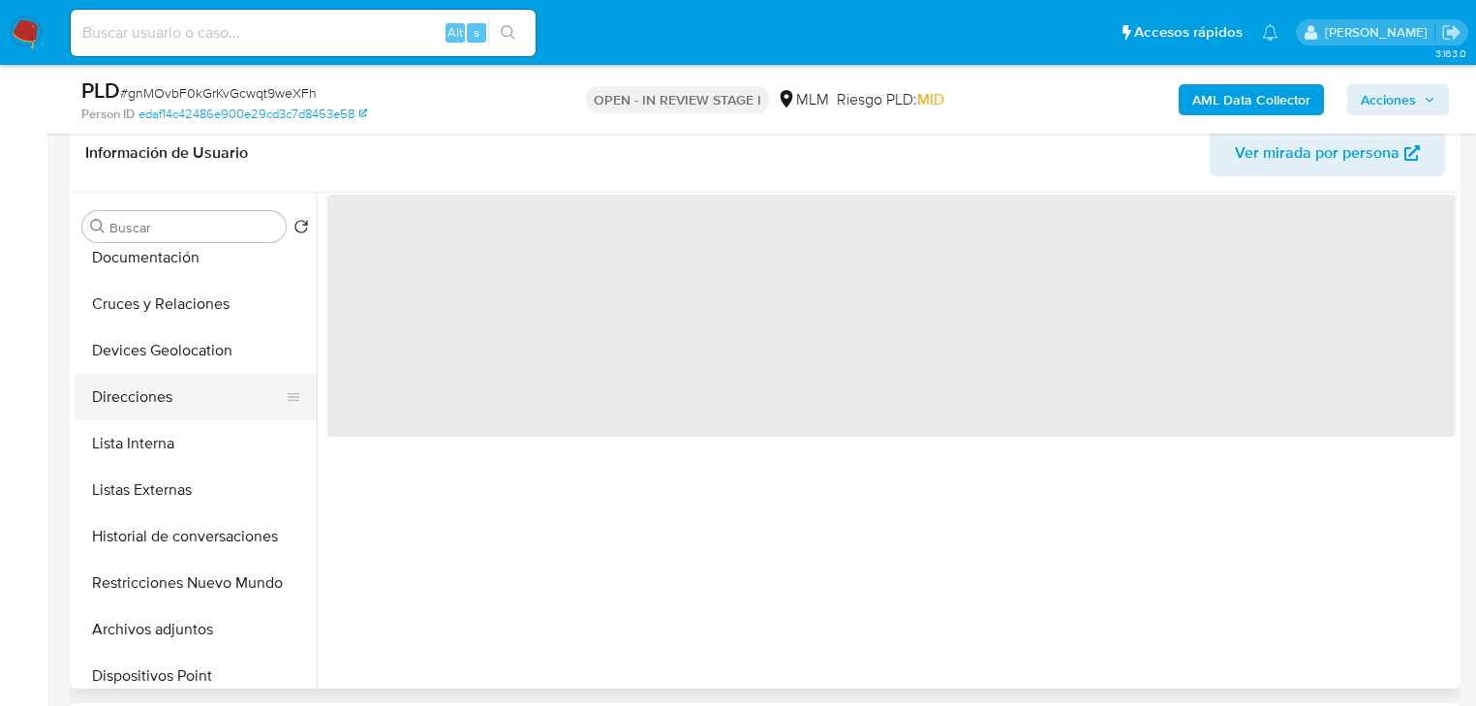
click at [192, 469] on button "Listas Externas" at bounding box center [196, 490] width 242 height 46
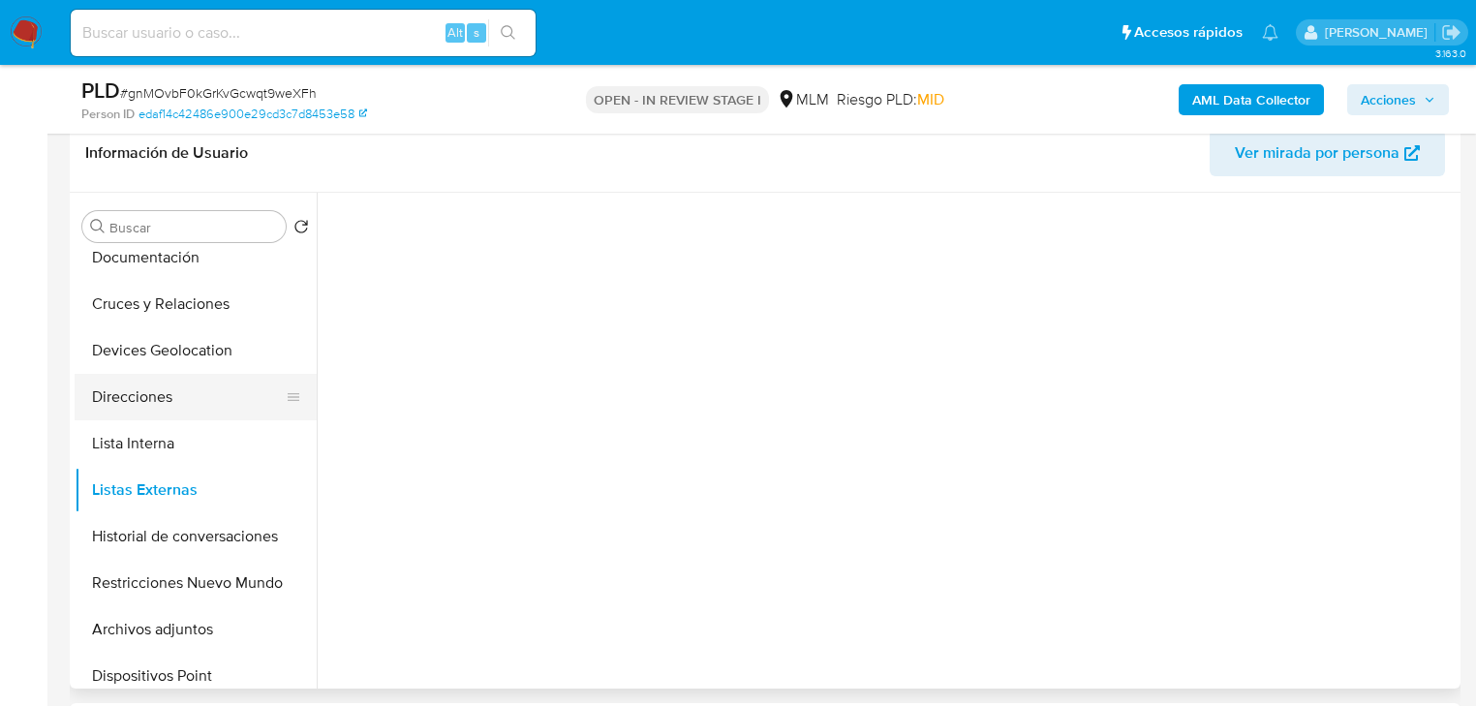
click at [183, 407] on button "Direcciones" at bounding box center [188, 397] width 227 height 46
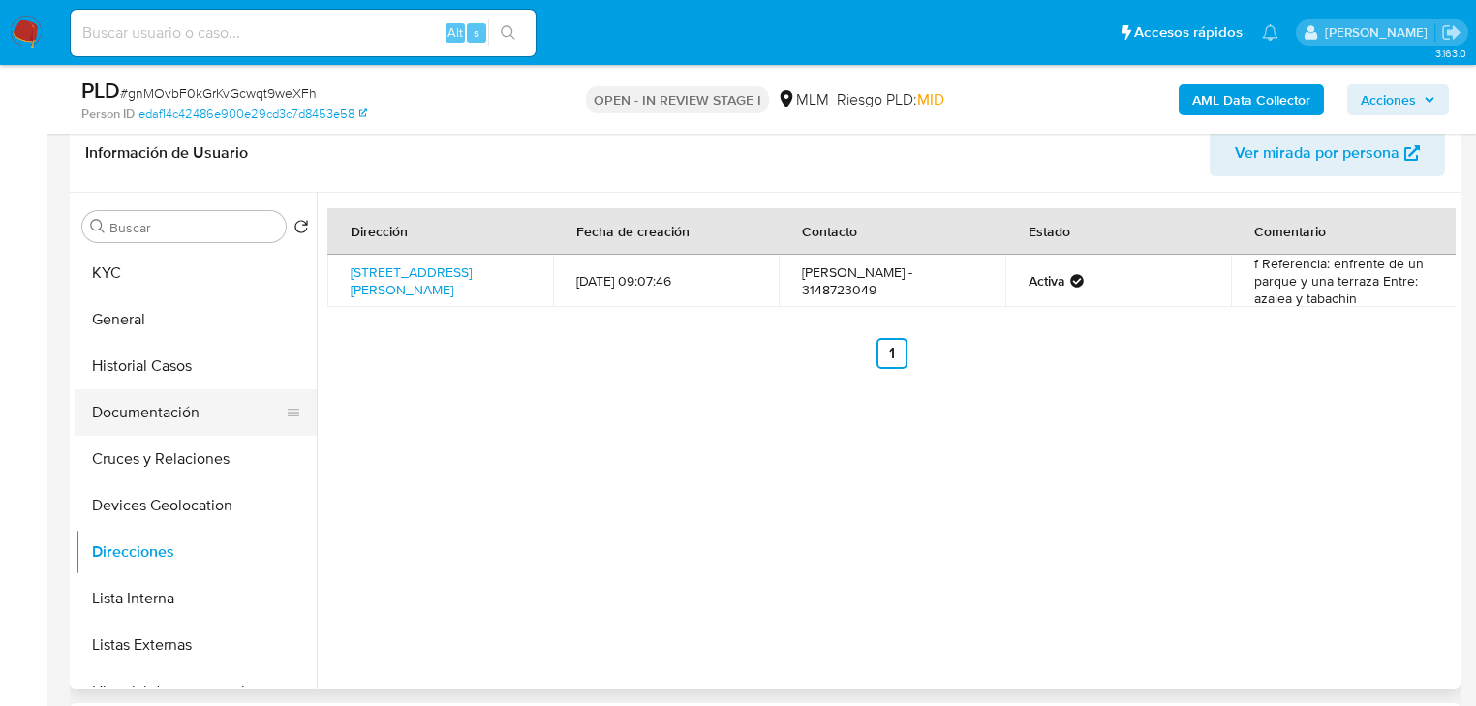
click at [189, 399] on button "Documentación" at bounding box center [188, 412] width 227 height 46
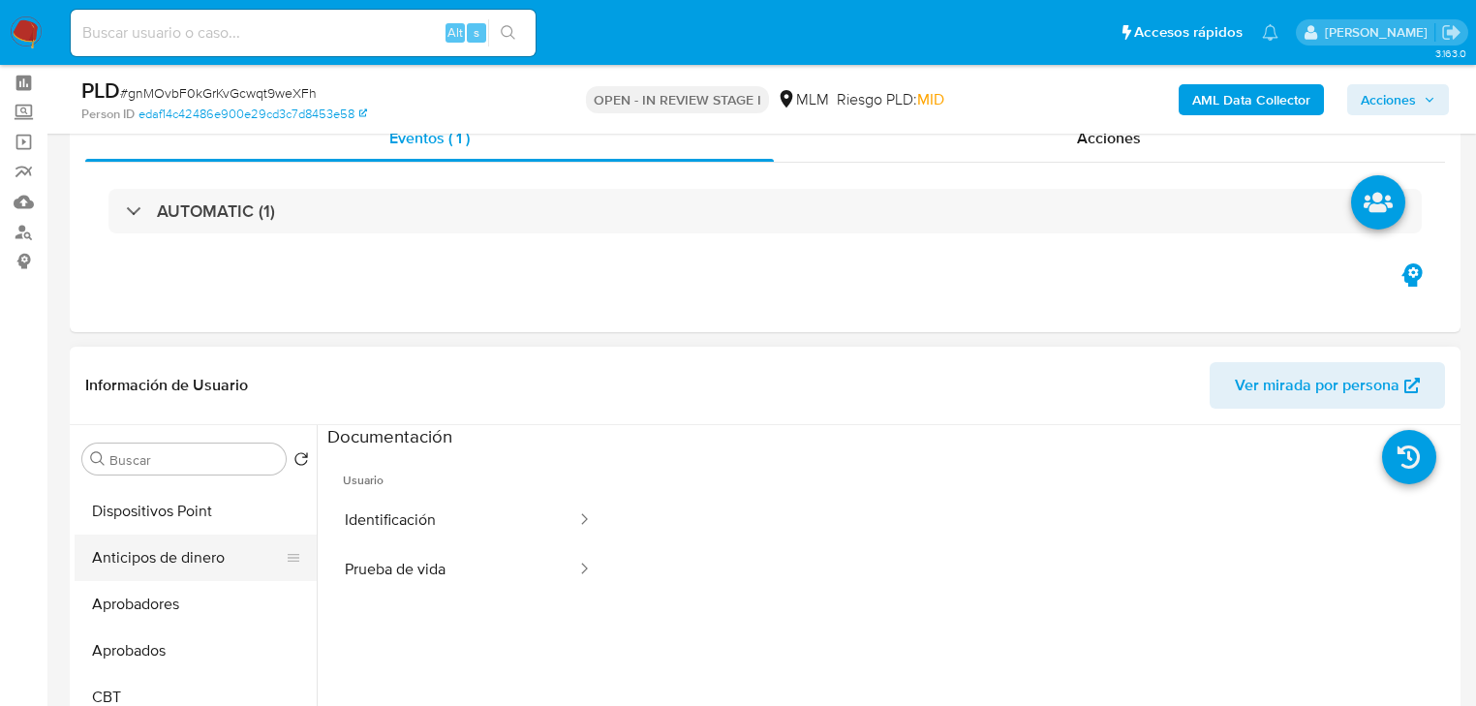
scroll to position [465, 0]
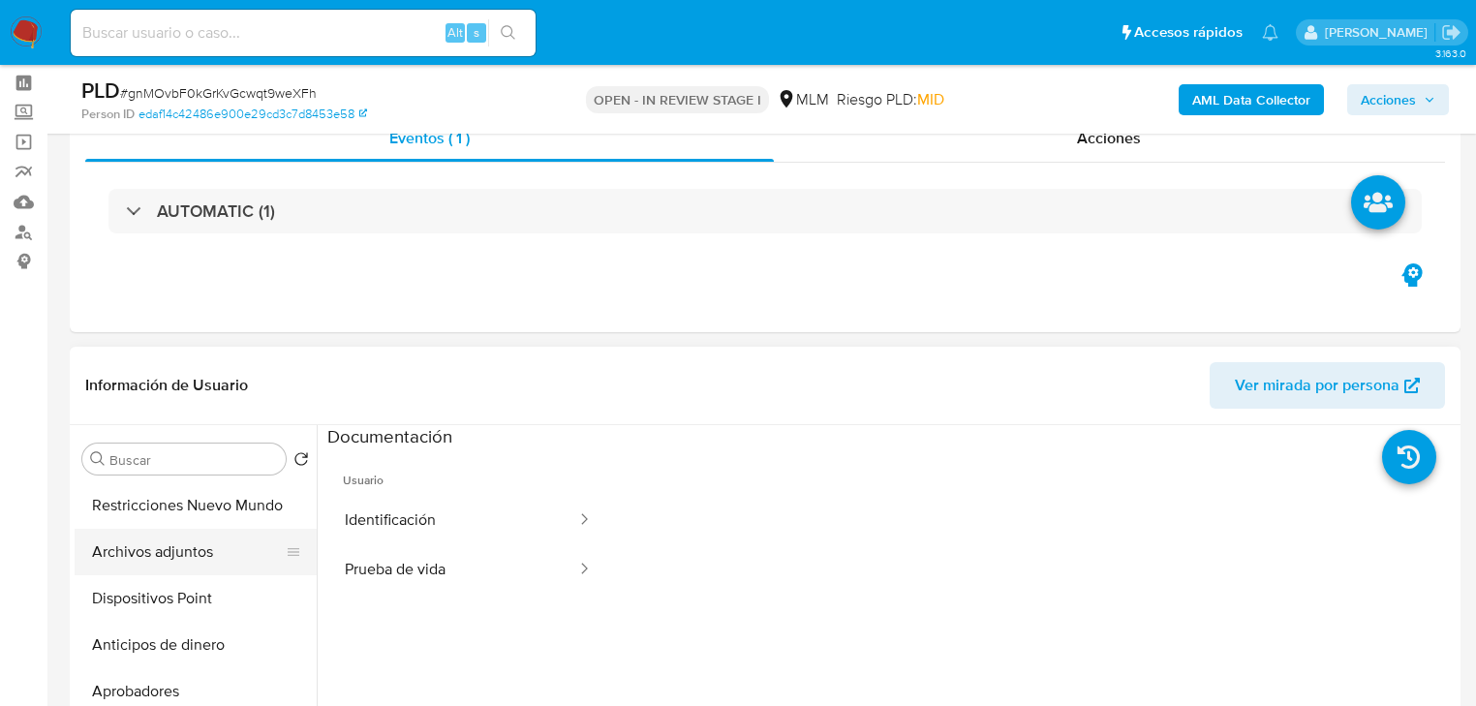
click at [155, 565] on button "Archivos adjuntos" at bounding box center [188, 552] width 227 height 46
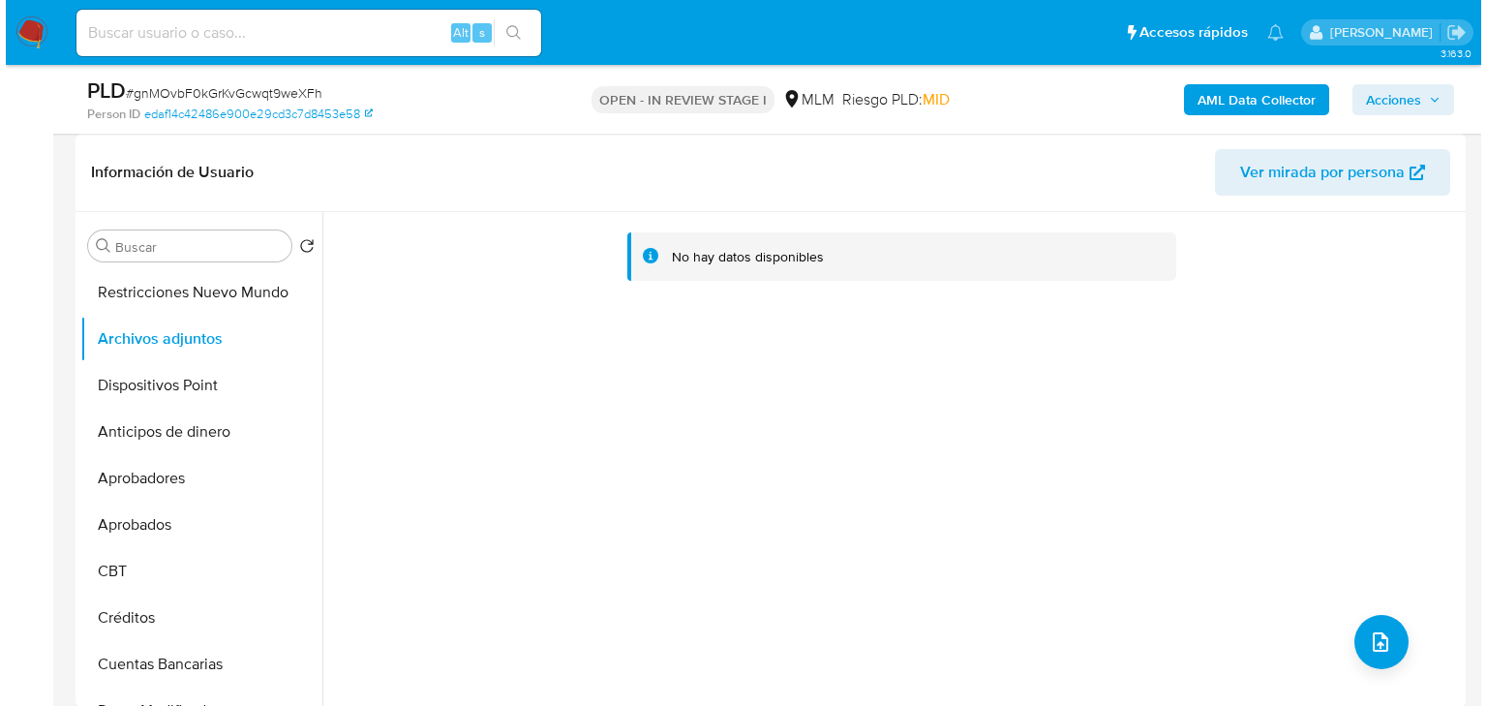
scroll to position [310, 0]
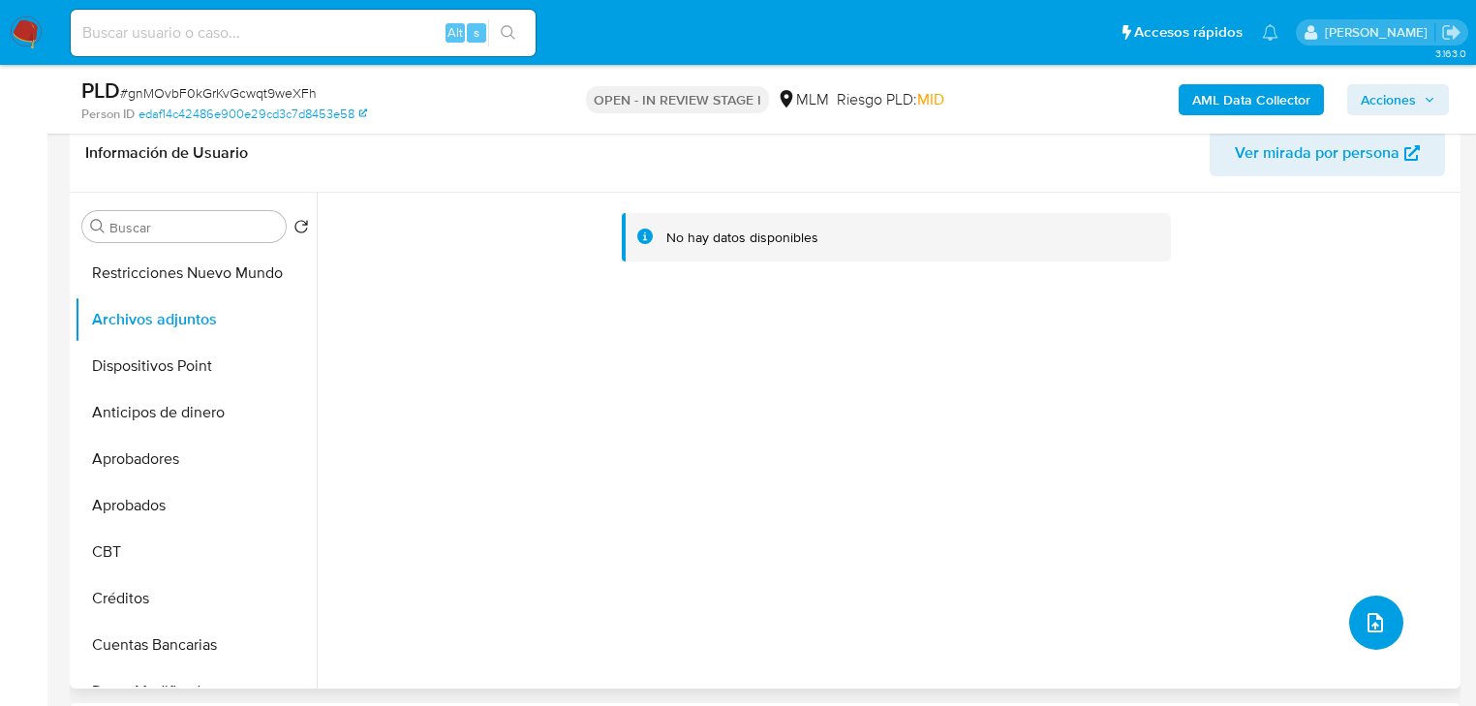
click at [1370, 623] on icon "upload-file" at bounding box center [1375, 622] width 23 height 23
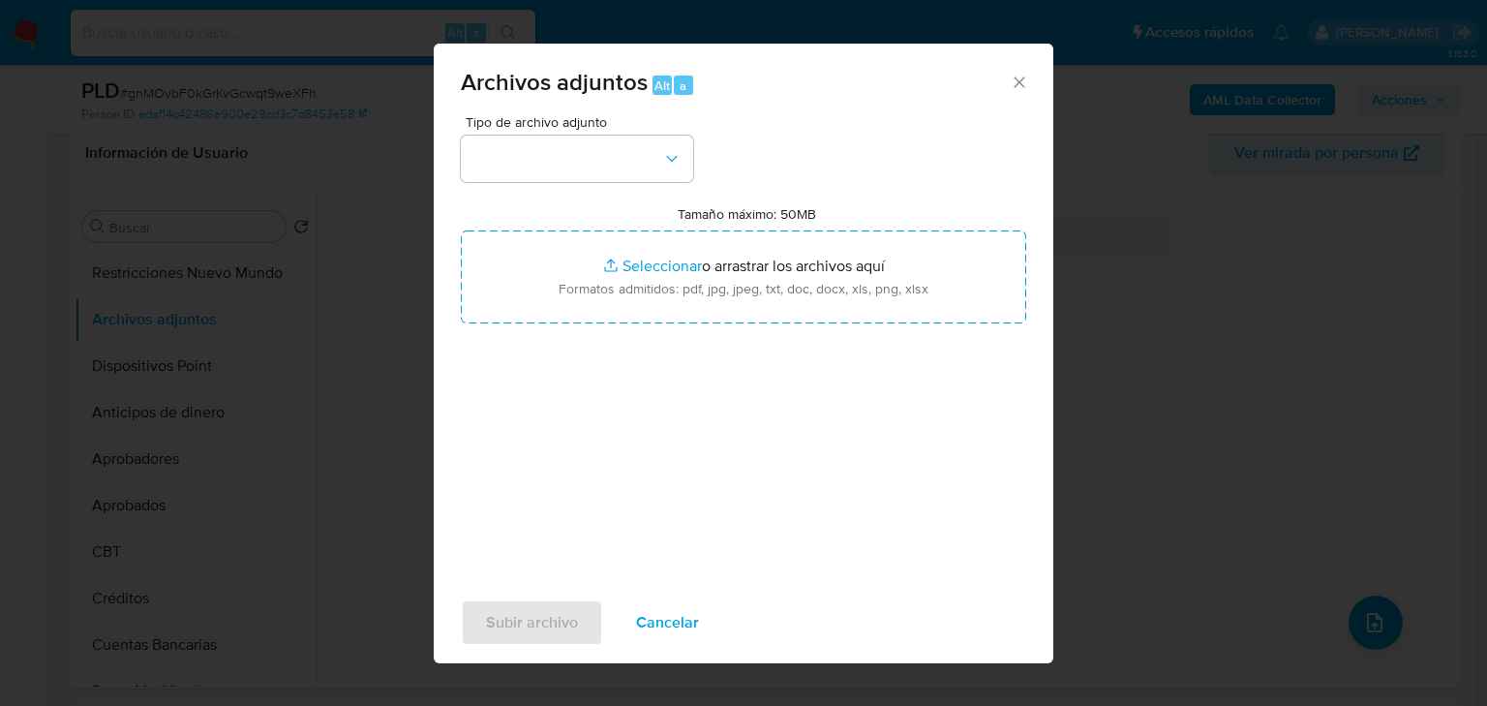
click at [533, 182] on div "Tipo de archivo adjunto Tamaño máximo: 50MB Seleccionar archivos Seleccionar o …" at bounding box center [744, 343] width 566 height 457
click at [540, 163] on button "button" at bounding box center [577, 159] width 232 height 46
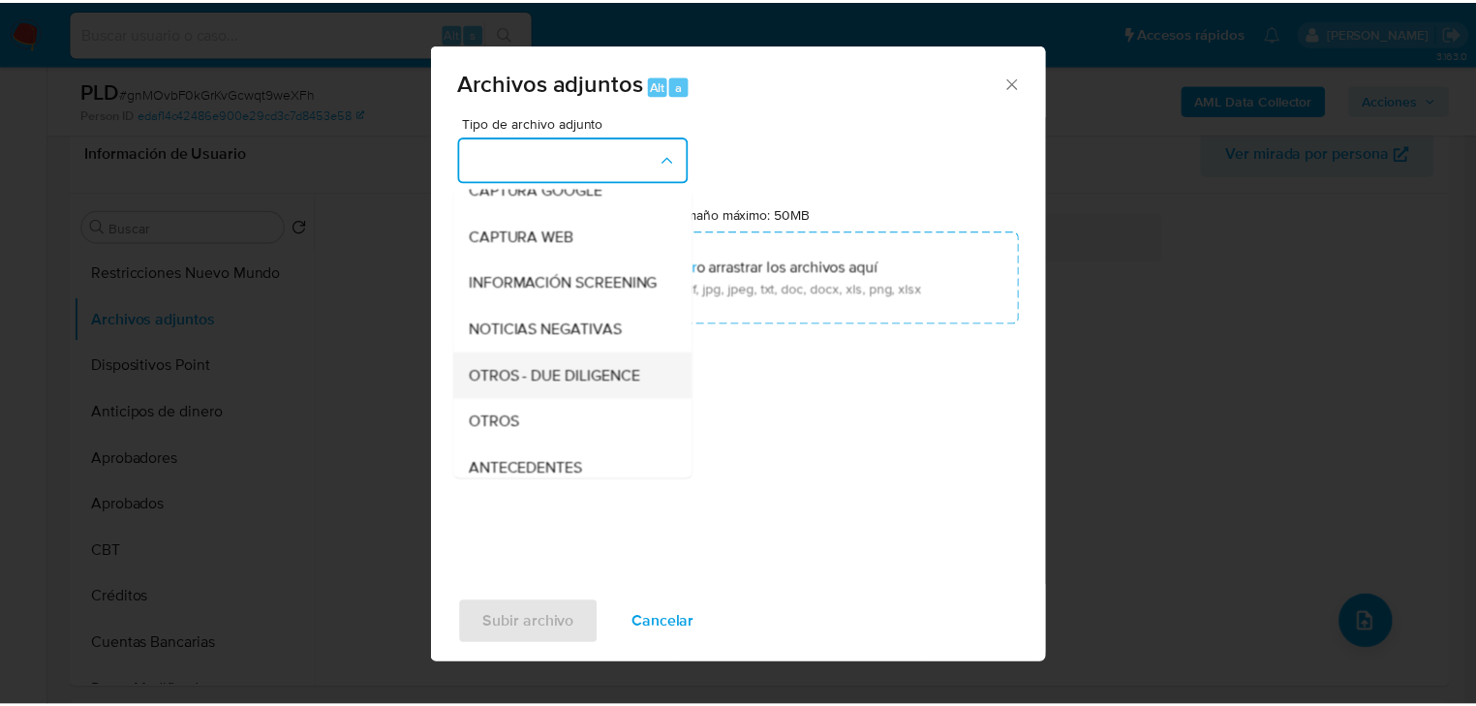
scroll to position [132, 0]
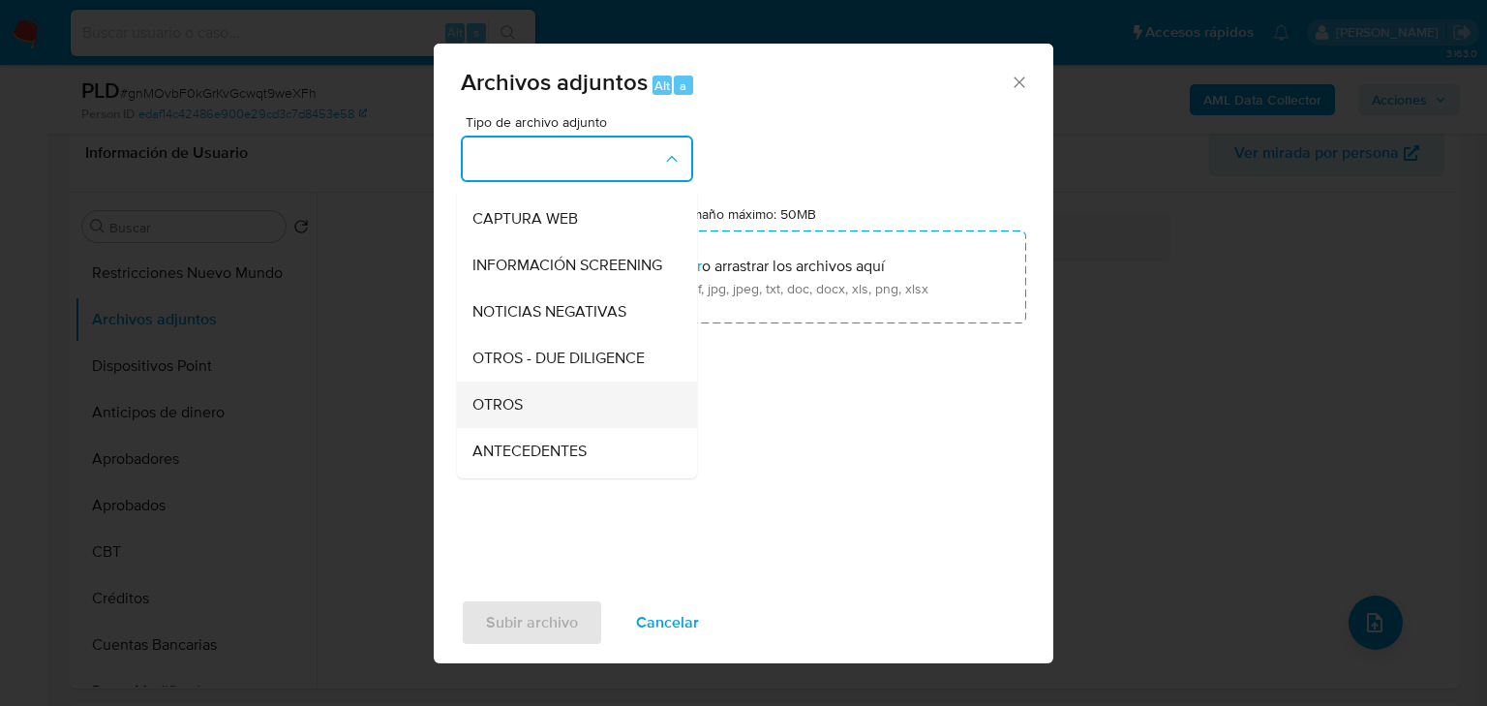
click at [507, 414] on span "OTROS" at bounding box center [498, 404] width 50 height 19
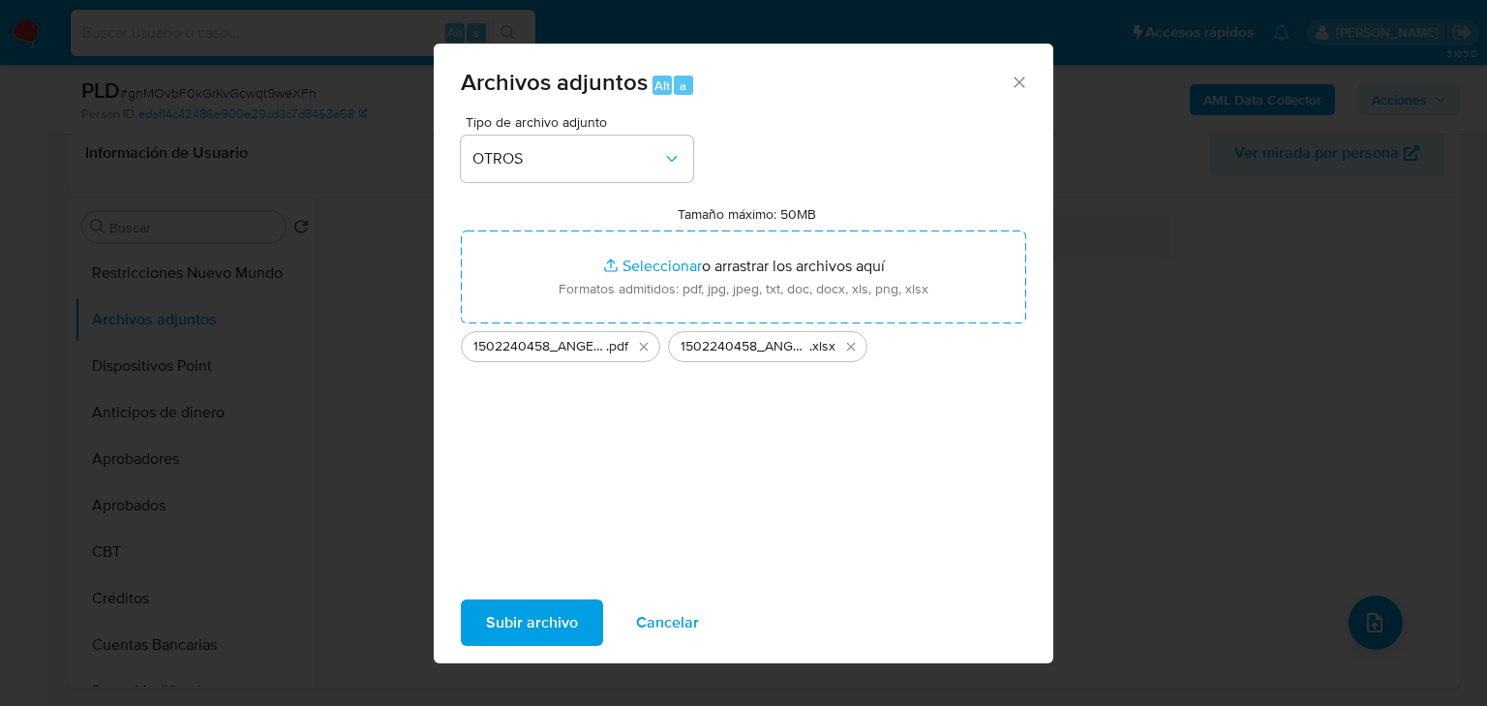
click at [554, 612] on span "Subir archivo" at bounding box center [532, 622] width 92 height 43
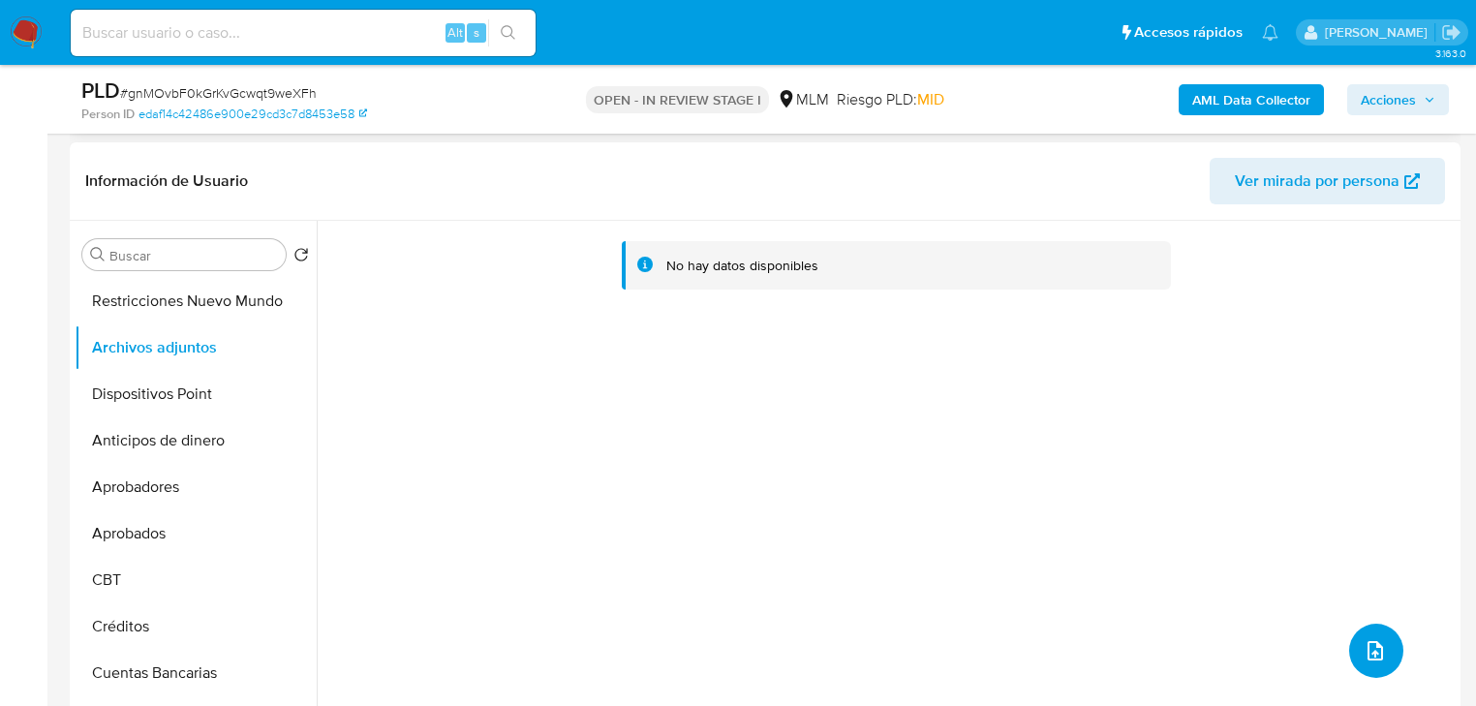
scroll to position [0, 0]
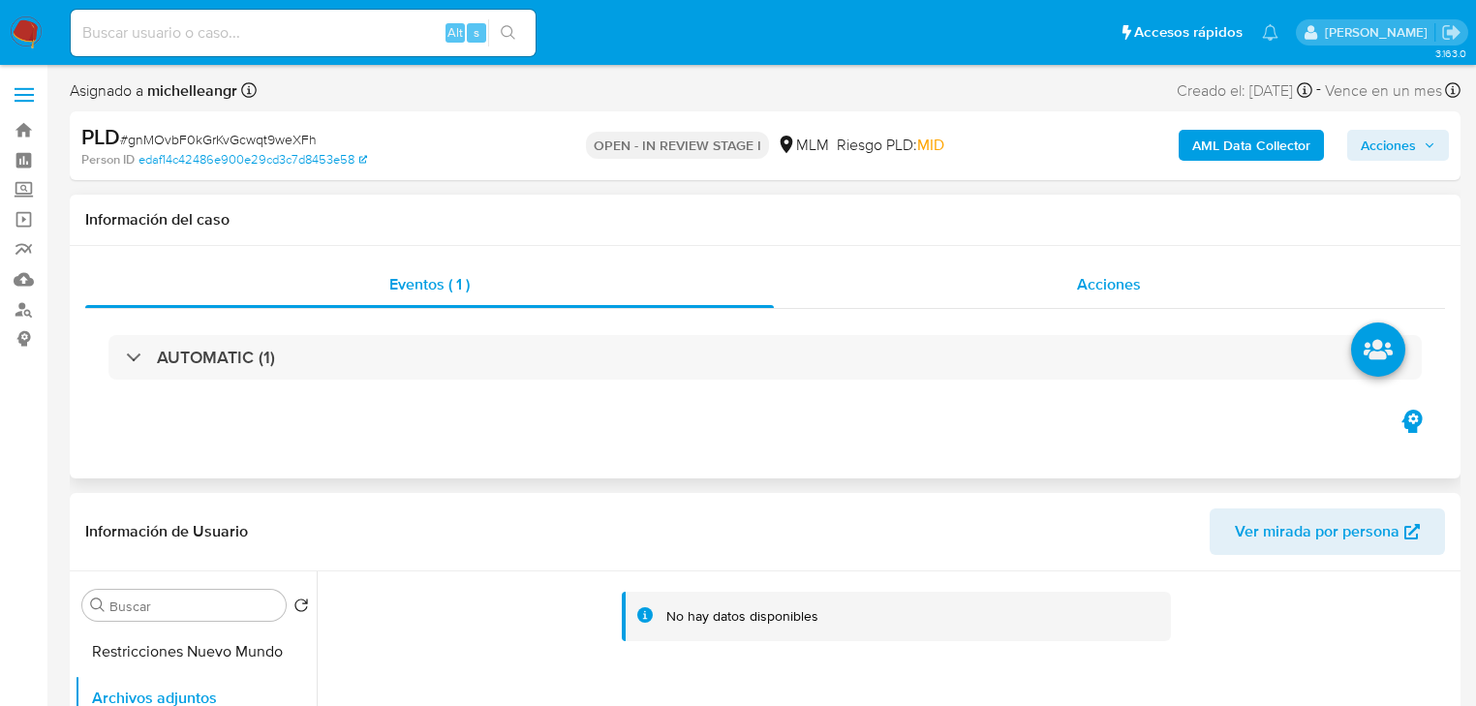
click at [1108, 289] on span "Acciones" at bounding box center [1109, 284] width 64 height 22
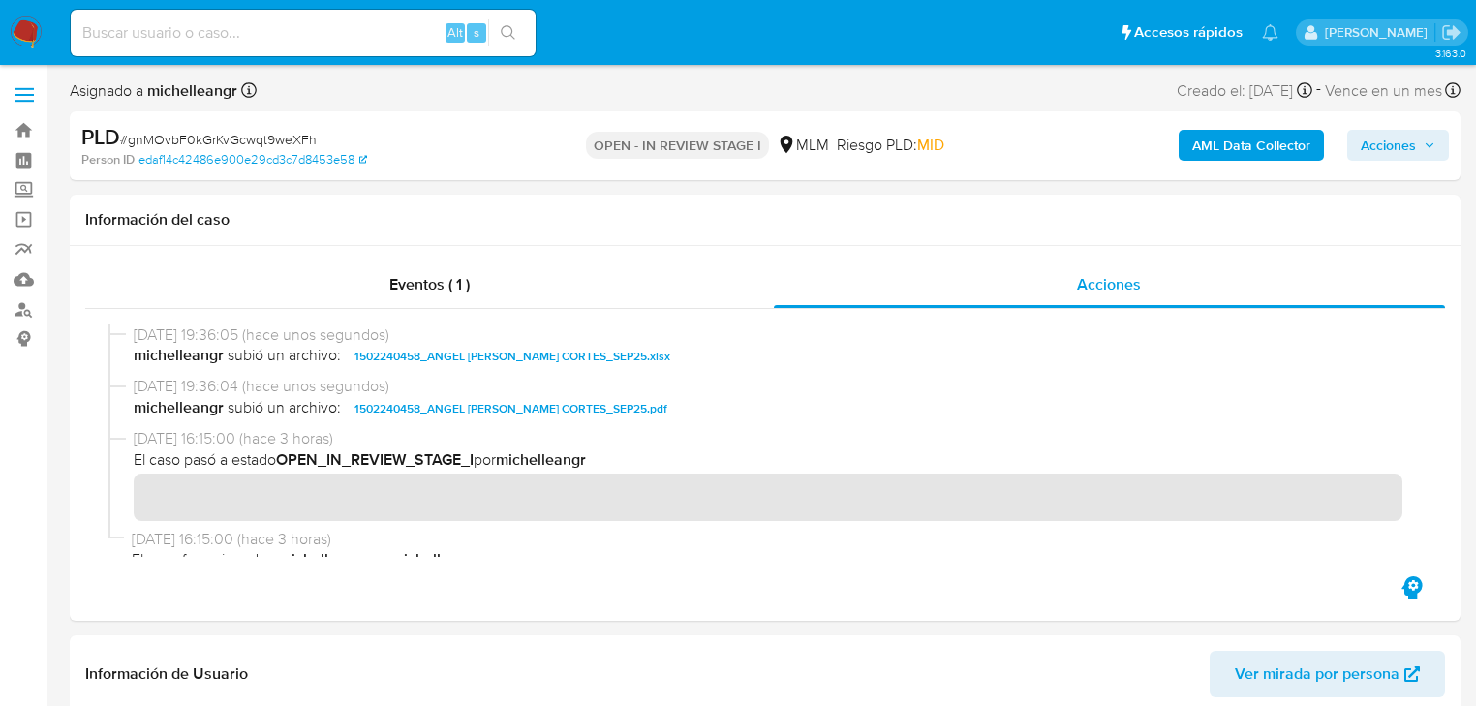
click at [1364, 145] on span "Acciones" at bounding box center [1388, 145] width 55 height 31
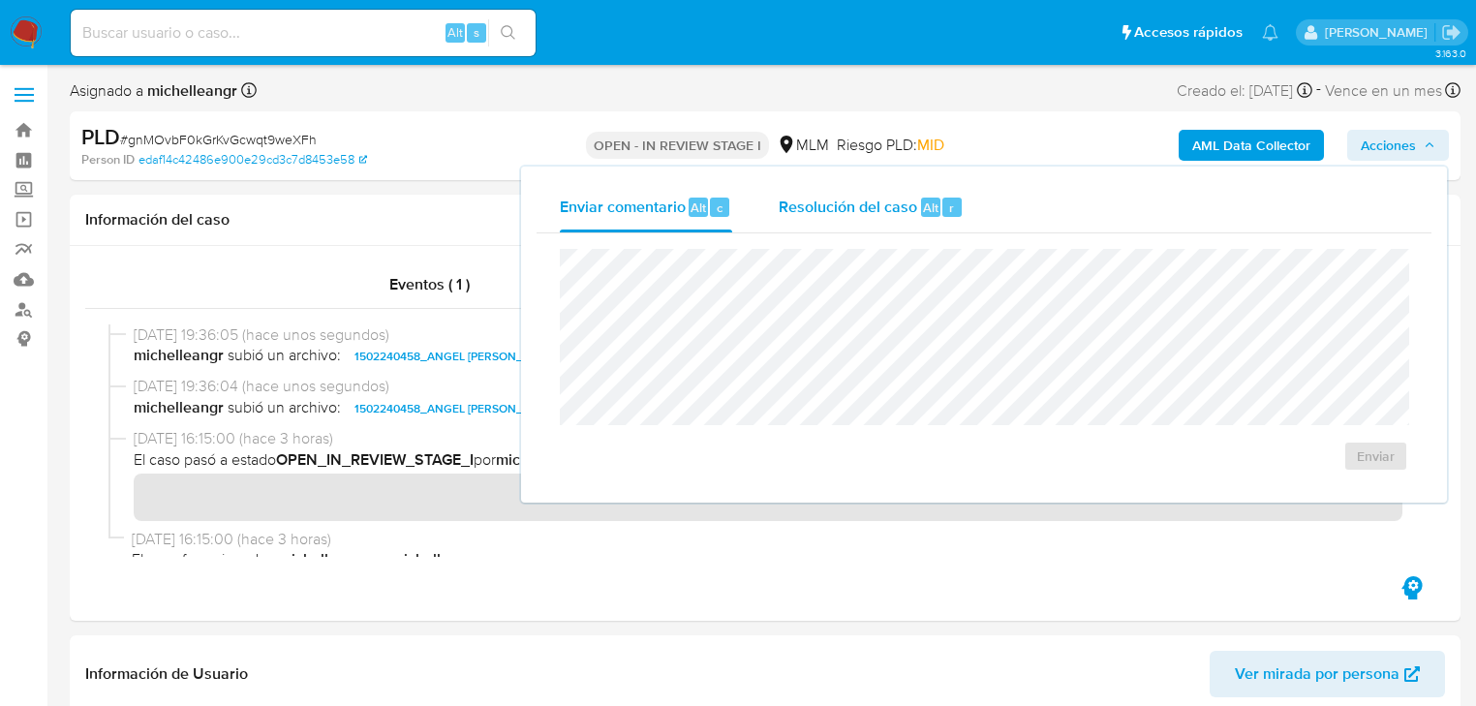
click at [849, 187] on div "Resolución del caso Alt r" at bounding box center [871, 207] width 185 height 50
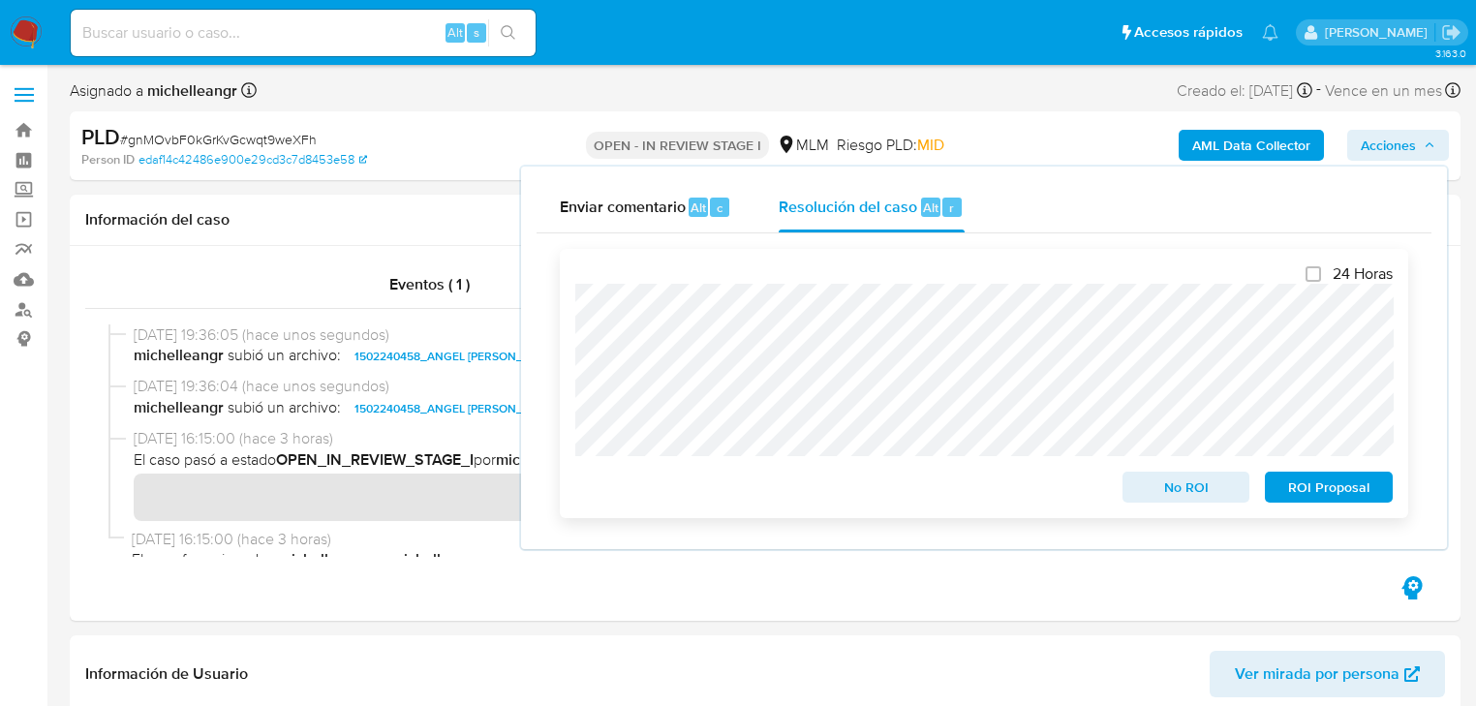
click at [1192, 492] on span "No ROI" at bounding box center [1186, 487] width 101 height 27
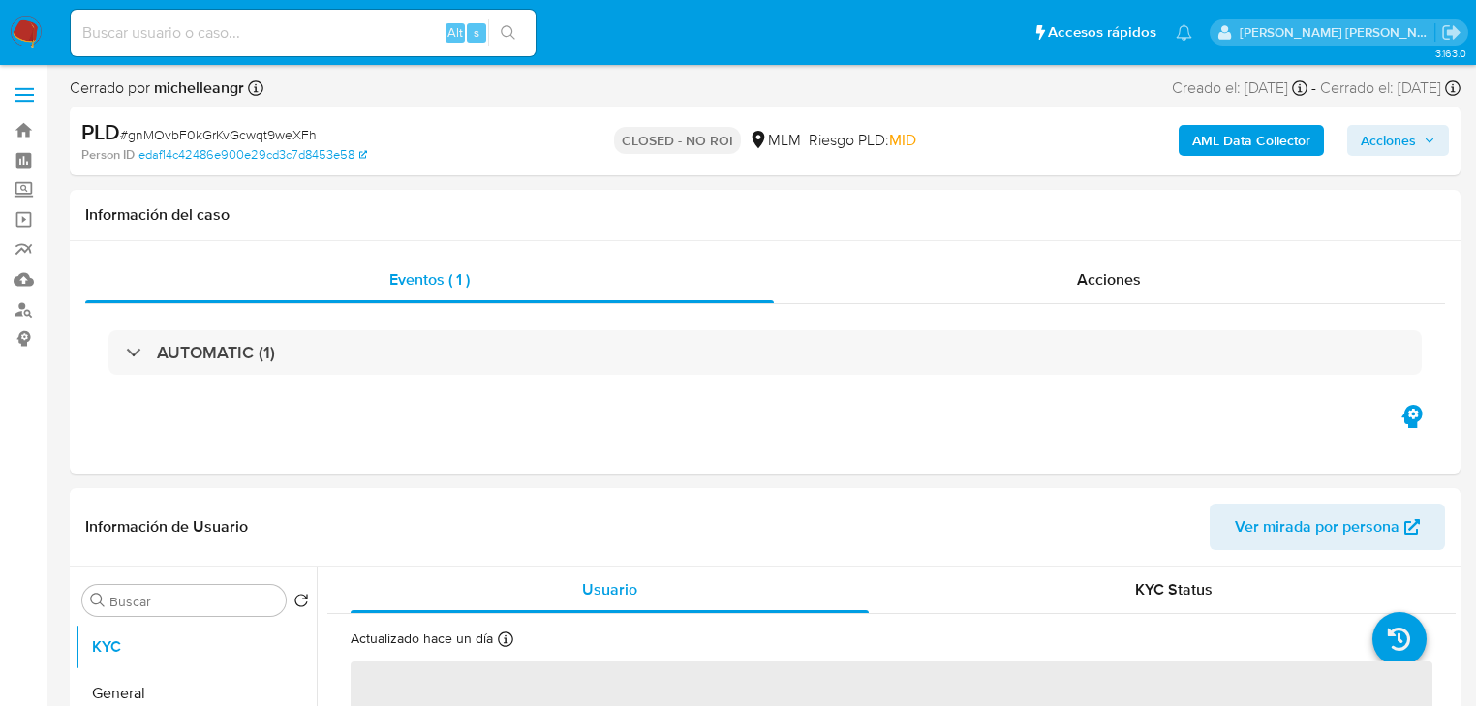
select select "10"
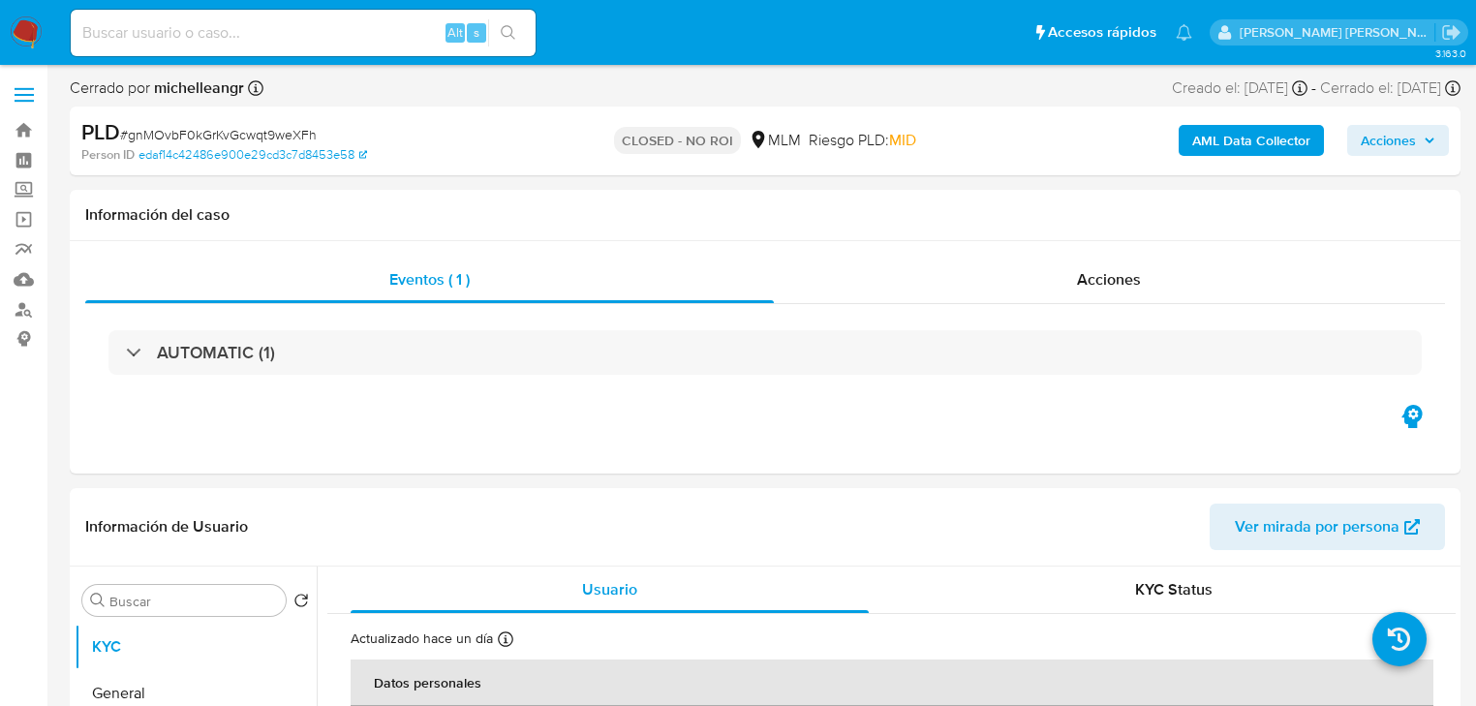
click at [318, 46] on div "Alt s" at bounding box center [303, 33] width 465 height 46
click at [319, 40] on input at bounding box center [303, 32] width 465 height 25
paste input "aH4dgcjm48RAWkROKVnJoWeo"
type input "aH4dgcjm48RAWkROKVnJoWeo"
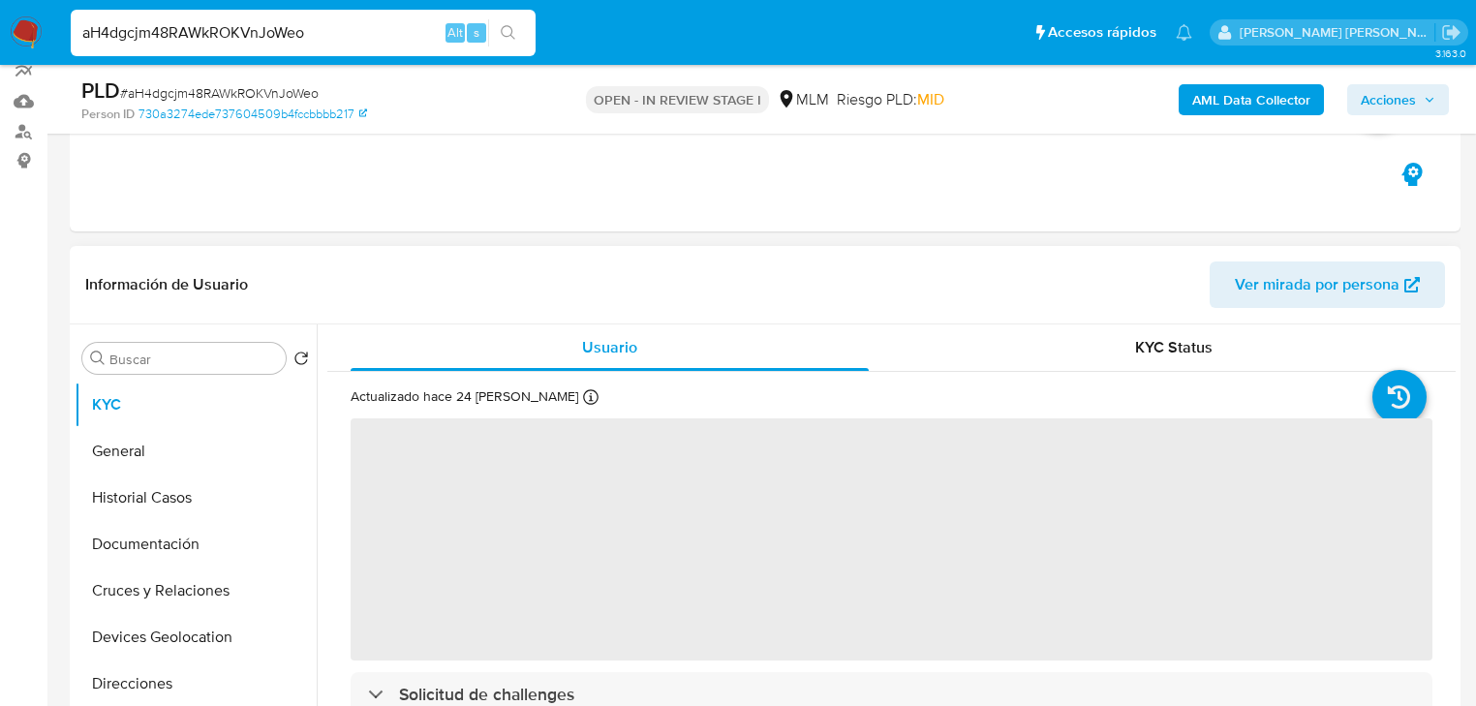
scroll to position [310, 0]
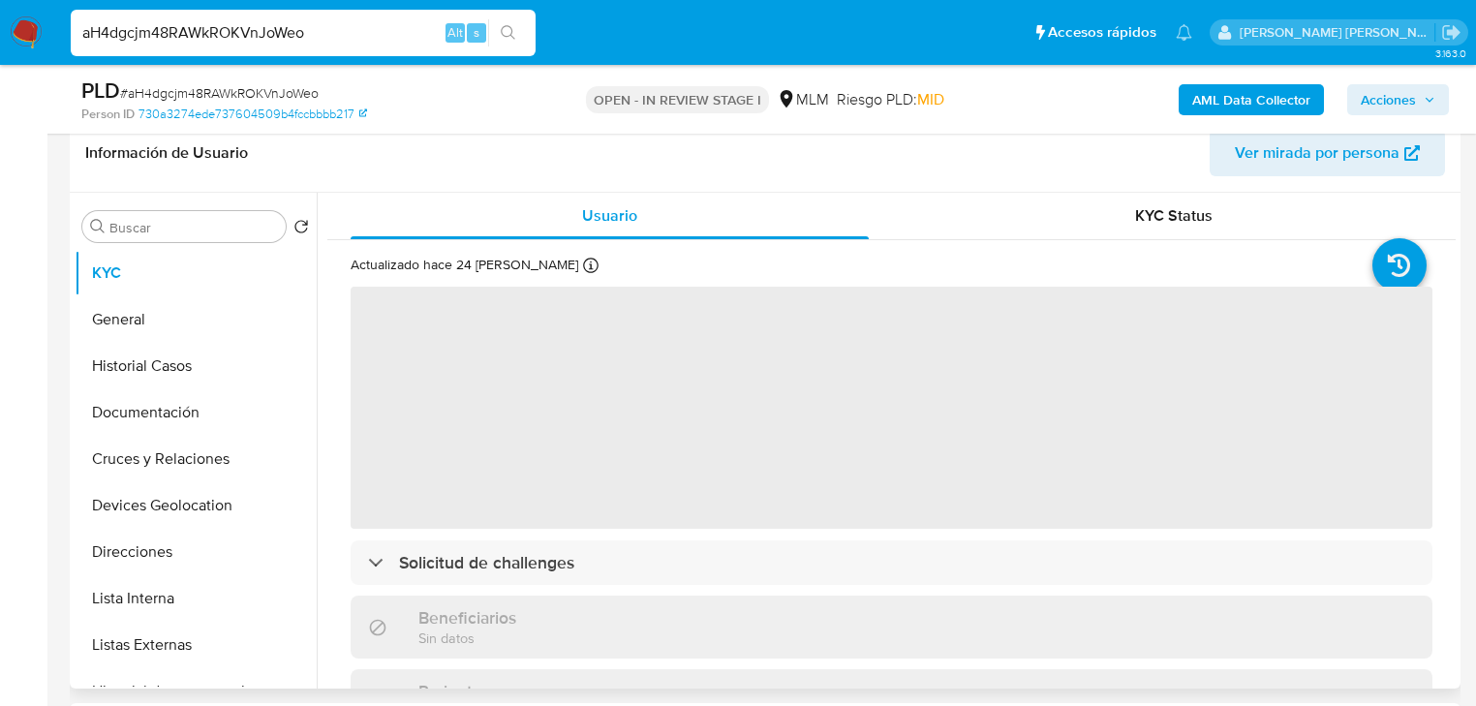
select select "10"
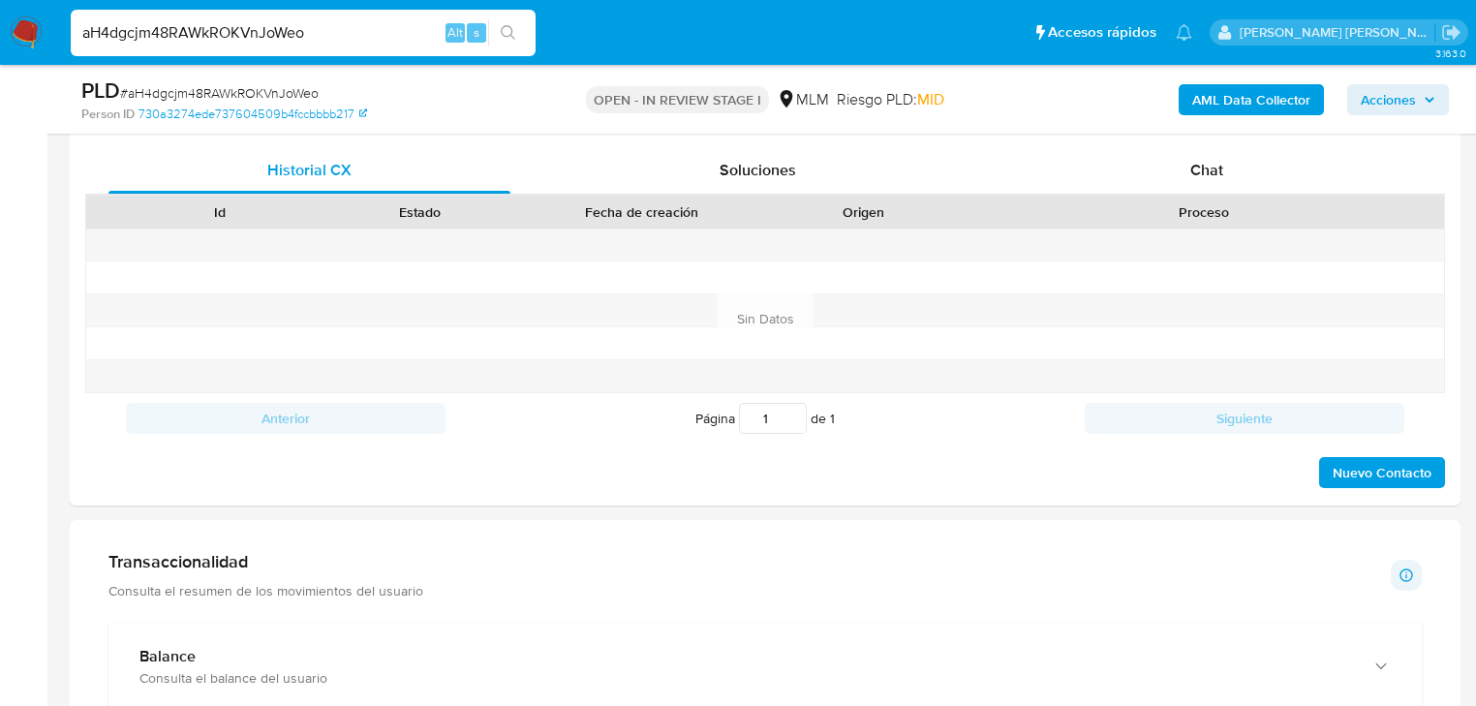
scroll to position [1085, 0]
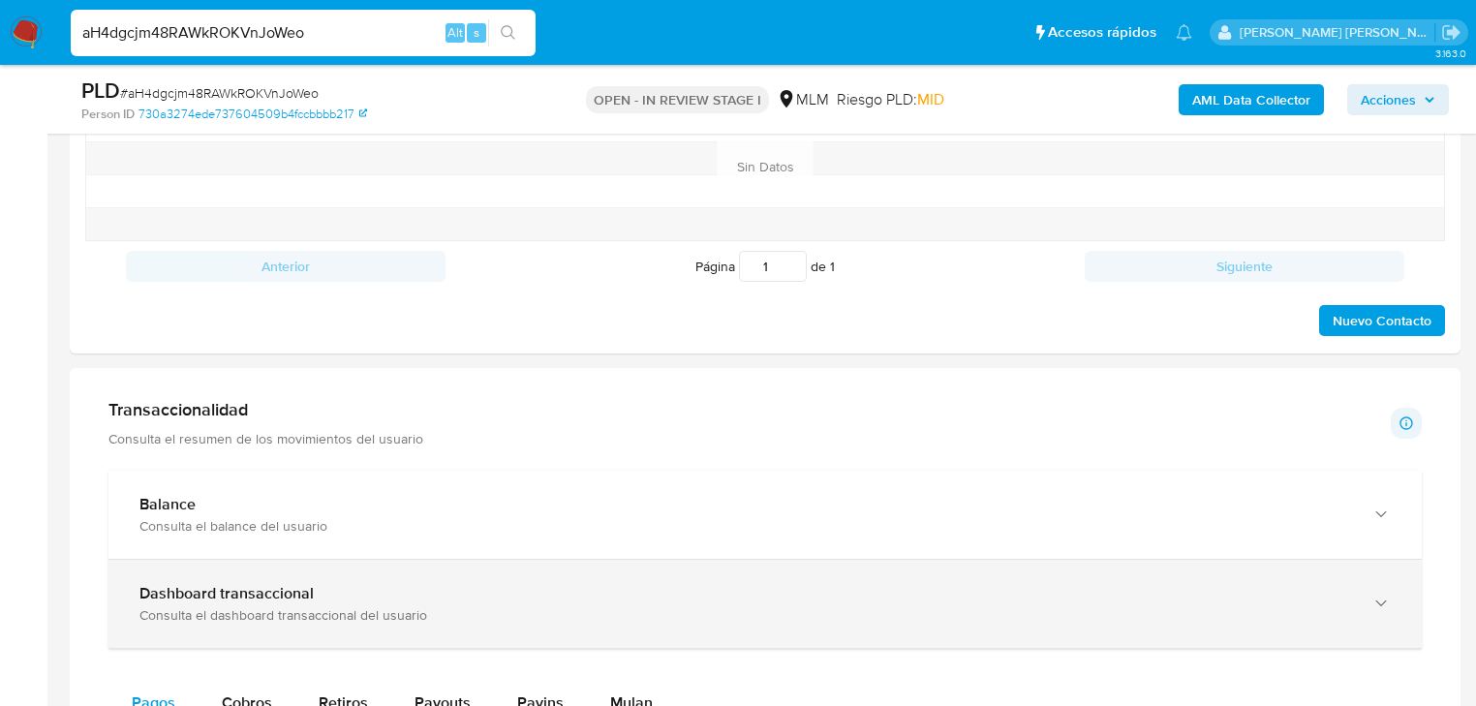
click at [333, 614] on div "Consulta el dashboard transaccional del usuario" at bounding box center [745, 614] width 1212 height 17
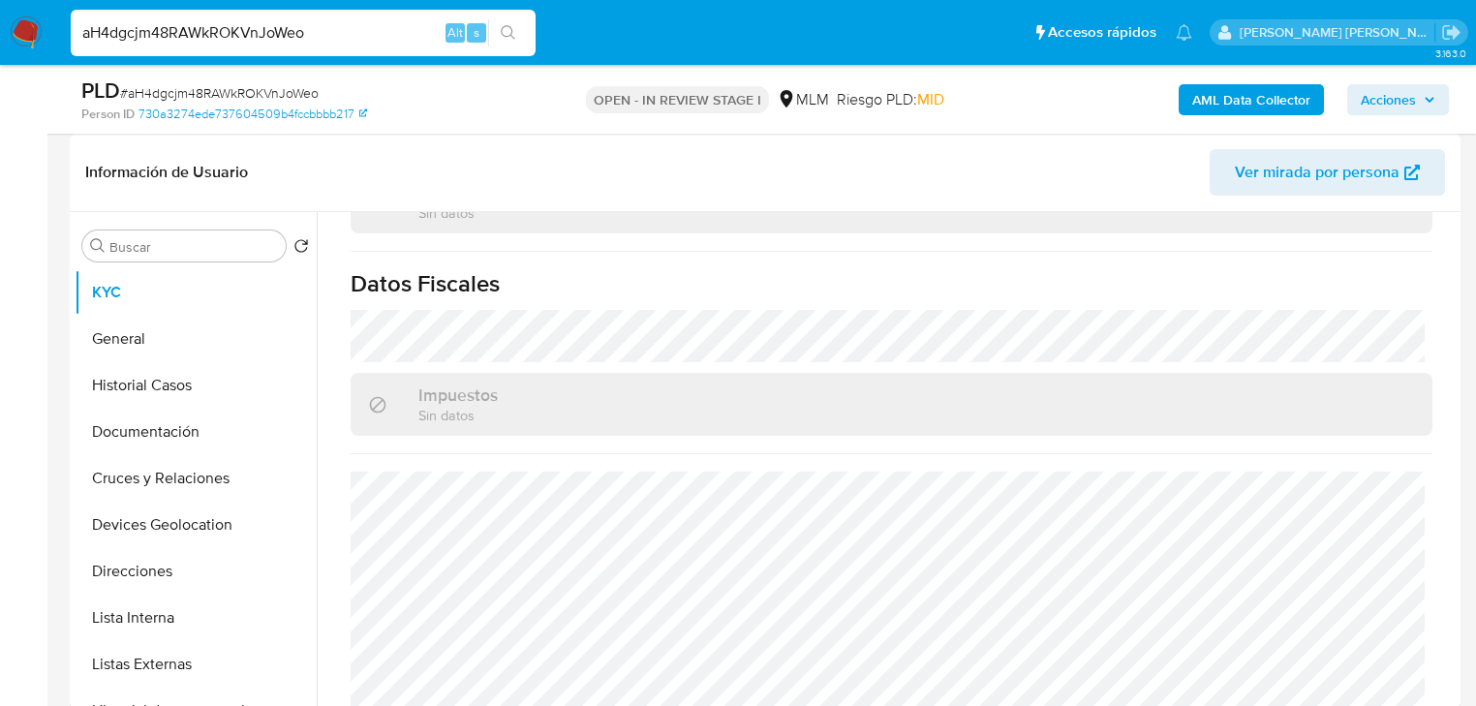
scroll to position [155, 0]
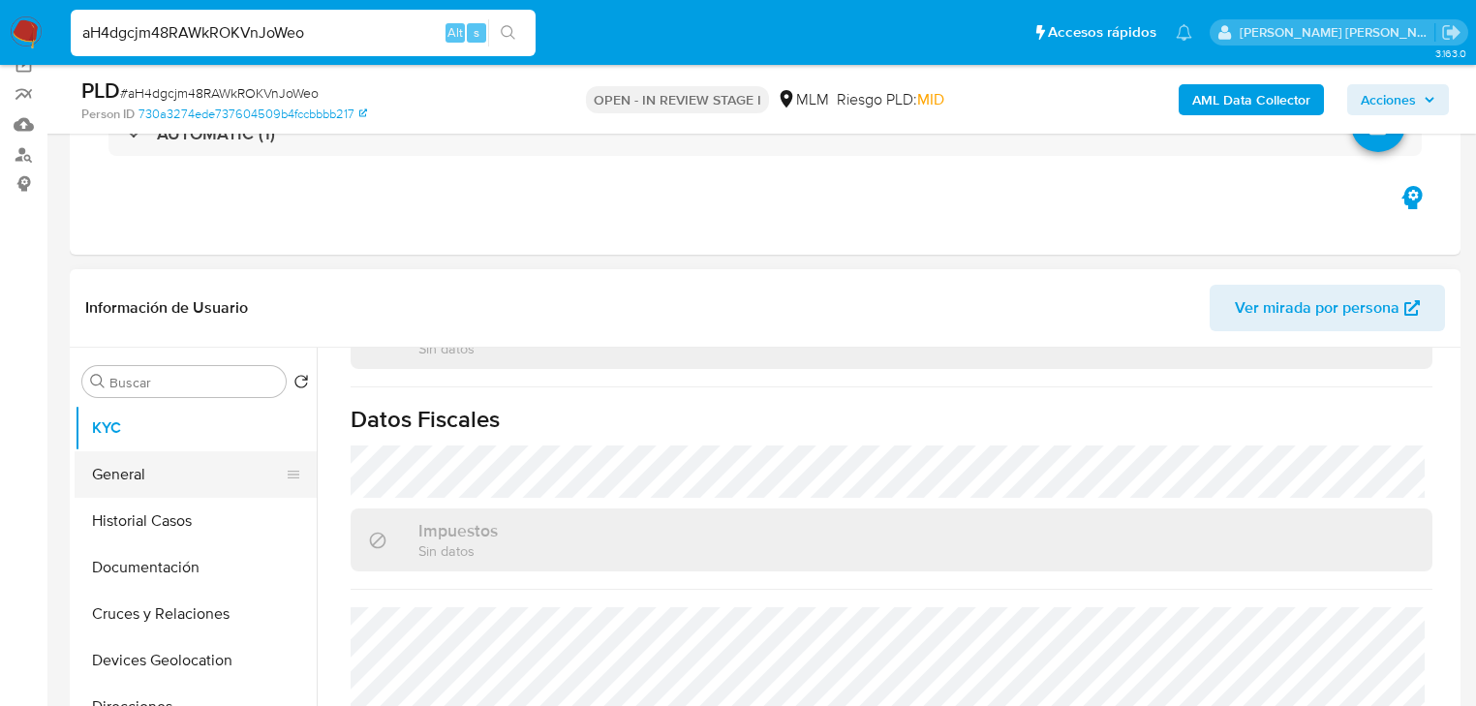
click at [167, 469] on button "General" at bounding box center [188, 474] width 227 height 46
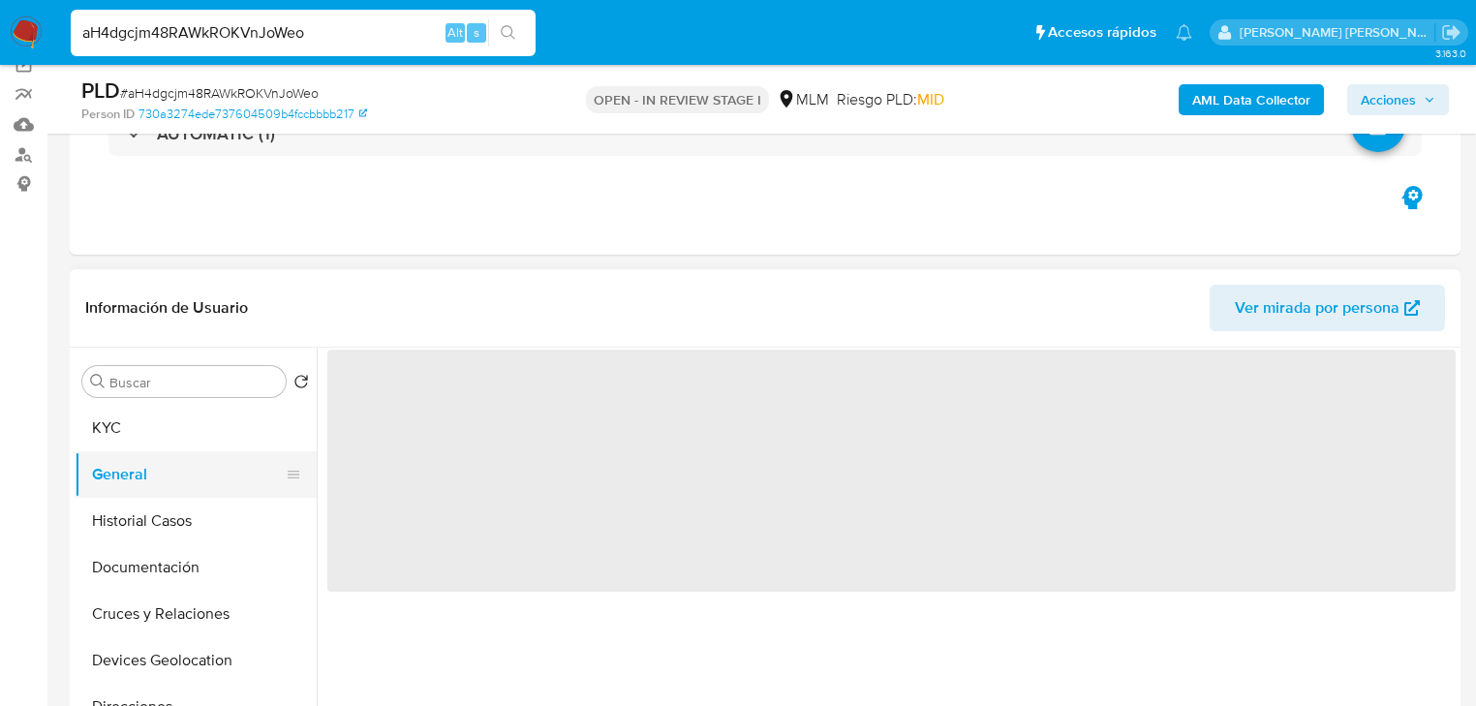
scroll to position [0, 0]
click at [168, 436] on button "KYC" at bounding box center [188, 428] width 227 height 46
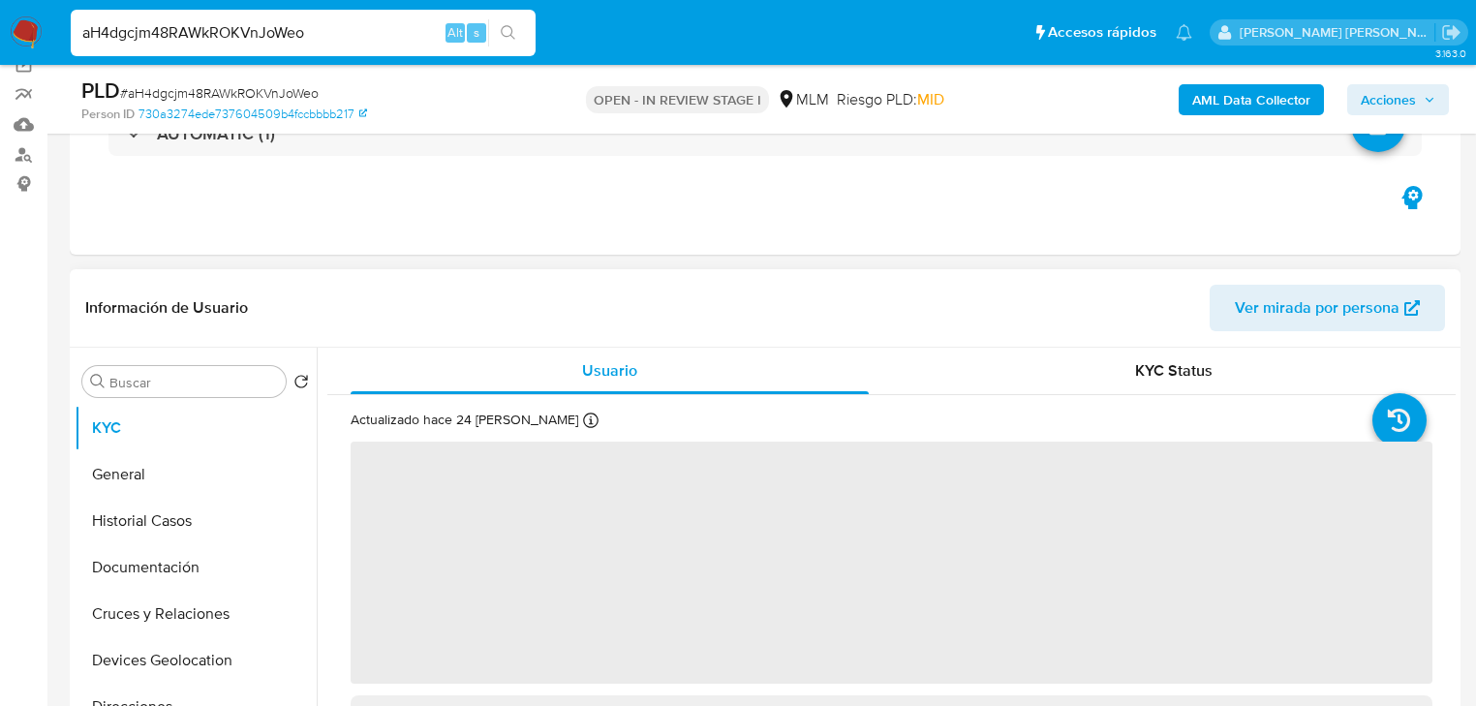
scroll to position [310, 0]
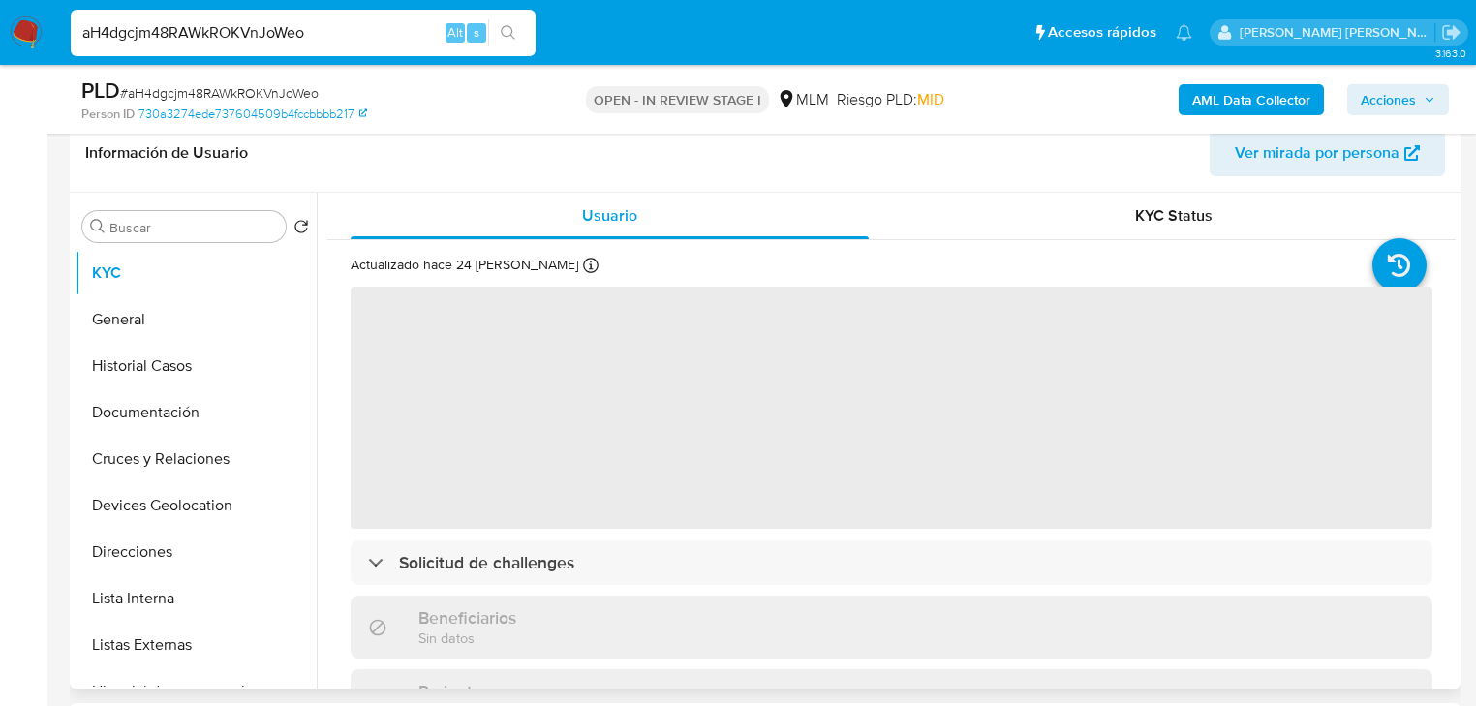
click at [469, 382] on span "‌" at bounding box center [892, 408] width 1082 height 242
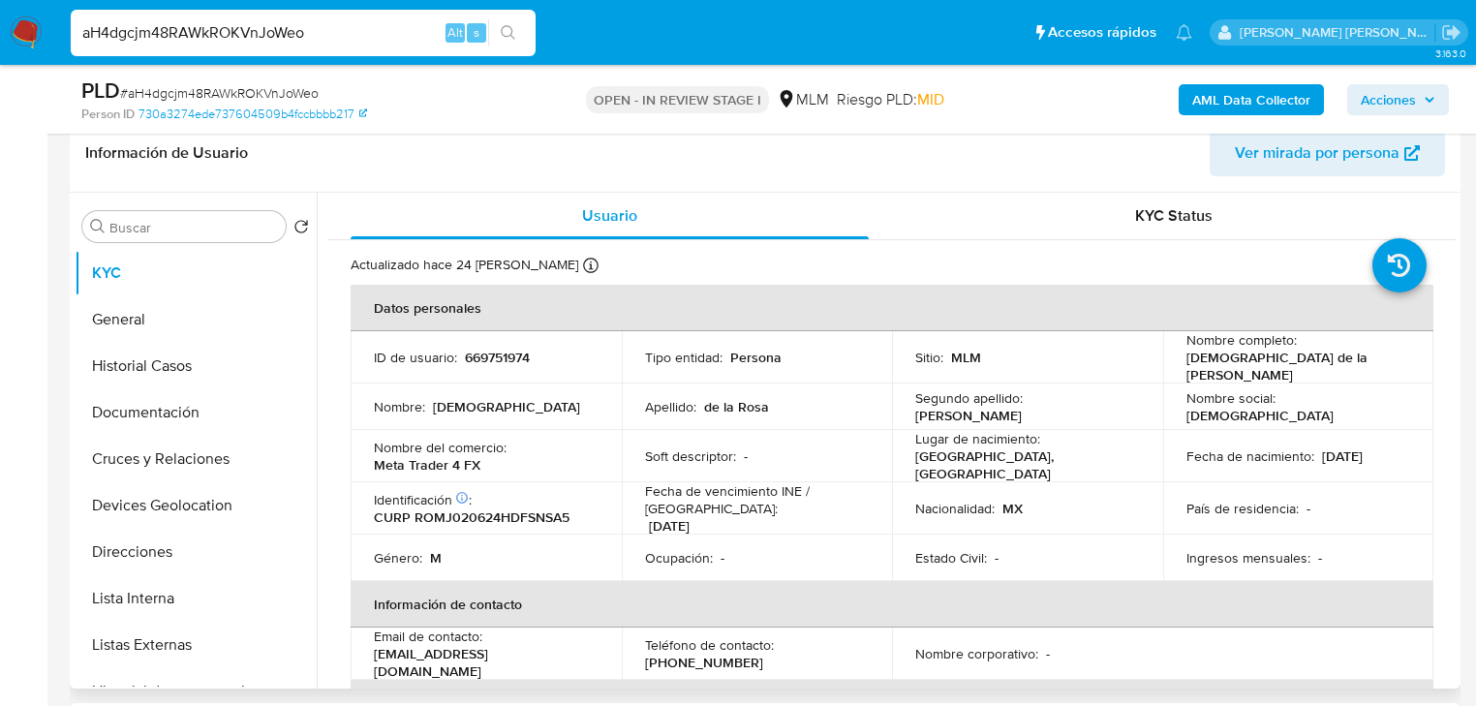
click at [440, 354] on p "ID de usuario :" at bounding box center [415, 357] width 83 height 17
click at [514, 352] on p "669751974" at bounding box center [497, 357] width 65 height 17
copy p "669751974"
drag, startPoint x: 1175, startPoint y: 374, endPoint x: 1358, endPoint y: 370, distance: 183.1
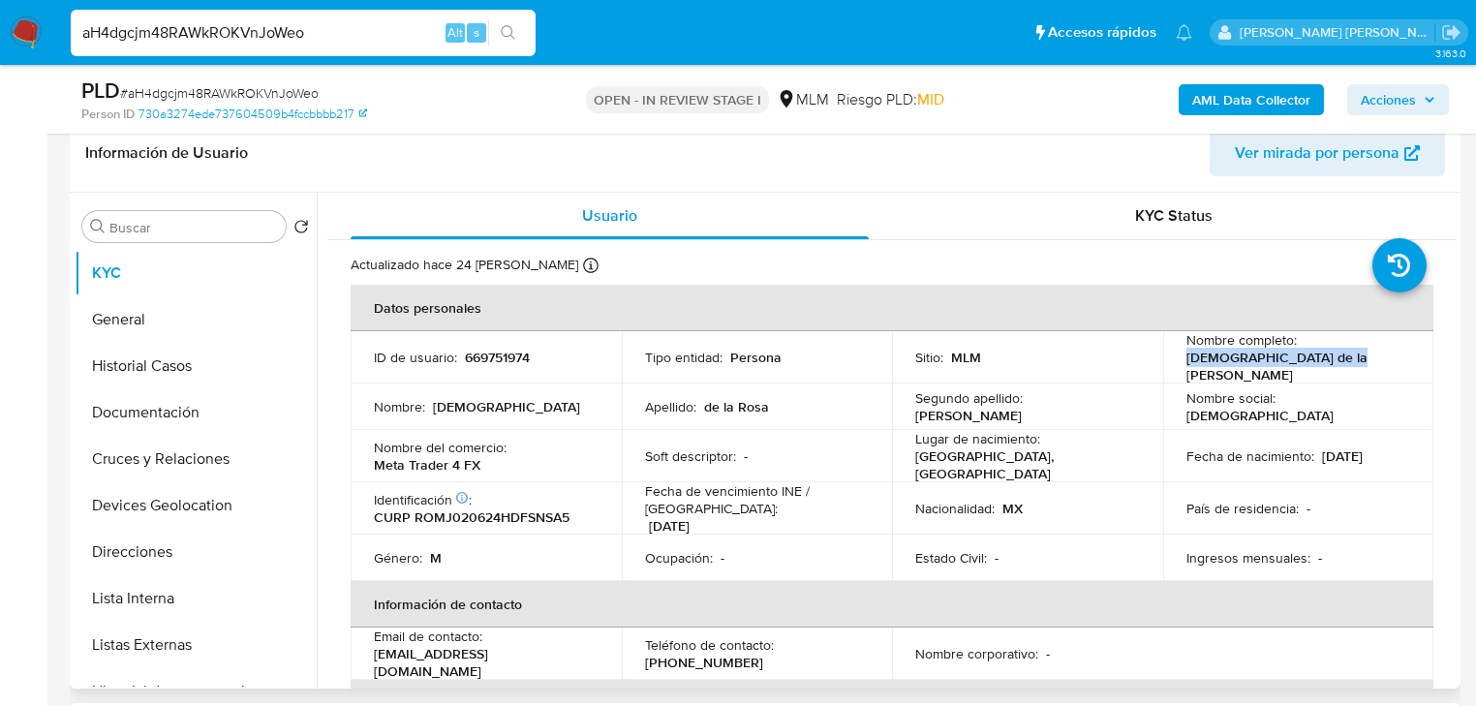
click at [1358, 370] on td "Nombre completo : Jesus de la Rosa Munguia" at bounding box center [1298, 357] width 271 height 52
copy p "Jesus de la Rosa Munguia"
click at [774, 462] on td "Soft descriptor : -" at bounding box center [757, 456] width 271 height 52
click at [528, 513] on p "CURP ROMJ020624HDFSNSA5" at bounding box center [472, 516] width 196 height 17
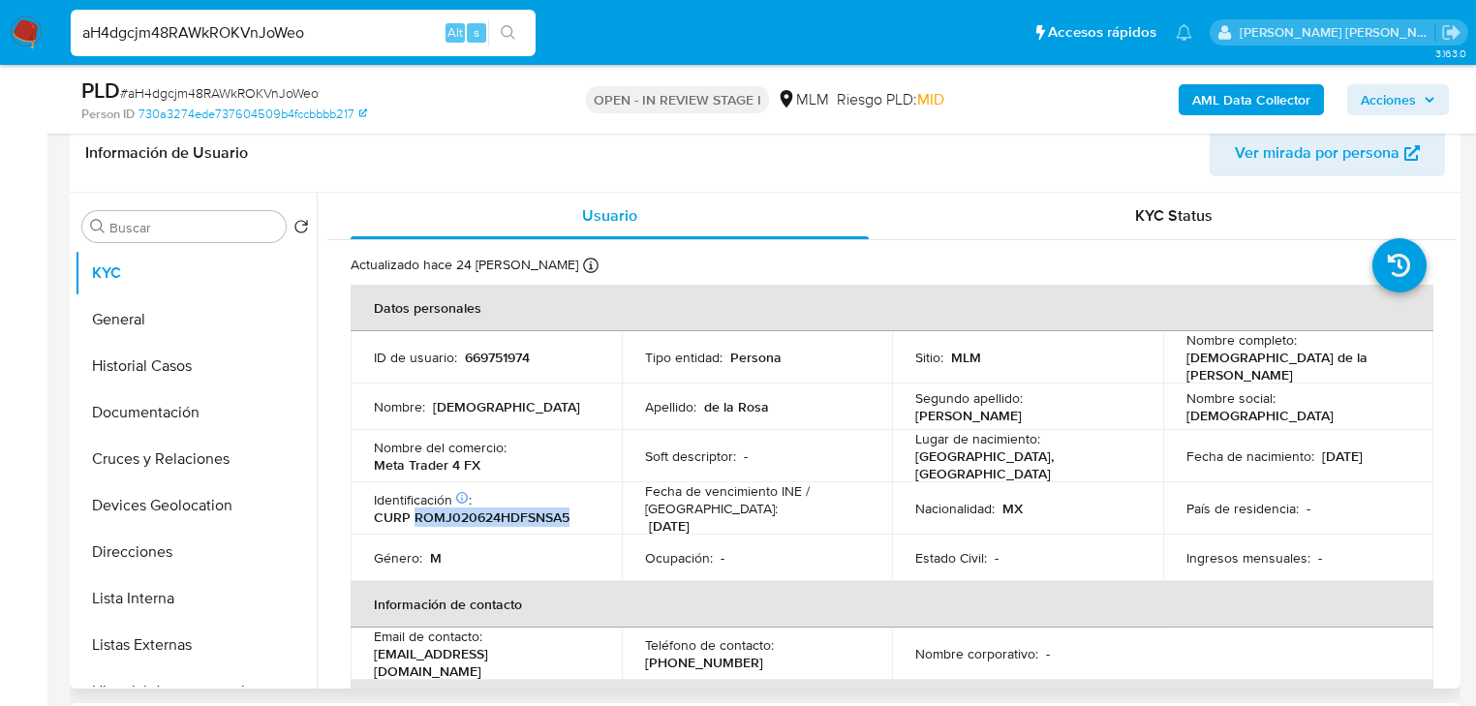
copy p "ROMJ020624HDFSNSA5"
click at [604, 509] on td "Identificación CIC: 205835749 : CURP ROMJ020624HDFSNSA5" at bounding box center [486, 508] width 271 height 52
drag, startPoint x: 1255, startPoint y: 428, endPoint x: 1235, endPoint y: 430, distance: 20.4
click at [1255, 430] on td "Fecha de nacimiento : 24/06/2002" at bounding box center [1298, 456] width 271 height 52
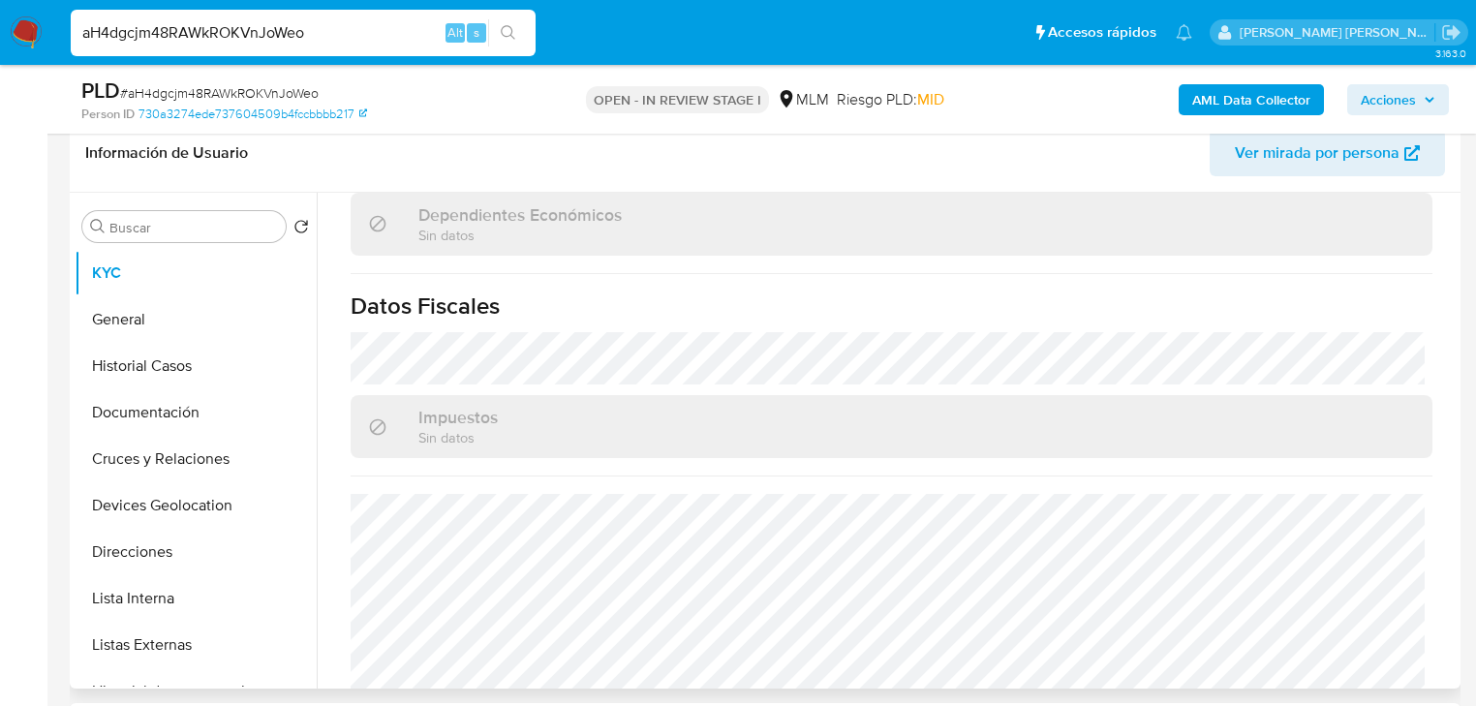
scroll to position [1204, 0]
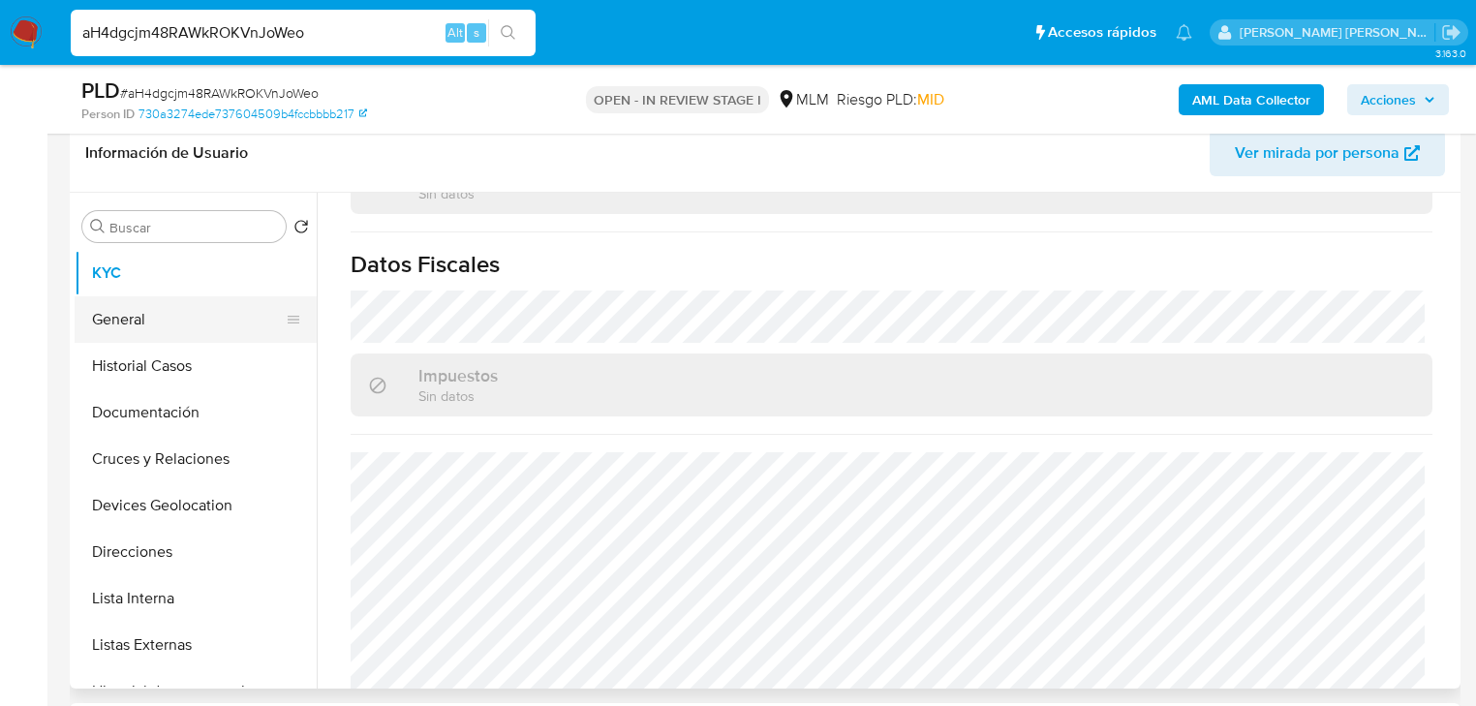
click at [200, 310] on button "General" at bounding box center [188, 319] width 227 height 46
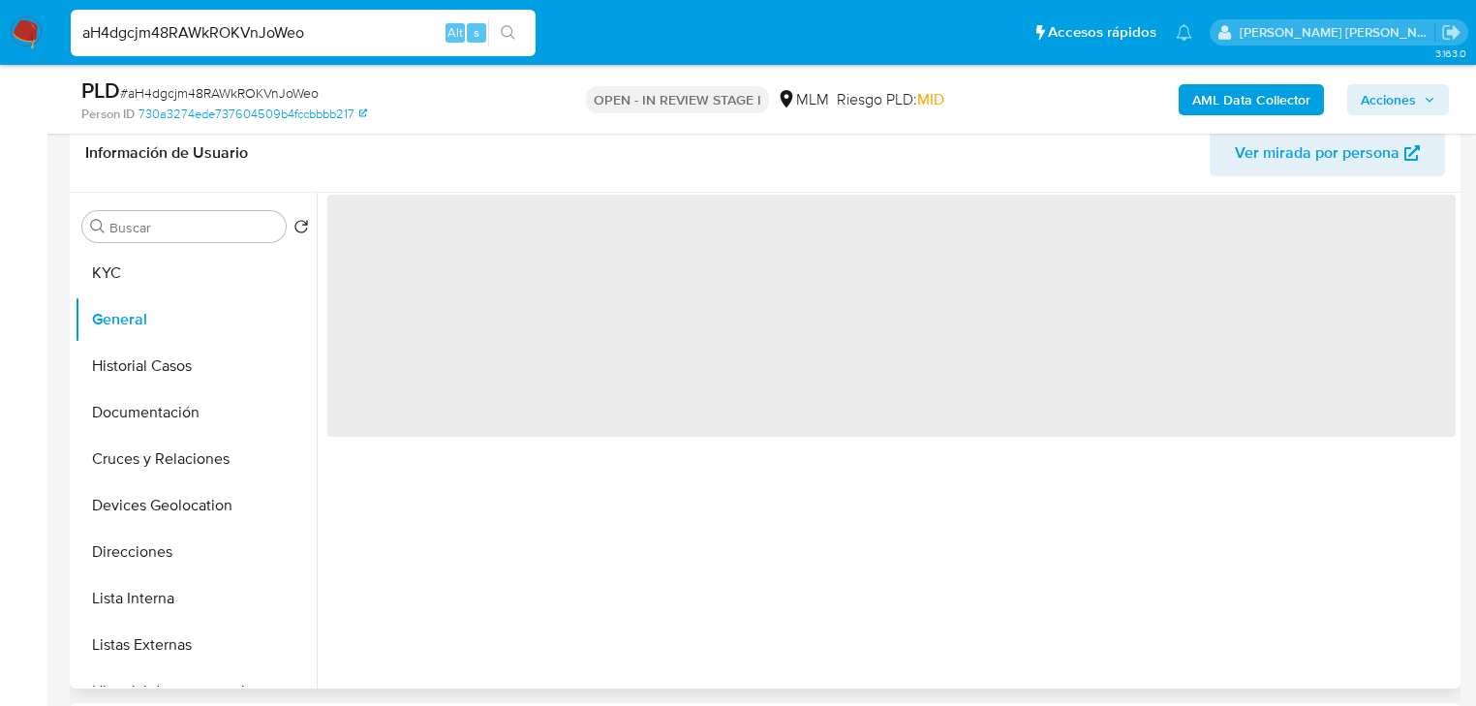
scroll to position [0, 0]
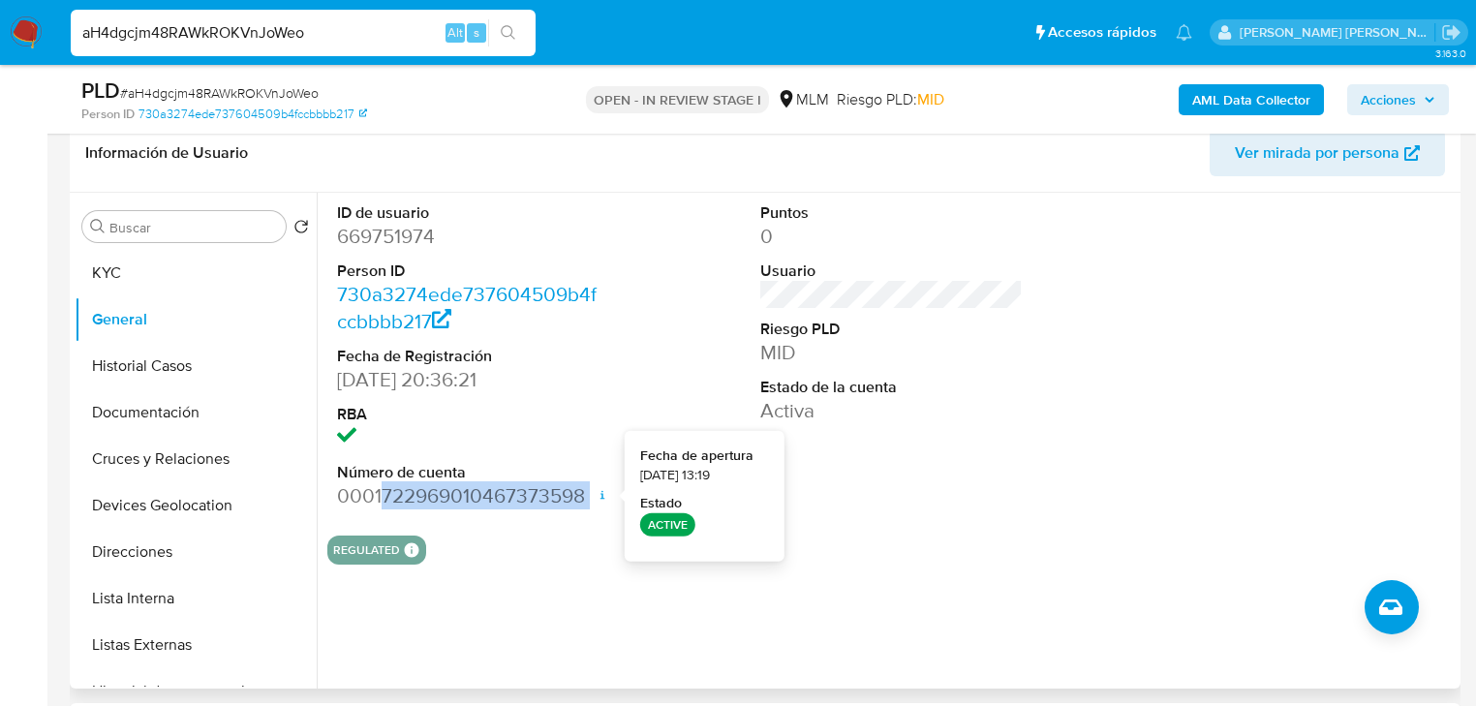
drag, startPoint x: 458, startPoint y: 493, endPoint x: 598, endPoint y: 488, distance: 139.5
click at [598, 488] on dd "0001722969010467373598 Fecha de apertura 22/03/2024 13:19 Estado ACTIVE" at bounding box center [468, 495] width 262 height 27
copy dd "722969010467373598"
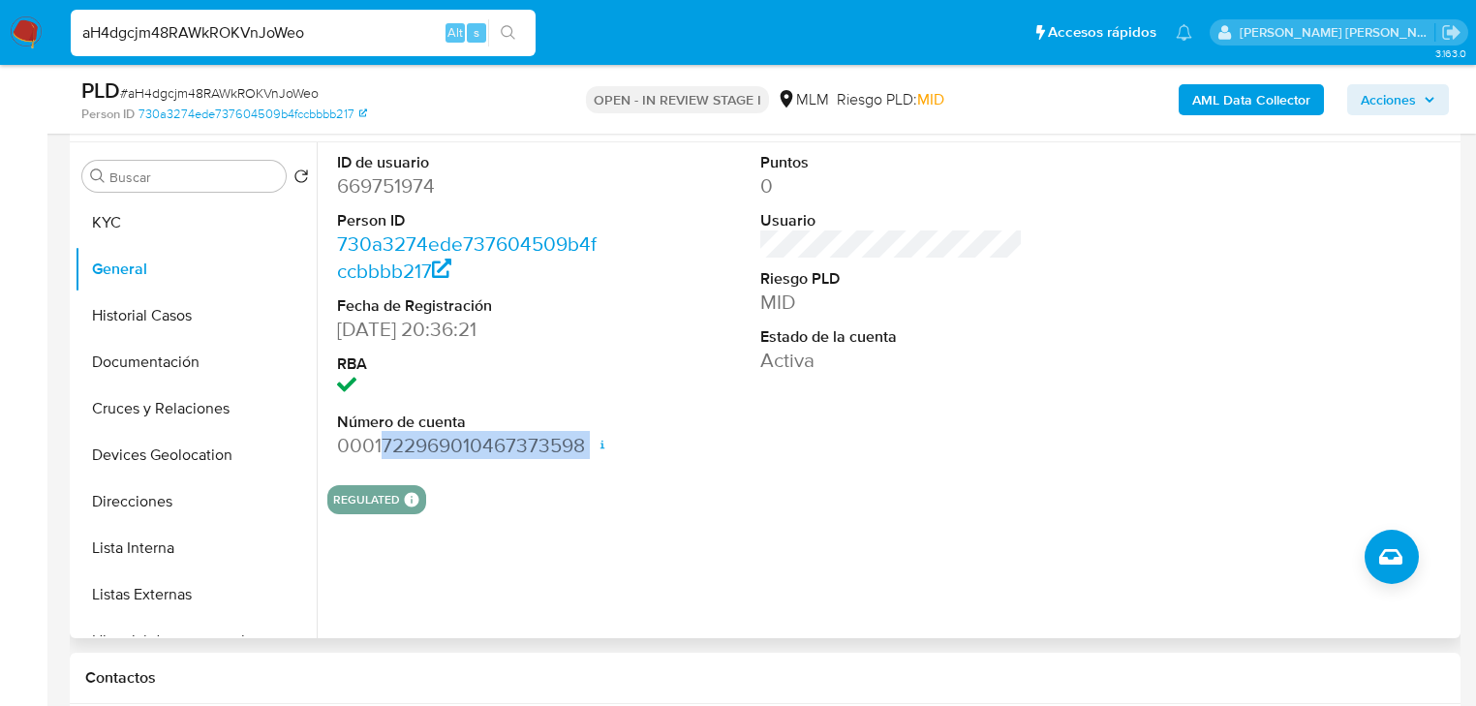
scroll to position [387, 0]
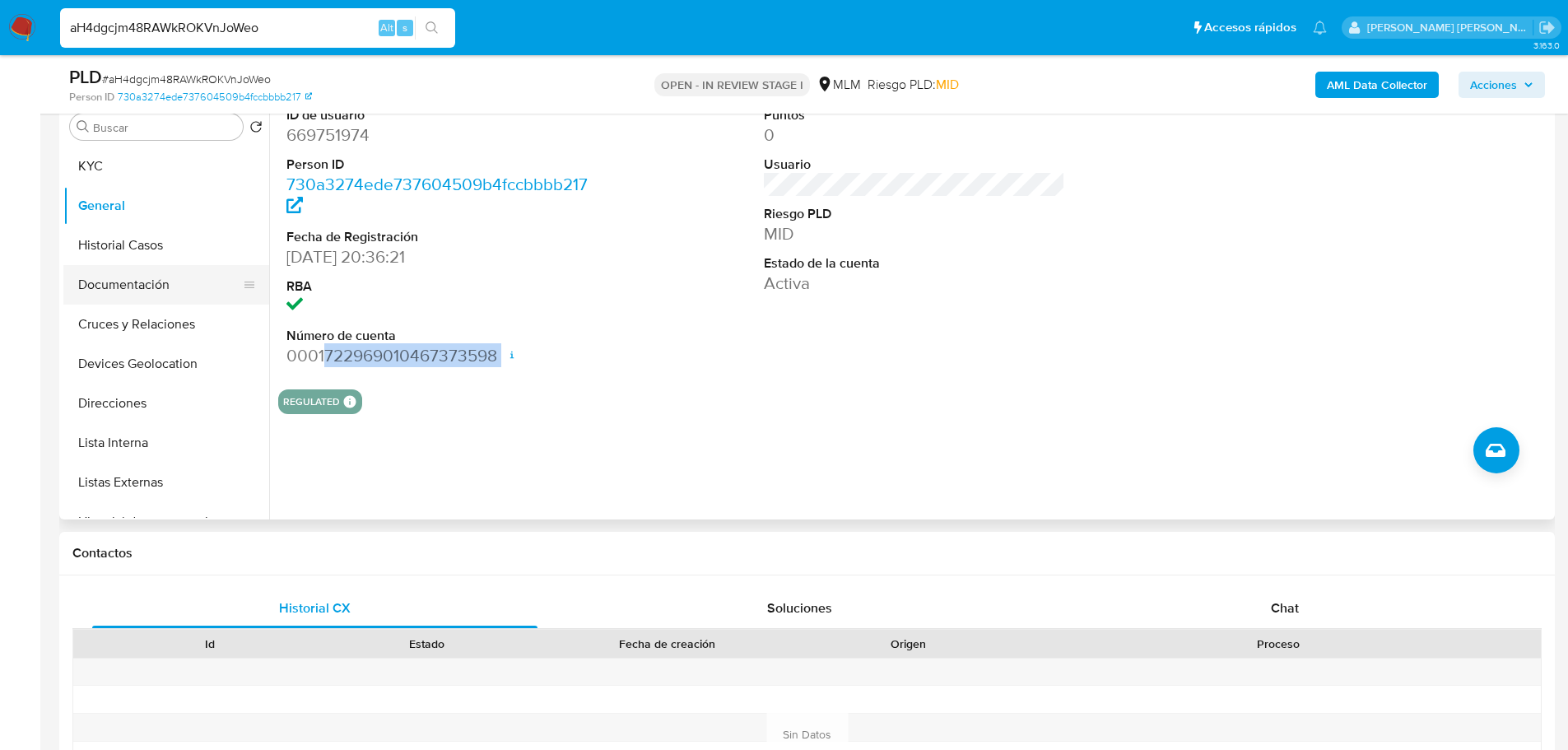
click at [119, 245] on button "Historial Casos" at bounding box center [167, 245] width 206 height 39
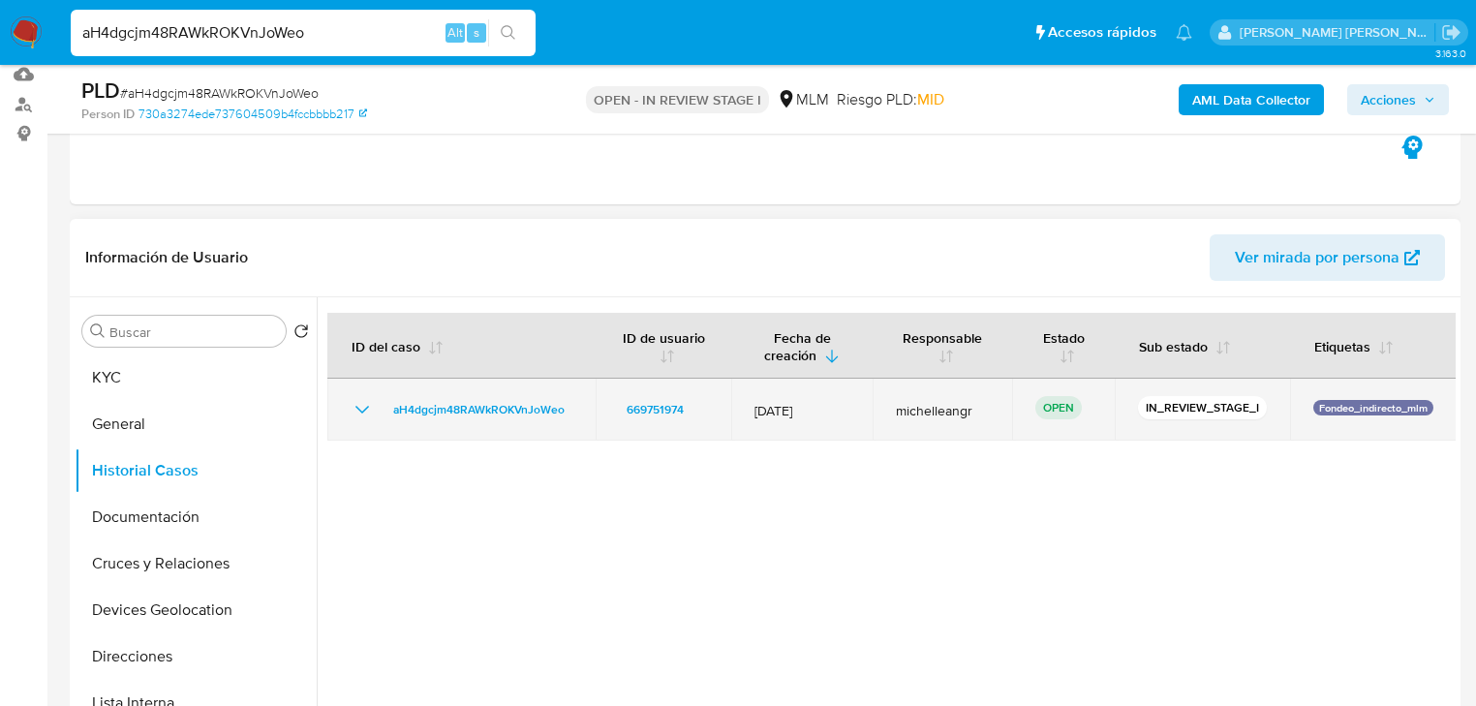
scroll to position [232, 0]
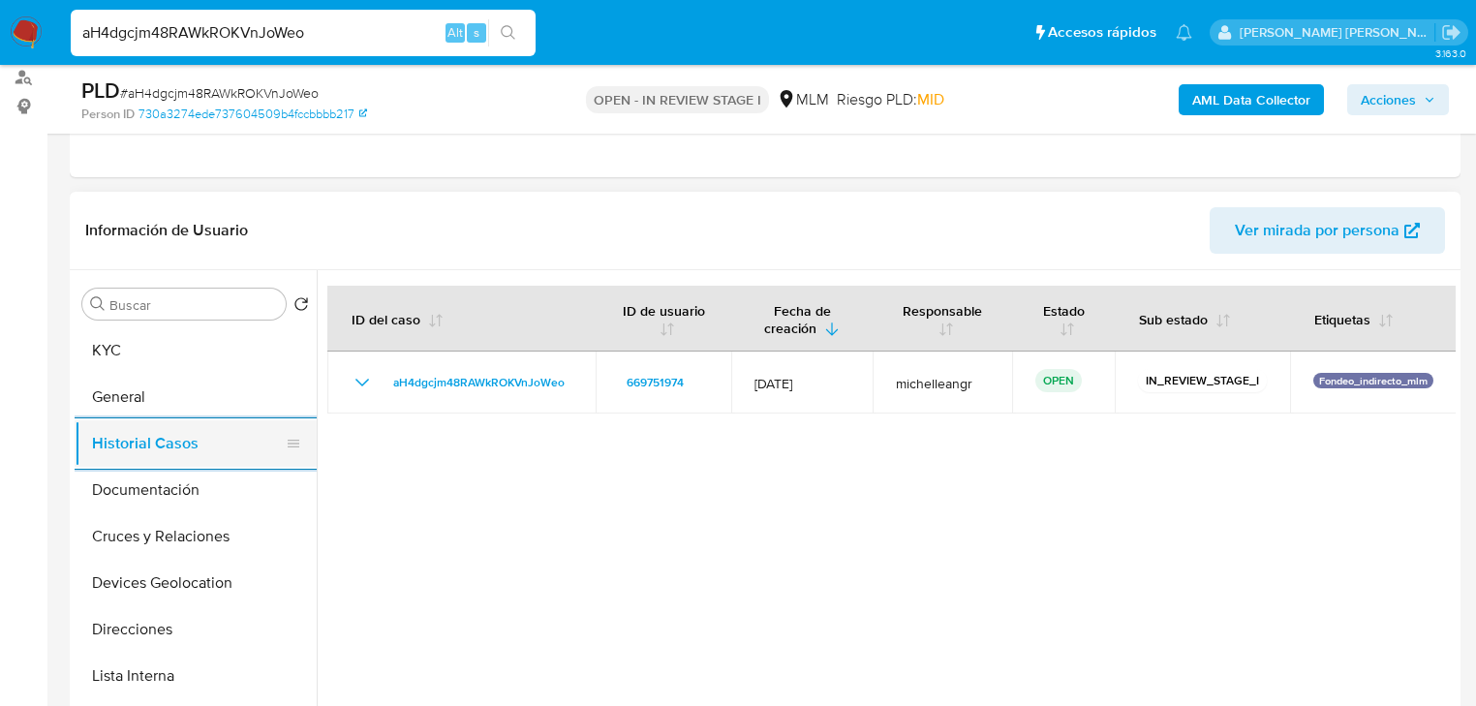
drag, startPoint x: 207, startPoint y: 496, endPoint x: 294, endPoint y: 439, distance: 104.2
click at [206, 490] on button "Documentación" at bounding box center [196, 490] width 242 height 46
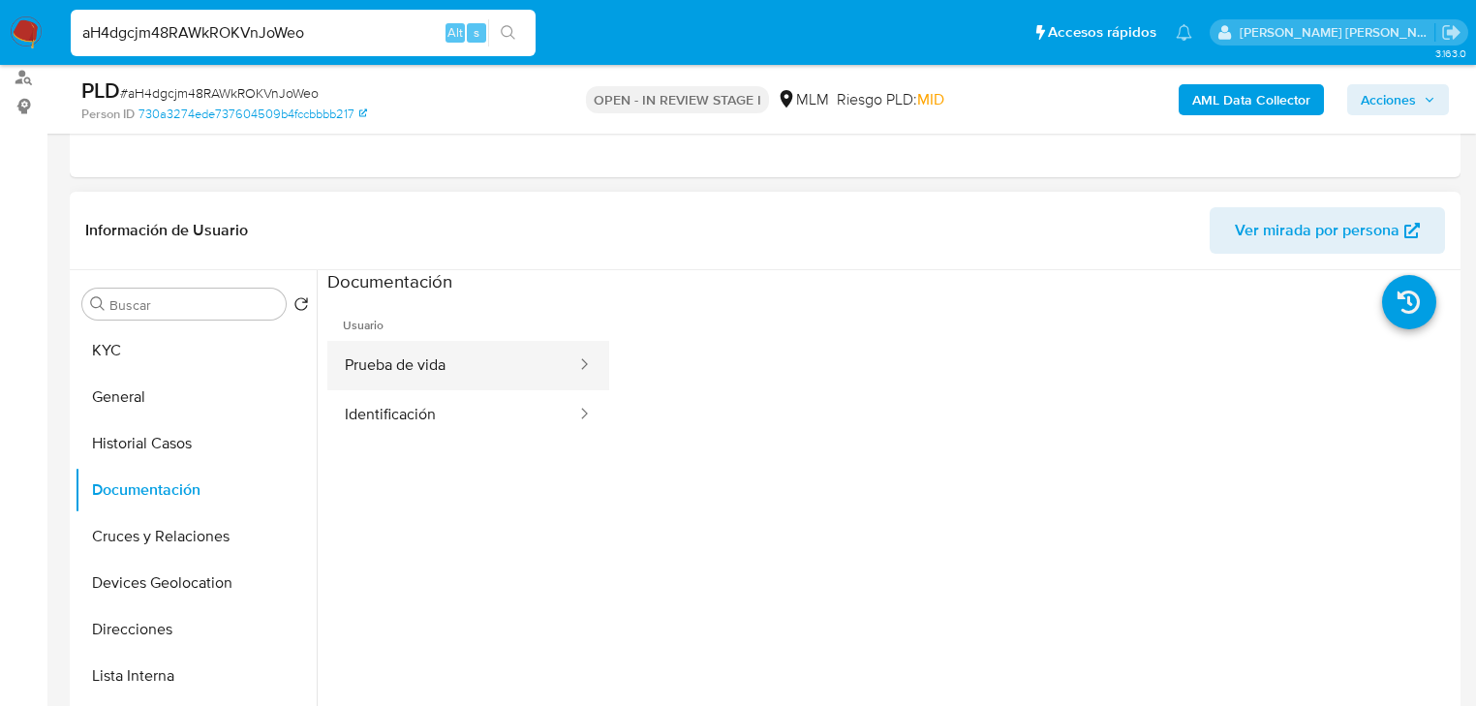
drag, startPoint x: 437, startPoint y: 374, endPoint x: 496, endPoint y: 377, distance: 59.1
click at [439, 373] on button "Prueba de vida" at bounding box center [452, 365] width 251 height 49
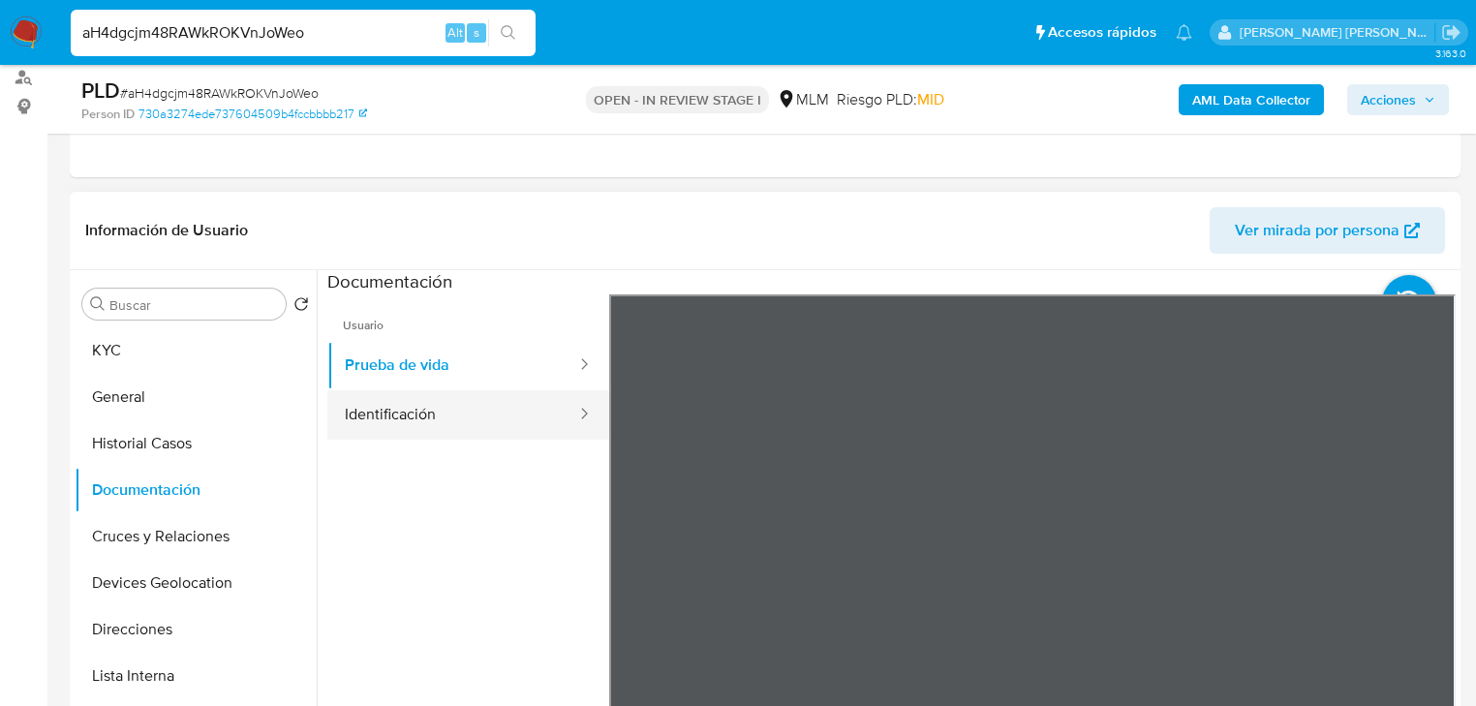
click at [480, 419] on button "Identificación" at bounding box center [452, 414] width 251 height 49
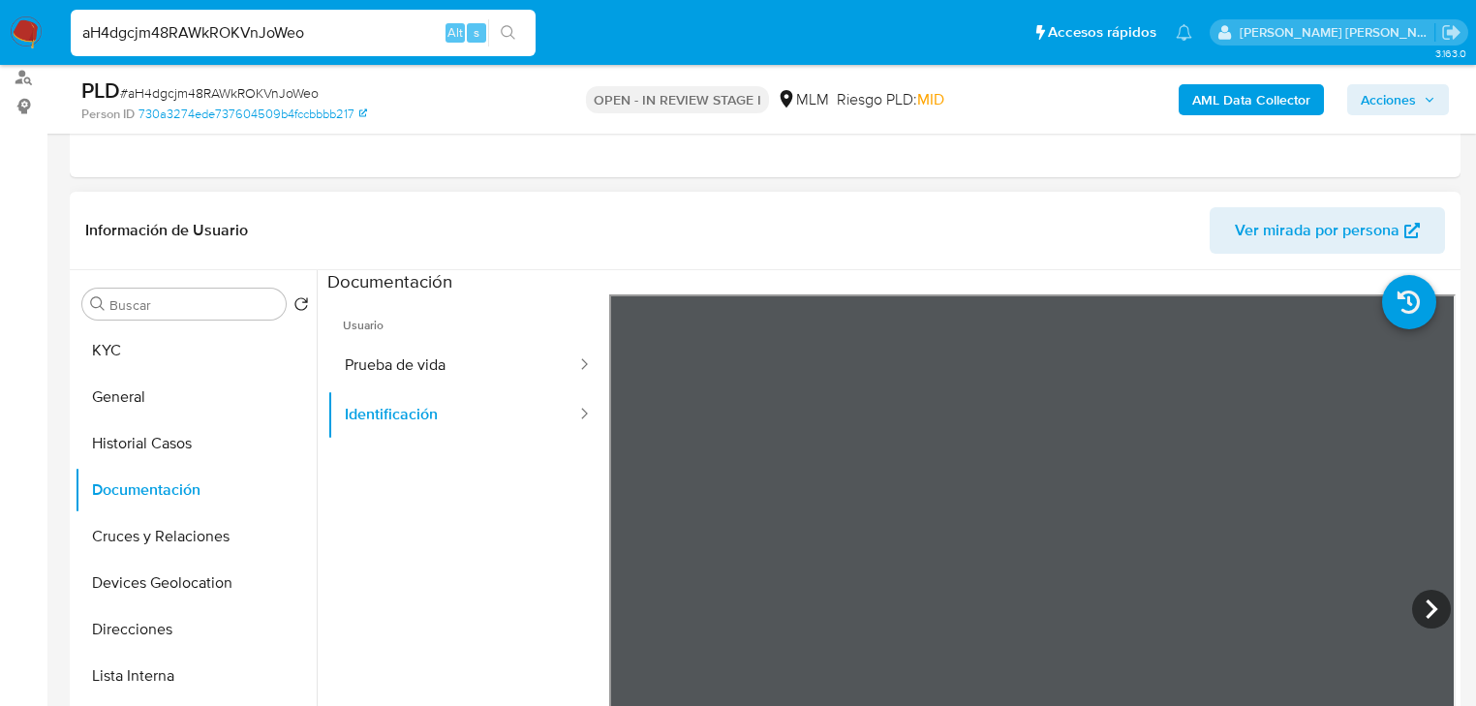
scroll to position [213, 0]
click at [199, 544] on button "Cruces y Relaciones" at bounding box center [188, 536] width 227 height 46
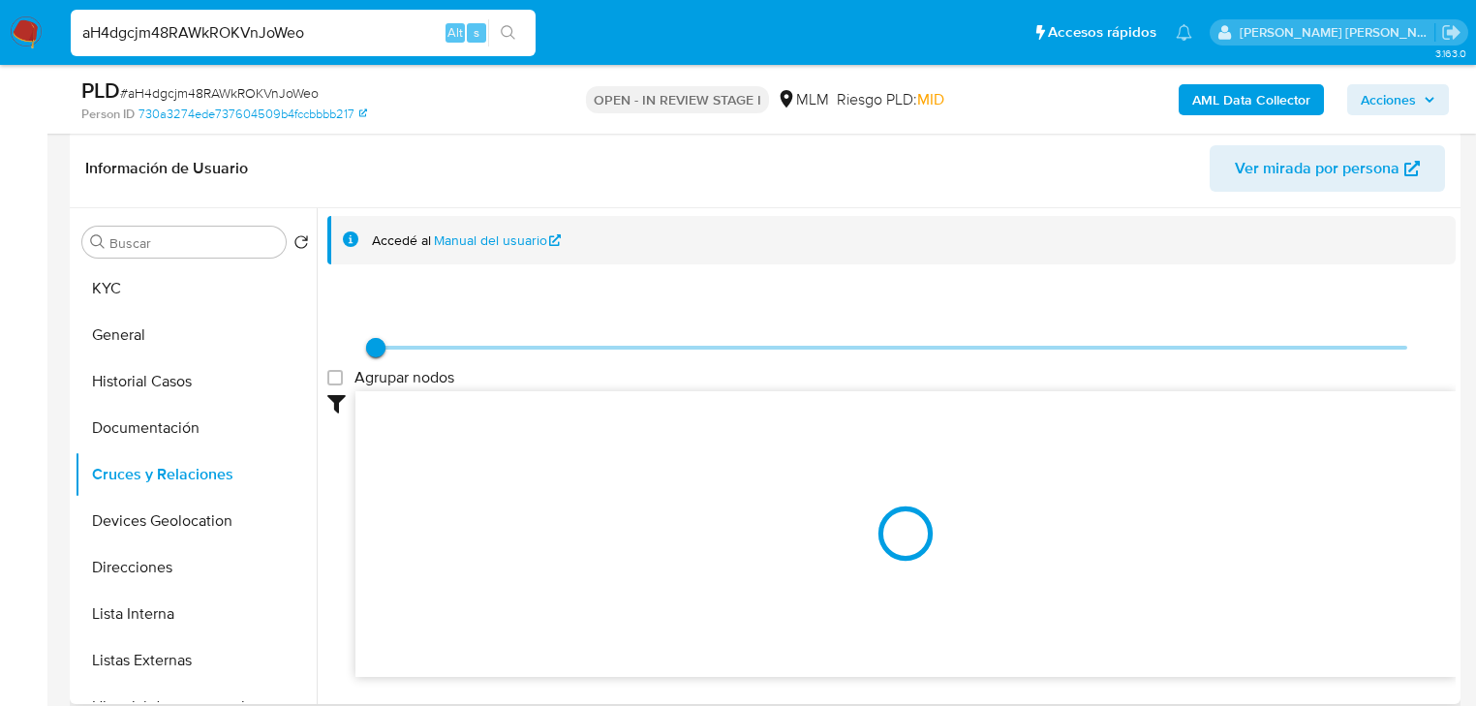
scroll to position [310, 0]
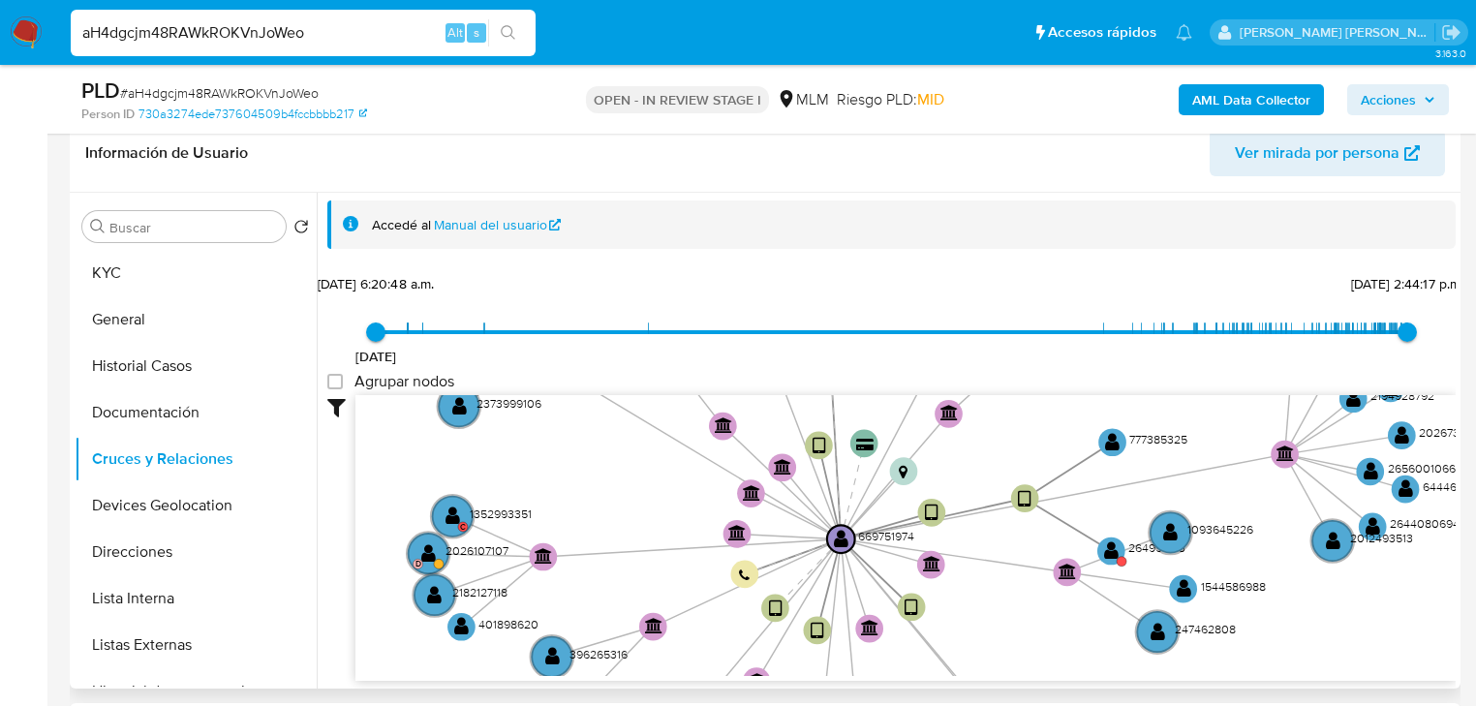
drag, startPoint x: 1033, startPoint y: 546, endPoint x: 973, endPoint y: 620, distance: 95.0
click at [969, 628] on icon "device-615cb08508813b001821c643  user-669751974  669751974 device-61f1e781088…" at bounding box center [905, 535] width 1100 height 281
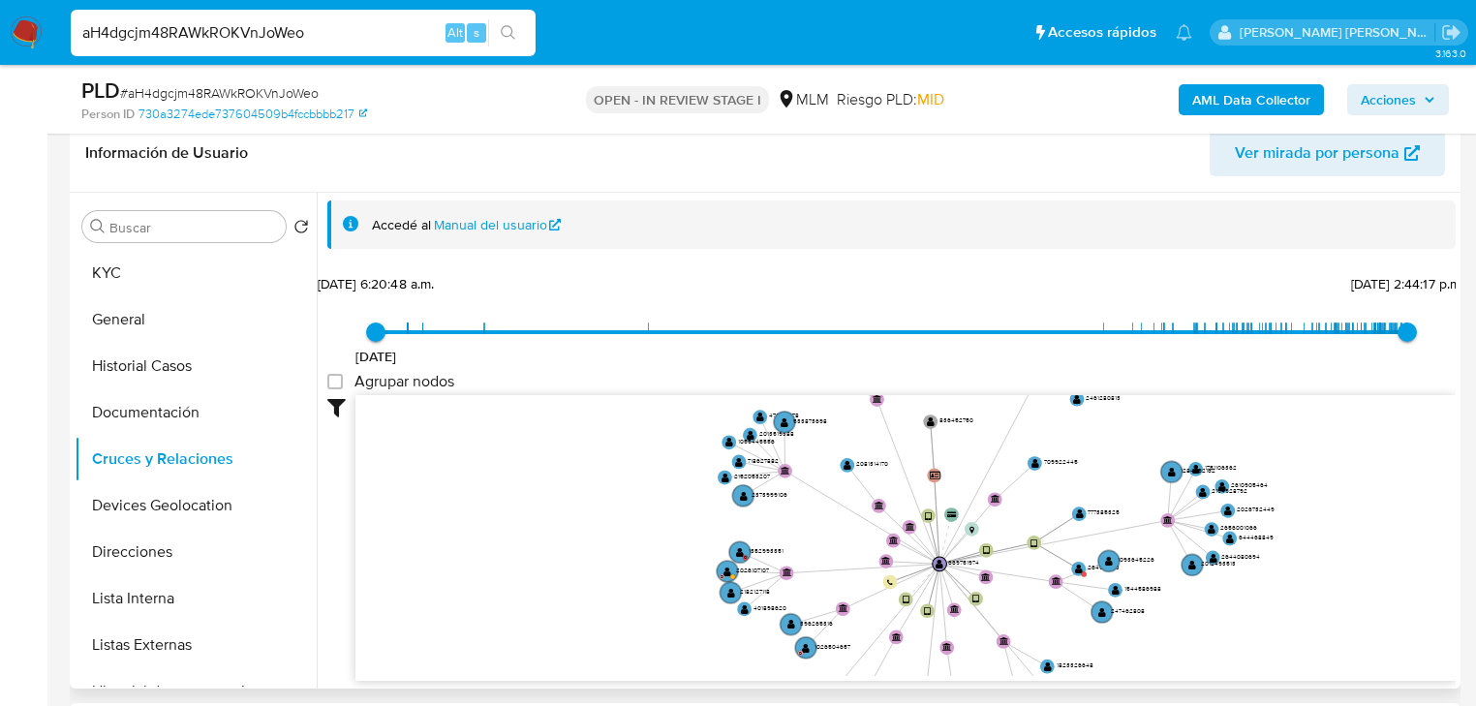
drag, startPoint x: 960, startPoint y: 573, endPoint x: 858, endPoint y: 585, distance: 102.3
click at [858, 585] on icon "device-615cb08508813b001821c643  user-669751974  669751974 device-61f1e781088…" at bounding box center [905, 535] width 1100 height 281
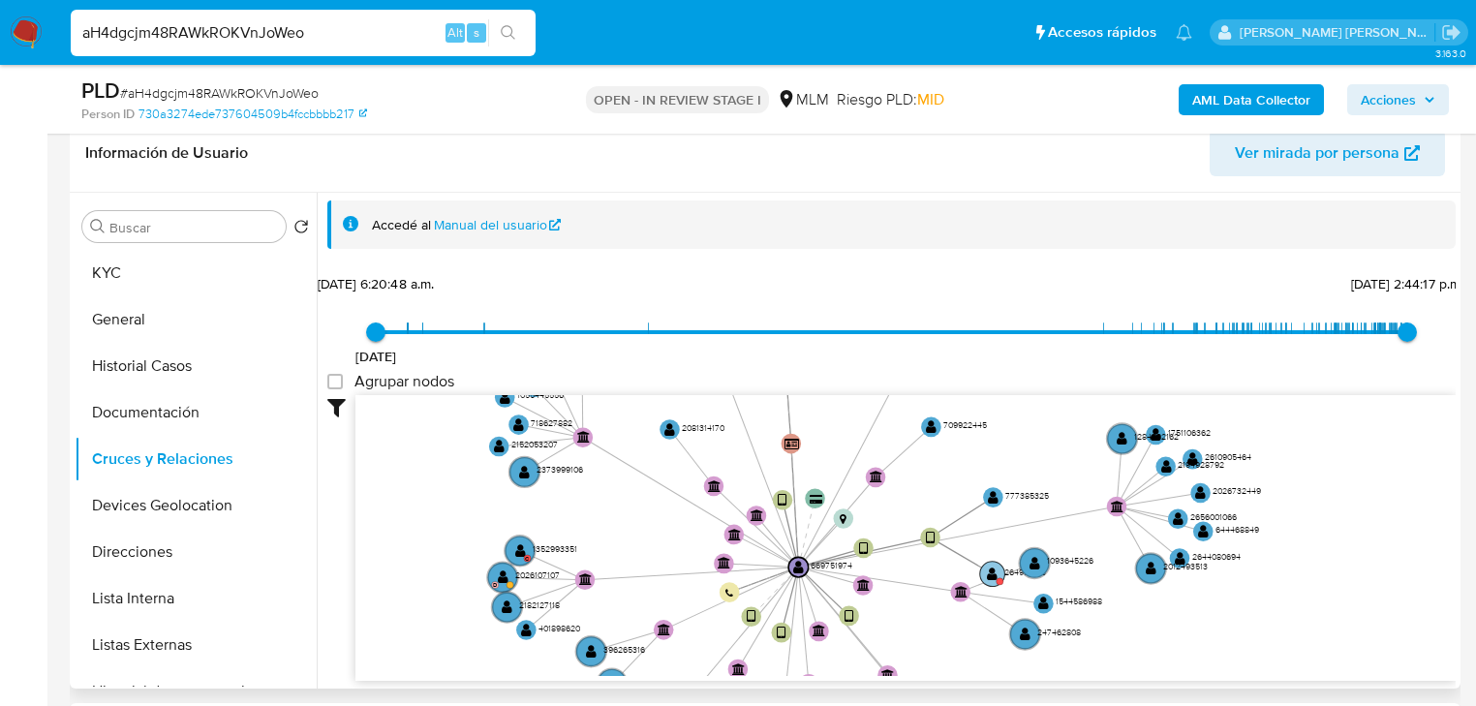
click at [988, 573] on text "" at bounding box center [992, 574] width 11 height 15
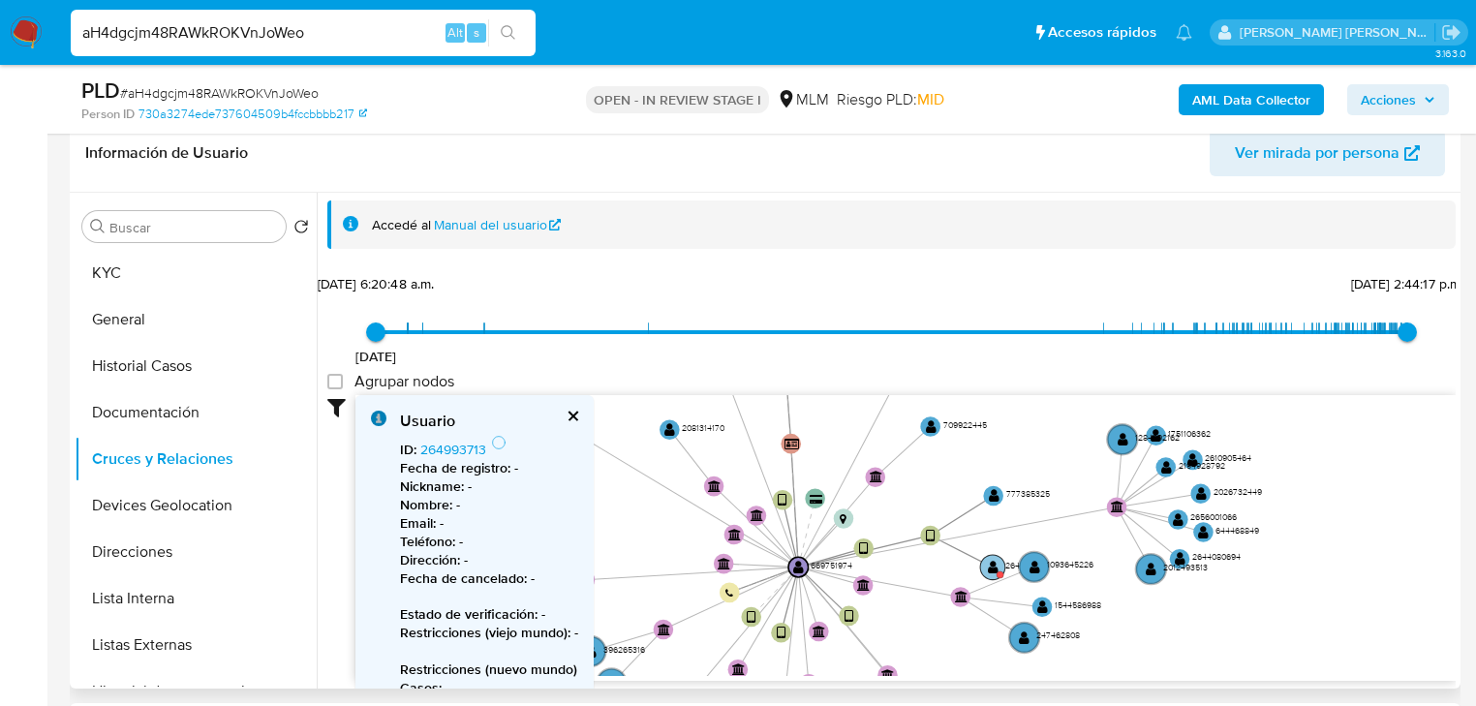
click at [990, 573] on circle at bounding box center [992, 567] width 25 height 25
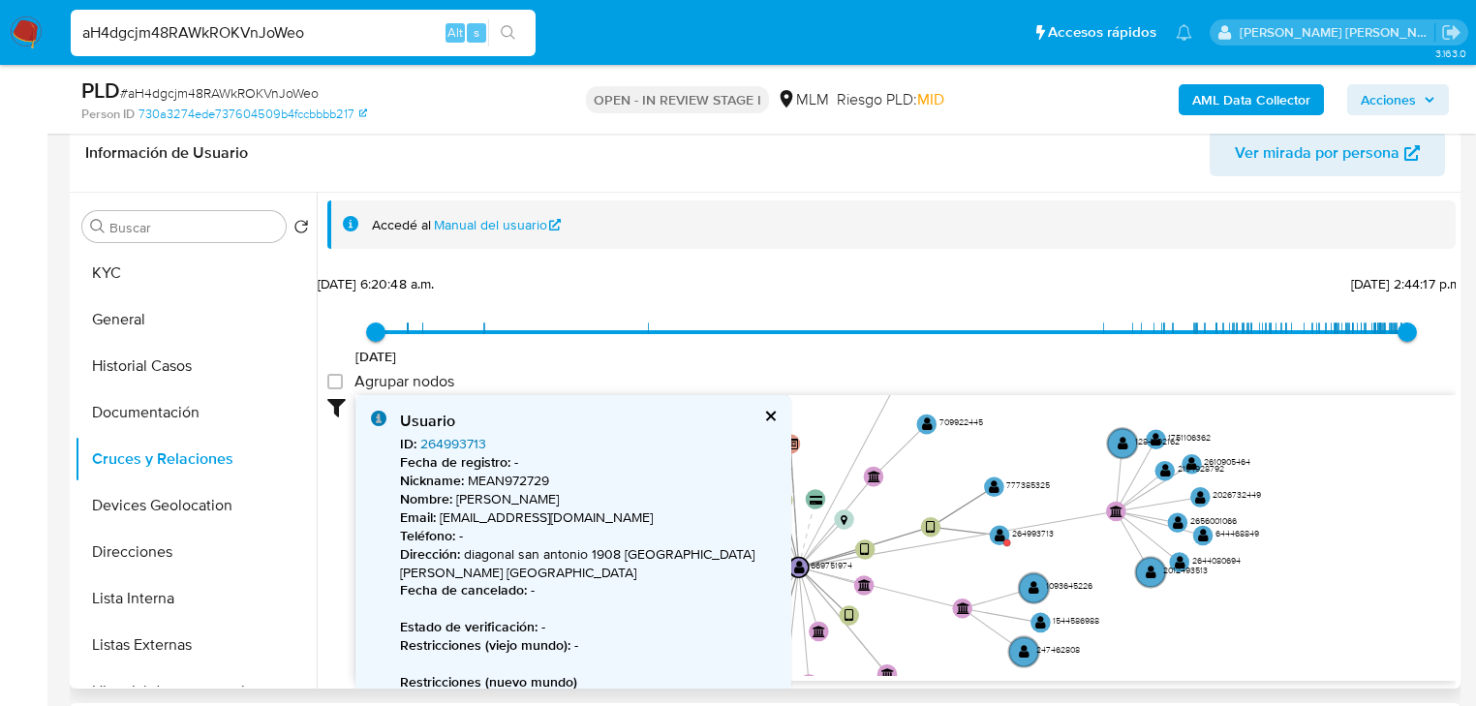
click at [453, 436] on link "264993713" at bounding box center [453, 443] width 66 height 19
click at [764, 411] on button "cerrar" at bounding box center [769, 416] width 13 height 13
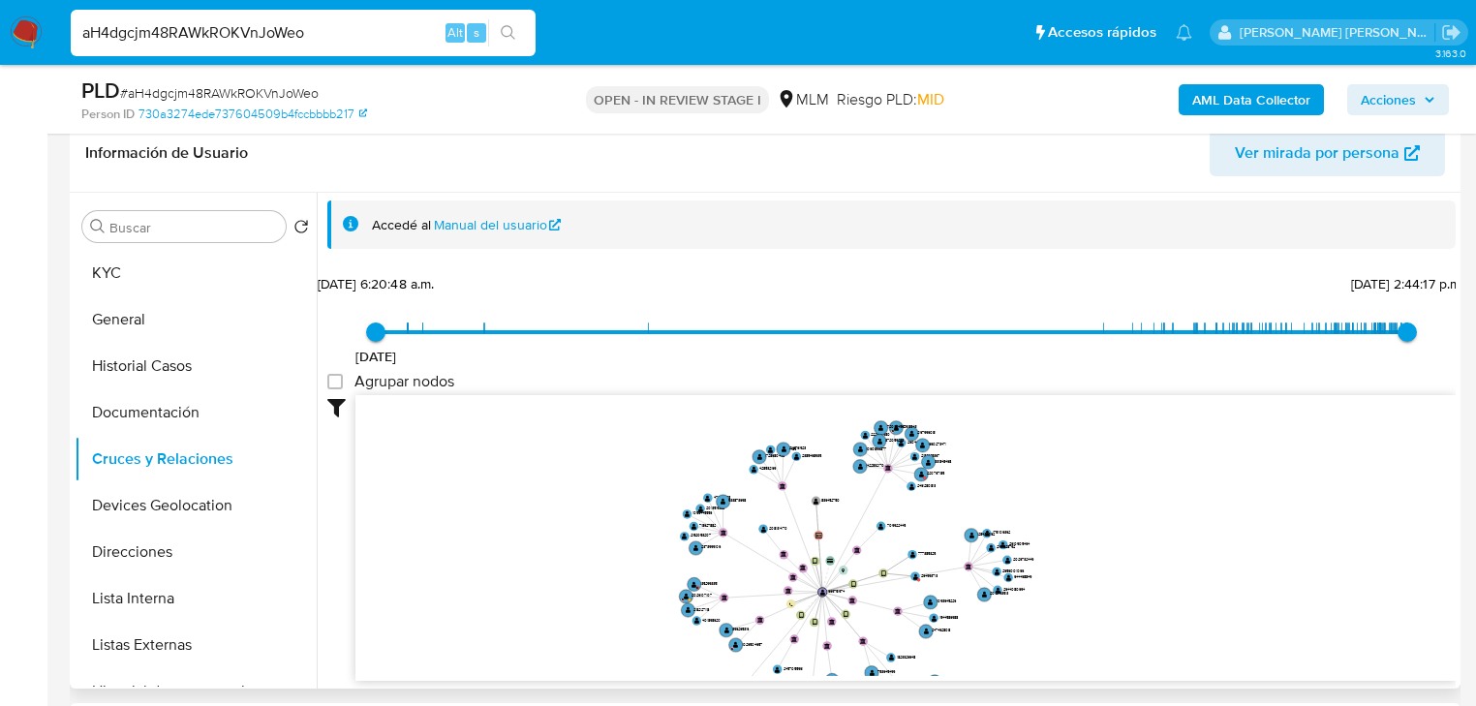
drag, startPoint x: 879, startPoint y: 515, endPoint x: 881, endPoint y: 550, distance: 34.9
click at [883, 550] on icon "device-615cb08508813b001821c643  user-669751974  669751974 device-61f1e781088…" at bounding box center [905, 535] width 1100 height 281
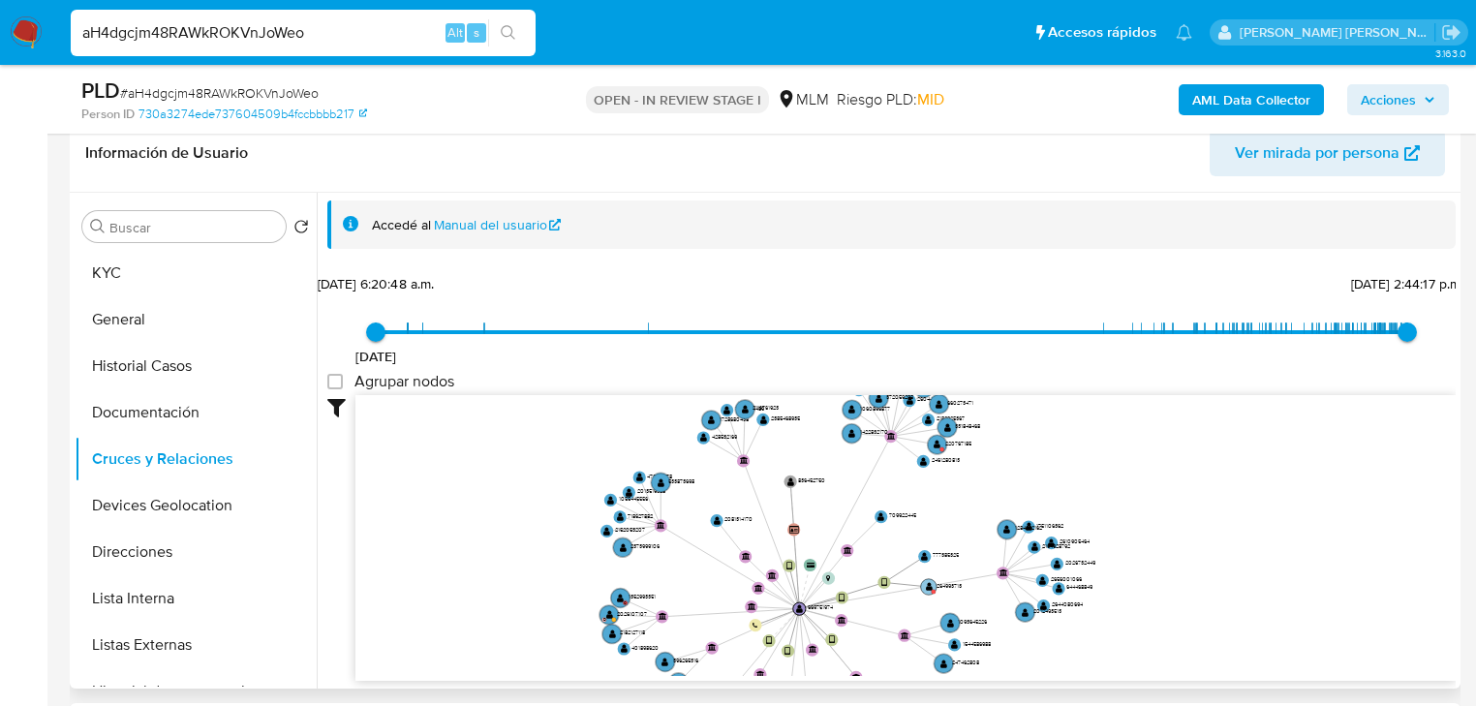
click at [930, 585] on text "" at bounding box center [929, 586] width 7 height 9
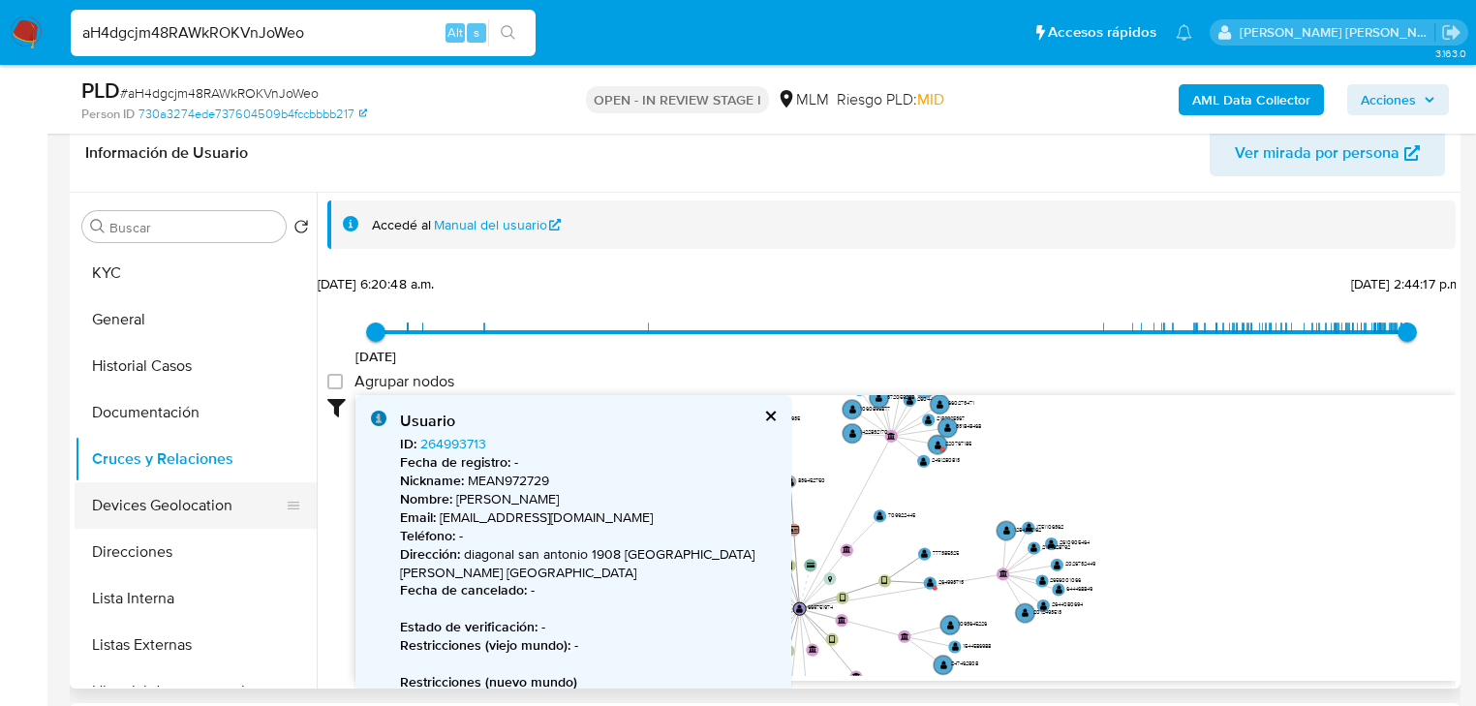
click at [228, 509] on button "Devices Geolocation" at bounding box center [188, 505] width 227 height 46
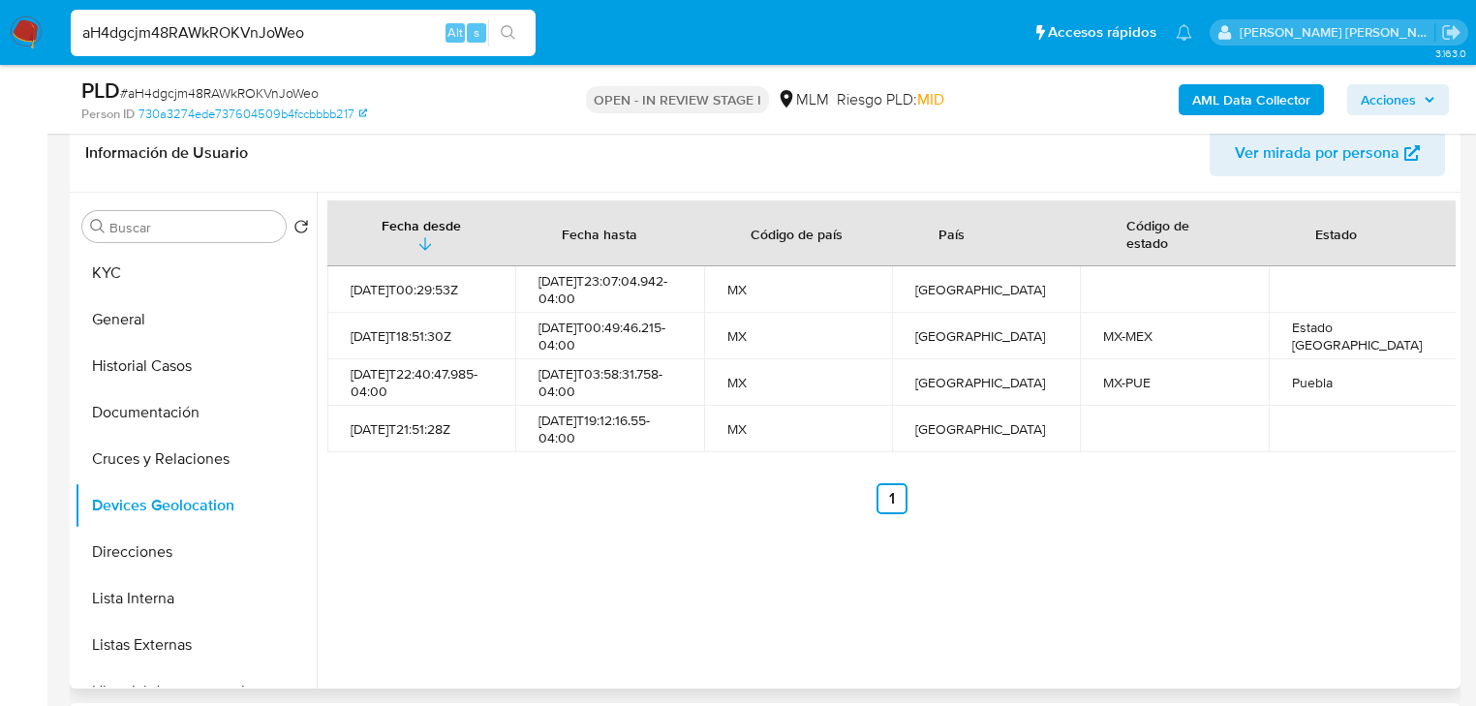
drag, startPoint x: 202, startPoint y: 642, endPoint x: 320, endPoint y: 606, distance: 122.5
click at [200, 638] on button "Listas Externas" at bounding box center [196, 645] width 242 height 46
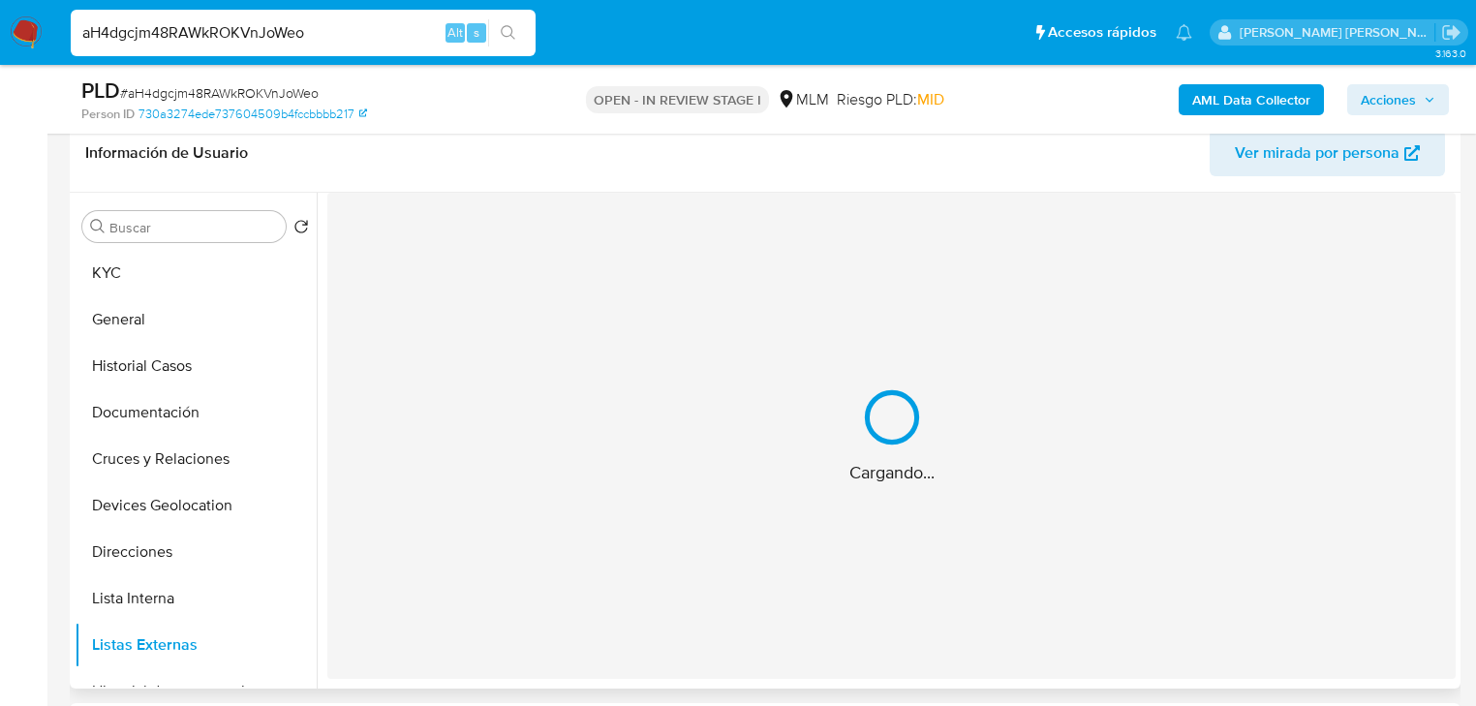
click at [700, 489] on div "Cargando..." at bounding box center [891, 436] width 1128 height 486
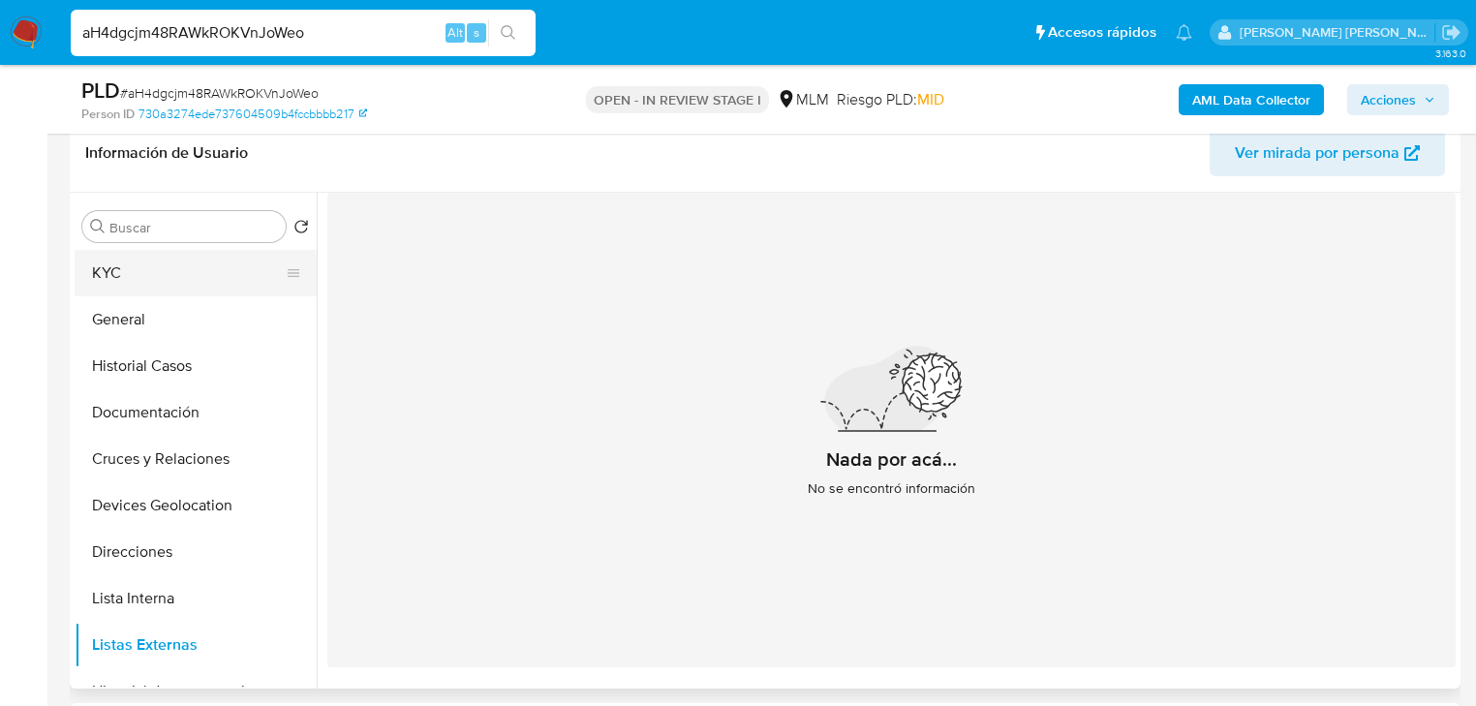
click at [175, 266] on button "KYC" at bounding box center [188, 273] width 227 height 46
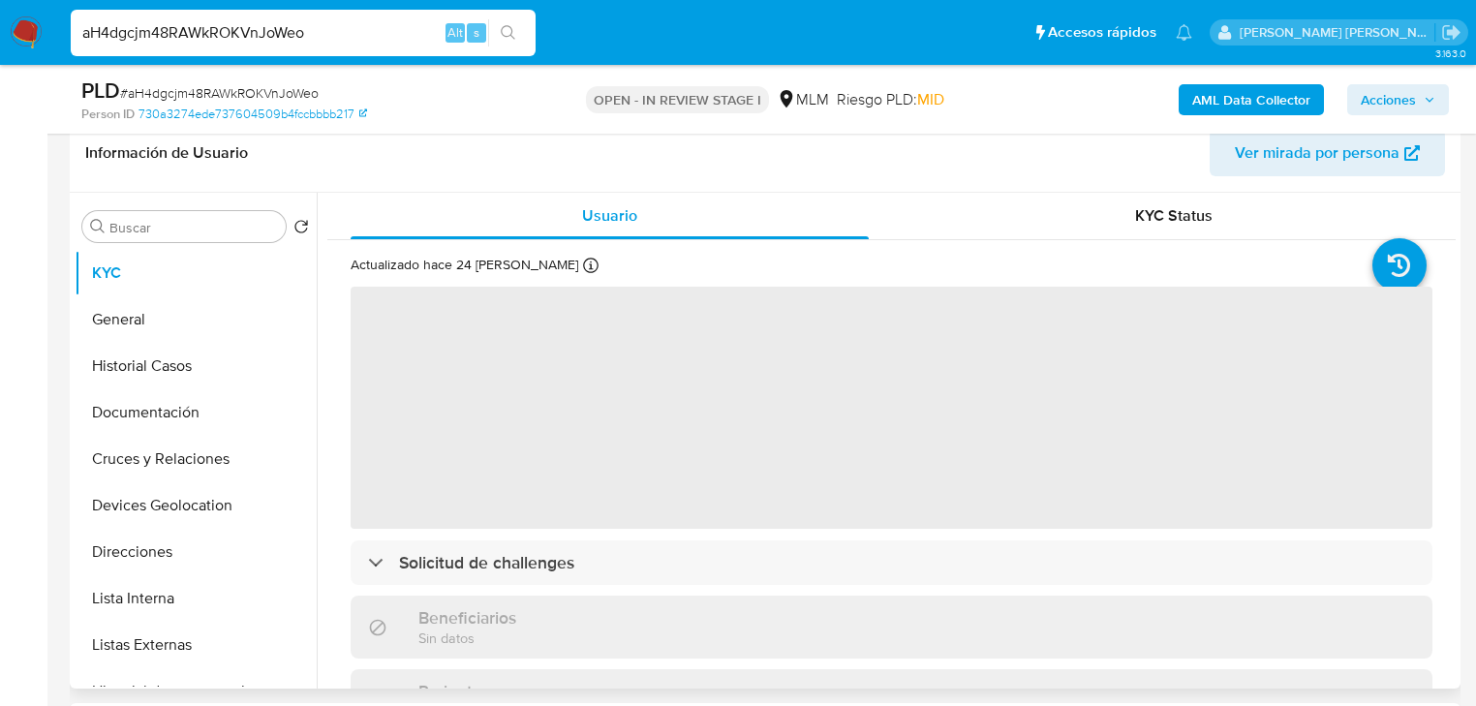
click at [555, 426] on span "‌" at bounding box center [892, 408] width 1082 height 242
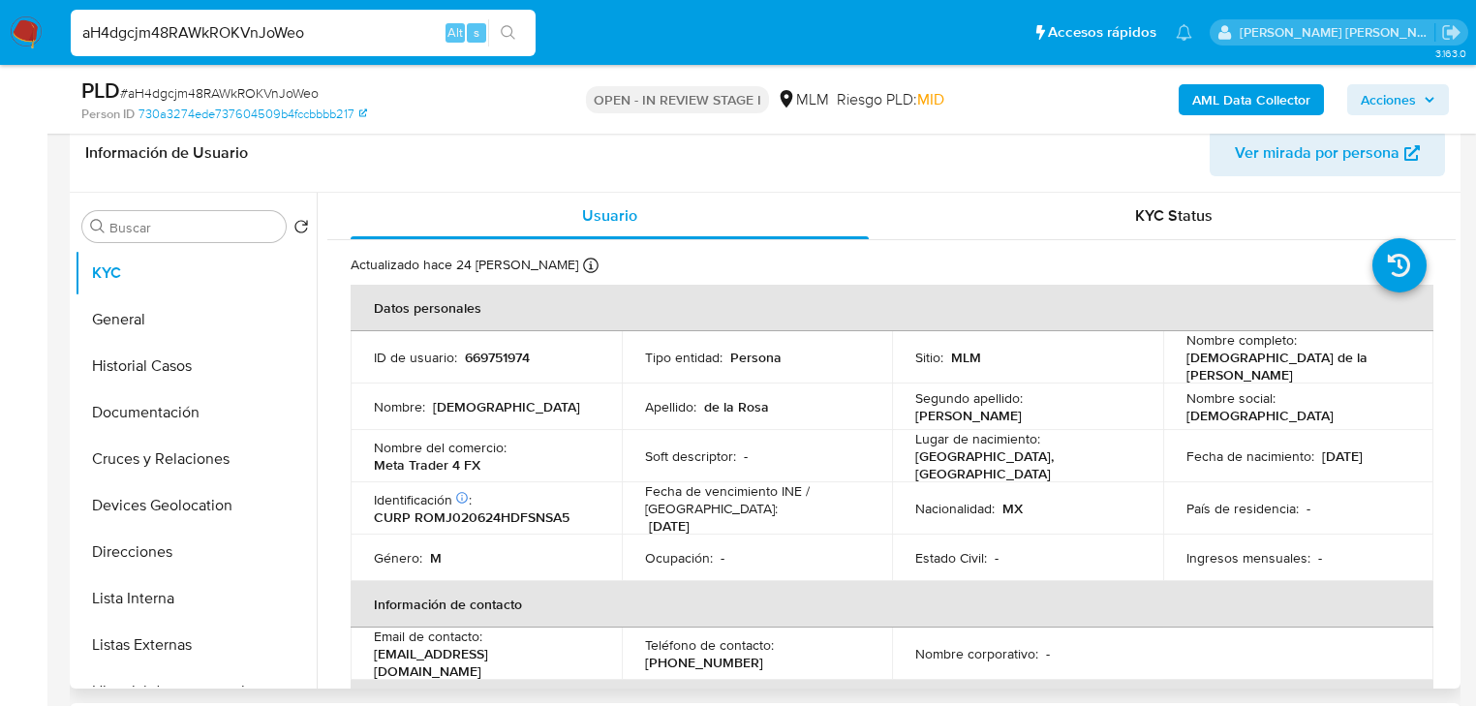
click at [552, 519] on td "Identificación CIC: 205835749 : CURP ROMJ020624HDFSNSA5" at bounding box center [486, 508] width 271 height 52
drag, startPoint x: 519, startPoint y: 654, endPoint x: 591, endPoint y: 47, distance: 610.4
click at [366, 652] on td "Email de contacto : jd1307132@gmail.com" at bounding box center [486, 654] width 271 height 52
copy p "jd1307132@gmail.com"
drag, startPoint x: 943, startPoint y: 411, endPoint x: 977, endPoint y: 407, distance: 34.1
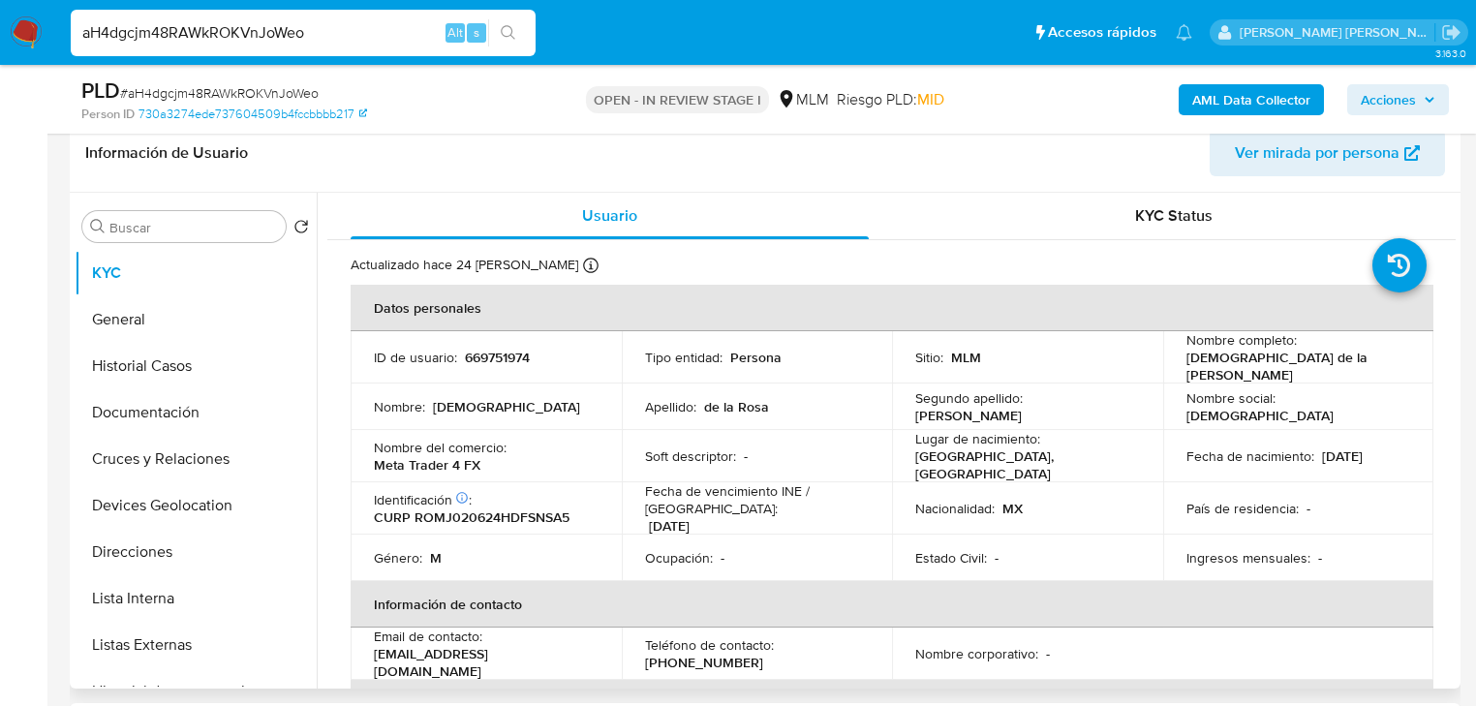
click at [954, 407] on td "Segundo apellido : Munguia" at bounding box center [1027, 406] width 271 height 46
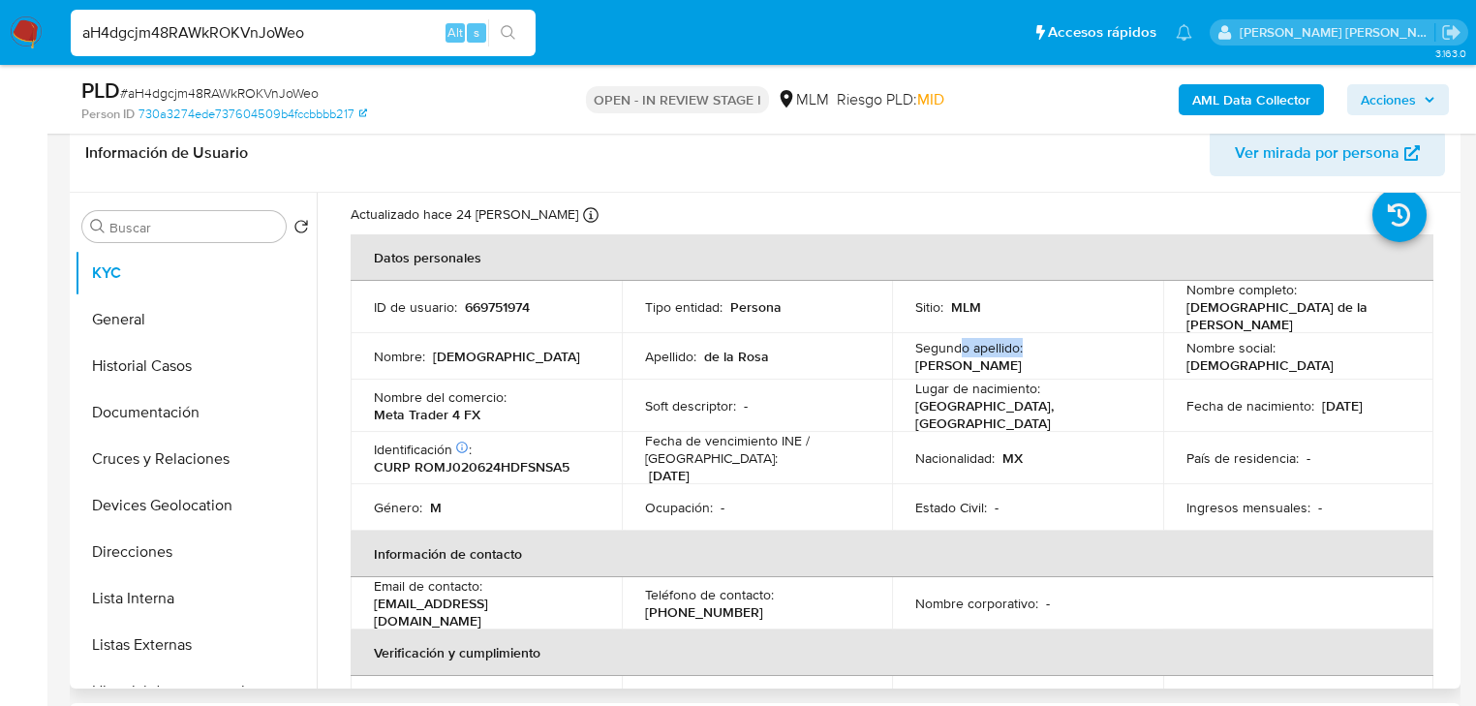
scroll to position [77, 0]
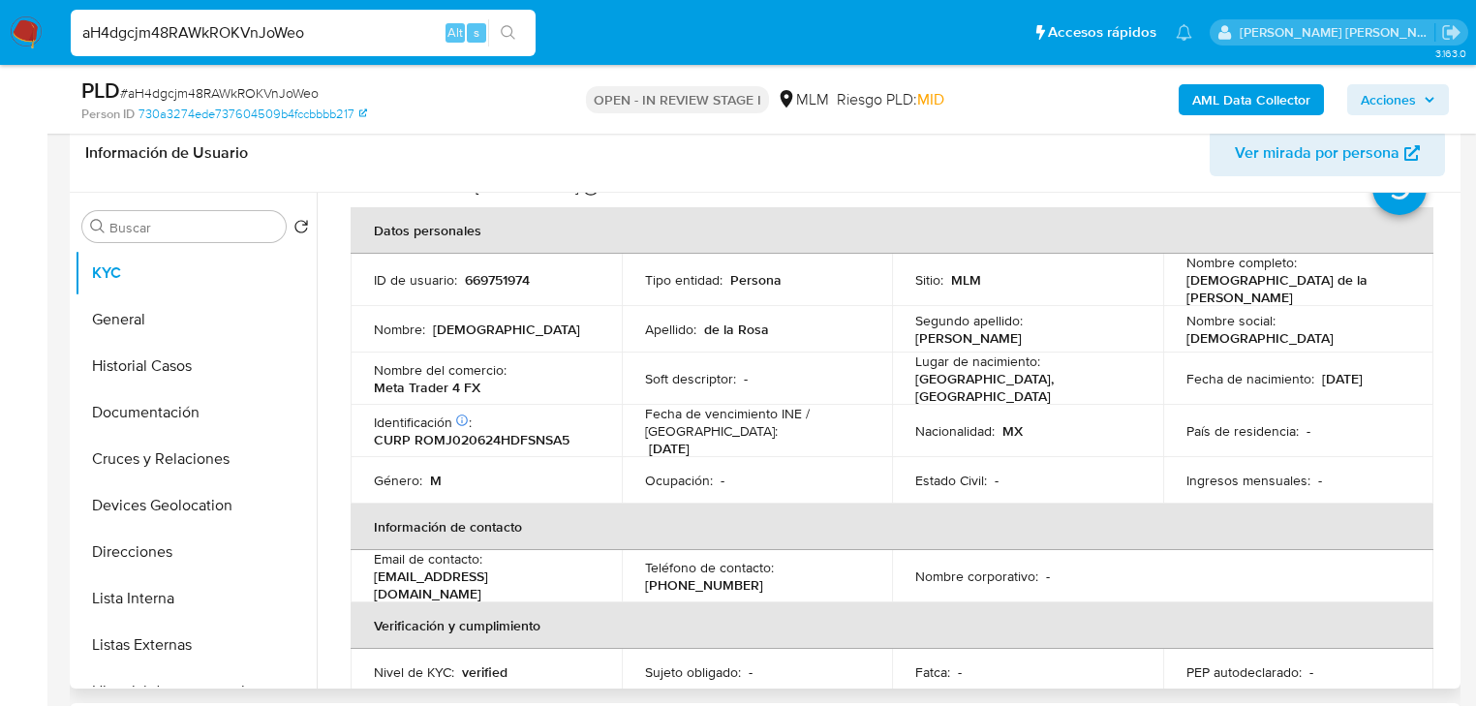
click at [708, 576] on p "(55) 32637875" at bounding box center [704, 584] width 118 height 17
copy p "32637875"
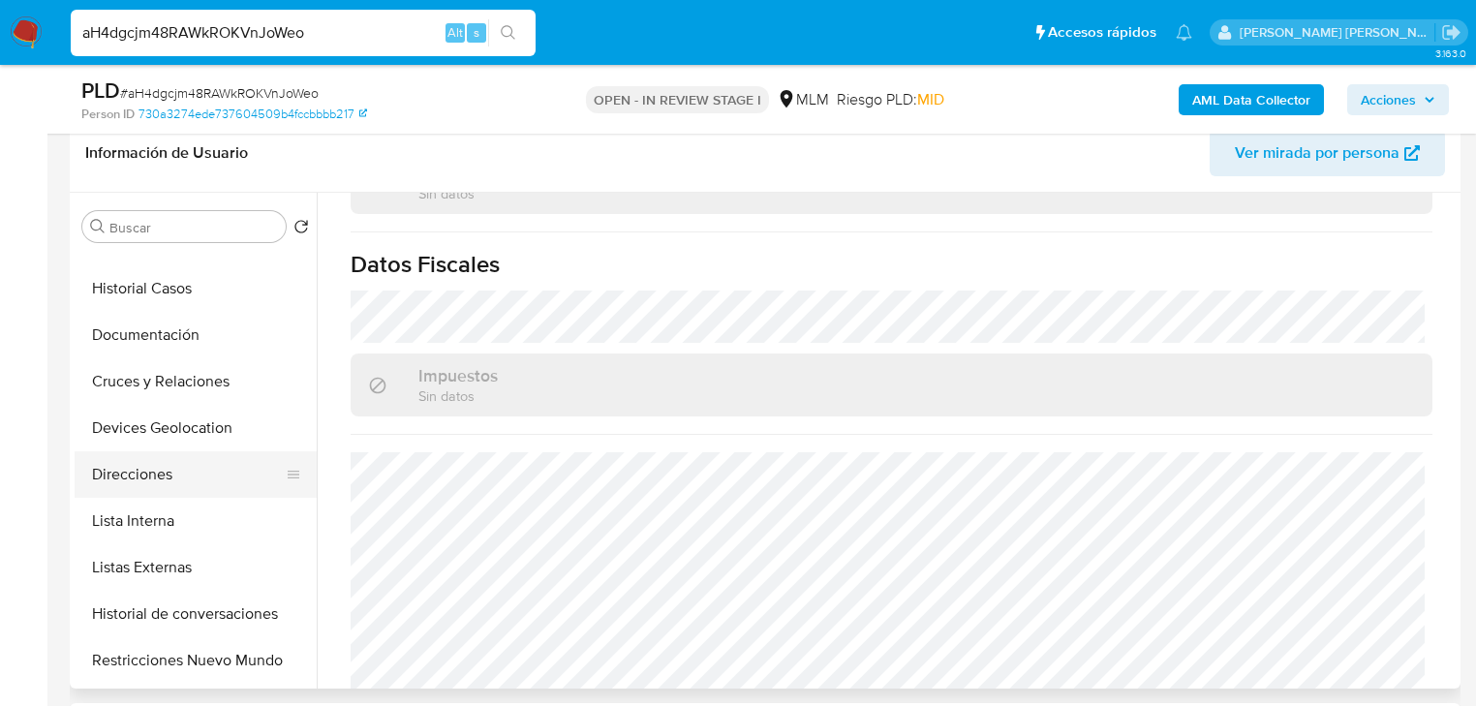
drag, startPoint x: 170, startPoint y: 485, endPoint x: 199, endPoint y: 476, distance: 29.4
click at [174, 478] on button "Direcciones" at bounding box center [188, 474] width 227 height 46
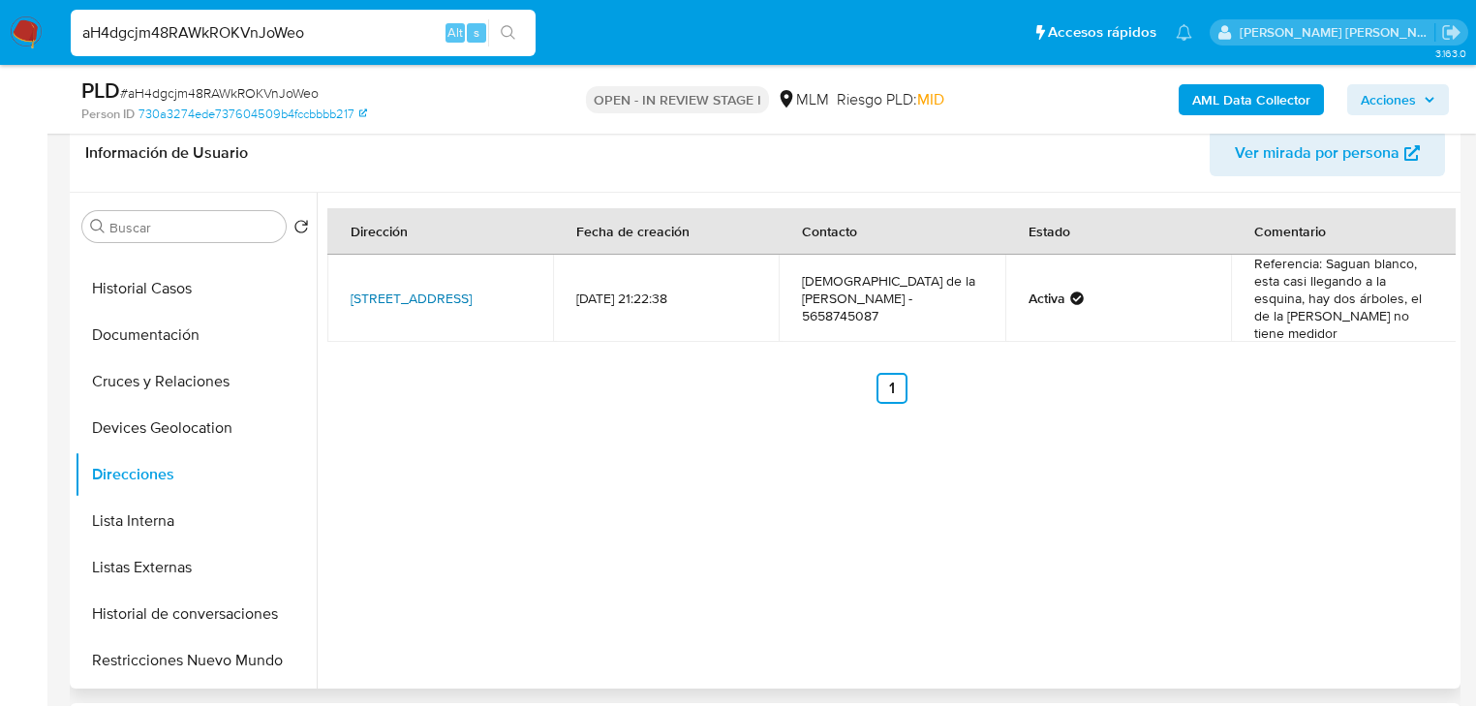
click at [383, 289] on link "Calle Xolotl 53, La Paz, Estado De México, 56410, Mexico 53" at bounding box center [411, 298] width 121 height 19
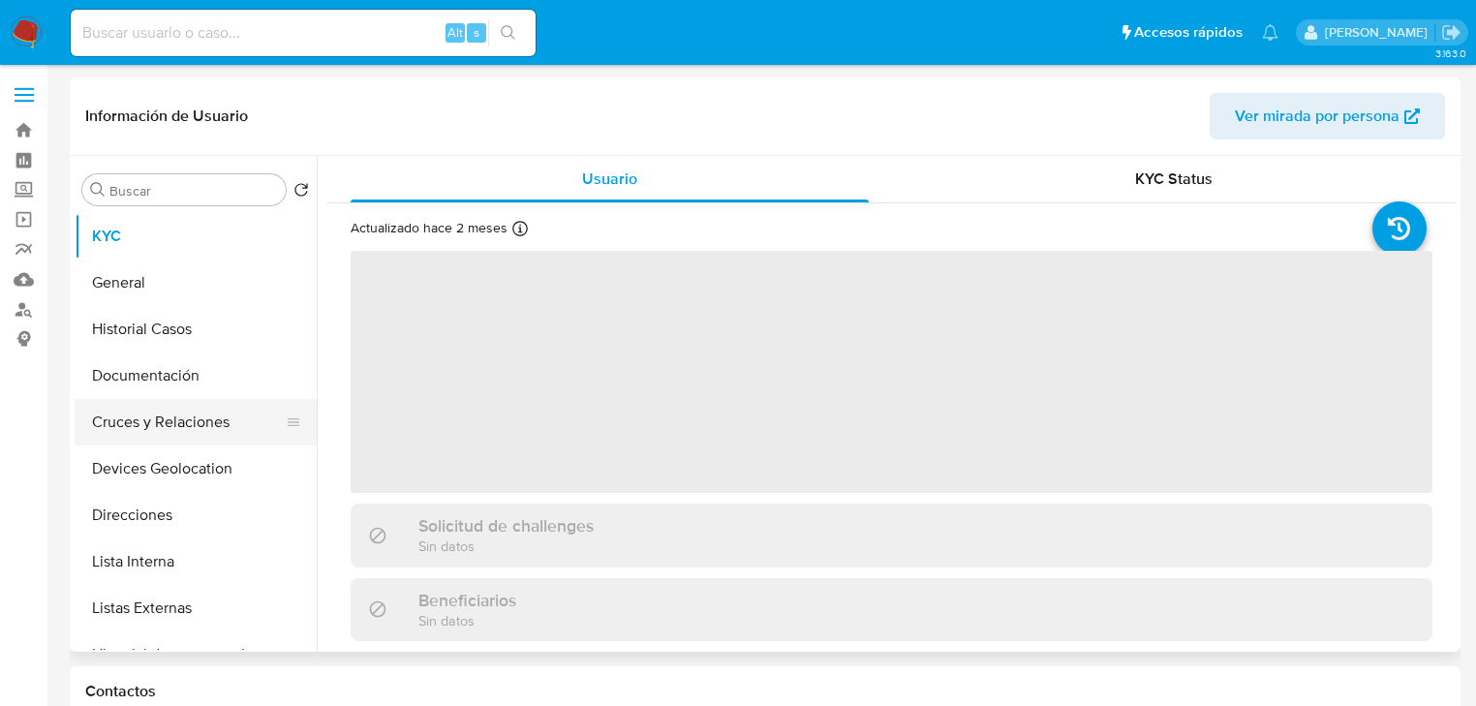
select select "10"
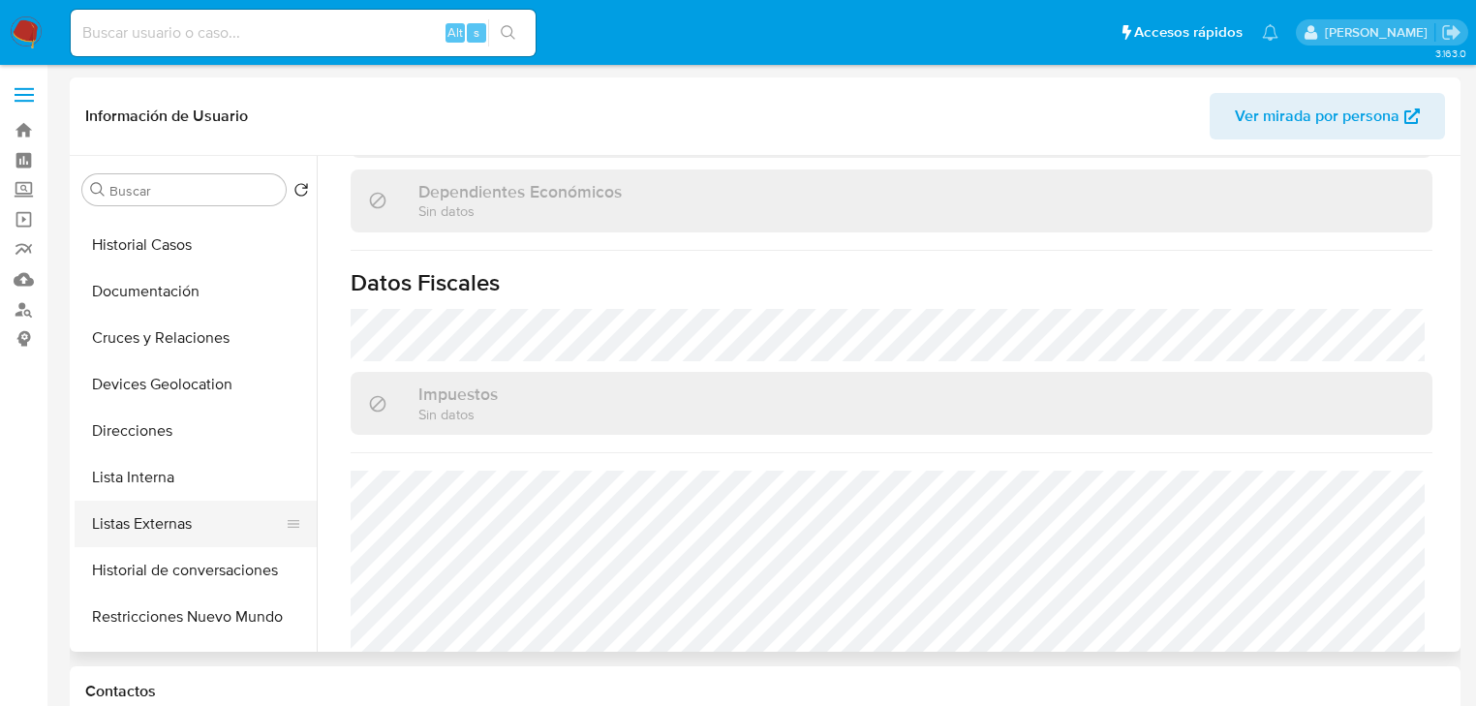
scroll to position [155, 0]
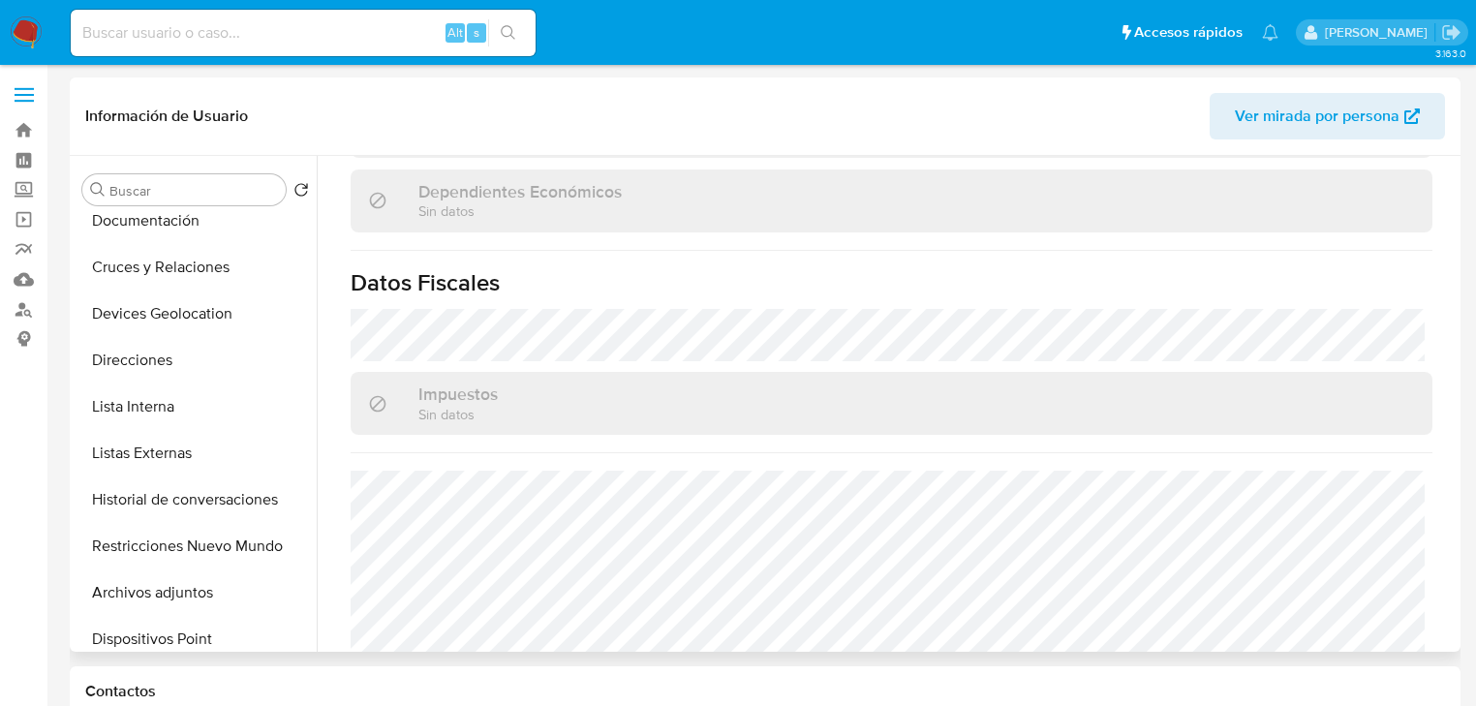
drag, startPoint x: 236, startPoint y: 546, endPoint x: 315, endPoint y: 493, distance: 94.8
click at [236, 545] on button "Restricciones Nuevo Mundo" at bounding box center [196, 546] width 242 height 46
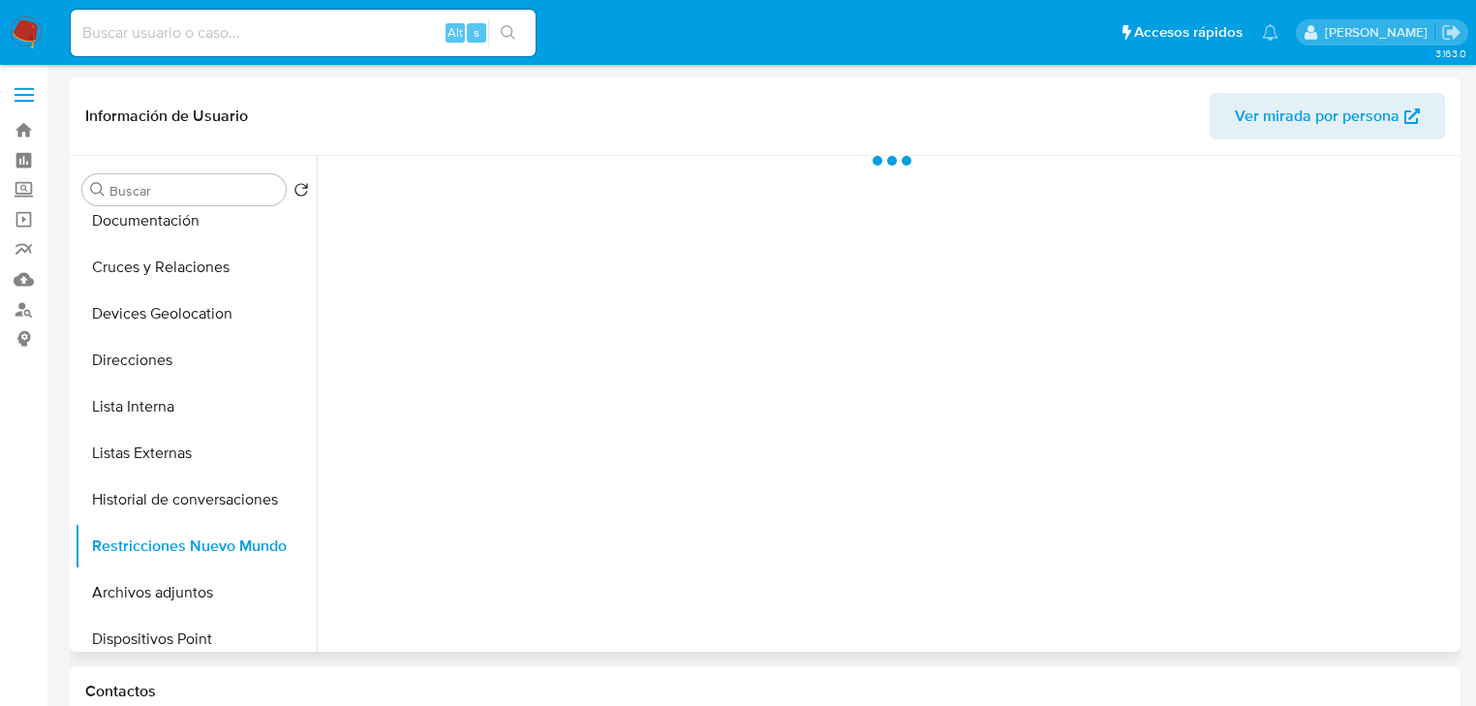
scroll to position [0, 0]
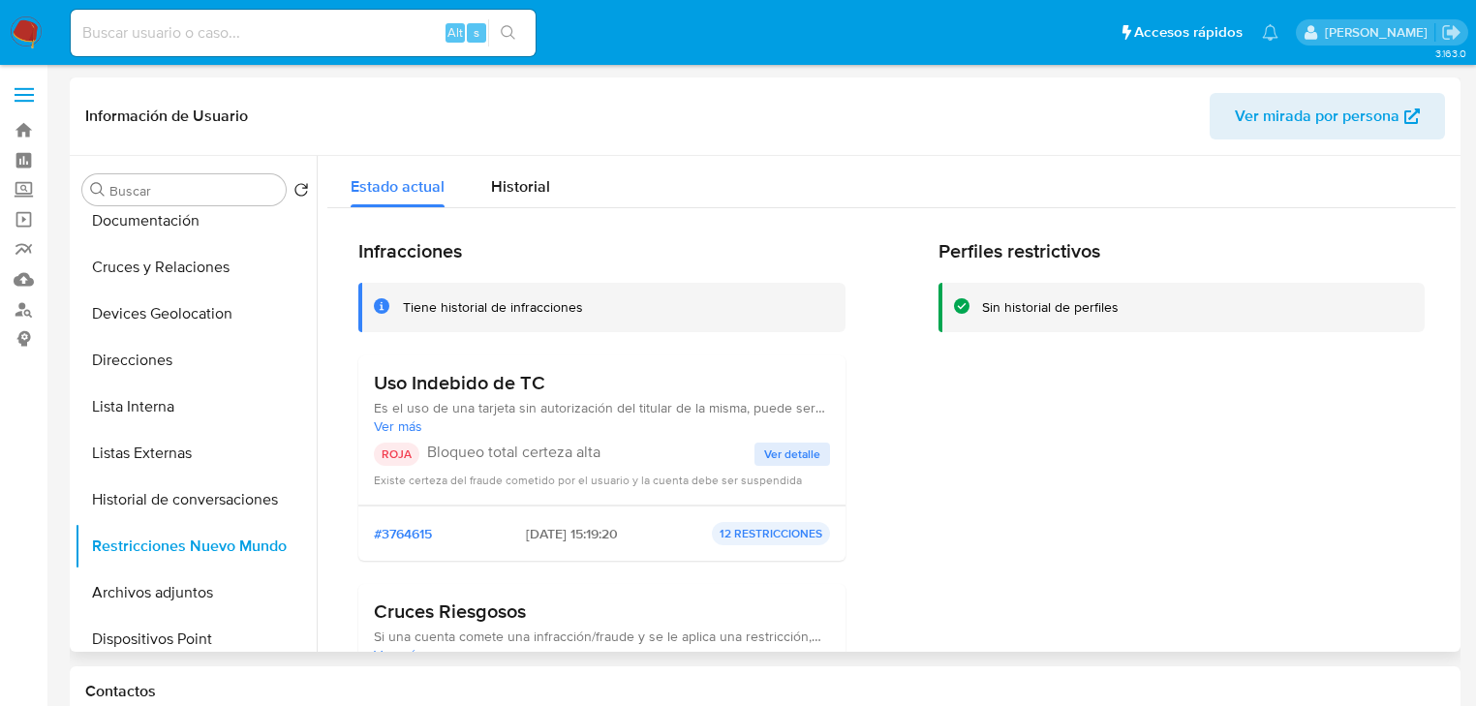
click at [784, 453] on span "Ver detalle" at bounding box center [792, 453] width 56 height 19
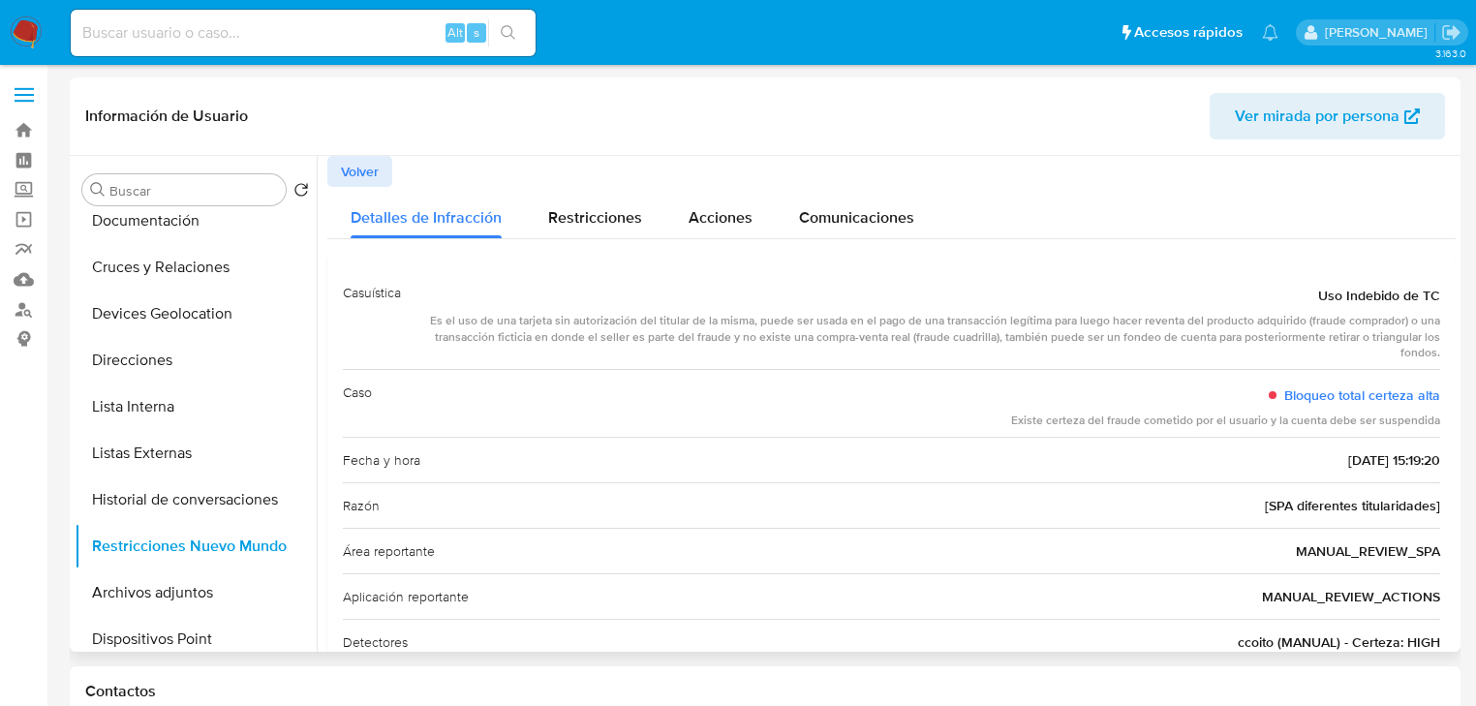
drag, startPoint x: 472, startPoint y: 325, endPoint x: 1450, endPoint y: 343, distance: 978.2
click at [1450, 343] on div at bounding box center [886, 404] width 1139 height 496
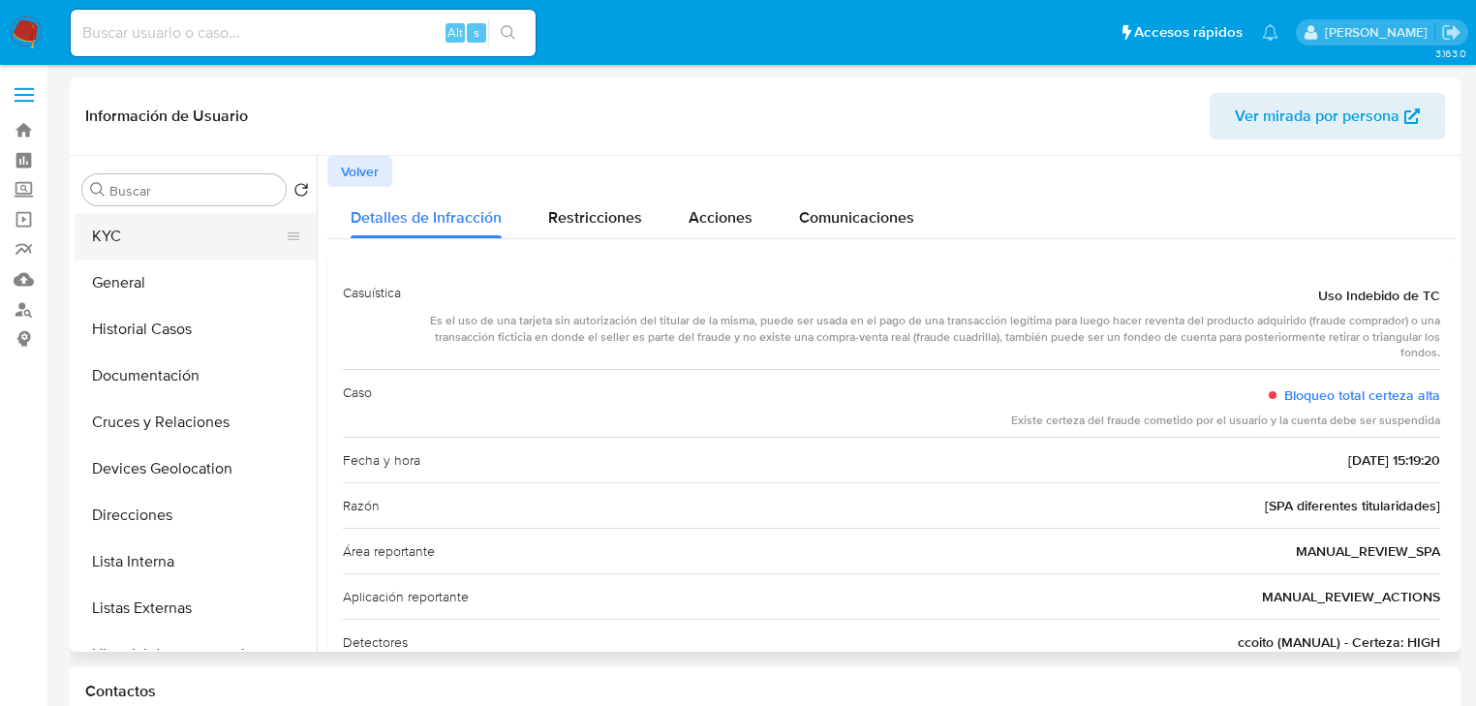
click at [167, 230] on button "KYC" at bounding box center [188, 236] width 227 height 46
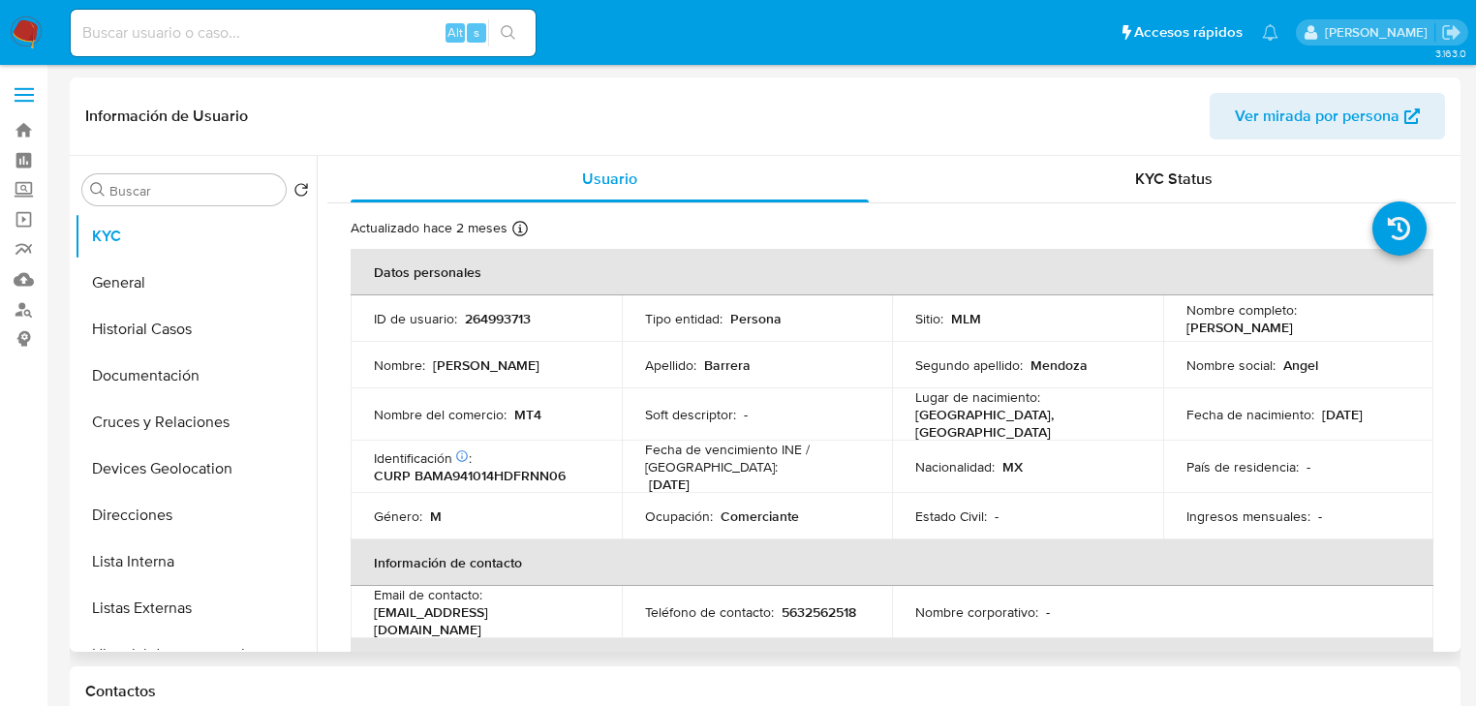
click at [600, 453] on td "Identificación CIC: 150015143 : CURP BAMA941014HDFRNN06" at bounding box center [486, 467] width 271 height 52
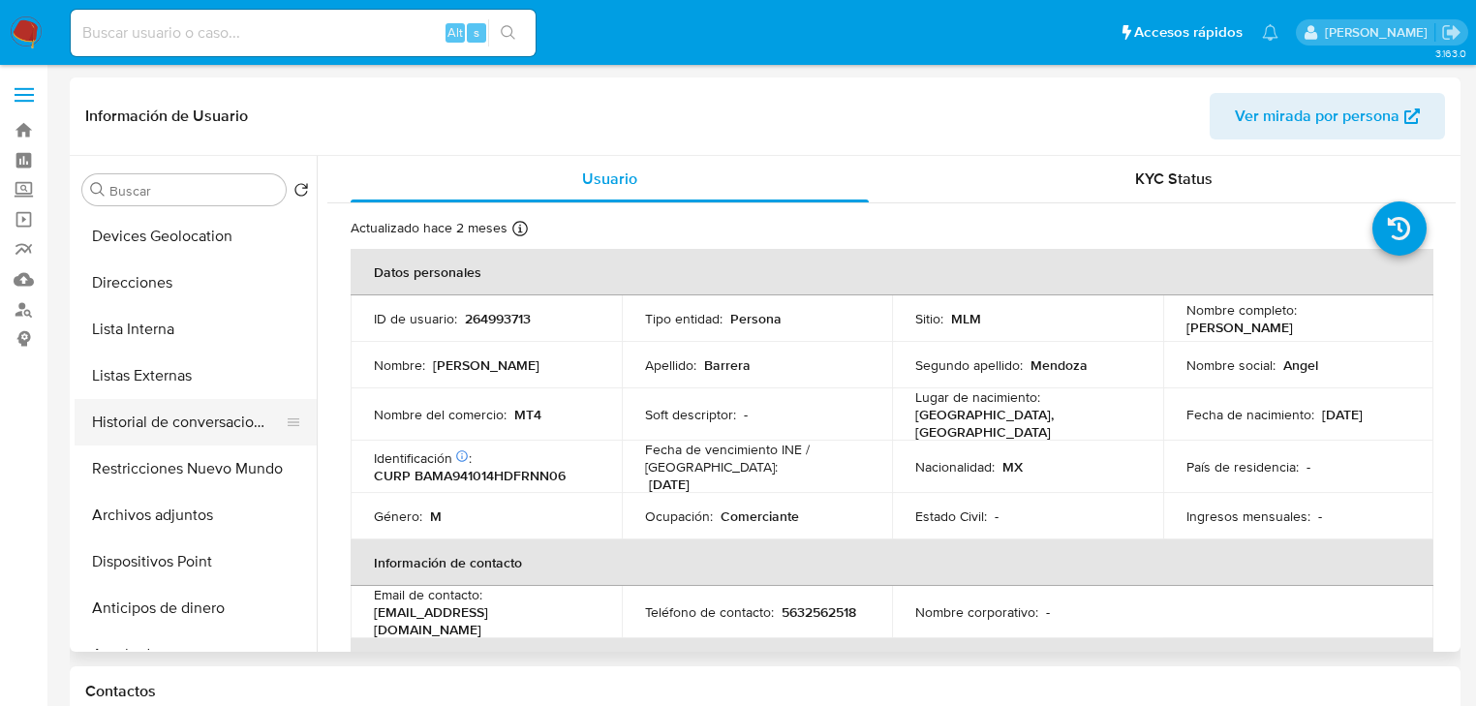
click at [234, 424] on button "Historial de conversaciones" at bounding box center [188, 422] width 227 height 46
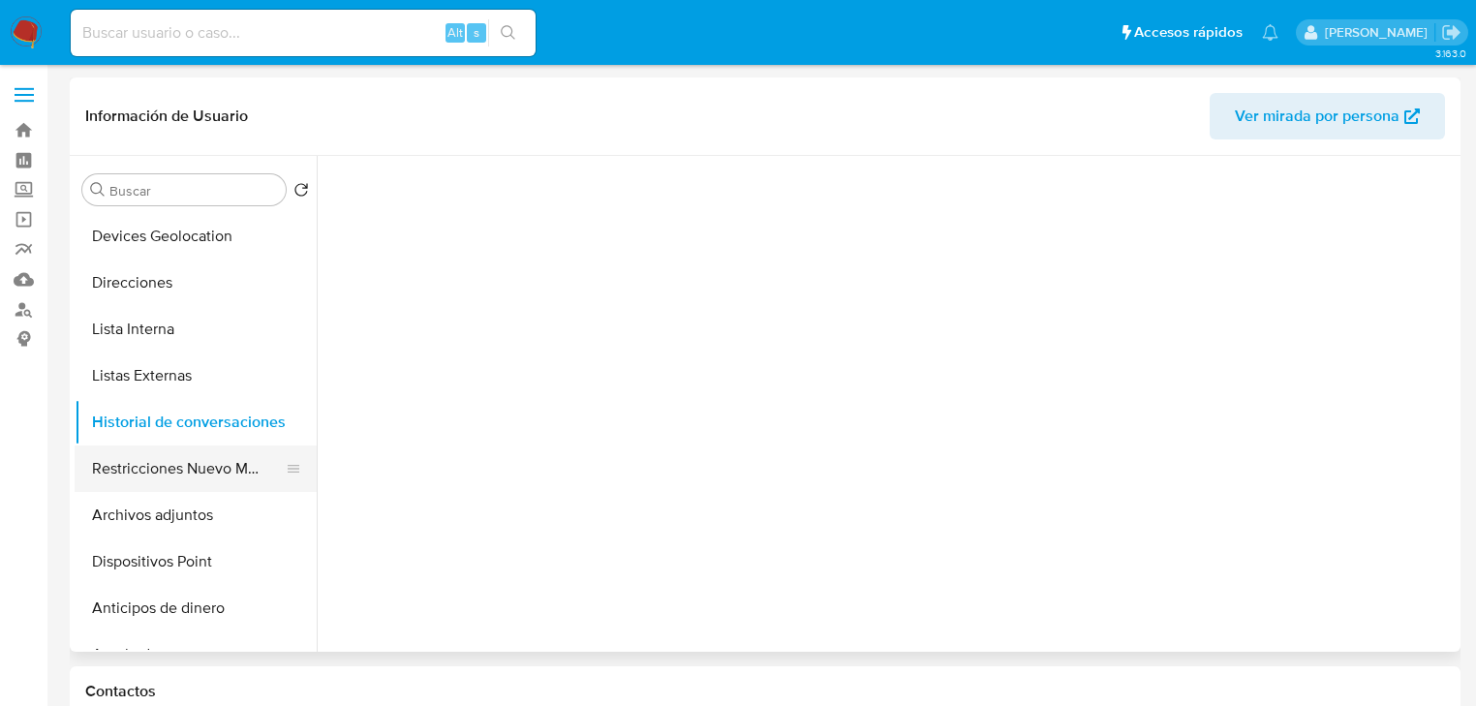
click at [214, 476] on button "Restricciones Nuevo Mundo" at bounding box center [188, 468] width 227 height 46
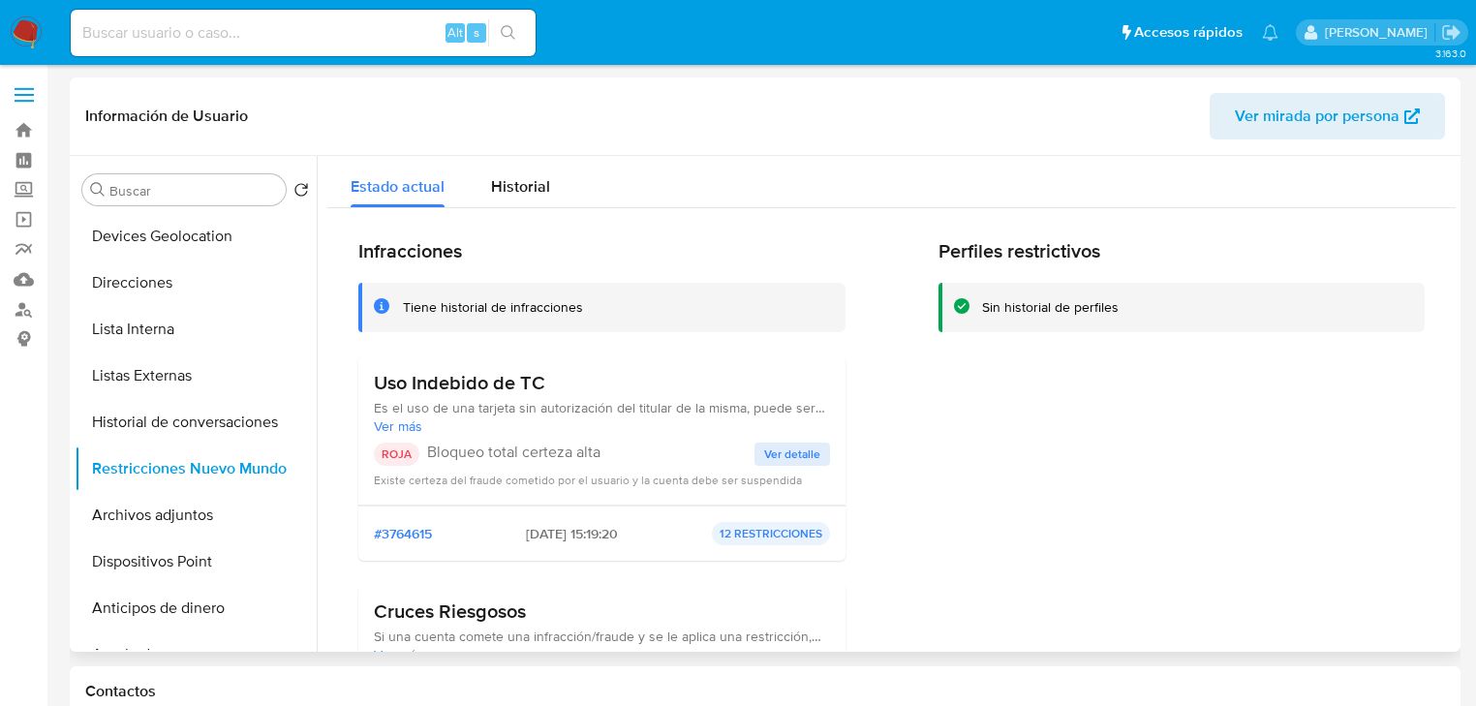
click at [788, 457] on span "Ver detalle" at bounding box center [792, 453] width 56 height 19
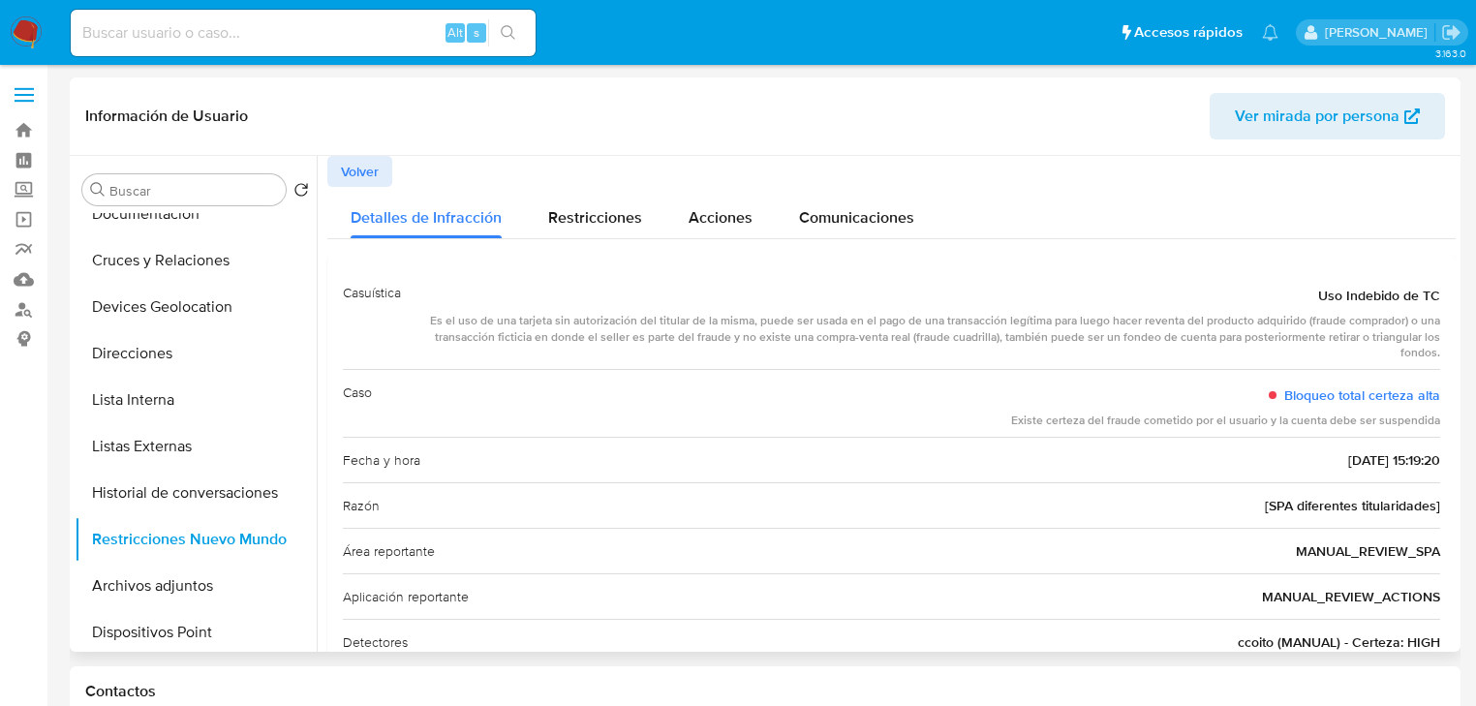
scroll to position [0, 0]
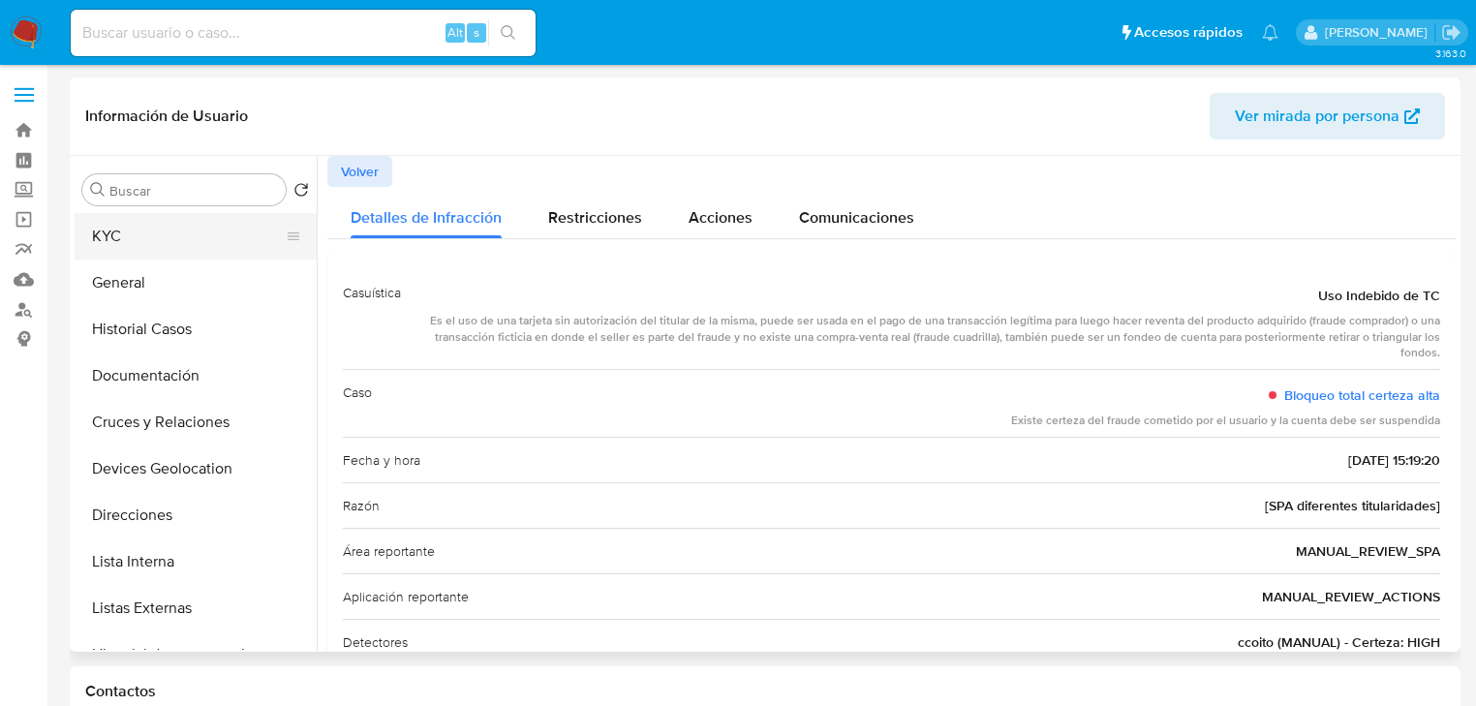
click at [108, 233] on button "KYC" at bounding box center [188, 236] width 227 height 46
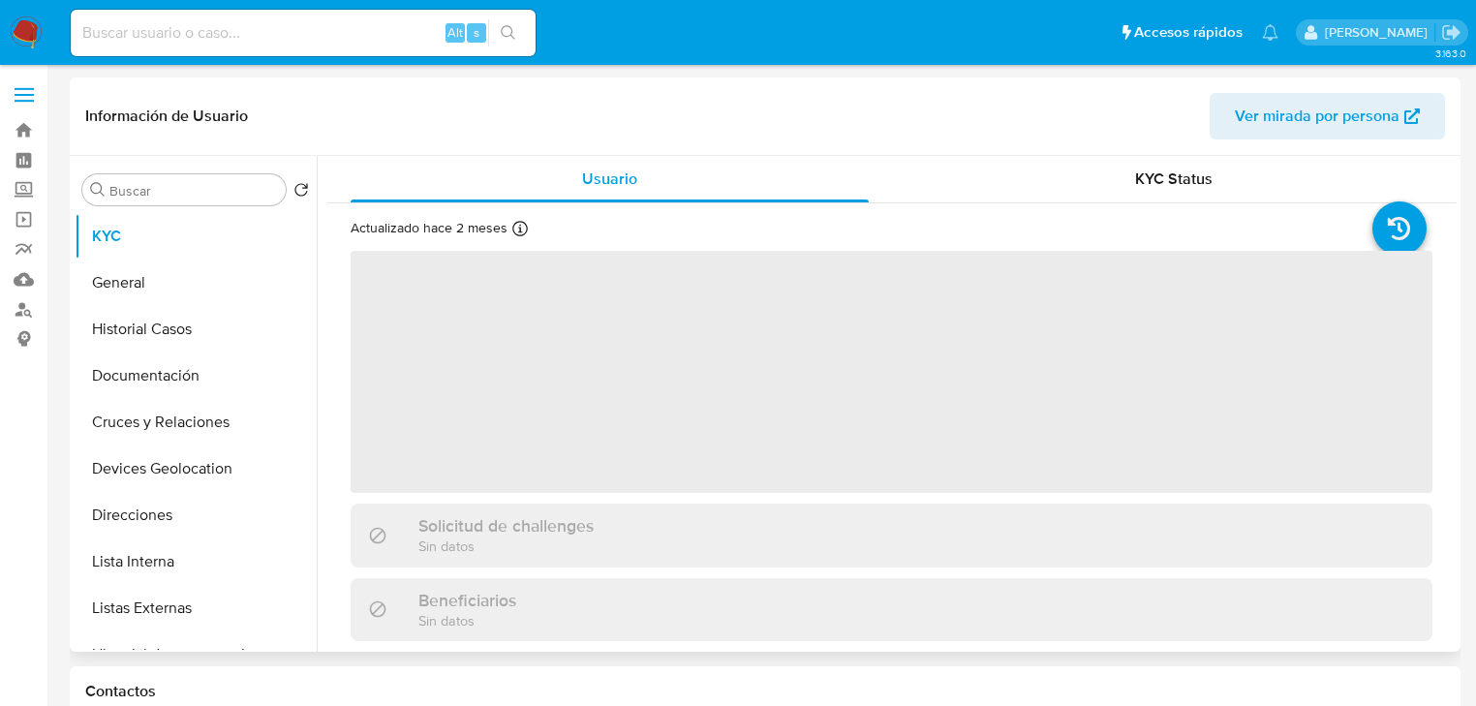
click at [434, 287] on span "‌" at bounding box center [892, 372] width 1082 height 242
drag, startPoint x: 469, startPoint y: 321, endPoint x: 481, endPoint y: 322, distance: 12.7
click at [470, 321] on span "‌" at bounding box center [892, 372] width 1082 height 242
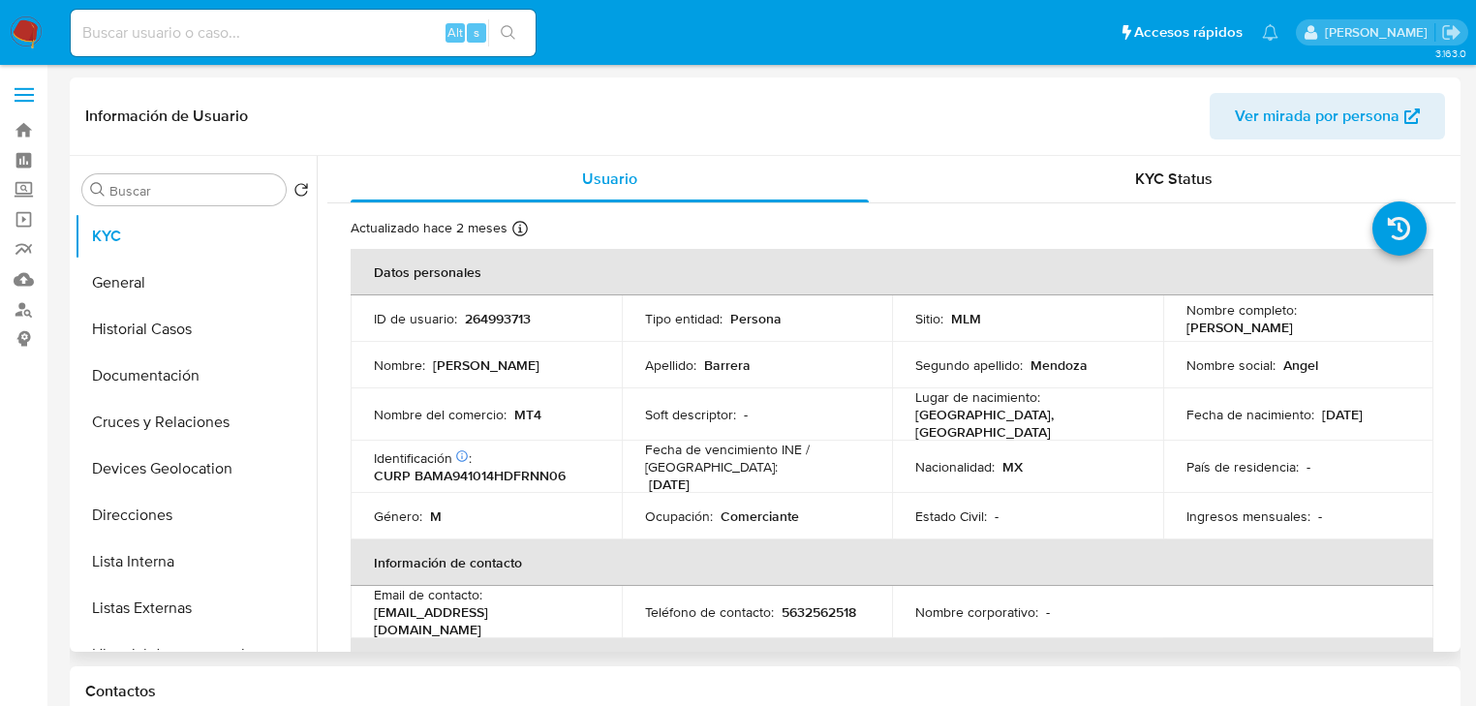
click at [492, 320] on p "264993713" at bounding box center [498, 318] width 66 height 17
copy p "264993713"
drag, startPoint x: 1182, startPoint y: 330, endPoint x: 1367, endPoint y: 333, distance: 185.0
click at [1367, 333] on div "Nombre completo : Angel David Barrera Mendoza" at bounding box center [1298, 318] width 225 height 35
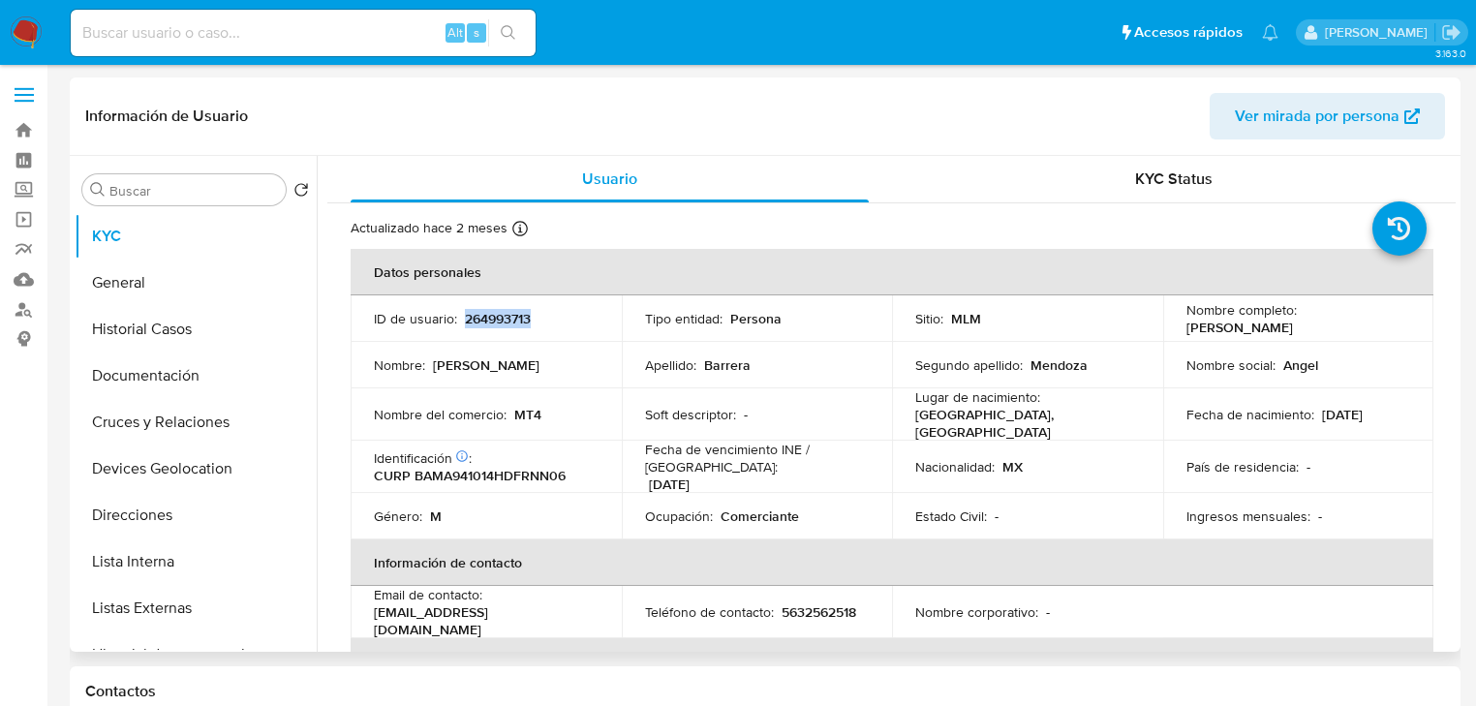
copy p "Angel David Barrera Mendoza"
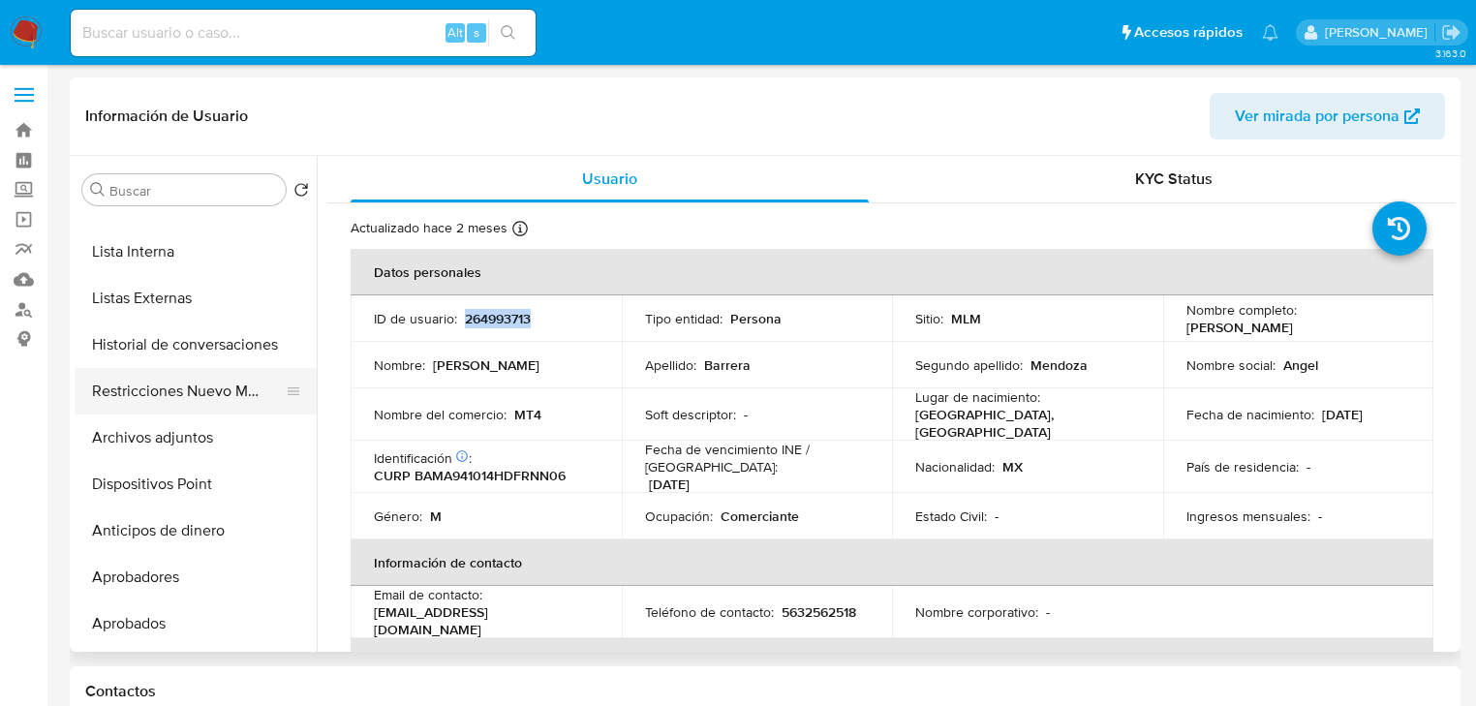
click at [217, 398] on button "Restricciones Nuevo Mundo" at bounding box center [188, 391] width 227 height 46
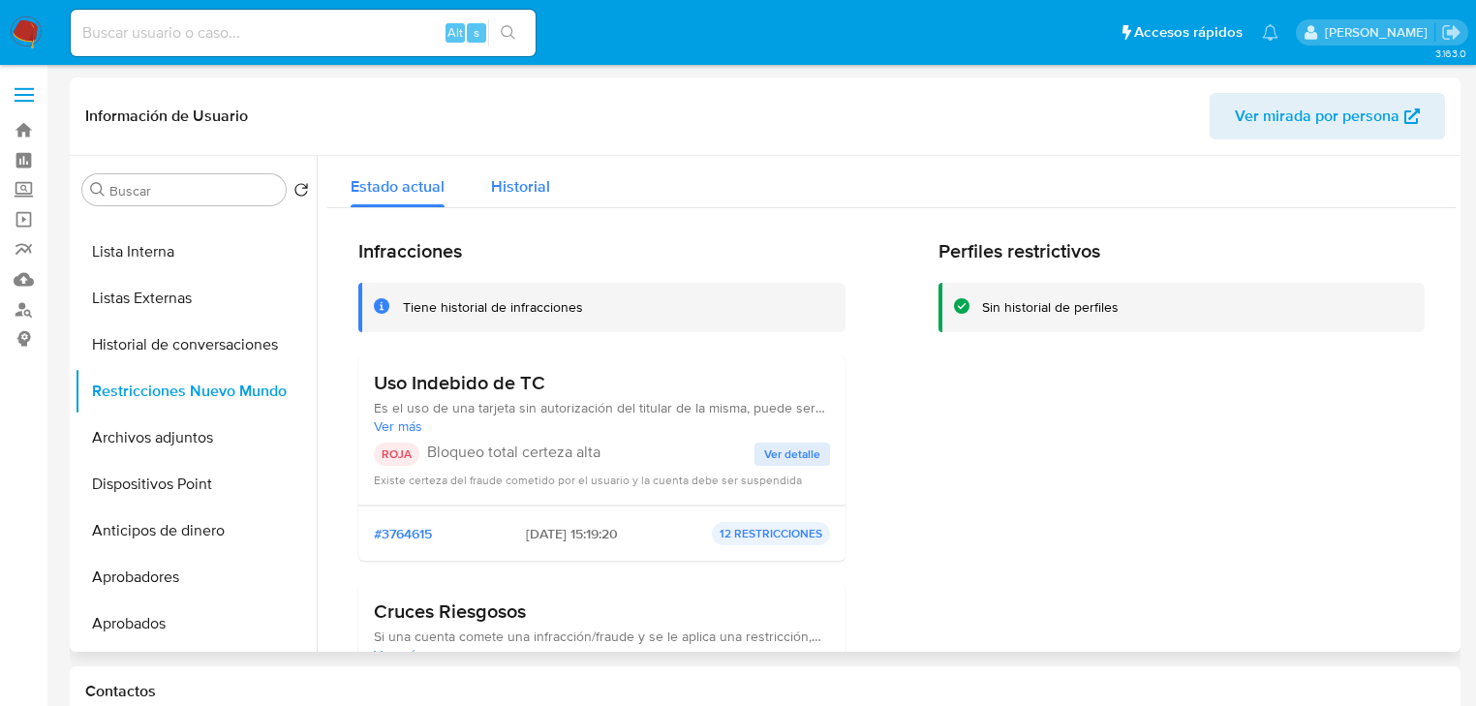
click at [511, 191] on span "Historial" at bounding box center [520, 186] width 59 height 22
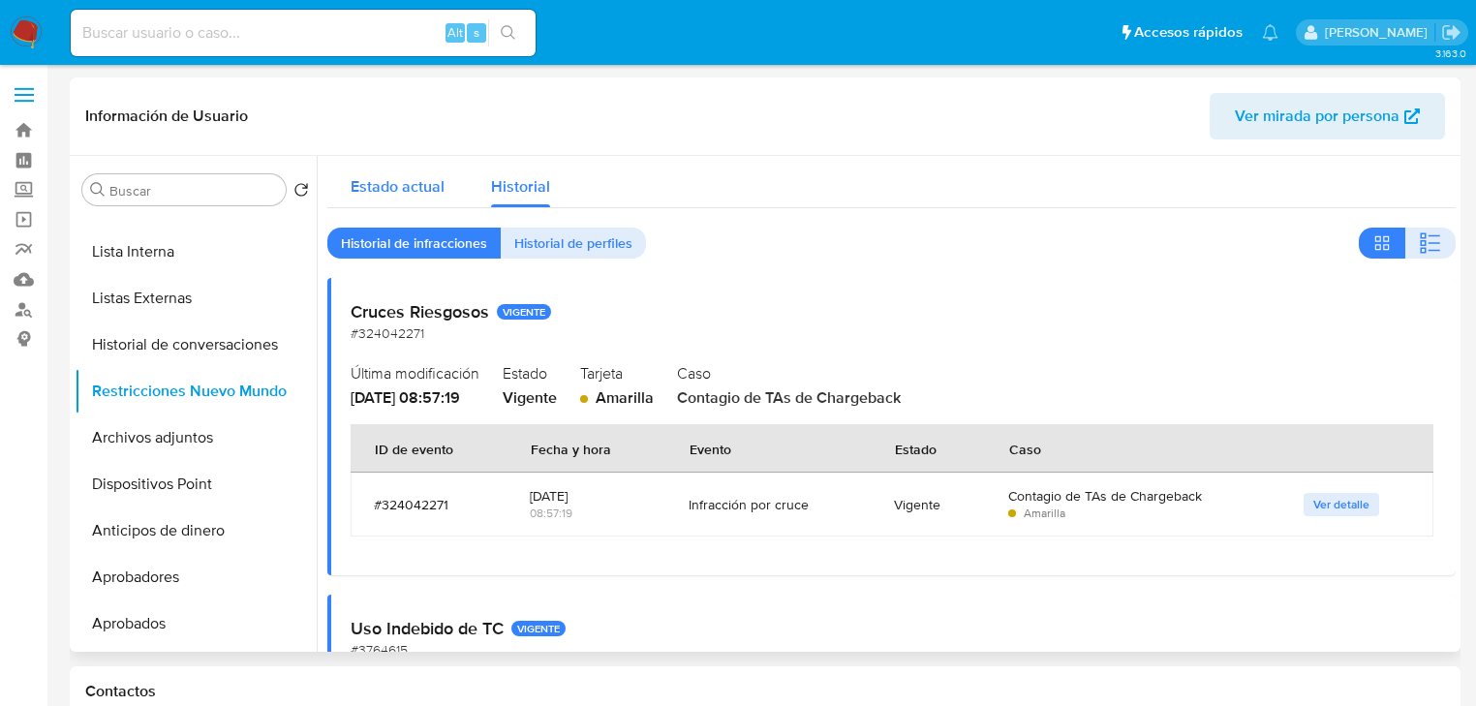
drag, startPoint x: 406, startPoint y: 180, endPoint x: 581, endPoint y: 248, distance: 187.9
click at [406, 179] on span "Estado actual" at bounding box center [398, 186] width 94 height 22
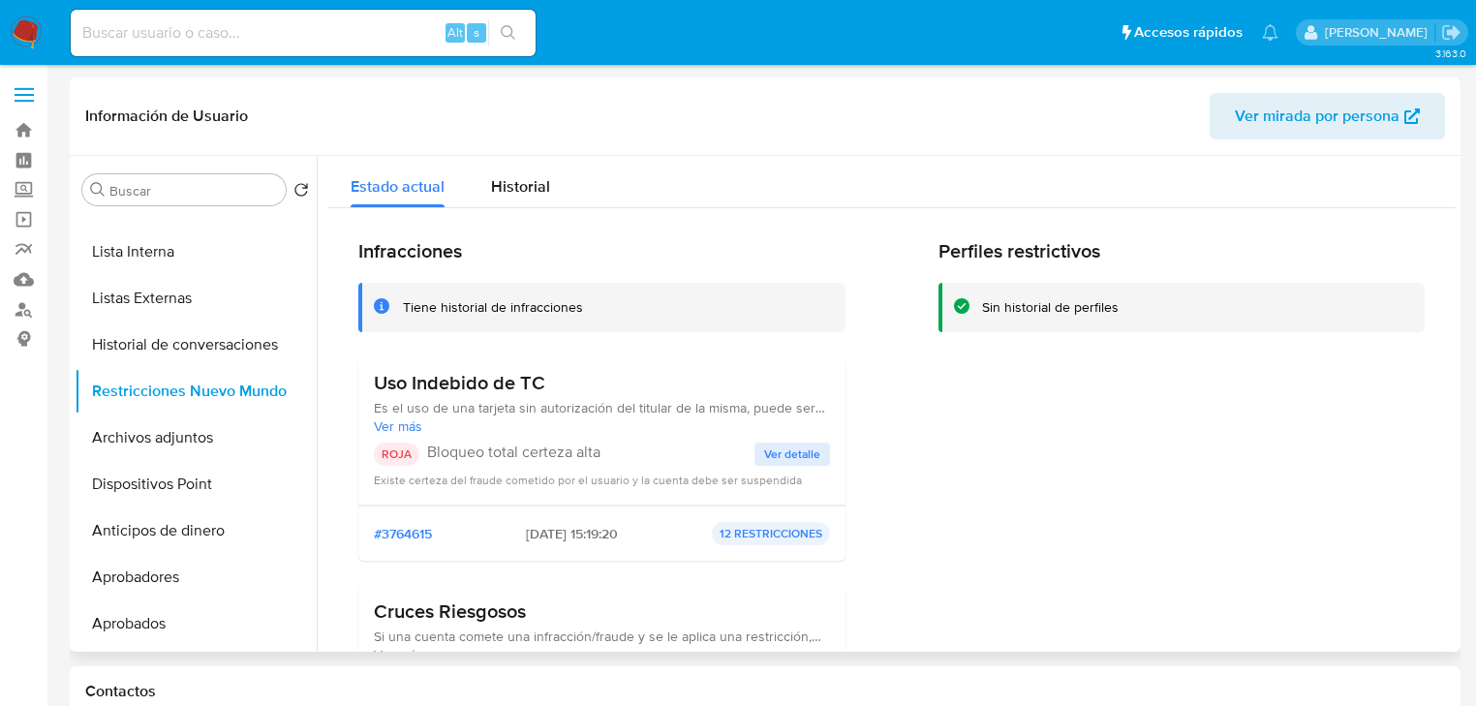
click at [755, 461] on button "Ver detalle" at bounding box center [792, 454] width 76 height 23
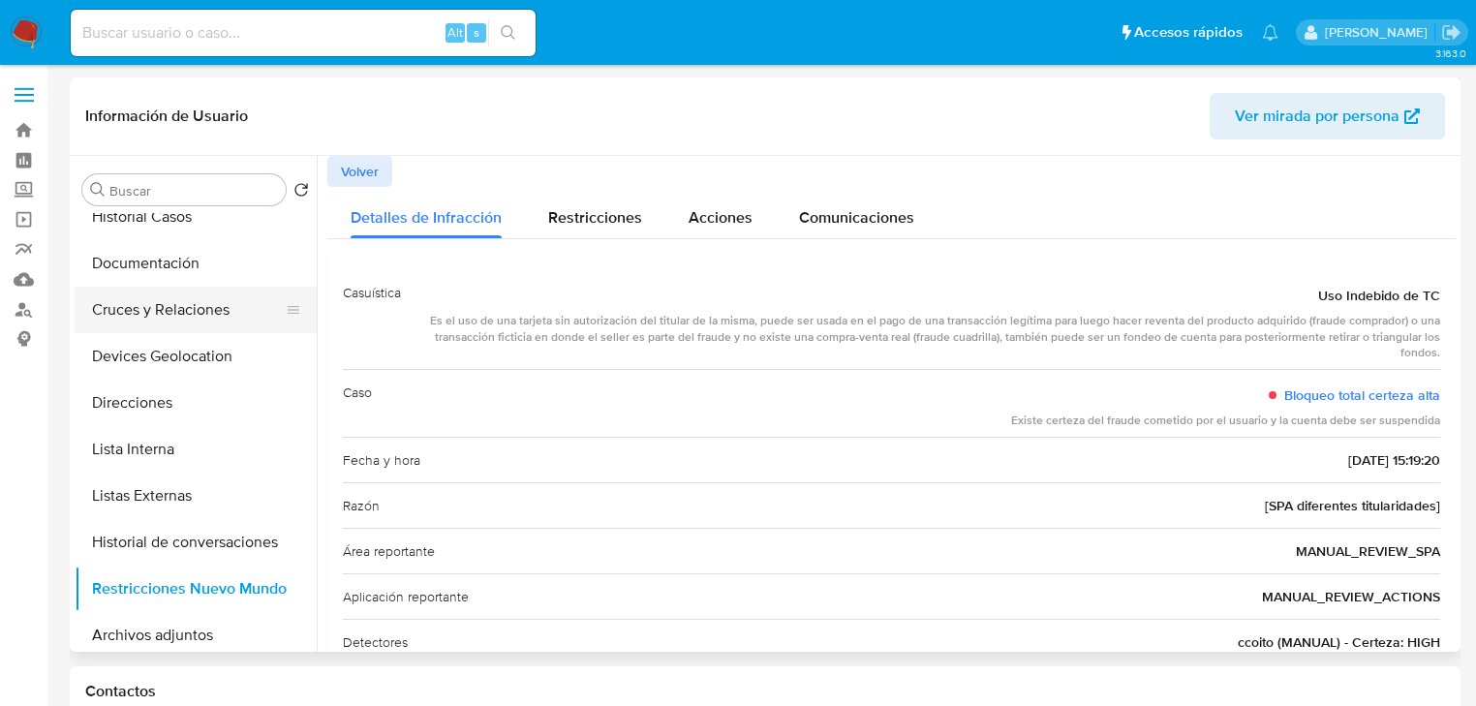
scroll to position [0, 0]
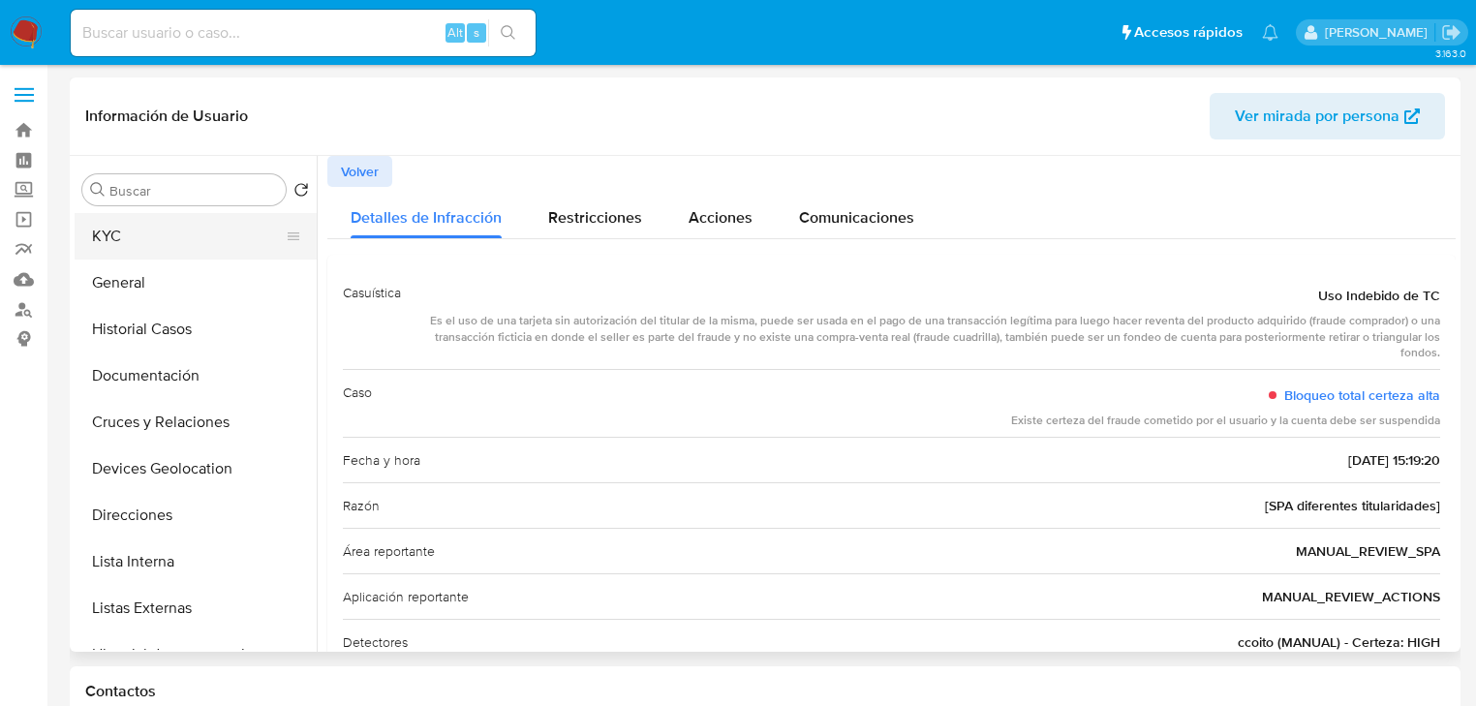
click at [132, 231] on button "KYC" at bounding box center [188, 236] width 227 height 46
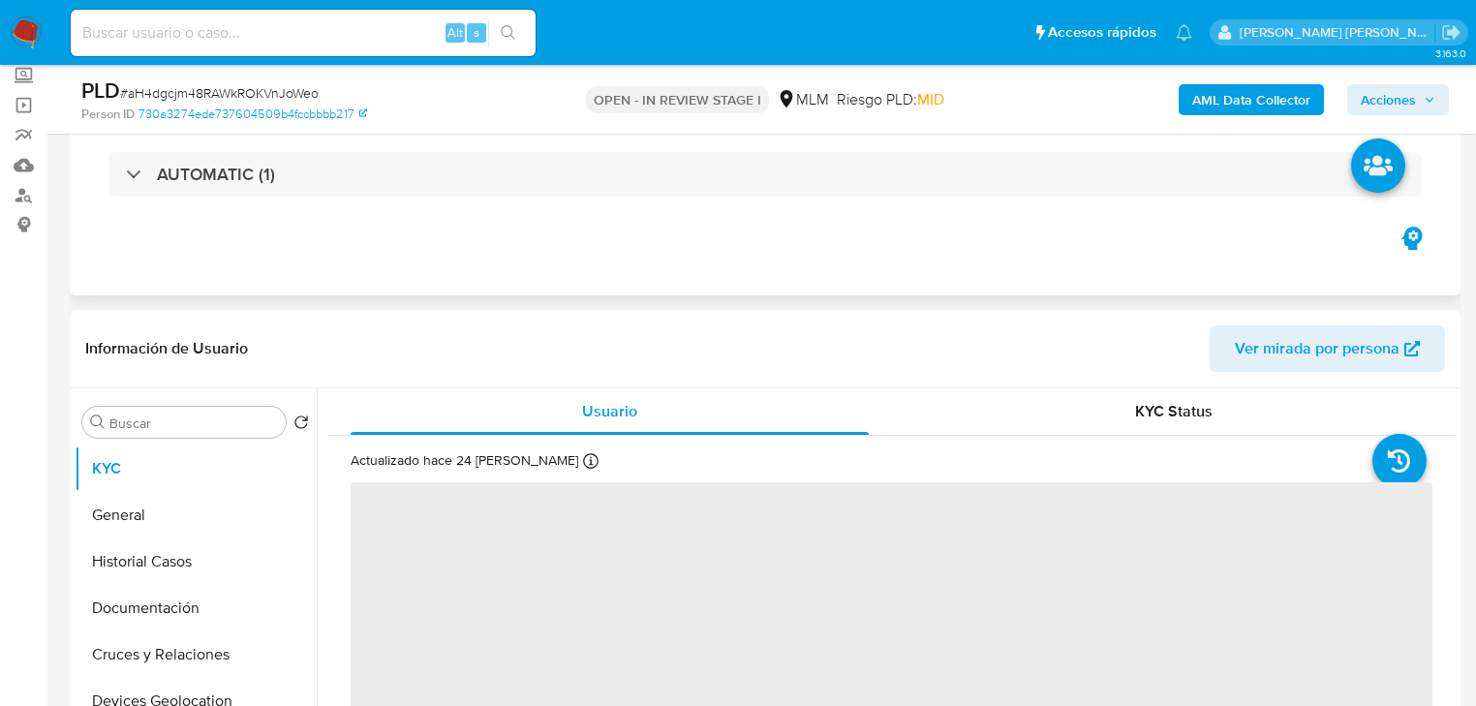
scroll to position [232, 0]
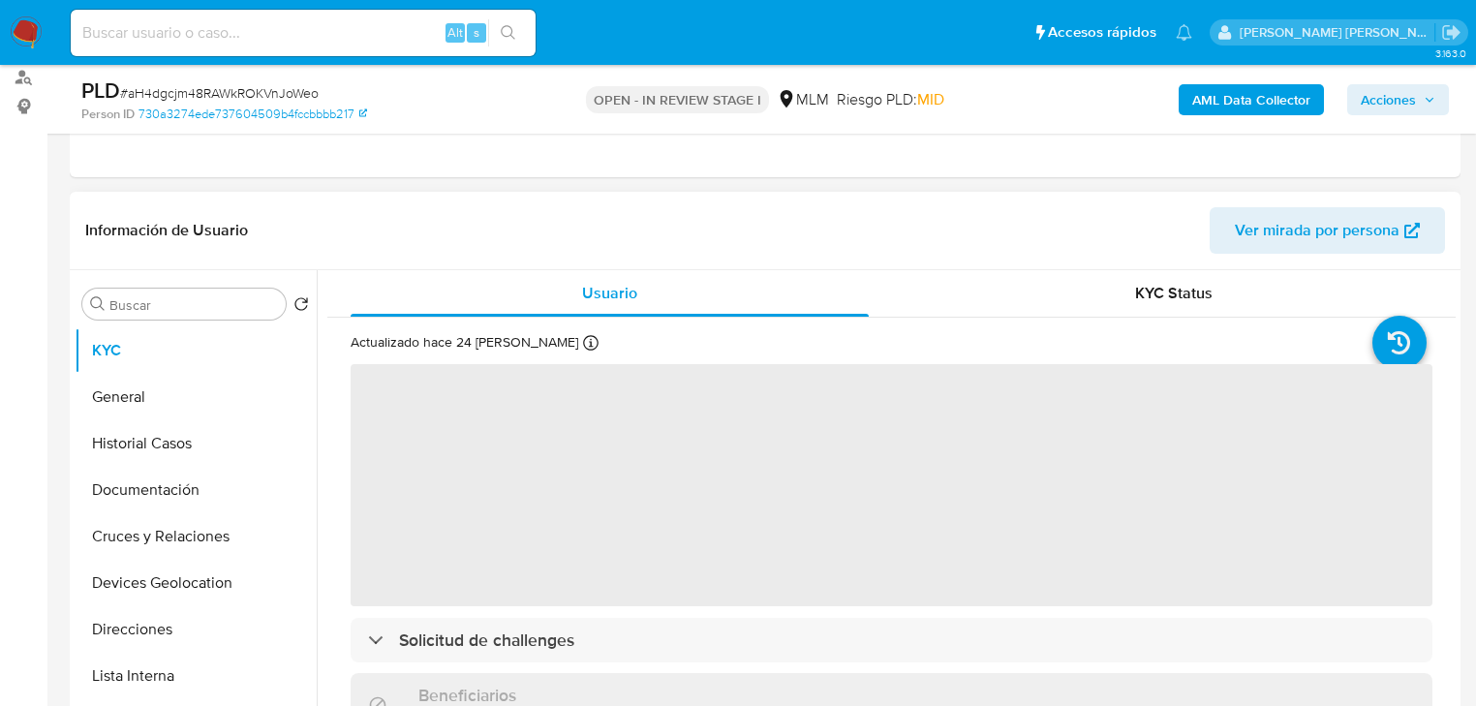
select select "10"
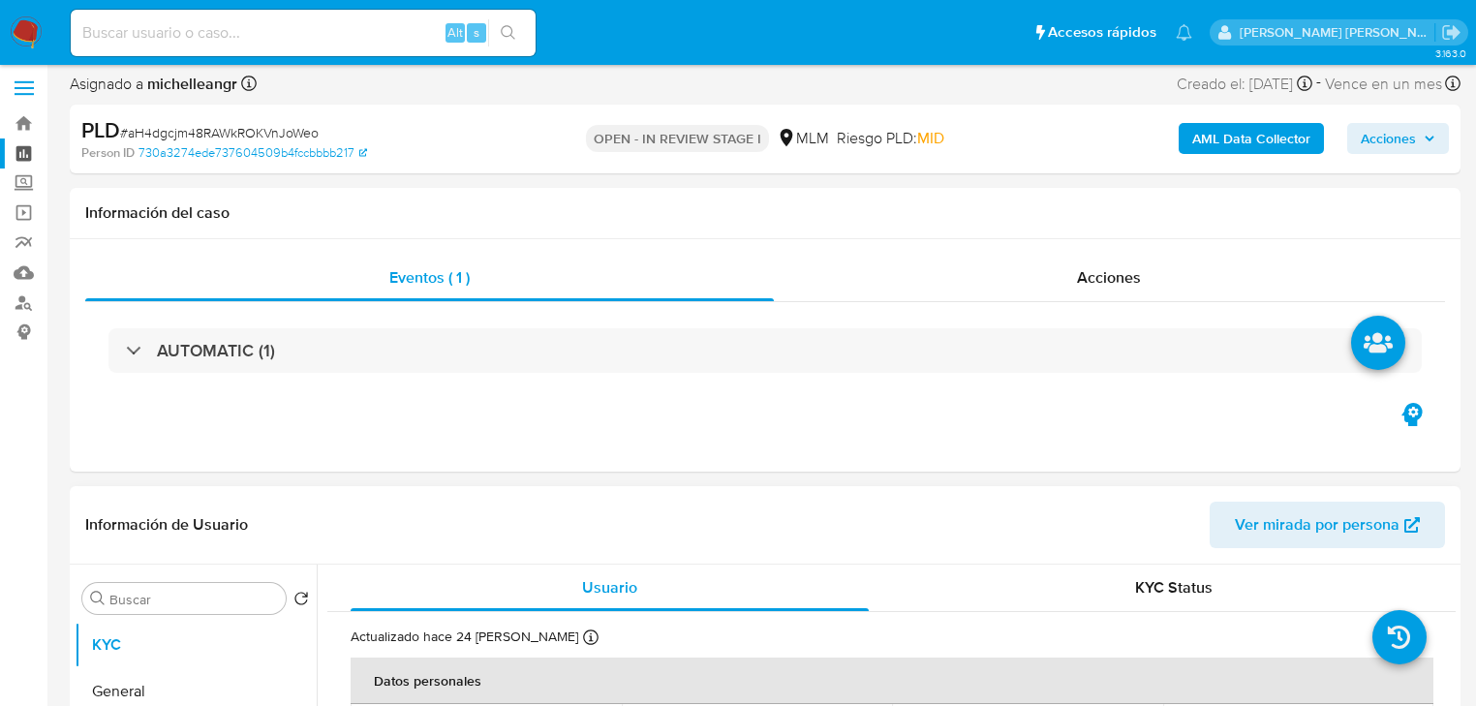
scroll to position [0, 0]
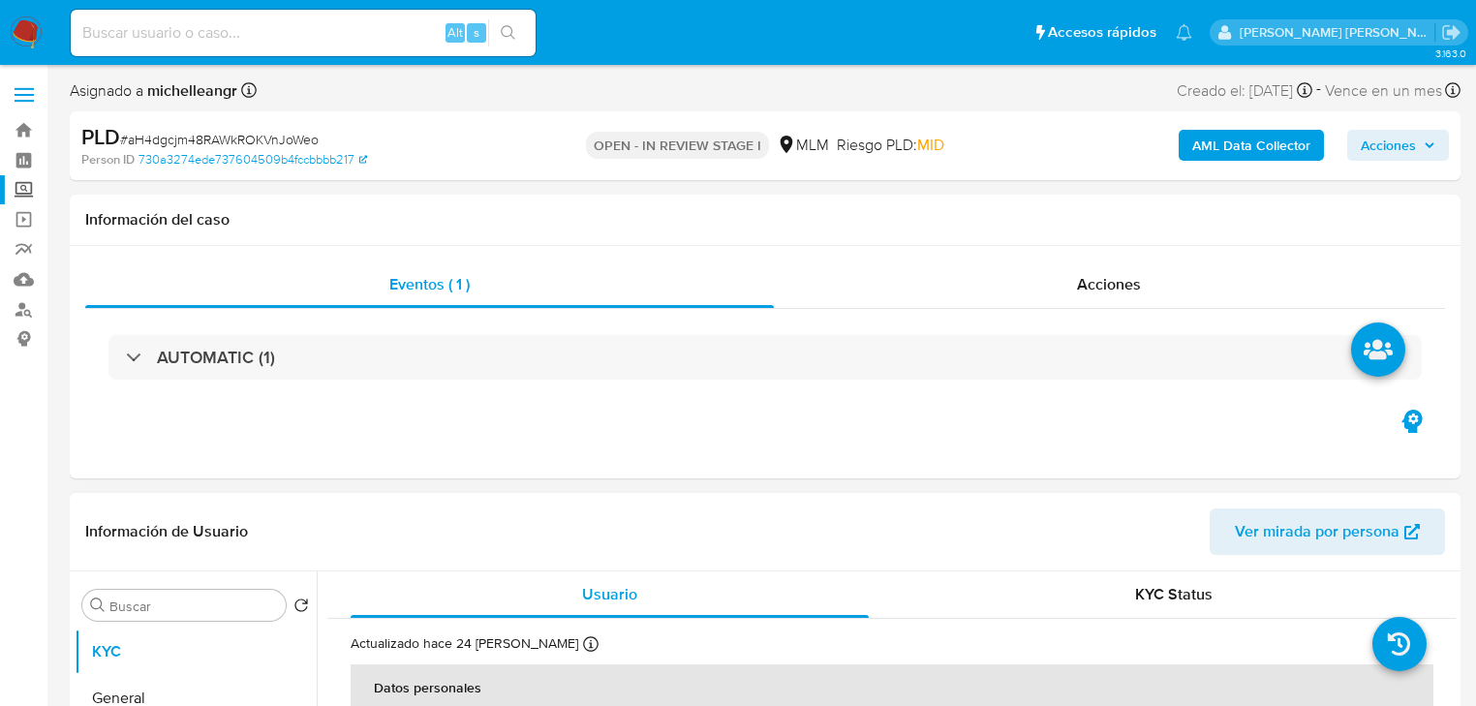
click at [24, 187] on label "Screening" at bounding box center [115, 190] width 230 height 30
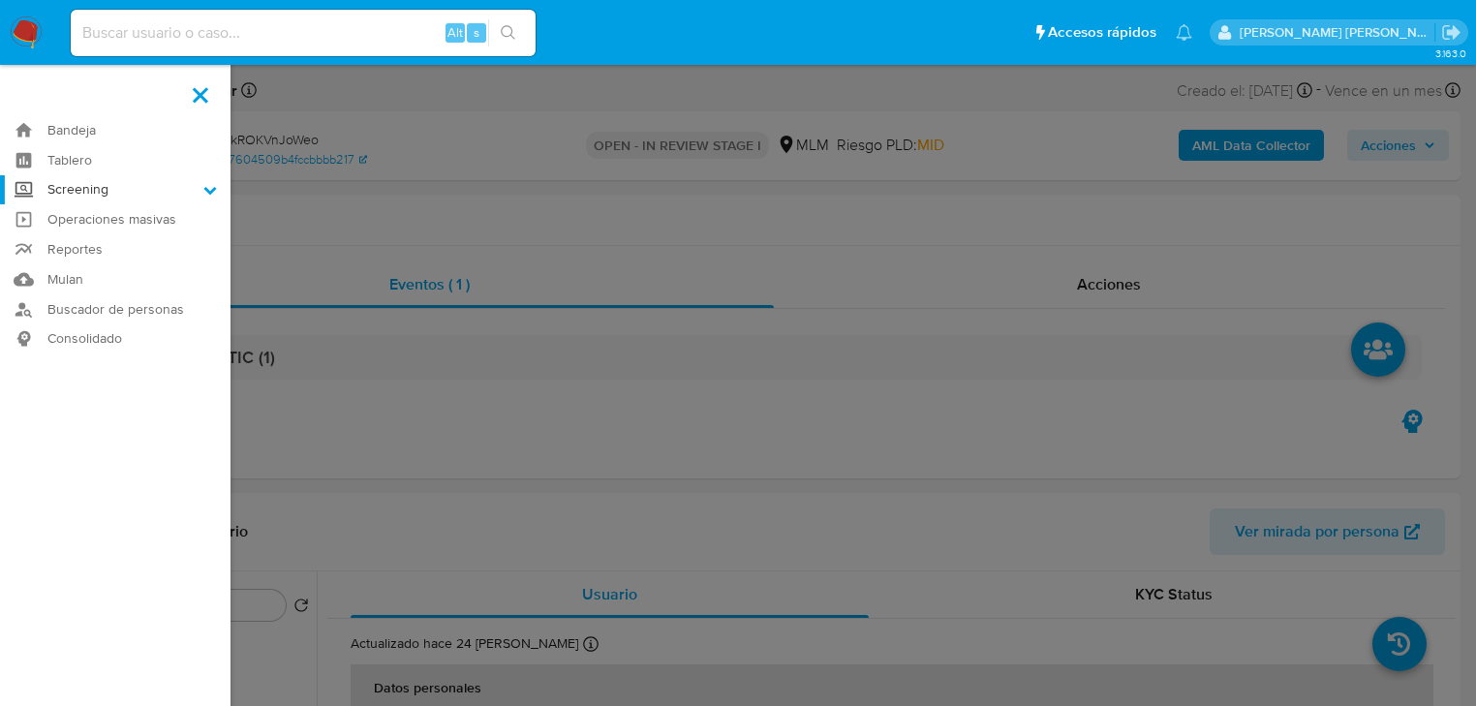
click at [0, 0] on input "Screening" at bounding box center [0, 0] width 0 height 0
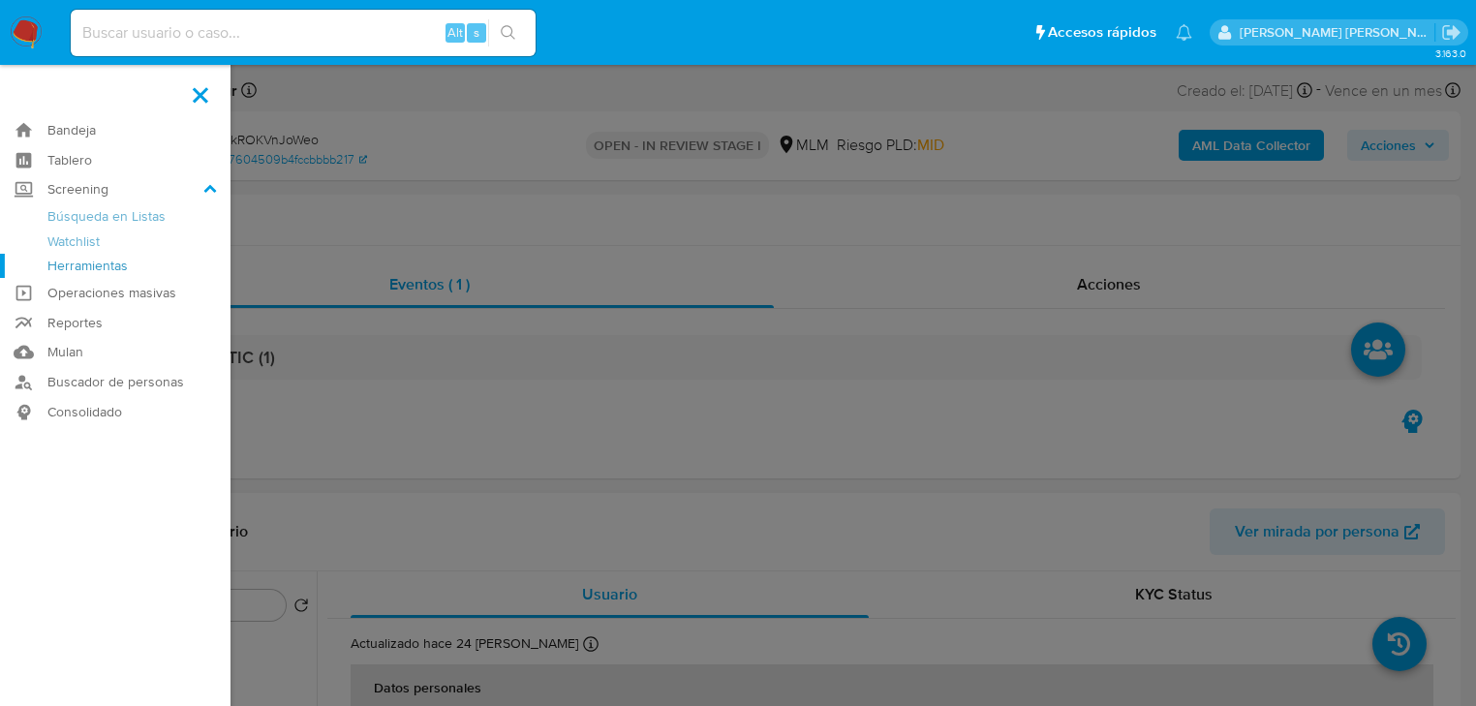
click at [79, 262] on link "Herramientas" at bounding box center [115, 266] width 230 height 24
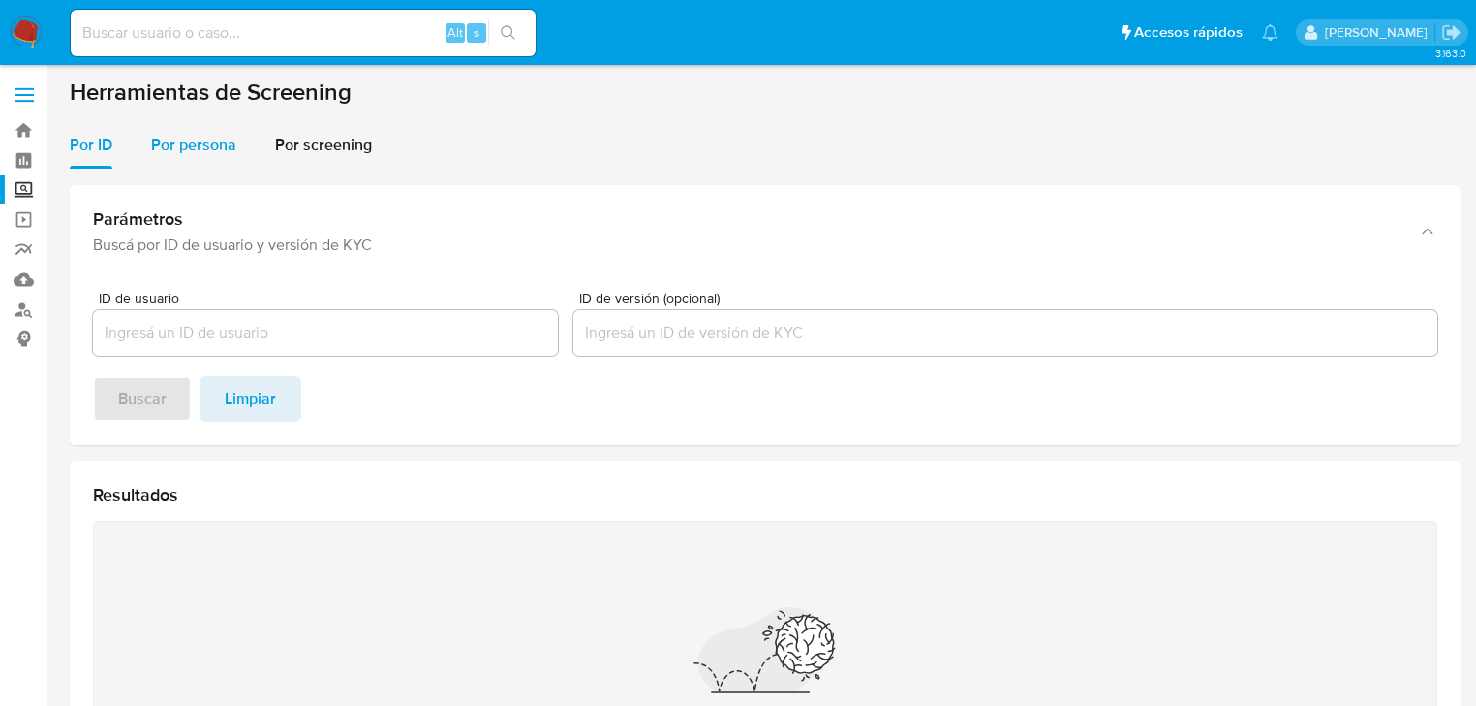
click at [198, 156] on span "Por persona" at bounding box center [193, 145] width 85 height 22
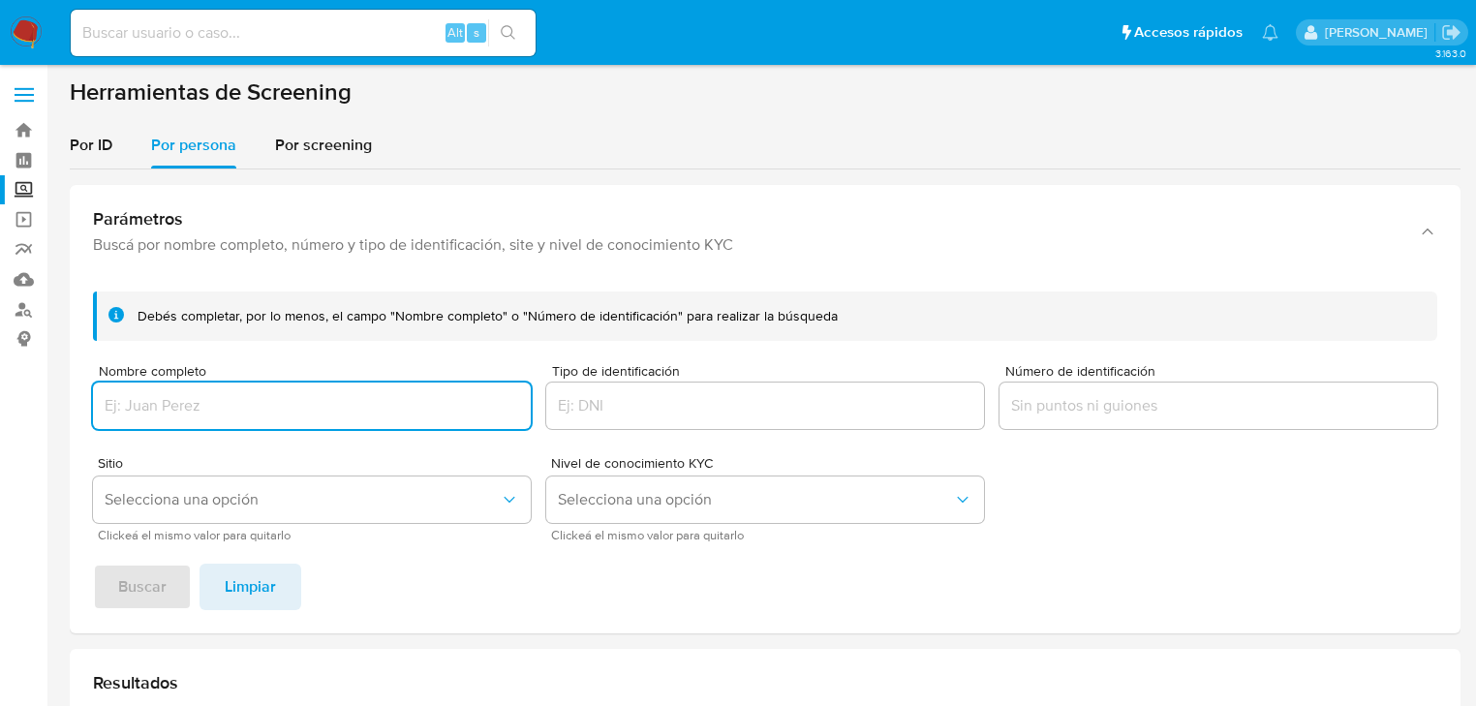
click at [194, 395] on input "Nombre completo" at bounding box center [312, 405] width 438 height 25
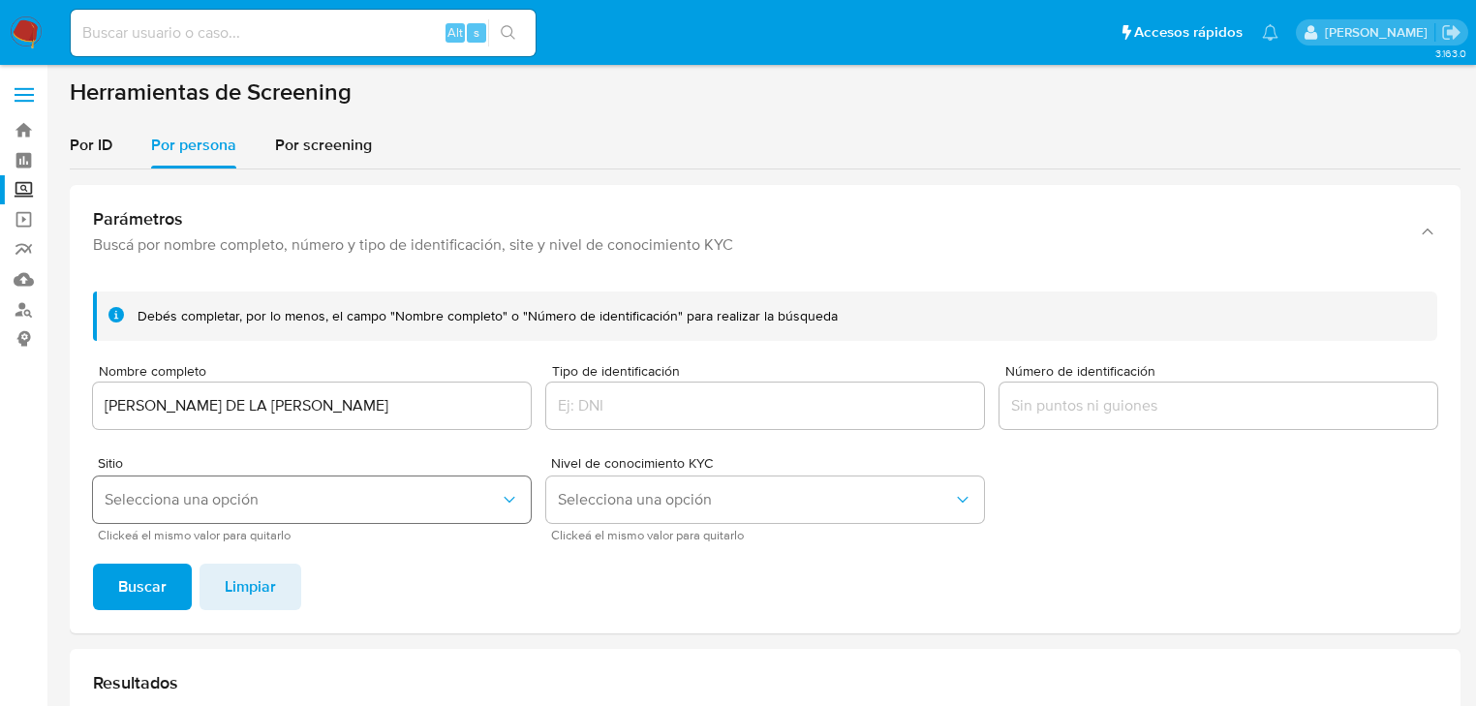
click at [227, 501] on span "Selecciona una opción" at bounding box center [302, 499] width 395 height 19
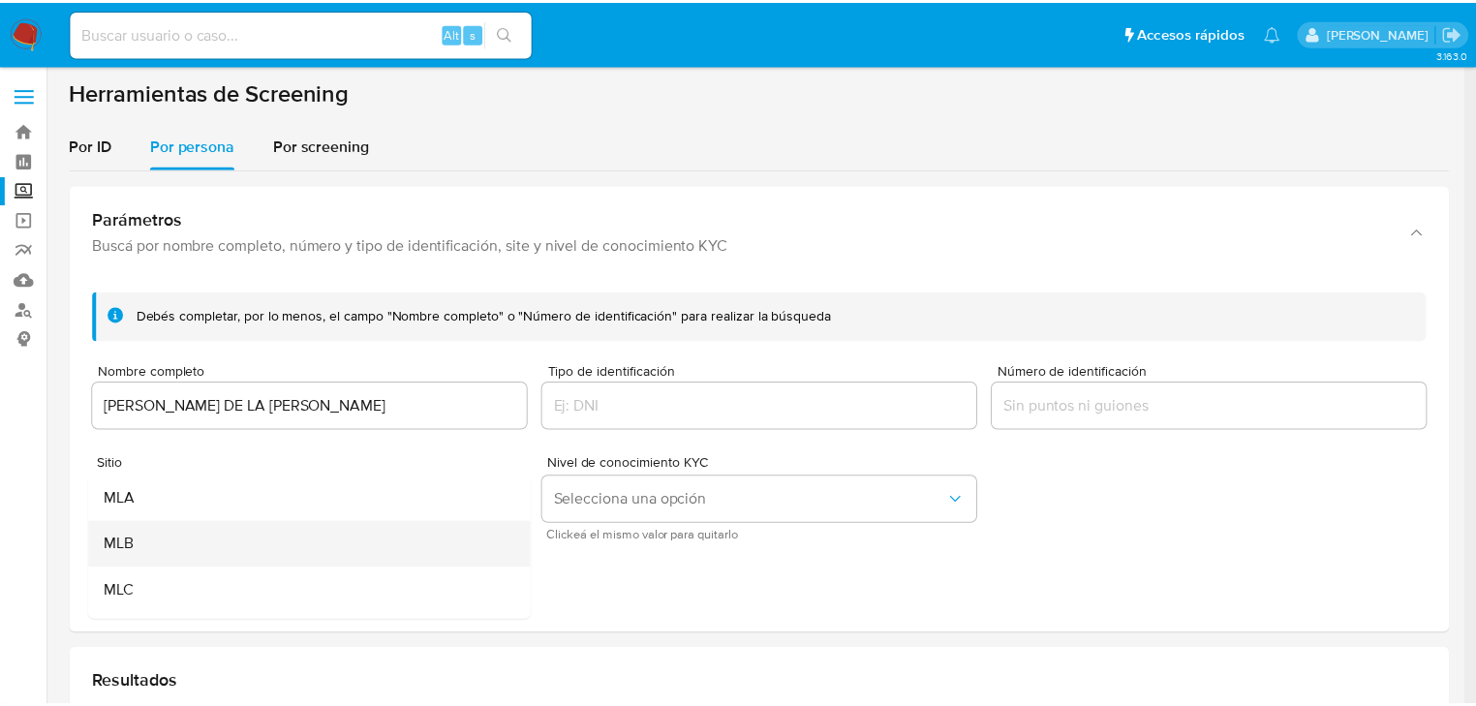
scroll to position [77, 0]
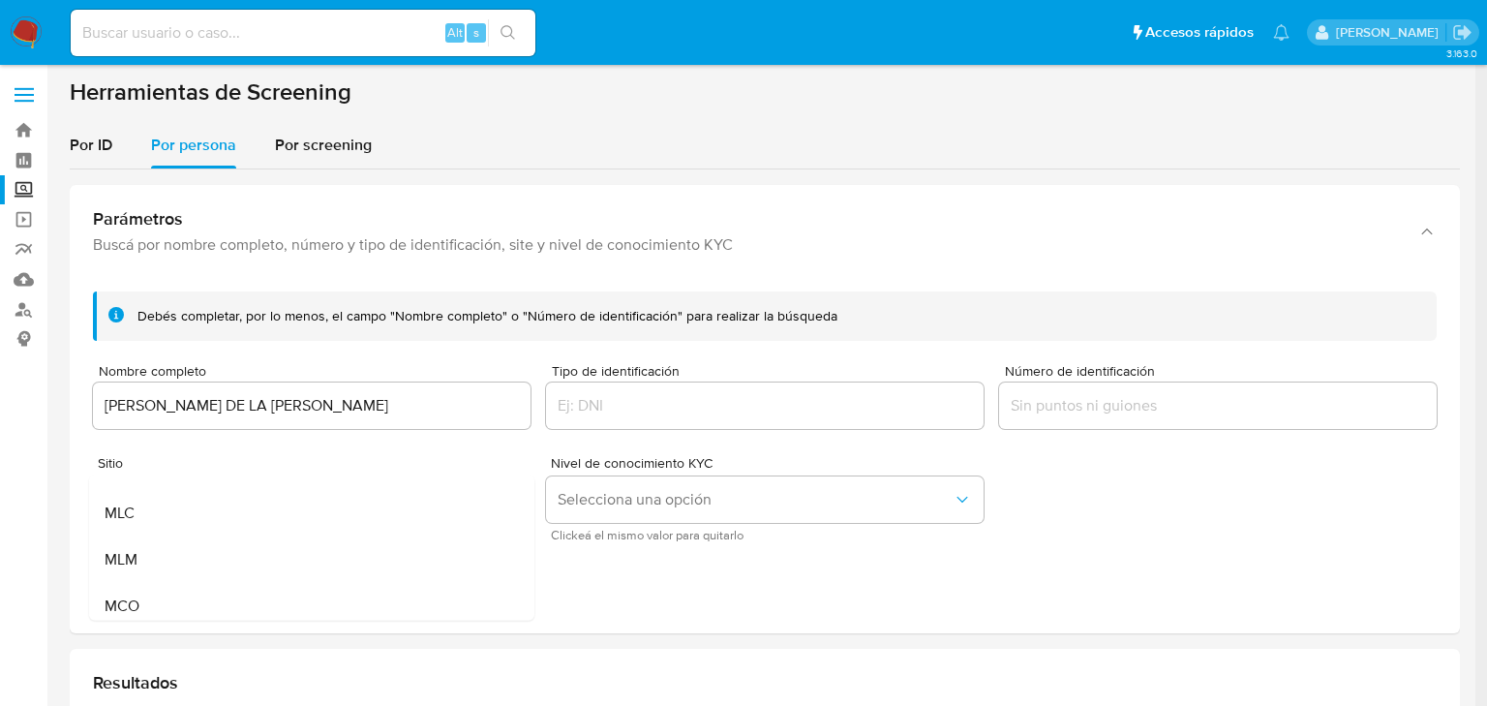
drag, startPoint x: 182, startPoint y: 554, endPoint x: 207, endPoint y: 533, distance: 33.0
click at [182, 552] on div "MLM" at bounding box center [306, 559] width 403 height 46
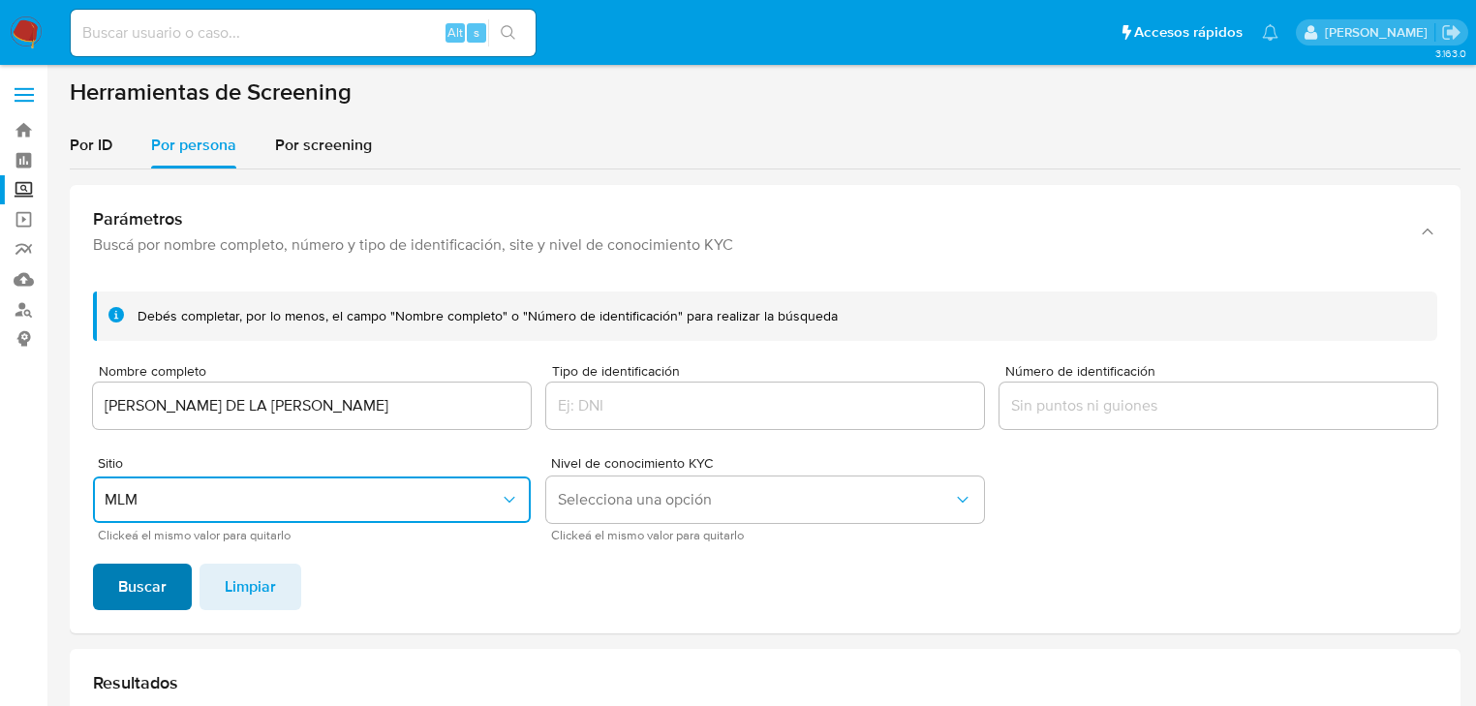
click at [103, 608] on div "Debés completar, por lo menos, el campo "Nombre completo" o "Número de identifi…" at bounding box center [765, 454] width 1391 height 357
click at [116, 593] on button "Buscar" at bounding box center [142, 587] width 99 height 46
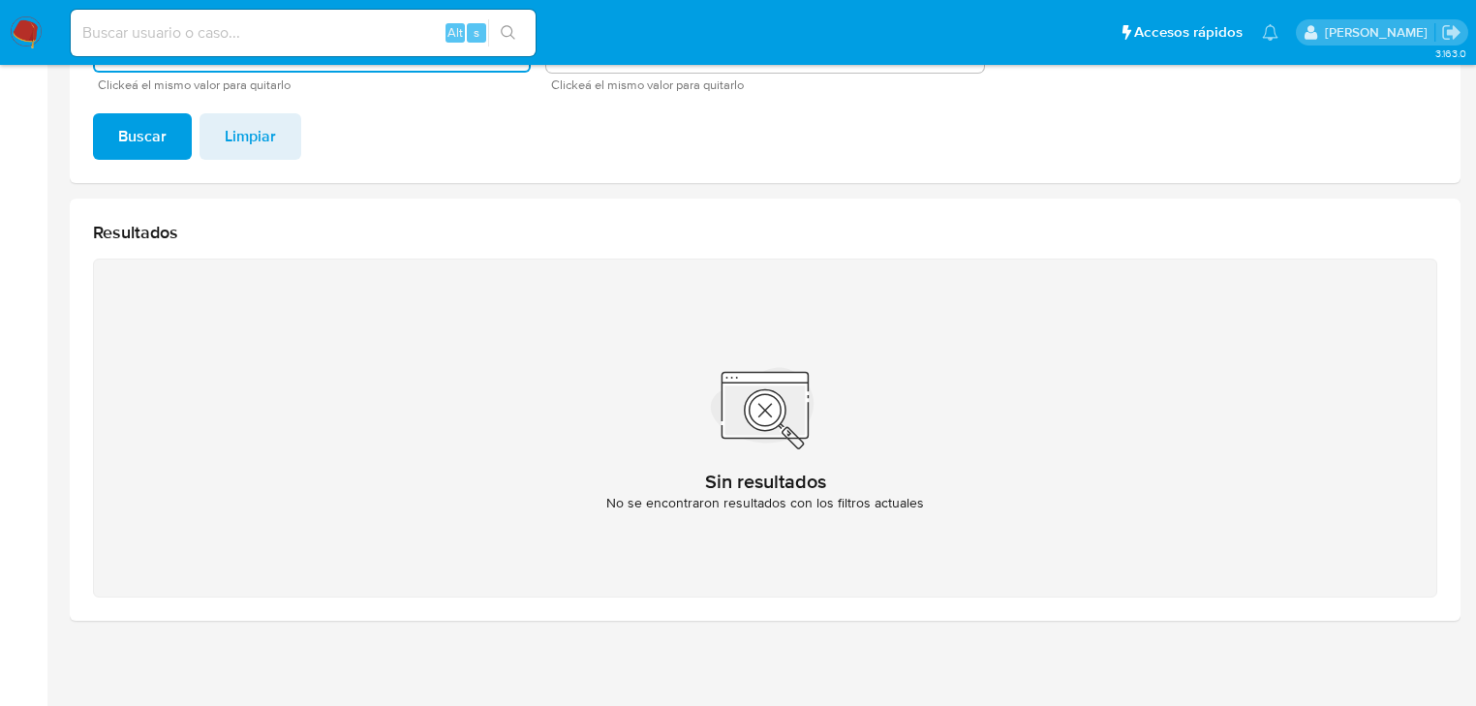
scroll to position [230, 0]
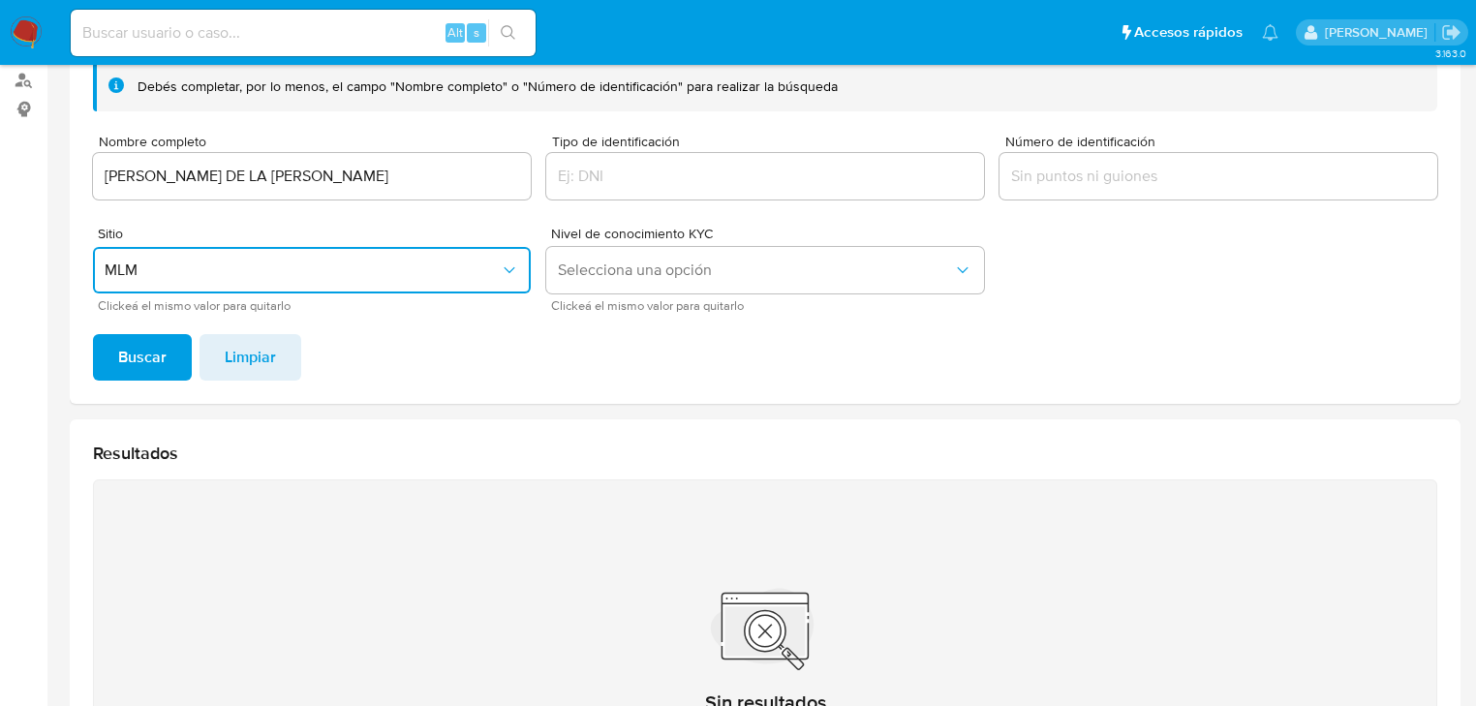
click at [440, 164] on input "[PERSON_NAME] DE LA [PERSON_NAME]" at bounding box center [312, 176] width 438 height 25
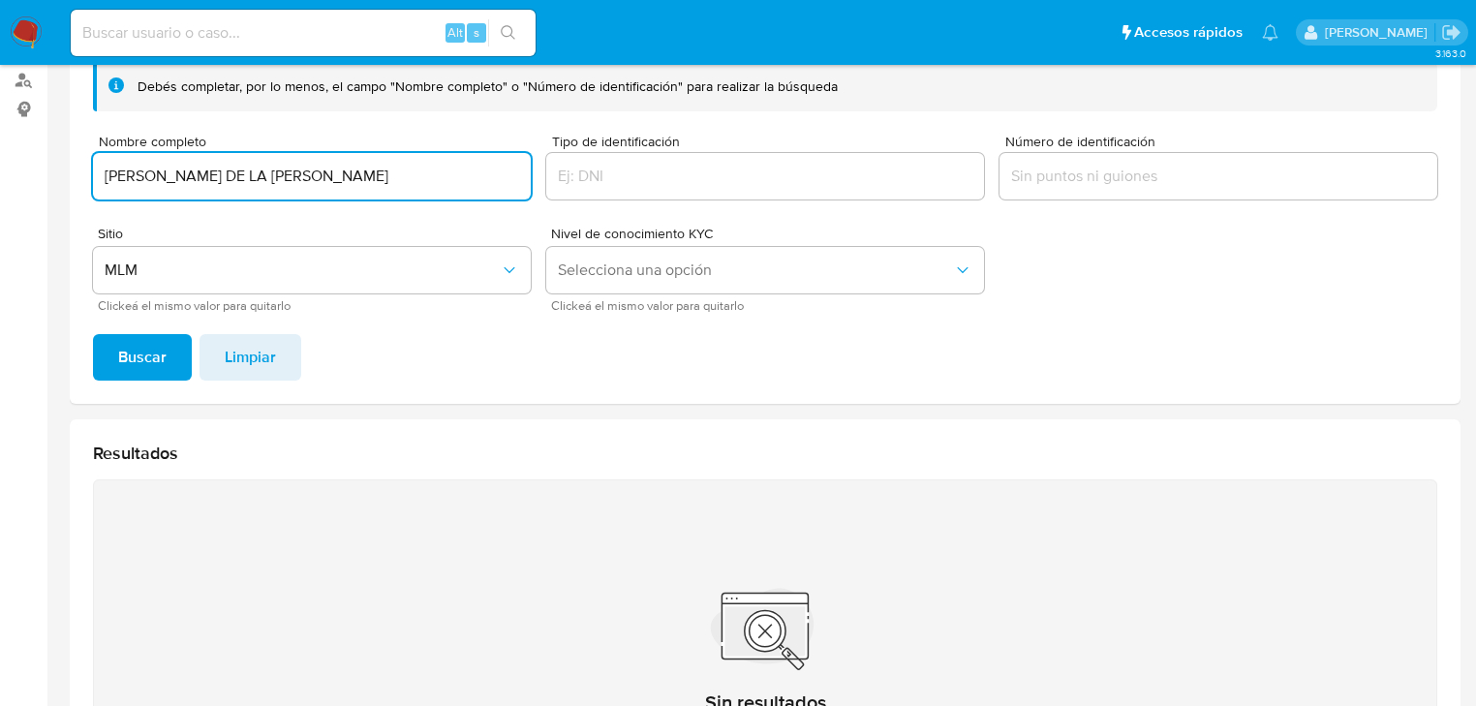
drag, startPoint x: 438, startPoint y: 179, endPoint x: 0, endPoint y: 159, distance: 438.2
click at [0, 163] on section "Bandeja Tablero Screening Búsqueda en Listas Watchlist Herramientas Operaciones…" at bounding box center [738, 354] width 1476 height 1169
paste input "A DE LA [PERSON_NAME]"
type input "[PERSON_NAME] DE LA [PERSON_NAME]"
click at [152, 349] on span "Buscar" at bounding box center [142, 357] width 48 height 43
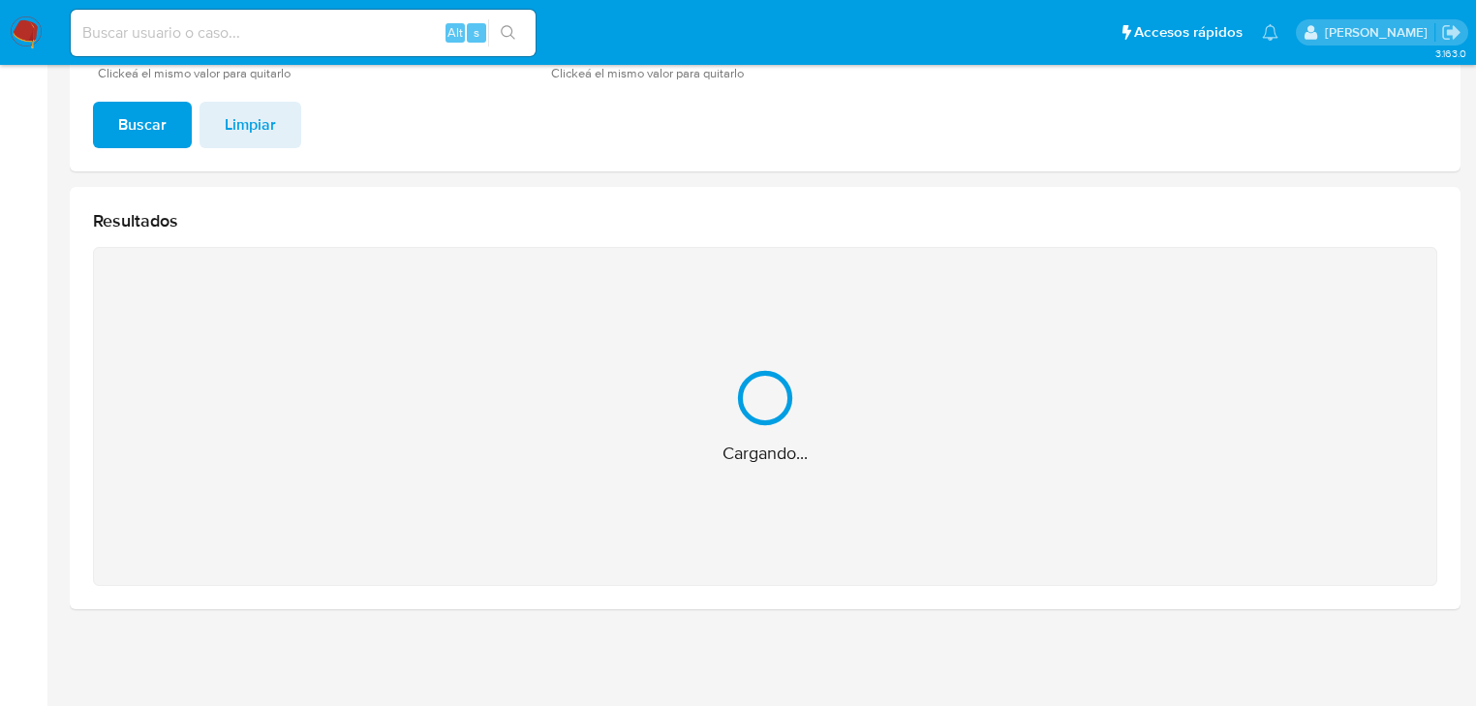
scroll to position [155, 0]
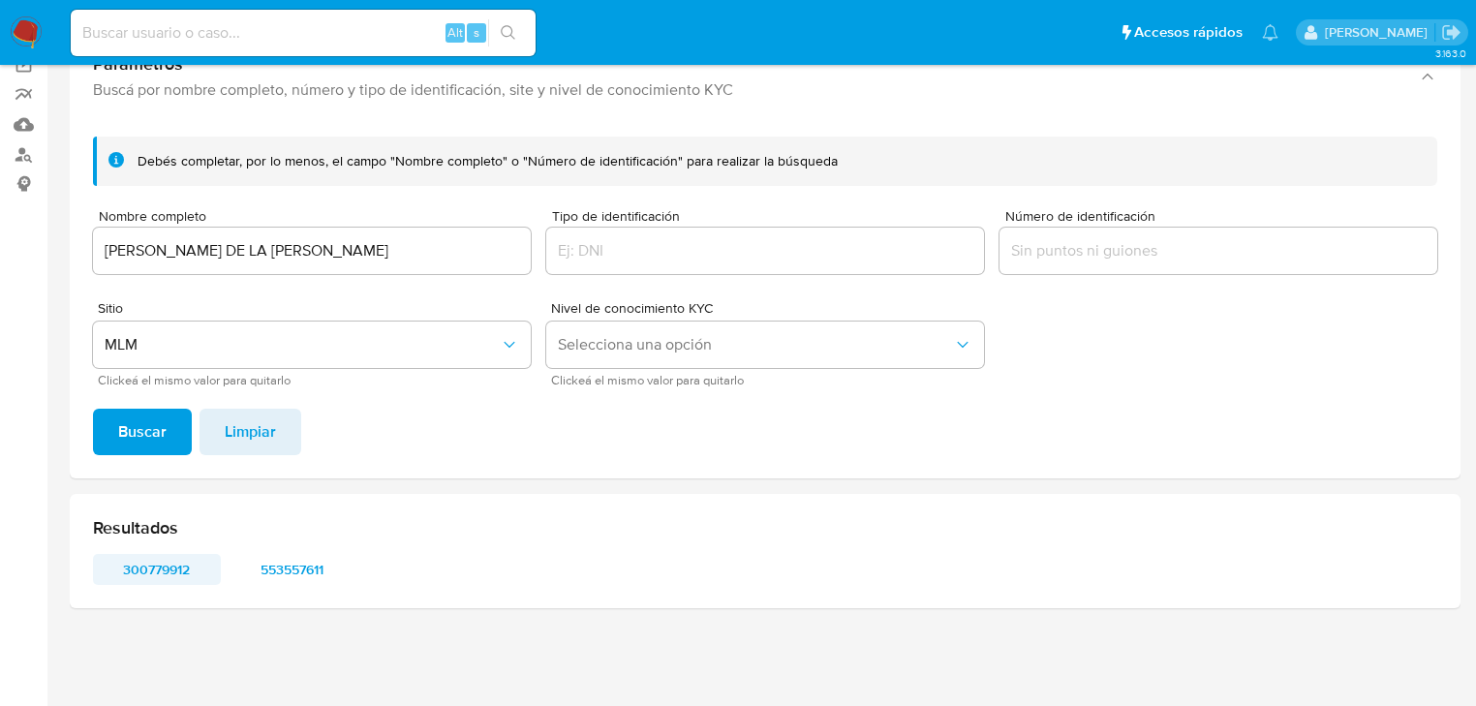
click at [171, 562] on span "300779912" at bounding box center [157, 569] width 101 height 27
click at [291, 563] on span "553557611" at bounding box center [292, 569] width 101 height 27
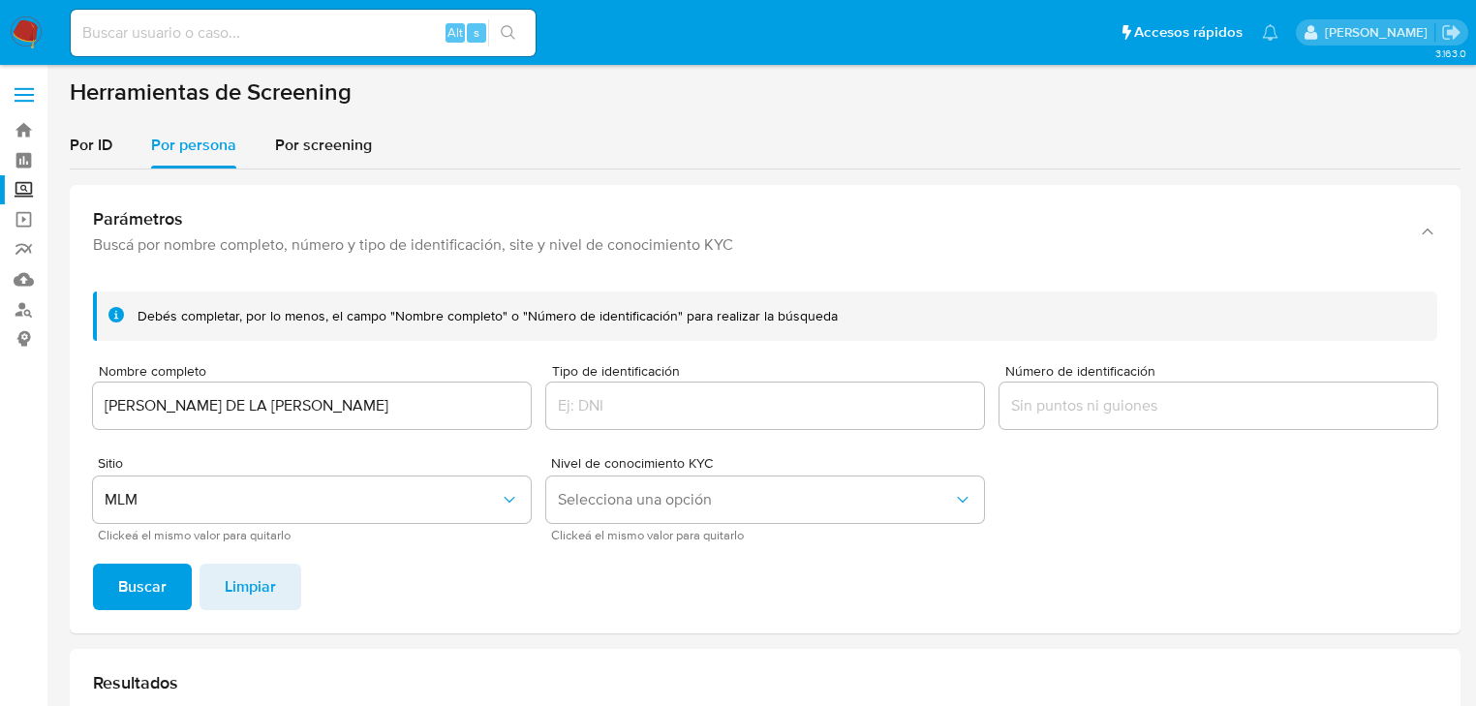
click at [23, 39] on img at bounding box center [26, 32] width 33 height 33
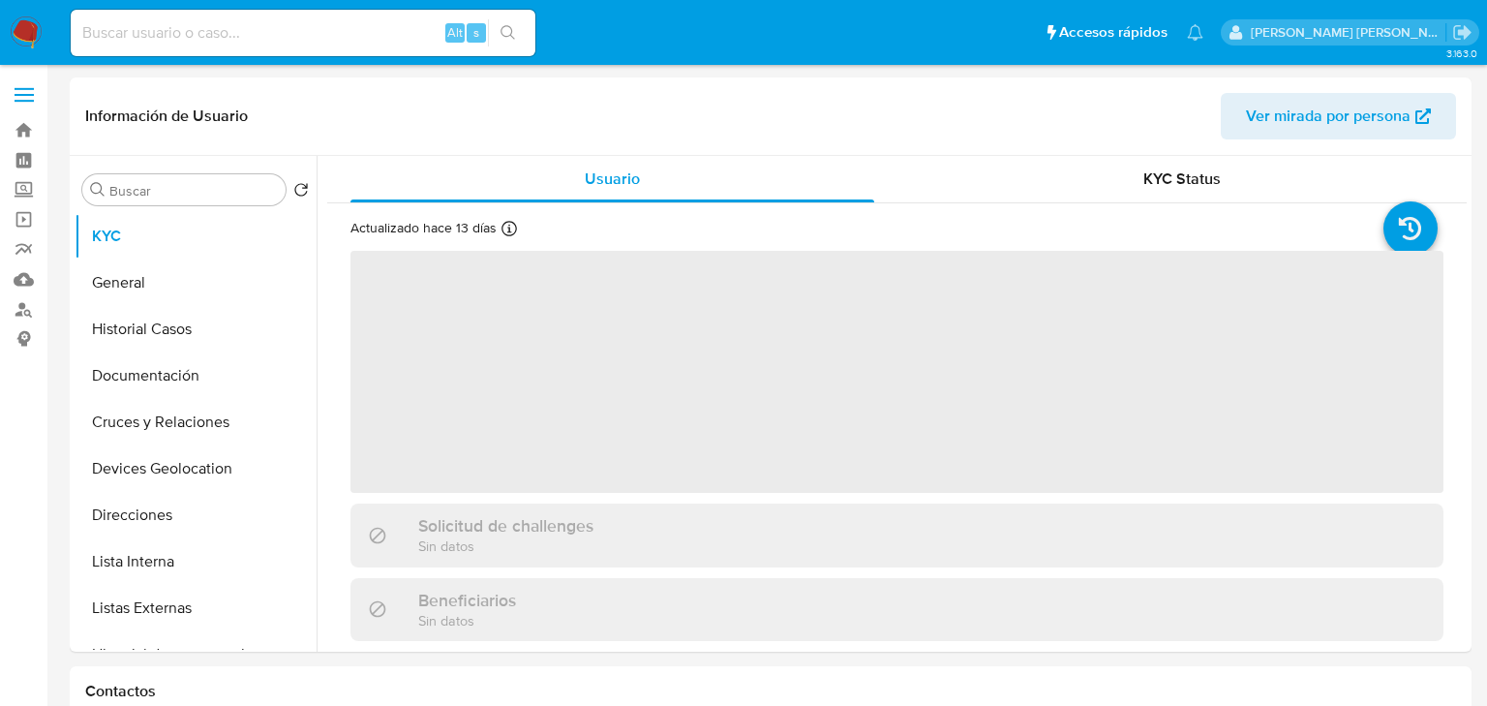
select select "10"
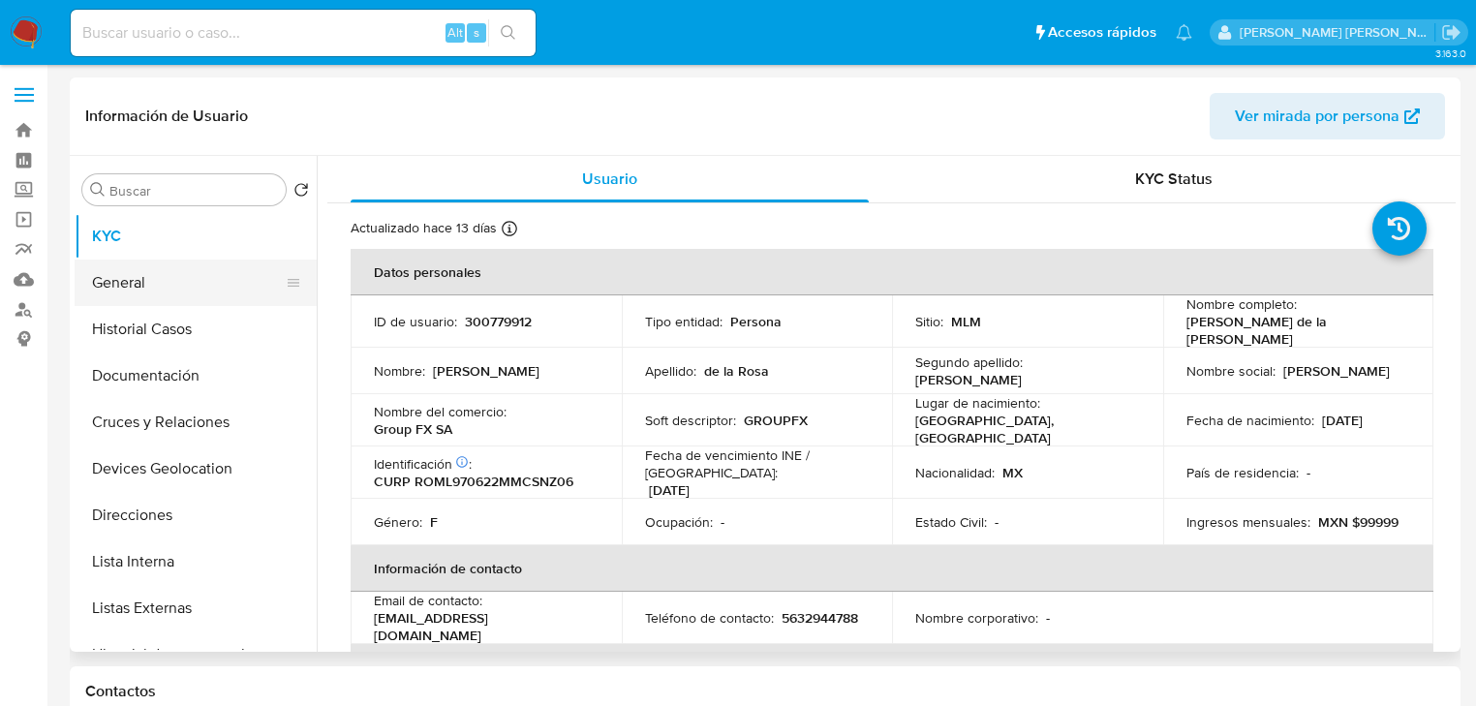
click at [186, 281] on button "General" at bounding box center [188, 283] width 227 height 46
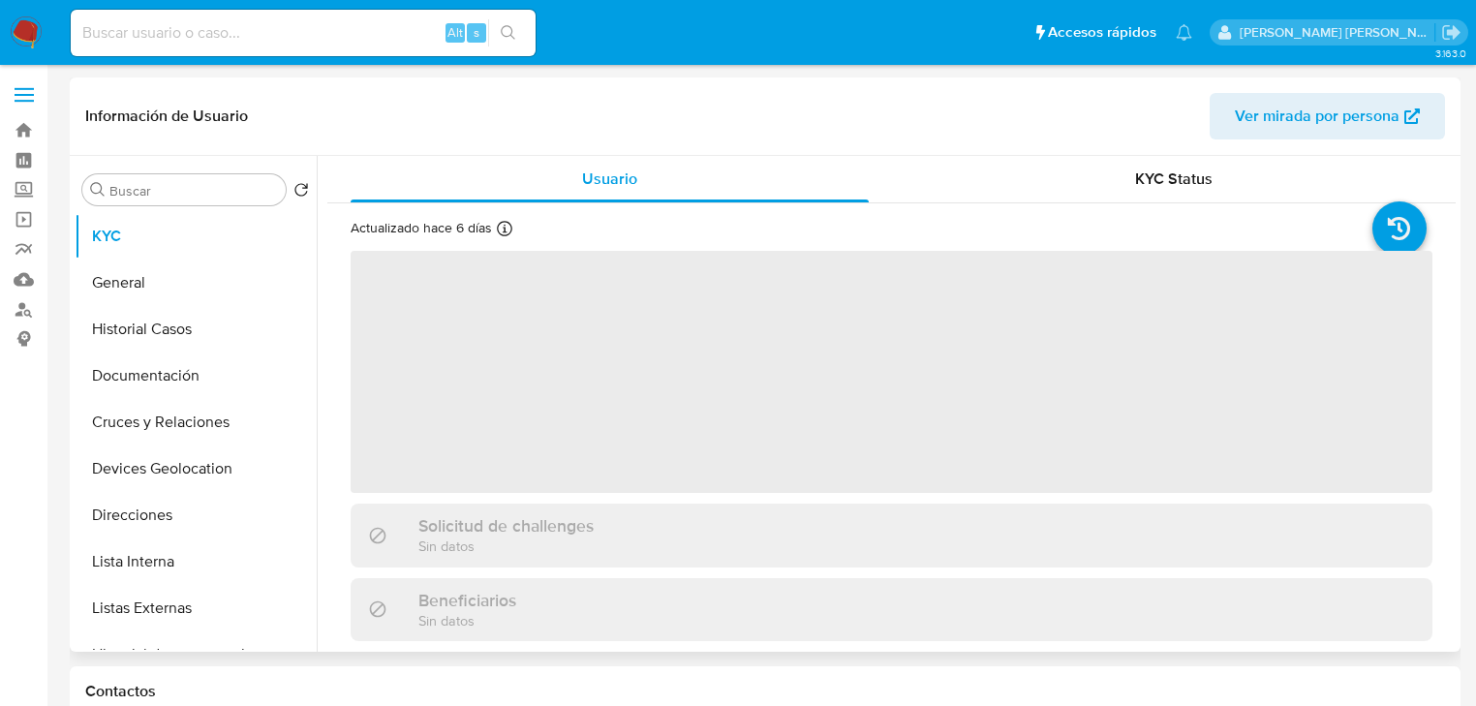
select select "10"
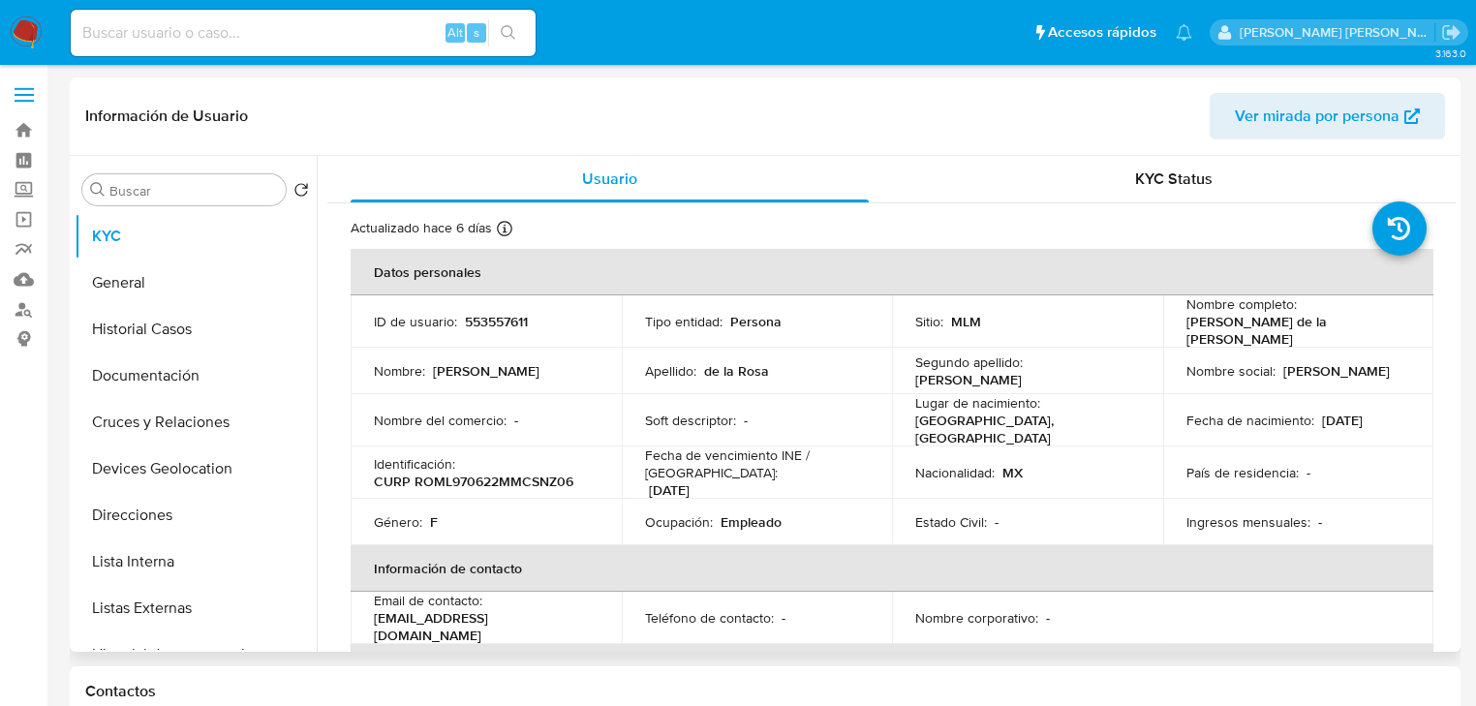
click at [174, 285] on button "General" at bounding box center [196, 283] width 242 height 46
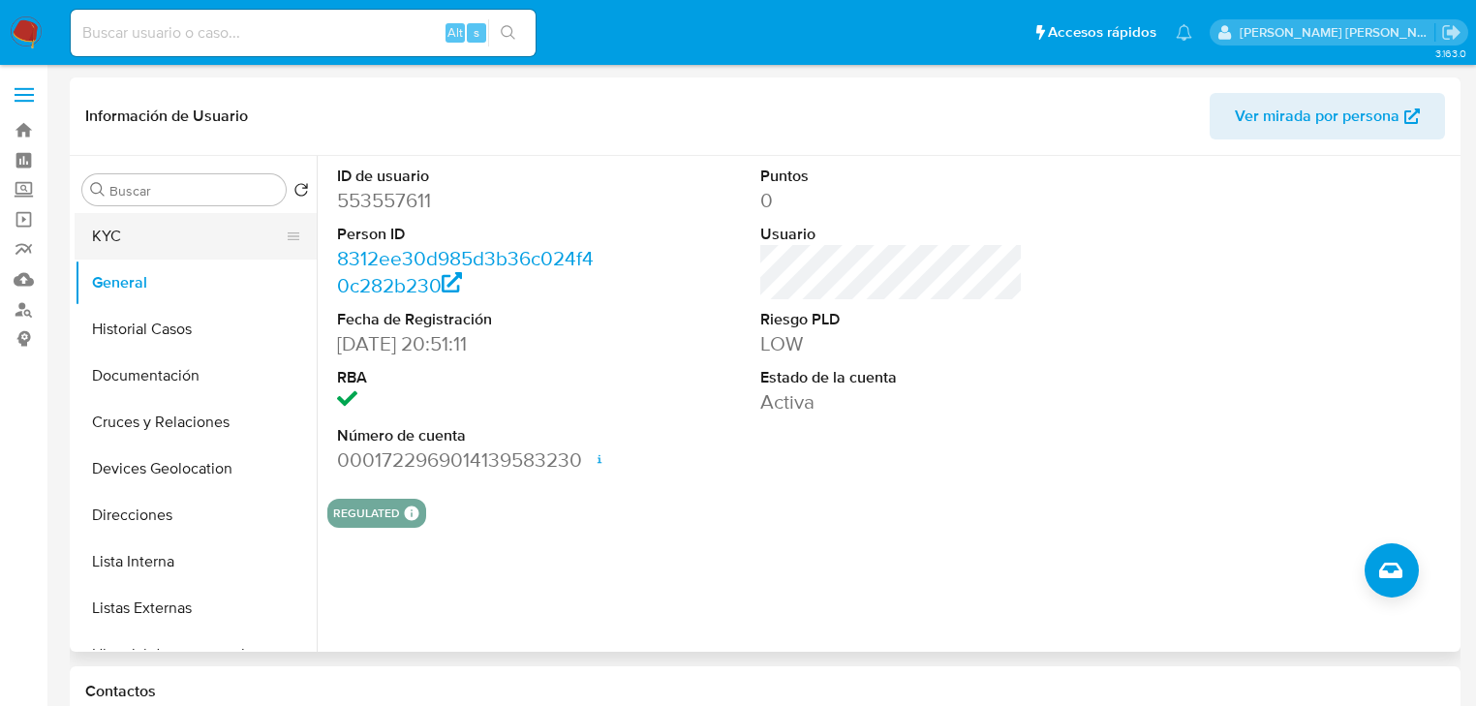
click at [130, 253] on button "KYC" at bounding box center [188, 236] width 227 height 46
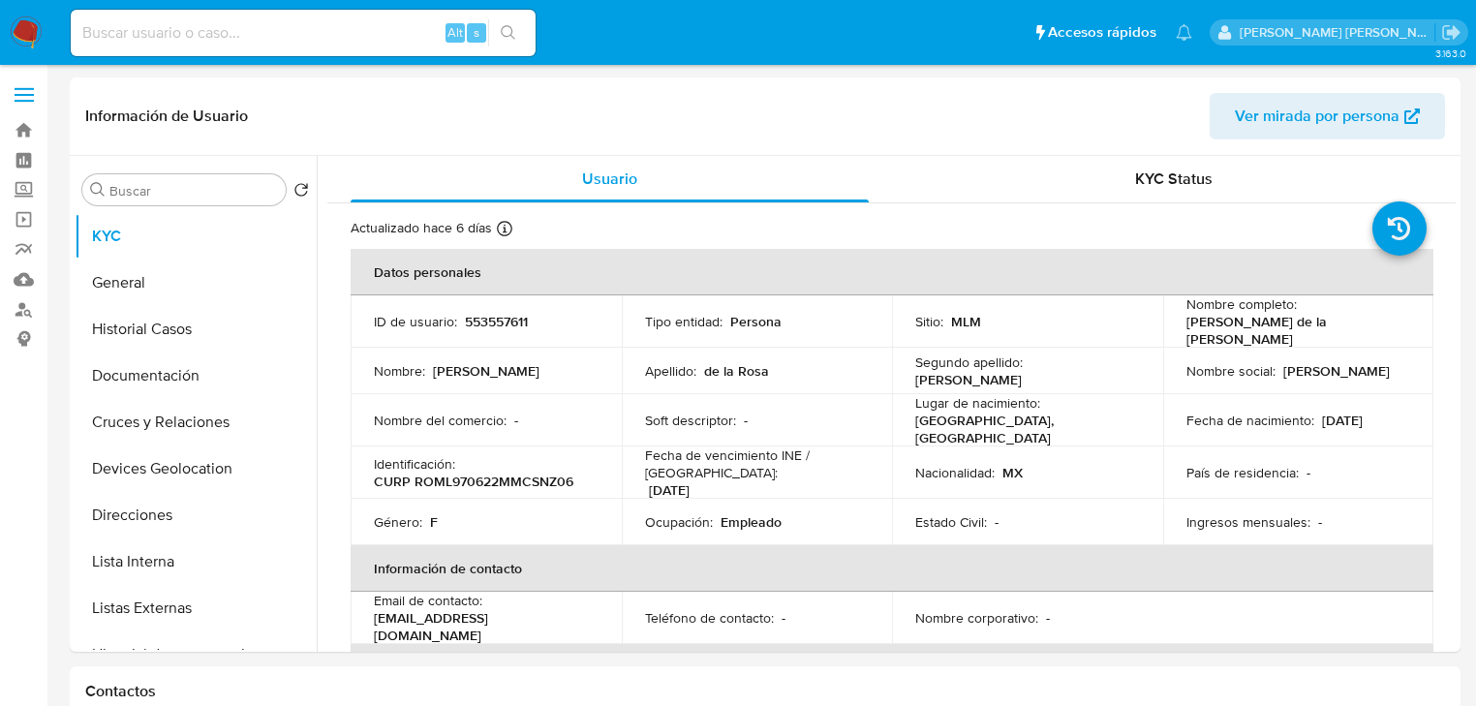
click at [395, 363] on p "Nombre :" at bounding box center [399, 370] width 51 height 17
click at [172, 614] on button "Listas Externas" at bounding box center [188, 608] width 227 height 46
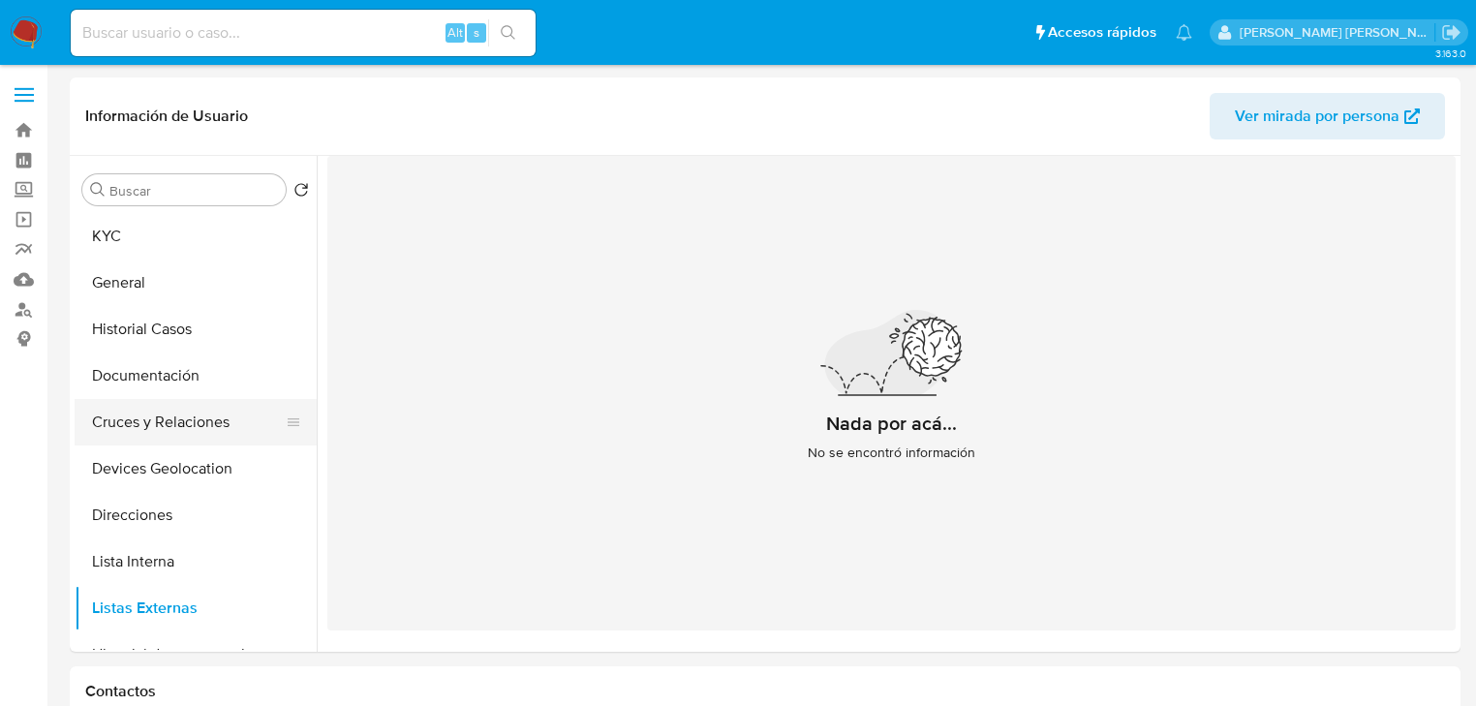
drag, startPoint x: 171, startPoint y: 376, endPoint x: 220, endPoint y: 442, distance: 81.7
click at [176, 374] on button "Documentación" at bounding box center [196, 375] width 242 height 46
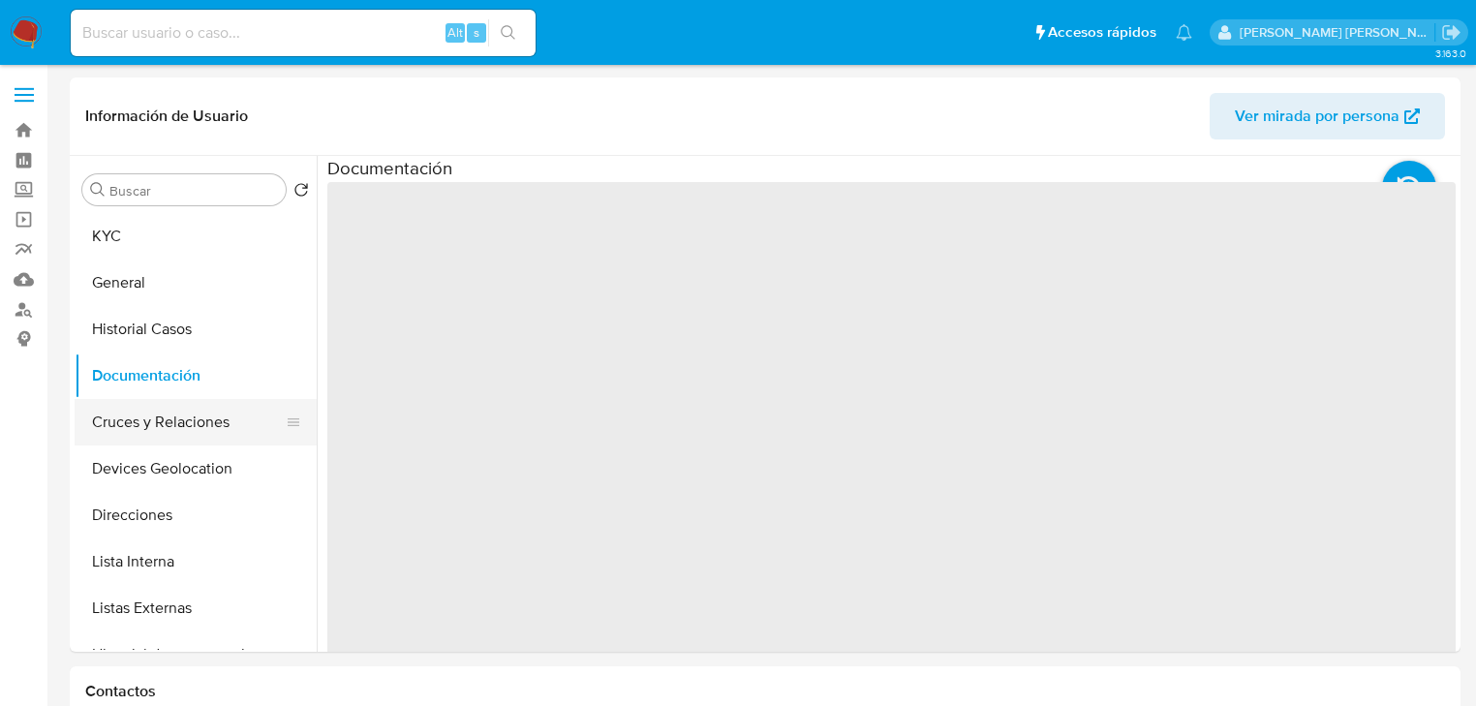
click at [220, 442] on button "Cruces y Relaciones" at bounding box center [188, 422] width 227 height 46
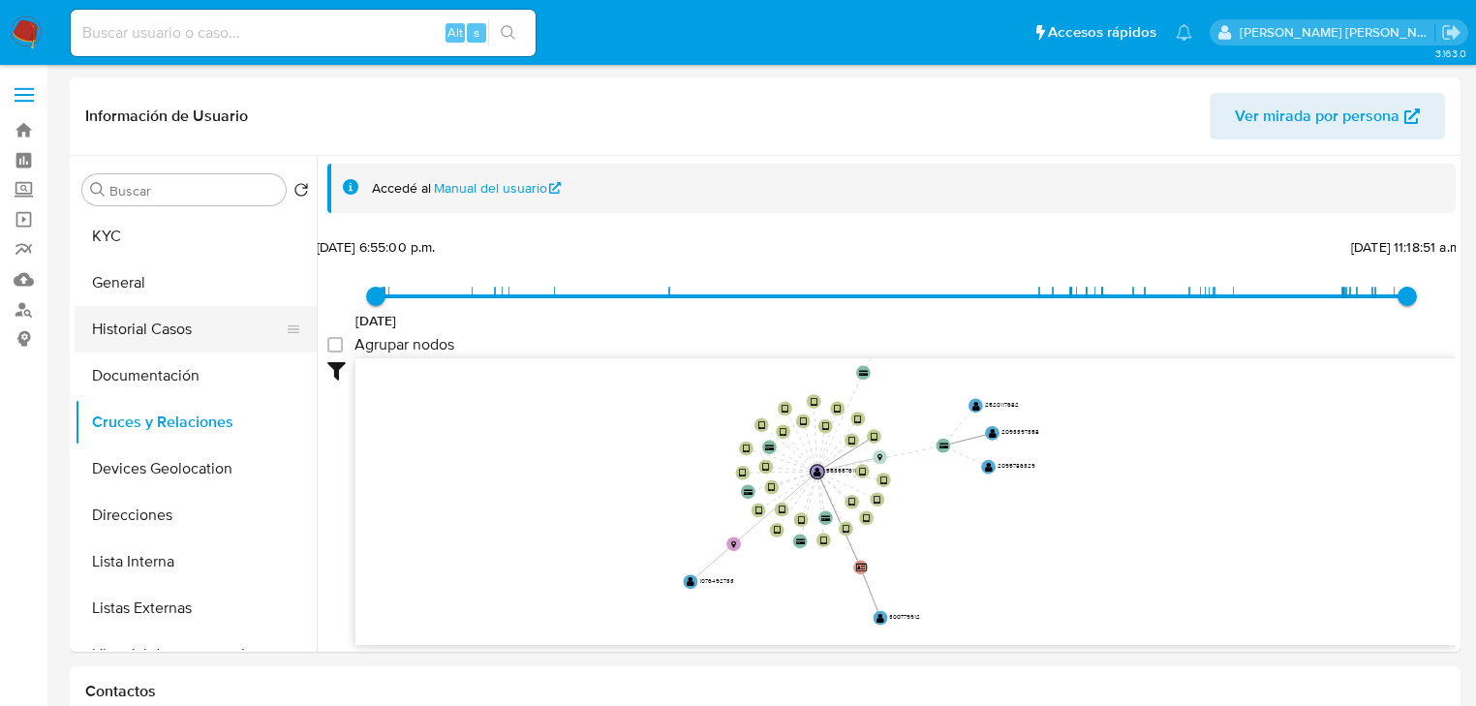
click at [167, 324] on button "Historial Casos" at bounding box center [188, 329] width 227 height 46
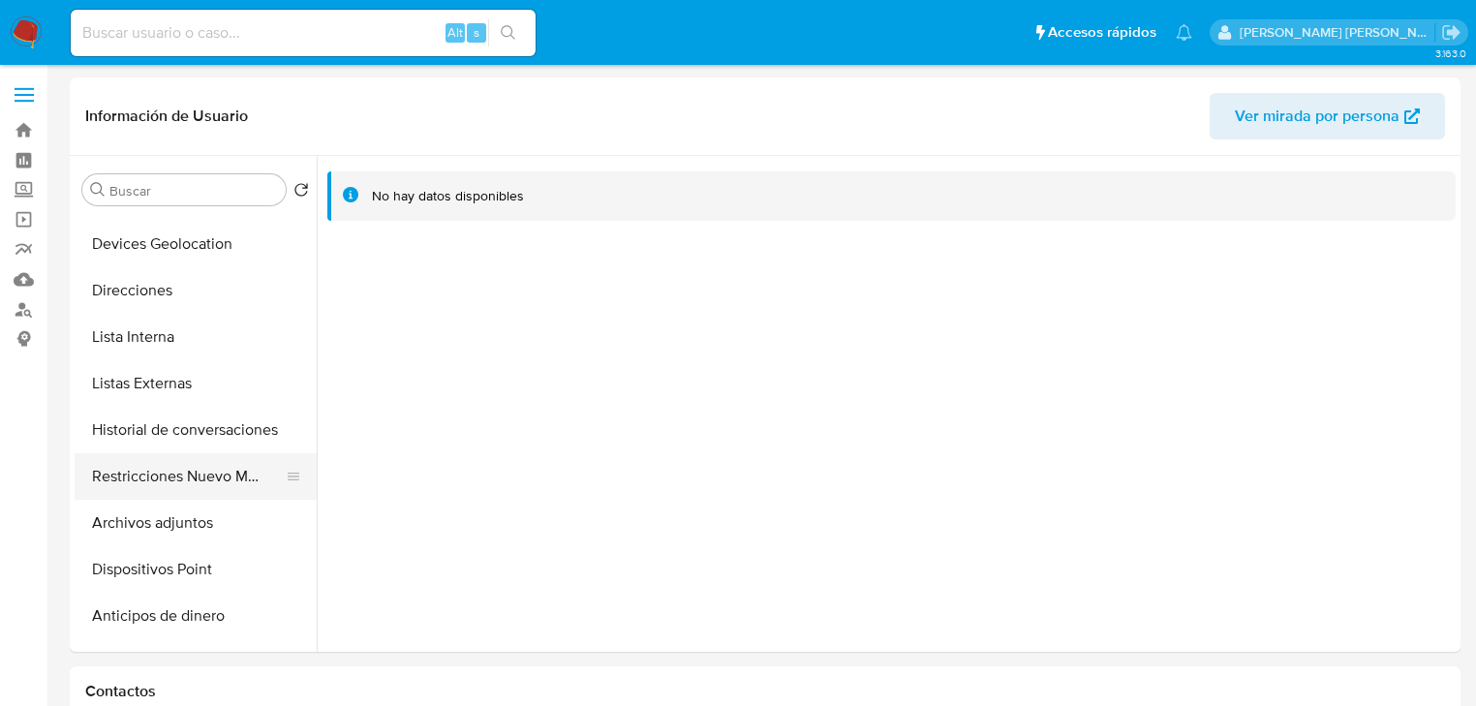
scroll to position [232, 0]
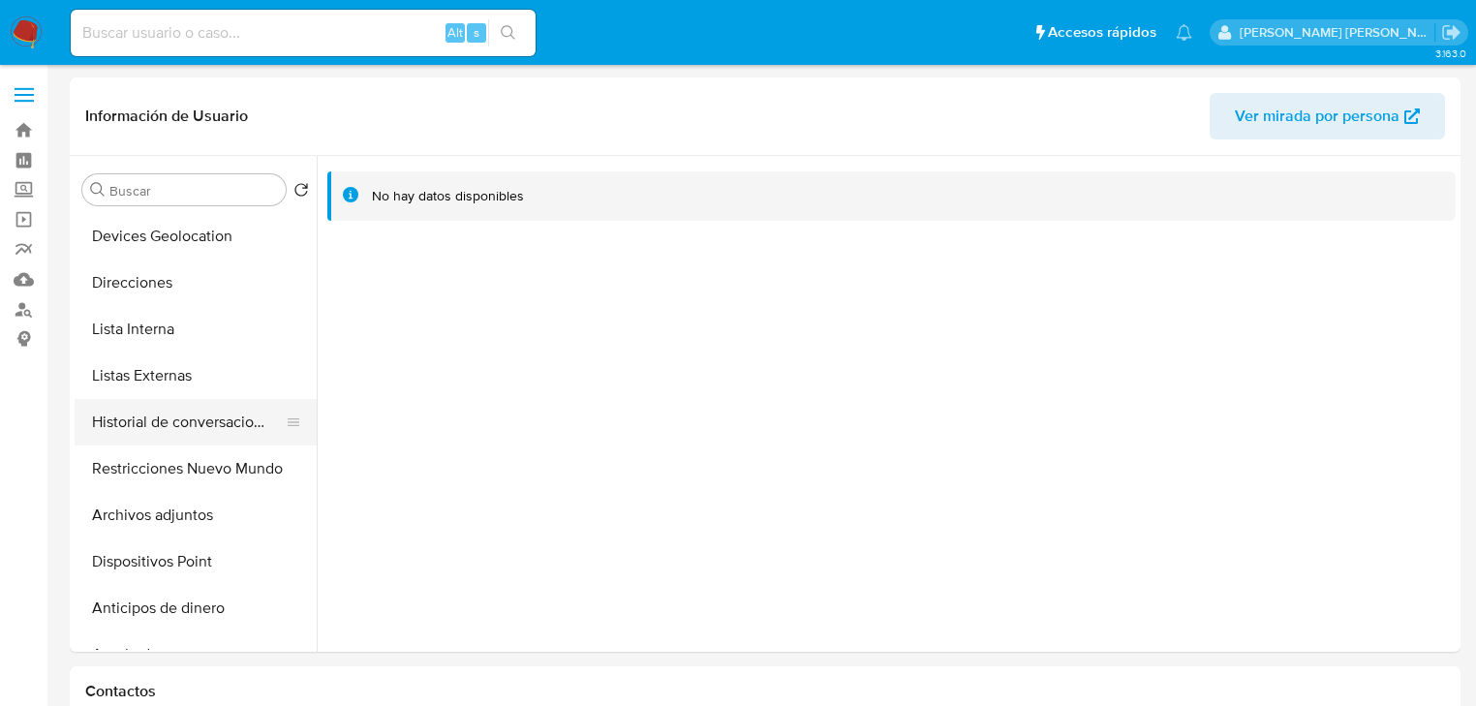
click at [201, 428] on button "Historial de conversaciones" at bounding box center [188, 422] width 227 height 46
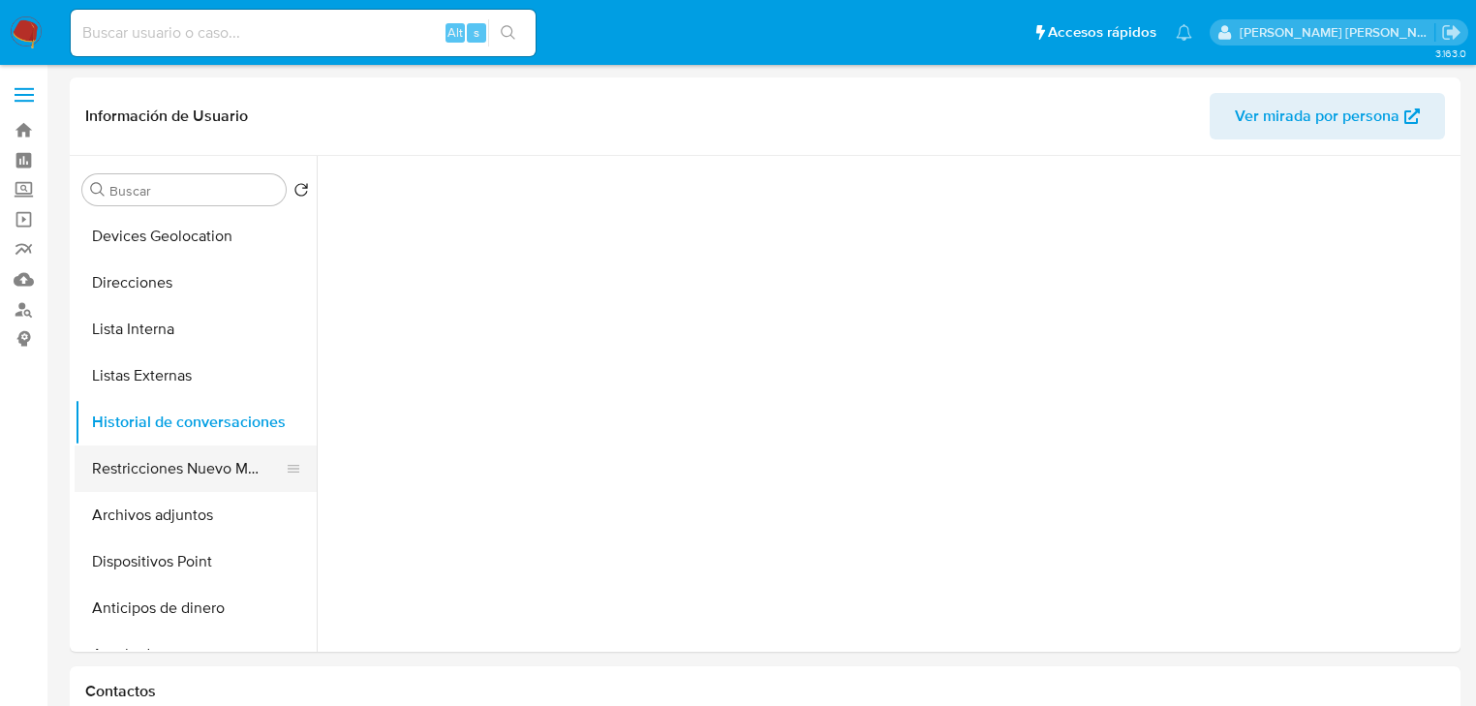
click at [225, 470] on button "Restricciones Nuevo Mundo" at bounding box center [188, 468] width 227 height 46
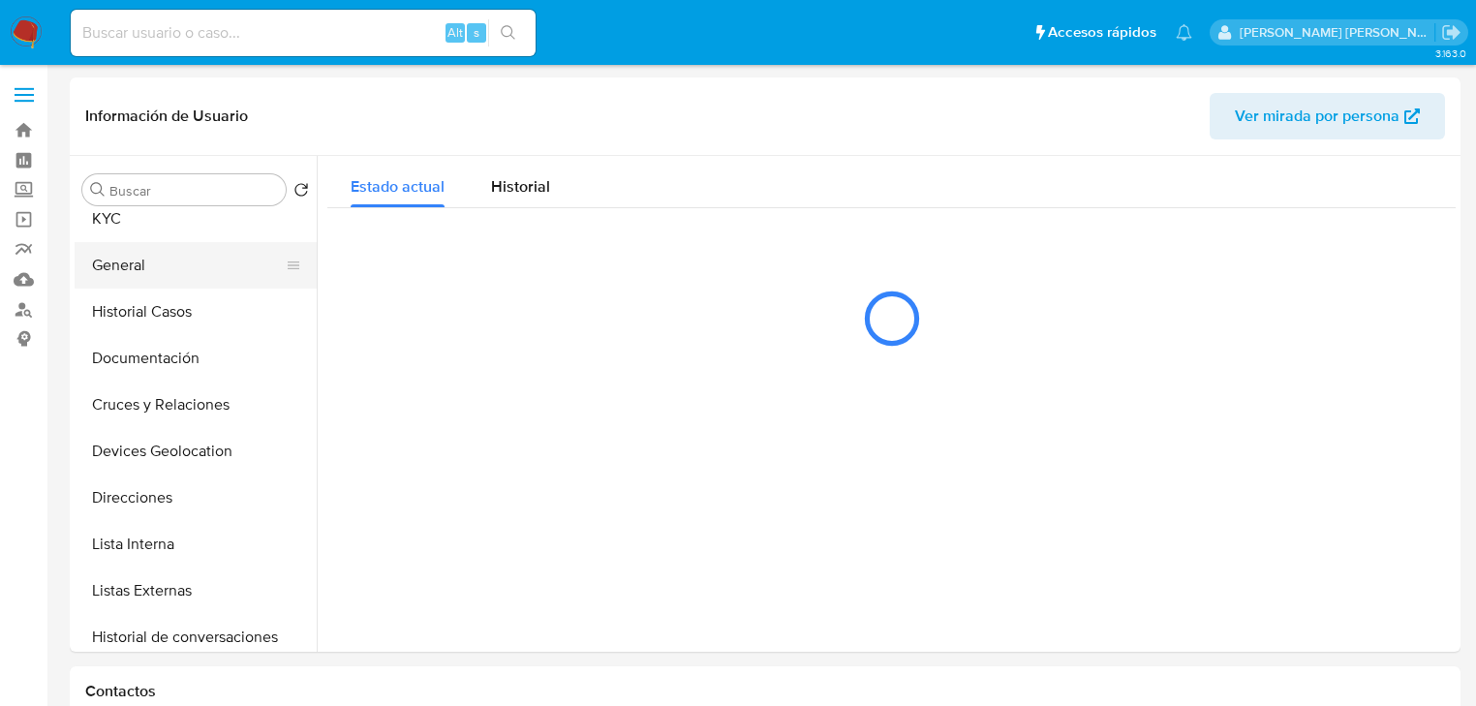
scroll to position [0, 0]
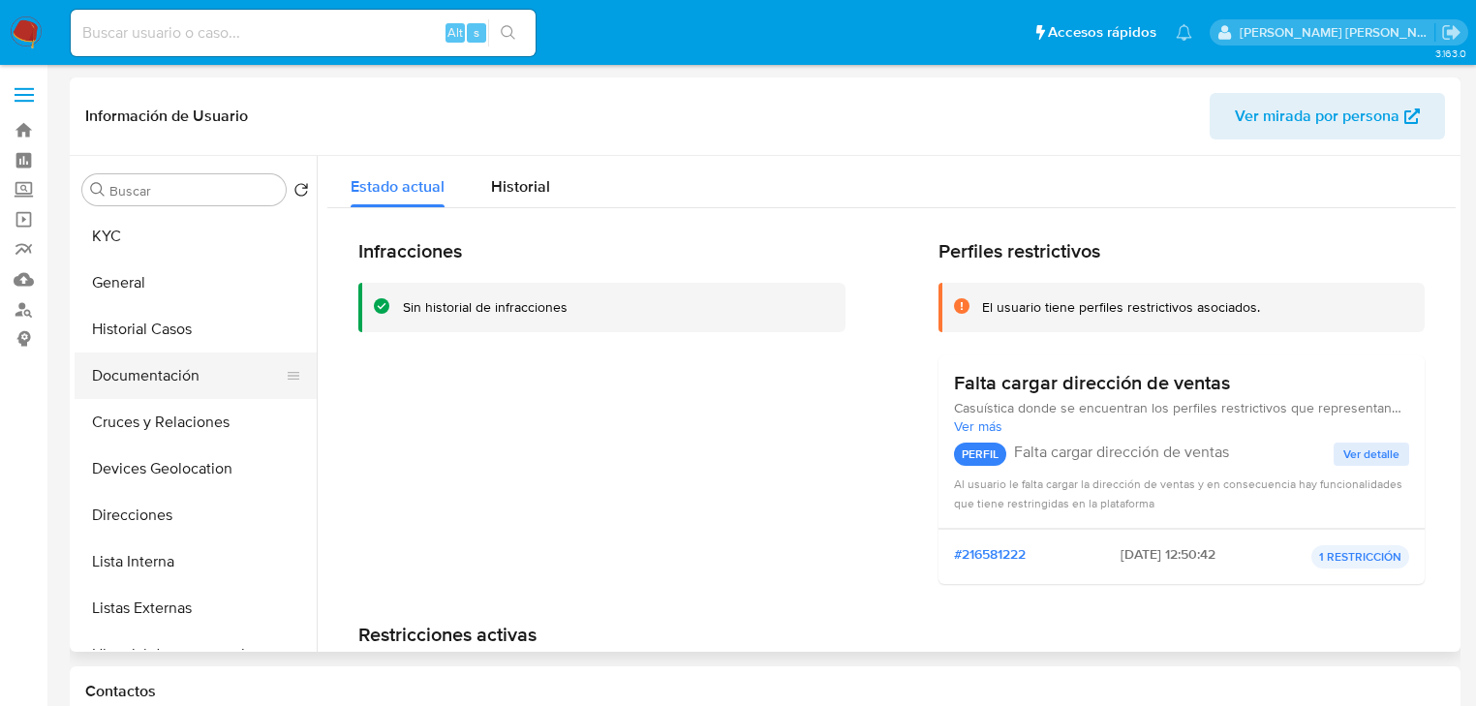
drag, startPoint x: 201, startPoint y: 387, endPoint x: 245, endPoint y: 366, distance: 48.5
click at [201, 380] on button "Documentación" at bounding box center [188, 375] width 227 height 46
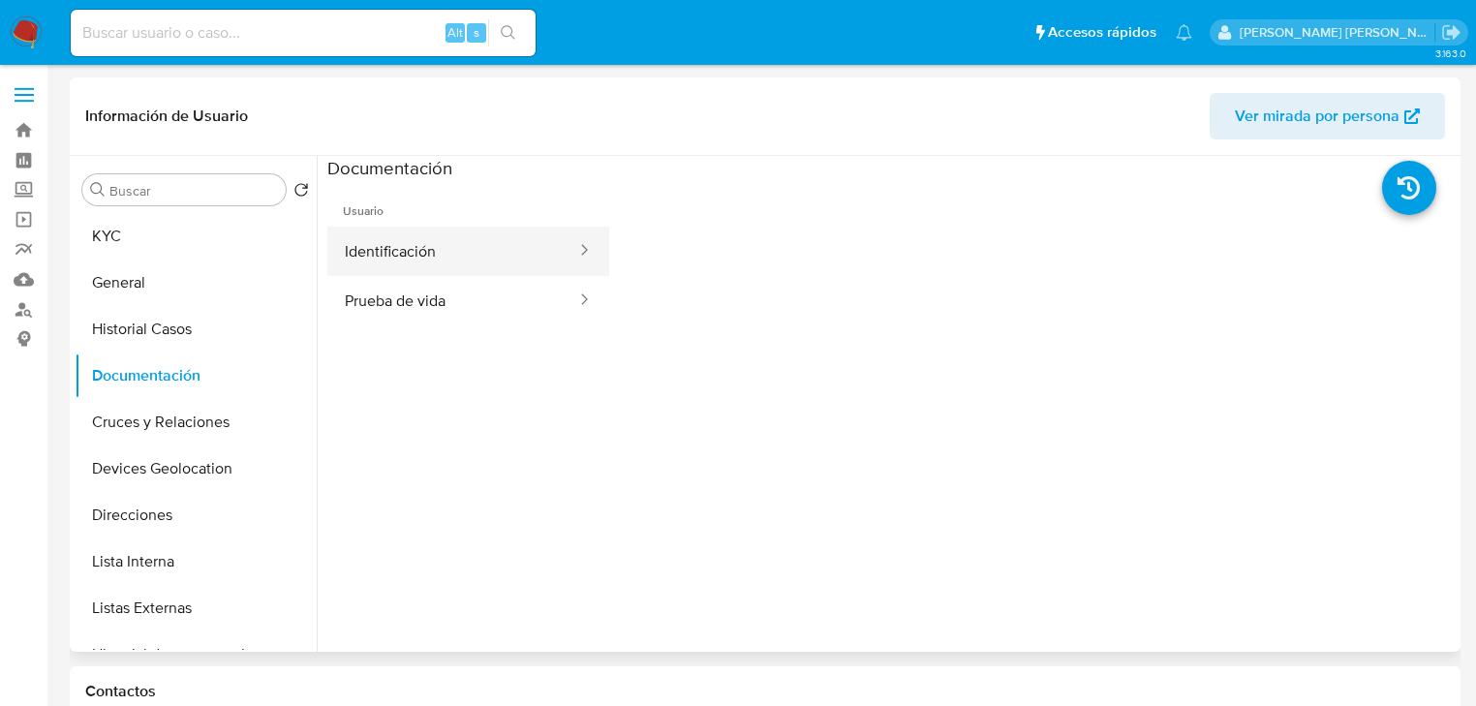
drag, startPoint x: 494, startPoint y: 256, endPoint x: 560, endPoint y: 256, distance: 65.9
click at [498, 256] on button "Identificación" at bounding box center [452, 251] width 251 height 49
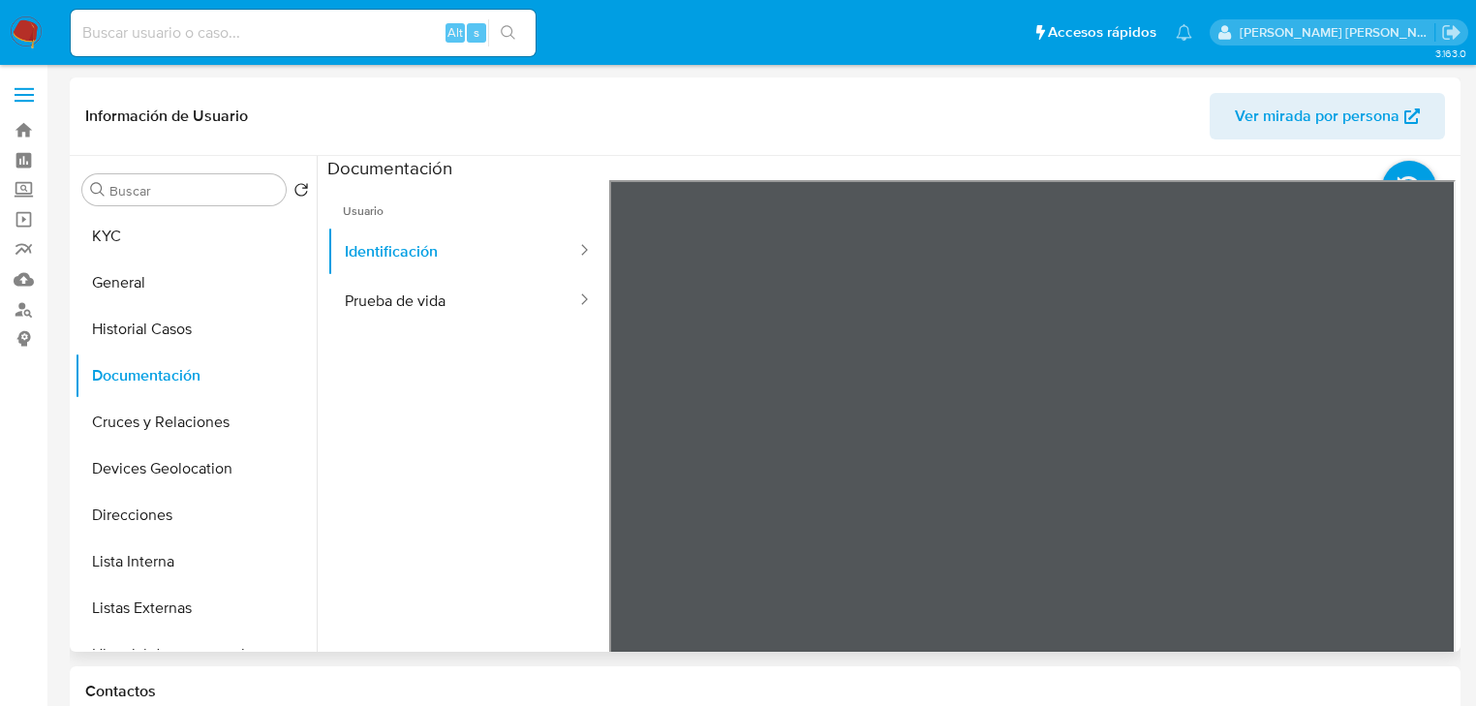
scroll to position [77, 0]
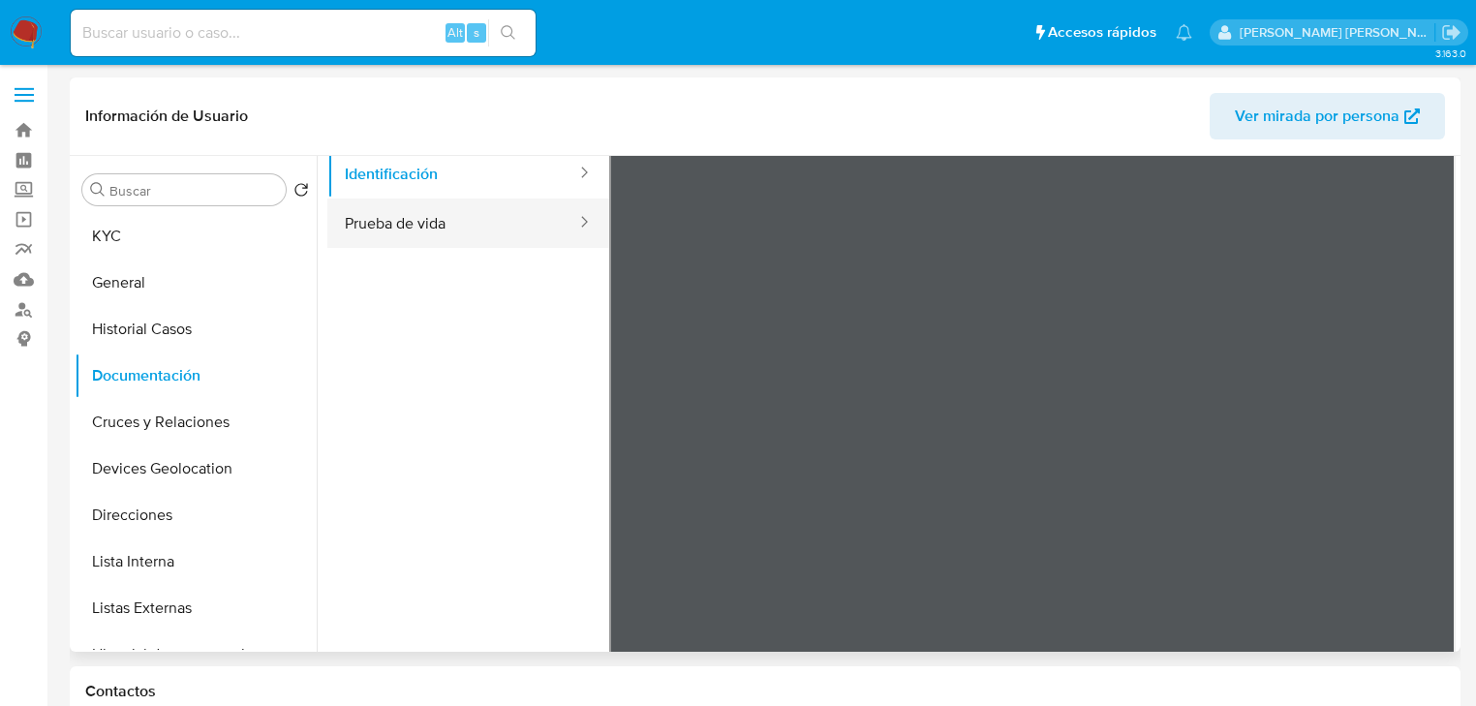
click at [504, 225] on button "Prueba de vida" at bounding box center [452, 223] width 251 height 49
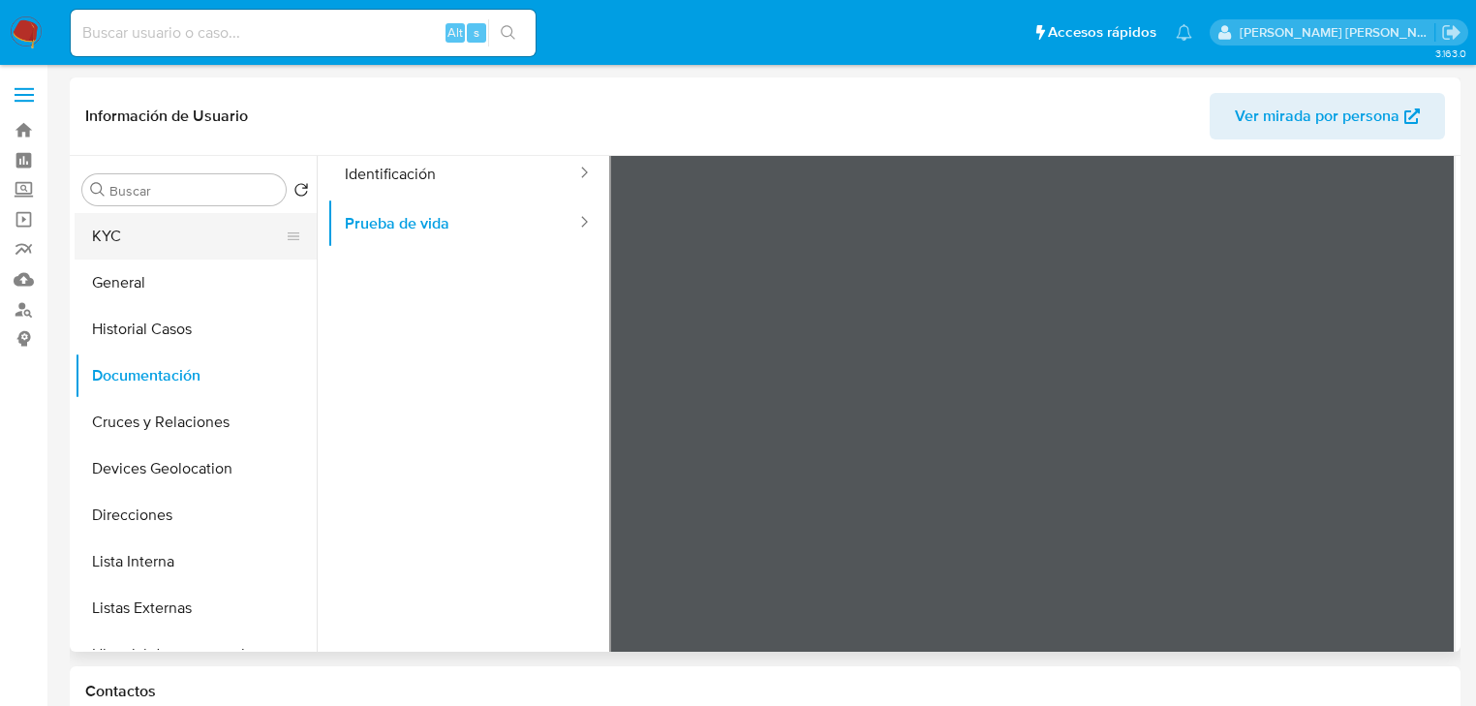
click at [161, 249] on button "KYC" at bounding box center [188, 236] width 227 height 46
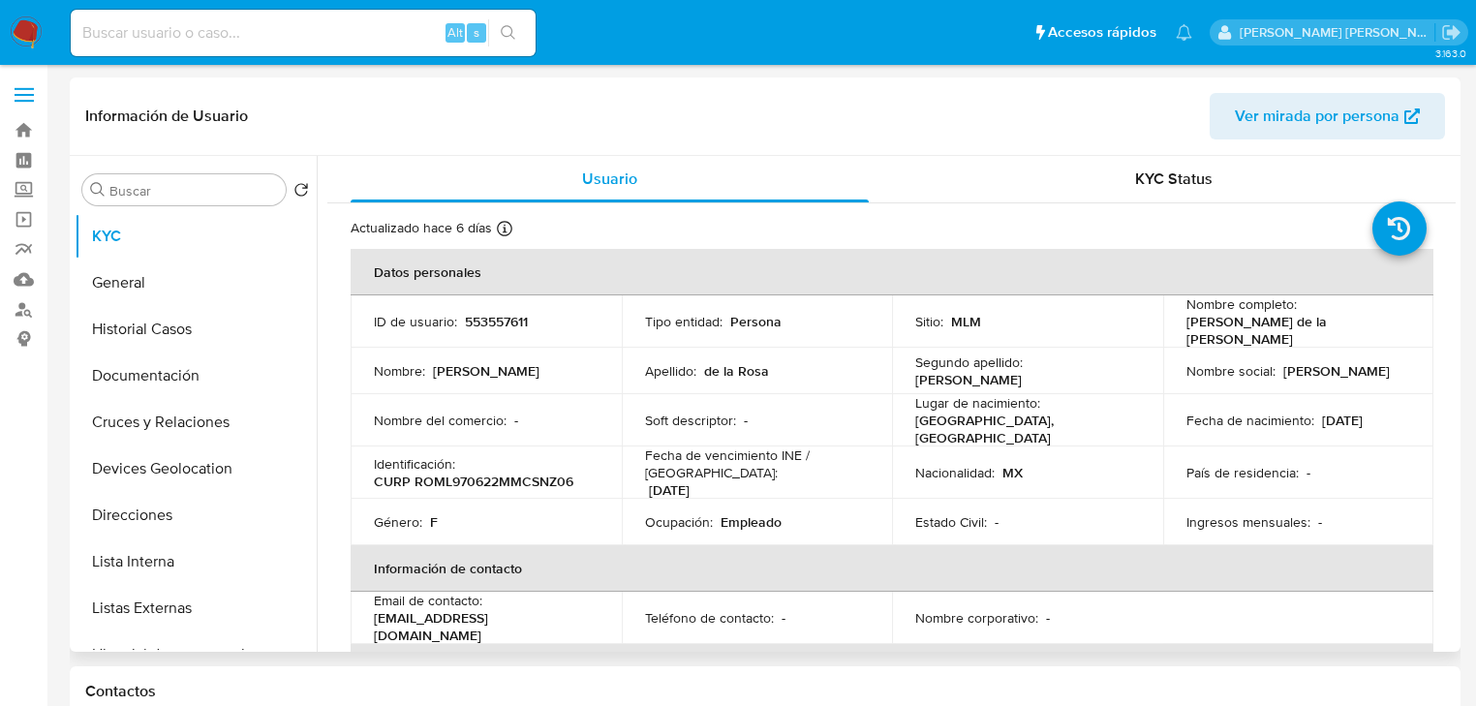
click at [485, 461] on div "Identificación : CURP ROML970622MMCSNZ06" at bounding box center [486, 472] width 225 height 35
click at [490, 322] on p "553557611" at bounding box center [496, 321] width 63 height 17
copy p "553557611"
click at [514, 473] on p "CURP ROML970622MMCSNZ06" at bounding box center [473, 481] width 199 height 17
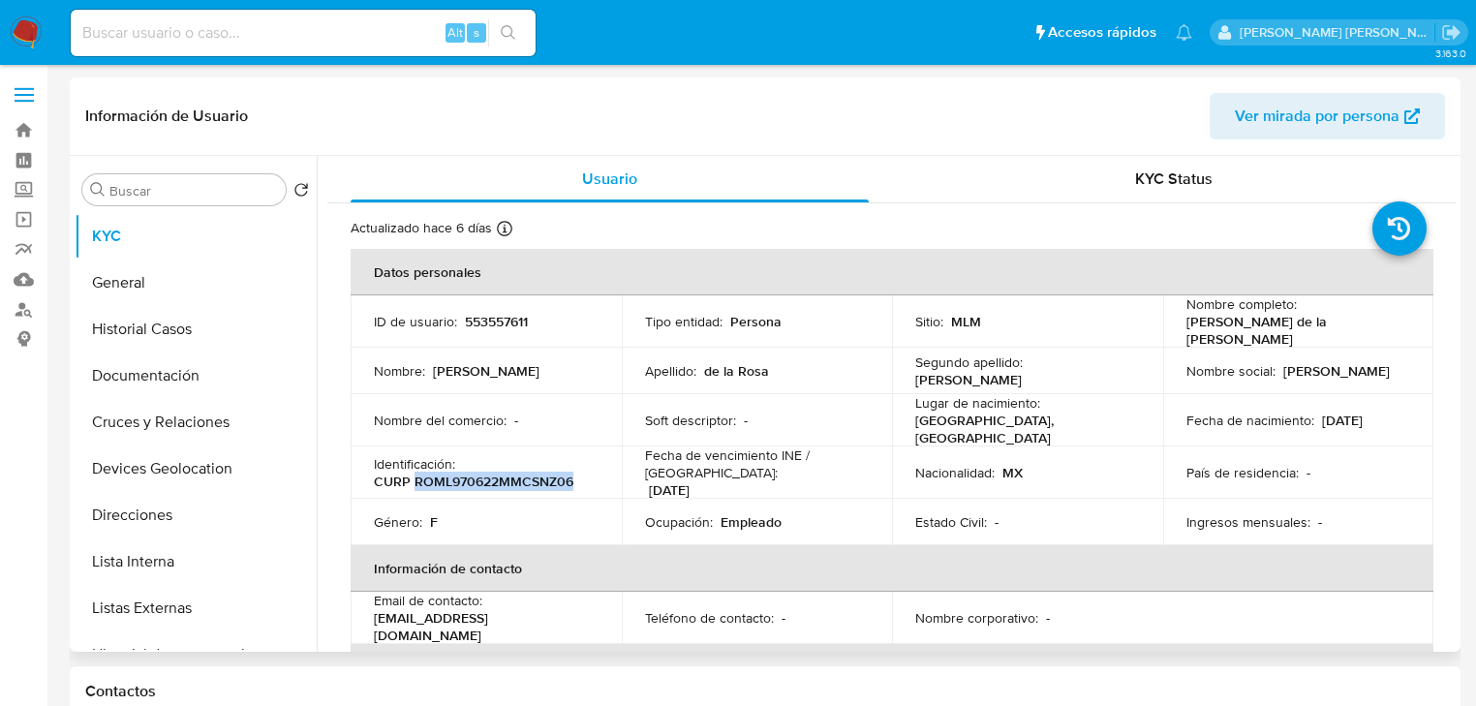
click at [514, 473] on p "CURP ROML970622MMCSNZ06" at bounding box center [473, 481] width 199 height 17
copy p "ROML970622MMCSNZ06"
click at [492, 319] on p "553557611" at bounding box center [496, 321] width 63 height 17
copy p "553557611"
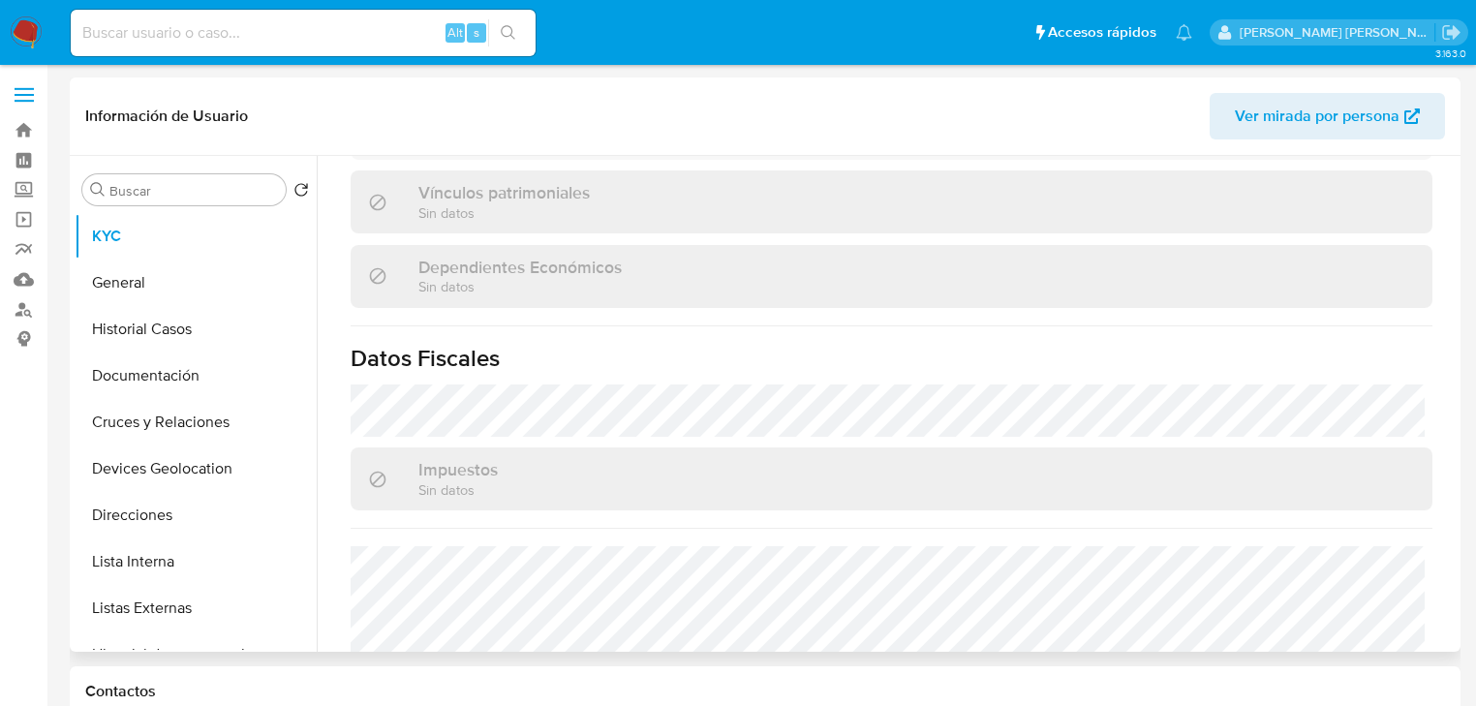
scroll to position [1228, 0]
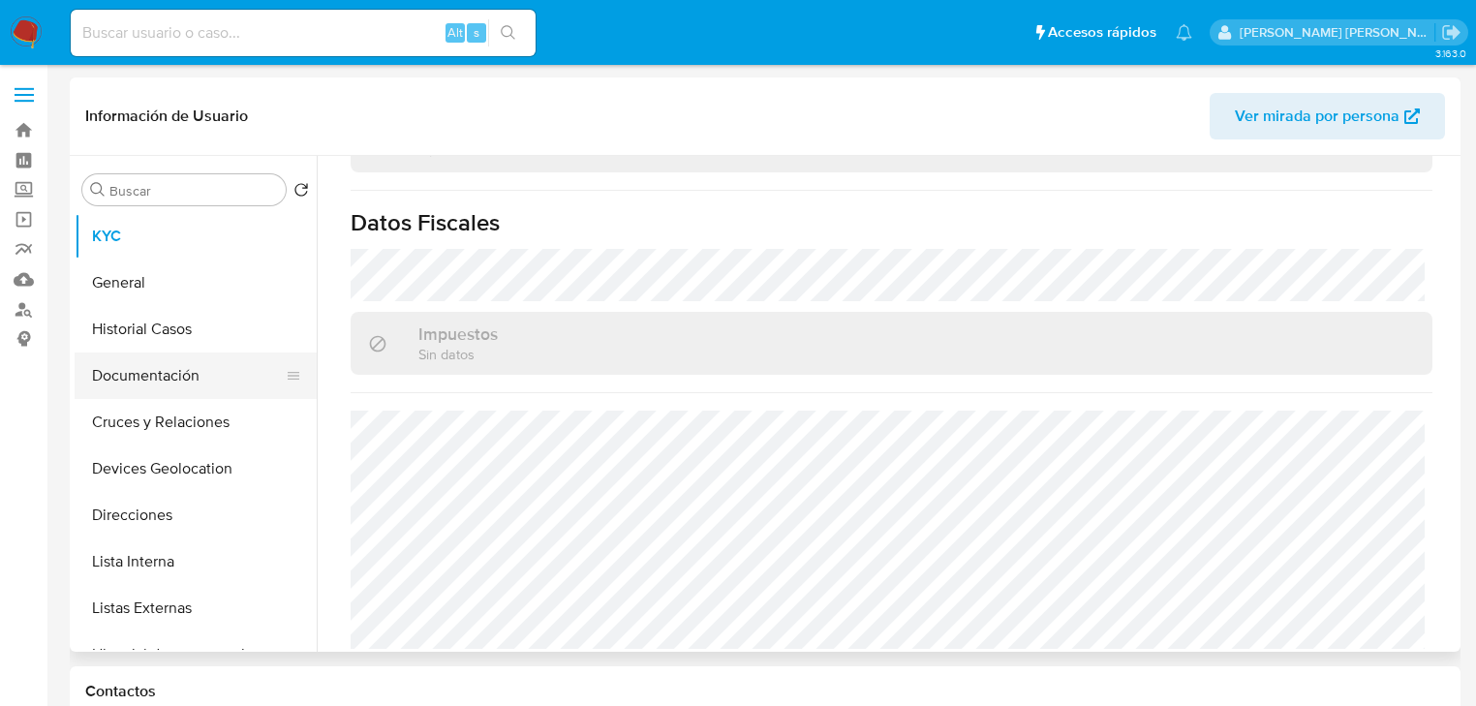
click at [202, 383] on button "Documentación" at bounding box center [188, 375] width 227 height 46
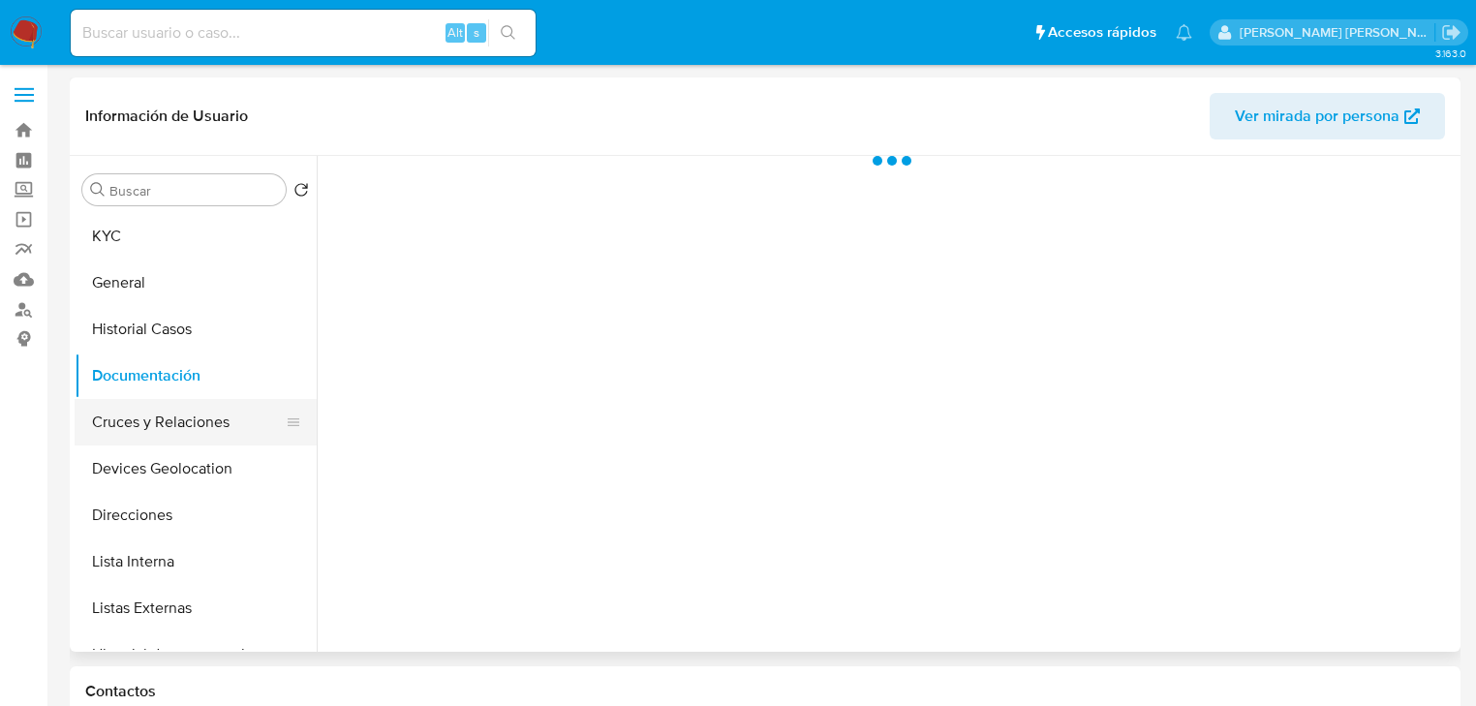
scroll to position [0, 0]
click at [220, 414] on button "Cruces y Relaciones" at bounding box center [188, 422] width 227 height 46
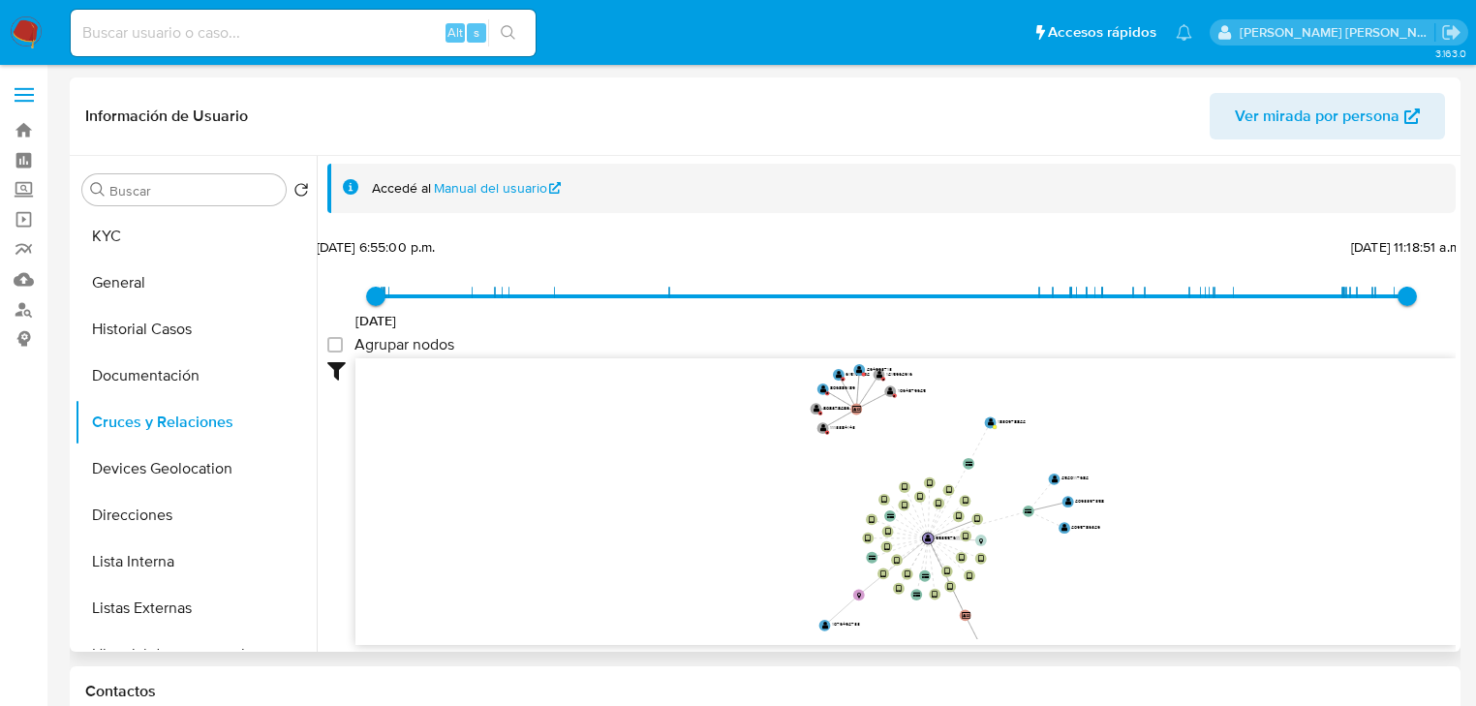
click at [837, 490] on icon "device-676193de32bc49b7f1e81f6e  device-68d7112bd1eb7ccb98a4adaa  device-664e…" at bounding box center [905, 498] width 1100 height 281
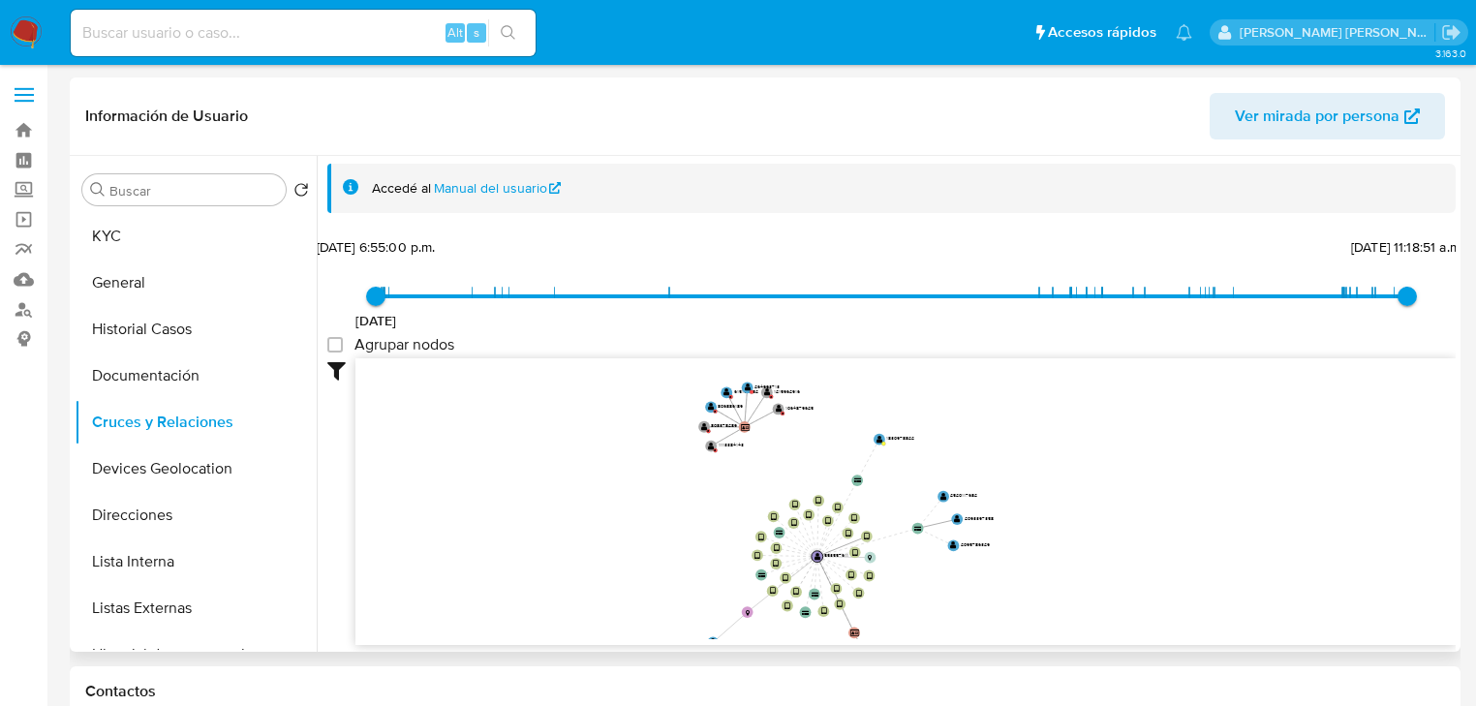
drag, startPoint x: 798, startPoint y: 476, endPoint x: 736, endPoint y: 461, distance: 63.9
click at [736, 461] on icon "device-676193de32bc49b7f1e81f6e  device-68d7112bd1eb7ccb98a4adaa  device-664e…" at bounding box center [905, 498] width 1100 height 281
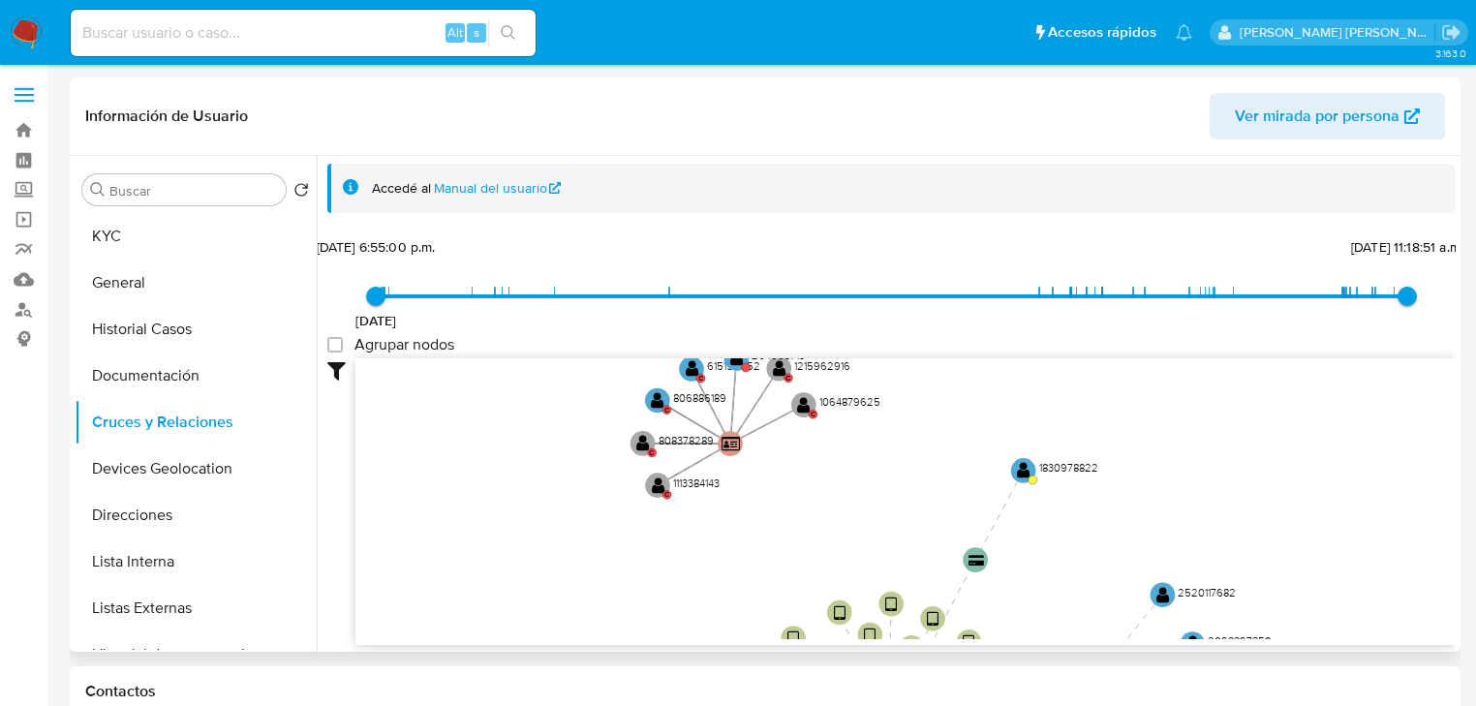
drag, startPoint x: 752, startPoint y: 484, endPoint x: 751, endPoint y: 506, distance: 22.3
click at [752, 508] on icon "device-676193de32bc49b7f1e81f6e  device-68d7112bd1eb7ccb98a4adaa  device-664e…" at bounding box center [905, 498] width 1100 height 281
click at [732, 449] on text "" at bounding box center [730, 444] width 18 height 15
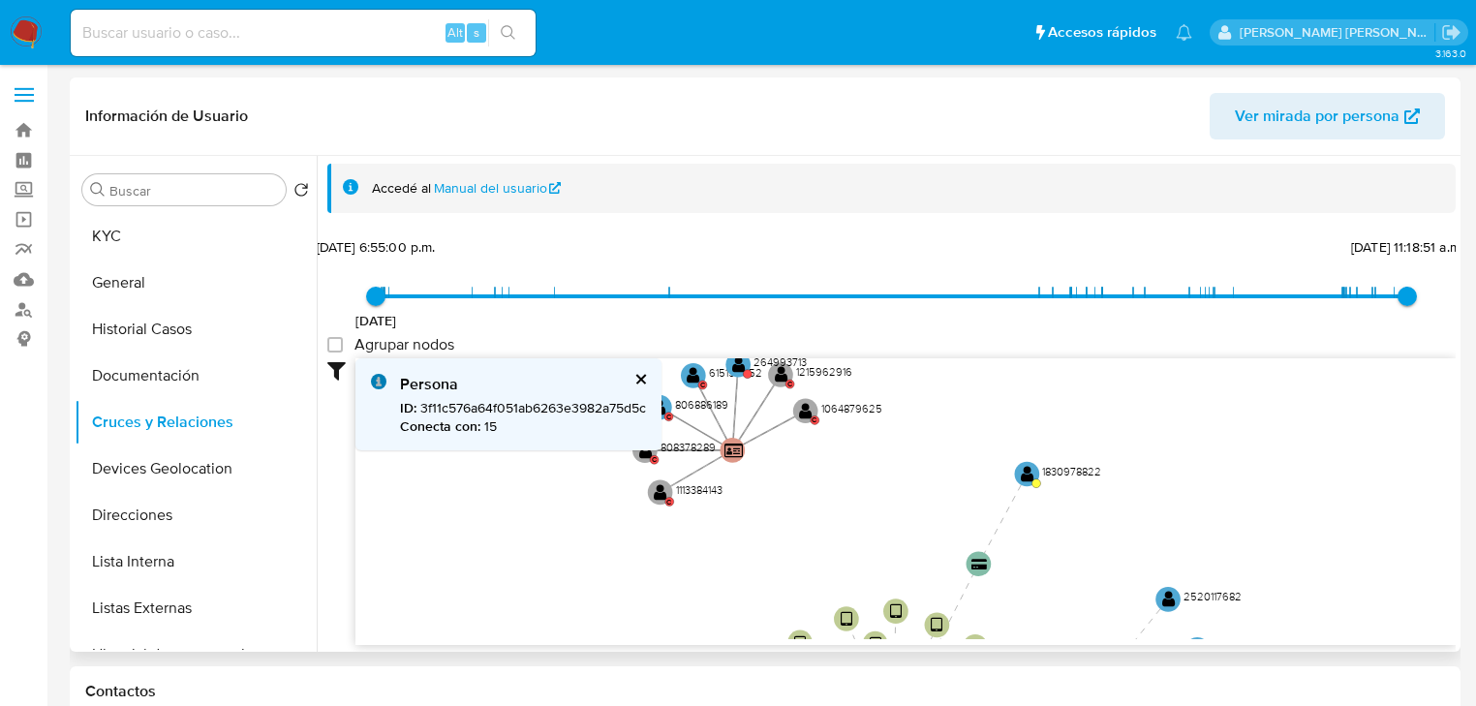
drag, startPoint x: 821, startPoint y: 504, endPoint x: 844, endPoint y: 552, distance: 53.7
click at [843, 552] on icon "device-676193de32bc49b7f1e81f6e  device-68d7112bd1eb7ccb98a4adaa  device-664e…" at bounding box center [905, 498] width 1100 height 281
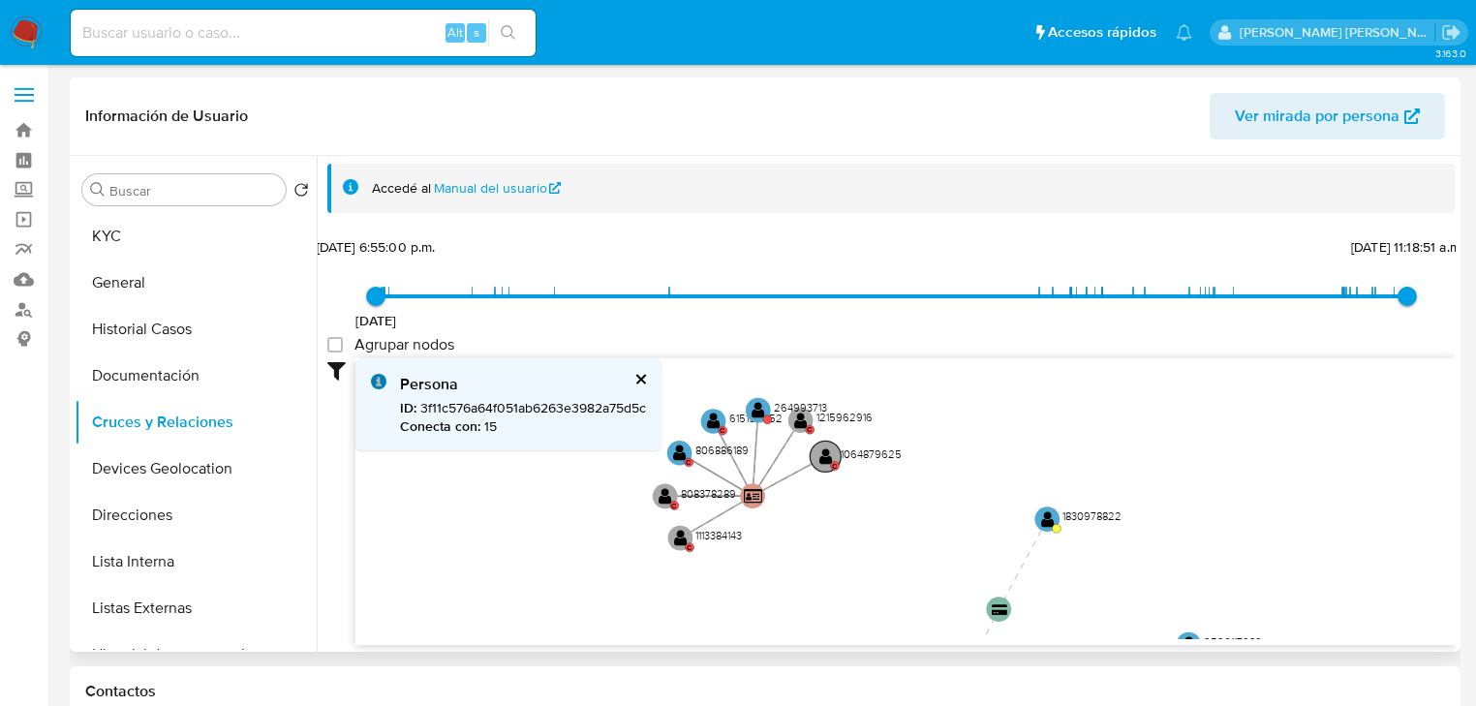
click at [831, 456] on text "" at bounding box center [826, 456] width 14 height 18
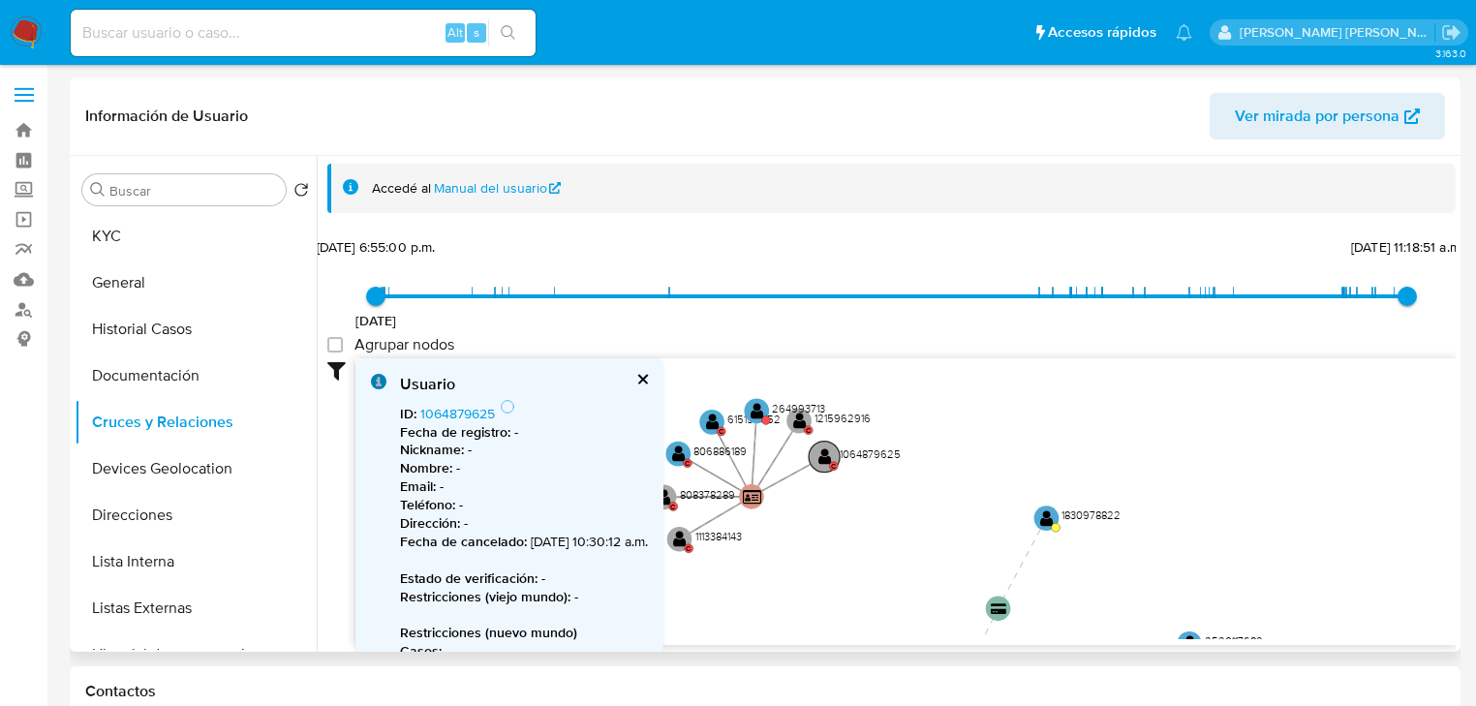
click at [836, 453] on circle at bounding box center [824, 457] width 31 height 31
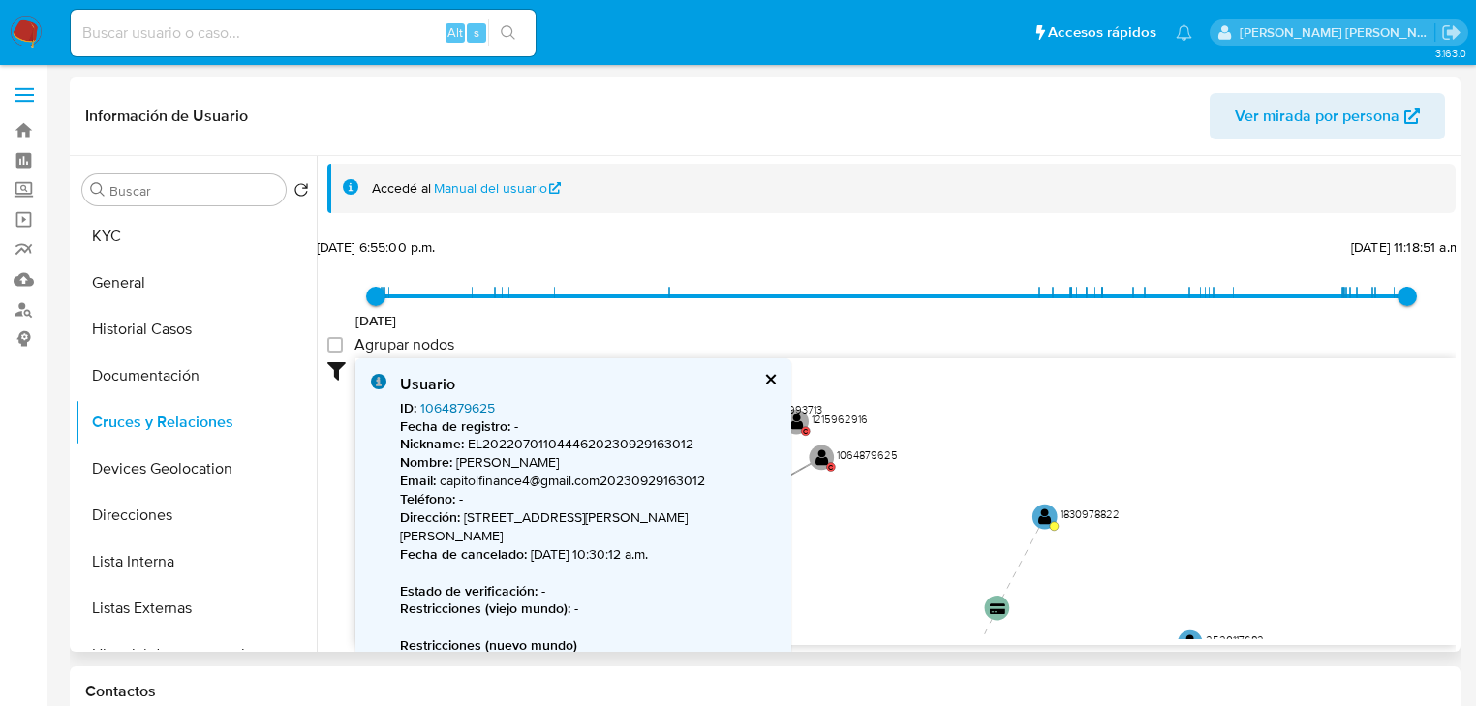
click at [444, 406] on link "1064879625" at bounding box center [457, 407] width 75 height 19
click at [772, 379] on button "cerrar" at bounding box center [769, 379] width 13 height 13
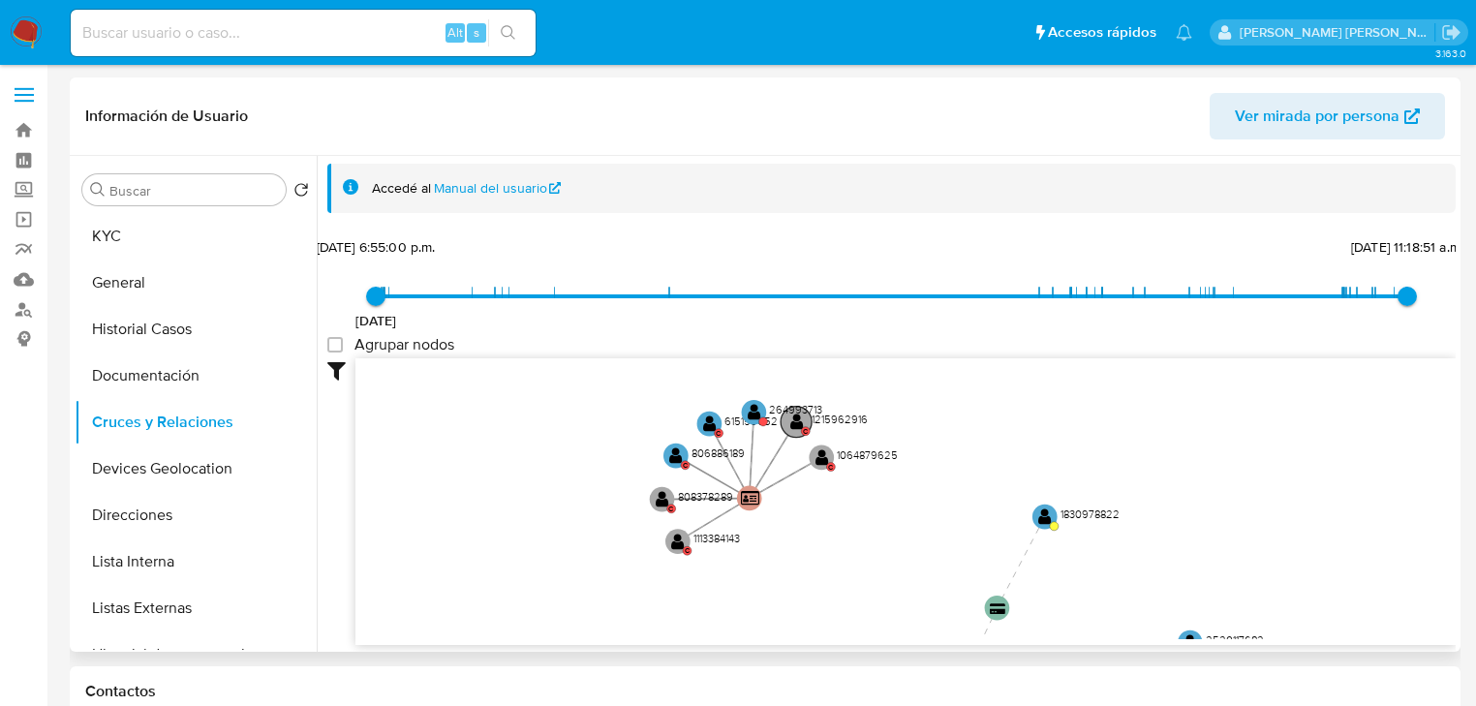
click at [796, 422] on text "" at bounding box center [797, 422] width 14 height 18
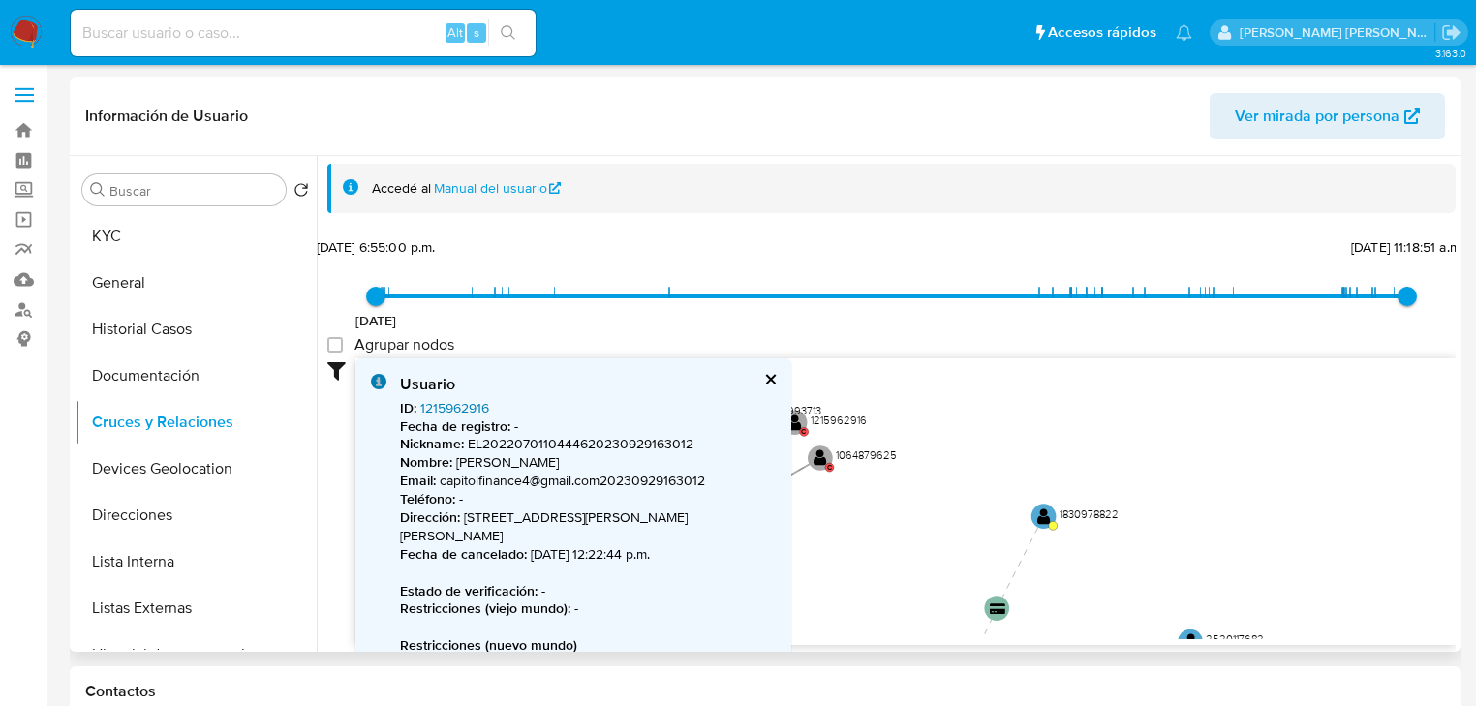
click at [470, 405] on link "1215962916" at bounding box center [454, 407] width 69 height 19
click at [772, 380] on button "cerrar" at bounding box center [769, 379] width 13 height 13
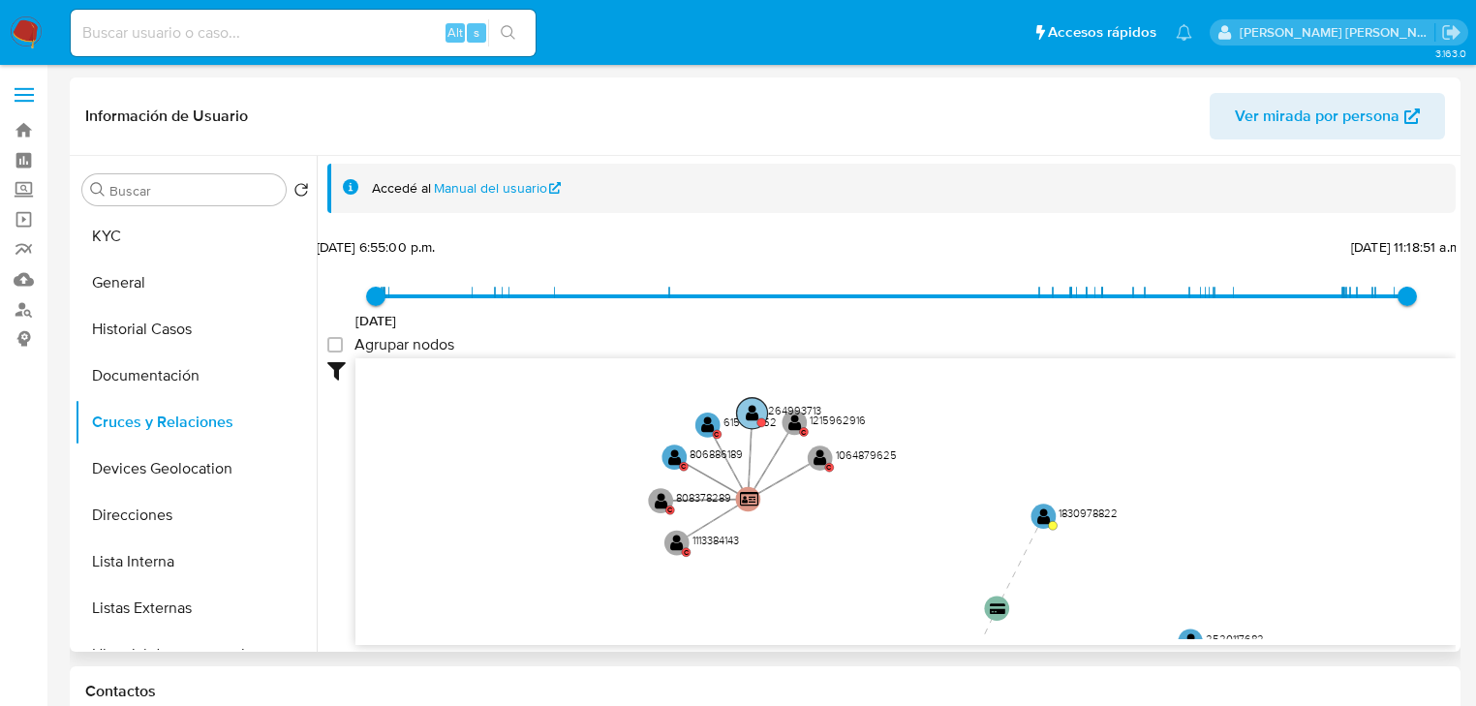
click at [740, 407] on icon "device-676193de32bc49b7f1e81f6e  device-68d7112bd1eb7ccb98a4adaa  device-664e…" at bounding box center [905, 498] width 1100 height 281
click at [757, 414] on text "" at bounding box center [753, 413] width 14 height 18
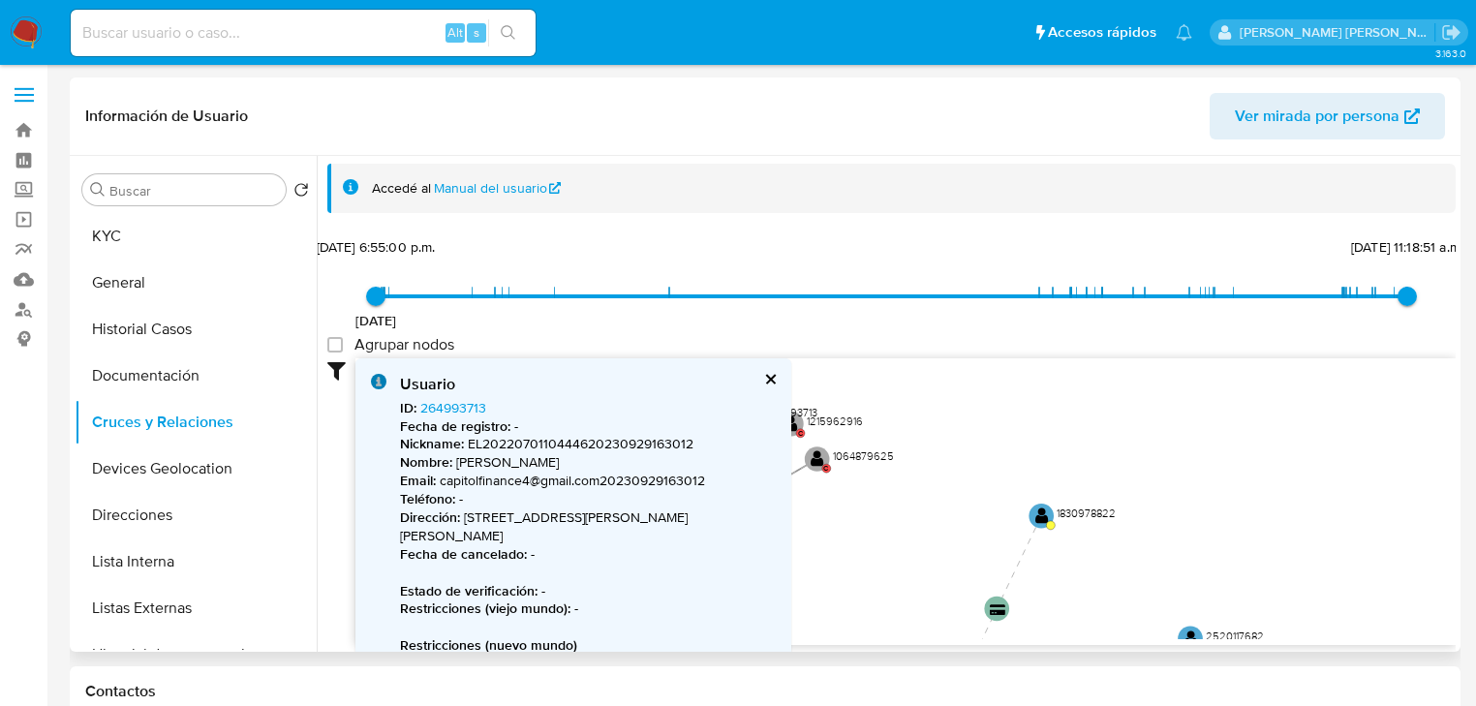
click at [767, 383] on button "cerrar" at bounding box center [769, 379] width 13 height 13
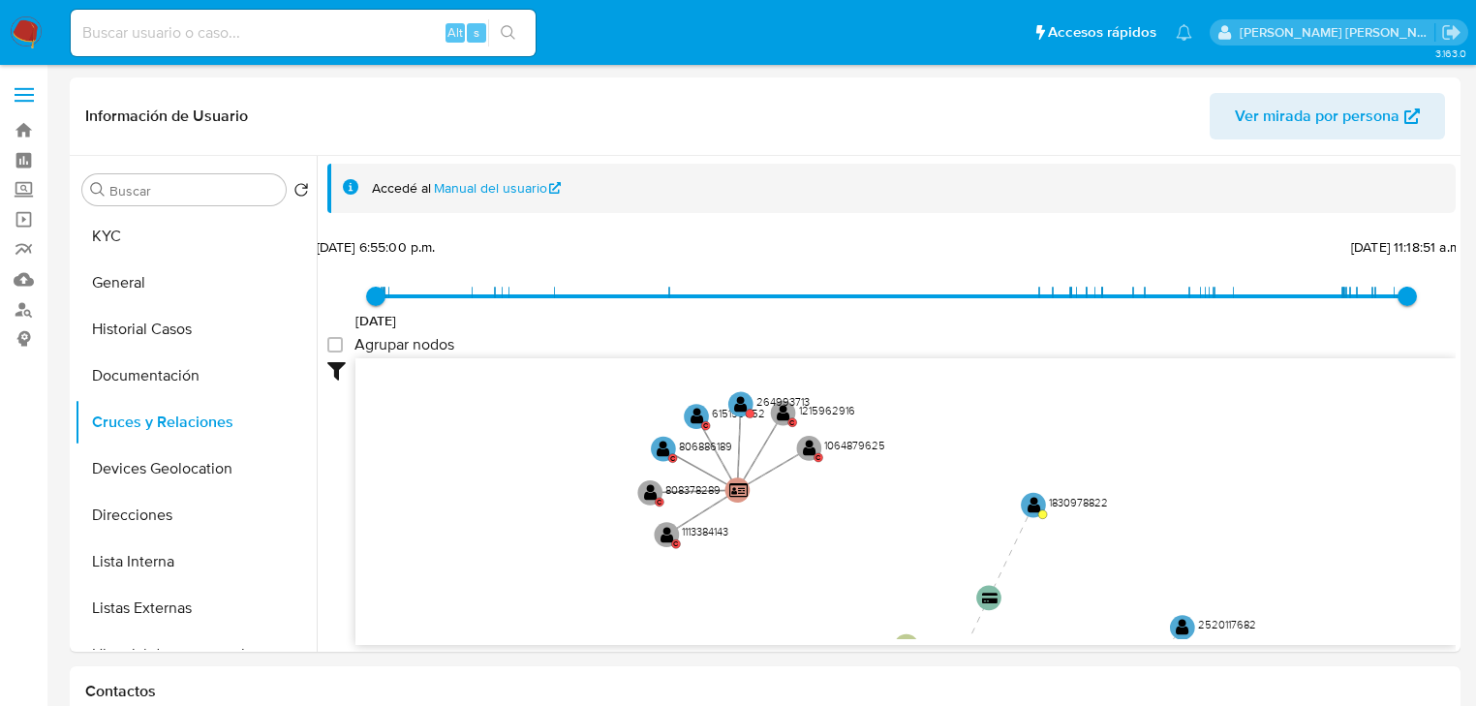
click at [333, 35] on input at bounding box center [303, 32] width 465 height 25
paste input "753645499"
type input "753645499"
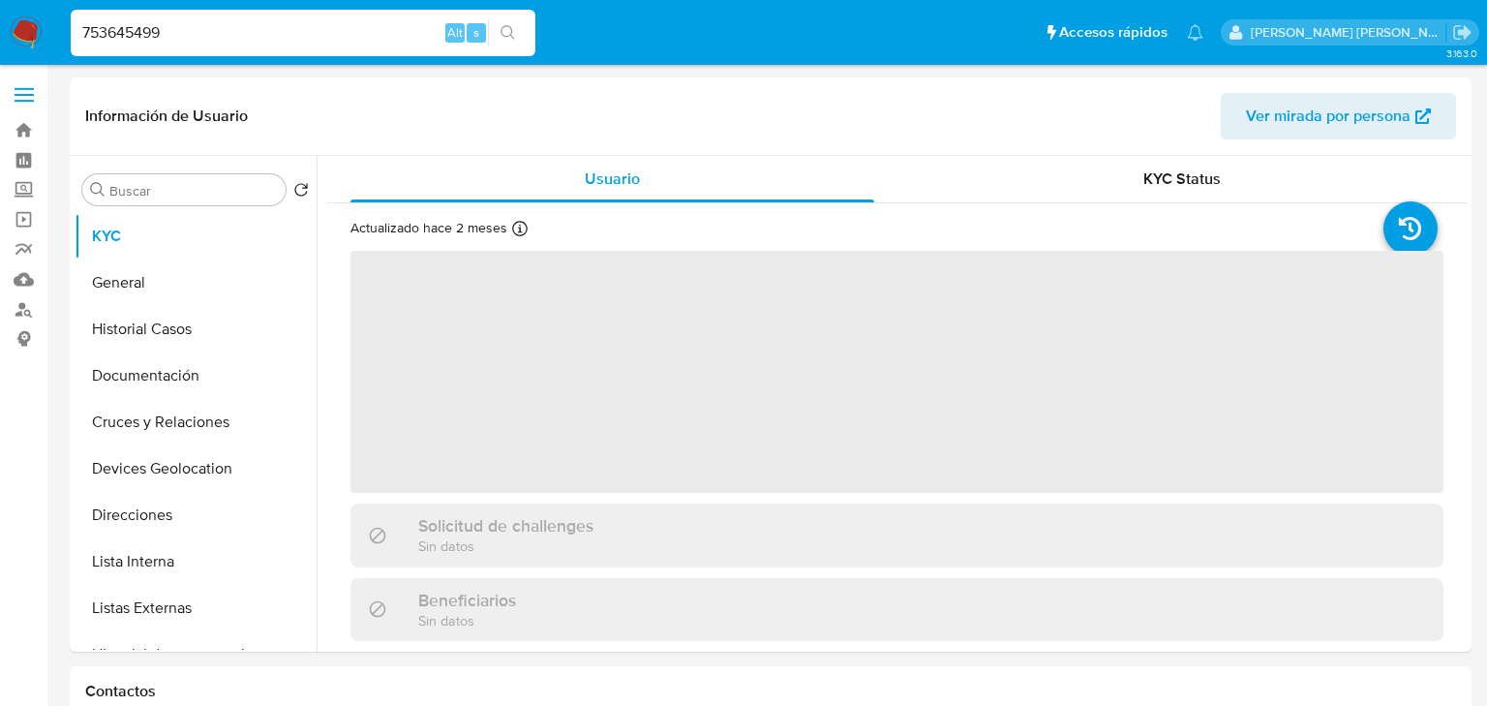
select select "10"
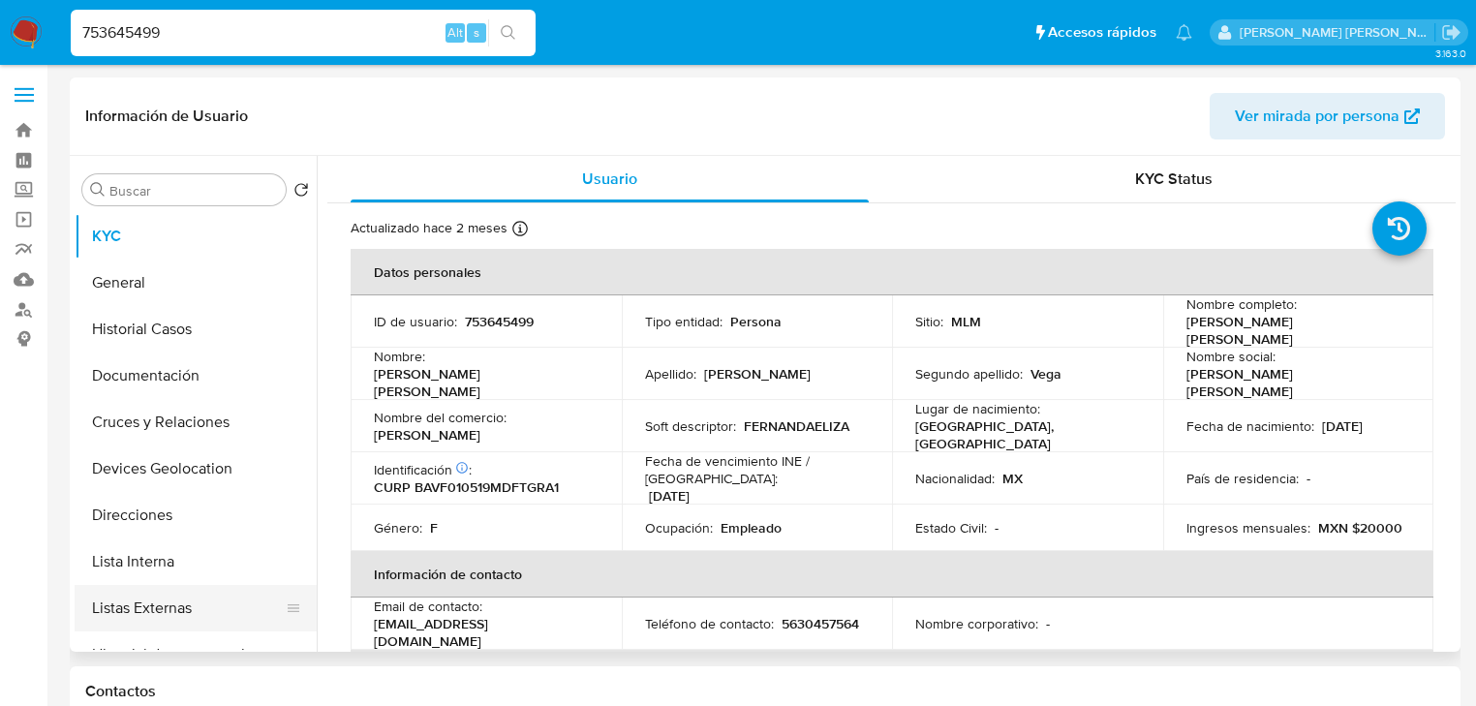
click at [213, 605] on button "Listas Externas" at bounding box center [188, 608] width 227 height 46
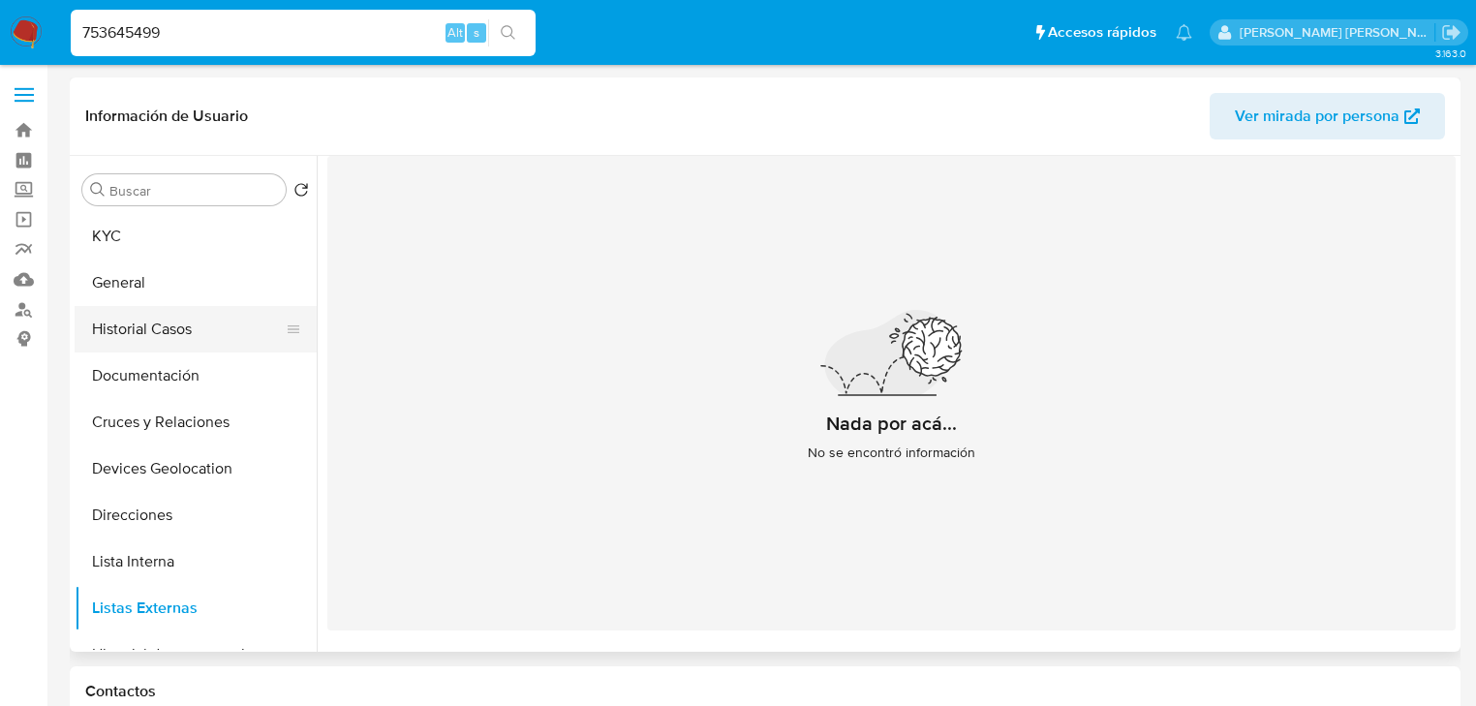
click at [198, 325] on button "Historial Casos" at bounding box center [188, 329] width 227 height 46
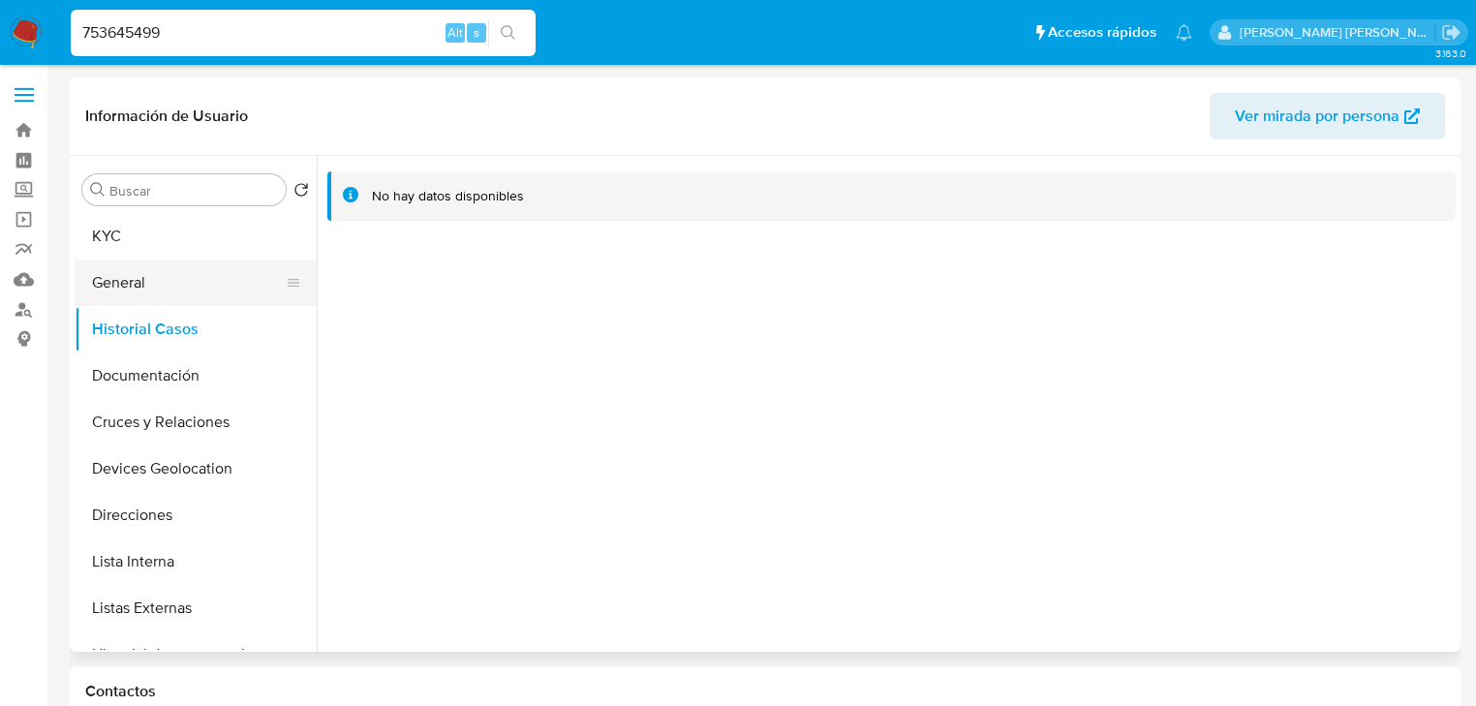
click at [139, 275] on button "General" at bounding box center [188, 283] width 227 height 46
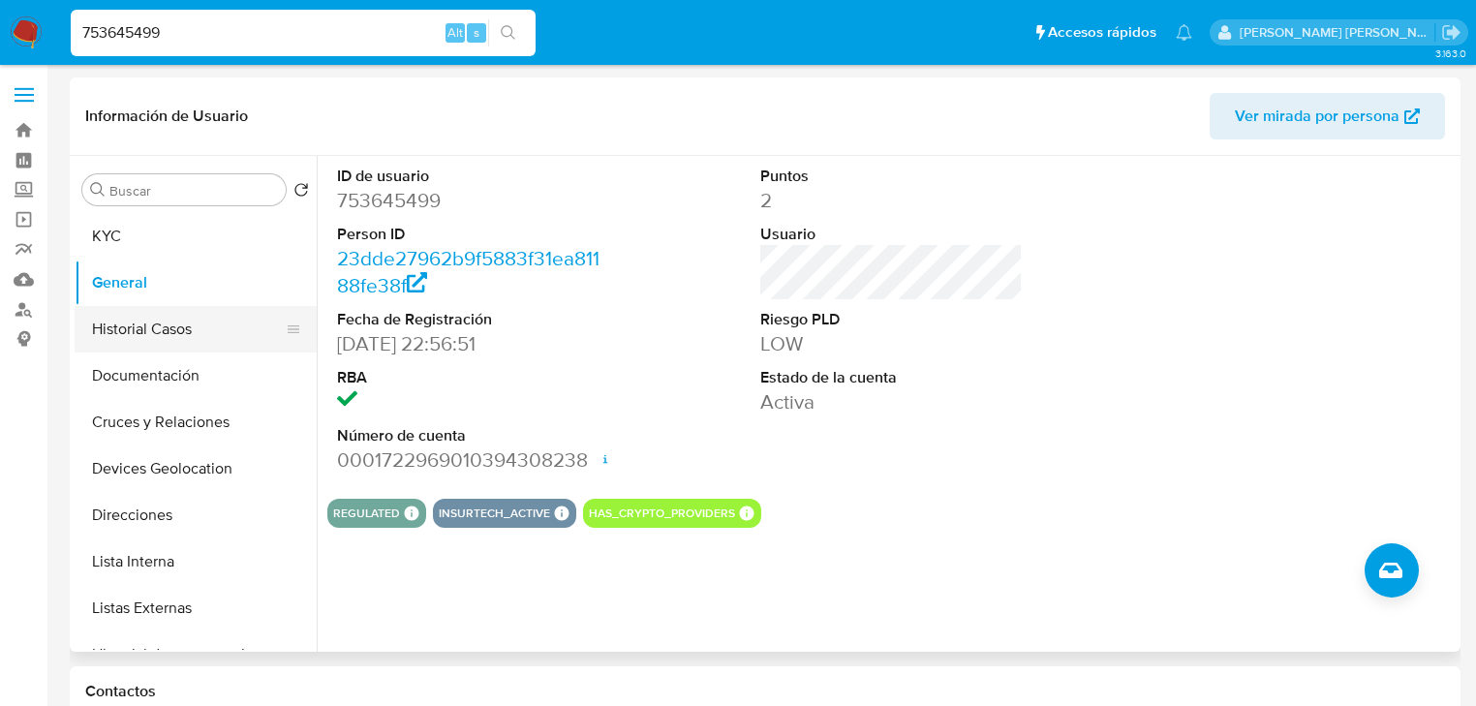
click at [170, 344] on button "Historial Casos" at bounding box center [188, 329] width 227 height 46
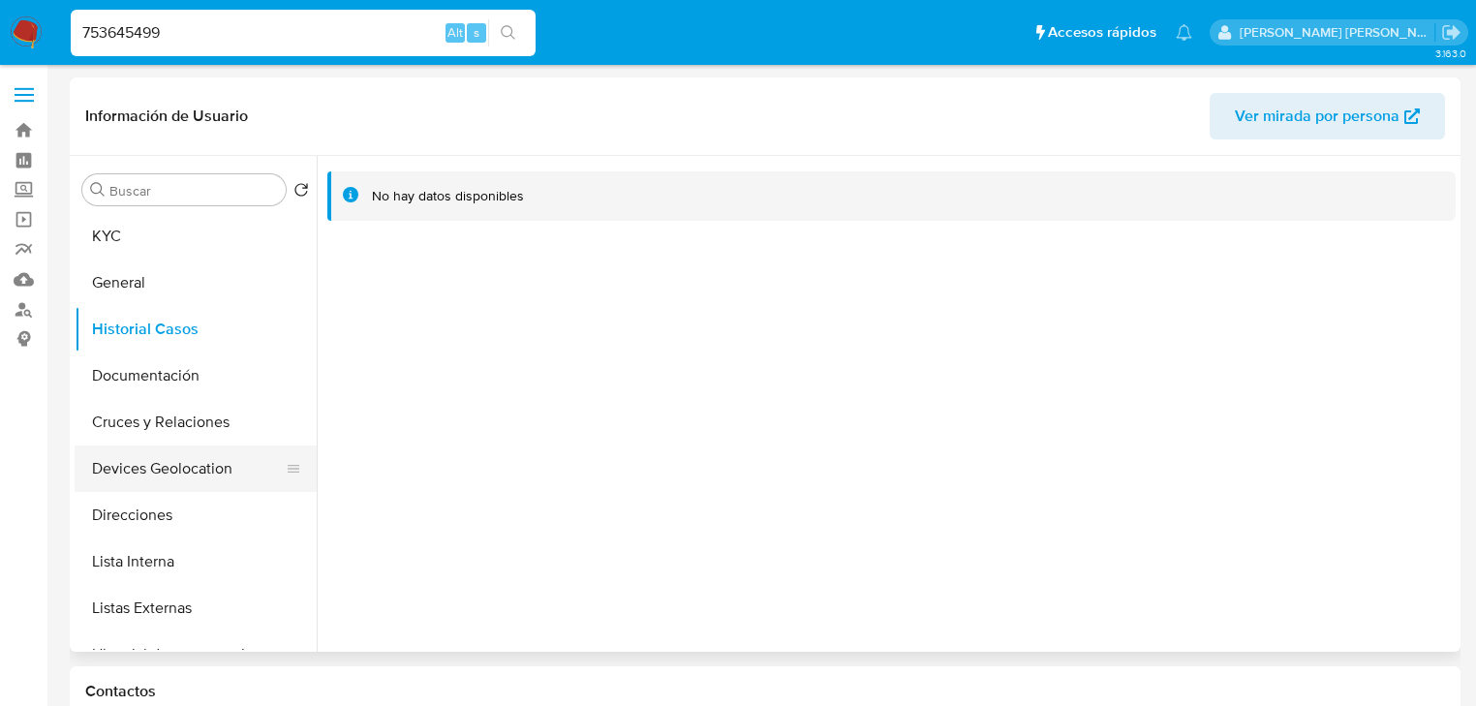
click at [172, 476] on button "Devices Geolocation" at bounding box center [188, 468] width 227 height 46
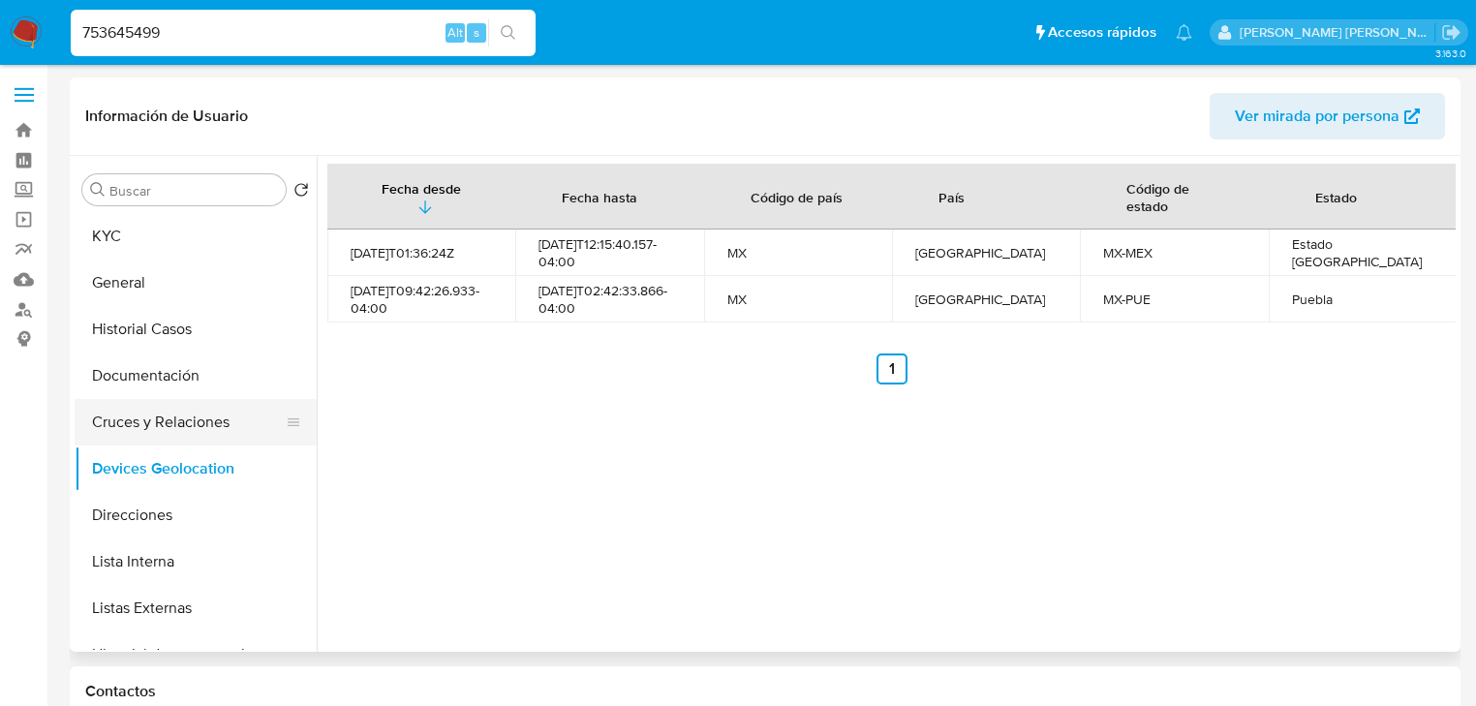
click at [191, 430] on button "Cruces y Relaciones" at bounding box center [188, 422] width 227 height 46
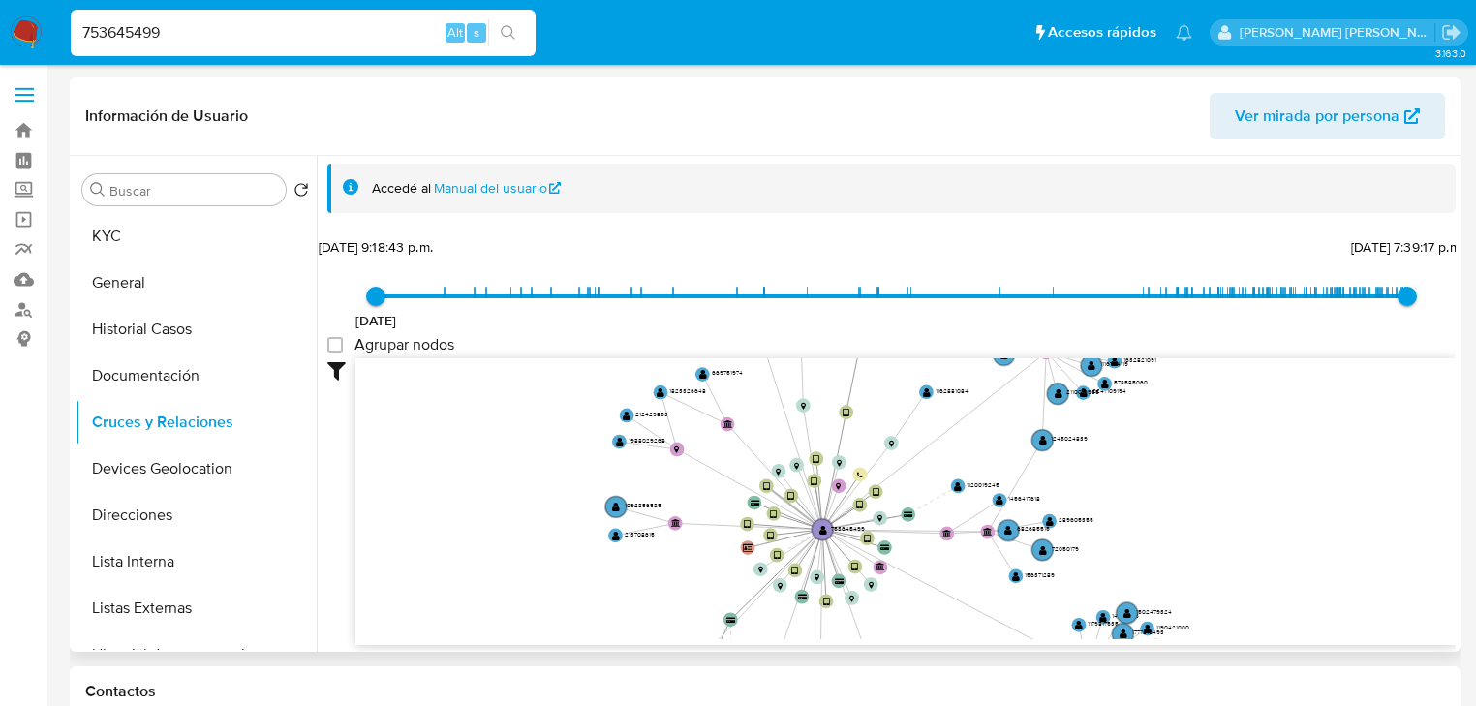
drag, startPoint x: 743, startPoint y: 442, endPoint x: 781, endPoint y: 496, distance: 66.1
click at [781, 496] on icon at bounding box center [794, 508] width 56 height 44
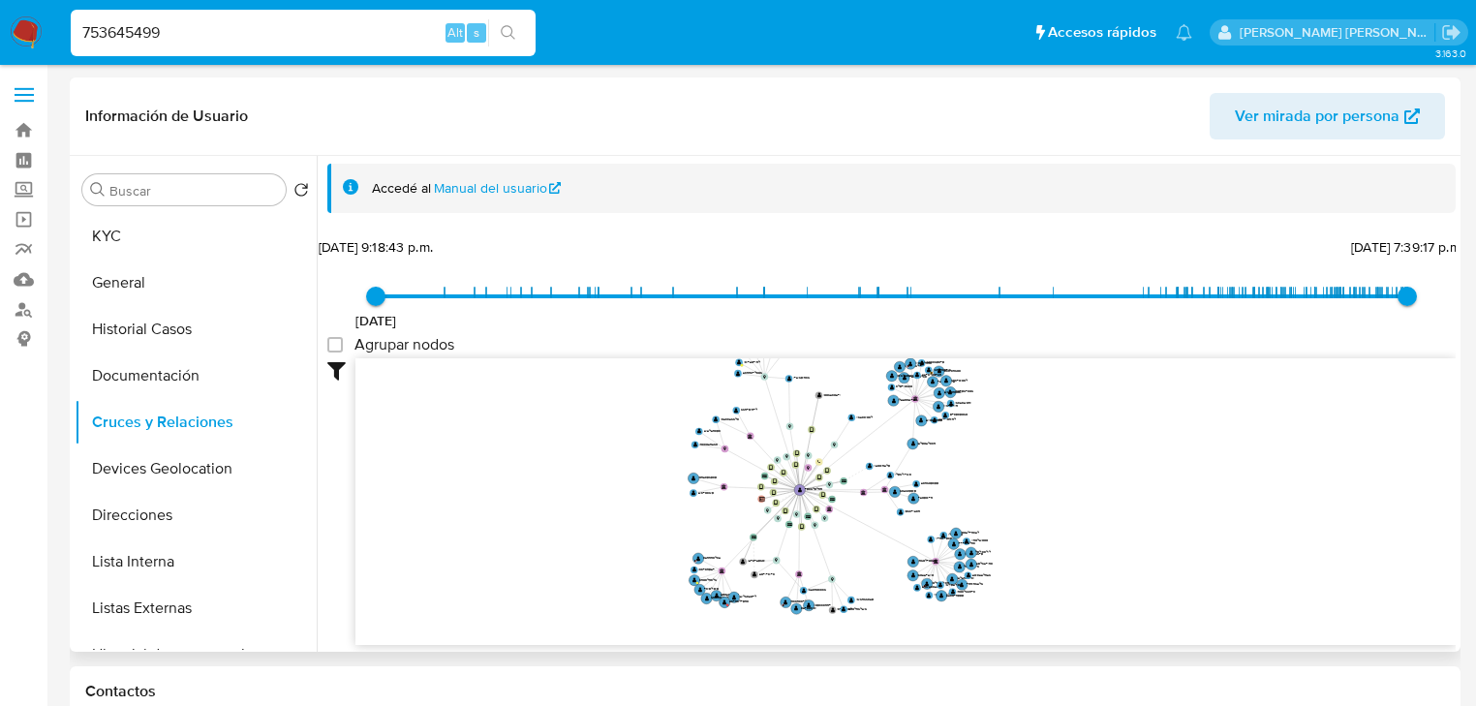
drag, startPoint x: 774, startPoint y: 468, endPoint x: 774, endPoint y: 449, distance: 18.4
click at [774, 449] on icon "user-753645499  753645499 device-64dd0c5e71bfa162e8af257e  device-6246a3e4088…" at bounding box center [905, 498] width 1100 height 281
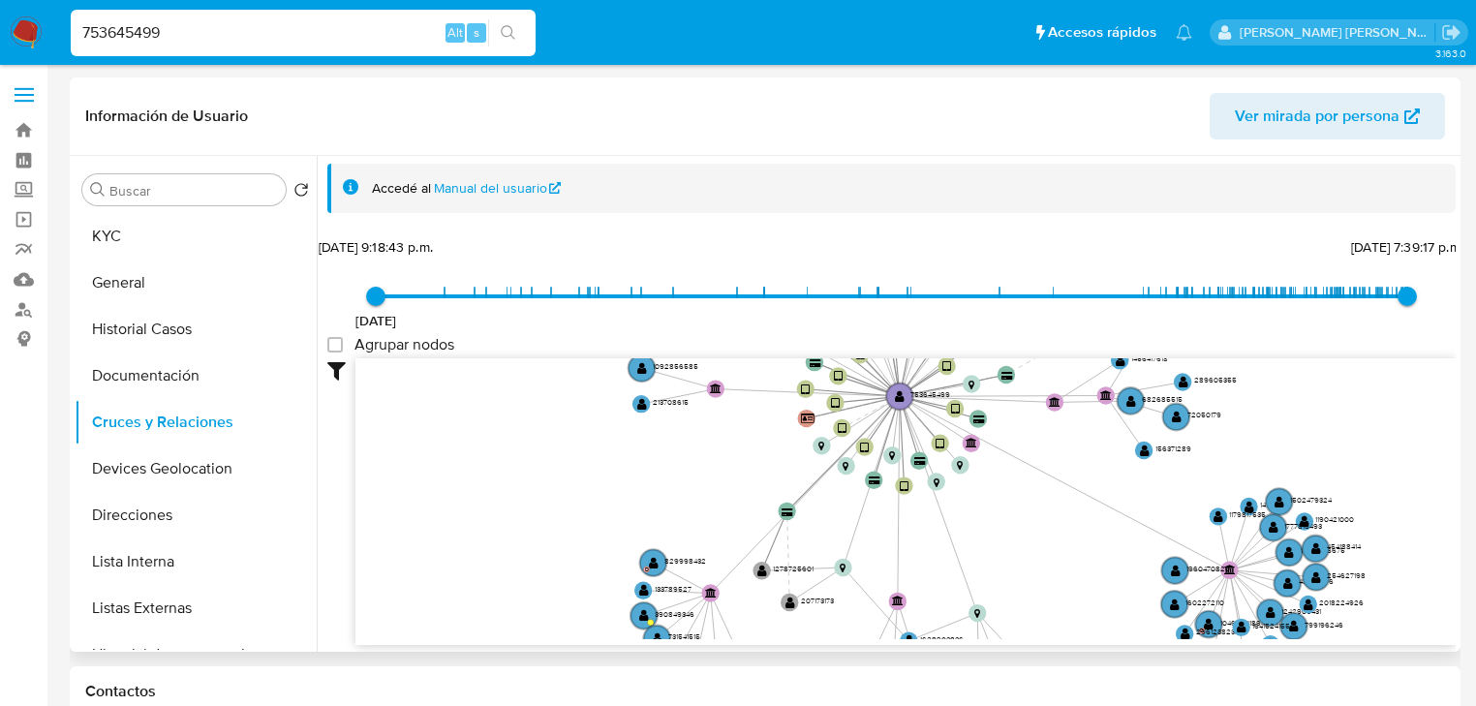
drag, startPoint x: 739, startPoint y: 510, endPoint x: 763, endPoint y: 441, distance: 73.8
click at [784, 331] on div "3/5/2021 3/5/2021, 9:18:43 p.m. 7/10/2025, 7:39:17 p.m. Agrupar nodos Filtros C…" at bounding box center [891, 473] width 1128 height 481
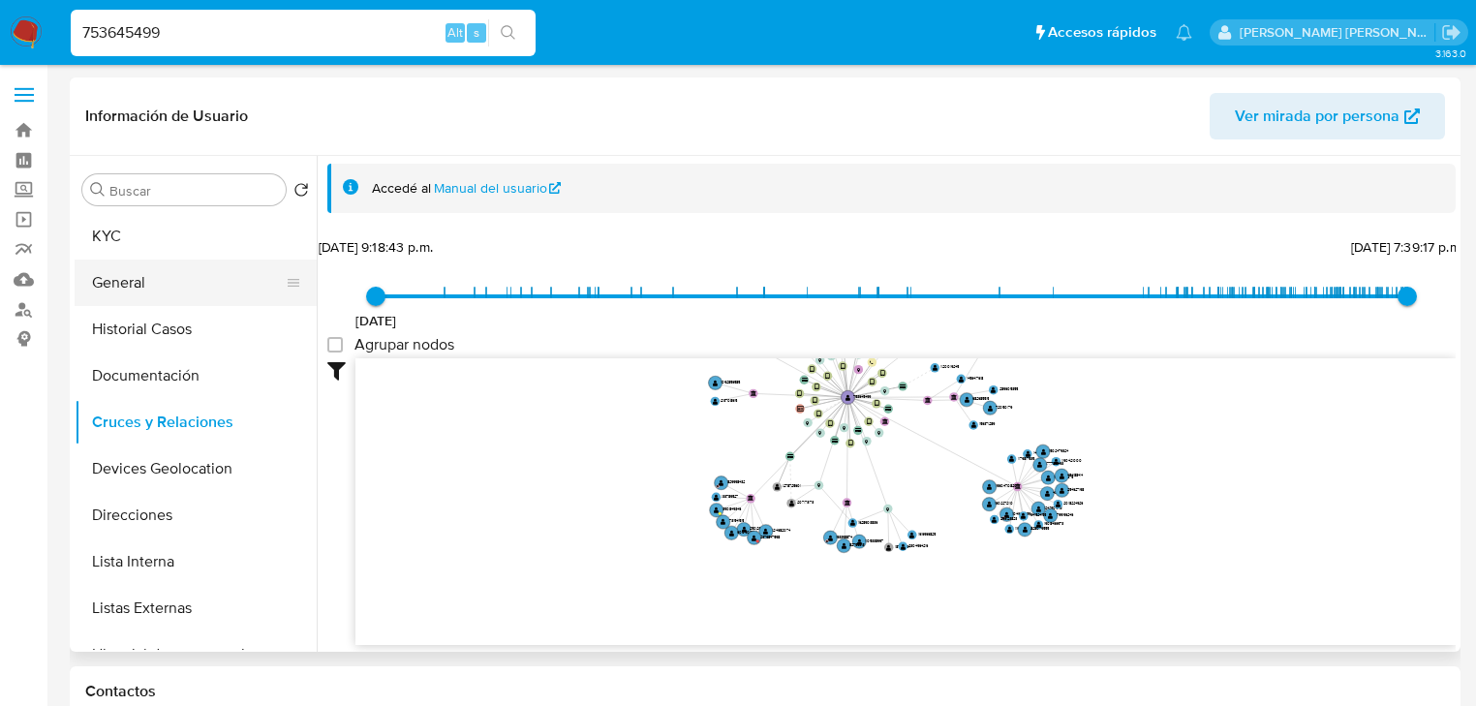
drag, startPoint x: 150, startPoint y: 244, endPoint x: 301, endPoint y: 294, distance: 159.2
click at [151, 244] on button "KYC" at bounding box center [196, 236] width 242 height 46
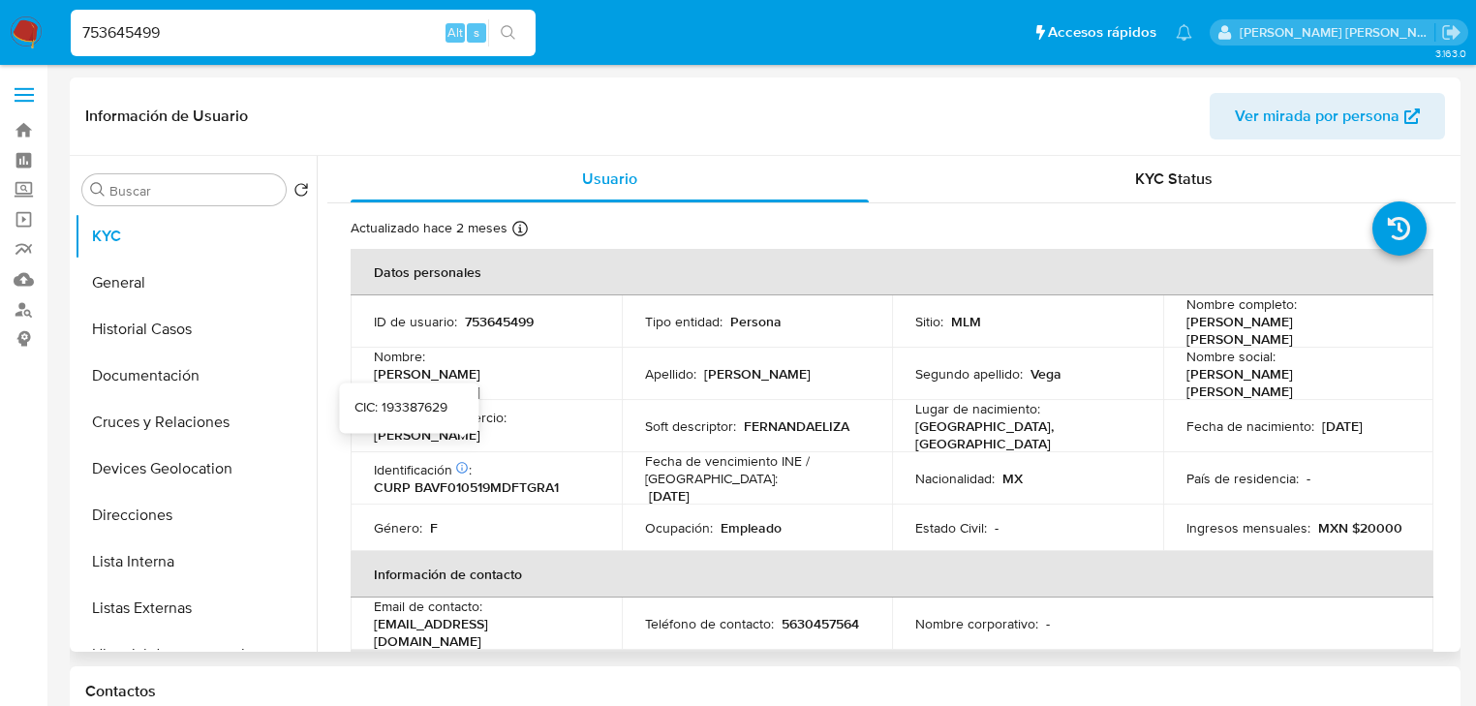
click at [463, 478] on p "CURP BAVF010519MDFTGRA1" at bounding box center [466, 486] width 185 height 17
copy p "BAVF010519MDFTGRA1"
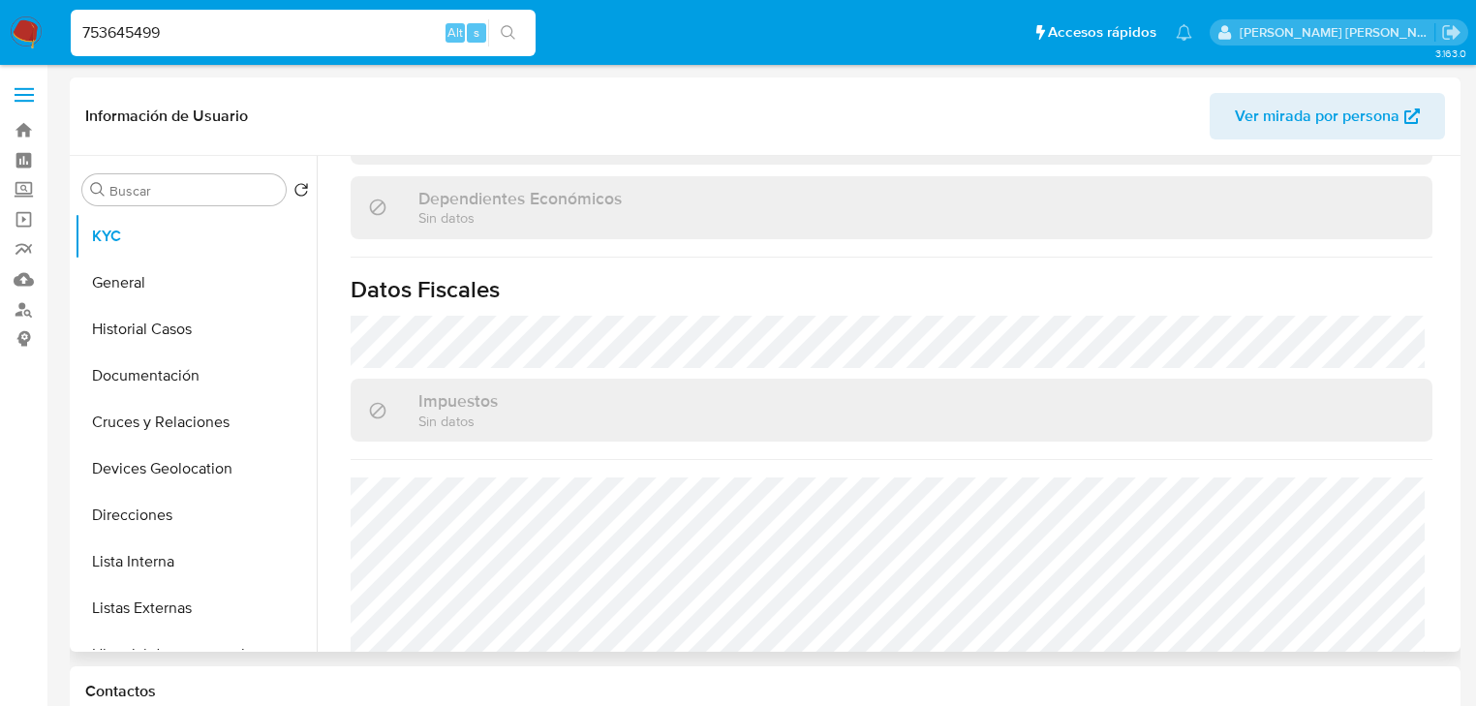
scroll to position [1223, 0]
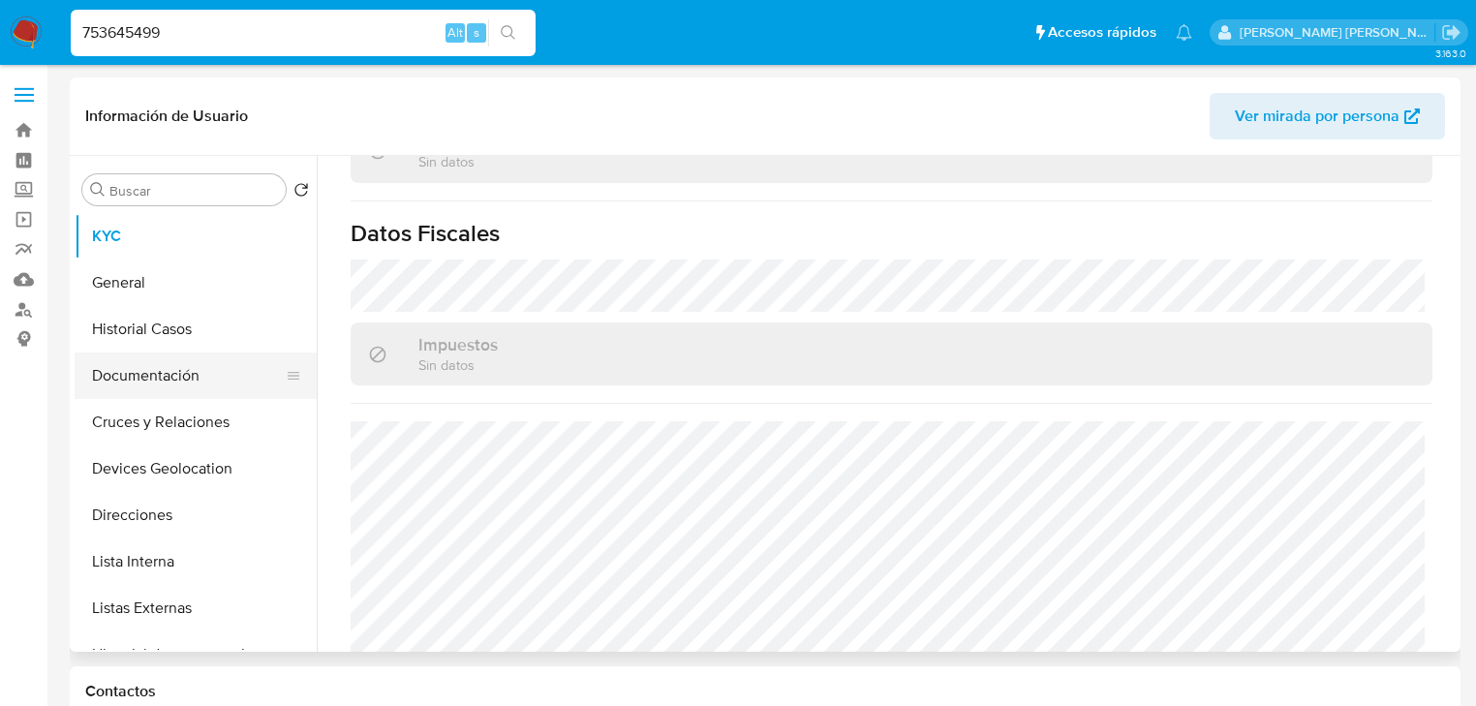
click at [149, 373] on button "Documentación" at bounding box center [188, 375] width 227 height 46
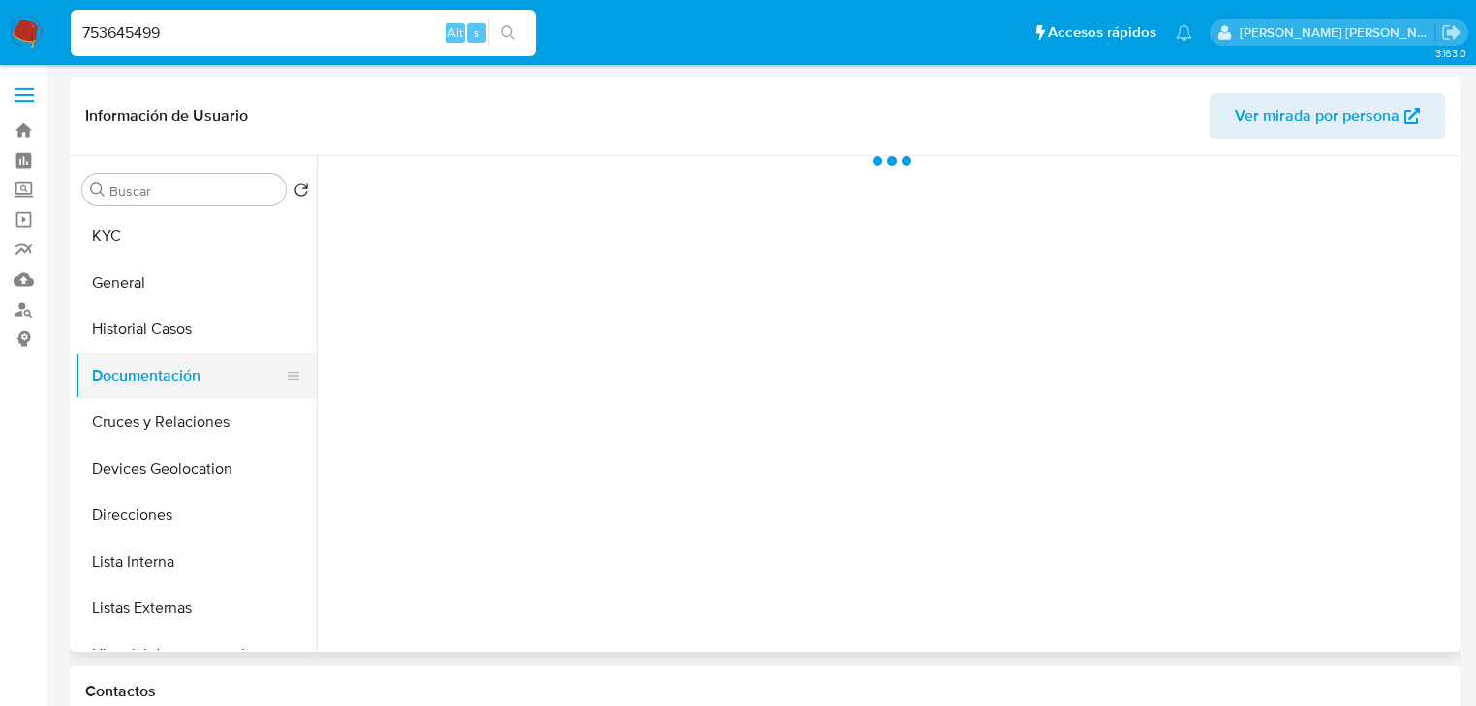
scroll to position [0, 0]
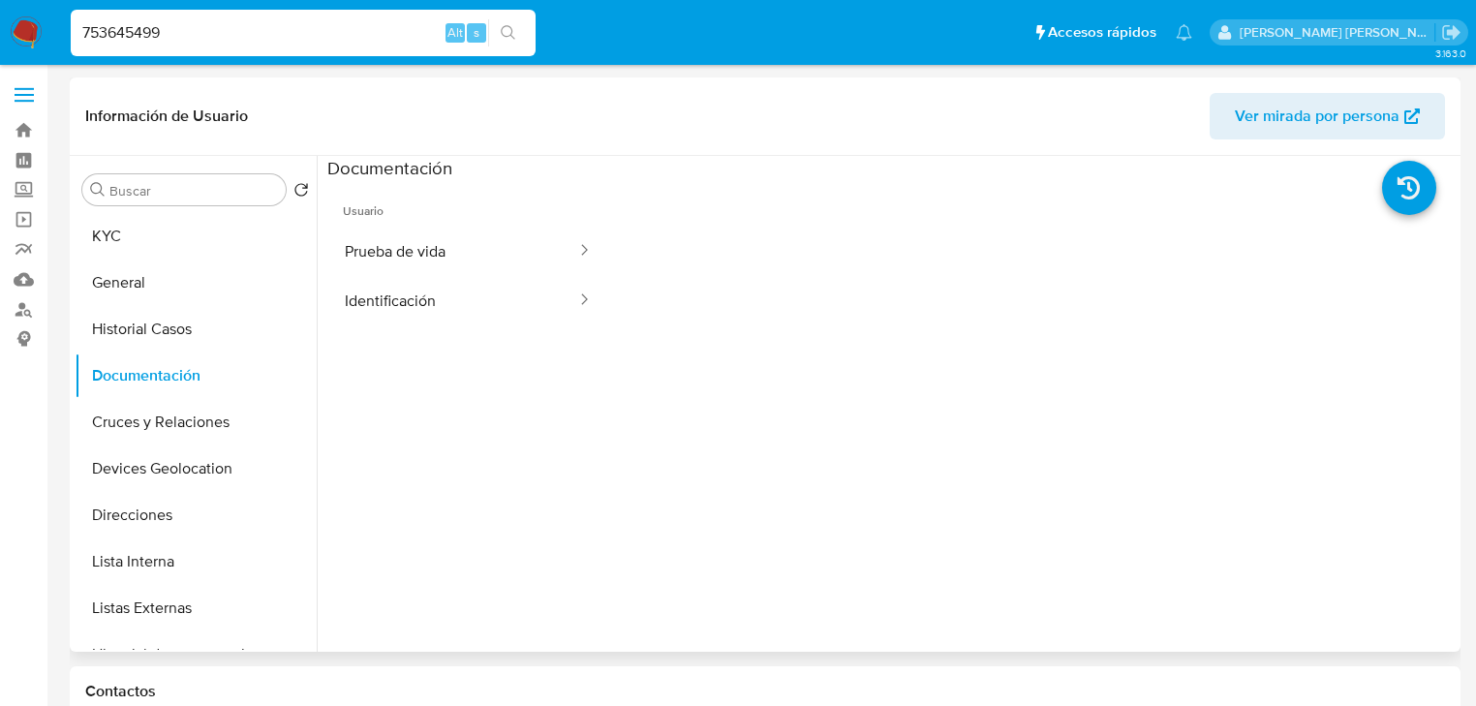
drag, startPoint x: 460, startPoint y: 263, endPoint x: 602, endPoint y: 253, distance: 142.8
click at [469, 257] on button "Prueba de vida" at bounding box center [452, 251] width 251 height 49
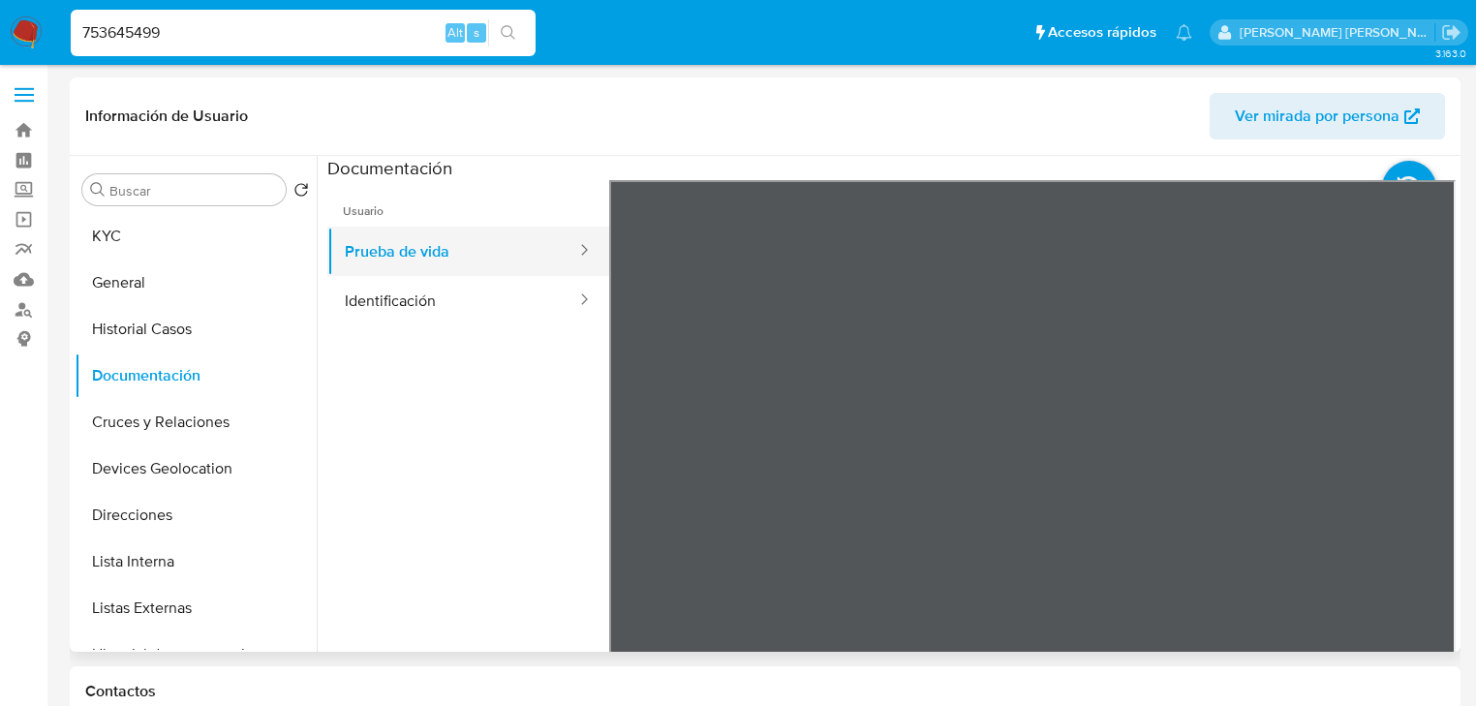
click at [464, 262] on button "Prueba de vida" at bounding box center [452, 251] width 251 height 49
drag, startPoint x: 412, startPoint y: 294, endPoint x: 496, endPoint y: 314, distance: 86.4
click at [414, 294] on button "Identificación" at bounding box center [452, 300] width 251 height 49
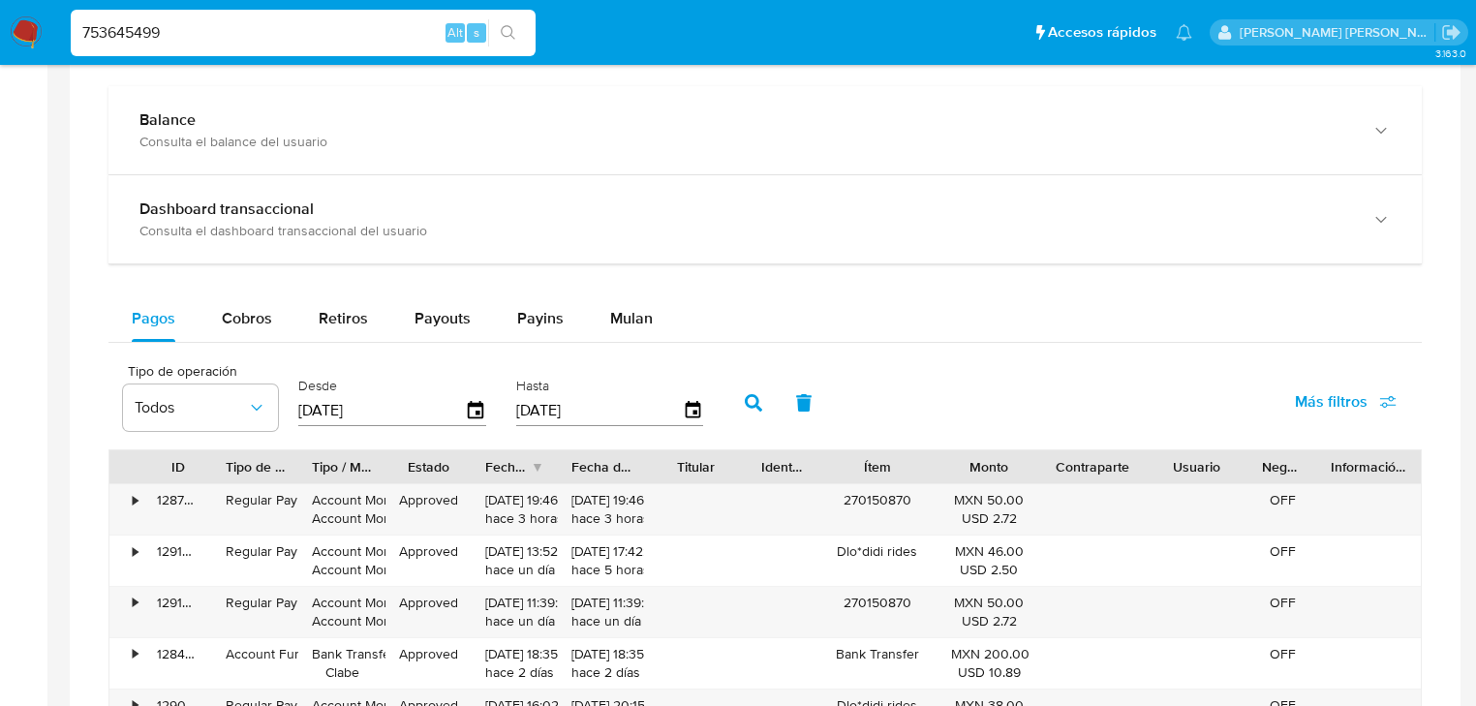
scroll to position [1162, 0]
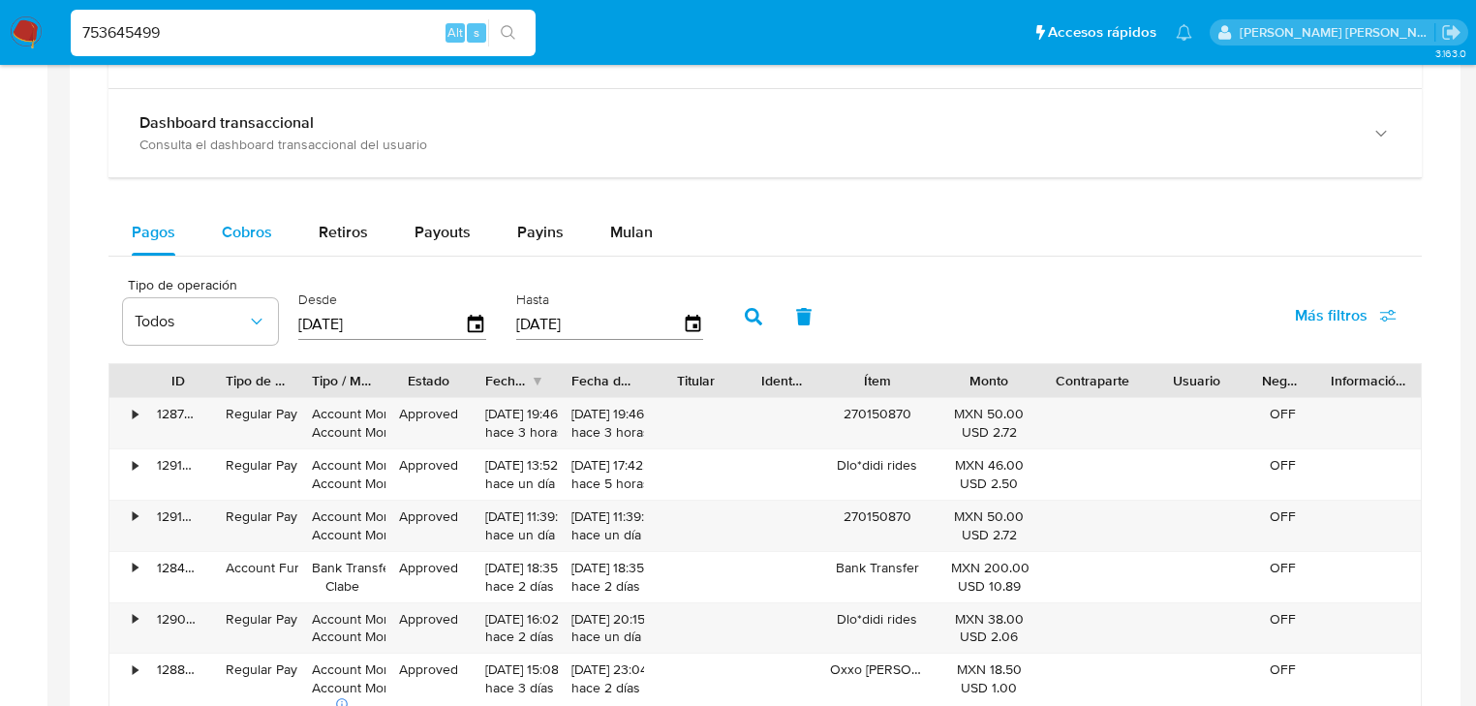
drag, startPoint x: 260, startPoint y: 224, endPoint x: 273, endPoint y: 225, distance: 13.6
click at [260, 224] on span "Cobros" at bounding box center [247, 232] width 50 height 22
select select "10"
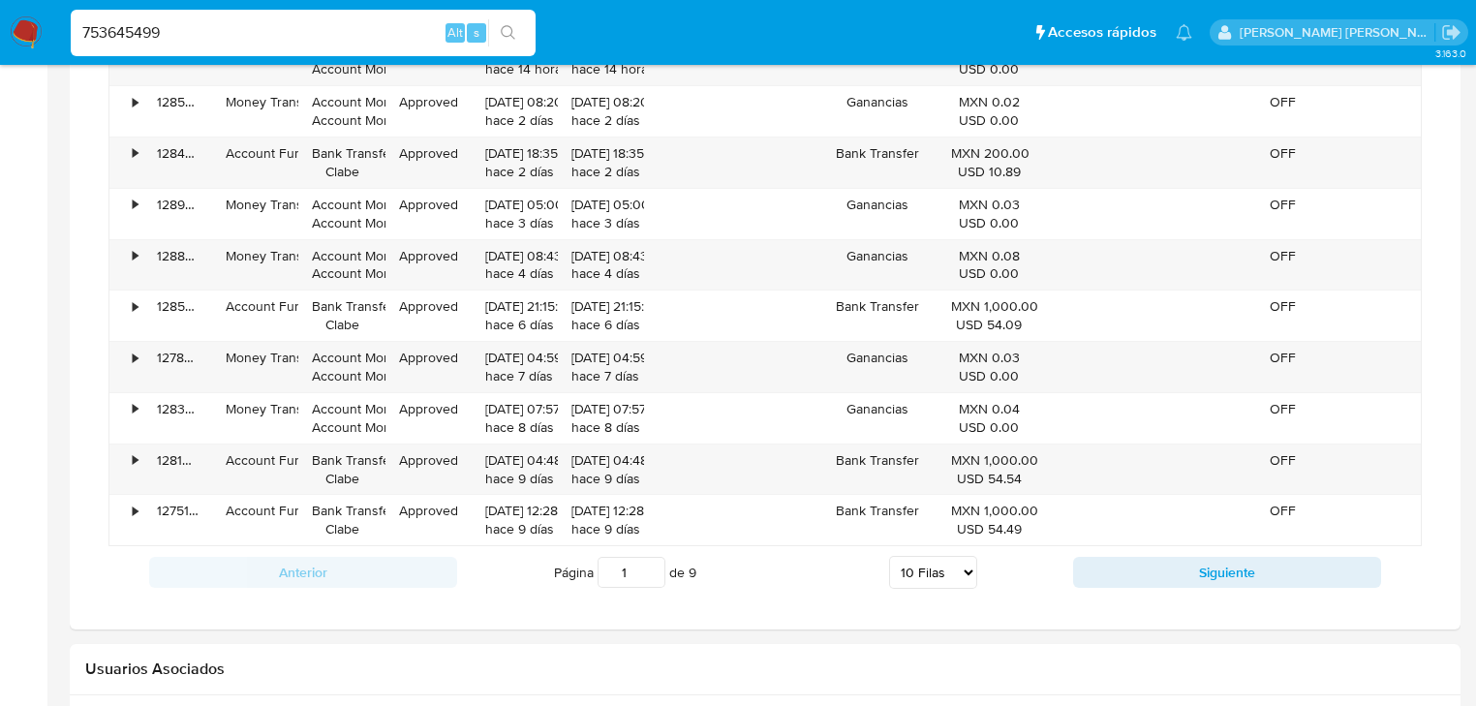
scroll to position [1549, 0]
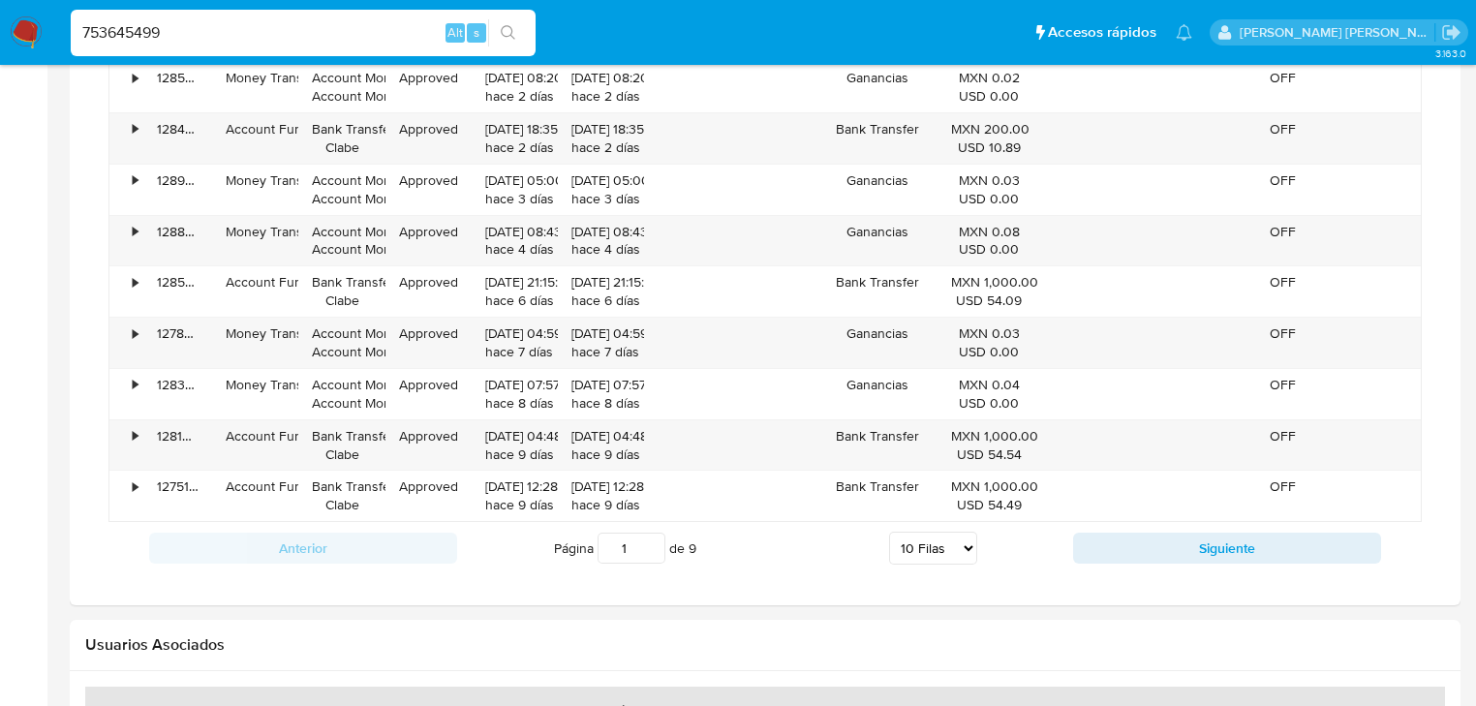
click at [1123, 560] on button "Siguiente" at bounding box center [1227, 548] width 308 height 31
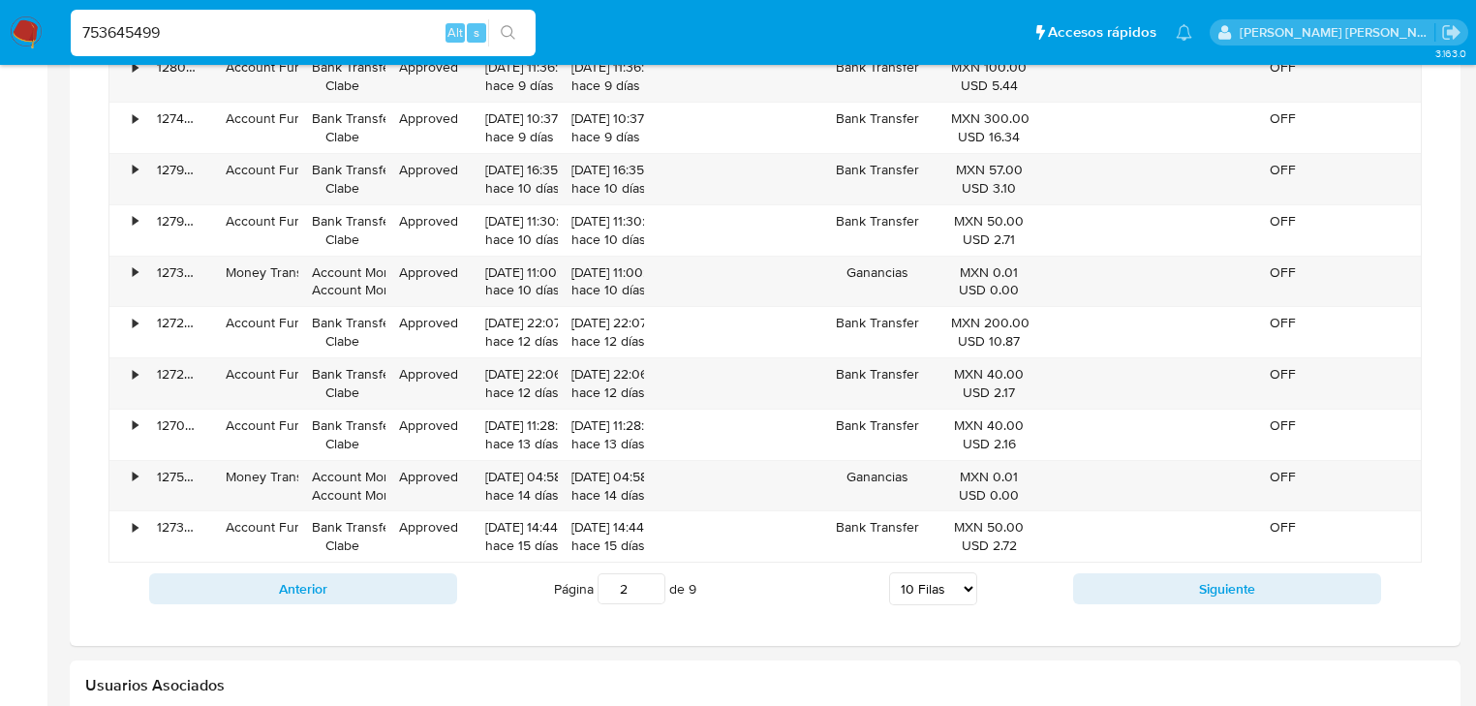
scroll to position [1472, 0]
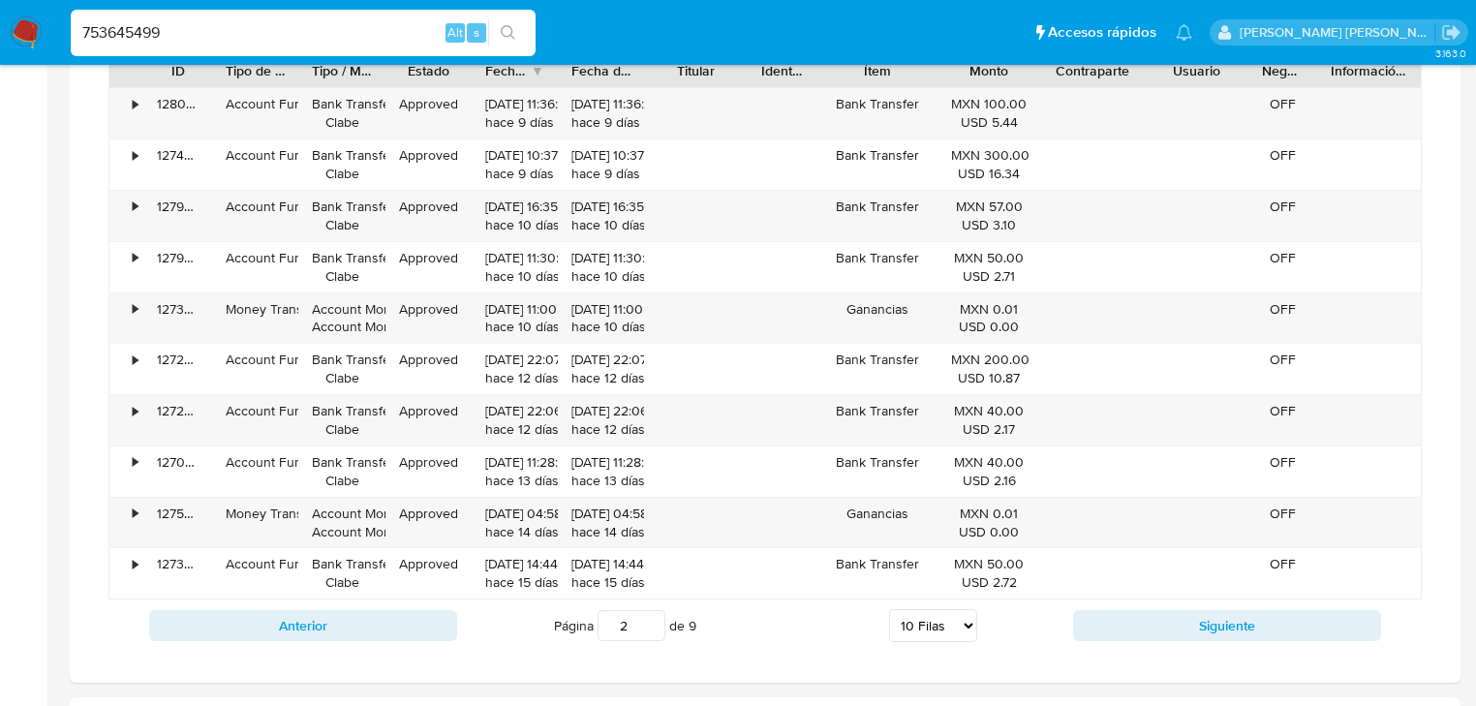
click at [1133, 599] on div "Anterior Página 2 de 9 5 Filas 10 Filas 20 Filas 25 Filas 50 Filas 100 Filas Si…" at bounding box center [764, 625] width 1313 height 52
click at [1135, 628] on button "Siguiente" at bounding box center [1227, 625] width 308 height 31
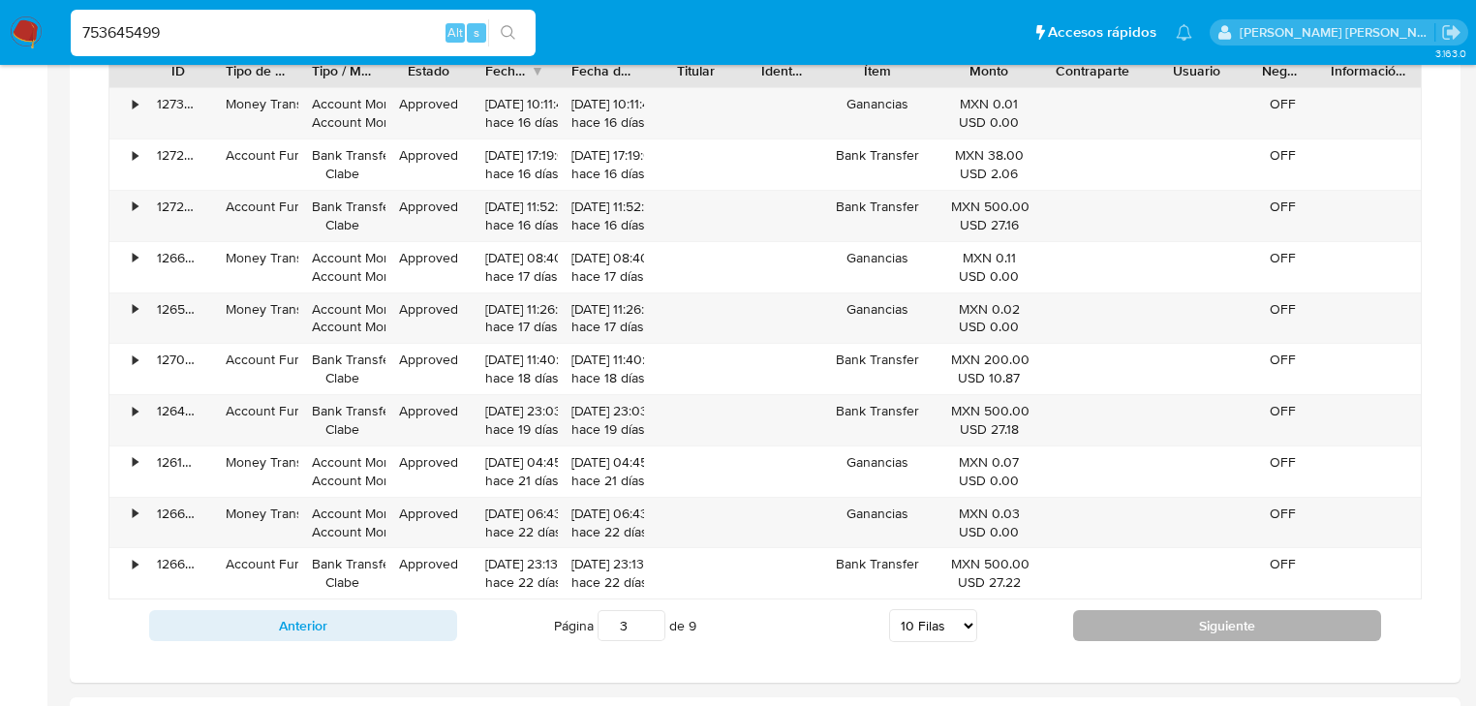
click at [1135, 628] on button "Siguiente" at bounding box center [1227, 625] width 308 height 31
type input "4"
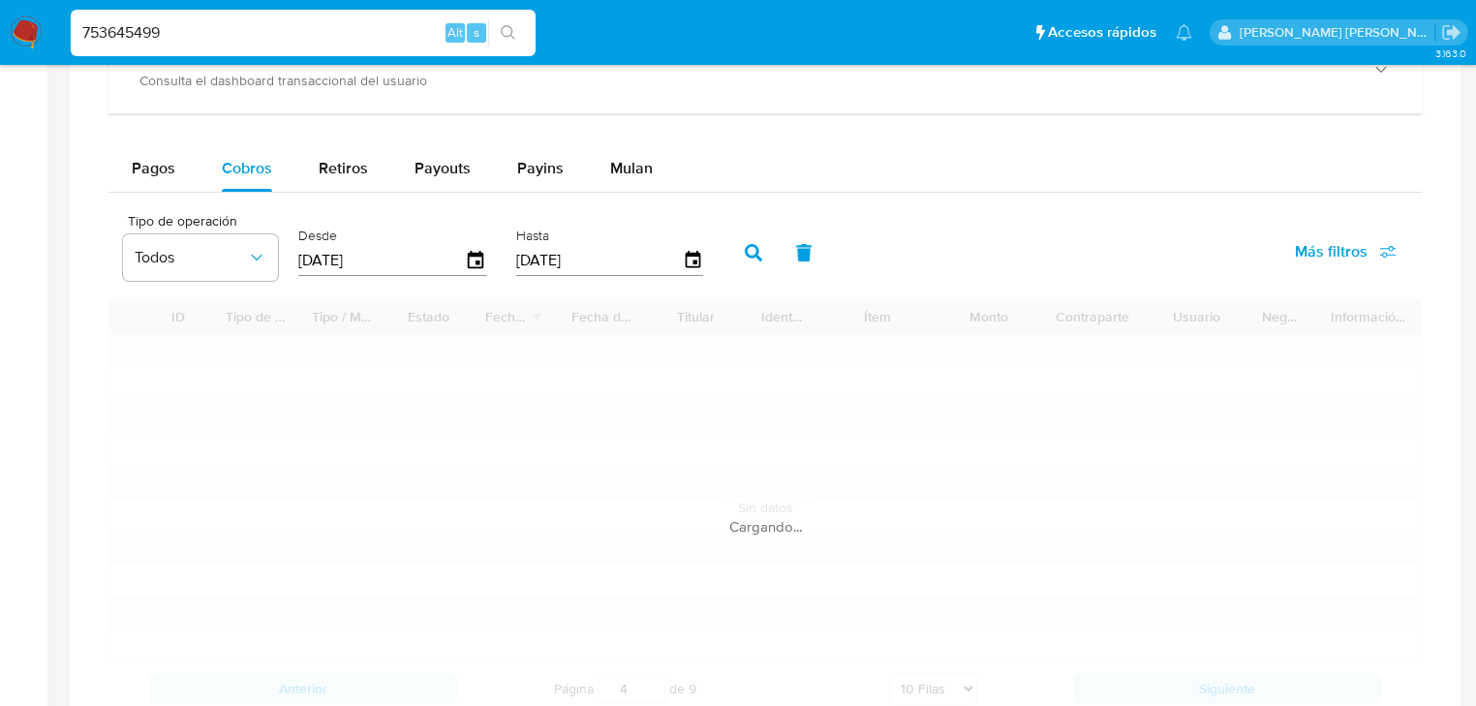
scroll to position [1007, 0]
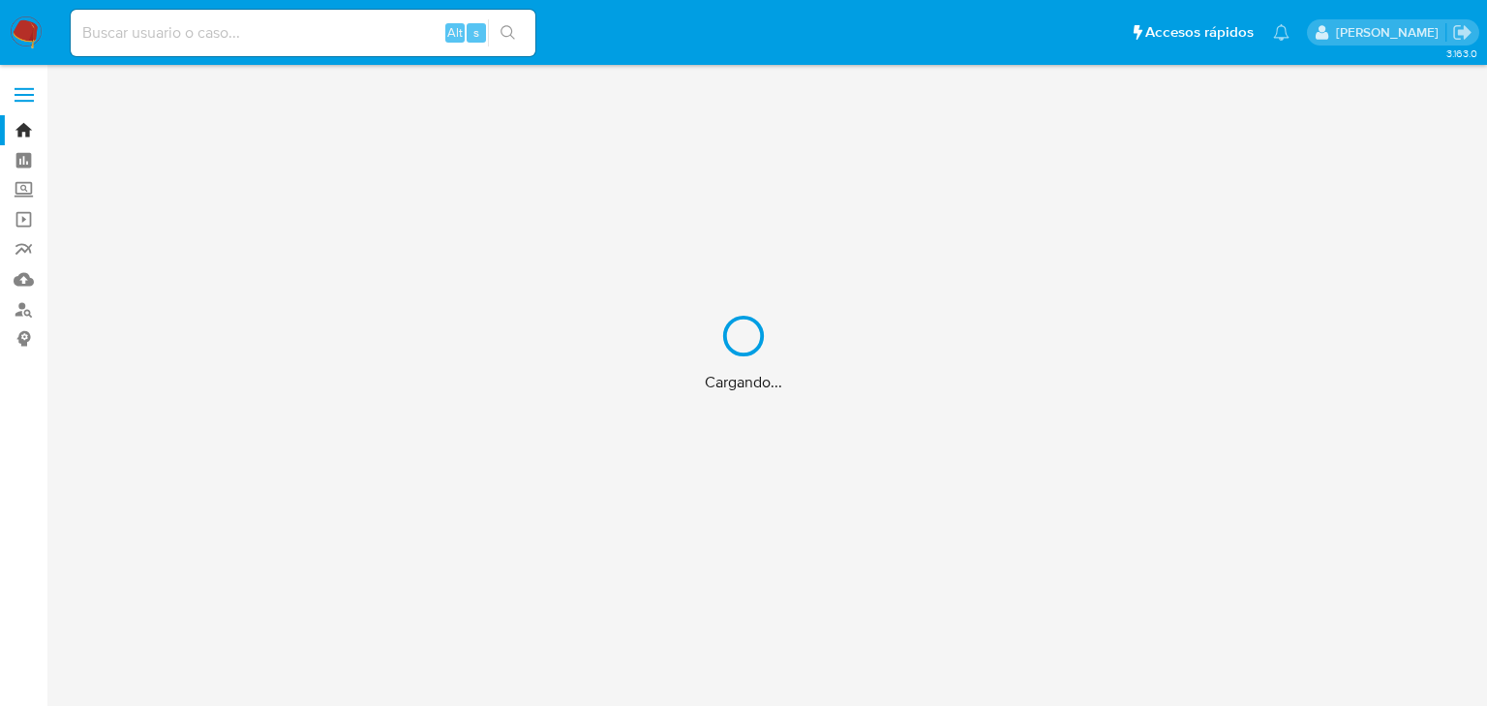
click at [232, 28] on div "Cargando..." at bounding box center [743, 353] width 1487 height 706
click at [229, 32] on div "Cargando..." at bounding box center [743, 353] width 1487 height 706
click at [229, 32] on input at bounding box center [303, 32] width 465 height 25
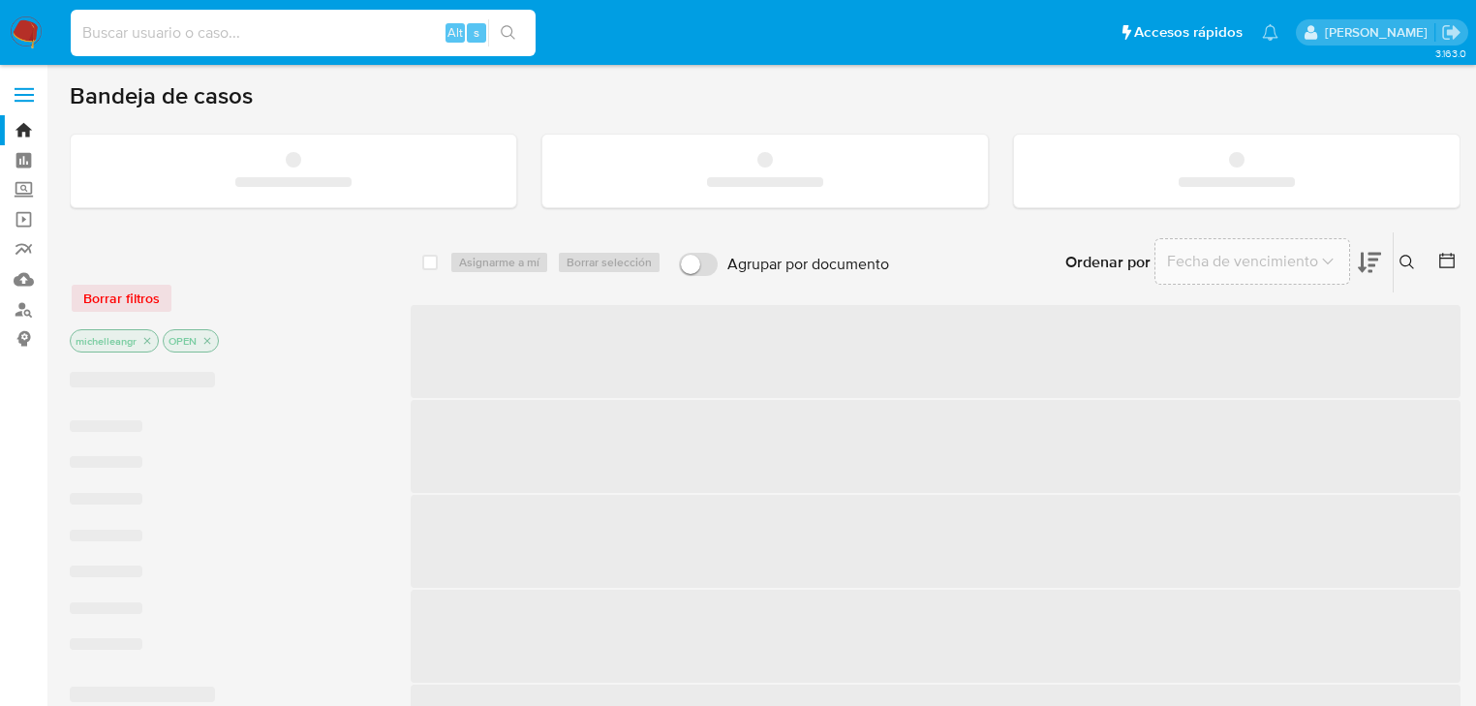
click at [229, 31] on input at bounding box center [303, 32] width 465 height 25
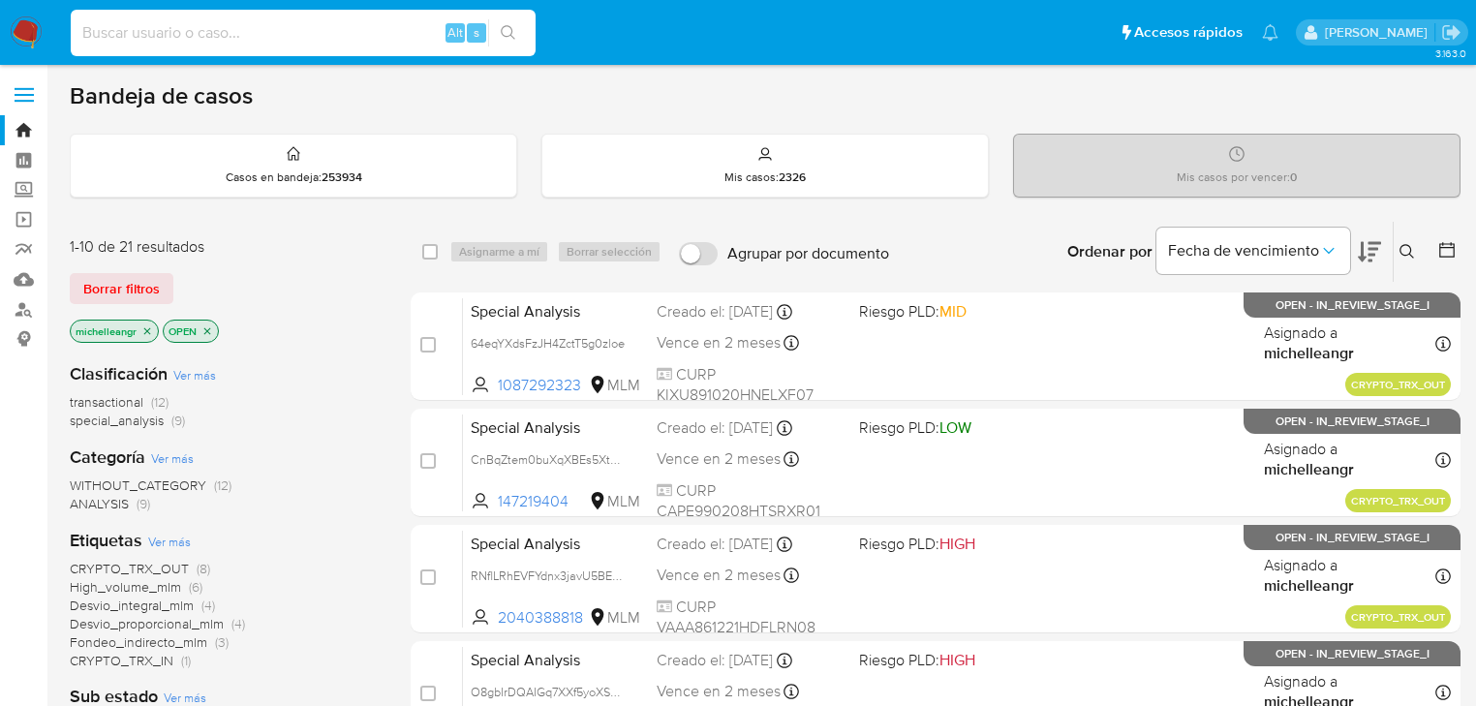
paste input "2369660934"
type input "2369660934"
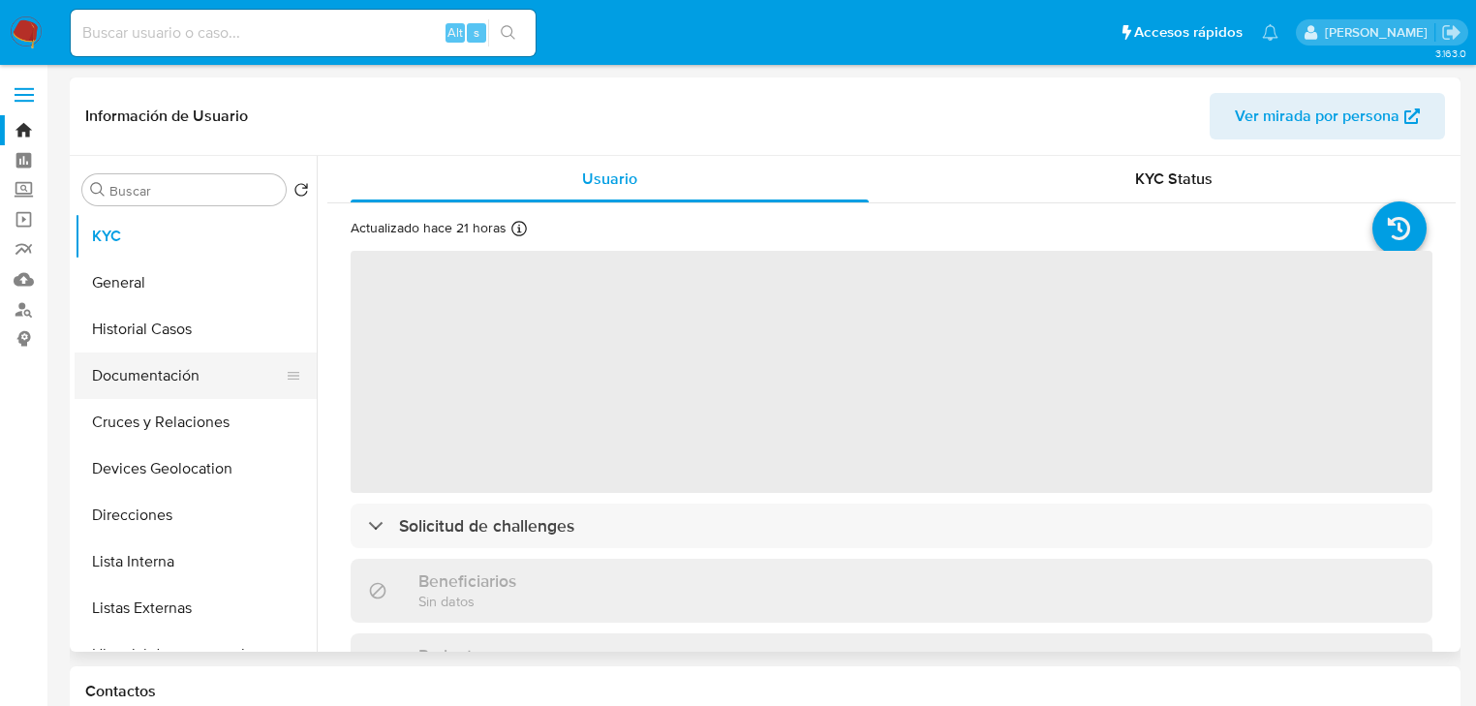
select select "10"
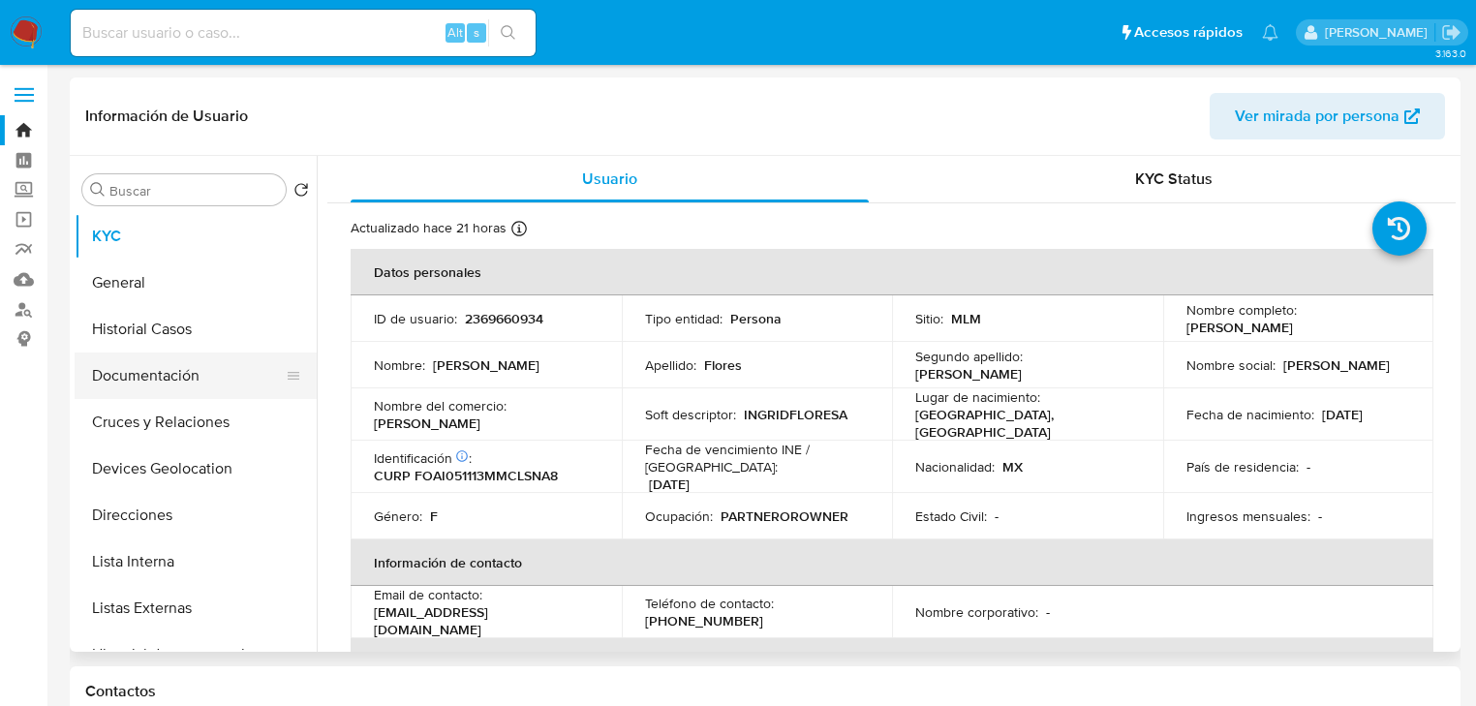
click at [179, 379] on button "Documentación" at bounding box center [188, 375] width 227 height 46
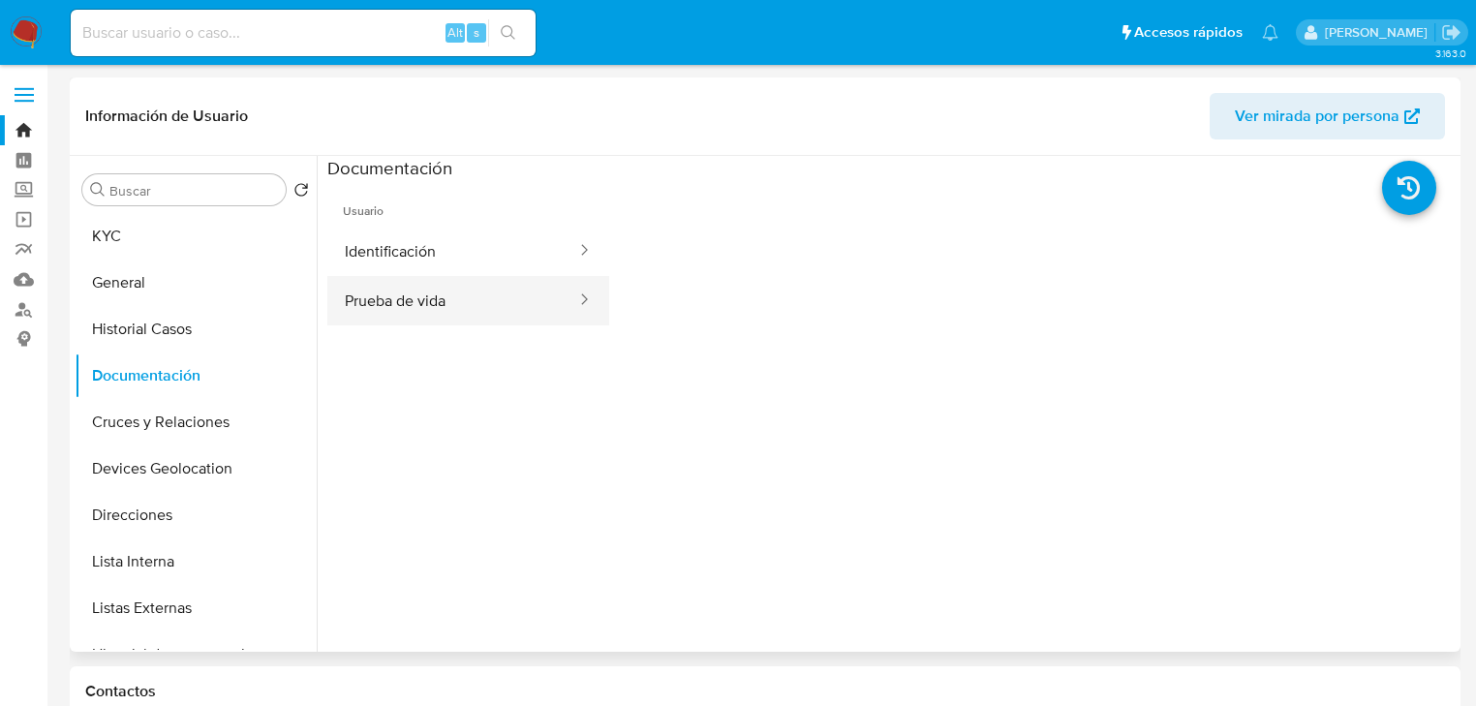
click at [473, 288] on button "Prueba de vida" at bounding box center [452, 300] width 251 height 49
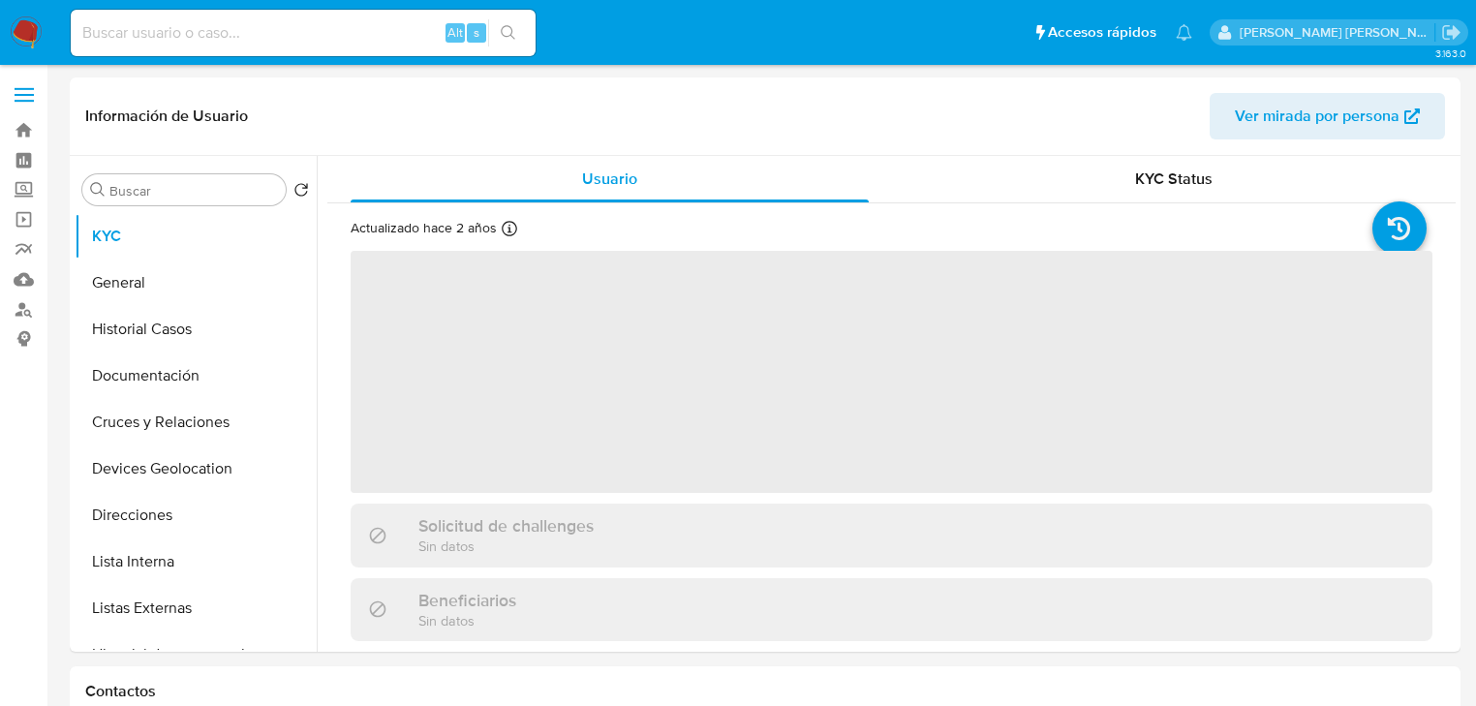
select select "10"
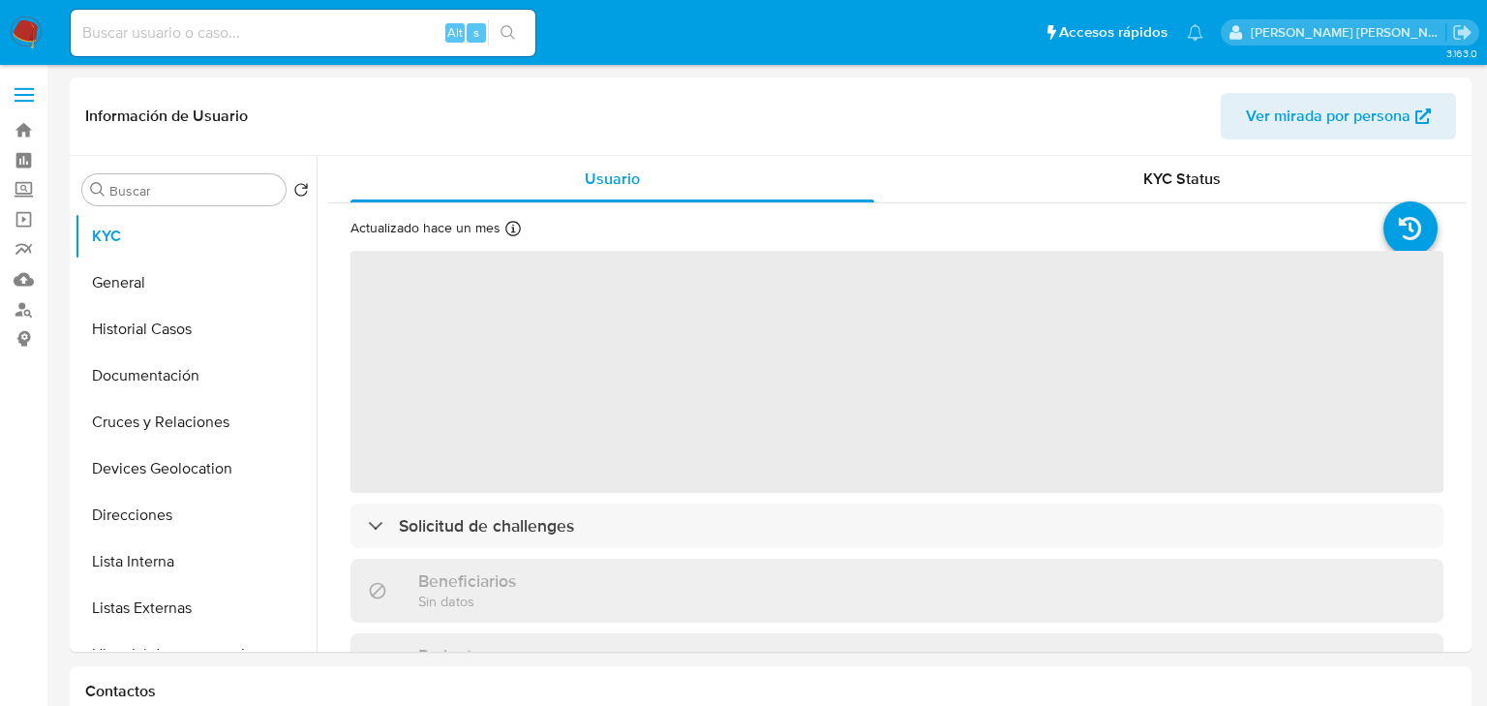
select select "10"
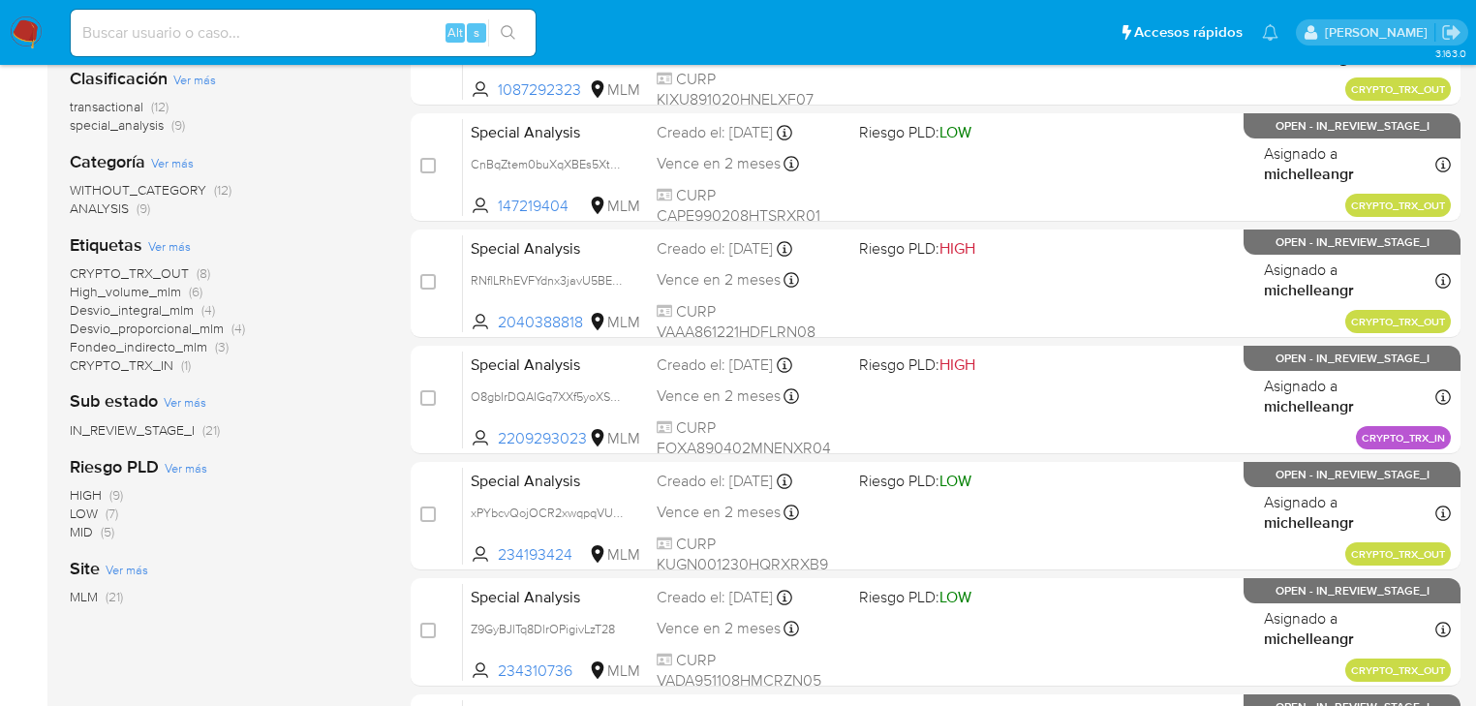
scroll to position [155, 0]
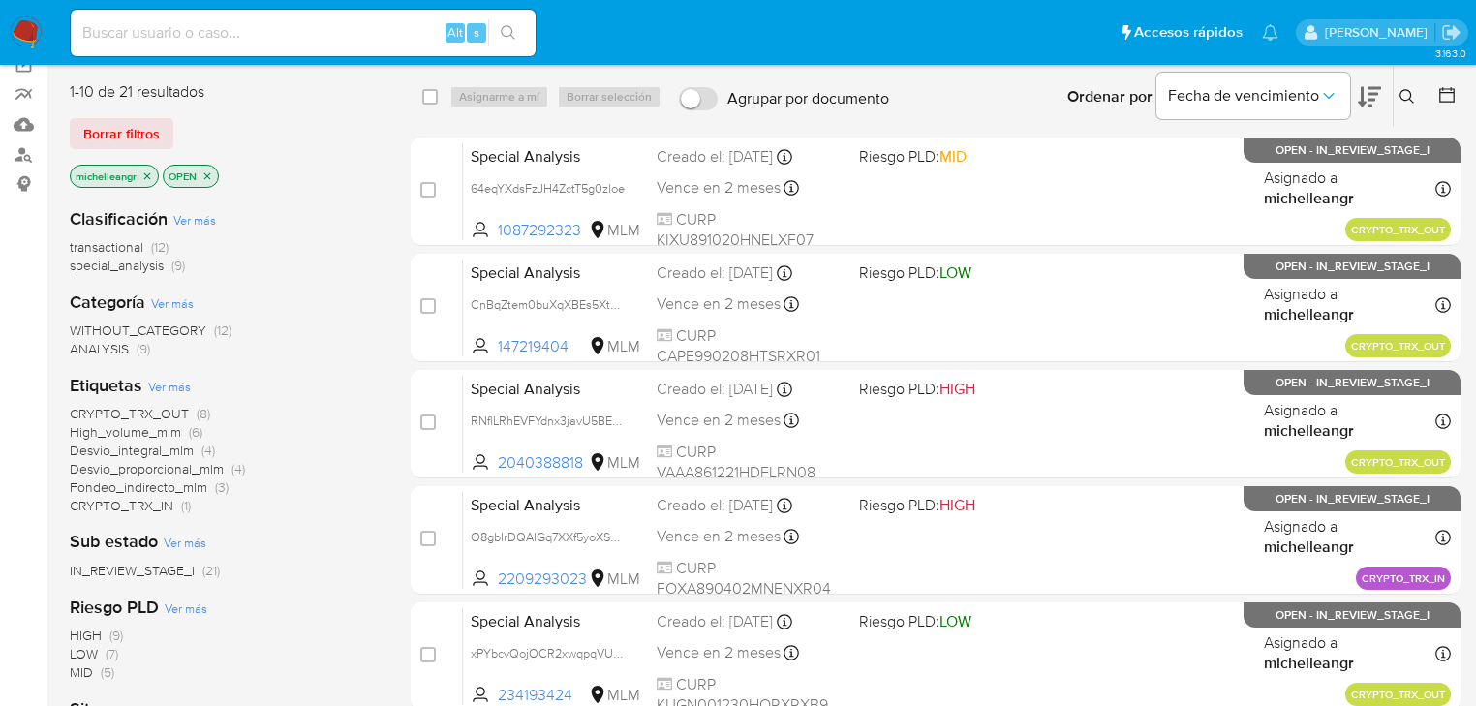
click at [149, 174] on icon "close-filter" at bounding box center [147, 176] width 12 height 12
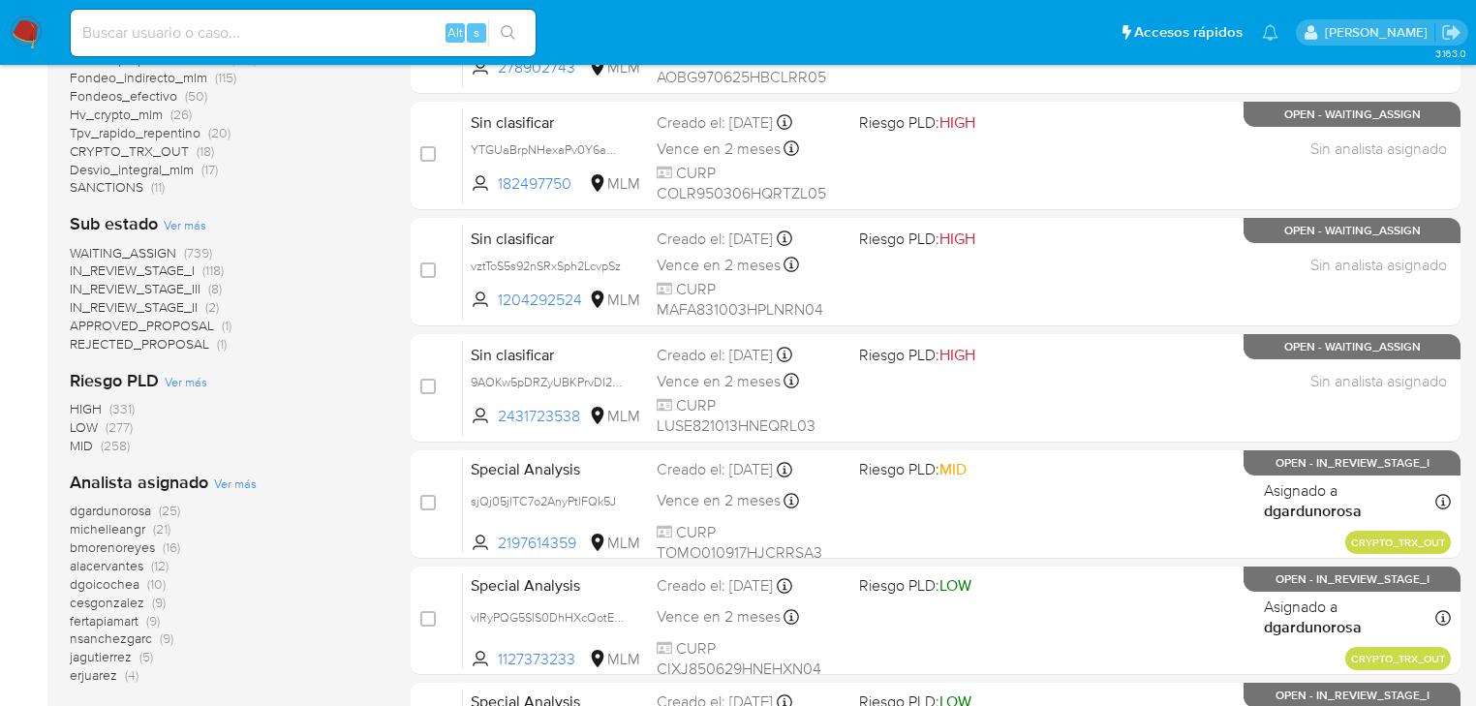
scroll to position [736, 0]
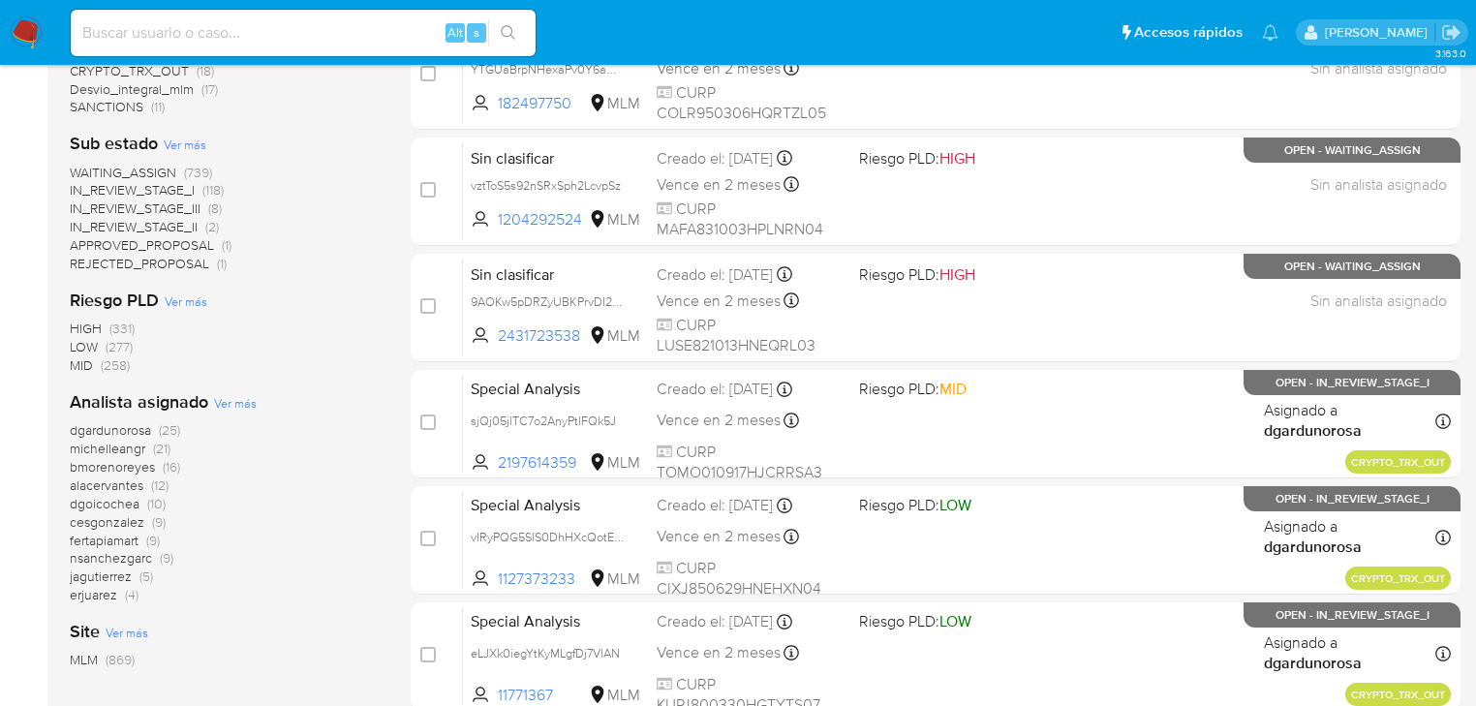
click at [133, 446] on span "michelleangr" at bounding box center [108, 448] width 76 height 19
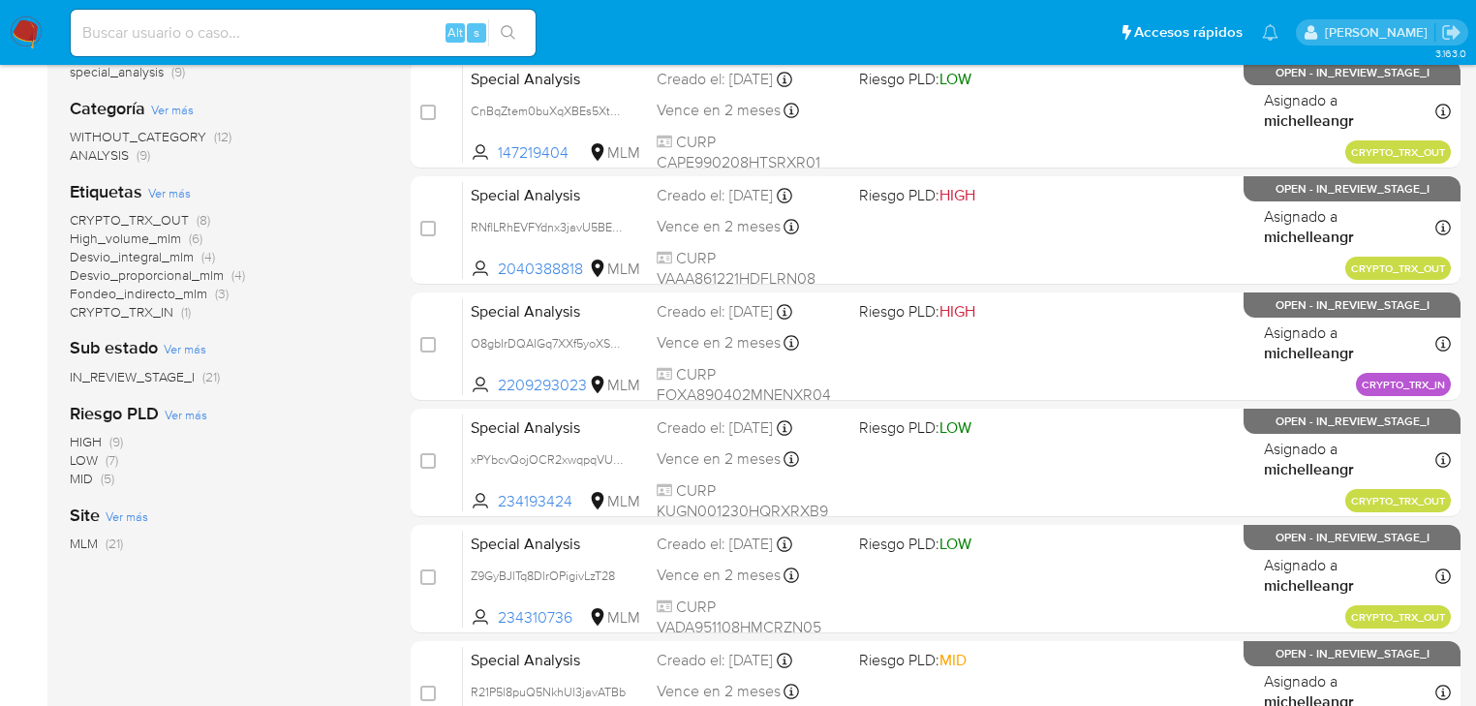
scroll to position [271, 0]
